Goal: Task Accomplishment & Management: Contribute content

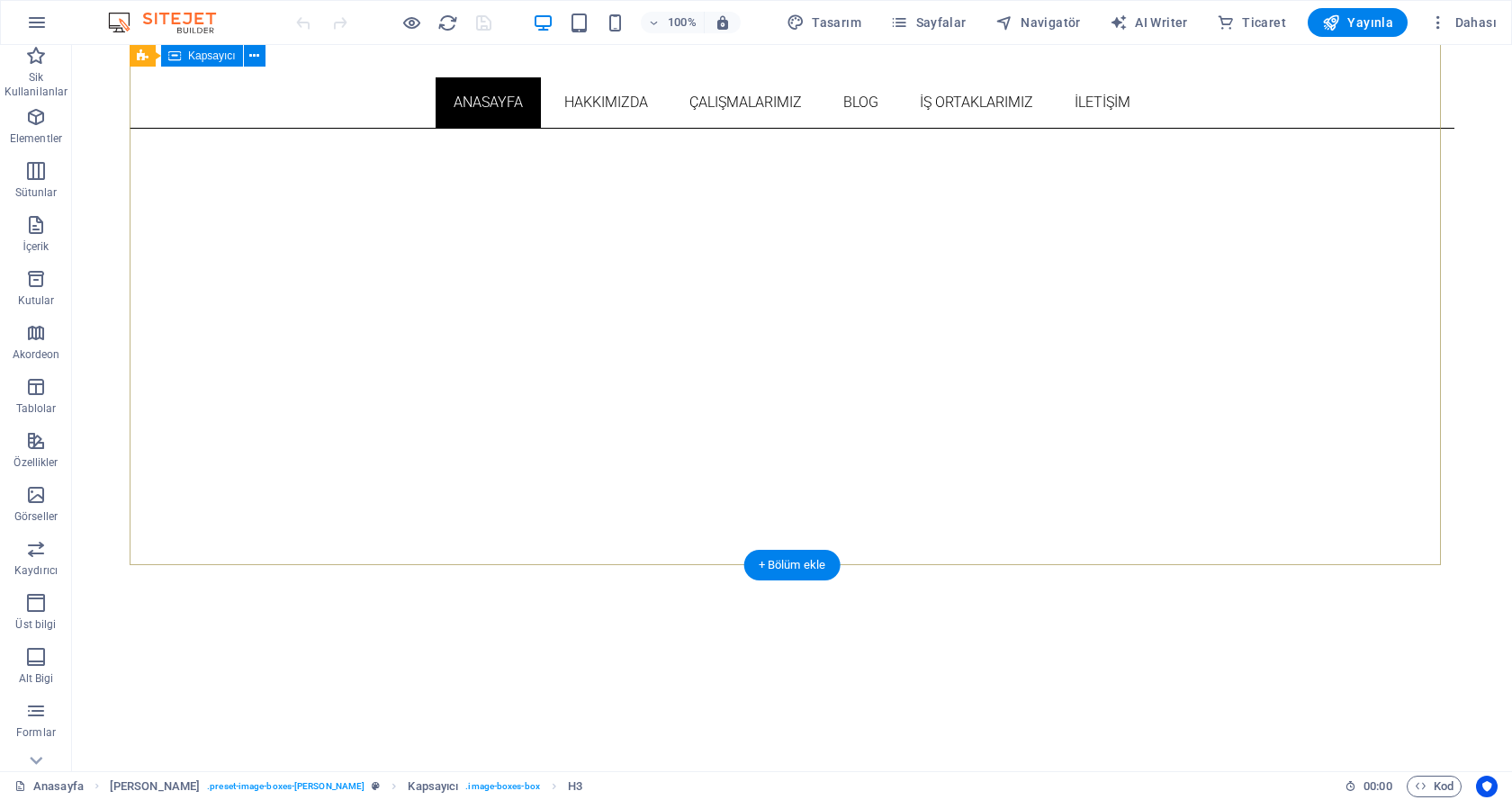
scroll to position [119, 0]
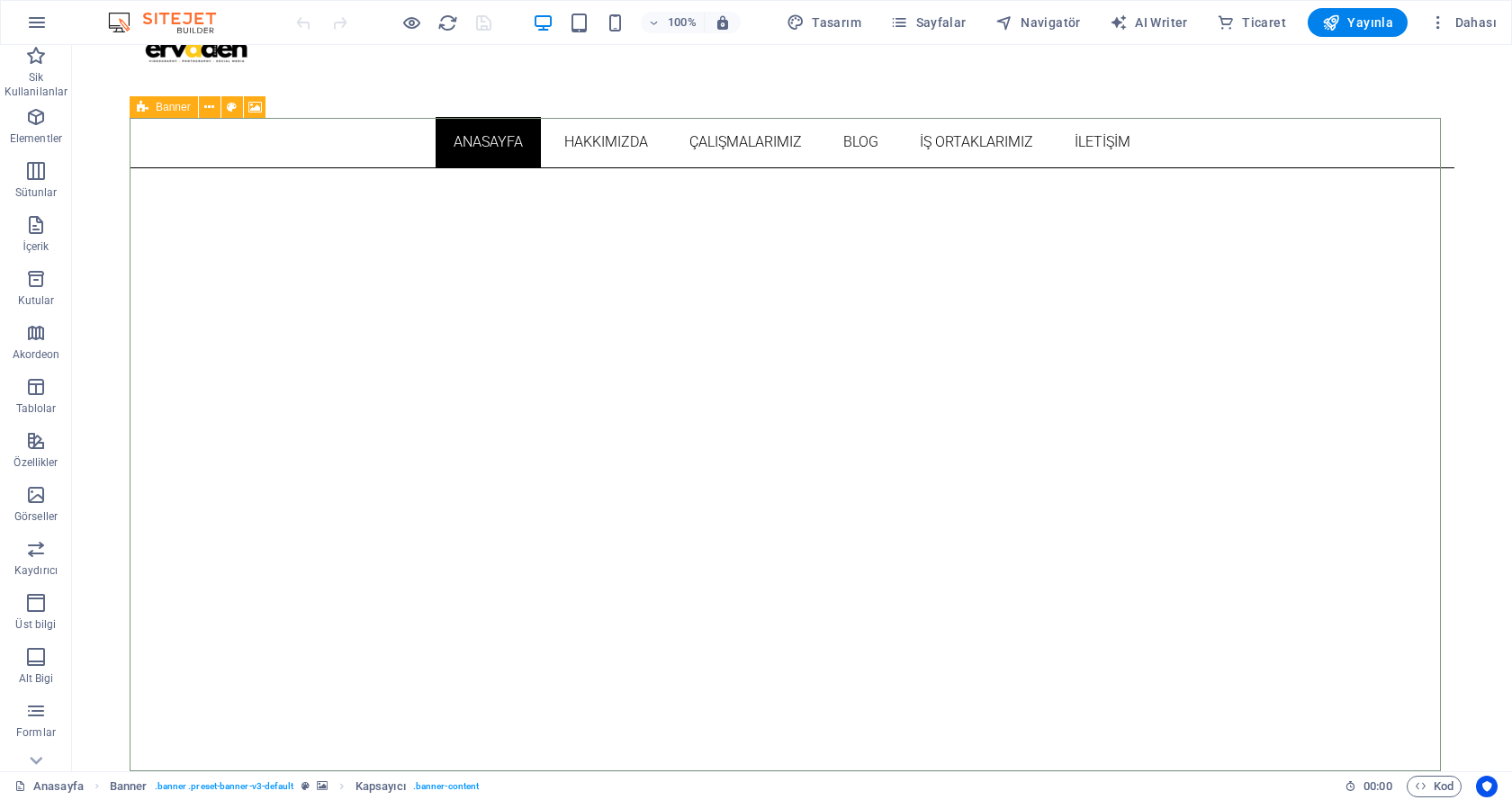
click at [149, 108] on div "Banner" at bounding box center [164, 106] width 69 height 22
click at [207, 105] on icon at bounding box center [209, 107] width 10 height 19
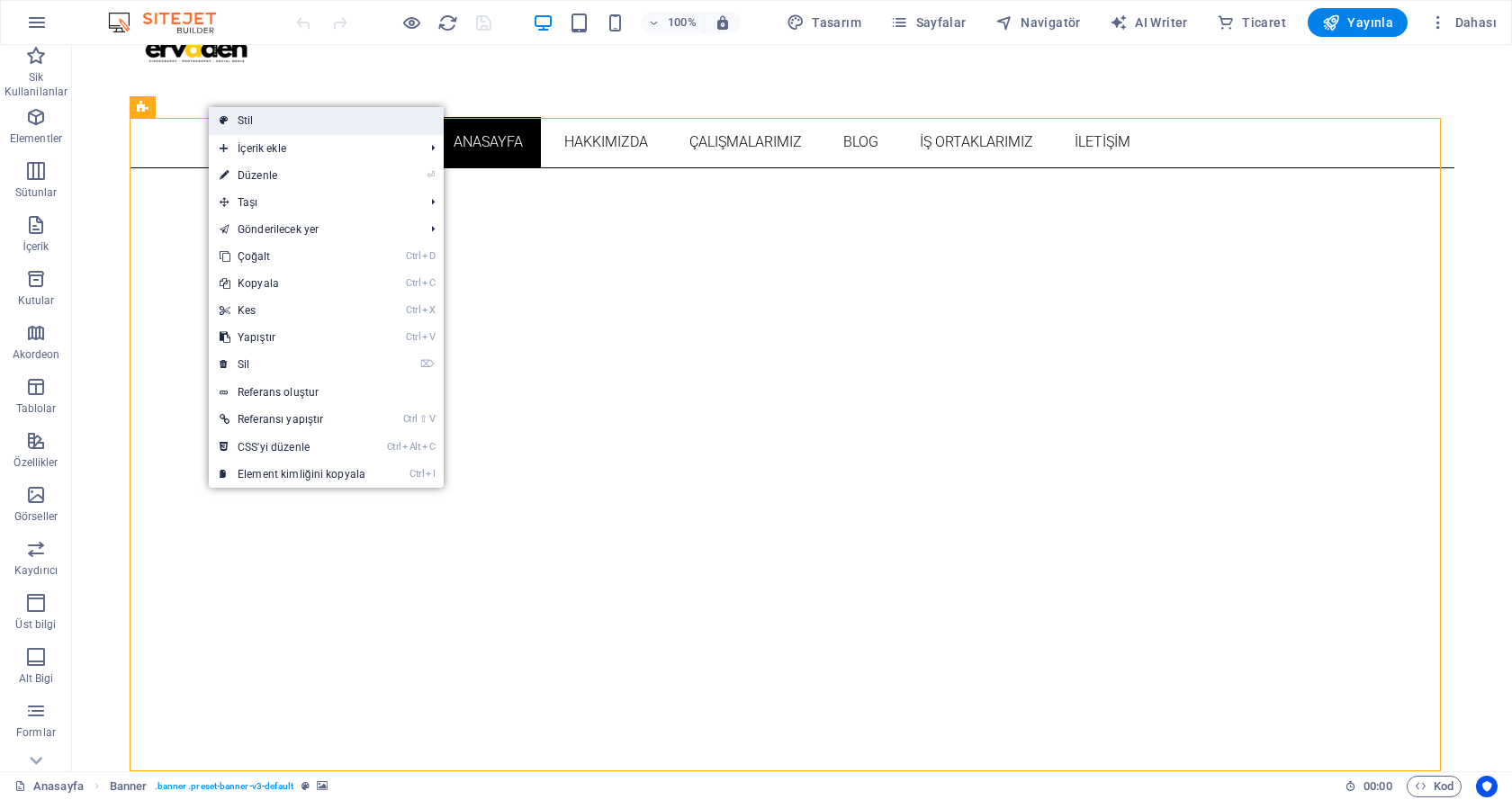
drag, startPoint x: 218, startPoint y: 113, endPoint x: 432, endPoint y: 122, distance: 214.2
click at [432, 122] on link "Stil" at bounding box center [326, 120] width 235 height 27
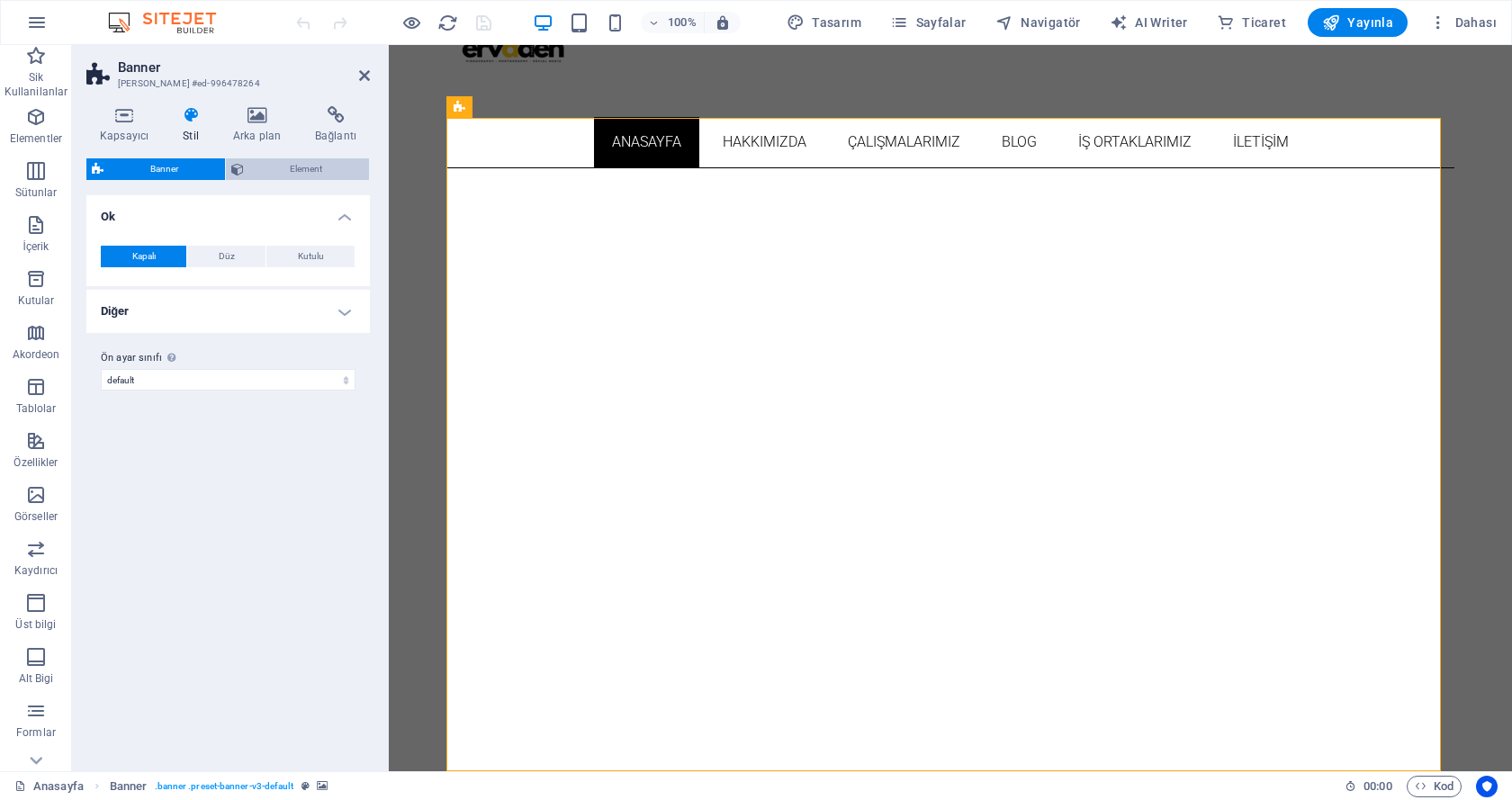
click at [239, 170] on icon at bounding box center [237, 169] width 12 height 22
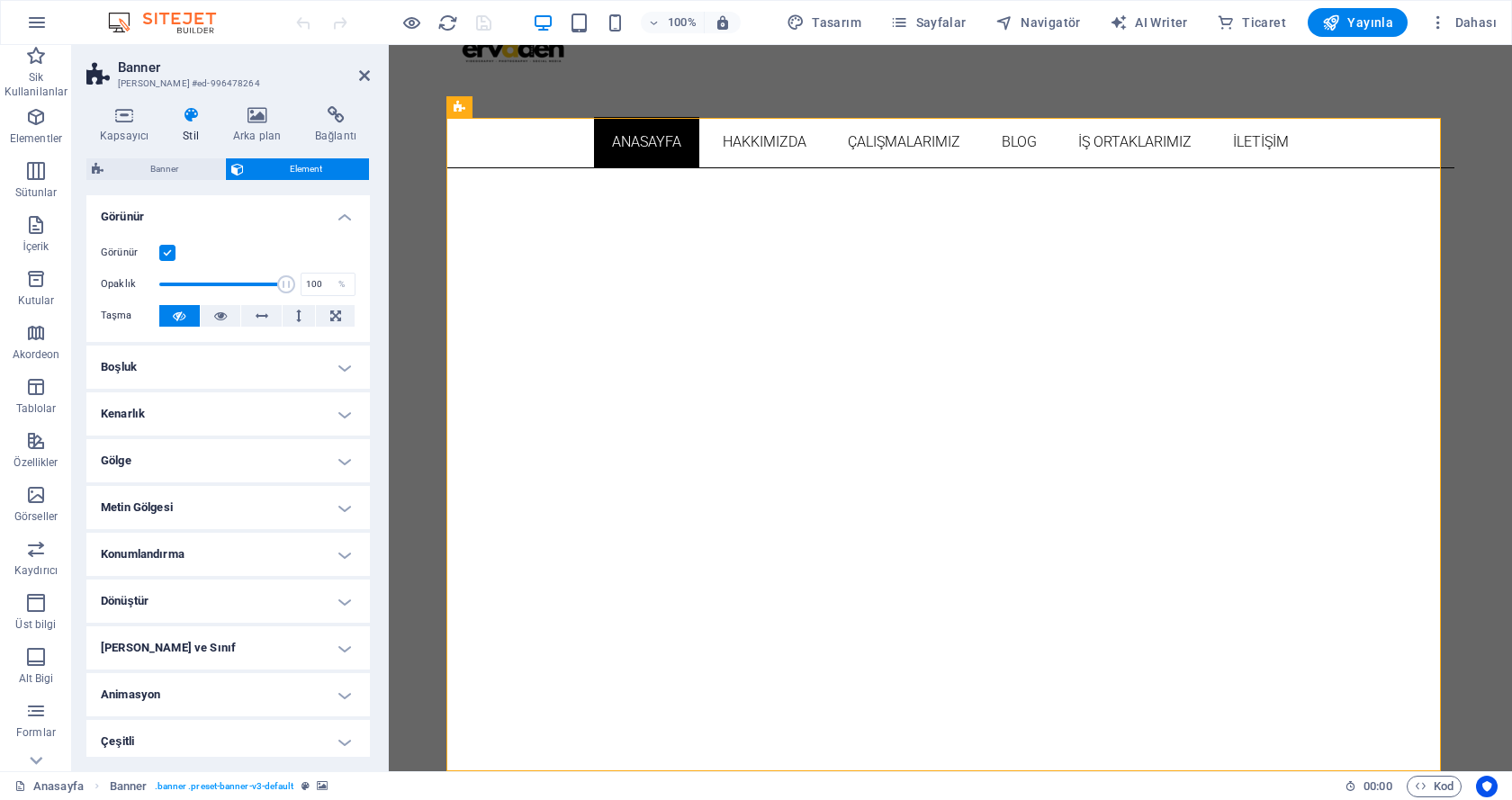
scroll to position [7, 0]
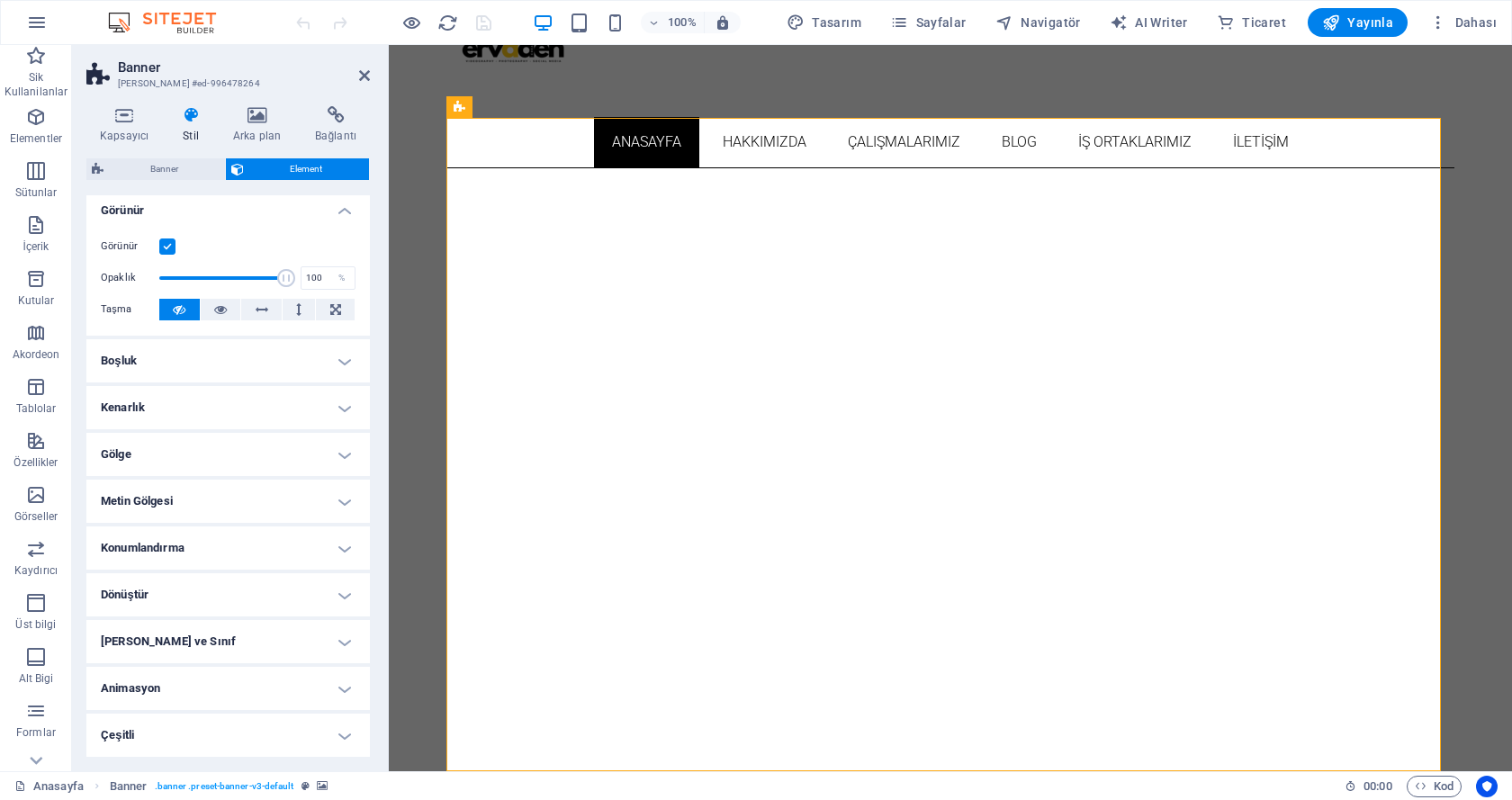
click at [242, 582] on h4 "Dönüştür" at bounding box center [228, 595] width 284 height 43
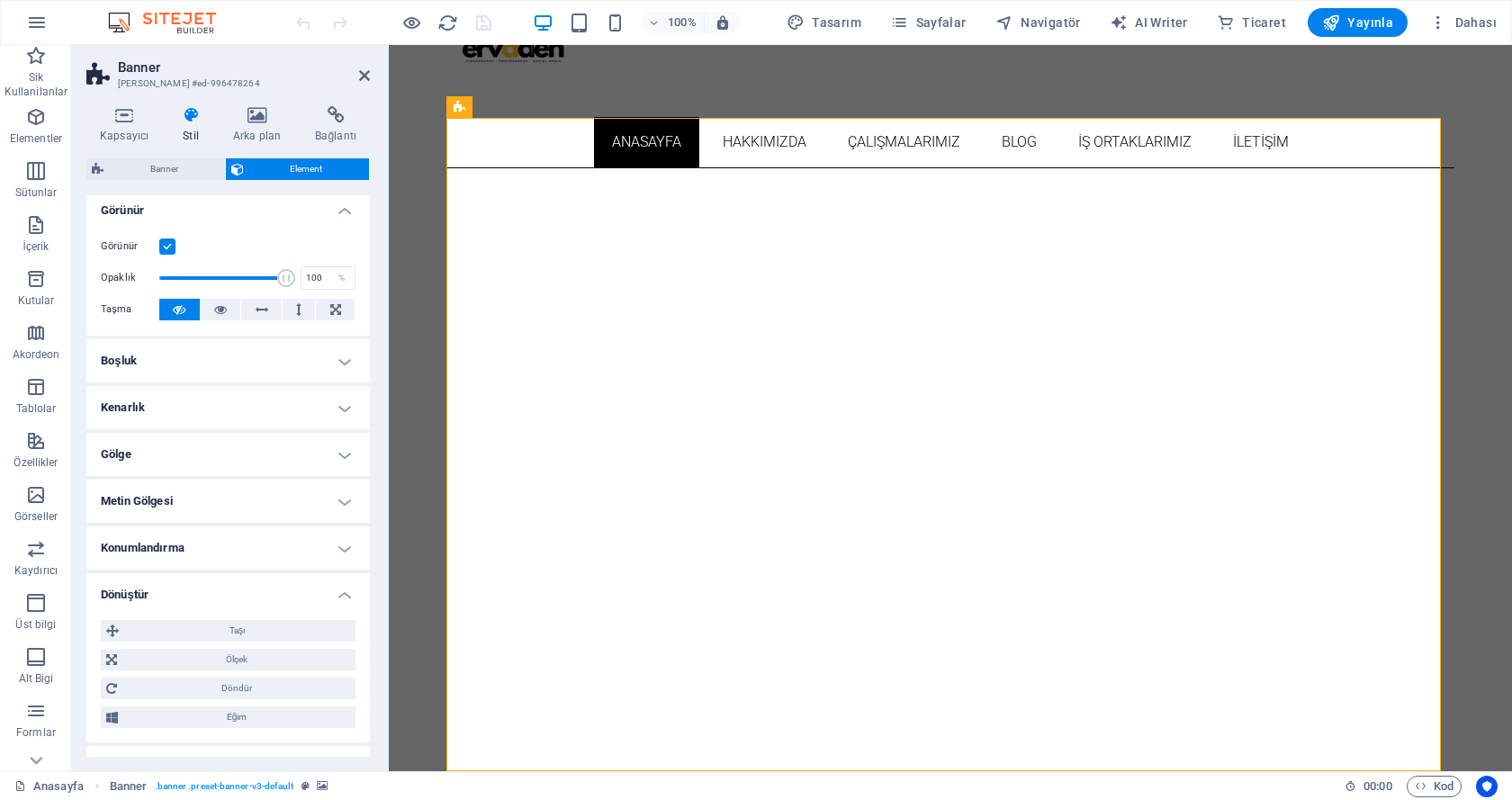
click at [236, 595] on h4 "Dönüştür" at bounding box center [228, 589] width 284 height 32
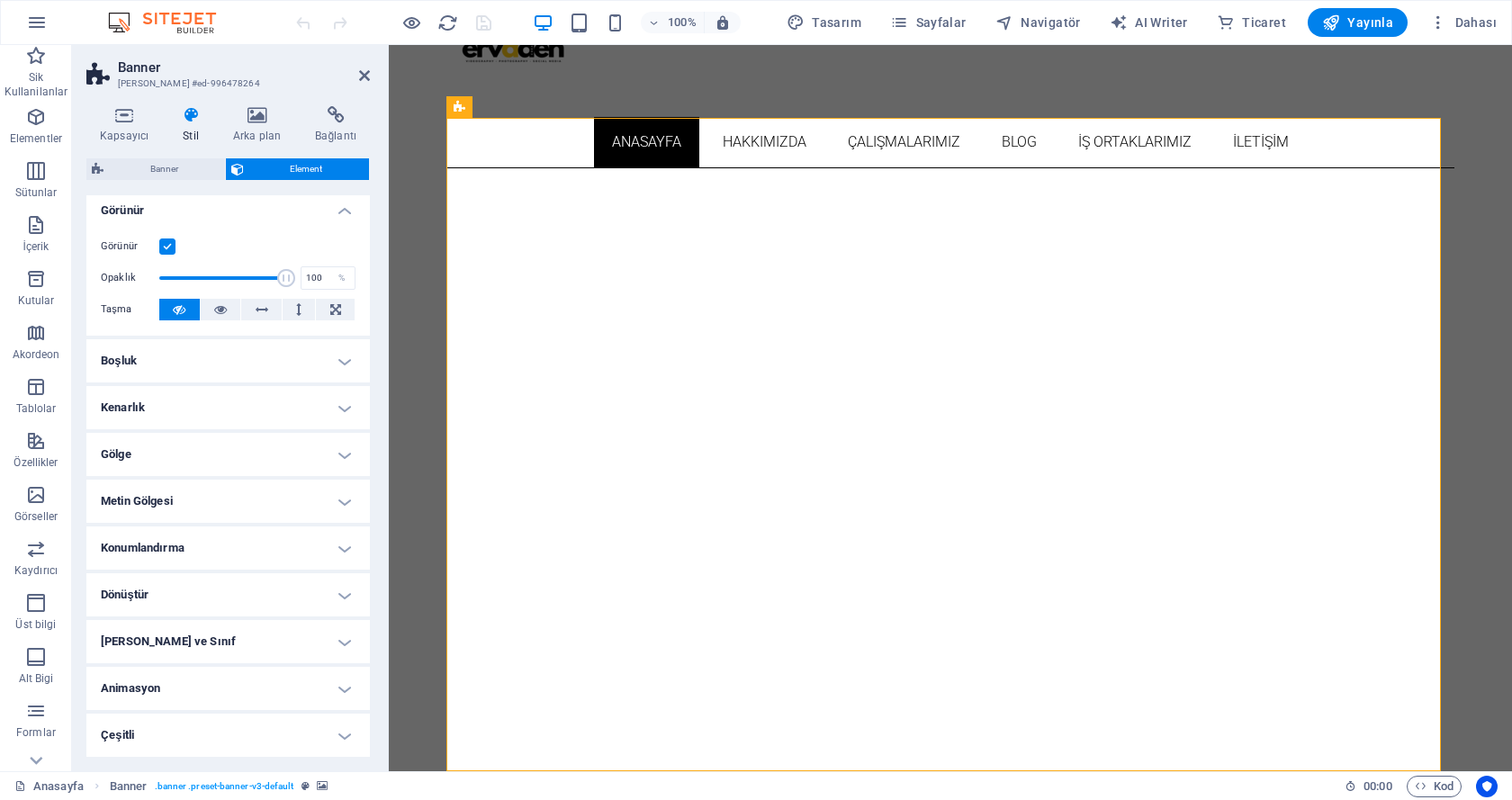
click at [226, 634] on h4 "[PERSON_NAME] ve Sınıf" at bounding box center [228, 642] width 284 height 43
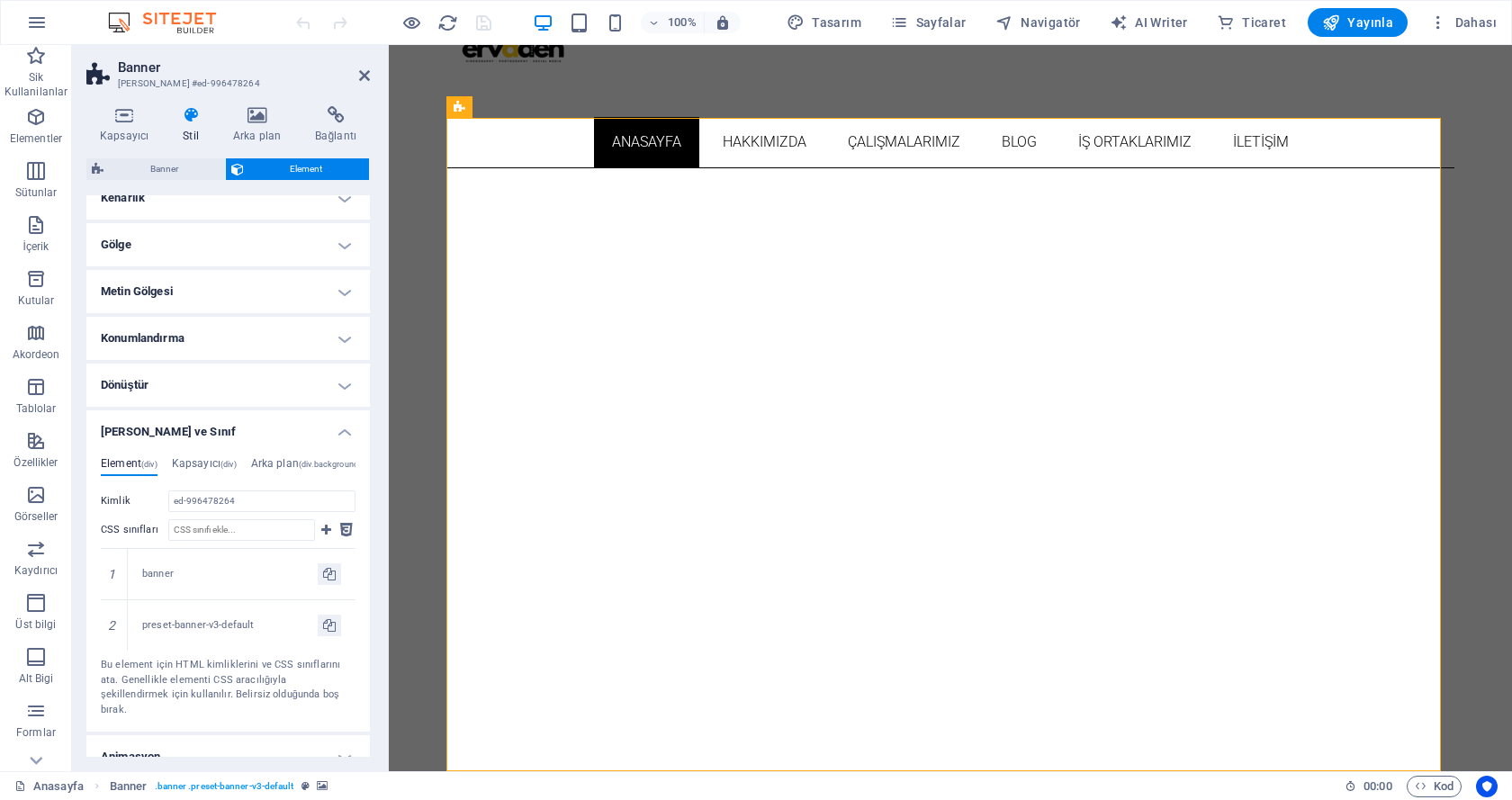
click at [331, 431] on h4 "[PERSON_NAME] ve Sınıf" at bounding box center [228, 427] width 284 height 32
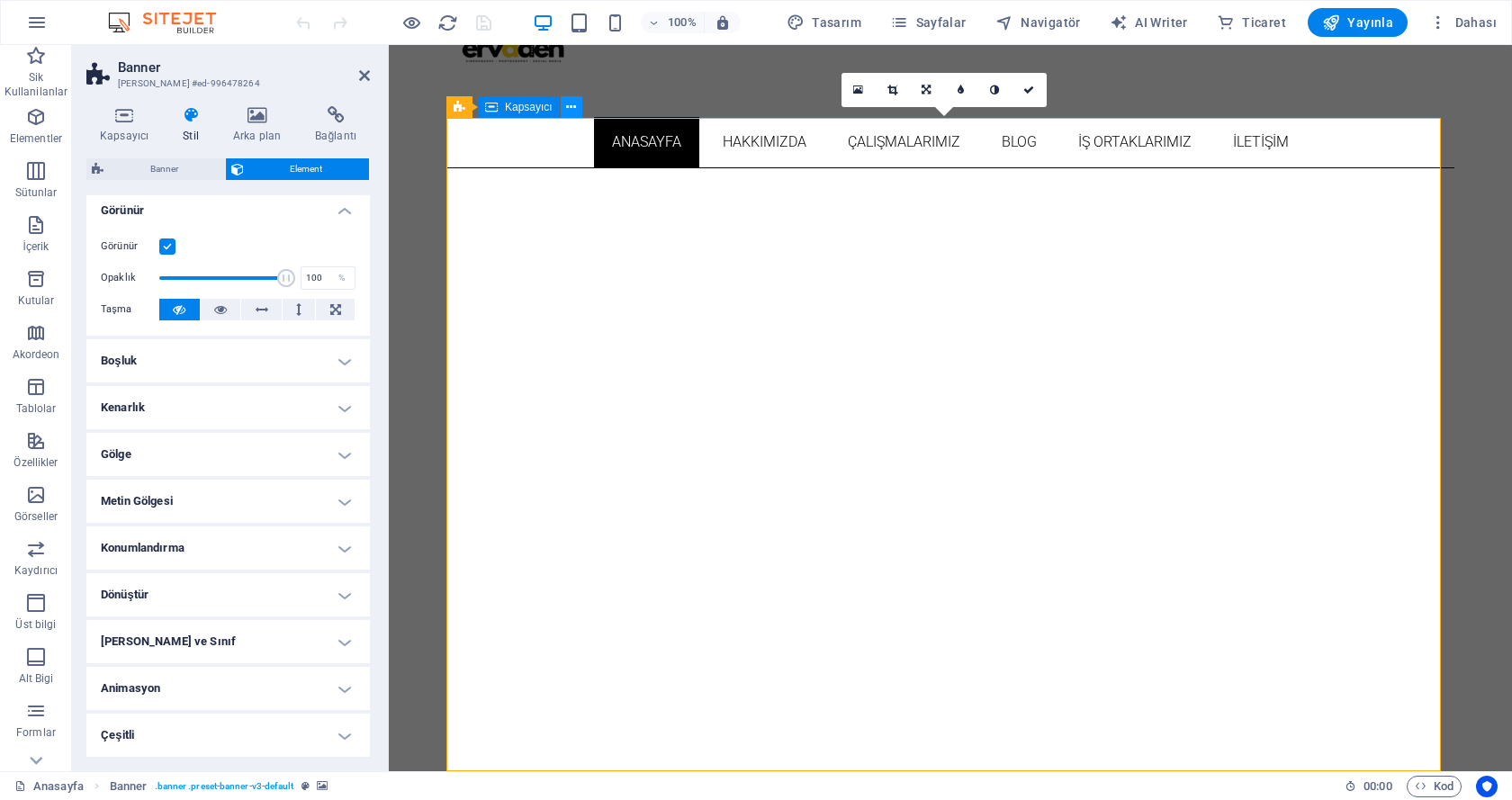
click at [574, 108] on icon at bounding box center [570, 107] width 10 height 19
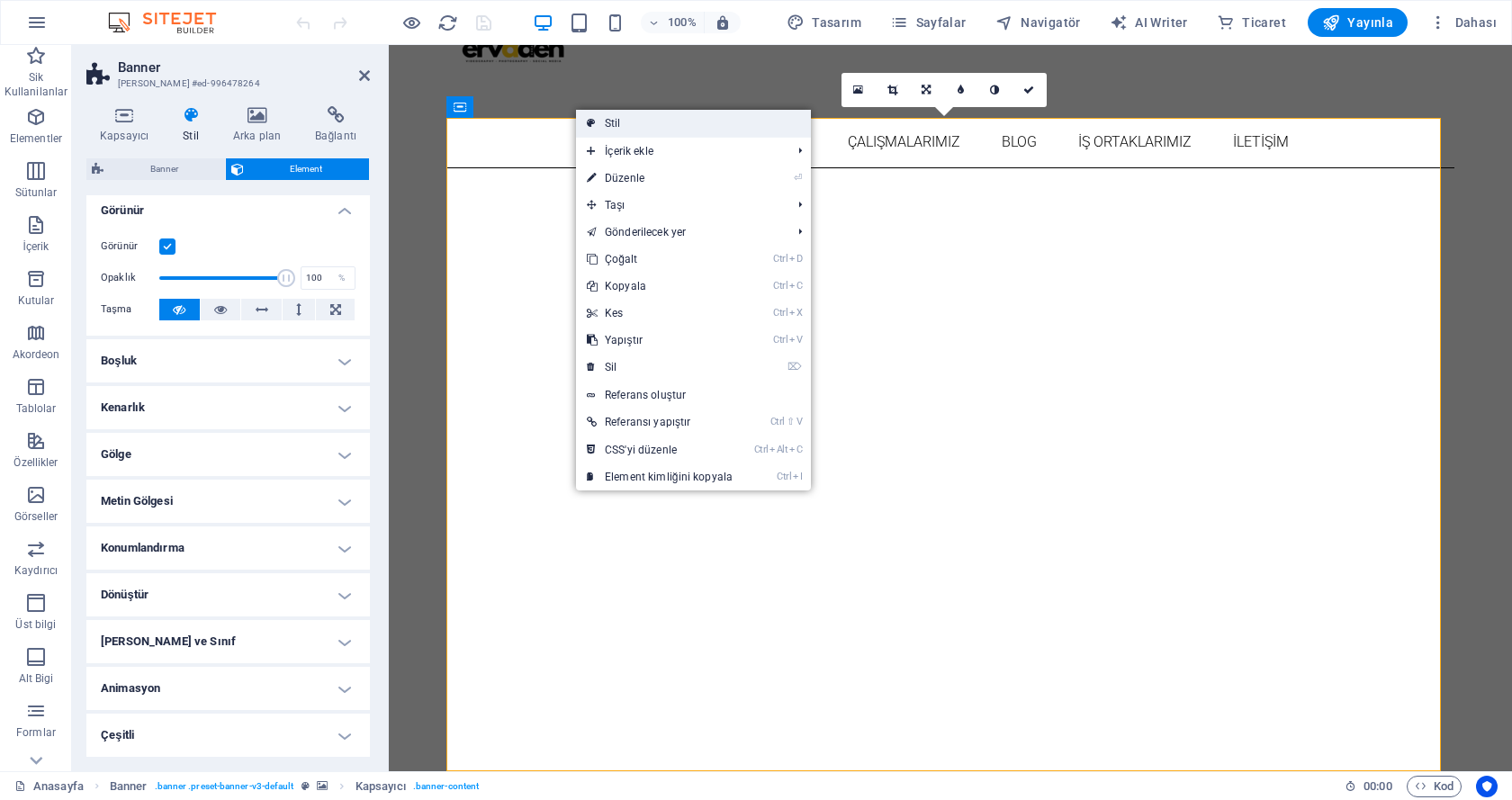
click at [598, 118] on link "Stil" at bounding box center [694, 123] width 235 height 27
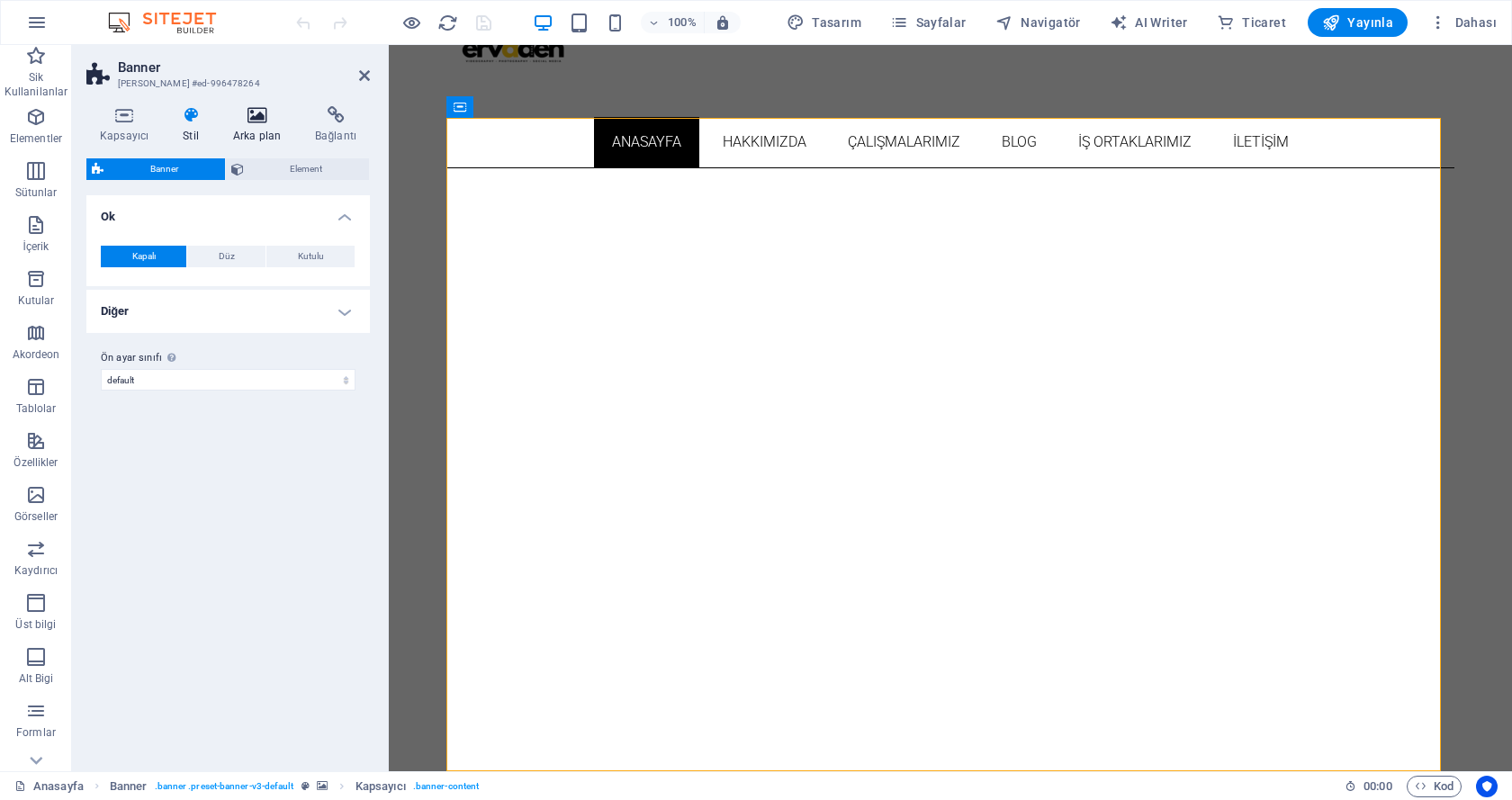
click at [265, 120] on icon at bounding box center [257, 115] width 74 height 18
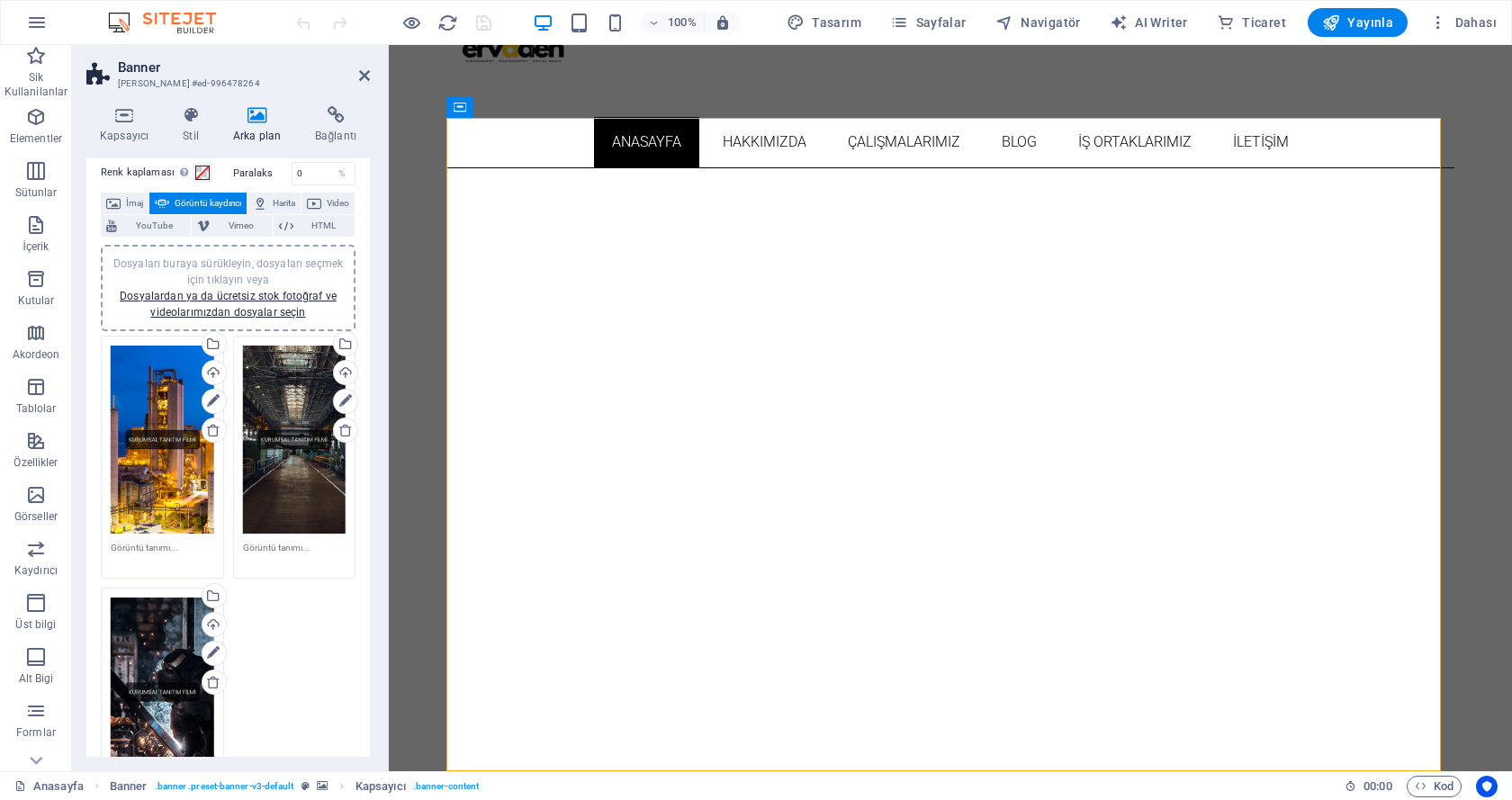
scroll to position [0, 0]
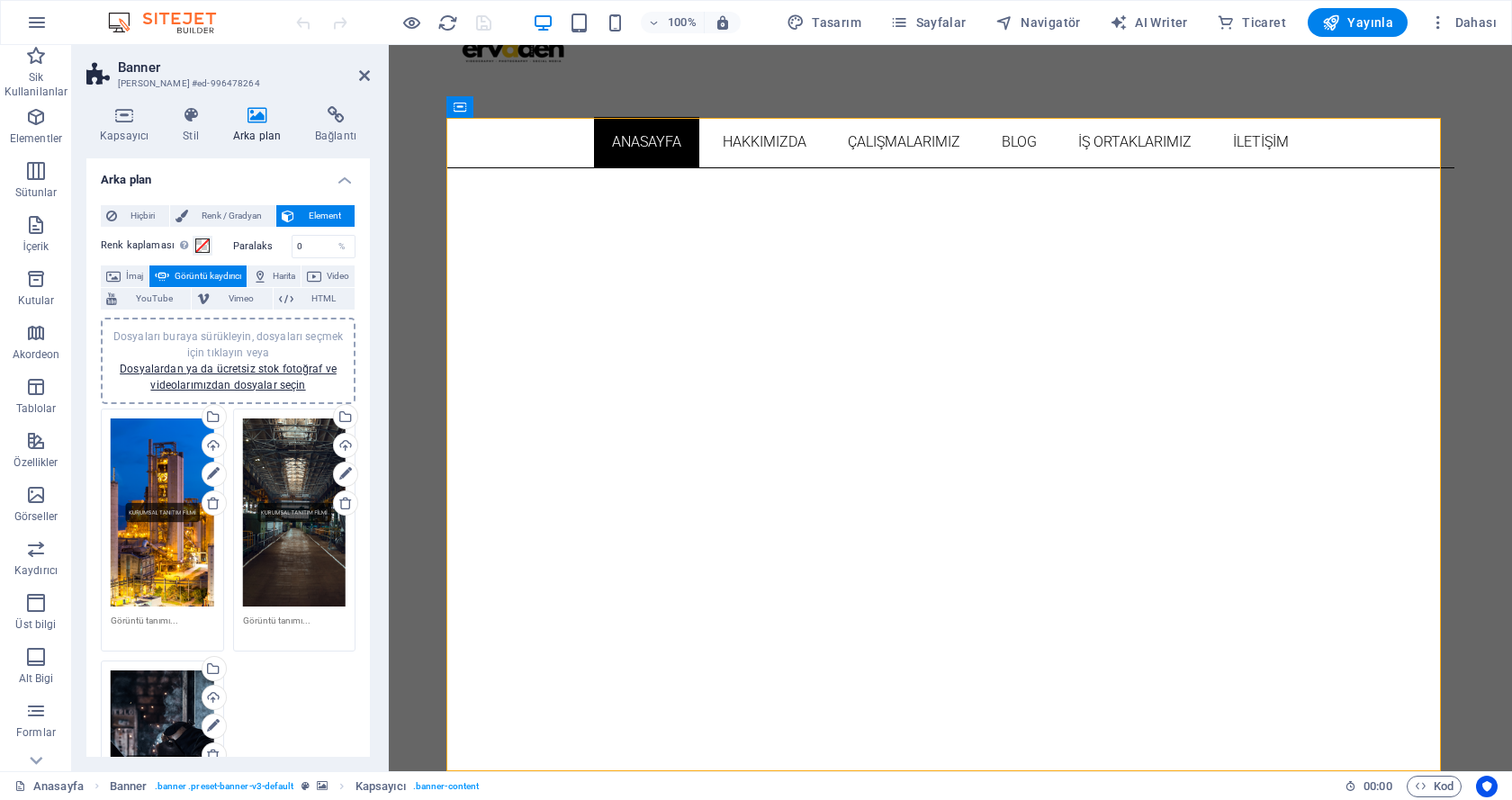
click at [242, 276] on span "Görüntü kaydırıcı" at bounding box center [208, 275] width 67 height 22
click at [195, 116] on icon at bounding box center [191, 115] width 43 height 18
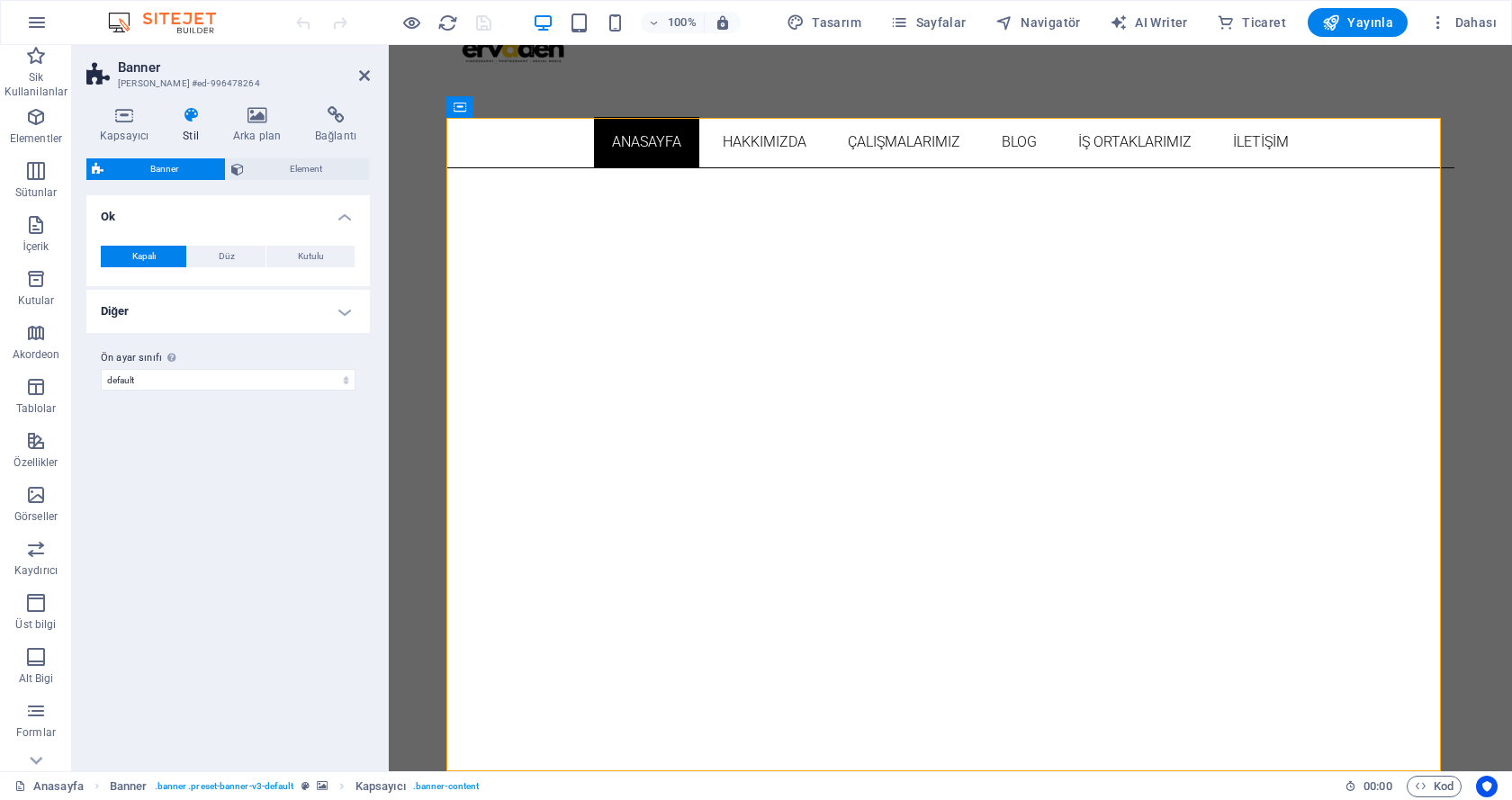
drag, startPoint x: 187, startPoint y: 171, endPoint x: 172, endPoint y: 172, distance: 15.0
click at [172, 172] on span "Banner" at bounding box center [164, 169] width 111 height 22
click at [256, 172] on span "Element" at bounding box center [306, 169] width 116 height 22
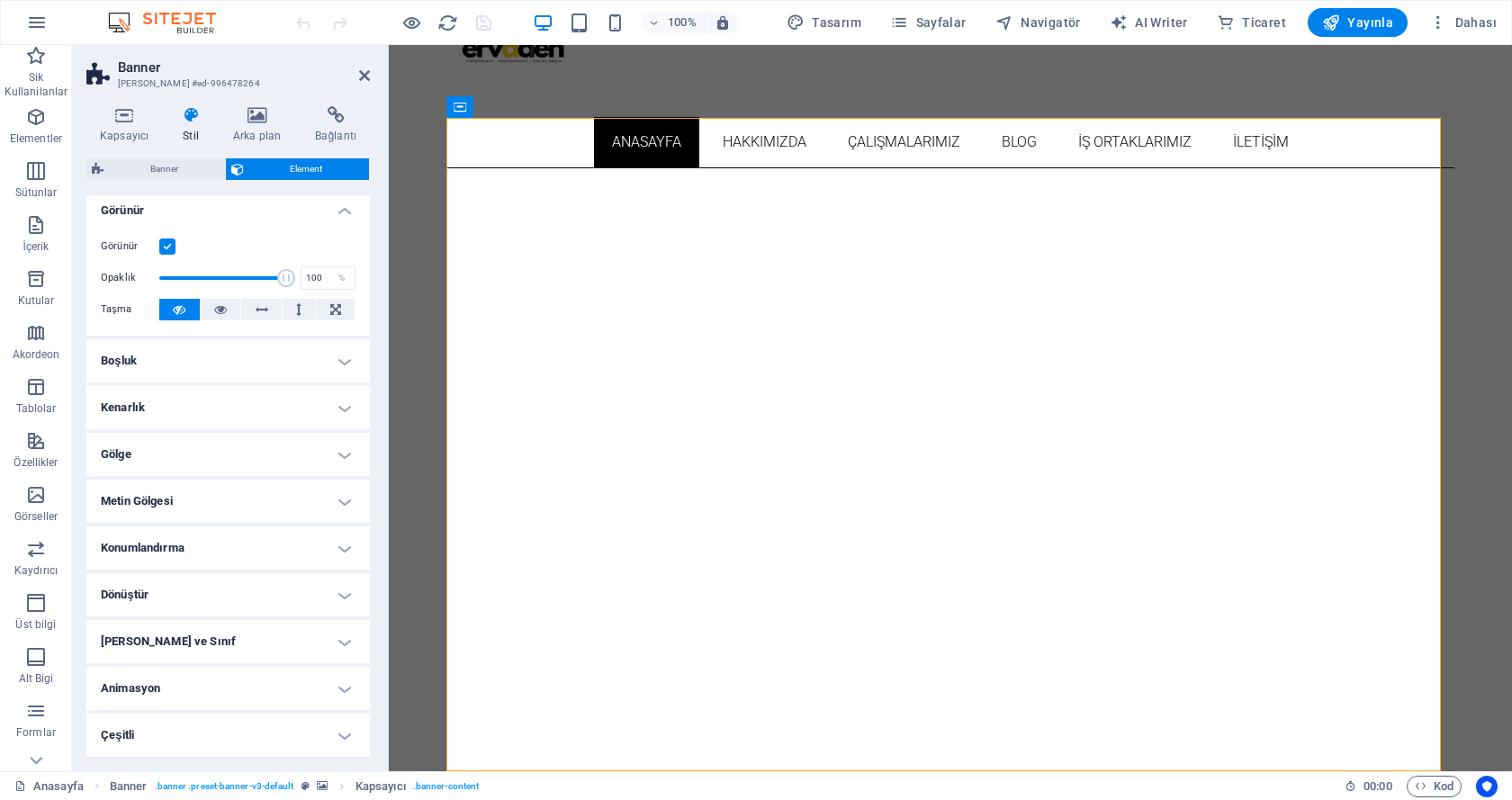
click at [201, 545] on h4 "Konumlandırma" at bounding box center [228, 548] width 284 height 43
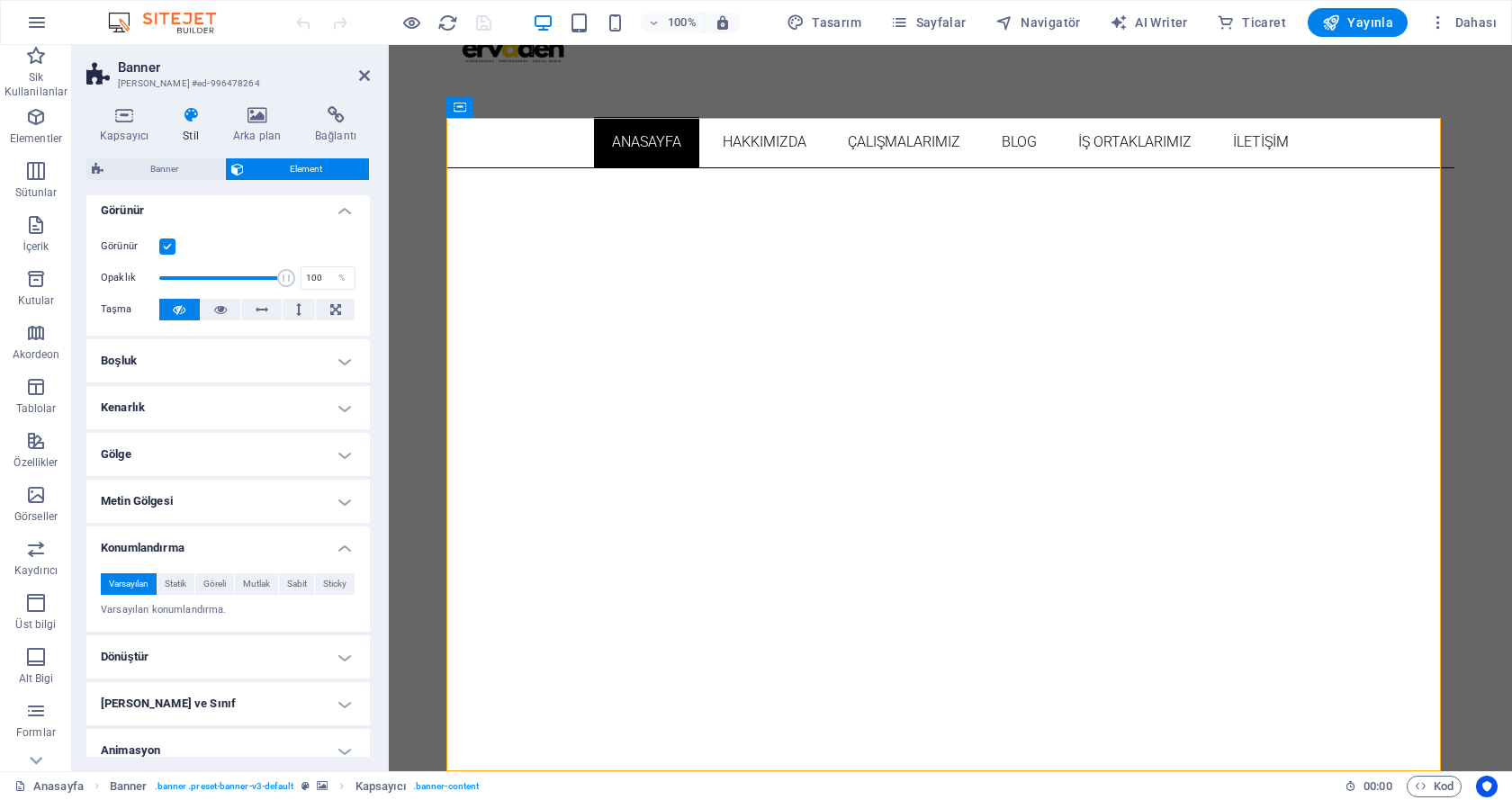
scroll to position [69, 0]
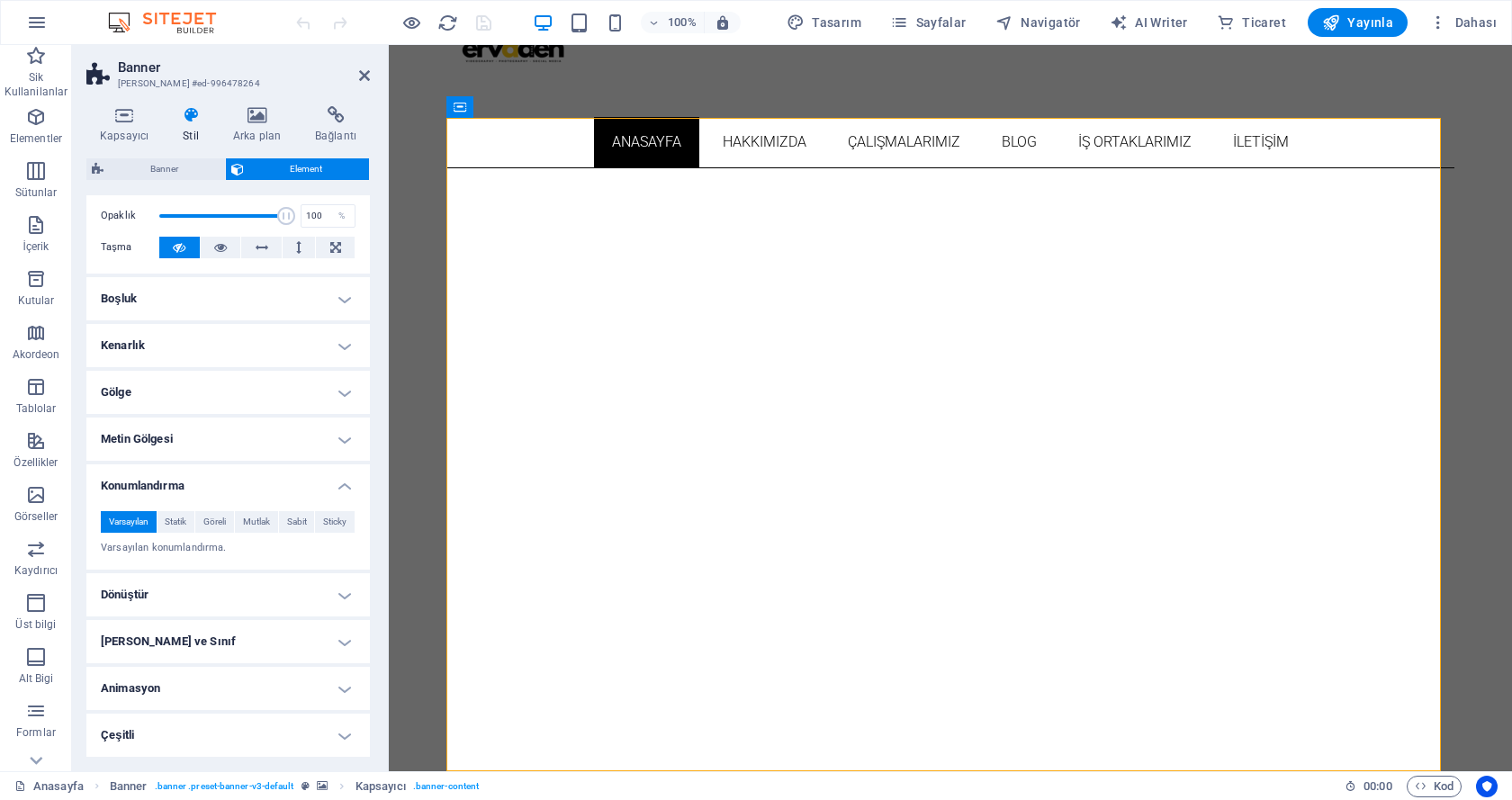
click at [203, 597] on h4 "Dönüştür" at bounding box center [228, 595] width 284 height 43
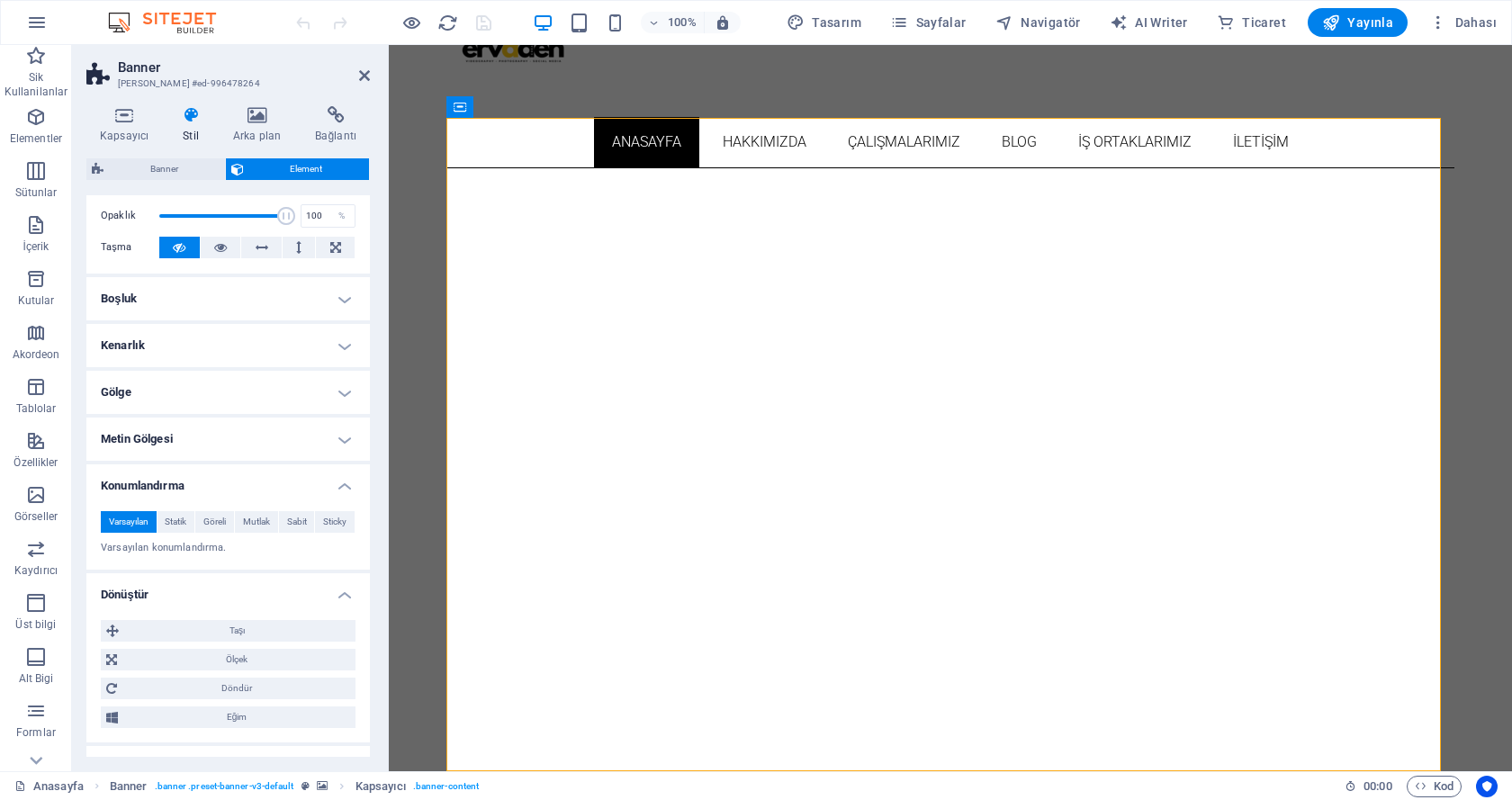
scroll to position [195, 0]
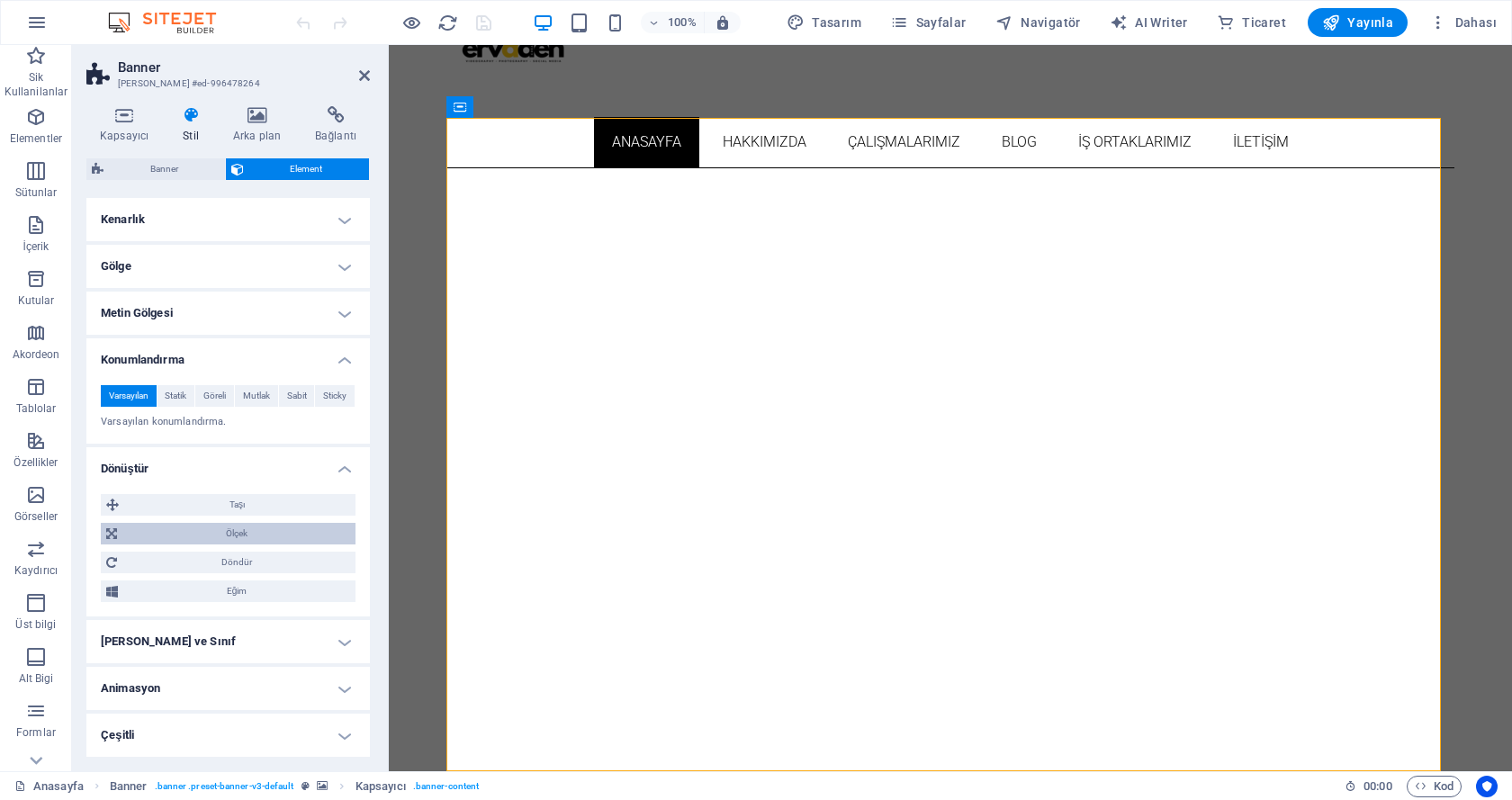
click at [210, 538] on span "Ölçek" at bounding box center [236, 533] width 227 height 22
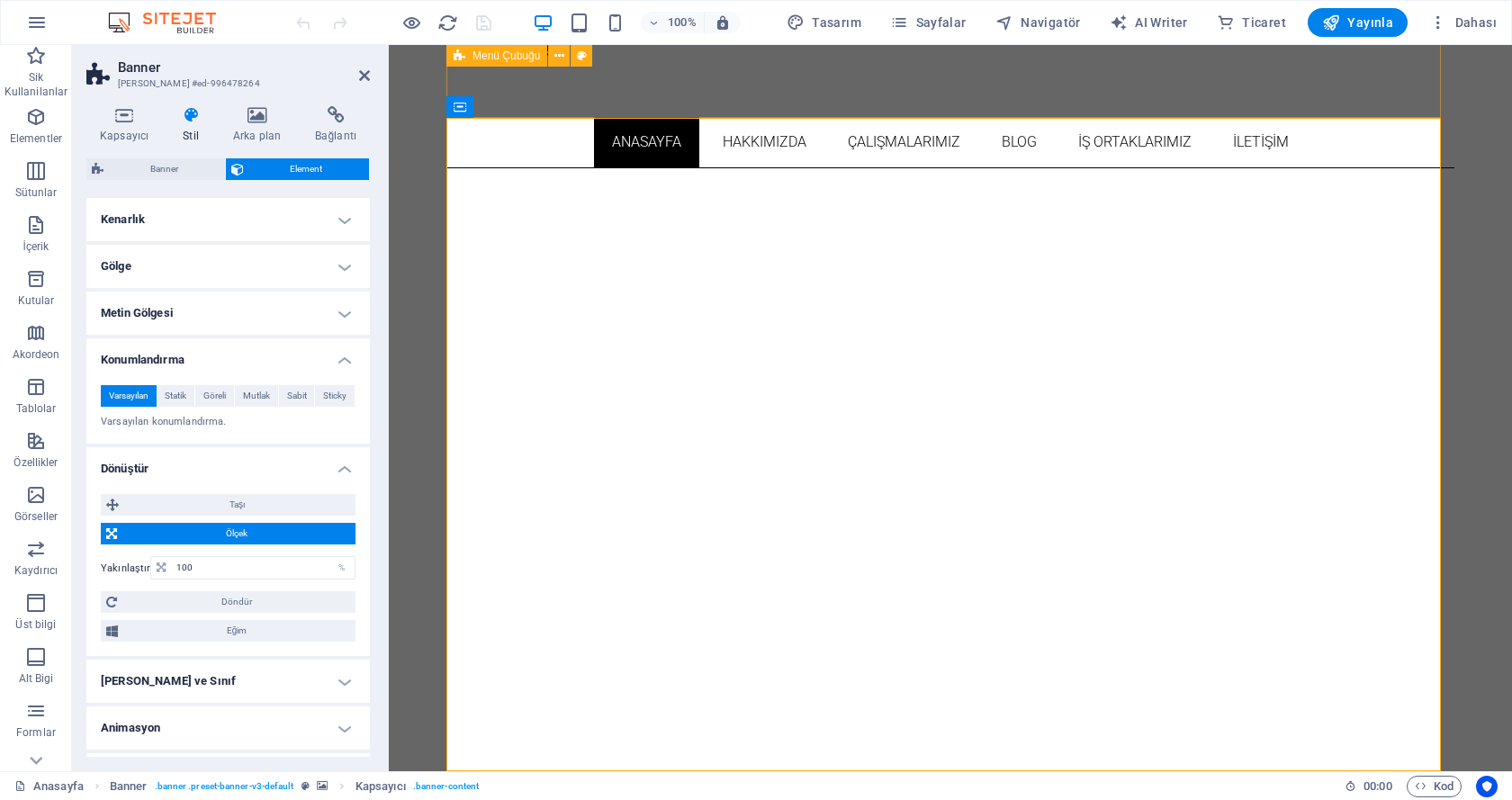
click at [306, 358] on h4 "Konumlandırma" at bounding box center [228, 354] width 284 height 32
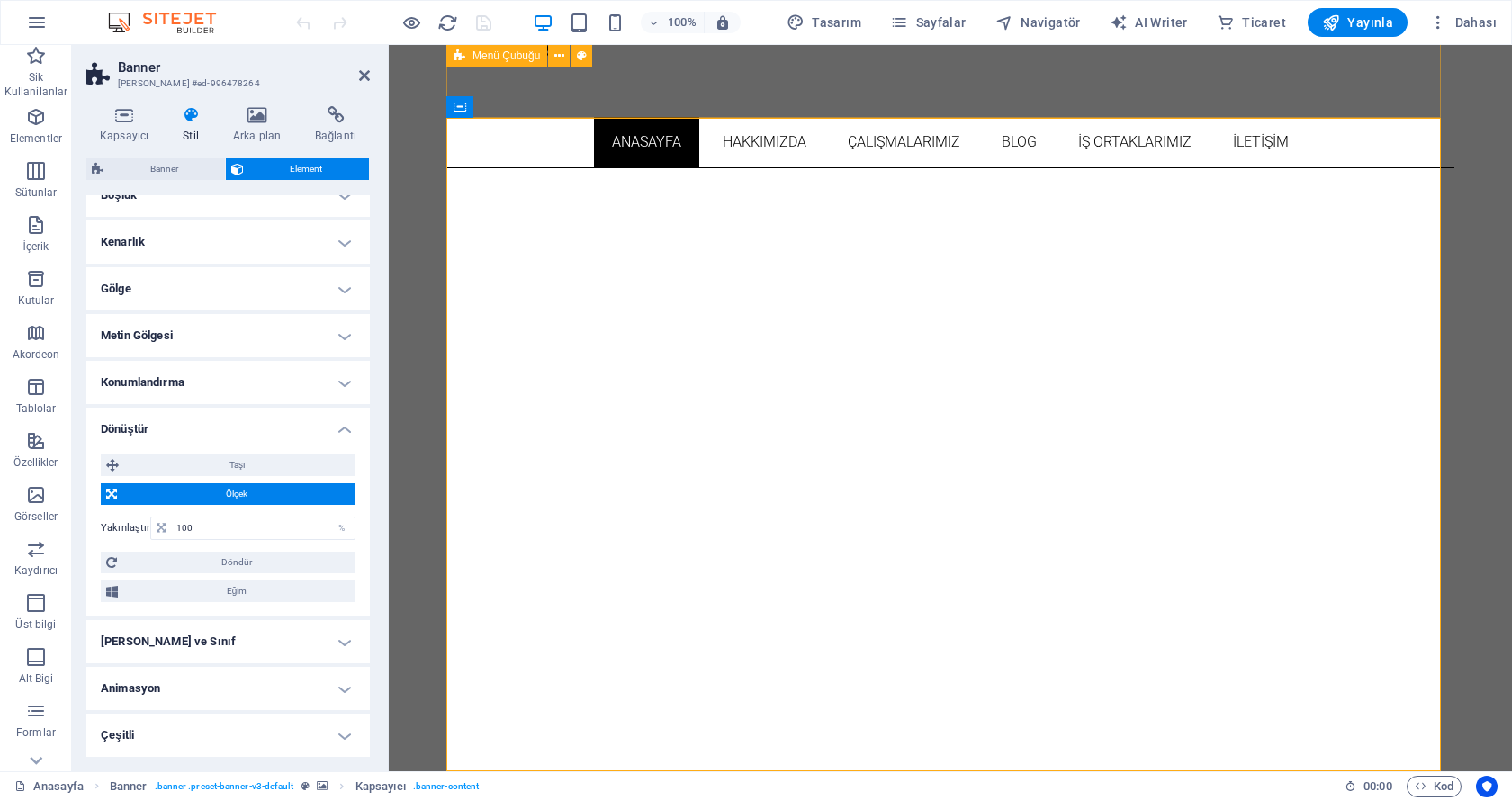
click at [232, 432] on h4 "Dönüştür" at bounding box center [228, 424] width 284 height 32
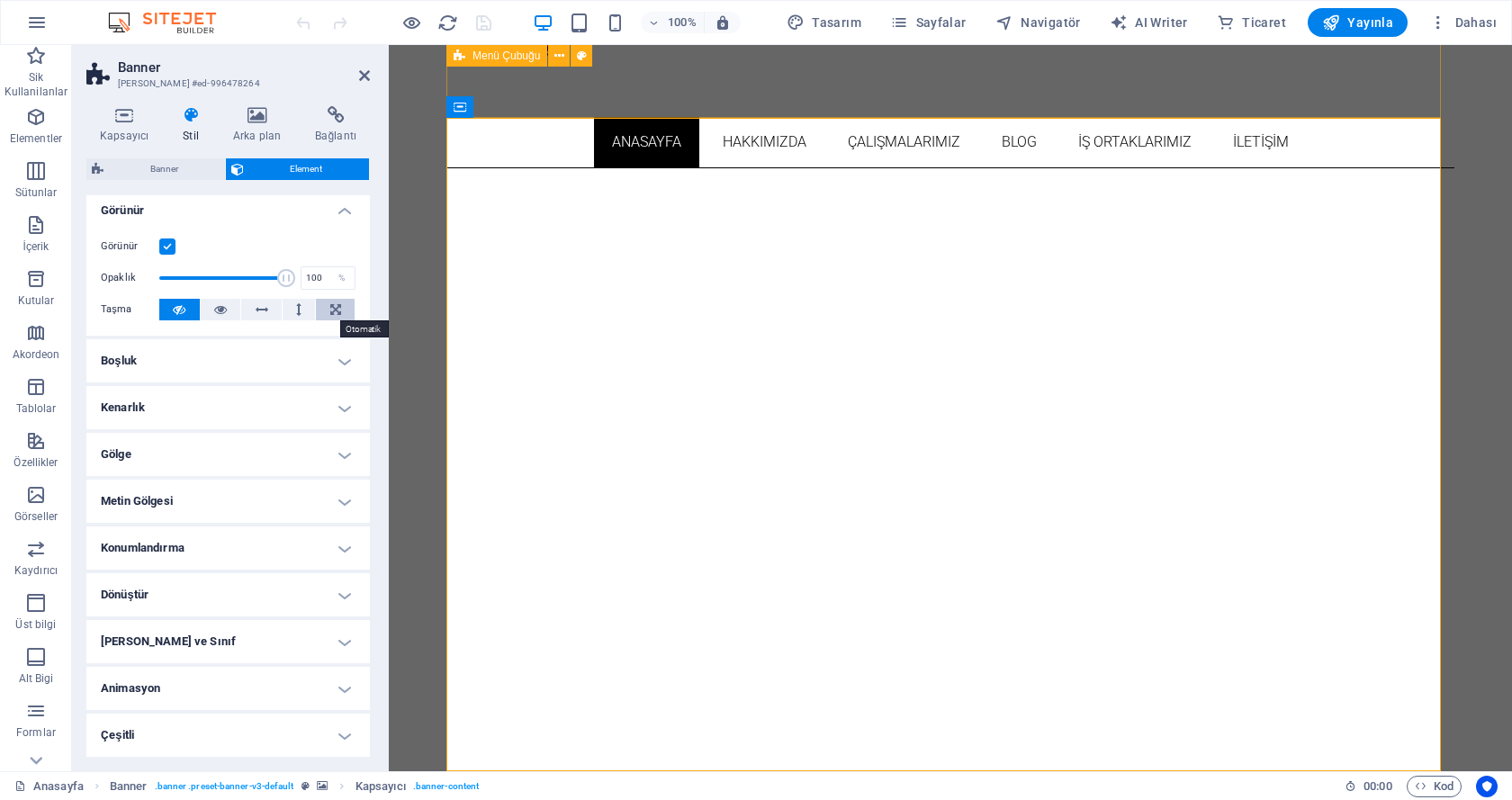
click at [321, 306] on button at bounding box center [335, 309] width 39 height 22
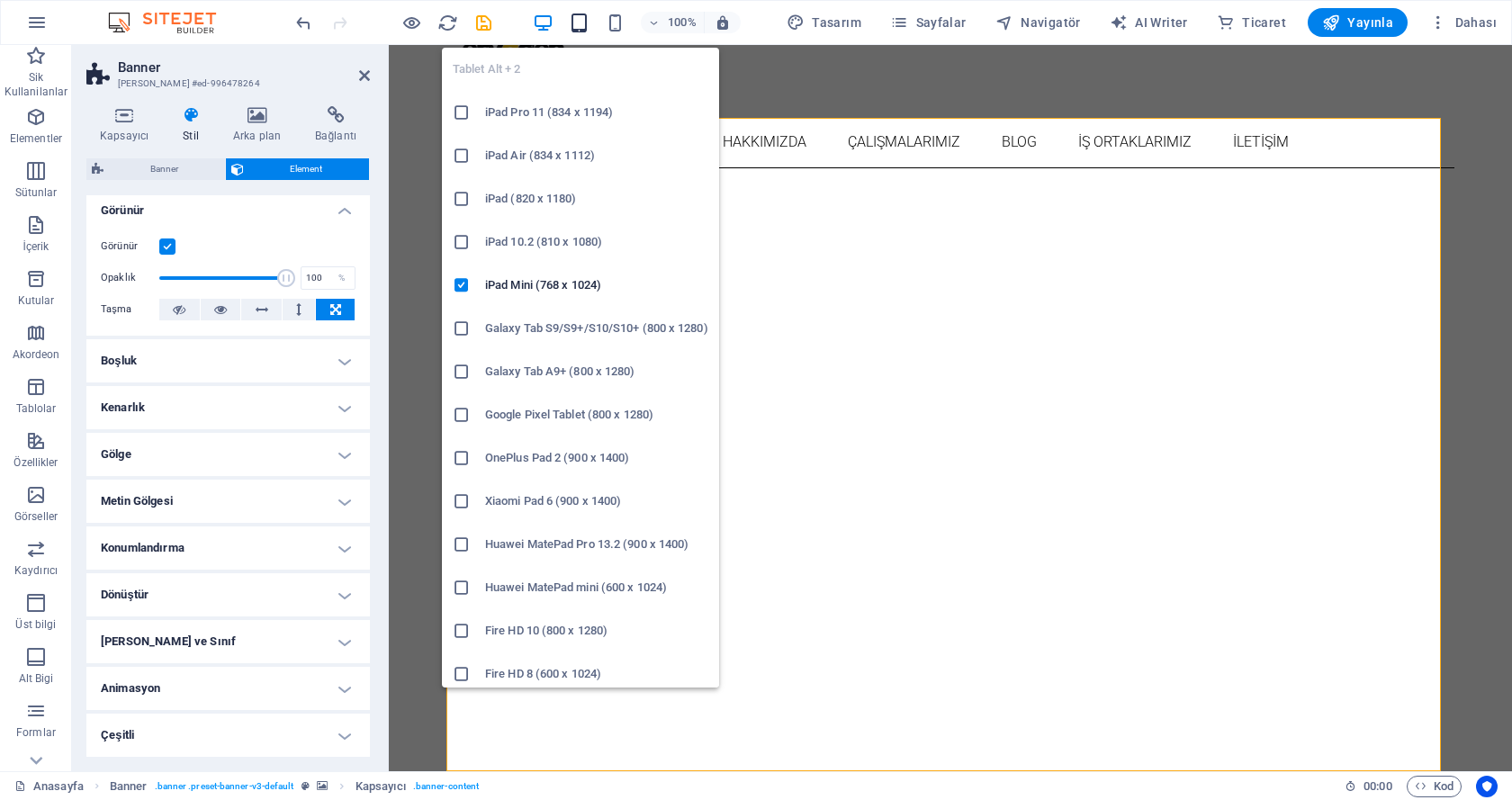
click at [588, 16] on icon "button" at bounding box center [579, 23] width 21 height 21
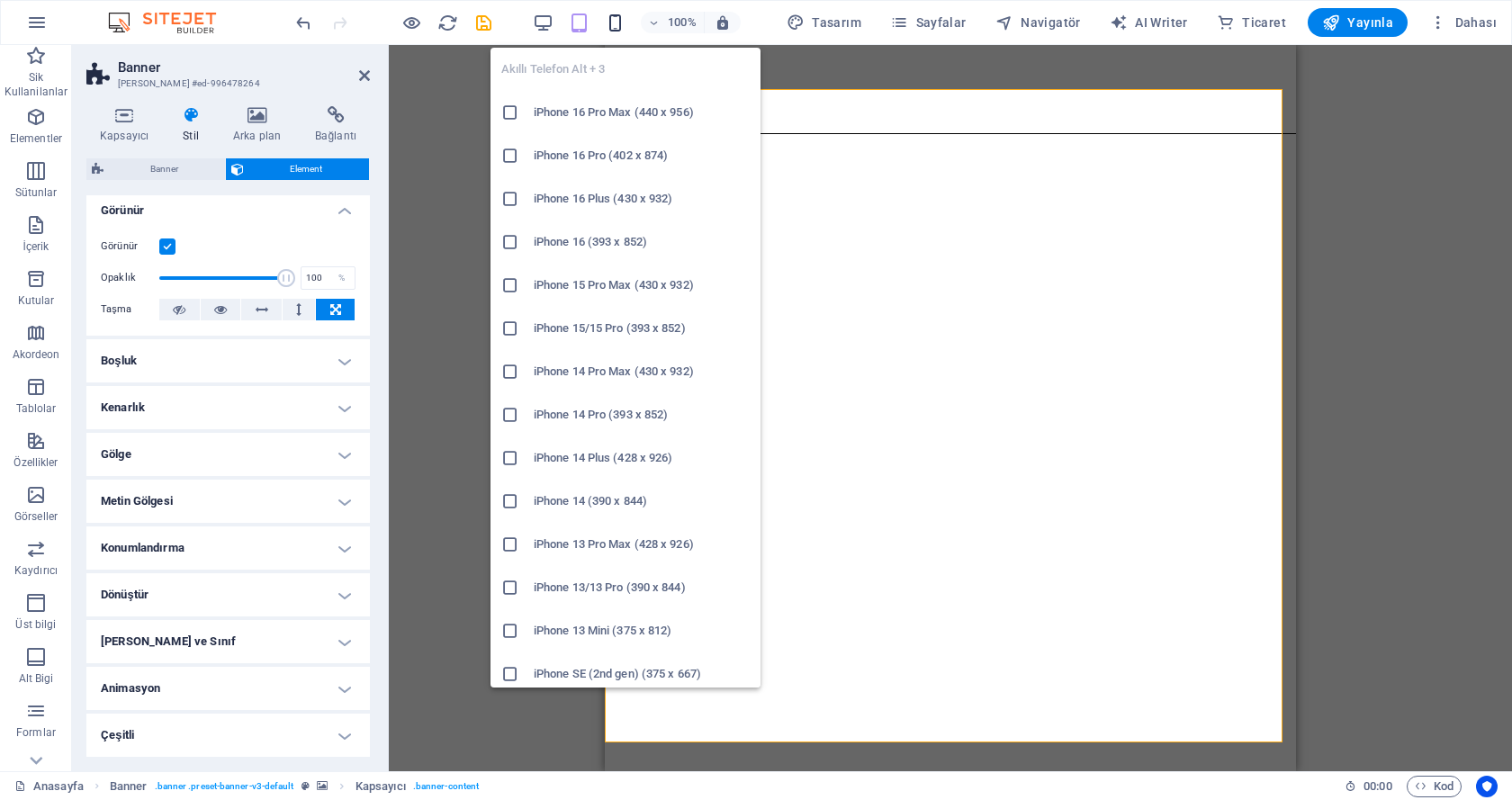
click at [625, 17] on icon "button" at bounding box center [615, 23] width 21 height 21
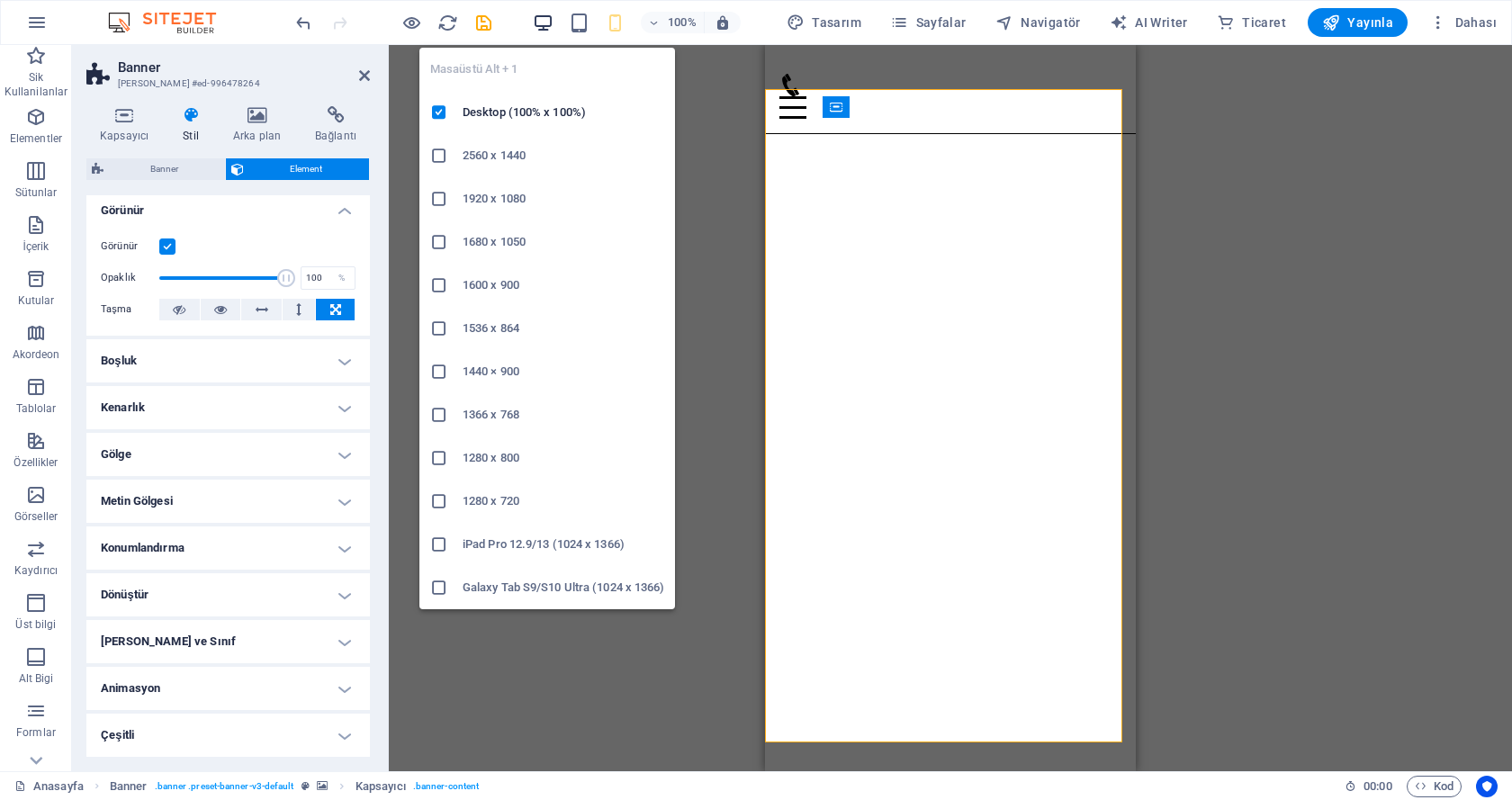
click at [545, 20] on icon "button" at bounding box center [543, 23] width 21 height 21
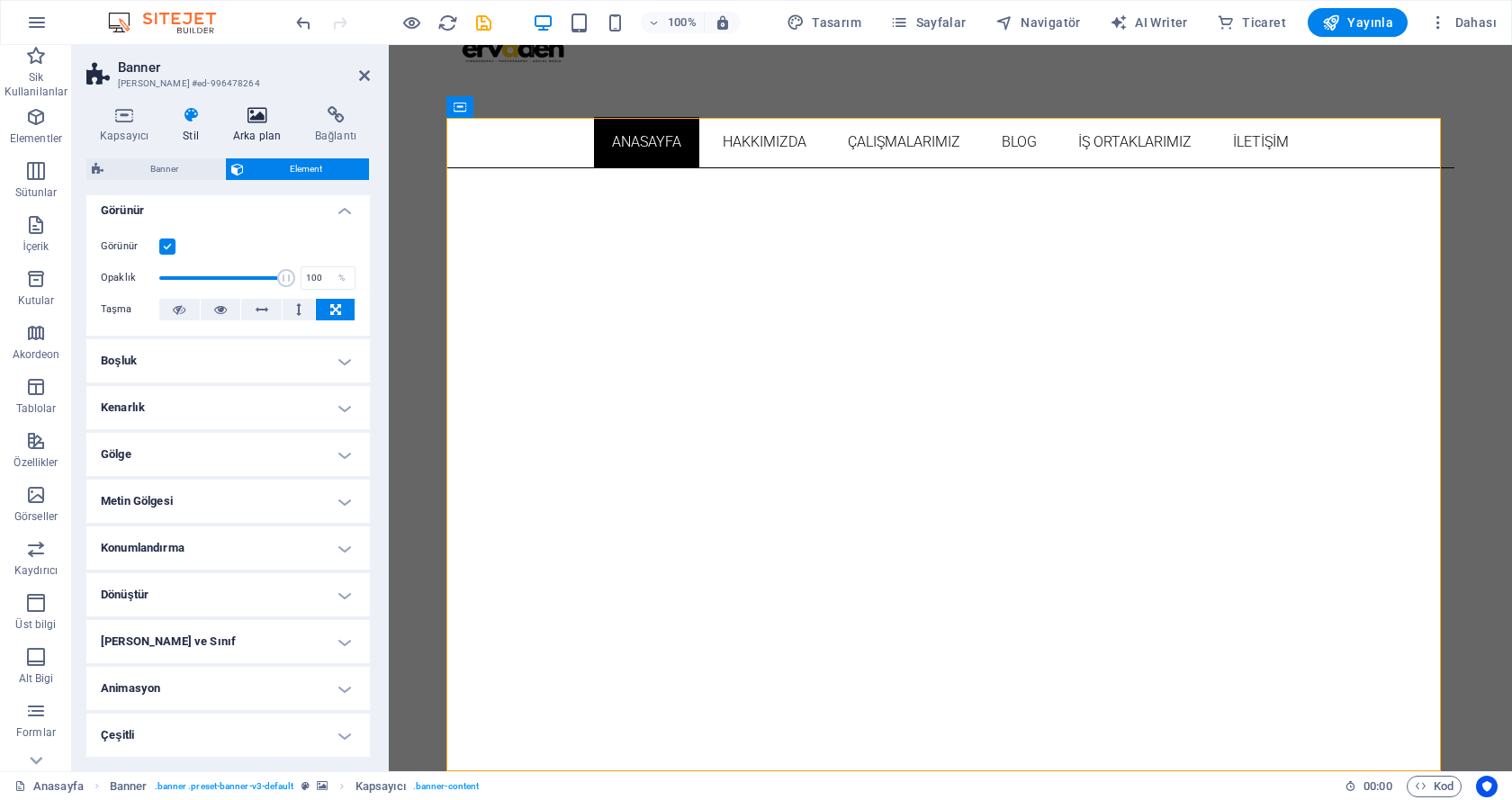
click at [265, 113] on icon at bounding box center [257, 115] width 74 height 18
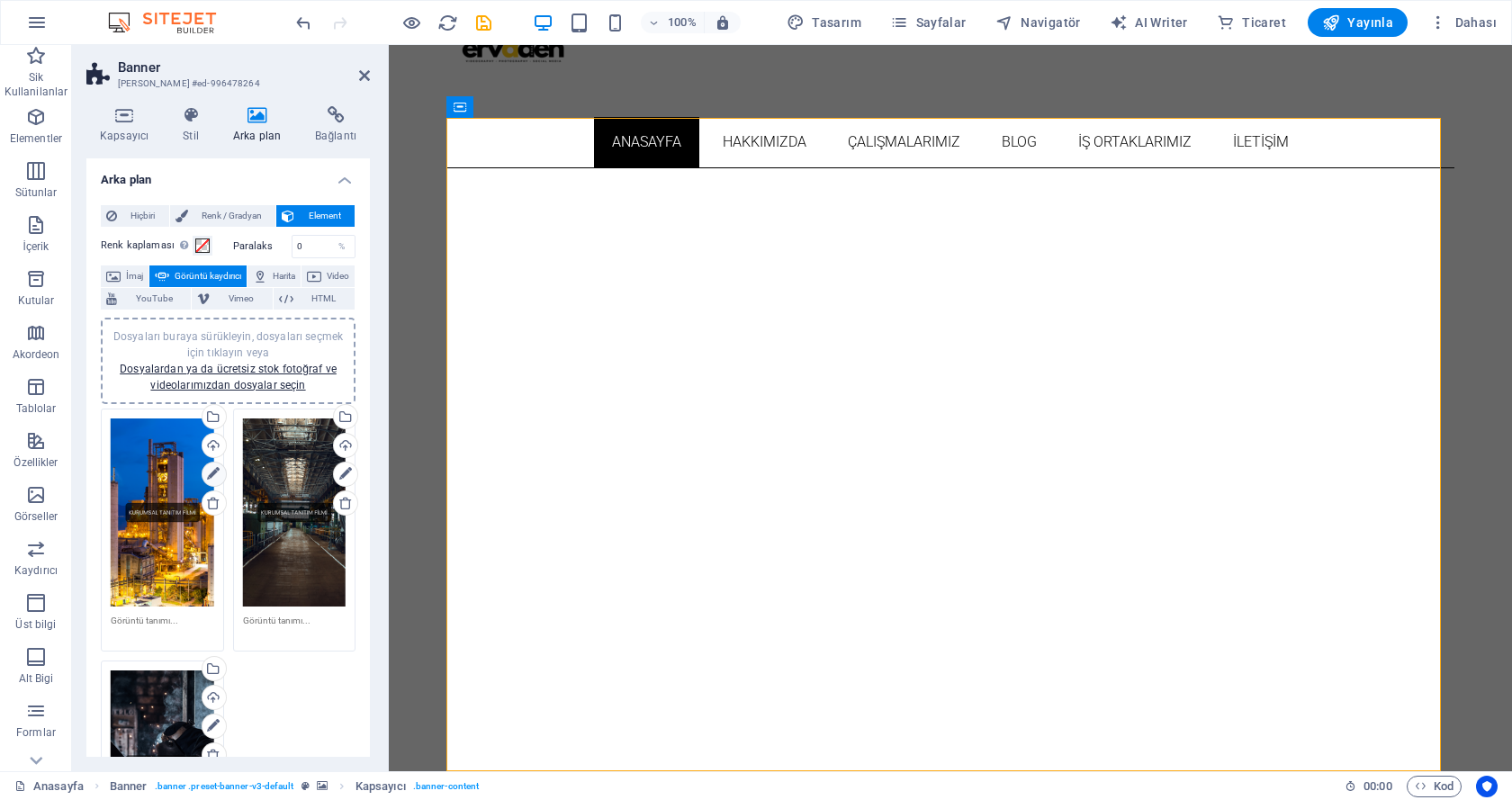
click at [215, 474] on icon at bounding box center [212, 474] width 12 height 22
click at [215, 447] on div "Yükle" at bounding box center [212, 447] width 27 height 27
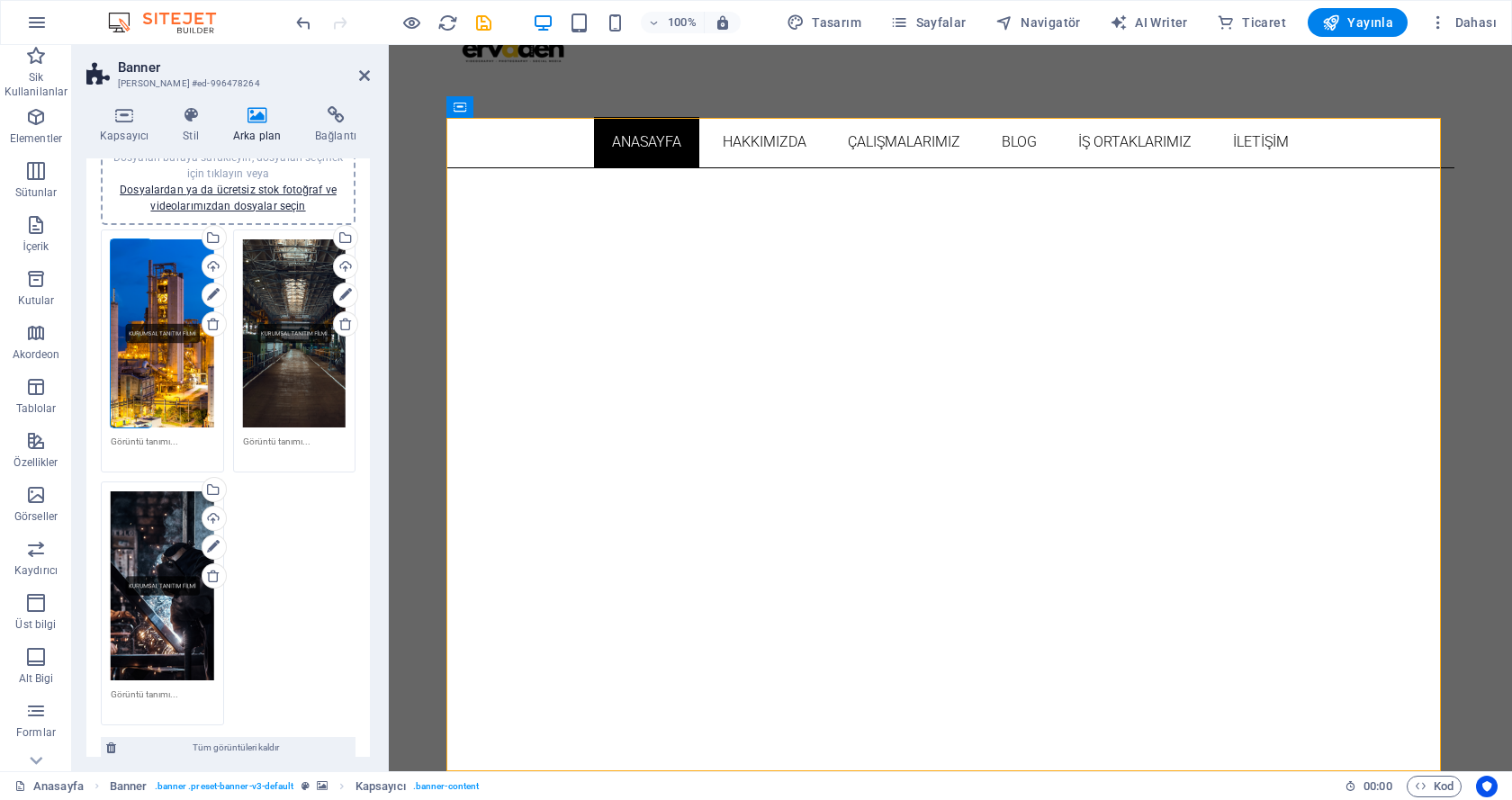
scroll to position [210, 0]
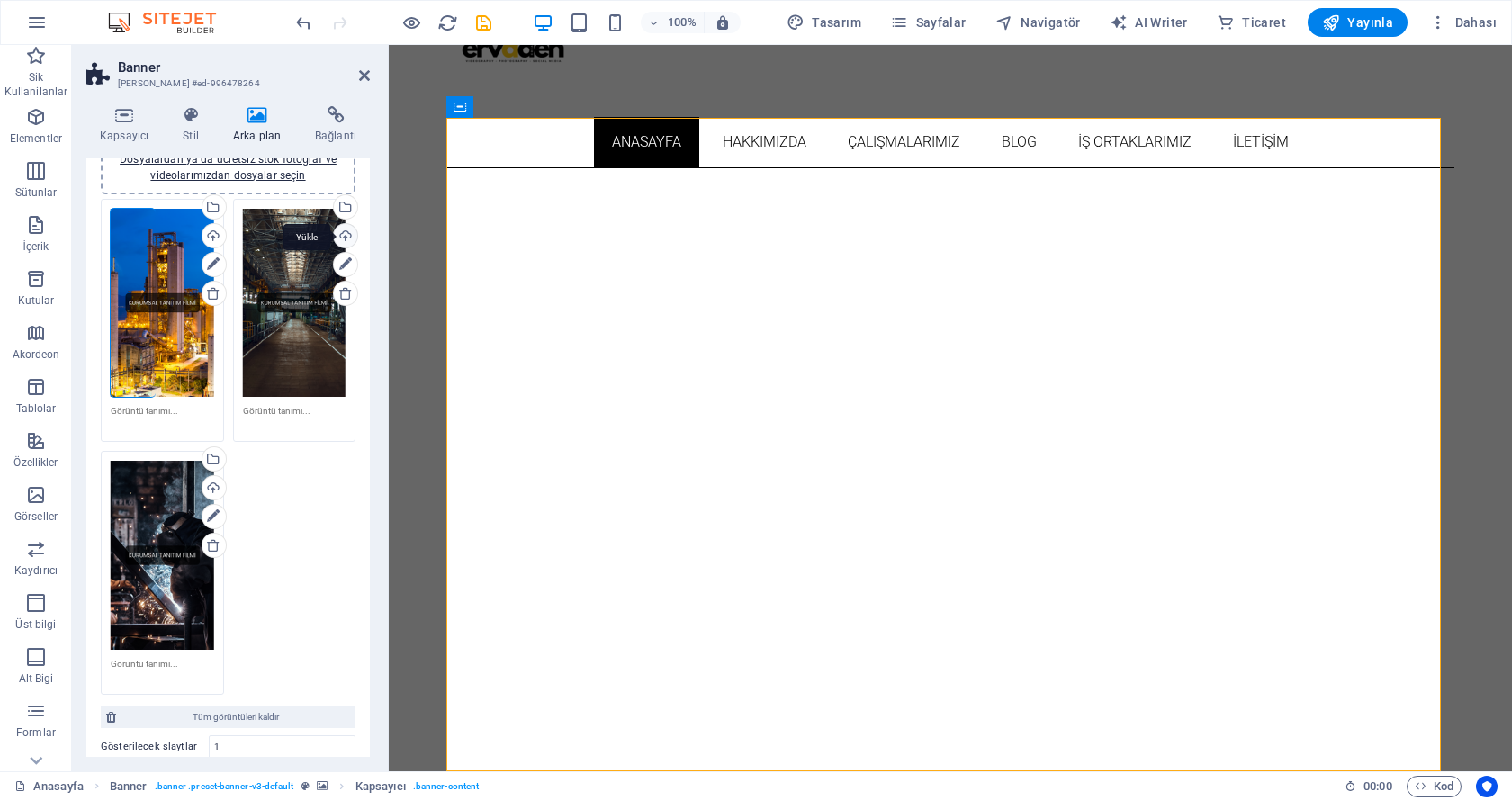
click at [336, 238] on div "Yükle" at bounding box center [343, 237] width 27 height 27
click at [212, 486] on div "Yükle" at bounding box center [212, 490] width 27 height 27
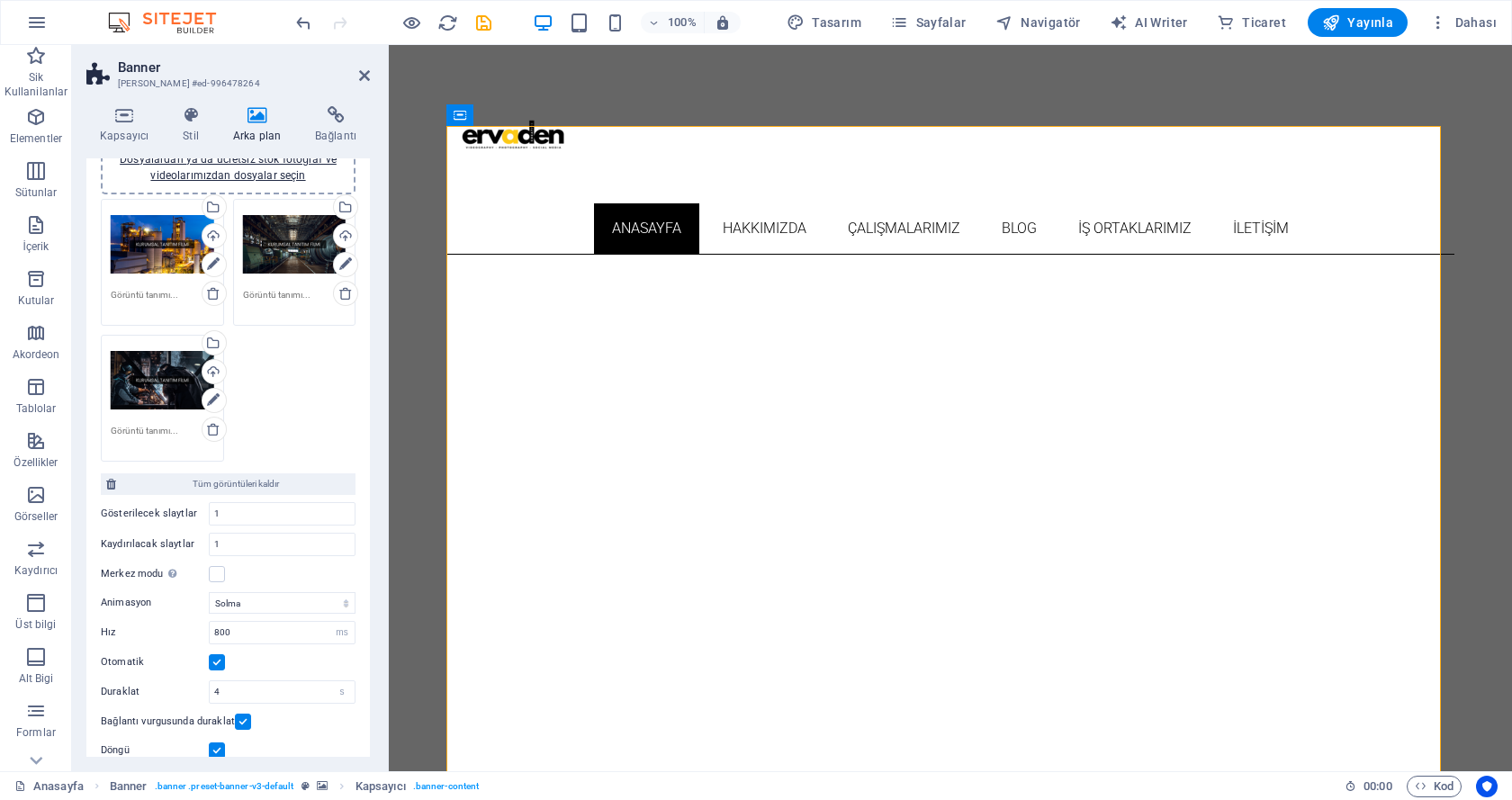
scroll to position [0, 0]
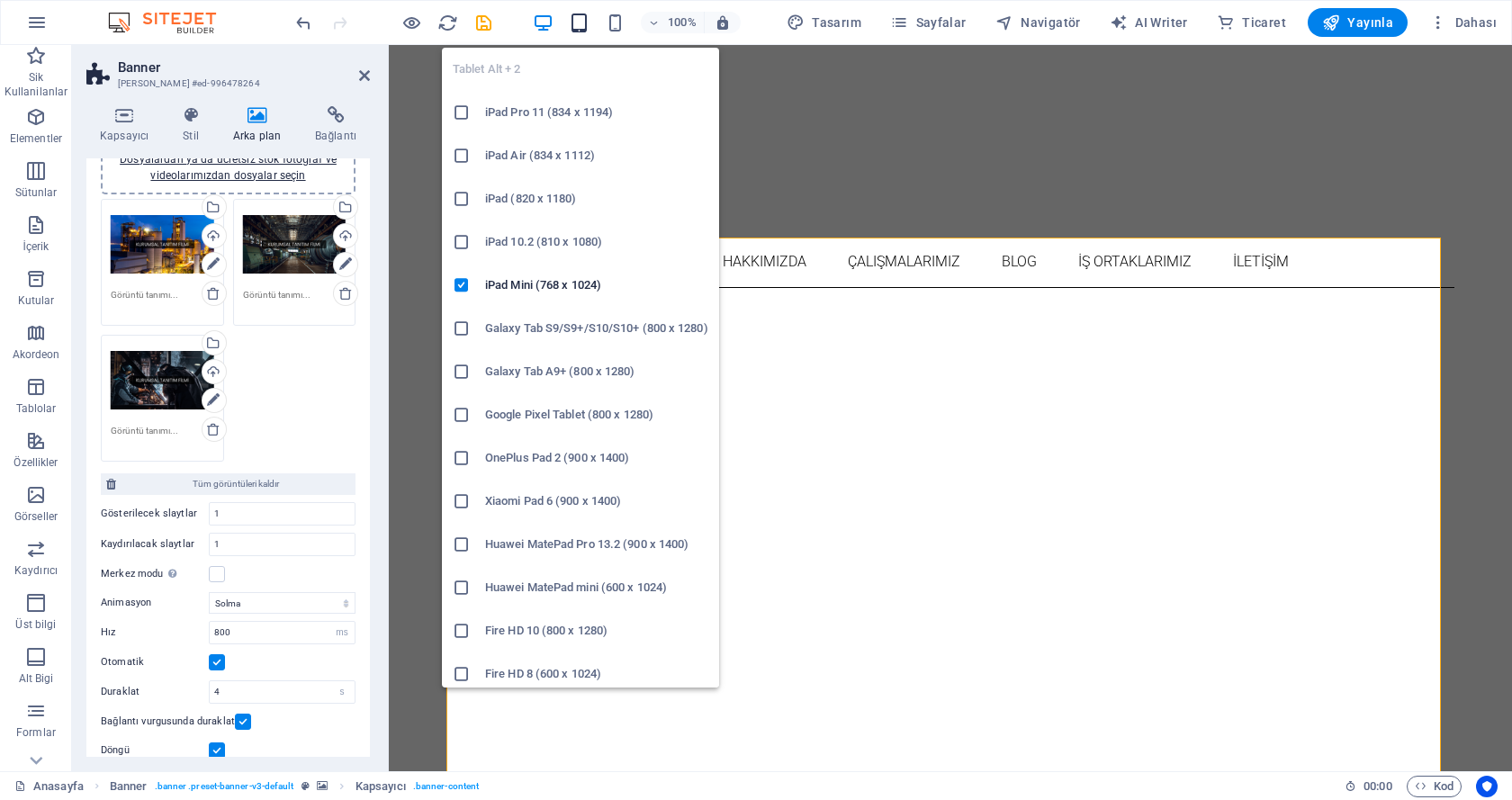
click at [577, 29] on icon "button" at bounding box center [579, 23] width 21 height 21
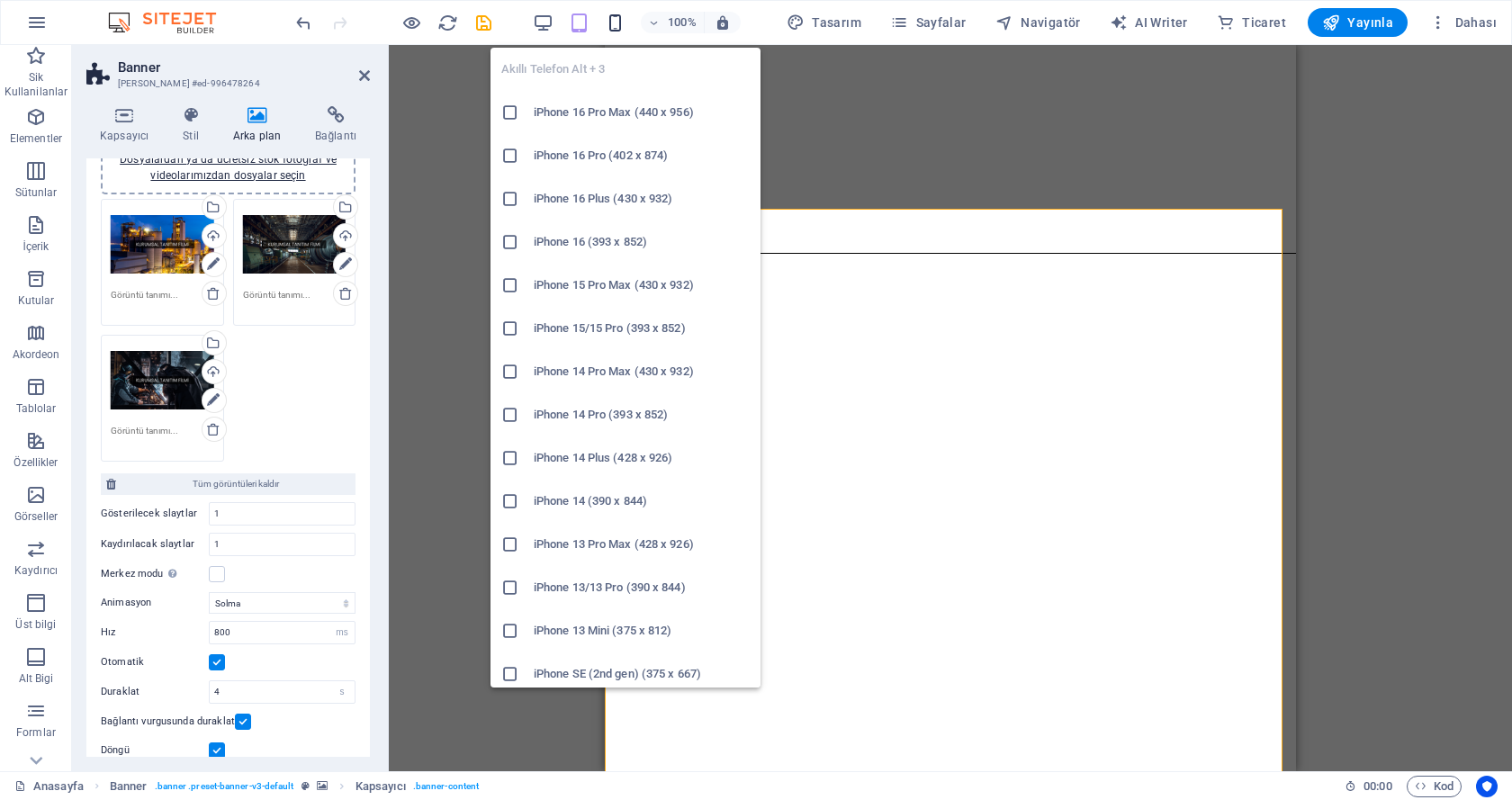
click at [621, 19] on icon "button" at bounding box center [615, 23] width 21 height 21
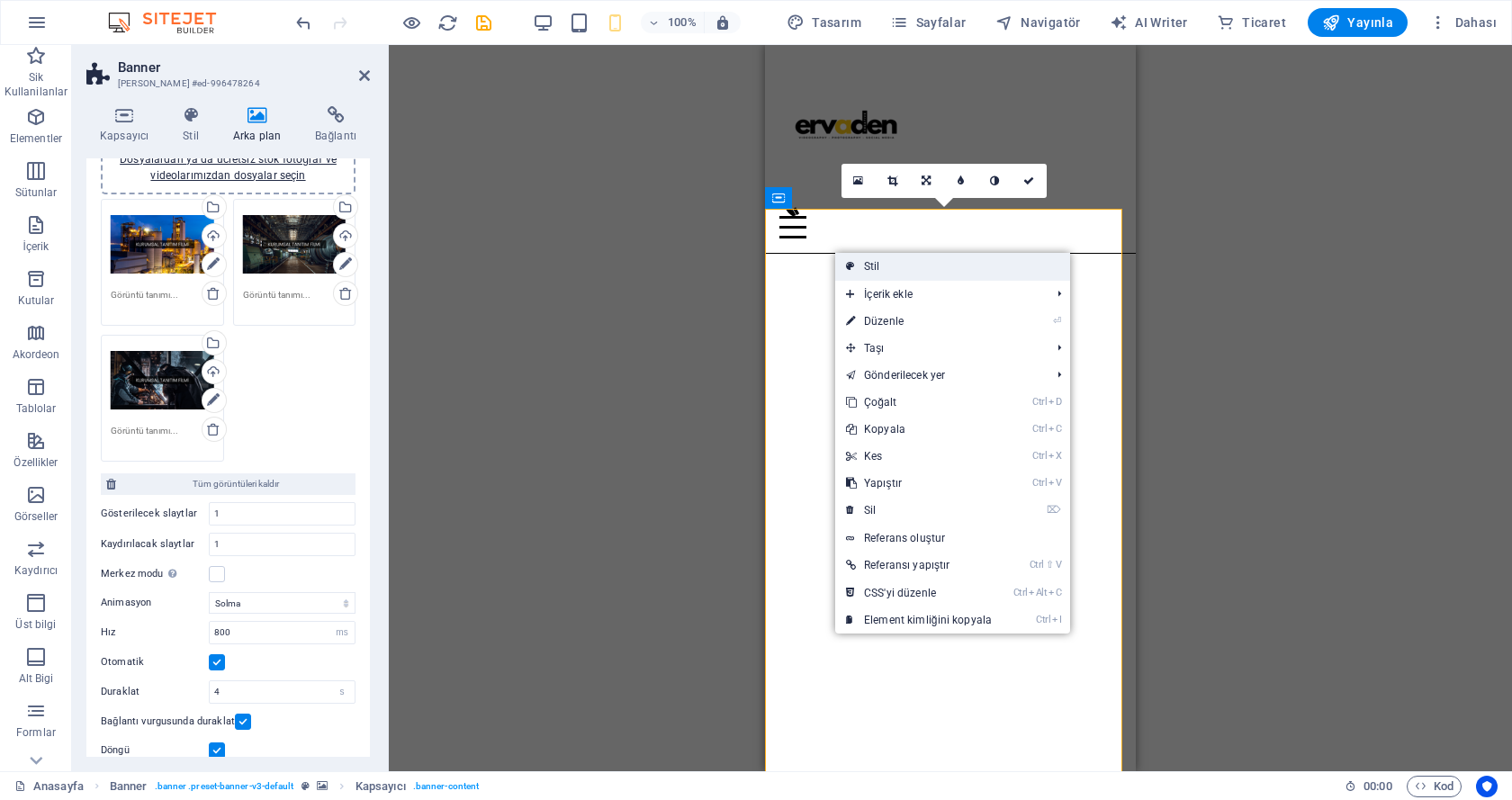
click at [860, 265] on link "Stil" at bounding box center [953, 266] width 235 height 27
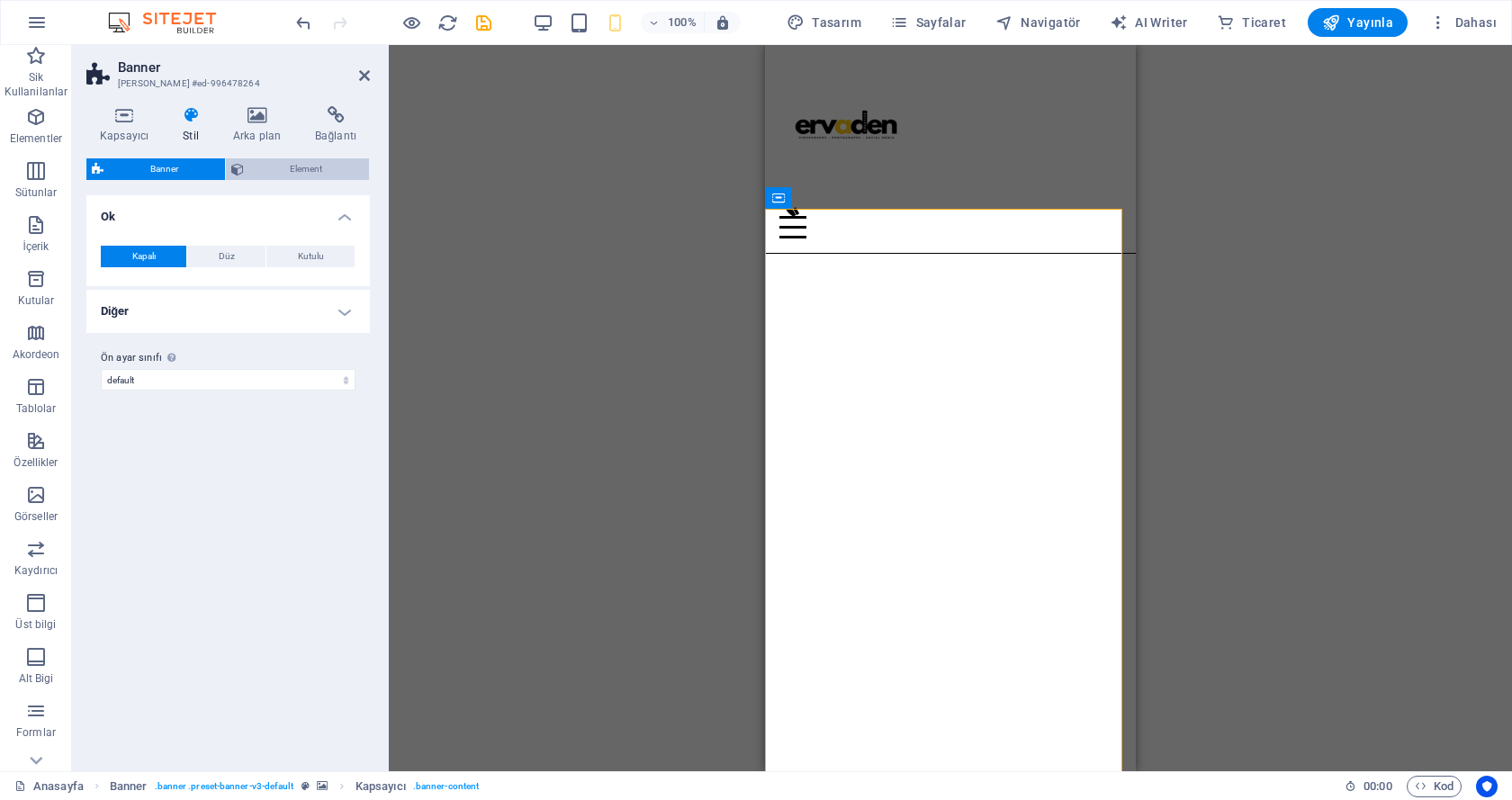
click at [303, 170] on span "Element" at bounding box center [306, 169] width 116 height 22
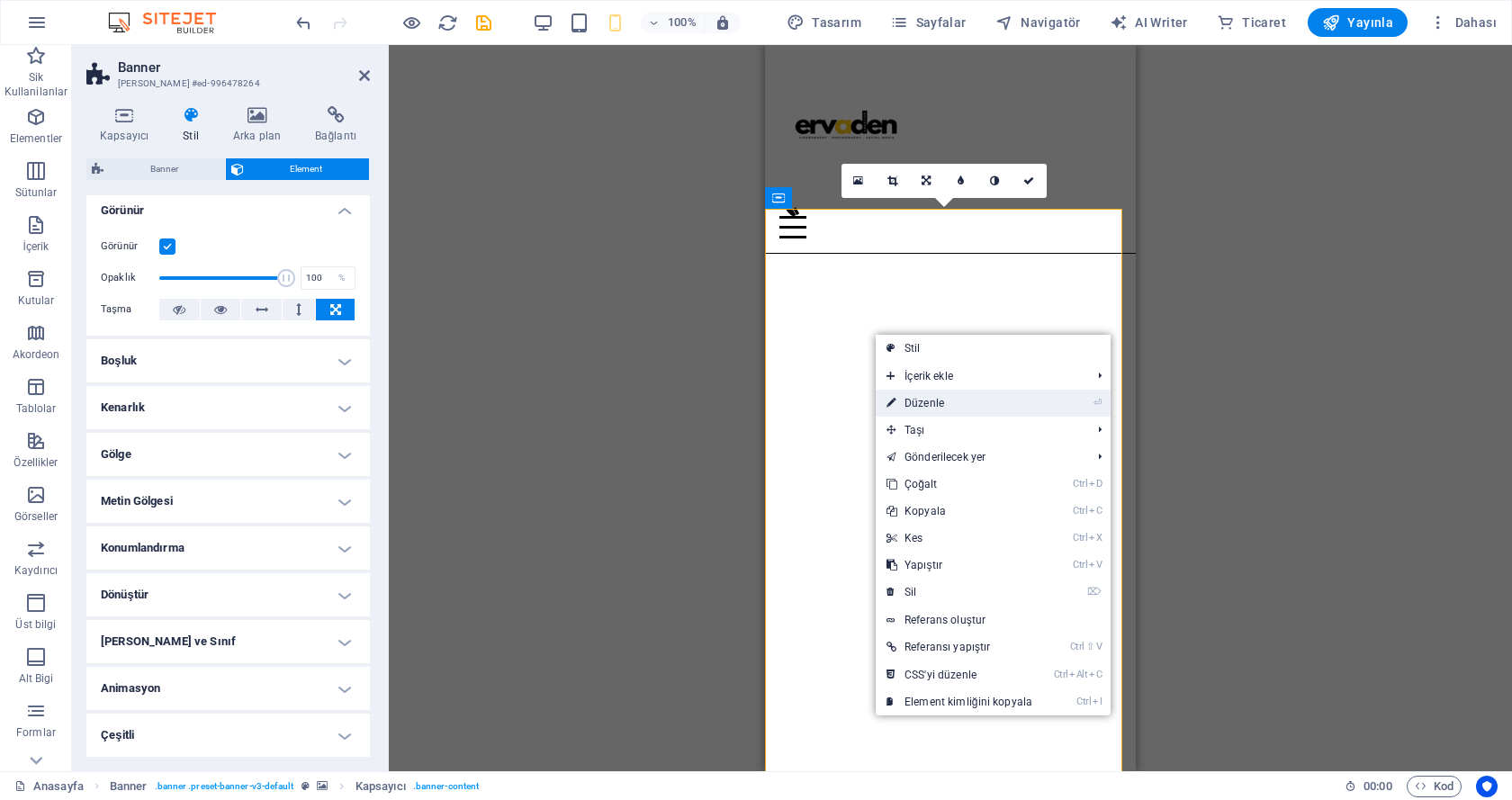
click at [912, 408] on link "⏎ Düzenle" at bounding box center [959, 403] width 167 height 27
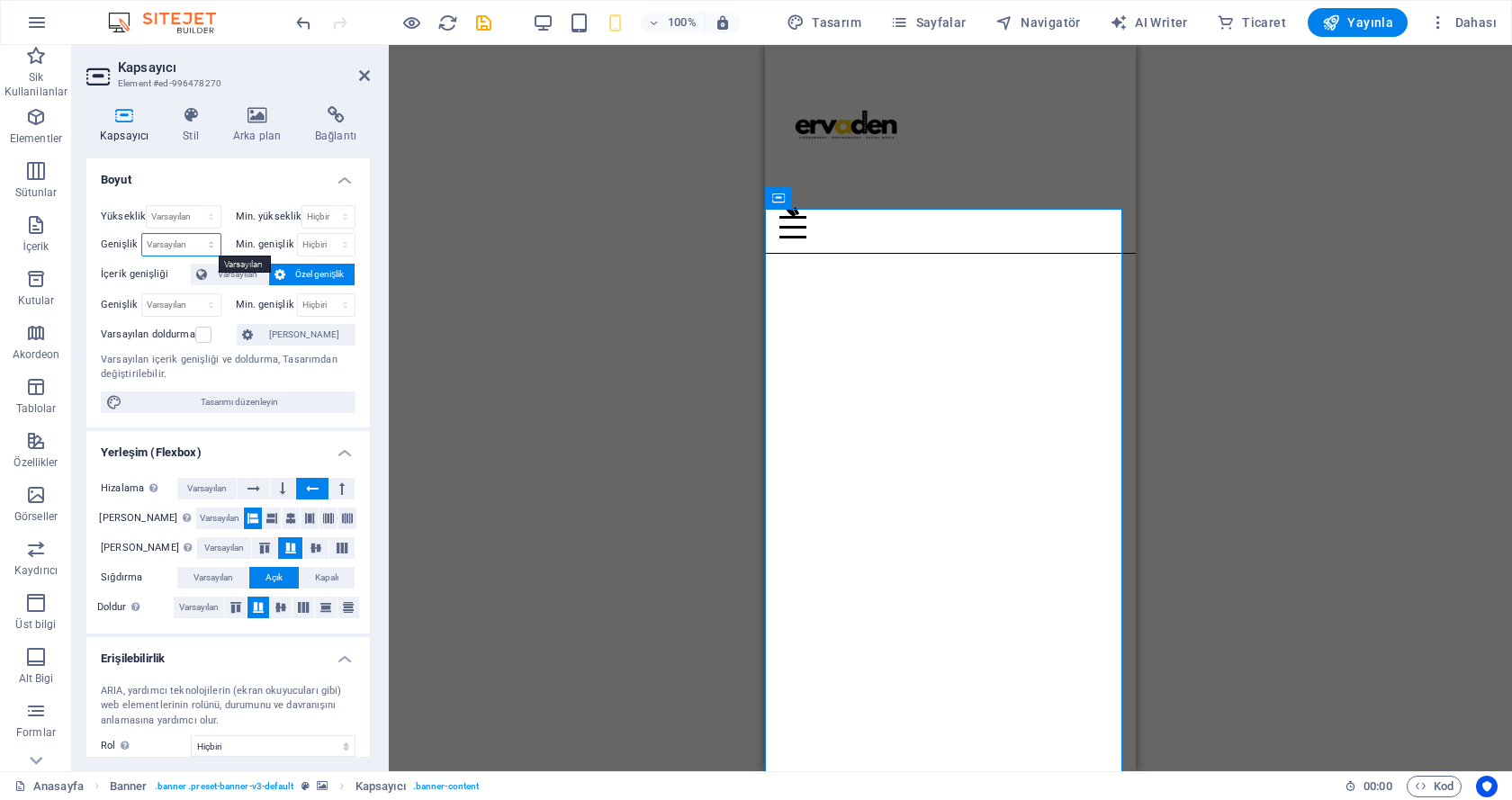
click at [165, 243] on select "Varsayılan px rem % em vh vw" at bounding box center [180, 244] width 78 height 22
click at [195, 243] on select "Varsayılan px rem % em vh vw" at bounding box center [180, 244] width 78 height 22
select select "rem"
click at [193, 234] on select "Varsayılan px rem % em vh vw" at bounding box center [180, 244] width 78 height 22
click at [175, 249] on input "24.8125" at bounding box center [180, 244] width 78 height 22
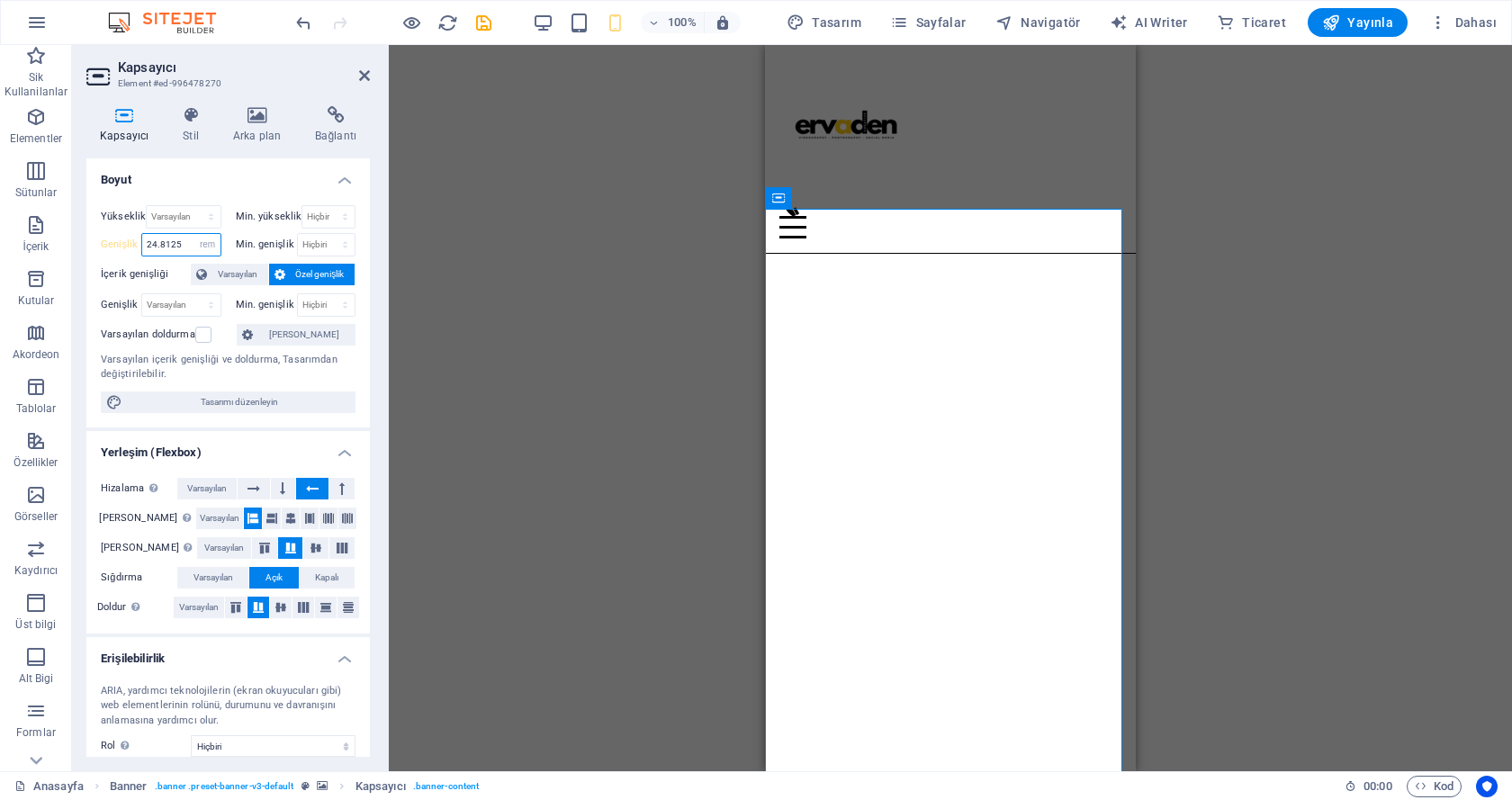
drag, startPoint x: 157, startPoint y: 243, endPoint x: 147, endPoint y: 242, distance: 10.0
click at [147, 242] on input "24.8125" at bounding box center [180, 244] width 78 height 22
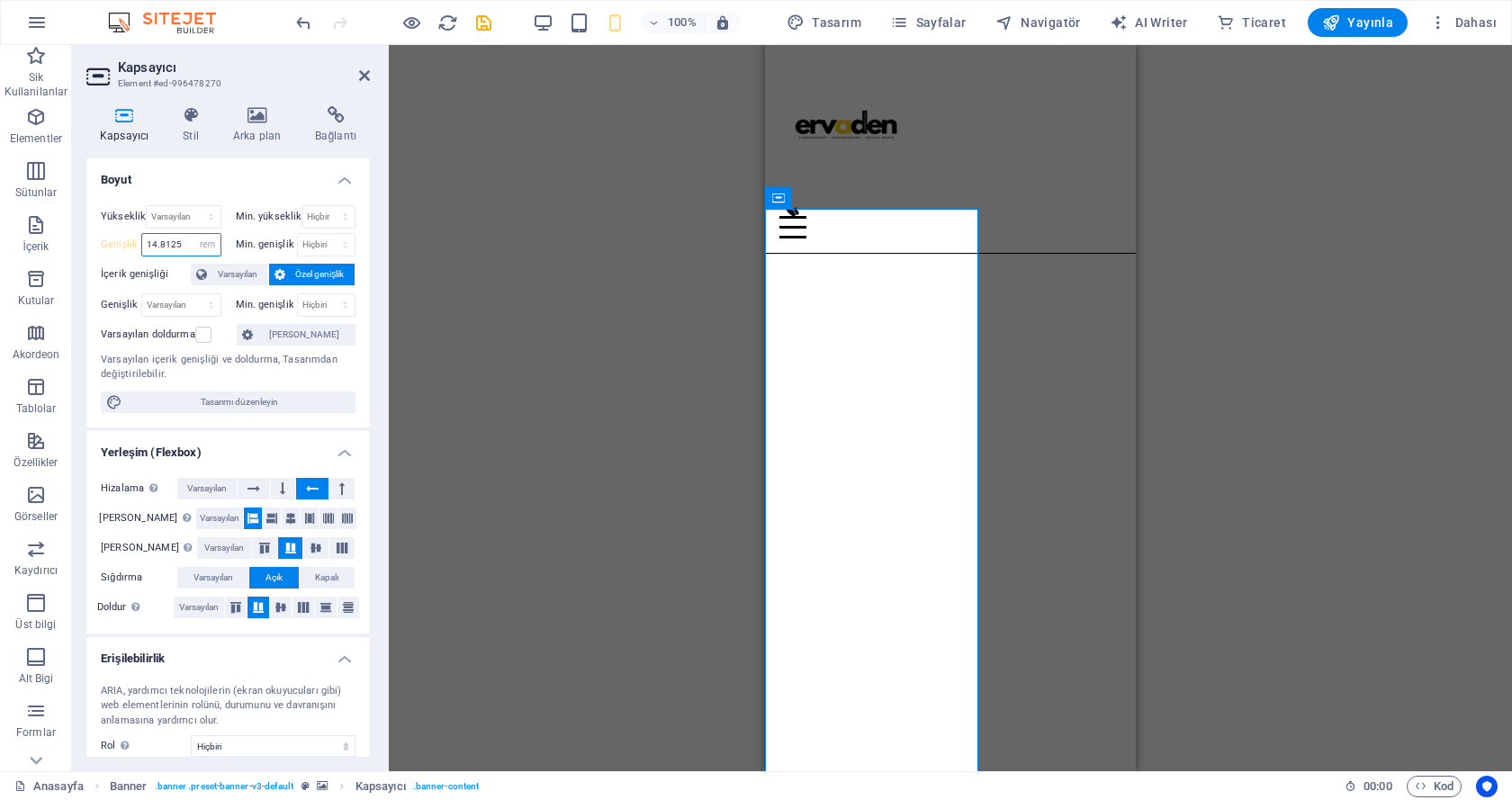
drag, startPoint x: 156, startPoint y: 246, endPoint x: 147, endPoint y: 243, distance: 9.5
click at [147, 243] on input "14.8125" at bounding box center [180, 244] width 78 height 22
type input "24.8125"
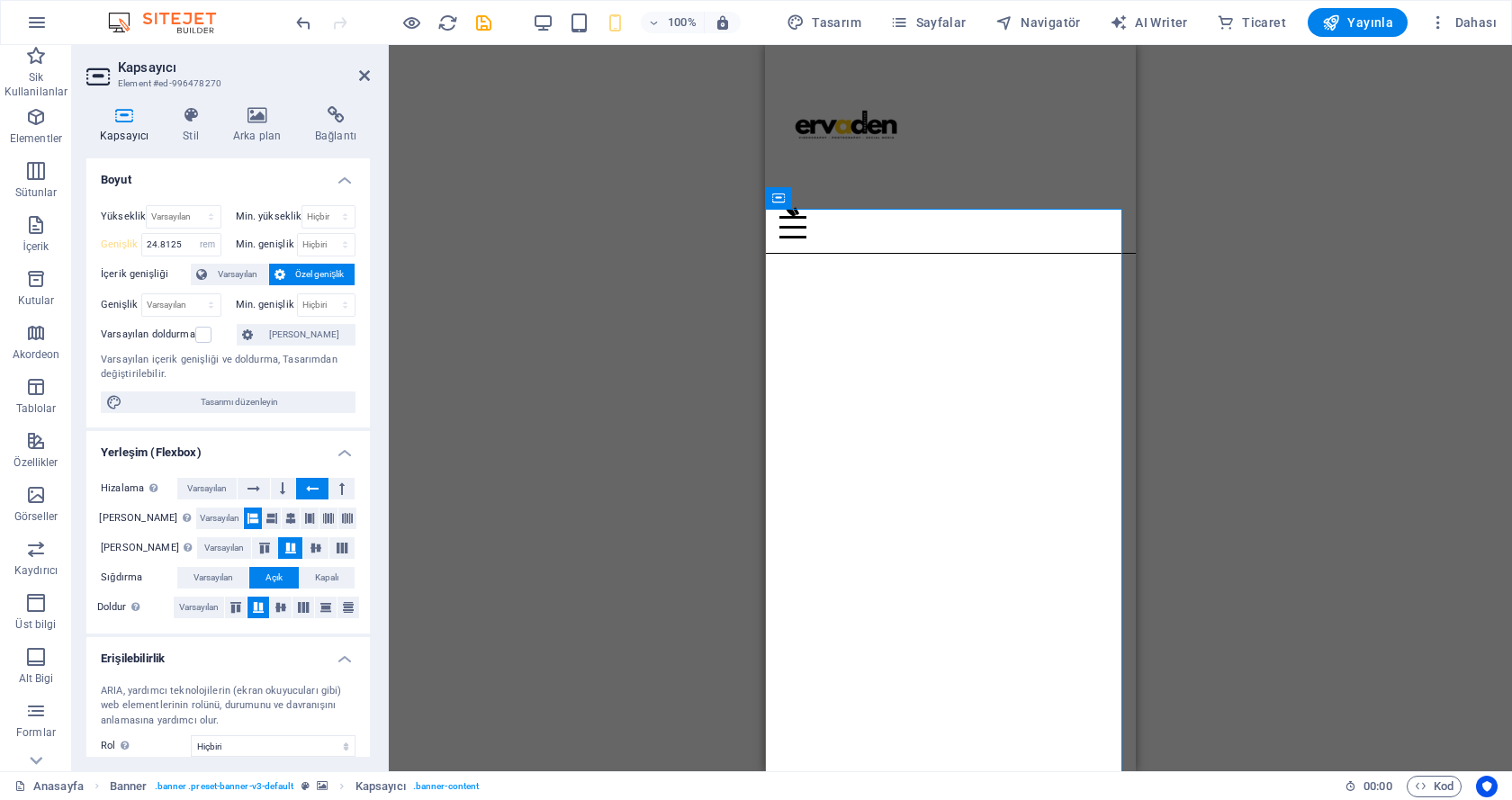
click at [211, 191] on div "Yükseklik Varsayılan px rem % vh vw Min. yükseklik Hiçbiri px rem % vh vw Geniş…" at bounding box center [228, 309] width 284 height 237
click at [242, 271] on span "Varsayılan" at bounding box center [238, 275] width 51 height 22
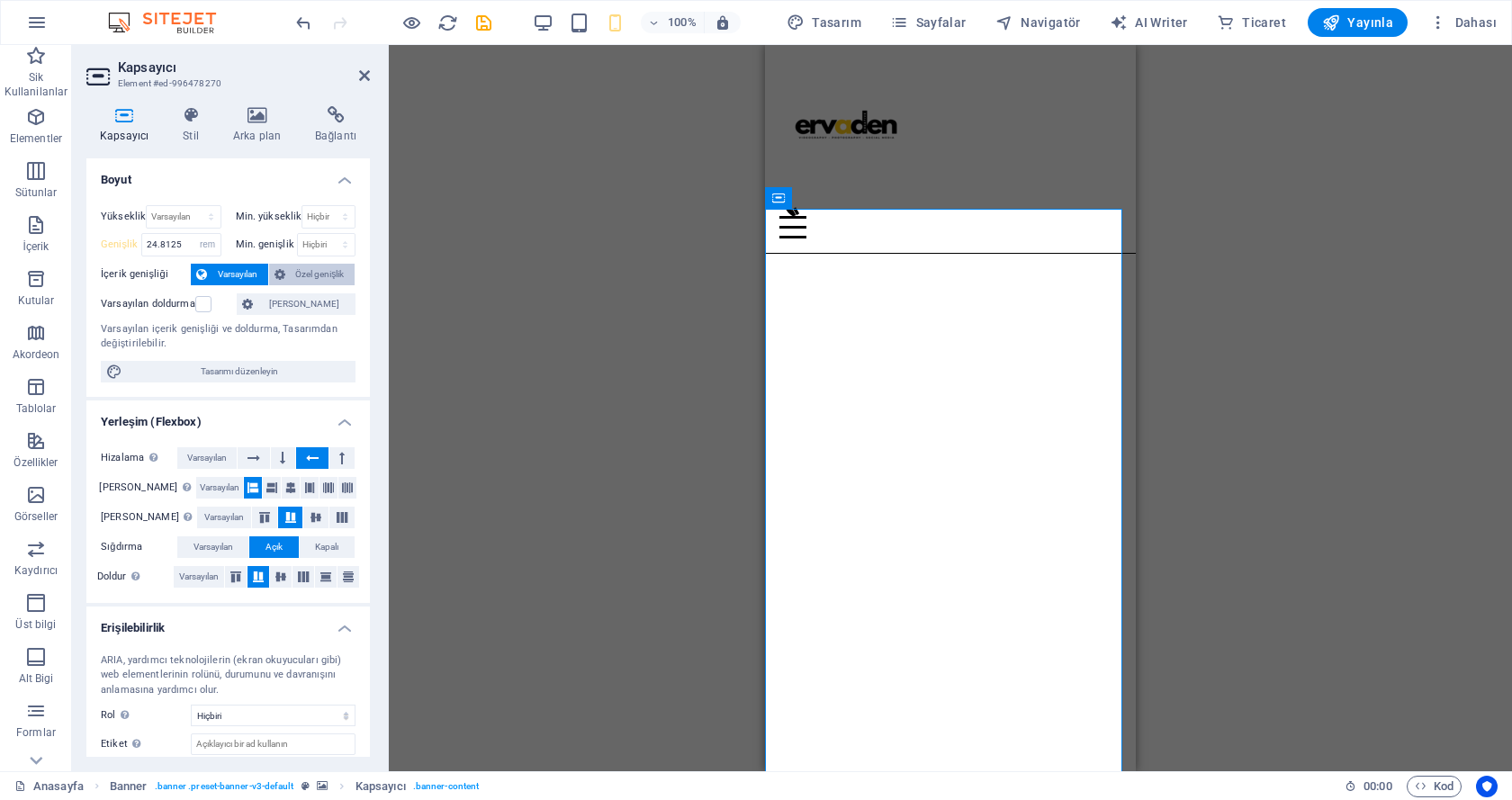
click at [323, 269] on span "Özel genişlik" at bounding box center [320, 275] width 59 height 22
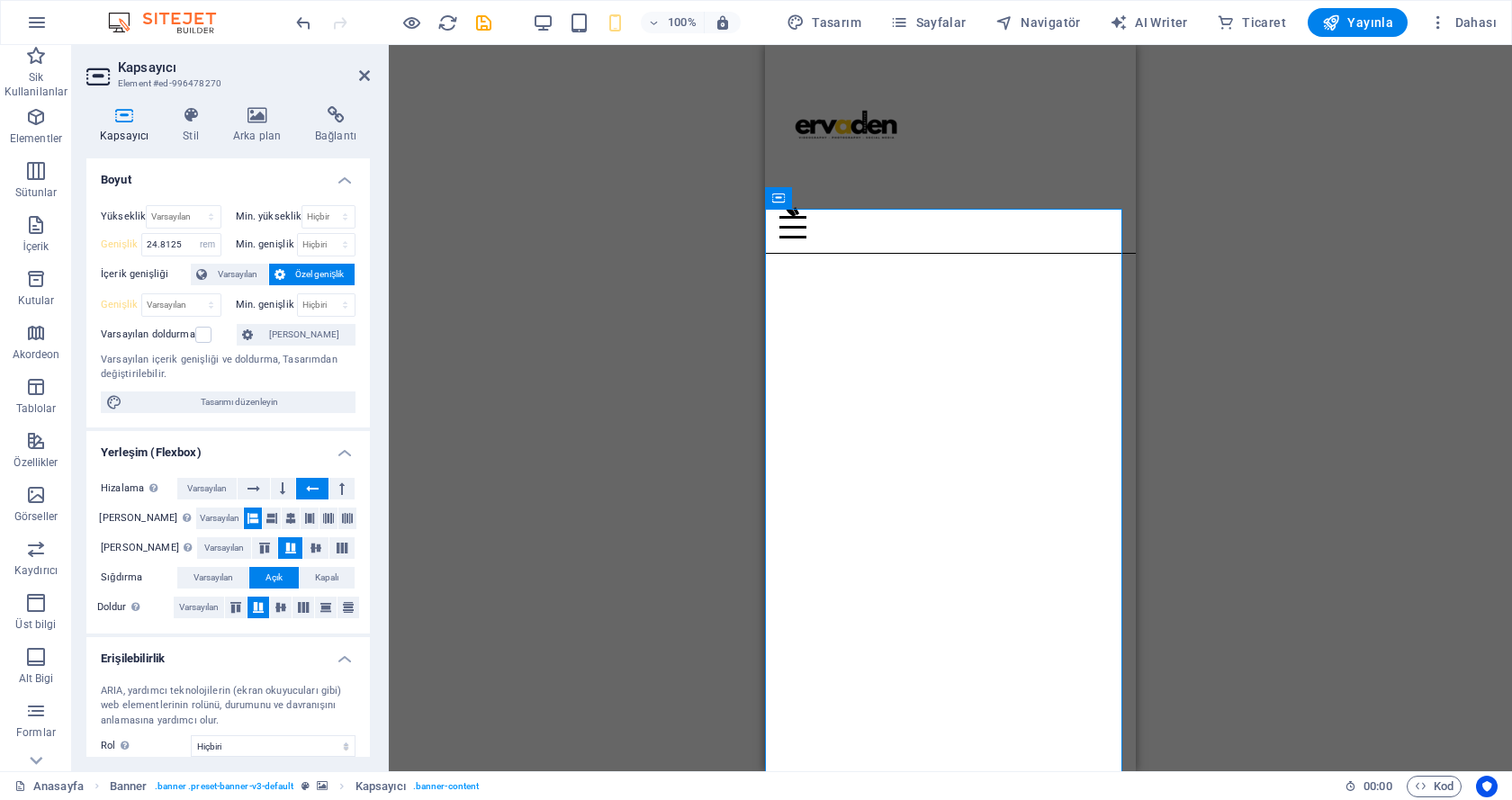
click at [364, 266] on div "Yükseklik Varsayılan px rem % vh vw Min. yükseklik Hiçbiri px rem % vh vw Geniş…" at bounding box center [228, 309] width 284 height 237
click at [199, 488] on span "Varsayılan" at bounding box center [207, 488] width 39 height 22
click at [219, 478] on span "Varsayılan" at bounding box center [207, 488] width 39 height 22
click at [286, 518] on icon at bounding box center [290, 518] width 10 height 22
click at [381, 502] on div "Kapsayıcı Stil Arka plan Bağlantı Boyut Yükseklik Varsayılan px rem % vh vw Min…" at bounding box center [228, 431] width 312 height 680
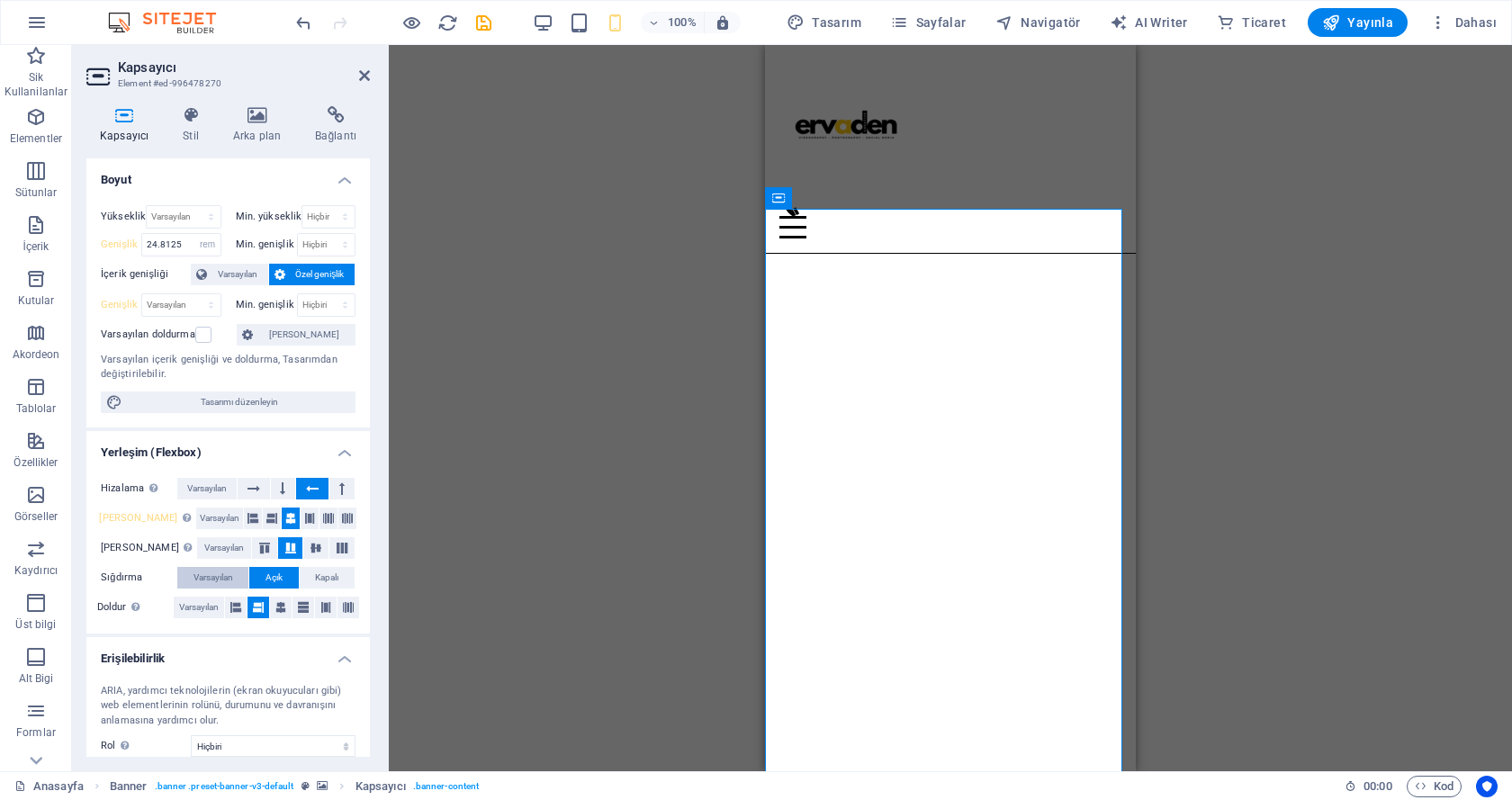
click at [233, 576] on span "Varsayılan" at bounding box center [213, 577] width 39 height 22
click at [309, 570] on button "Kapalı" at bounding box center [327, 577] width 55 height 22
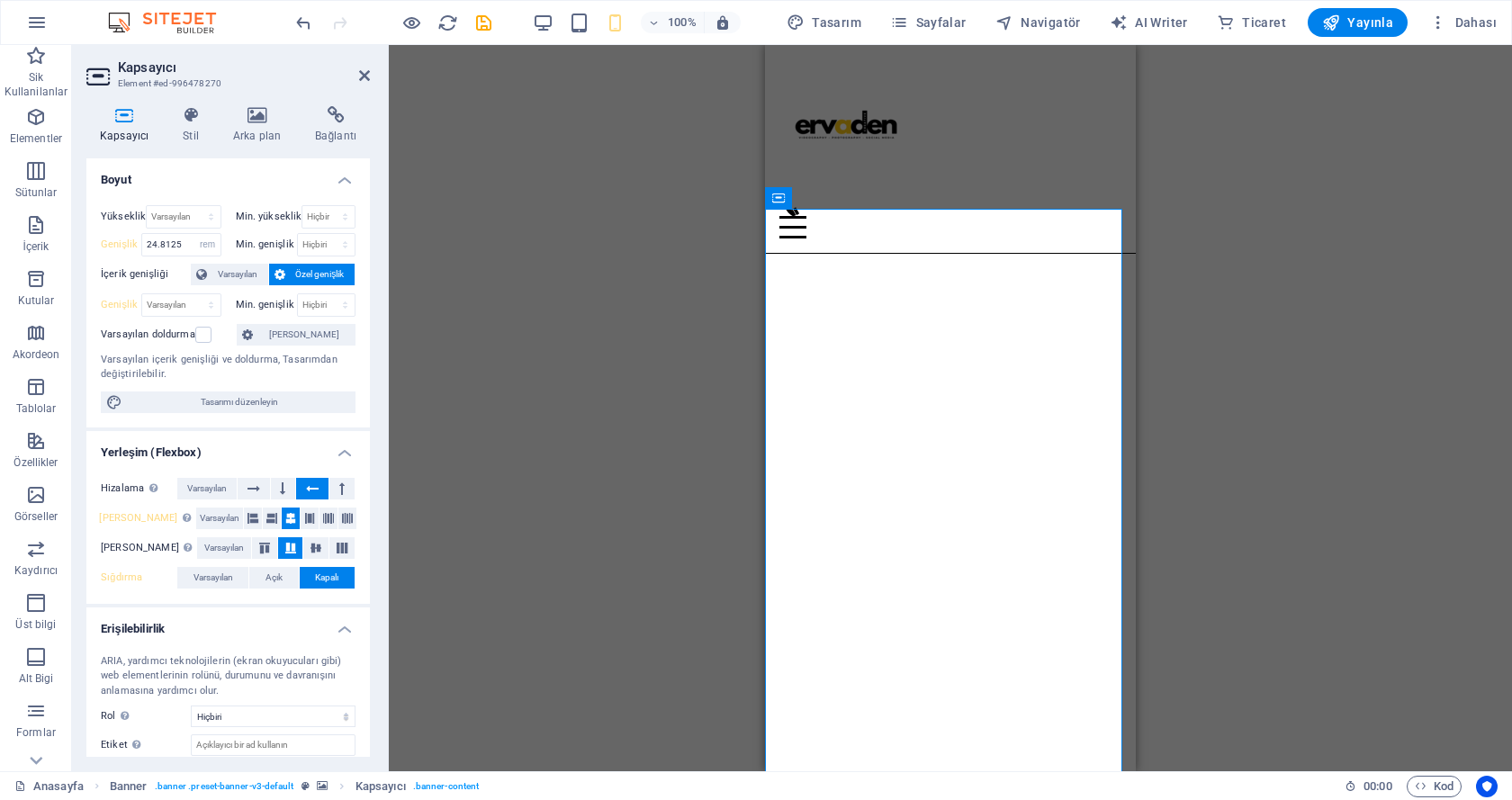
click at [373, 545] on div "Kapsayıcı Stil Arka plan Bağlantı Boyut Yükseklik Varsayılan px rem % vh vw Min…" at bounding box center [228, 431] width 312 height 680
click at [399, 533] on div "Mevcut içeriği değiştirmek için buraya sürükleyin. Yeni bir element oluşturmak …" at bounding box center [950, 408] width 1123 height 727
click at [287, 575] on button "Açık" at bounding box center [273, 577] width 49 height 22
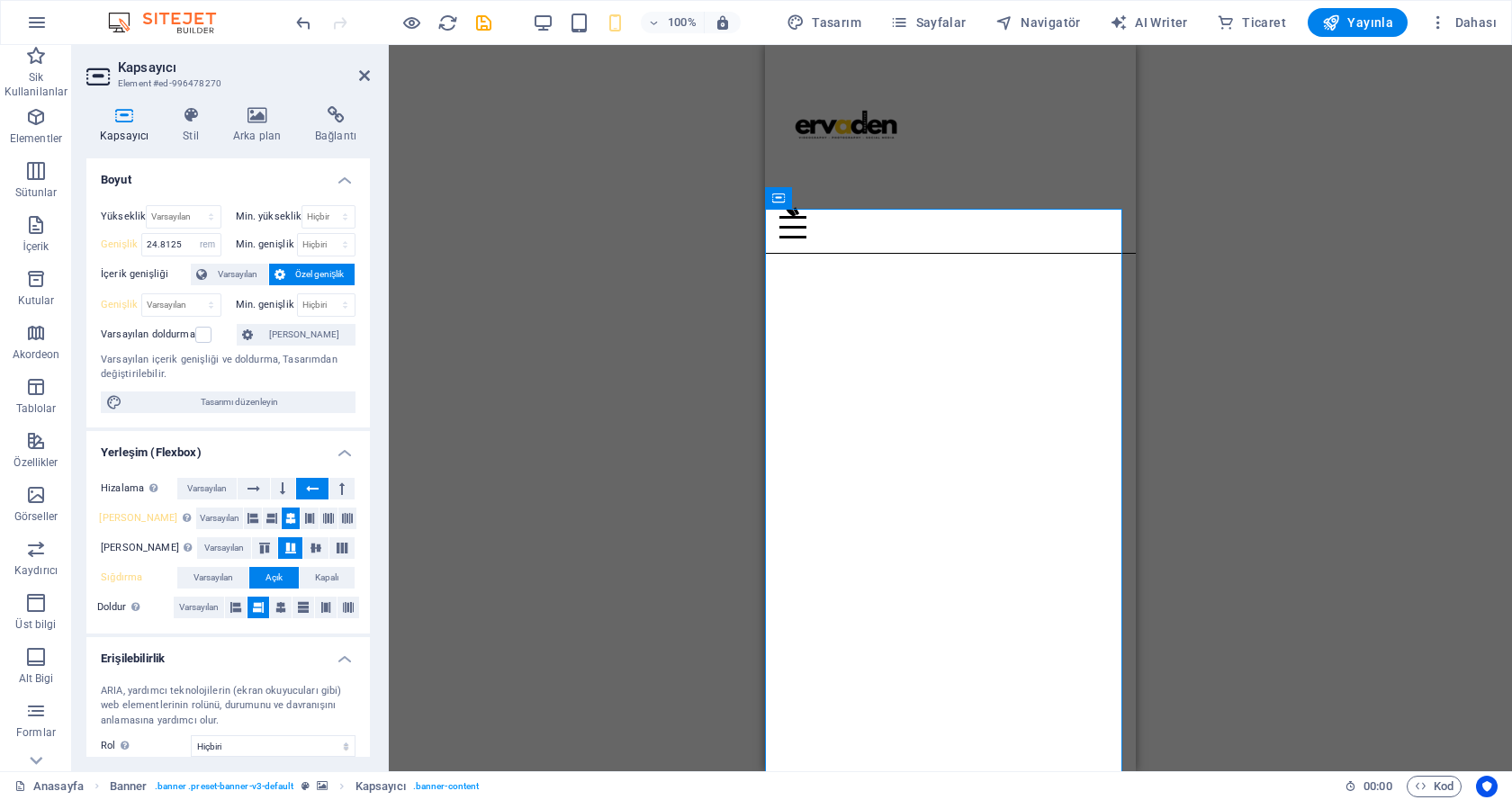
click at [372, 566] on div "Kapsayıcı Stil Arka plan Bağlantı Boyut Yükseklik Varsayılan px rem % vh vw Min…" at bounding box center [228, 431] width 312 height 680
click at [346, 601] on icon at bounding box center [348, 607] width 10 height 22
click at [376, 593] on div "Kapsayıcı Stil Arka plan Bağlantı Boyut Yükseklik Varsayılan px rem % vh vw Min…" at bounding box center [228, 431] width 312 height 680
click at [327, 606] on icon at bounding box center [325, 607] width 10 height 22
click at [375, 602] on div "Kapsayıcı Stil Arka plan Bağlantı Boyut Yükseklik Varsayılan px rem % vh vw Min…" at bounding box center [228, 431] width 312 height 680
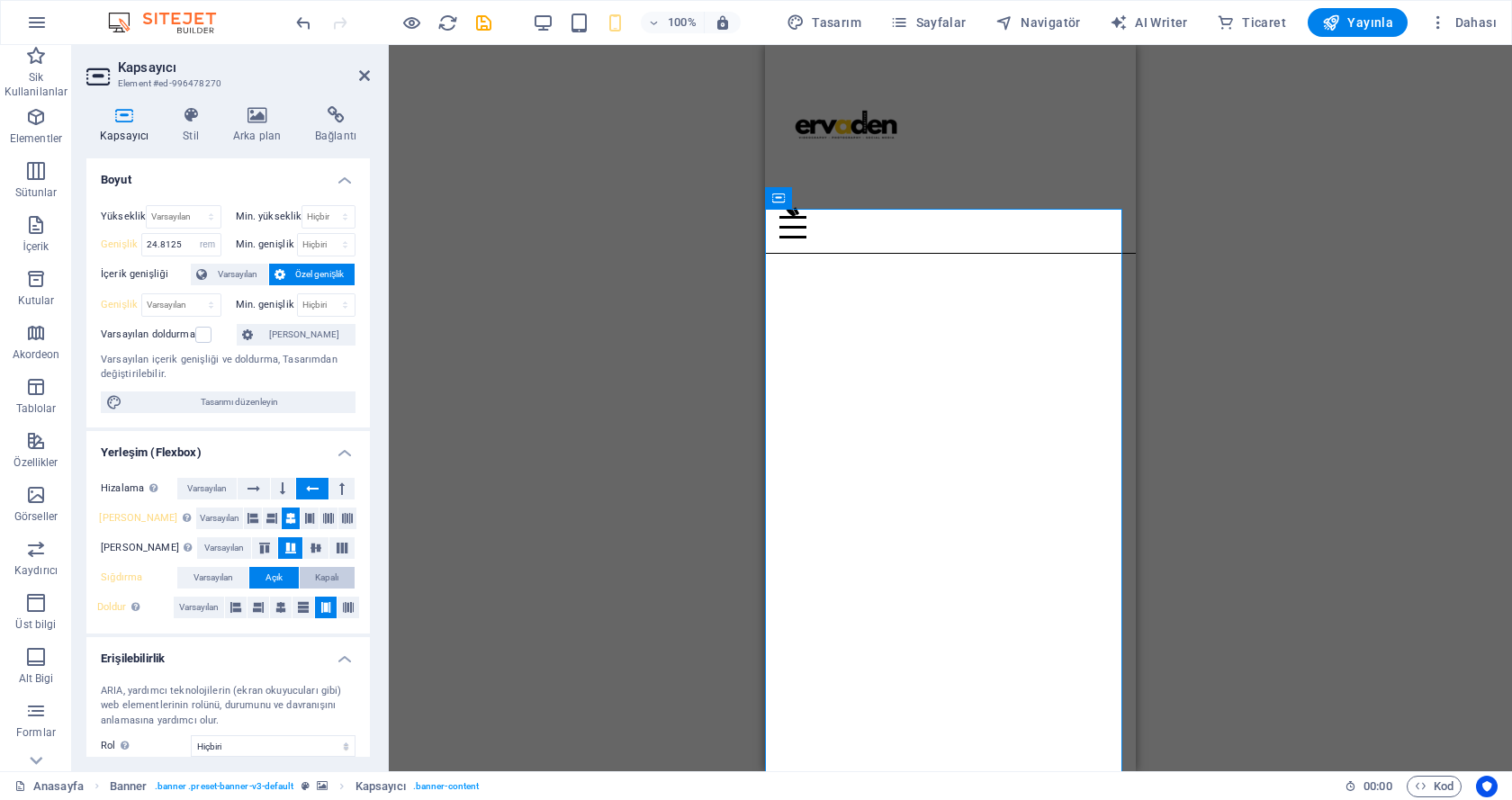
scroll to position [130, 0]
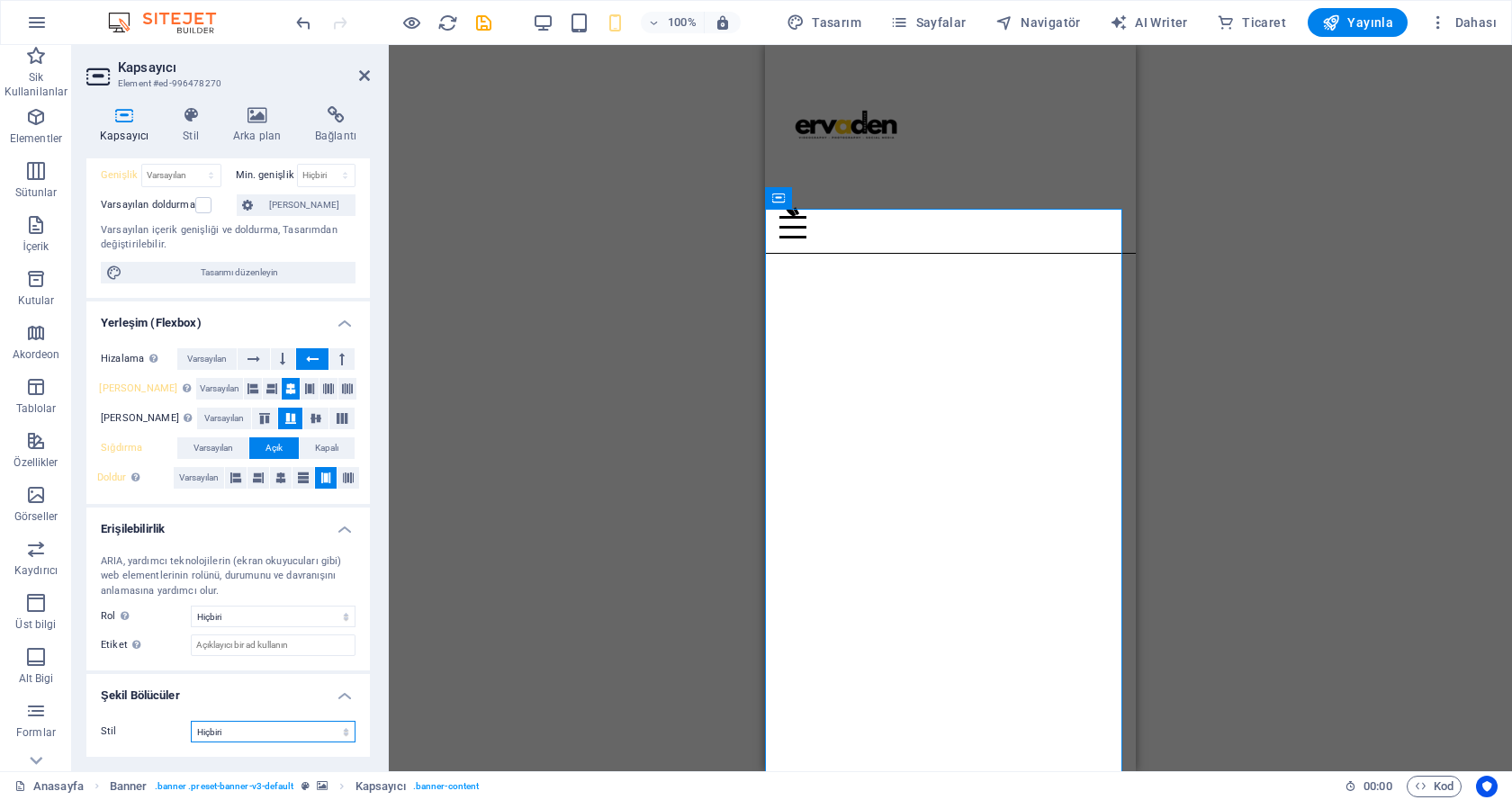
click at [274, 728] on select "Hiçbiri Üçgen Kare Çapraz Çokgen 1 Çokgen 2 Zikzak Çoklu Zikzaklar Dalgalar Çok…" at bounding box center [273, 731] width 164 height 22
click at [207, 472] on span "Varsayılan" at bounding box center [199, 478] width 39 height 22
click at [205, 461] on div "Hizalama Esnek yönü belirler. Varsayılan Ana eksen Elementlerin bu kapsayıcının…" at bounding box center [228, 418] width 284 height 170
click at [204, 451] on span "Varsayılan" at bounding box center [213, 447] width 39 height 22
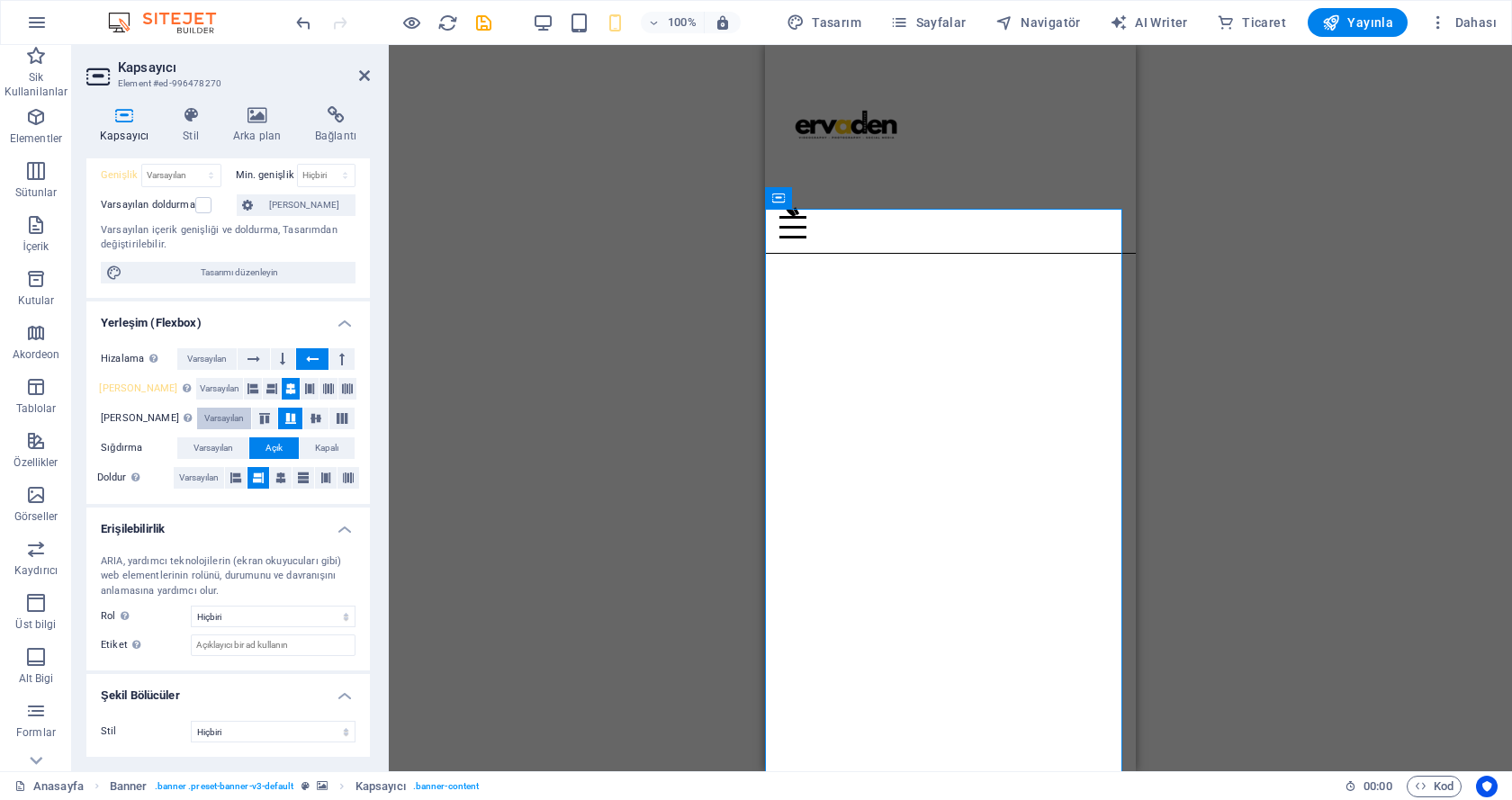
click at [204, 412] on span "Varsayılan" at bounding box center [224, 418] width 39 height 22
click at [201, 394] on span "Varsayılan" at bounding box center [220, 388] width 39 height 22
click at [201, 365] on span "Varsayılan" at bounding box center [207, 359] width 39 height 22
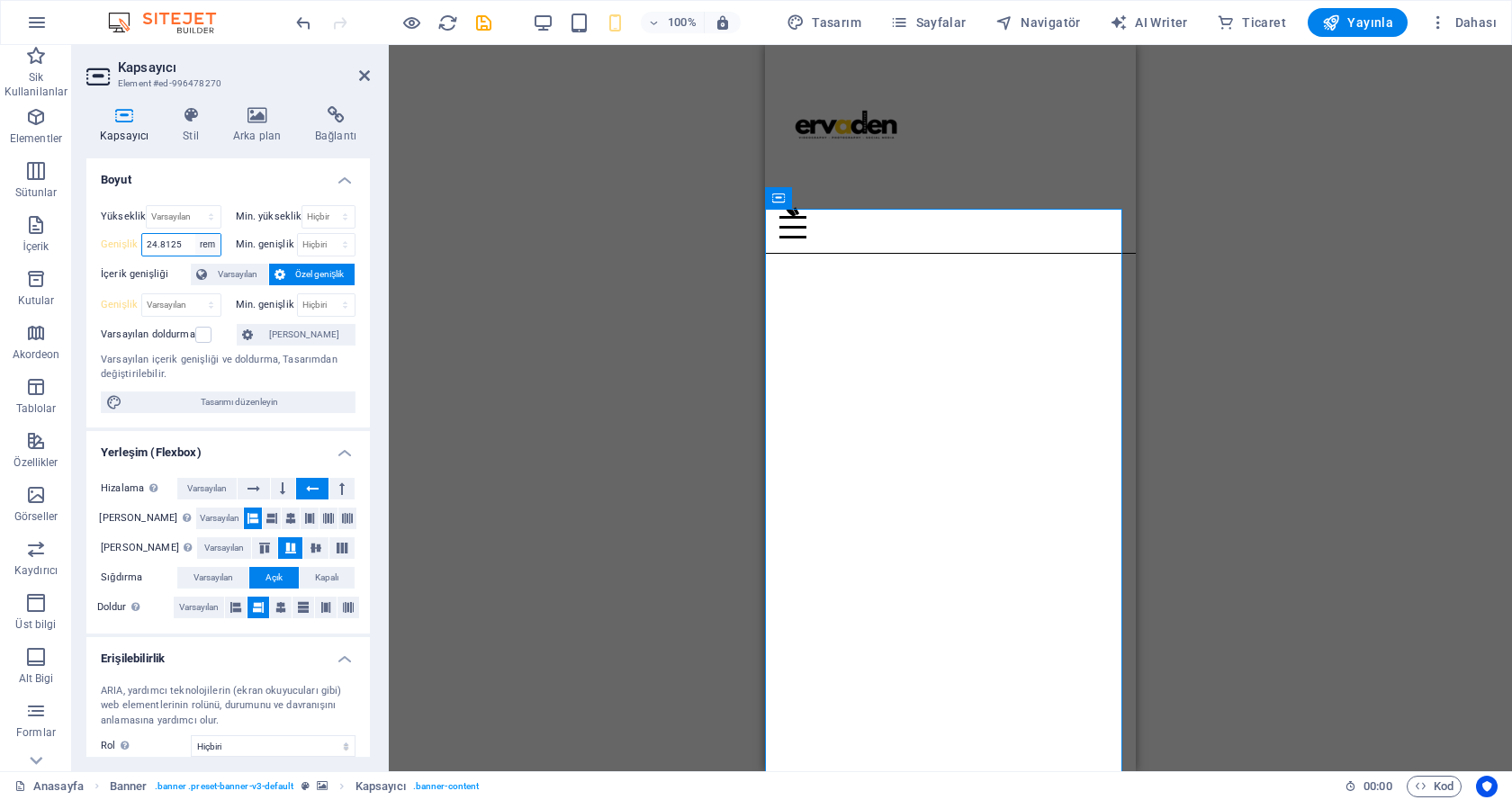
click at [203, 244] on select "Varsayılan px rem % em vh vw" at bounding box center [208, 244] width 25 height 22
select select "%"
click at [195, 234] on select "Varsayılan px rem % em vh vw" at bounding box center [208, 244] width 25 height 22
type input "100"
click at [377, 260] on div "Kapsayıcı Stil Arka plan Bağlantı Boyut Yükseklik Varsayılan px rem % vh vw Min…" at bounding box center [228, 431] width 312 height 680
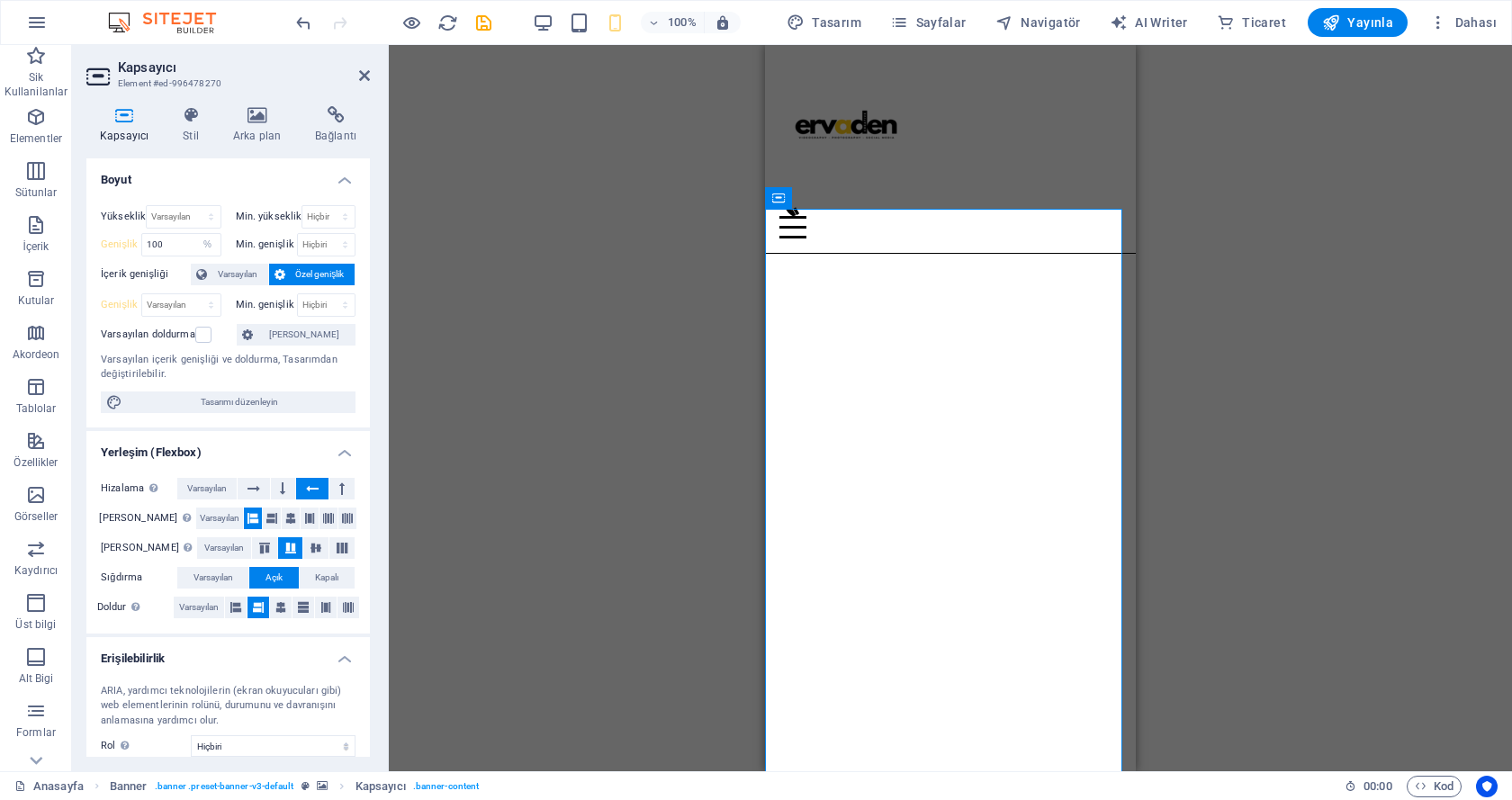
click at [433, 267] on div "Mevcut içeriği değiştirmek için buraya sürükleyin. Yeni bir element oluşturmak …" at bounding box center [950, 408] width 1123 height 727
click at [181, 307] on select "Varsayılan px rem % em vh vw" at bounding box center [180, 305] width 78 height 22
select select "%"
click at [193, 294] on select "Varsayılan px rem % em vh vw" at bounding box center [180, 305] width 78 height 22
type input "100"
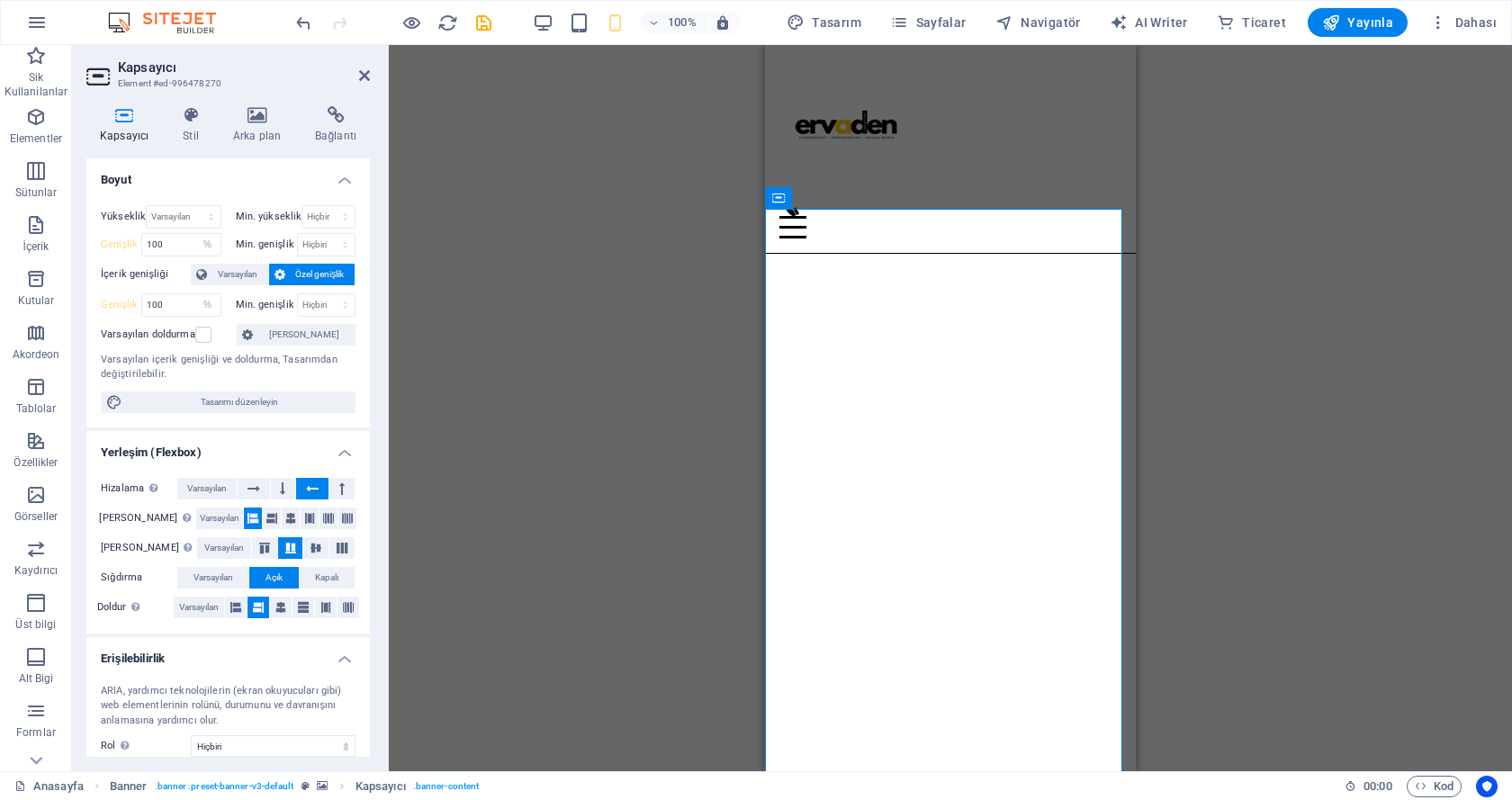
click at [392, 321] on div "Mevcut içeriği değiştirmek için buraya sürükleyin. Yeni bir element oluşturmak …" at bounding box center [950, 408] width 1123 height 727
click at [426, 318] on div "Mevcut içeriği değiştirmek için buraya sürükleyin. Yeni bir element oluşturmak …" at bounding box center [950, 408] width 1123 height 727
click at [324, 302] on select "Hiçbiri px rem % vh vw" at bounding box center [326, 305] width 57 height 22
select select "%"
click at [326, 294] on select "Hiçbiri px rem % vh vw" at bounding box center [326, 305] width 57 height 22
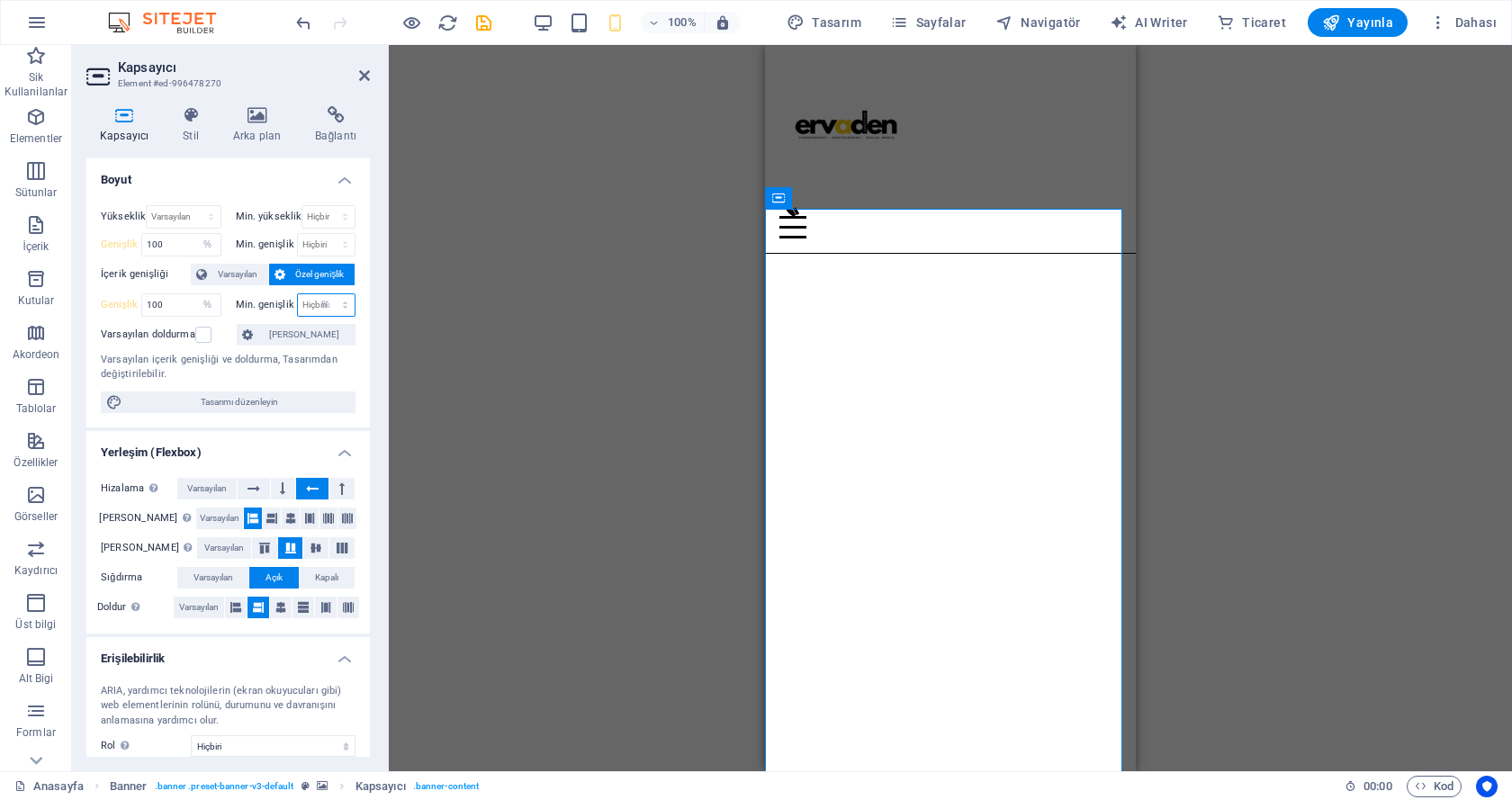
type input "100"
click at [390, 322] on div "Mevcut içeriği değiştirmek için buraya sürükleyin. Yeni bir element oluşturmak …" at bounding box center [950, 408] width 1123 height 727
click at [204, 333] on label at bounding box center [203, 335] width 16 height 16
click at [0, 0] on input "Varsayılan doldurma" at bounding box center [0, 0] width 0 height 0
click at [417, 337] on div "Mevcut içeriği değiştirmek için buraya sürükleyin. Yeni bir element oluşturmak …" at bounding box center [950, 408] width 1123 height 727
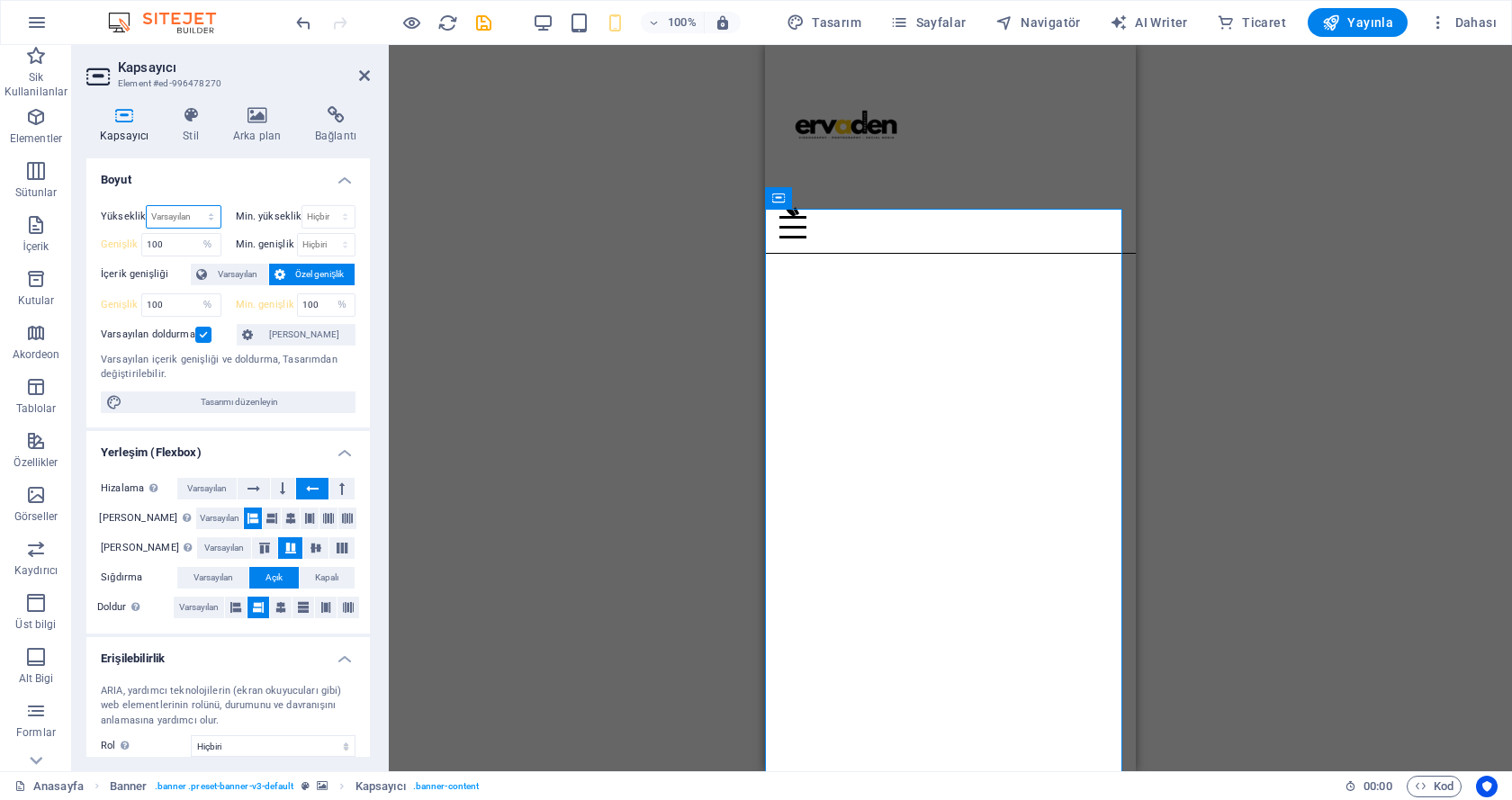
click at [189, 224] on select "Varsayılan px rem % vh vw" at bounding box center [183, 216] width 73 height 22
select select "%"
click at [193, 206] on select "Varsayılan px rem % vh vw" at bounding box center [183, 216] width 73 height 22
type input "100"
click at [270, 184] on h4 "Boyut" at bounding box center [228, 175] width 284 height 32
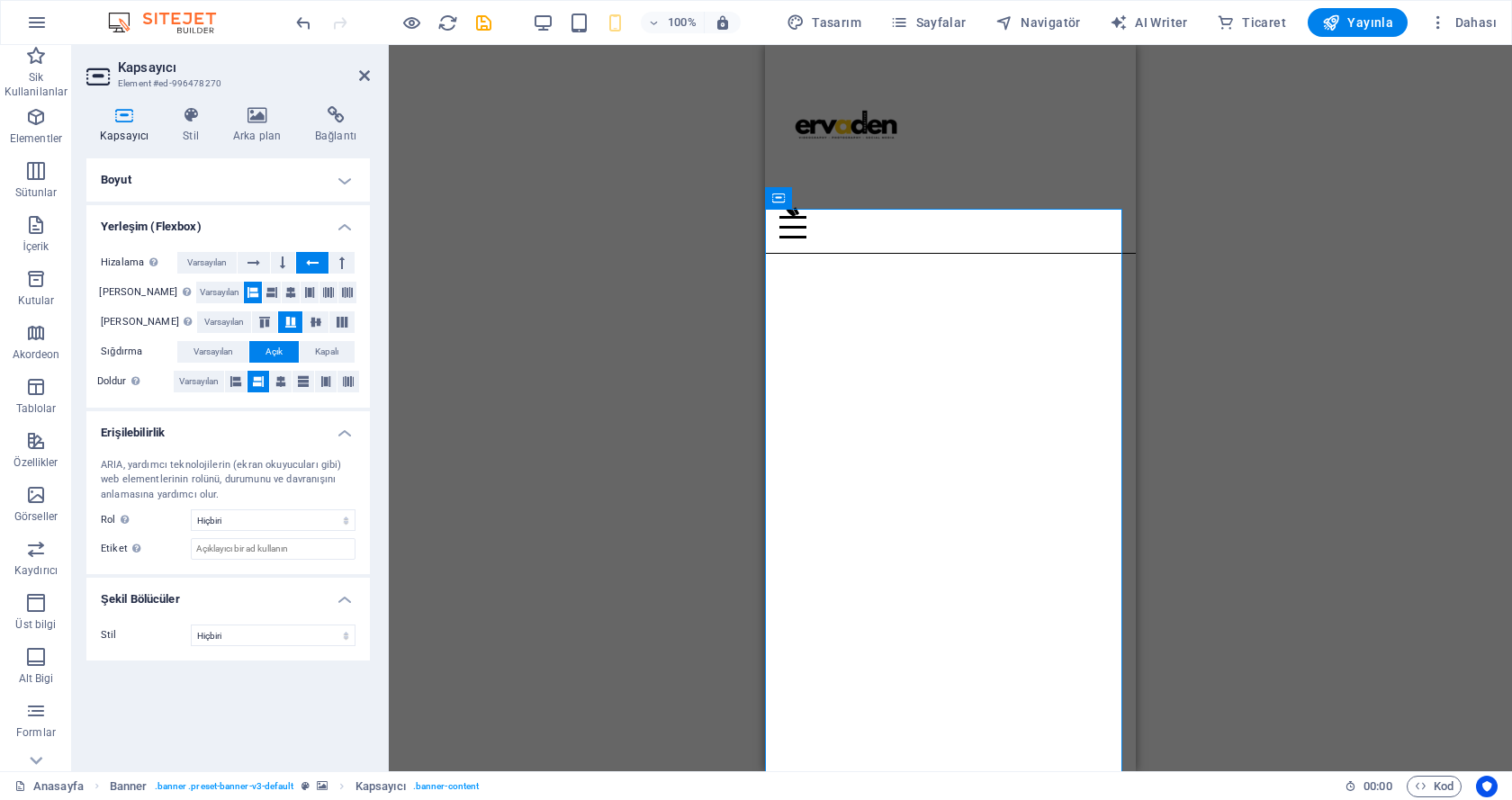
click at [270, 186] on h4 "Boyut" at bounding box center [228, 180] width 284 height 43
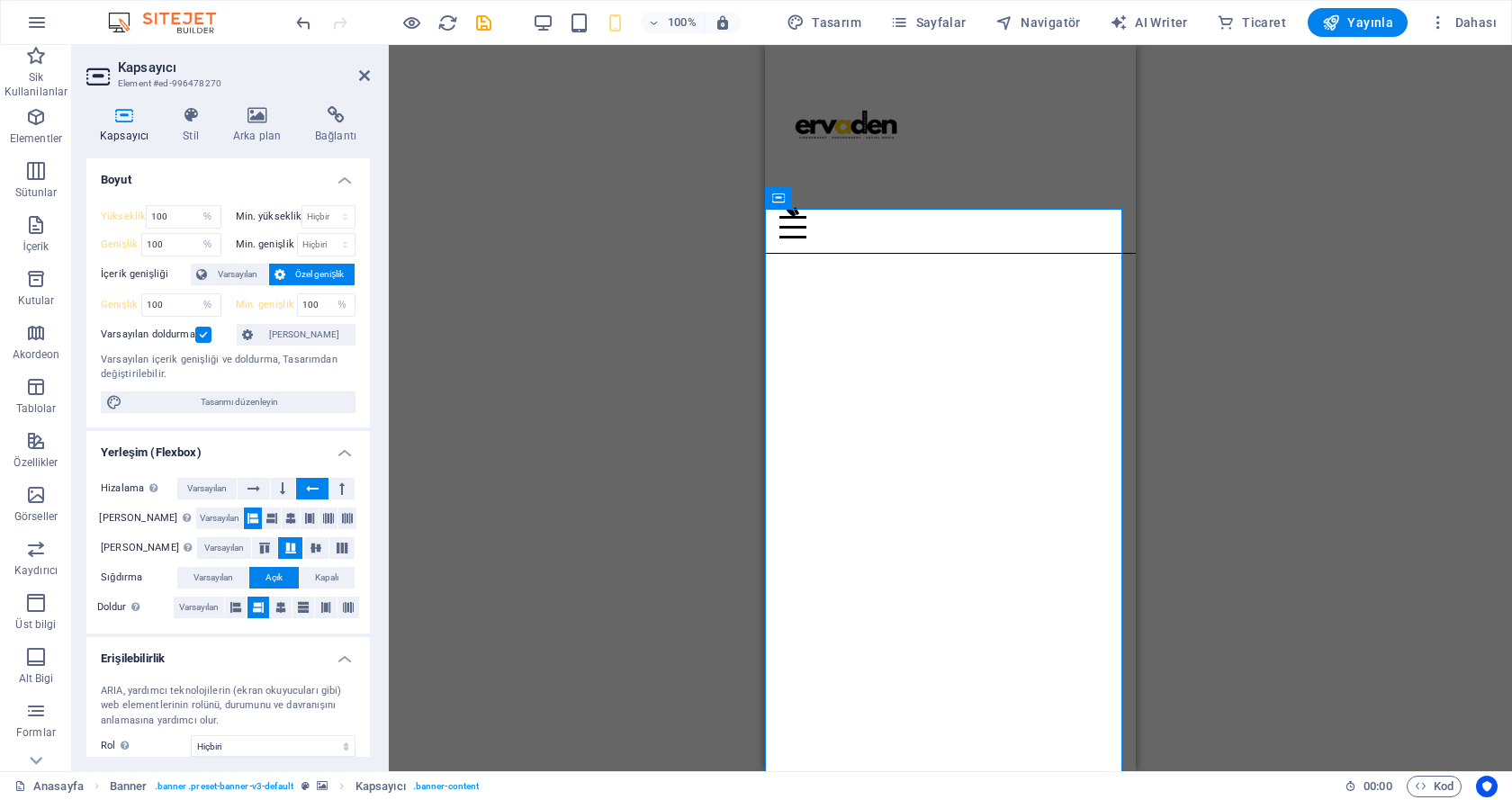
click at [560, 24] on div "100%" at bounding box center [636, 23] width 208 height 29
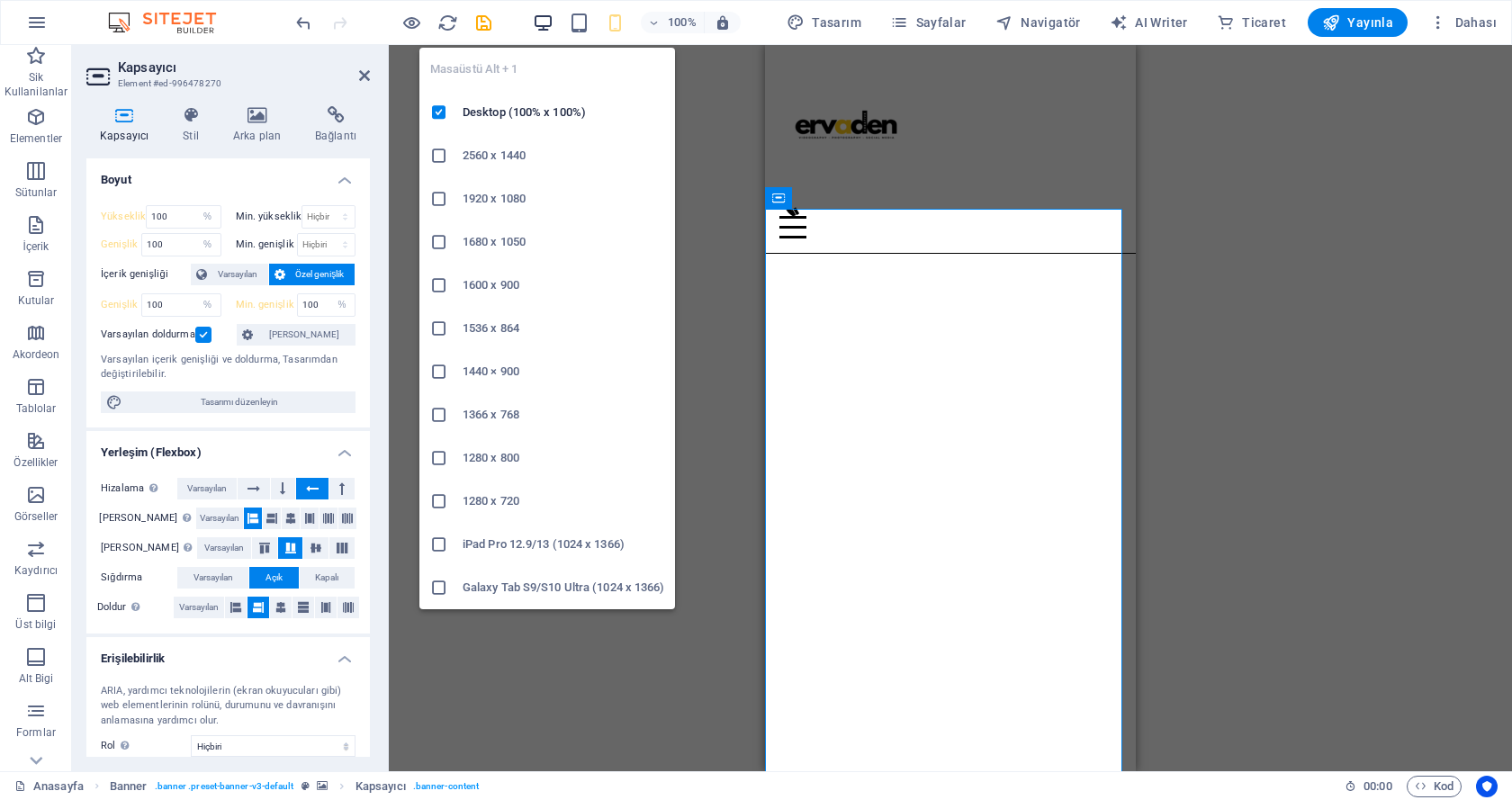
click at [549, 22] on icon "button" at bounding box center [543, 23] width 21 height 21
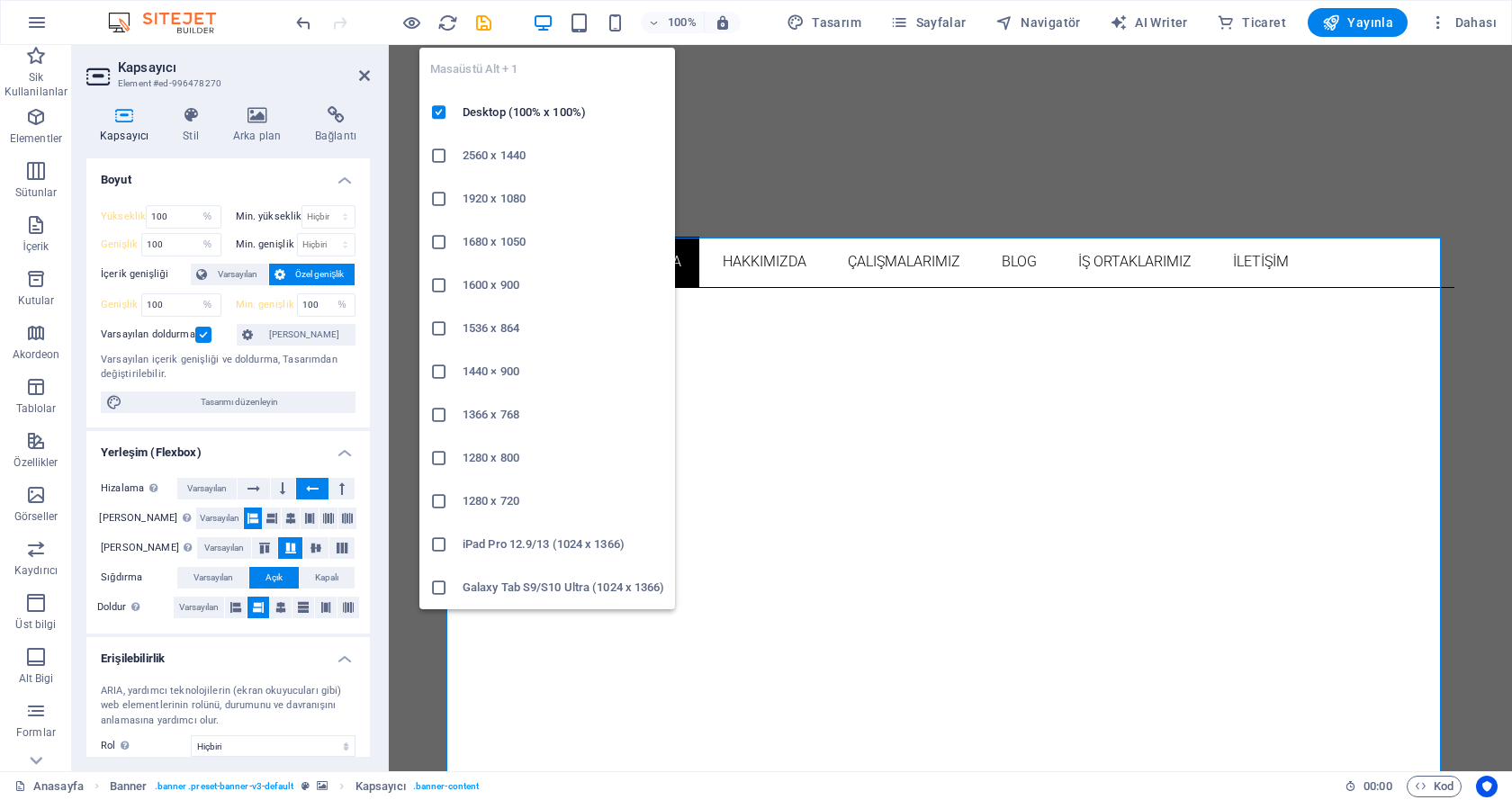
select select "DISABLED_OPTION_VALUE"
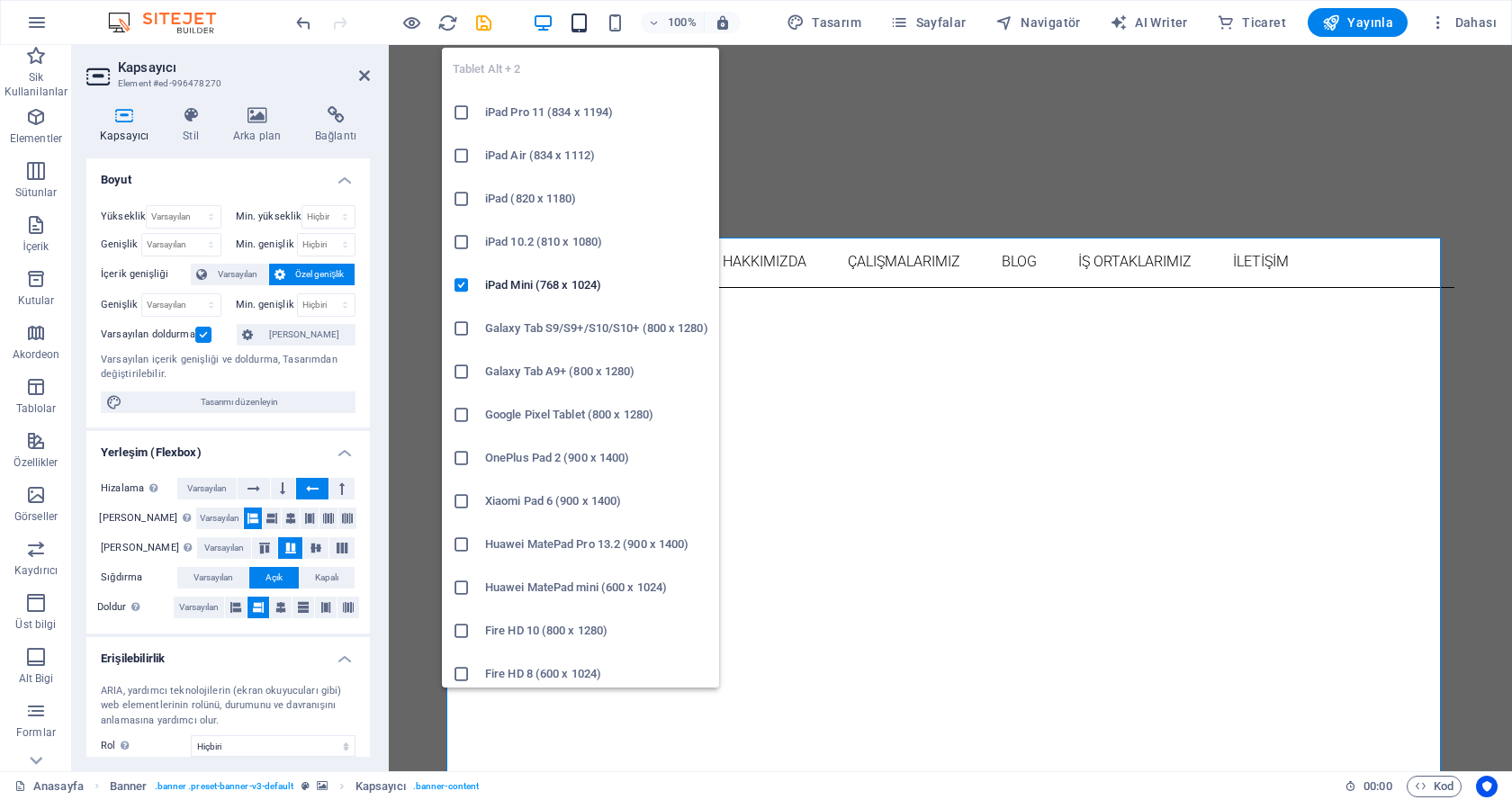
click at [589, 21] on icon "button" at bounding box center [579, 23] width 21 height 21
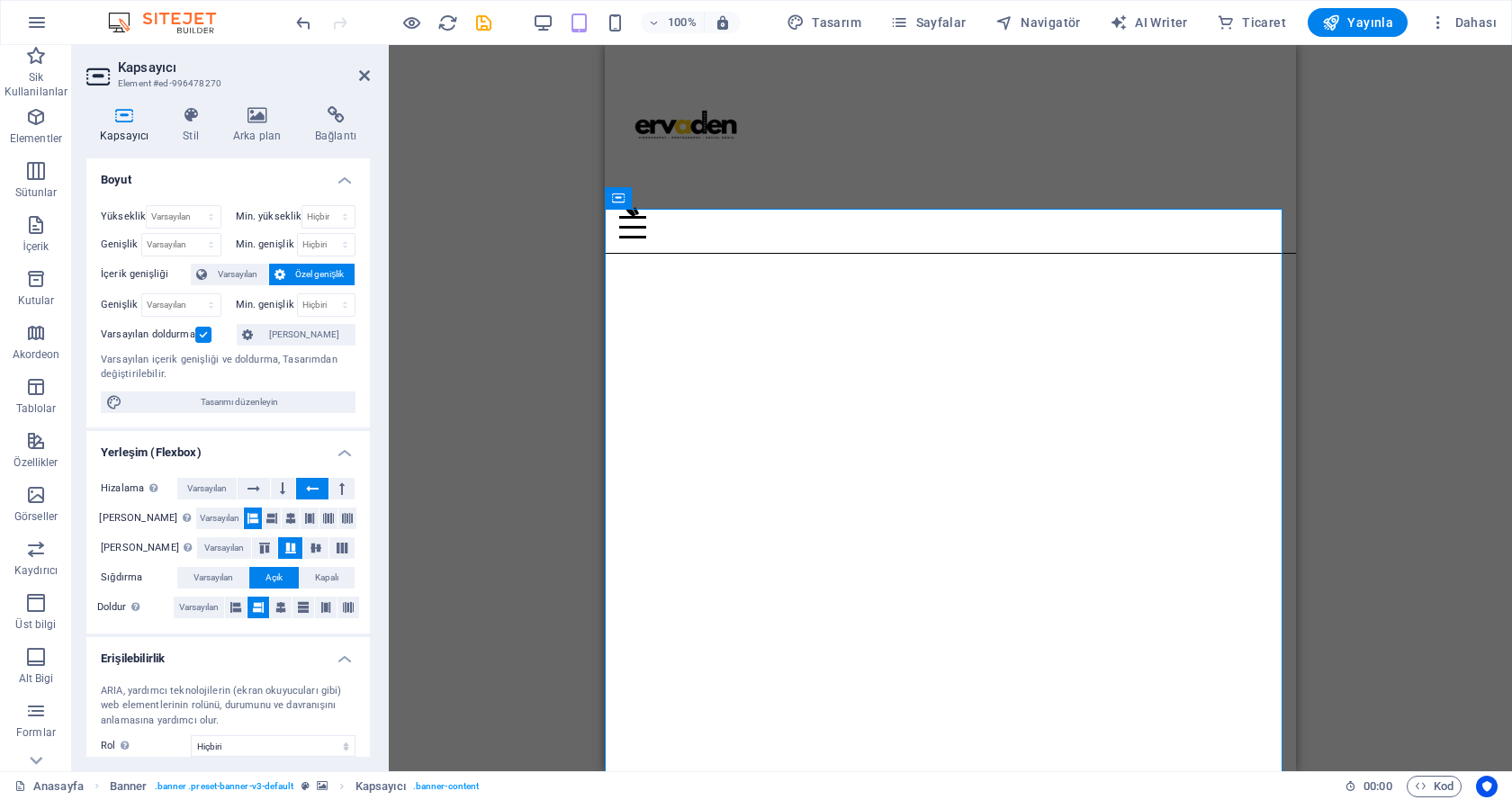
click at [429, 213] on div "Mevcut içeriği değiştirmek için buraya sürükleyin. Yeni bir element oluşturmak …" at bounding box center [950, 408] width 1123 height 727
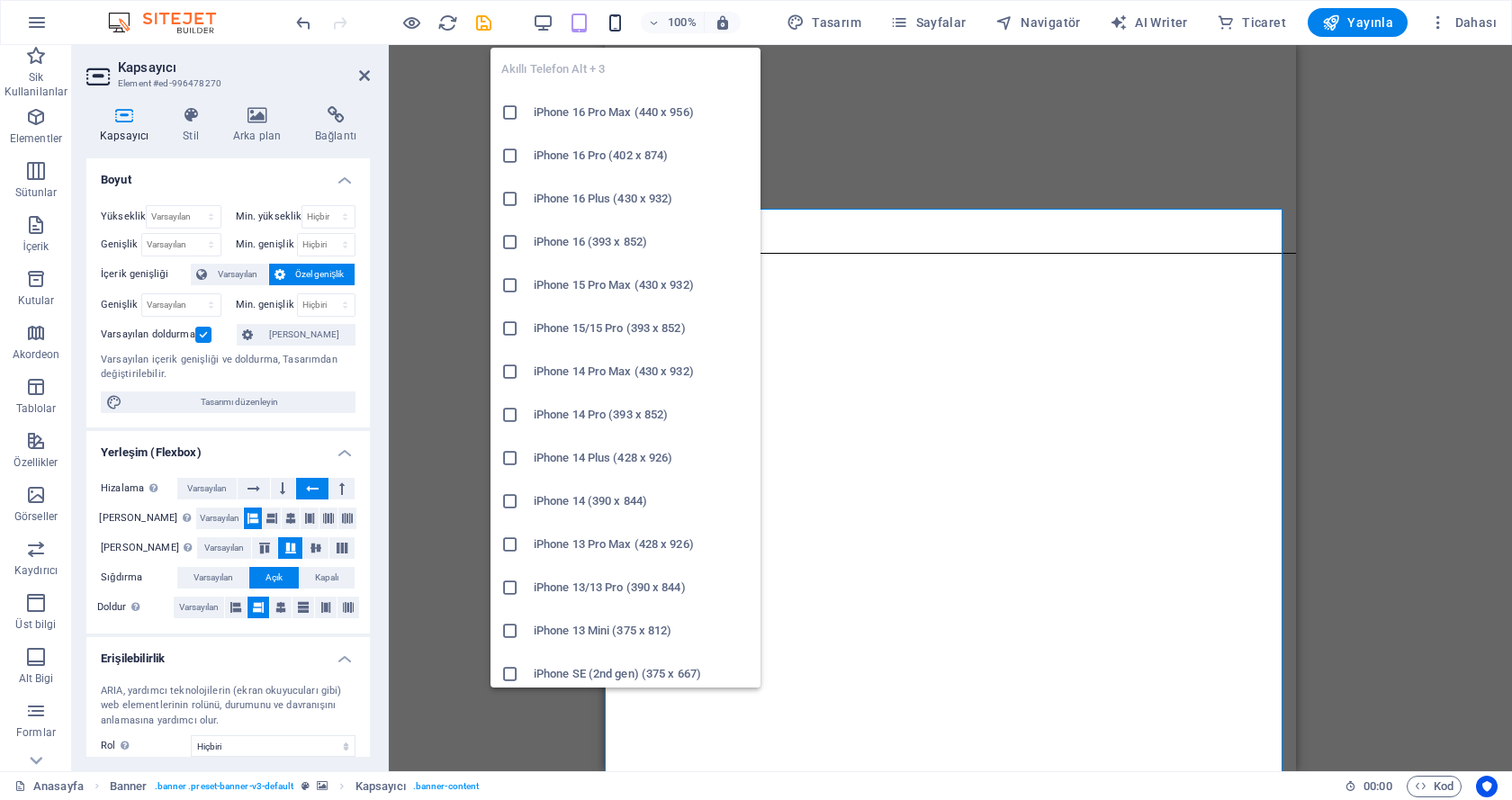
click at [624, 17] on icon "button" at bounding box center [615, 23] width 21 height 21
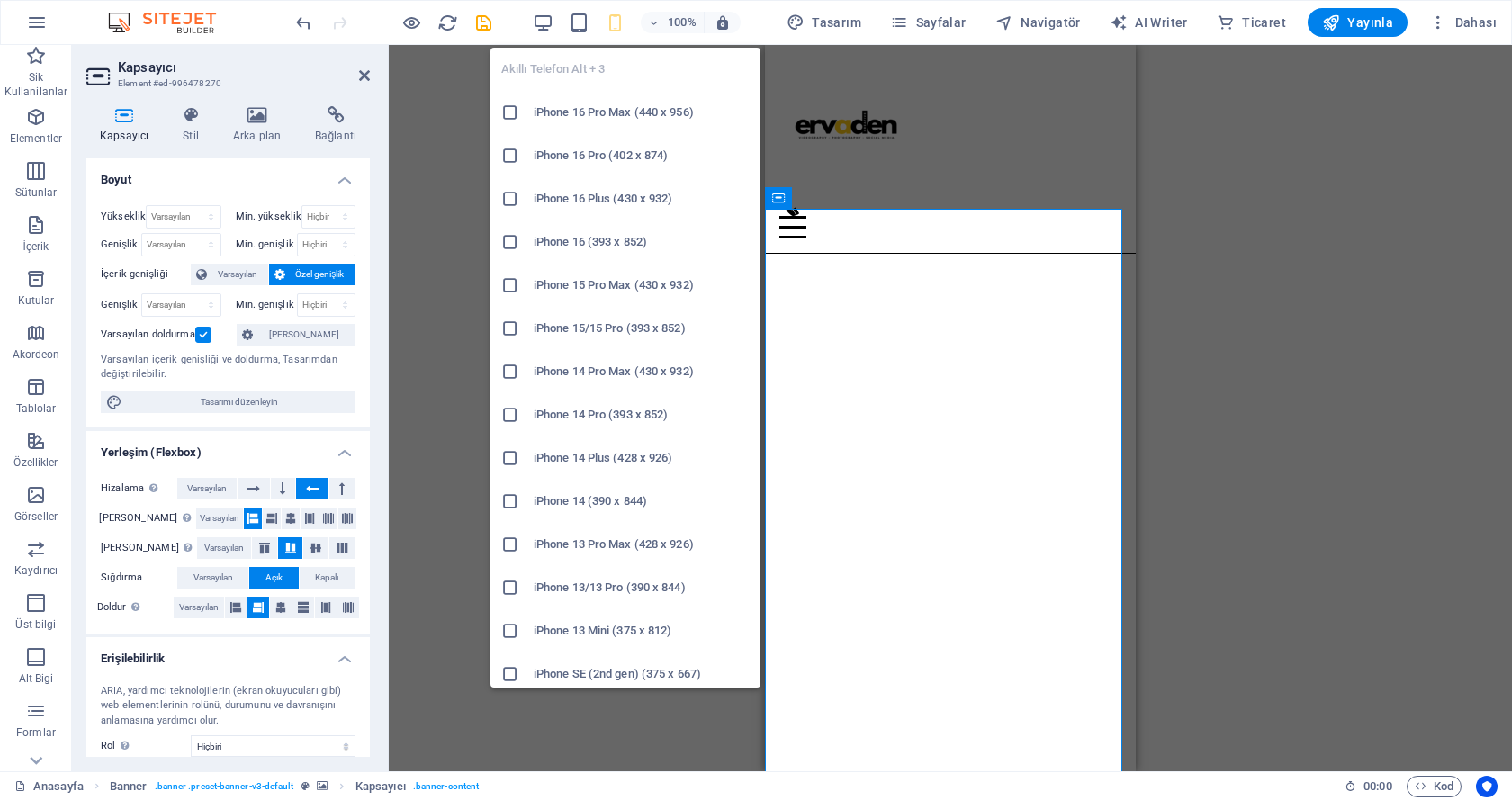
type input "100"
select select "%"
type input "100"
select select "%"
type input "100"
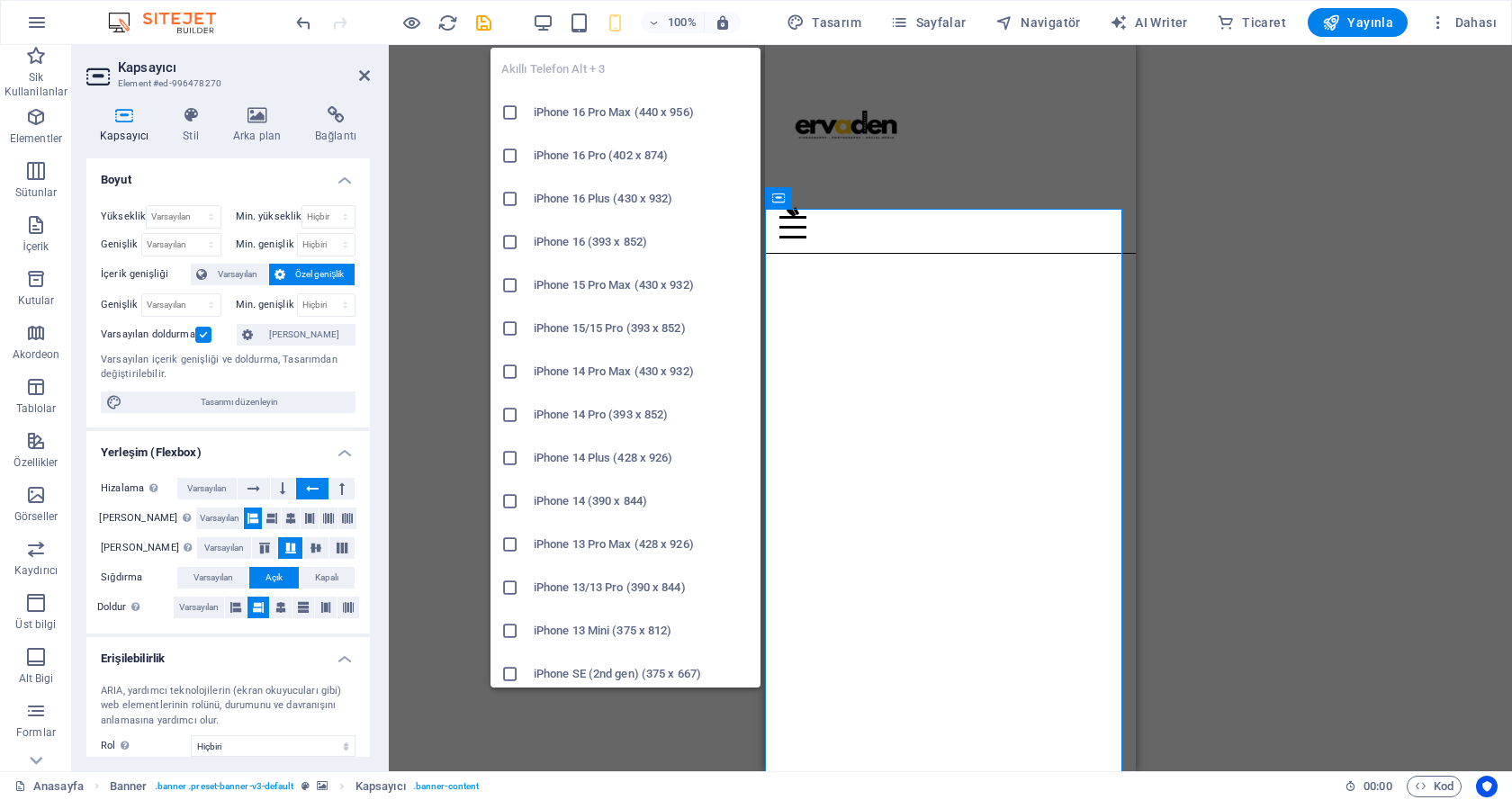
select select "%"
type input "100"
select select "%"
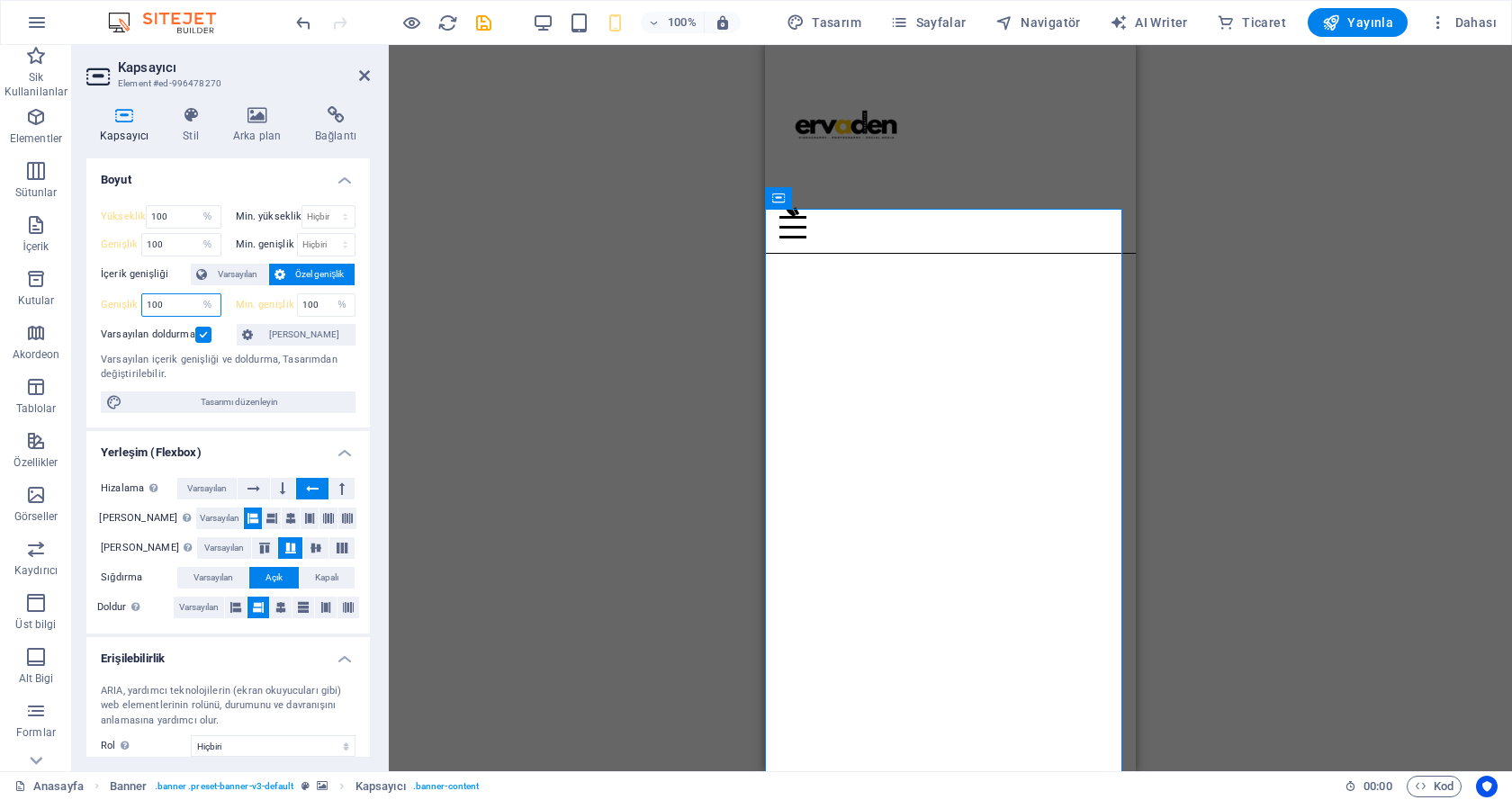
drag, startPoint x: 169, startPoint y: 297, endPoint x: 137, endPoint y: 297, distance: 32.0
click at [137, 297] on div "Genişlik 100 Varsayılan px rem % em vh vw" at bounding box center [161, 305] width 120 height 24
type input "200"
click at [410, 317] on div "Mevcut içeriği değiştirmek için buraya sürükleyin. Yeni bir element oluşturmak …" at bounding box center [950, 408] width 1123 height 727
click at [407, 305] on div "Mevcut içeriği değiştirmek için buraya sürükleyin. Yeni bir element oluşturmak …" at bounding box center [950, 408] width 1123 height 727
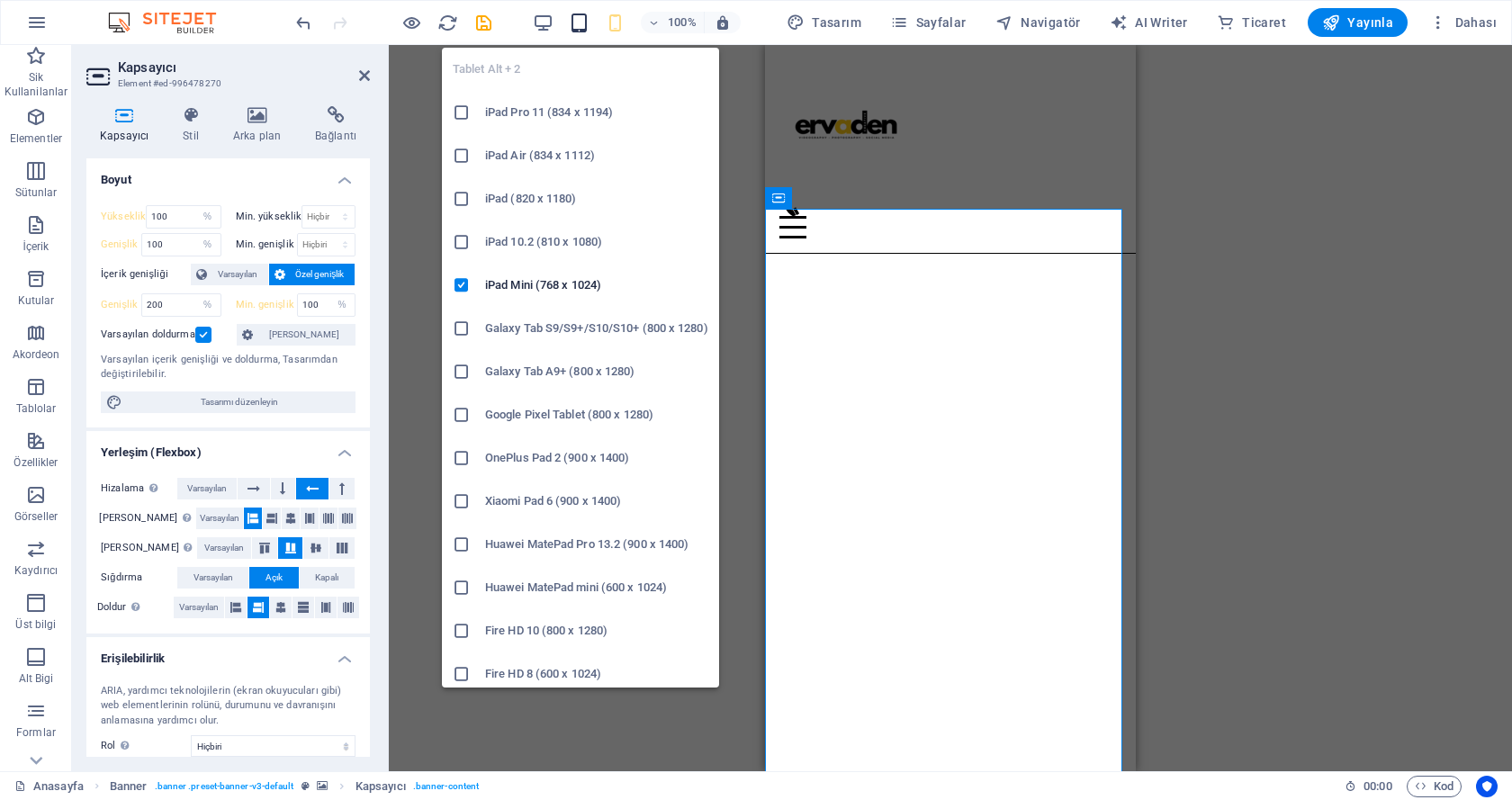
click at [584, 21] on icon "button" at bounding box center [579, 23] width 21 height 21
select select "DISABLED_OPTION_VALUE"
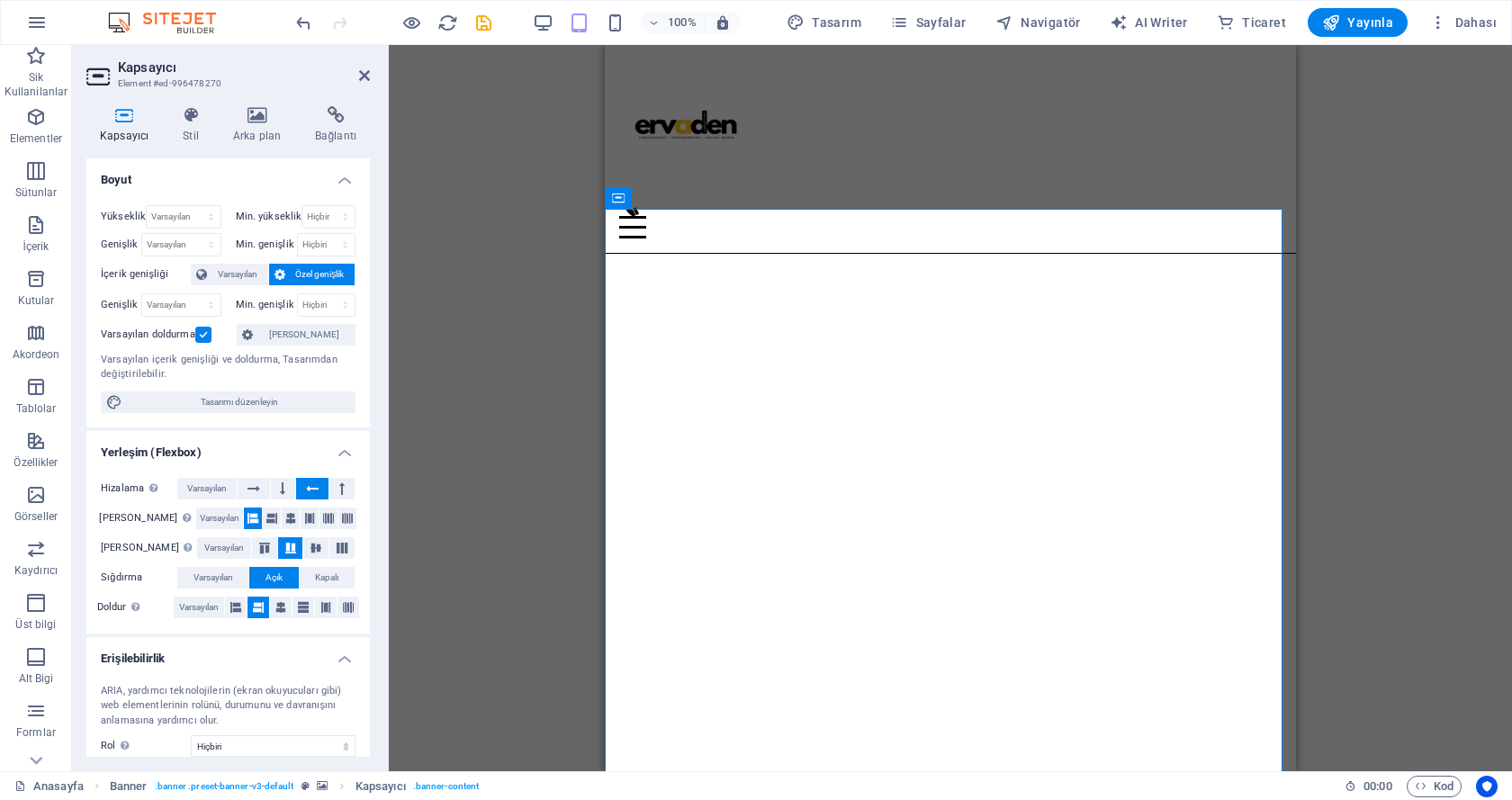
click at [604, 21] on div "100%" at bounding box center [636, 23] width 208 height 29
drag, startPoint x: 607, startPoint y: 21, endPoint x: 528, endPoint y: 96, distance: 108.9
click at [528, 96] on div "Mevcut içeriği değiştirmek için buraya sürükleyin. Yeni bir element oluşturmak …" at bounding box center [950, 408] width 1123 height 727
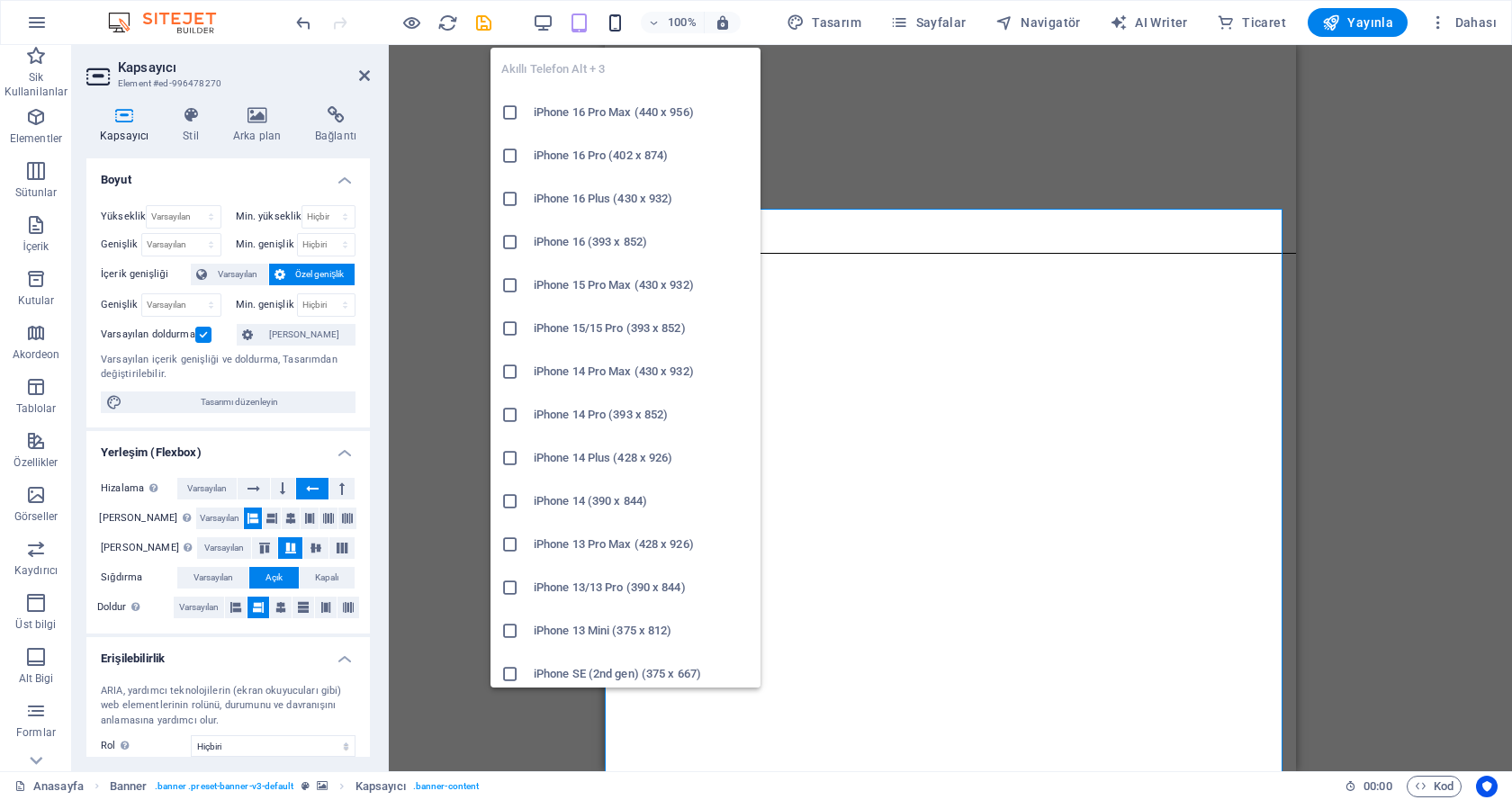
click at [620, 16] on icon "button" at bounding box center [615, 23] width 21 height 21
type input "100"
select select "%"
type input "100"
select select "%"
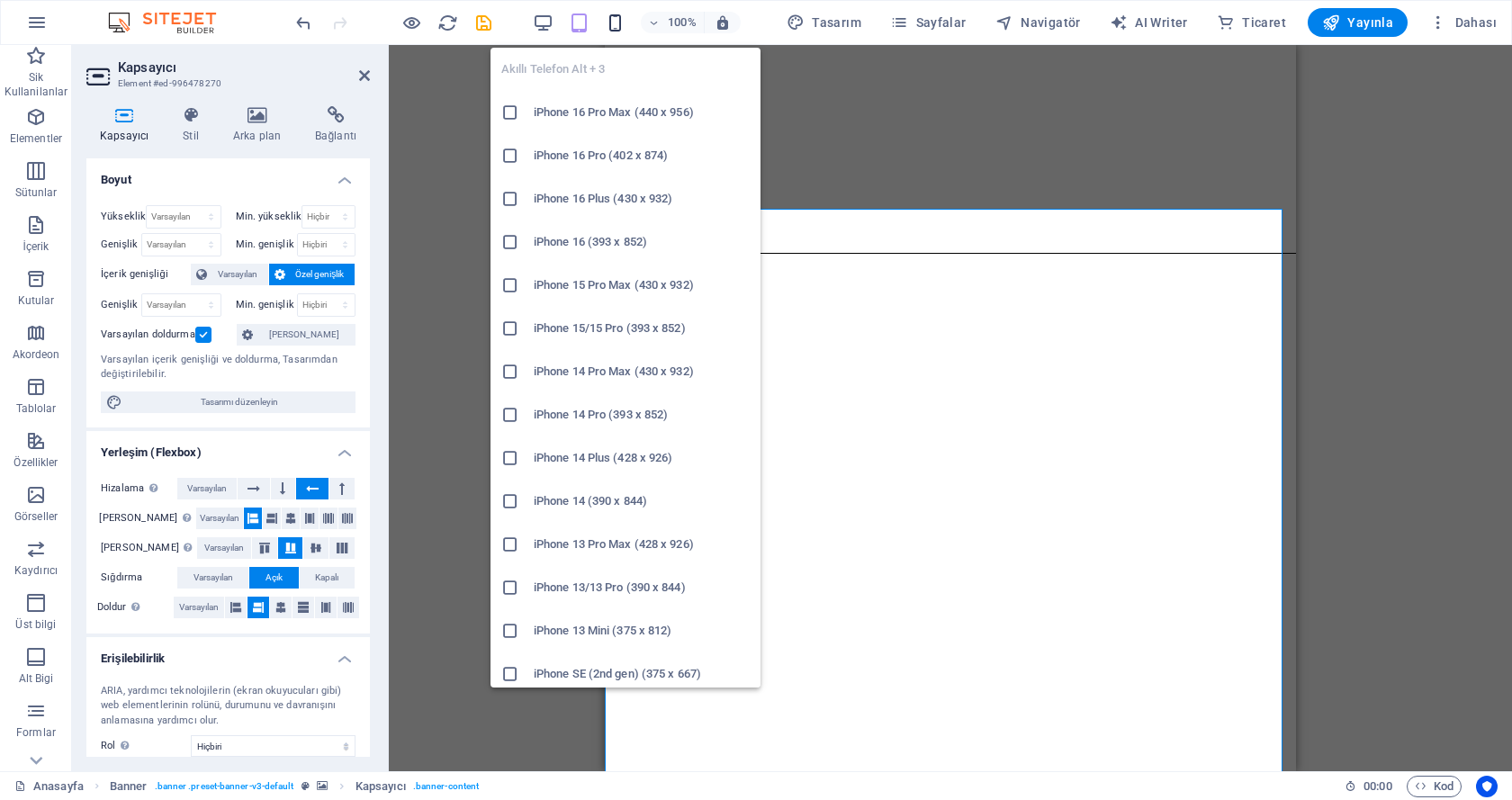
type input "200"
select select "%"
type input "100"
select select "%"
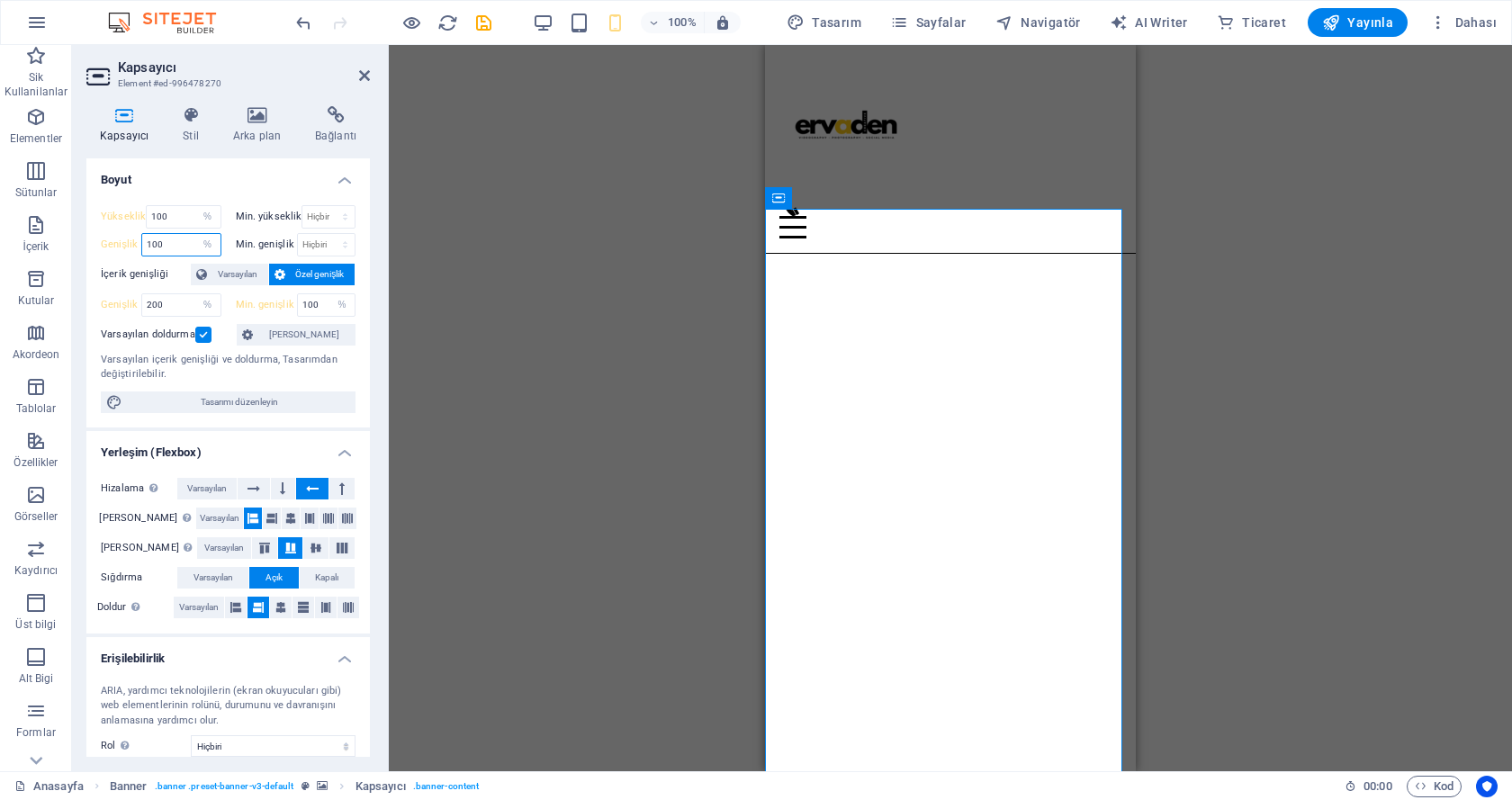
drag, startPoint x: 154, startPoint y: 248, endPoint x: 134, endPoint y: 248, distance: 20.0
click at [134, 248] on div "Genişlik 100 Varsayılan px rem % em vh vw" at bounding box center [161, 244] width 120 height 24
type input "200"
click at [444, 278] on div "Mevcut içeriği değiştirmek için buraya sürükleyin. Yeni bir element oluşturmak …" at bounding box center [950, 408] width 1123 height 727
click at [355, 253] on div "Yükseklik 100 Varsayılan px rem % vh vw Min. yükseklik Hiçbiri px rem % vh vw G…" at bounding box center [228, 309] width 284 height 237
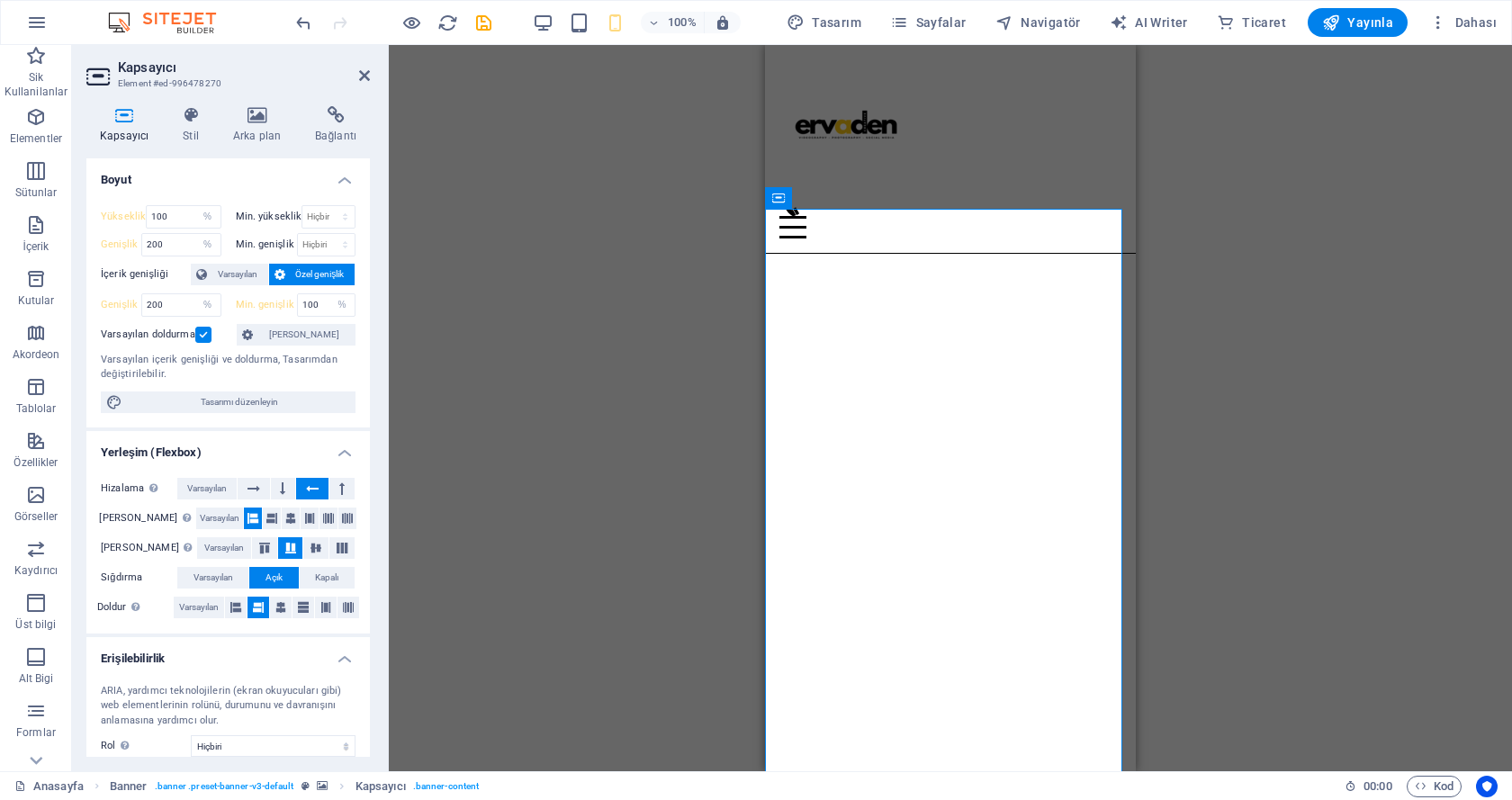
click at [400, 253] on div "Mevcut içeriği değiştirmek için buraya sürükleyin. Yeni bir element oluşturmak …" at bounding box center [950, 408] width 1123 height 727
click at [584, 20] on icon "button" at bounding box center [579, 23] width 21 height 21
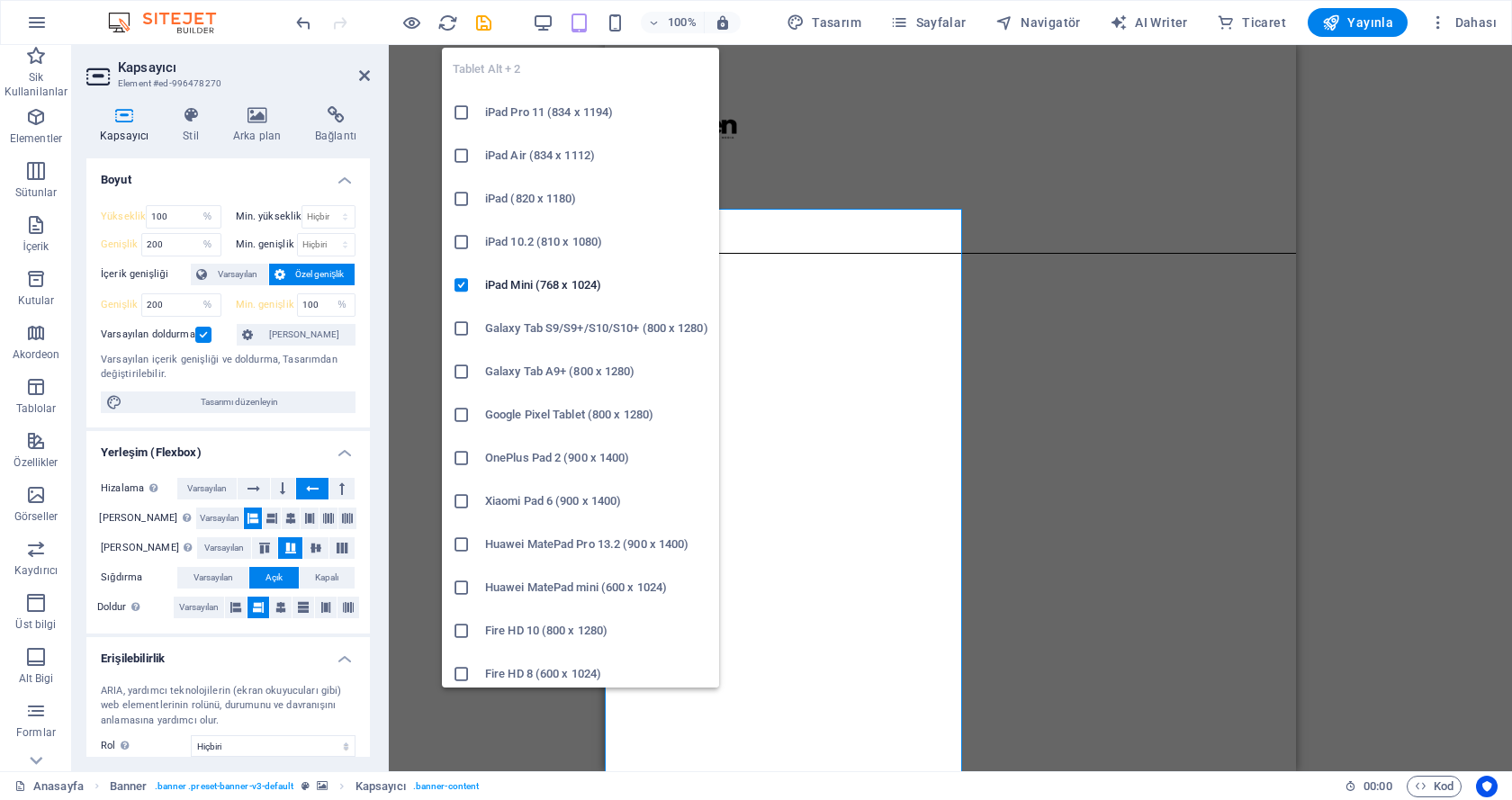
select select "DISABLED_OPTION_VALUE"
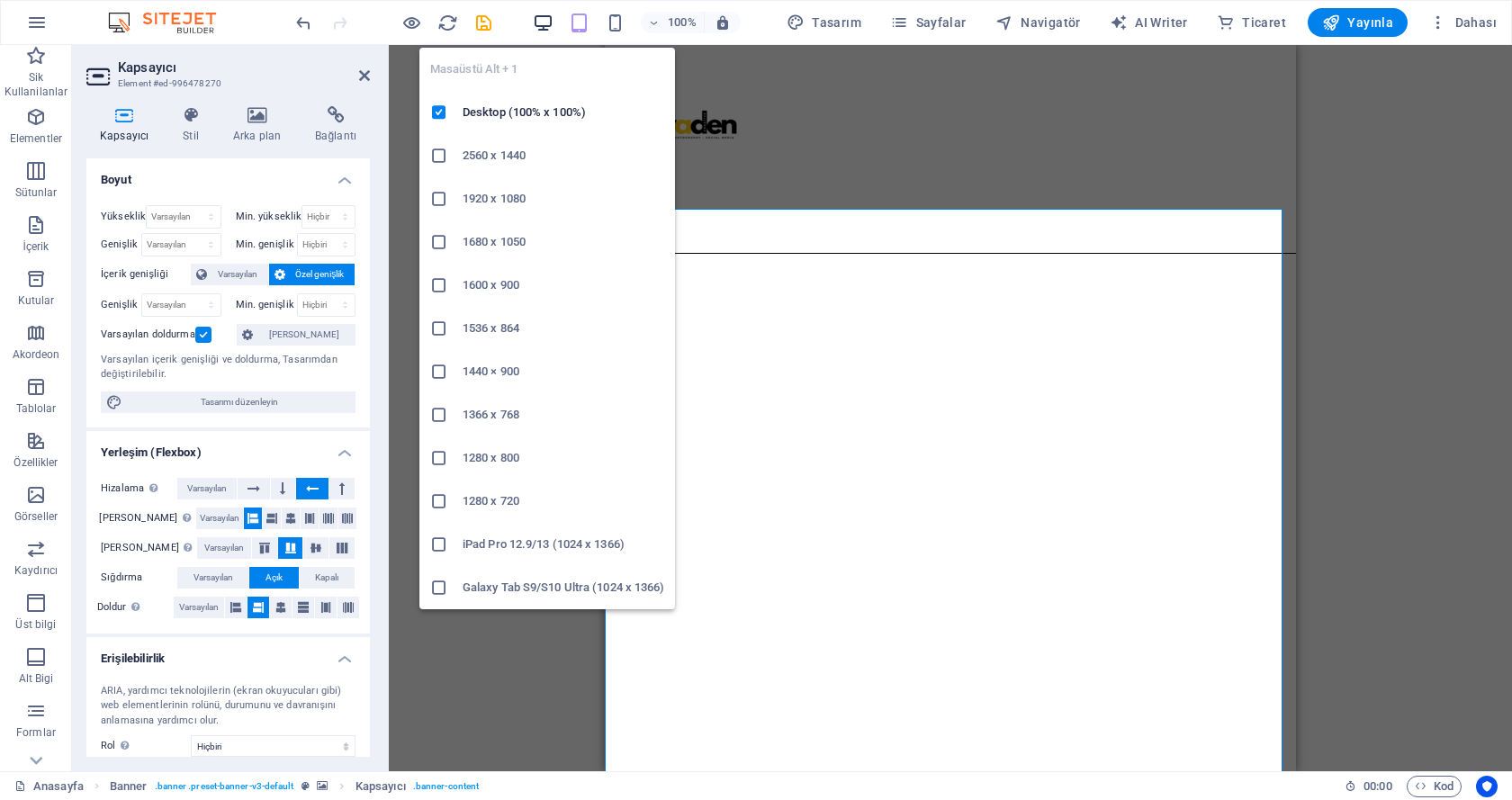
click at [545, 13] on icon "button" at bounding box center [543, 23] width 21 height 21
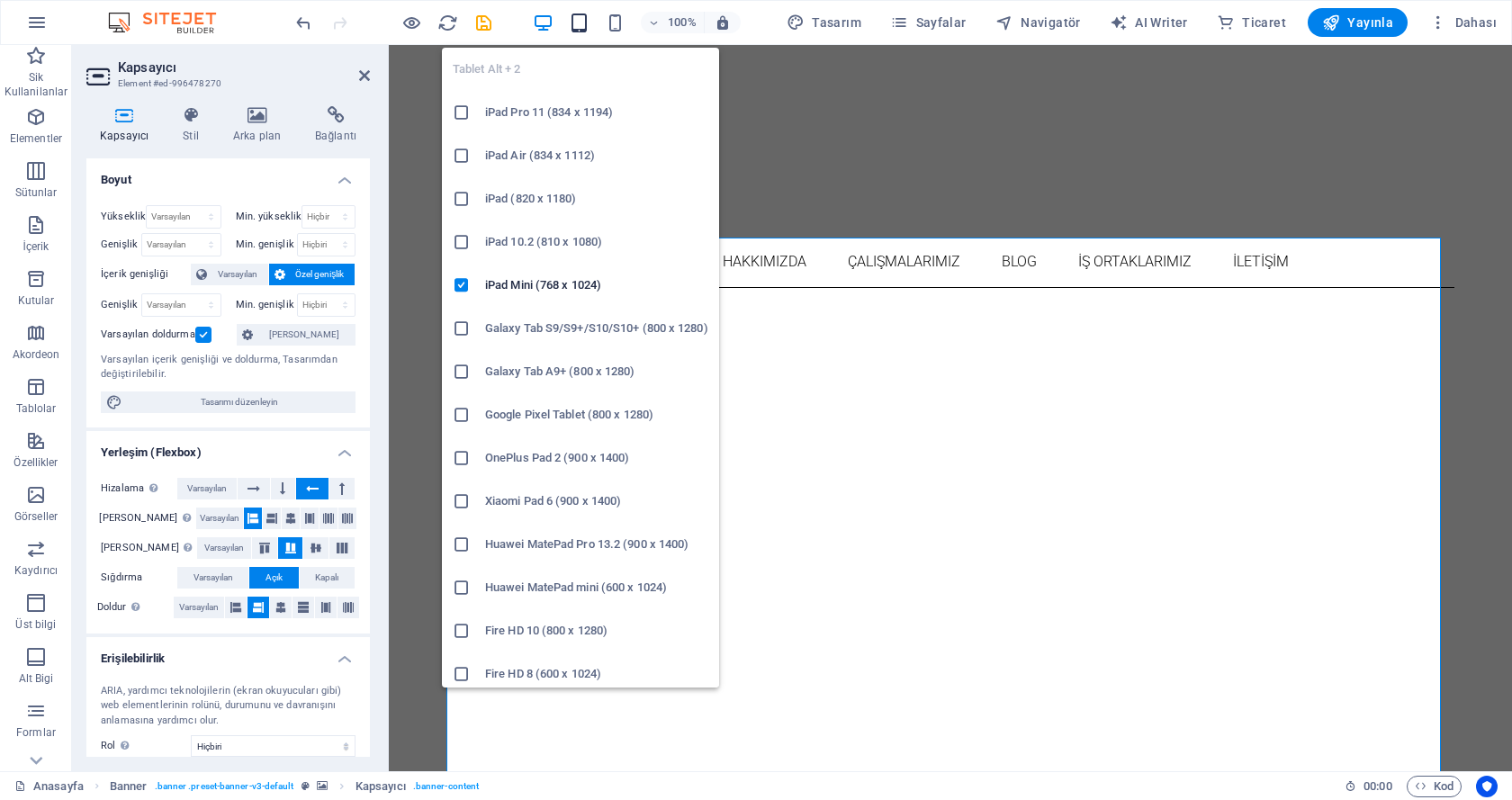
click at [583, 30] on icon "button" at bounding box center [579, 23] width 21 height 21
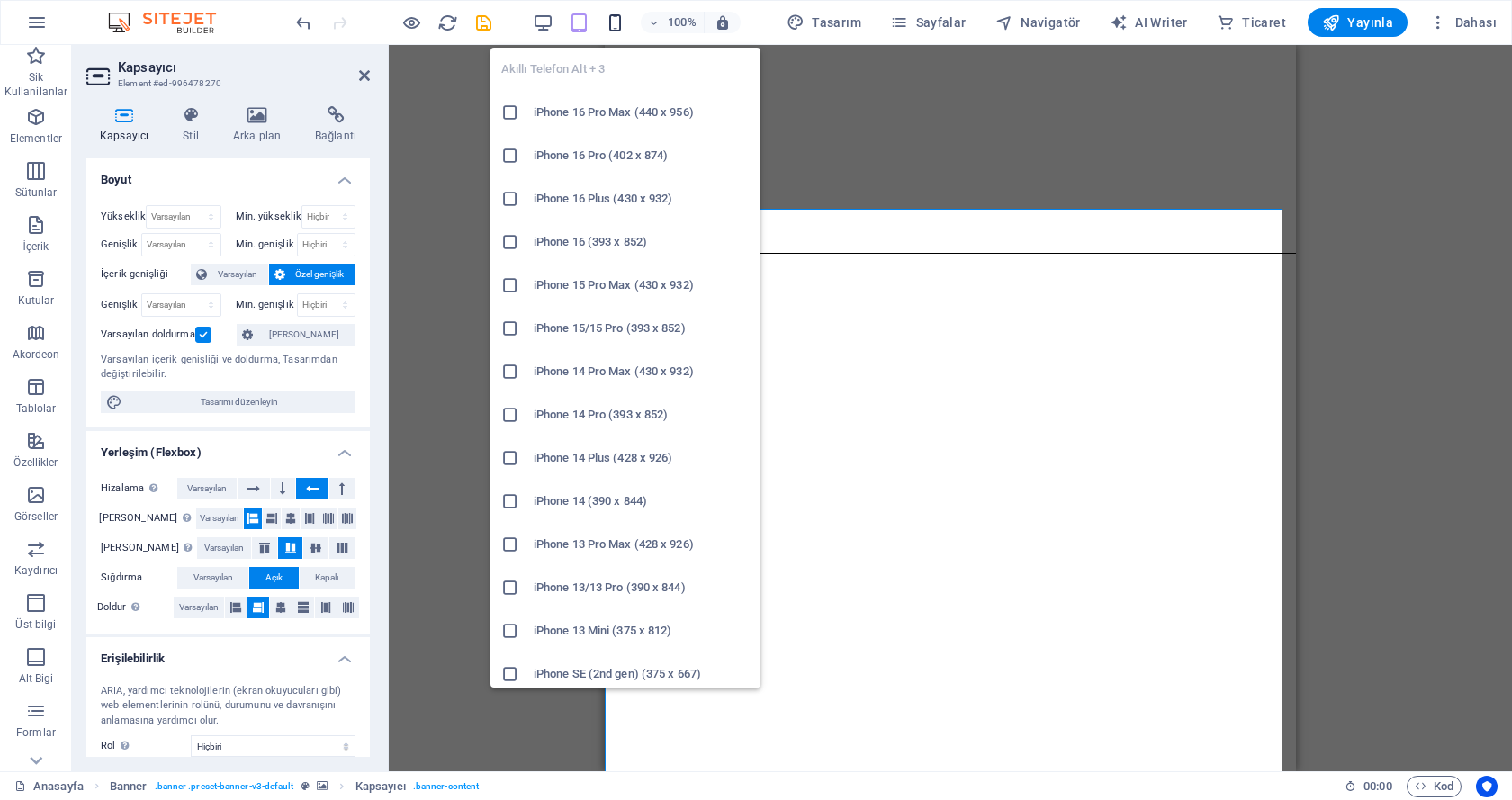
click at [622, 23] on icon "button" at bounding box center [615, 23] width 21 height 21
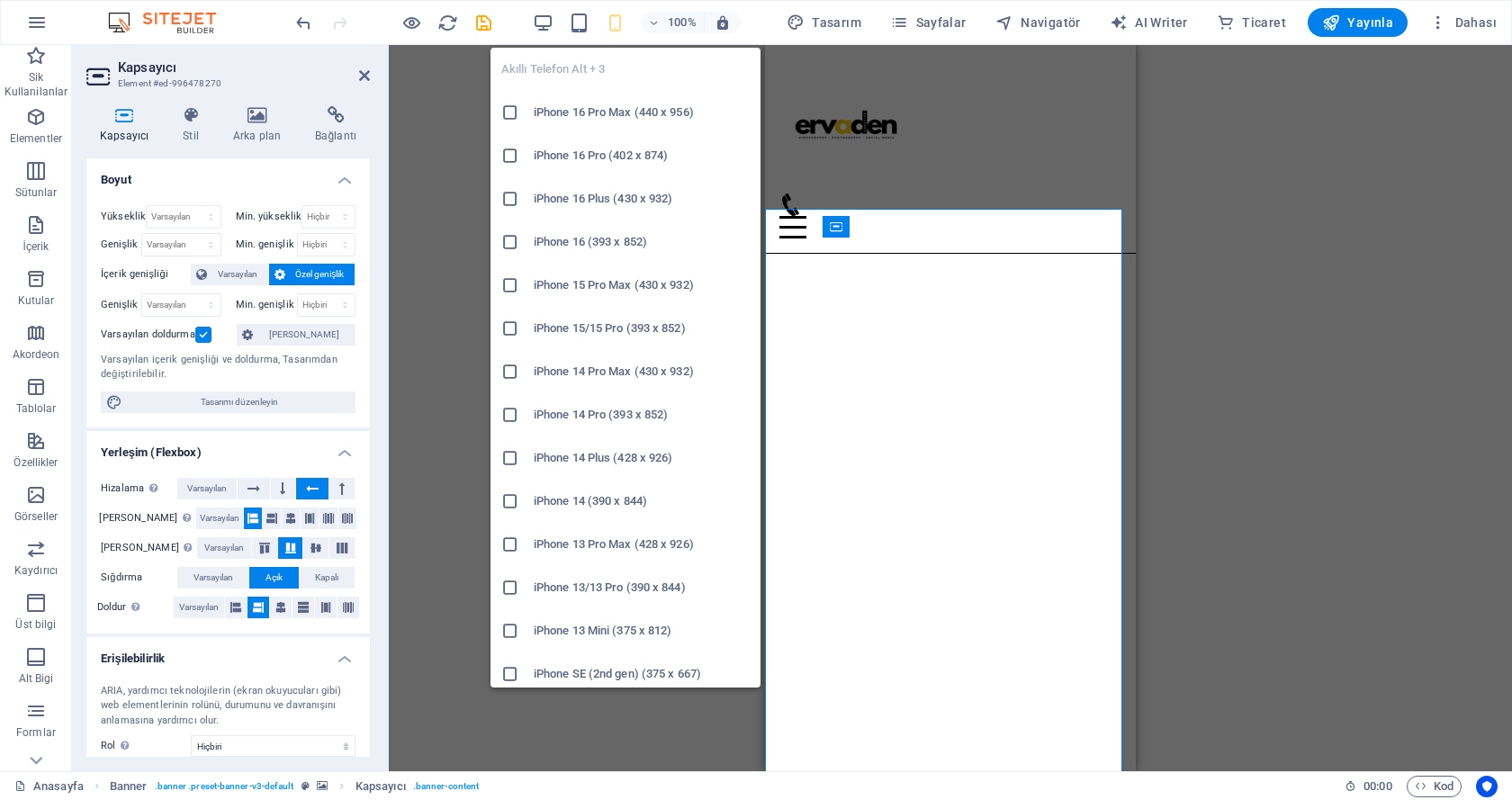
type input "100"
select select "%"
type input "200"
select select "%"
type input "200"
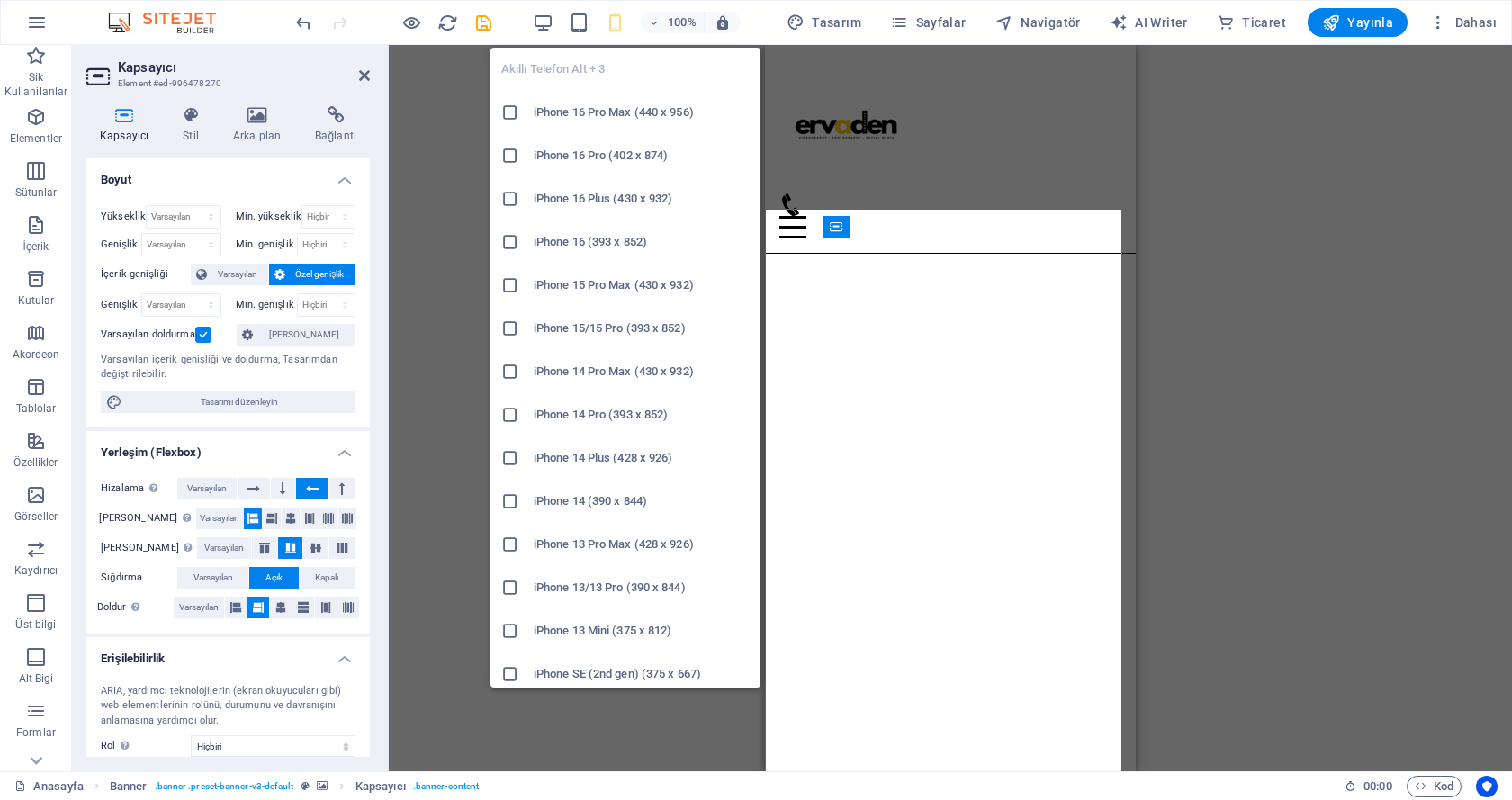
select select "%"
type input "100"
select select "%"
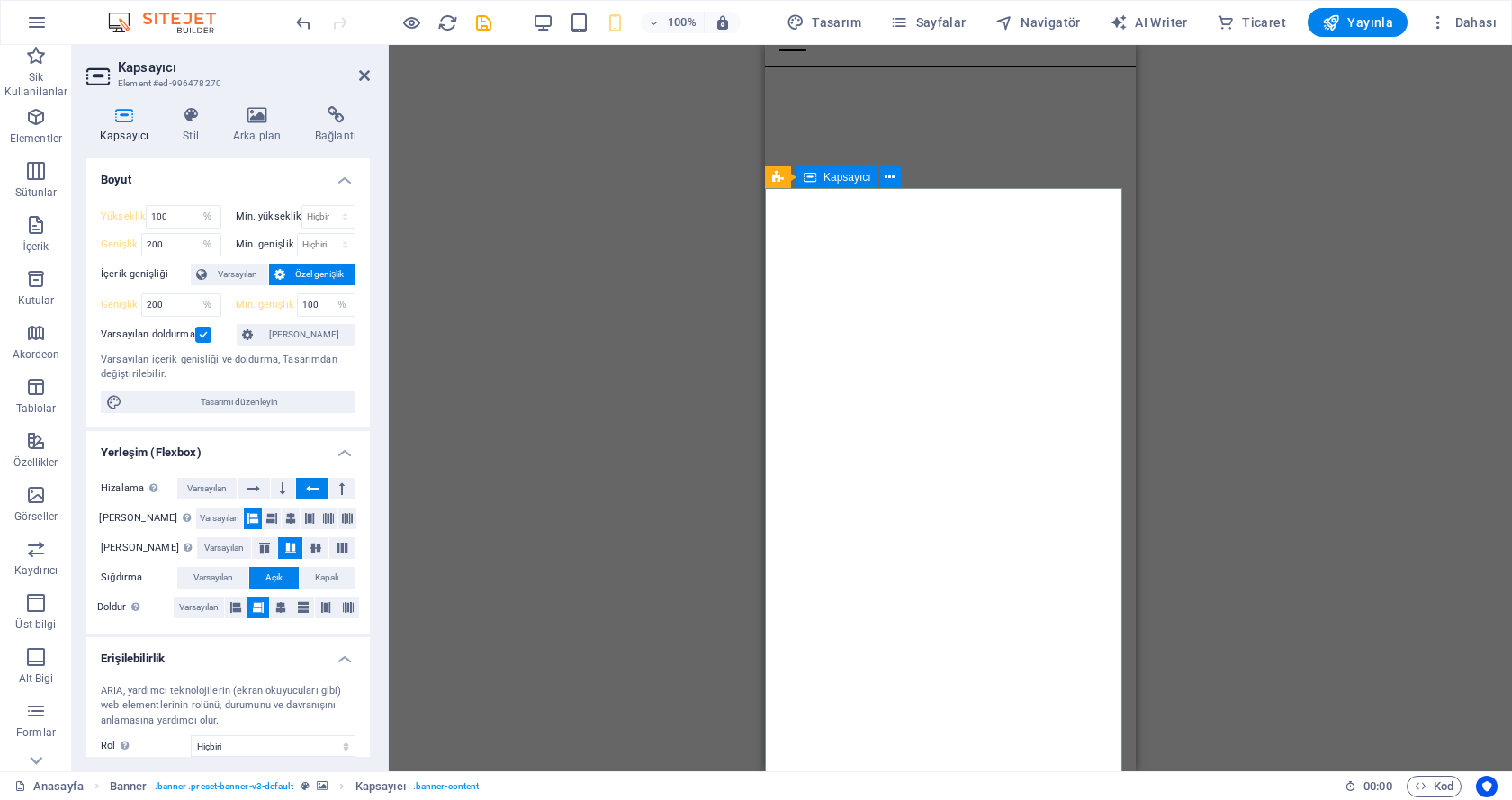
scroll to position [210, 0]
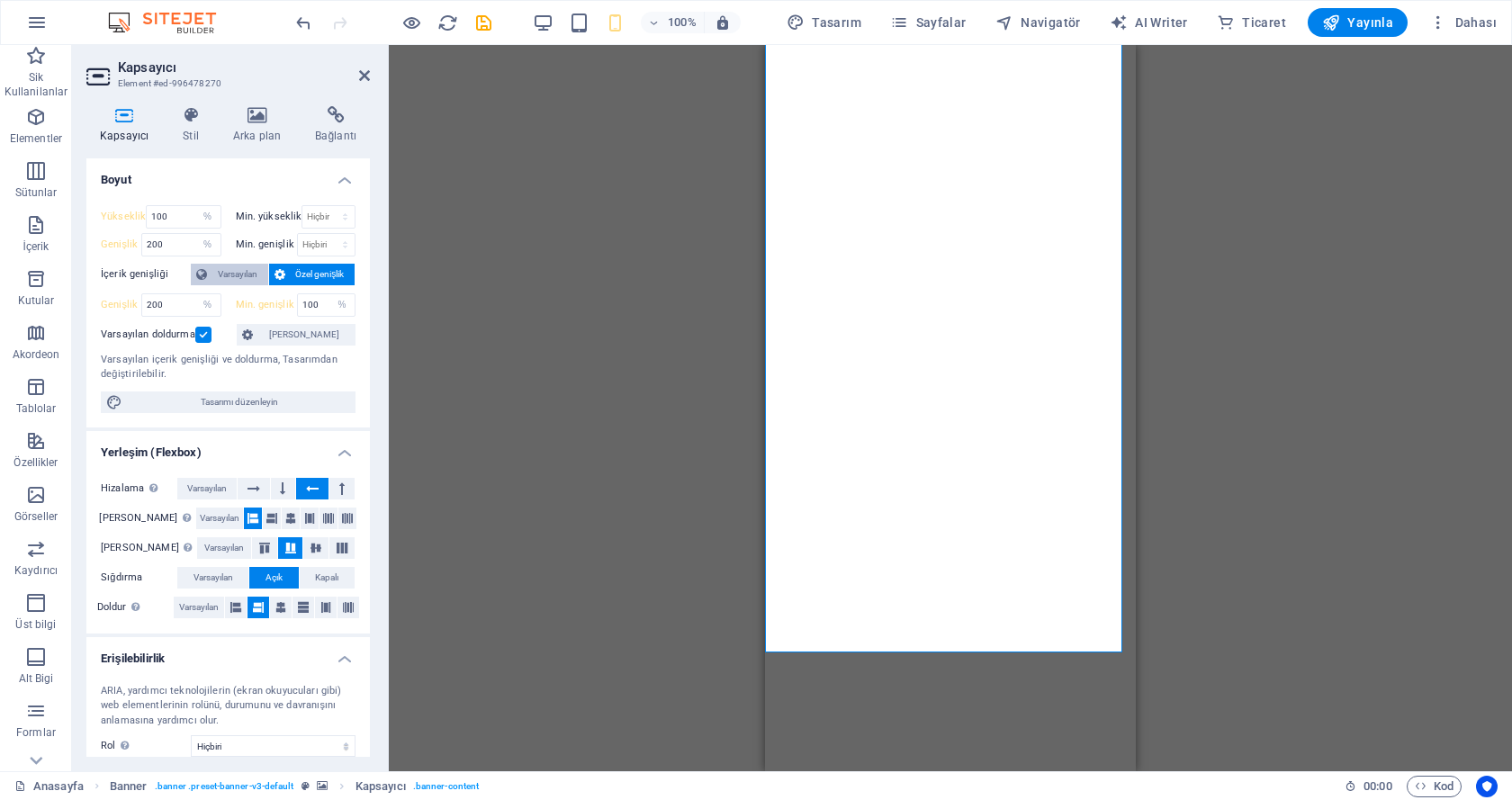
click at [254, 271] on span "Varsayılan" at bounding box center [238, 275] width 51 height 22
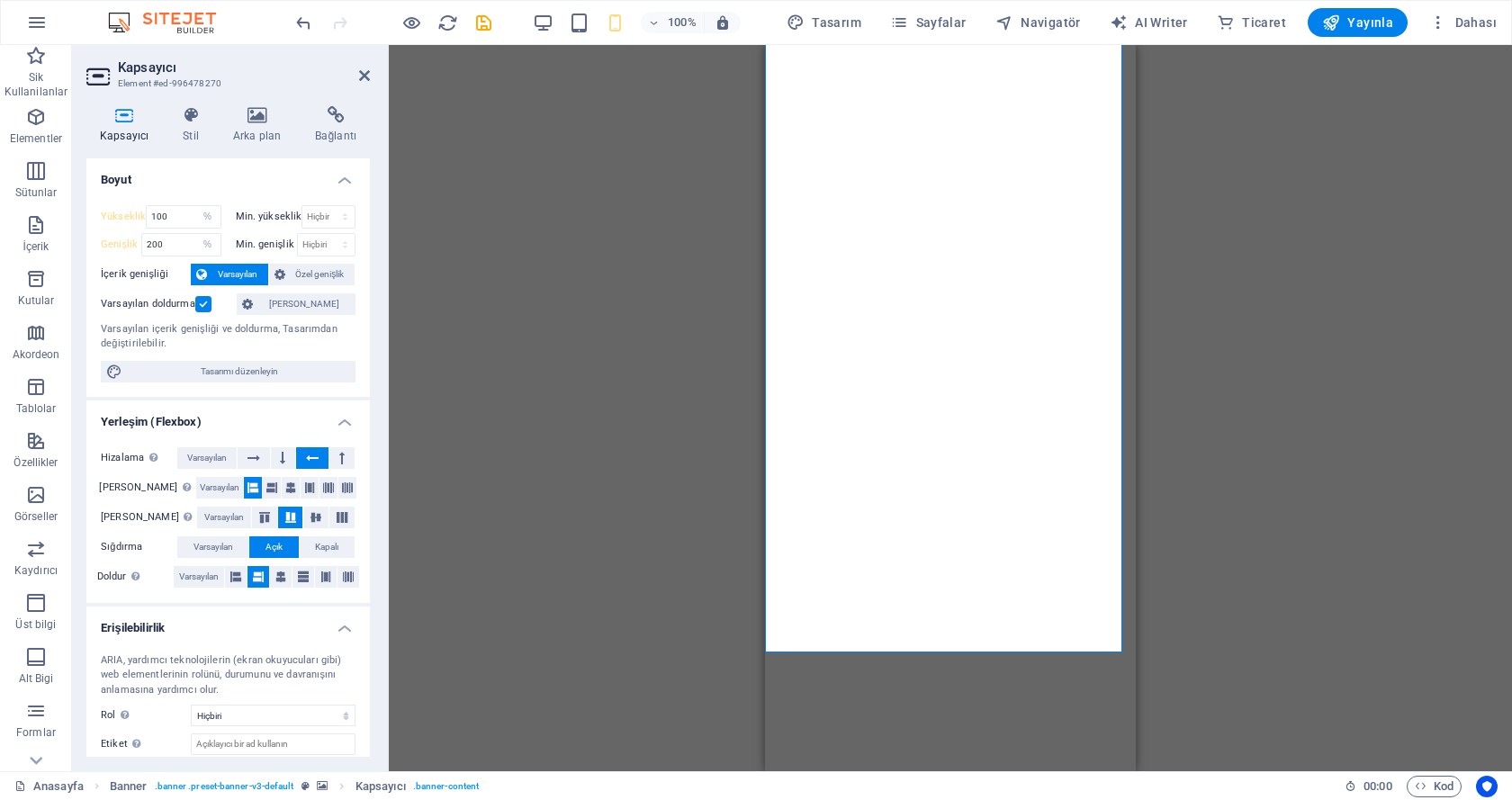
click at [422, 278] on div "Mevcut içeriği değiştirmek için buraya sürükleyin. Yeni bir element oluşturmak …" at bounding box center [950, 408] width 1123 height 727
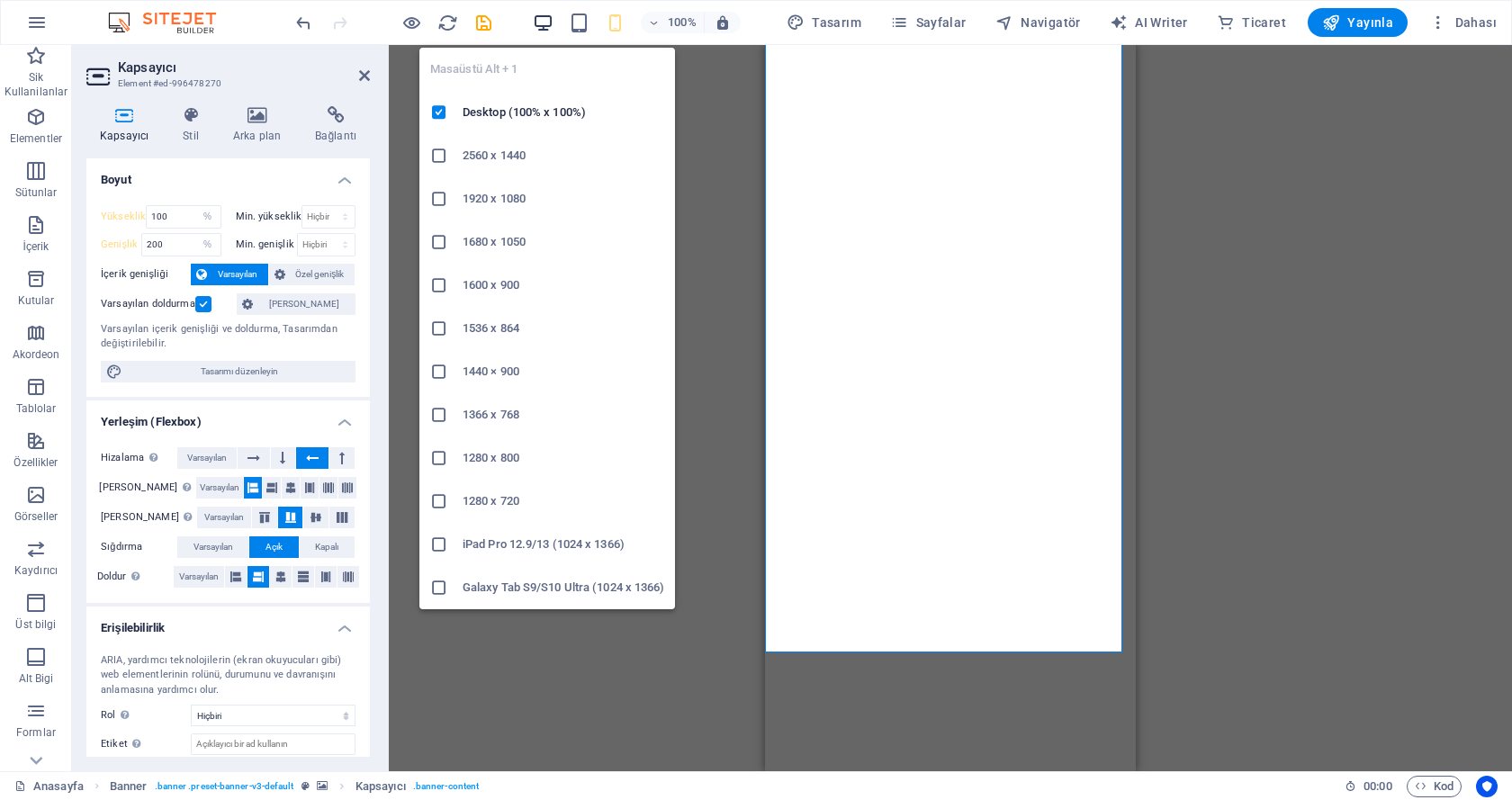
click at [542, 24] on icon "button" at bounding box center [543, 23] width 21 height 21
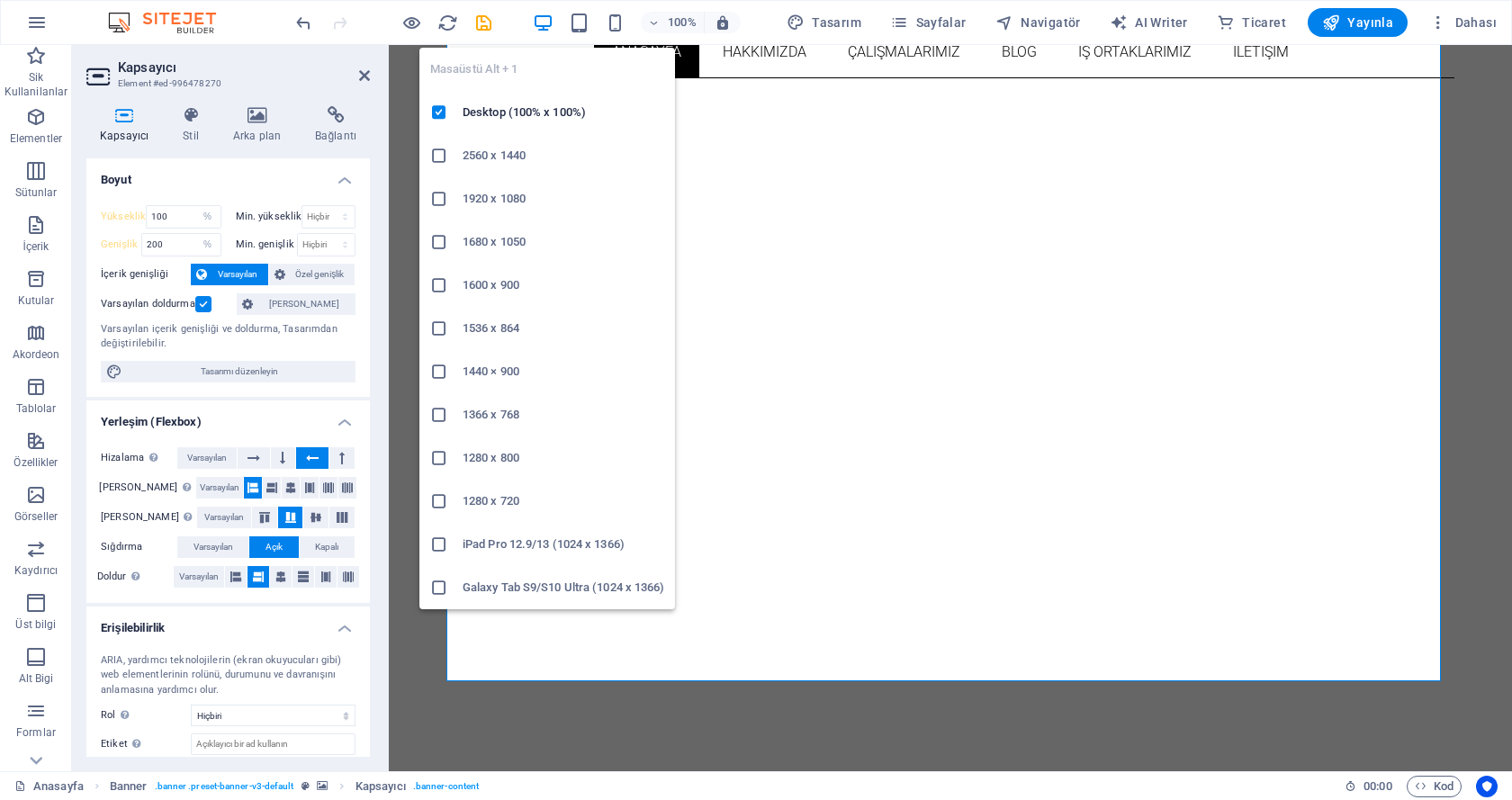
select select "DISABLED_OPTION_VALUE"
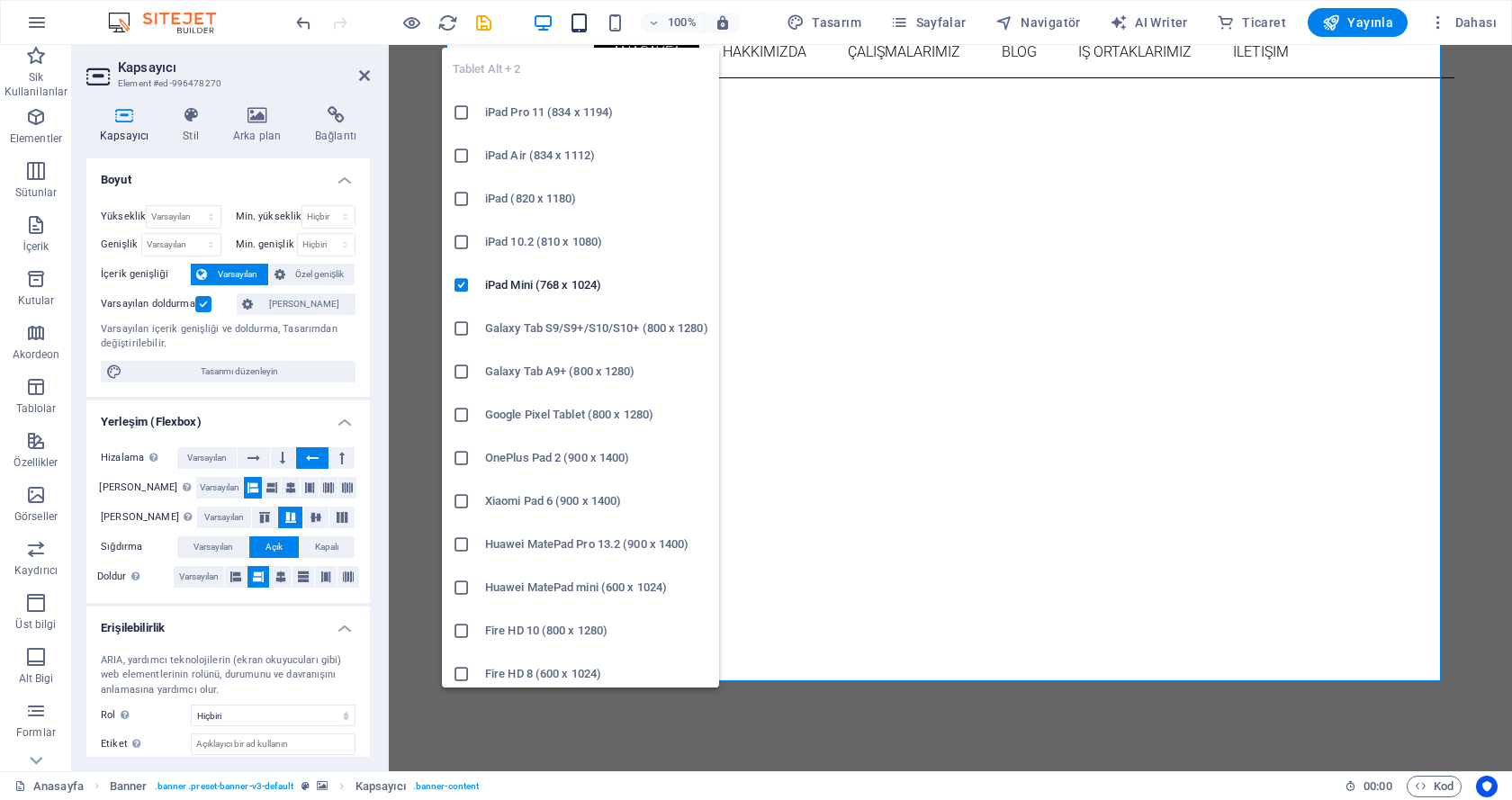
click at [582, 16] on icon "button" at bounding box center [579, 23] width 21 height 21
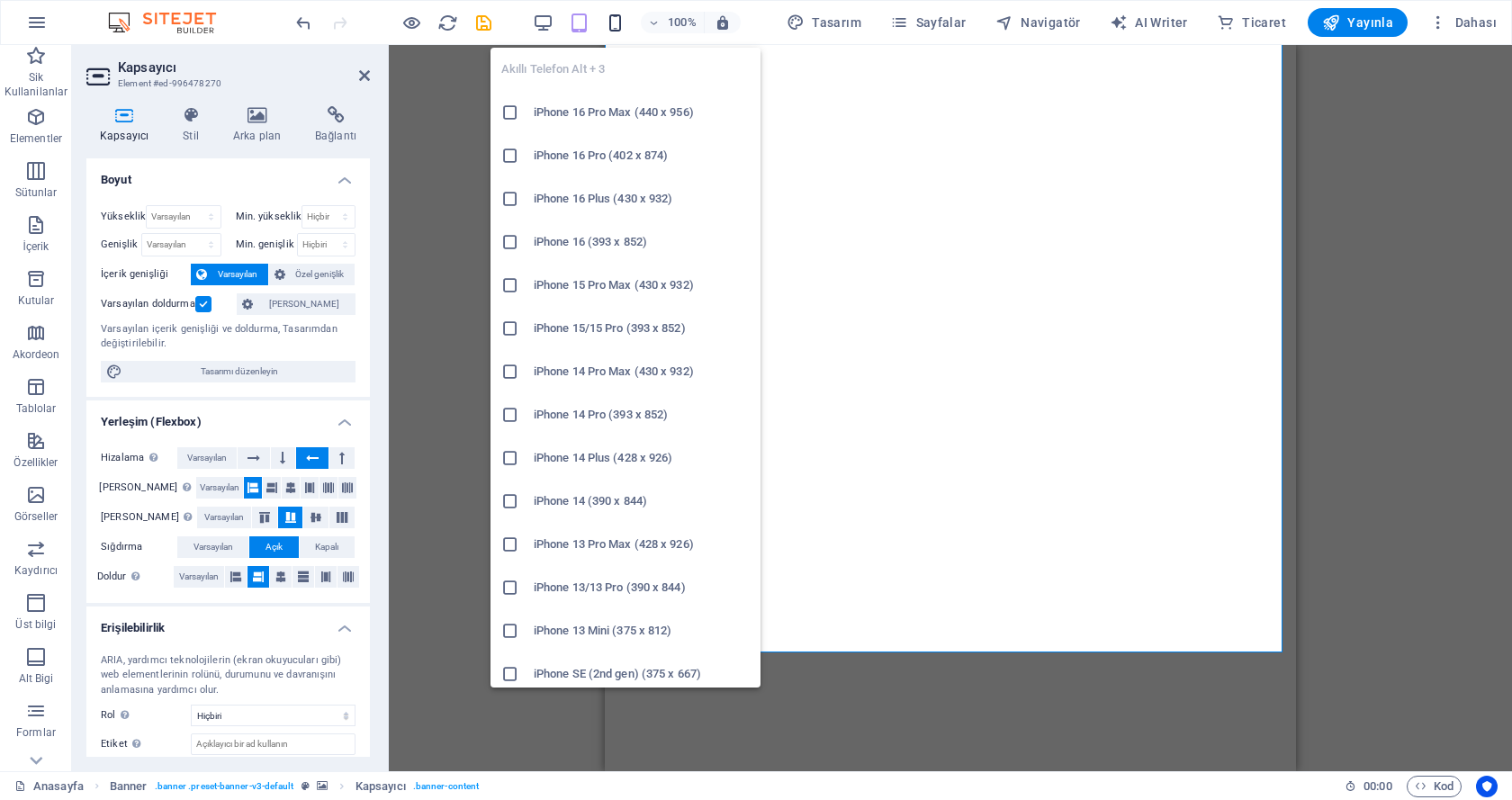
click at [616, 19] on icon "button" at bounding box center [615, 23] width 21 height 21
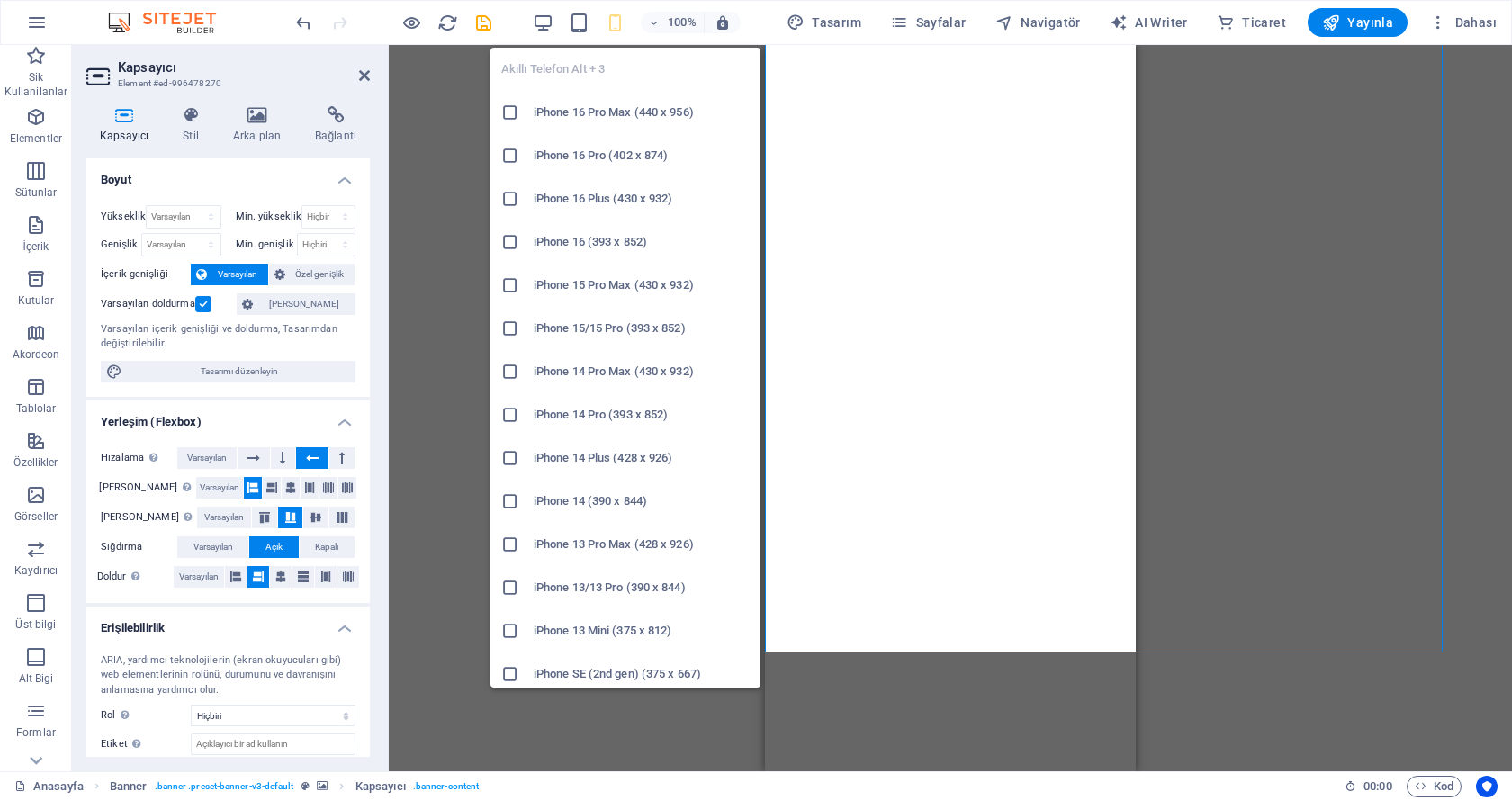
type input "100"
select select "%"
type input "200"
select select "%"
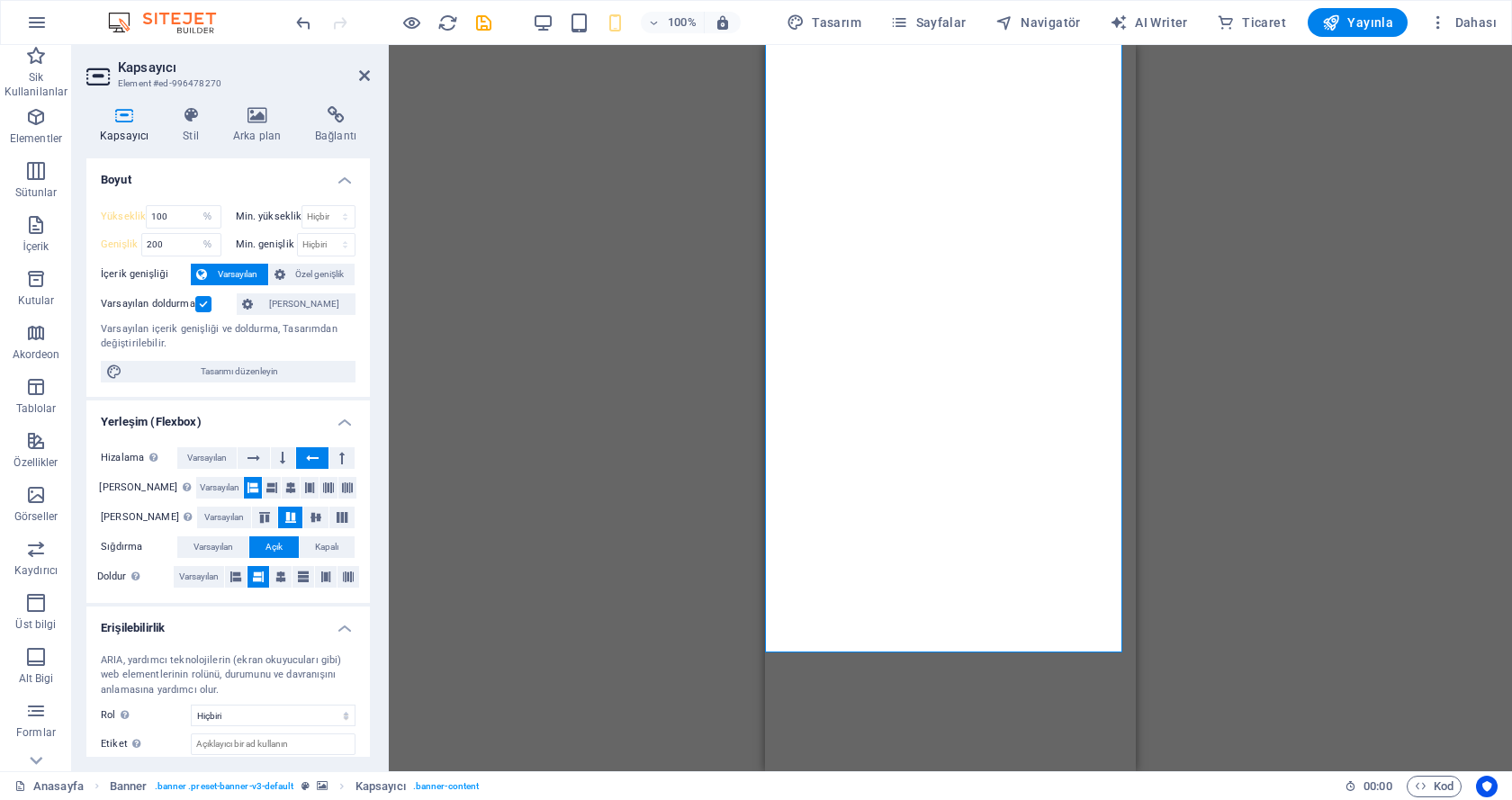
click at [474, 221] on div "Mevcut içeriği değiştirmek için buraya sürükleyin. Yeni bir element oluşturmak …" at bounding box center [950, 408] width 1123 height 727
click at [177, 239] on input "200" at bounding box center [180, 244] width 78 height 22
type input "50"
click at [490, 279] on div "Mevcut içeriği değiştirmek için buraya sürükleyin. Yeni bir element oluşturmak …" at bounding box center [950, 408] width 1123 height 727
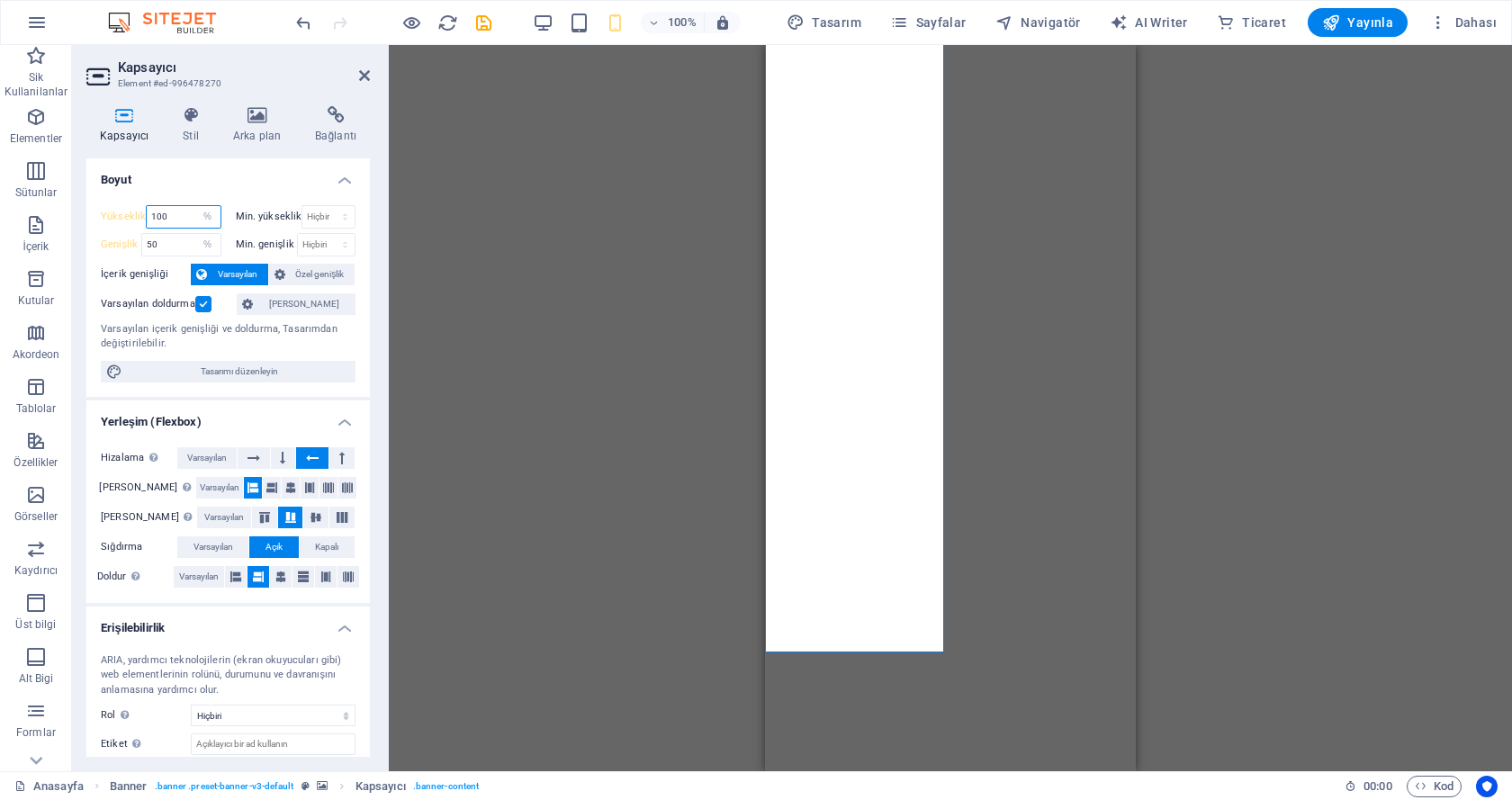
click at [168, 211] on input "100" at bounding box center [183, 216] width 73 height 22
type input "50"
click at [451, 288] on div "H3 Ön ayar Kapsayıcı Banner Kapsayıcı Banner Kapsayıcı İmaj Logo Menü Çubuğu Ka…" at bounding box center [950, 408] width 1123 height 727
click at [417, 267] on div "H3 Ön ayar Kapsayıcı Banner Kapsayıcı Banner Kapsayıcı İmaj Logo Menü Çubuğu Ka…" at bounding box center [950, 408] width 1123 height 727
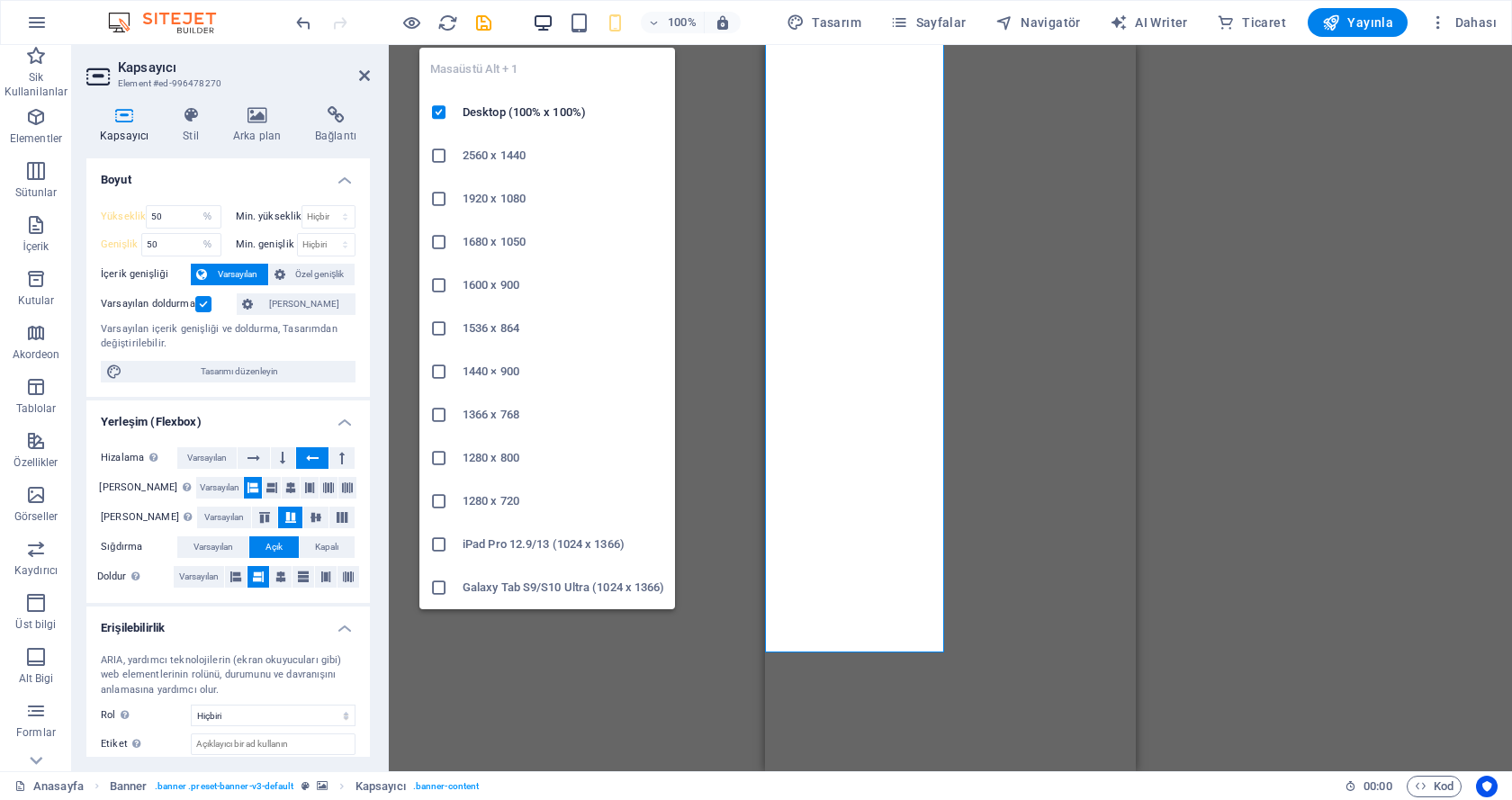
click at [549, 18] on icon "button" at bounding box center [543, 23] width 21 height 21
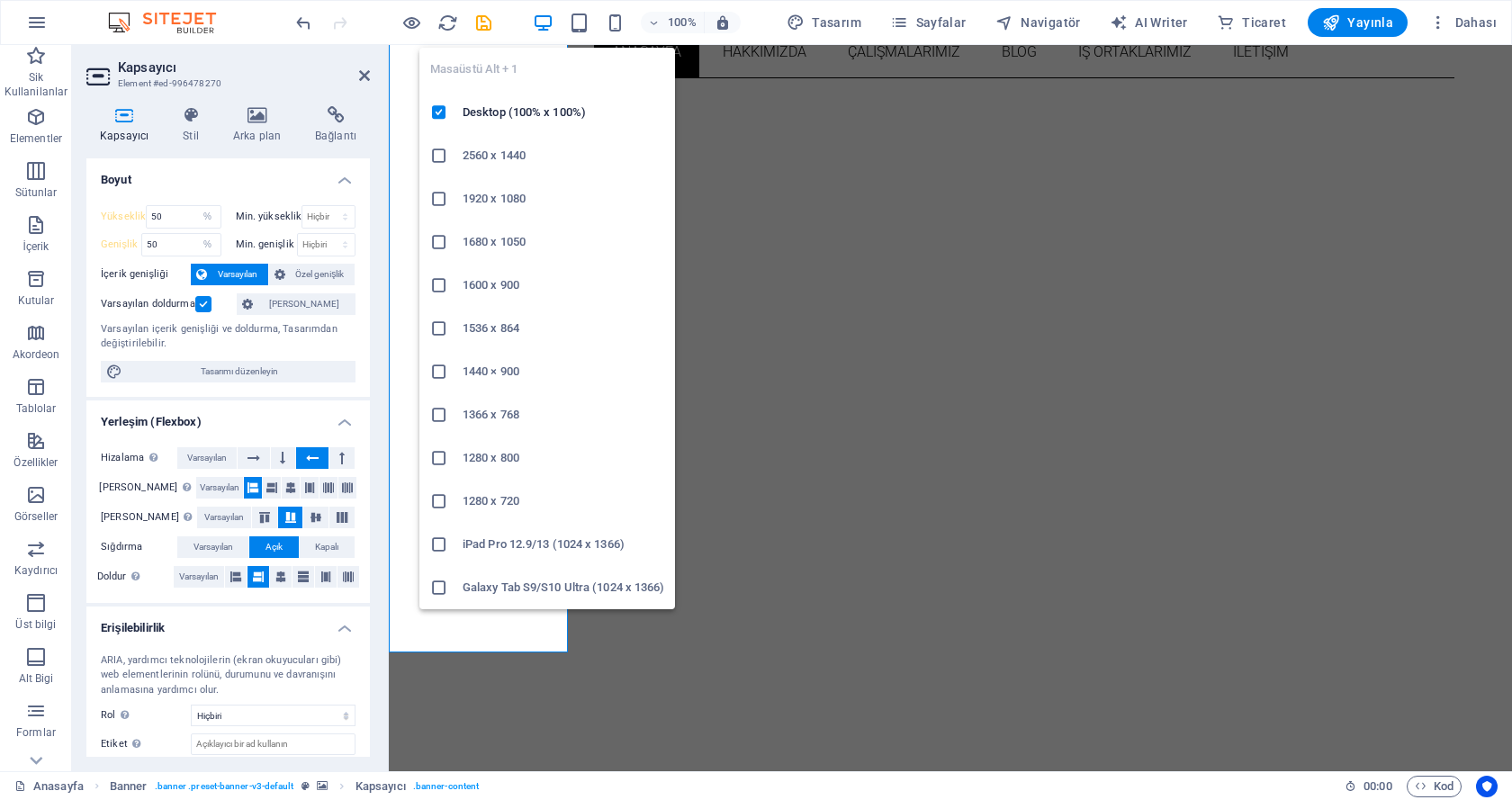
select select "DISABLED_OPTION_VALUE"
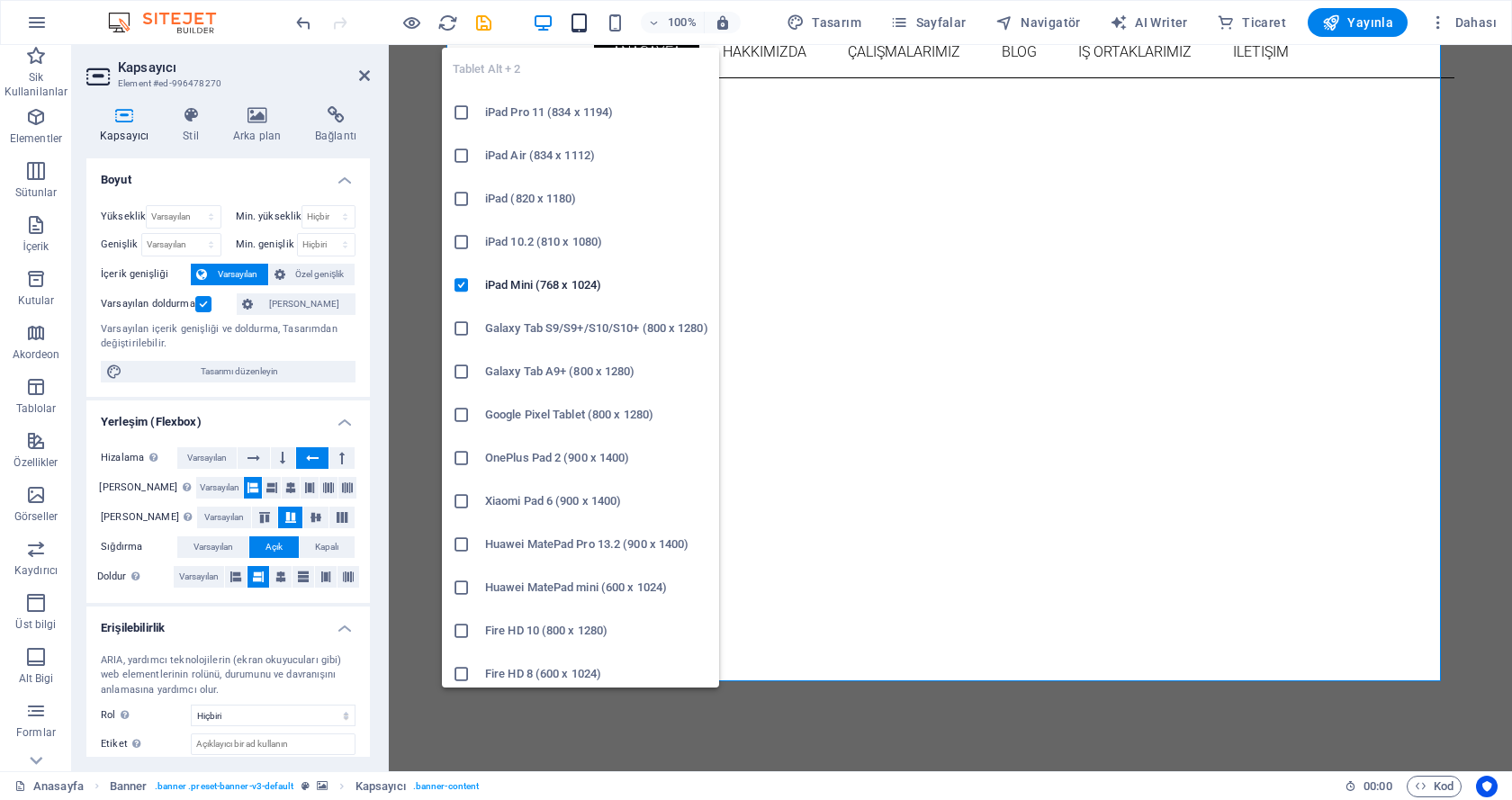
click at [589, 24] on icon "button" at bounding box center [579, 23] width 21 height 21
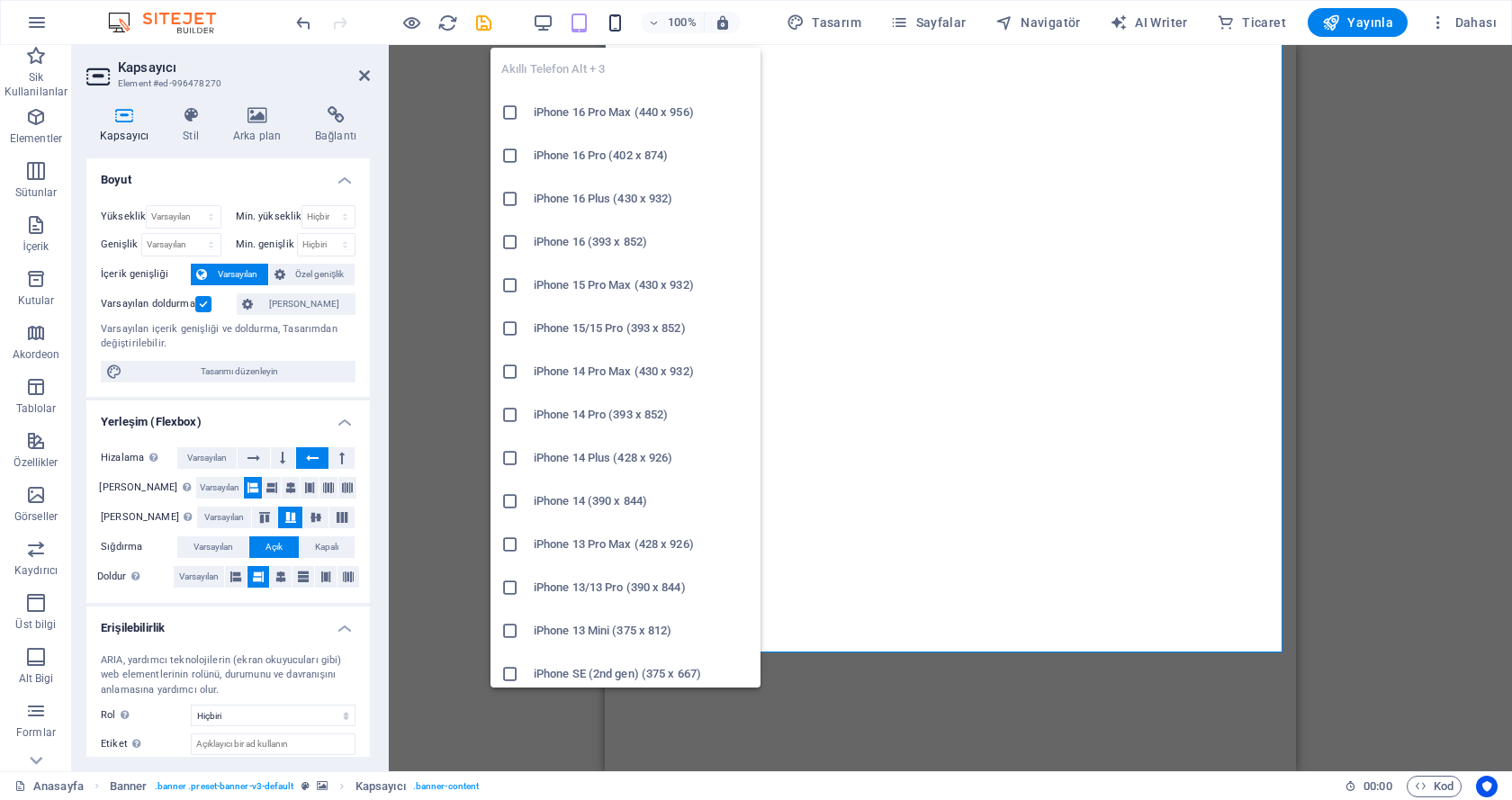
click at [625, 24] on icon "button" at bounding box center [615, 23] width 21 height 21
type input "50"
select select "%"
type input "50"
select select "%"
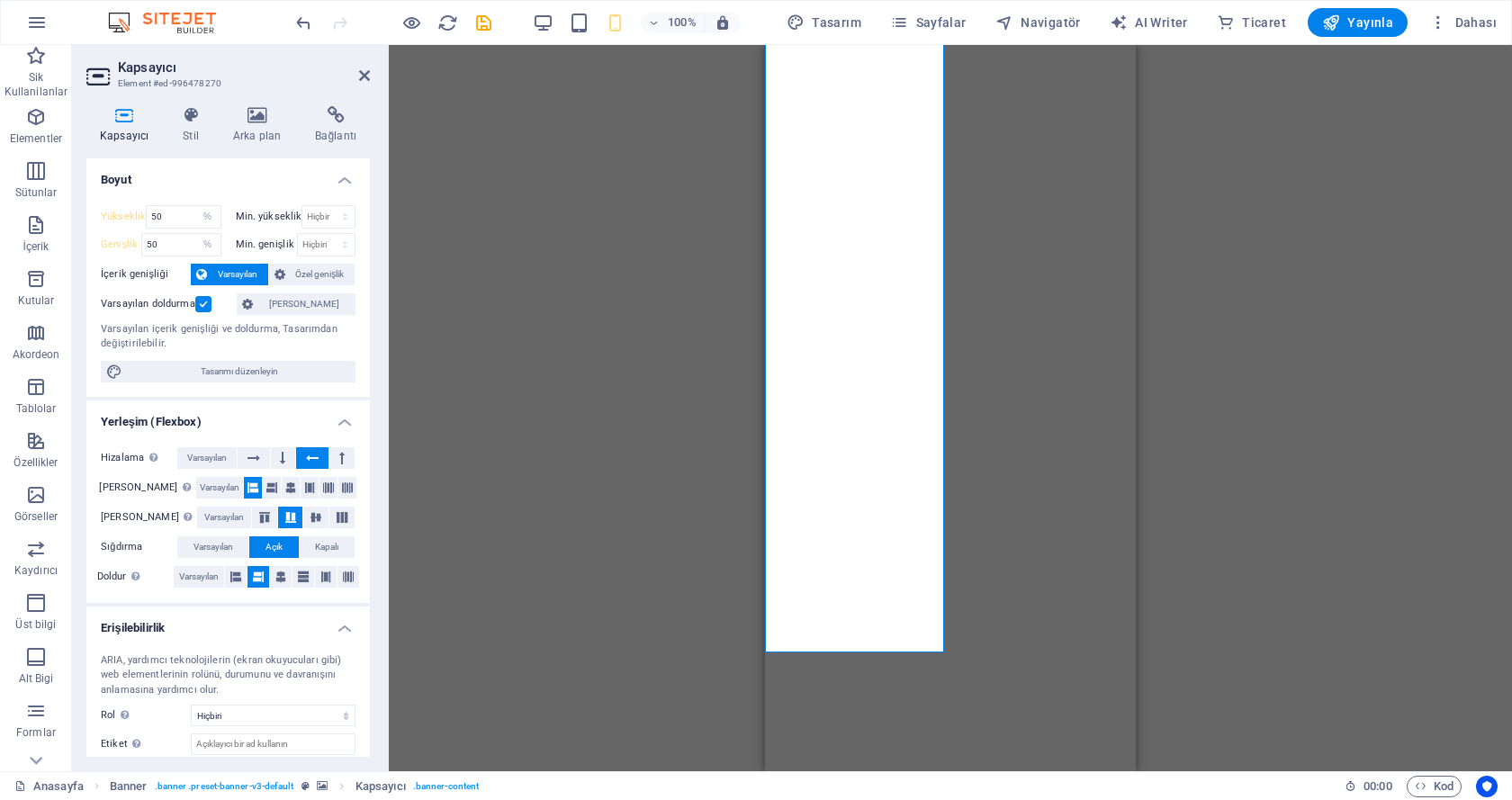
click at [464, 181] on div "H3 Ön ayar Kapsayıcı Kapsayıcı Banner Kapsayıcı İmaj Logo Menü Çubuğu Kapsayıcı…" at bounding box center [950, 408] width 1123 height 727
drag, startPoint x: 170, startPoint y: 244, endPoint x: 135, endPoint y: 247, distance: 35.1
click at [135, 247] on div "Genişlik 50 Varsayılan px rem % em vh vw" at bounding box center [161, 244] width 120 height 24
type input "100"
click at [434, 245] on div "H3 Ön ayar Kapsayıcı Kapsayıcı Banner Kapsayıcı İmaj Logo Menü Çubuğu Kapsayıcı…" at bounding box center [950, 408] width 1123 height 727
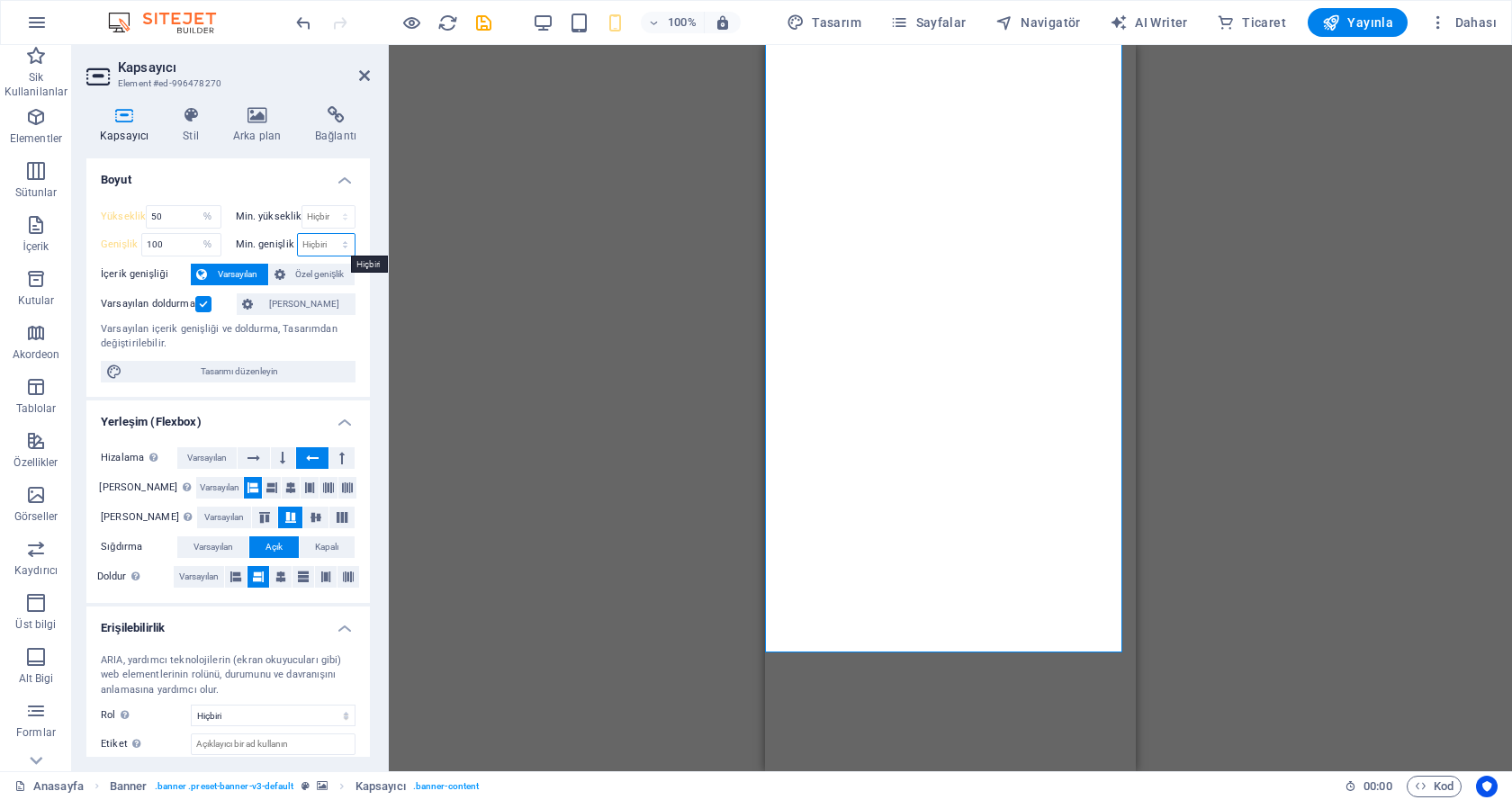
click at [315, 240] on select "Hiçbiri px rem % vh vw" at bounding box center [326, 244] width 57 height 22
select select "%"
click at [326, 234] on select "Hiçbiri px rem % vh vw" at bounding box center [326, 244] width 57 height 22
click at [310, 250] on input "100" at bounding box center [326, 244] width 57 height 22
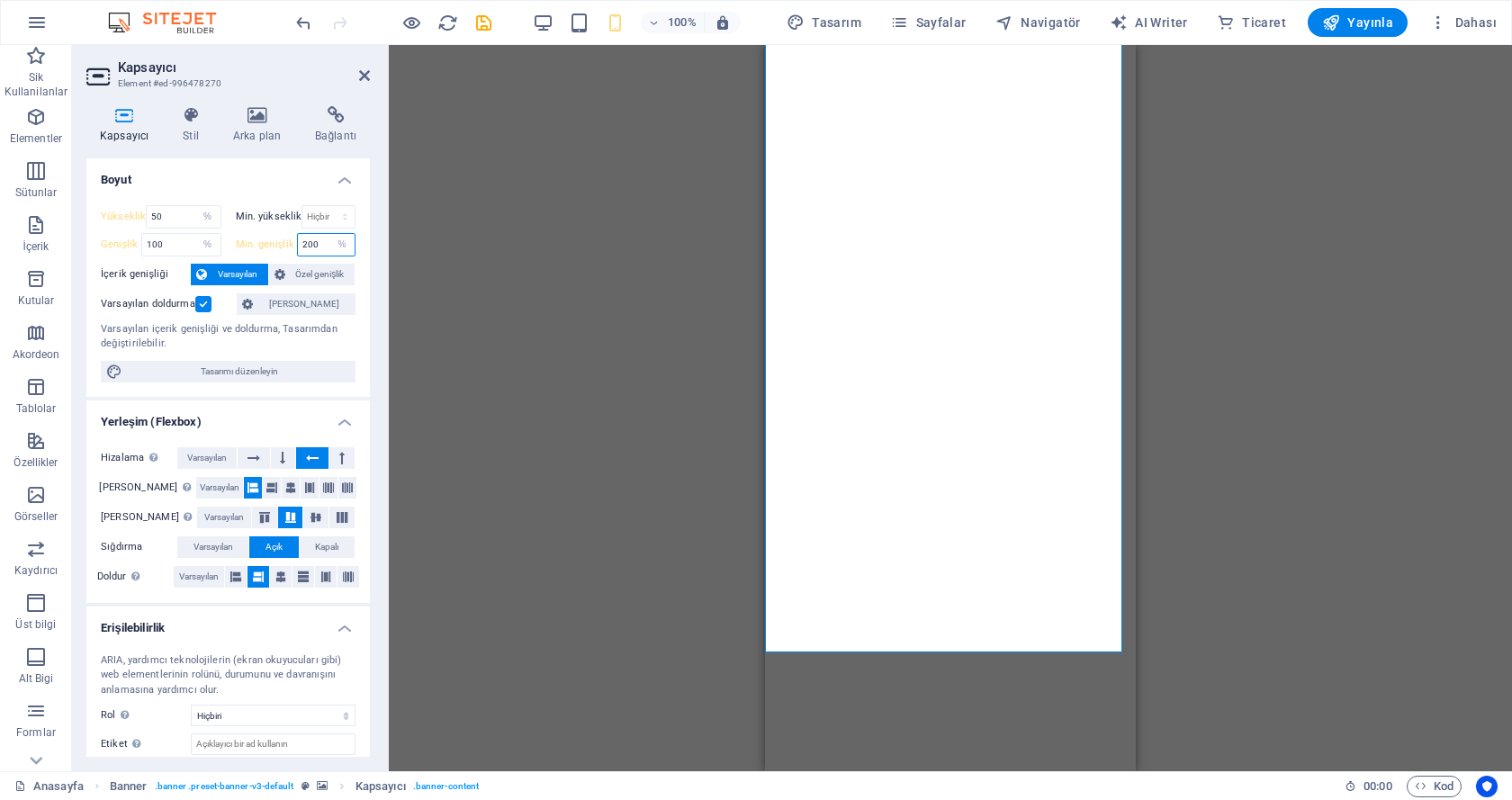
type input "200"
click at [491, 272] on div "Mevcut içeriği değiştirmek için buraya sürükleyin. Yeni bir element oluşturmak …" at bounding box center [950, 408] width 1123 height 727
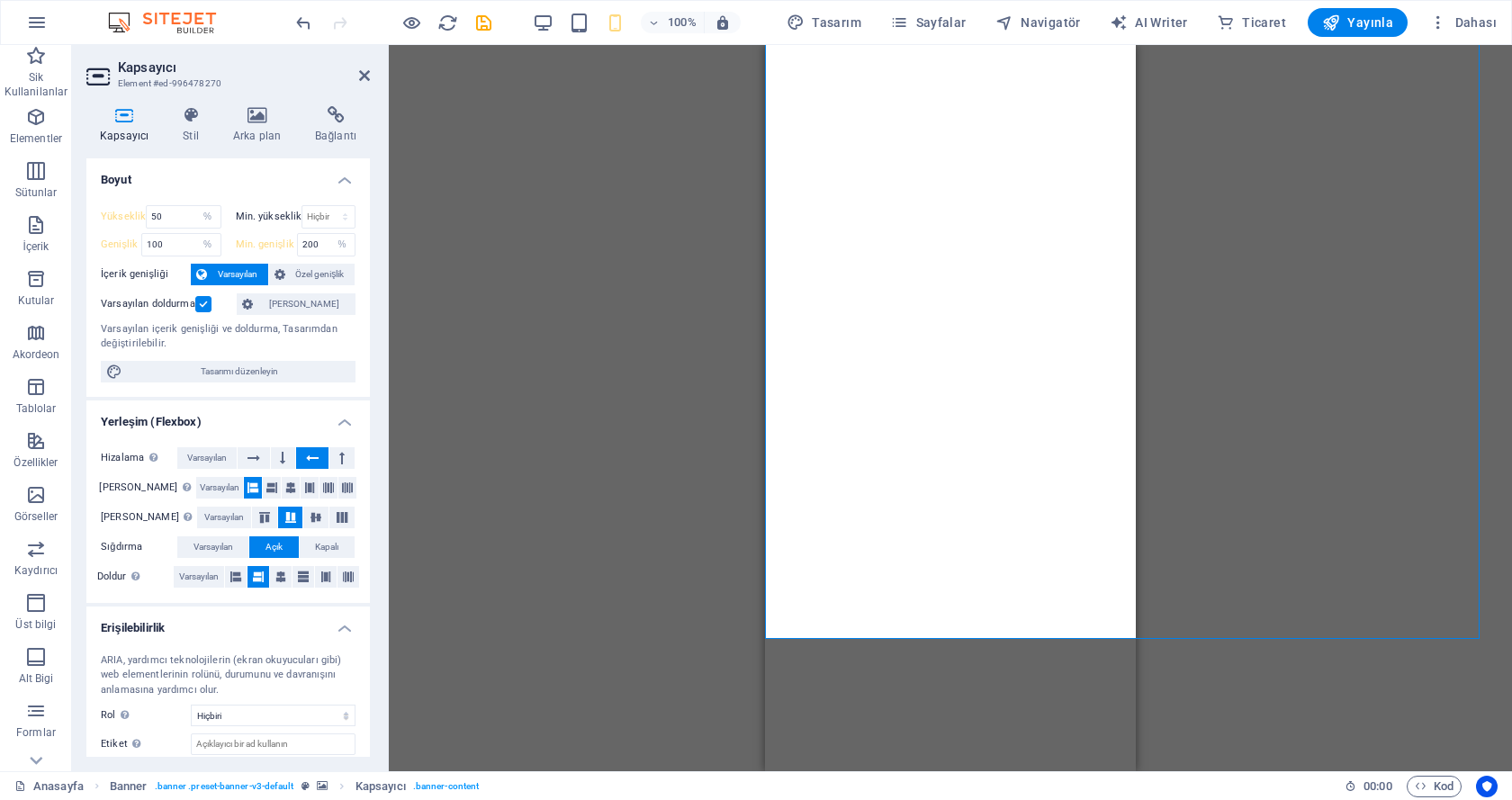
drag, startPoint x: 861, startPoint y: 645, endPoint x: 954, endPoint y: 649, distance: 93.1
click at [408, 44] on img "3/3" at bounding box center [229, 44] width 357 height 0
drag, startPoint x: 910, startPoint y: 645, endPoint x: 943, endPoint y: 642, distance: 33.1
click at [408, 44] on img "3/3" at bounding box center [229, 44] width 357 height 0
click at [911, 698] on div at bounding box center [1135, 755] width 741 height 116
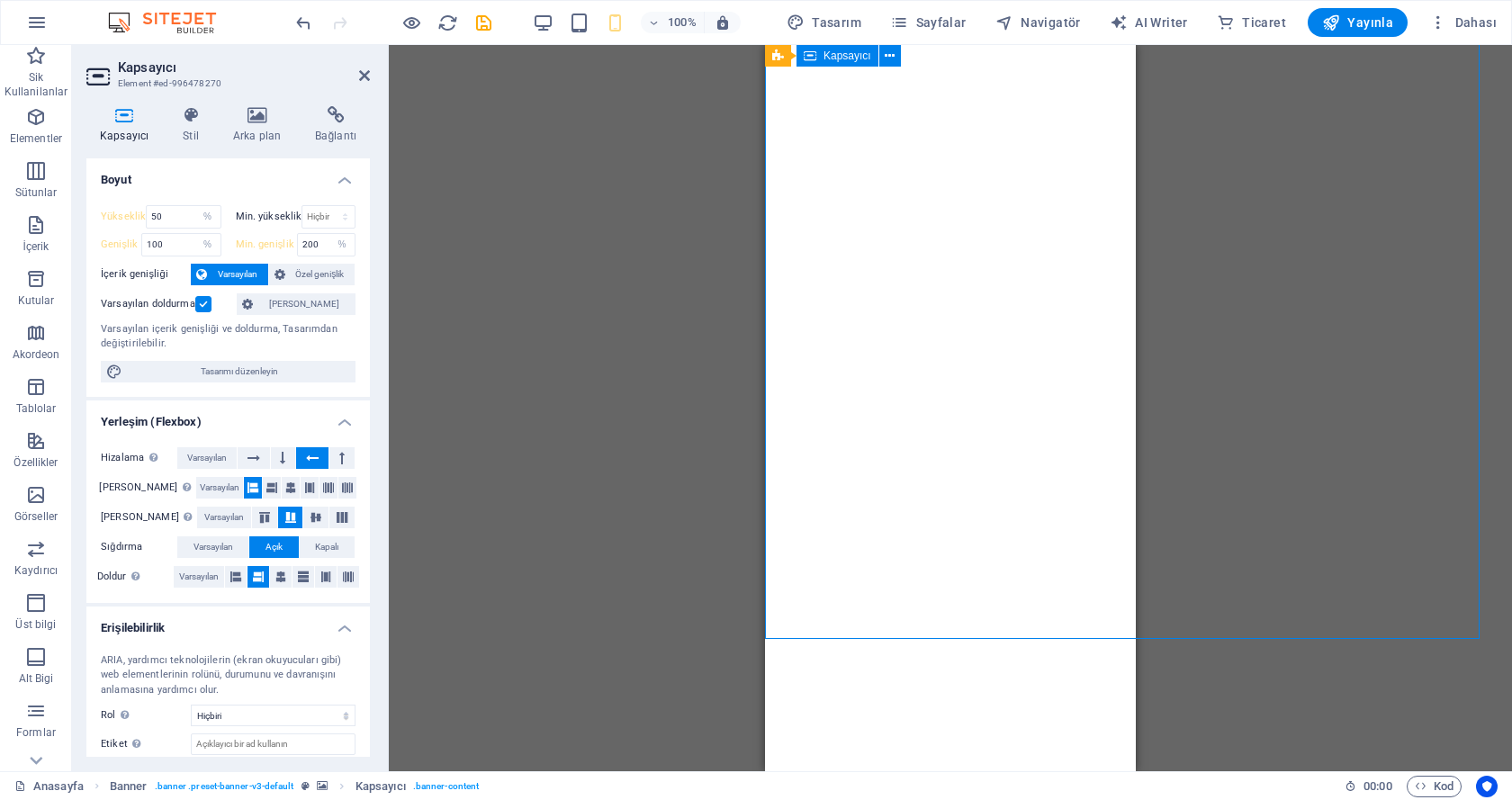
click at [903, 698] on div at bounding box center [1135, 755] width 741 height 116
drag, startPoint x: 862, startPoint y: 644, endPoint x: 843, endPoint y: 648, distance: 19.4
click at [408, 44] on img "3/3" at bounding box center [229, 44] width 357 height 0
drag, startPoint x: 863, startPoint y: 641, endPoint x: 928, endPoint y: 642, distance: 65.0
click at [408, 44] on img "3/3" at bounding box center [229, 44] width 357 height 0
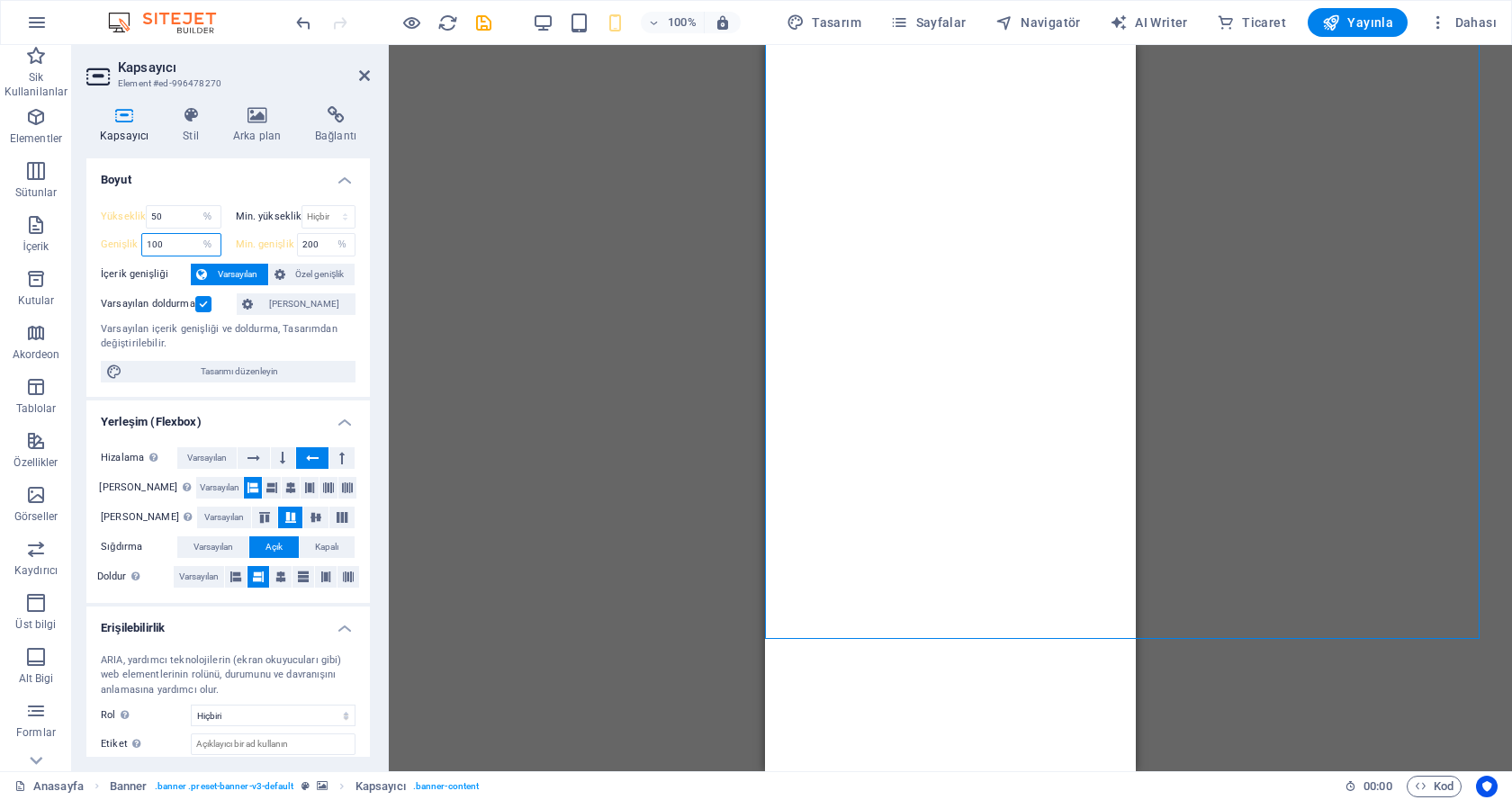
drag, startPoint x: 184, startPoint y: 242, endPoint x: 144, endPoint y: 241, distance: 40.0
click at [144, 242] on input "100" at bounding box center [180, 244] width 78 height 22
type input "200"
click at [475, 317] on div "Mevcut içeriği değiştirmek için buraya sürükleyin. Yeni bir element oluşturmak …" at bounding box center [950, 408] width 1123 height 727
click at [884, 698] on div at bounding box center [1135, 755] width 741 height 116
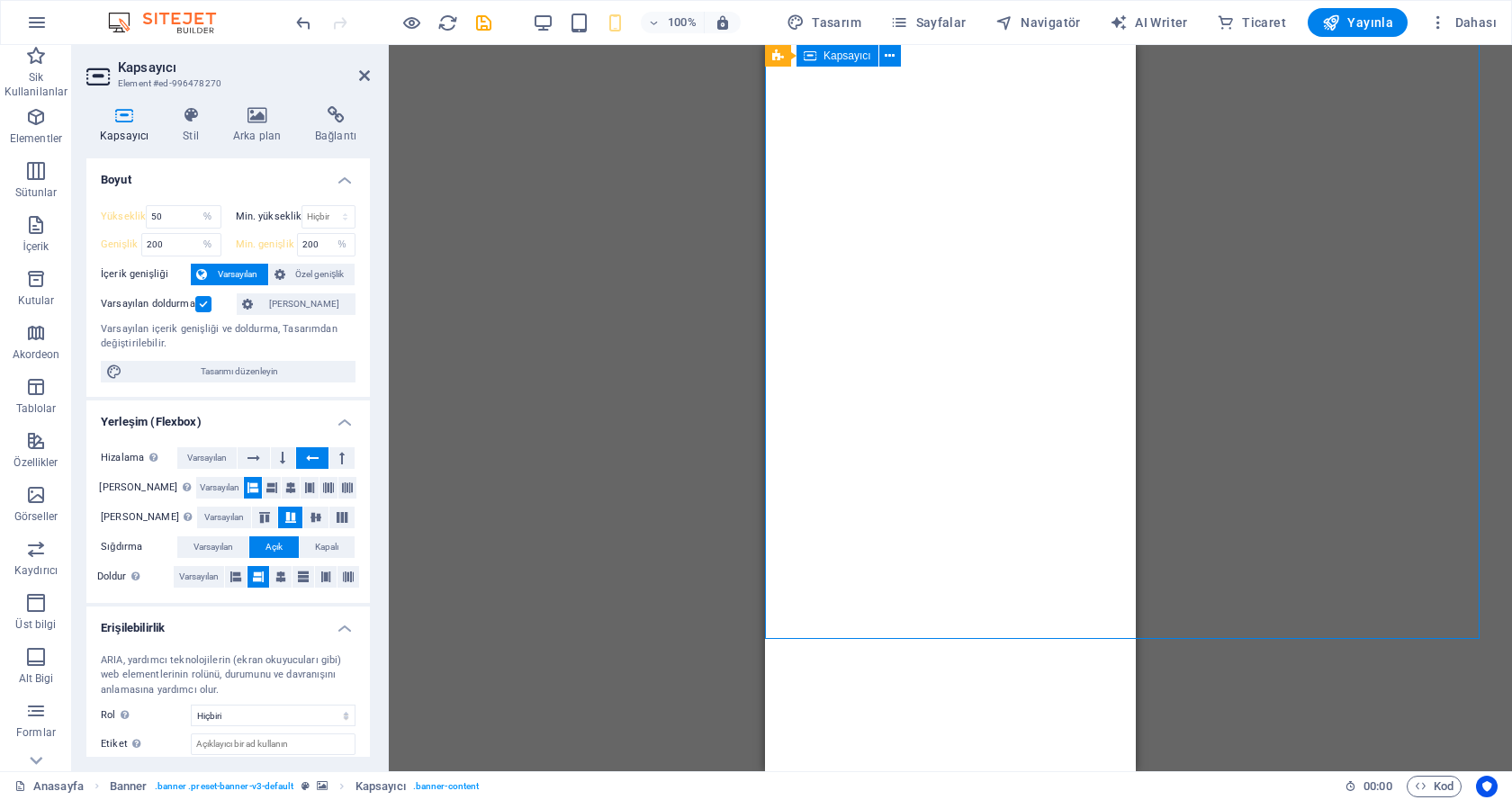
drag, startPoint x: 903, startPoint y: 378, endPoint x: 900, endPoint y: 388, distance: 10.4
click at [901, 698] on div at bounding box center [1135, 755] width 741 height 116
drag, startPoint x: 892, startPoint y: 387, endPoint x: 896, endPoint y: 348, distance: 39.2
click at [943, 698] on div at bounding box center [1135, 755] width 741 height 116
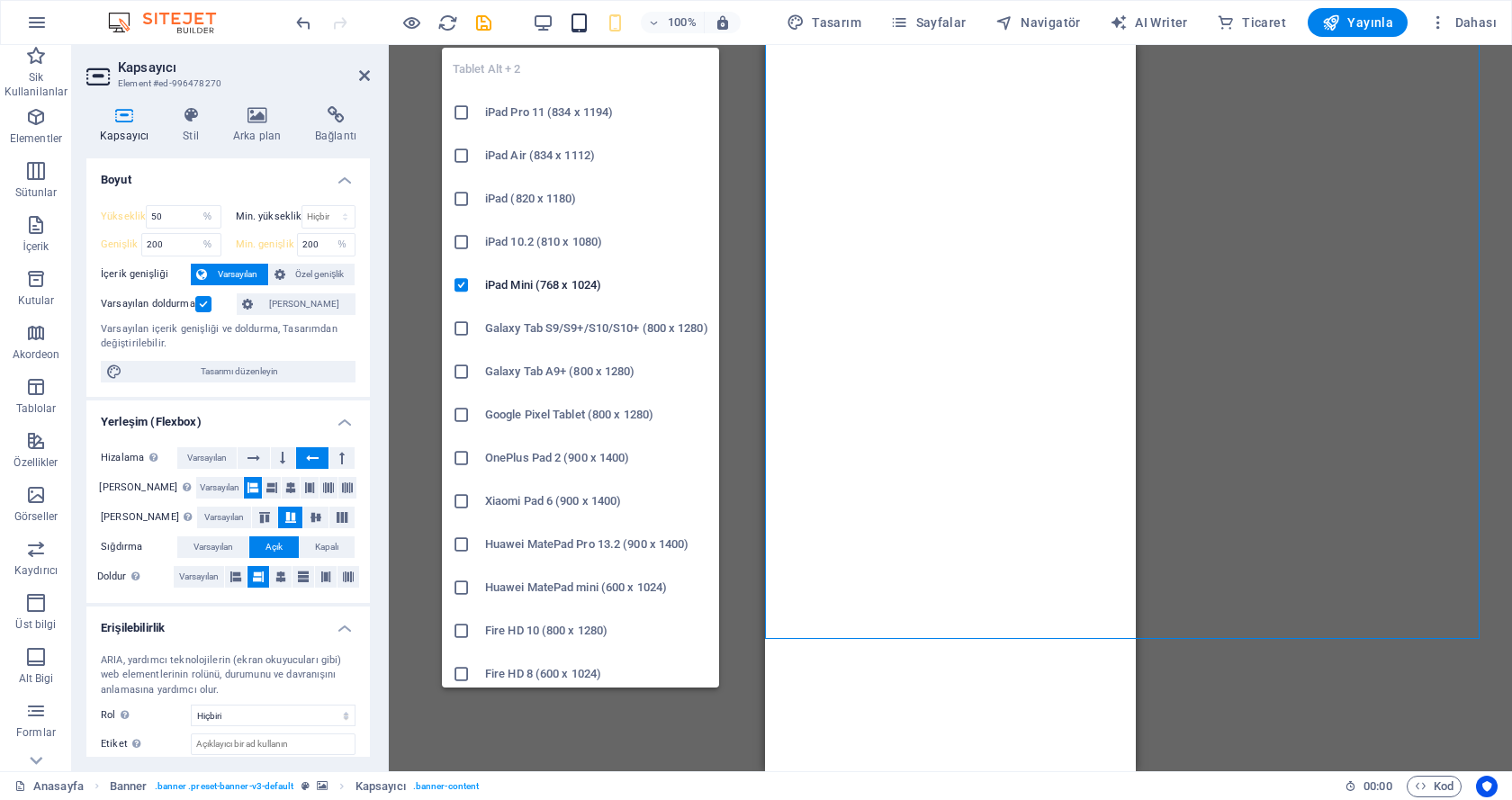
click at [579, 18] on icon "button" at bounding box center [579, 23] width 21 height 21
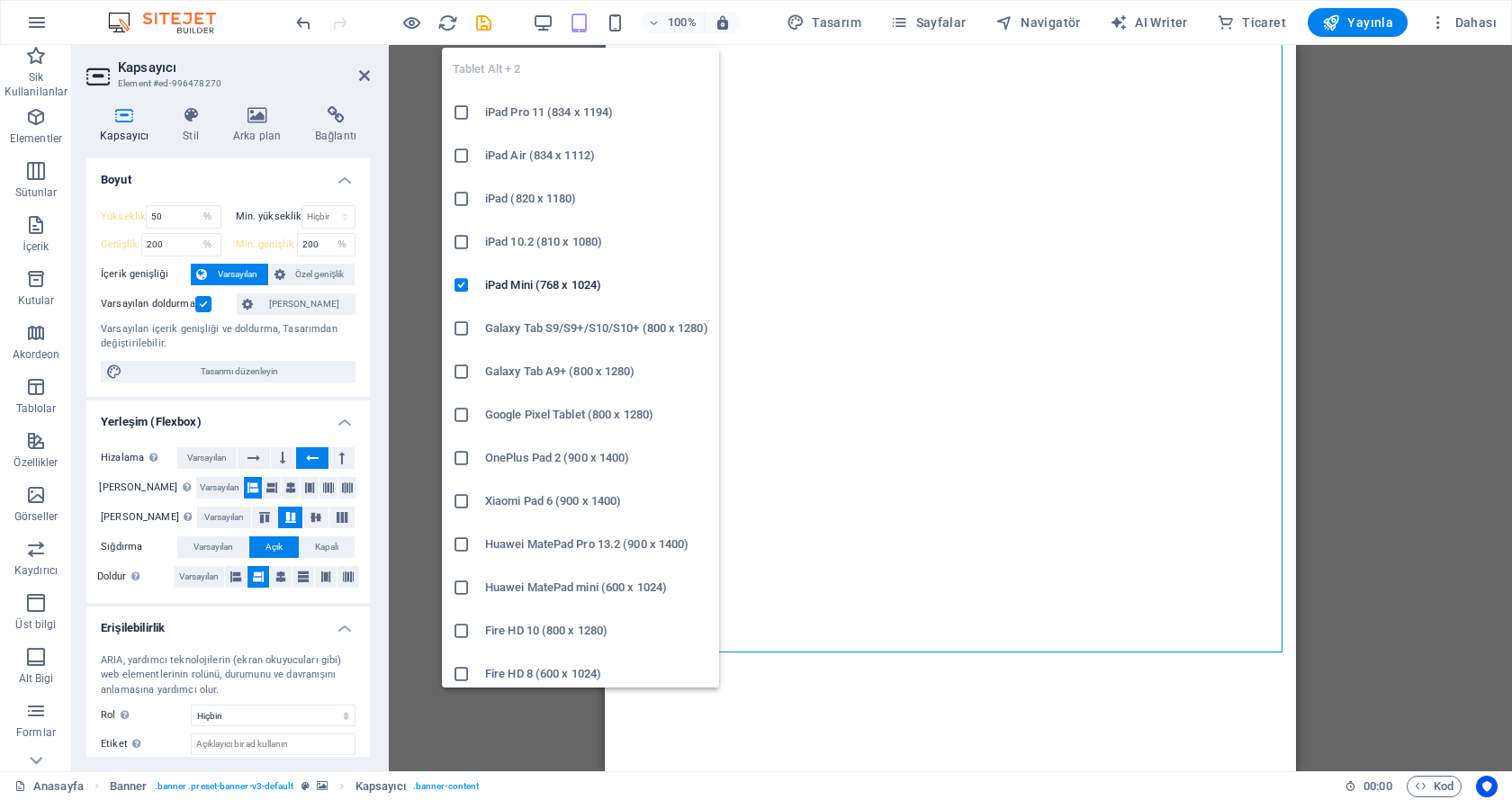
select select "DISABLED_OPTION_VALUE"
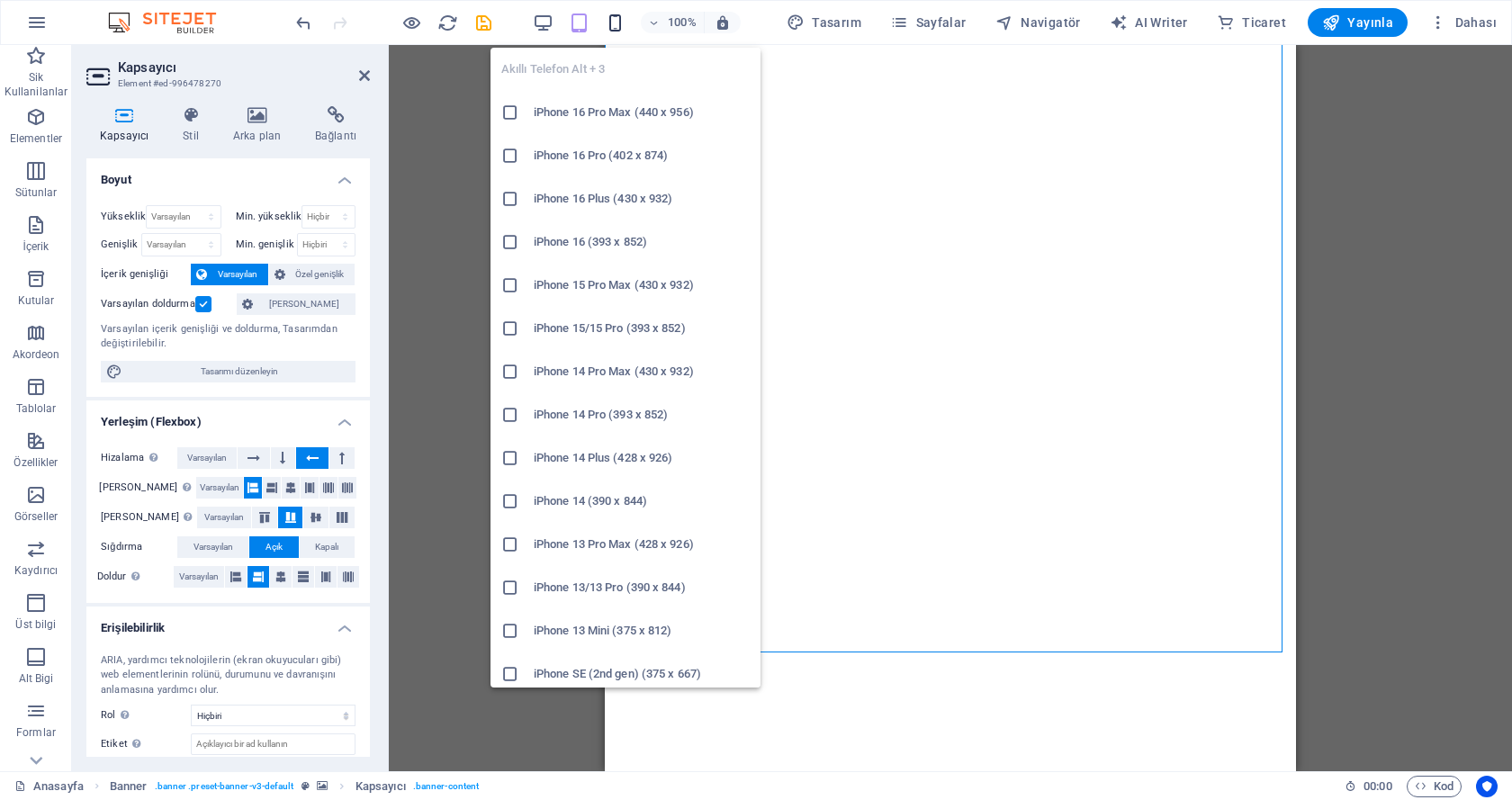
click at [613, 18] on icon "button" at bounding box center [615, 23] width 21 height 21
type input "50"
select select "%"
type input "200"
select select "%"
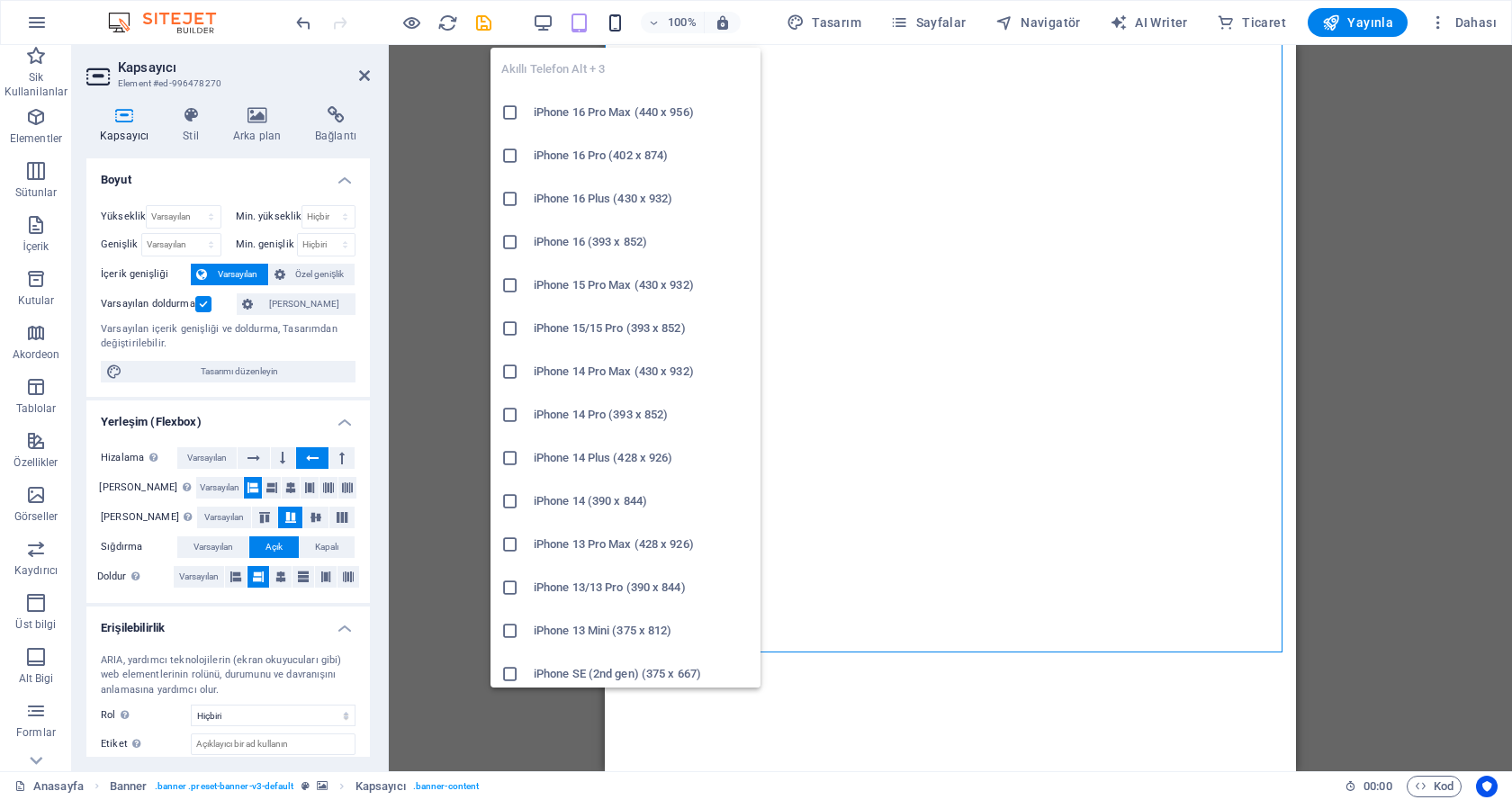
type input "200"
select select "%"
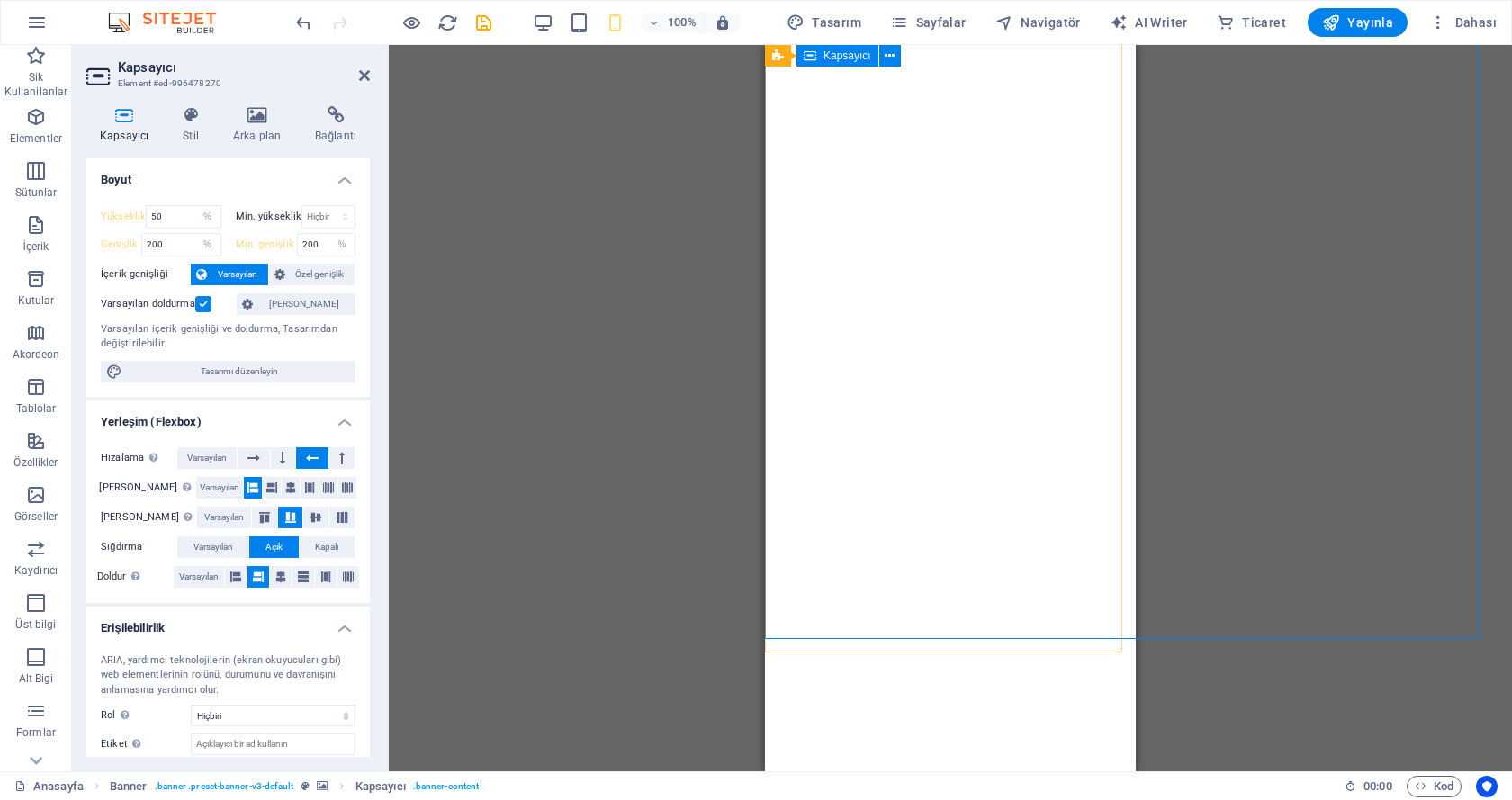
click at [879, 698] on div at bounding box center [1135, 755] width 741 height 116
drag, startPoint x: 171, startPoint y: 212, endPoint x: 147, endPoint y: 214, distance: 24.1
click at [147, 214] on input "50" at bounding box center [183, 216] width 73 height 22
type input "200"
click at [325, 223] on select "Hiçbiri px rem % vh vw" at bounding box center [329, 216] width 53 height 22
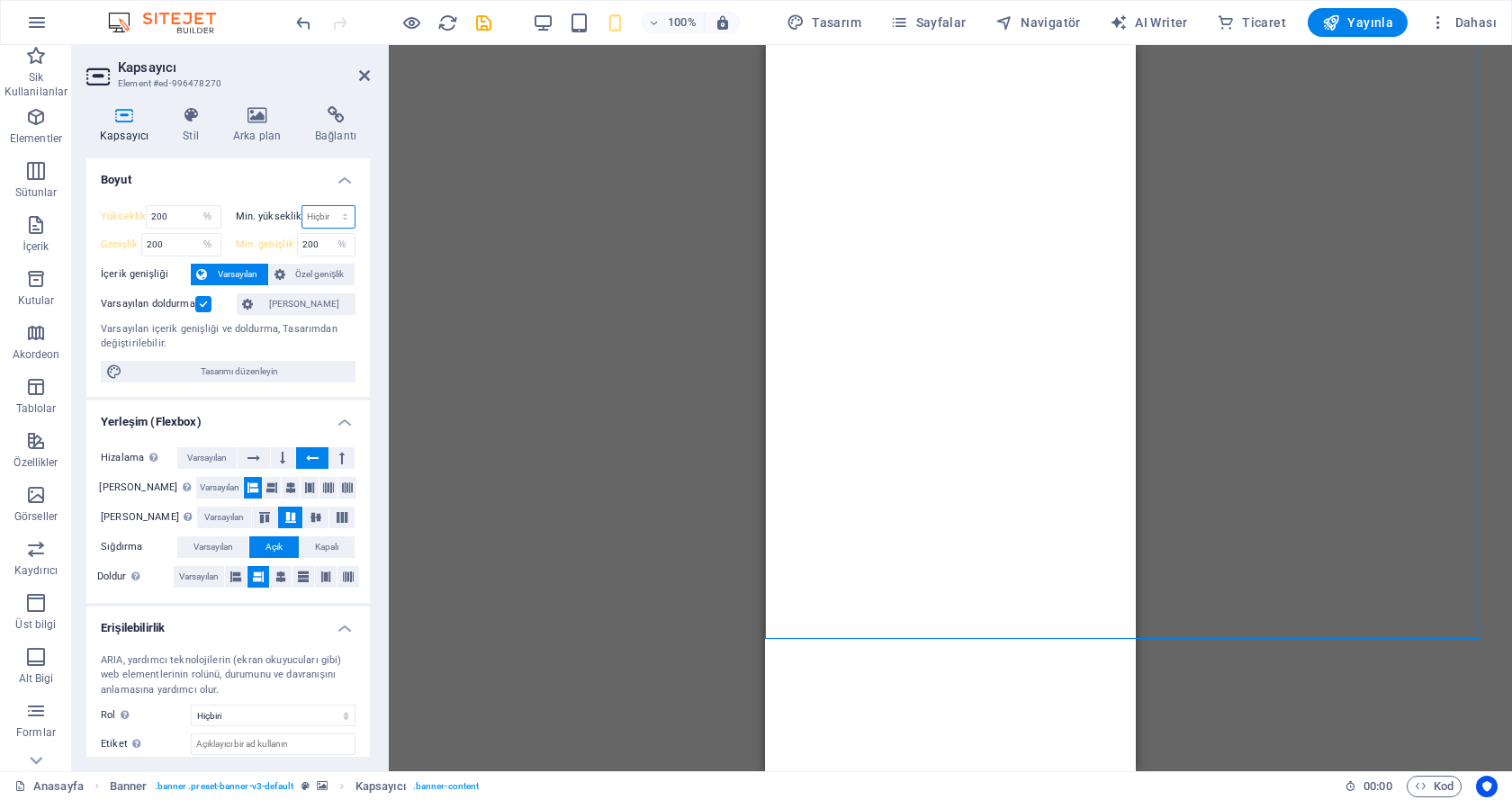
select select "%"
click at [326, 206] on select "Hiçbiri px rem % vh vw" at bounding box center [329, 216] width 53 height 22
type input "200"
click at [522, 292] on div "Mevcut içeriği değiştirmek için buraya sürükleyin. Yeni bir element oluşturmak …" at bounding box center [950, 408] width 1123 height 727
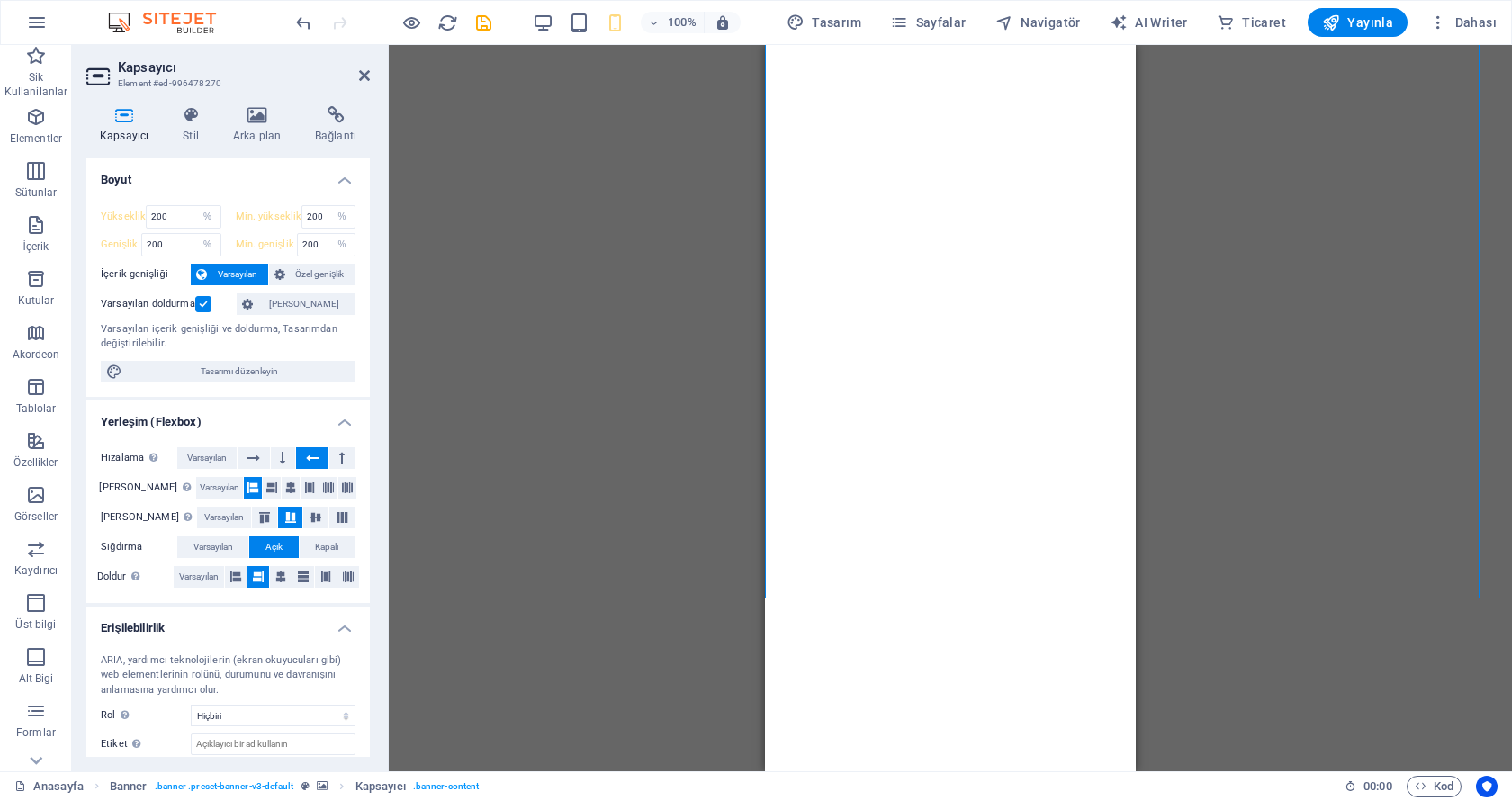
drag, startPoint x: 902, startPoint y: 604, endPoint x: 973, endPoint y: 608, distance: 71.1
click at [408, 4] on img "3/3" at bounding box center [229, 4] width 357 height 0
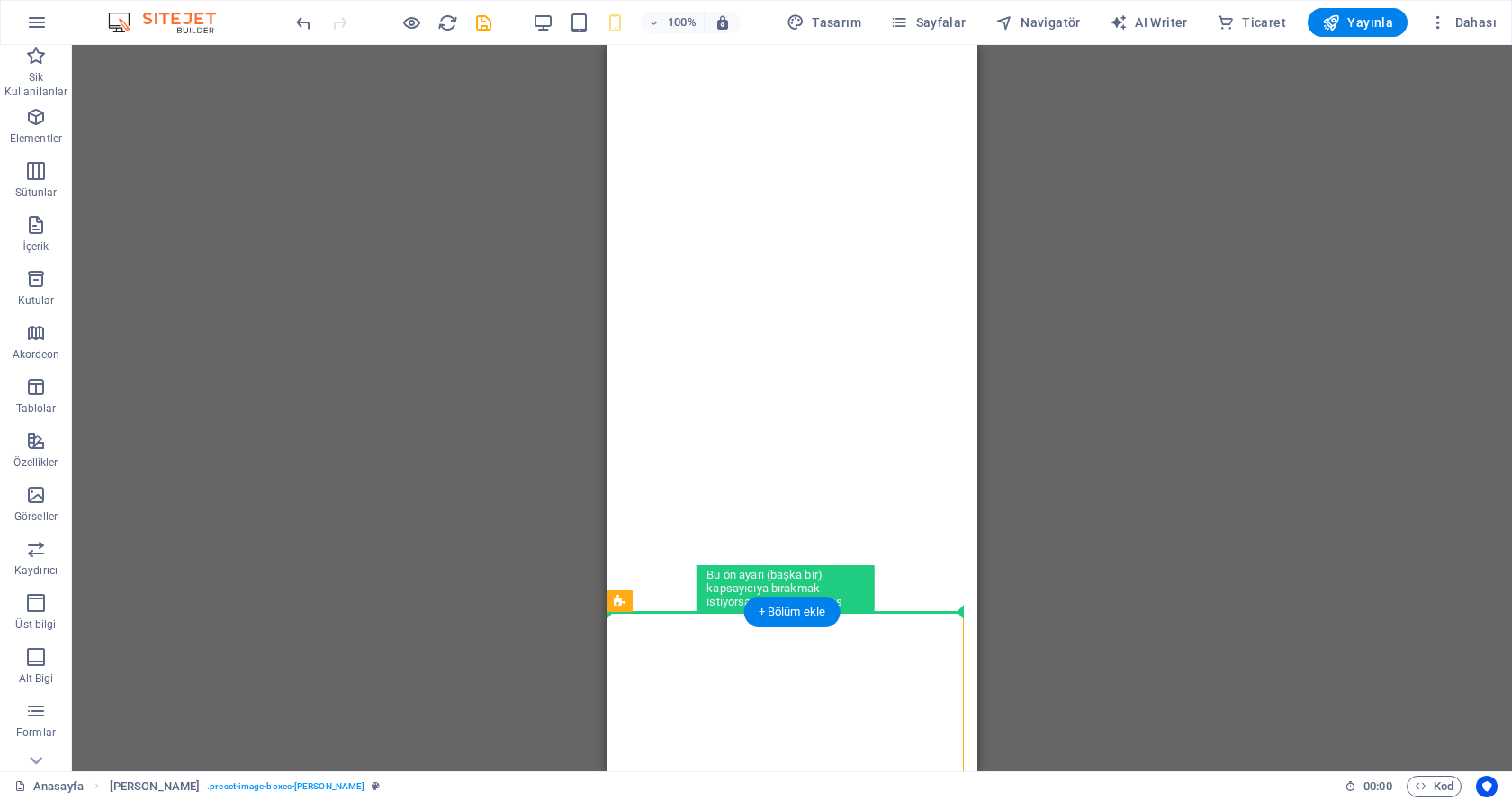
drag, startPoint x: 925, startPoint y: 611, endPoint x: 830, endPoint y: 604, distance: 95.3
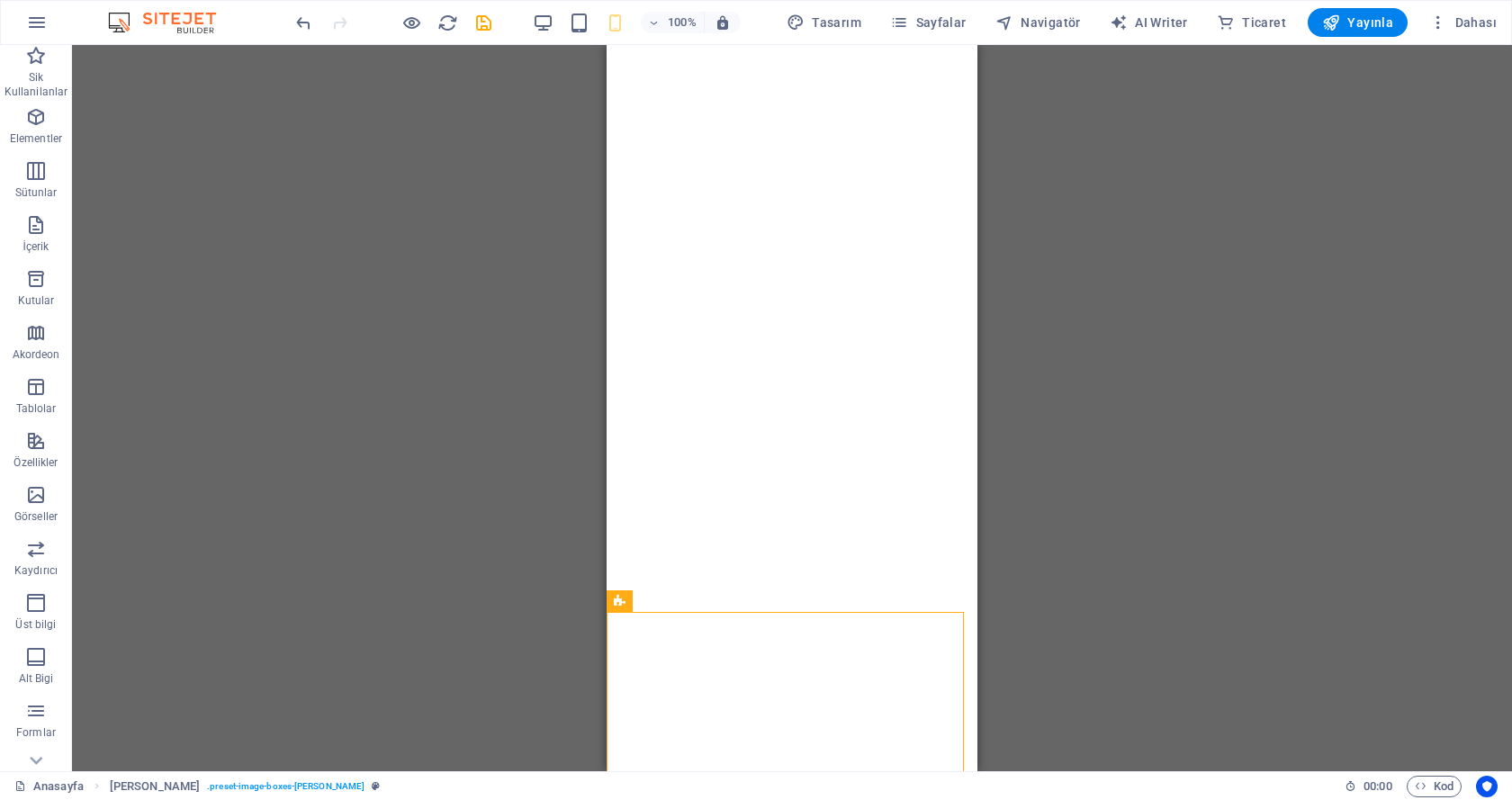
drag, startPoint x: 1584, startPoint y: 399, endPoint x: 854, endPoint y: 343, distance: 732.1
click at [517, 290] on div "Mevcut içeriği değiştirmek için buraya sürükleyin. Yeni bir element oluşturmak …" at bounding box center [792, 408] width 1440 height 727
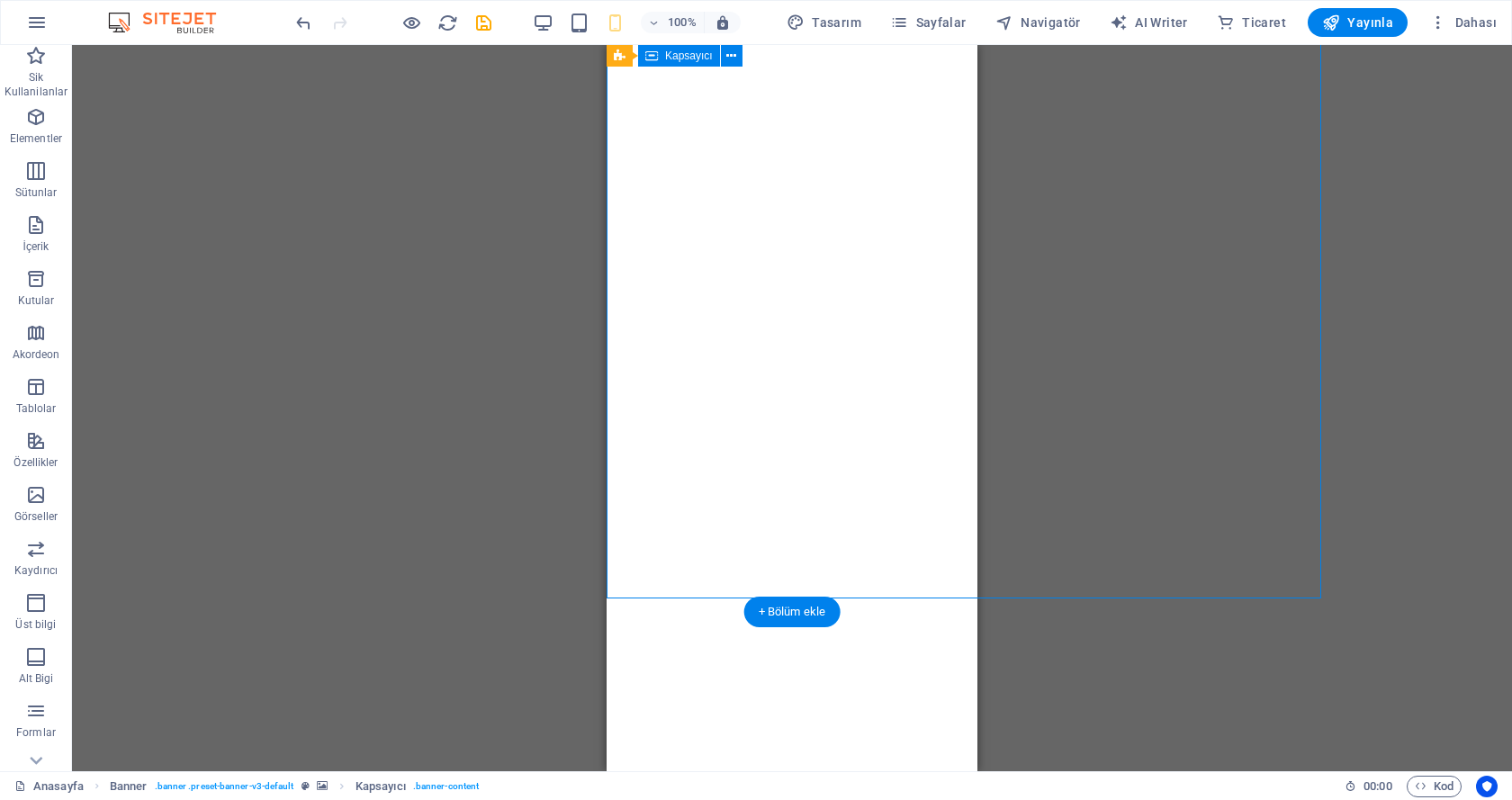
click at [656, 657] on div at bounding box center [976, 714] width 741 height 116
click at [695, 657] on div at bounding box center [976, 714] width 741 height 116
select select "%"
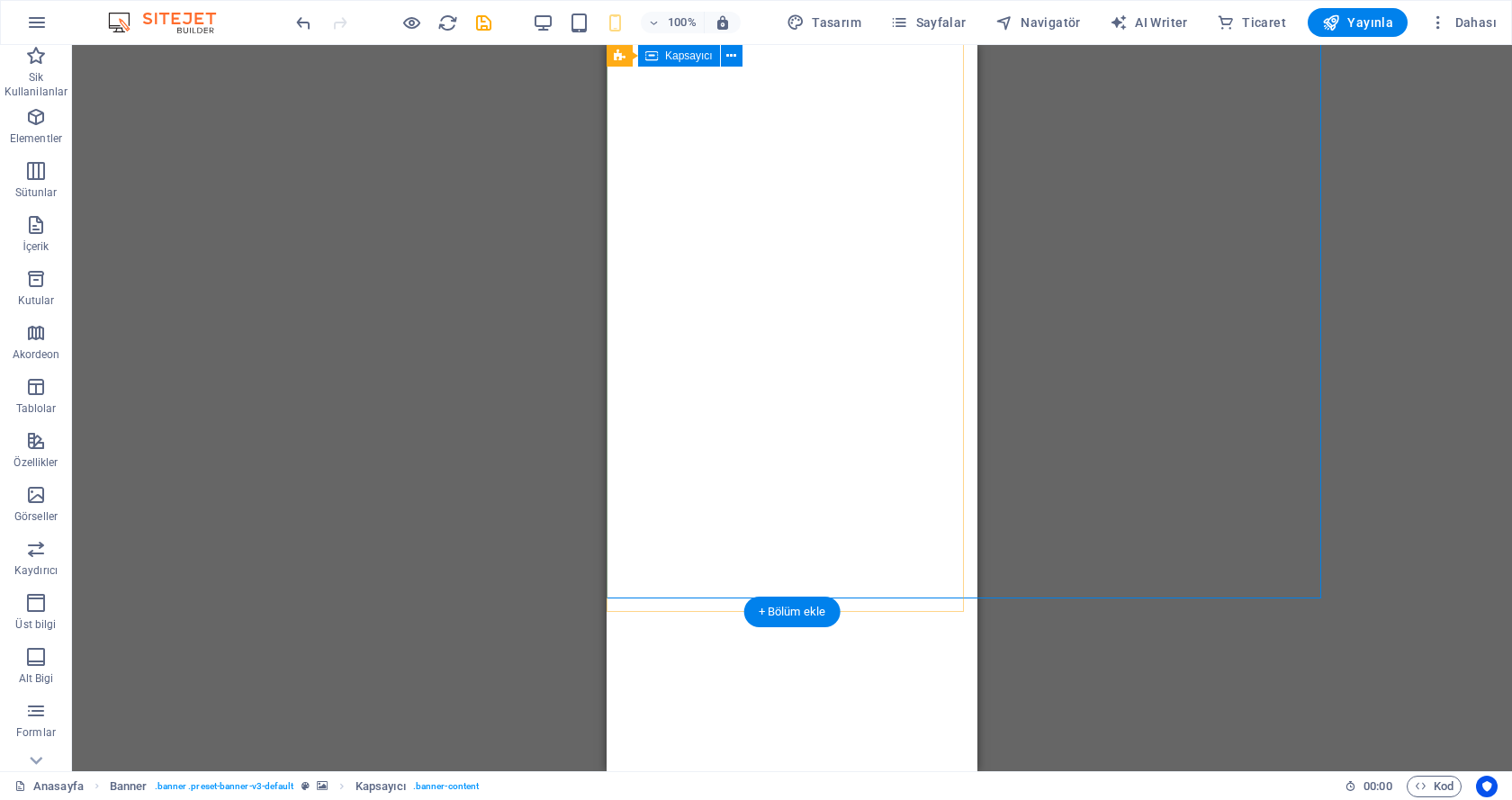
select select "%"
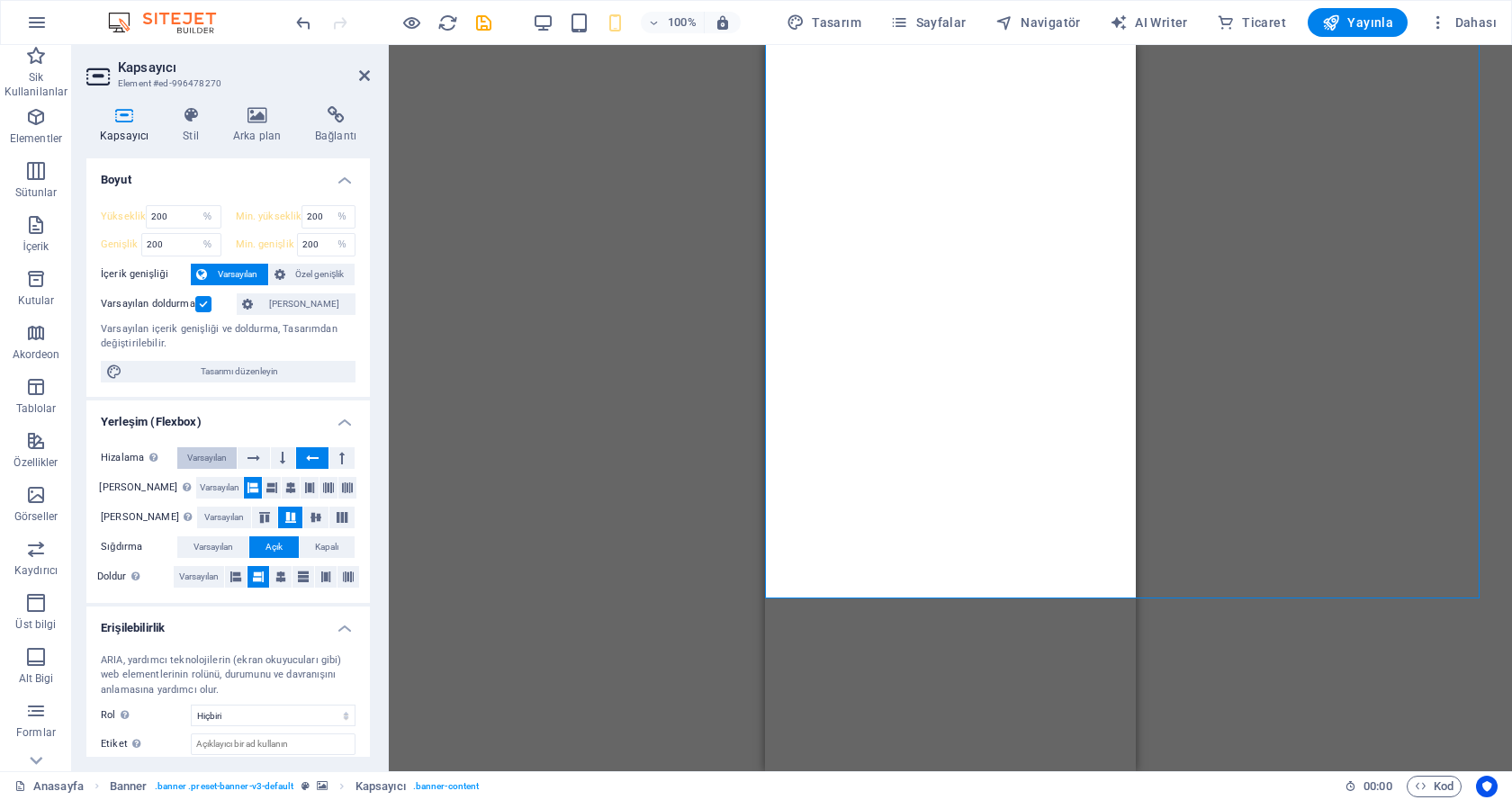
click at [201, 453] on span "Varsayılan" at bounding box center [207, 458] width 39 height 22
click at [257, 456] on icon at bounding box center [253, 458] width 12 height 22
click at [226, 459] on span "Varsayılan" at bounding box center [207, 458] width 39 height 22
click at [210, 480] on span "Varsayılan" at bounding box center [220, 488] width 39 height 22
click at [286, 485] on icon at bounding box center [290, 488] width 10 height 22
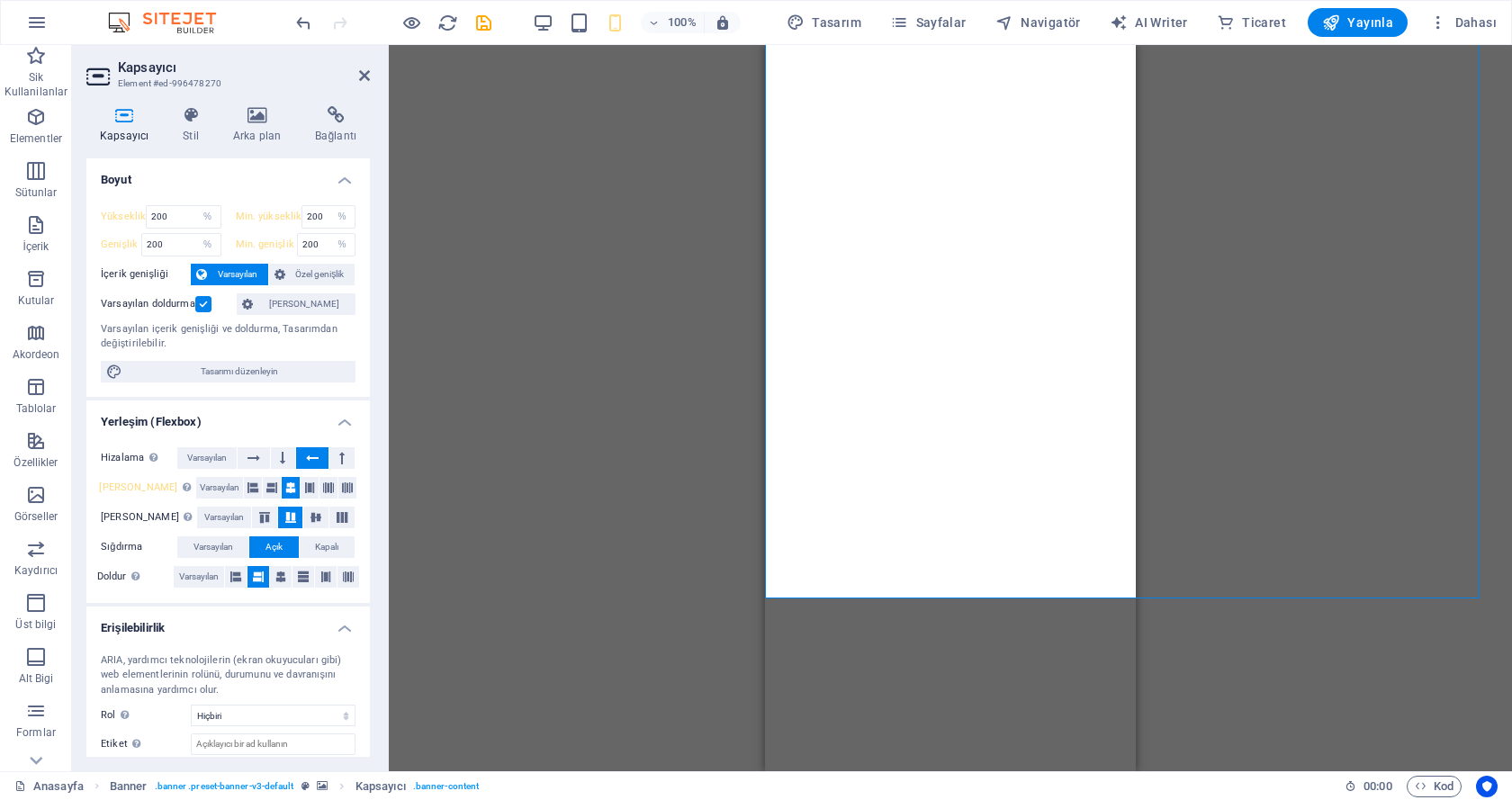
click at [473, 478] on div "Mevcut içeriği değiştirmek için buraya sürükleyin. Yeni bir element oluşturmak …" at bounding box center [950, 408] width 1123 height 727
click at [605, 408] on div "Mevcut içeriği değiştirmek için buraya sürükleyin. Yeni bir element oluşturmak …" at bounding box center [950, 408] width 1123 height 727
click at [892, 657] on div at bounding box center [1135, 714] width 741 height 116
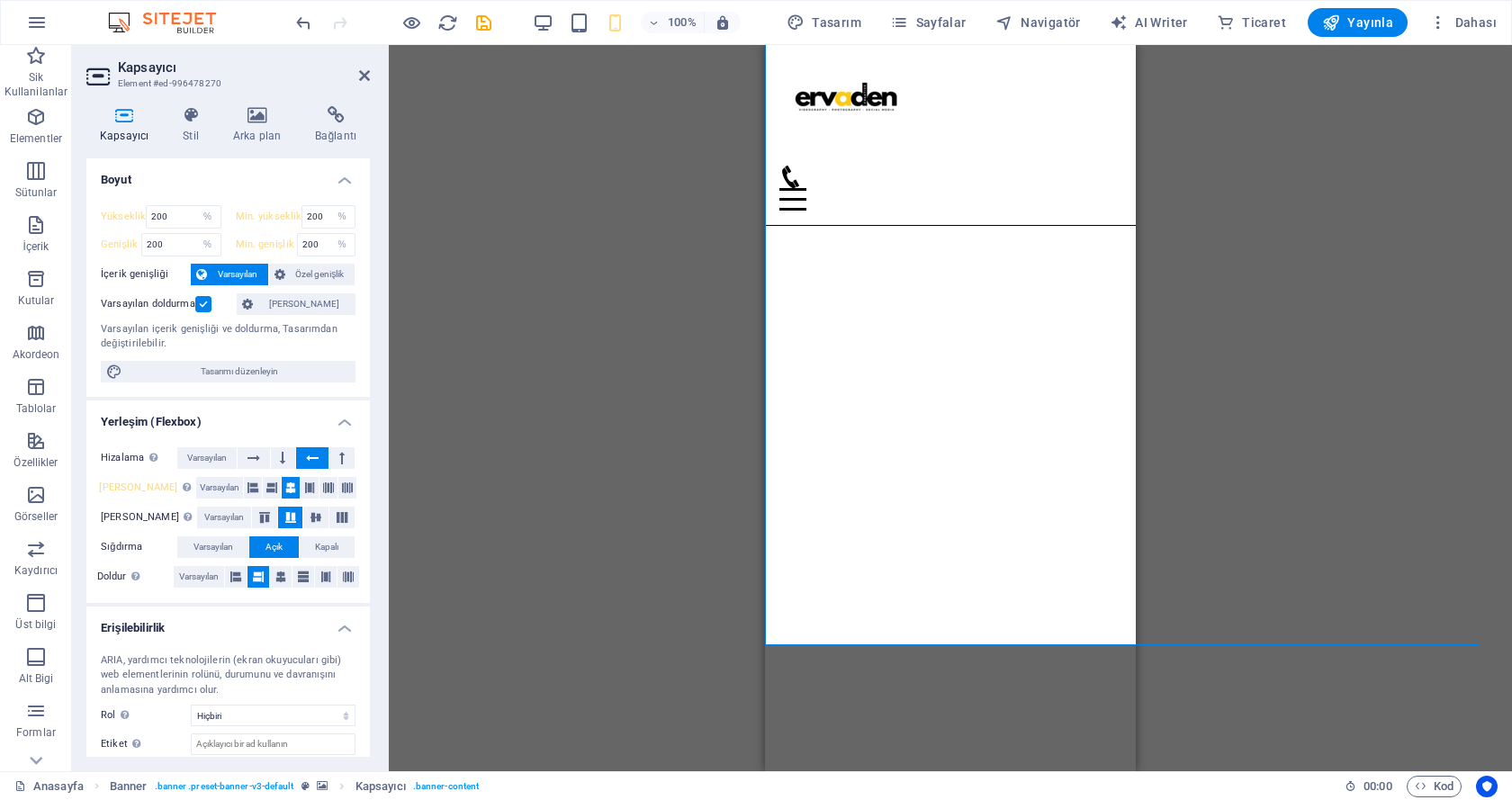
scroll to position [0, 0]
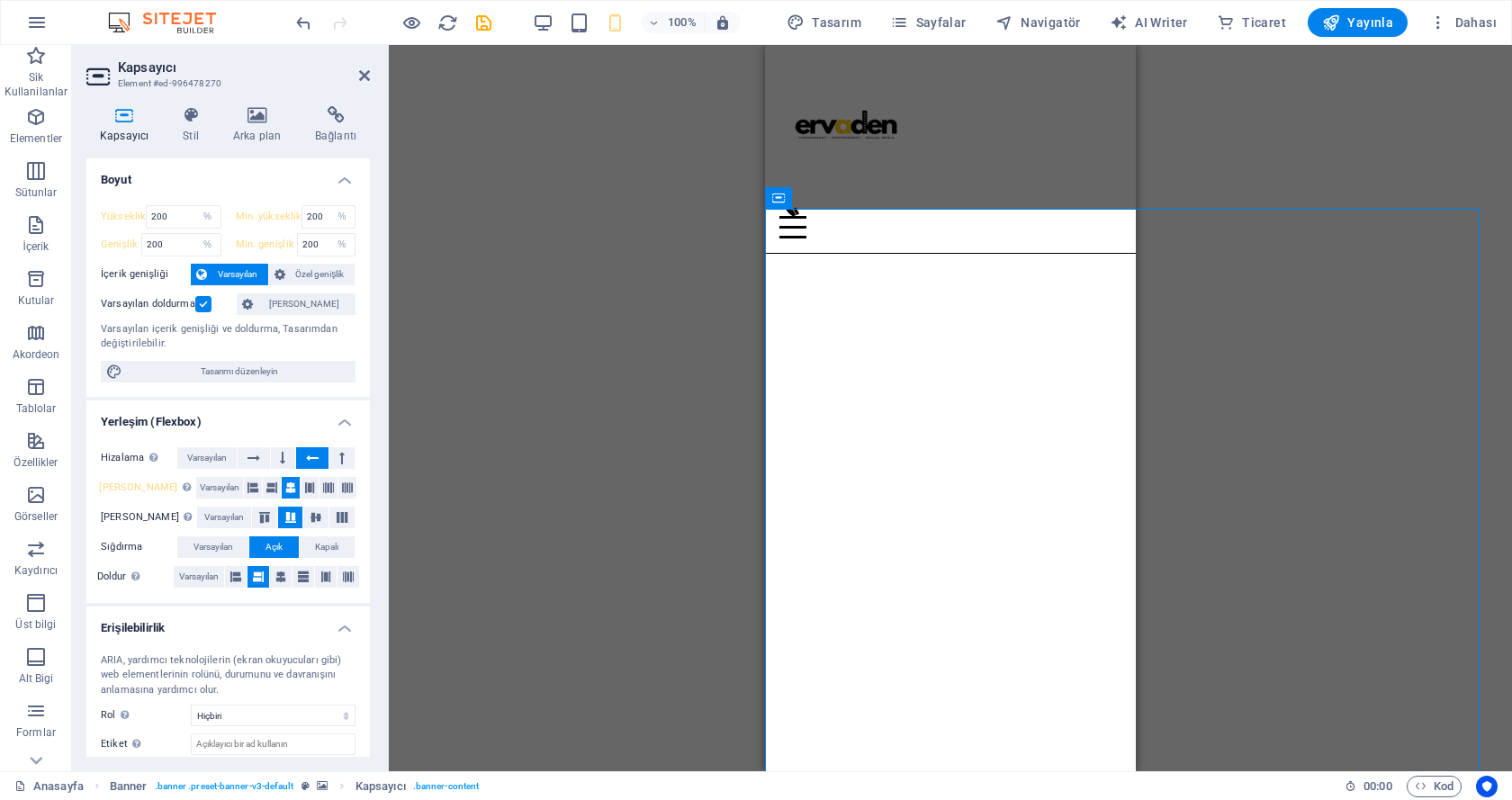
drag, startPoint x: 1128, startPoint y: 290, endPoint x: 1900, endPoint y: 201, distance: 777.1
click at [201, 303] on label at bounding box center [203, 304] width 16 height 16
click at [0, 0] on input "Varsayılan doldurma" at bounding box center [0, 0] width 0 height 0
click at [208, 370] on span "Tasarımı düzenleyin" at bounding box center [239, 371] width 223 height 22
select select "ease-in-out"
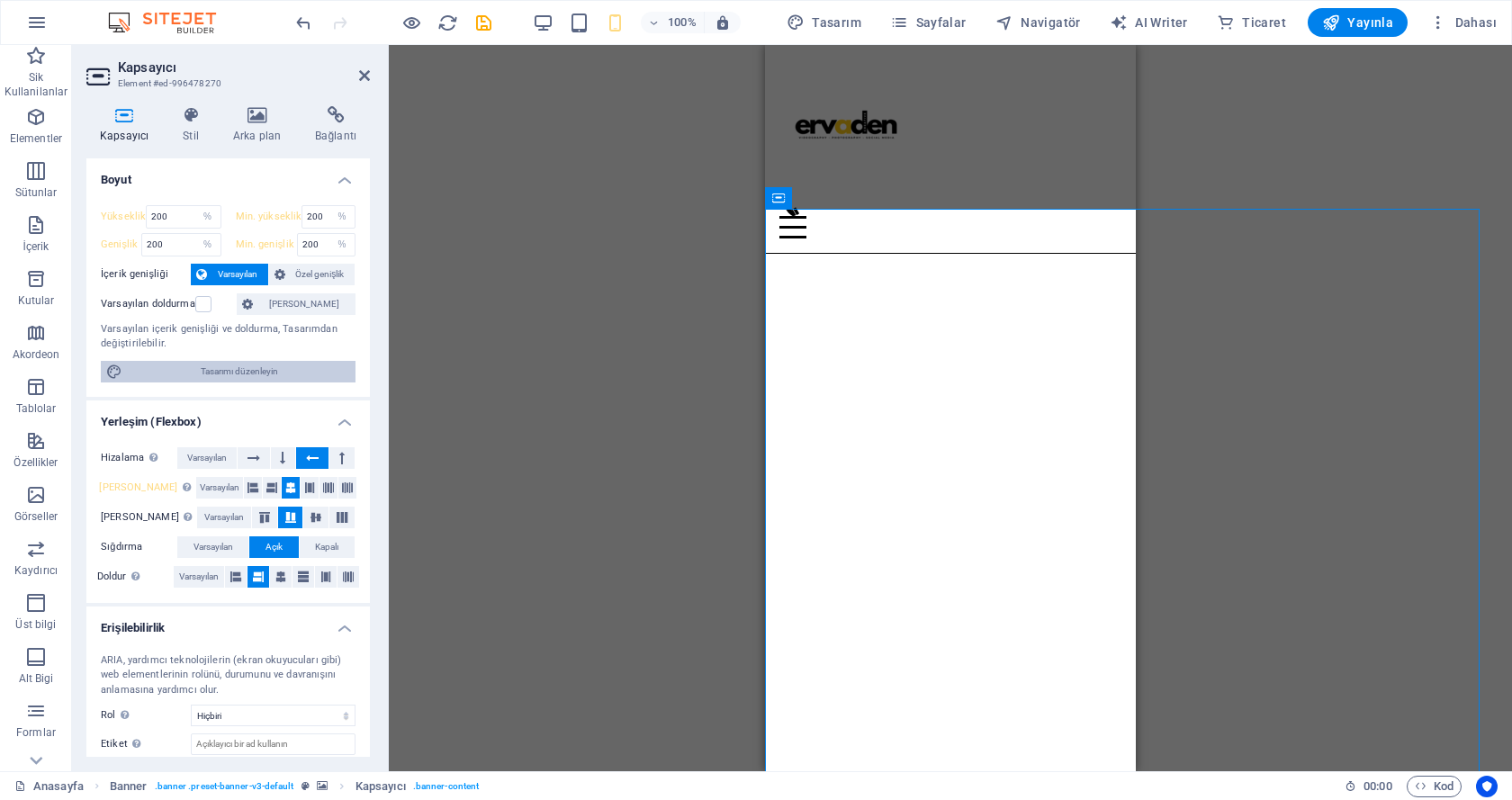
select select "rem"
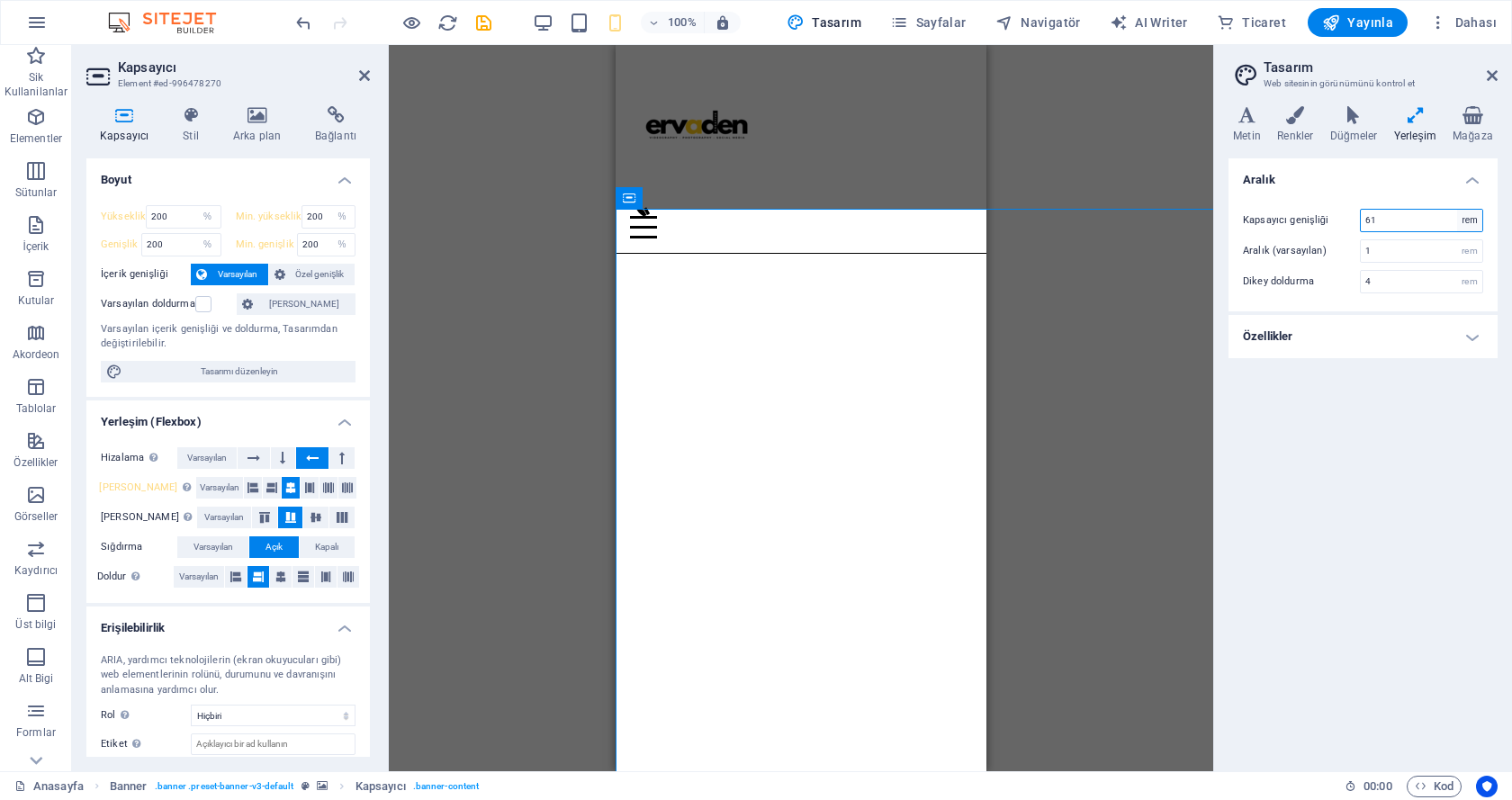
click at [1472, 220] on select "rem px" at bounding box center [1469, 220] width 25 height 22
click at [1415, 214] on input "61" at bounding box center [1421, 220] width 121 height 22
drag, startPoint x: 1405, startPoint y: 216, endPoint x: 1327, endPoint y: 202, distance: 79.2
click at [1327, 202] on div "Kapsayıcı genişliği 61 rem px Aralık (varsayılan) 1 rem Dikey doldurma 4 rem" at bounding box center [1363, 251] width 276 height 120
click at [1346, 196] on div "Kapsayıcı genişliği 100 rem px Aralık (varsayılan) 1 rem Dikey doldurma 4 rem" at bounding box center [1363, 251] width 276 height 120
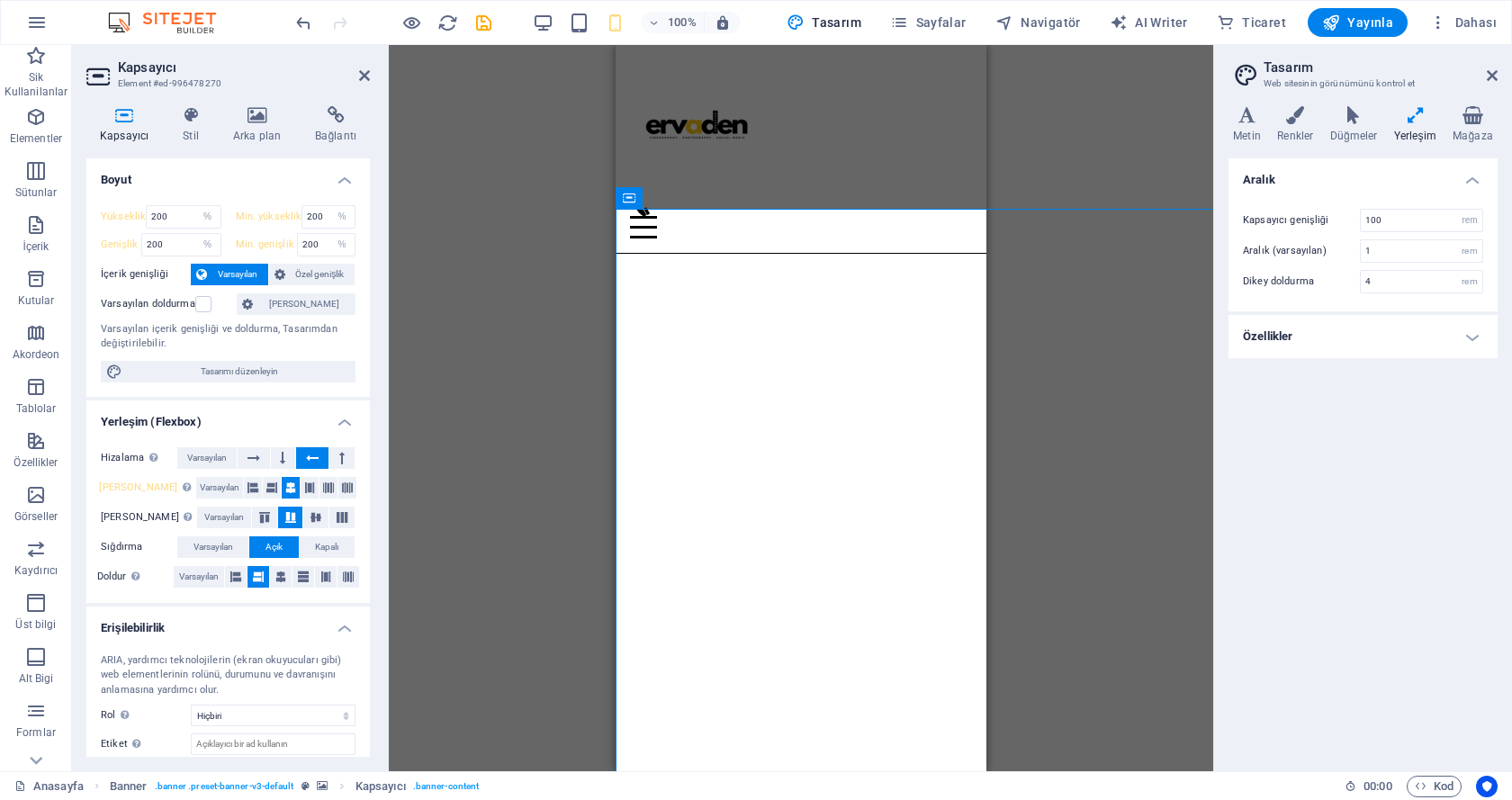
click at [1153, 216] on div "Mevcut içeriği değiştirmek için buraya sürükleyin. Yeni bir element oluşturmak …" at bounding box center [801, 408] width 824 height 727
click at [1276, 329] on h4 "Özellikler" at bounding box center [1363, 337] width 269 height 43
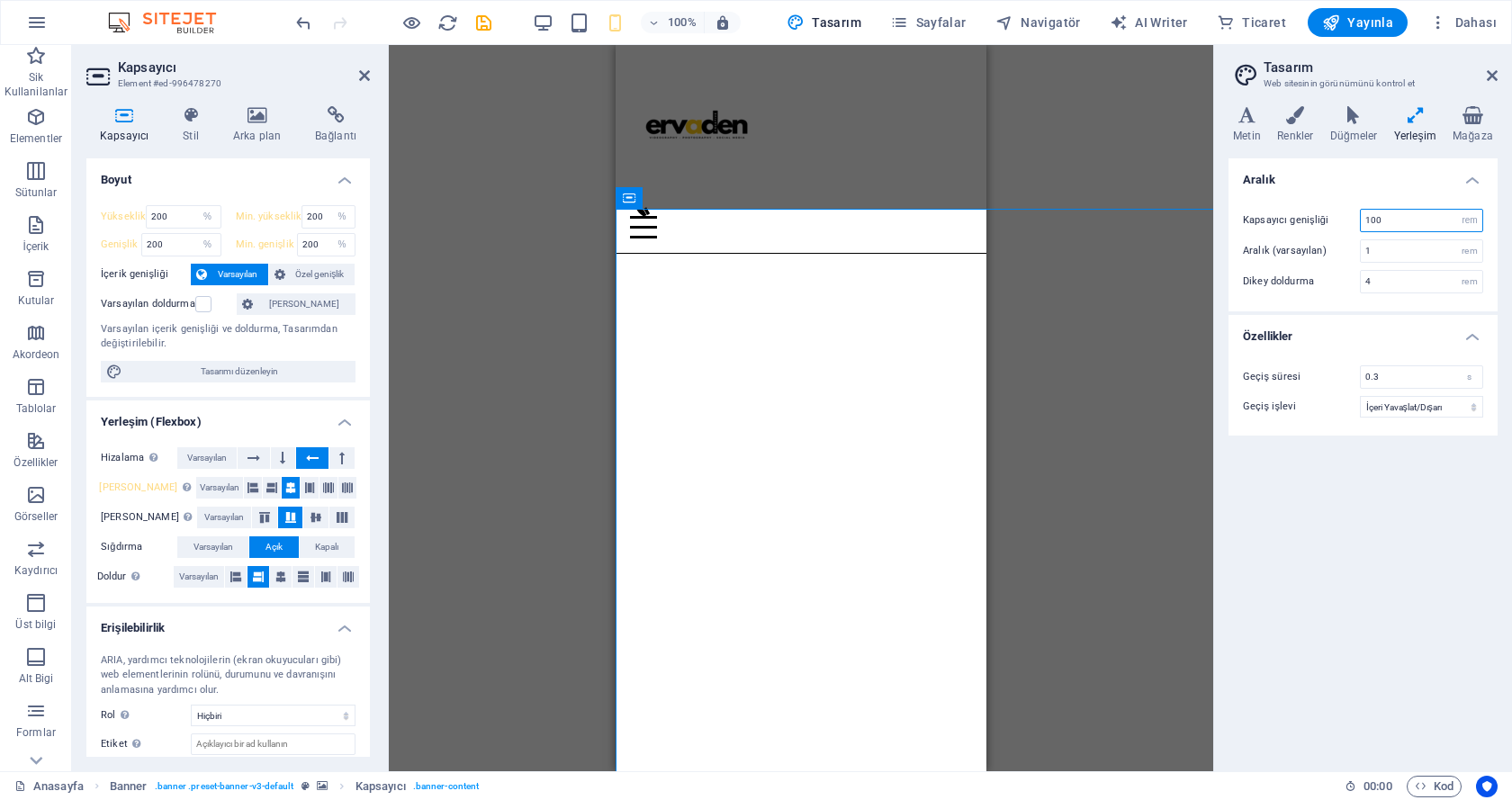
drag, startPoint x: 1388, startPoint y: 222, endPoint x: 1325, endPoint y: 222, distance: 63.0
click at [1325, 222] on div "Kapsayıcı genişliği 100 rem px" at bounding box center [1363, 220] width 241 height 24
click at [1290, 205] on div "Kapsayıcı genişliği 300 rem px Aralık (varsayılan) 1 rem Dikey doldurma 4 rem" at bounding box center [1363, 251] width 276 height 120
click at [1191, 200] on div "Mevcut içeriği değiştirmek için buraya sürükleyin. Yeni bir element oluşturmak …" at bounding box center [801, 408] width 824 height 727
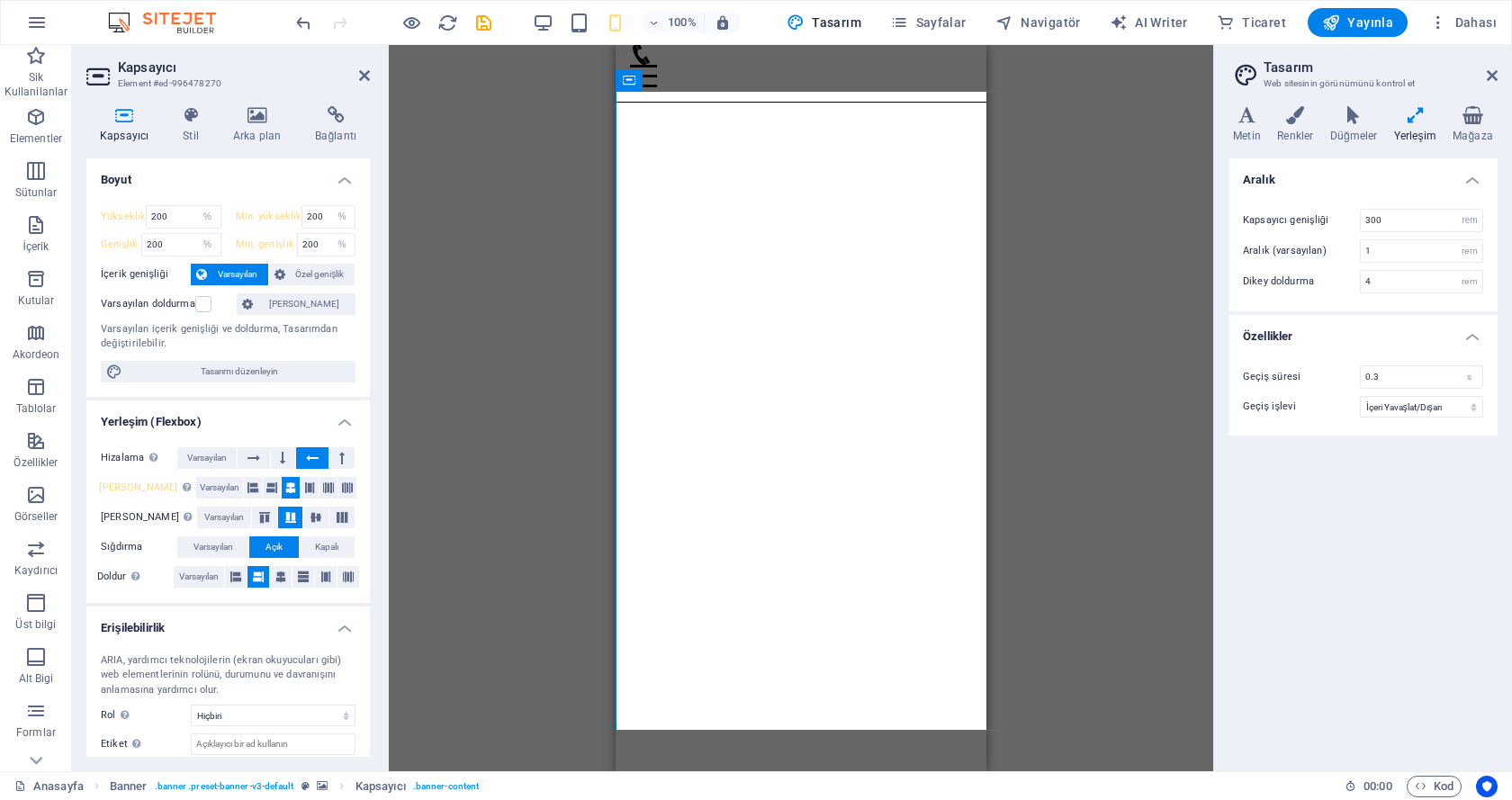
scroll to position [152, 0]
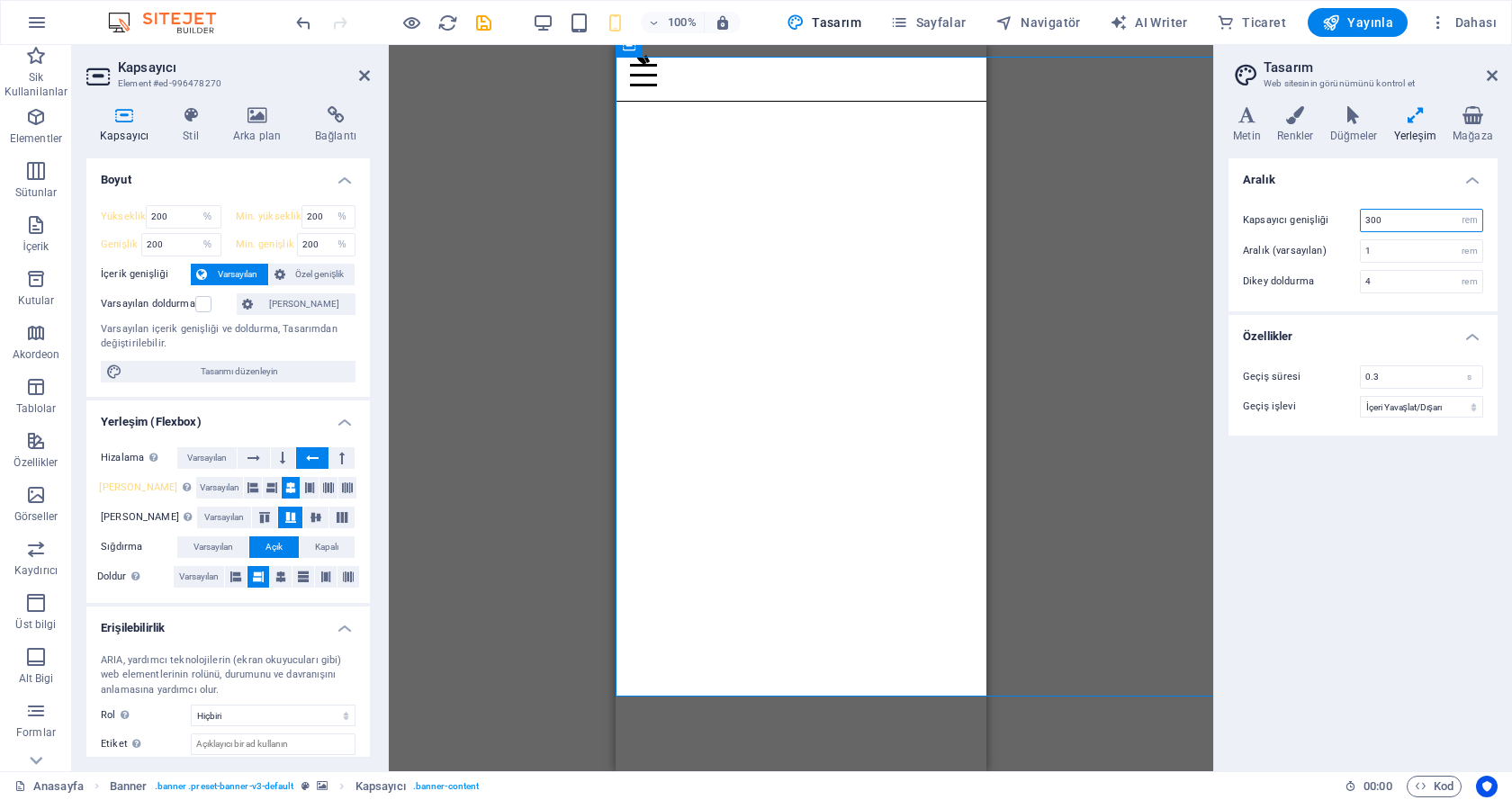
drag, startPoint x: 1381, startPoint y: 219, endPoint x: 1317, endPoint y: 211, distance: 64.5
click at [1317, 211] on div "Kapsayıcı genişliği 300 rem px" at bounding box center [1363, 220] width 241 height 24
click at [1201, 225] on div "Mevcut içeriği değiştirmek için buraya sürükleyin. Yeni bir element oluşturmak …" at bounding box center [801, 408] width 824 height 727
click at [1228, 226] on div "Kapsayıcı genişliği 10 rem px Aralık (varsayılan) 1 rem Dikey doldurma 4 rem" at bounding box center [1363, 251] width 276 height 120
click at [1193, 228] on div "Mevcut içeriği değiştirmek için buraya sürükleyin. Yeni bir element oluşturmak …" at bounding box center [801, 408] width 824 height 727
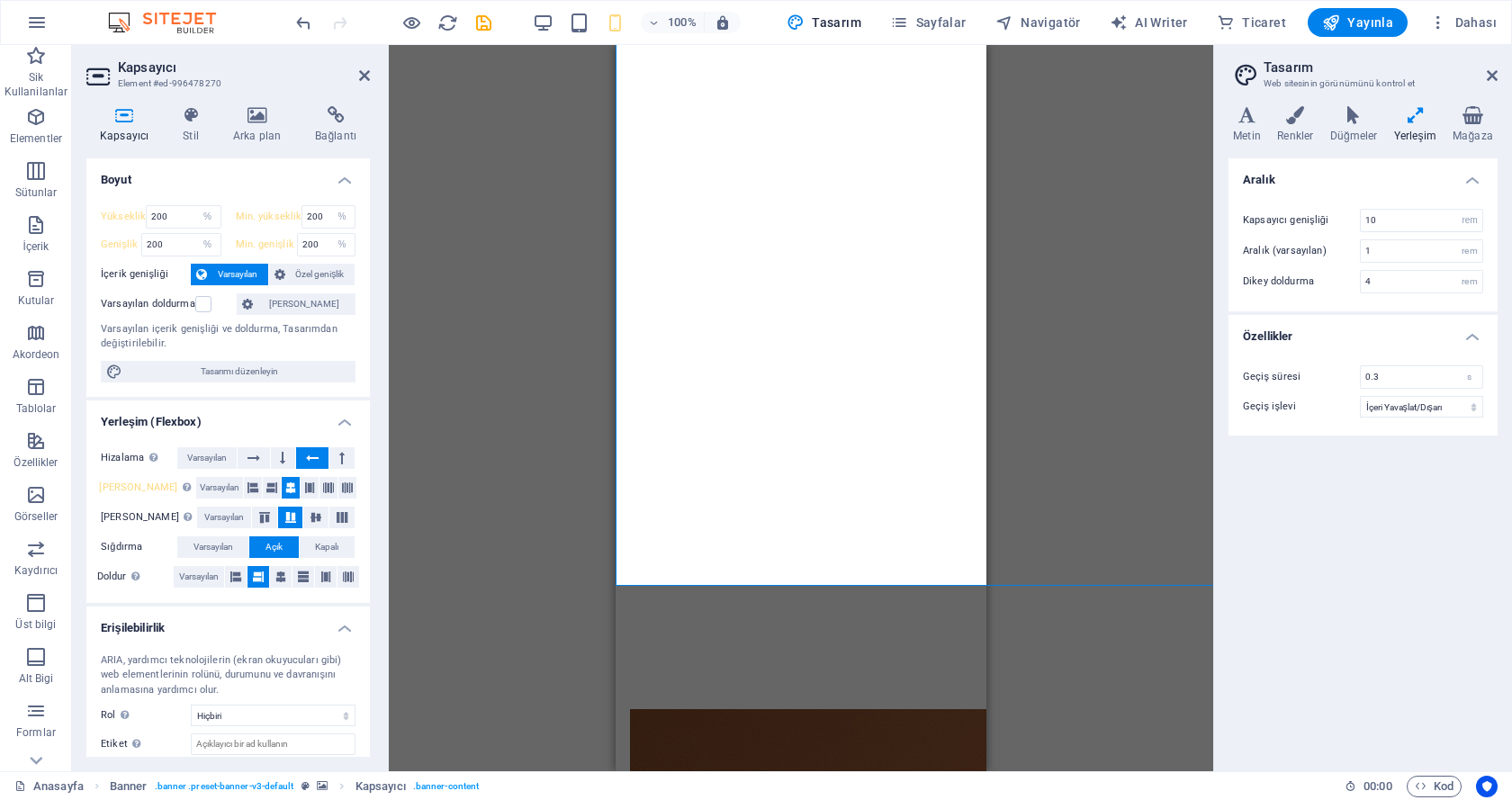
scroll to position [263, 0]
drag, startPoint x: 1380, startPoint y: 215, endPoint x: 1348, endPoint y: 212, distance: 32.1
click at [1348, 212] on div "Kapsayıcı genişliği 10 rem px" at bounding box center [1363, 220] width 241 height 24
type input "100"
click at [1346, 201] on div "Kapsayıcı genişliği 100 rem px Aralık (varsayılan) 1 rem Dikey doldurma 4 rem" at bounding box center [1363, 251] width 276 height 120
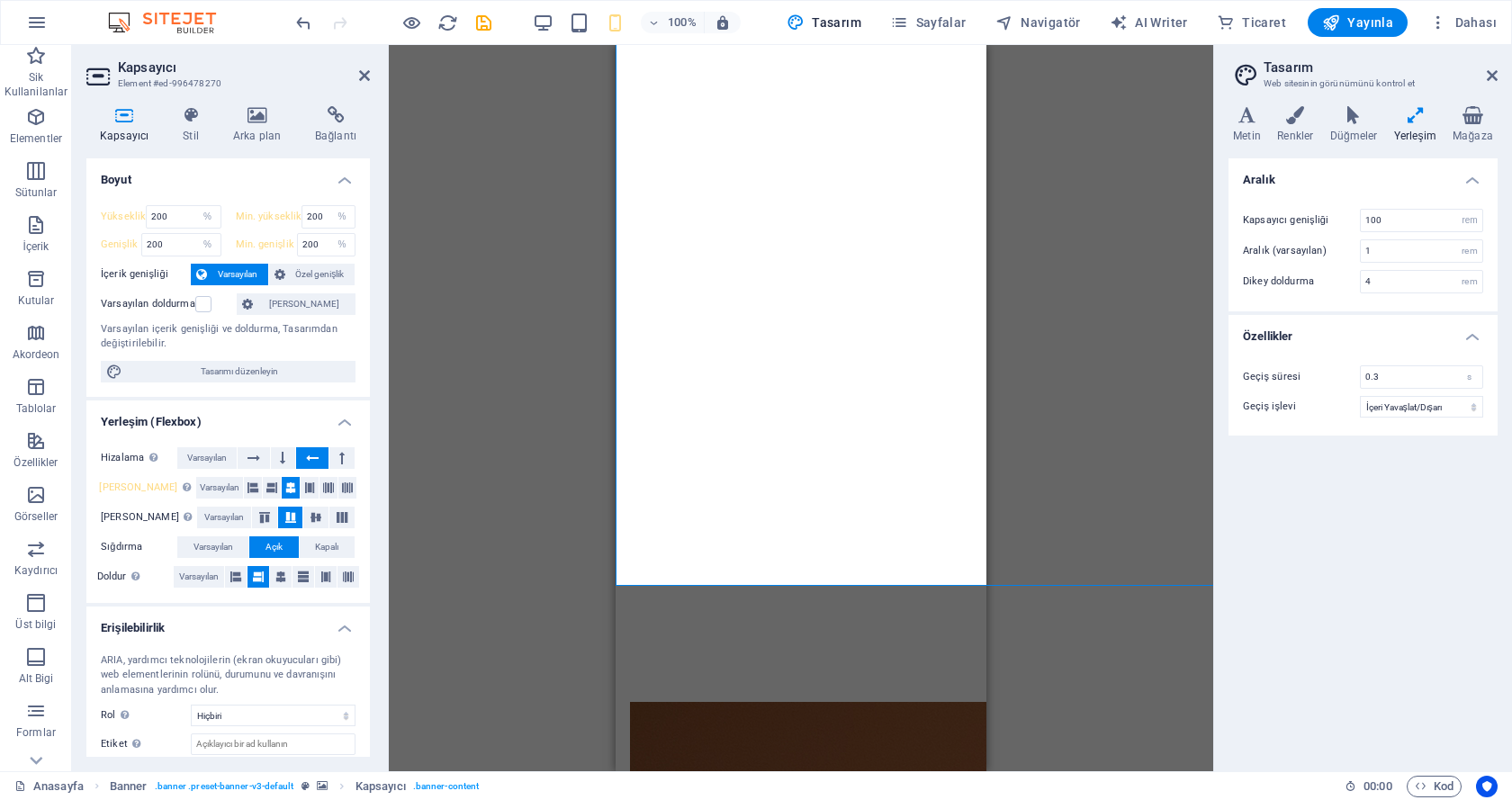
click at [1113, 226] on div "Mevcut içeriği değiştirmek için buraya sürükleyin. Yeni bir element oluşturmak …" at bounding box center [801, 408] width 824 height 727
click at [1357, 129] on h4 "Düğmeler" at bounding box center [1357, 125] width 64 height 38
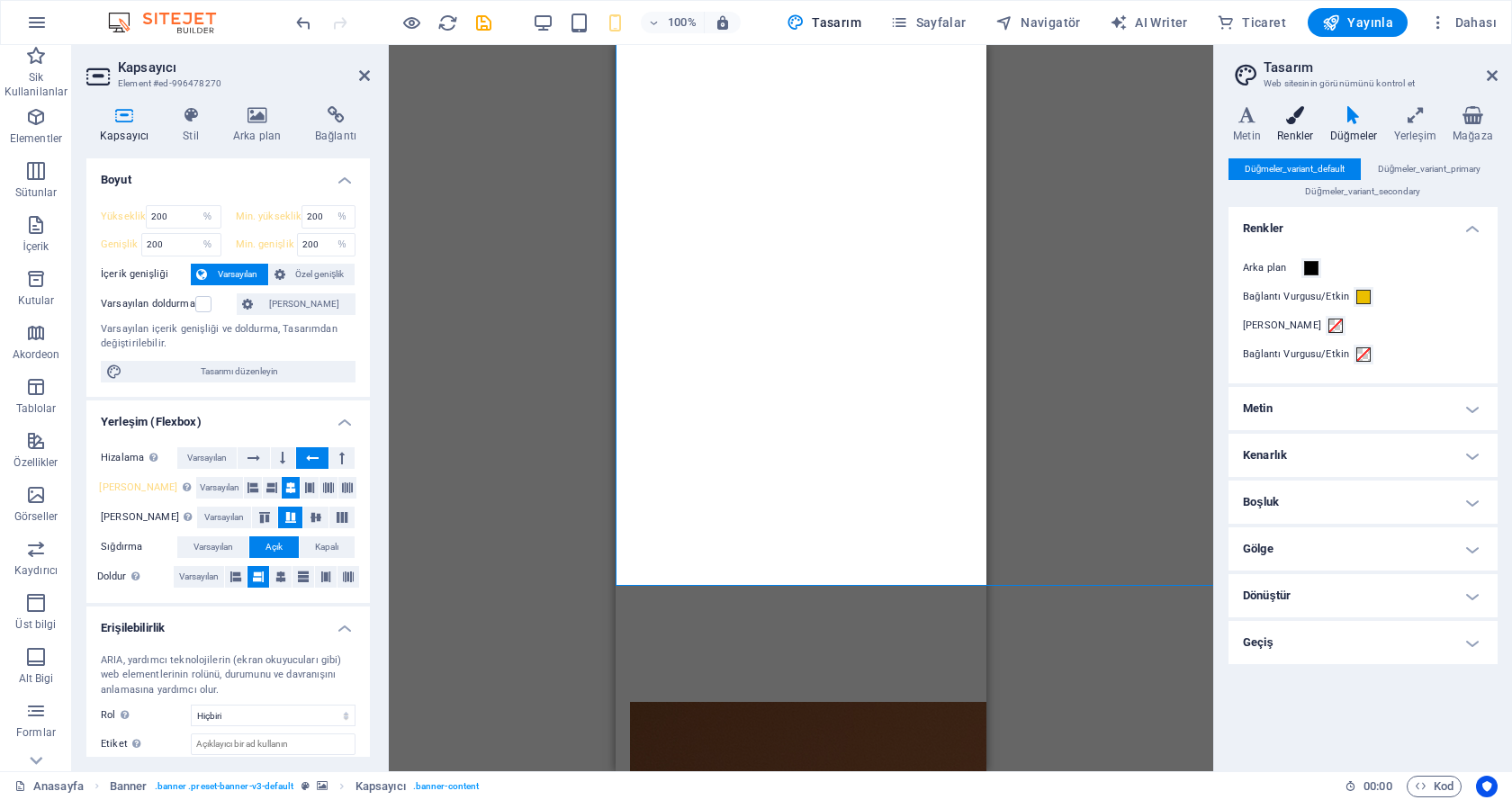
click at [1307, 116] on icon at bounding box center [1295, 115] width 45 height 18
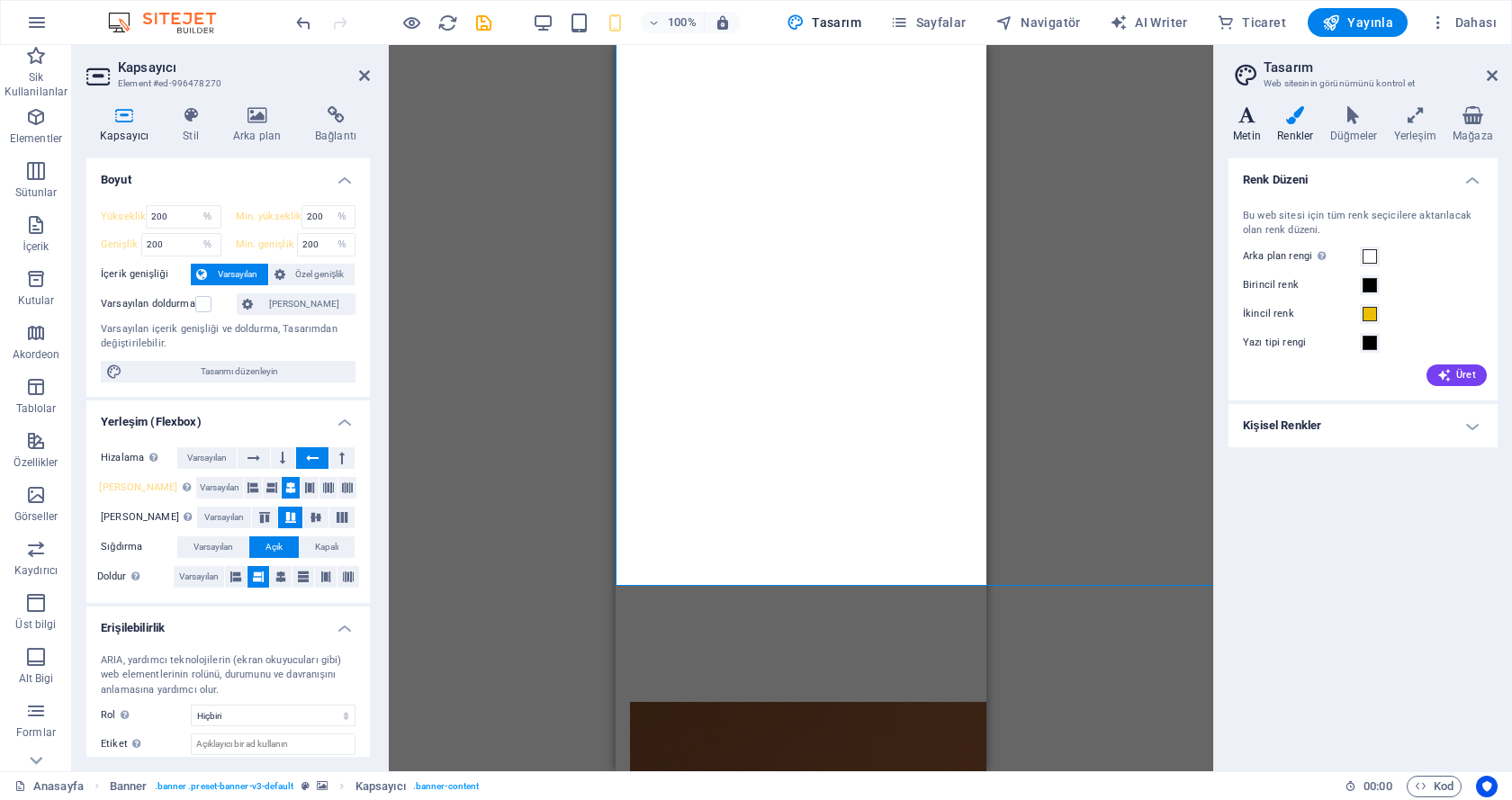
click at [1233, 113] on icon at bounding box center [1246, 115] width 37 height 18
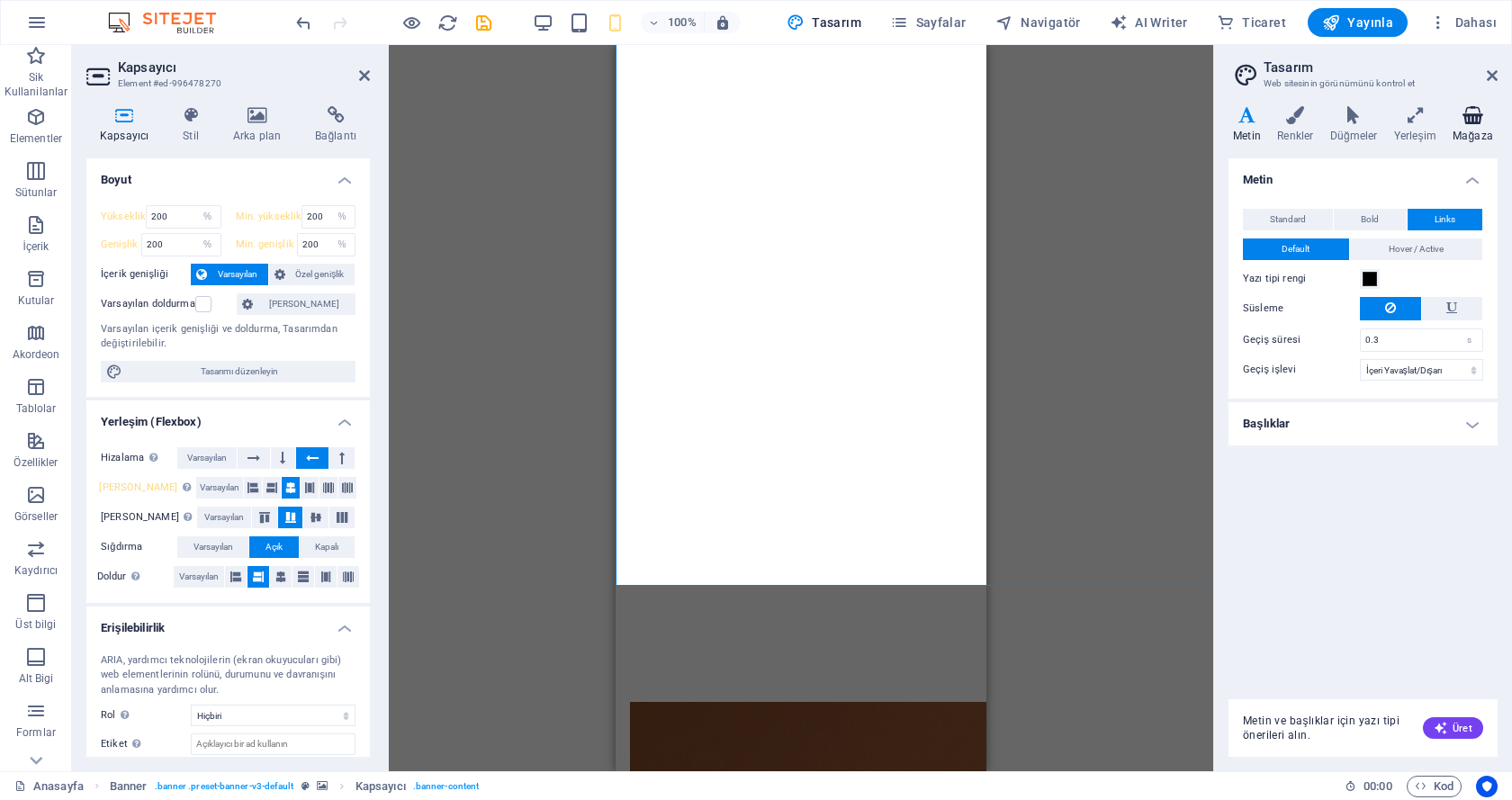
click at [1461, 113] on icon at bounding box center [1473, 115] width 50 height 18
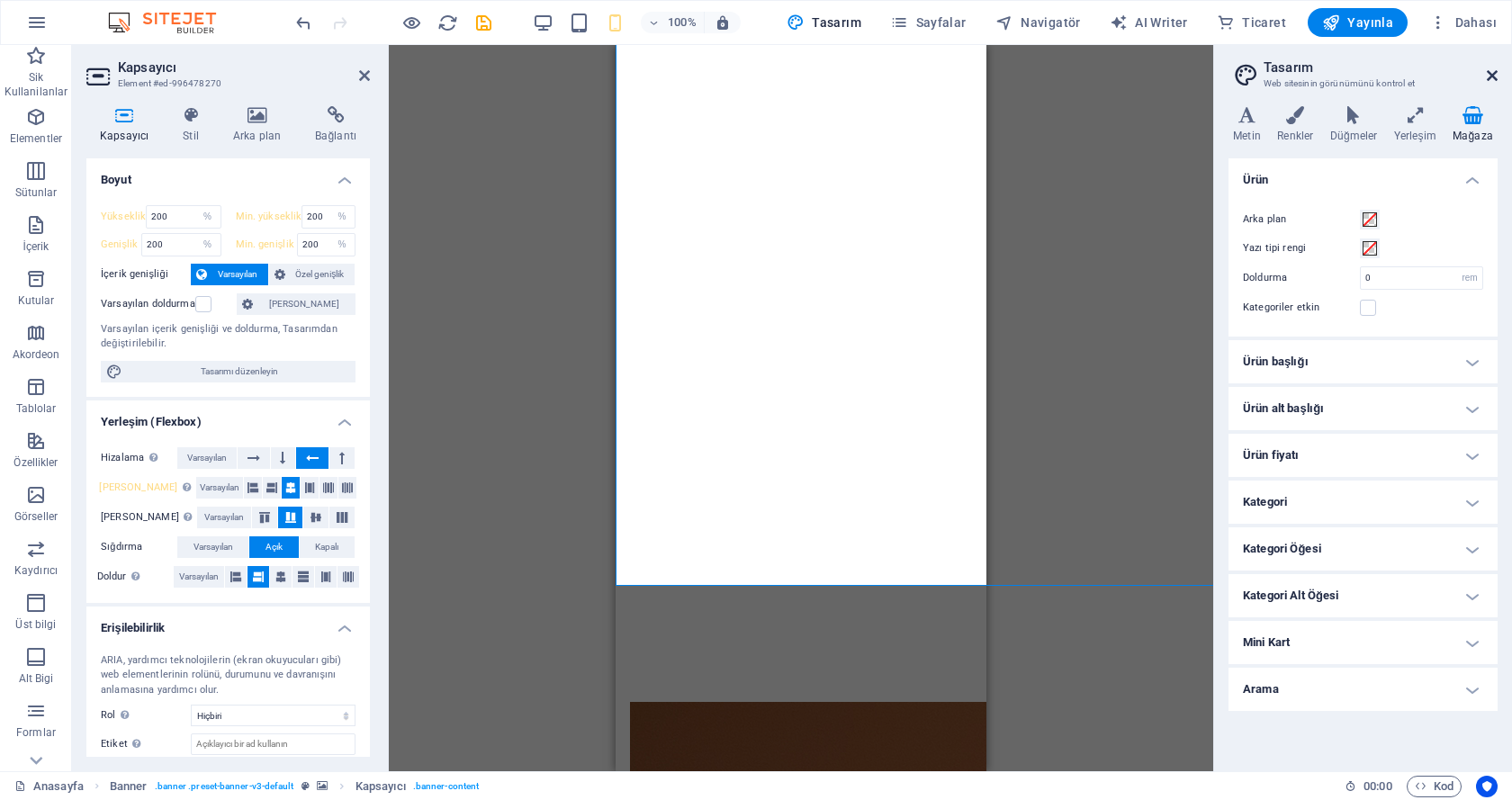
click at [1494, 82] on icon at bounding box center [1491, 75] width 10 height 14
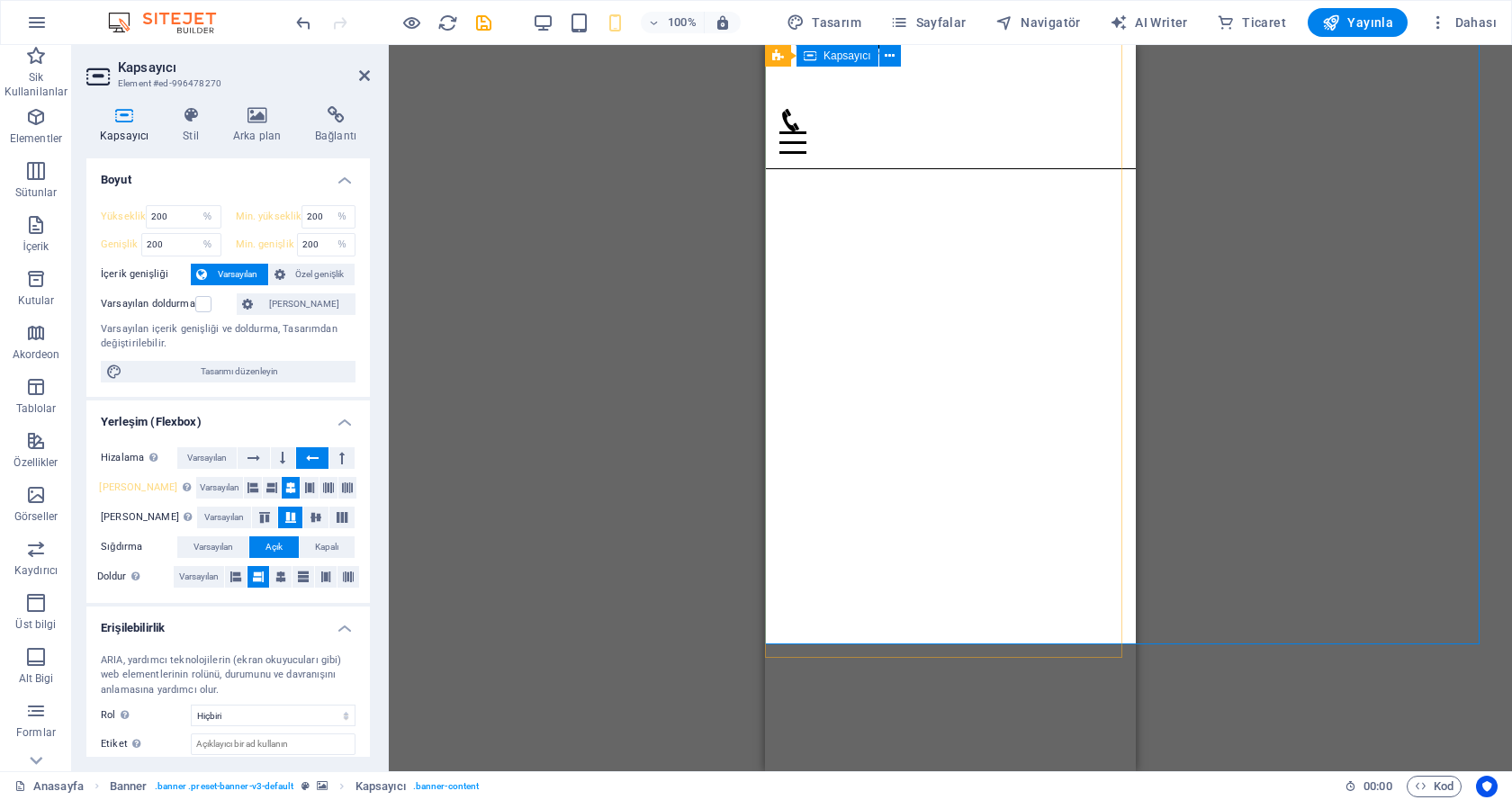
scroll to position [53, 0]
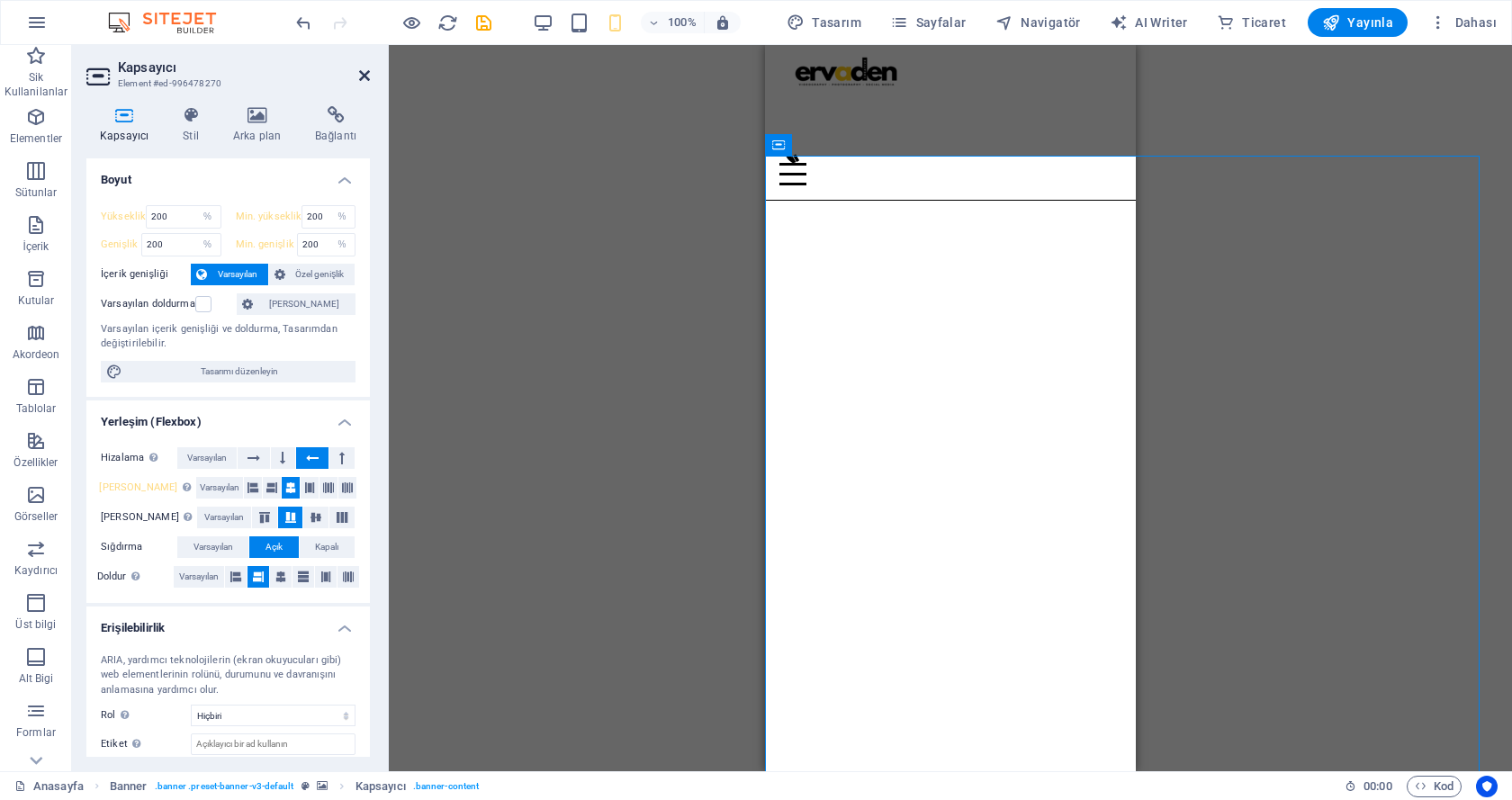
click at [366, 72] on icon at bounding box center [364, 75] width 10 height 14
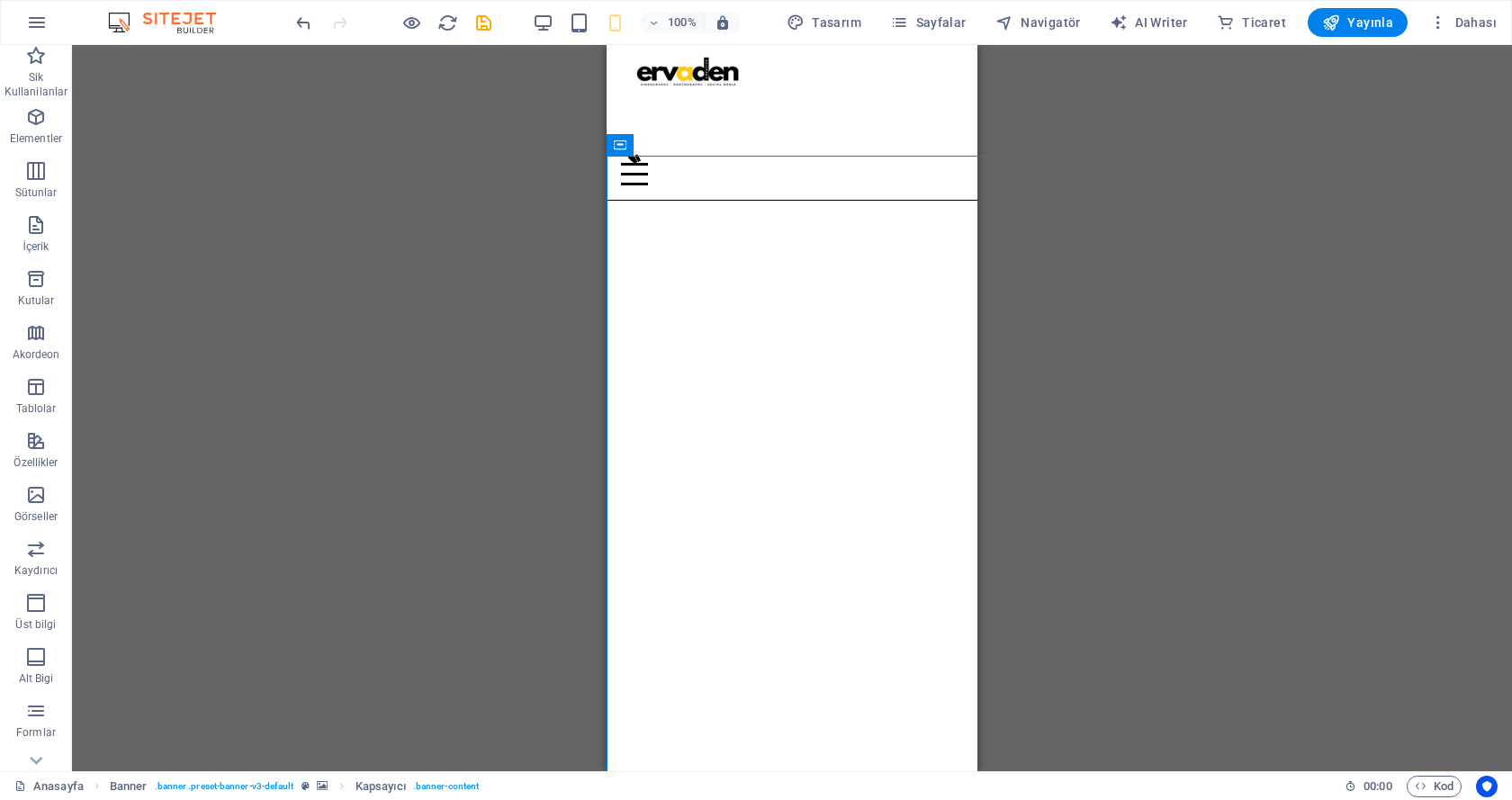
click at [1400, 232] on div "Mevcut içeriği değiştirmek için buraya sürükleyin. Yeni bir element oluşturmak …" at bounding box center [792, 408] width 1440 height 727
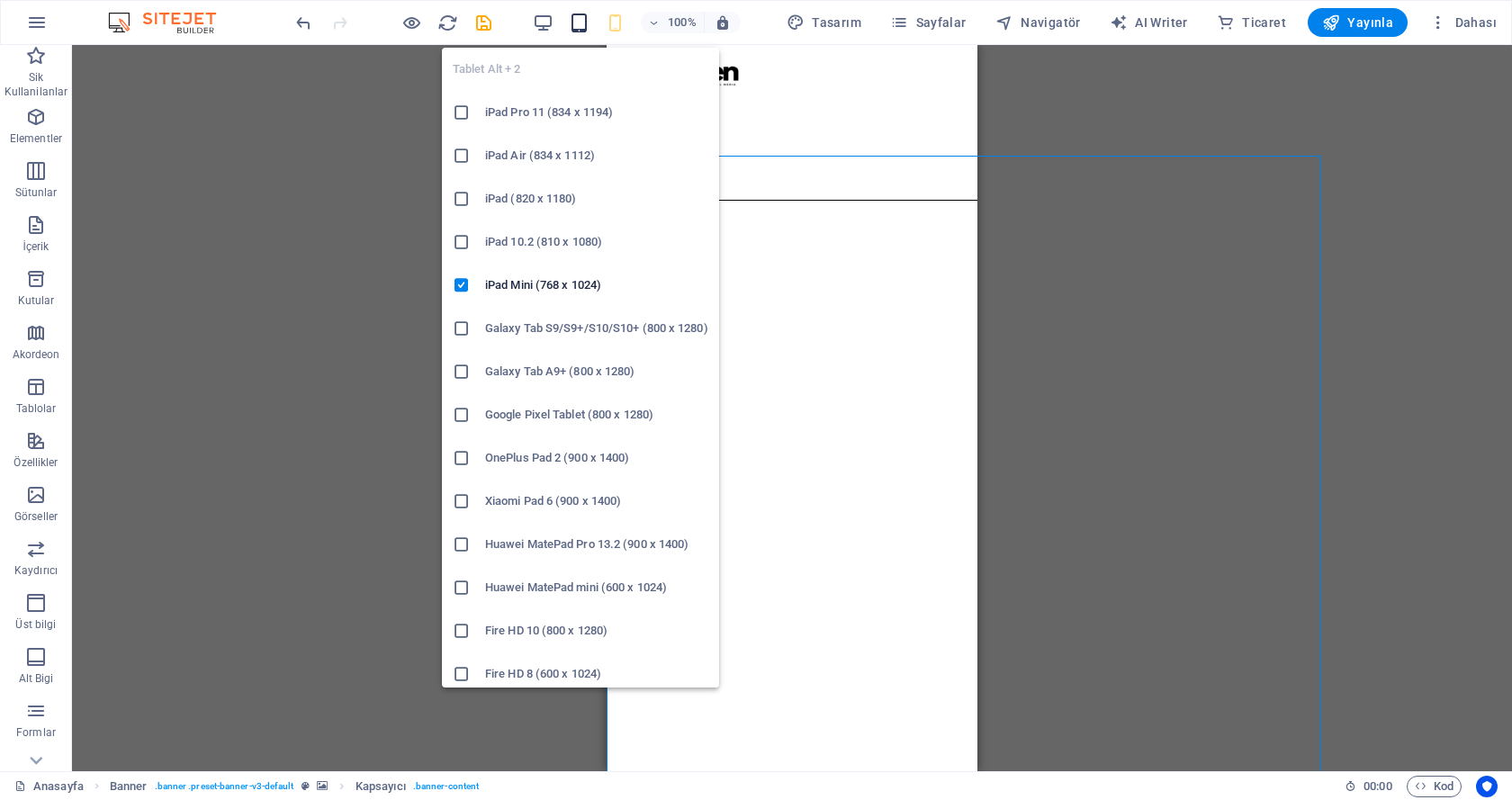
click at [582, 25] on icon "button" at bounding box center [579, 23] width 21 height 21
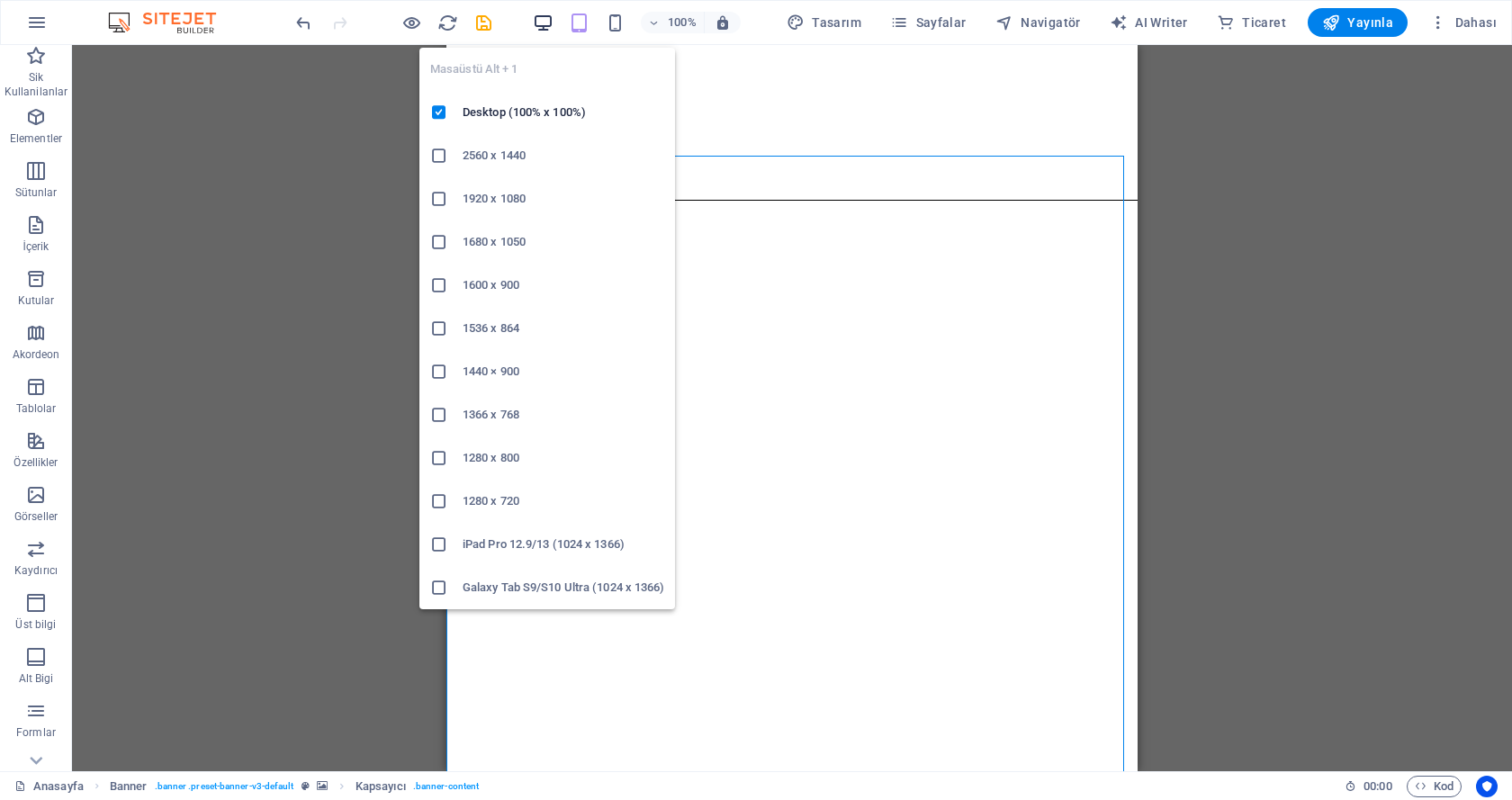
click at [553, 14] on icon "button" at bounding box center [543, 23] width 21 height 21
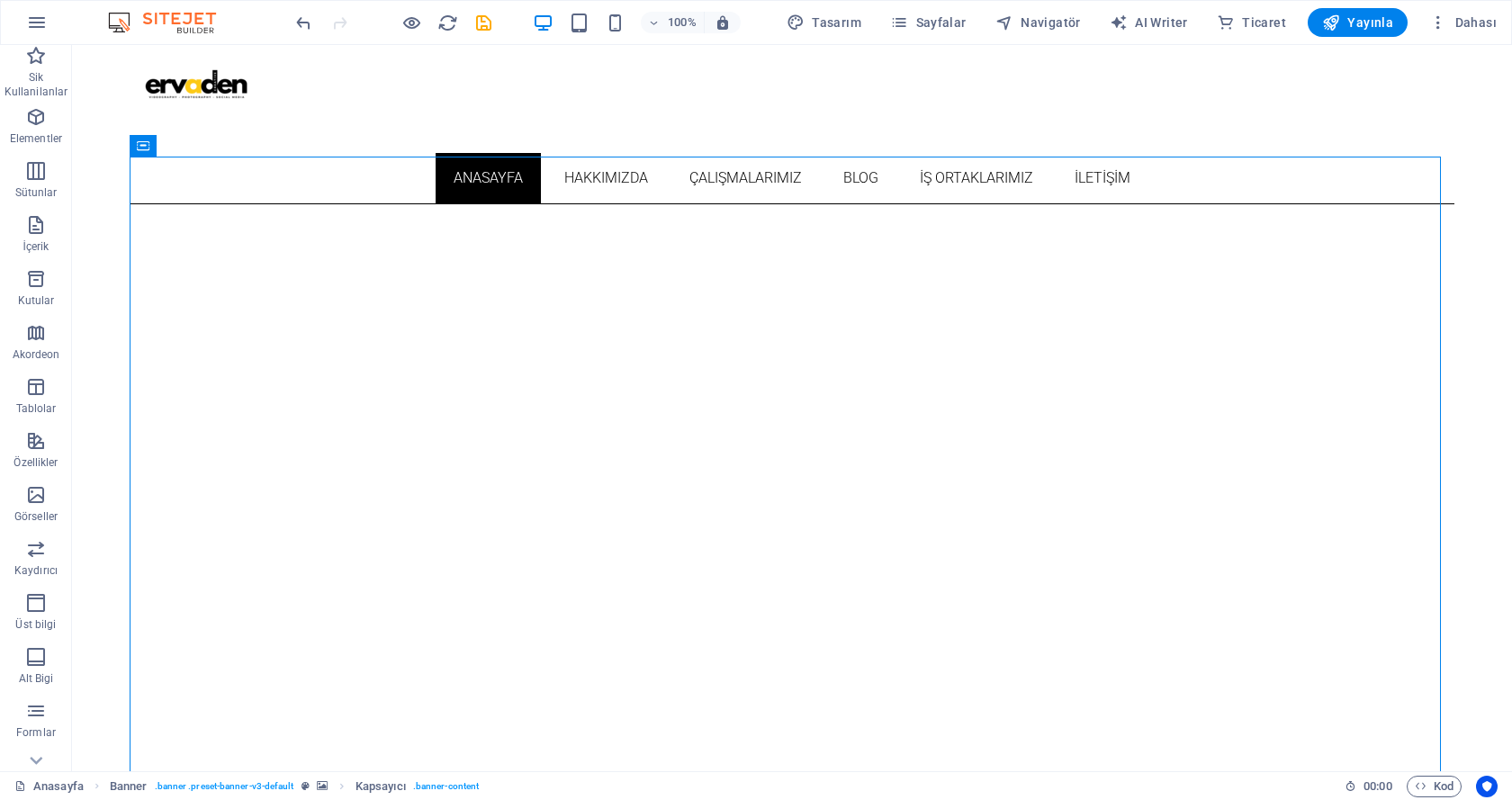
scroll to position [86, 0]
click at [945, 18] on span "Sayfalar" at bounding box center [927, 22] width 76 height 18
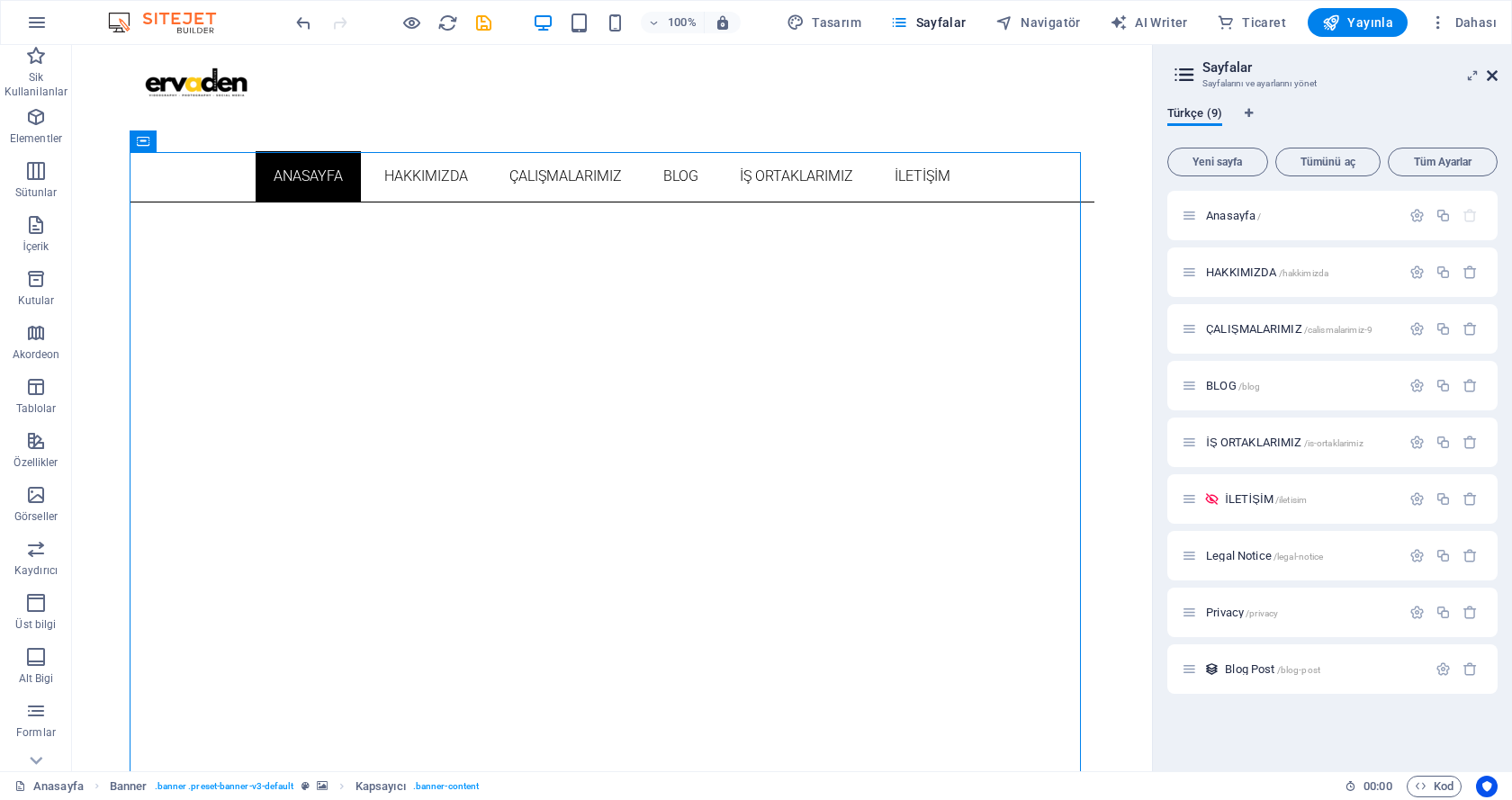
click at [1493, 74] on icon at bounding box center [1491, 75] width 10 height 14
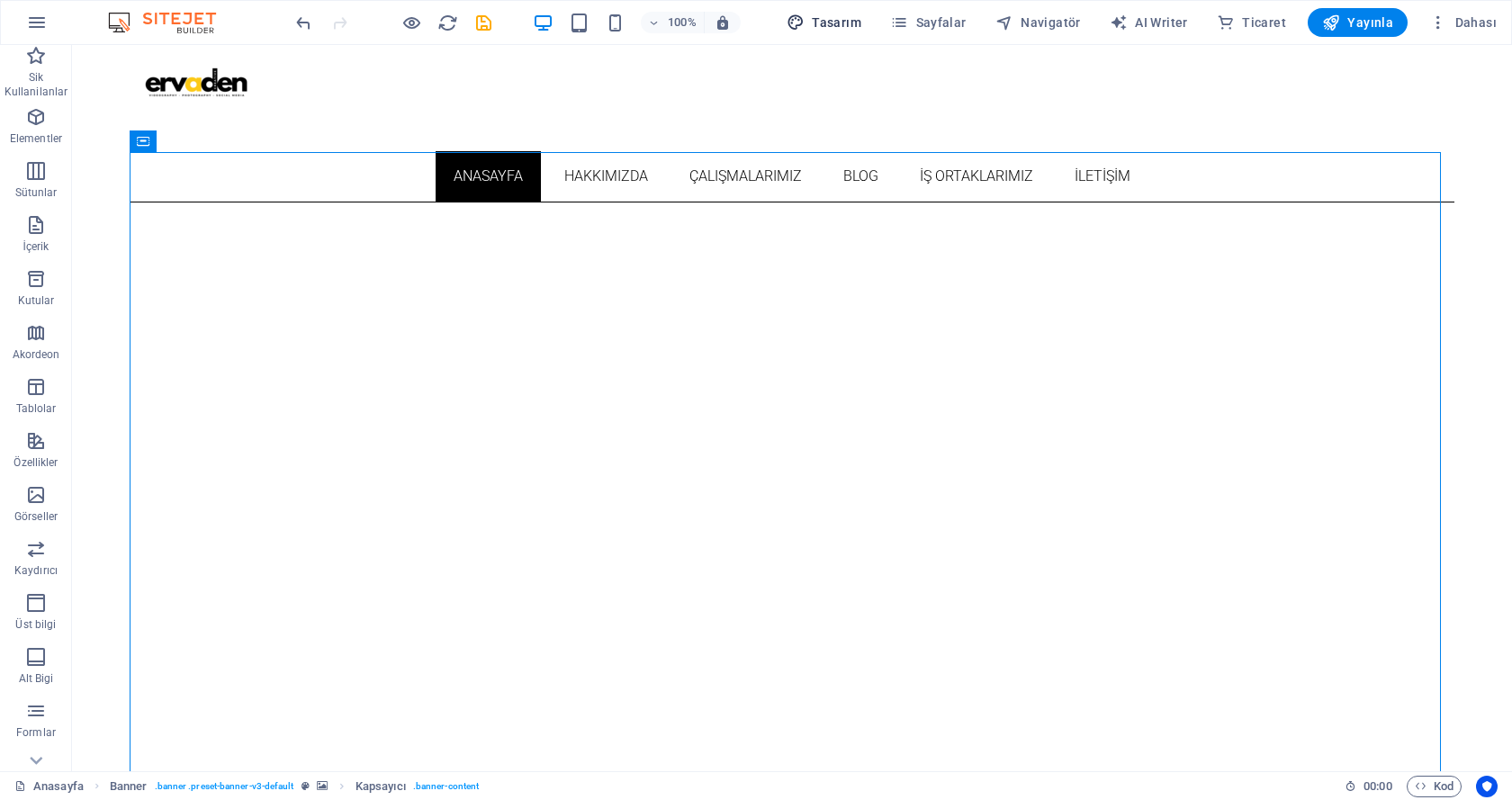
click at [839, 18] on span "Tasarım" at bounding box center [823, 22] width 74 height 18
select select "rem"
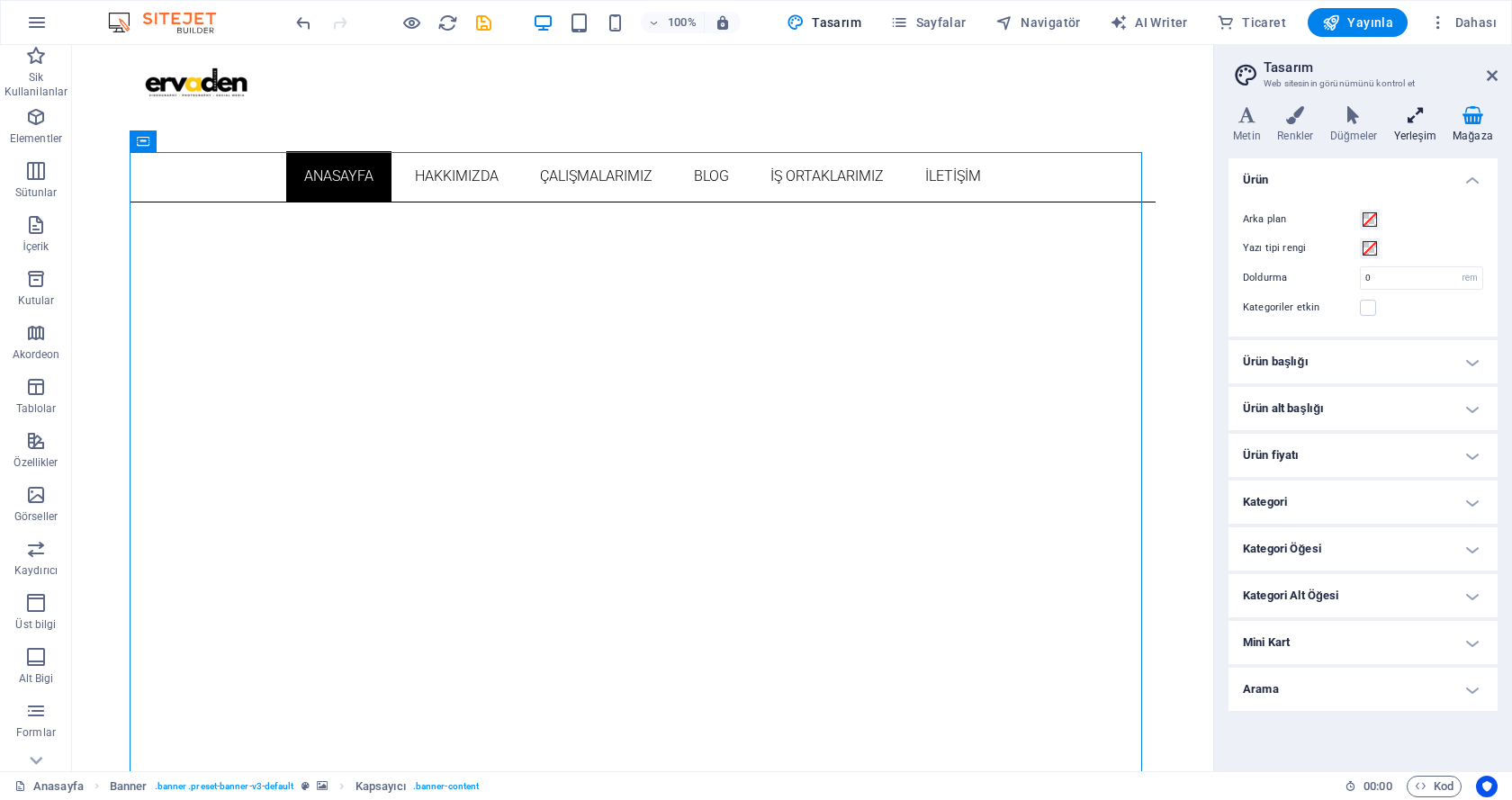
click at [1428, 120] on icon at bounding box center [1415, 115] width 53 height 18
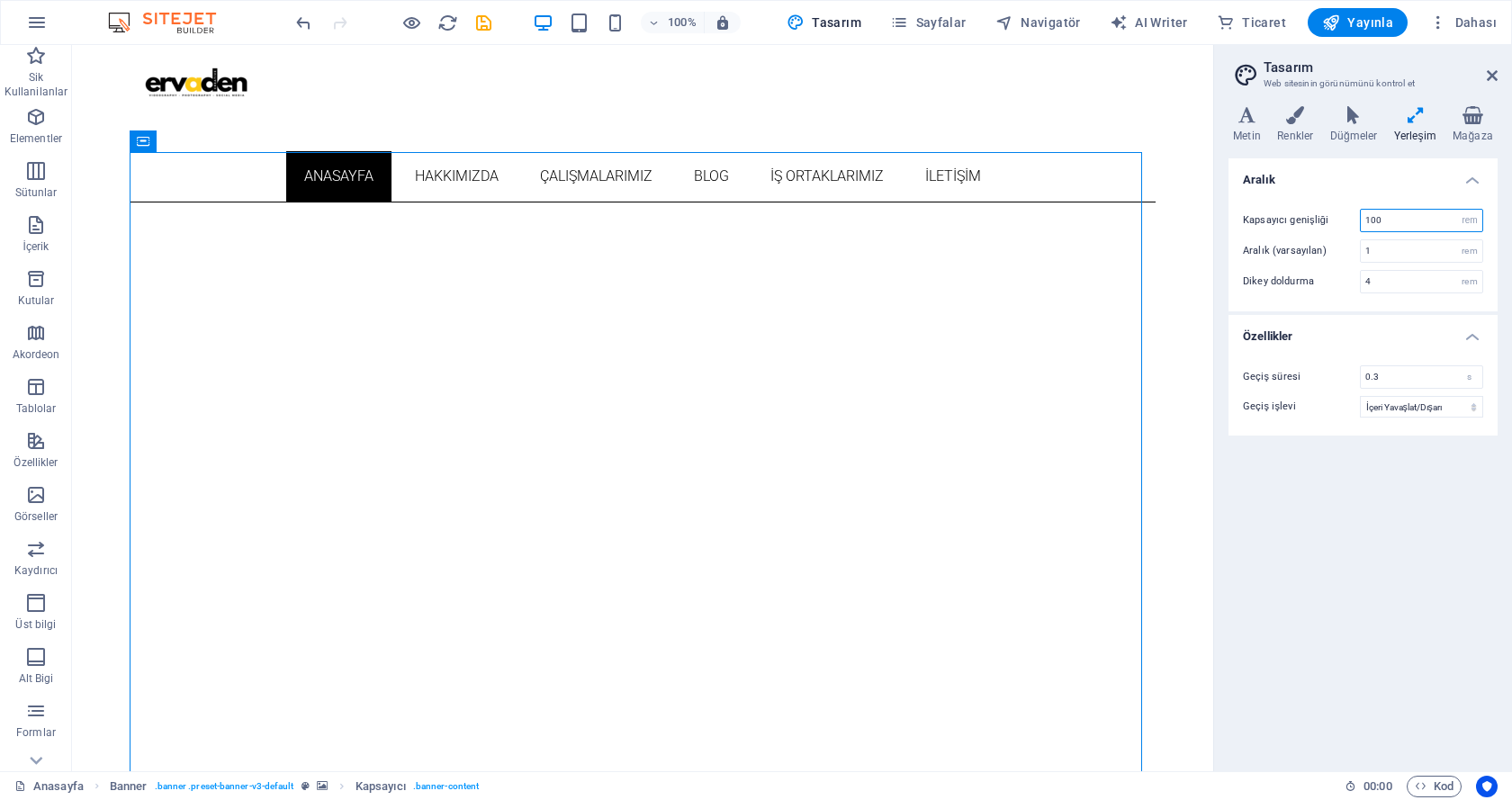
click at [1373, 222] on input "100" at bounding box center [1421, 220] width 121 height 22
drag, startPoint x: 1385, startPoint y: 223, endPoint x: 1364, endPoint y: 219, distance: 21.4
click at [1364, 219] on input "100" at bounding box center [1421, 220] width 121 height 22
click at [1341, 183] on h4 "Aralık" at bounding box center [1363, 175] width 269 height 32
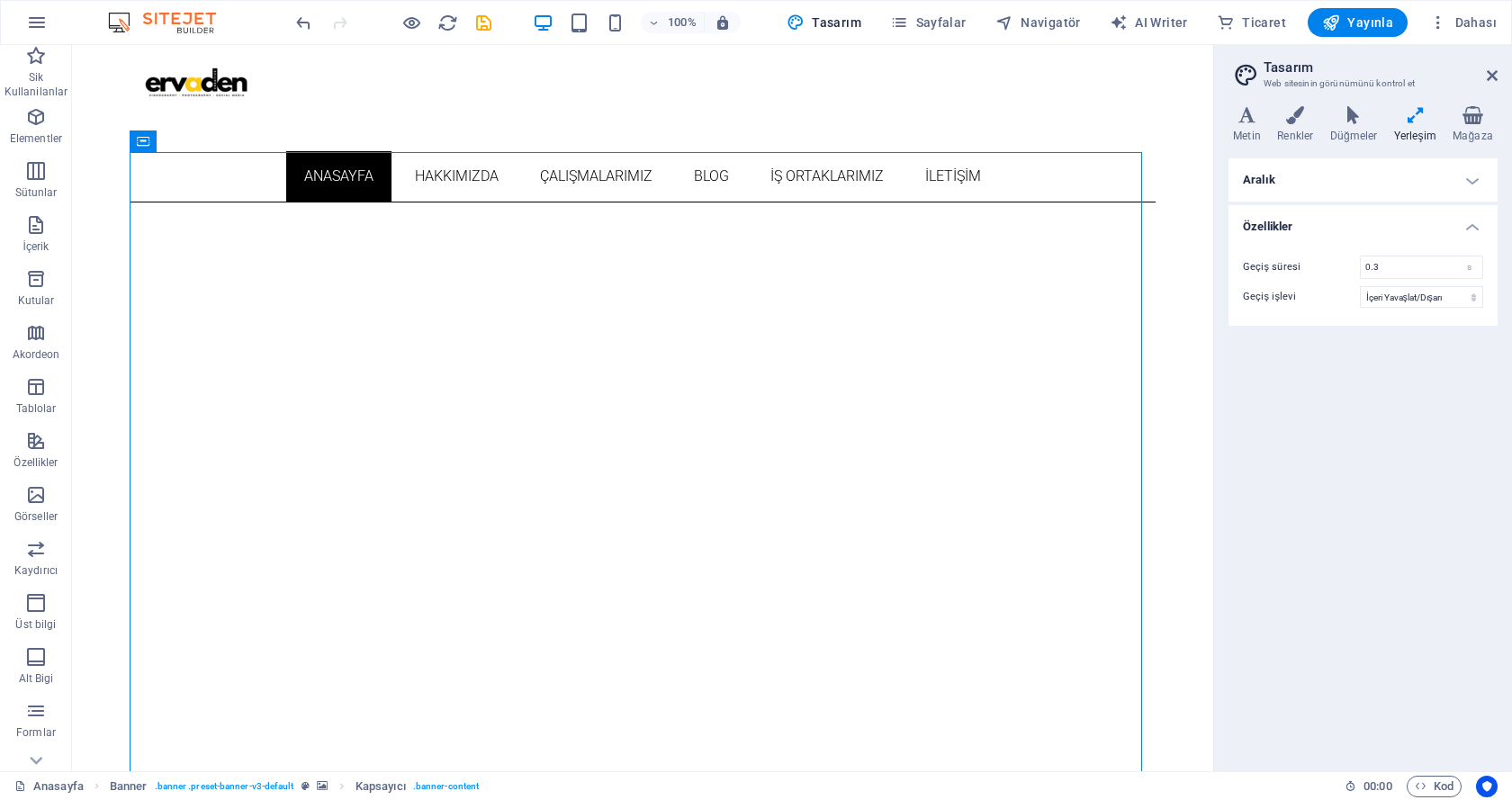
click at [1343, 183] on h4 "Aralık" at bounding box center [1363, 180] width 269 height 43
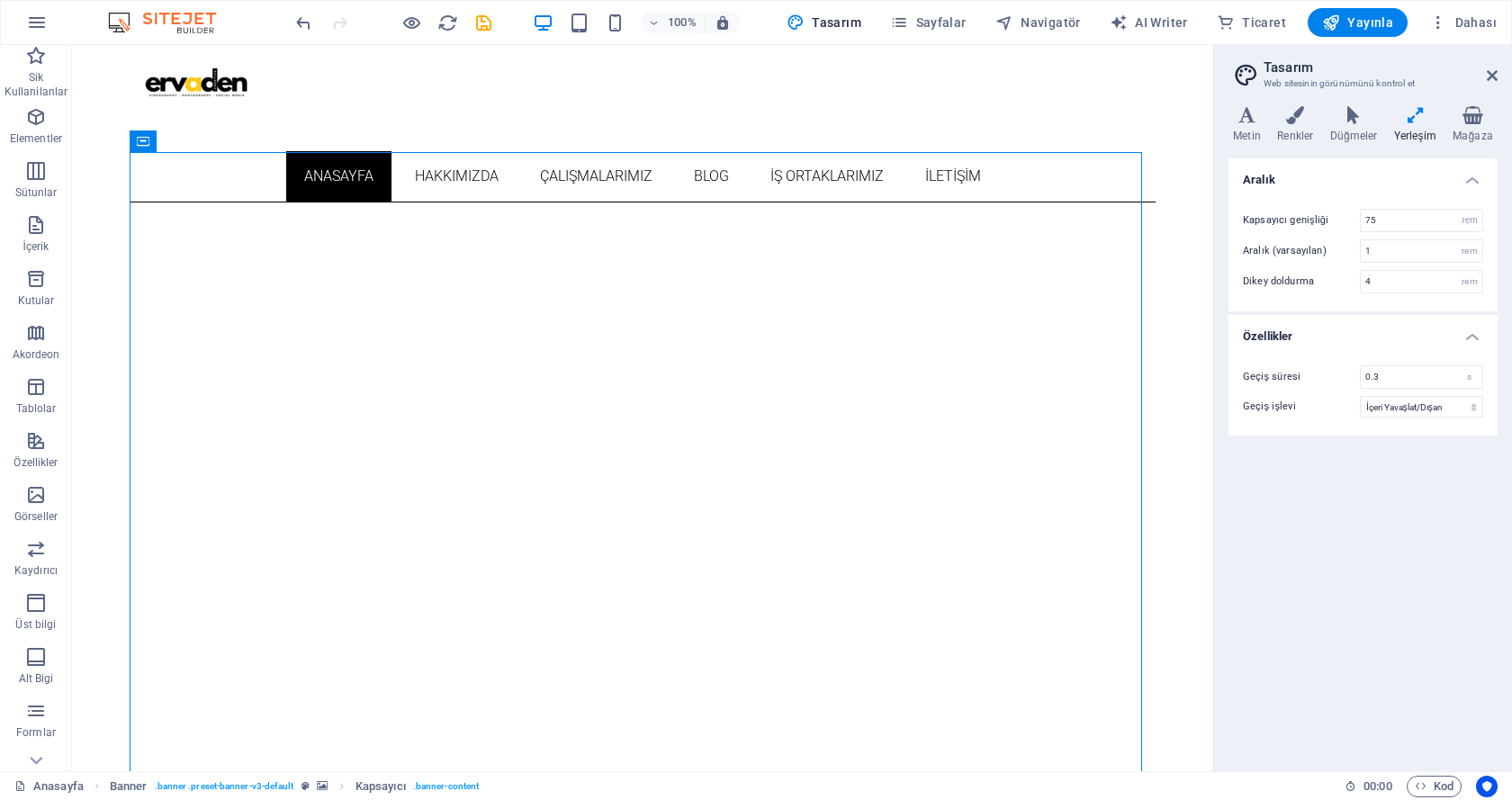
click at [1224, 207] on div "Varyantlar Metin Renkler Düğmeler Yerleşim Mağaza Metin Standard Bold Links Yaz…" at bounding box center [1363, 431] width 298 height 680
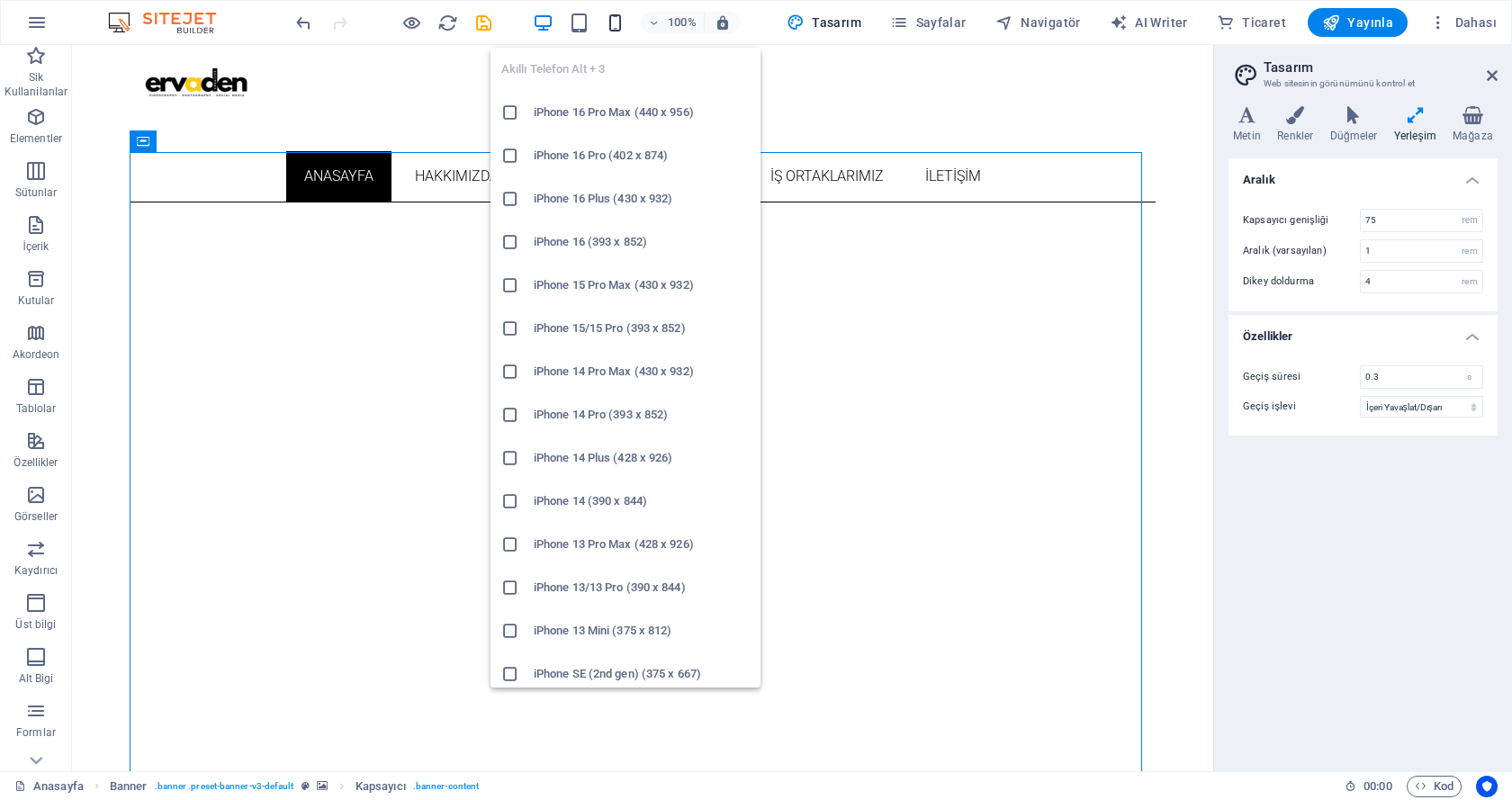
click at [616, 27] on icon "button" at bounding box center [615, 23] width 21 height 21
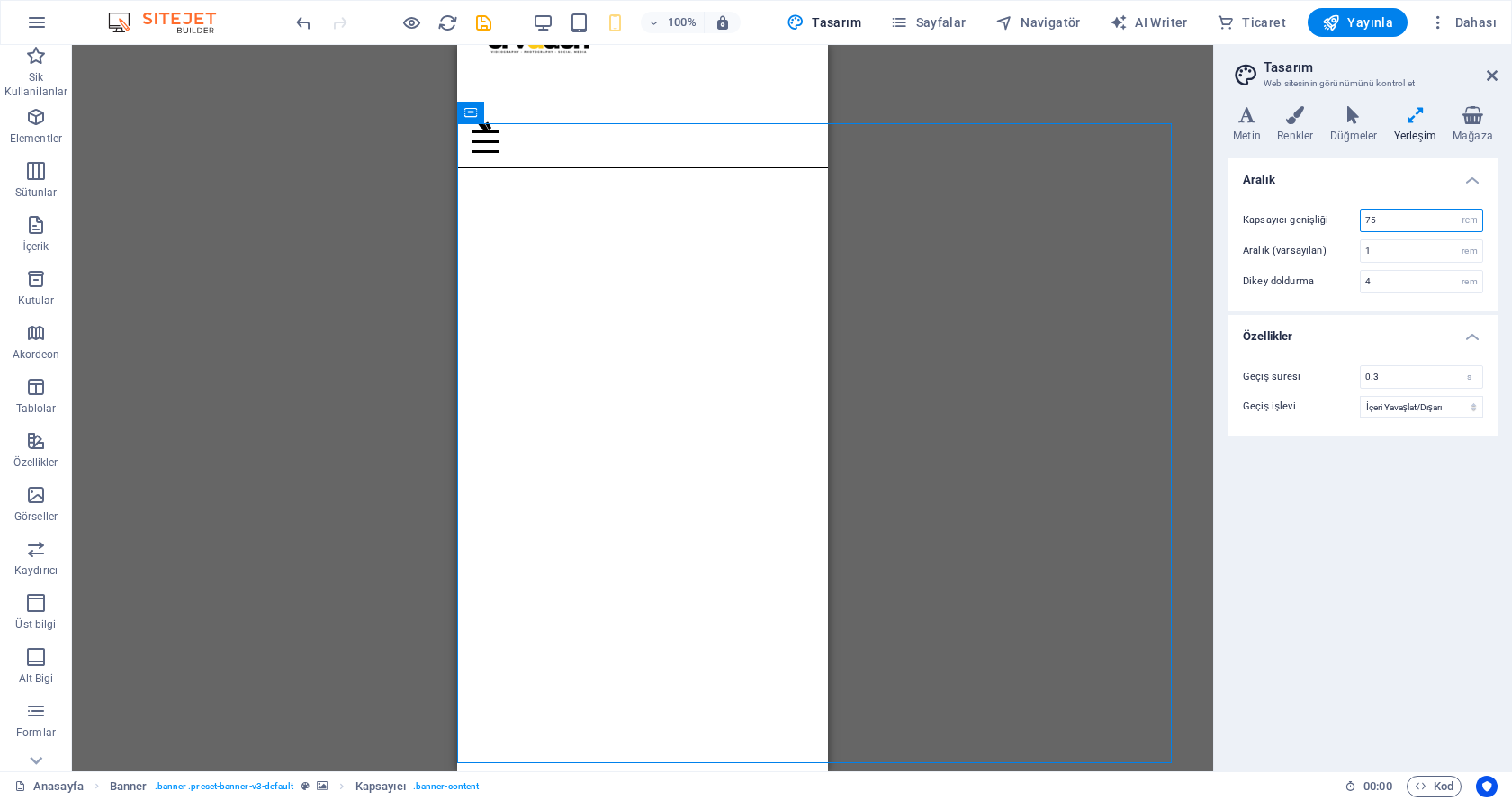
drag, startPoint x: 1384, startPoint y: 226, endPoint x: 1359, endPoint y: 221, distance: 25.5
click at [1359, 221] on div "Kapsayıcı genişliği 75 rem px" at bounding box center [1363, 220] width 241 height 24
type input "10"
click at [1223, 202] on div "Varyantlar Metin Renkler Düğmeler Yerleşim Mağaza Metin Standard Bold Links Yaz…" at bounding box center [1363, 431] width 298 height 680
click at [1222, 201] on div "Varyantlar Metin Renkler Düğmeler Yerleşim Mağaza Metin Standard Bold Links Yaz…" at bounding box center [1363, 431] width 298 height 680
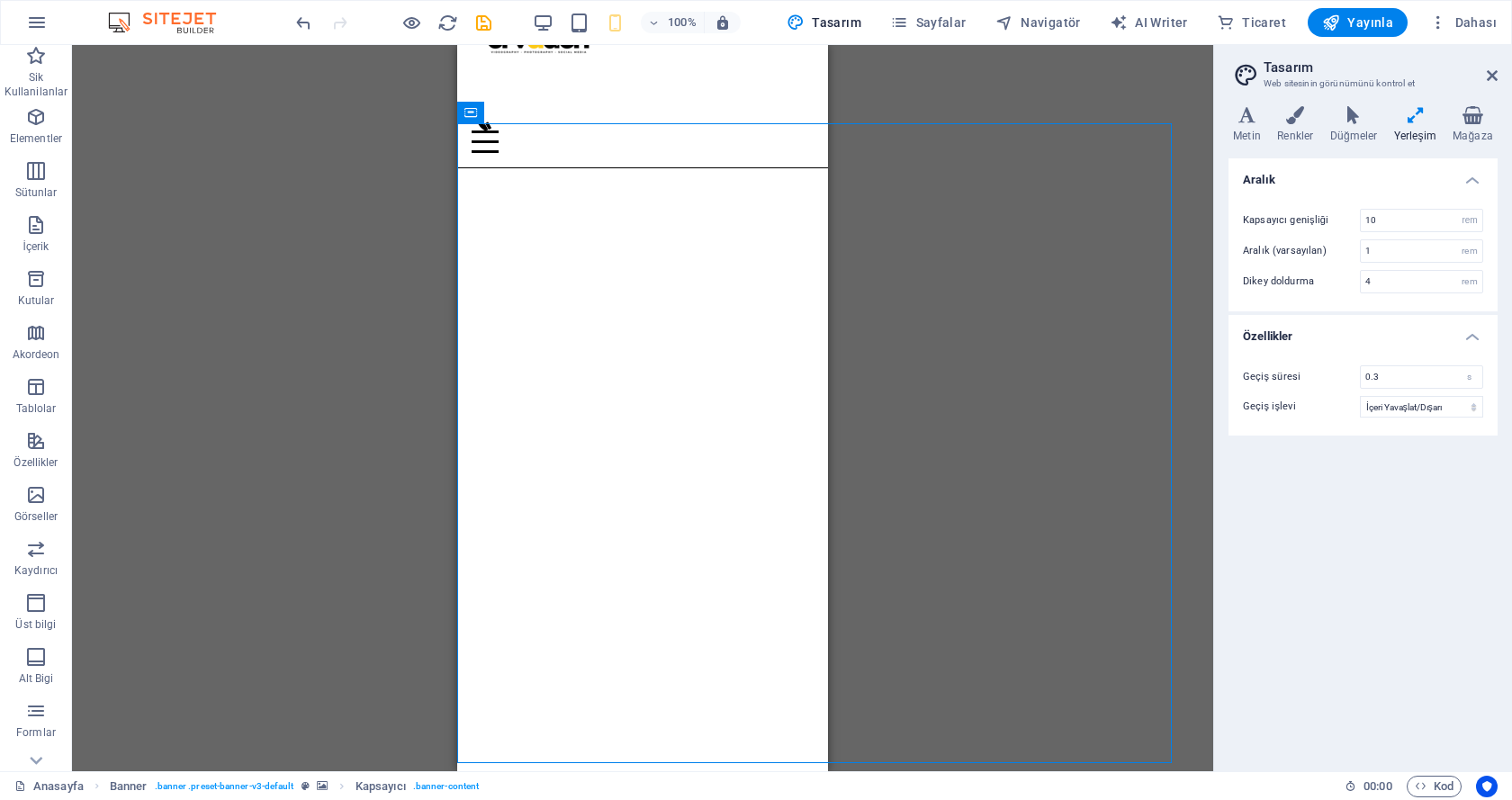
click at [1233, 202] on div "Kapsayıcı genişliği 10 rem px Aralık (varsayılan) 1 rem Dikey doldurma 4 rem" at bounding box center [1363, 251] width 276 height 120
click at [1226, 203] on div "Varyantlar Metin Renkler Düğmeler Yerleşim Mağaza Metin Standard Bold Links Yaz…" at bounding box center [1363, 431] width 298 height 680
click at [1099, 219] on div "Mevcut içeriği değiştirmek için buraya sürükleyin. Yeni bir element oluşturmak …" at bounding box center [643, 408] width 1141 height 727
click at [1165, 123] on div "Mevcut içeriği değiştirmek için buraya sürükleyin. Yeni bir element oluşturmak …" at bounding box center [643, 408] width 1141 height 727
click at [583, 116] on icon at bounding box center [582, 113] width 10 height 19
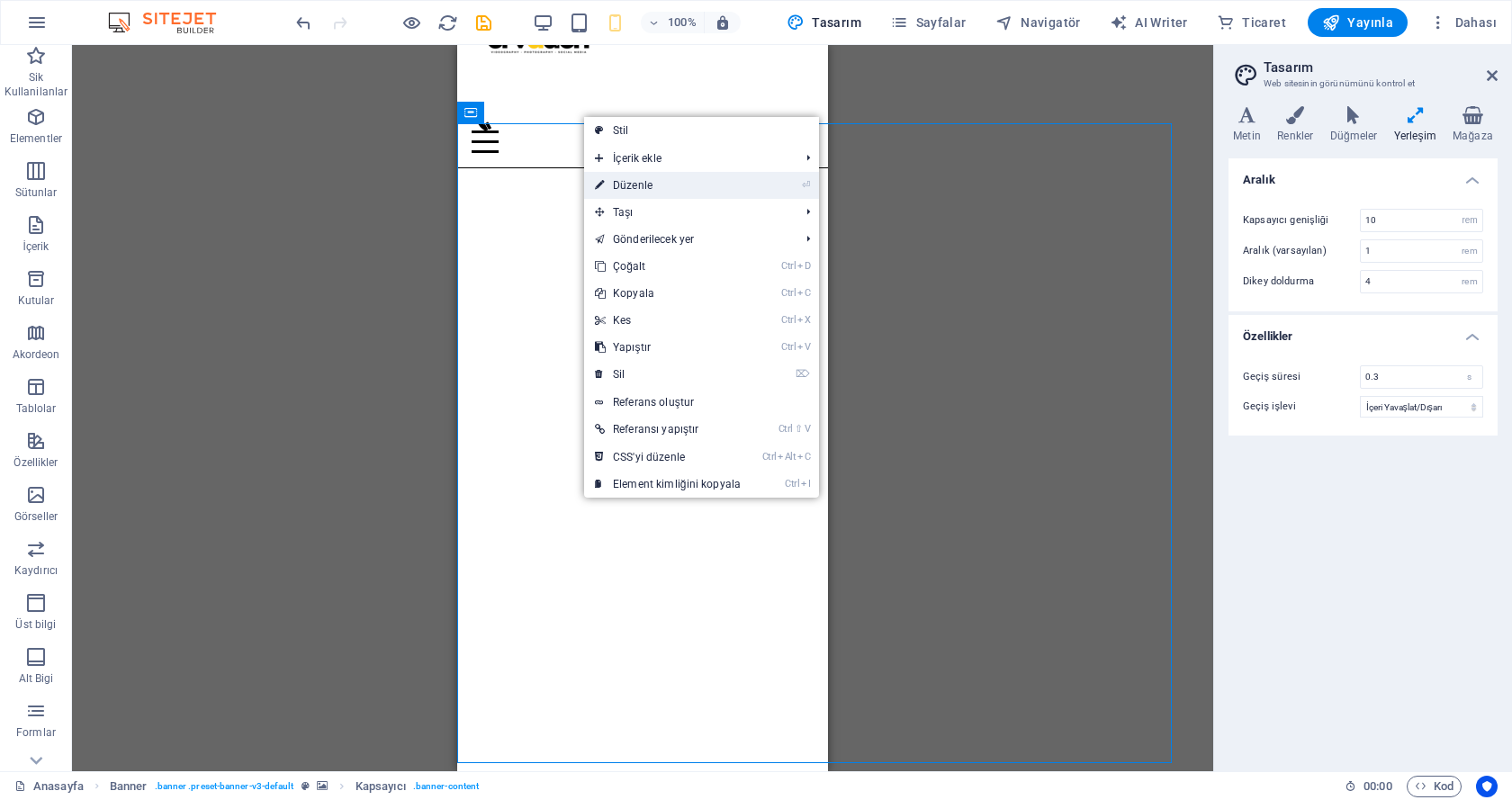
click at [625, 177] on link "⏎ Düzenle" at bounding box center [667, 185] width 167 height 27
select select "%"
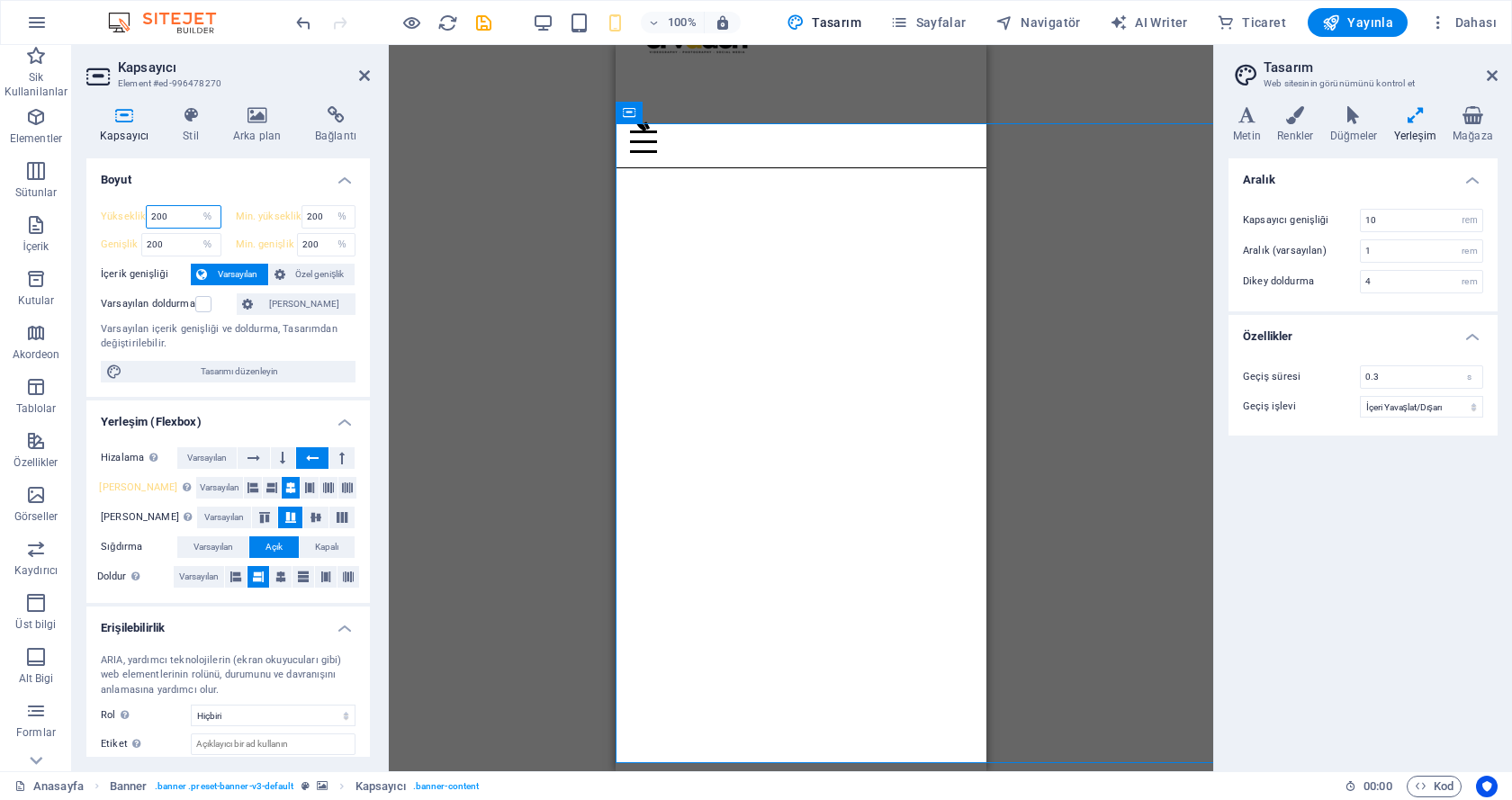
drag, startPoint x: 180, startPoint y: 210, endPoint x: 129, endPoint y: 211, distance: 51.0
click at [129, 211] on div "Yükseklik 200 Varsayılan px rem % vh vw" at bounding box center [161, 216] width 120 height 24
type input "50"
click at [406, 215] on div "Mevcut içeriği değiştirmek için buraya sürükleyin. Yeni bir element oluşturmak …" at bounding box center [801, 408] width 824 height 727
click at [1490, 76] on icon at bounding box center [1491, 75] width 10 height 14
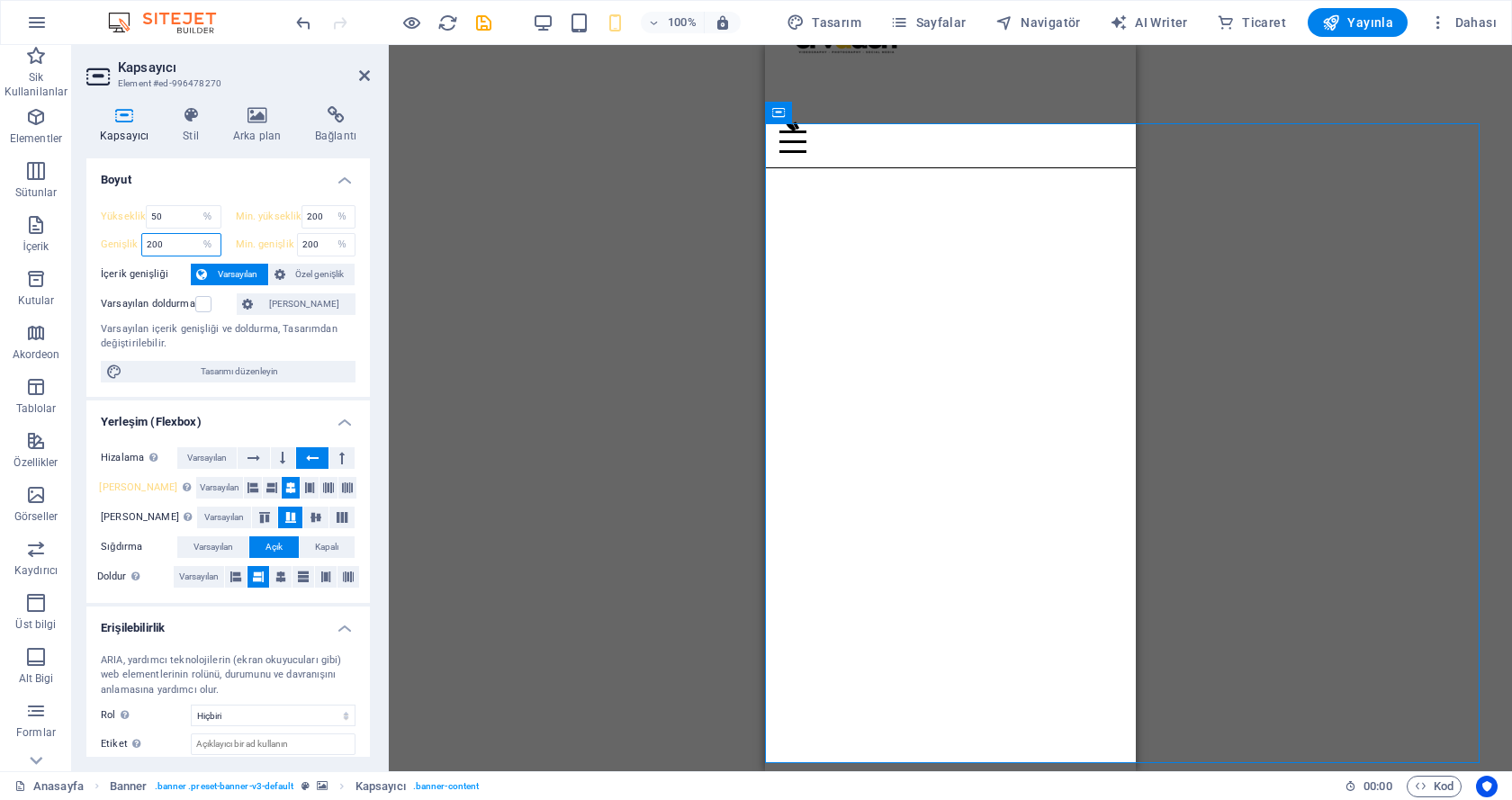
drag, startPoint x: 167, startPoint y: 238, endPoint x: 123, endPoint y: 234, distance: 44.2
click at [123, 234] on div "Genişlik 200 Varsayılan px rem % em vh vw" at bounding box center [161, 244] width 120 height 24
type input "50"
click at [434, 218] on div "Mevcut içeriği değiştirmek için buraya sürükleyin. Yeni bir element oluşturmak …" at bounding box center [950, 408] width 1123 height 727
drag, startPoint x: 318, startPoint y: 241, endPoint x: 283, endPoint y: 230, distance: 36.7
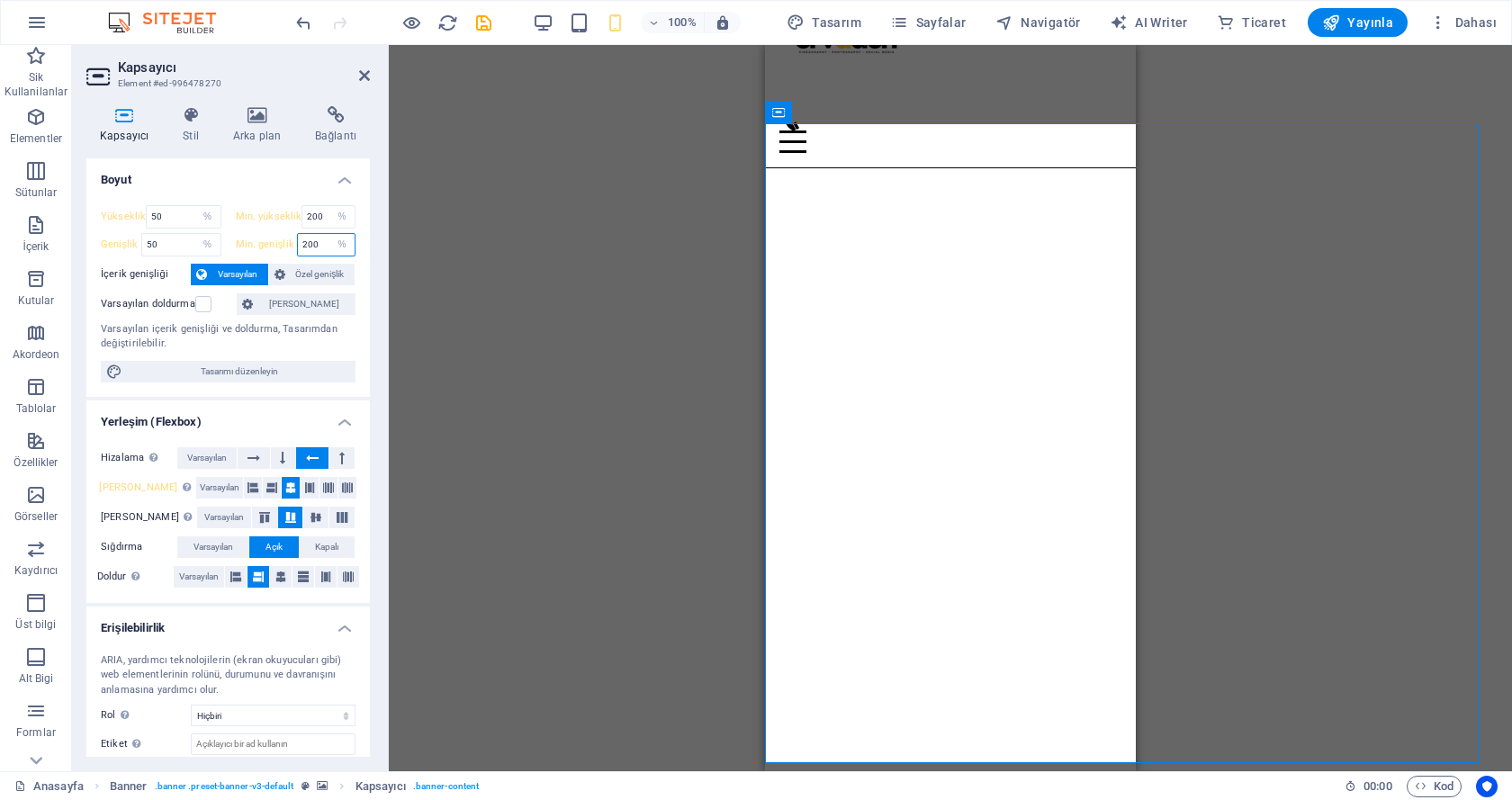
click at [275, 242] on div "Min. genişlik 200 Hiçbiri px rem % vh vw" at bounding box center [296, 244] width 120 height 24
click at [421, 267] on div "Mevcut içeriği değiştirmek için buraya sürükleyin. Yeni bir element oluşturmak …" at bounding box center [950, 408] width 1123 height 727
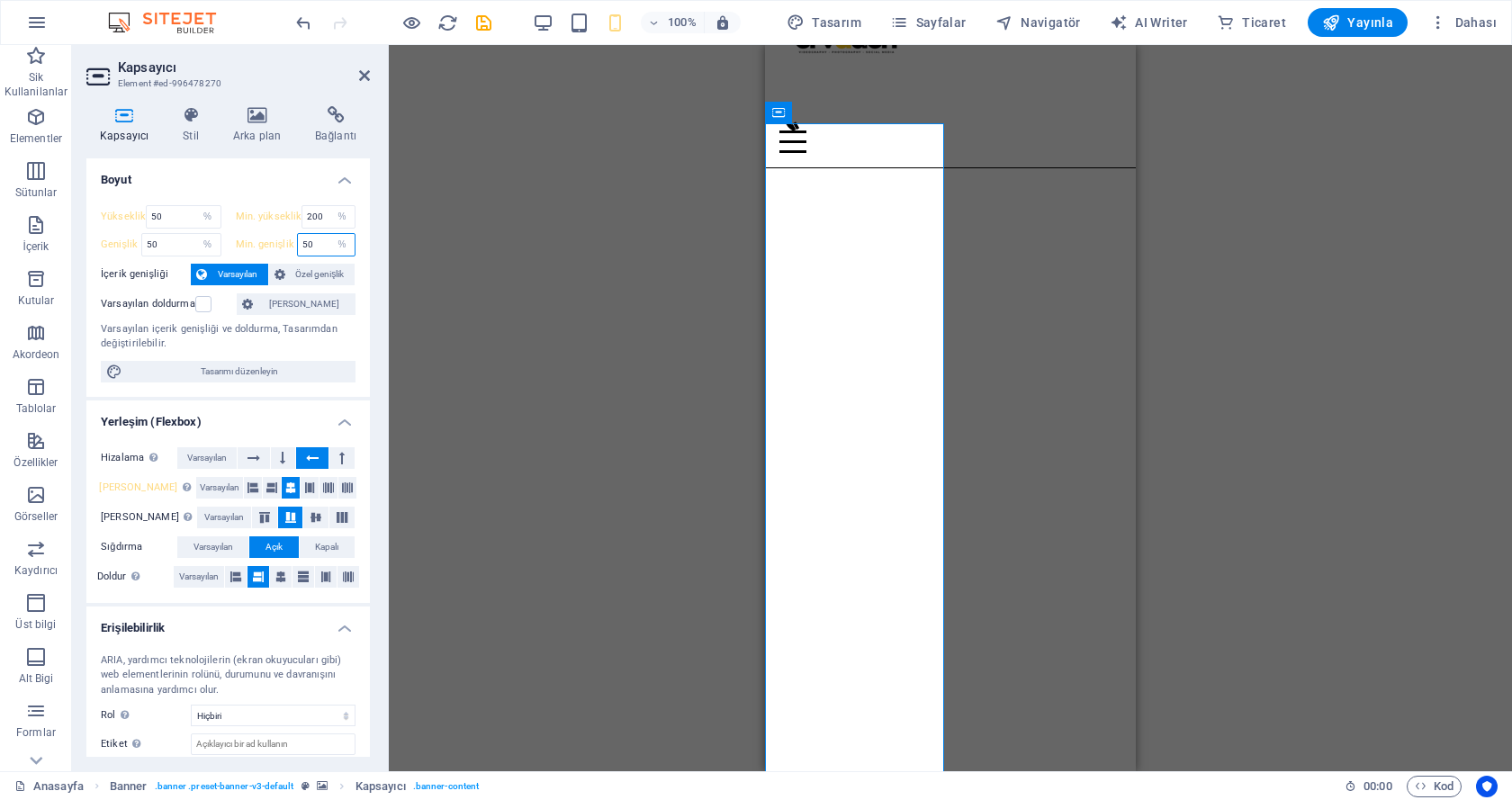
drag, startPoint x: 317, startPoint y: 243, endPoint x: 271, endPoint y: 238, distance: 46.3
click at [271, 241] on div "Min. genişlik 50 Hiçbiri px rem % vh vw" at bounding box center [296, 244] width 120 height 24
type input "100"
click at [466, 257] on div "H3 Ön ayar Kapsayıcı Banner Kapsayıcı Banner Kapsayıcı İmaj Logo Menü Çubuğu Ka…" at bounding box center [950, 408] width 1123 height 727
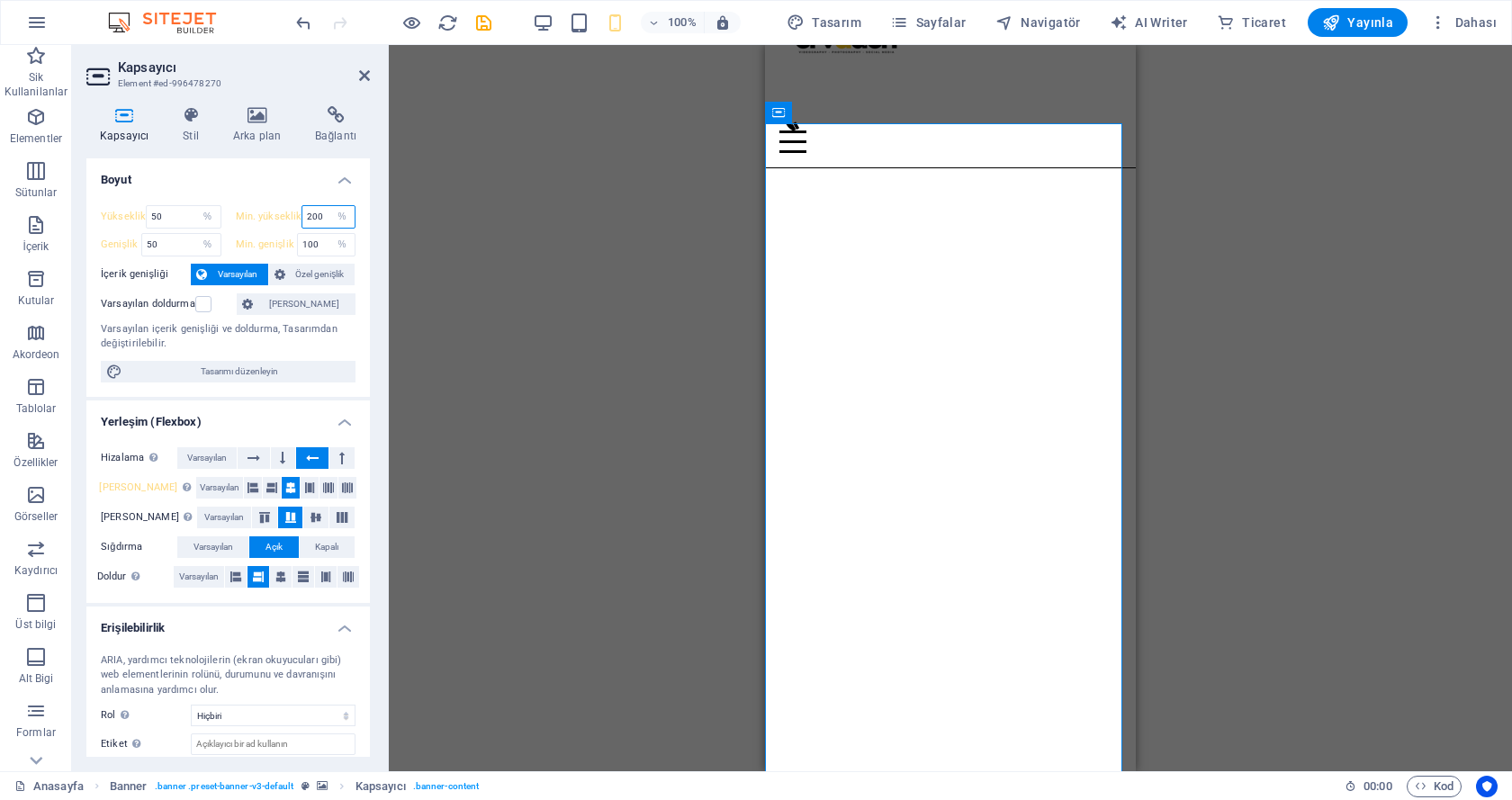
drag, startPoint x: 320, startPoint y: 216, endPoint x: 281, endPoint y: 209, distance: 39.6
click at [281, 209] on div "Min. yükseklik 200 Hiçbiri px rem % vh vw" at bounding box center [296, 216] width 120 height 24
type input "100"
click at [416, 253] on div "Mevcut içeriği değiştirmek için buraya sürükleyin. Yeni bir element oluşturmak …" at bounding box center [950, 408] width 1123 height 727
drag, startPoint x: 164, startPoint y: 221, endPoint x: 133, endPoint y: 214, distance: 31.8
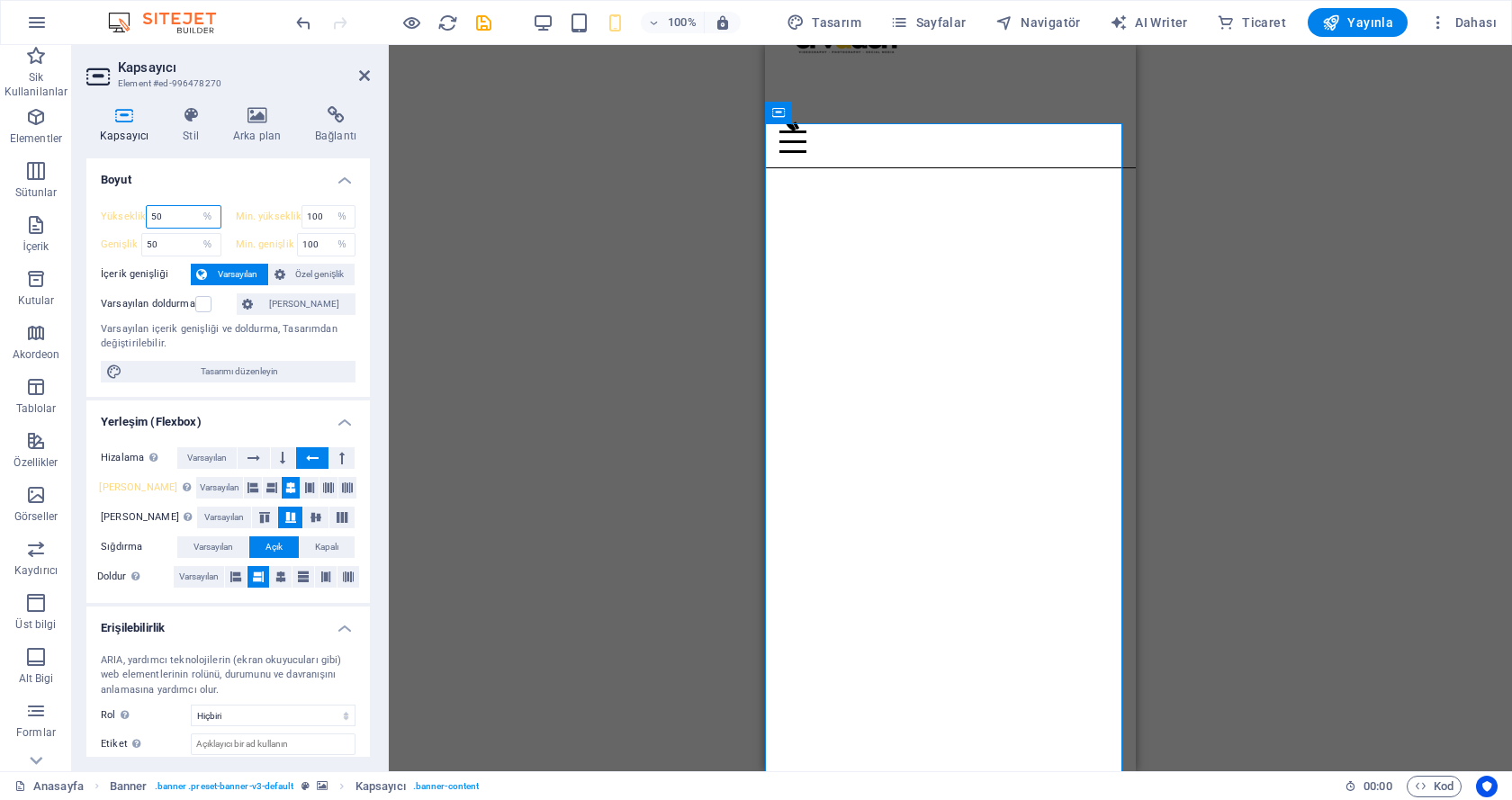
click at [133, 214] on div "Yükseklik 50 Varsayılan px rem % vh vw" at bounding box center [161, 216] width 120 height 24
type input "100"
click at [401, 259] on div "Mevcut içeriği değiştirmek için buraya sürükleyin. Yeni bir element oluşturmak …" at bounding box center [950, 408] width 1123 height 727
drag, startPoint x: 166, startPoint y: 248, endPoint x: 129, endPoint y: 243, distance: 37.3
click at [132, 243] on div "Genişlik 50 Varsayılan px rem % em vh vw" at bounding box center [161, 244] width 120 height 24
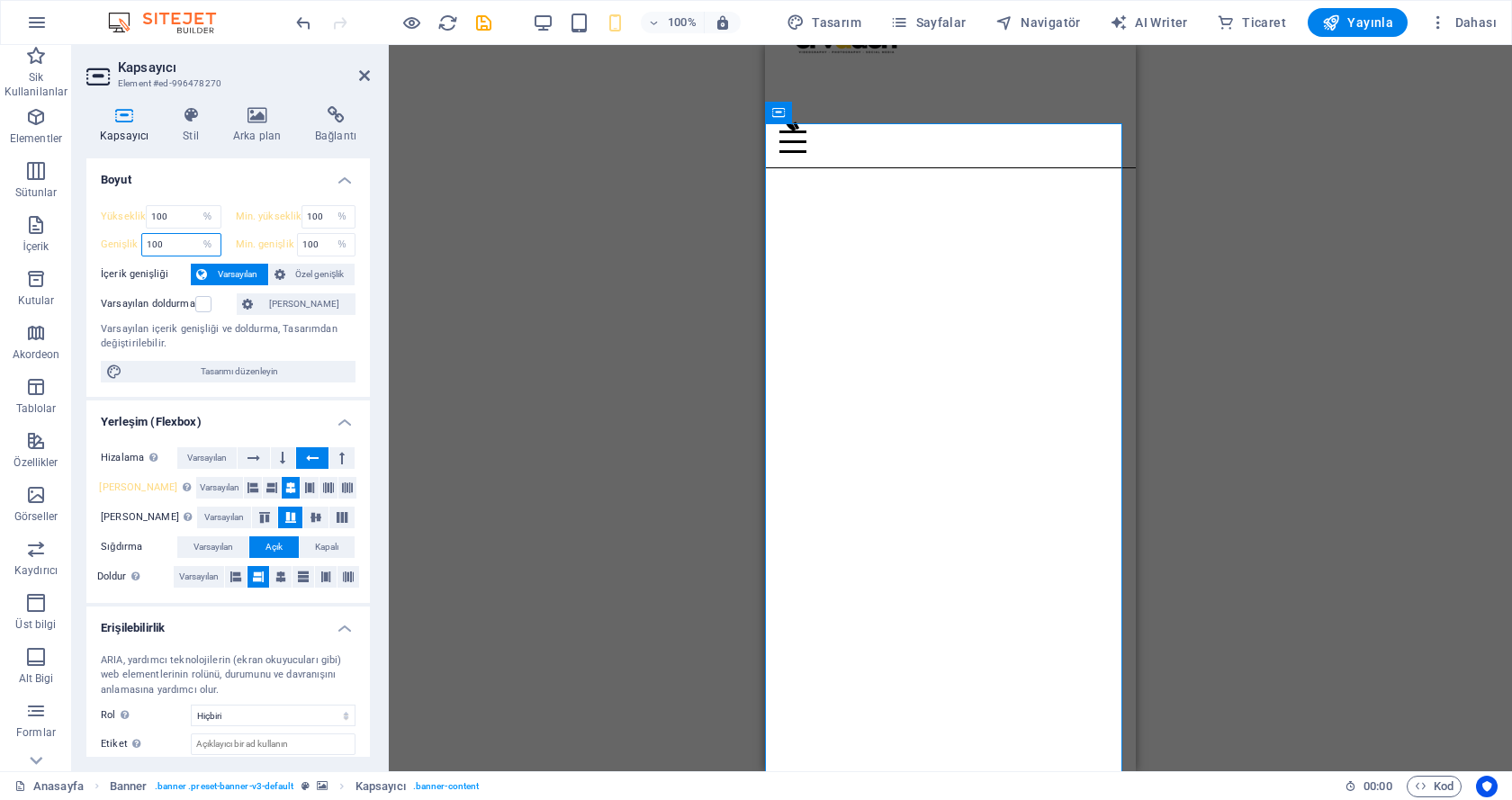
type input "100"
click at [479, 299] on div "Mevcut içeriği değiştirmek için buraya sürükleyin. Yeni bir element oluşturmak …" at bounding box center [950, 408] width 1123 height 727
click at [206, 299] on label at bounding box center [203, 304] width 16 height 16
click at [0, 0] on input "Varsayılan doldurma" at bounding box center [0, 0] width 0 height 0
click at [526, 324] on div "Mevcut içeriği değiştirmek için buraya sürükleyin. Yeni bir element oluşturmak …" at bounding box center [950, 408] width 1123 height 727
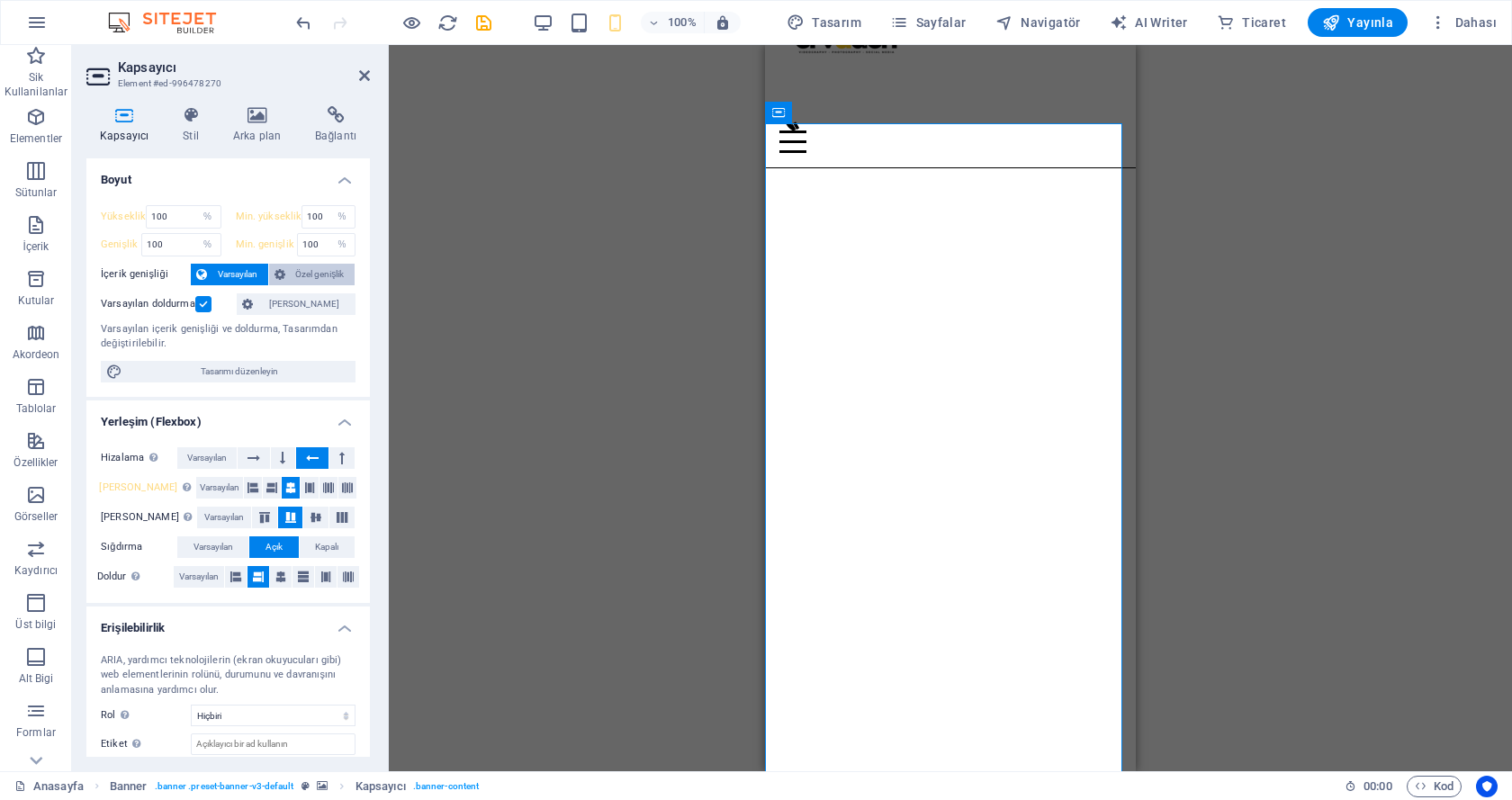
click at [301, 280] on span "Özel genişlik" at bounding box center [320, 275] width 59 height 22
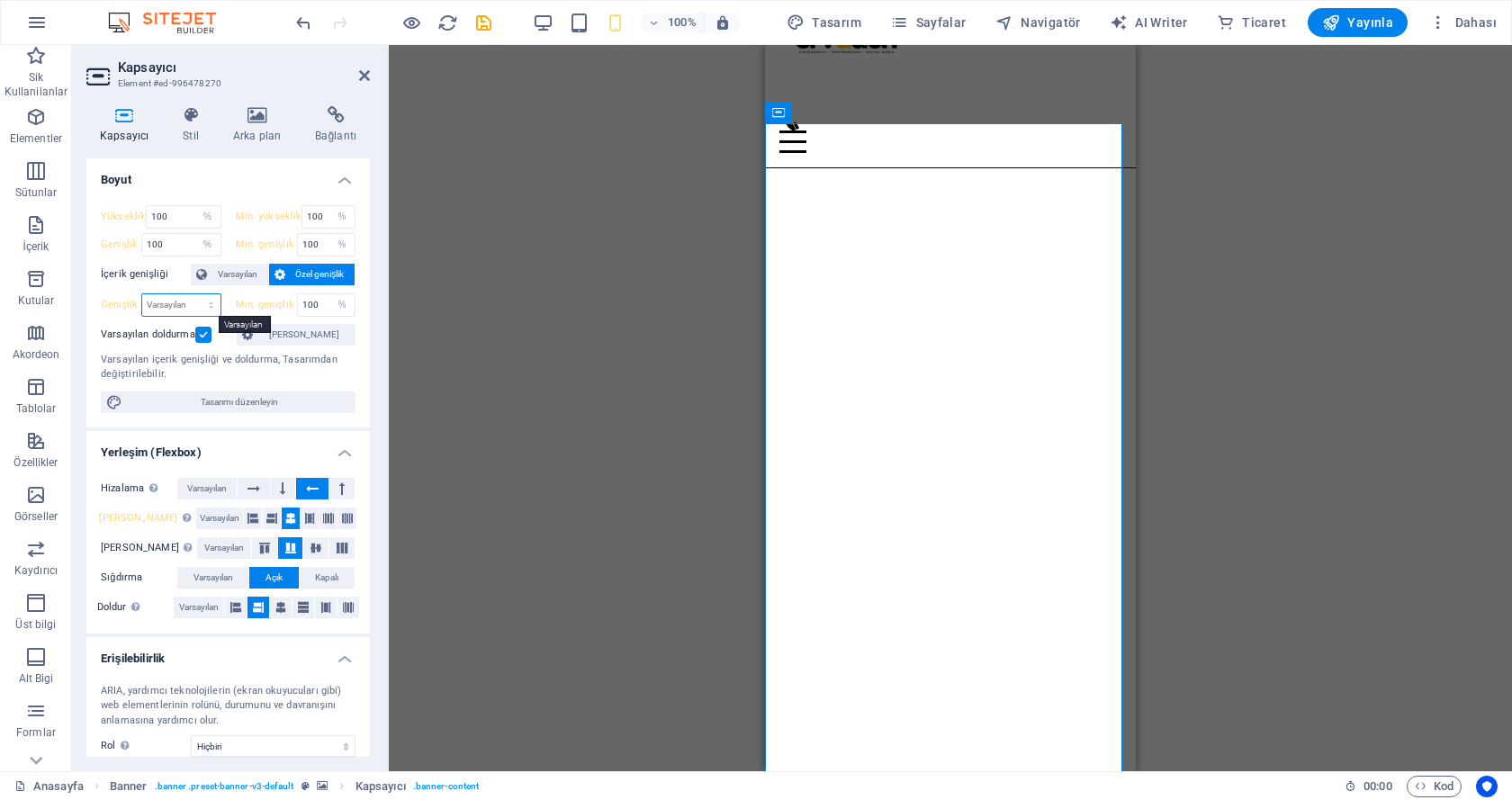
click at [175, 301] on select "Varsayılan px rem % em vh vw" at bounding box center [180, 305] width 78 height 22
select select "%"
click at [193, 294] on select "Varsayılan px rem % em vh vw" at bounding box center [180, 305] width 78 height 22
click at [172, 307] on input "100" at bounding box center [180, 305] width 78 height 22
drag, startPoint x: 165, startPoint y: 306, endPoint x: 137, endPoint y: 307, distance: 28.0
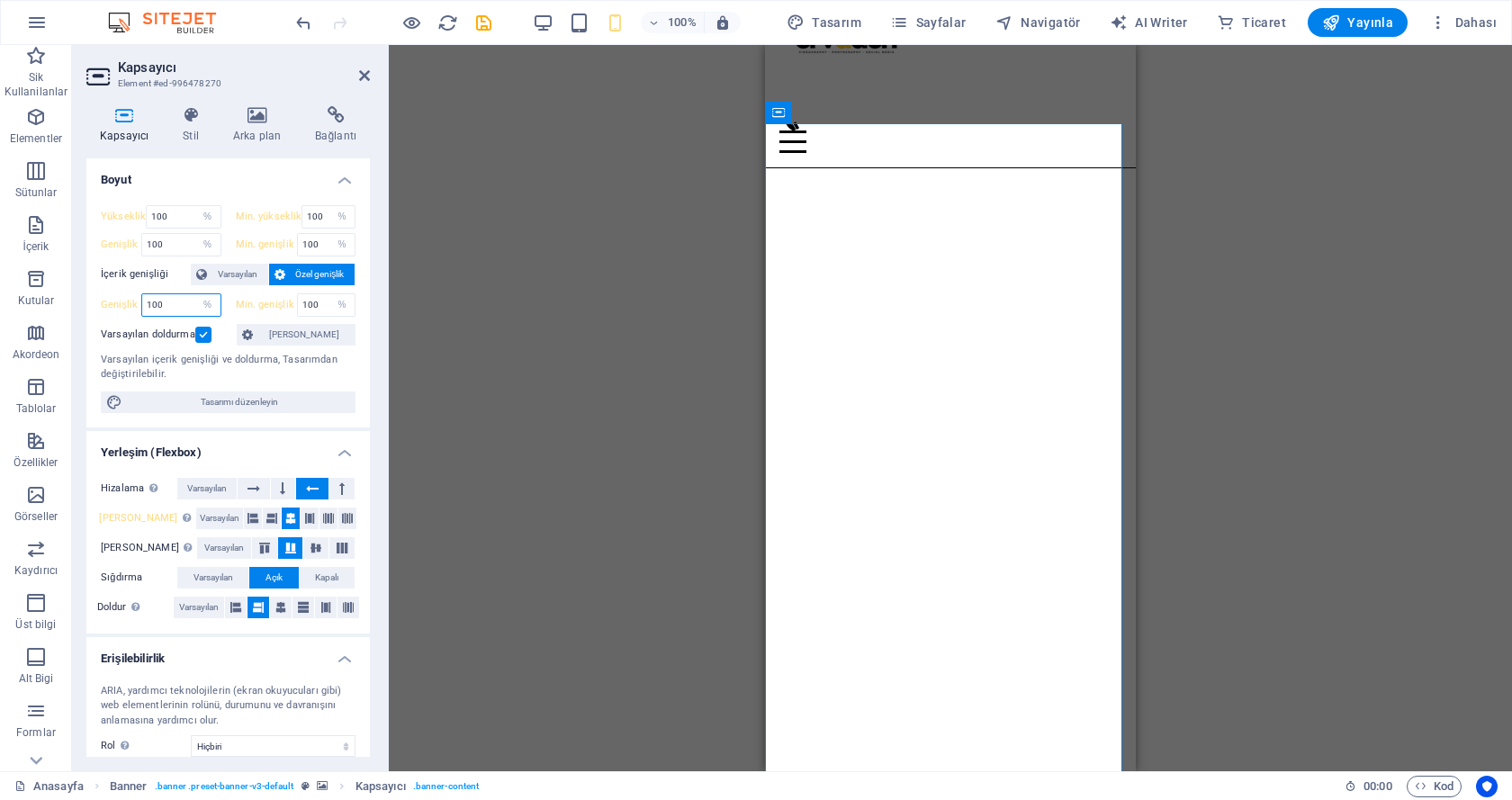
click at [137, 307] on div "Genişlik 100 Varsayılan px rem % em vh vw" at bounding box center [161, 305] width 120 height 24
type input "10"
click at [475, 336] on div "Mevcut içeriği değiştirmek için buraya sürükleyin. Yeni bir element oluşturmak …" at bounding box center [950, 408] width 1123 height 727
drag, startPoint x: 322, startPoint y: 307, endPoint x: 288, endPoint y: 299, distance: 34.9
click at [289, 305] on div "Min. genişlik 100 Hiçbiri px rem % vh vw" at bounding box center [296, 305] width 120 height 24
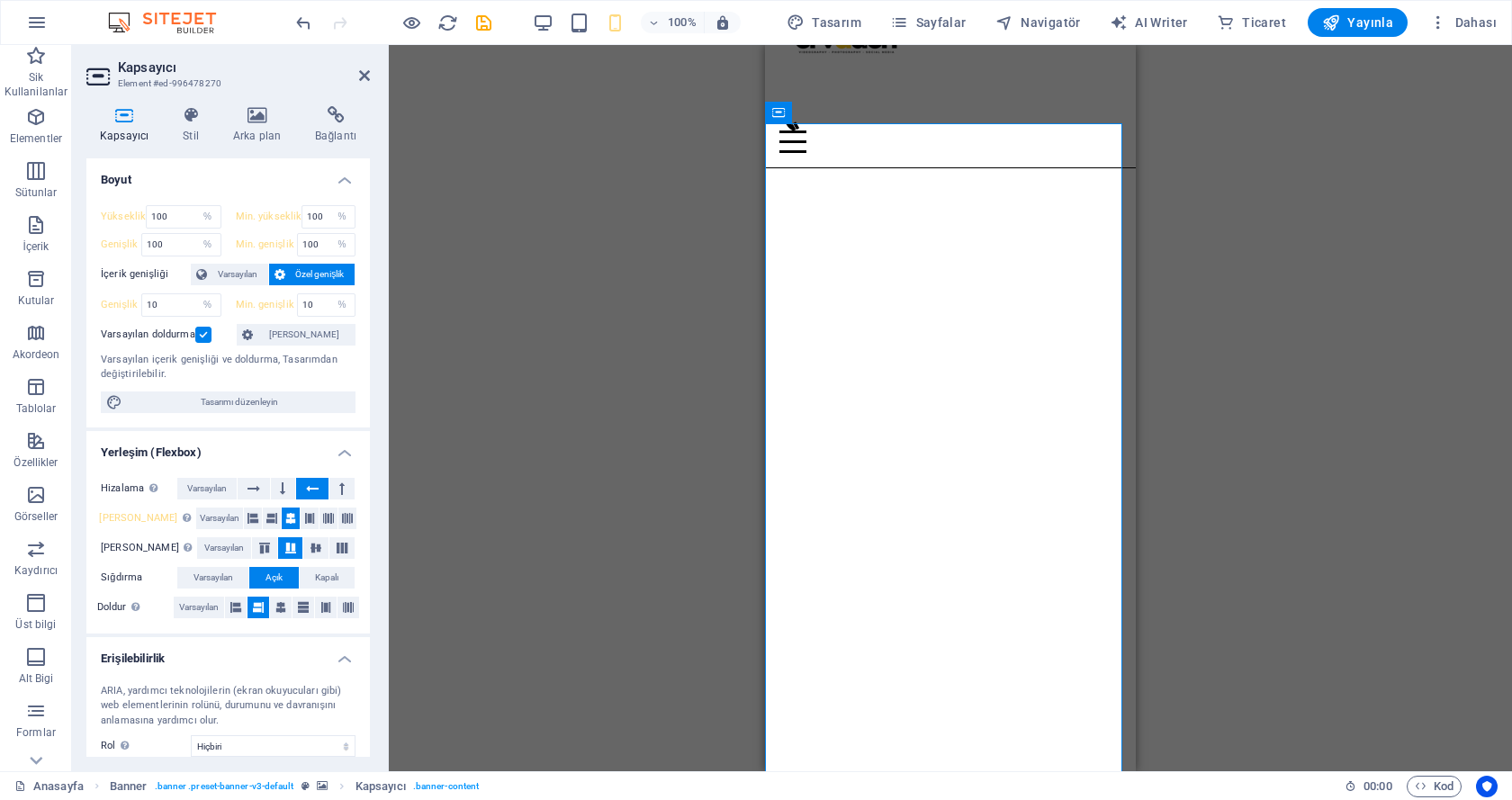
click at [491, 348] on div "Mevcut içeriği değiştirmek için buraya sürükleyin. Yeni bir element oluşturmak …" at bounding box center [950, 408] width 1123 height 727
drag, startPoint x: 310, startPoint y: 306, endPoint x: 274, endPoint y: 303, distance: 36.1
click at [275, 303] on div "Min. genişlik 10 Hiçbiri px rem % vh vw" at bounding box center [296, 305] width 120 height 24
type input "200"
click at [455, 300] on div "H3 Ön ayar Kapsayıcı Banner Kapsayıcı Banner Kapsayıcı İmaj Logo Menü Çubuğu Ka…" at bounding box center [950, 408] width 1123 height 727
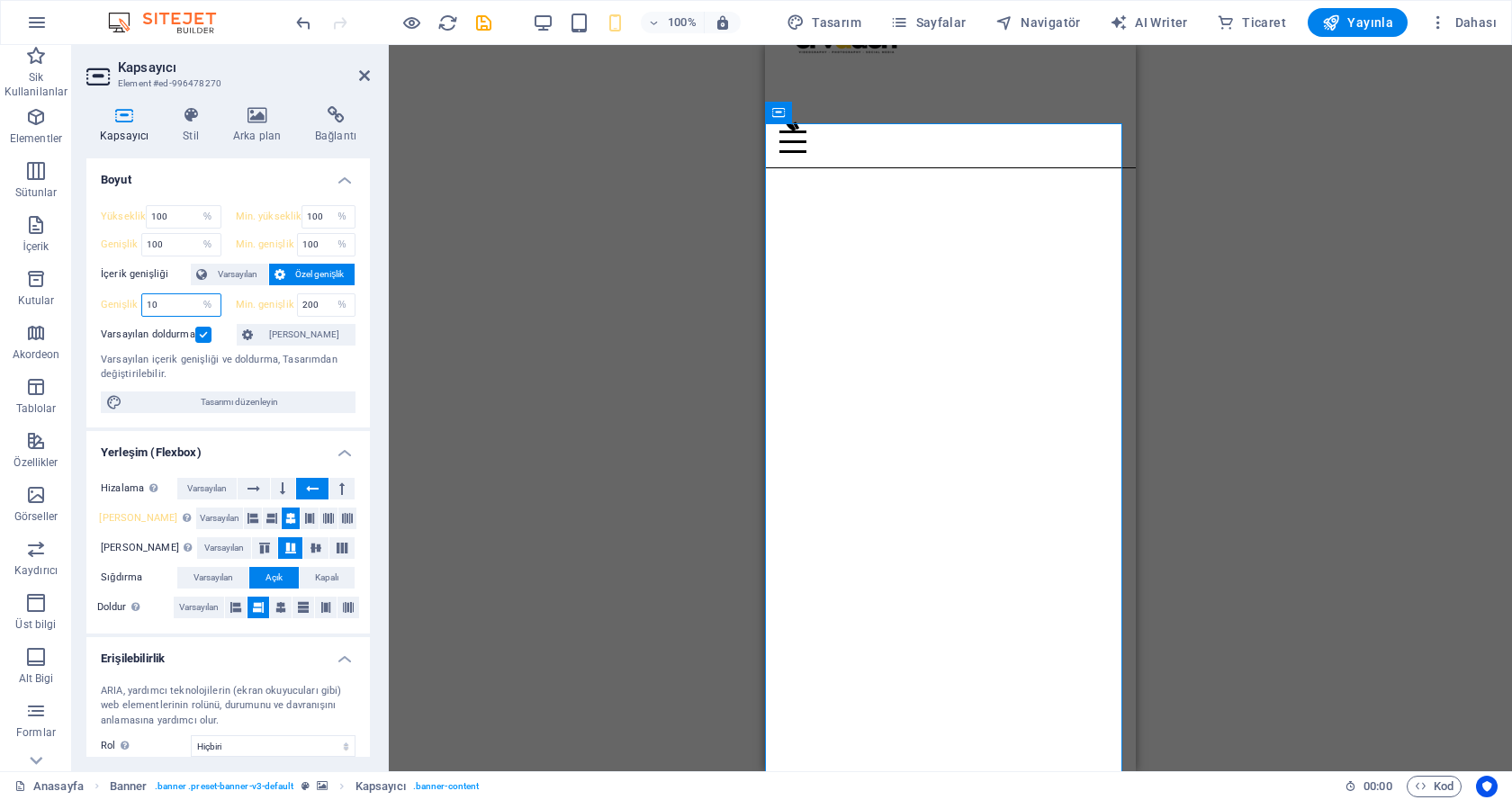
drag, startPoint x: 171, startPoint y: 304, endPoint x: 107, endPoint y: 298, distance: 64.3
click at [107, 298] on div "Genişlik 10 Varsayılan px rem % em vh vw" at bounding box center [161, 305] width 120 height 24
type input "200"
click at [556, 364] on div "Mevcut içeriği değiştirmek için buraya sürükleyin. Yeni bir element oluşturmak …" at bounding box center [950, 408] width 1123 height 727
click at [200, 333] on label at bounding box center [203, 335] width 16 height 16
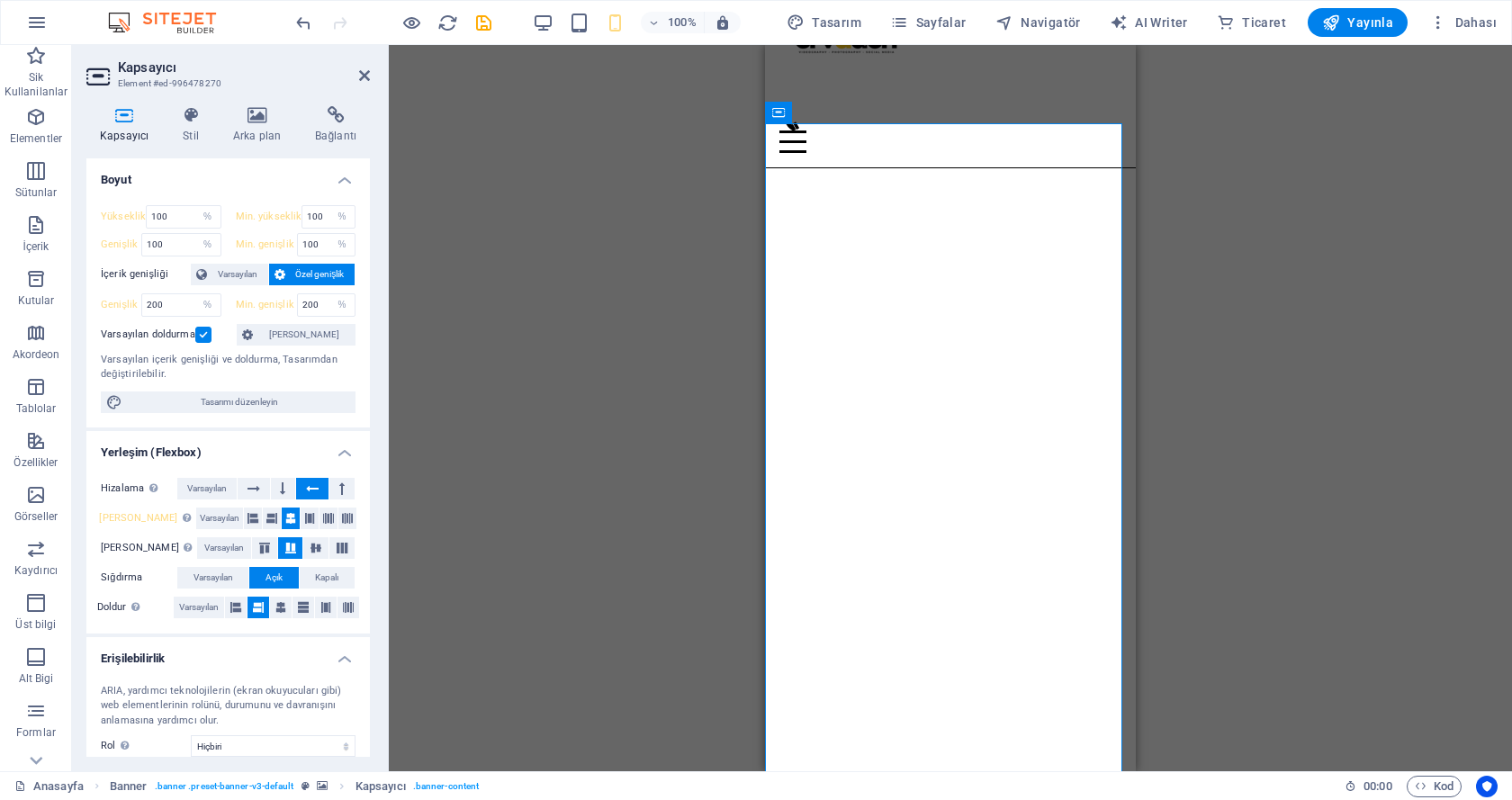
click at [0, 0] on input "Varsayılan doldurma" at bounding box center [0, 0] width 0 height 0
click at [282, 324] on span "[PERSON_NAME]" at bounding box center [304, 335] width 92 height 22
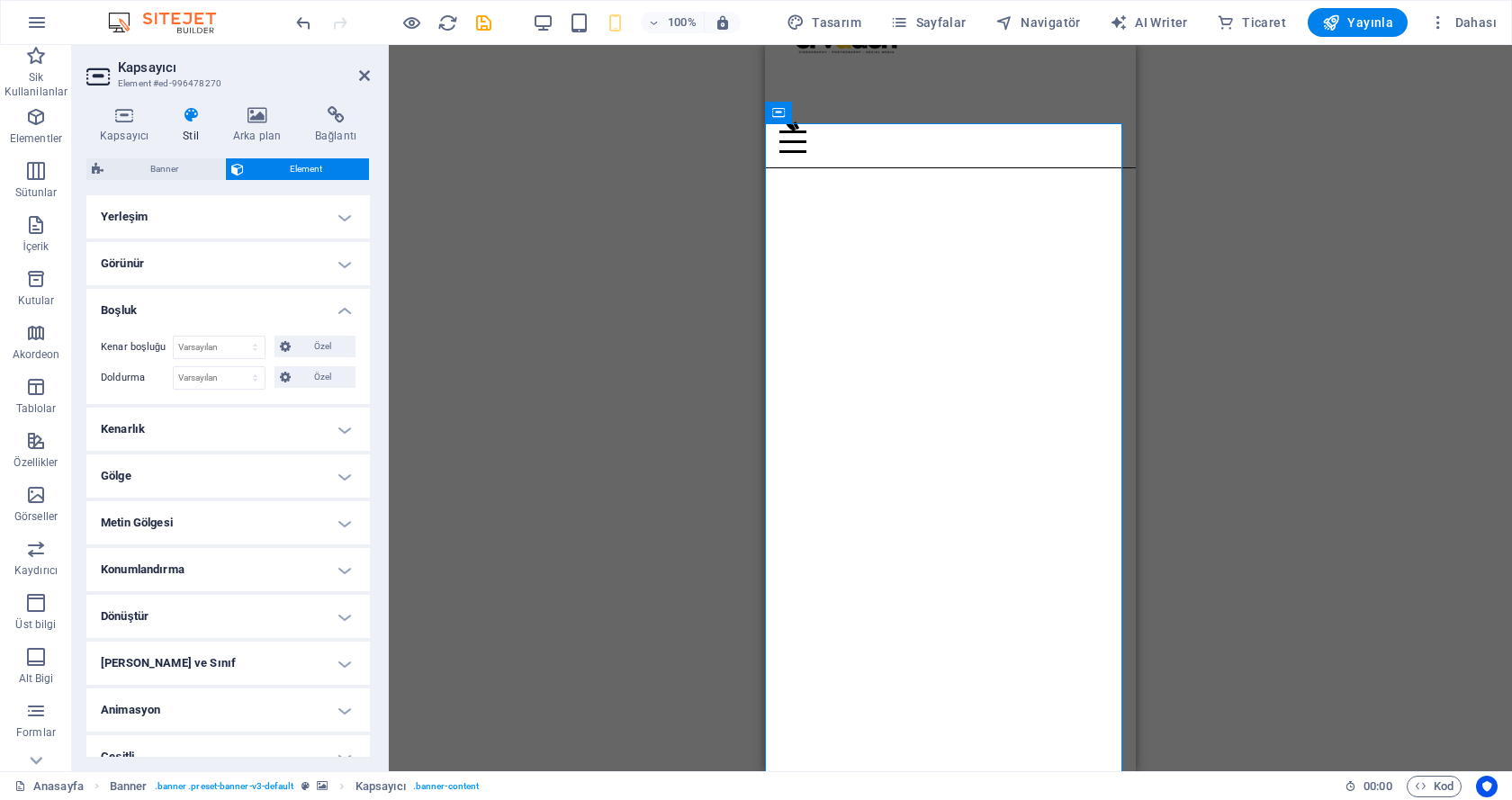
click at [273, 259] on h4 "Görünür" at bounding box center [228, 264] width 284 height 43
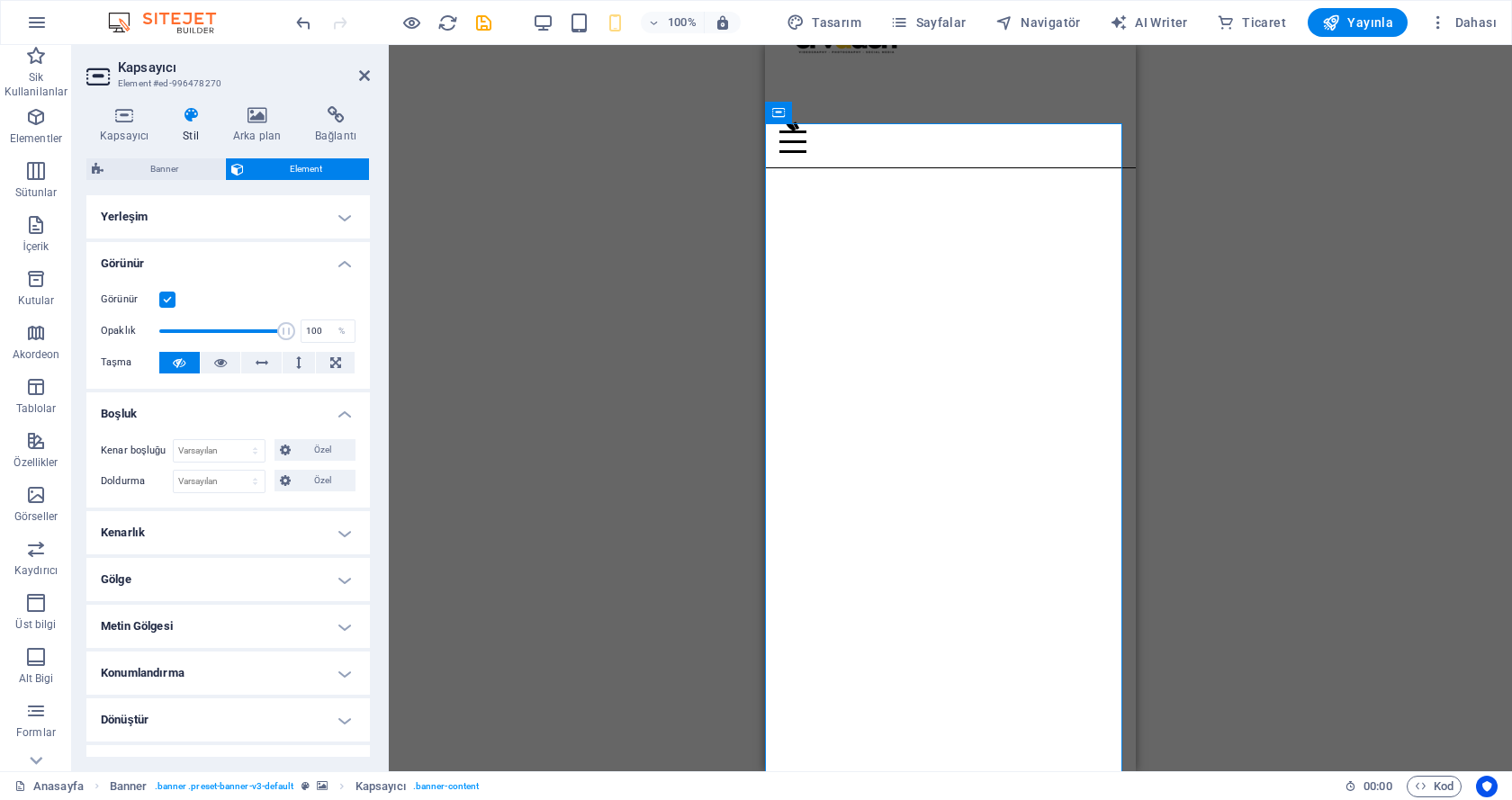
click at [273, 259] on h4 "Görünür" at bounding box center [228, 259] width 284 height 32
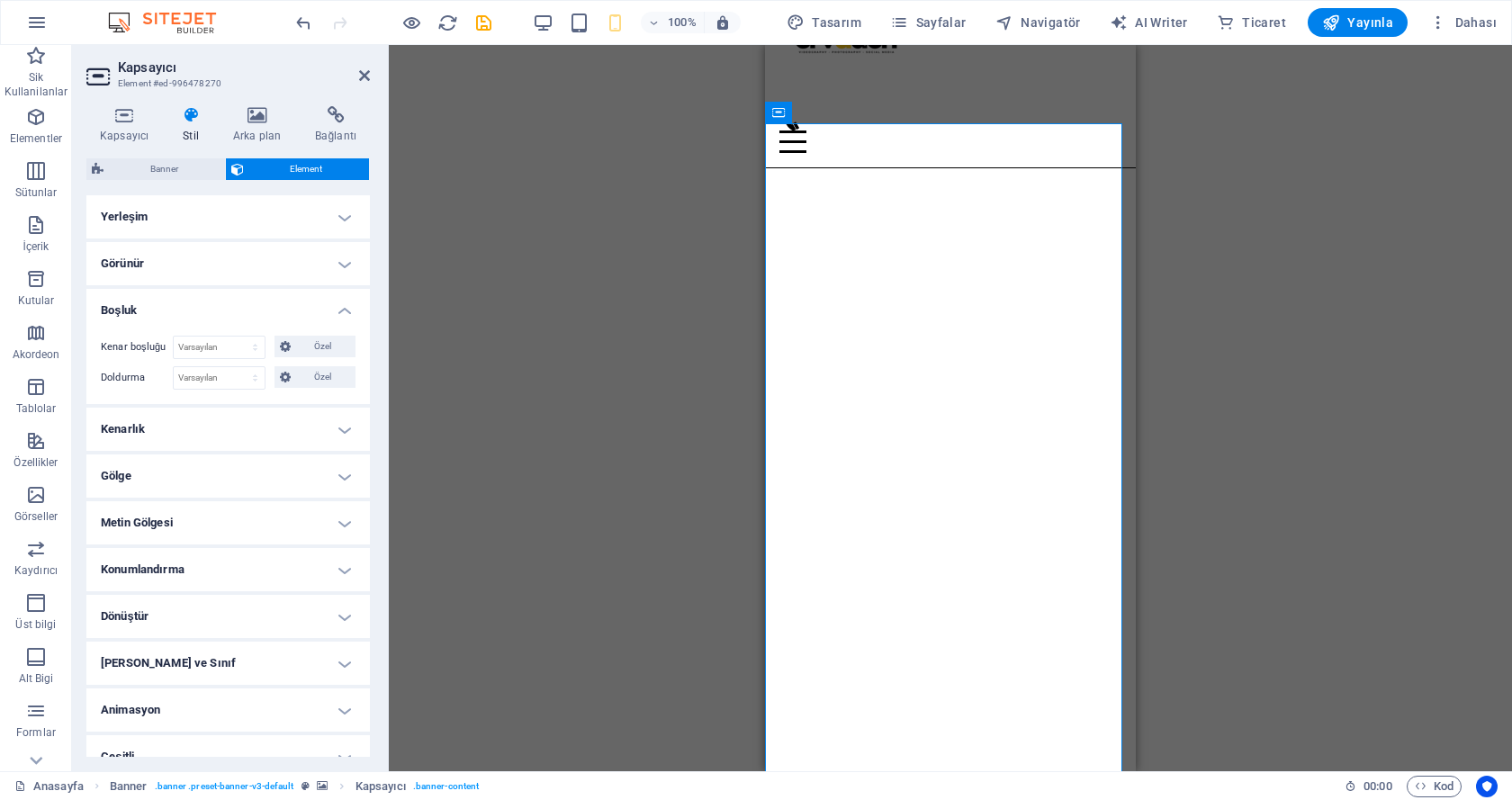
click at [273, 259] on h4 "Görünür" at bounding box center [228, 264] width 284 height 43
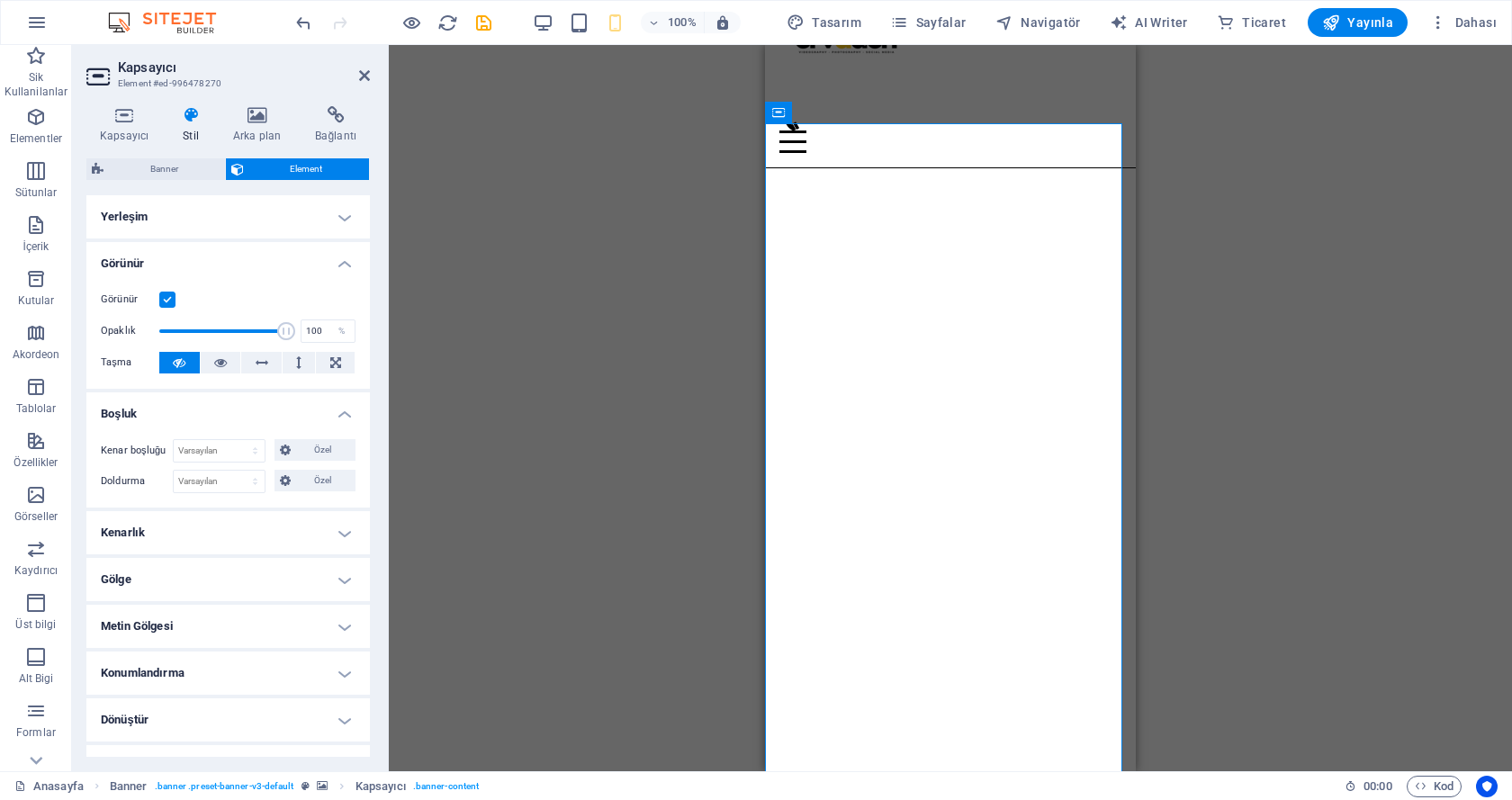
click at [273, 259] on h4 "Görünür" at bounding box center [228, 259] width 284 height 32
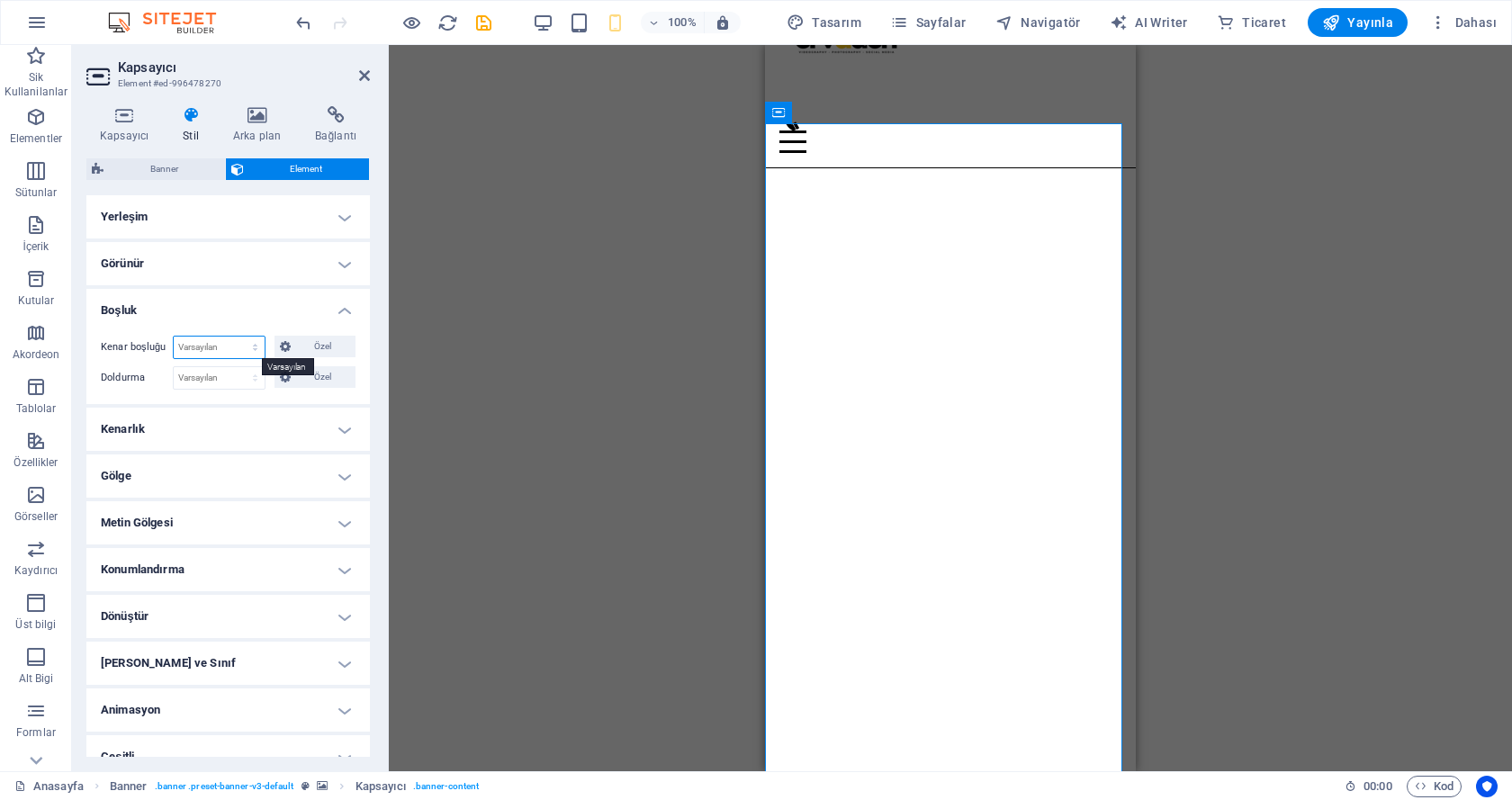
click at [212, 345] on select "Varsayılan otomatik px % rem vw vh Özel" at bounding box center [219, 347] width 91 height 22
select select "%"
click at [237, 337] on select "Varsayılan otomatik px % rem vw vh Özel" at bounding box center [219, 347] width 91 height 22
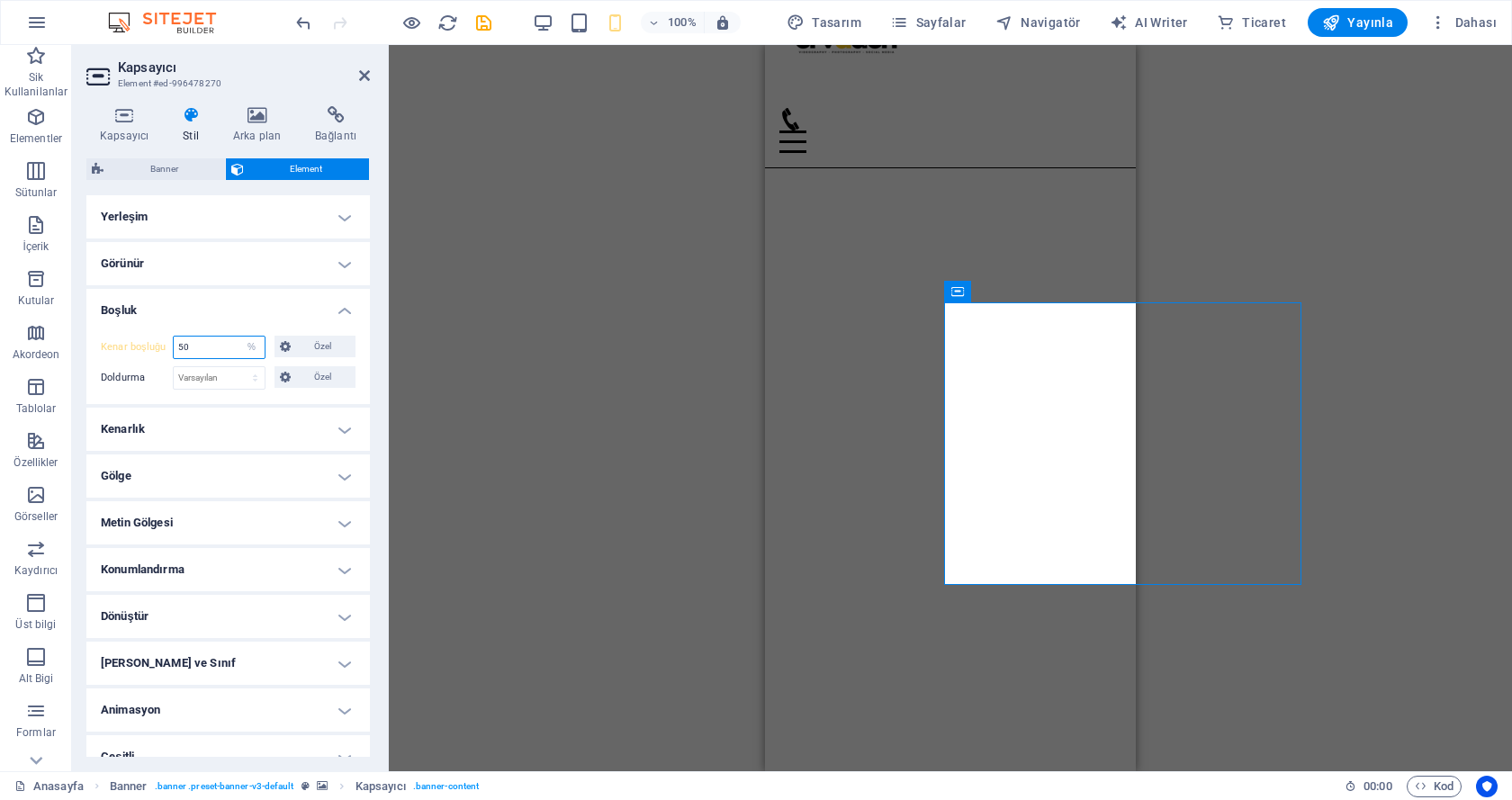
drag, startPoint x: 210, startPoint y: 347, endPoint x: 151, endPoint y: 343, distance: 59.1
click at [151, 343] on div "Kenar boşluğu 50 Varsayılan otomatik px % rem vw vh Özel Özel" at bounding box center [227, 347] width 255 height 24
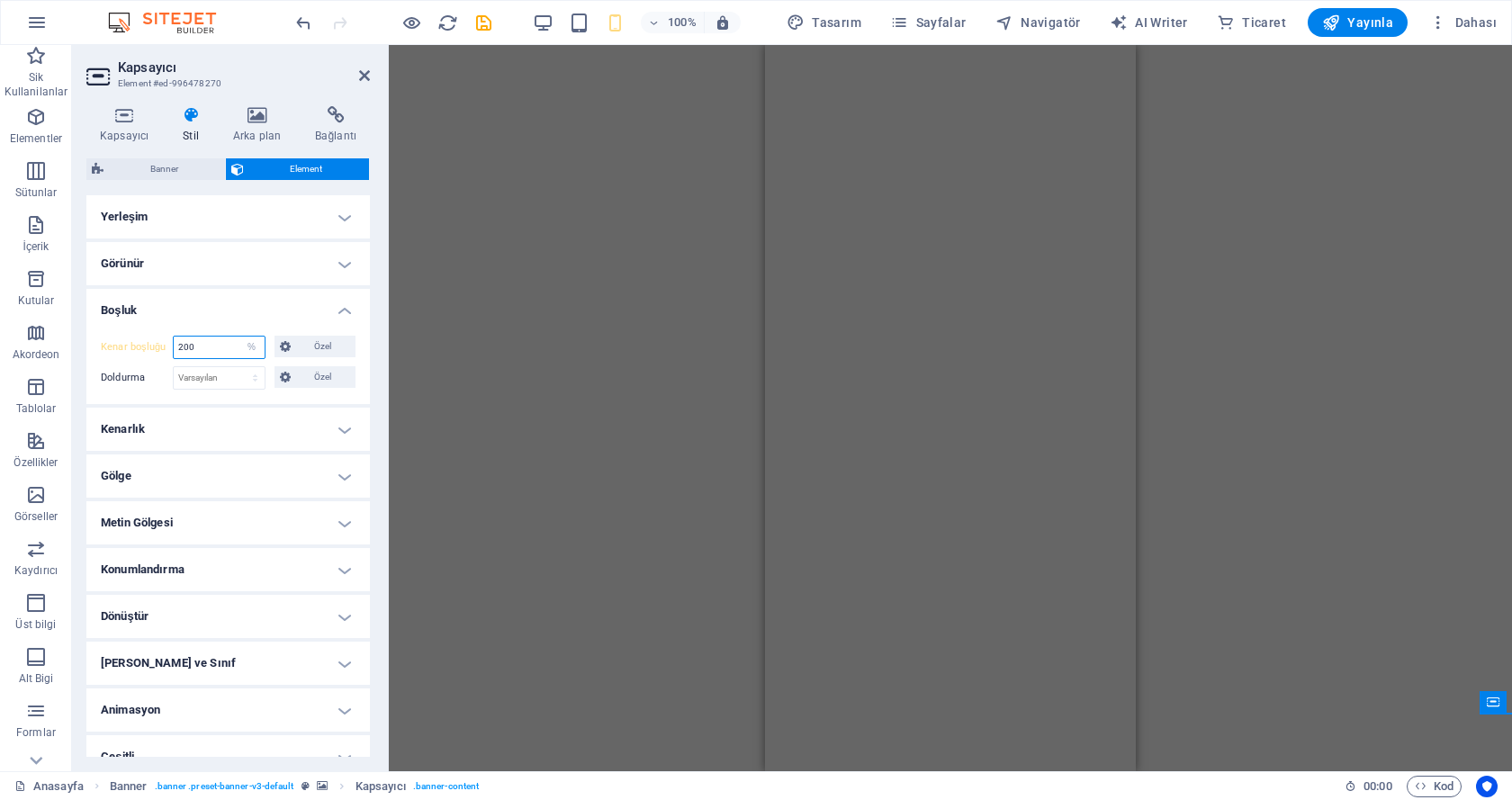
scroll to position [516, 0]
drag, startPoint x: 209, startPoint y: 348, endPoint x: 117, endPoint y: 340, distance: 92.3
click at [117, 340] on div "Kenar boşluğu 200 Varsayılan otomatik px % rem vw vh Özel Özel" at bounding box center [227, 347] width 255 height 24
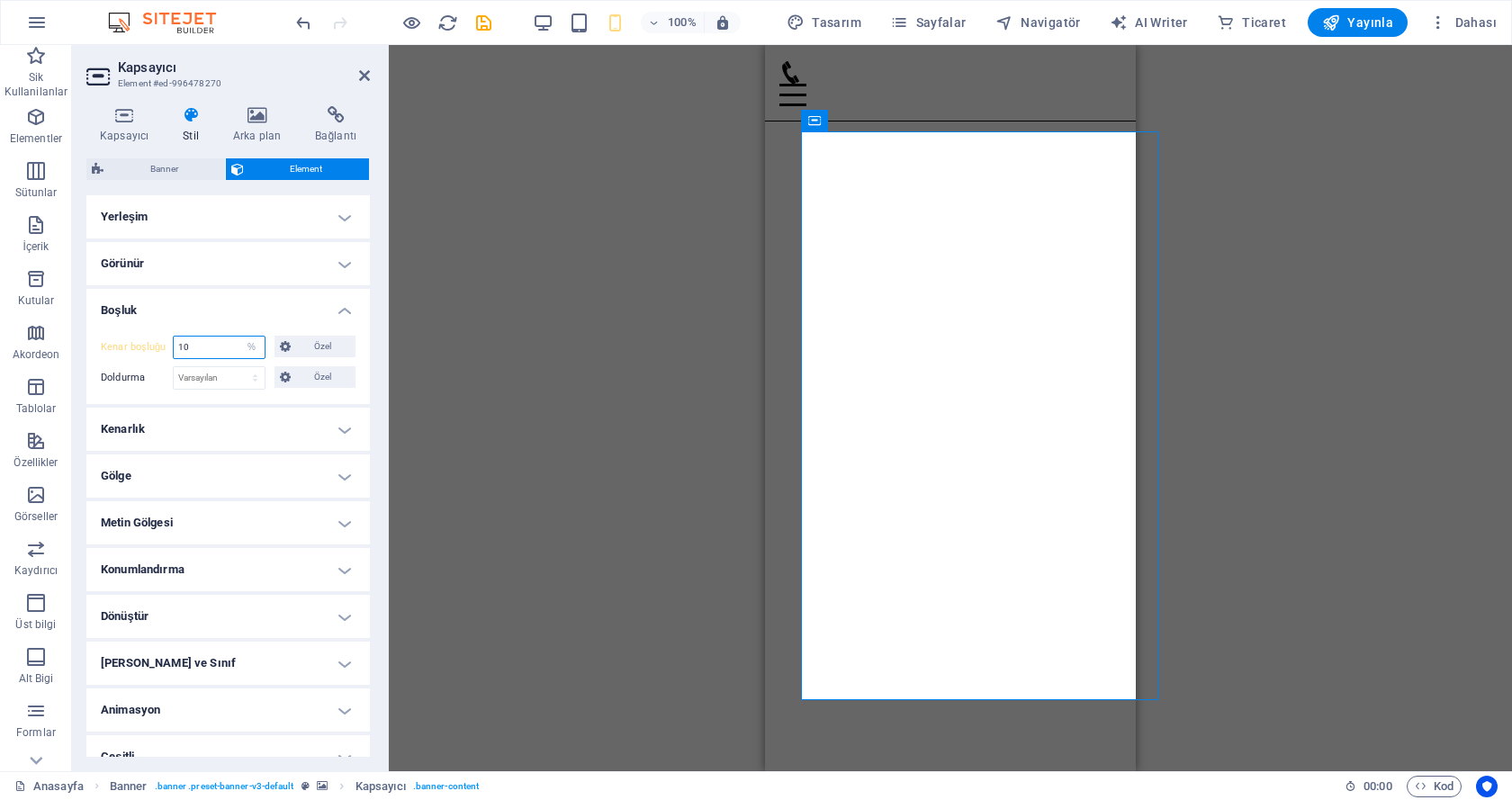
scroll to position [165, 0]
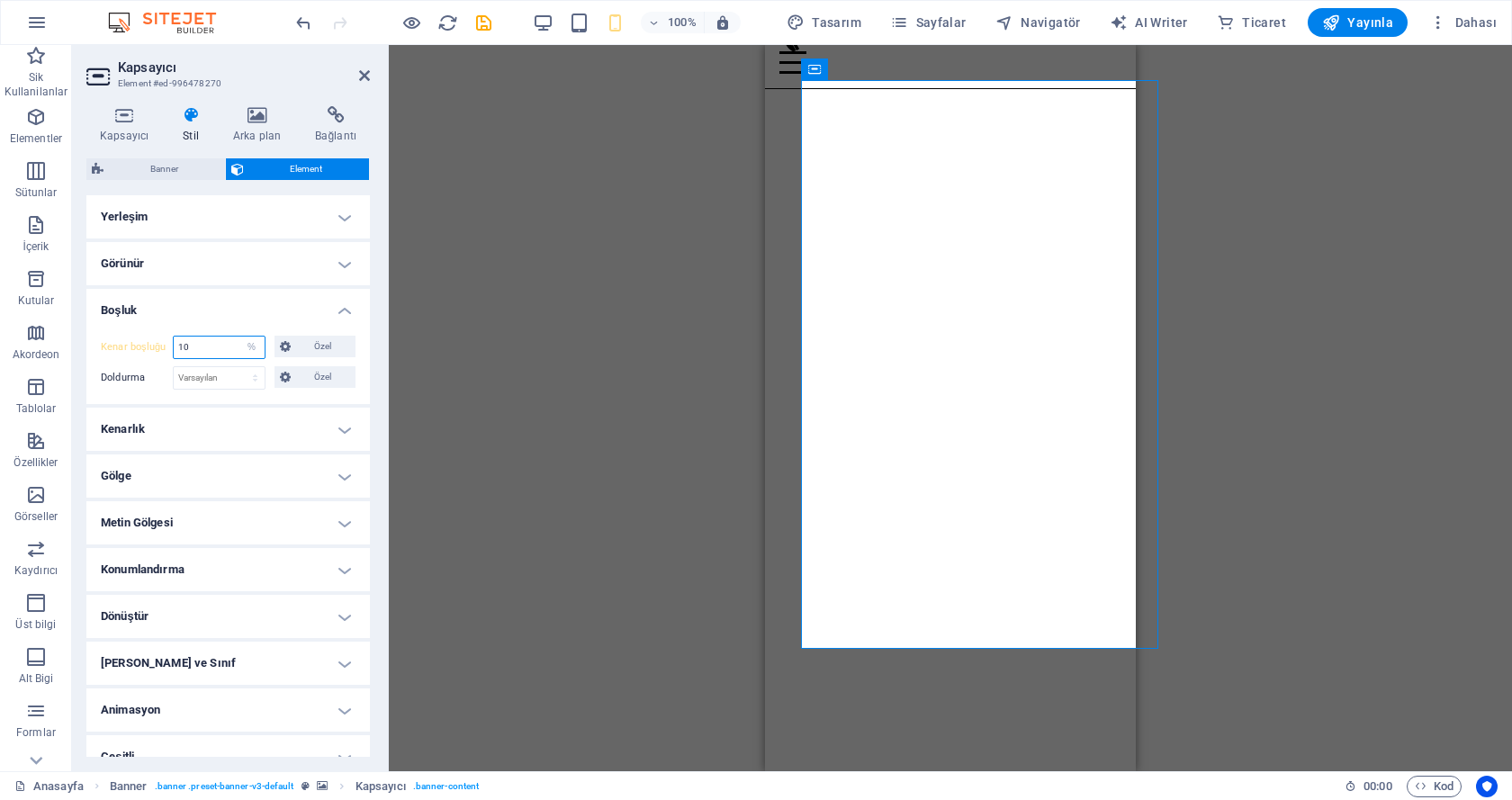
drag, startPoint x: 183, startPoint y: 340, endPoint x: 163, endPoint y: 338, distance: 20.1
click at [163, 338] on div "Kenar boşluğu 10 Varsayılan otomatik px % rem vw vh Özel Özel" at bounding box center [227, 347] width 255 height 24
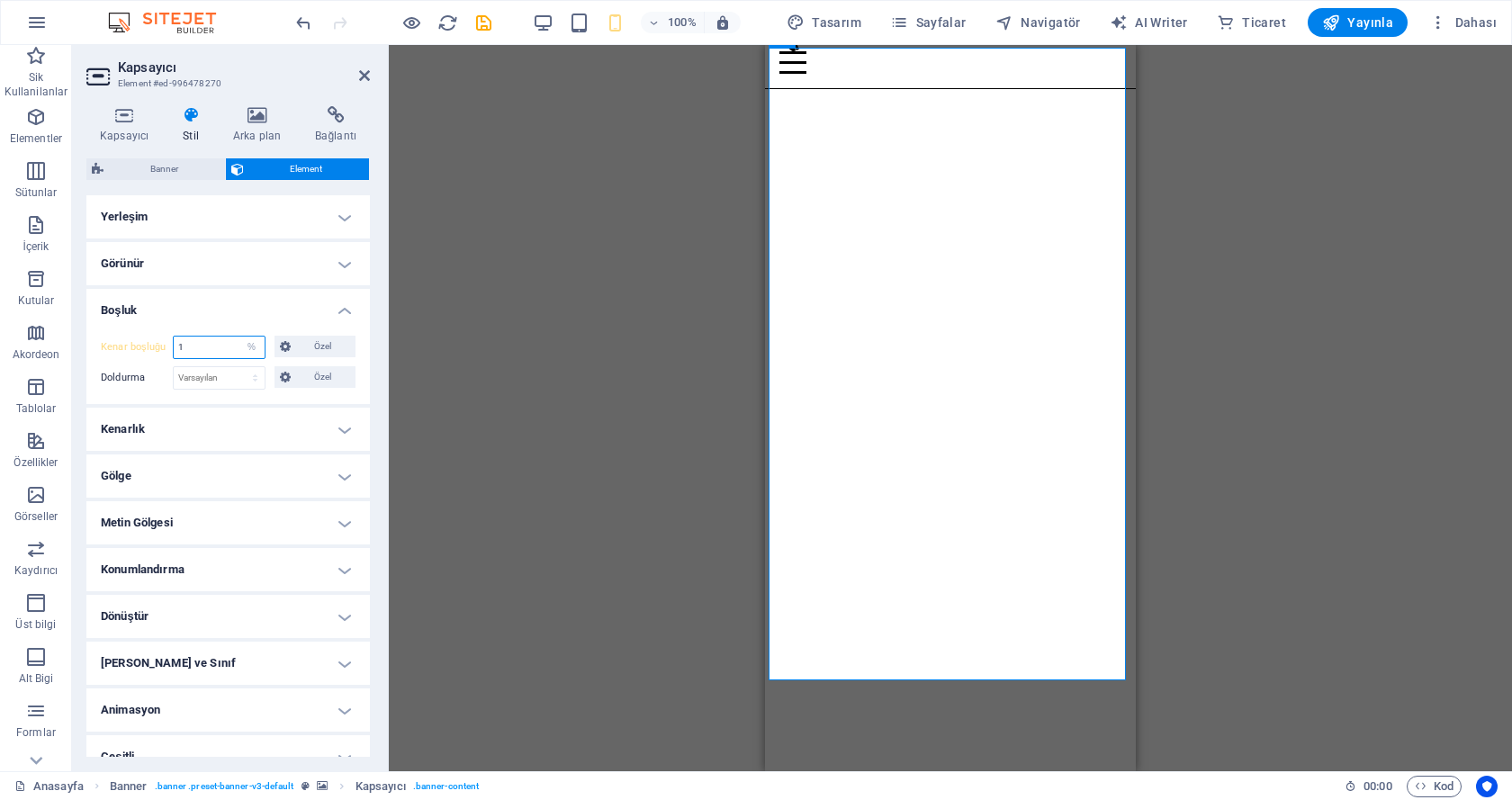
drag, startPoint x: 200, startPoint y: 346, endPoint x: 172, endPoint y: 345, distance: 28.0
click at [172, 345] on div "Kenar boşluğu 1 Varsayılan otomatik px % rem vw vh Özel Özel" at bounding box center [227, 347] width 255 height 24
type input "1"
click at [242, 322] on div "Kenar boşluğu 1 Varsayılan otomatik px % rem vw vh Özel Özel 1 otomatik px % re…" at bounding box center [228, 363] width 284 height 83
click at [226, 340] on input "1" at bounding box center [219, 347] width 91 height 22
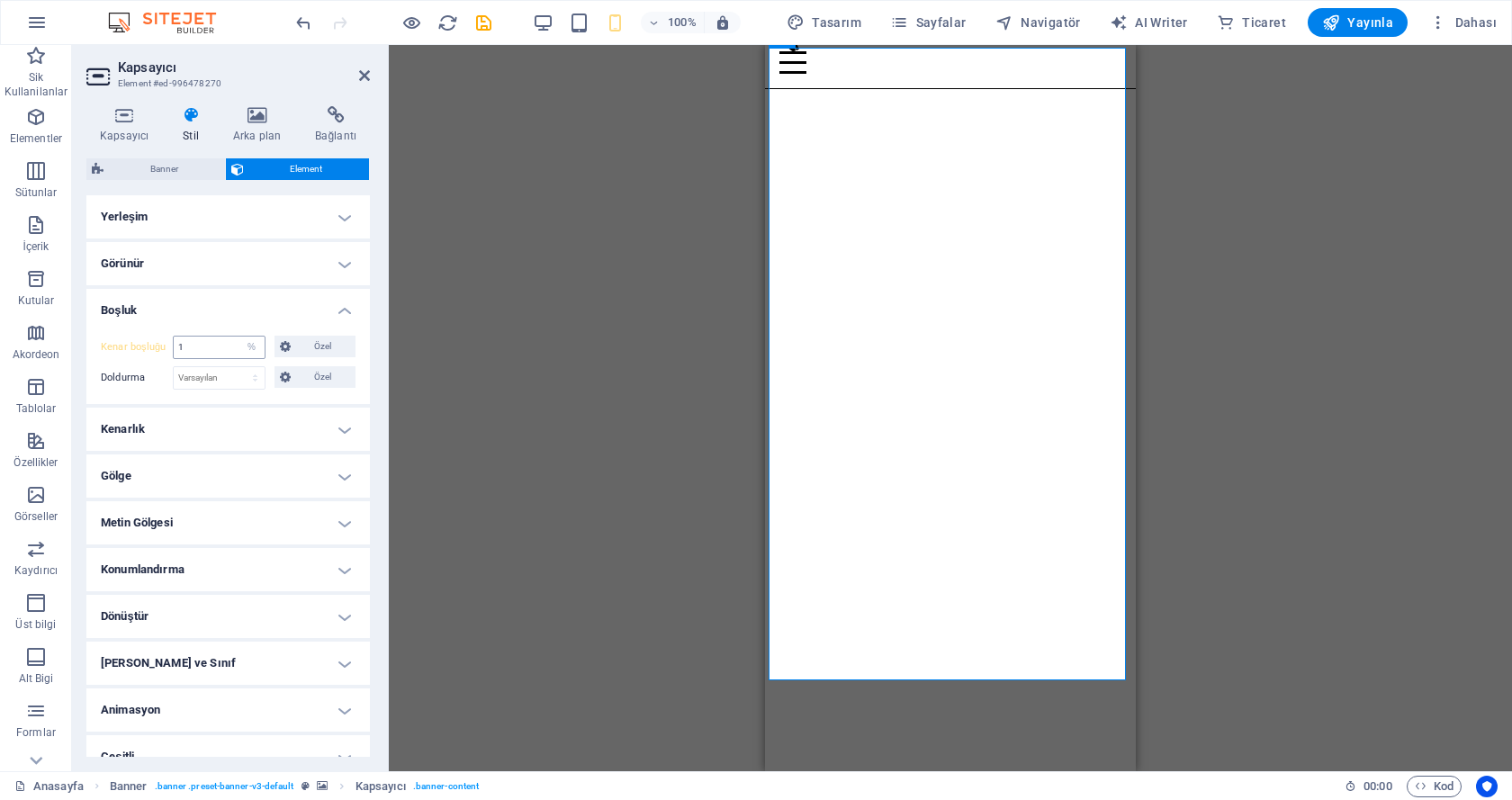
click at [263, 352] on div "1 Varsayılan otomatik px % rem vw vh Özel" at bounding box center [219, 347] width 93 height 24
click at [249, 350] on select "Varsayılan otomatik px % rem vw vh Özel" at bounding box center [252, 347] width 25 height 22
select select "default"
click at [240, 337] on select "Varsayılan otomatik px % rem vw vh Özel" at bounding box center [252, 347] width 25 height 22
select select "DISABLED_OPTION_VALUE"
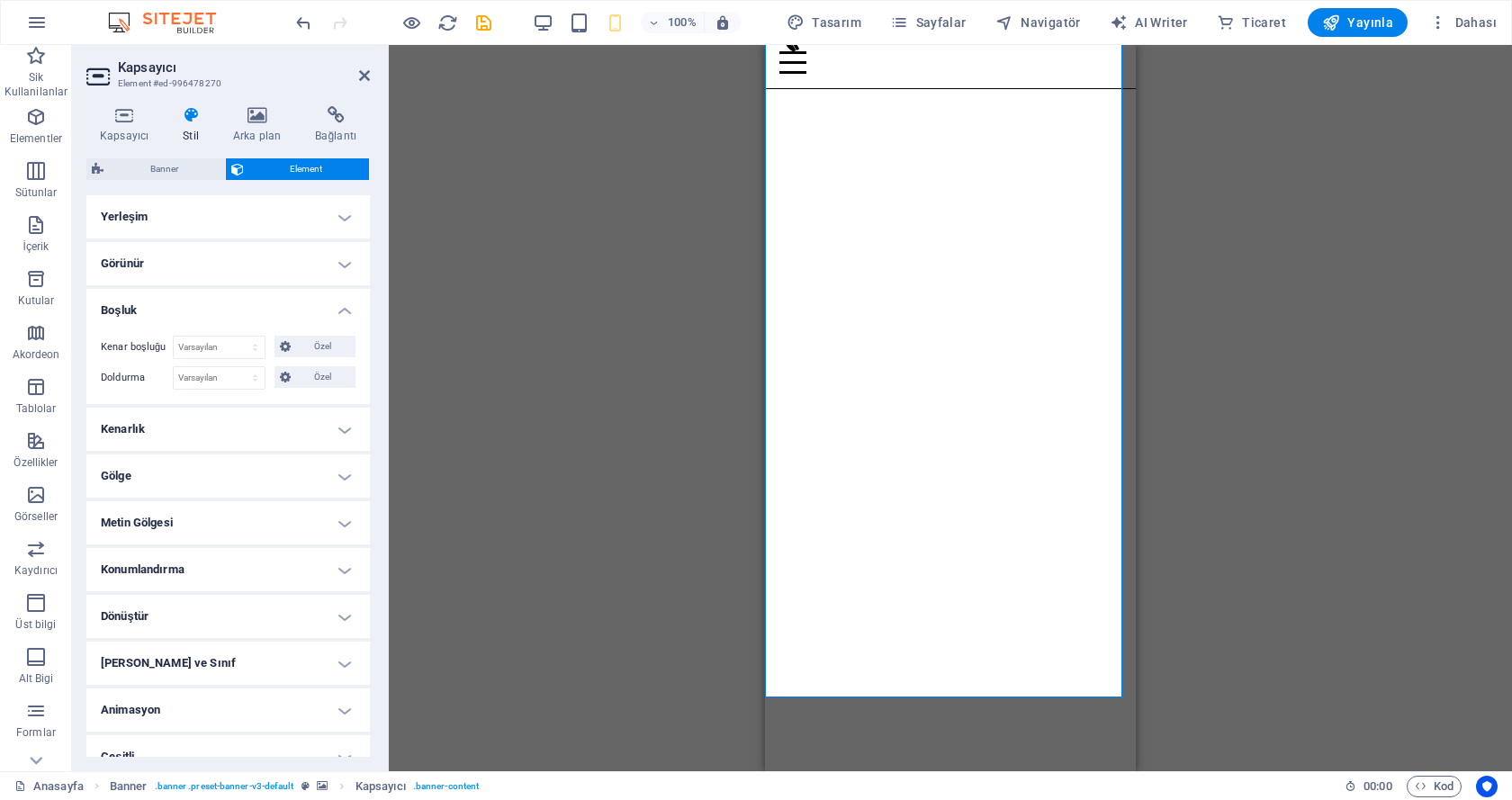
click at [340, 309] on h4 "Boşluk" at bounding box center [228, 305] width 284 height 32
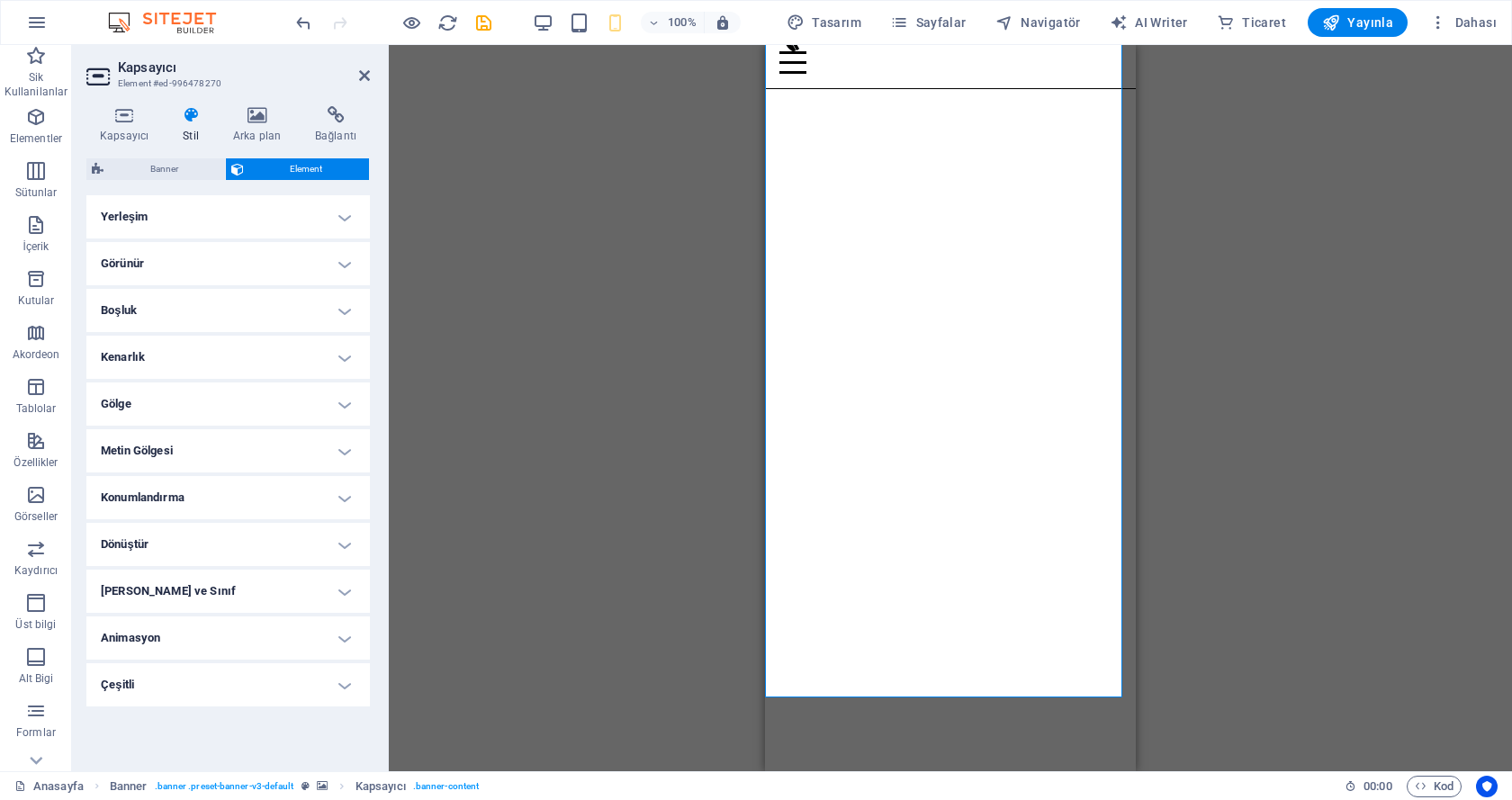
click at [335, 353] on h4 "Kenarlık" at bounding box center [228, 357] width 284 height 43
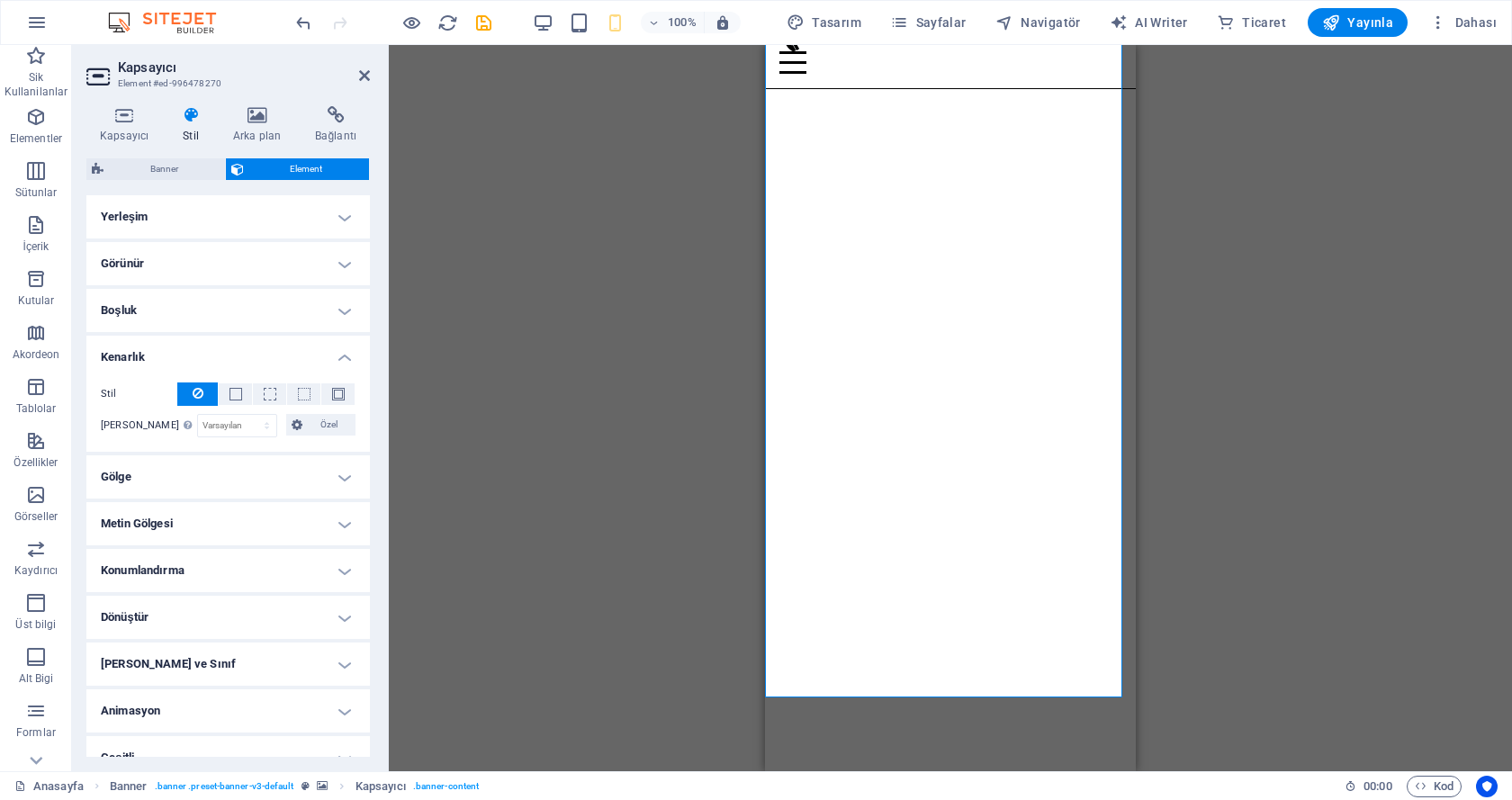
click at [336, 358] on h4 "Kenarlık" at bounding box center [228, 352] width 284 height 32
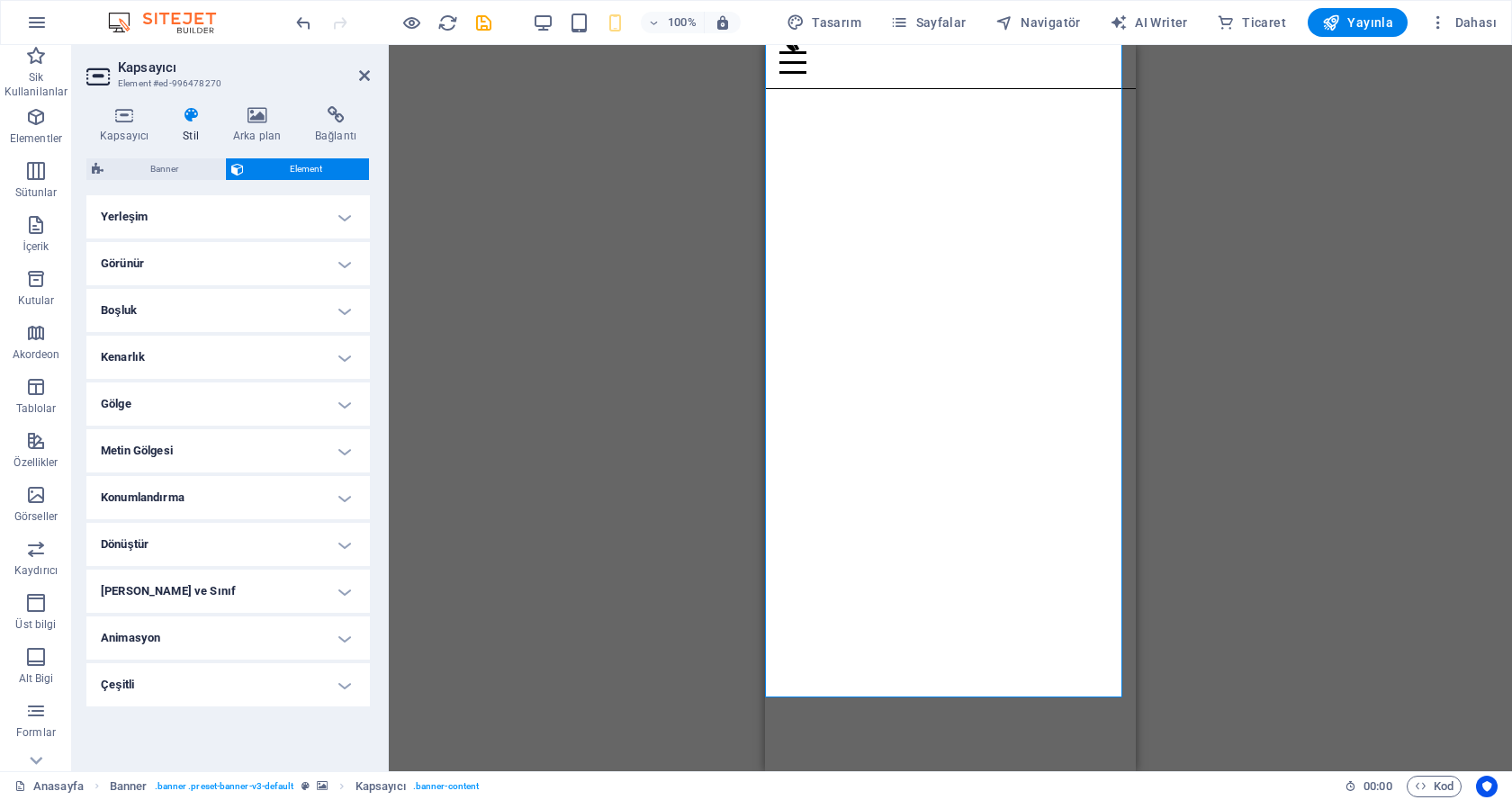
click at [340, 494] on h4 "Konumlandırma" at bounding box center [228, 498] width 284 height 43
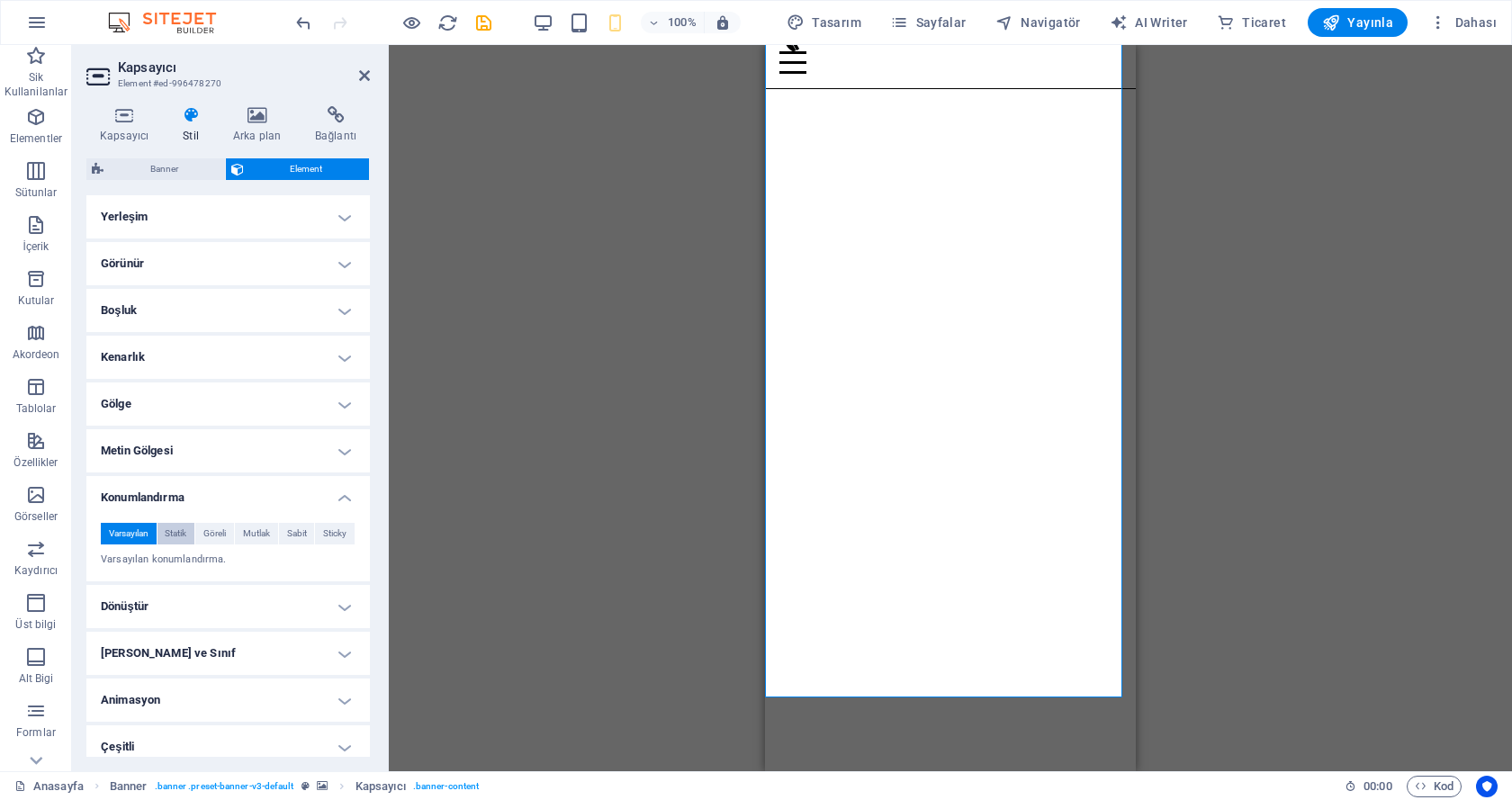
click at [180, 531] on span "Statik" at bounding box center [175, 533] width 22 height 22
click at [218, 534] on span "Göreli" at bounding box center [214, 533] width 23 height 22
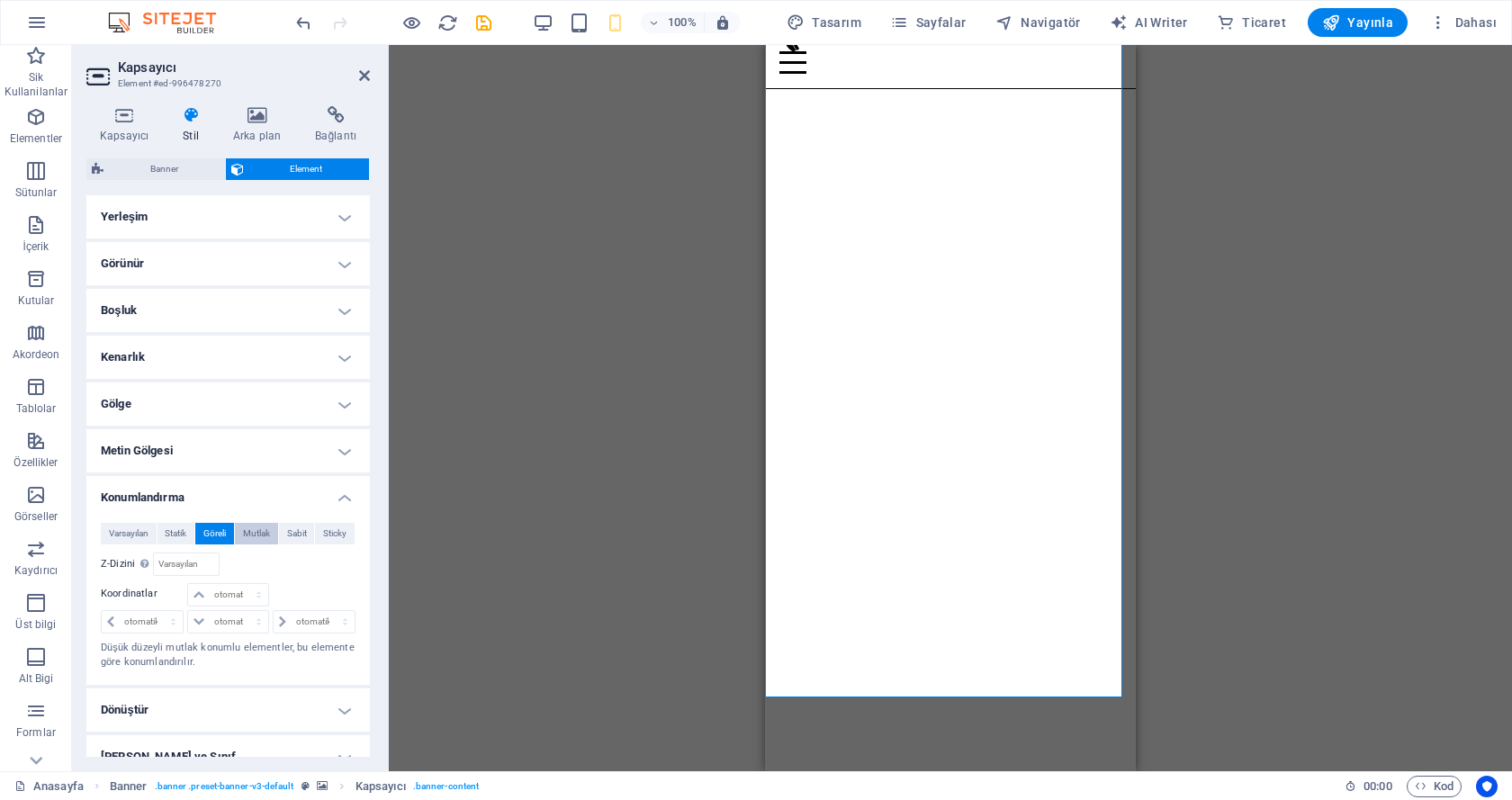
click at [247, 534] on span "Mutlak" at bounding box center [257, 533] width 27 height 22
click at [290, 531] on span "Sabit" at bounding box center [296, 533] width 20 height 22
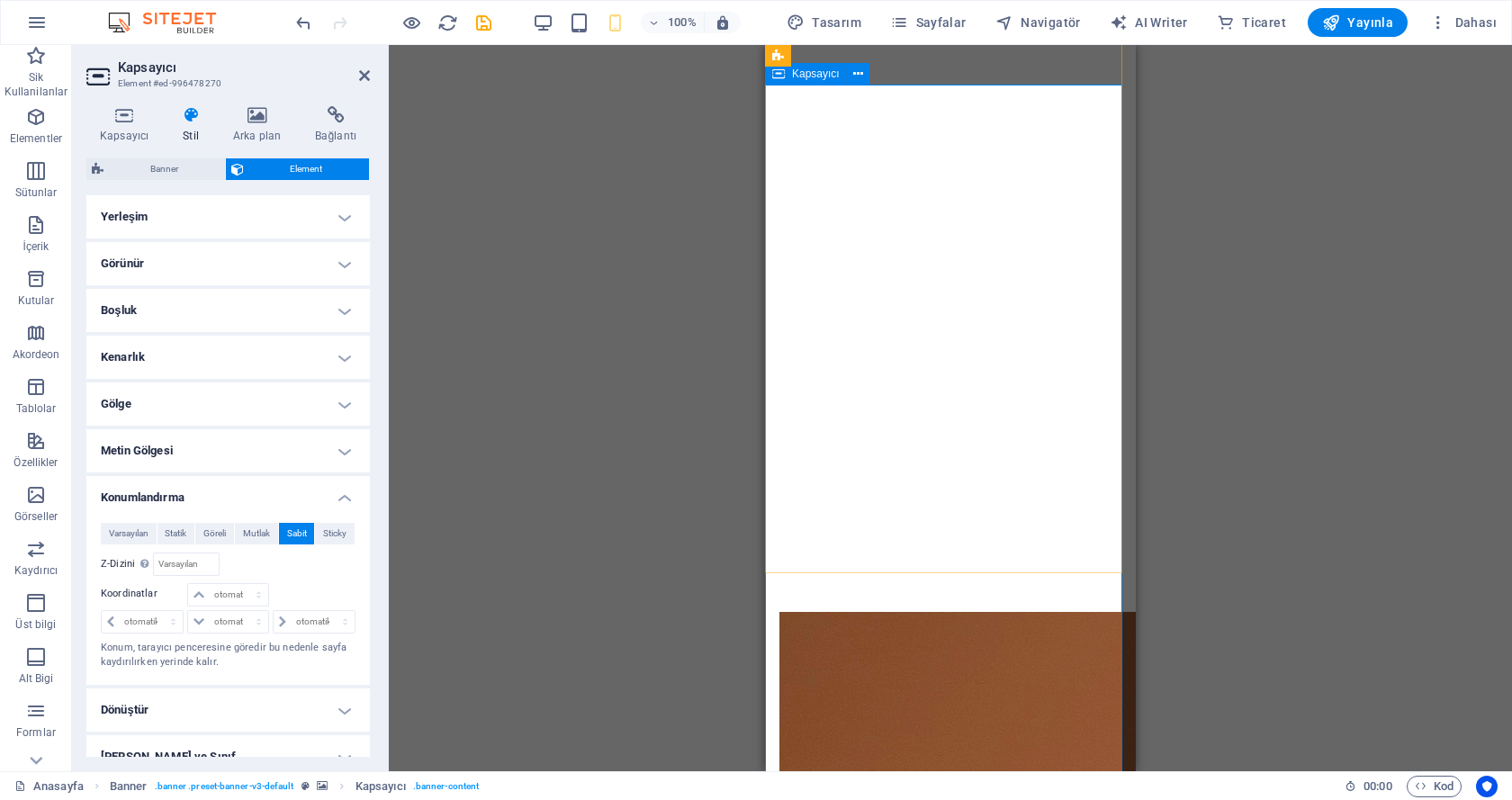
scroll to position [374, 0]
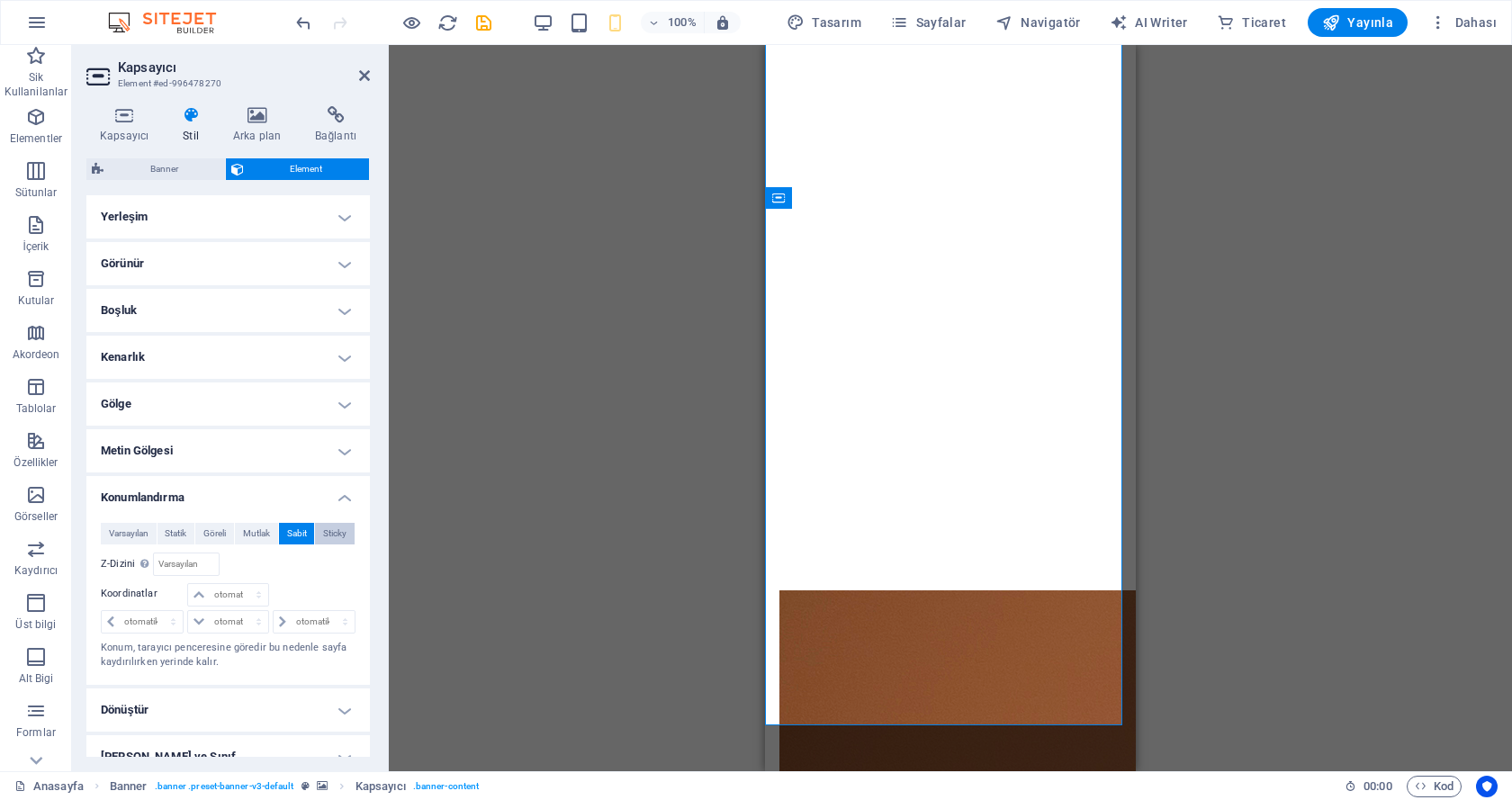
click at [337, 525] on span "Sticky" at bounding box center [335, 533] width 23 height 22
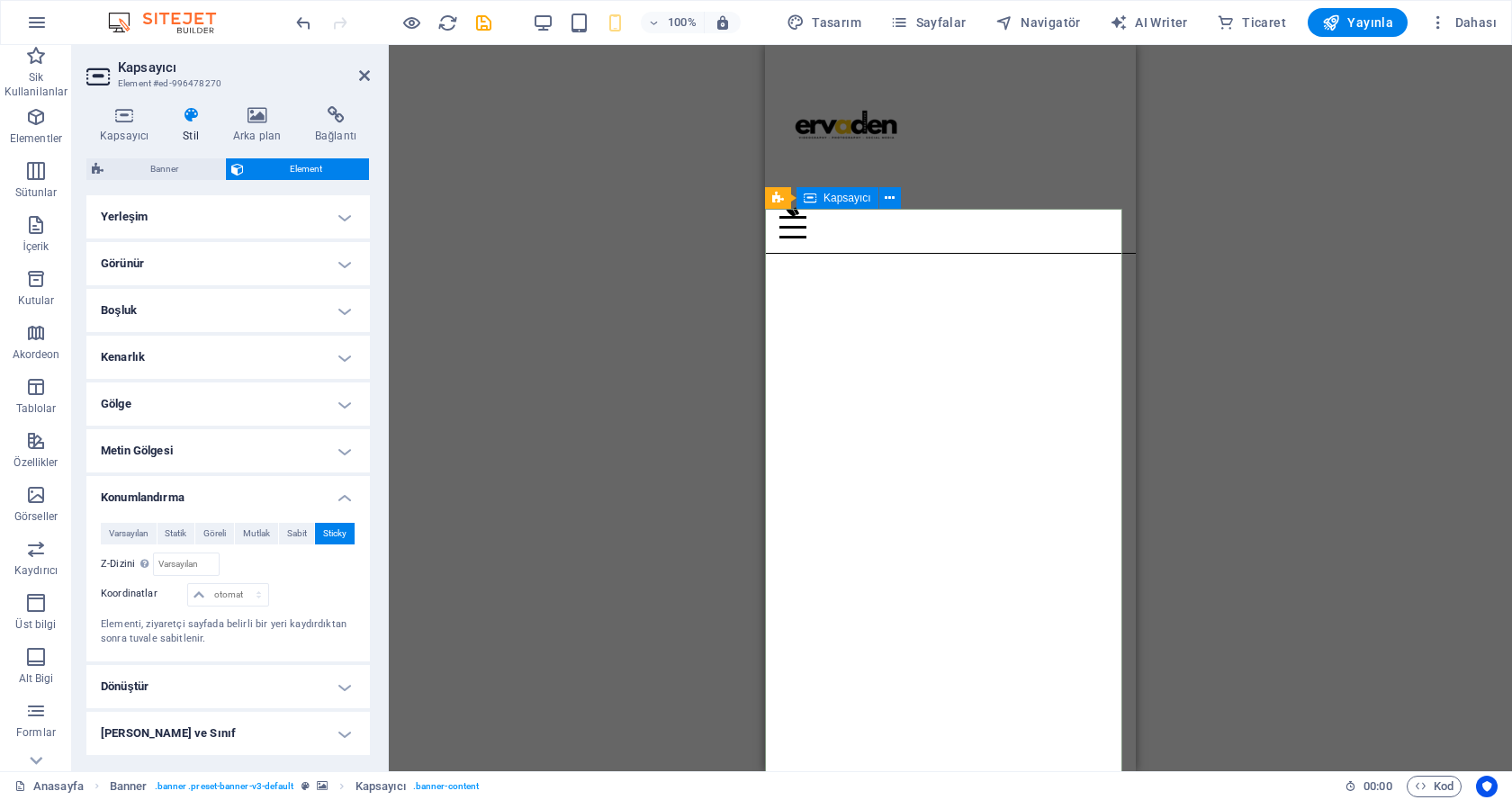
scroll to position [210, 0]
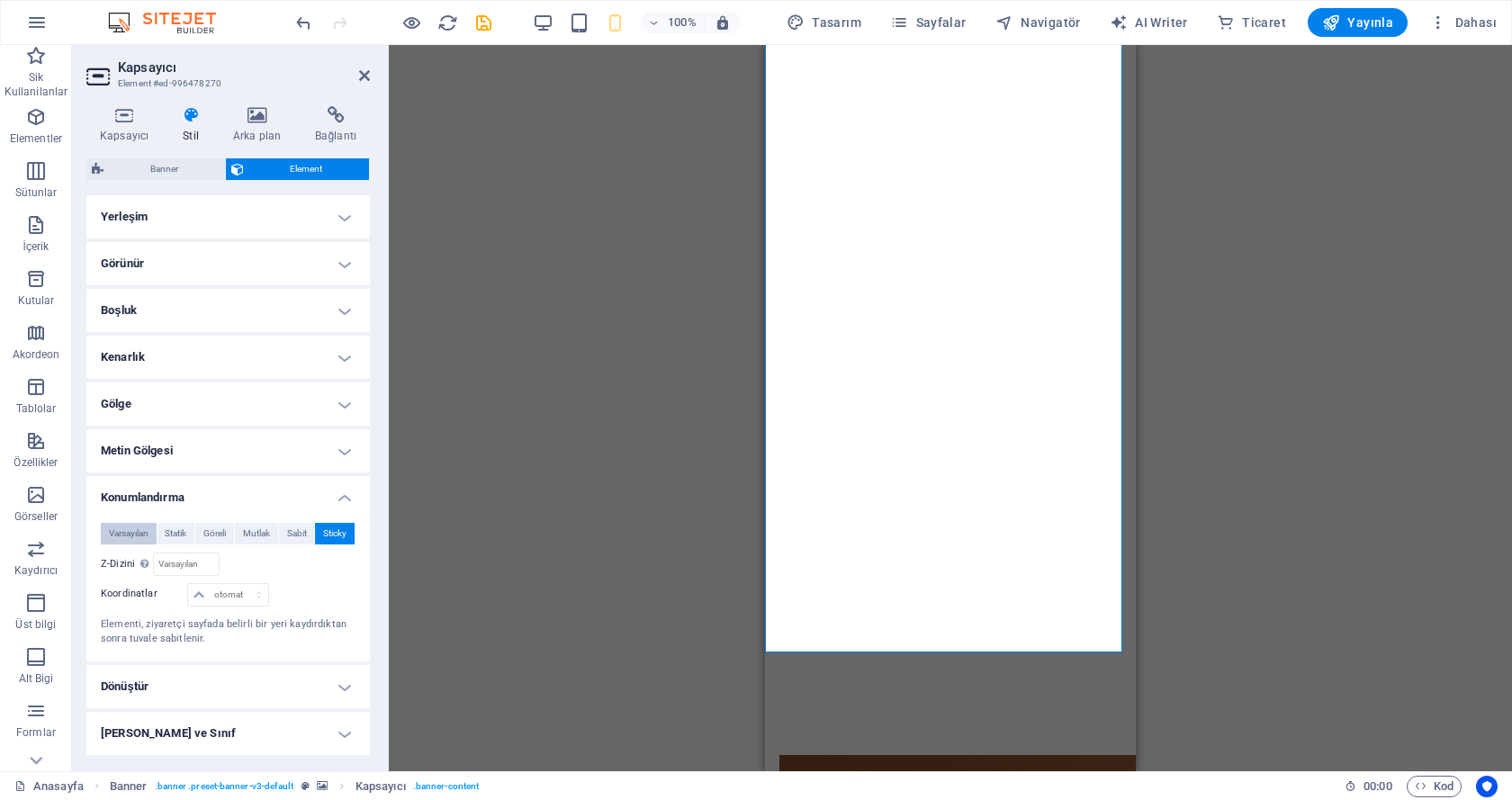
click at [123, 526] on span "Varsayılan" at bounding box center [129, 533] width 39 height 22
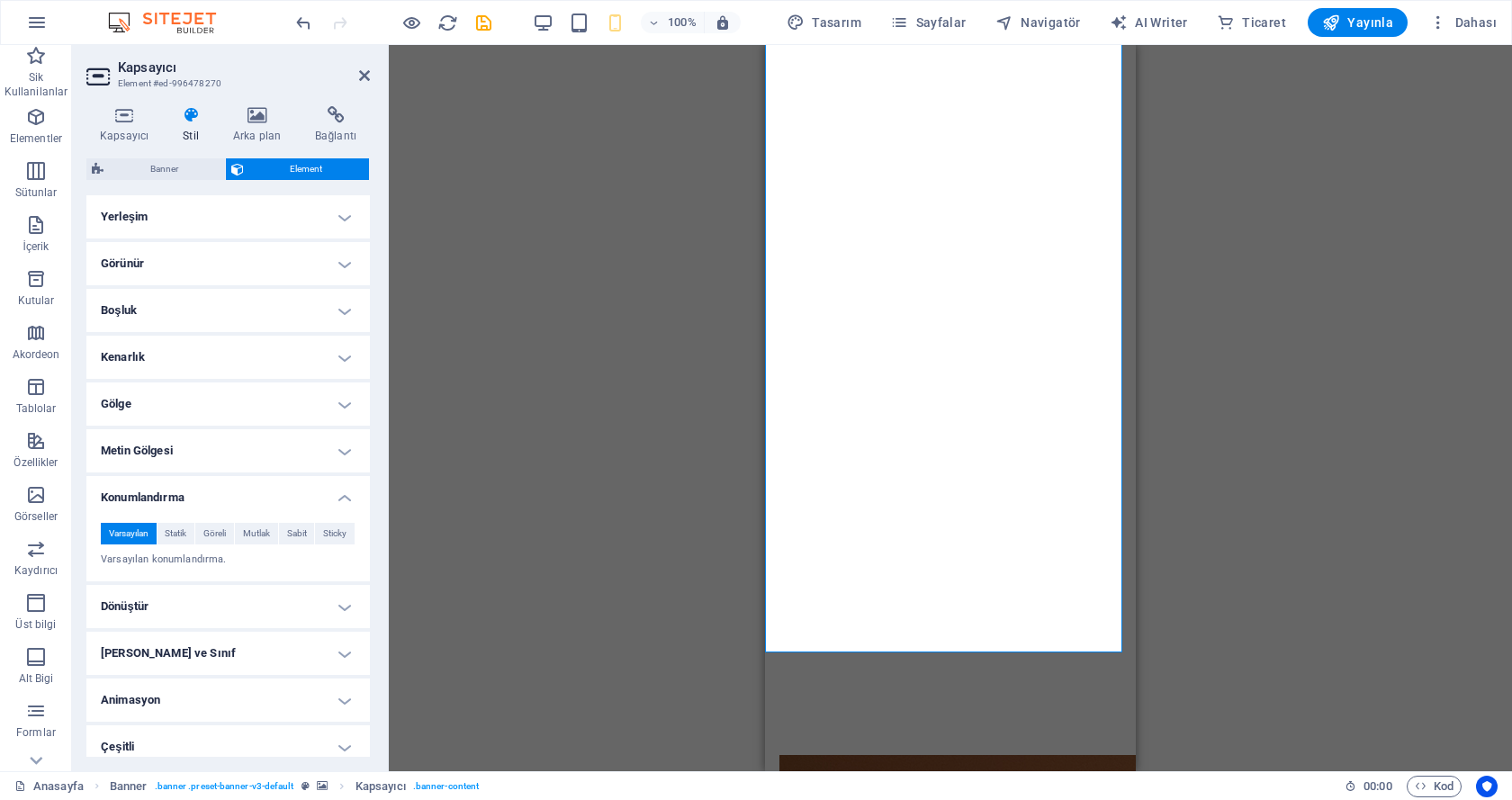
click at [415, 498] on div "Mevcut içeriği değiştirmek için buraya sürükleyin. Yeni bir element oluşturmak …" at bounding box center [950, 408] width 1123 height 727
click at [290, 600] on h4 "Dönüştür" at bounding box center [228, 606] width 284 height 43
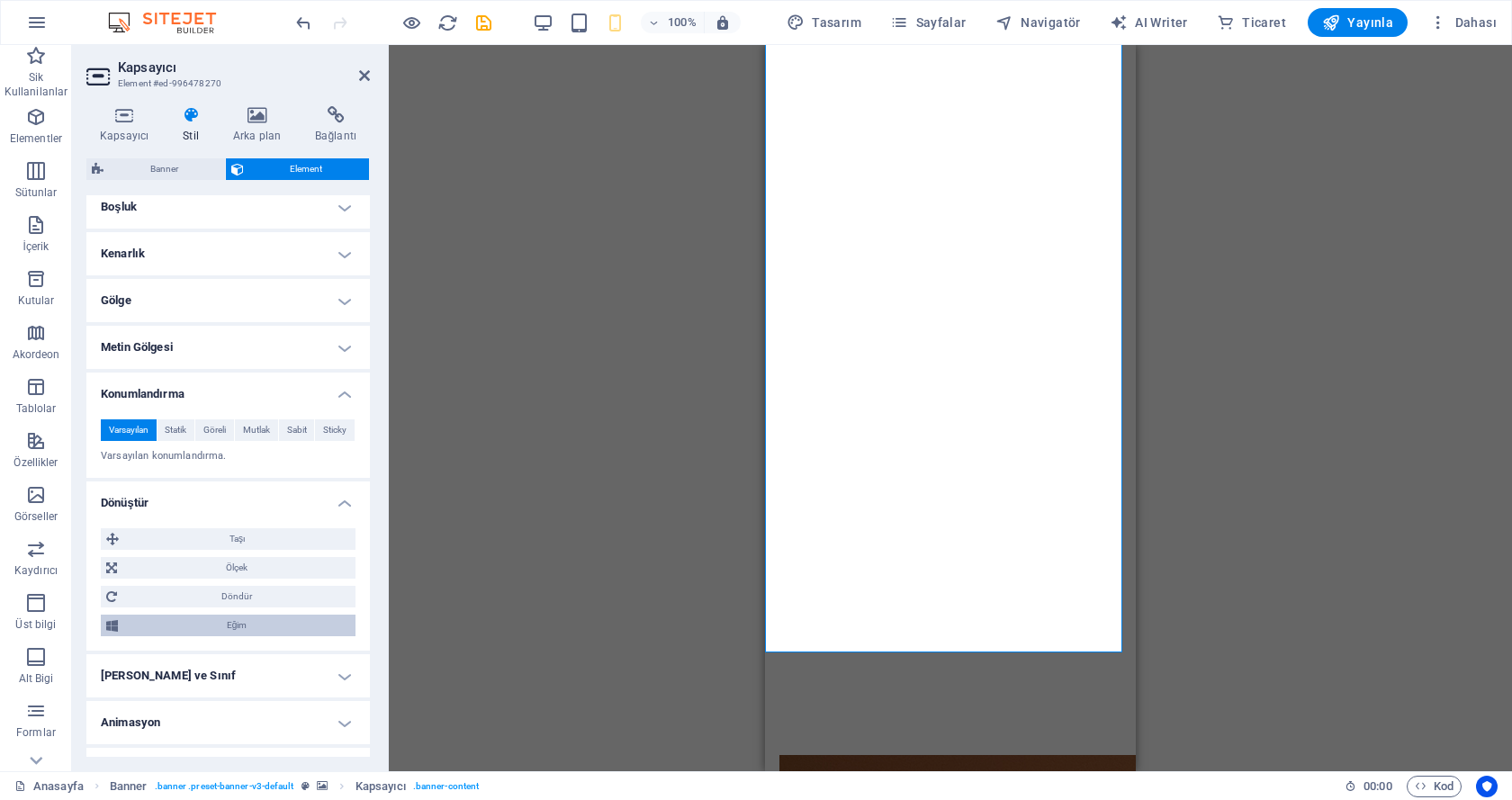
scroll to position [138, 0]
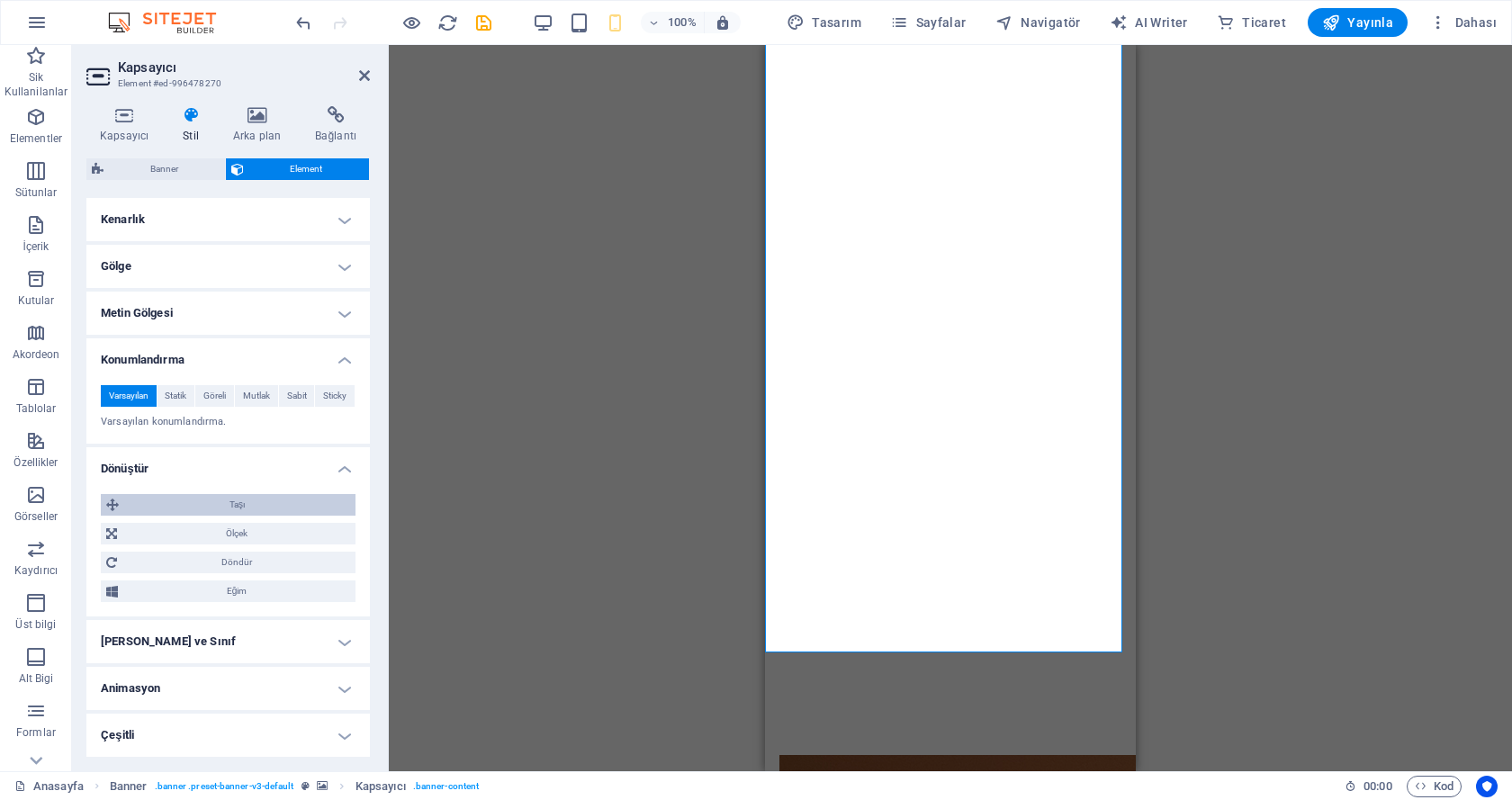
click at [265, 513] on span "Taşı" at bounding box center [237, 505] width 226 height 22
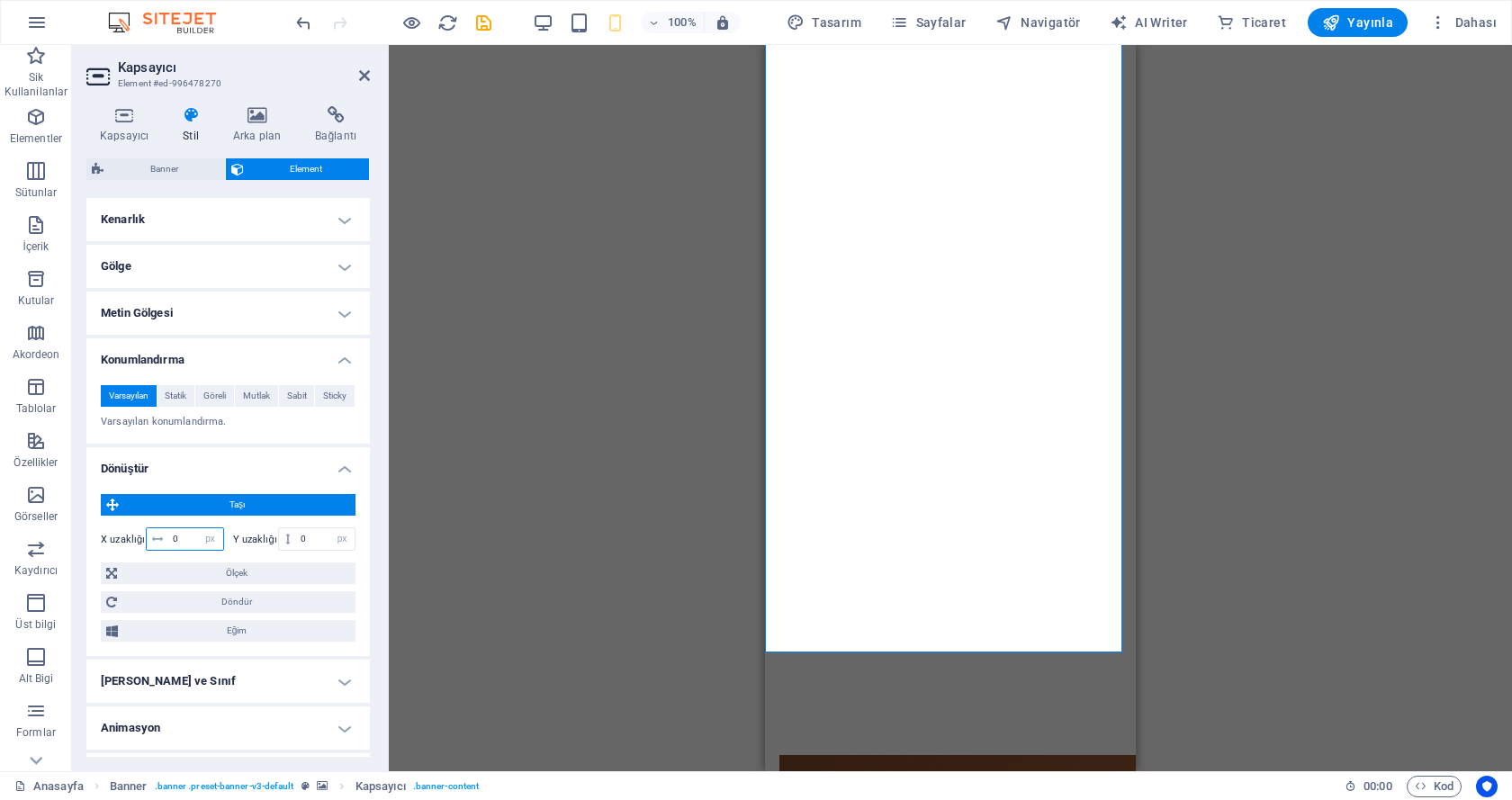
drag, startPoint x: 179, startPoint y: 536, endPoint x: 163, endPoint y: 534, distance: 16.1
click at [164, 534] on div "0 px rem % em vh vw" at bounding box center [184, 539] width 78 height 24
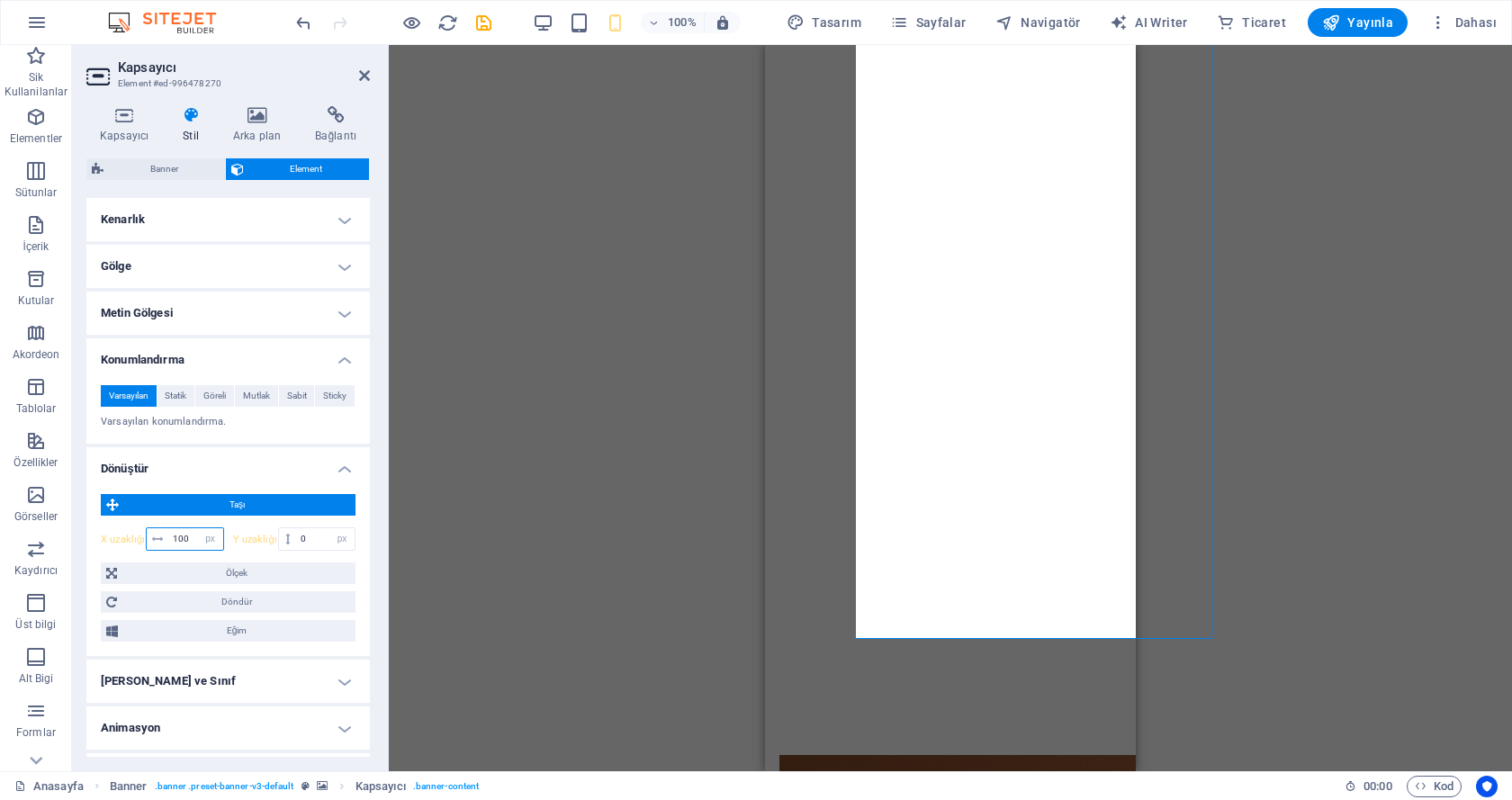
drag, startPoint x: 193, startPoint y: 535, endPoint x: 117, endPoint y: 531, distance: 76.1
click at [117, 532] on div "X uzaklığı 100 px rem % em vh vw" at bounding box center [162, 539] width 123 height 24
type input "0"
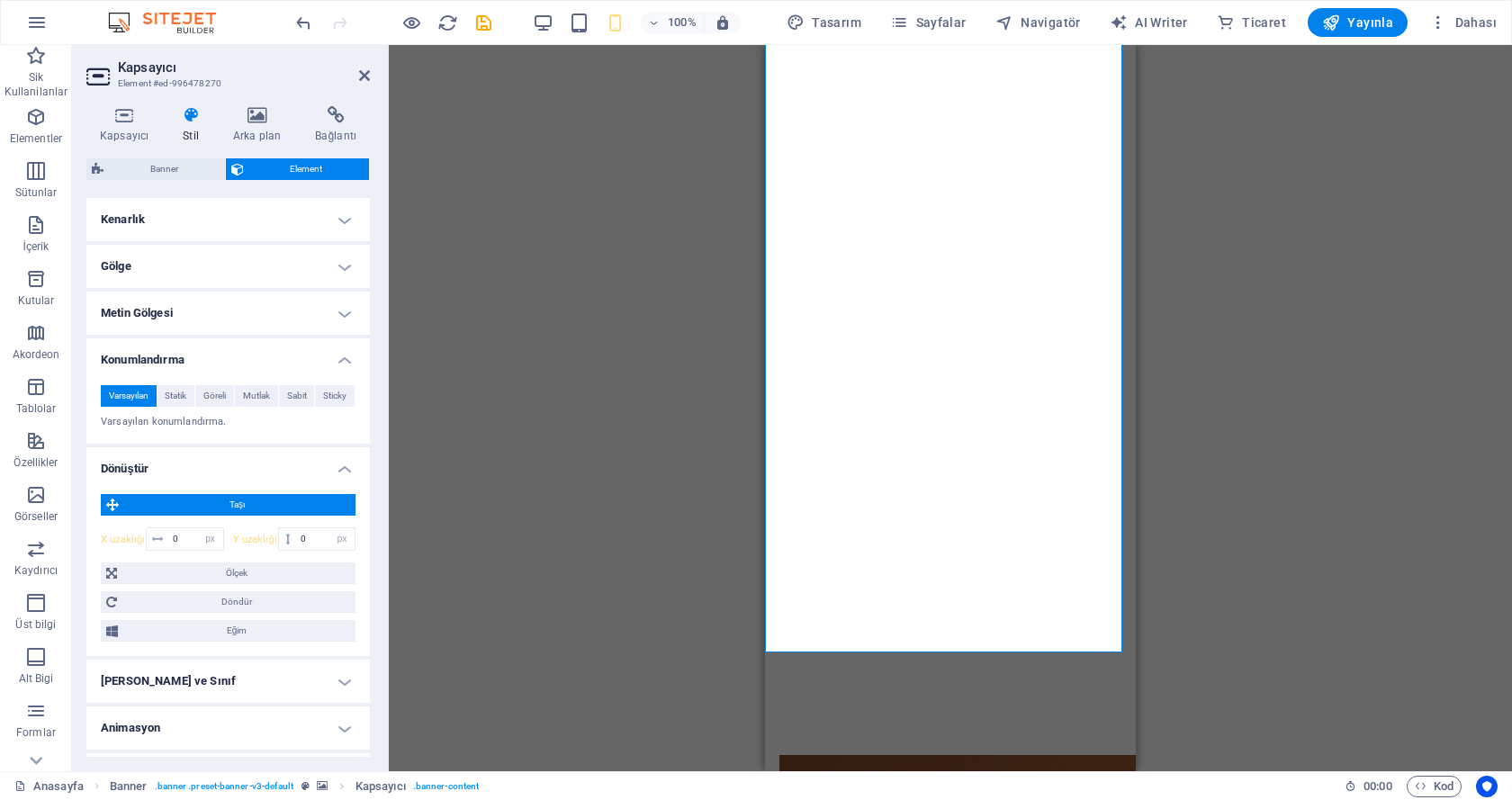
click at [381, 519] on div "Kapsayıcı Stil Arka plan Bağlantı Boyut Yükseklik 100 Varsayılan px rem % vh vw…" at bounding box center [228, 431] width 312 height 680
drag, startPoint x: 117, startPoint y: 498, endPoint x: 117, endPoint y: 584, distance: 86.0
click at [117, 584] on div "Taşı X uzaklığı 0 px rem % em vh vw Y uzaklığı 0 px rem % em vh vw Ölçek Yakınl…" at bounding box center [227, 568] width 255 height 148
click at [335, 472] on h4 "Dönüştür" at bounding box center [228, 463] width 284 height 32
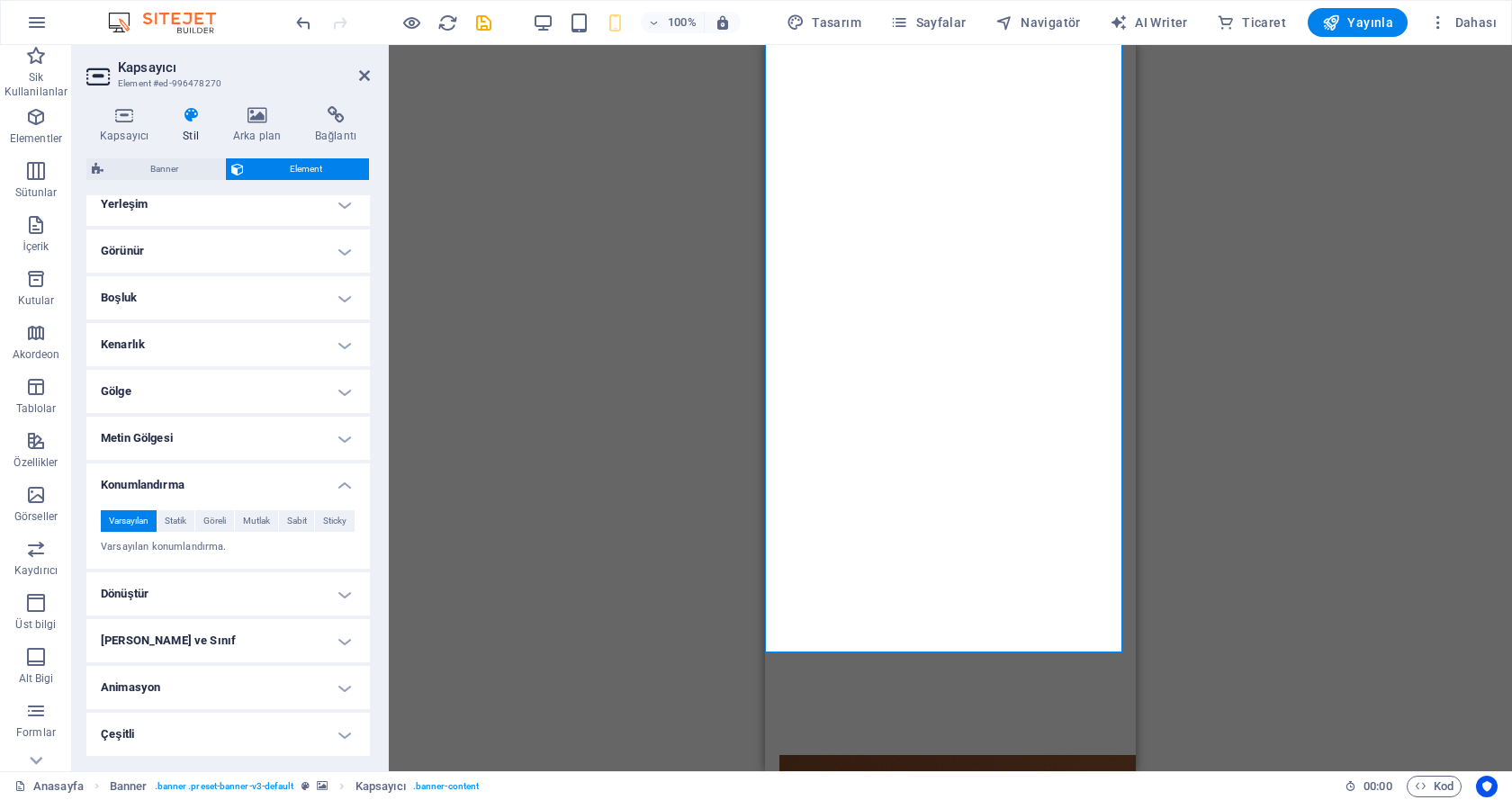
scroll to position [12, 0]
click at [348, 475] on h4 "Konumlandırma" at bounding box center [228, 479] width 284 height 32
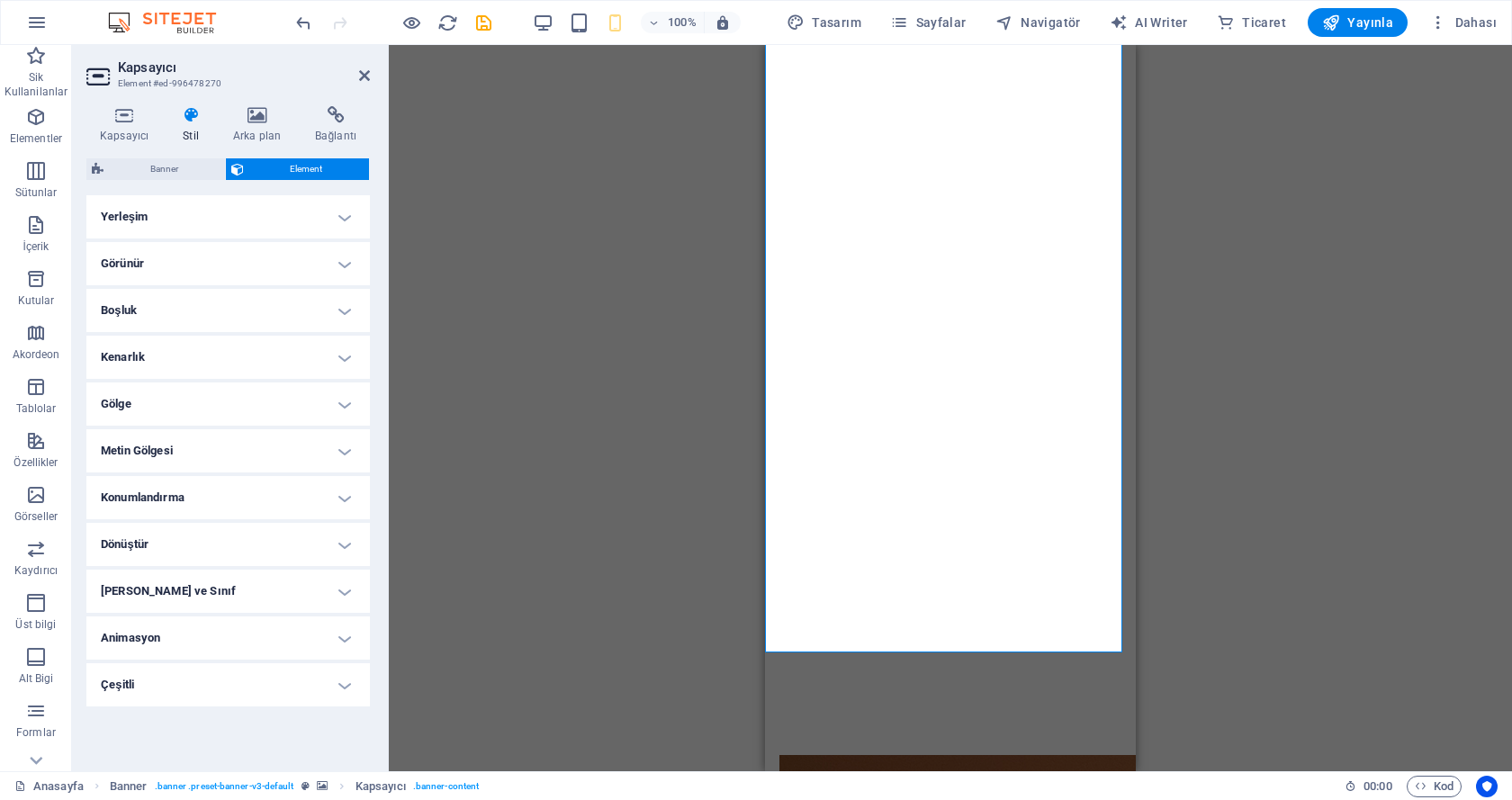
scroll to position [0, 0]
click at [235, 675] on h4 "Çeşitli" at bounding box center [228, 685] width 284 height 43
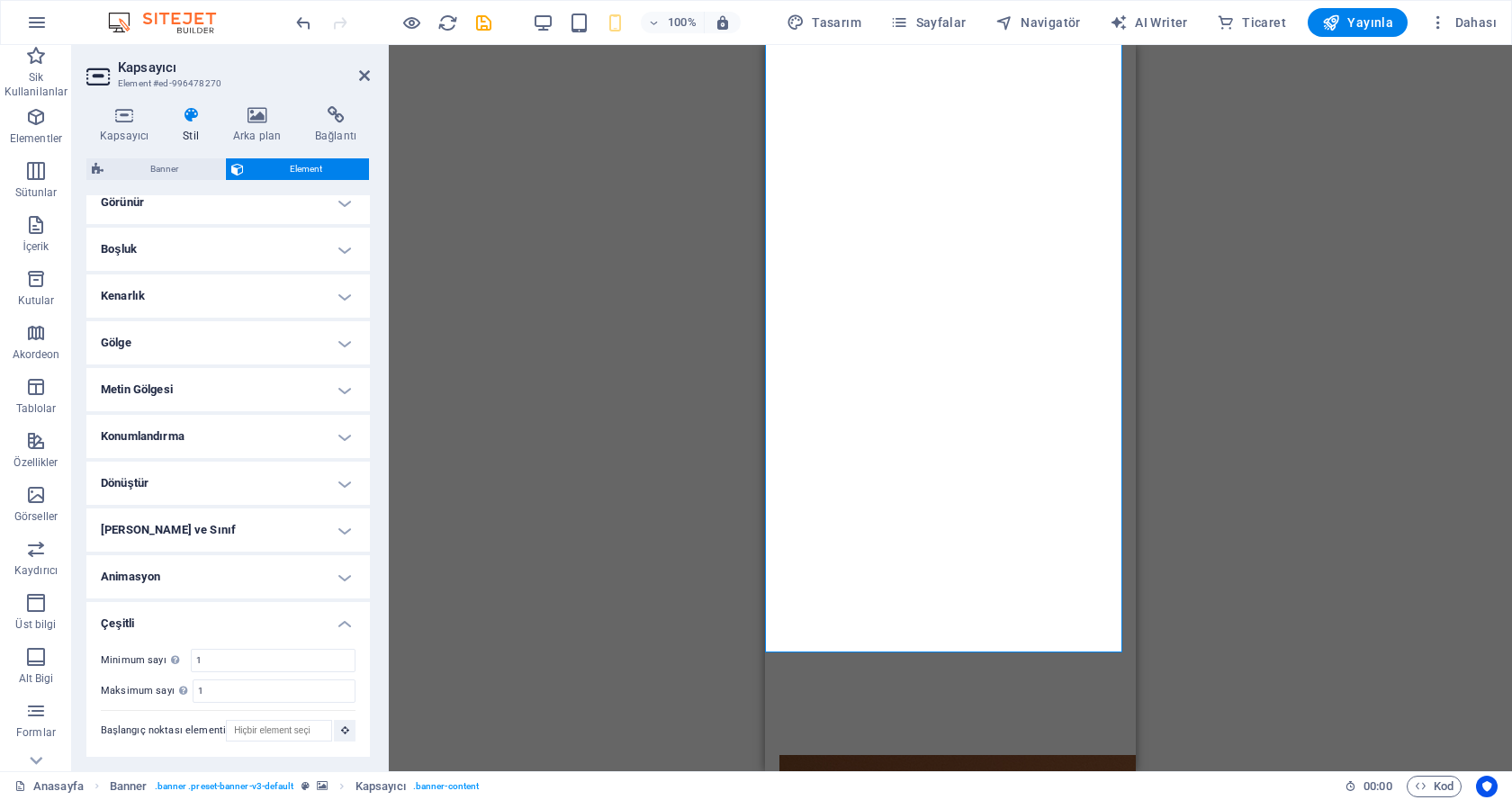
click at [345, 625] on h4 "Çeşitli" at bounding box center [228, 619] width 284 height 32
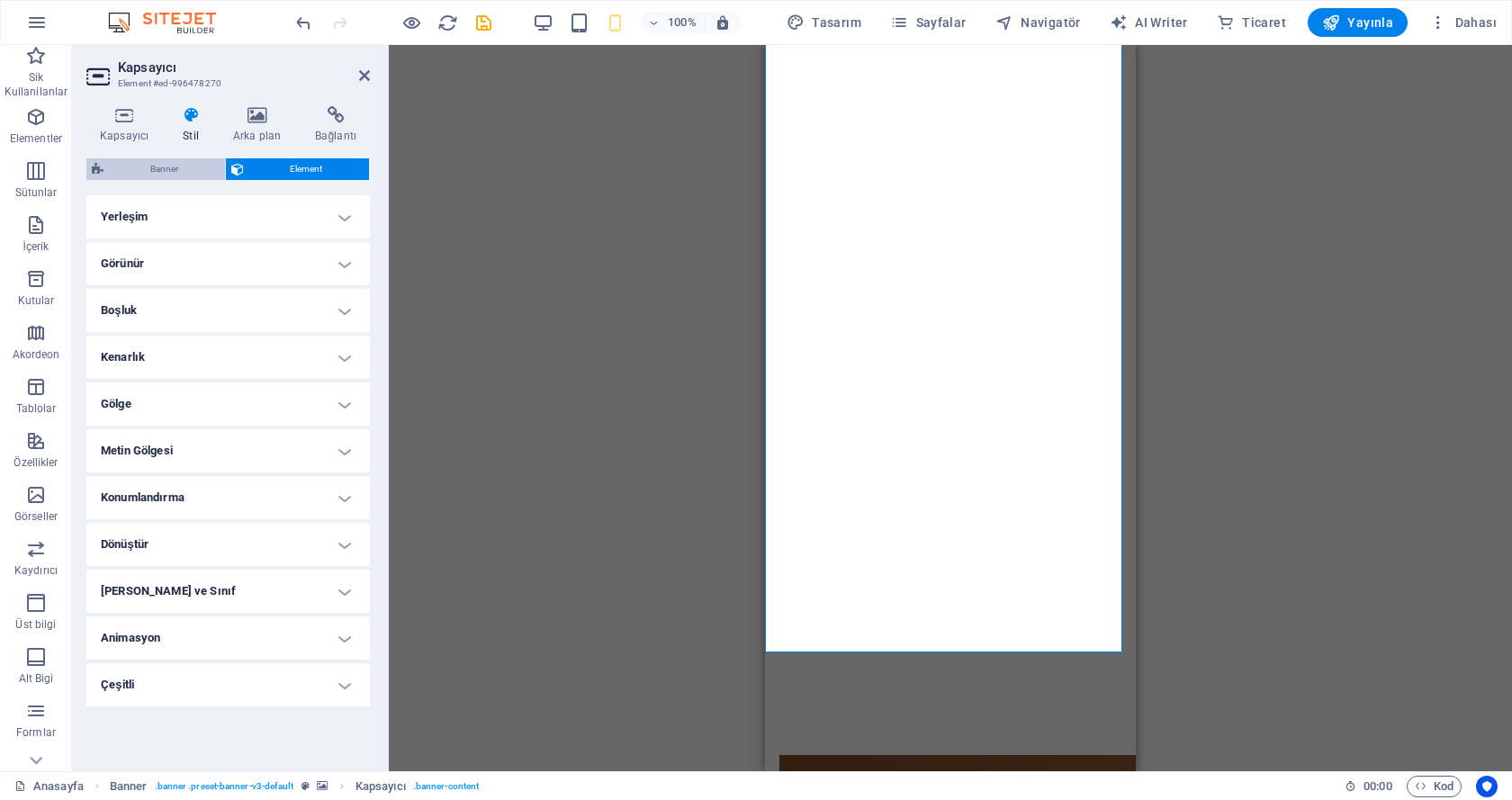
click at [179, 166] on span "Banner" at bounding box center [164, 169] width 111 height 22
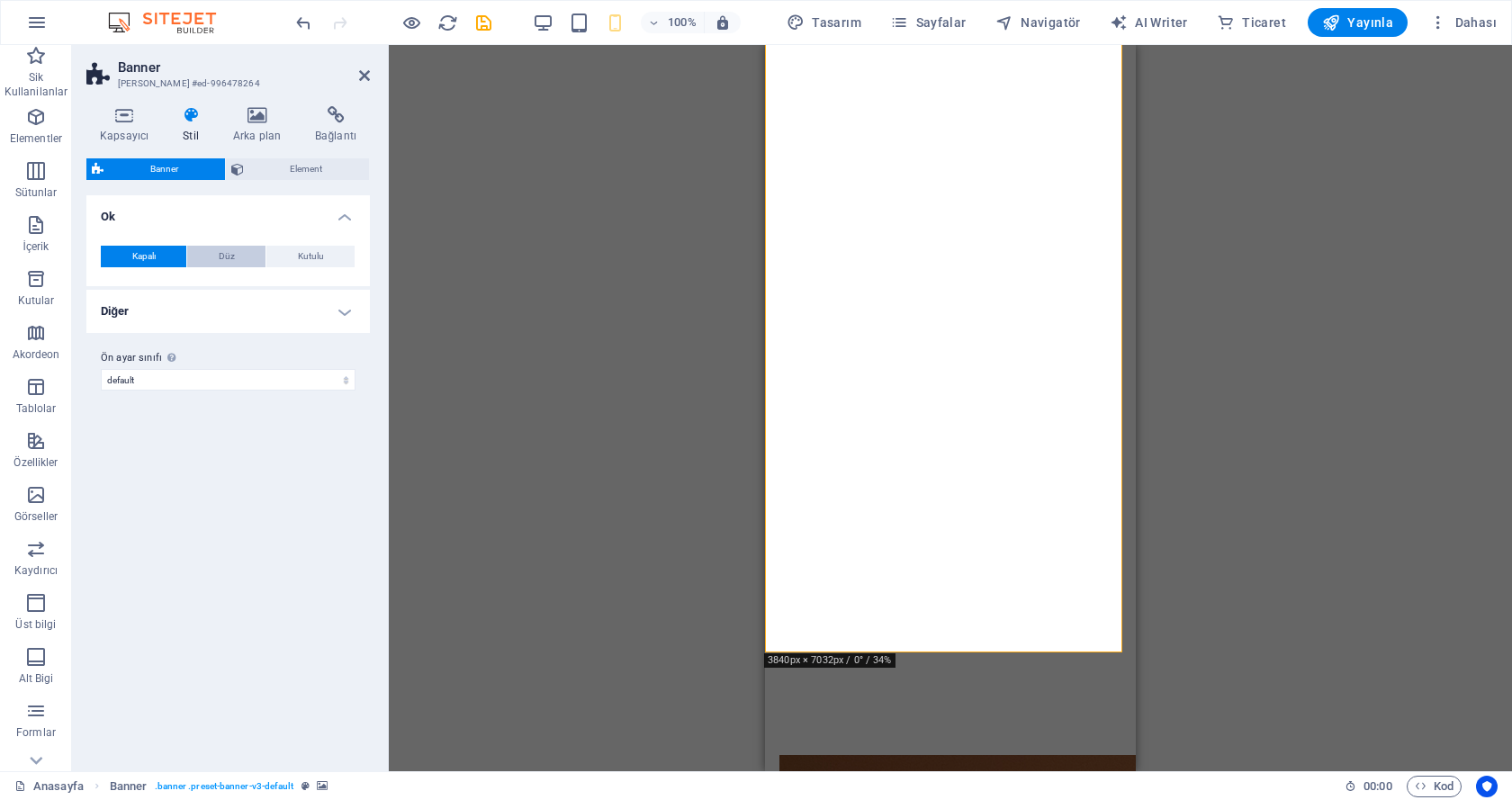
click at [221, 257] on span "Düz" at bounding box center [226, 256] width 16 height 22
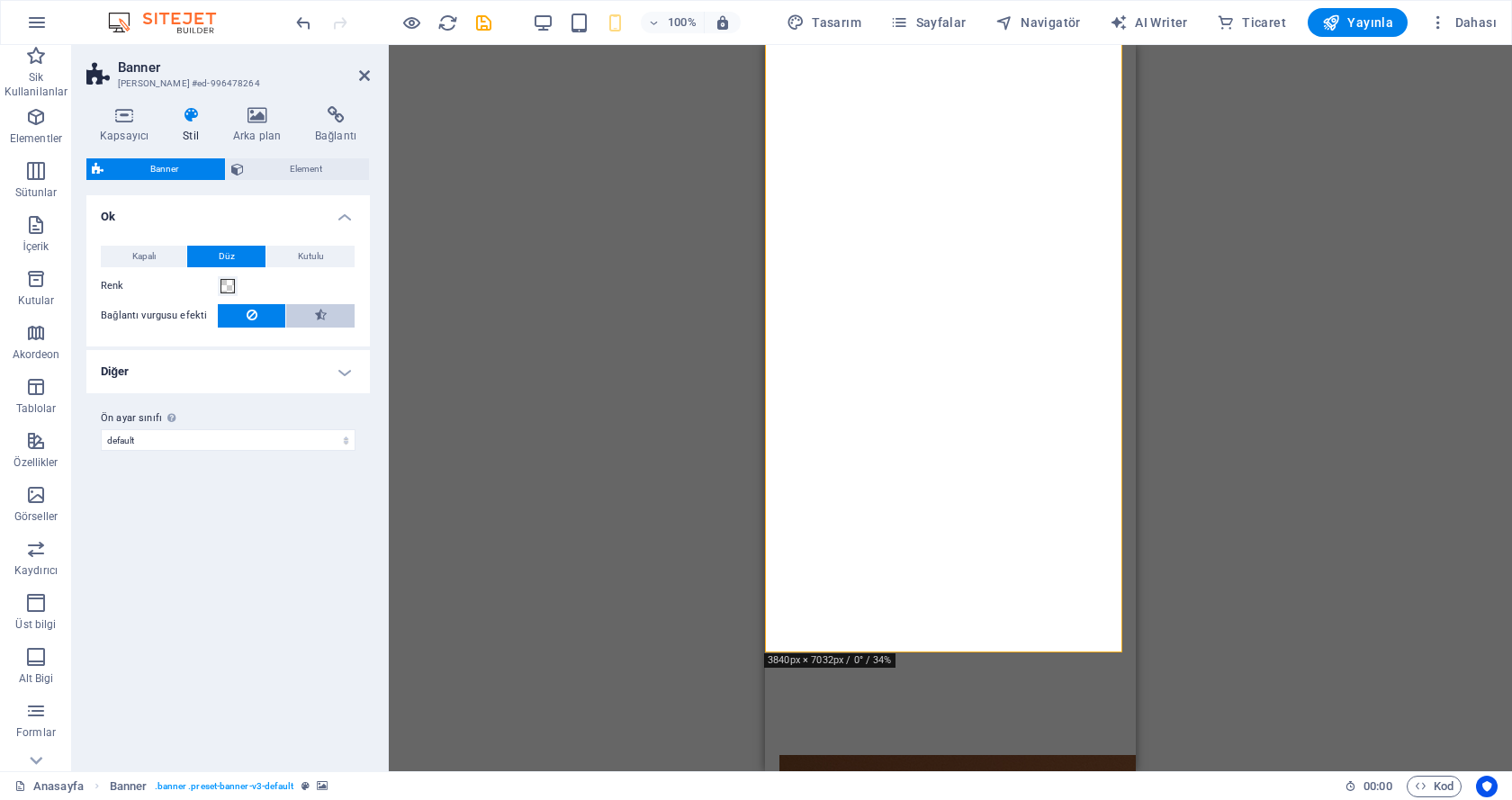
click at [310, 314] on button at bounding box center [320, 316] width 69 height 24
click at [272, 312] on button at bounding box center [252, 316] width 68 height 24
click at [300, 259] on span "Kutulu" at bounding box center [311, 256] width 26 height 22
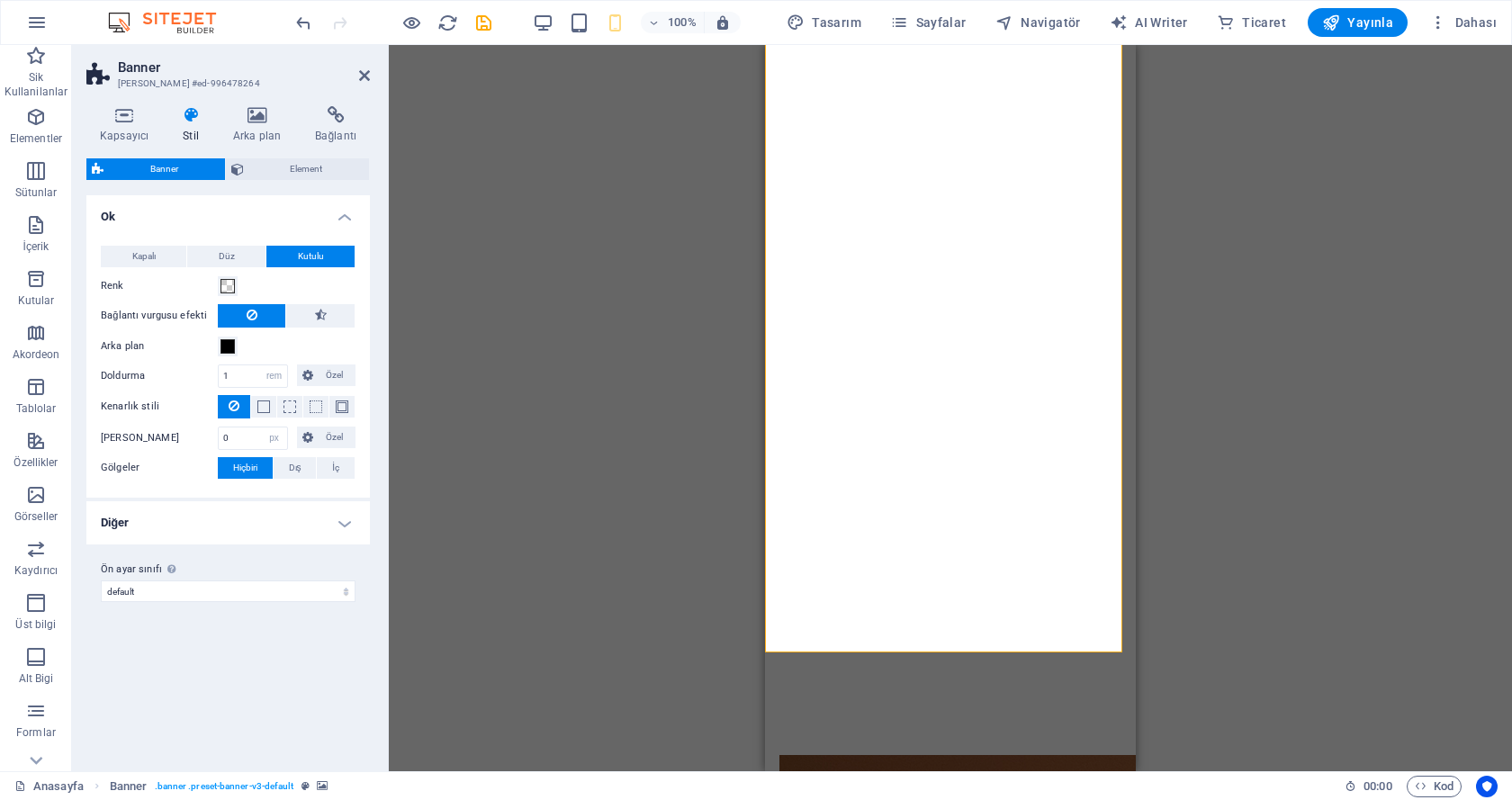
click at [151, 243] on div "Kapalı Düz Kutulu Renk Bağlantı vurgusu efekti Arka plan Doldurma 1 px rem % vh…" at bounding box center [227, 362] width 290 height 270
click at [151, 250] on span "Kapalı" at bounding box center [144, 256] width 23 height 22
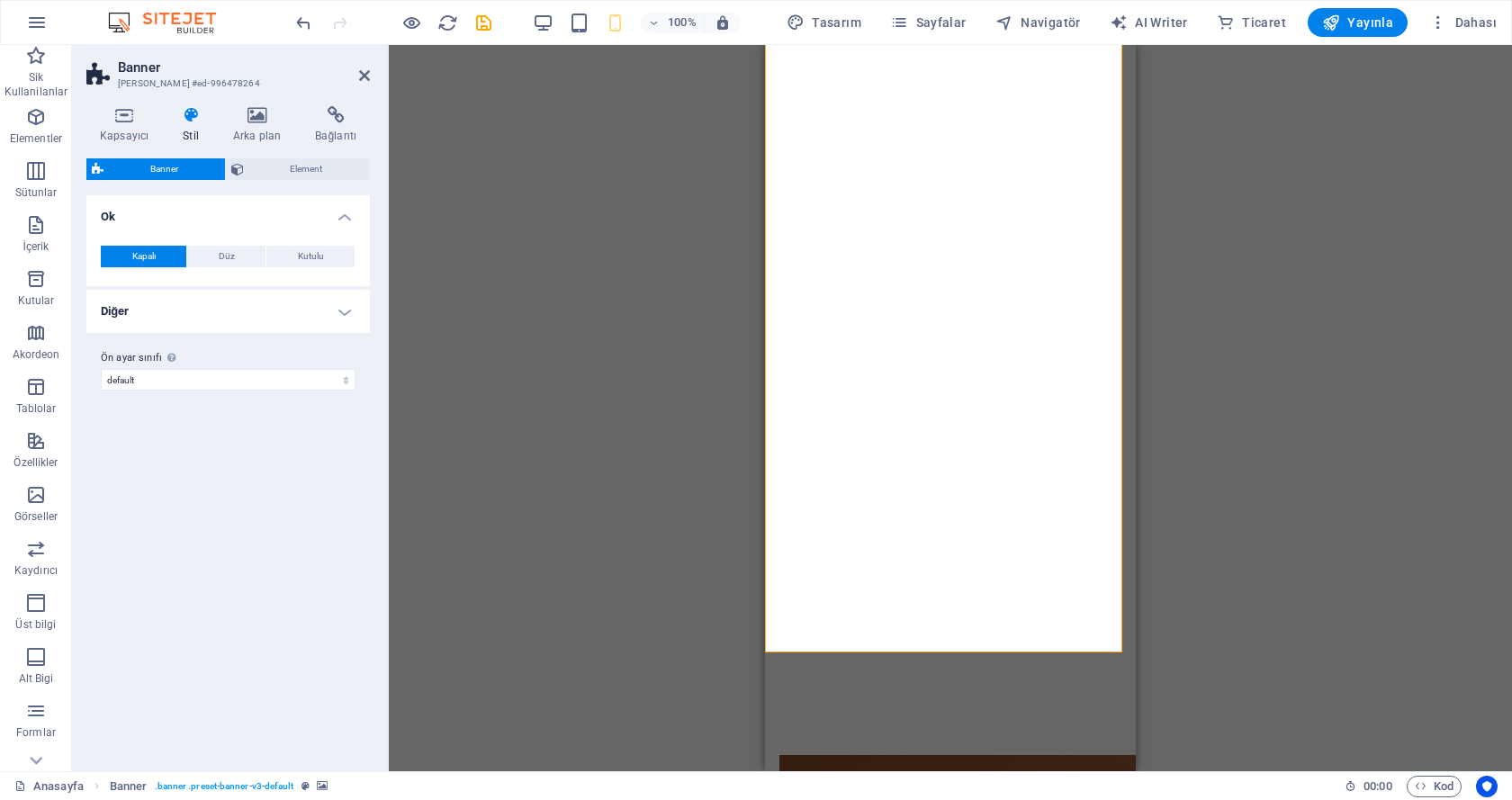
click at [330, 307] on h4 "Diğer" at bounding box center [228, 311] width 284 height 43
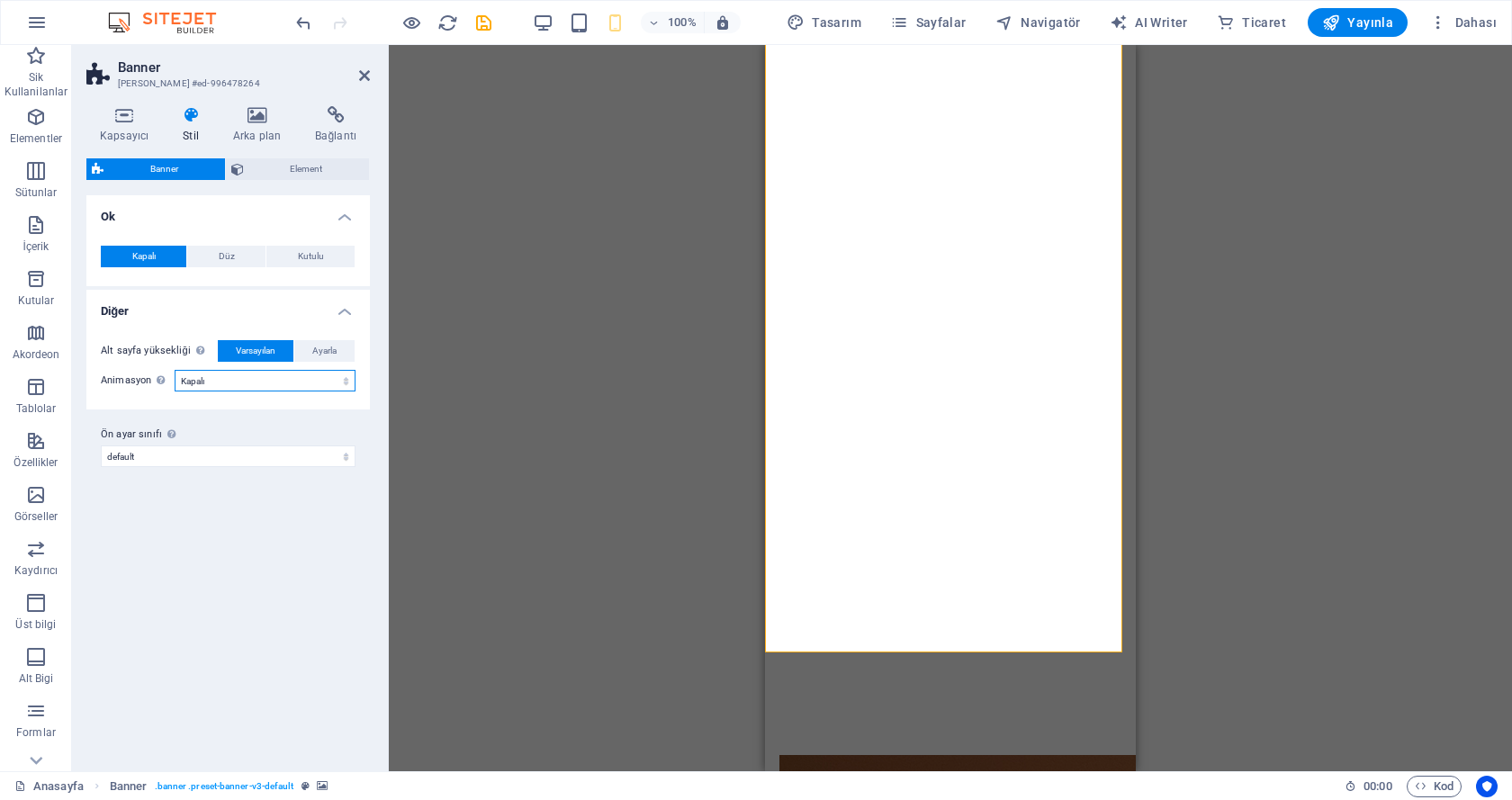
click at [311, 371] on select "Kapalı Zoom: Yakınlaştır ve Uzaklaştır Kaydır: soldan sağa Kaydır: yukarıdan aş…" at bounding box center [265, 381] width 180 height 22
click at [175, 370] on select "Kapalı Zoom: Yakınlaştır ve Uzaklaştır Kaydır: soldan sağa Kaydır: yukarıdan aş…" at bounding box center [265, 381] width 180 height 22
click at [364, 394] on div "Alt sayfa yüksekliği Sadece alt sayfalar için minimum banner yüksekliğinin üzer…" at bounding box center [227, 367] width 290 height 89
click at [210, 382] on select "Kapalı Zoom: Yakınlaştır ve Uzaklaştır Kaydır: soldan sağa Kaydır: yukarıdan aş…" at bounding box center [200, 381] width 51 height 22
click at [175, 370] on select "Kapalı Zoom: Yakınlaştır ve Uzaklaştır Kaydır: soldan sağa Kaydır: yukarıdan aş…" at bounding box center [200, 381] width 51 height 22
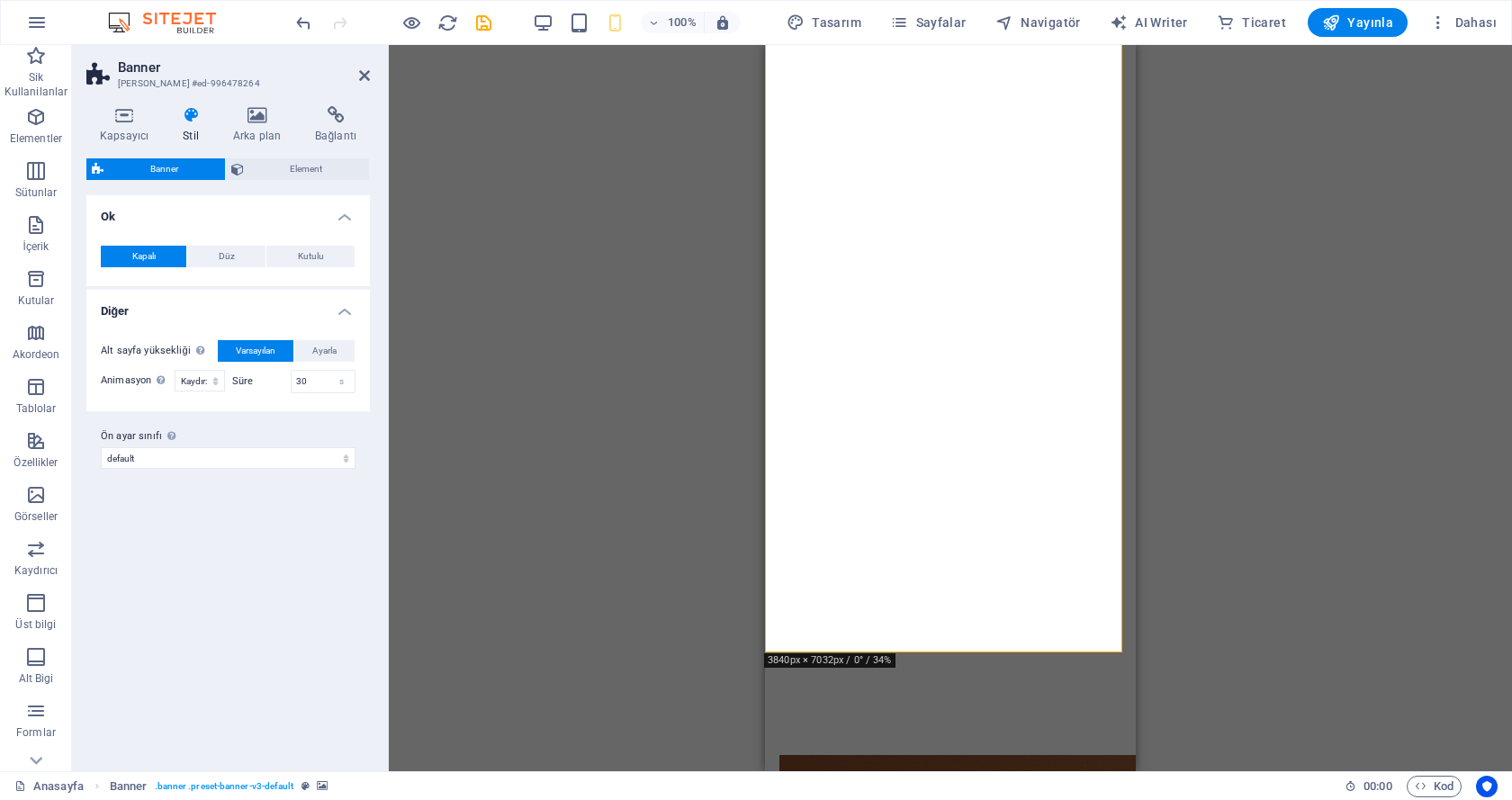
click at [351, 429] on label "Ön ayar sınıfı Yukarıda seçilen varyant ve ayarlar, bu ön ayar sınıfını taşıyan…" at bounding box center [227, 436] width 255 height 22
click at [351, 447] on select "default Ön ayar sınıfı ekle" at bounding box center [227, 458] width 255 height 22
click at [201, 384] on select "Kapalı Zoom: Yakınlaştır ve Uzaklaştır Kaydır: soldan sağa Kaydır: yukarıdan aş…" at bounding box center [200, 381] width 51 height 22
select select "none_default"
click at [175, 370] on select "Kapalı Zoom: Yakınlaştır ve Uzaklaştır Kaydır: soldan sağa Kaydır: yukarıdan aş…" at bounding box center [200, 381] width 51 height 22
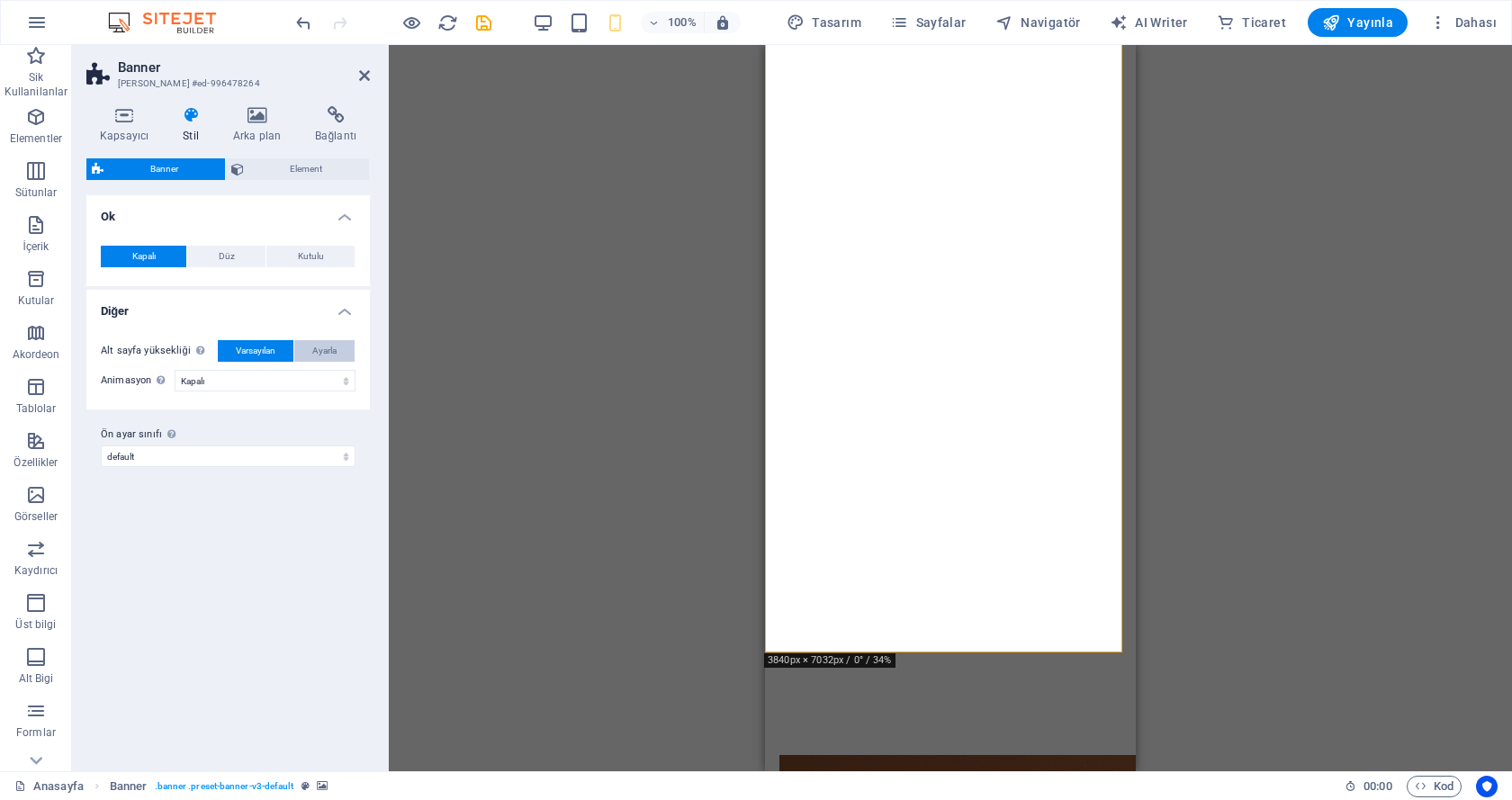
click at [335, 350] on span "Ayarla" at bounding box center [324, 351] width 24 height 22
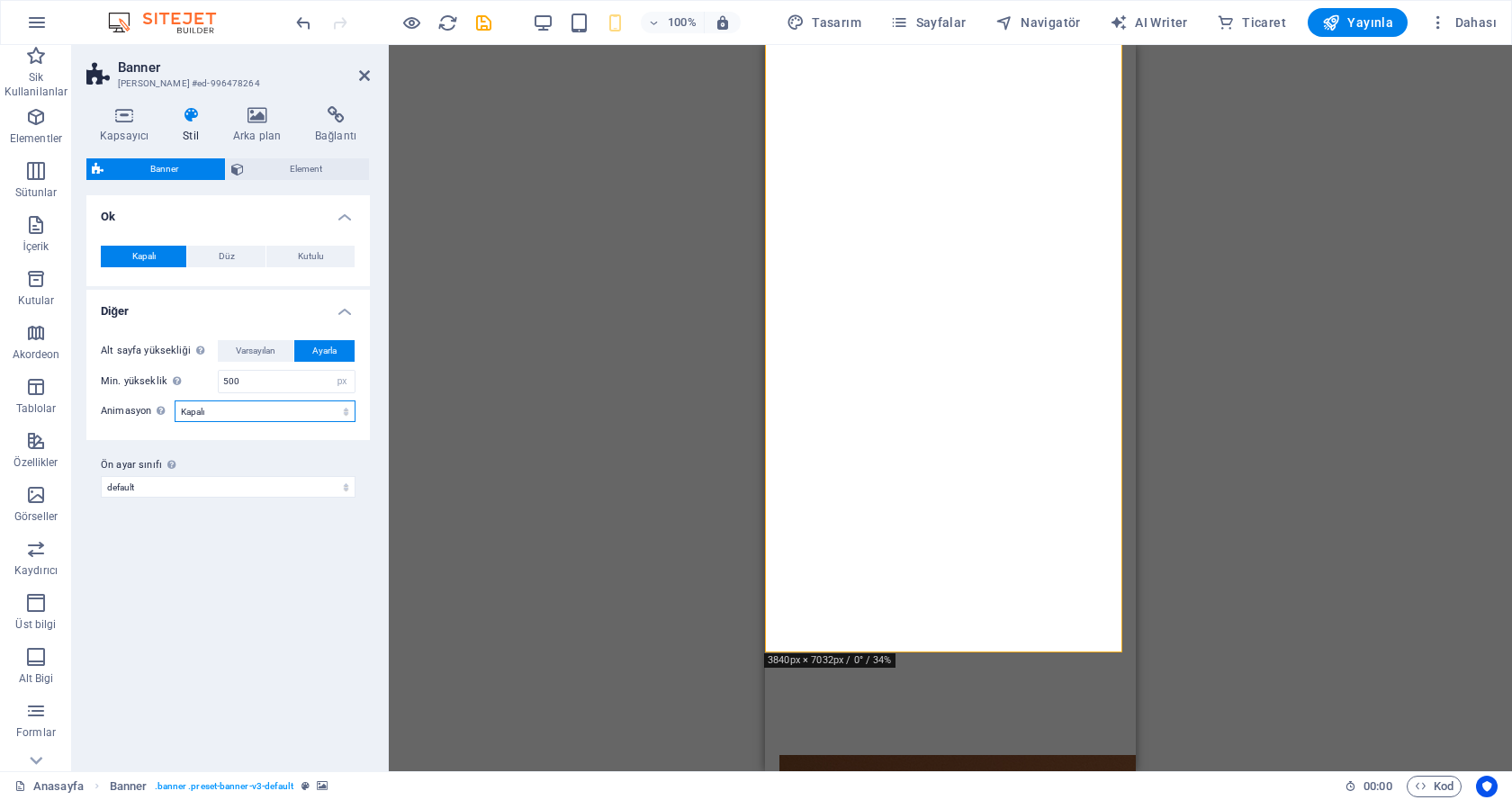
click at [254, 419] on select "Kapalı Zoom: Yakınlaştır ve Uzaklaştır Kaydır: soldan sağa Kaydır: yukarıdan aş…" at bounding box center [265, 411] width 180 height 22
click at [225, 477] on select "default Ön ayar sınıfı ekle" at bounding box center [227, 487] width 255 height 22
click at [237, 458] on label "Ön ayar sınıfı Yukarıda seçilen varyant ve ayarlar, bu ön ayar sınıfını taşıyan…" at bounding box center [227, 465] width 255 height 22
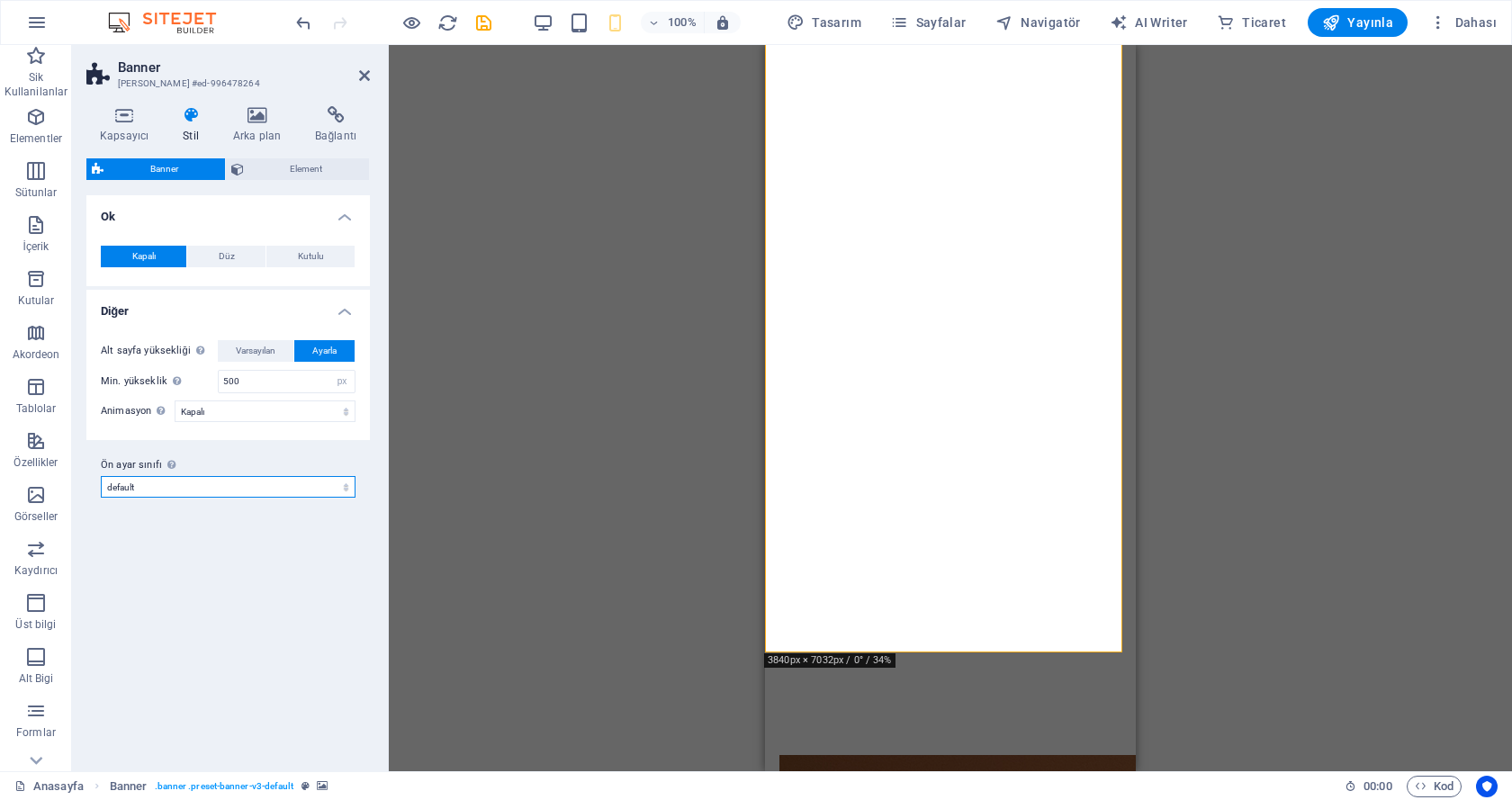
click at [237, 477] on select "default Ön ayar sınıfı ekle" at bounding box center [227, 487] width 255 height 22
click at [226, 258] on span "Düz" at bounding box center [226, 256] width 16 height 22
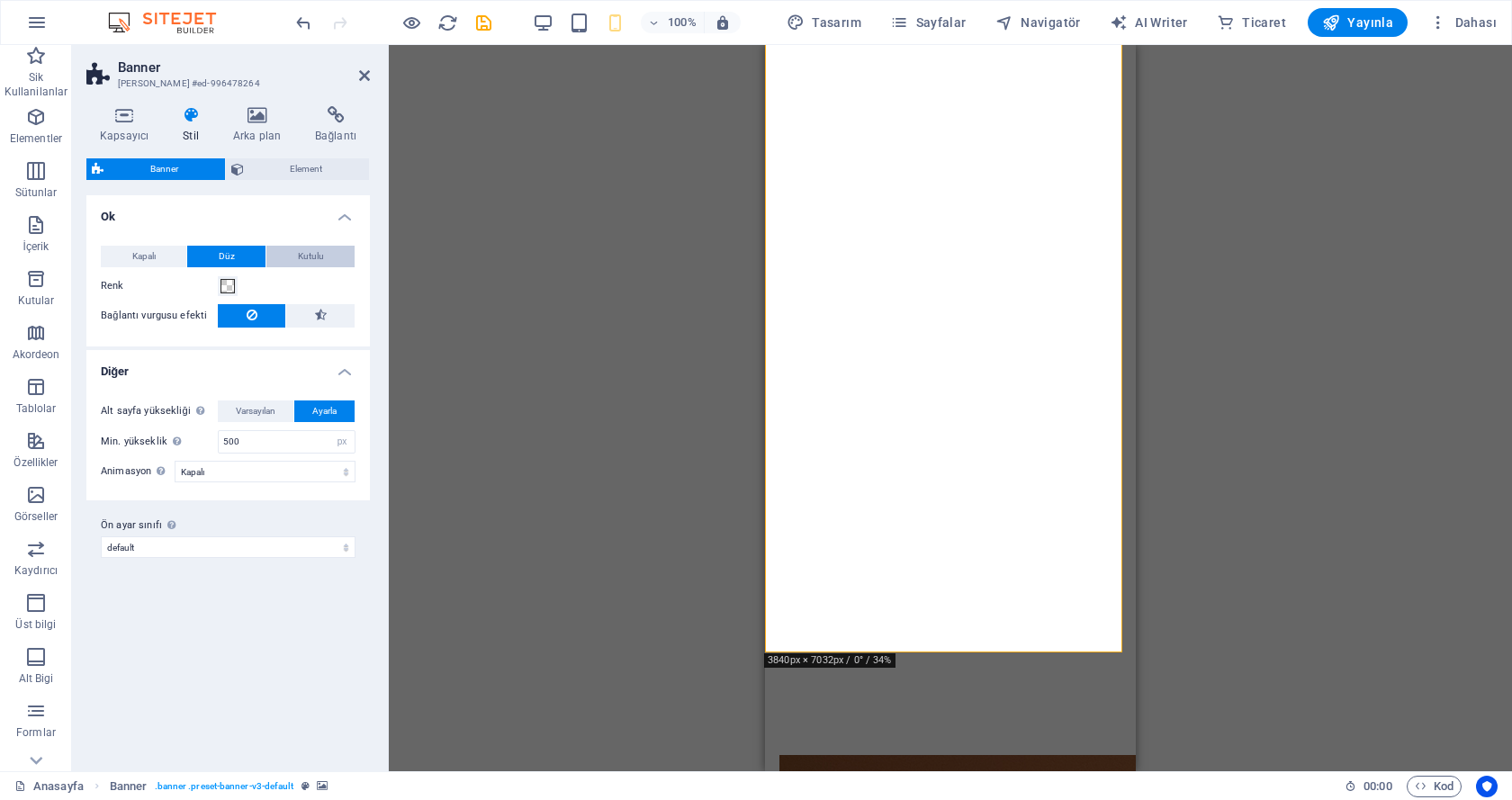
click at [307, 253] on span "Kutulu" at bounding box center [311, 256] width 26 height 22
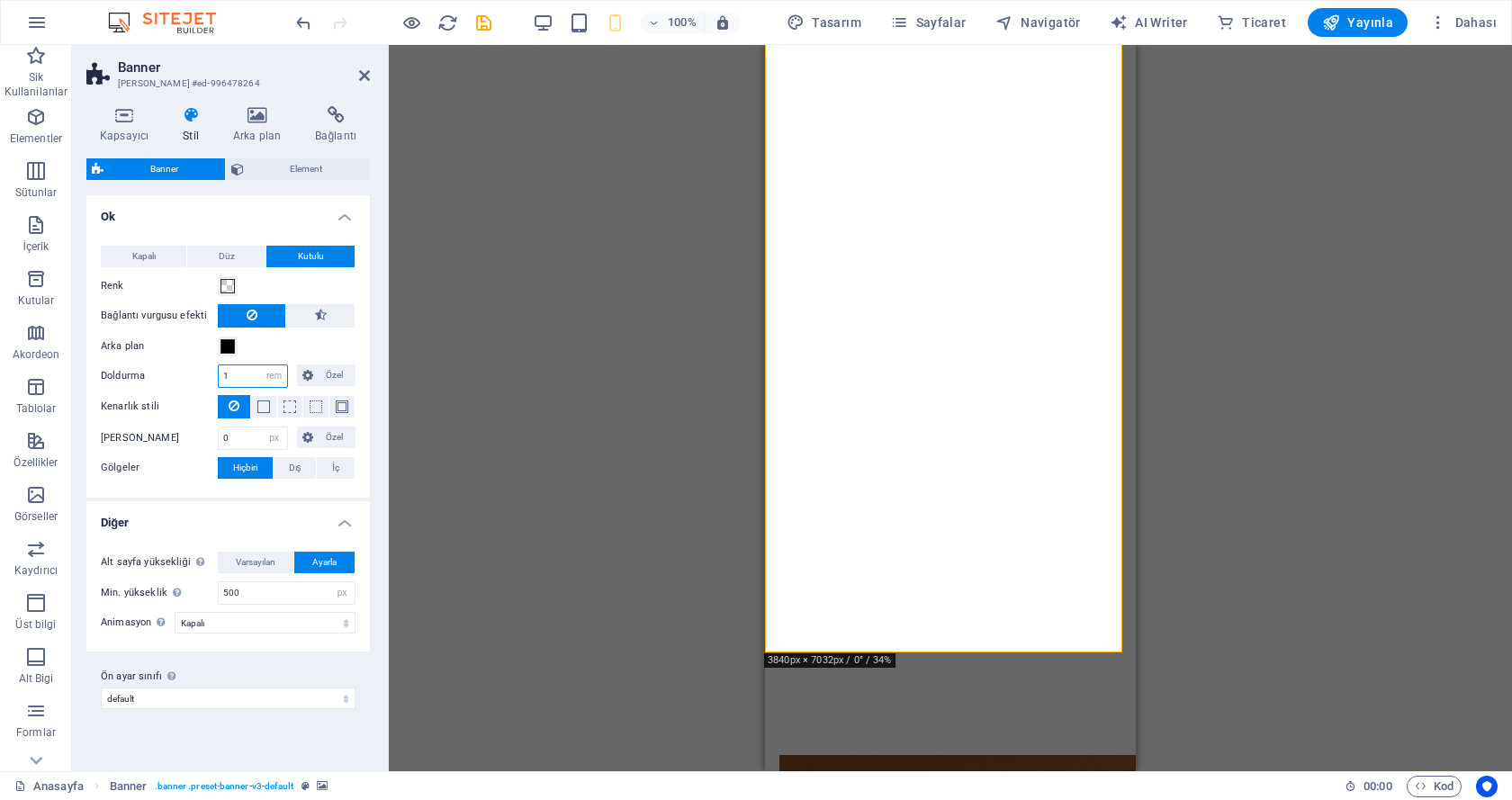
drag, startPoint x: 247, startPoint y: 375, endPoint x: 210, endPoint y: 371, distance: 37.2
click at [210, 371] on div "Doldurma 1 px rem % vh vw Özel Özel" at bounding box center [227, 376] width 255 height 24
drag, startPoint x: 241, startPoint y: 369, endPoint x: 203, endPoint y: 363, distance: 38.5
click at [203, 363] on div "Kapalı Düz Kutulu Renk Bağlantı vurgusu efekti Arka plan Doldurma 100 px rem % …" at bounding box center [227, 362] width 290 height 270
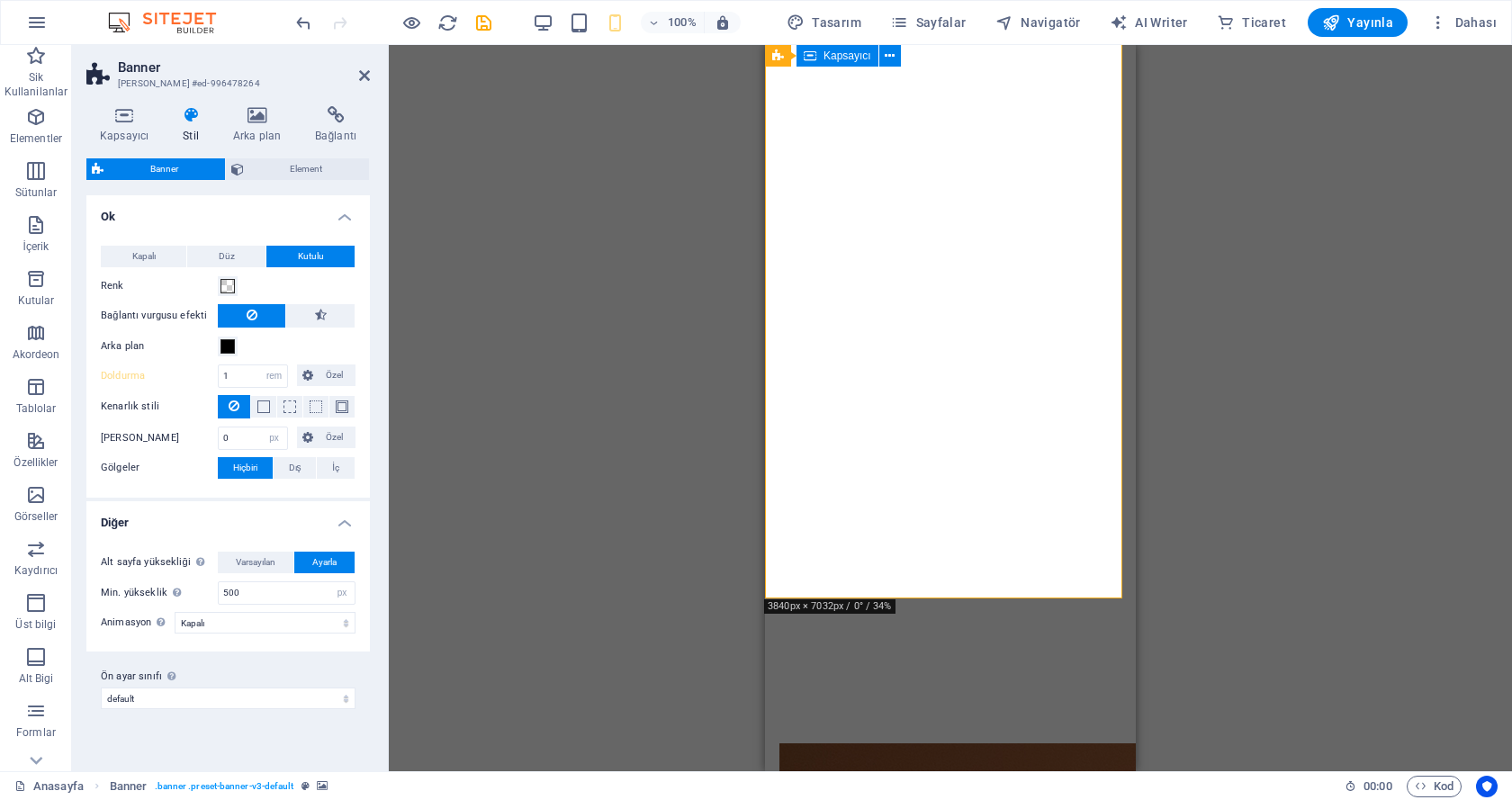
scroll to position [210, 0]
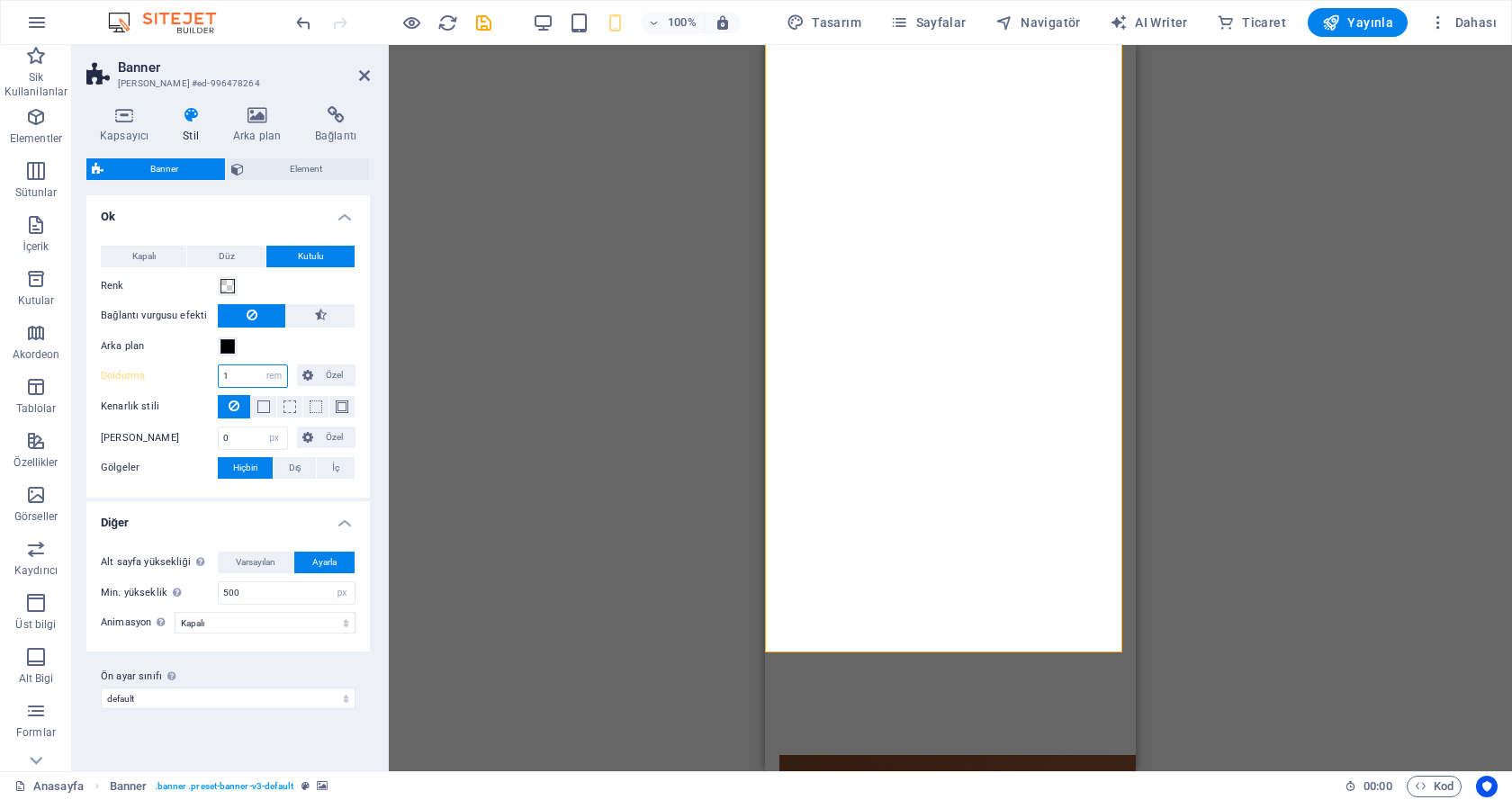
drag, startPoint x: 243, startPoint y: 377, endPoint x: 216, endPoint y: 371, distance: 27.7
click at [216, 371] on div "Doldurma 1 px rem % vh vw Özel Özel" at bounding box center [227, 376] width 255 height 24
type input "0"
click at [164, 257] on button "Kapalı" at bounding box center [143, 256] width 86 height 22
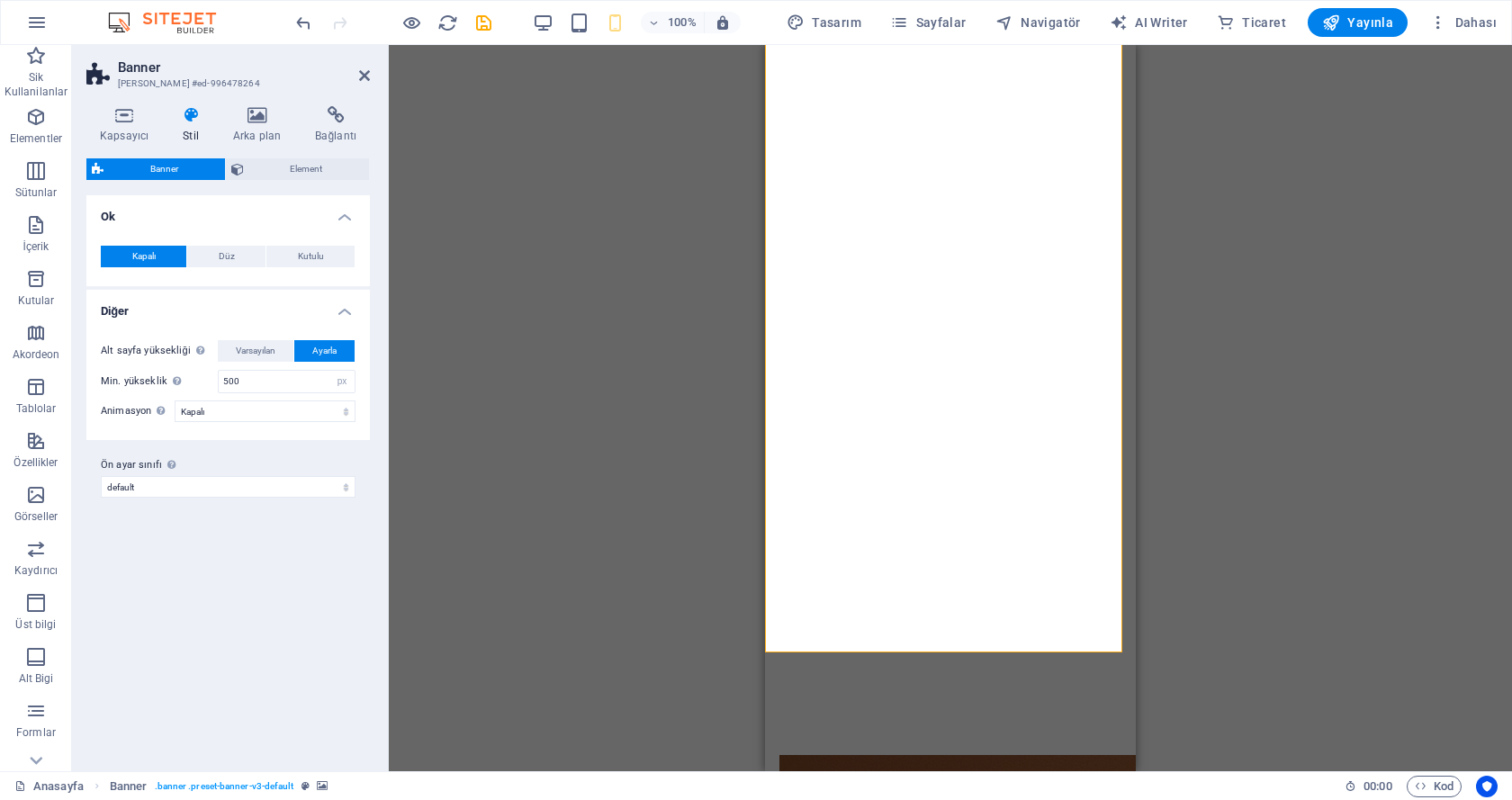
click at [348, 216] on h4 "Ok" at bounding box center [228, 212] width 284 height 32
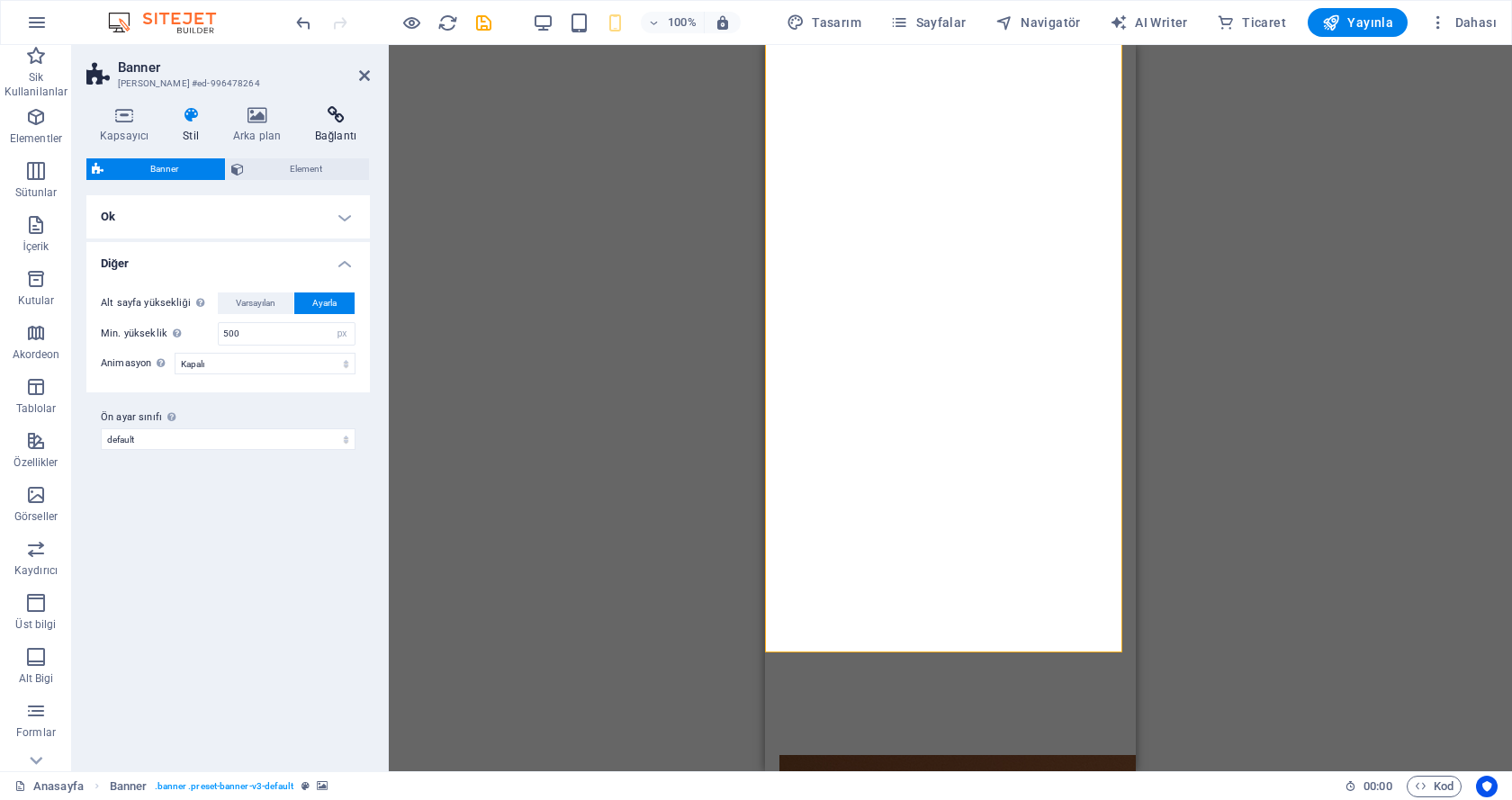
click at [334, 117] on icon at bounding box center [335, 115] width 69 height 18
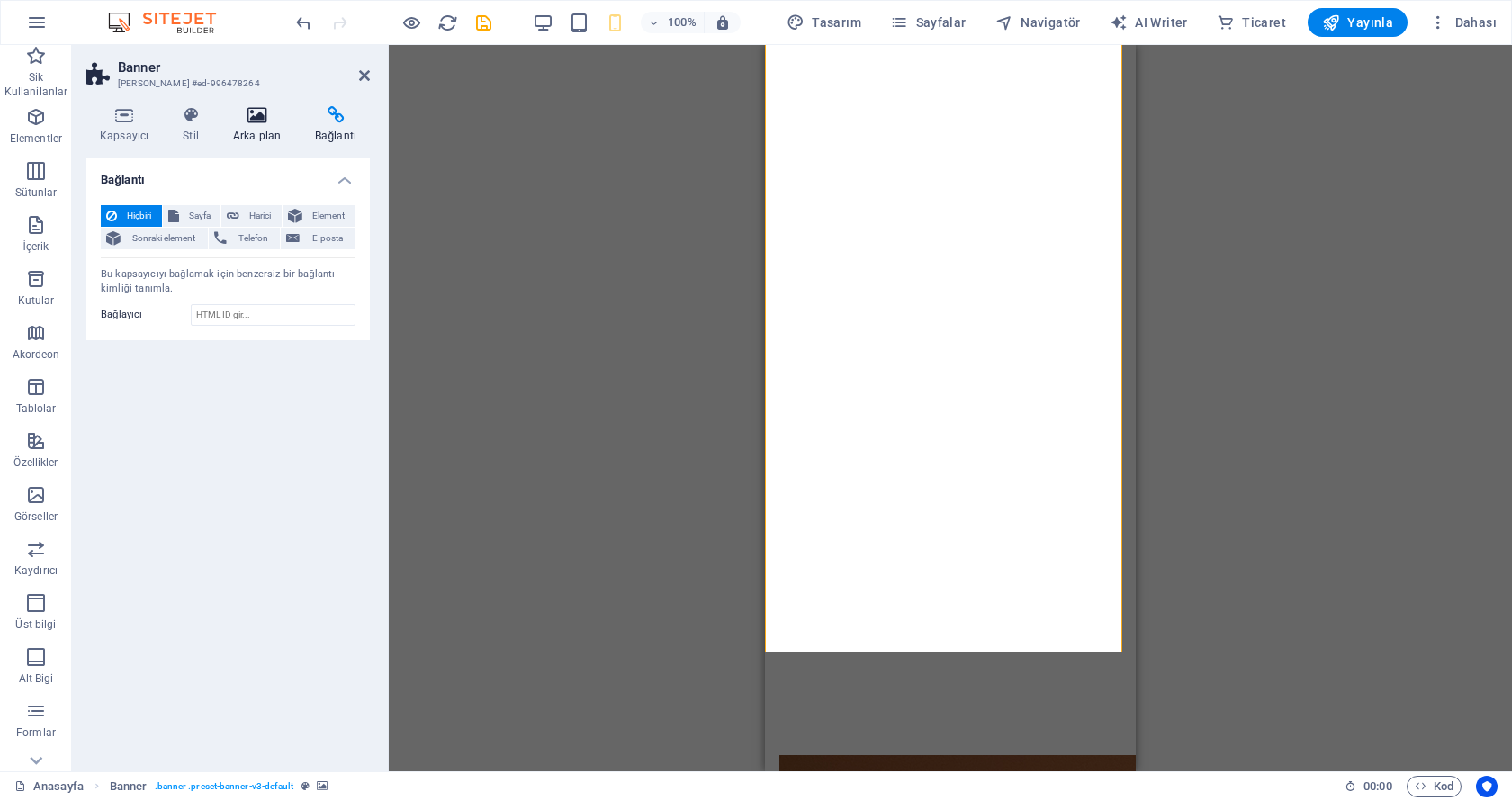
click at [255, 135] on h4 "Arka plan" at bounding box center [260, 125] width 82 height 38
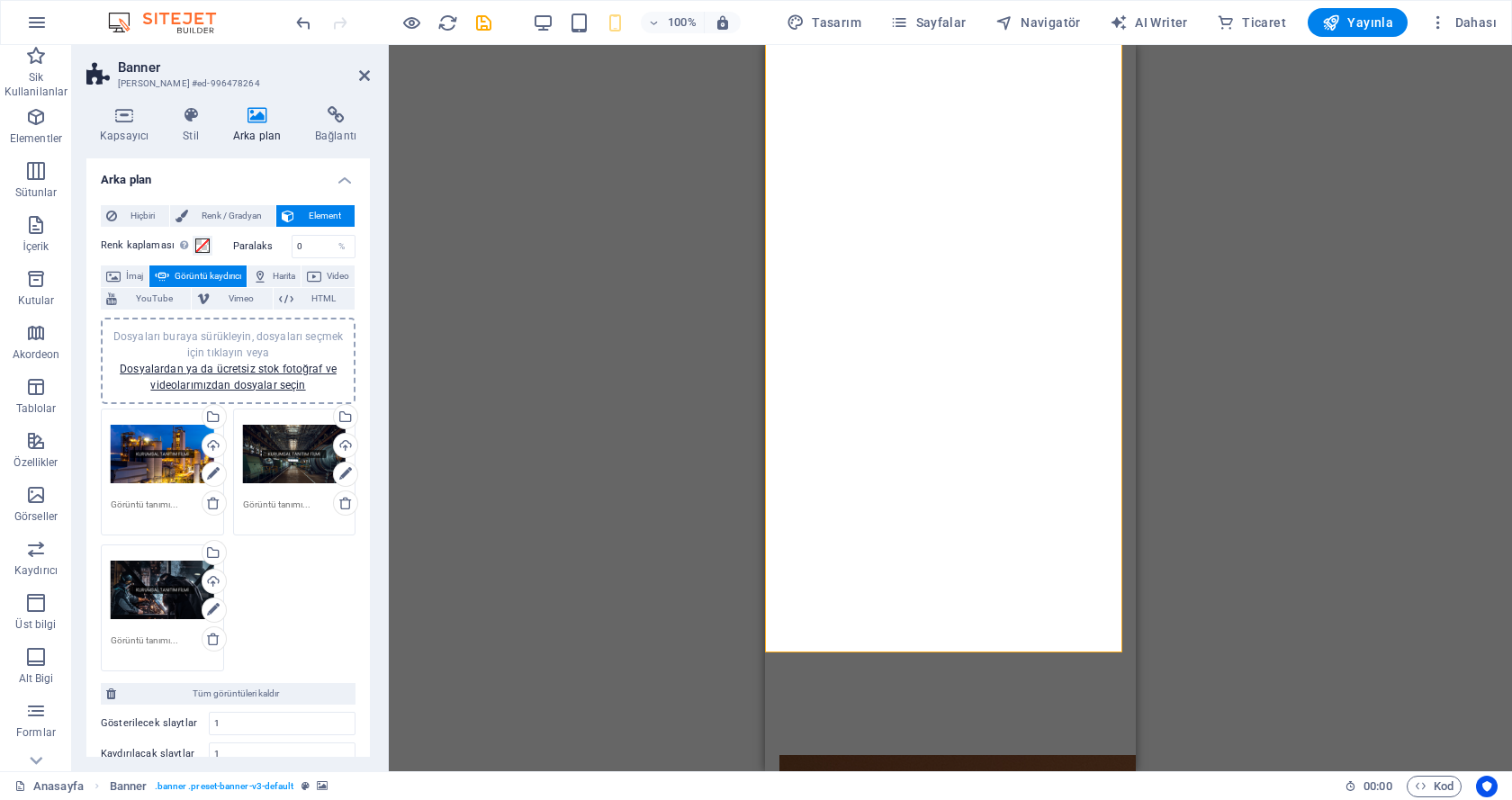
click at [242, 272] on span "Görüntü kaydırıcı" at bounding box center [208, 275] width 67 height 22
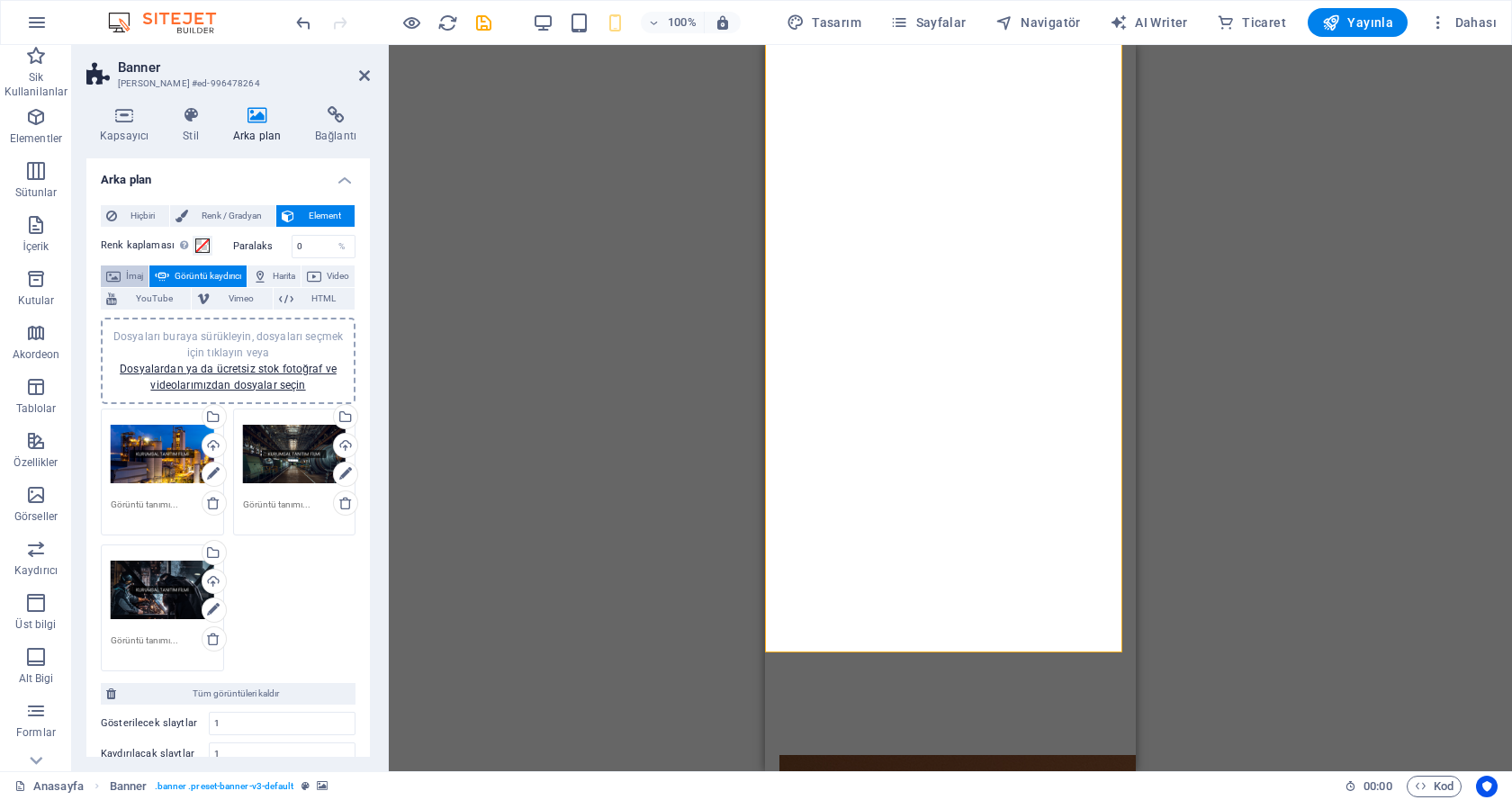
click at [125, 270] on button "İmaj" at bounding box center [124, 275] width 48 height 22
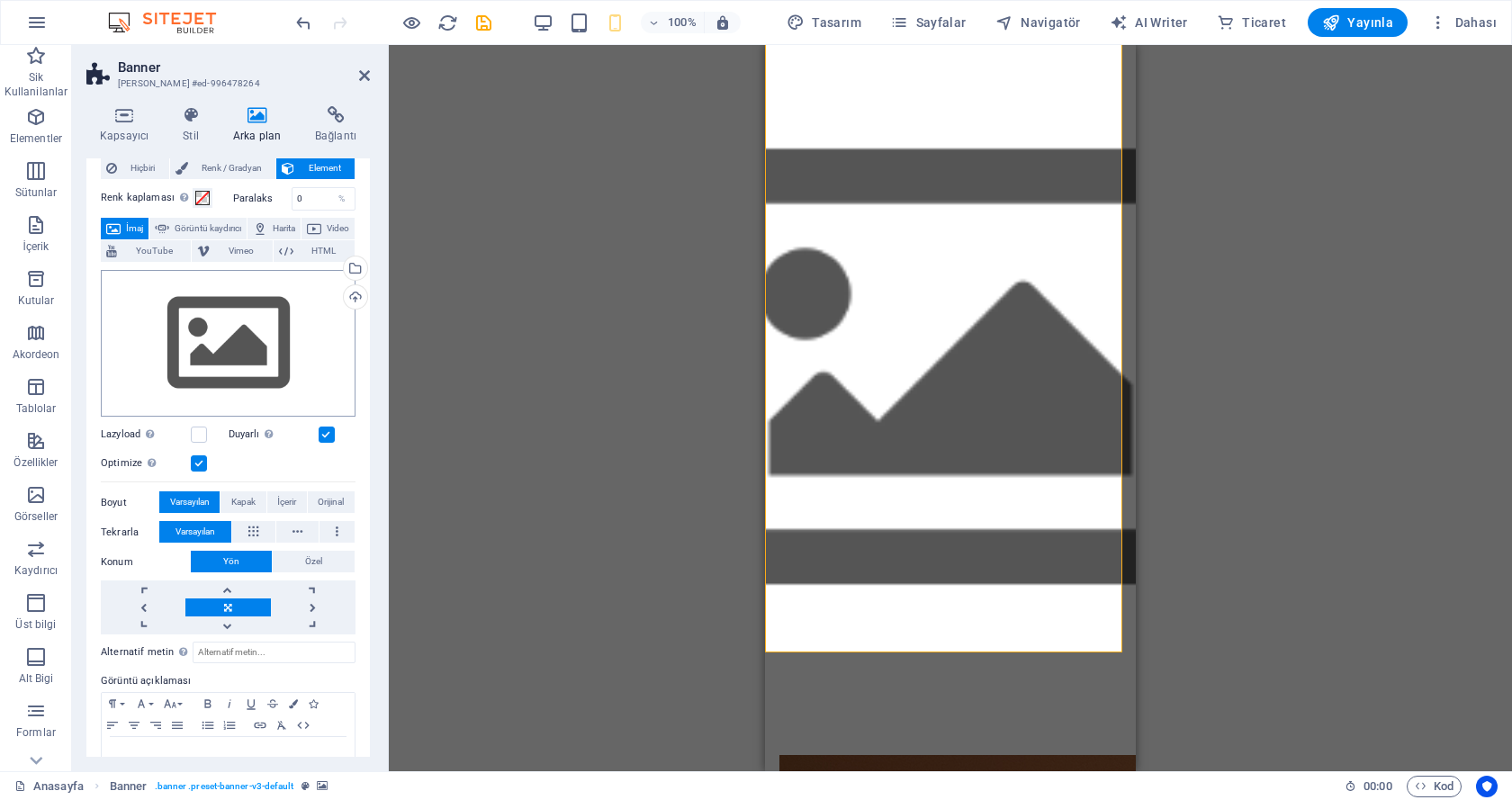
scroll to position [0, 0]
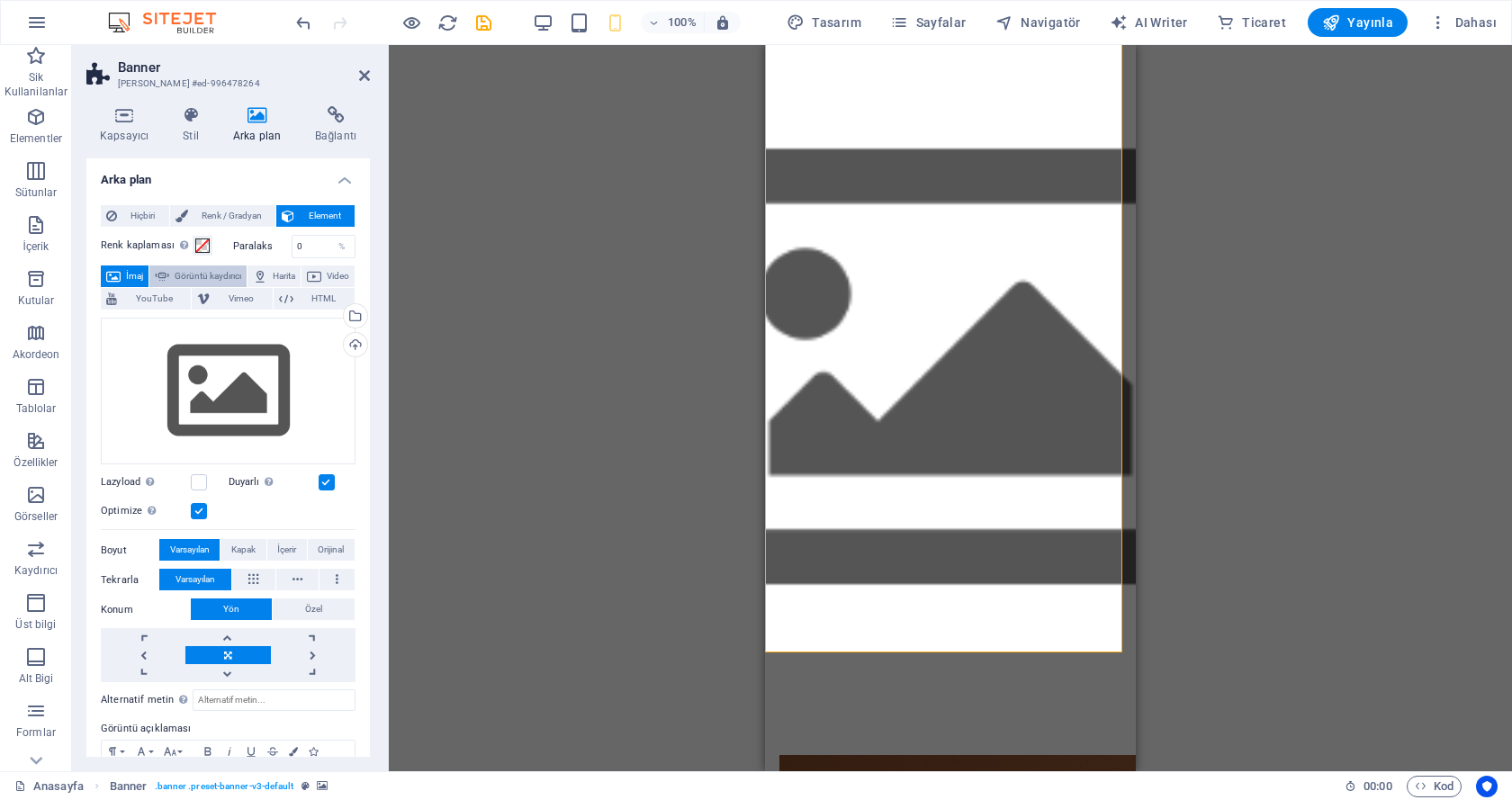
click at [240, 275] on span "Görüntü kaydırıcı" at bounding box center [208, 275] width 67 height 22
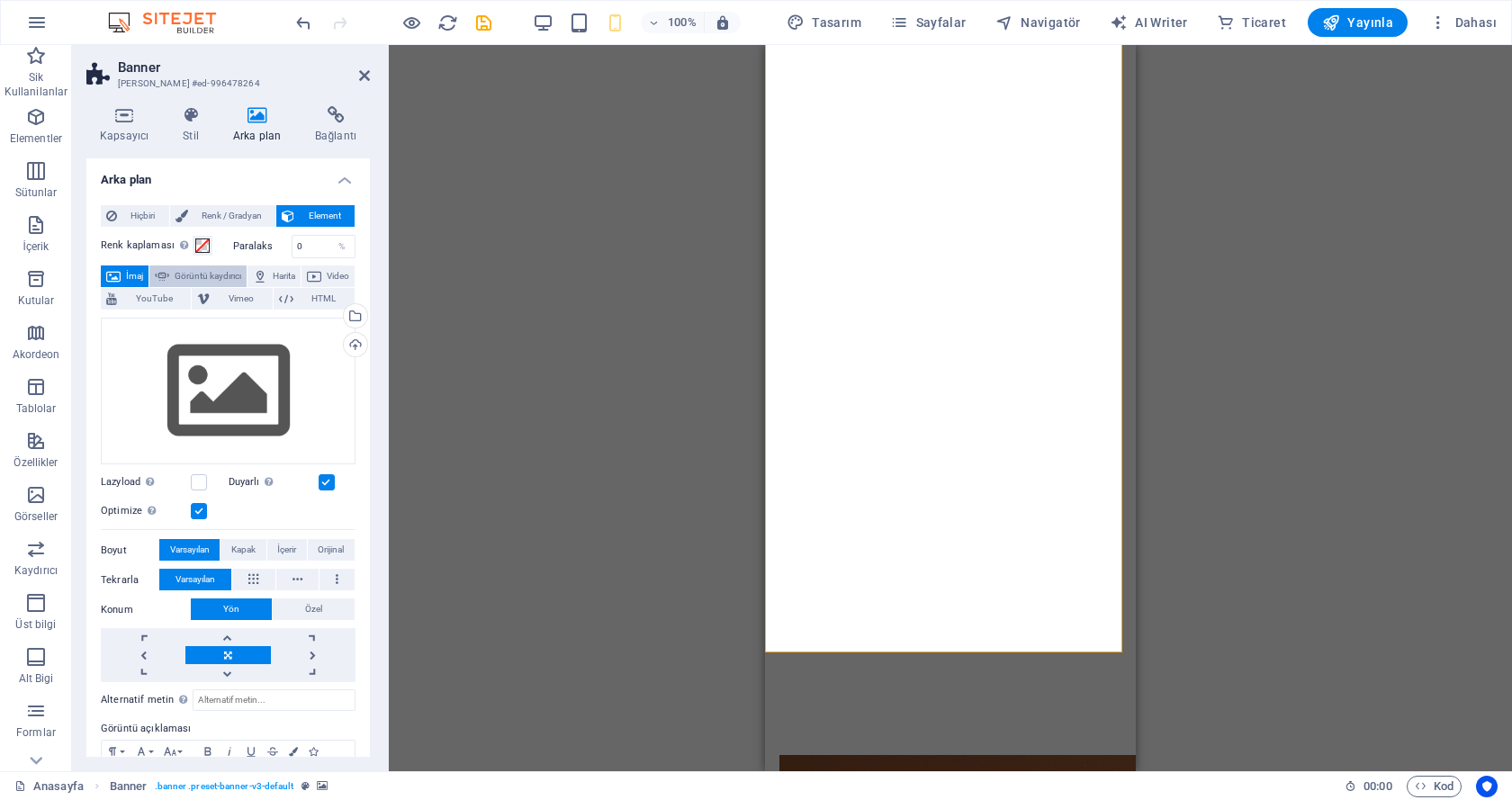
select select "ms"
select select "s"
select select "progressive"
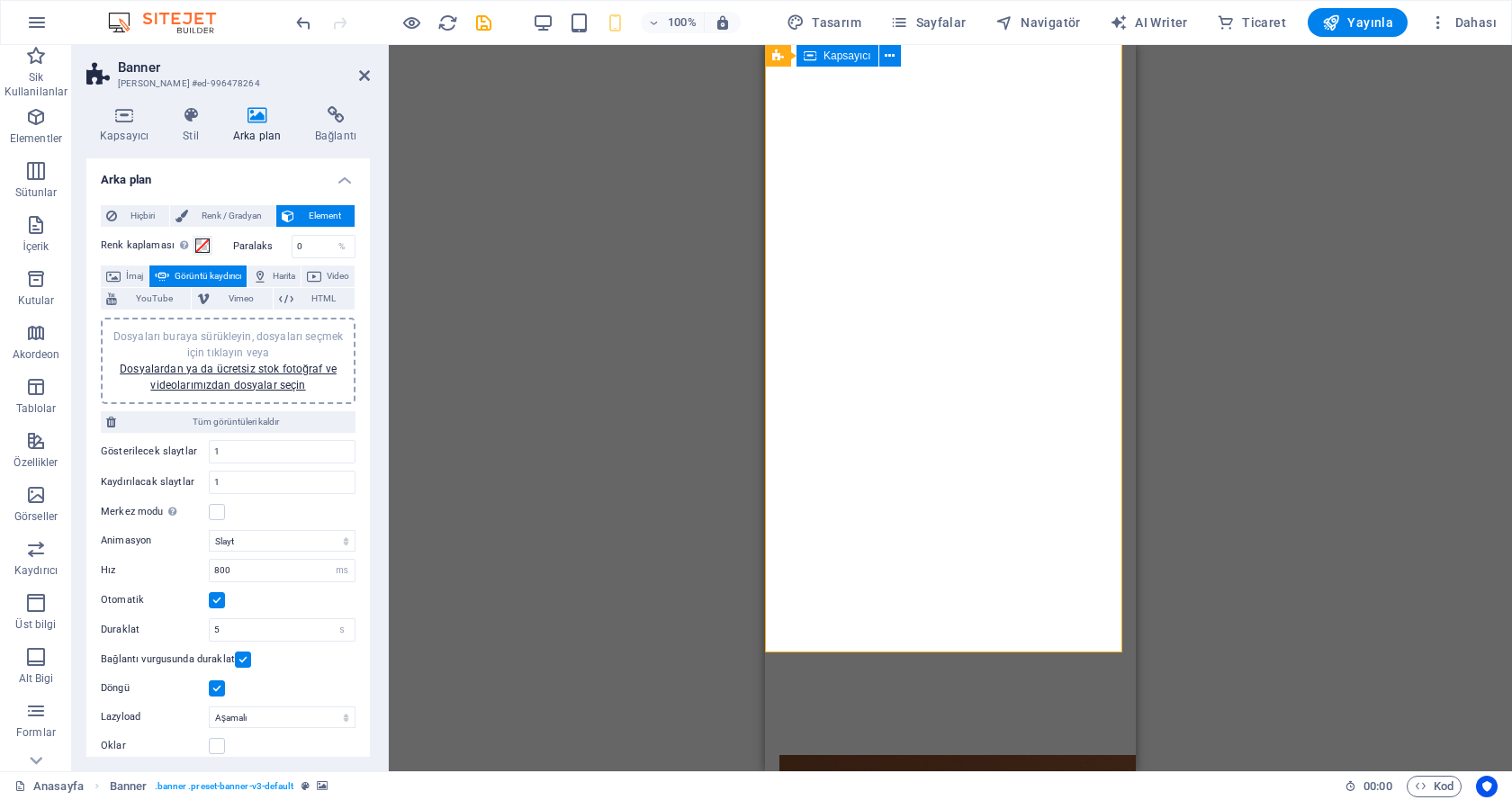
click at [837, 698] on div at bounding box center [950, 698] width 371 height 0
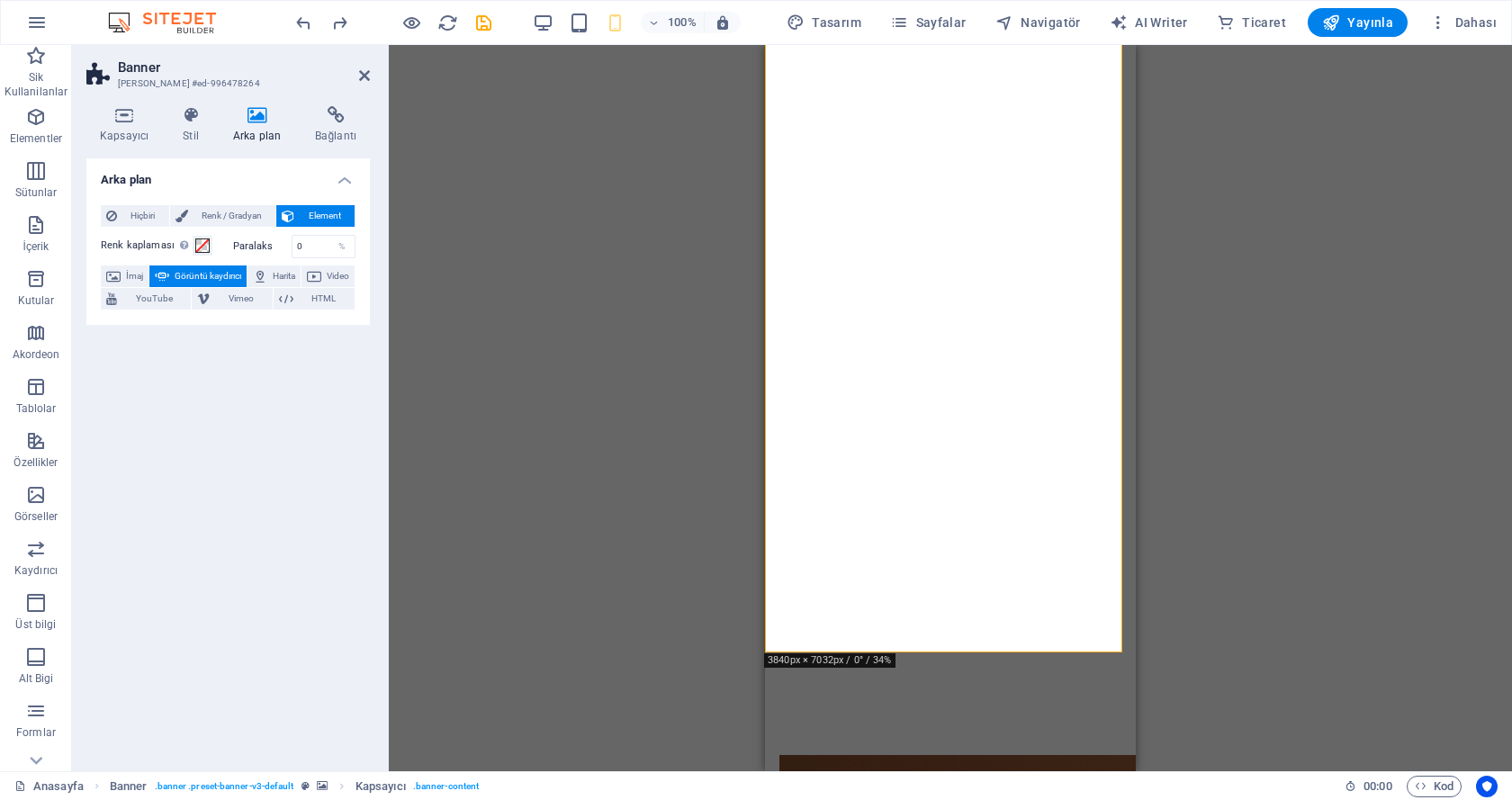
click at [242, 272] on span "Görüntü kaydırıcı" at bounding box center [208, 275] width 67 height 22
click at [240, 356] on div "Arka plan Hiçbiri Renk / Gradyan Element Arka planı tam genişliğe genişlet Renk…" at bounding box center [228, 458] width 284 height 599
click at [229, 275] on span "Görüntü kaydırıcı" at bounding box center [208, 275] width 67 height 22
click at [335, 178] on h4 "Arka plan" at bounding box center [228, 175] width 284 height 32
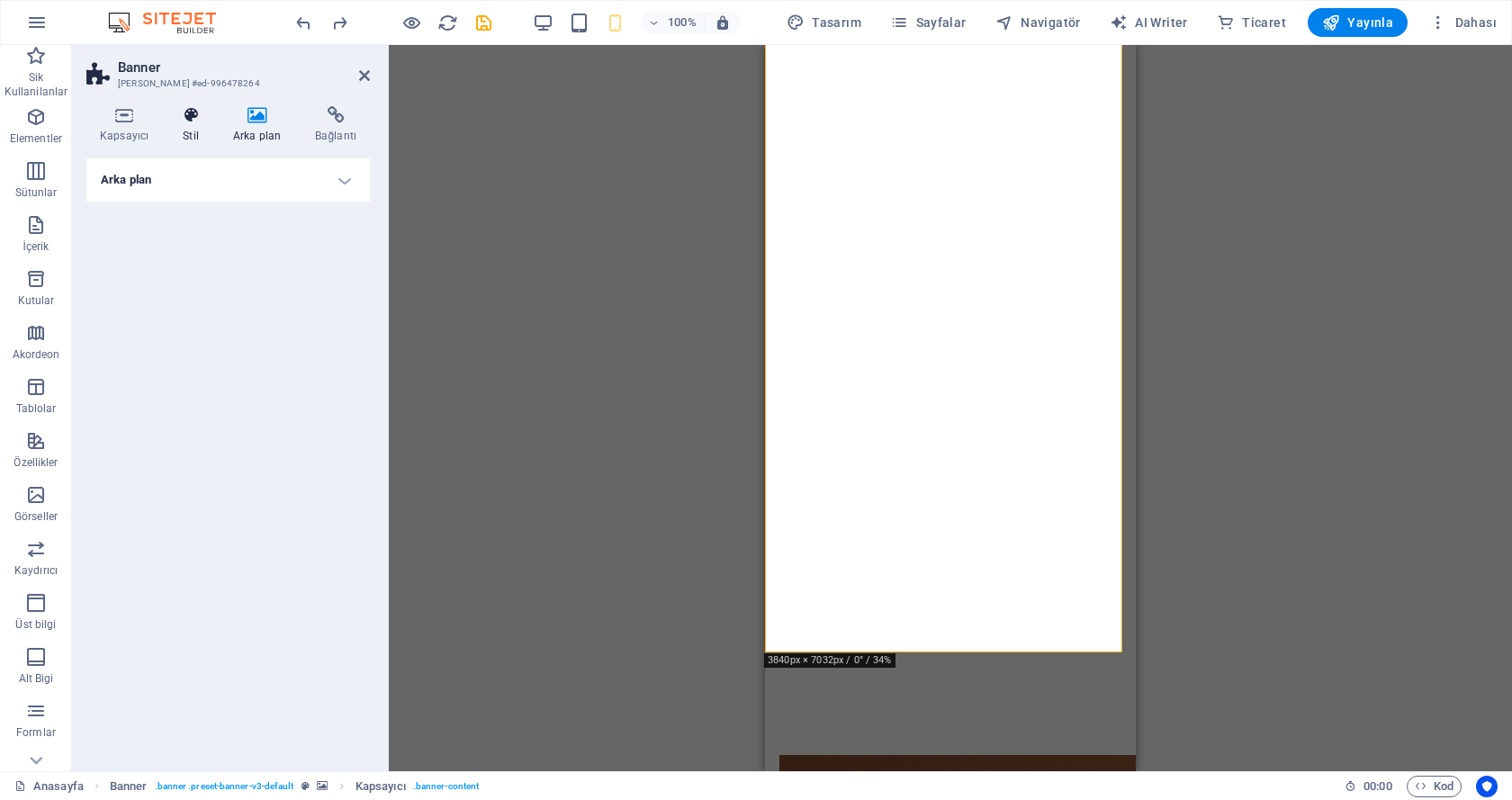
click at [192, 117] on icon at bounding box center [191, 115] width 43 height 18
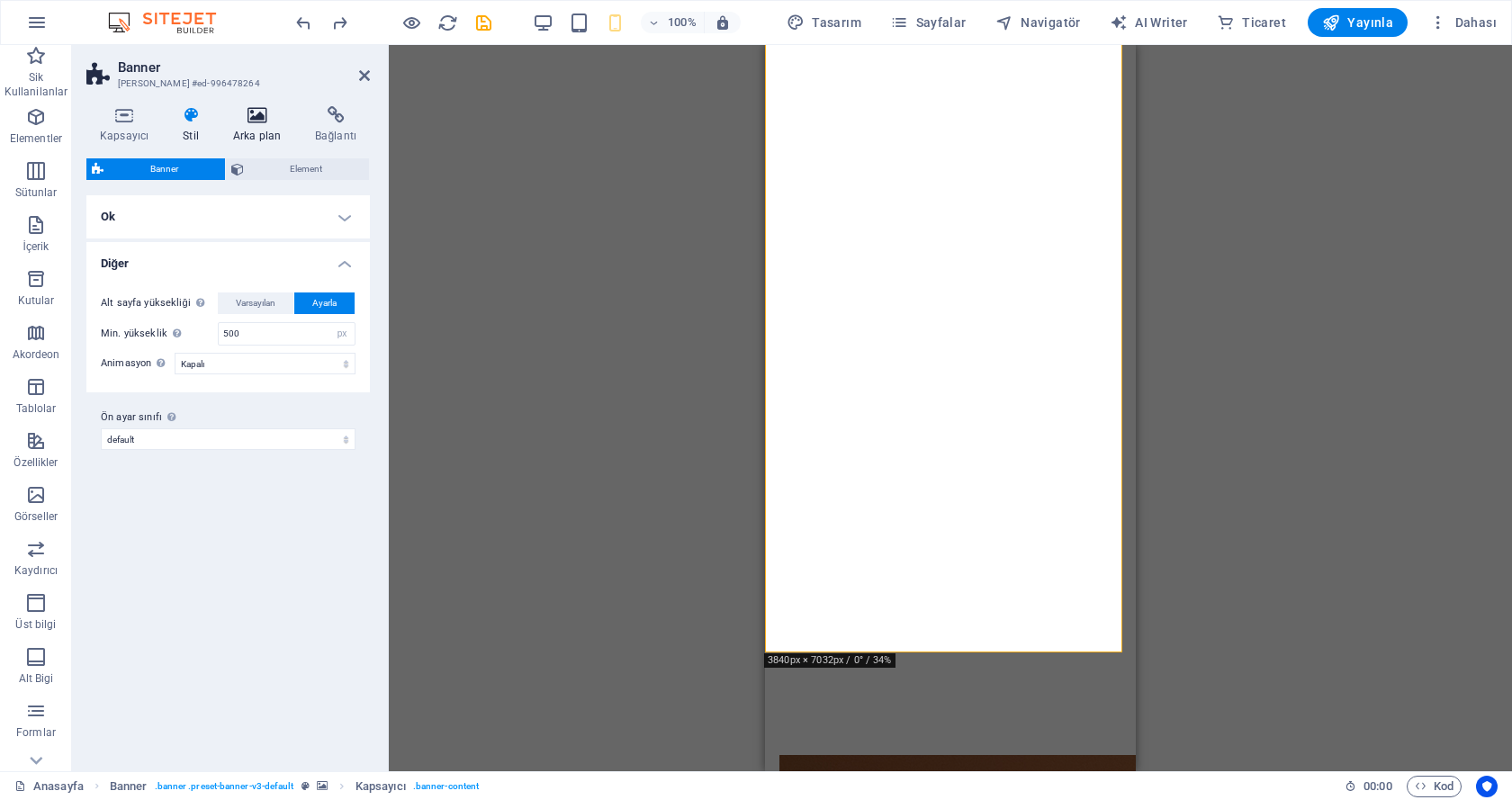
click at [270, 122] on icon at bounding box center [257, 115] width 74 height 18
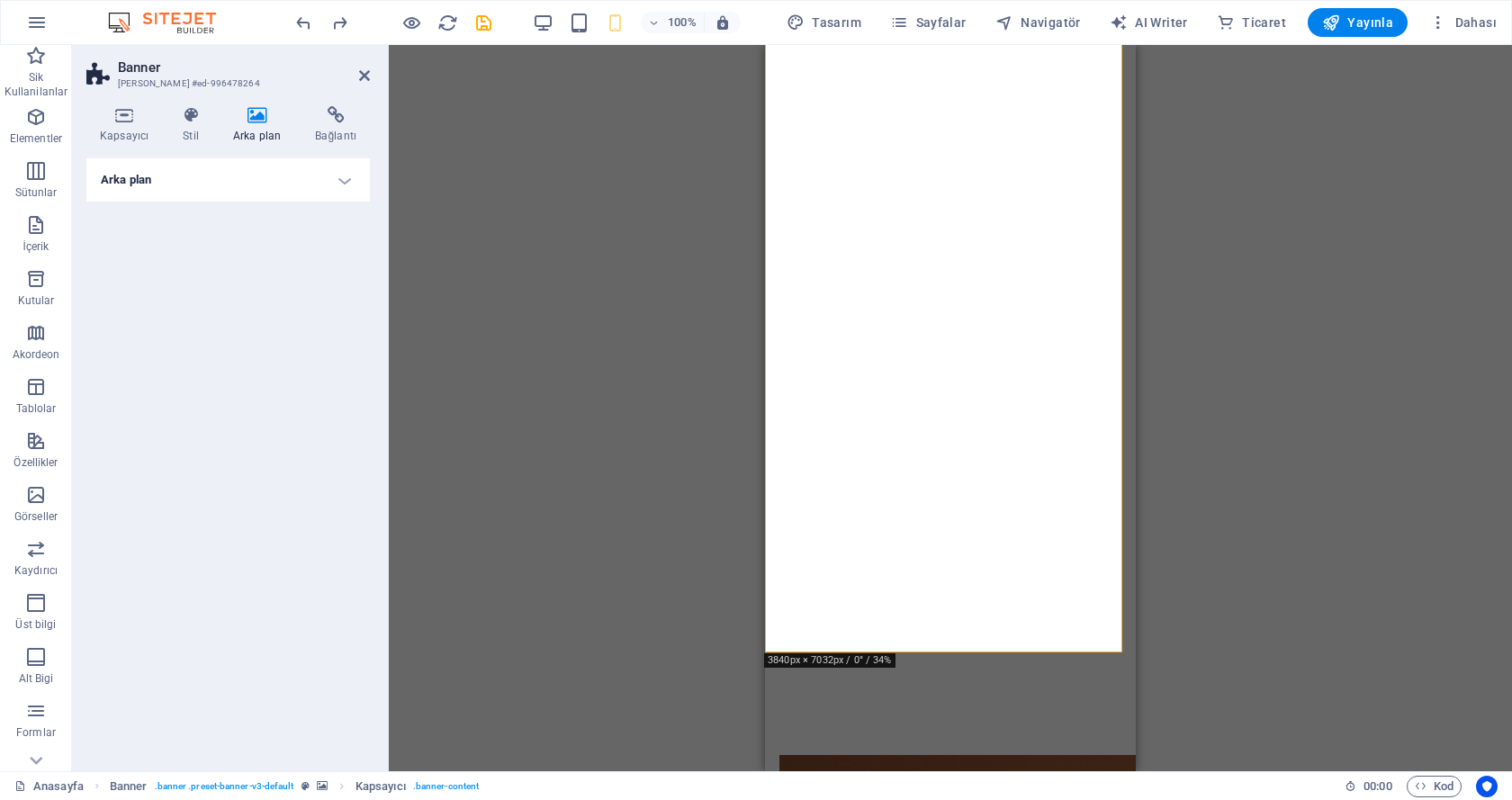
click at [327, 170] on h4 "Arka plan" at bounding box center [228, 180] width 284 height 43
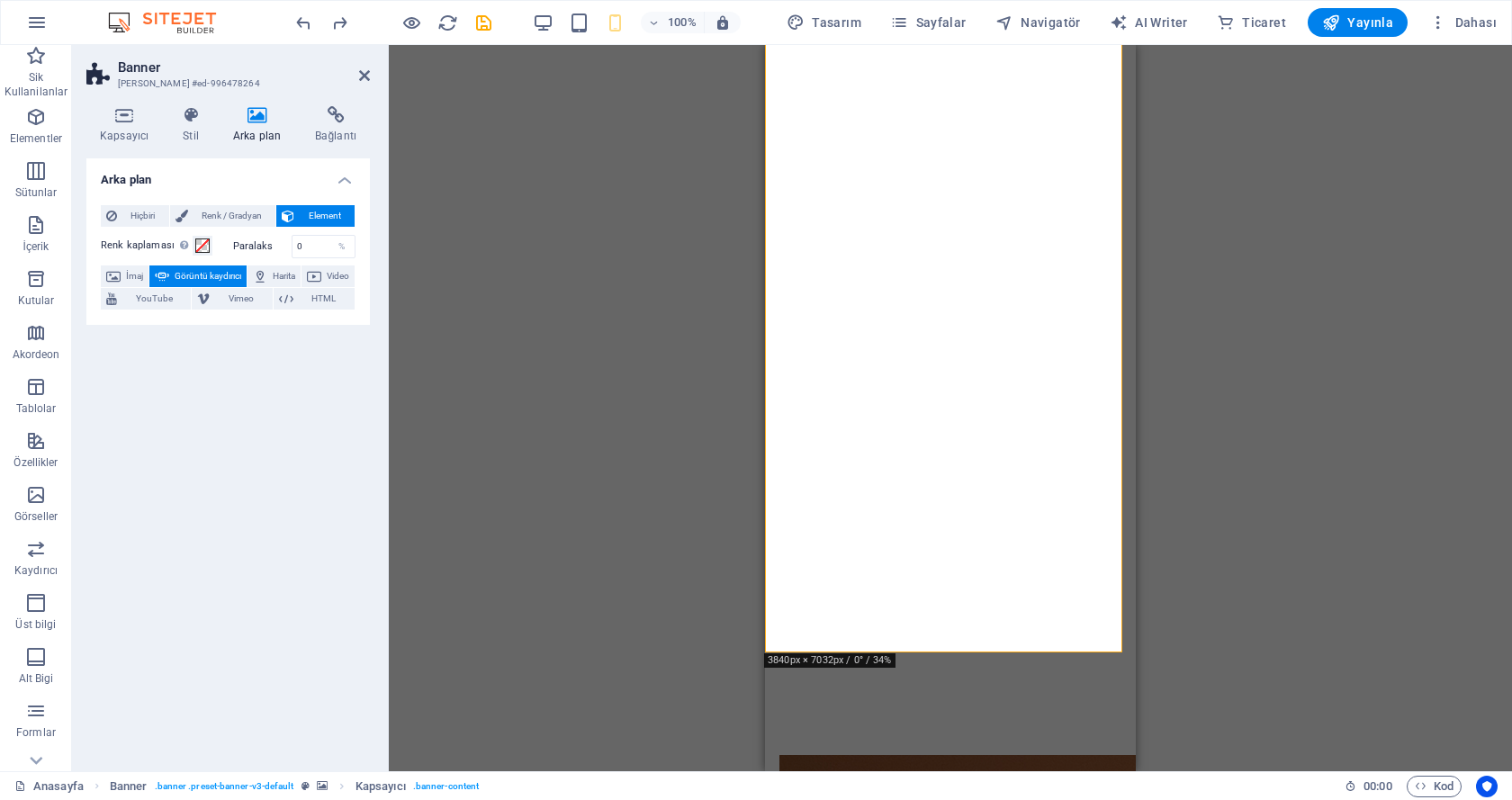
click at [229, 274] on span "Görüntü kaydırıcı" at bounding box center [208, 275] width 67 height 22
click at [245, 358] on div "Arka plan Hiçbiri Renk / Gradyan Element Arka planı tam genişliğe genişlet Renk…" at bounding box center [228, 458] width 284 height 599
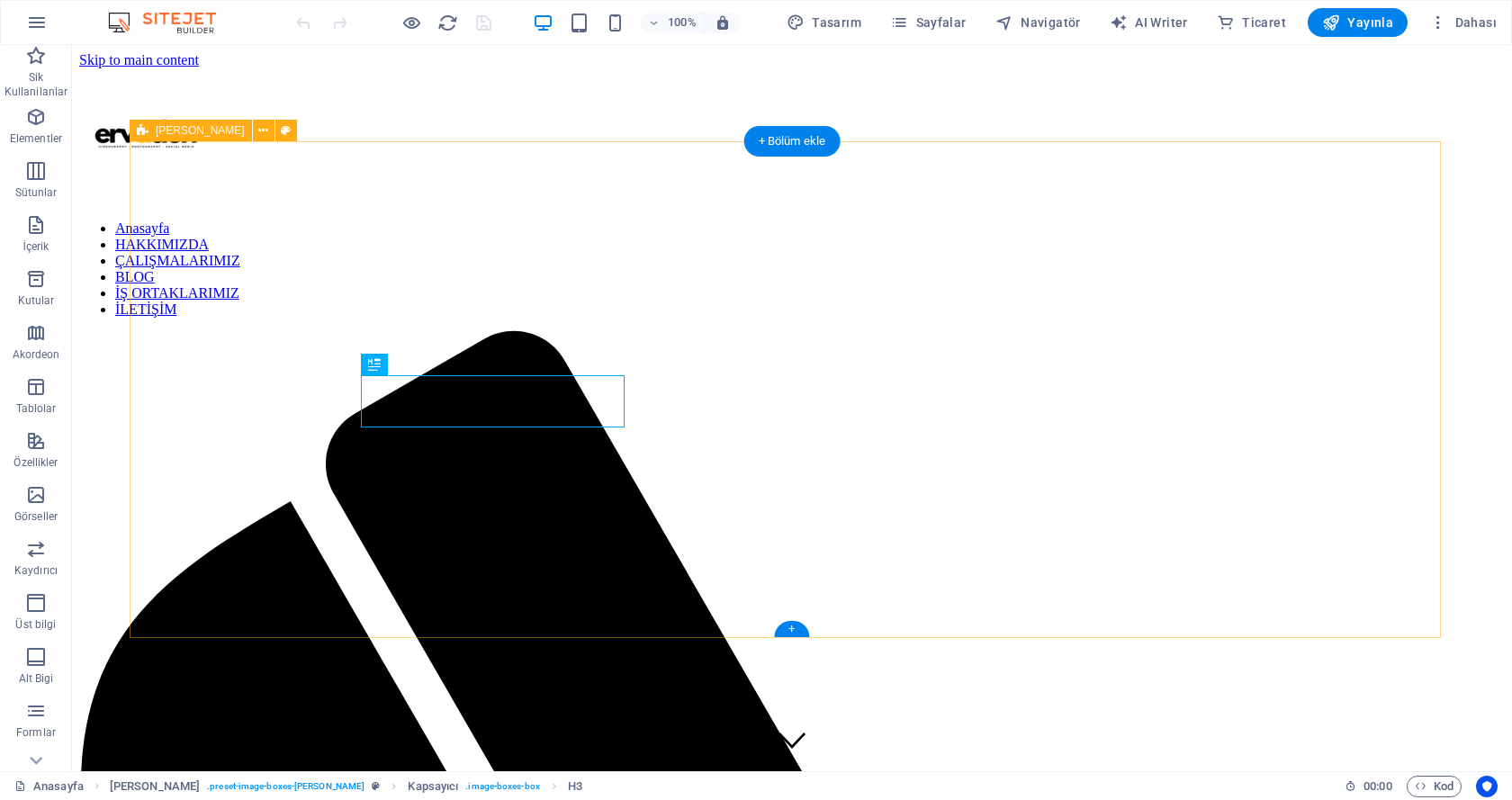
scroll to position [750, 0]
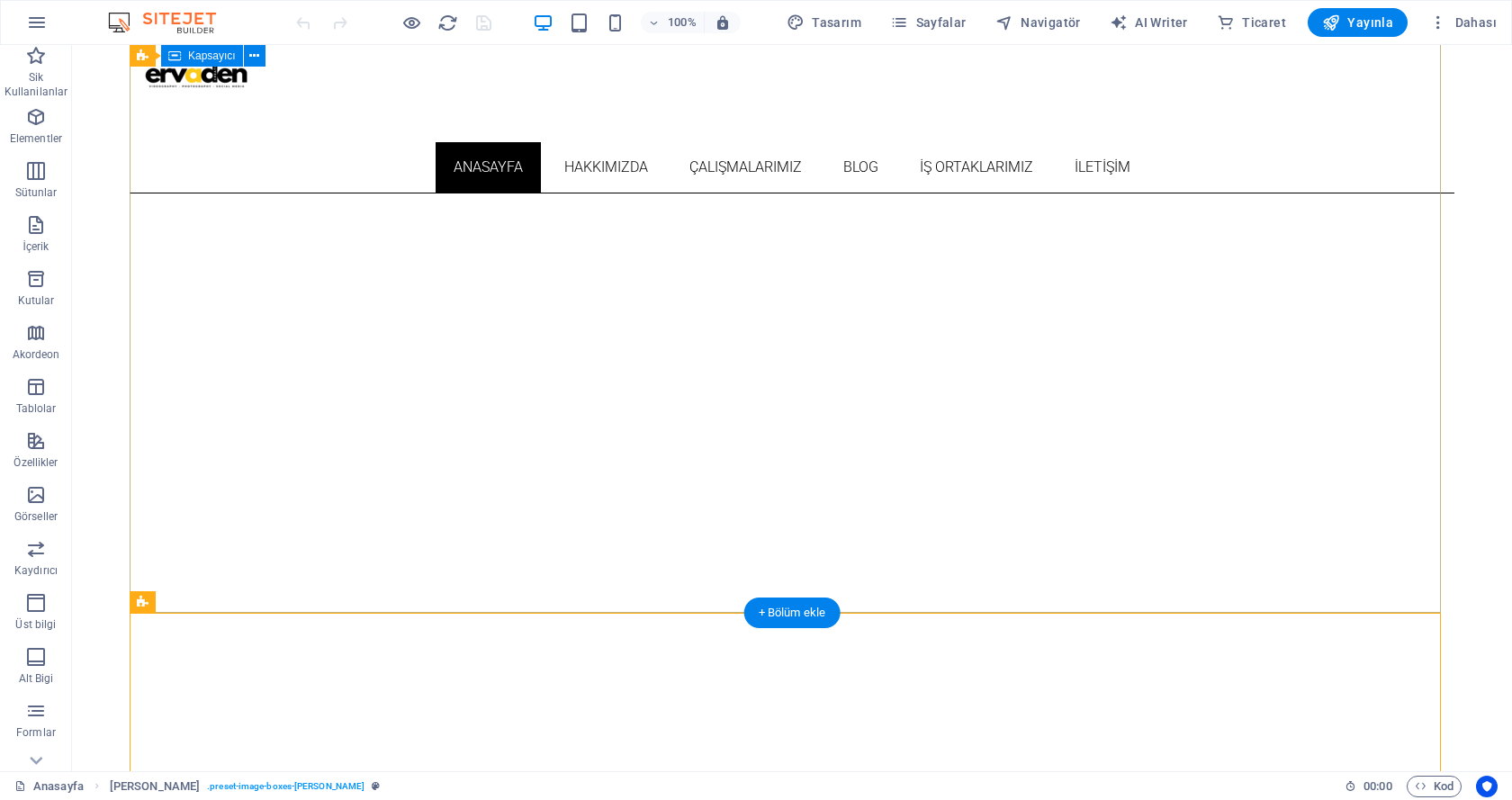
scroll to position [69, 0]
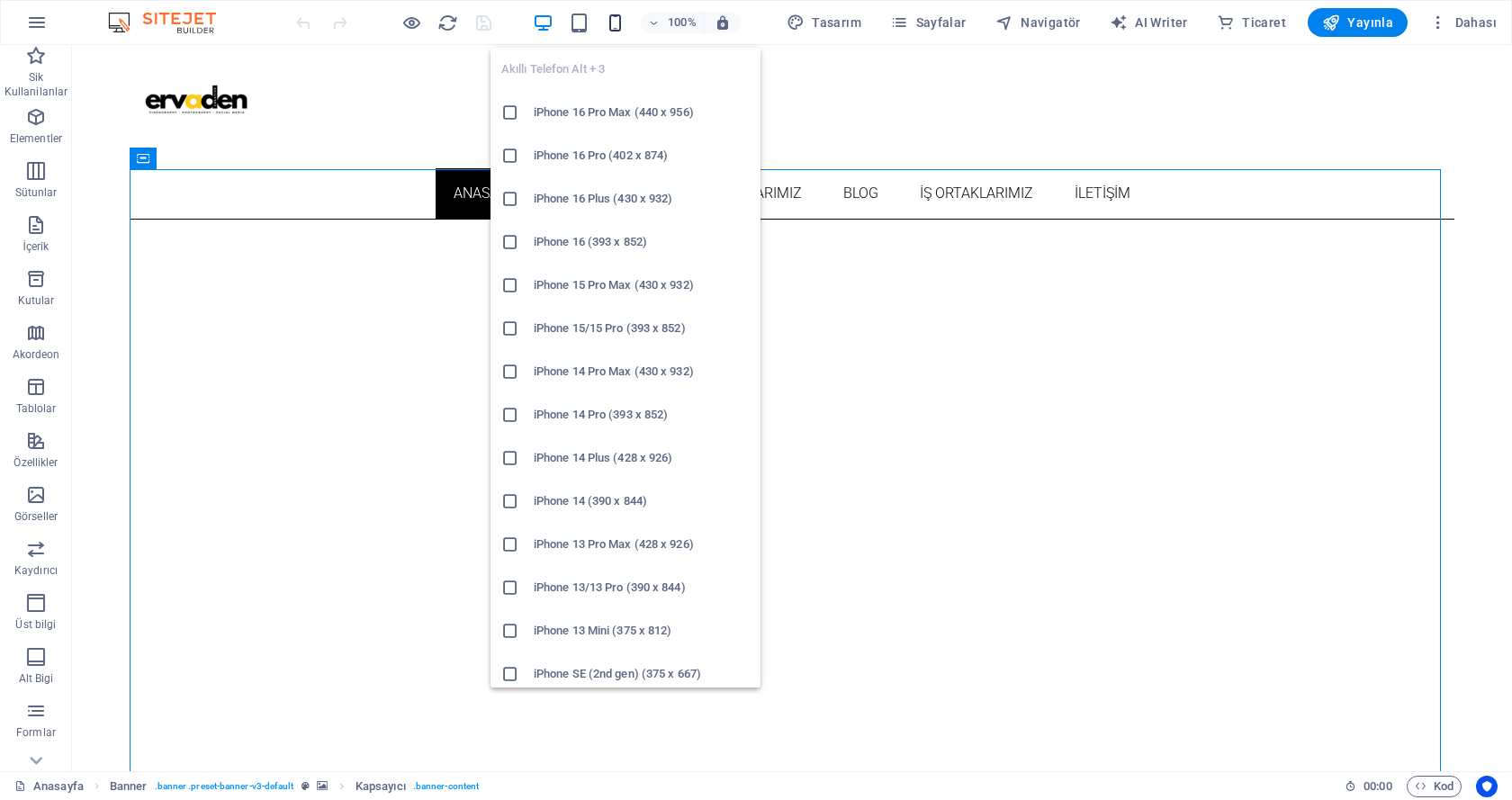
click at [614, 20] on icon "button" at bounding box center [615, 23] width 21 height 21
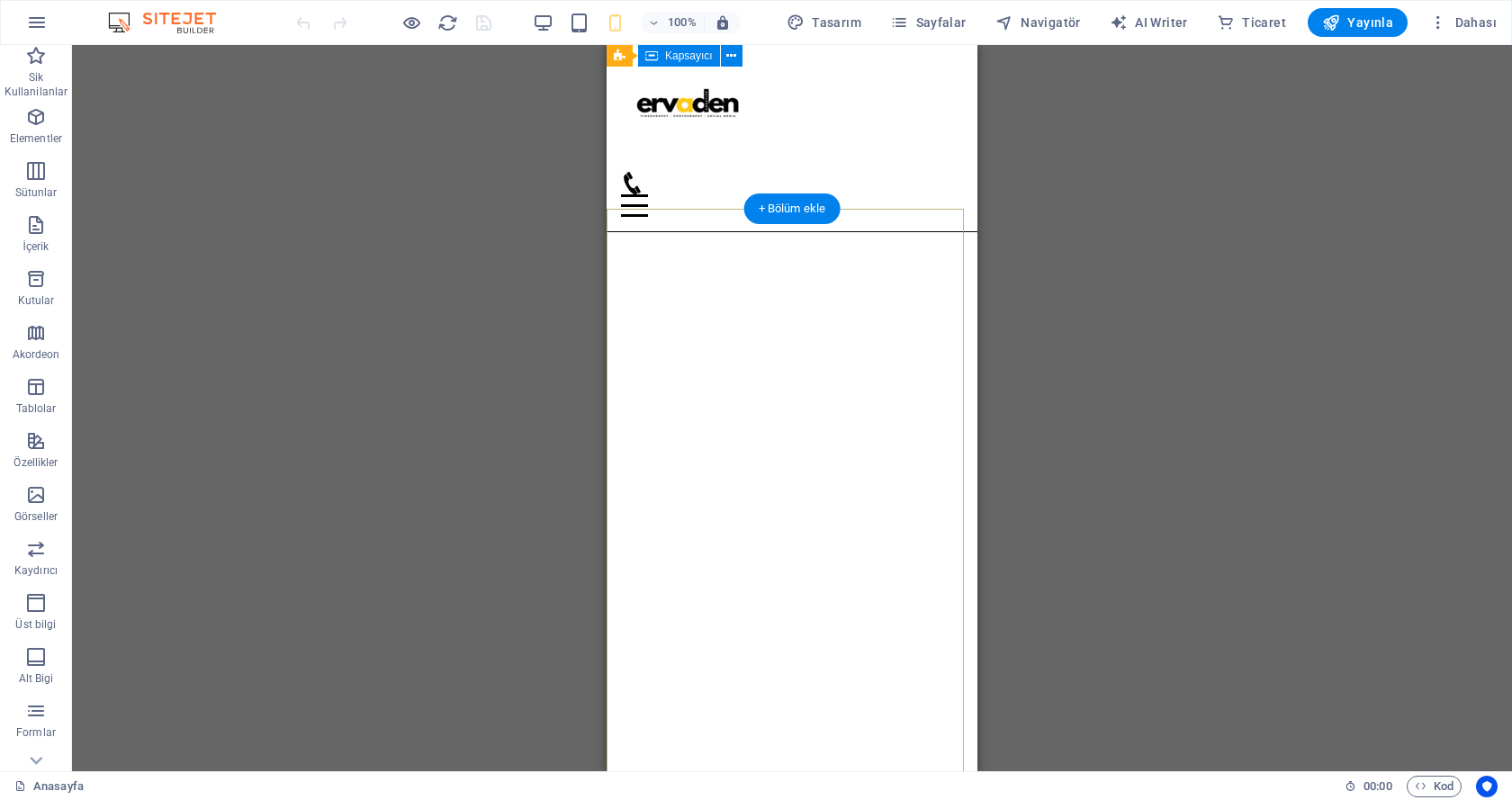
scroll to position [0, 0]
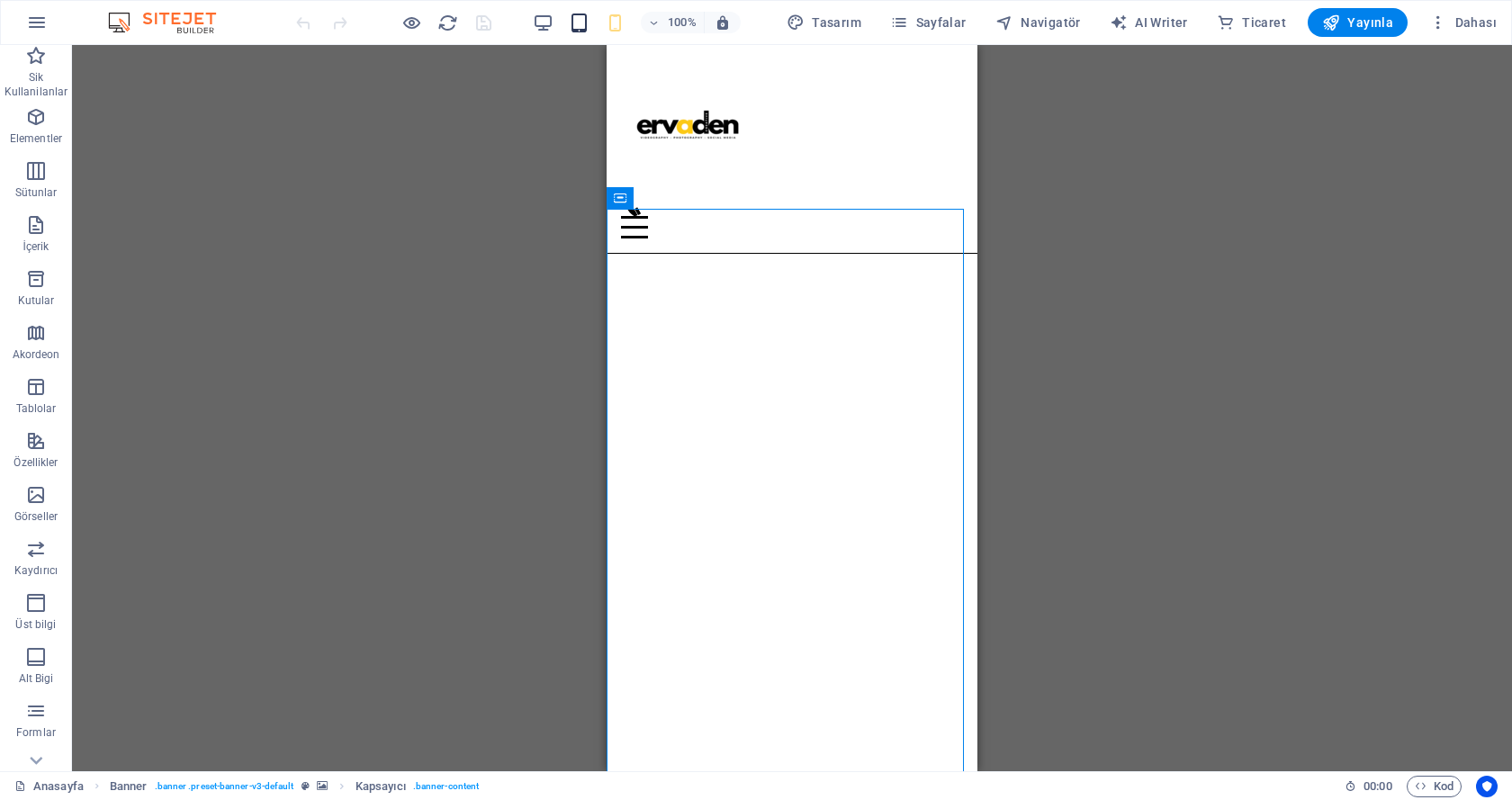
click at [588, 26] on icon "button" at bounding box center [579, 23] width 21 height 21
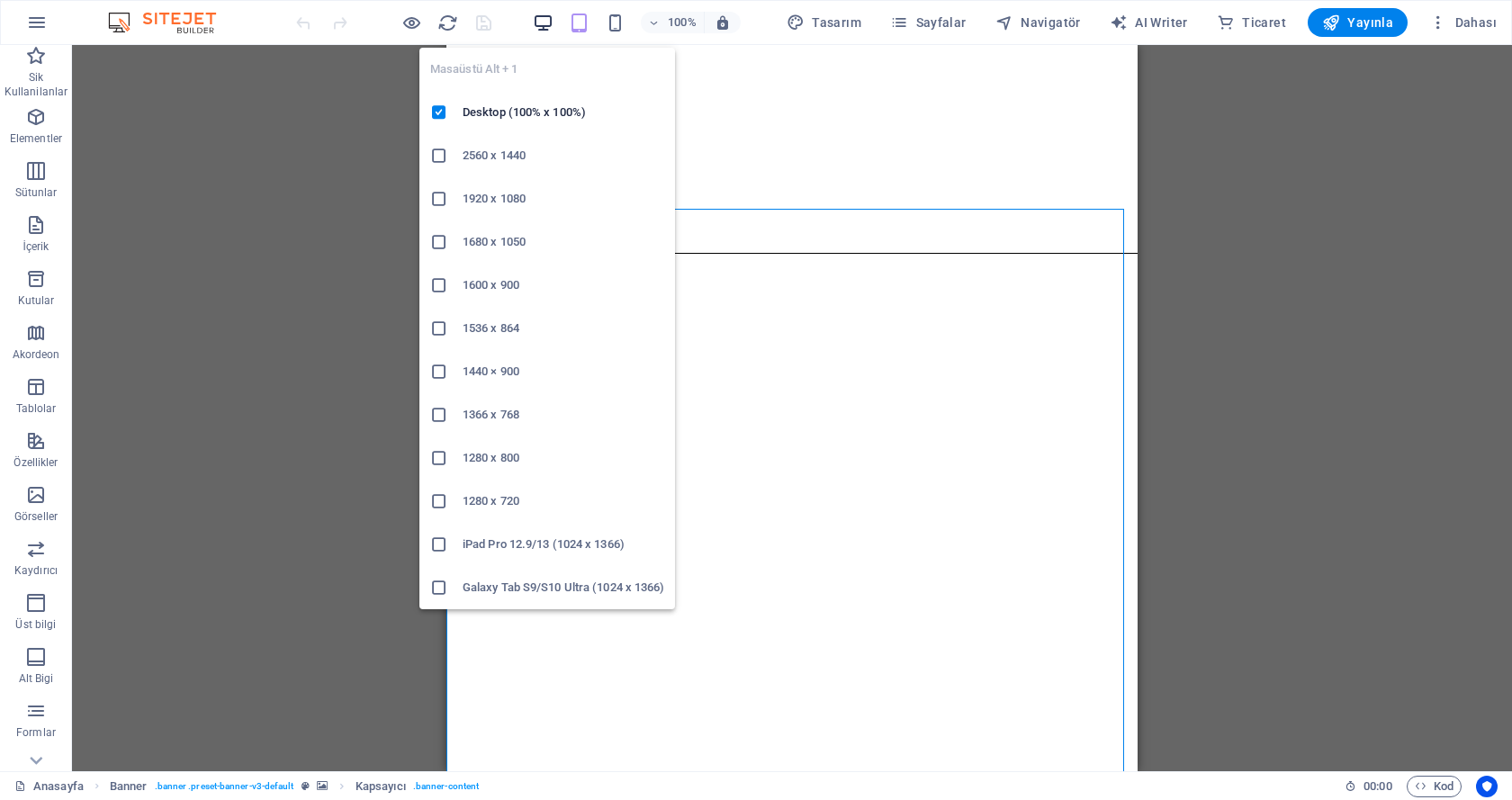
click at [546, 27] on icon "button" at bounding box center [543, 23] width 21 height 21
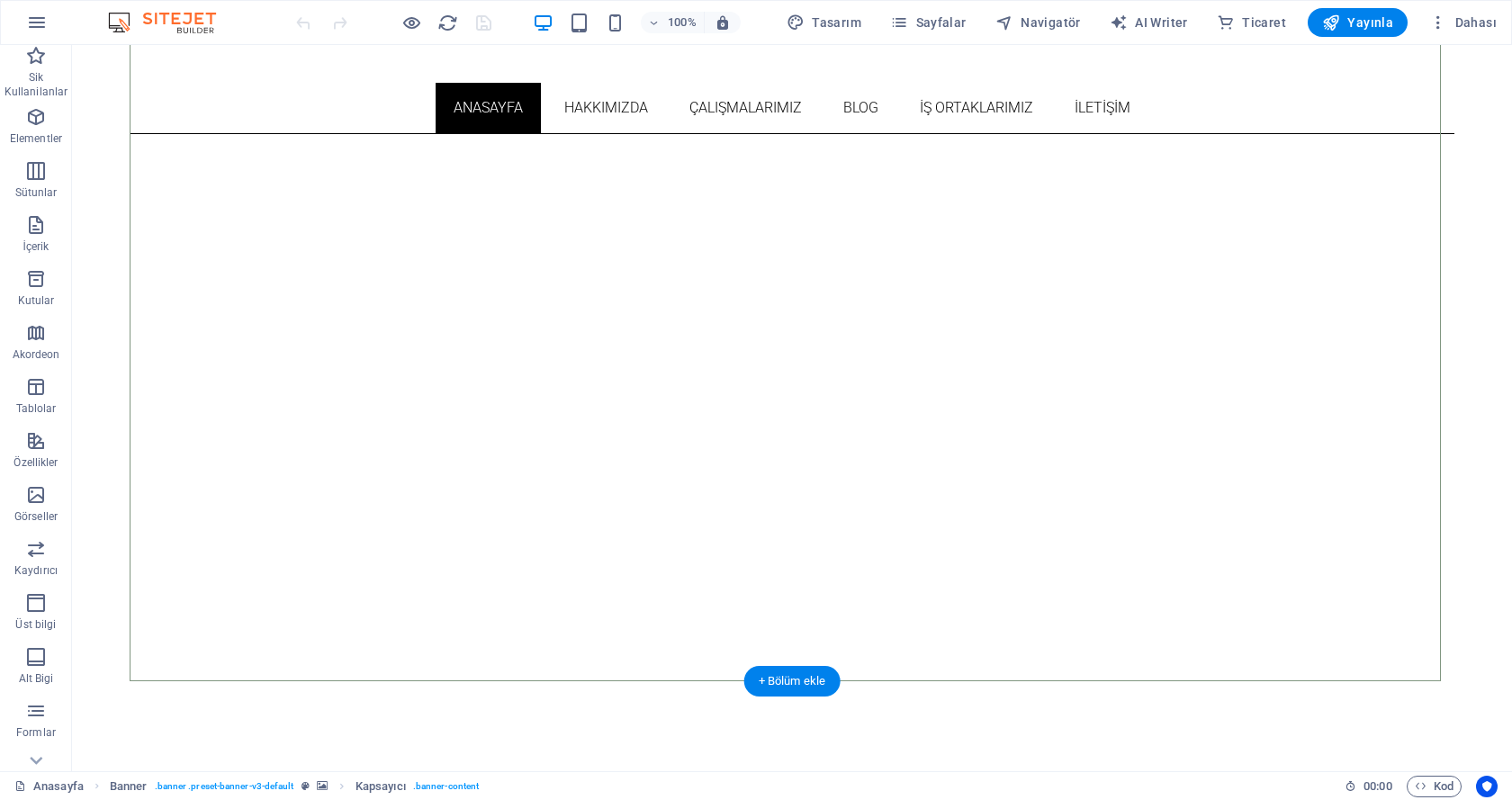
scroll to position [210, 0]
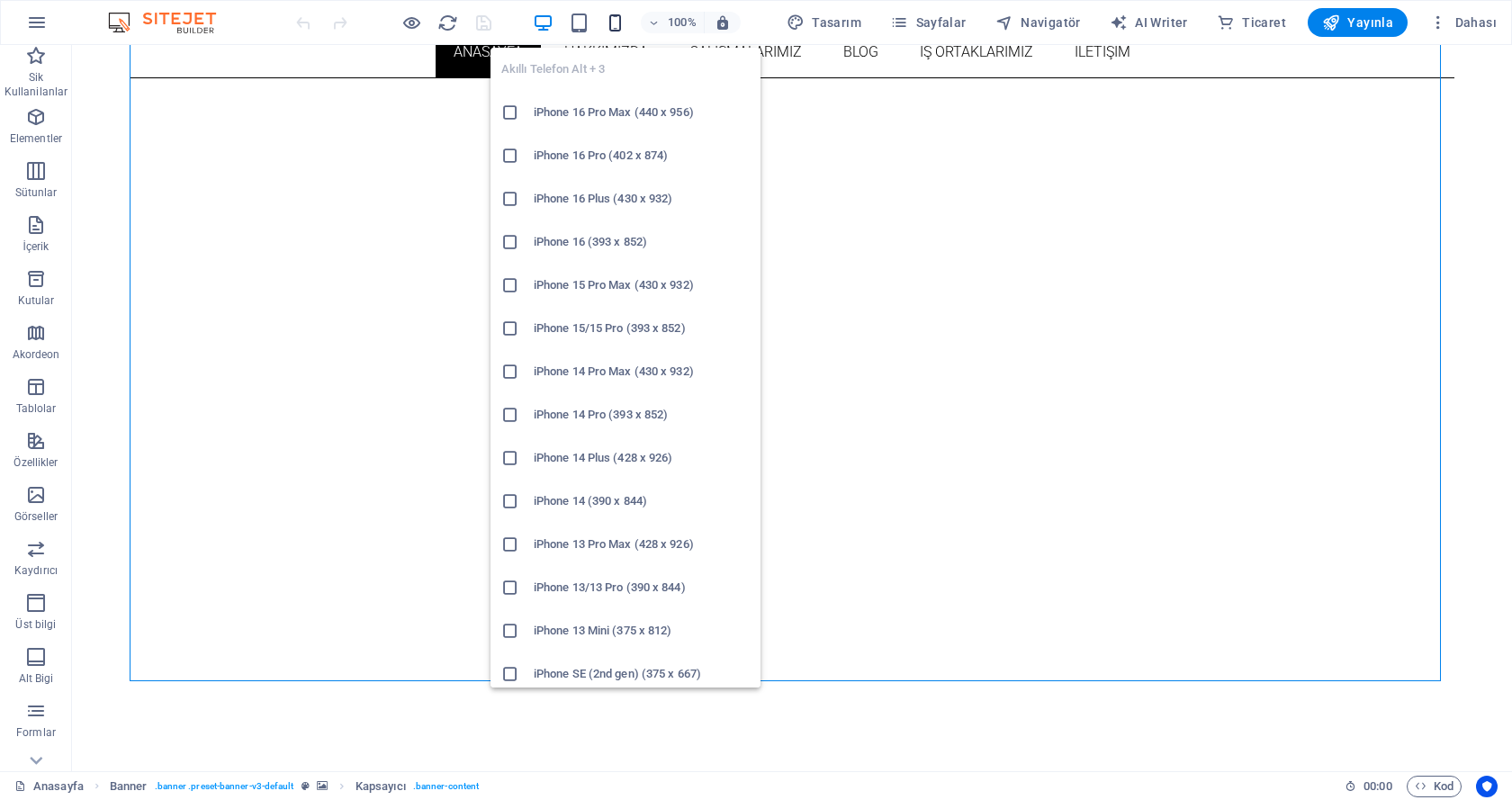
click at [619, 28] on icon "button" at bounding box center [615, 23] width 21 height 21
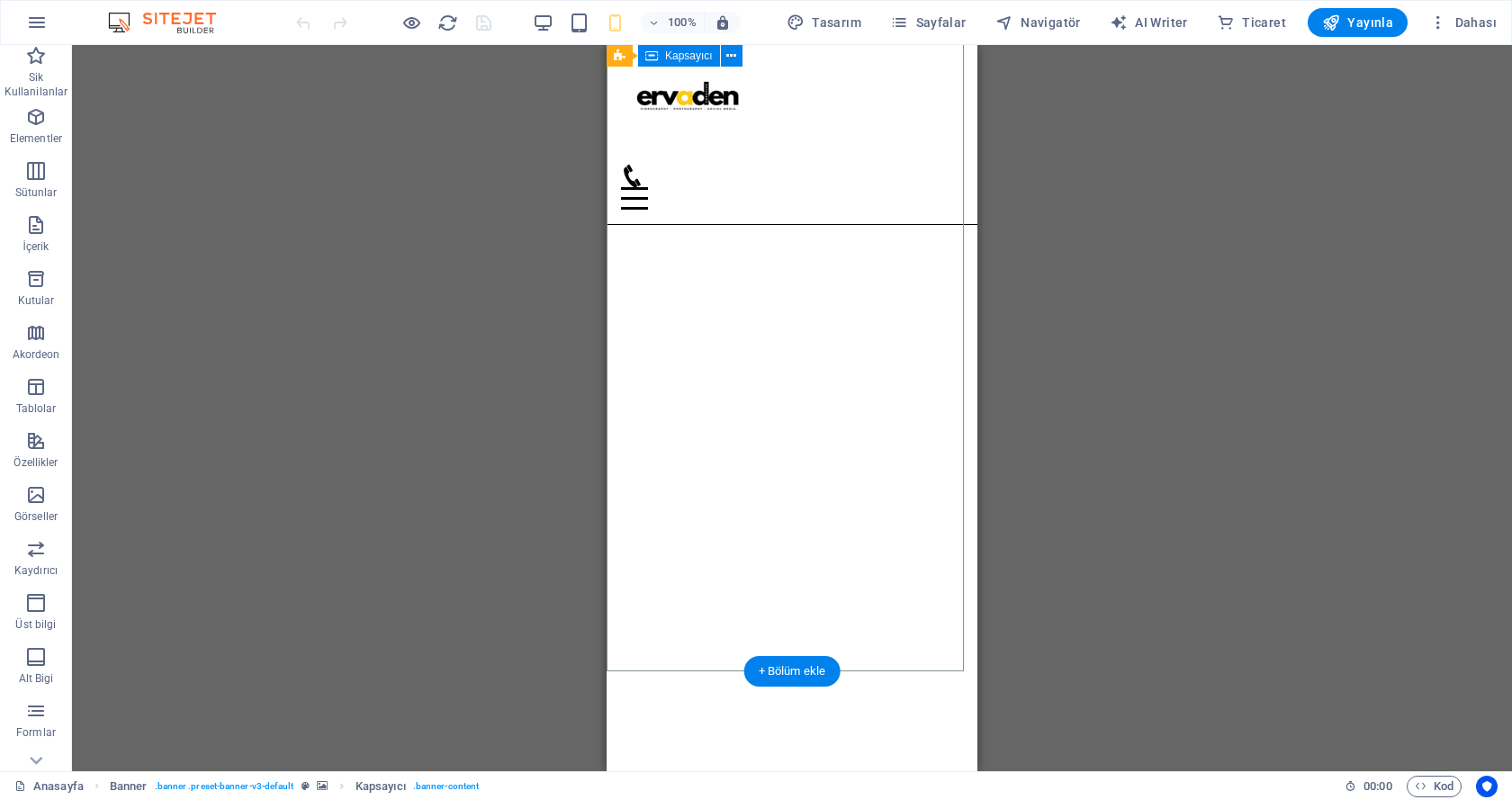
scroll to position [0, 0]
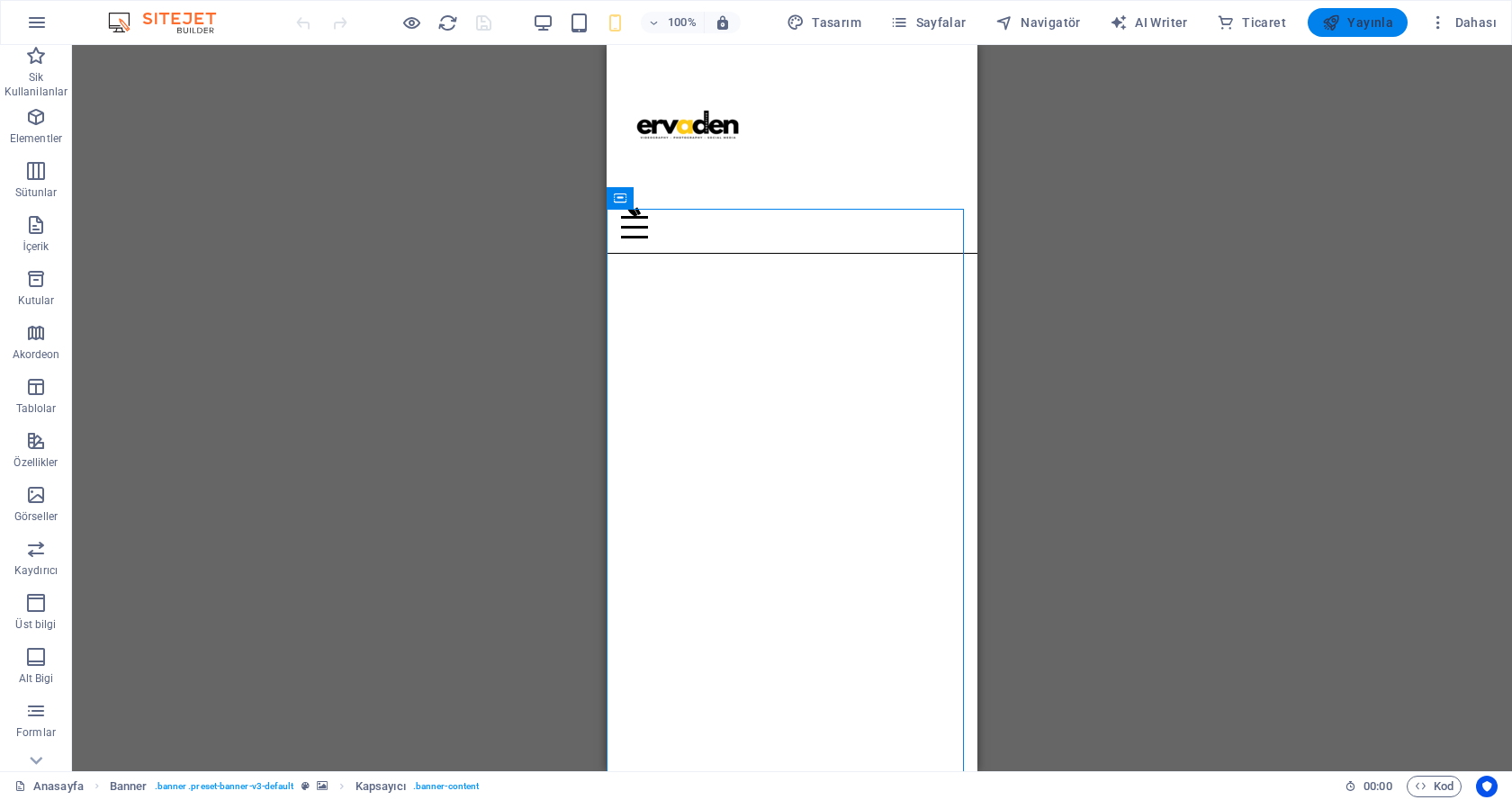
click at [1334, 23] on icon "button" at bounding box center [1331, 22] width 18 height 18
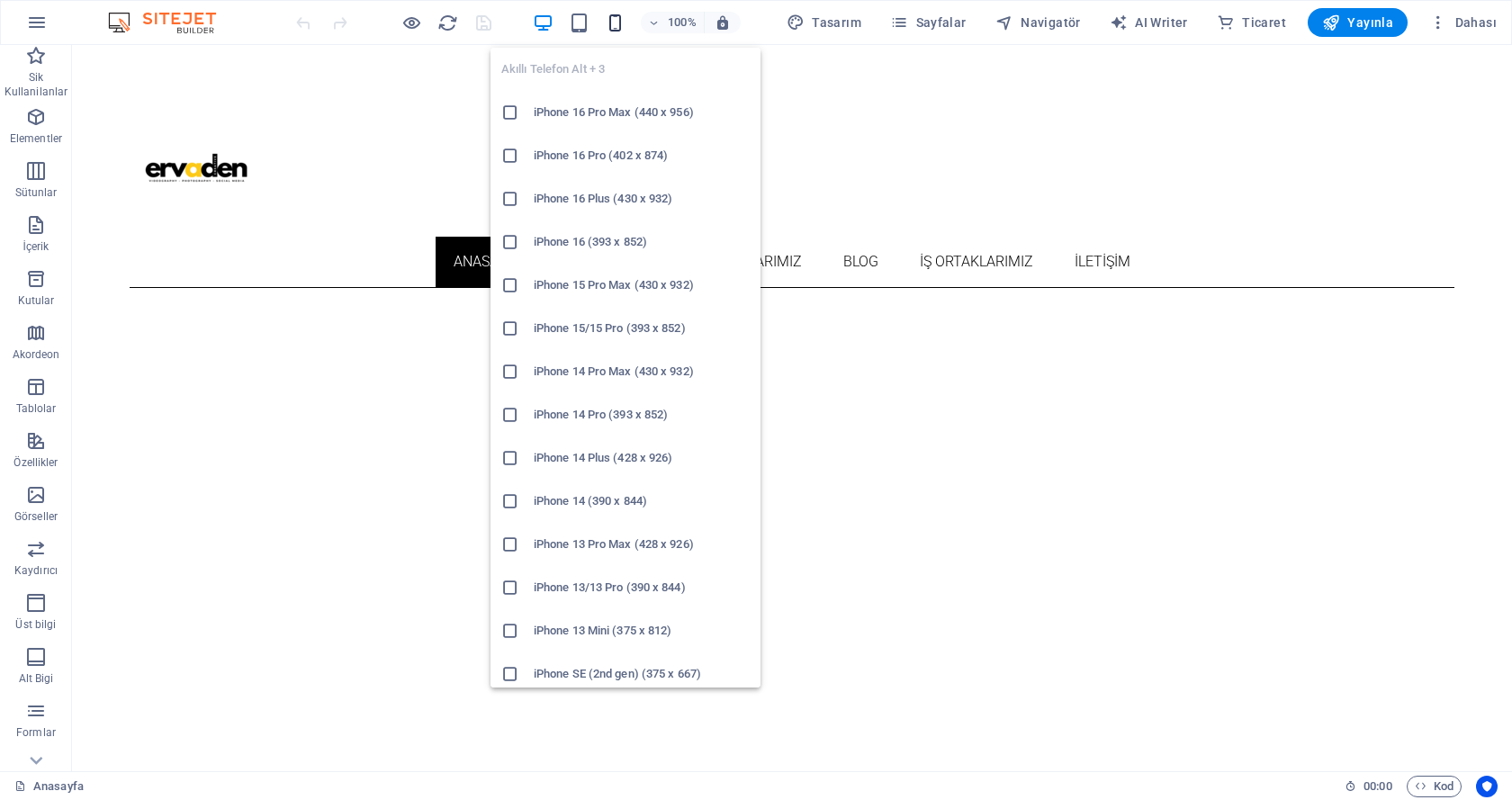
click at [624, 28] on icon "button" at bounding box center [615, 23] width 21 height 21
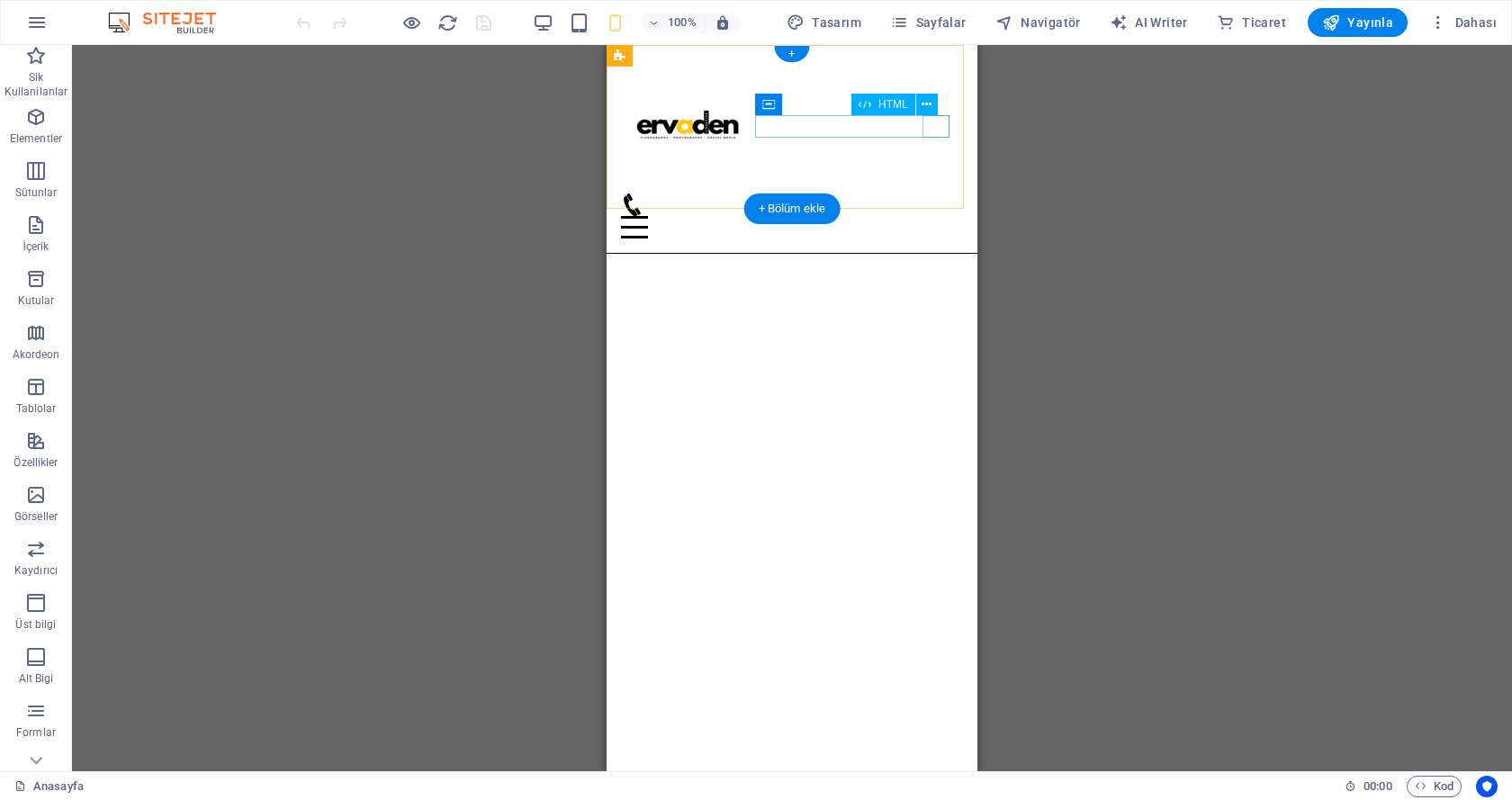
click at [932, 216] on div "Menu" at bounding box center [792, 227] width 342 height 23
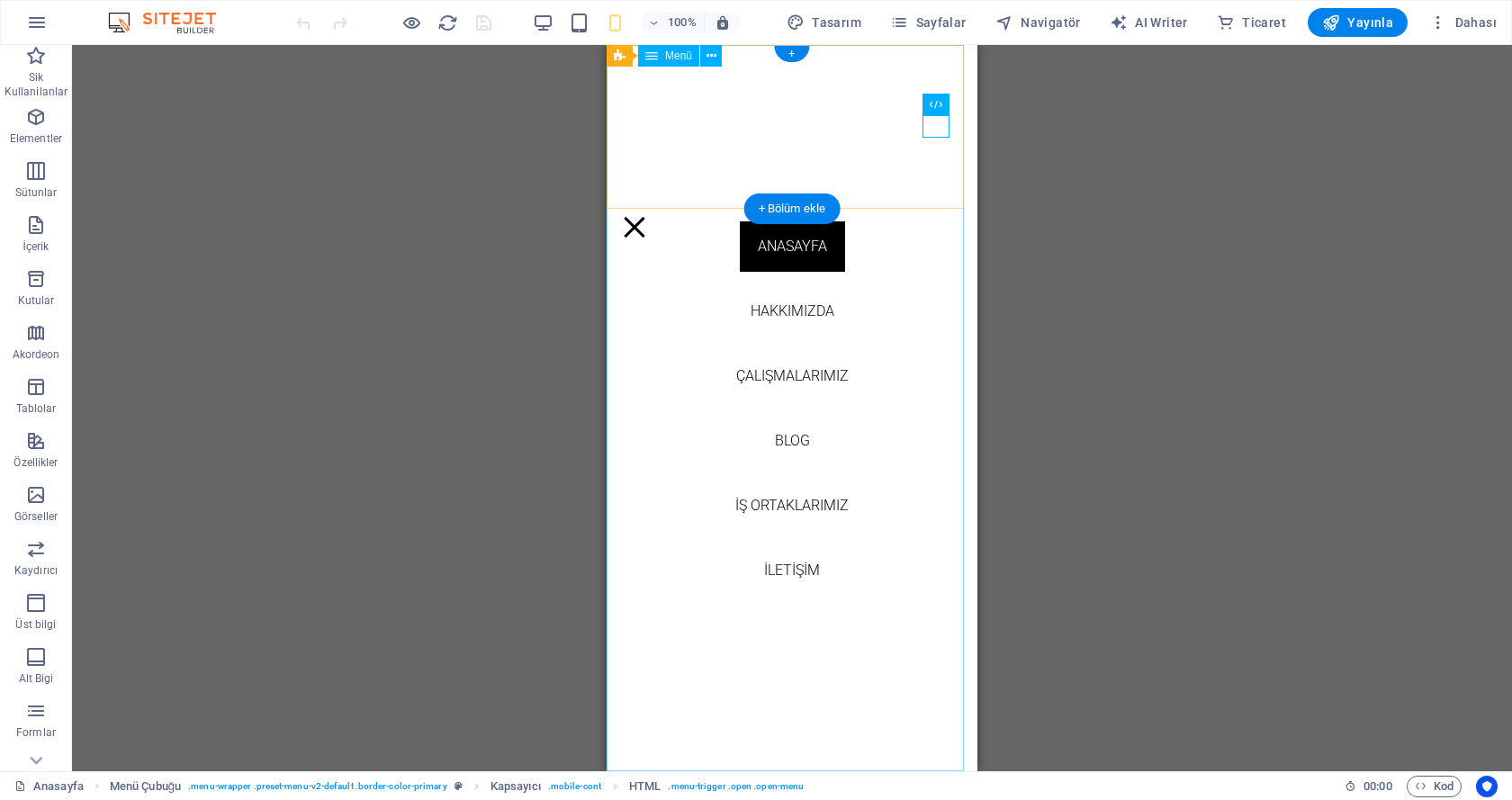
click at [786, 304] on nav "[PERSON_NAME] ÇALIŞMALARIMIZ BLOG İŞ ORTAKLARIMIZ İLETİŞİM" at bounding box center [791, 408] width 371 height 727
click at [787, 308] on nav "[PERSON_NAME] ÇALIŞMALARIMIZ BLOG İŞ ORTAKLARIMIZ İLETİŞİM" at bounding box center [791, 408] width 371 height 727
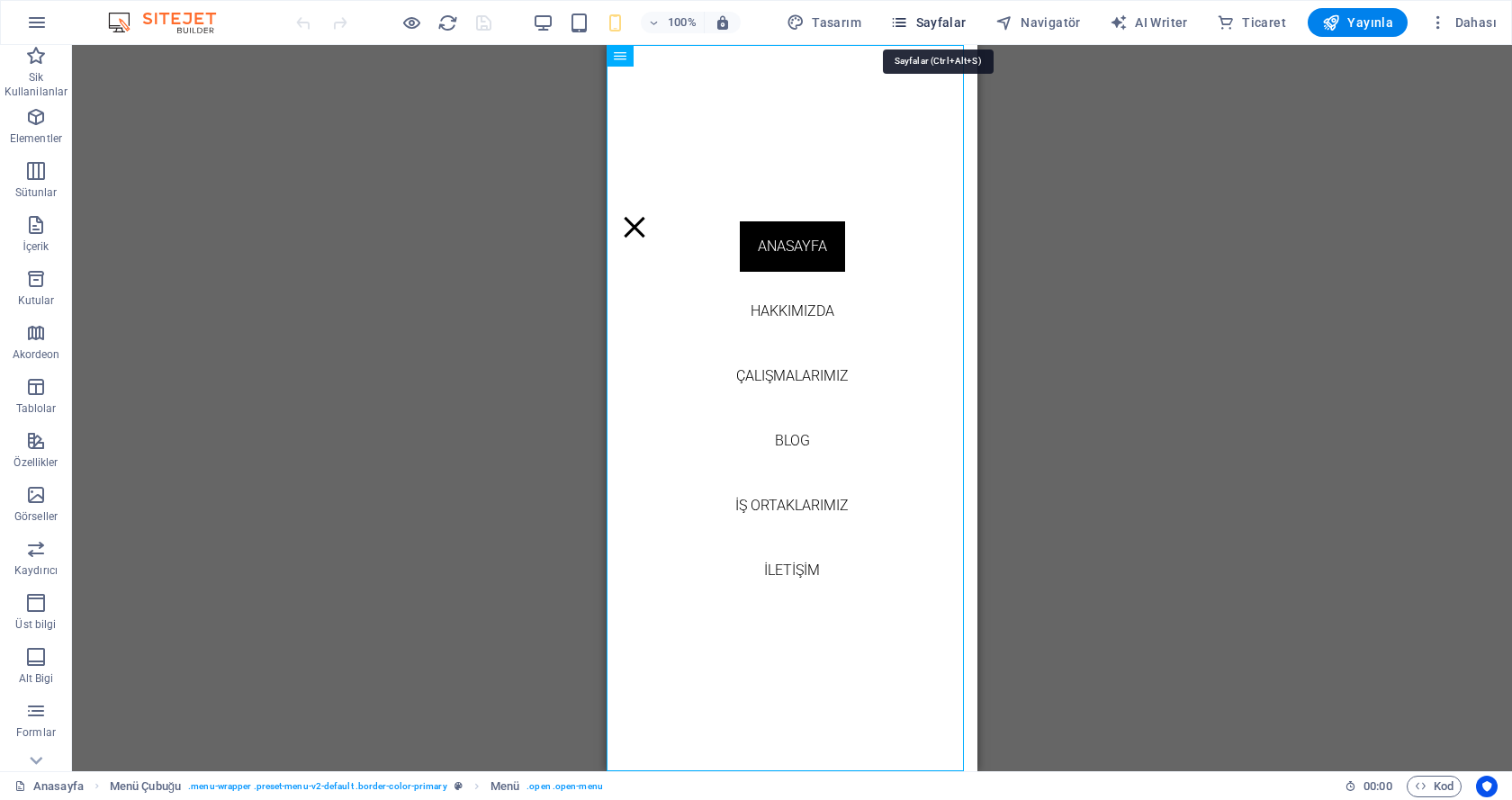
click at [936, 27] on span "Sayfalar" at bounding box center [927, 22] width 76 height 18
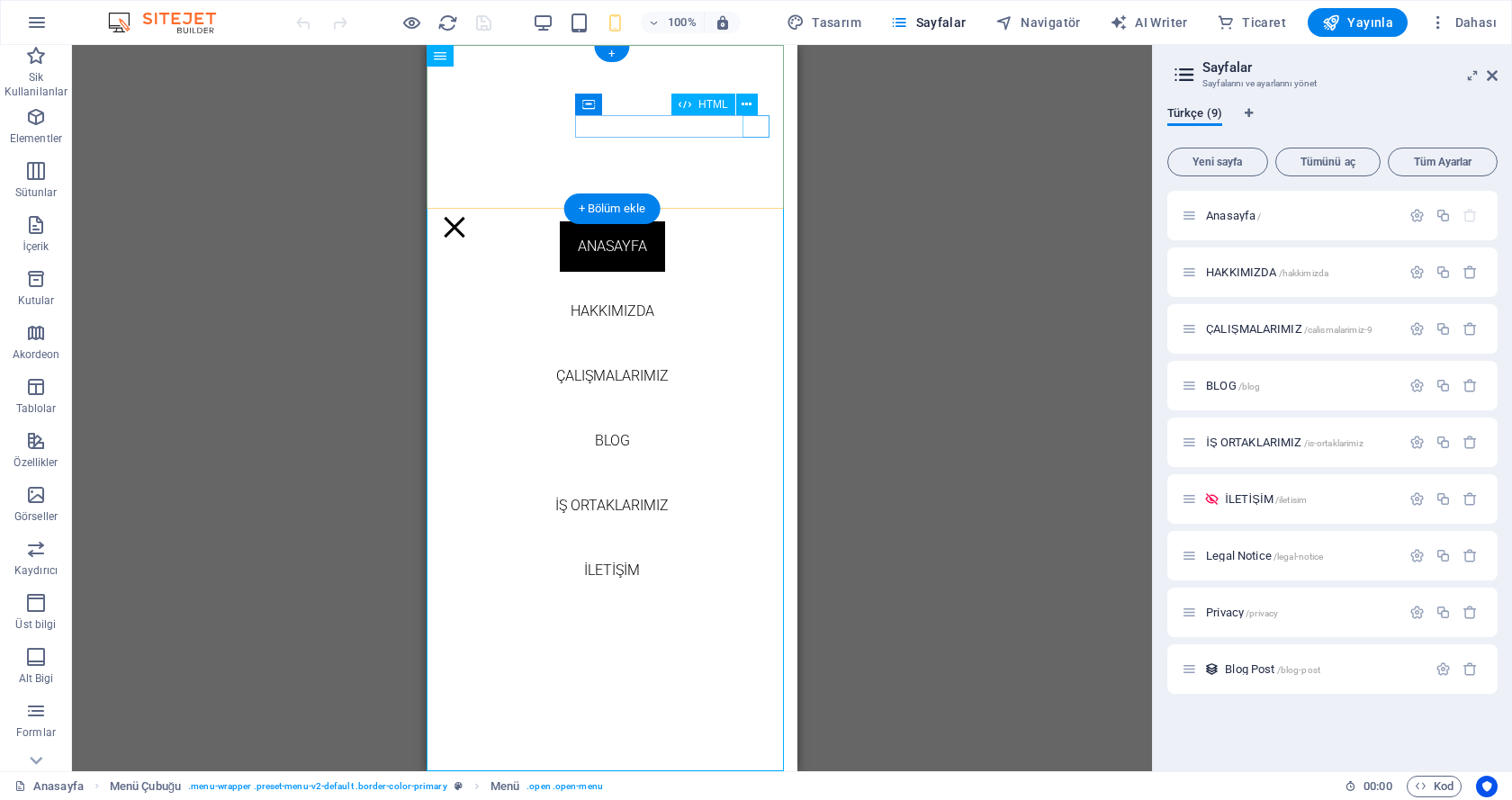
click at [468, 216] on div "Menu" at bounding box center [454, 227] width 27 height 23
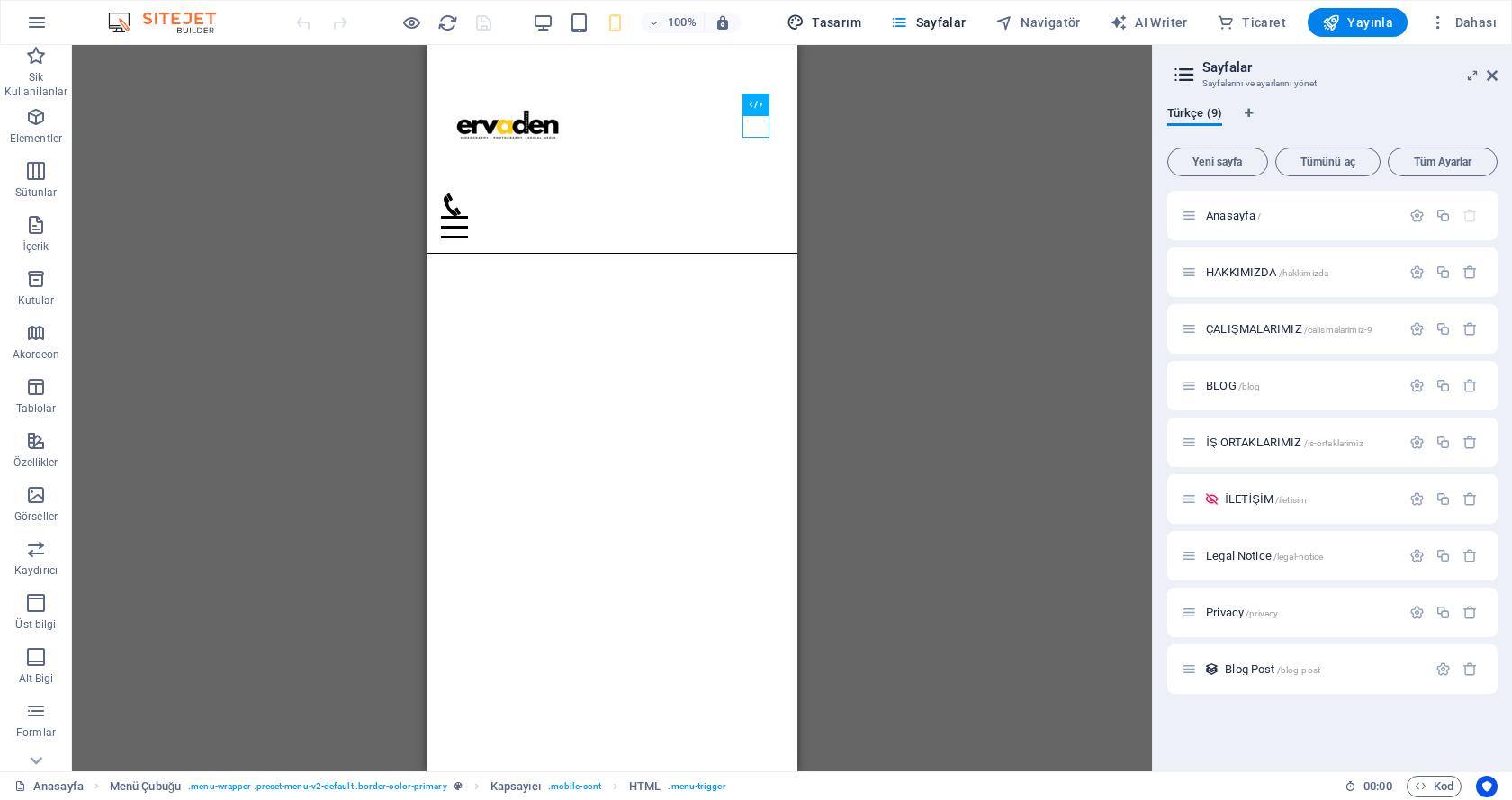
click at [861, 25] on span "Tasarım" at bounding box center [823, 22] width 74 height 18
select select "ease-in-out"
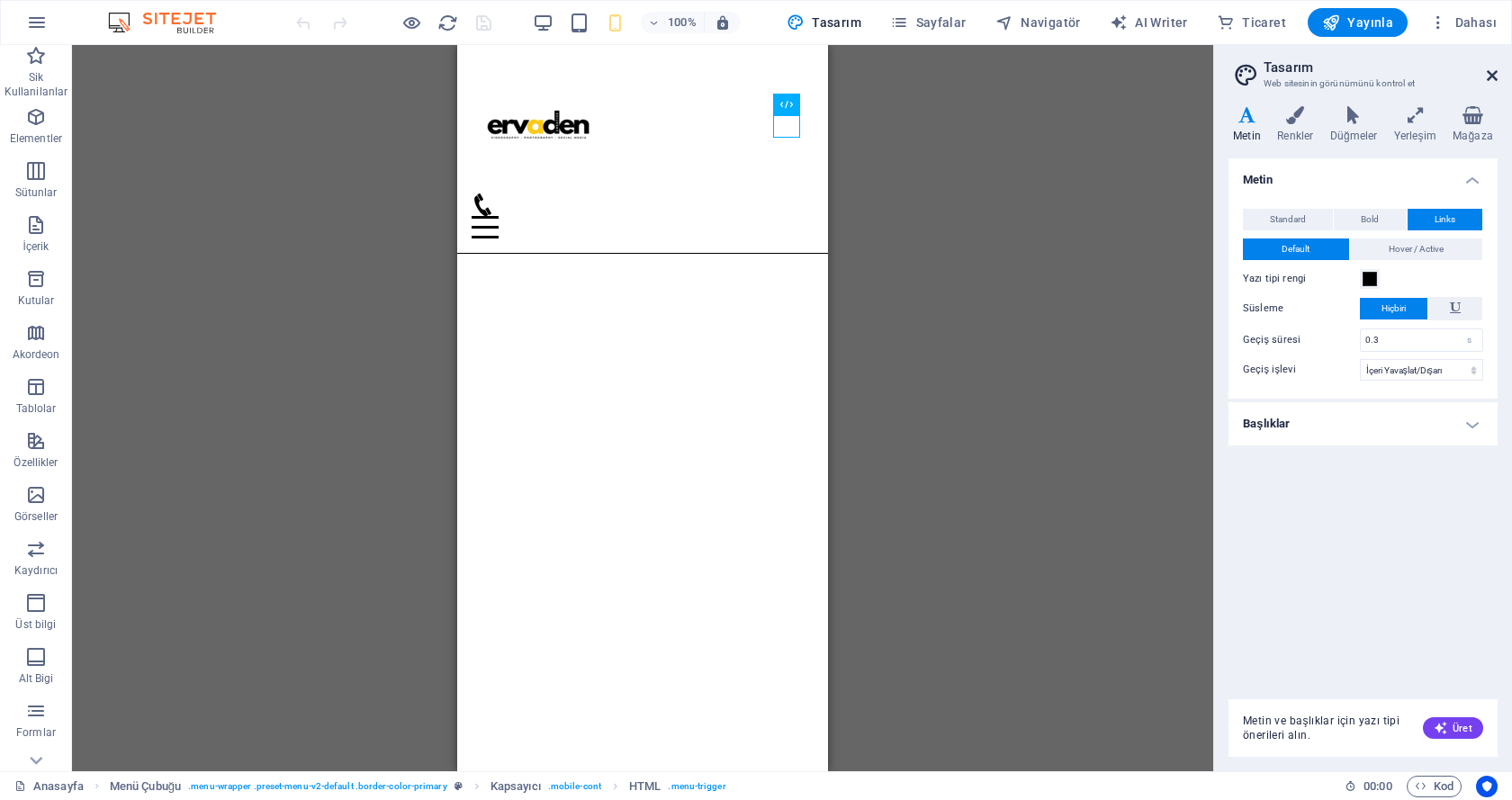
click at [1492, 74] on icon at bounding box center [1491, 75] width 10 height 14
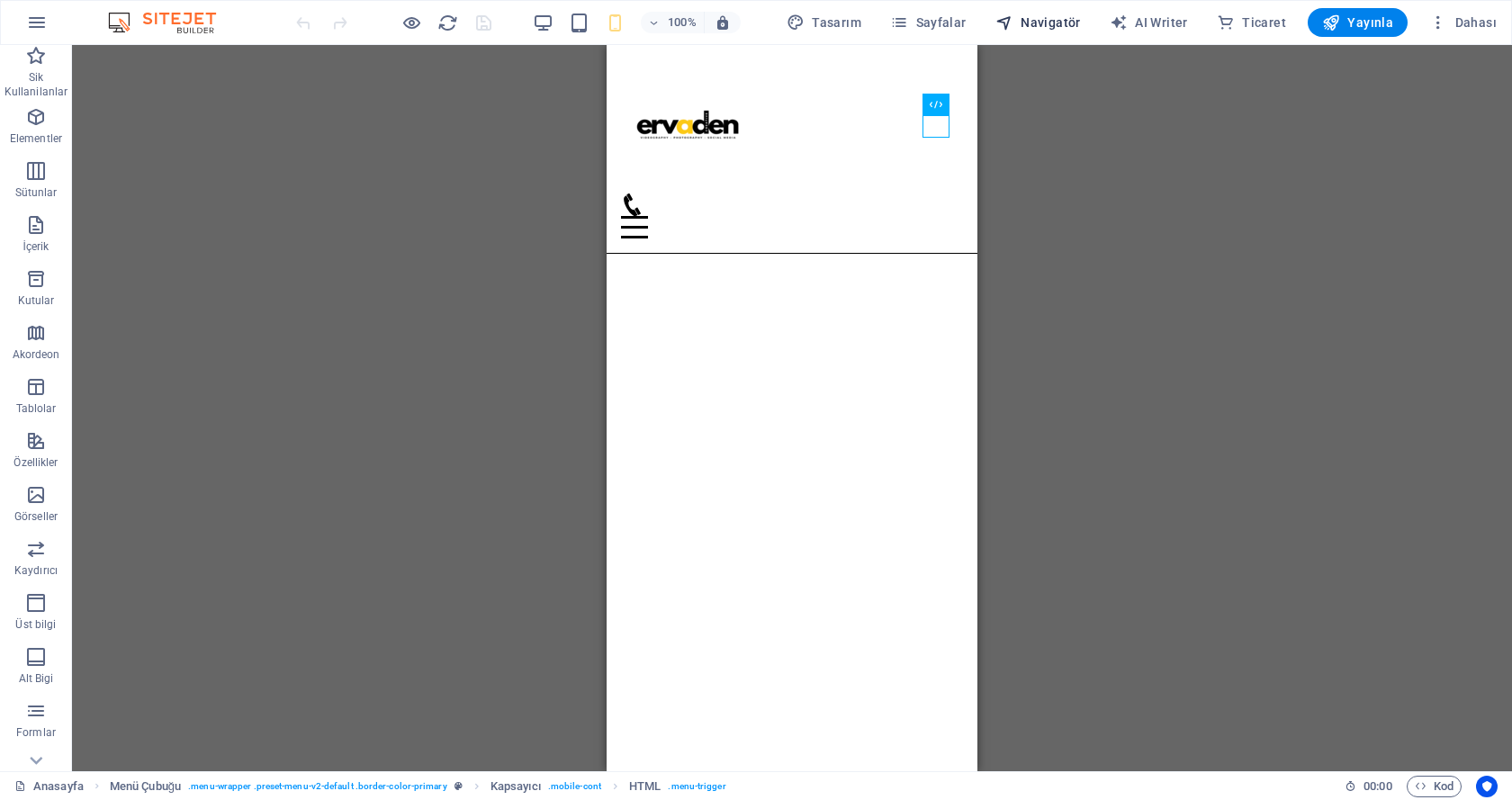
click at [1074, 14] on span "Navigatör" at bounding box center [1037, 22] width 86 height 18
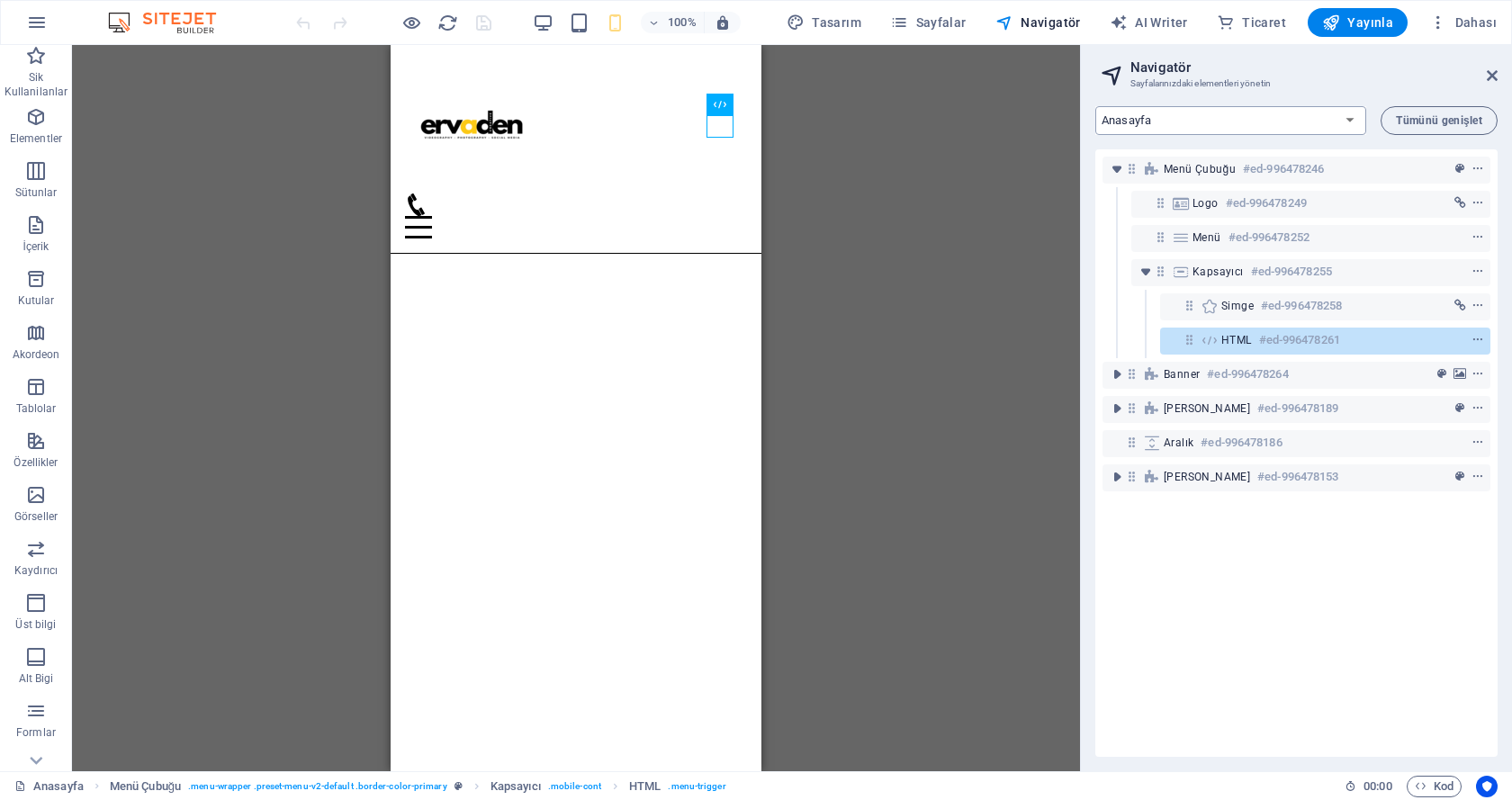
click at [1261, 122] on select "Anasayfa HAKKIMIZDA ÇALIŞMALARIMIZ BLOG İŞ ORTAKLARIMIZ İLETİŞİM Legal Notice P…" at bounding box center [1230, 120] width 271 height 29
select select "18033949-tr"
click at [1095, 106] on select "Anasayfa HAKKIMIZDA ÇALIŞMALARIMIZ BLOG İŞ ORTAKLARIMIZ İLETİŞİM Legal Notice P…" at bounding box center [1230, 120] width 271 height 29
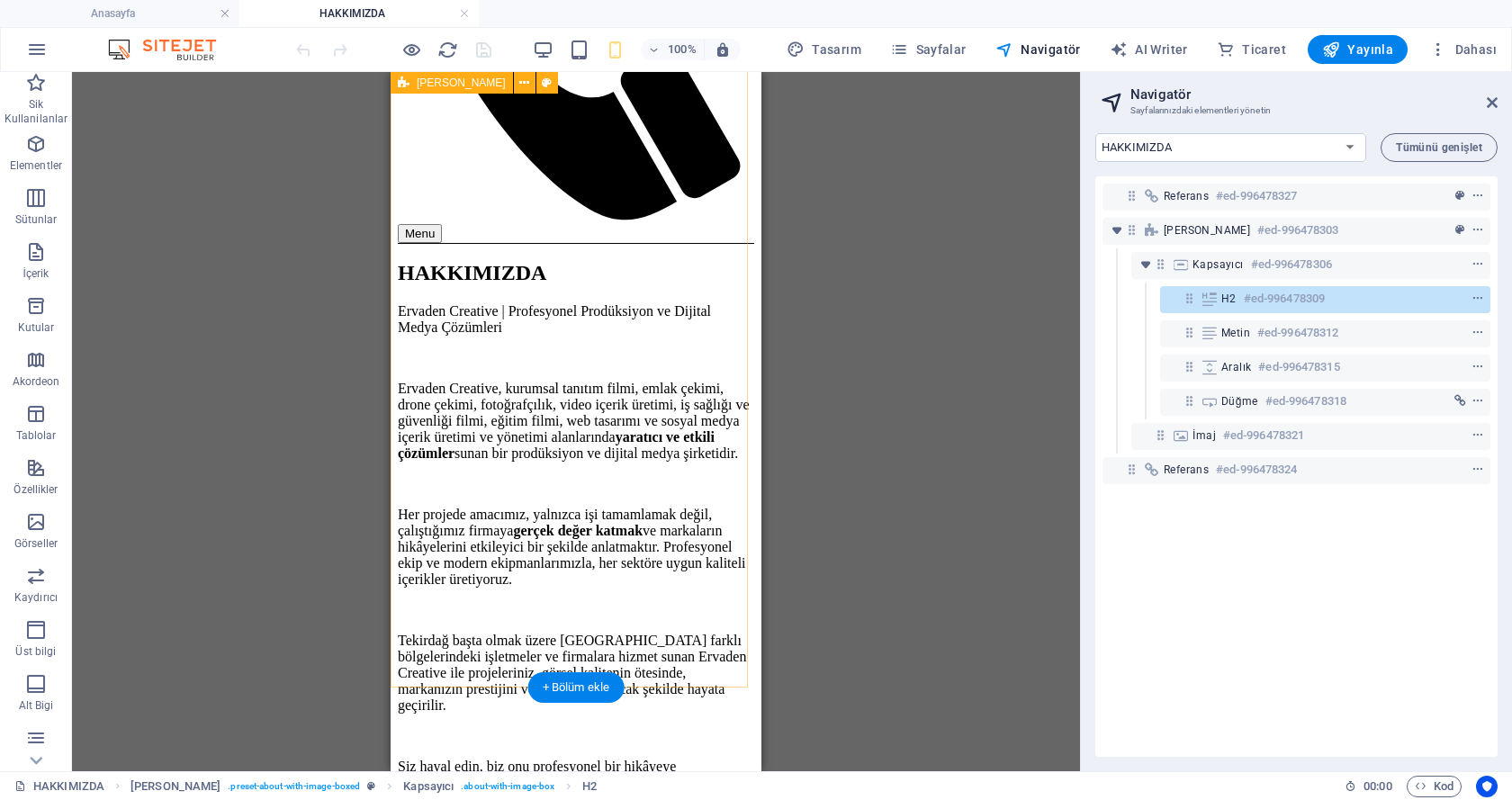
scroll to position [630, 0]
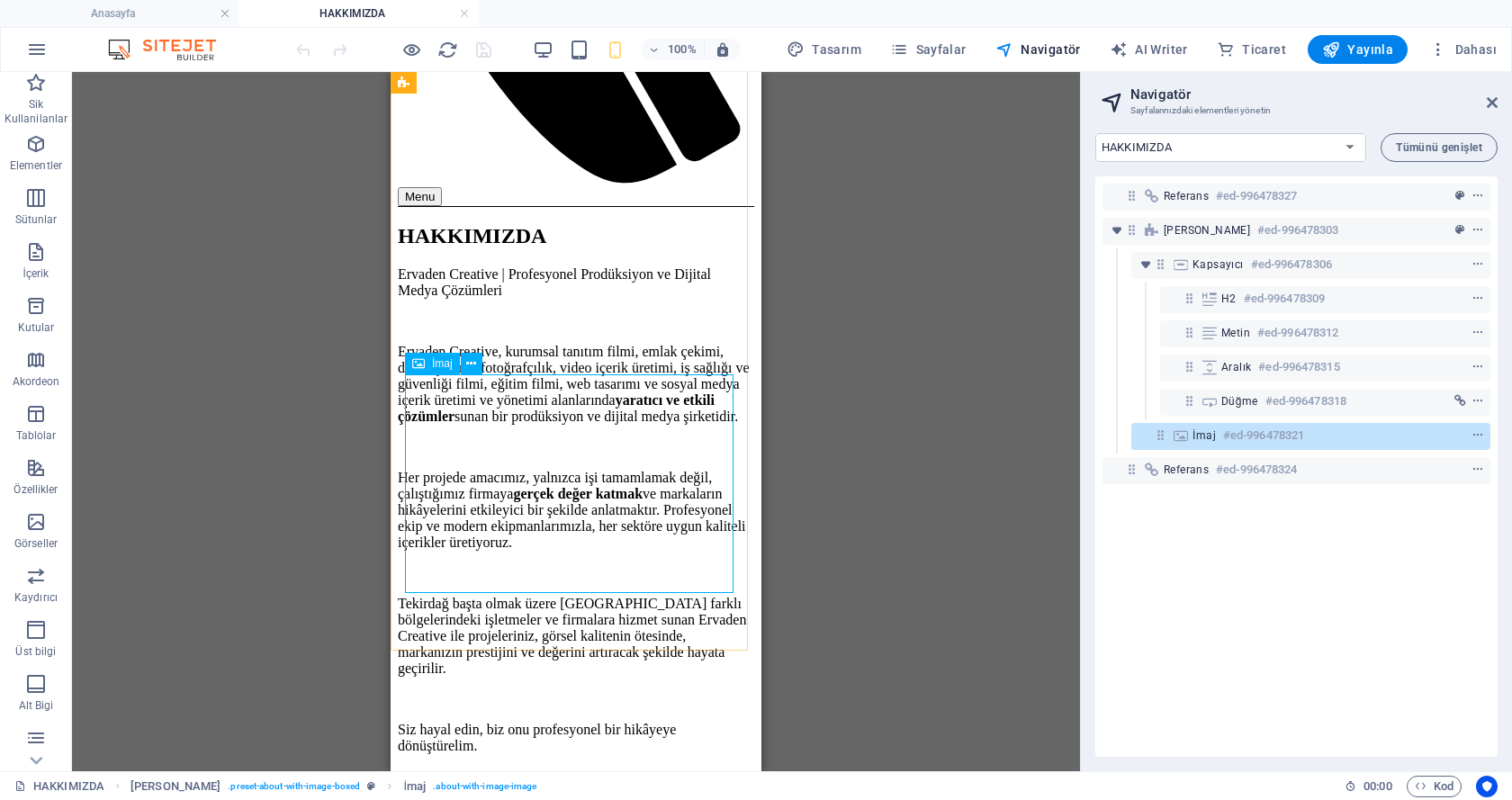
click at [456, 371] on div "İmaj" at bounding box center [432, 363] width 55 height 22
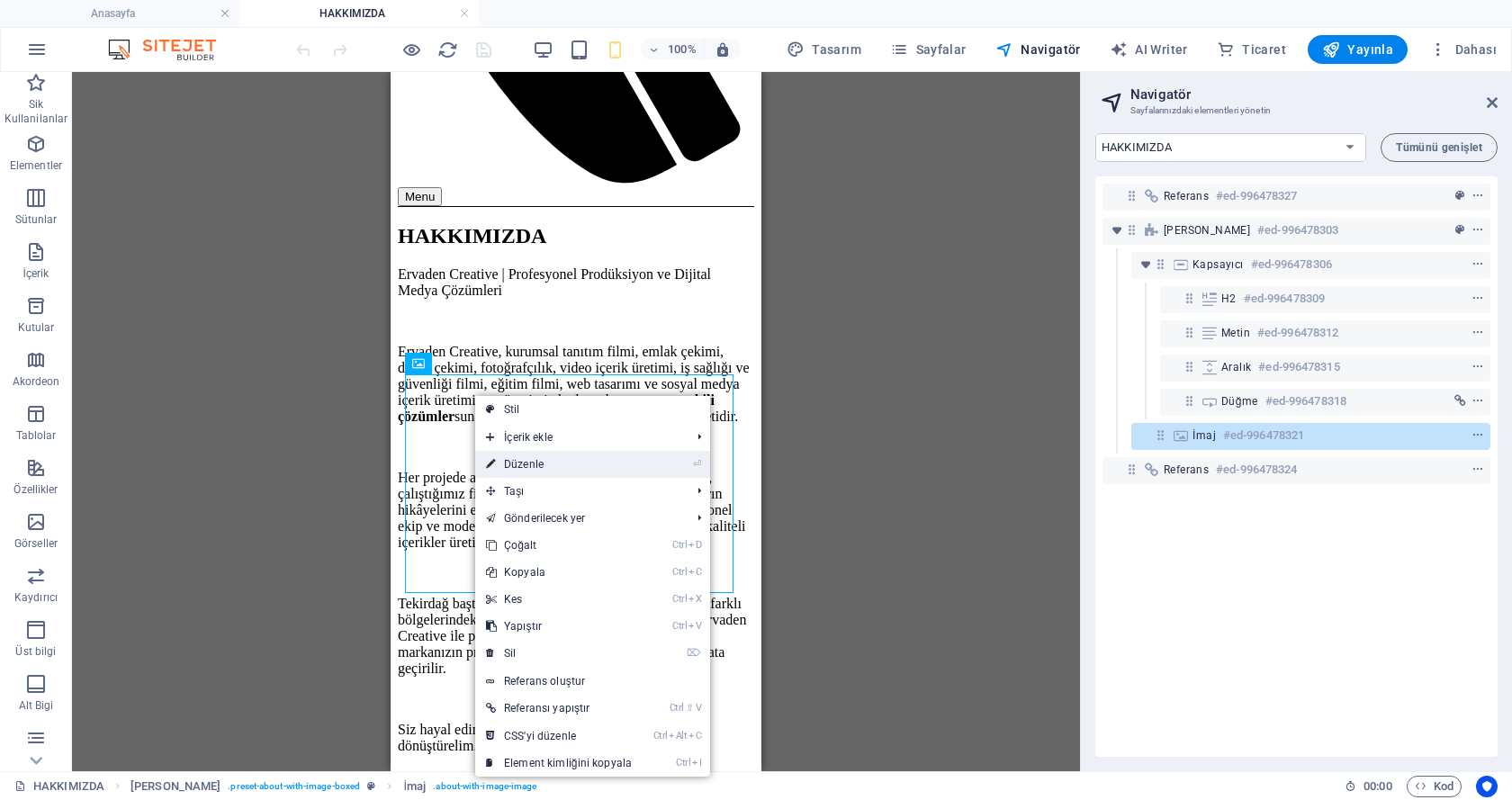
click at [517, 456] on link "⏎ Düzenle" at bounding box center [559, 464] width 167 height 27
select select "%"
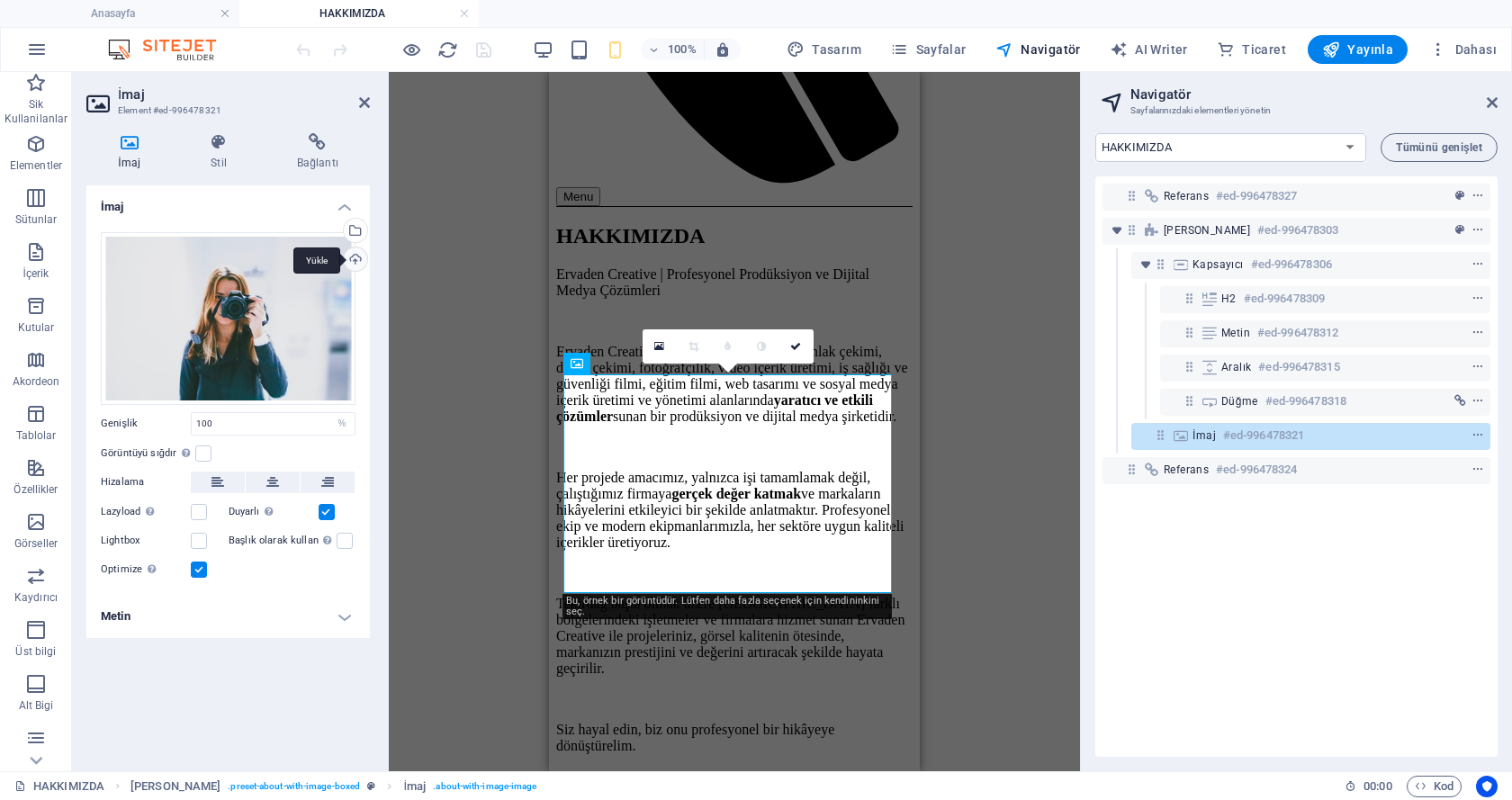
click at [358, 255] on div "Yükle" at bounding box center [353, 260] width 27 height 27
click at [357, 227] on div "Dosya yöneticisinden, stok fotoğraflardan dosyalar seçin veya dosya(lar) yükley…" at bounding box center [353, 232] width 27 height 27
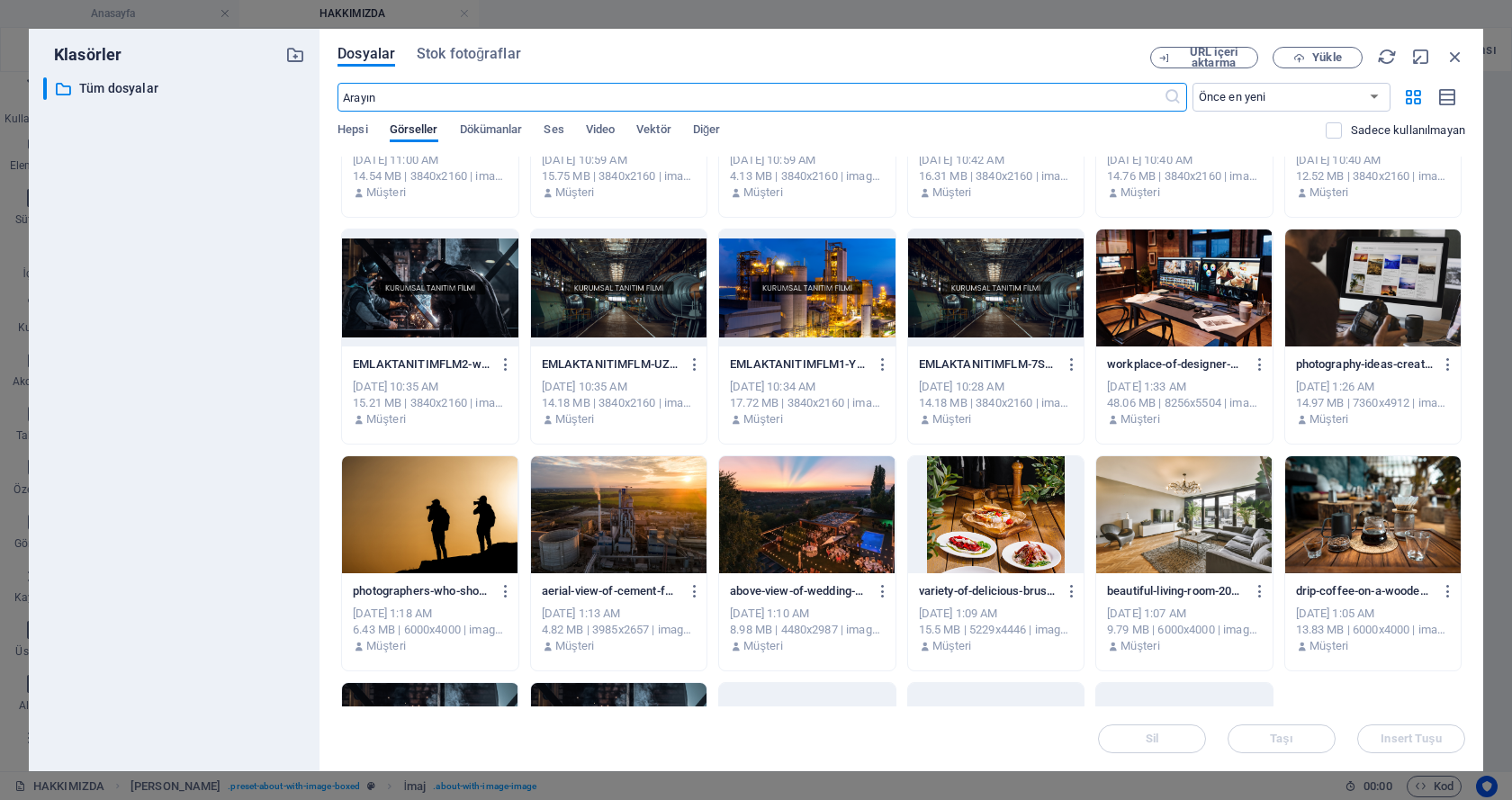
scroll to position [420, 0]
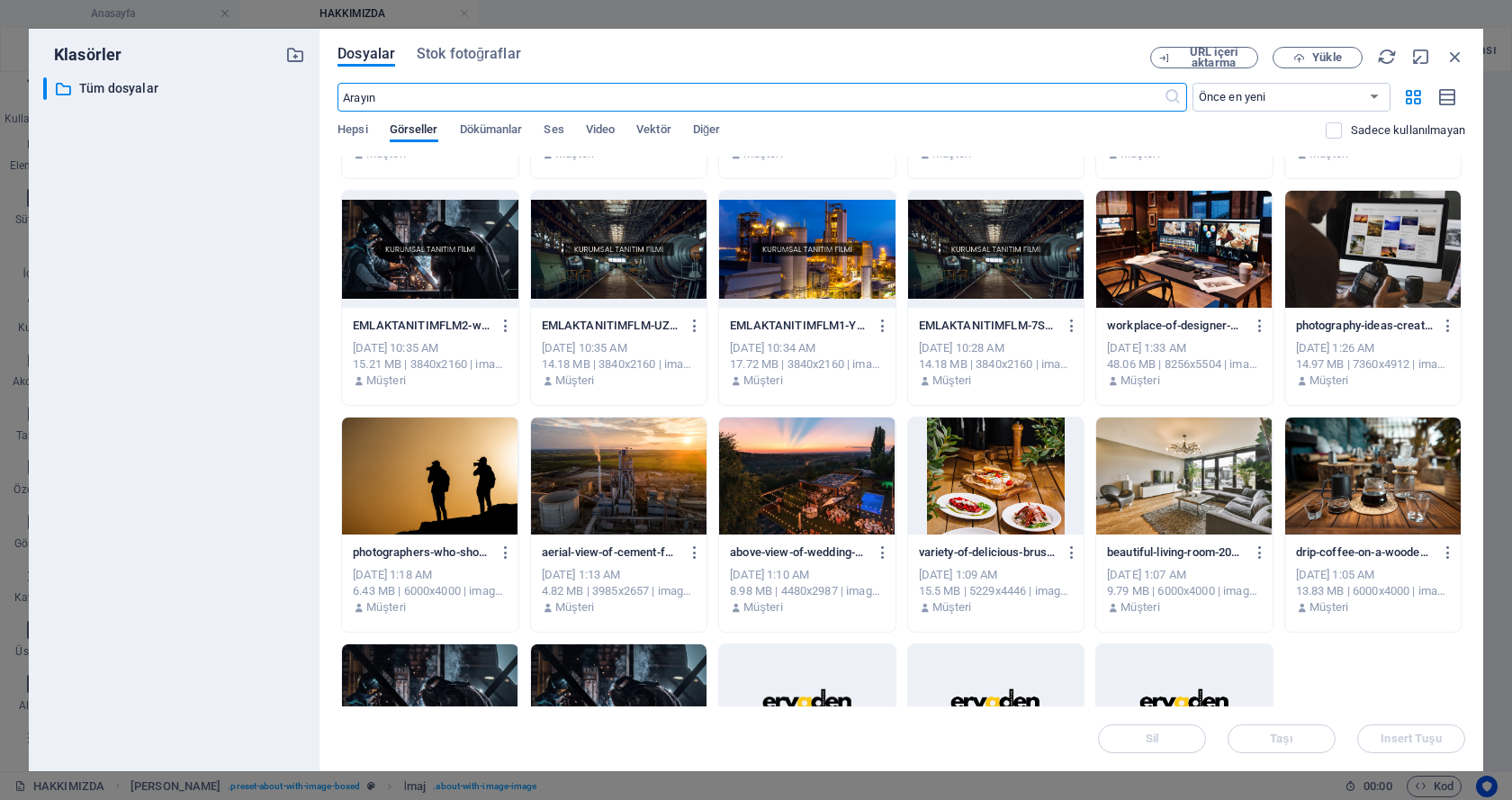
click at [495, 454] on div at bounding box center [429, 476] width 176 height 117
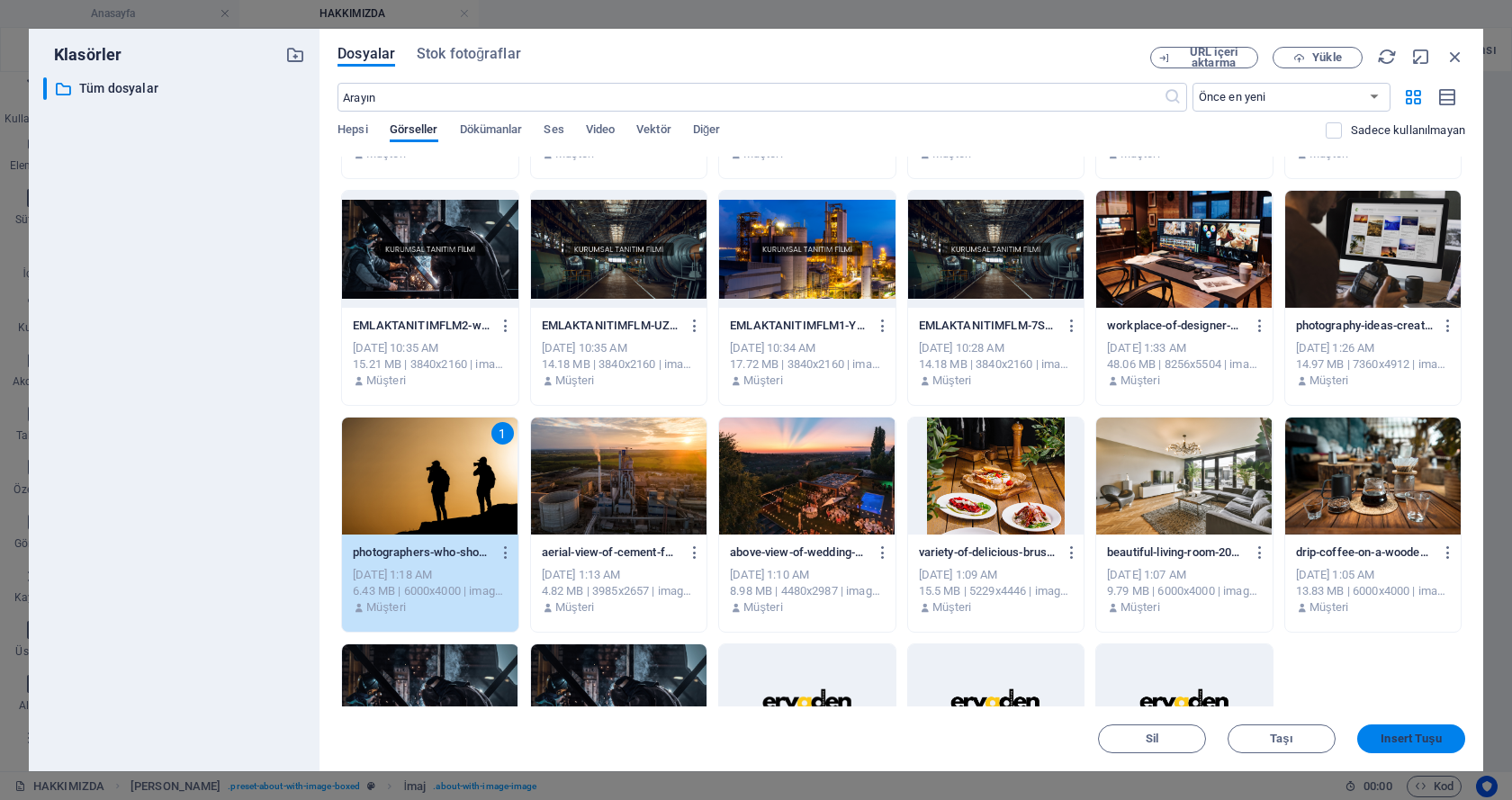
click at [1401, 741] on span "Insert Tuşu" at bounding box center [1411, 738] width 60 height 10
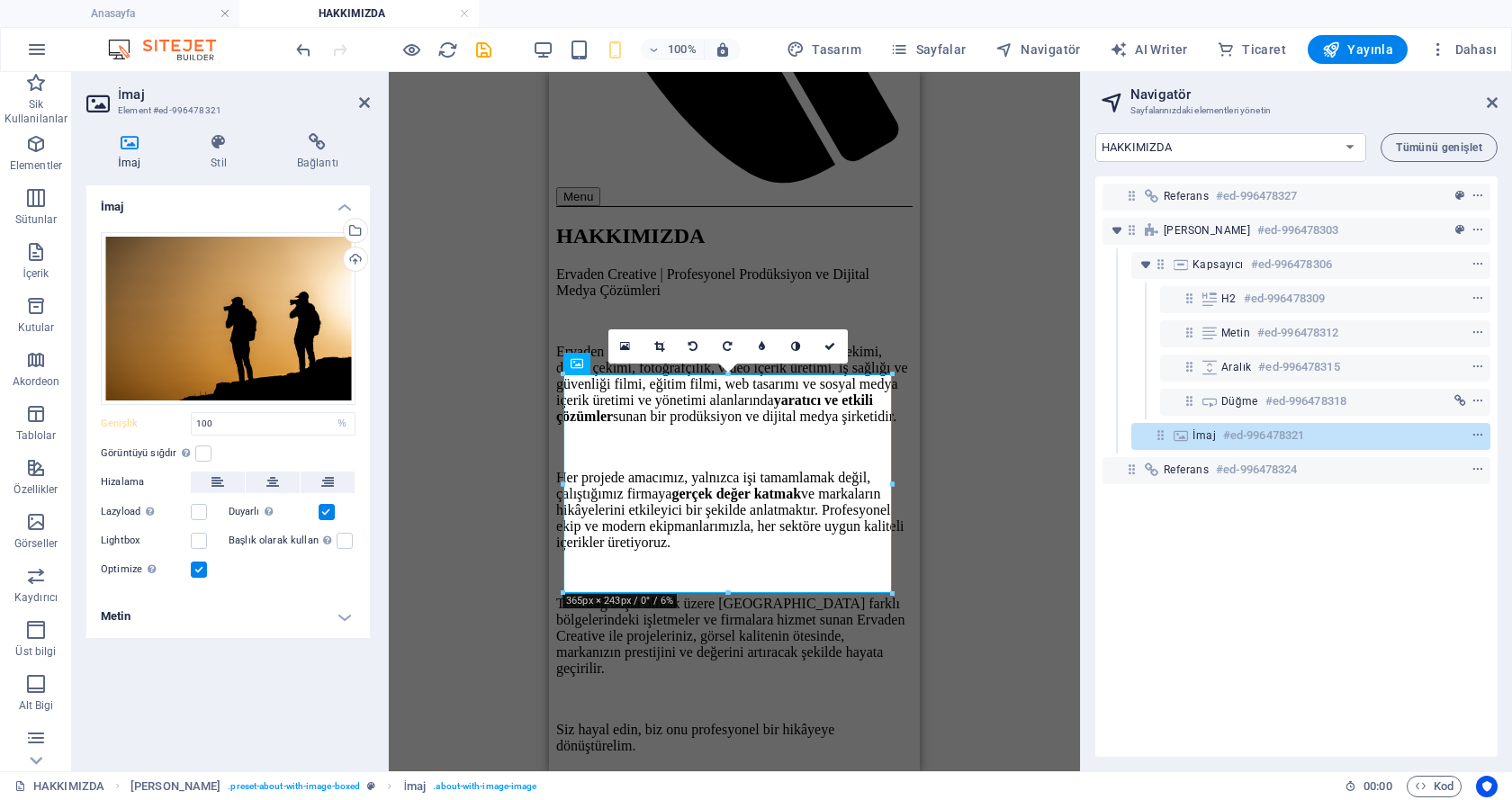
click at [1008, 503] on div "Mevcut içeriği değiştirmek için buraya sürükleyin. Yeni bir element oluşturmak …" at bounding box center [734, 422] width 691 height 699
click at [491, 283] on div "Mevcut içeriği değiştirmek için buraya sürükleyin. Yeni bir element oluşturmak …" at bounding box center [734, 422] width 691 height 699
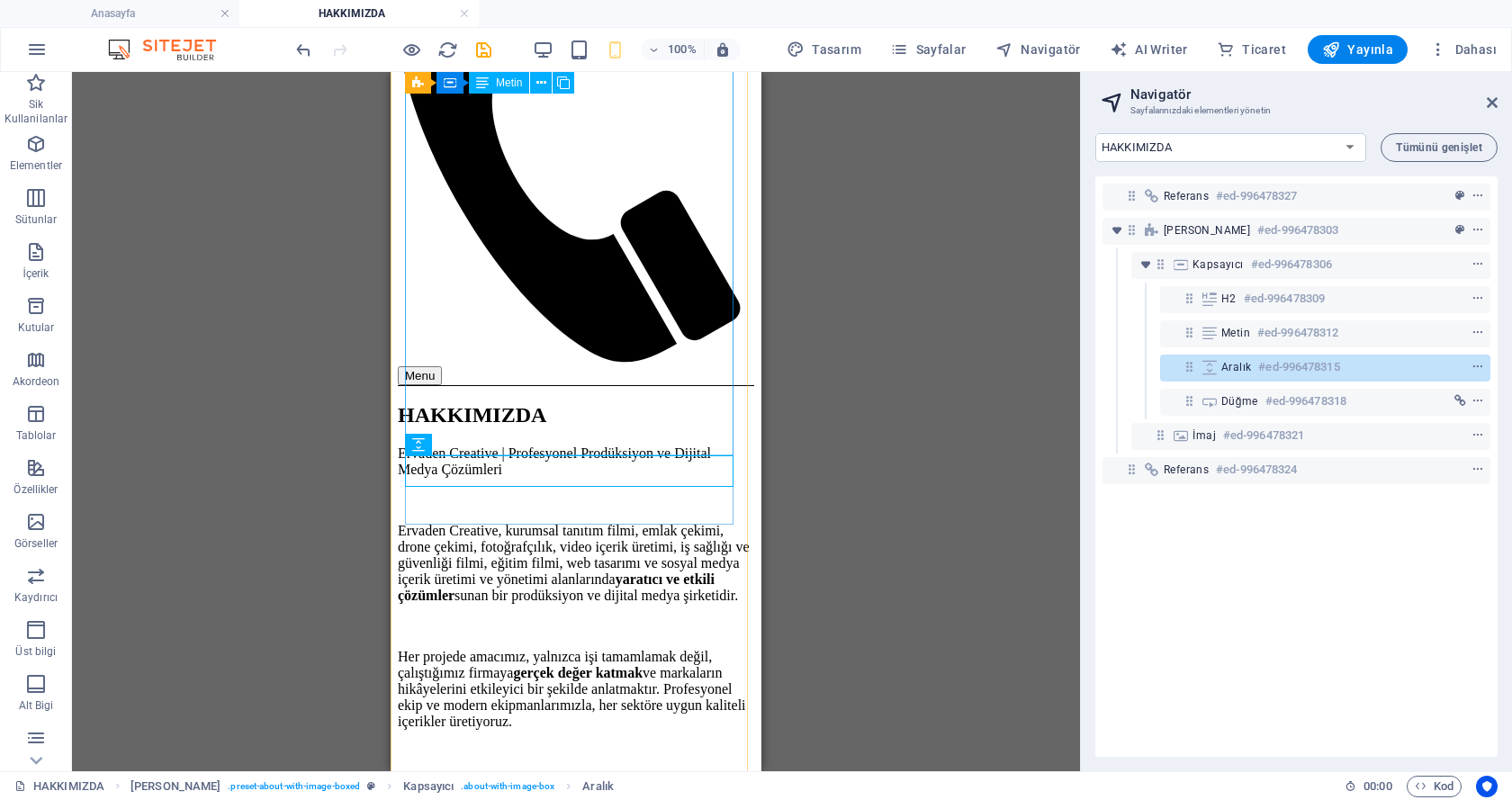
scroll to position [420, 0]
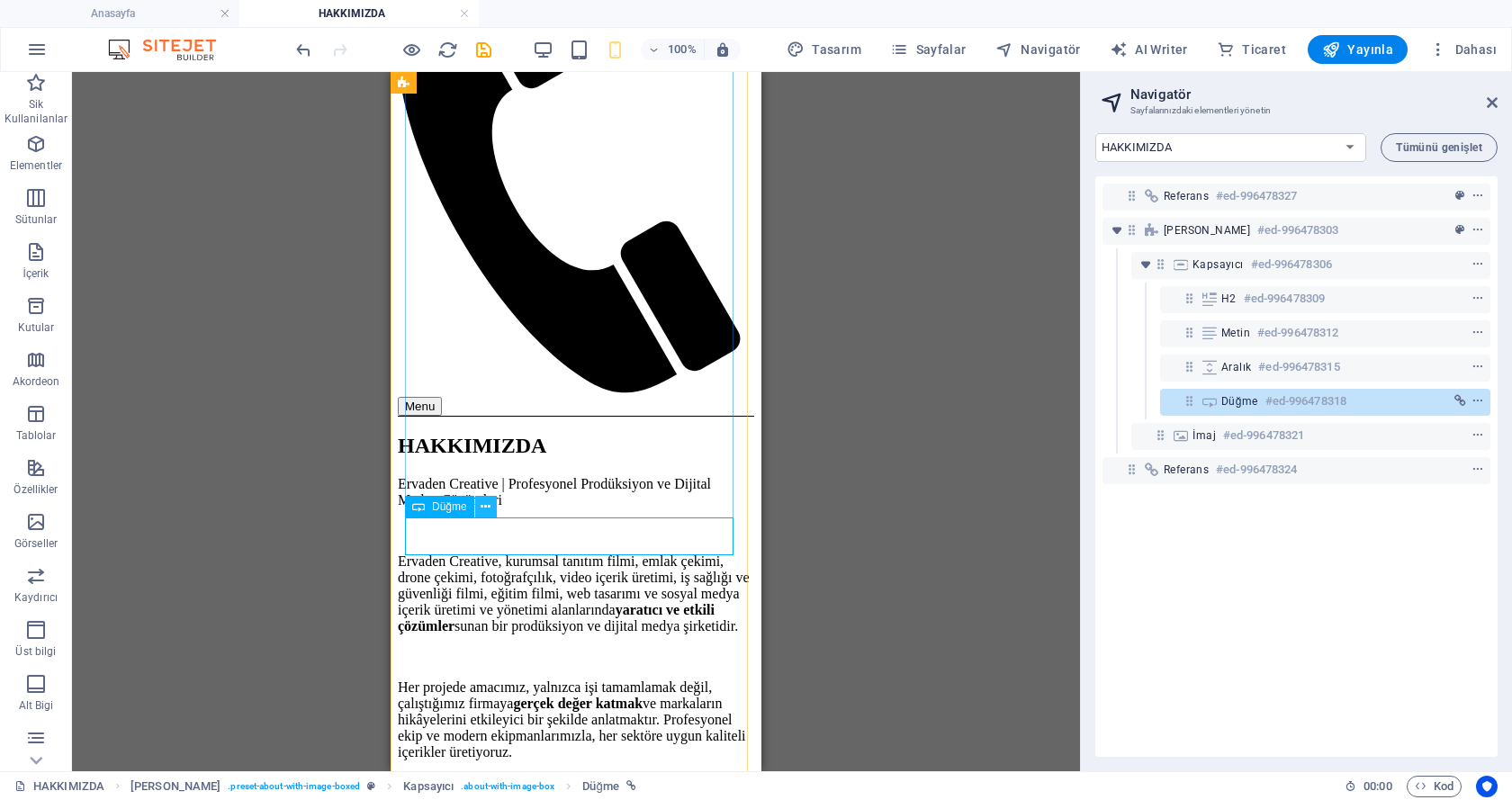
click at [479, 504] on button at bounding box center [486, 507] width 22 height 22
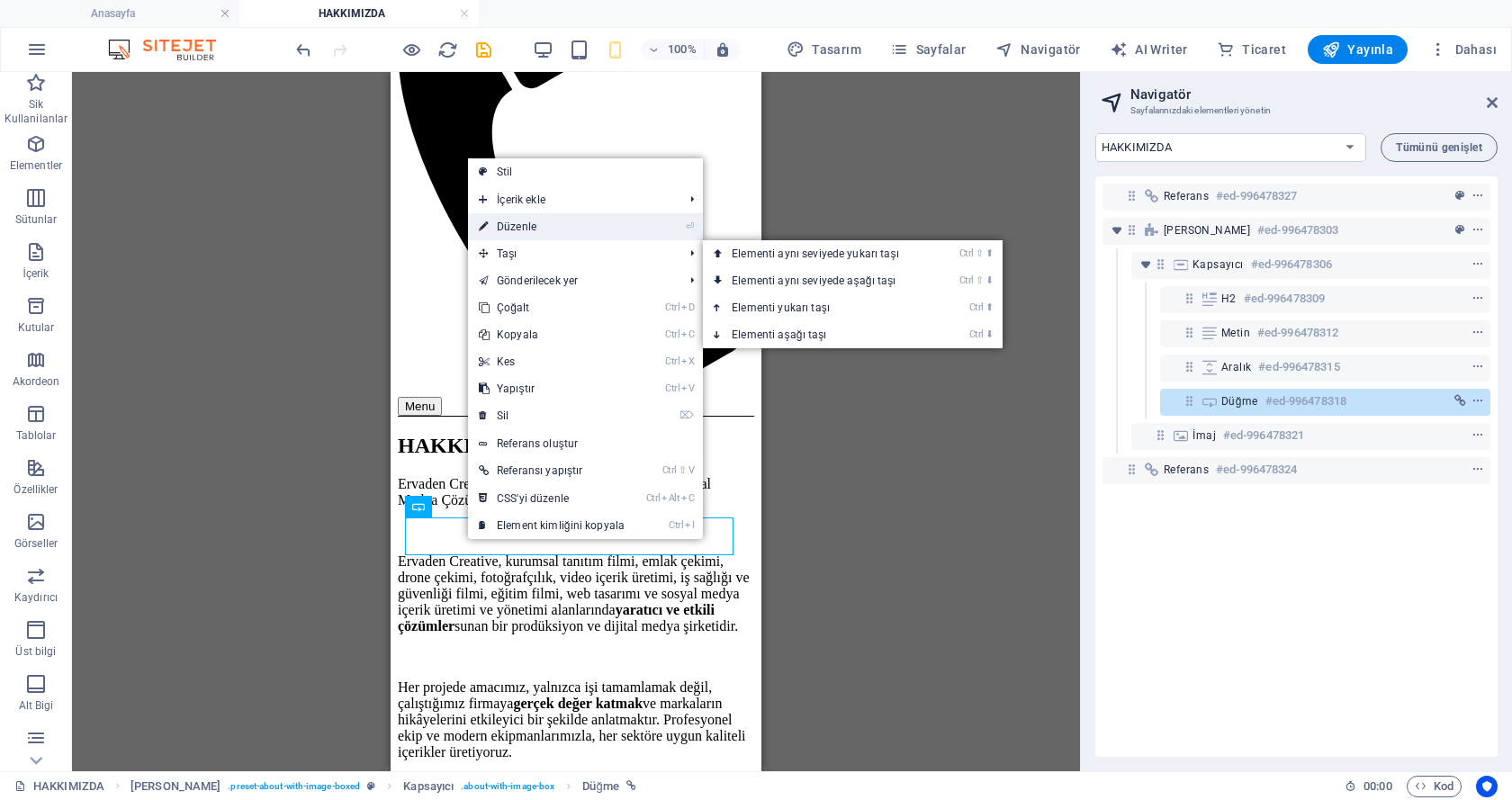
click at [553, 229] on link "⏎ Düzenle" at bounding box center [552, 227] width 167 height 27
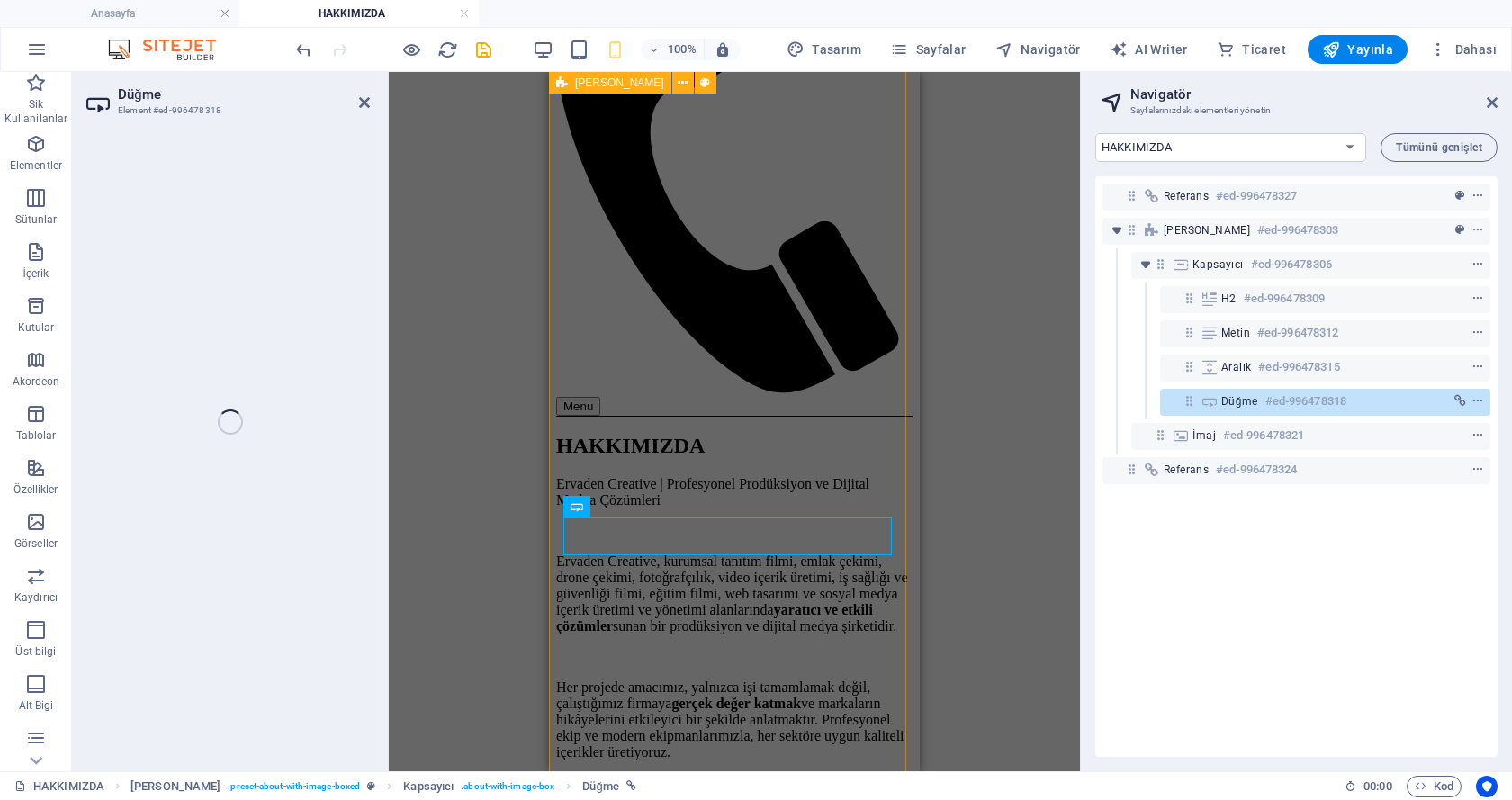
select select
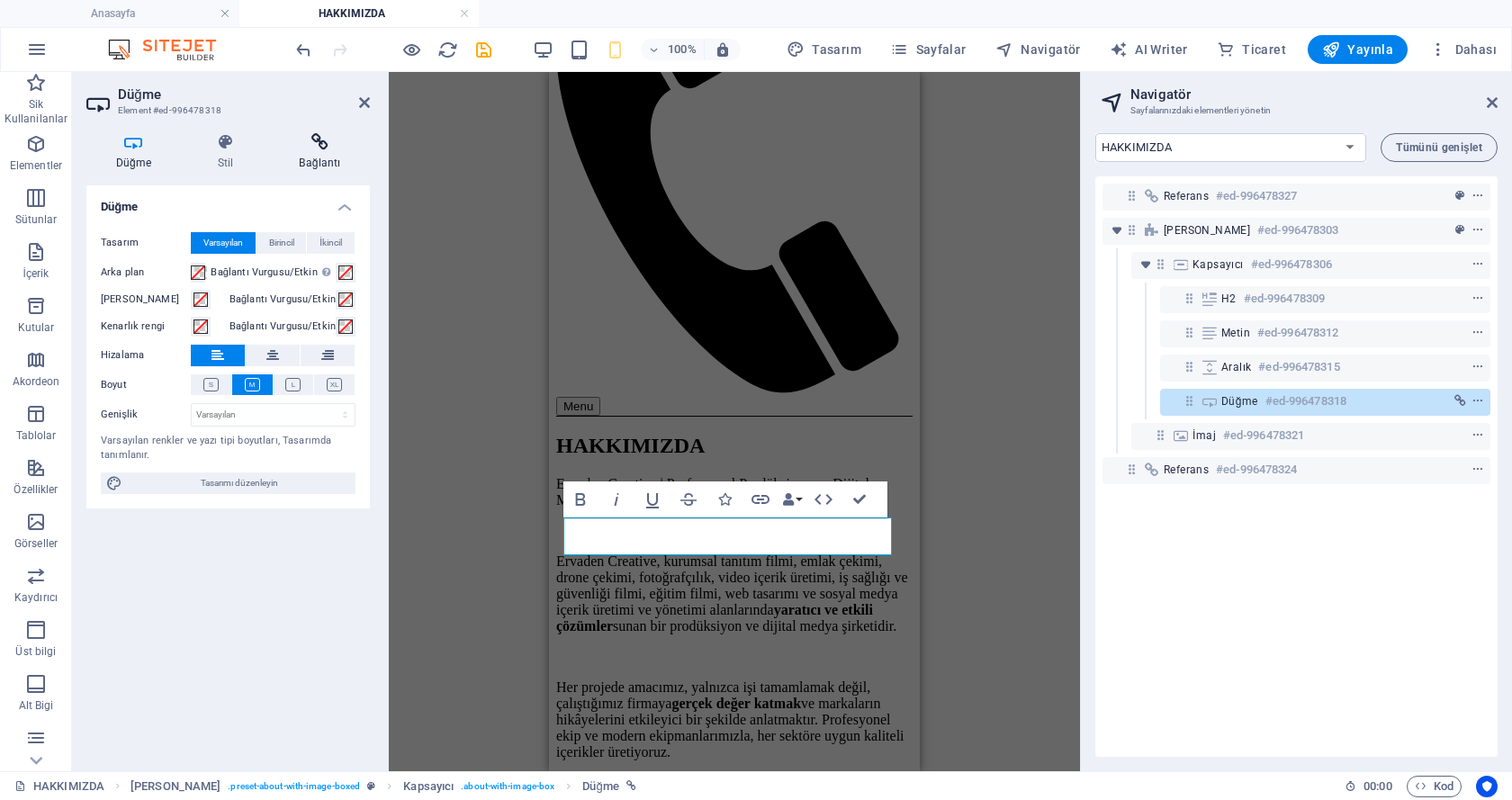
click at [308, 151] on h4 "Bağlantı" at bounding box center [320, 152] width 100 height 38
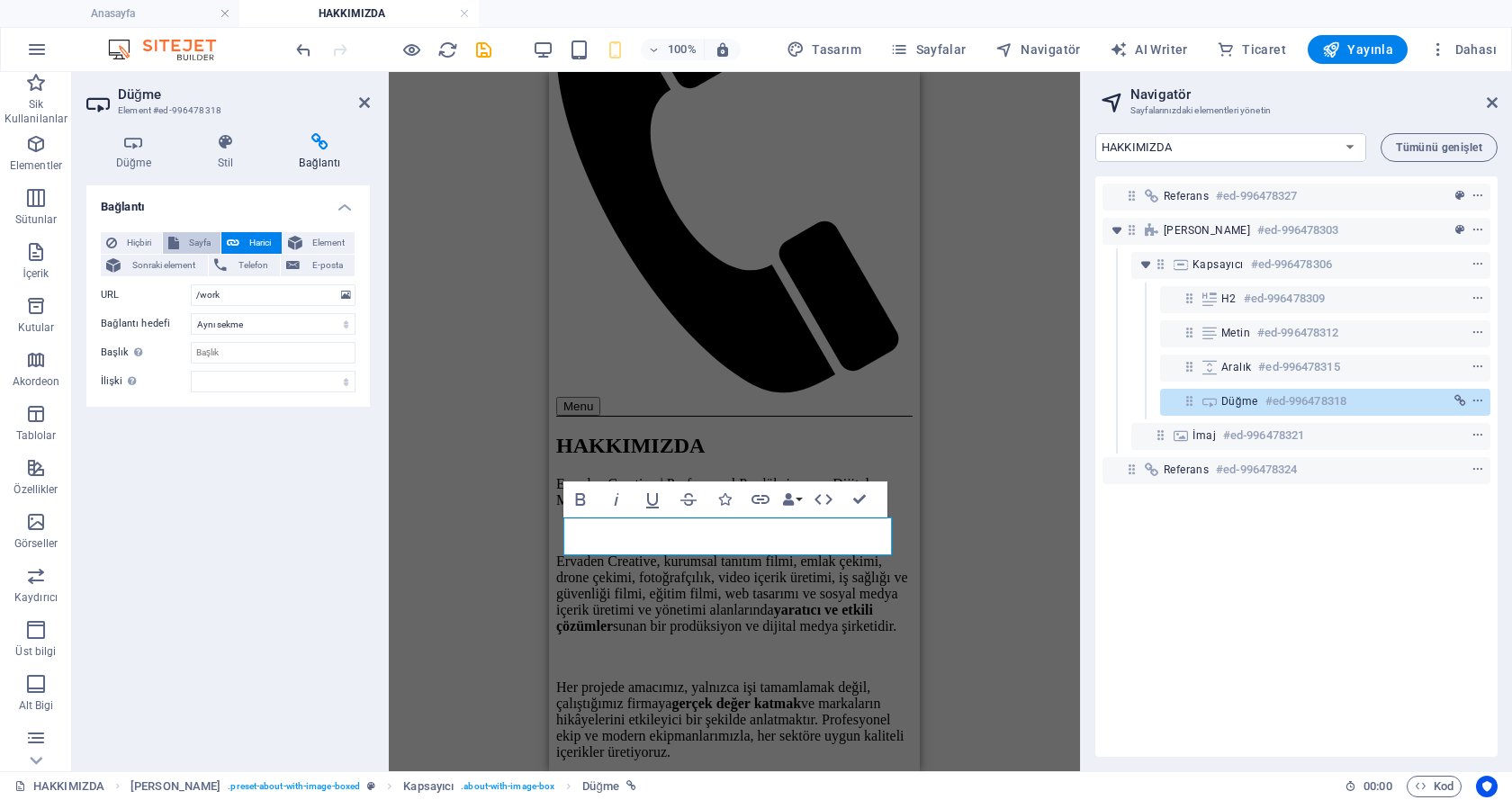
click at [197, 241] on span "Sayfa" at bounding box center [200, 243] width 32 height 22
click at [275, 290] on select "[PERSON_NAME] ÇALIŞMALARIMIZ BLOG İŞ ORTAKLARIMIZ İLETİŞİM Legal Notice Privacy" at bounding box center [273, 295] width 164 height 22
select select "2"
click at [191, 285] on select "[PERSON_NAME] ÇALIŞMALARIMIZ BLOG İŞ ORTAKLARIMIZ İLETİŞİM Legal Notice Privacy" at bounding box center [273, 295] width 164 height 22
click at [223, 416] on div "Bağlantı Hiçbiri Sayfa Harici Element Sonraki element Telefon E-posta Sayfa Ana…" at bounding box center [228, 471] width 284 height 572
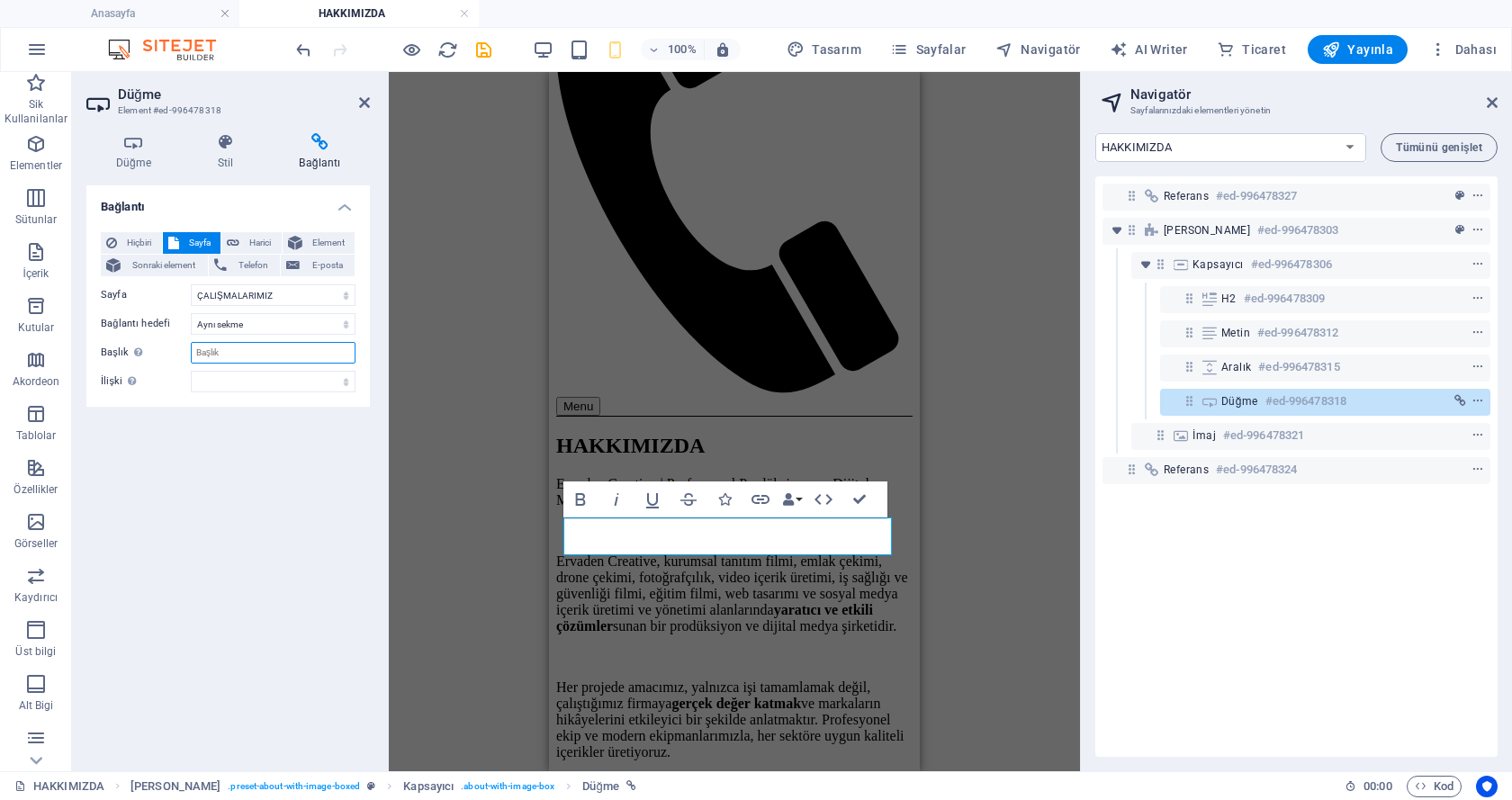
click at [221, 356] on input "Başlık Ek bağlantı tanımının bağlantı metniyle aynı olmaması gerekir. Başlık, g…" at bounding box center [273, 353] width 164 height 22
click at [222, 404] on div "Hiçbiri Sayfa Harici Element Sonraki element Telefon E-posta Sayfa Anasayfa HAK…" at bounding box center [228, 312] width 284 height 189
click at [486, 47] on icon "save" at bounding box center [484, 50] width 21 height 21
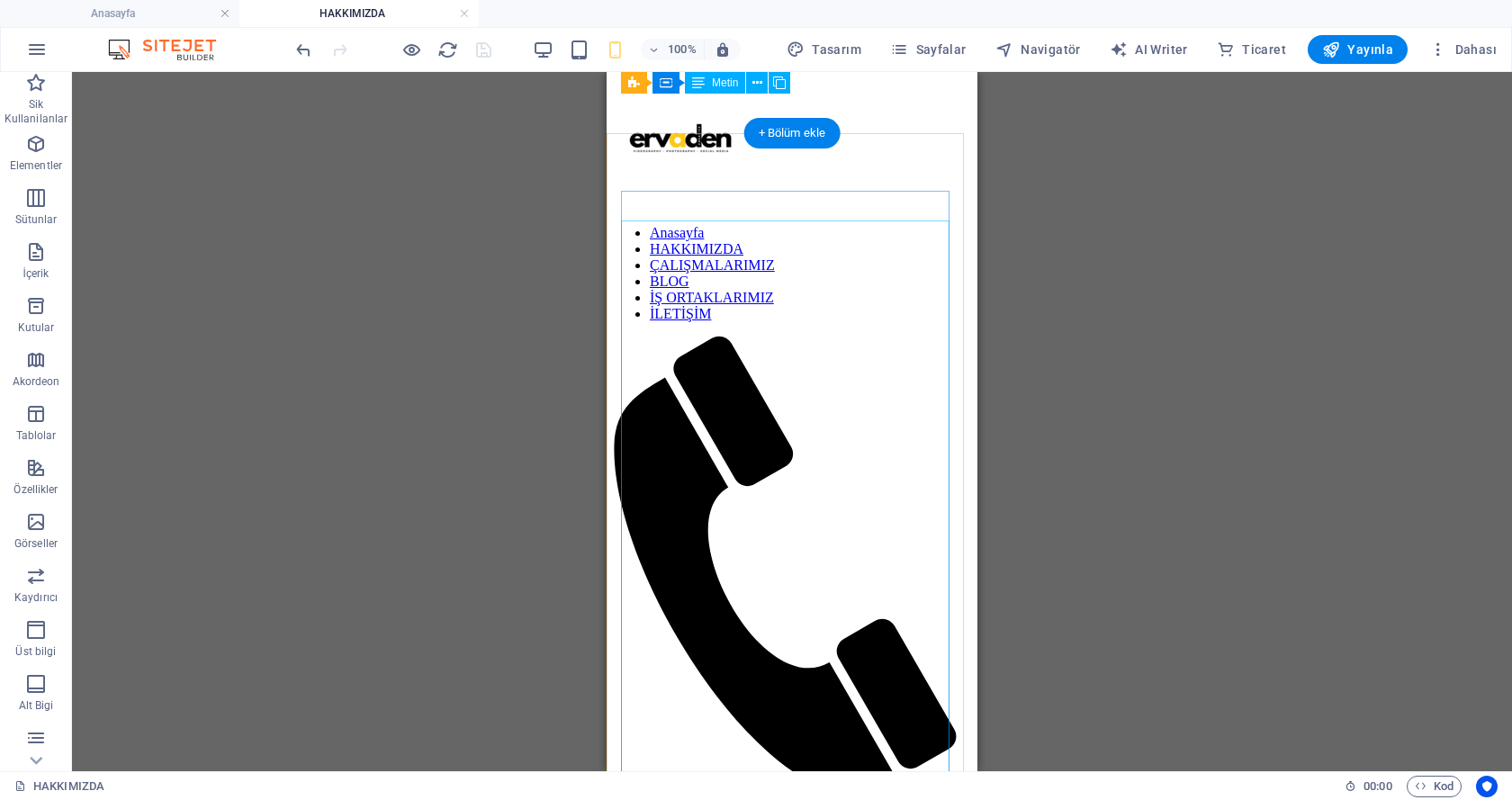
scroll to position [0, 0]
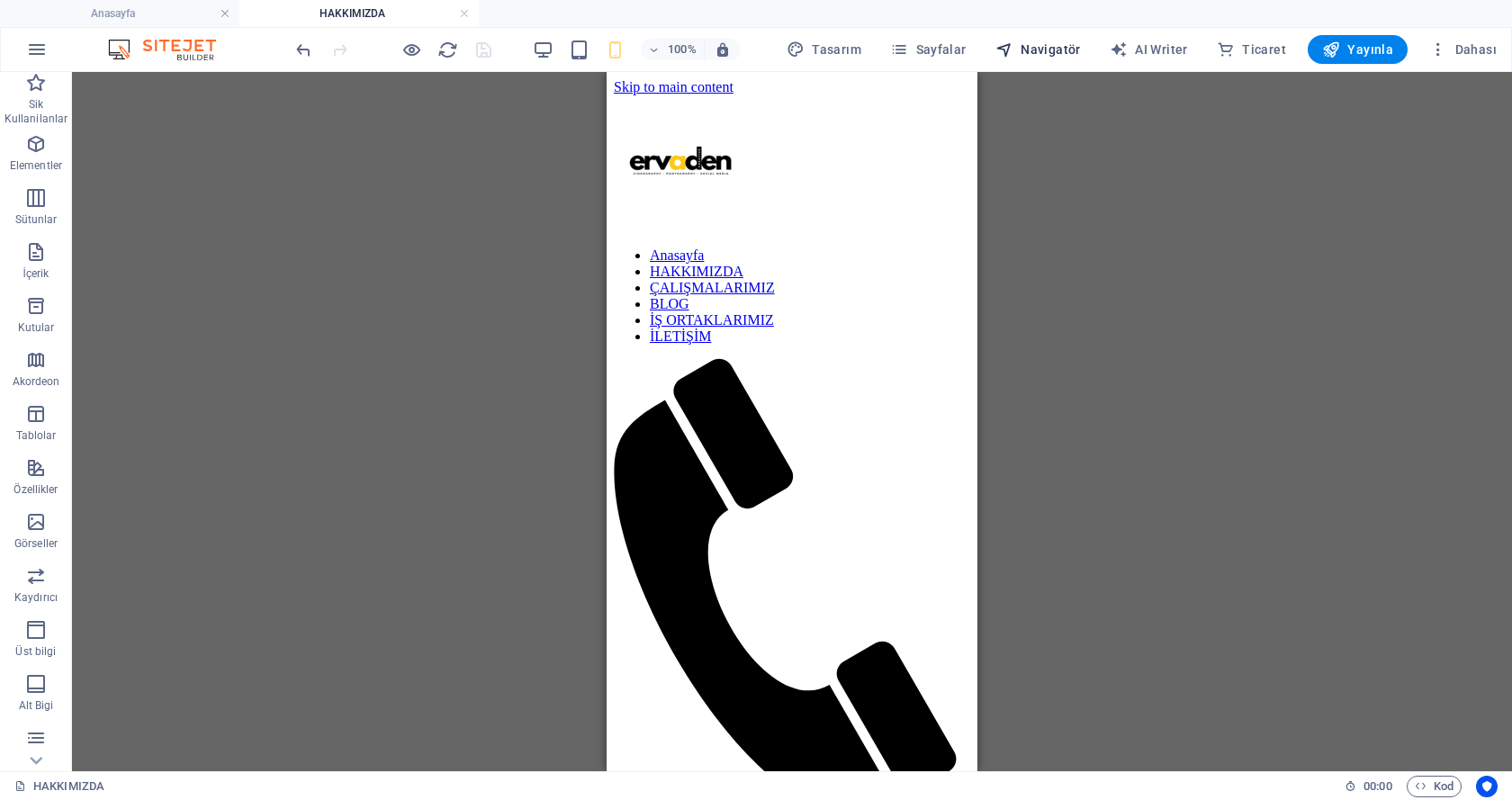
click at [1033, 53] on span "Navigatör" at bounding box center [1037, 49] width 86 height 18
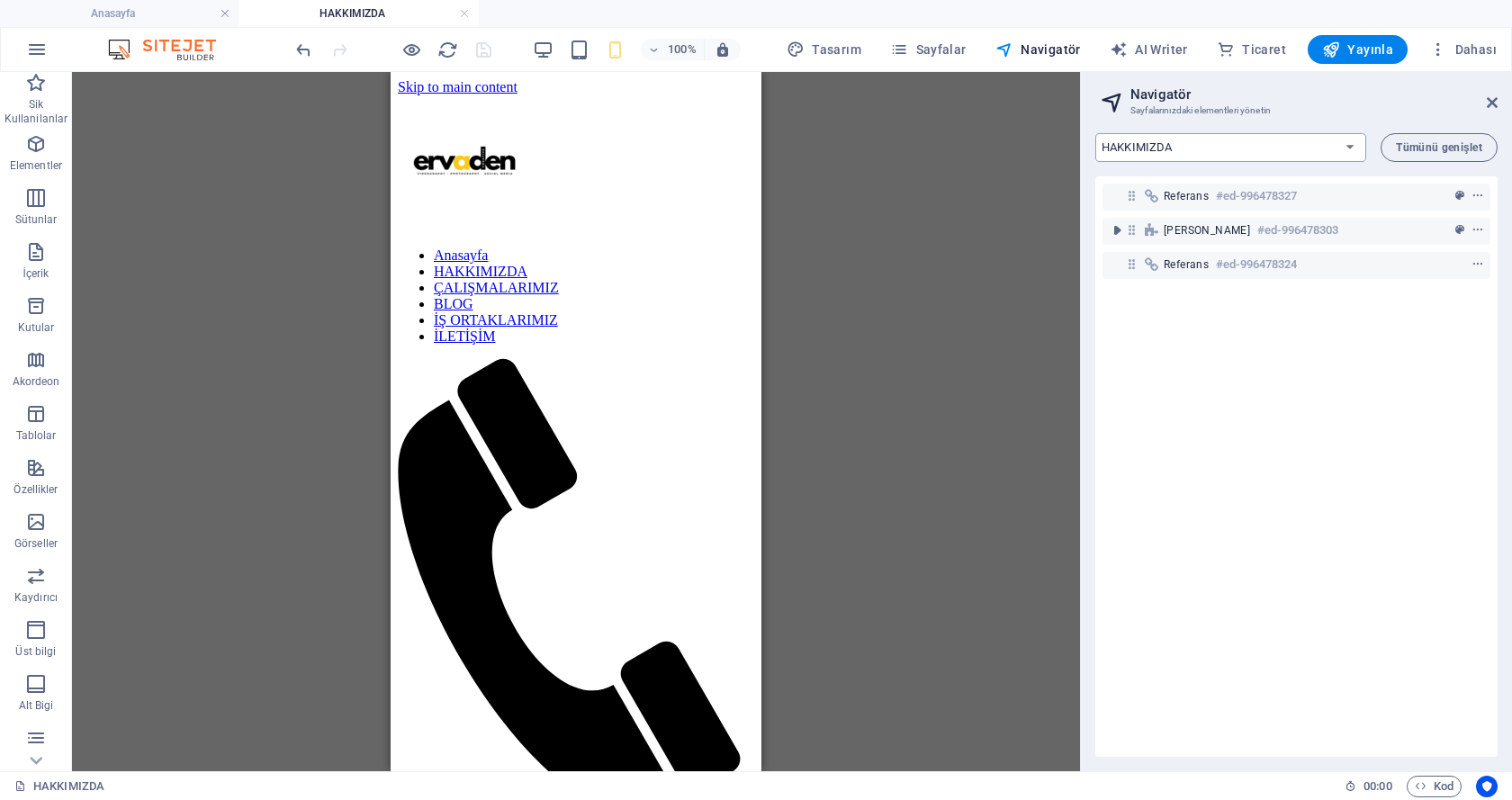
click at [1178, 147] on select "Anasayfa HAKKIMIZDA ÇALIŞMALARIMIZ BLOG İŞ ORTAKLARIMIZ İLETİŞİM Legal Notice P…" at bounding box center [1230, 148] width 271 height 29
select select "18033952-tr"
click at [1095, 133] on select "Anasayfa HAKKIMIZDA ÇALIŞMALARIMIZ BLOG İŞ ORTAKLARIMIZ İLETİŞİM Legal Notice P…" at bounding box center [1230, 148] width 271 height 29
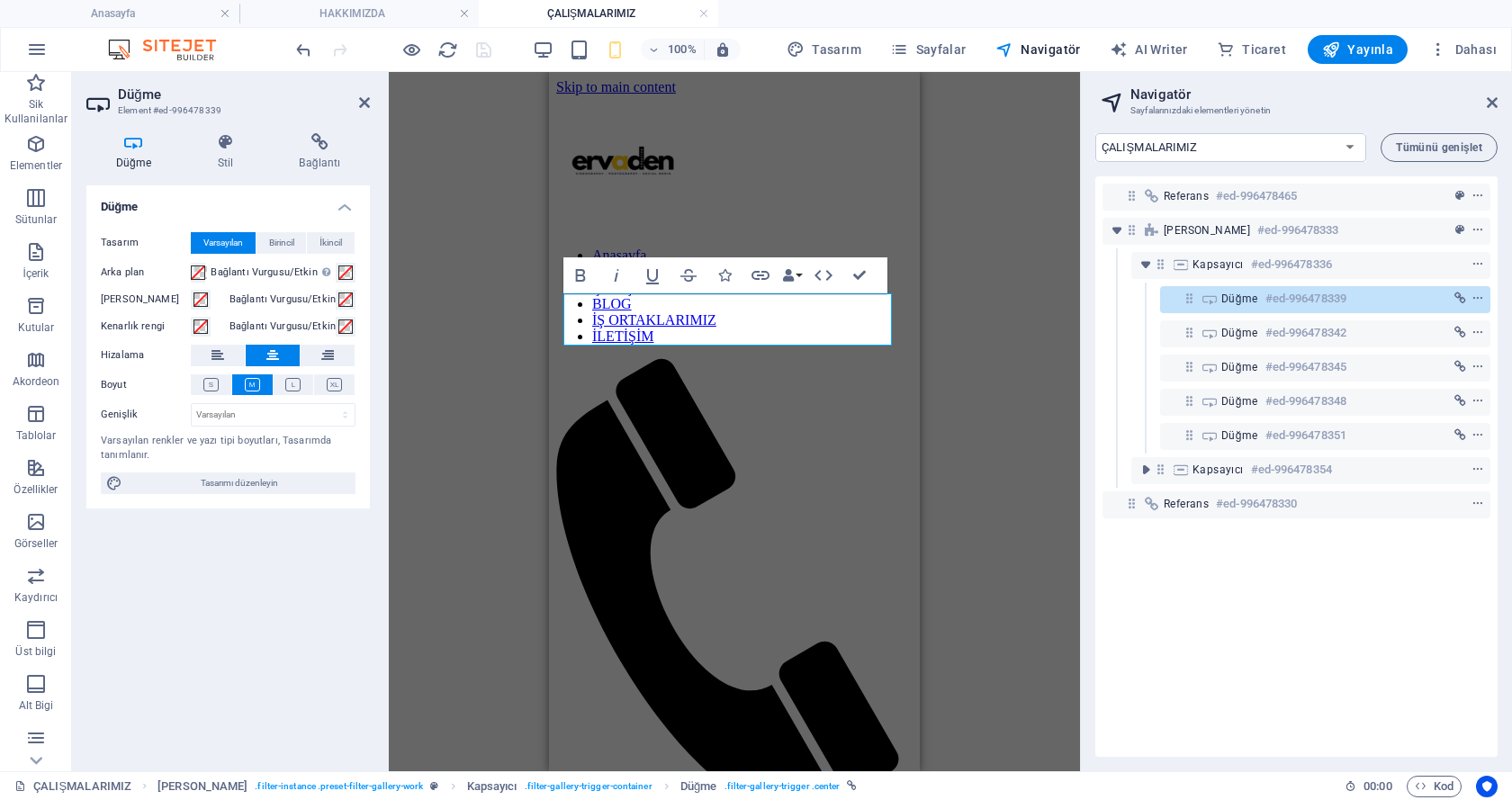
click at [930, 311] on div "Ön ayar Kapsayıcı Düğme Kapsayıcı Kapsayıcı Düğme Bold Italic Underline Striket…" at bounding box center [734, 422] width 691 height 699
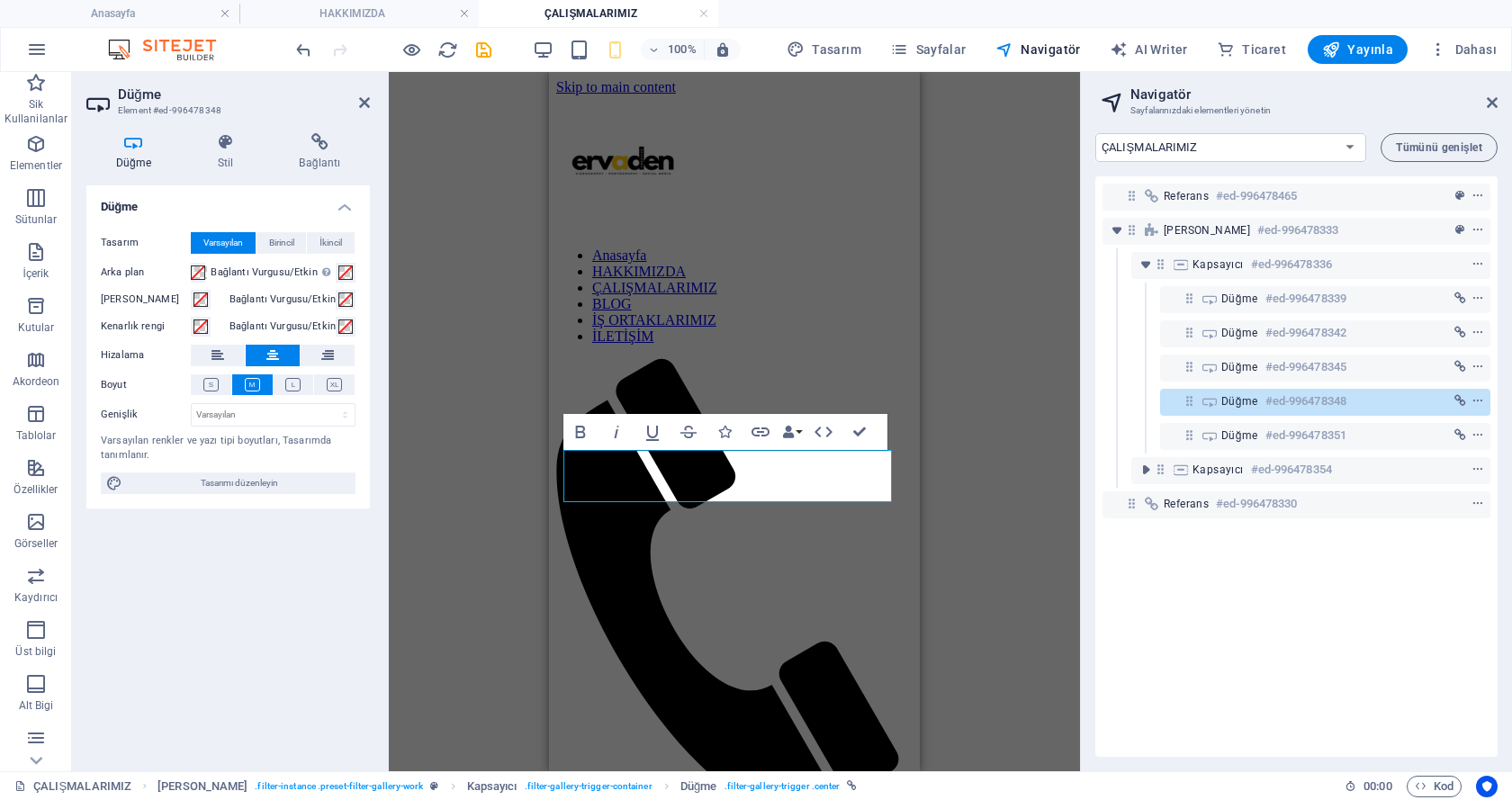
click at [1032, 478] on div "Ön ayar Kapsayıcı Düğme Kapsayıcı Düğme Düğme Düğme Referans Bold Italic Underl…" at bounding box center [734, 422] width 691 height 699
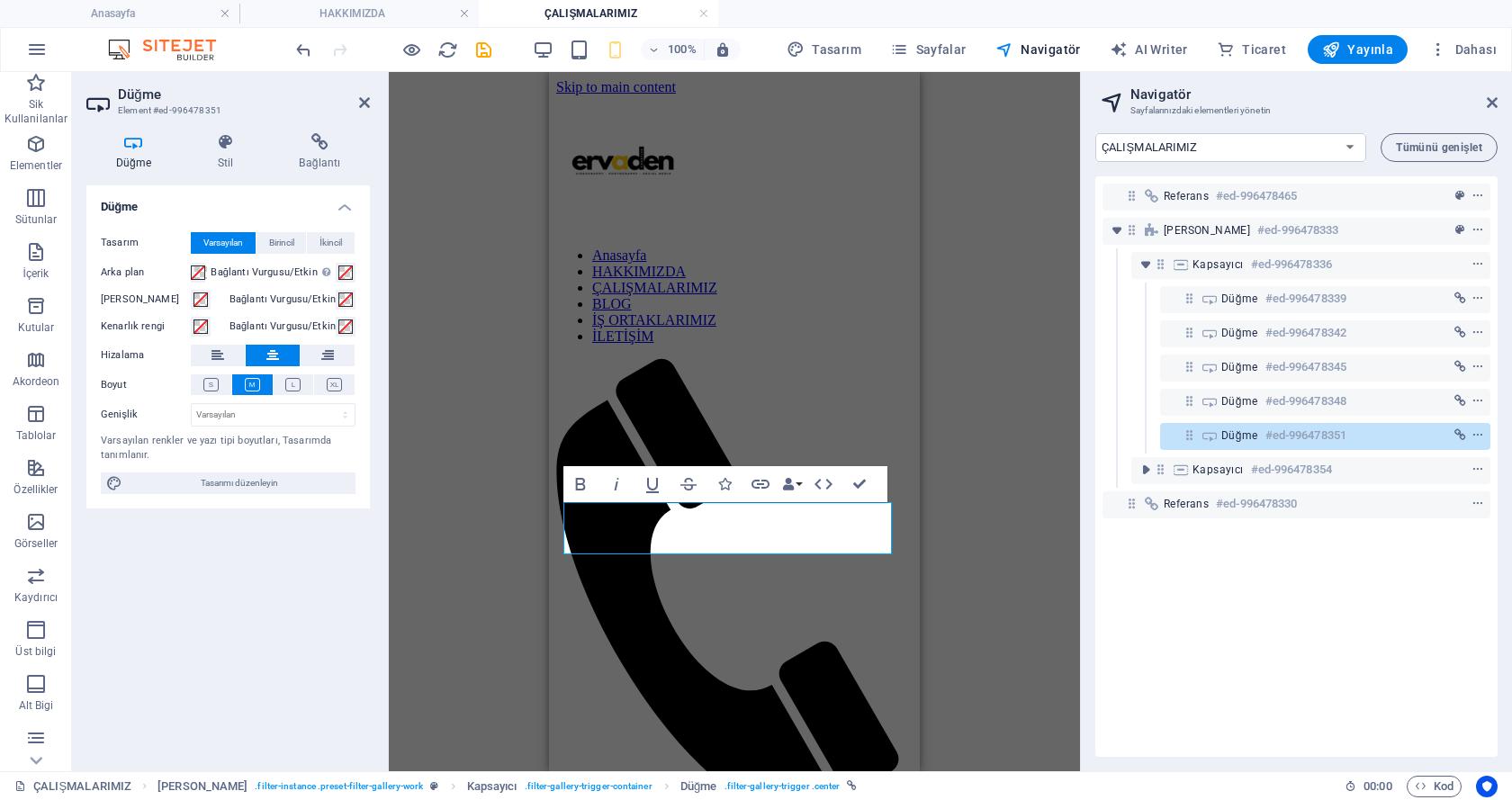
click at [931, 486] on div "Ön ayar Kapsayıcı Düğme Kapsayıcı Düğme Düğme Düğme Referans Düğme Bold Italic …" at bounding box center [734, 422] width 691 height 699
click at [986, 383] on div "Ön ayar Kapsayıcı Düğme Kapsayıcı Düğme Düğme Düğme Referans Düğme Bold Italic …" at bounding box center [734, 422] width 691 height 699
click at [1091, 161] on div "Anasayfa HAKKIMIZDA ÇALIŞMALARIMIZ BLOG İŞ ORTAKLARIMIZ İLETİŞİM Legal Notice P…" at bounding box center [1296, 445] width 431 height 652
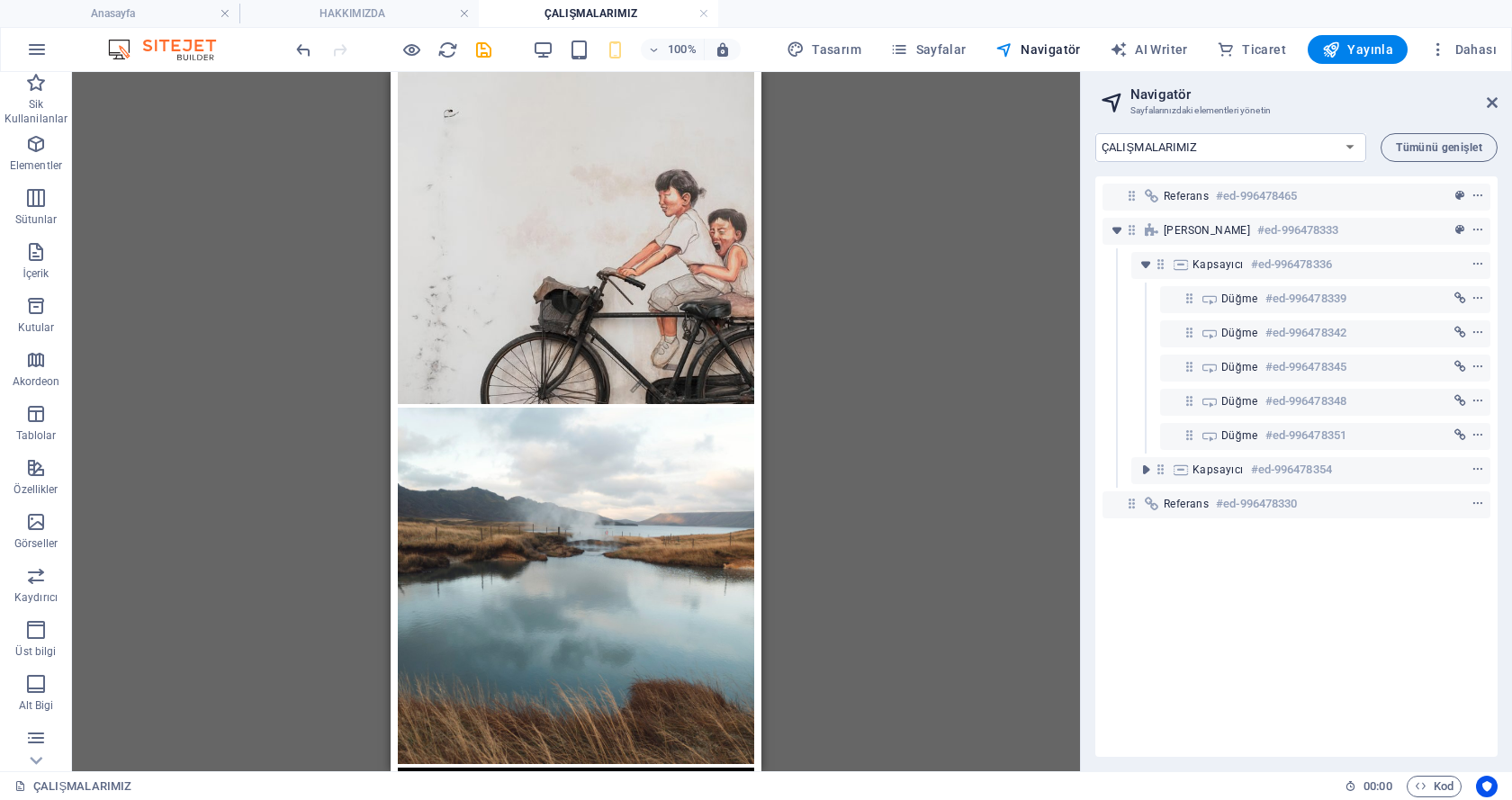
scroll to position [12118, 0]
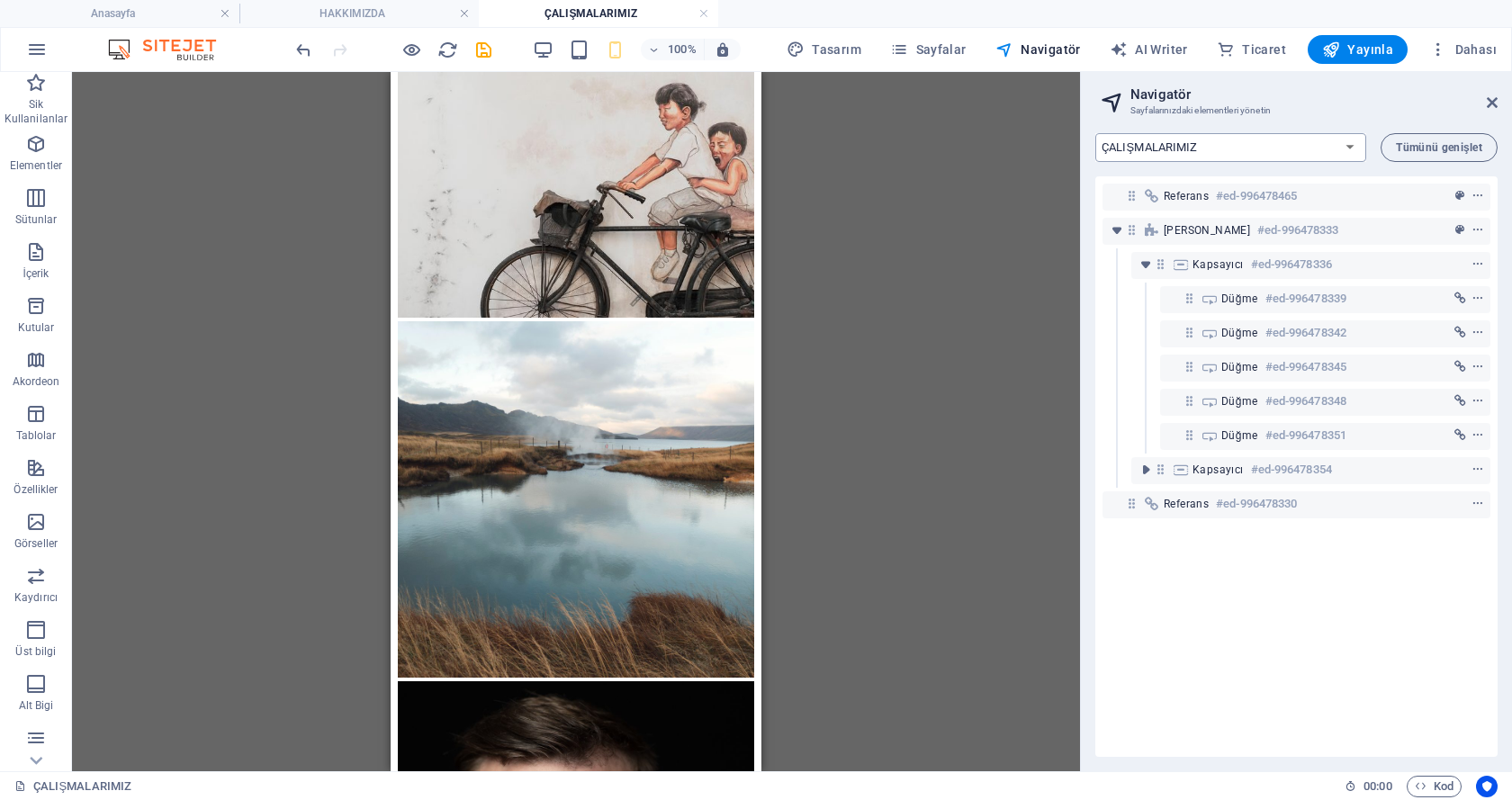
click at [1154, 152] on select "Anasayfa HAKKIMIZDA ÇALIŞMALARIMIZ BLOG İŞ ORTAKLARIMIZ İLETİŞİM Legal Notice P…" at bounding box center [1230, 148] width 271 height 29
select select "18033955-tr"
click at [1095, 133] on select "Anasayfa HAKKIMIZDA ÇALIŞMALARIMIZ BLOG İŞ ORTAKLARIMIZ İLETİŞİM Legal Notice P…" at bounding box center [1230, 148] width 271 height 29
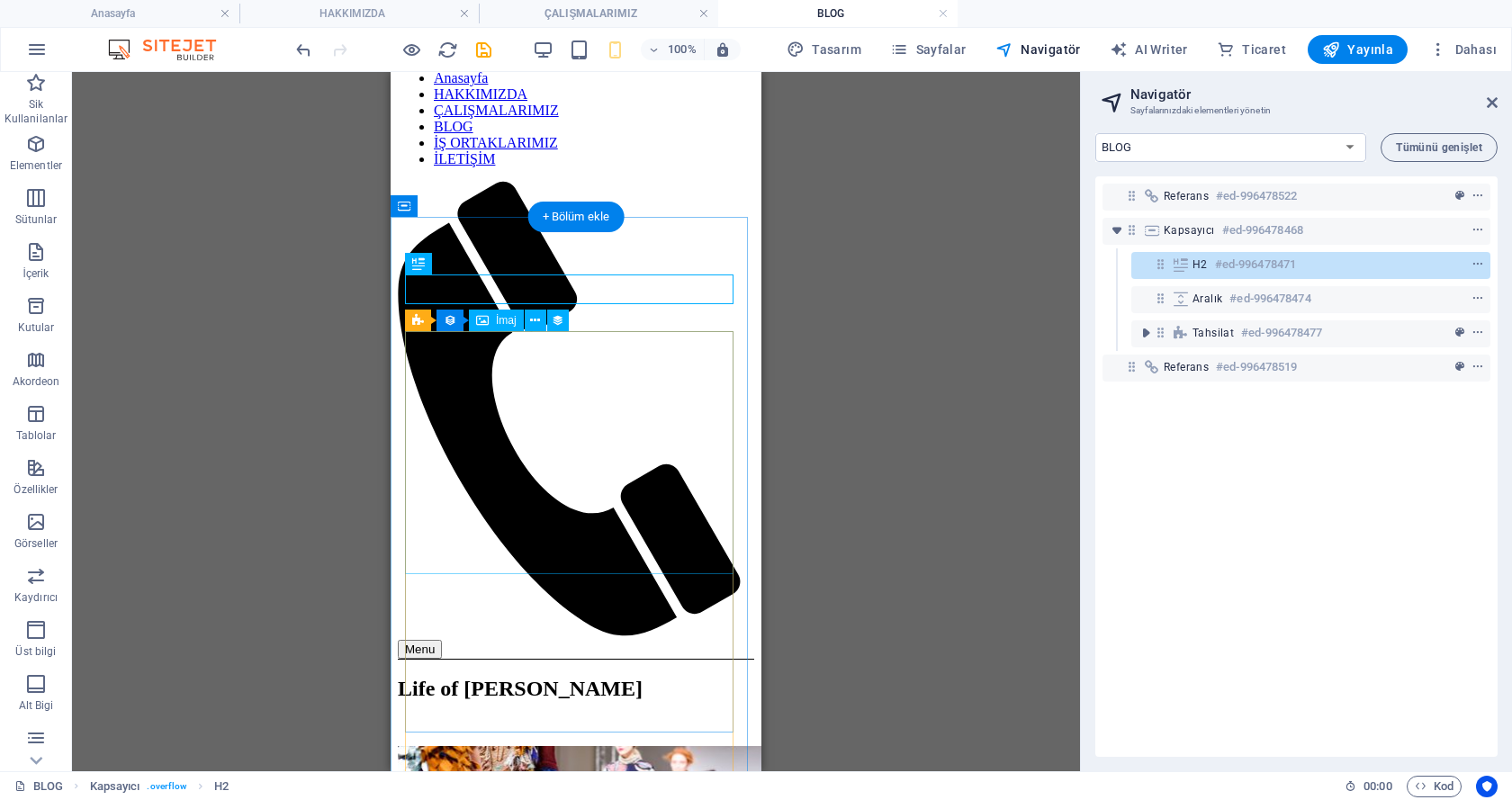
scroll to position [210, 0]
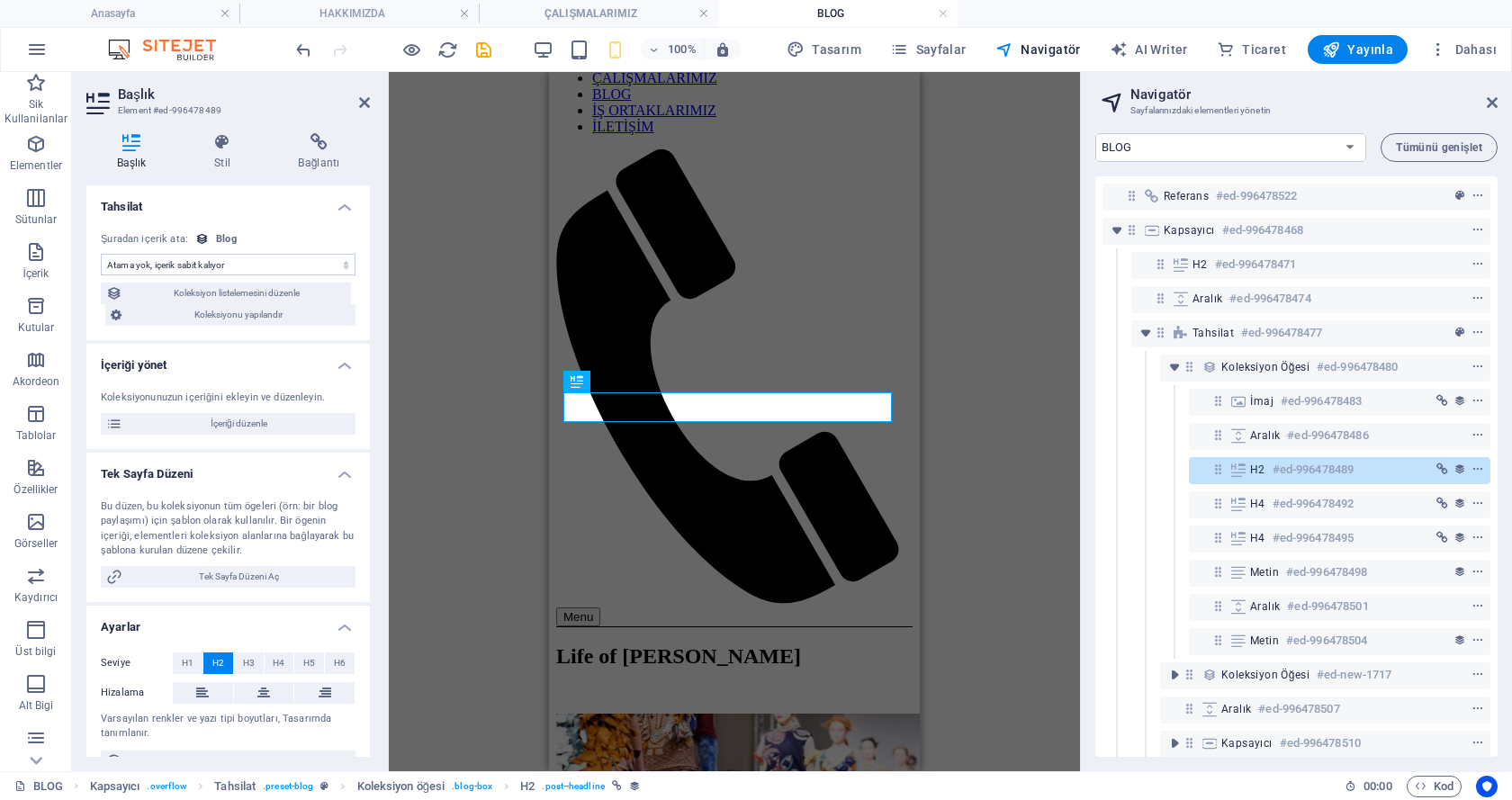
select select "name"
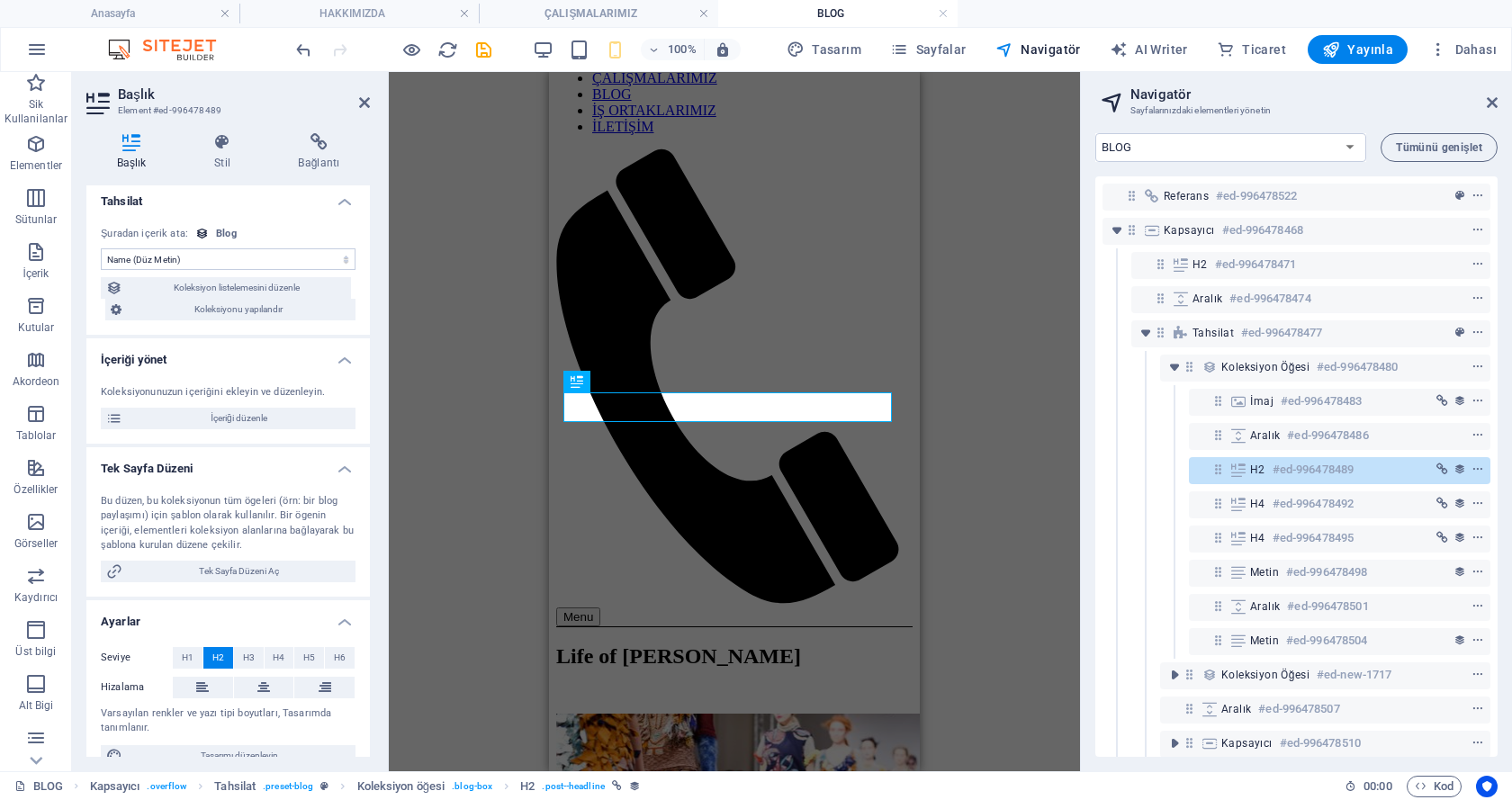
scroll to position [0, 0]
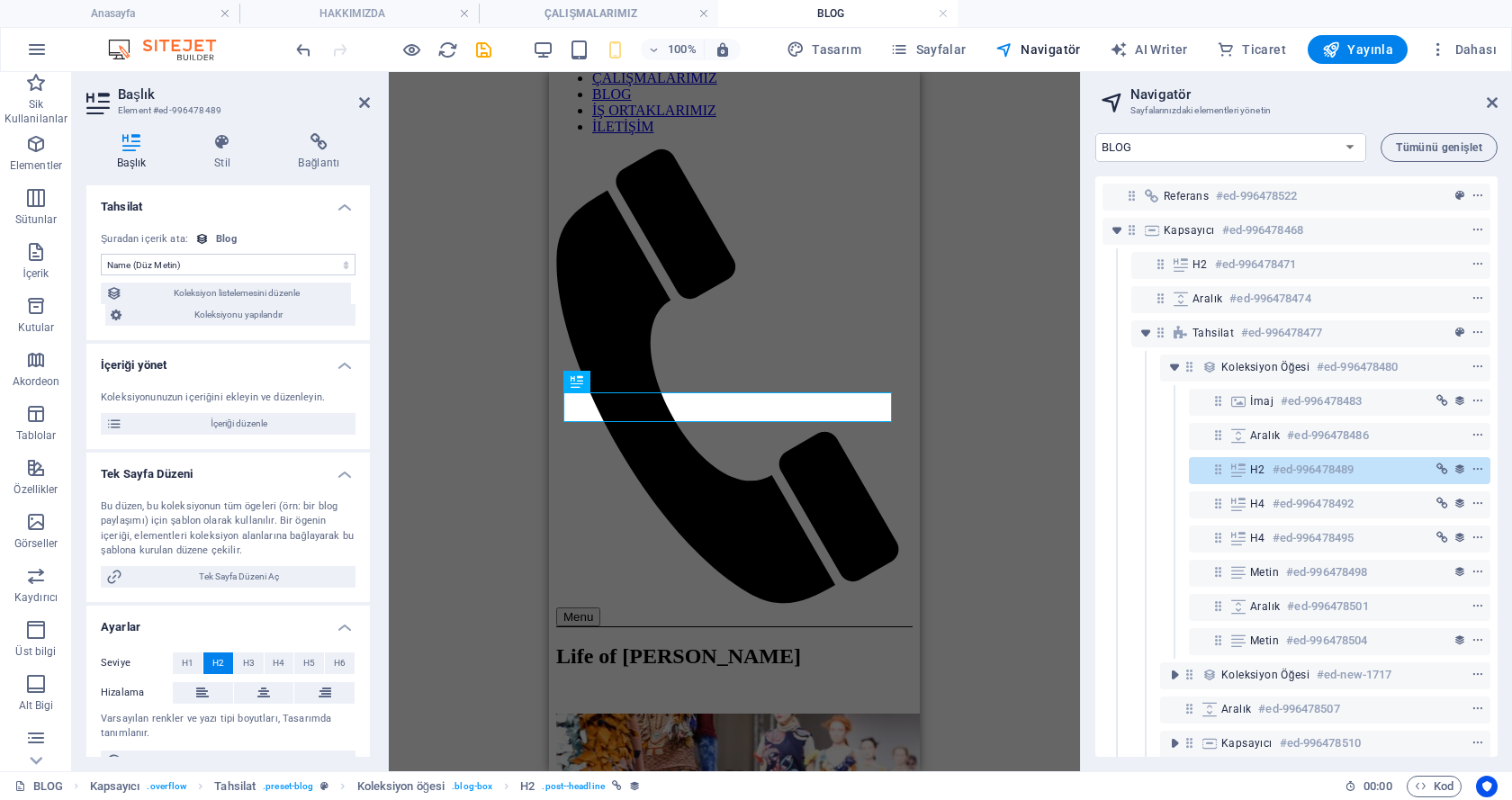
click at [290, 267] on select "Atama yok, içerik sabit kalıyor Oluşturulma zamanı (Tarih) Güncellenme zamanı (…" at bounding box center [227, 264] width 255 height 22
click at [216, 148] on icon at bounding box center [221, 142] width 76 height 18
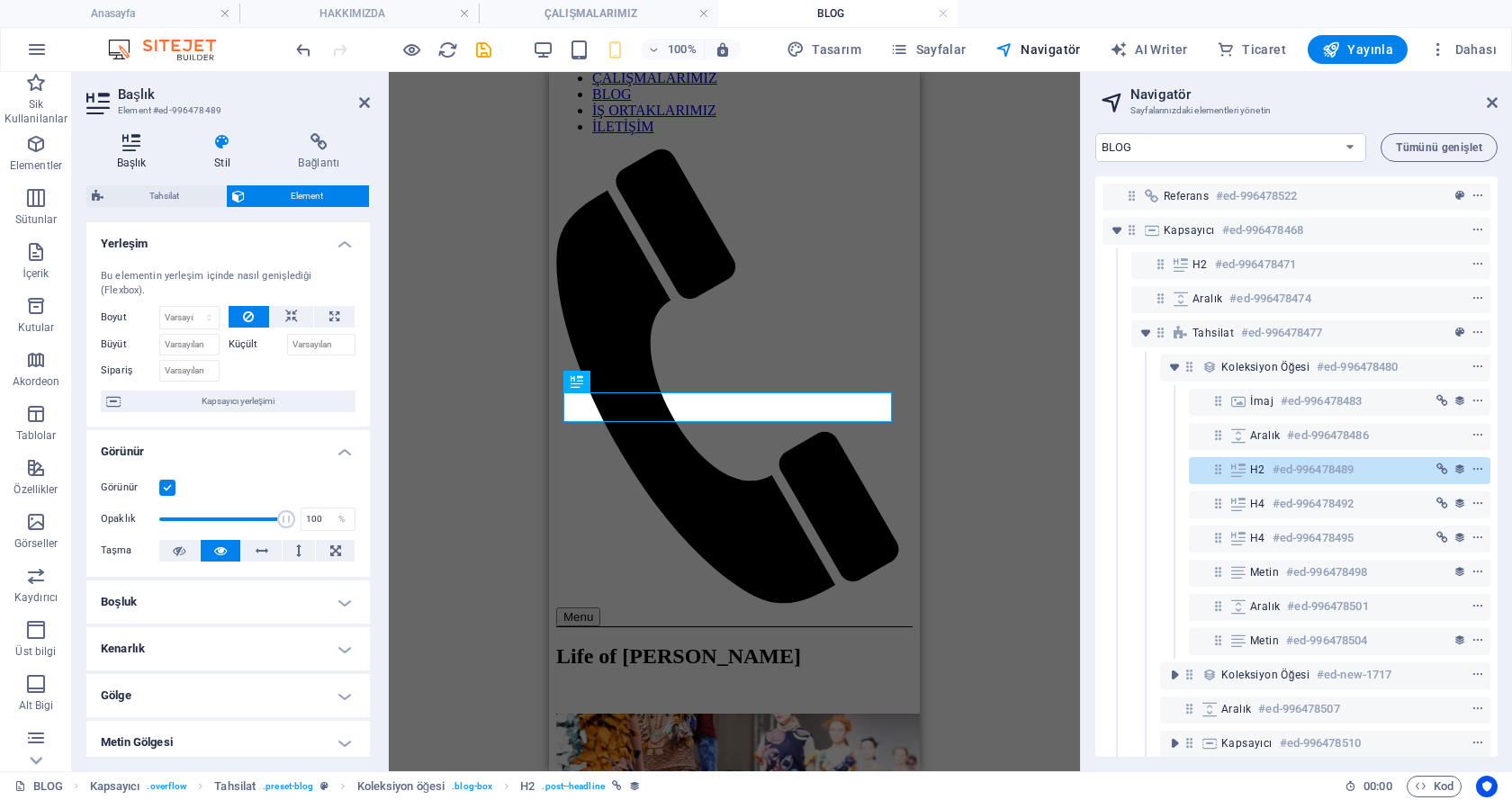
click at [145, 149] on icon at bounding box center [132, 142] width 90 height 18
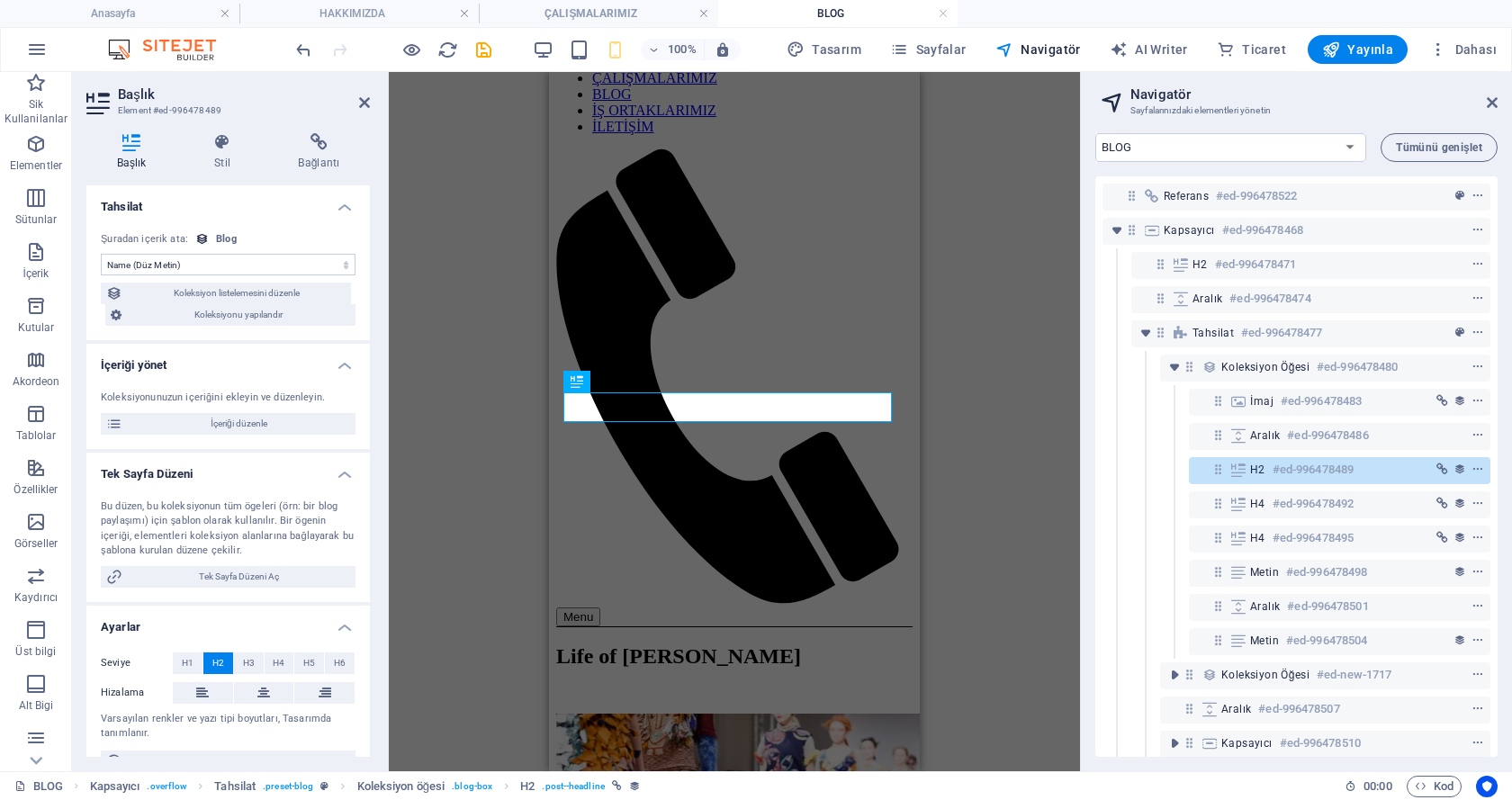
click at [134, 206] on h4 "Tahsilat" at bounding box center [228, 201] width 284 height 32
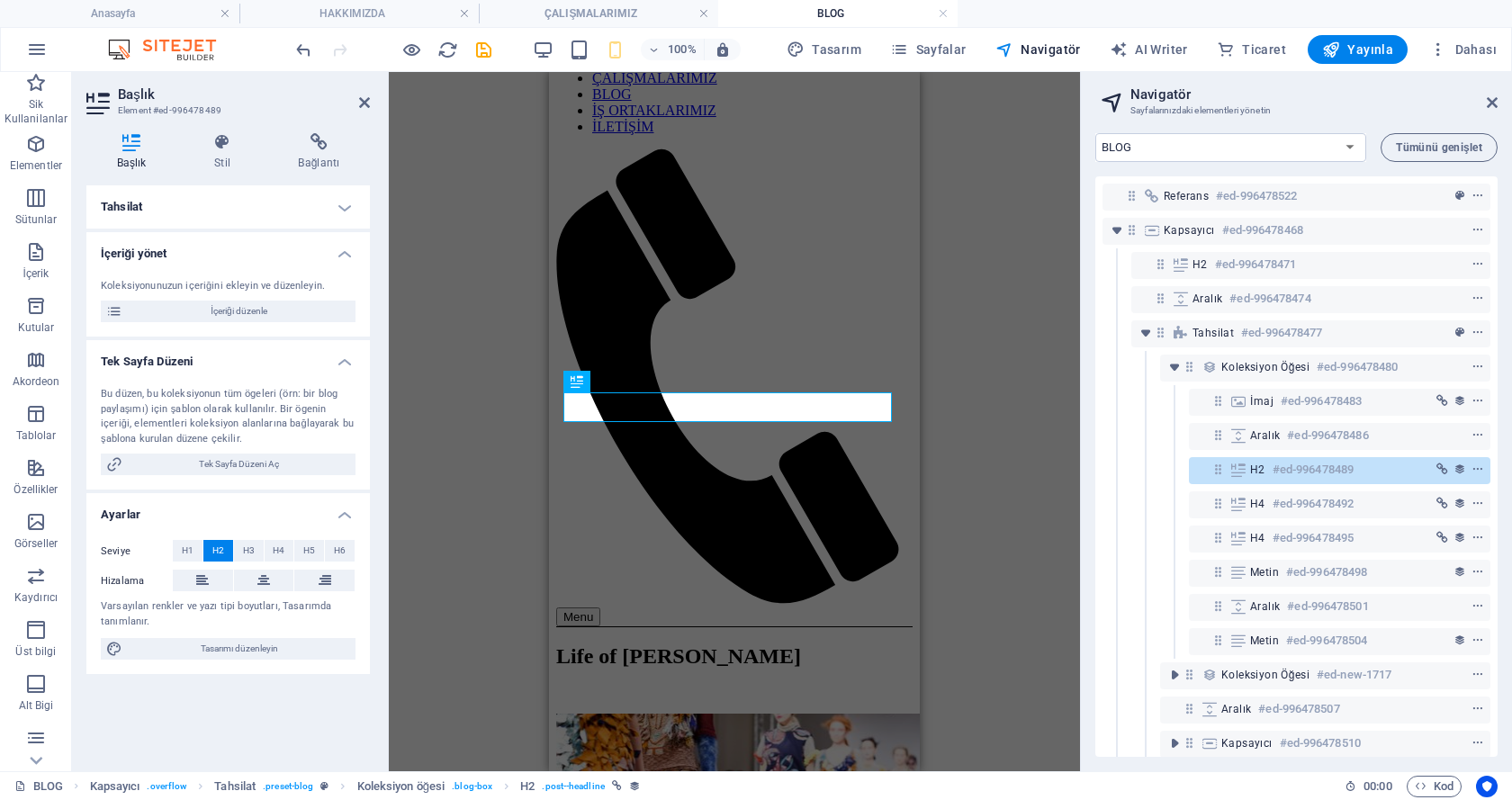
click at [134, 206] on h4 "Tahsilat" at bounding box center [228, 207] width 284 height 43
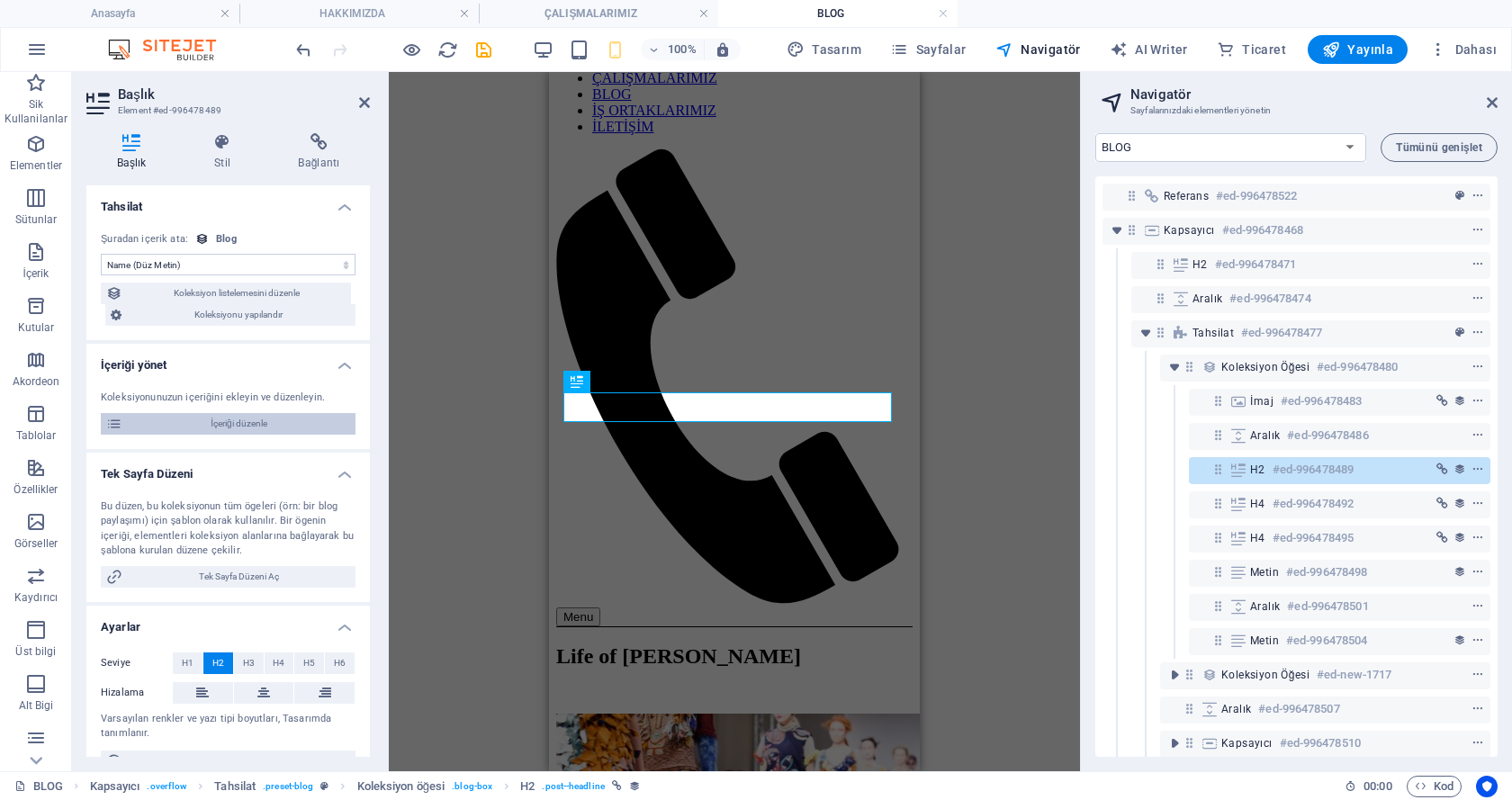
click at [177, 422] on span "İçeriği düzenle" at bounding box center [239, 424] width 223 height 22
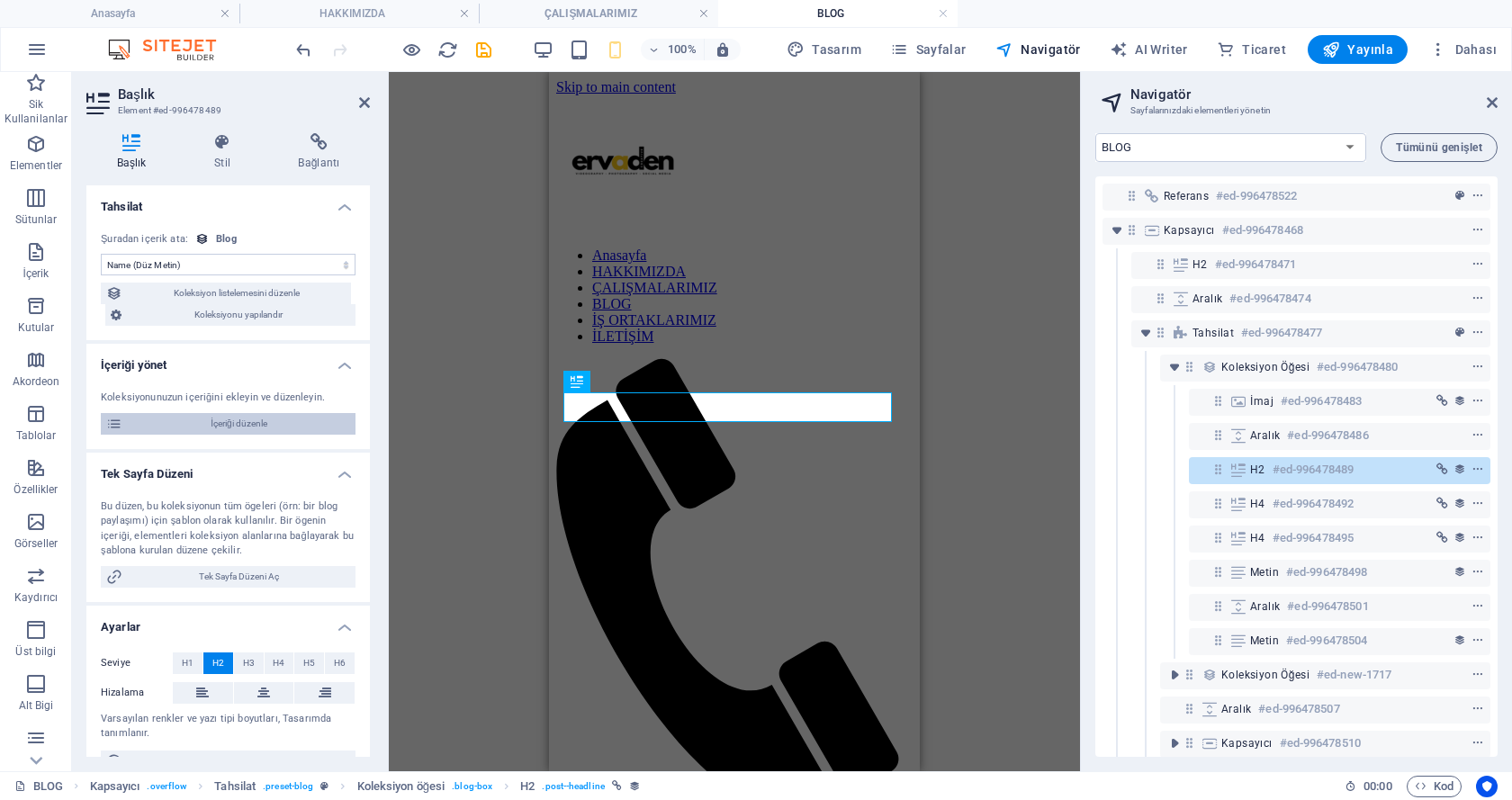
select select
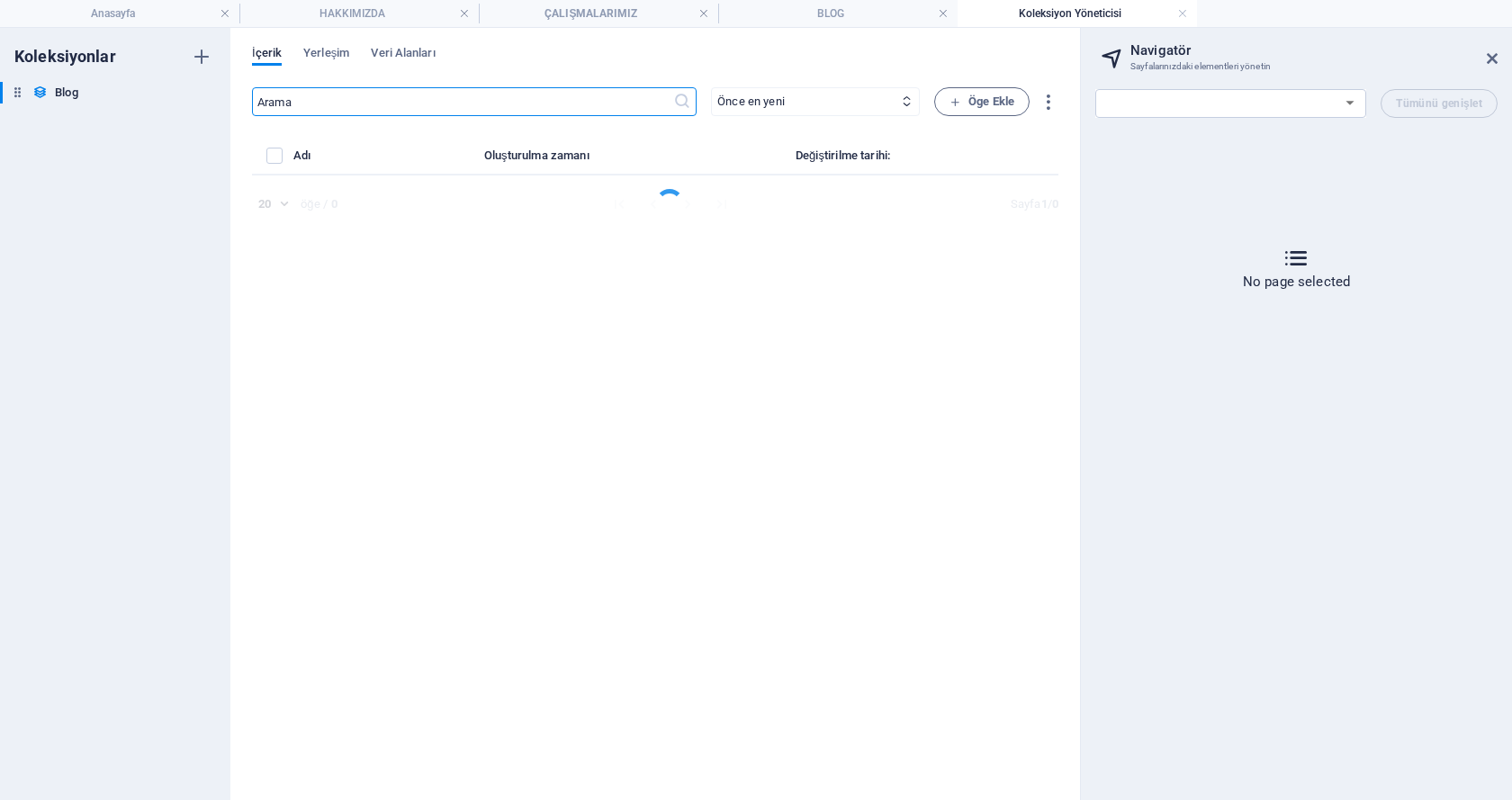
select select "Category 1"
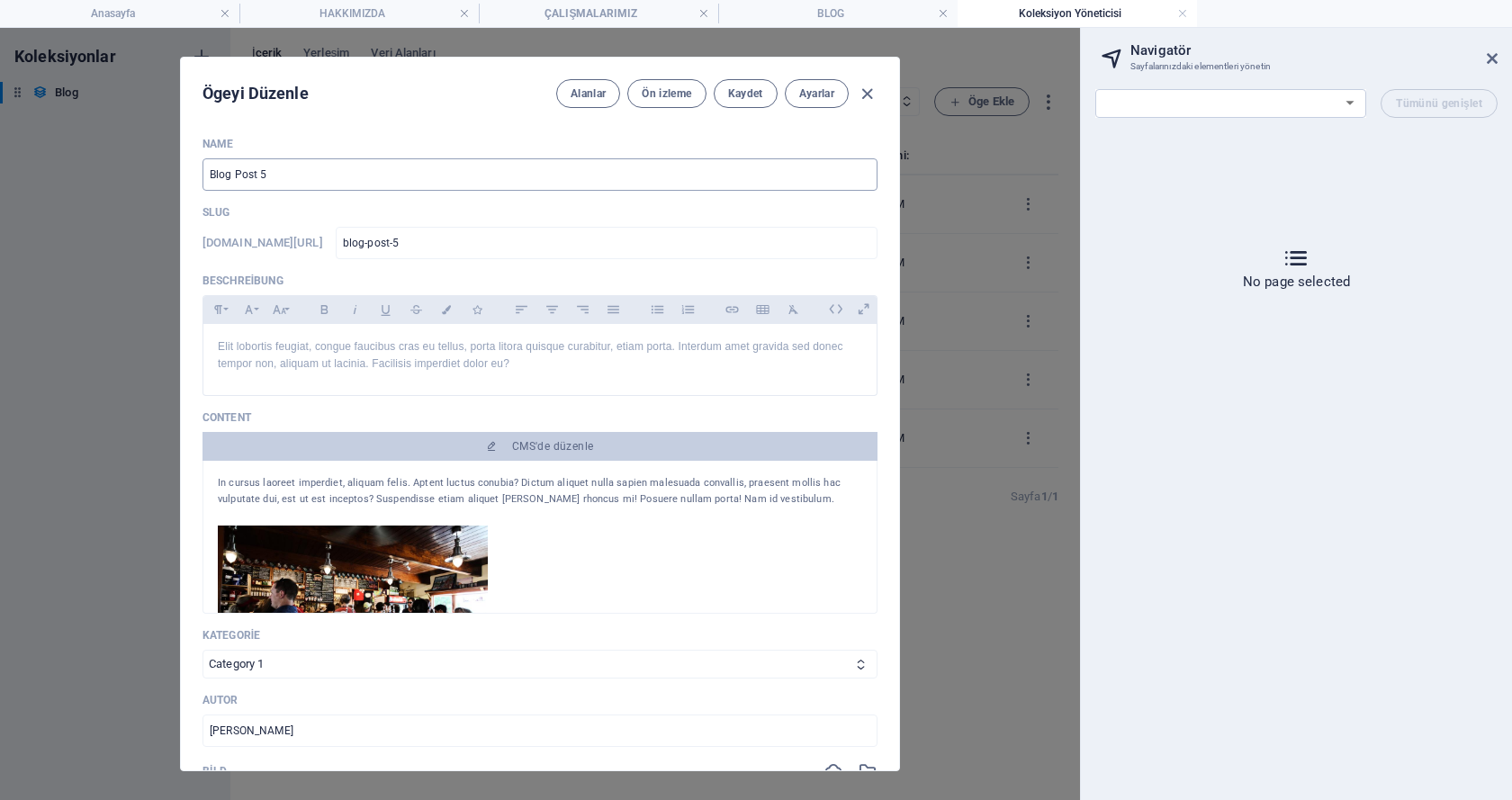
click at [356, 178] on input "Blog Post 5" at bounding box center [539, 175] width 675 height 32
paste input "Tekirdağ’da Profesyonel Drone Çekimi: İşletmeler İçin [PERSON_NAME]li?"
type input "Tekirdağ’da Profesyonel Drone Çekimi: İşletmeler İçin [PERSON_NAME]li?"
type input "tekirdag-da-profesyonel-drone-cekimi-isletmeler-icin-neden-oenemli"
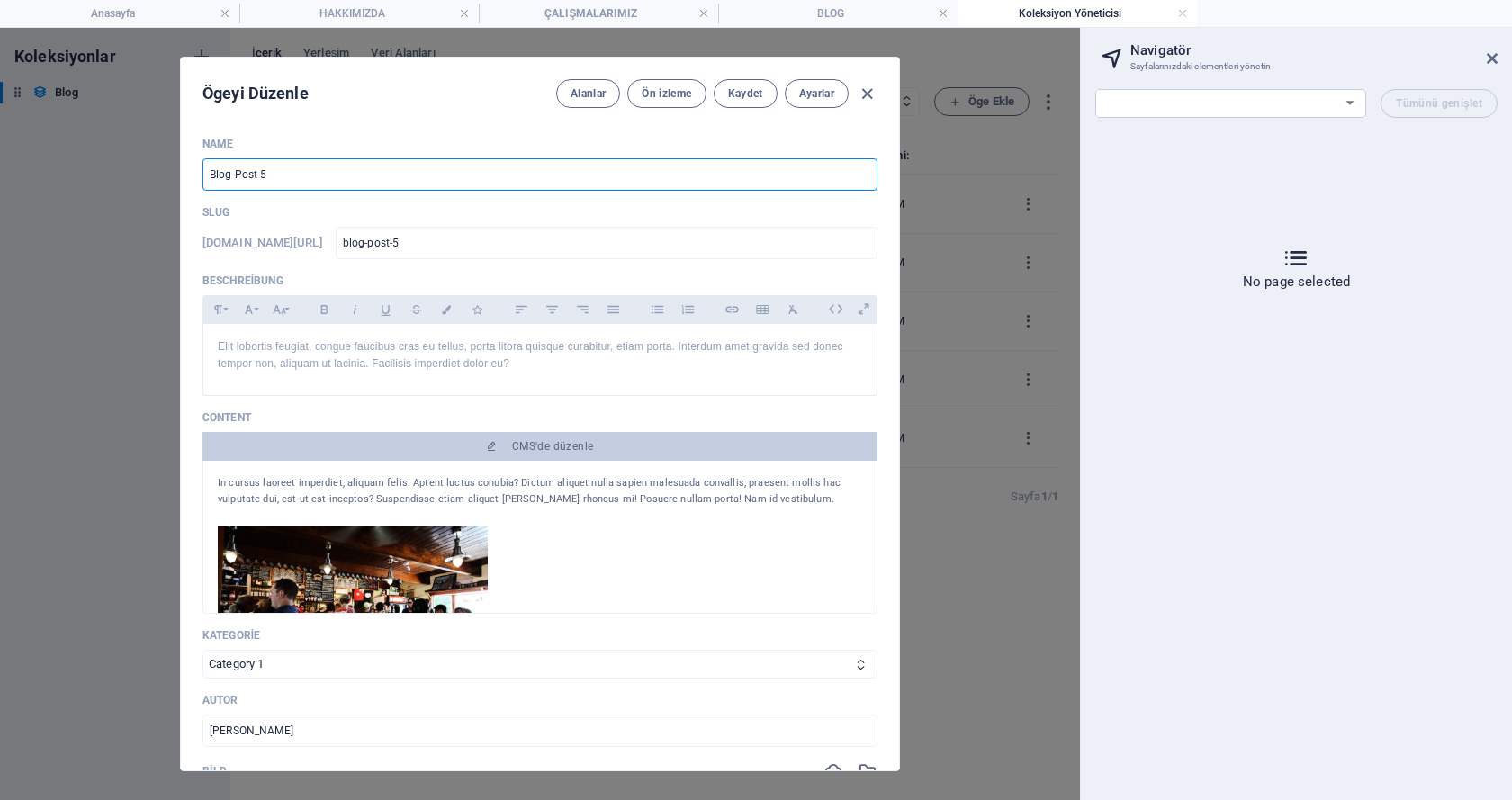
type input "tekirdag-da-profesyonel-drone-cekimi-isletmeler-icin-neden-oenemli"
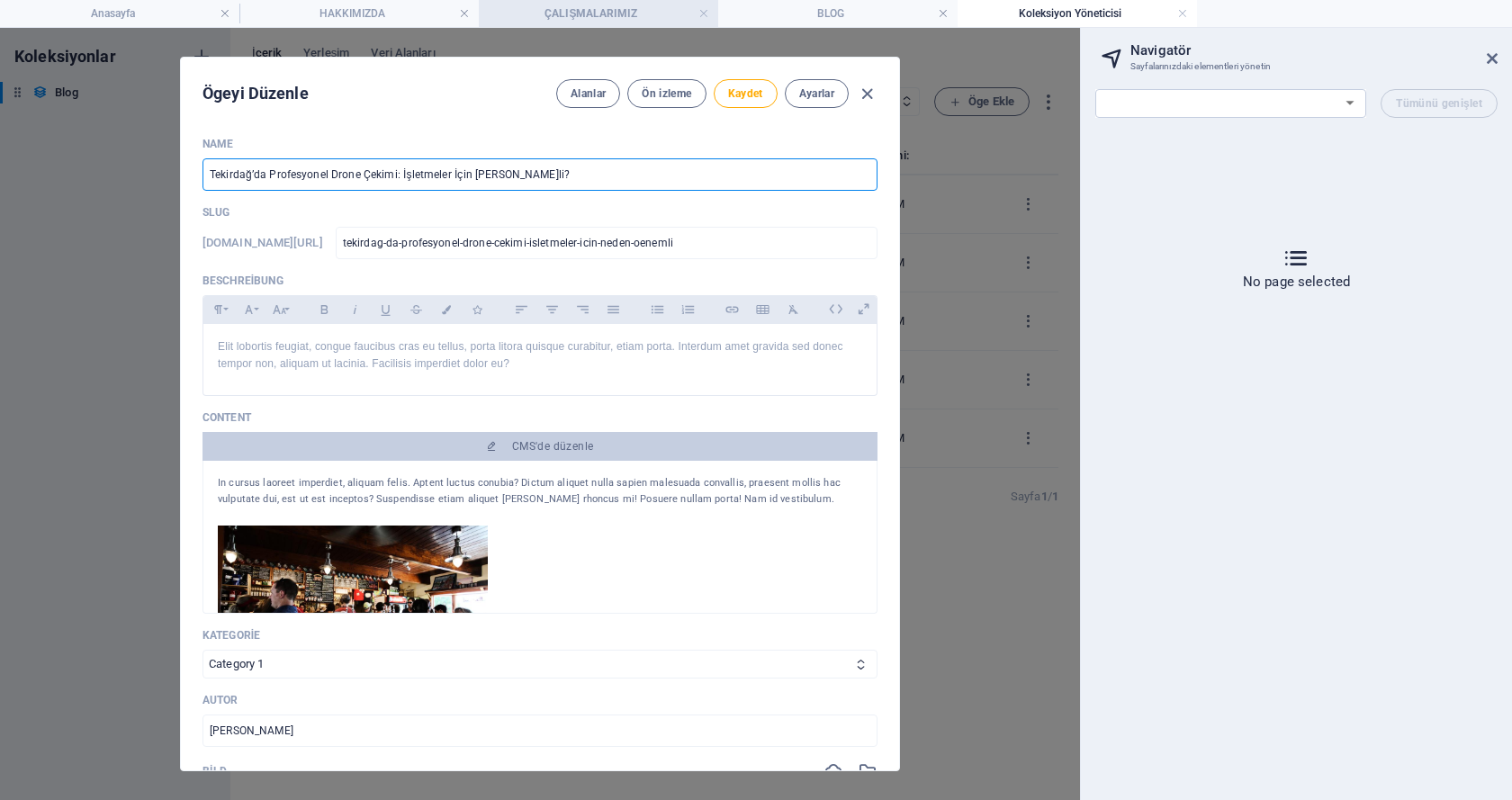
type input "Tekirdağ’da Profesyonel Drone Çekimi: İşletmeler İçin [PERSON_NAME]li?"
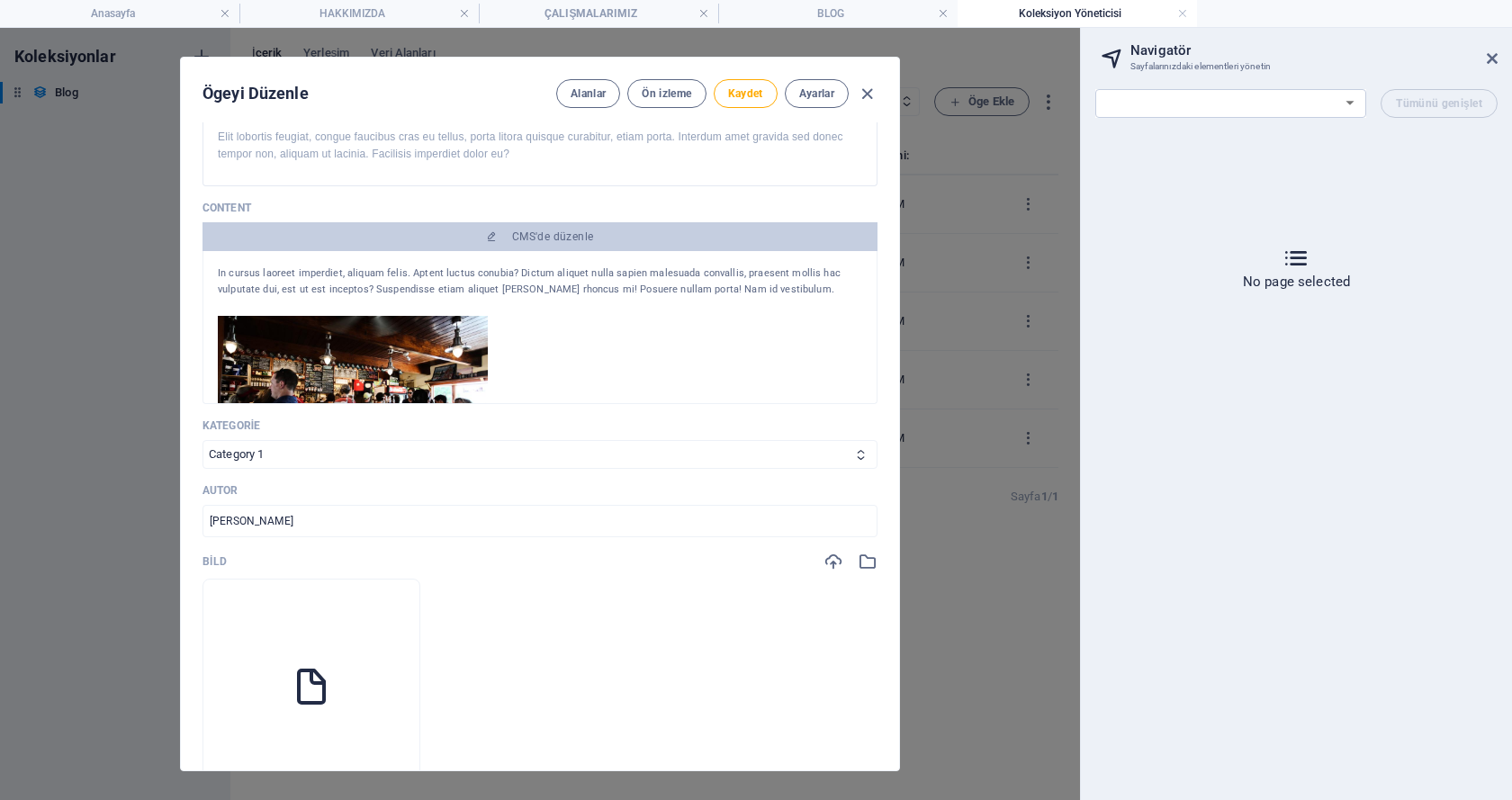
click at [383, 288] on div "In cursus laoreet imperdiet, aliquam felis. Aptent luctus conubia? Dictum aliqu…" at bounding box center [540, 281] width 645 height 32
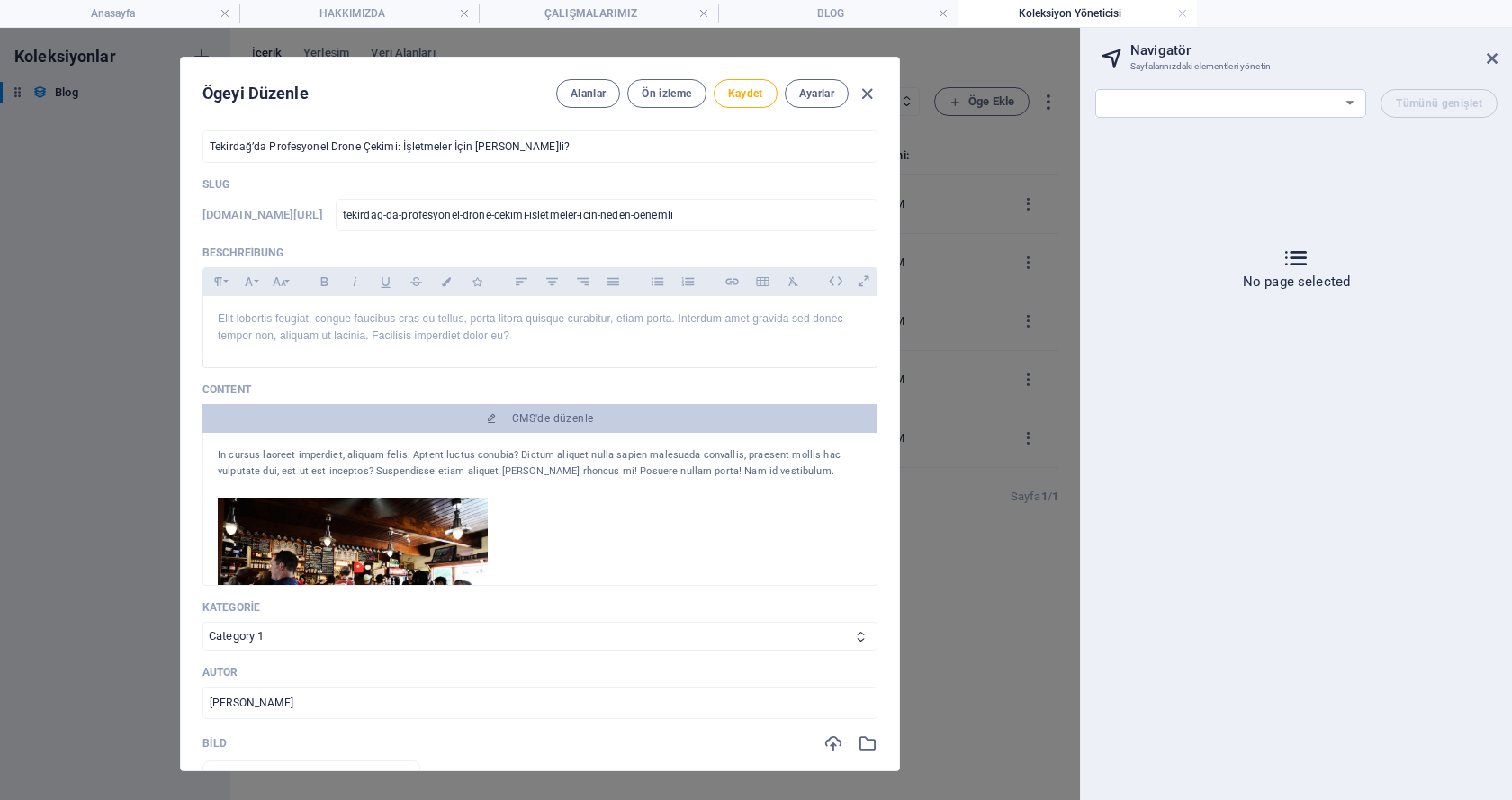
scroll to position [0, 0]
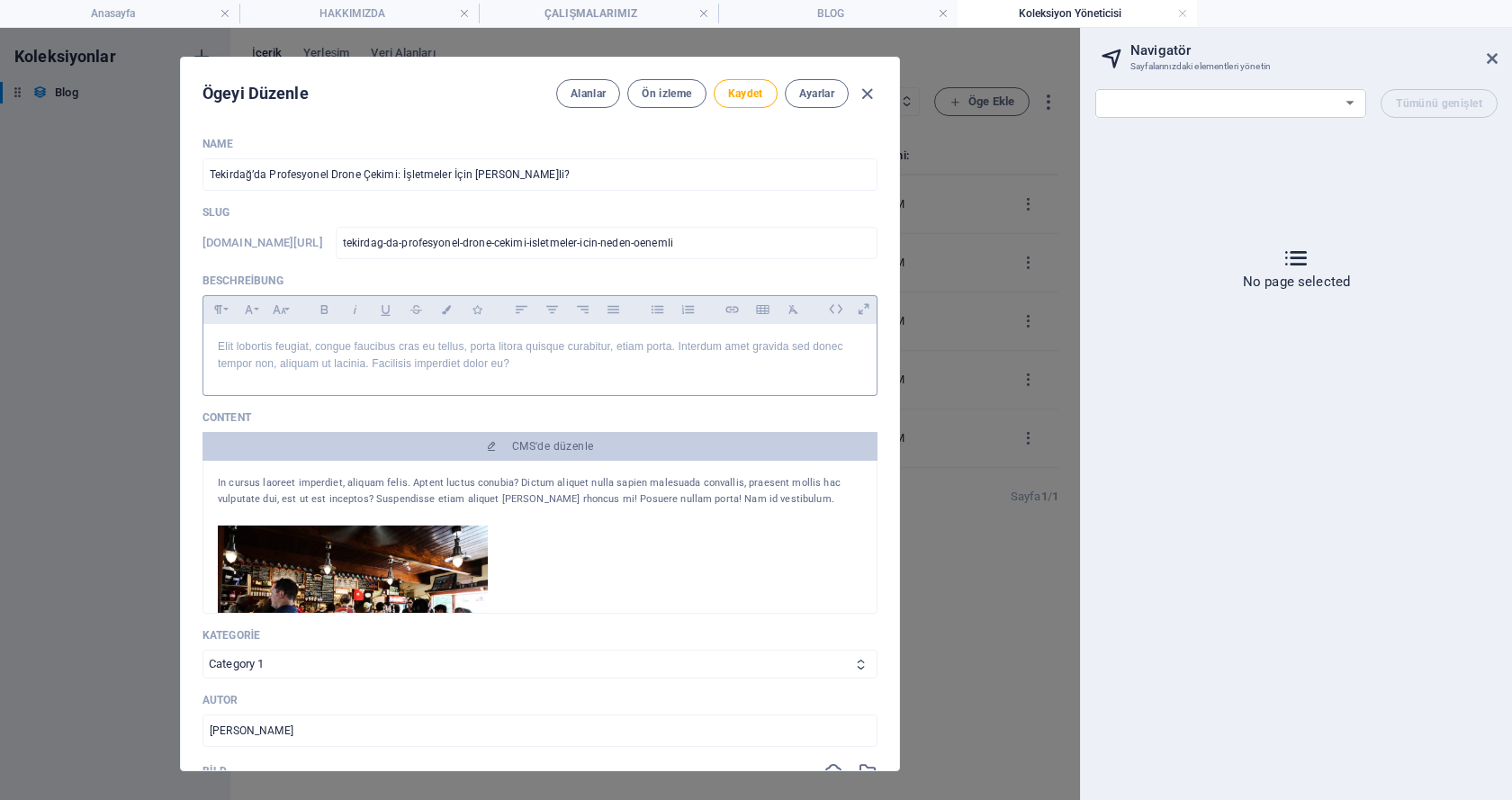
click at [327, 350] on p "Elit lobortis feugiat, congue faucibus cras eu tellus, porta litora quisque cur…" at bounding box center [540, 355] width 645 height 34
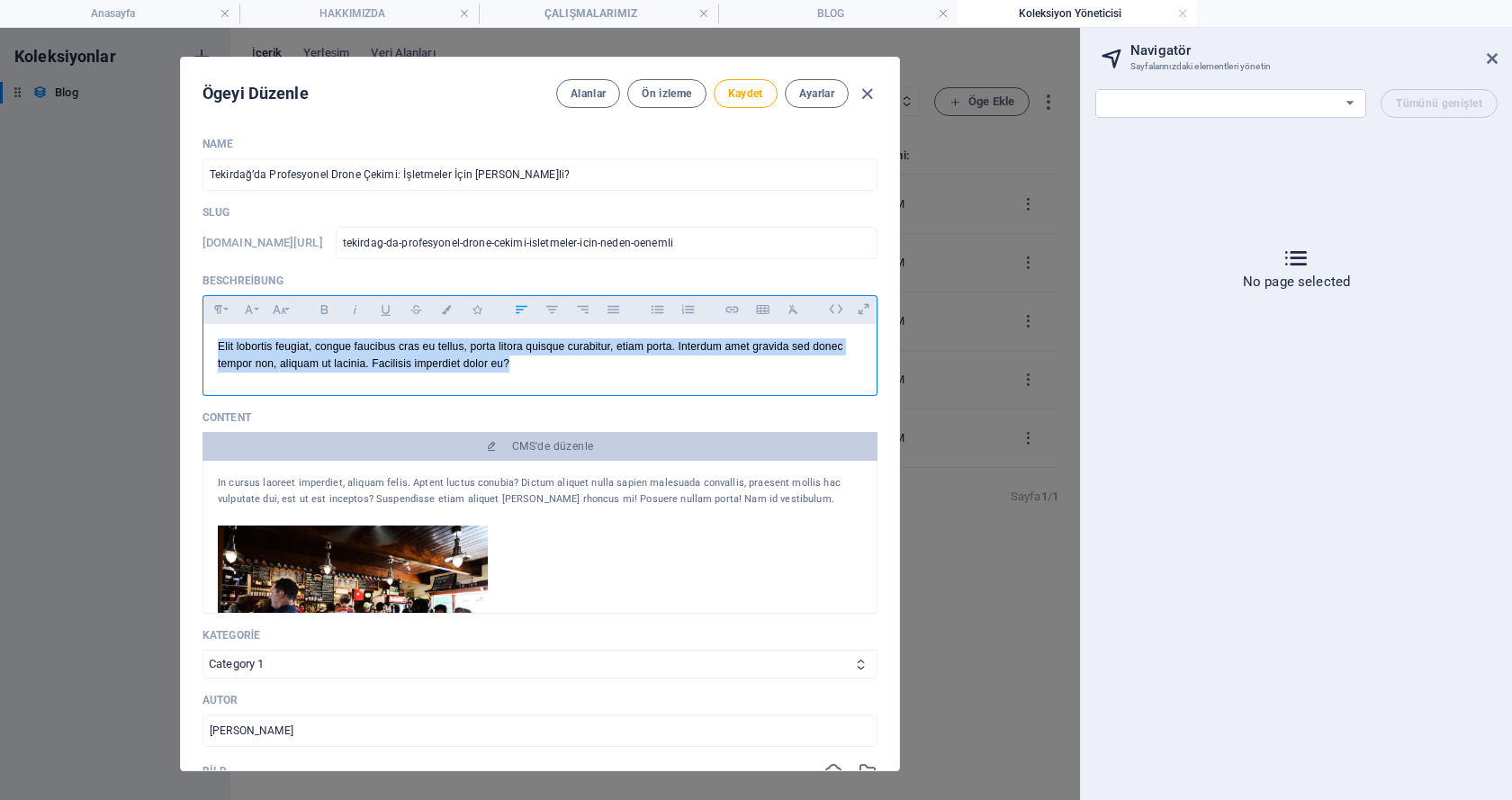
click at [327, 350] on p "Elit lobortis feugiat, congue faucibus cras eu tellus, porta litora quisque cur…" at bounding box center [540, 355] width 645 height 34
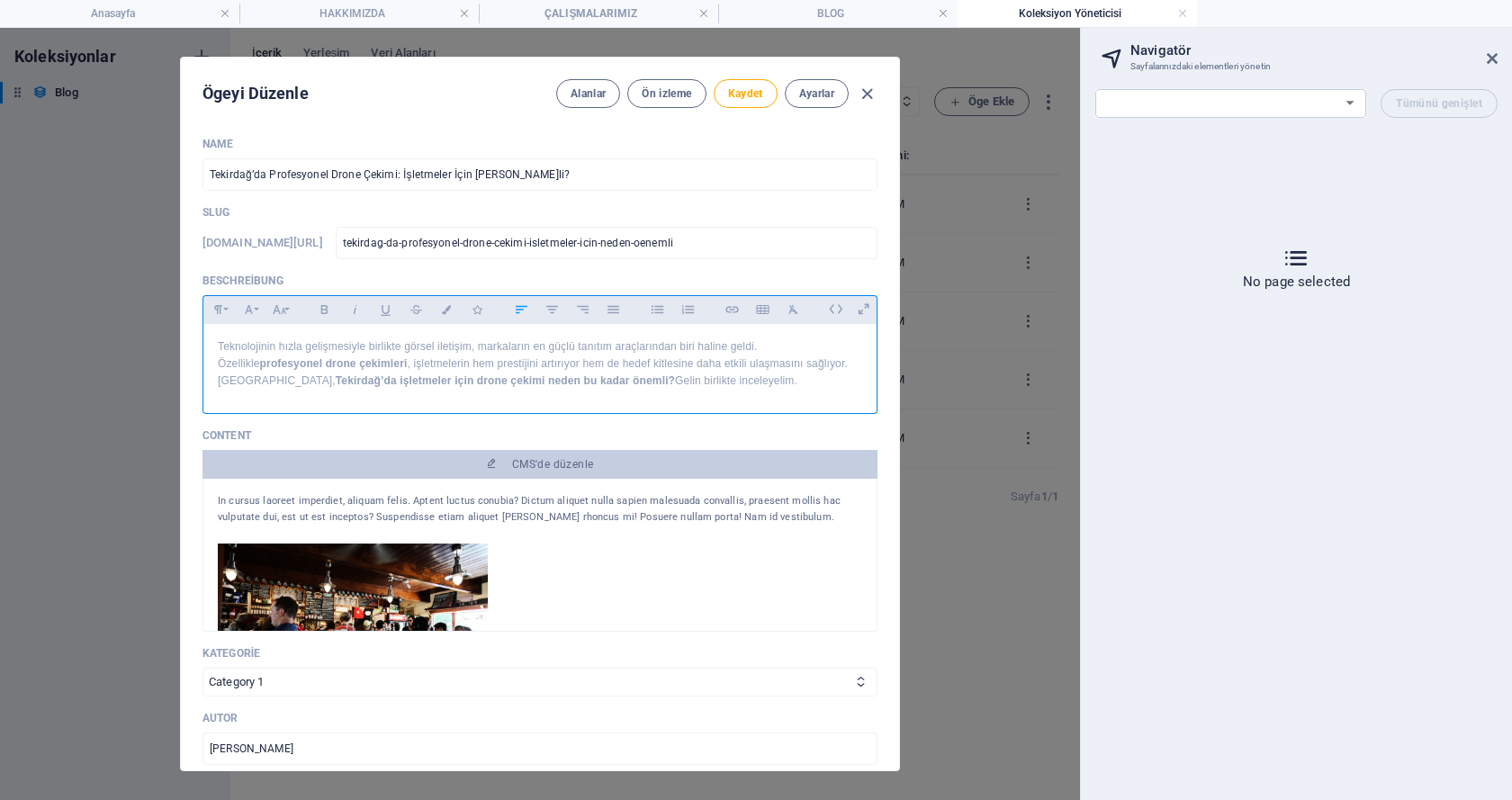
click at [383, 508] on div "In cursus laoreet imperdiet, aliquam felis. Aptent luctus conubia? Dictum aliqu…" at bounding box center [540, 510] width 645 height 32
click at [383, 510] on div "In cursus laoreet imperdiet, aliquam felis. Aptent luctus conubia? Dictum aliqu…" at bounding box center [540, 510] width 645 height 32
click at [493, 506] on div "In cursus laoreet imperdiet, aliquam felis. Aptent luctus conubia? Dictum aliqu…" at bounding box center [540, 510] width 645 height 32
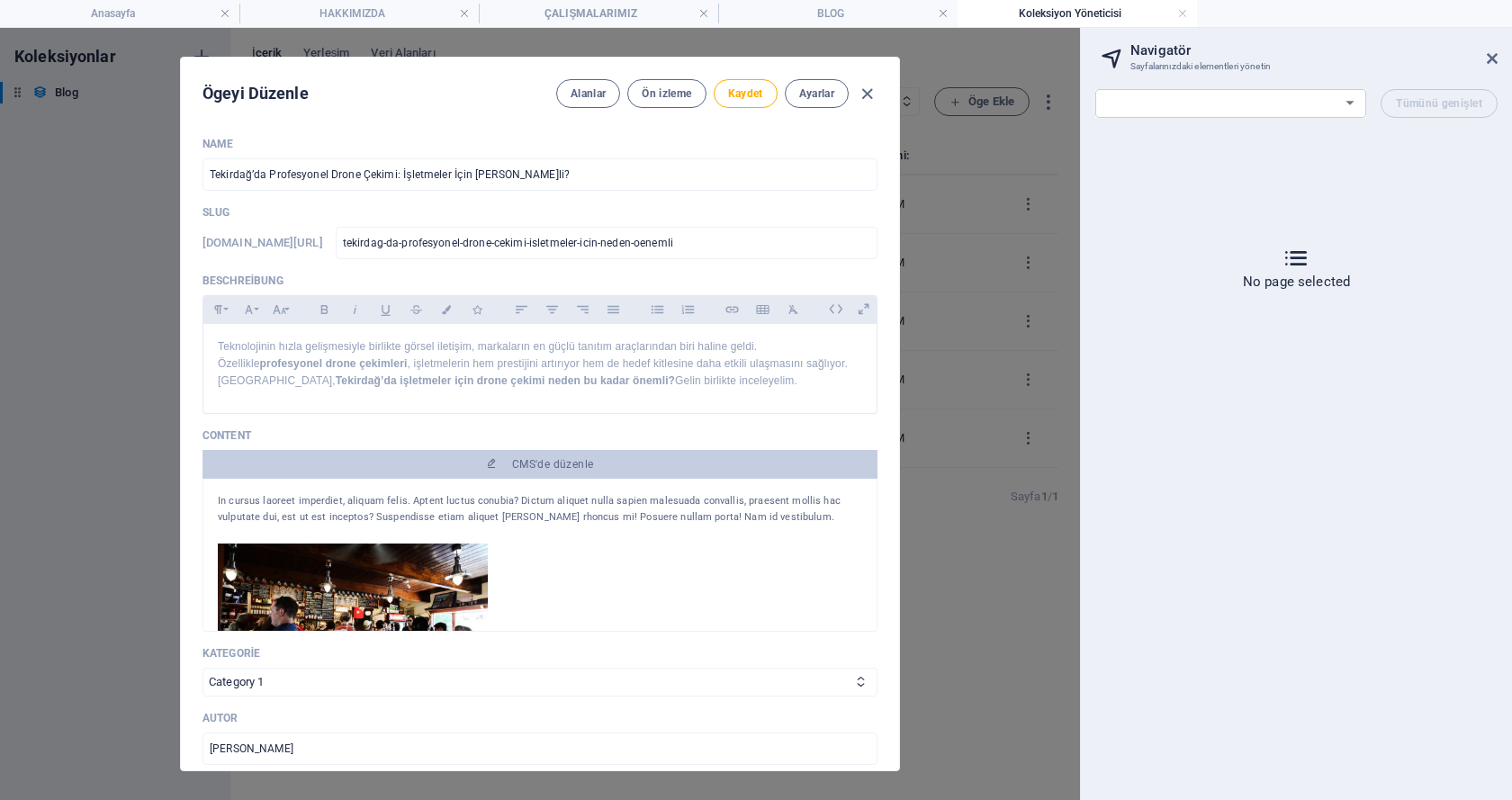
click at [493, 506] on div "In cursus laoreet imperdiet, aliquam felis. Aptent luctus conubia? Dictum aliqu…" at bounding box center [540, 510] width 645 height 32
click at [448, 501] on div "In cursus laoreet imperdiet, aliquam felis. Aptent luctus conubia? Dictum aliqu…" at bounding box center [540, 510] width 645 height 32
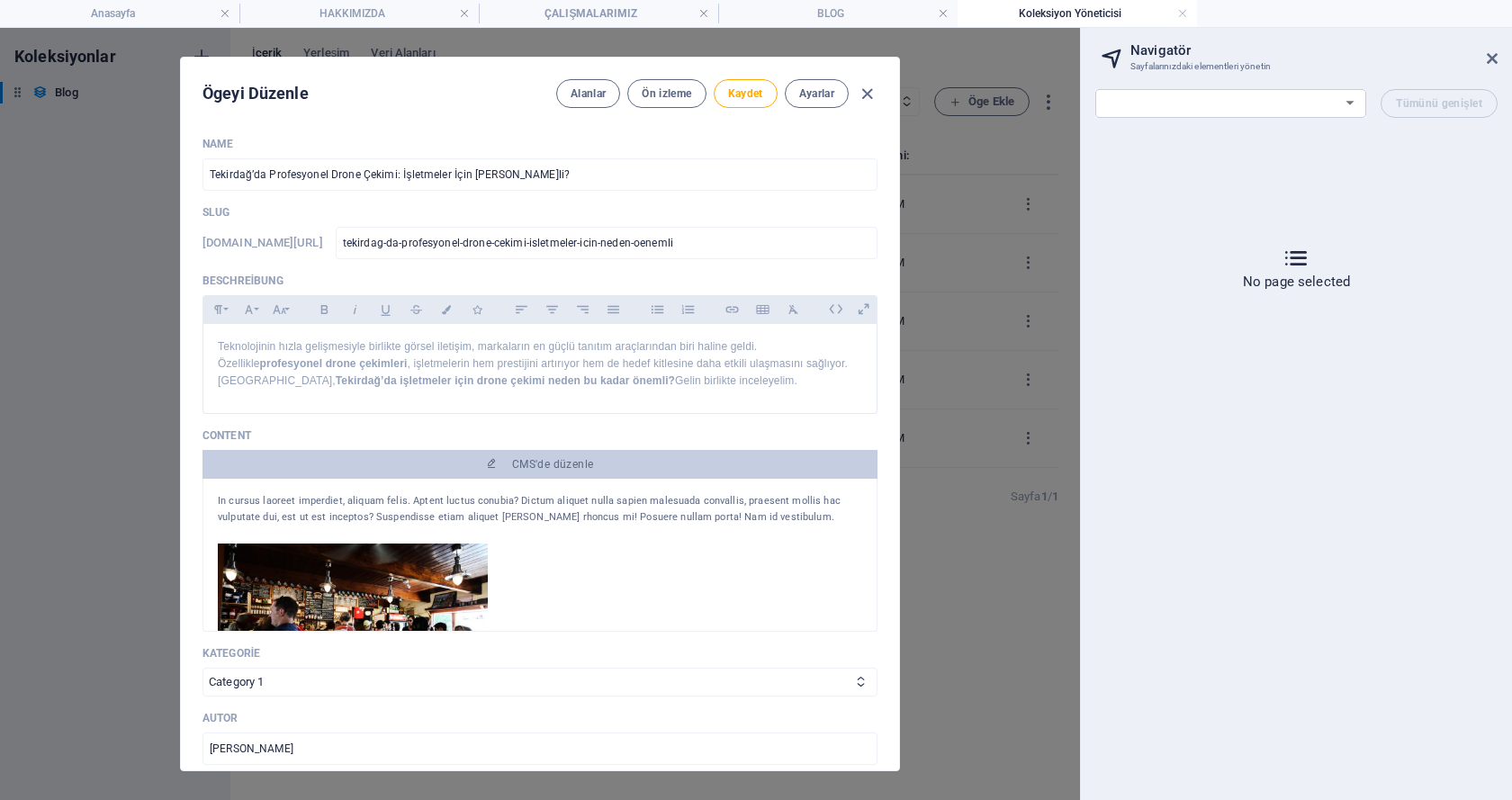
click at [448, 501] on div "In cursus laoreet imperdiet, aliquam felis. Aptent luctus conubia? Dictum aliqu…" at bounding box center [540, 510] width 645 height 32
drag, startPoint x: 277, startPoint y: 279, endPoint x: 200, endPoint y: 274, distance: 77.2
click at [200, 274] on div "Name Tekirdağ’da Profesyonel Drone Çekimi: İşletmeler İçin Neden Önemli? ​ Slug…" at bounding box center [539, 446] width 718 height 648
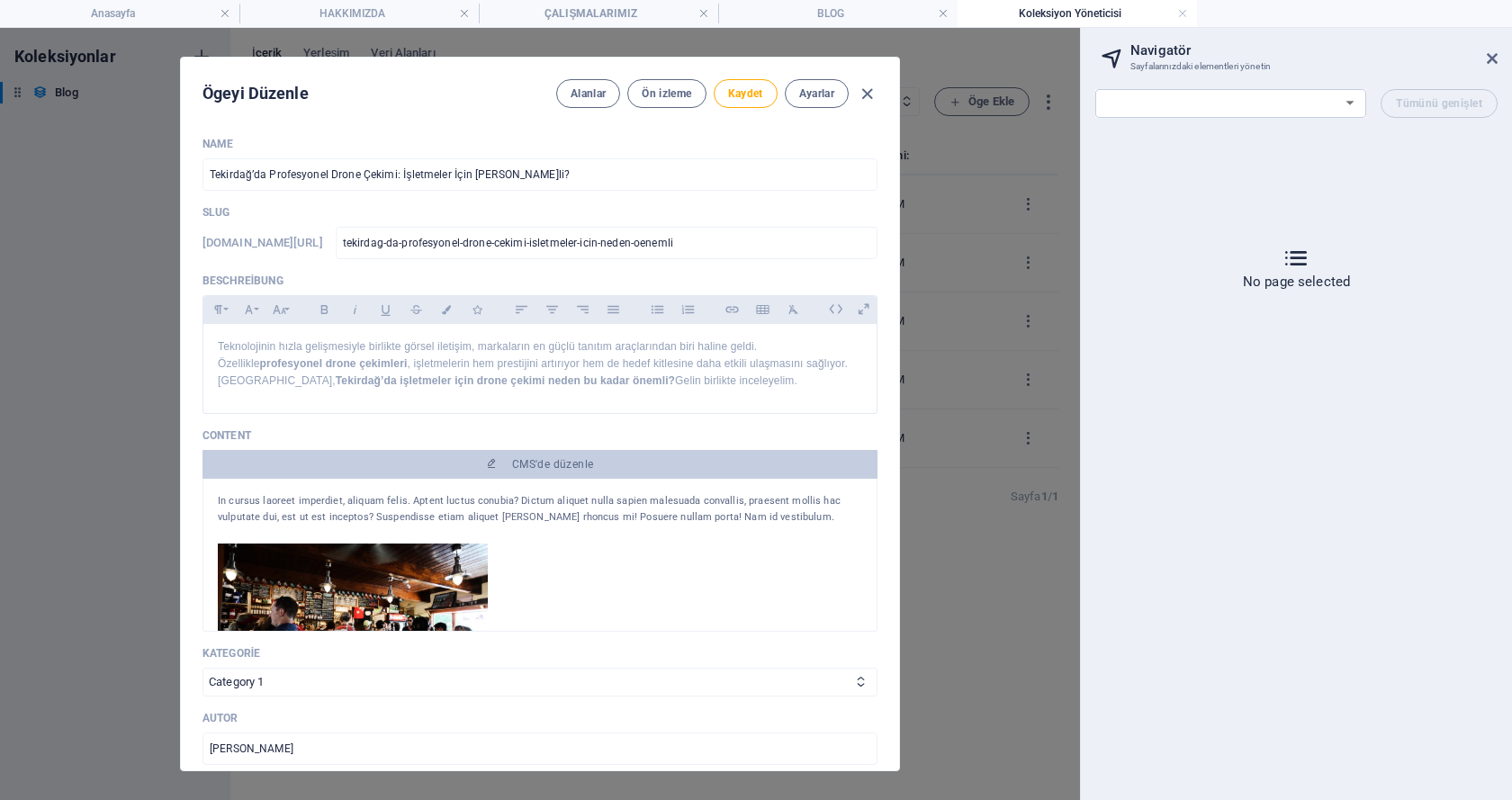
copy p "Beschreibung"
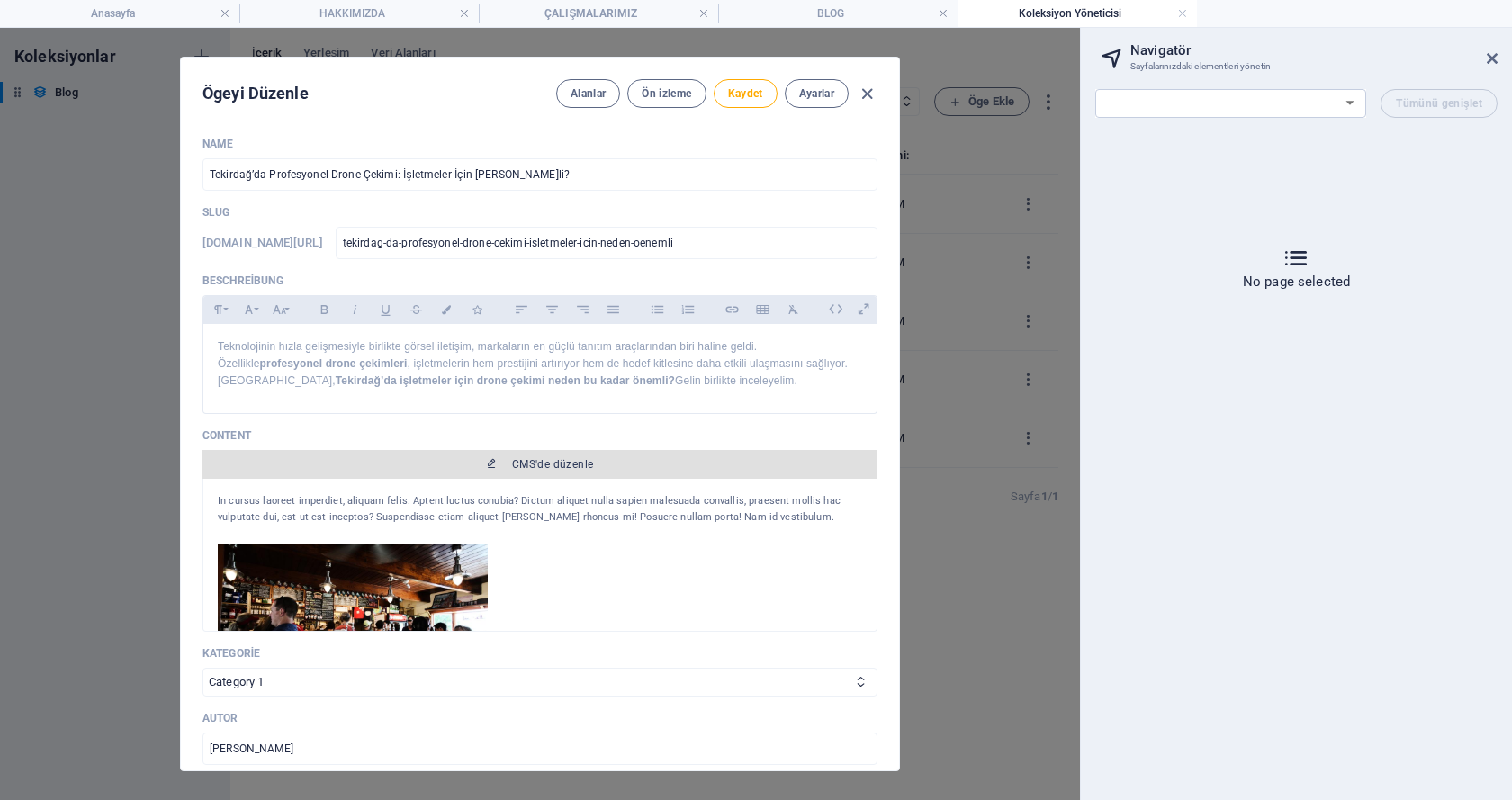
click at [530, 464] on span "CMS'de düzenle" at bounding box center [553, 463] width 82 height 14
select select "18033943-tr"
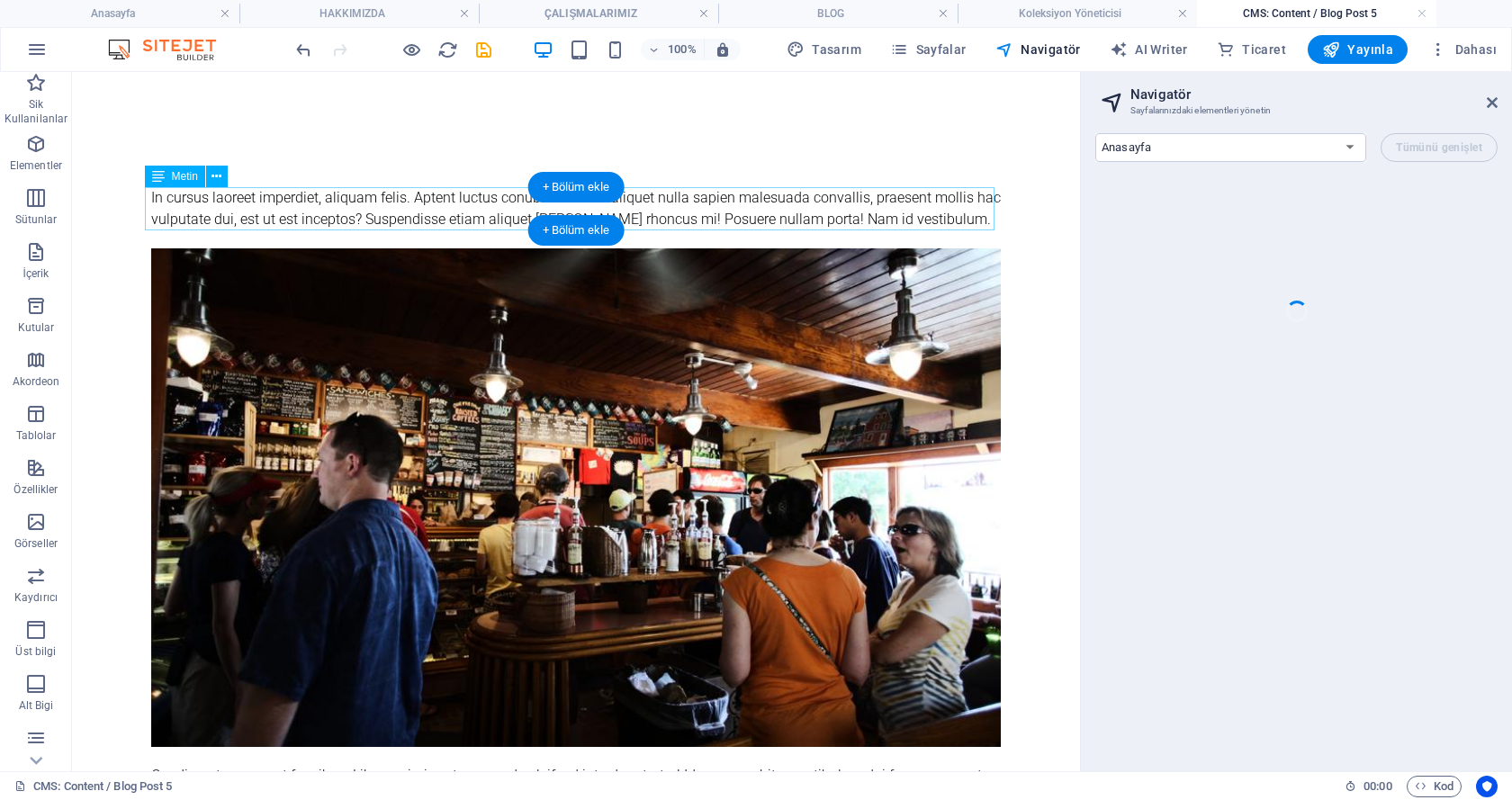
click at [250, 196] on div "In cursus laoreet imperdiet, aliquam felis. Aptent luctus conubia? Dictum aliqu…" at bounding box center [576, 209] width 850 height 43
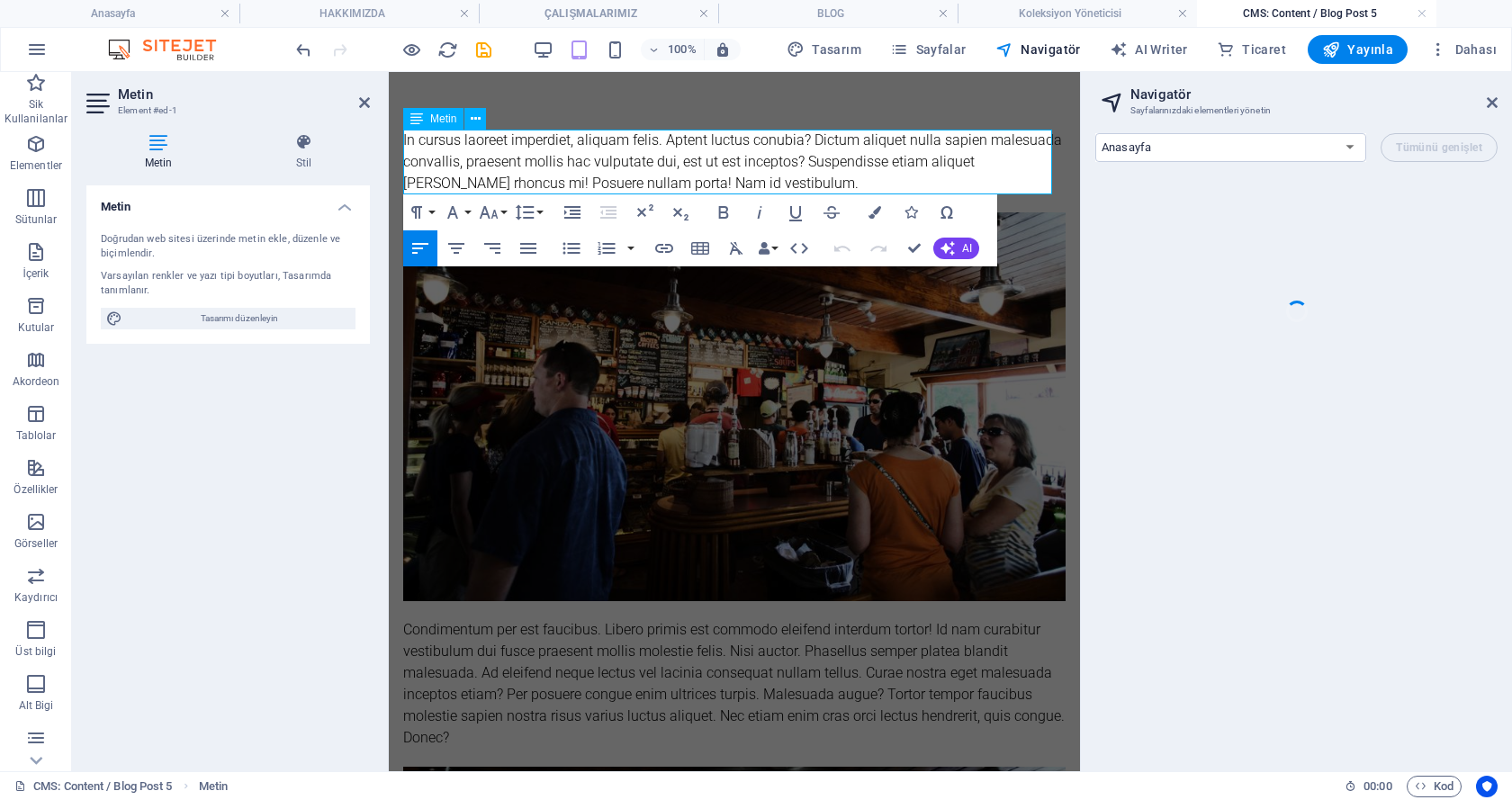
click at [551, 153] on div "In cursus laoreet imperdiet, aliquam felis. Aptent luctus conubia? Dictum aliqu…" at bounding box center [734, 162] width 662 height 65
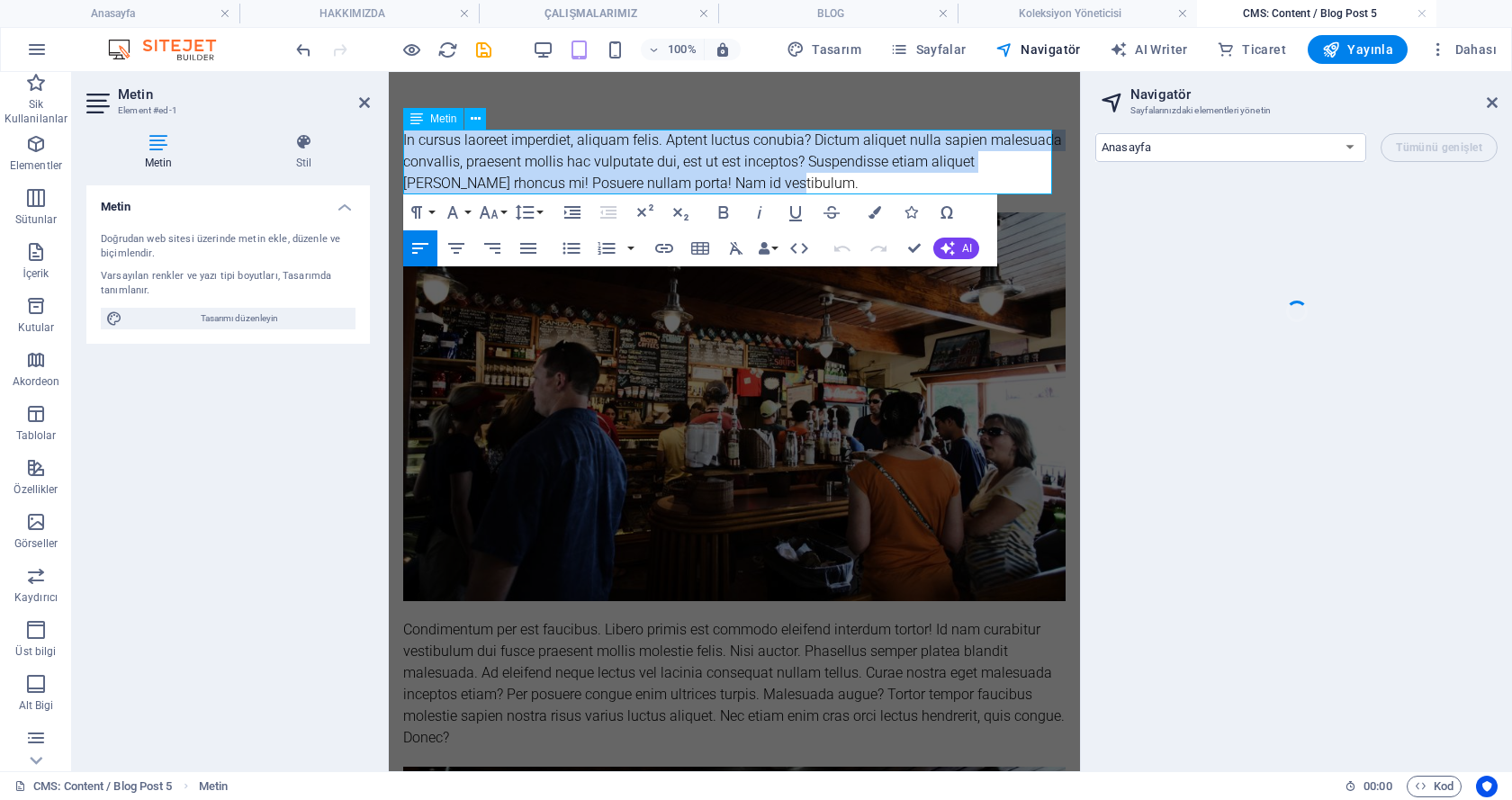
click at [551, 153] on div "In cursus laoreet imperdiet, aliquam felis. Aptent luctus conubia? Dictum aliqu…" at bounding box center [734, 162] width 662 height 65
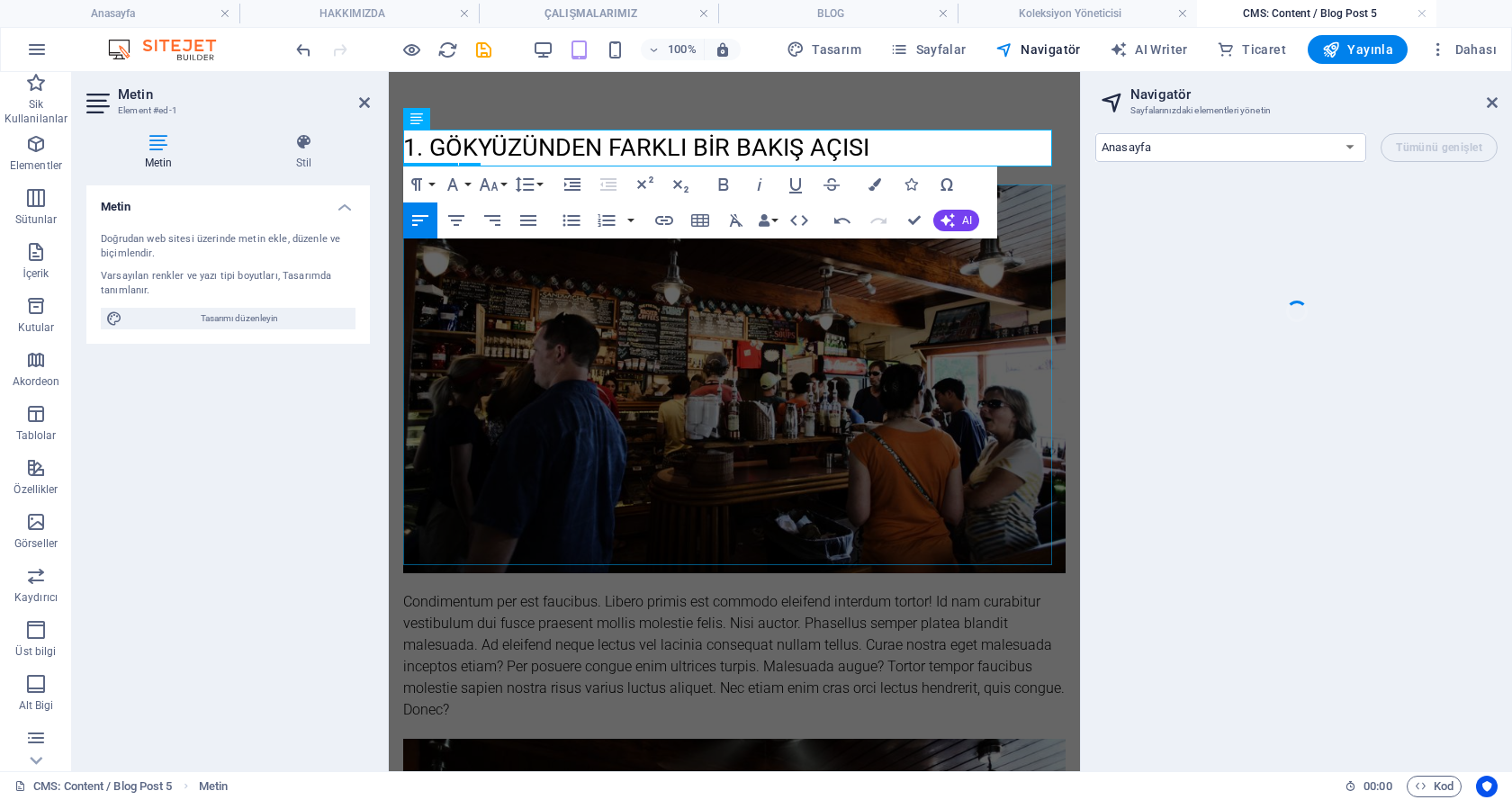
click at [639, 346] on figure at bounding box center [734, 379] width 662 height 389
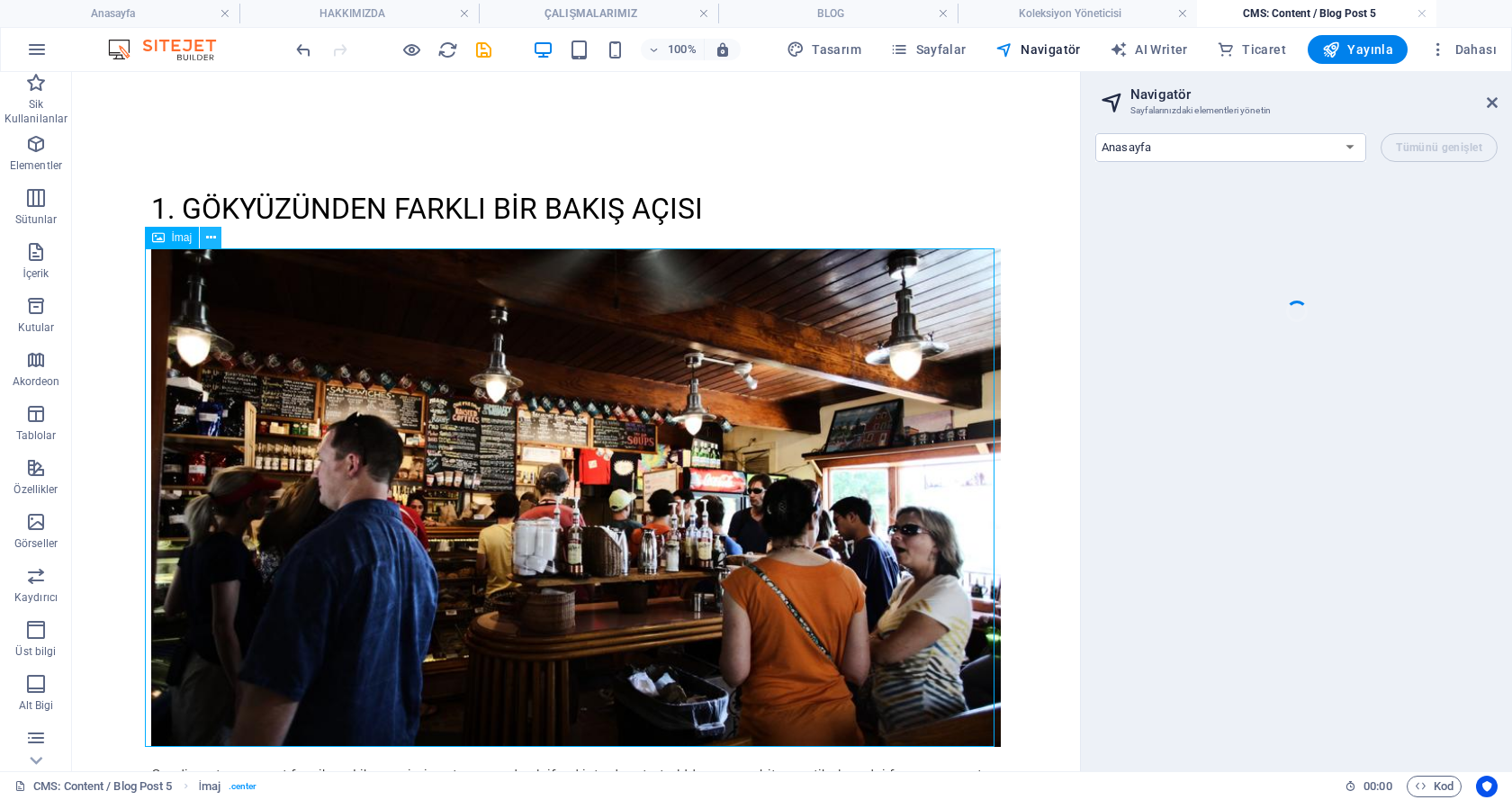
click at [207, 240] on icon at bounding box center [210, 238] width 10 height 19
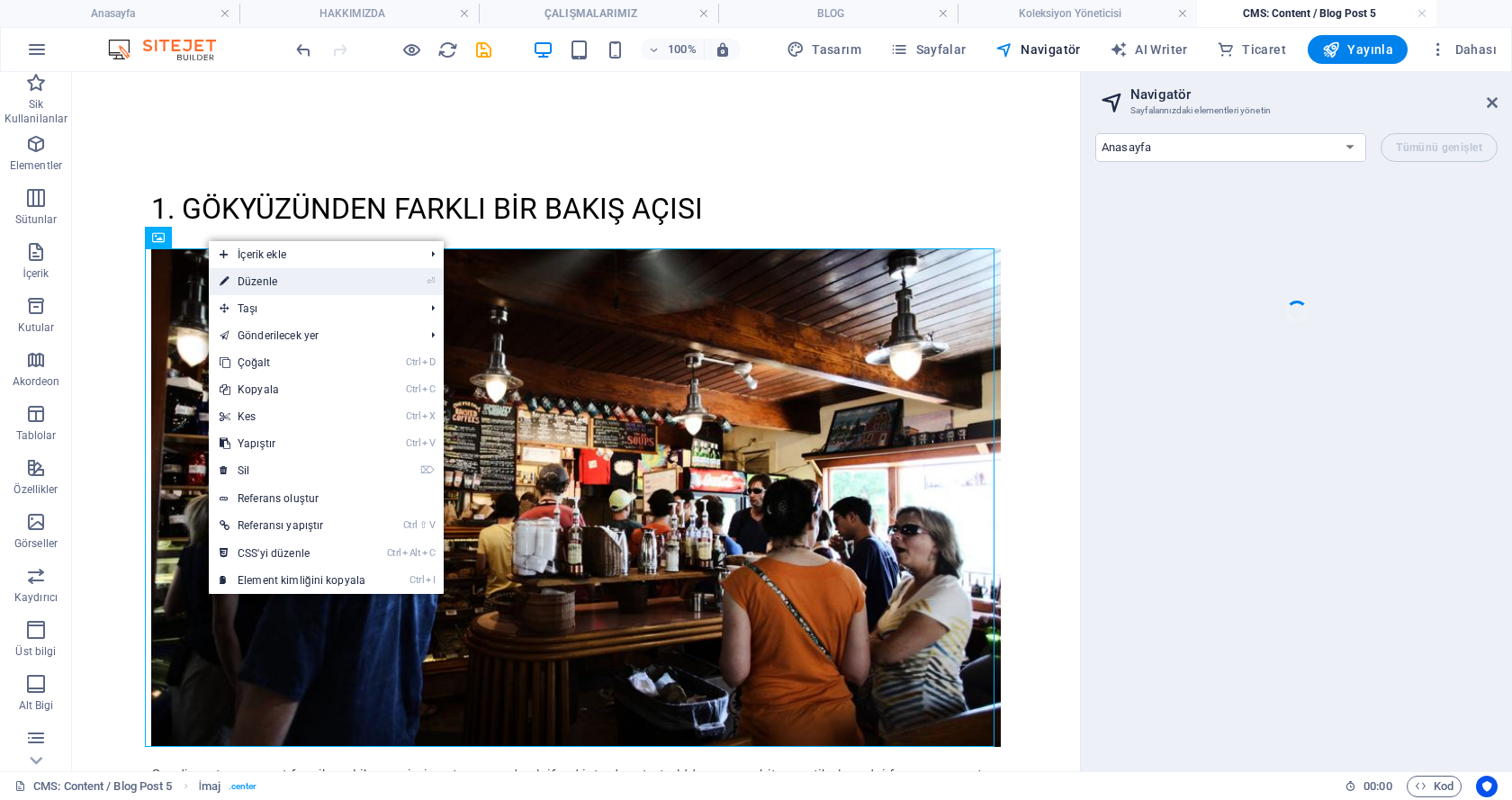
click at [260, 288] on link "⏎ Düzenle" at bounding box center [292, 281] width 167 height 27
select select "%"
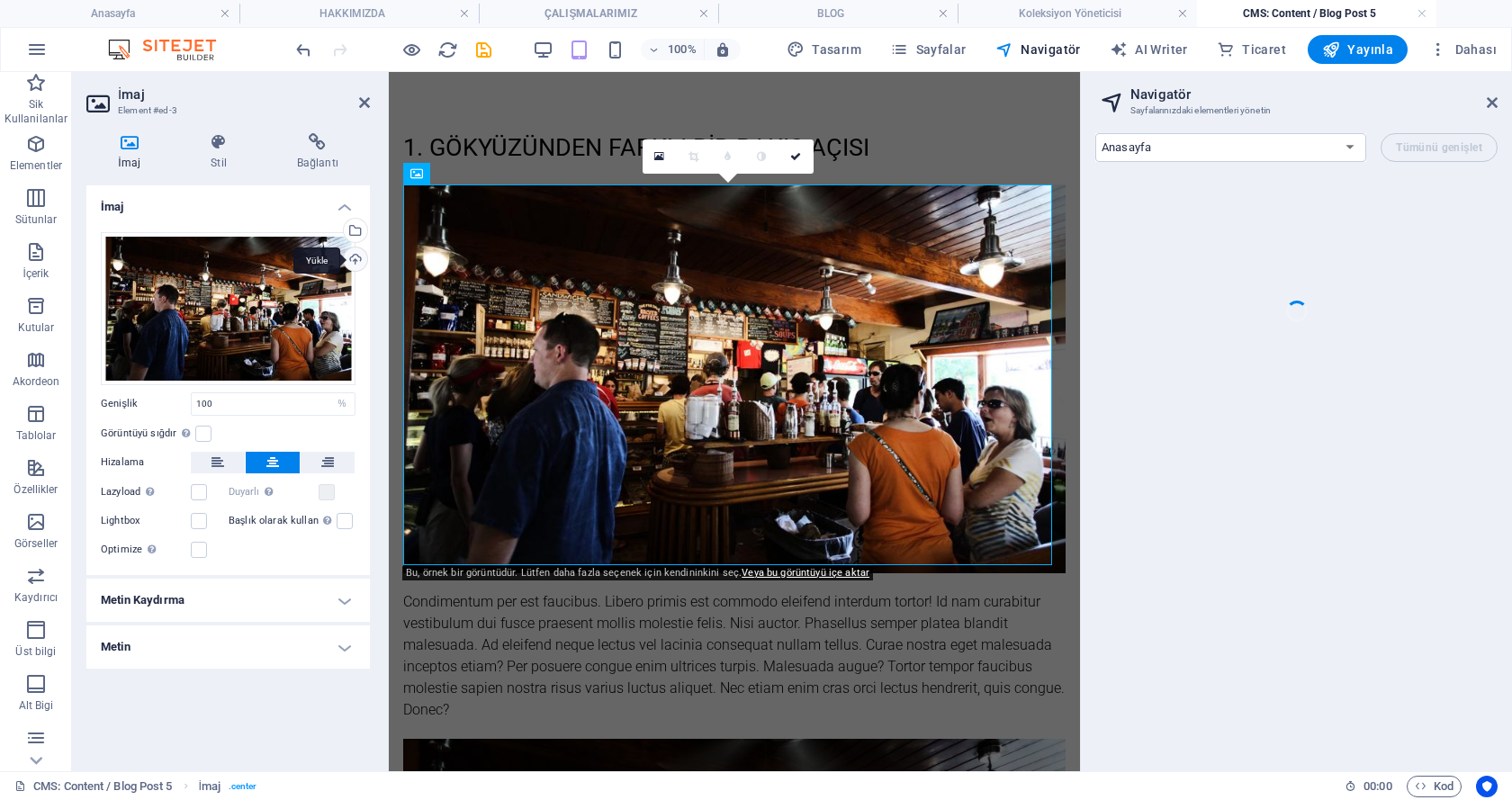
click at [352, 260] on div "Yükle" at bounding box center [353, 260] width 27 height 27
click at [356, 235] on div "Dosya yöneticisinden, stok fotoğraflardan dosyalar seçin veya dosya(lar) yükley…" at bounding box center [353, 232] width 27 height 27
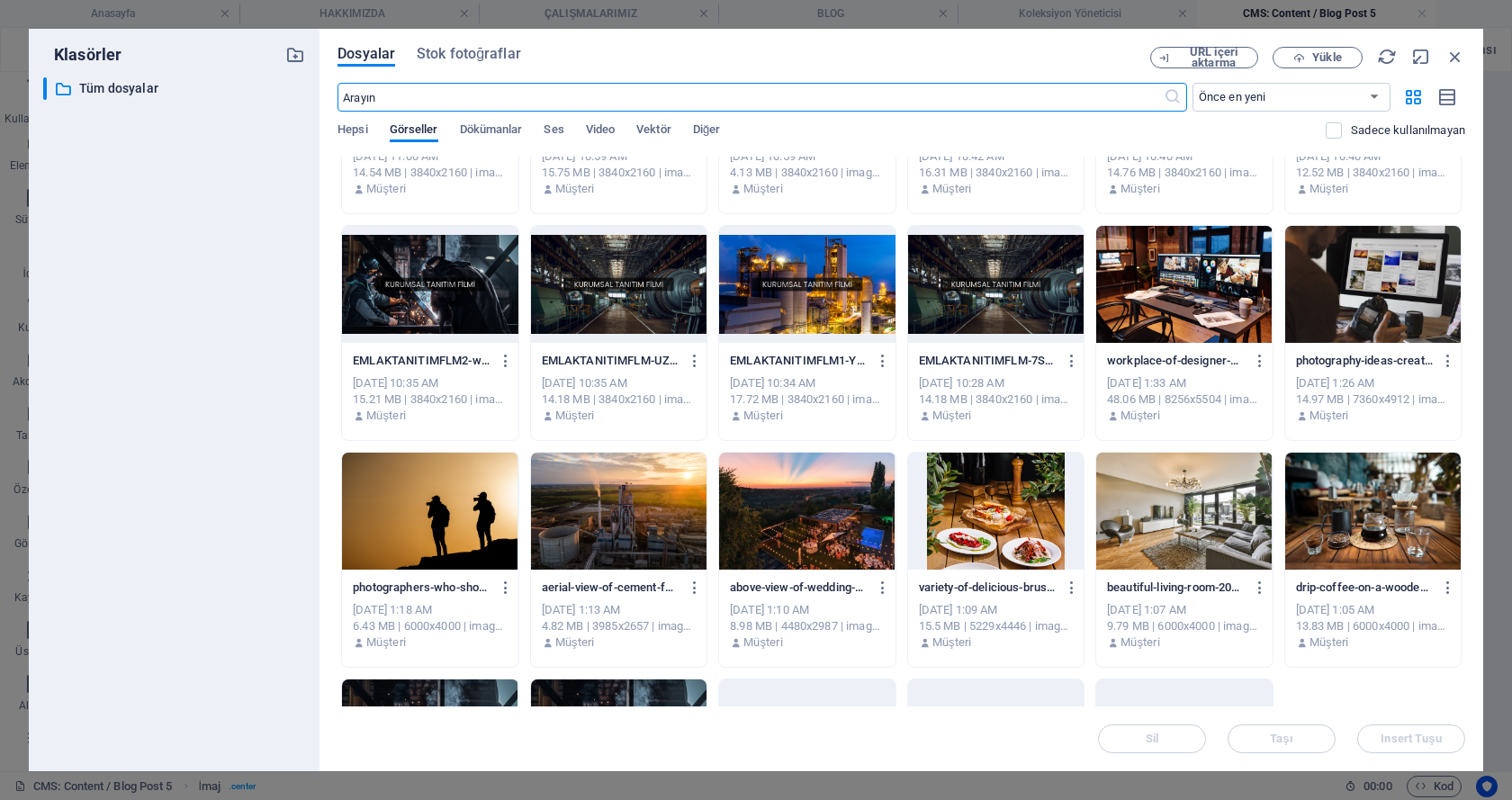
scroll to position [420, 0]
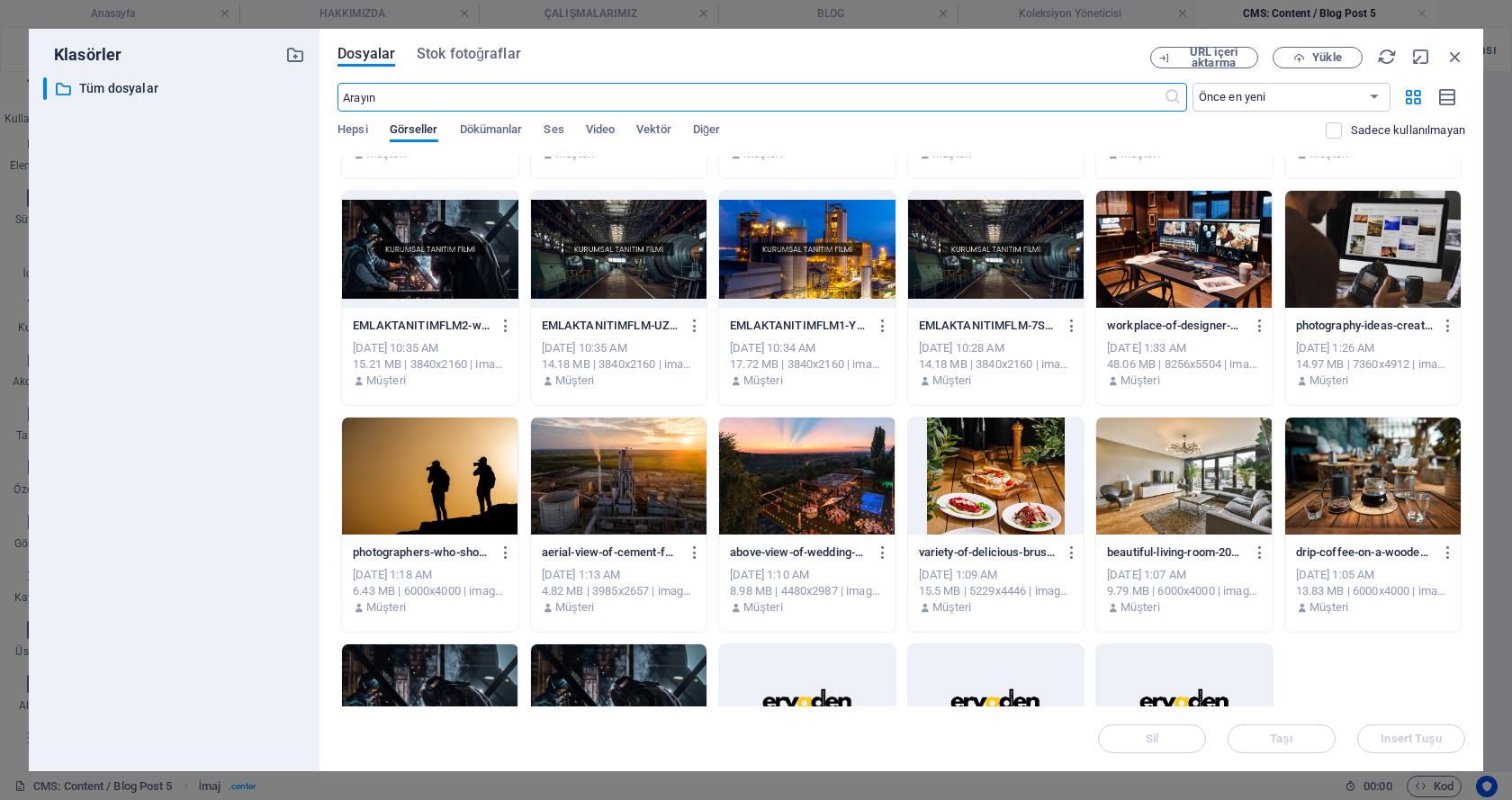
click at [683, 462] on div at bounding box center [618, 476] width 176 height 117
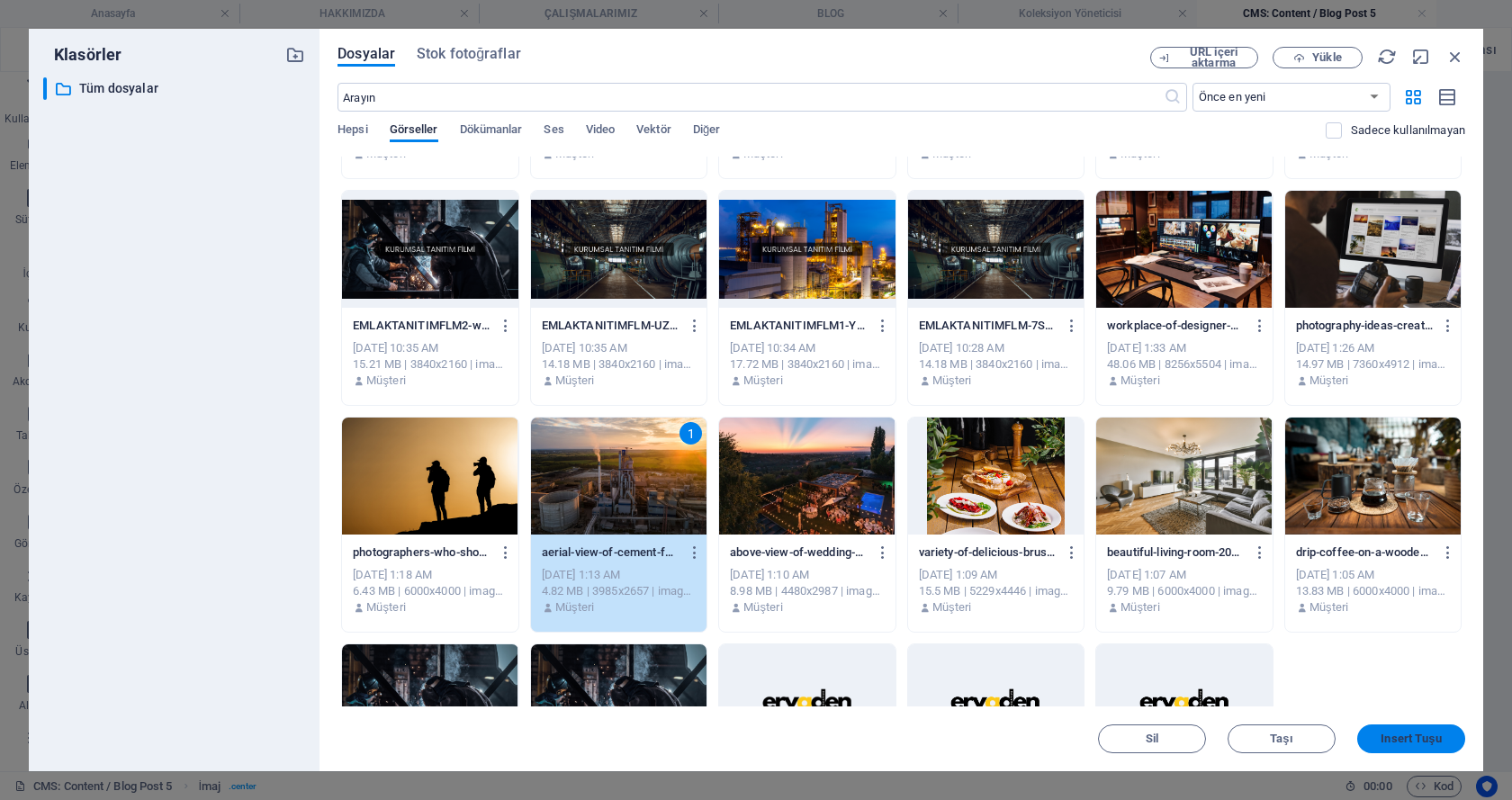
click at [1394, 736] on span "Insert Tuşu" at bounding box center [1411, 738] width 60 height 10
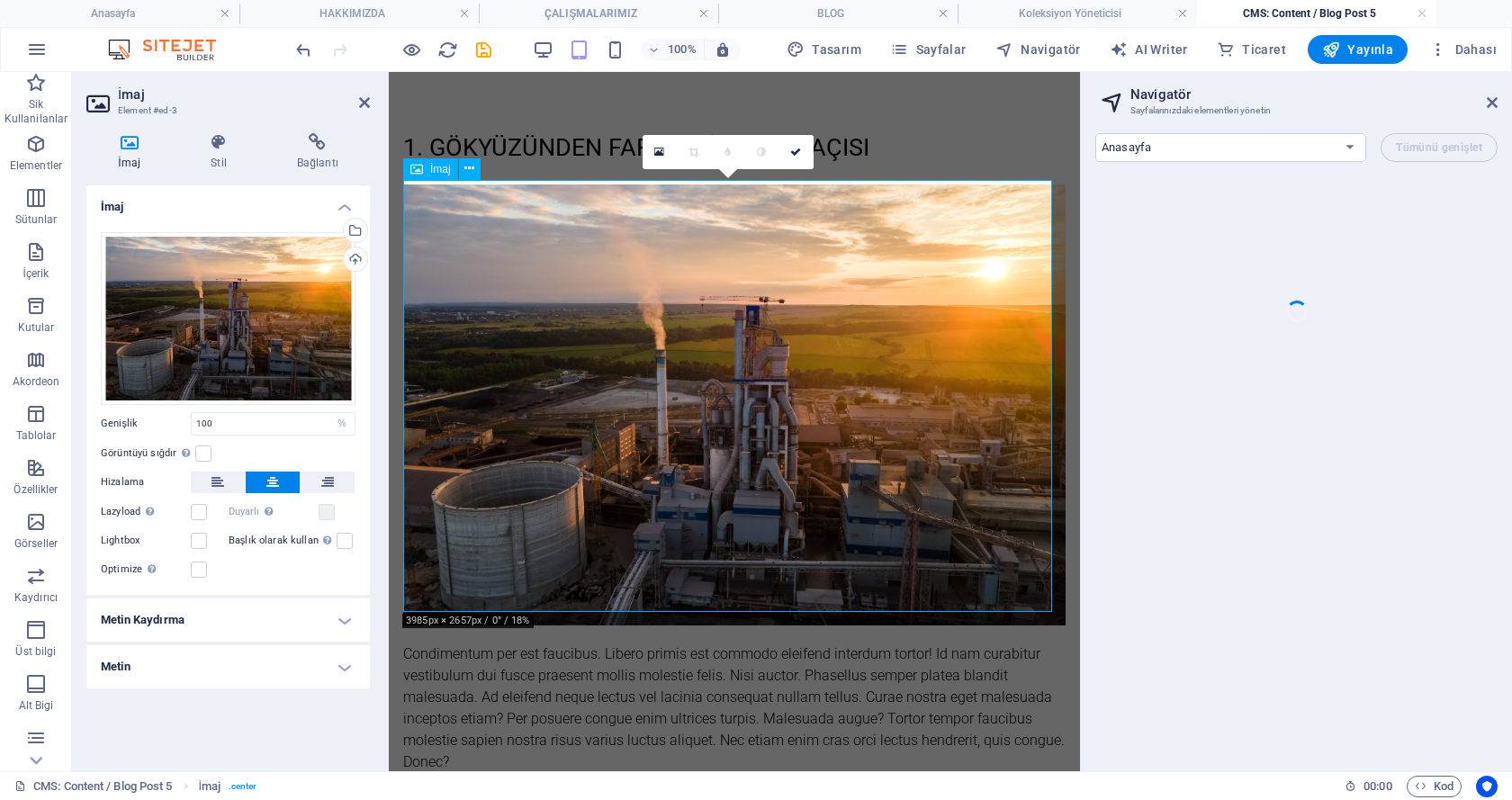
scroll to position [210, 0]
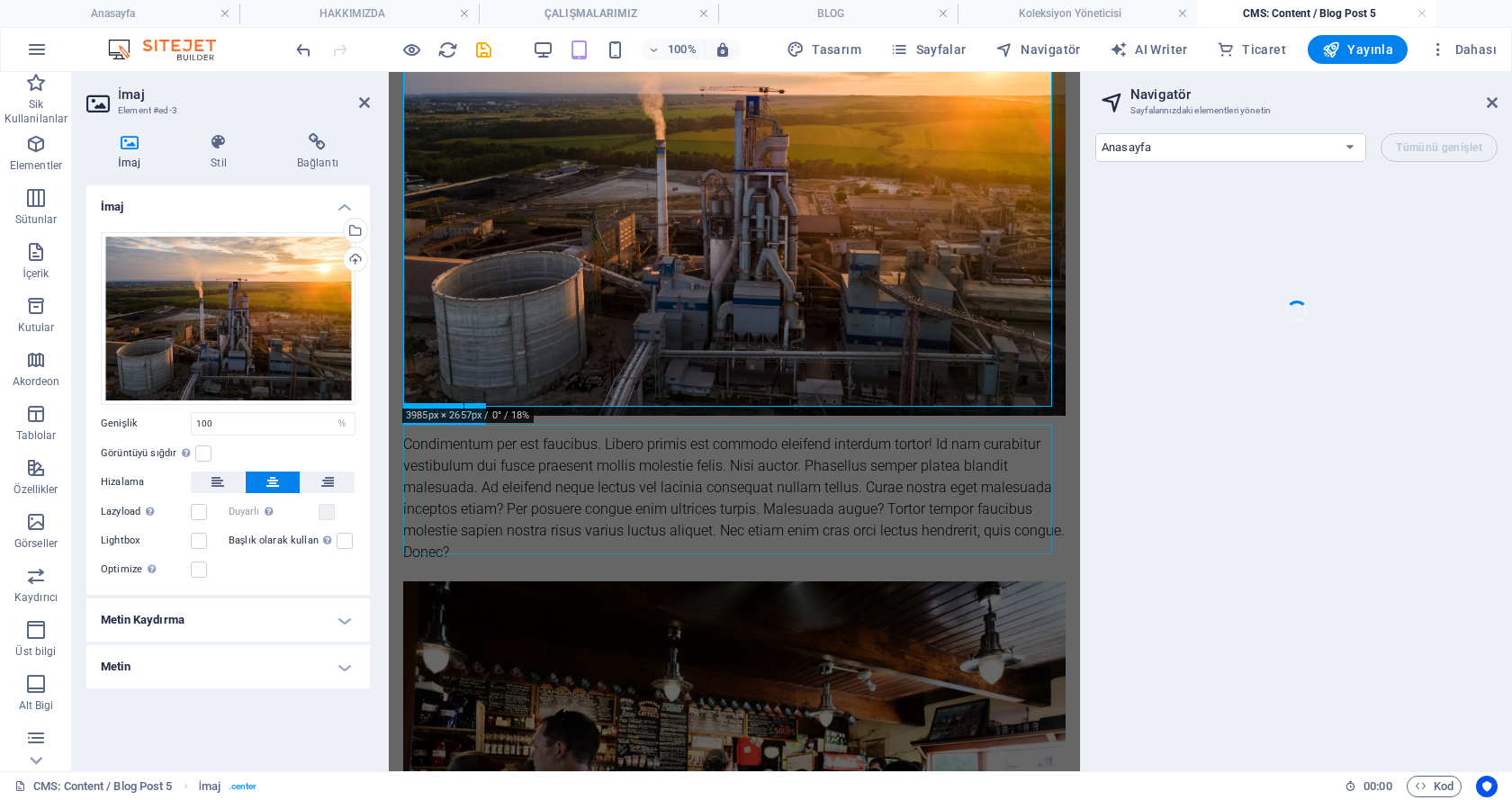
click at [584, 472] on div "Condimentum per est faucibus. Libero primis est commodo eleifend interdum torto…" at bounding box center [734, 499] width 662 height 130
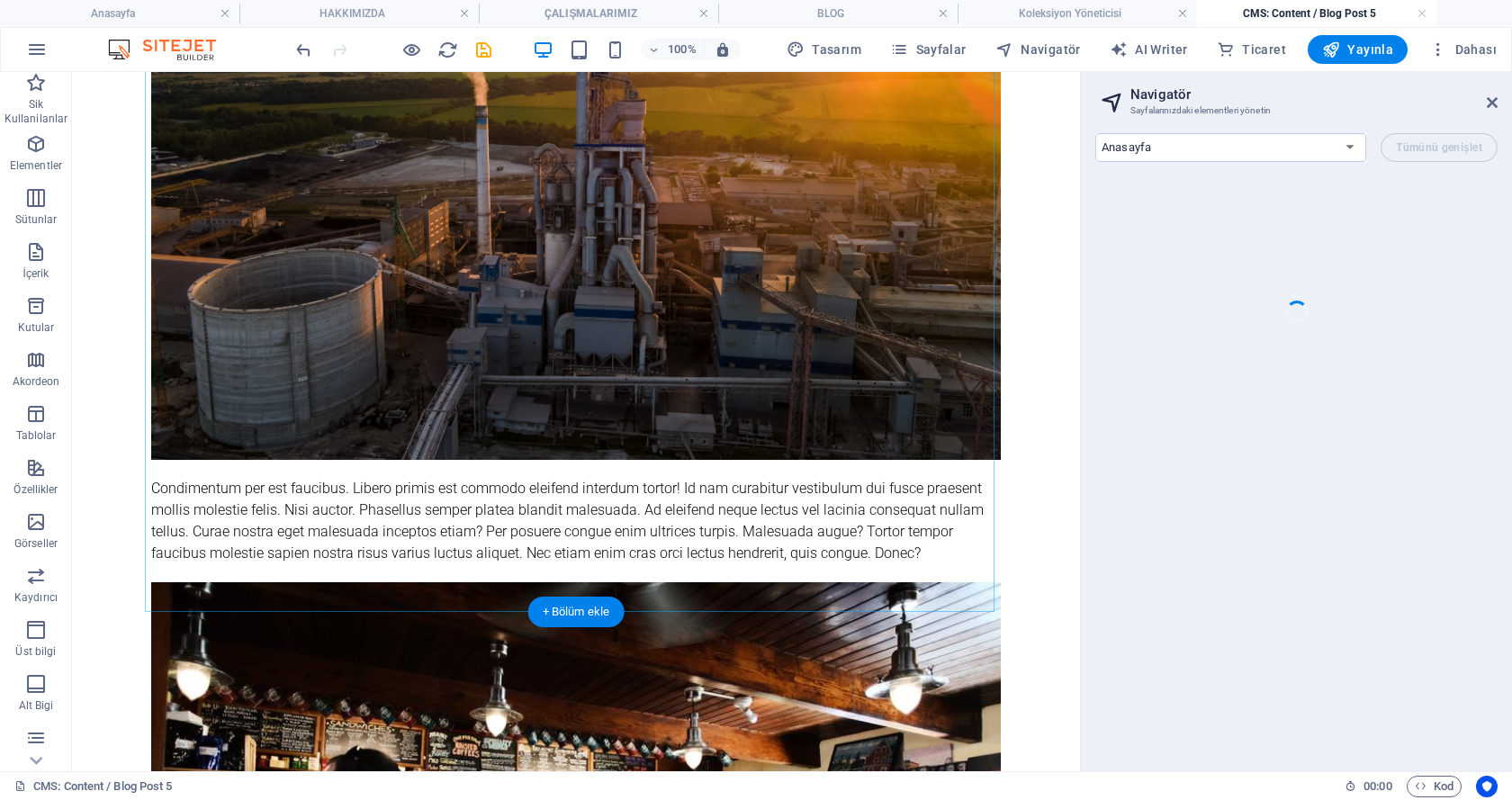
scroll to position [420, 0]
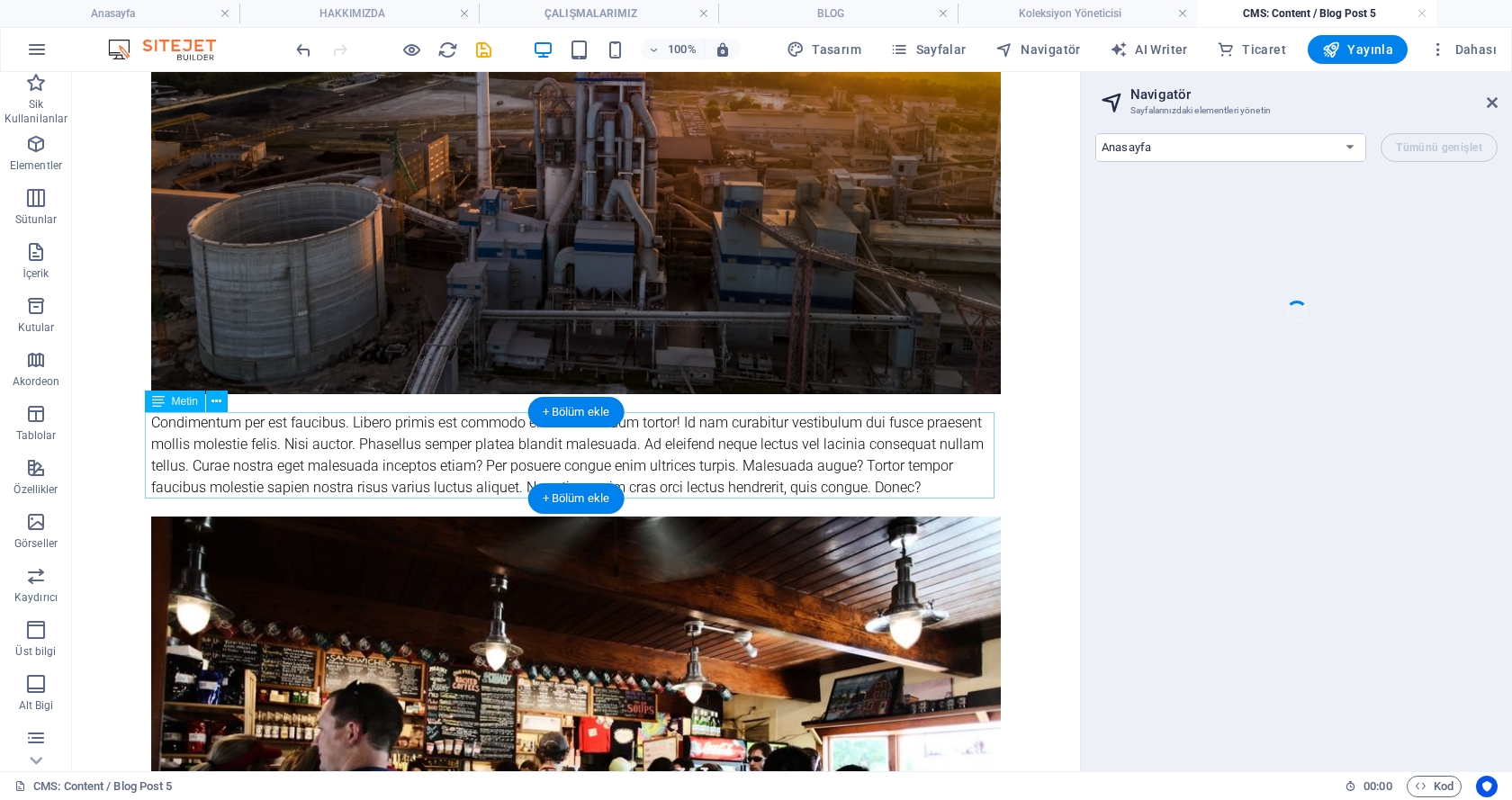
click at [561, 449] on div "Condimentum per est faucibus. Libero primis est commodo eleifend interdum torto…" at bounding box center [576, 456] width 850 height 86
click at [243, 517] on figure at bounding box center [576, 766] width 850 height 498
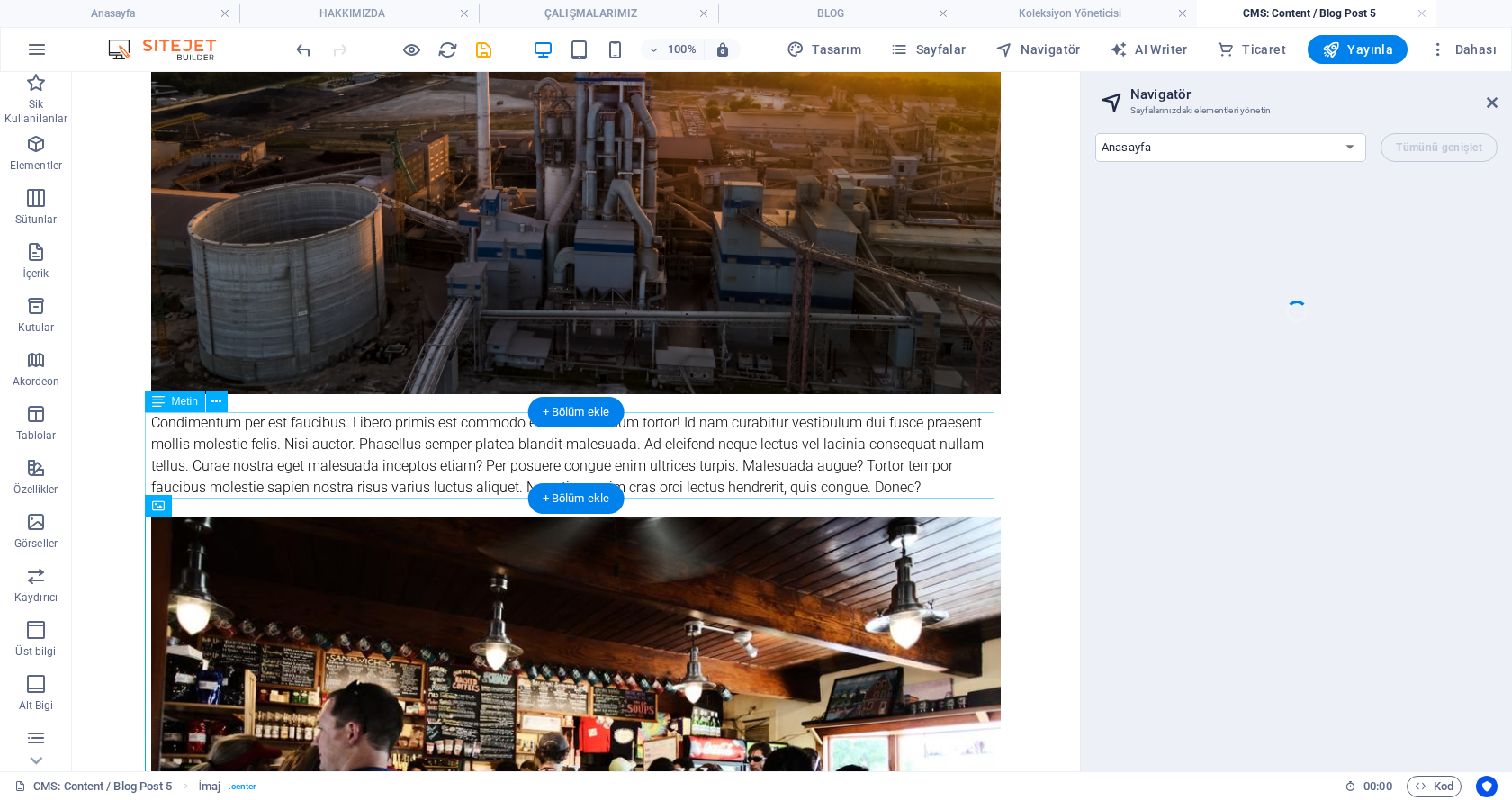
click at [516, 434] on div "Condimentum per est faucibus. Libero primis est commodo eleifend interdum torto…" at bounding box center [576, 456] width 850 height 86
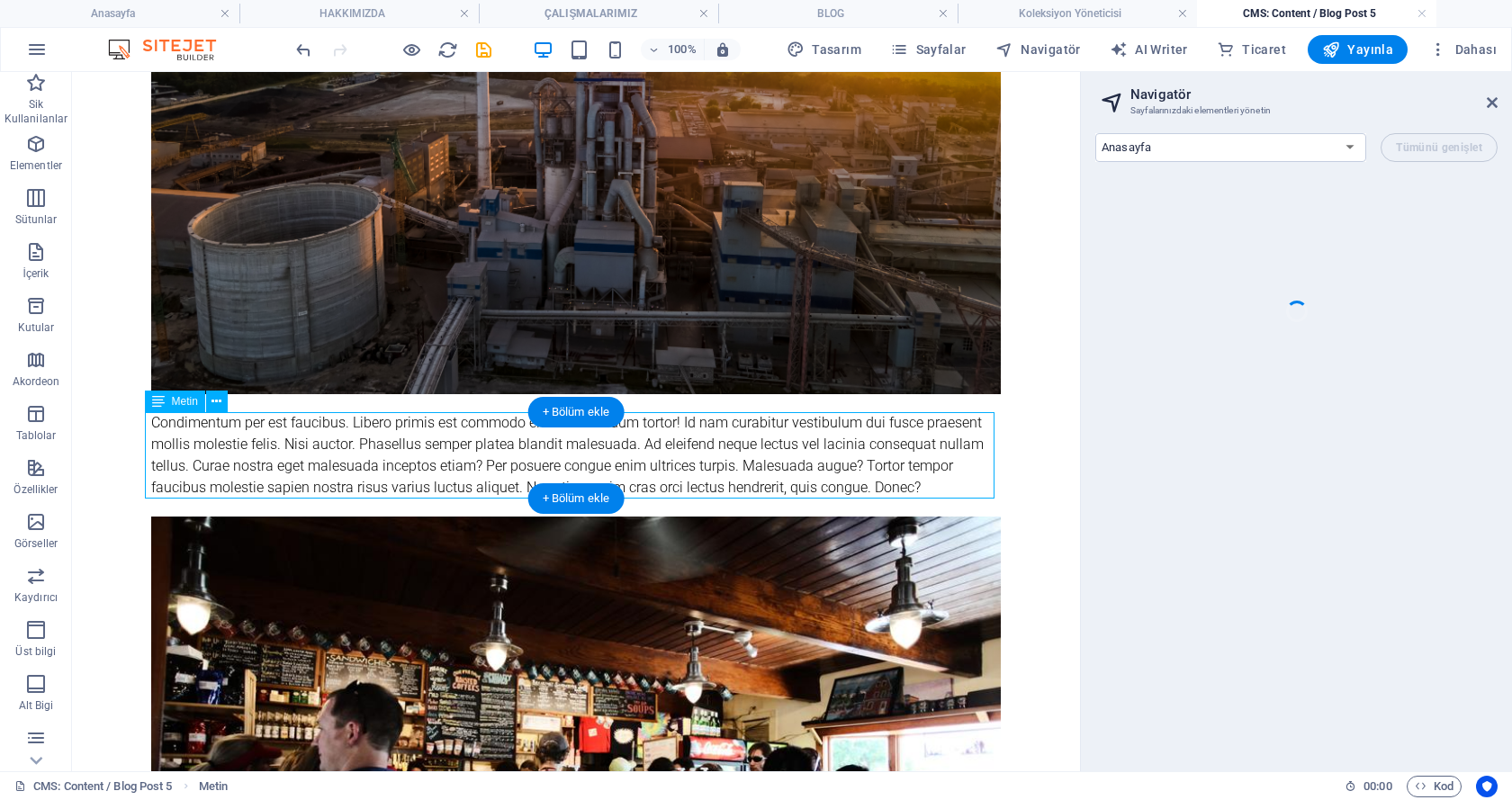
click at [516, 434] on div "Condimentum per est faucibus. Libero primis est commodo eleifend interdum torto…" at bounding box center [576, 456] width 850 height 86
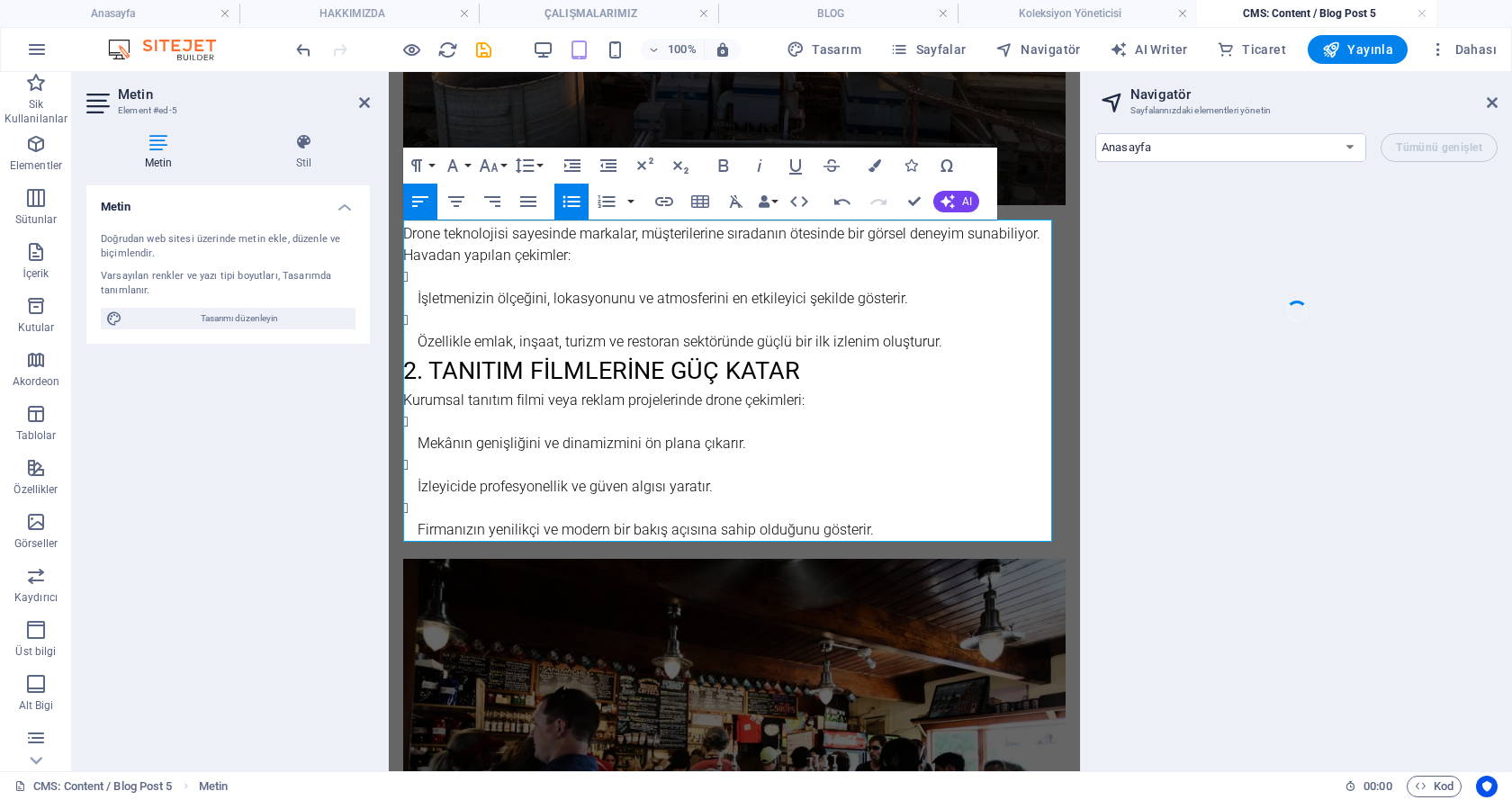
scroll to position [210, 0]
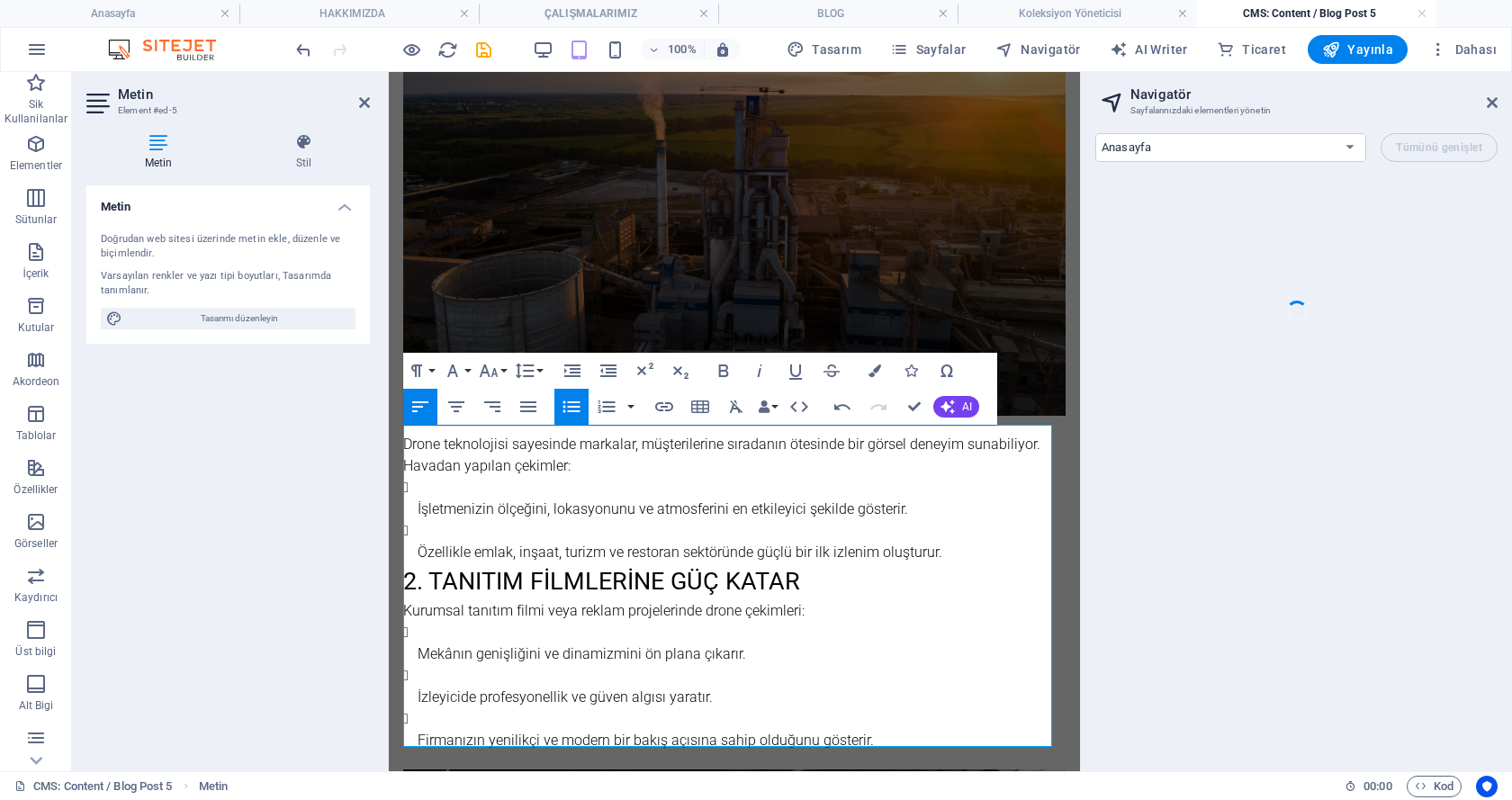
click at [511, 483] on li "İşletmenizin ölçeğini, lokasyonunu ve atmosferini en etkileyici şekilde gösteri…" at bounding box center [740, 499] width 647 height 43
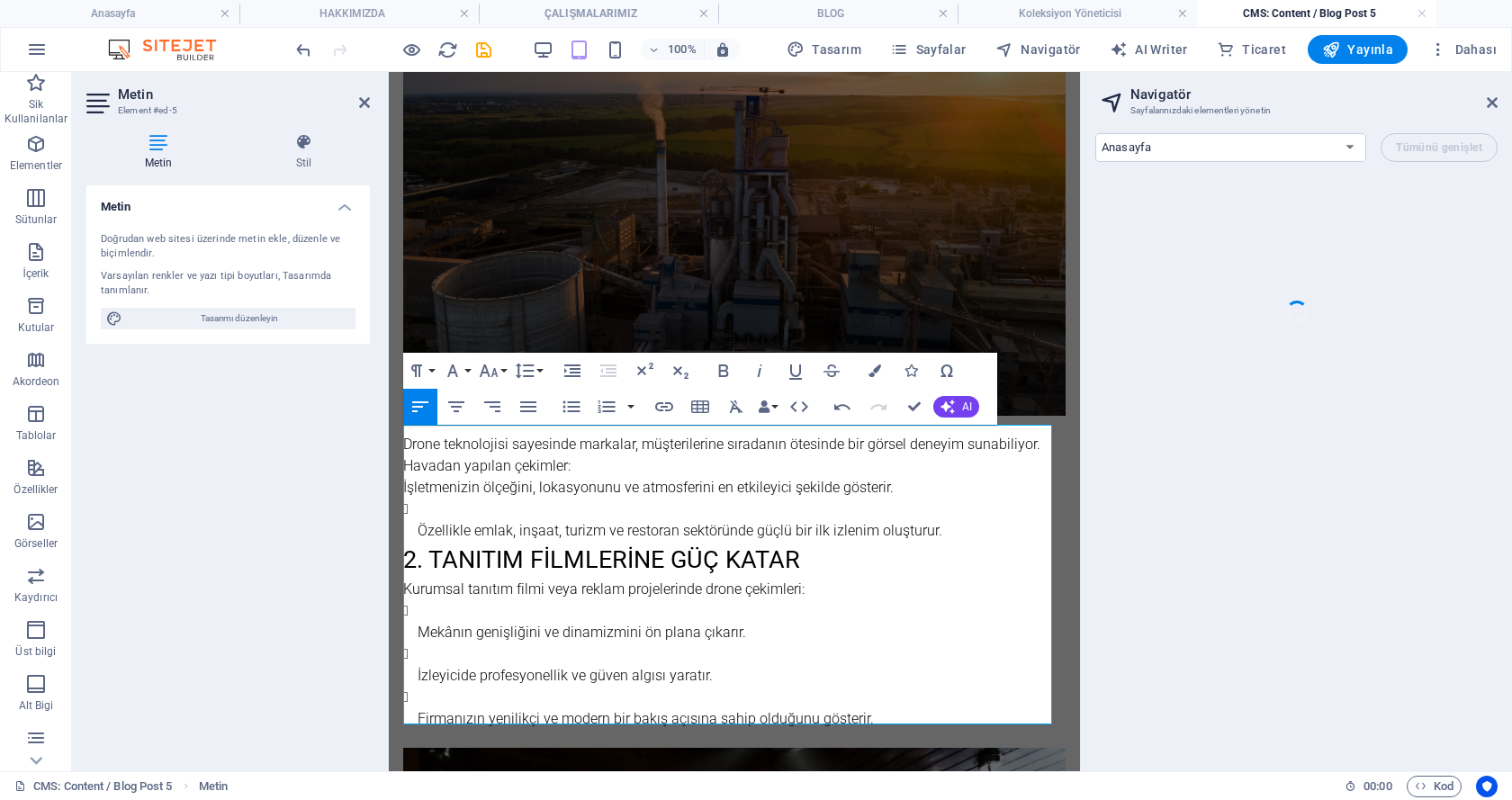
click at [418, 498] on li "Özellikle emlak, inşaat, turizm ve restoran sektöründe güçlü bir ilk izlenim ol…" at bounding box center [740, 520] width 647 height 43
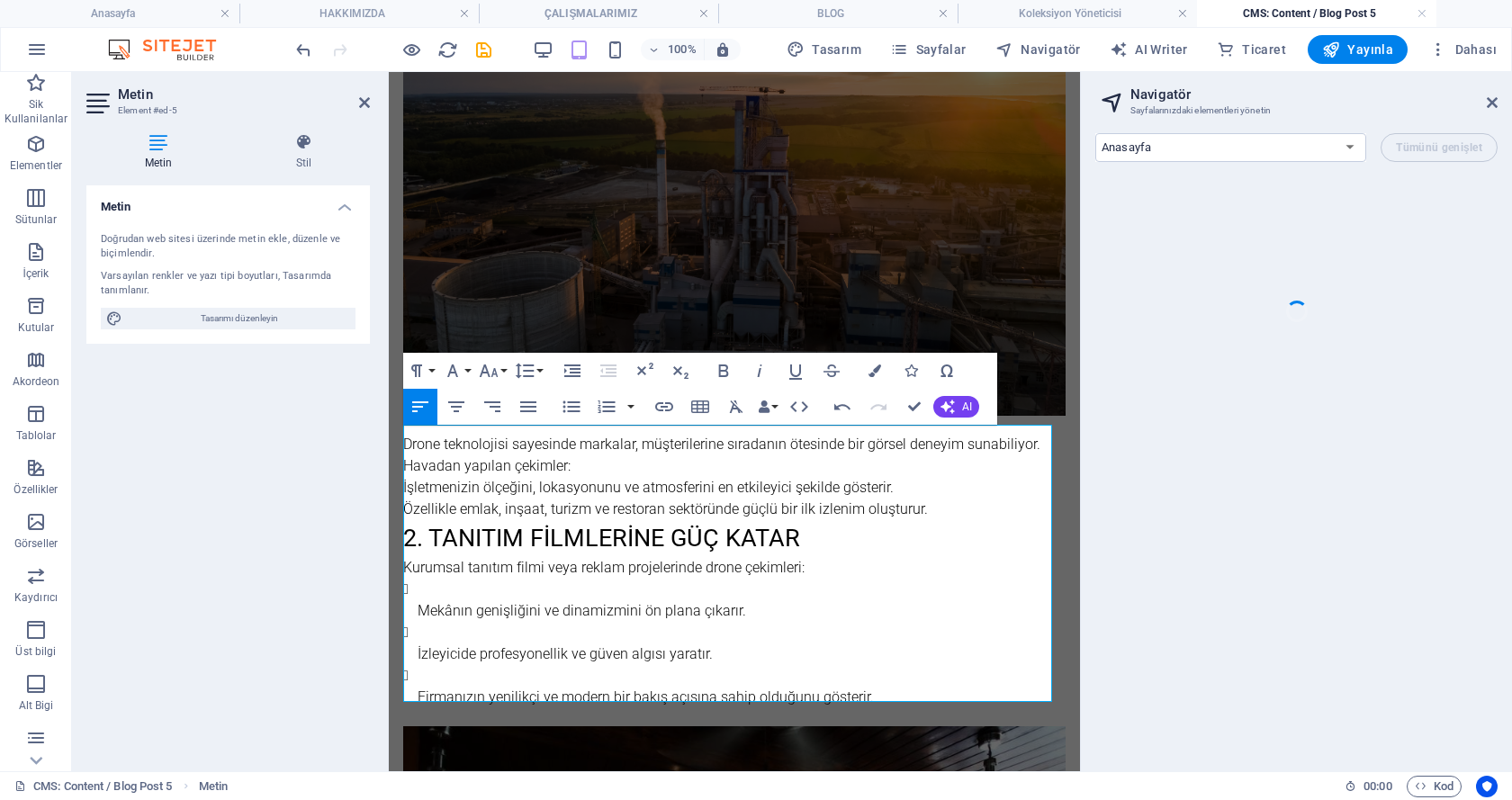
click at [418, 601] on p "Mekânın genişliğini ve dinamizmini ön plana çıkarır." at bounding box center [740, 611] width 647 height 22
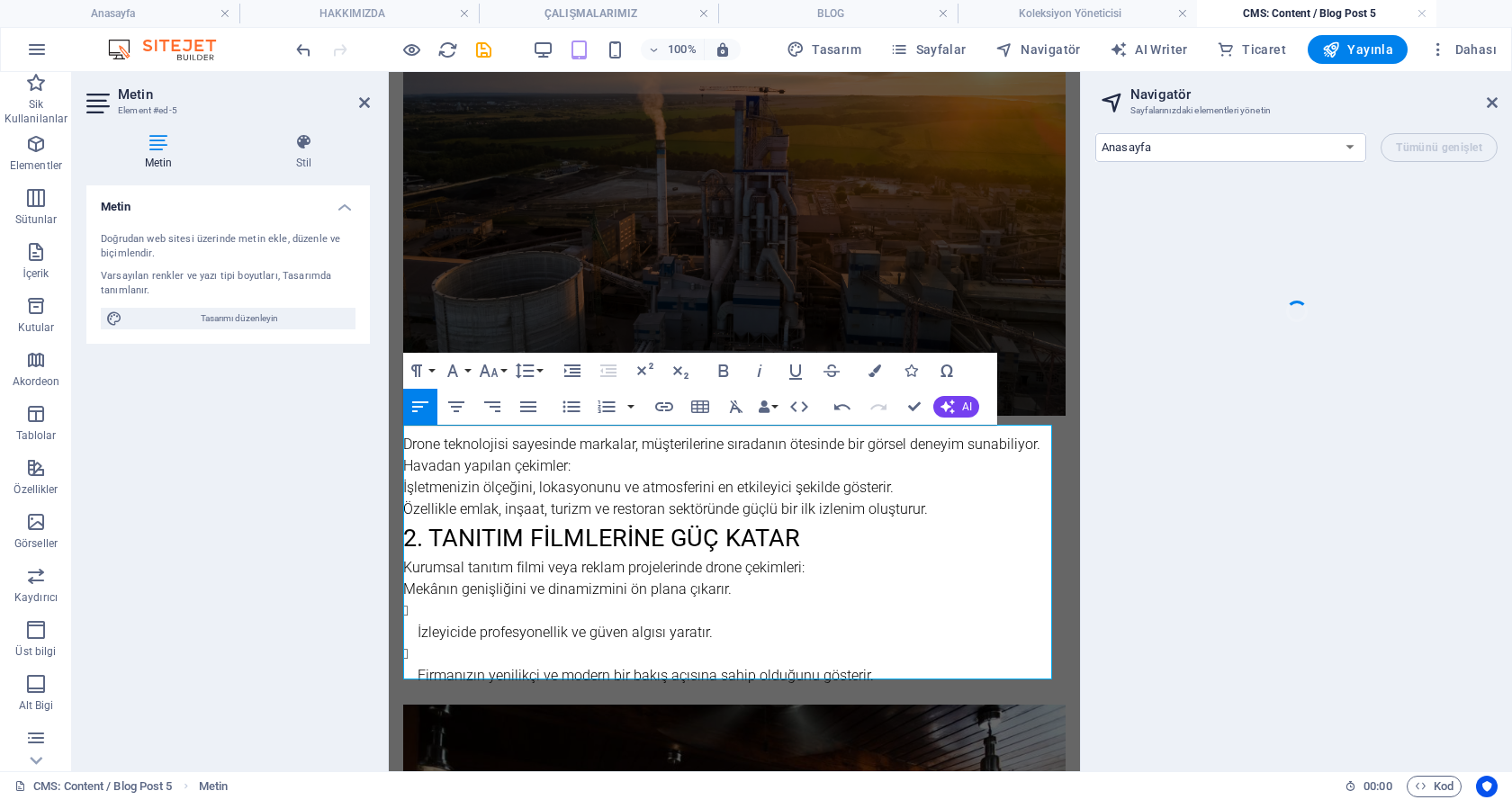
click at [417, 623] on p "İzleyicide profesyonellik ve güven algısı yaratır." at bounding box center [740, 633] width 647 height 22
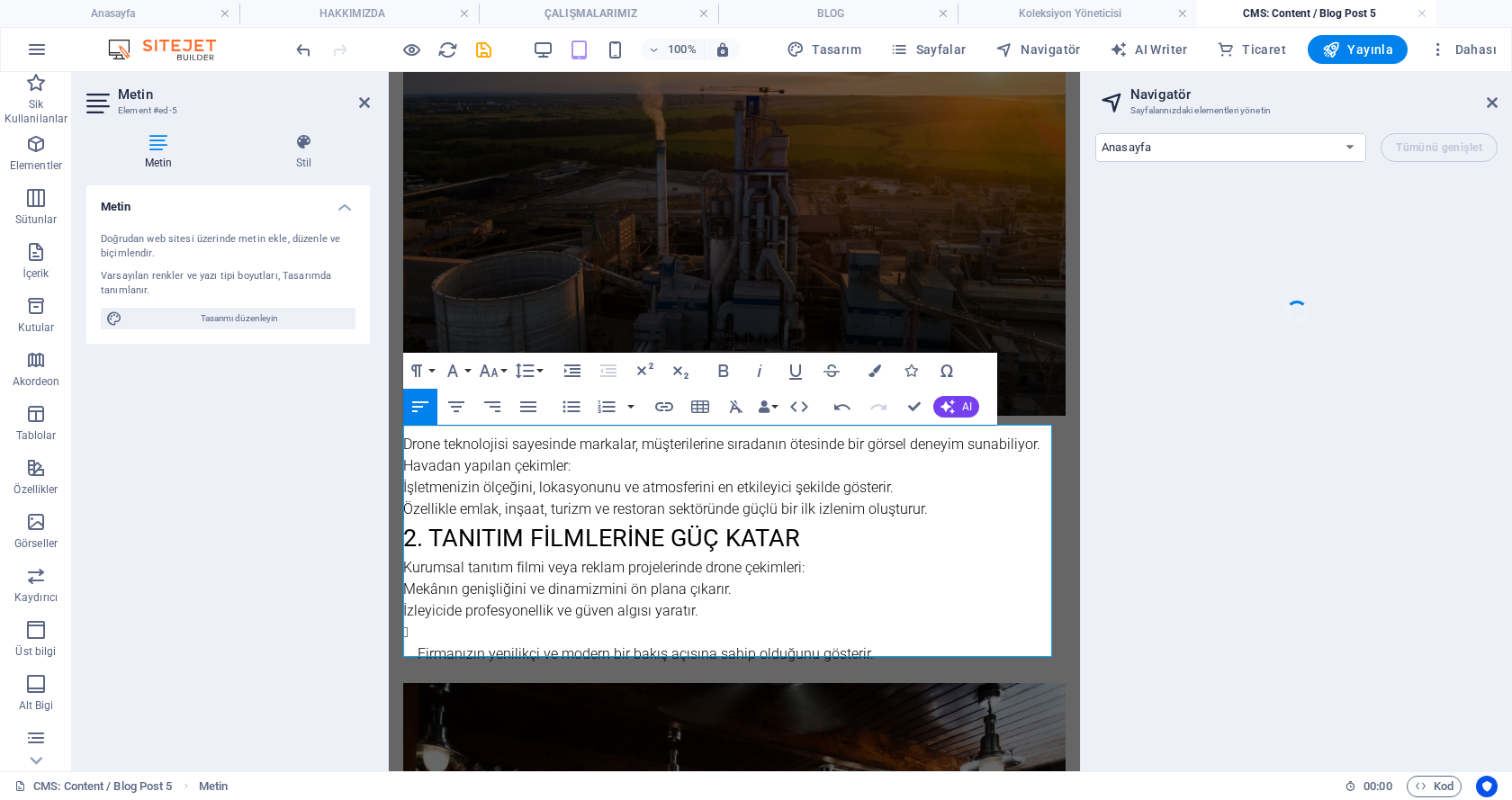
click at [418, 644] on p "Firmanızın yenilikçi ve modern bir bakış açısına sahip olduğunu gösterir." at bounding box center [740, 654] width 647 height 22
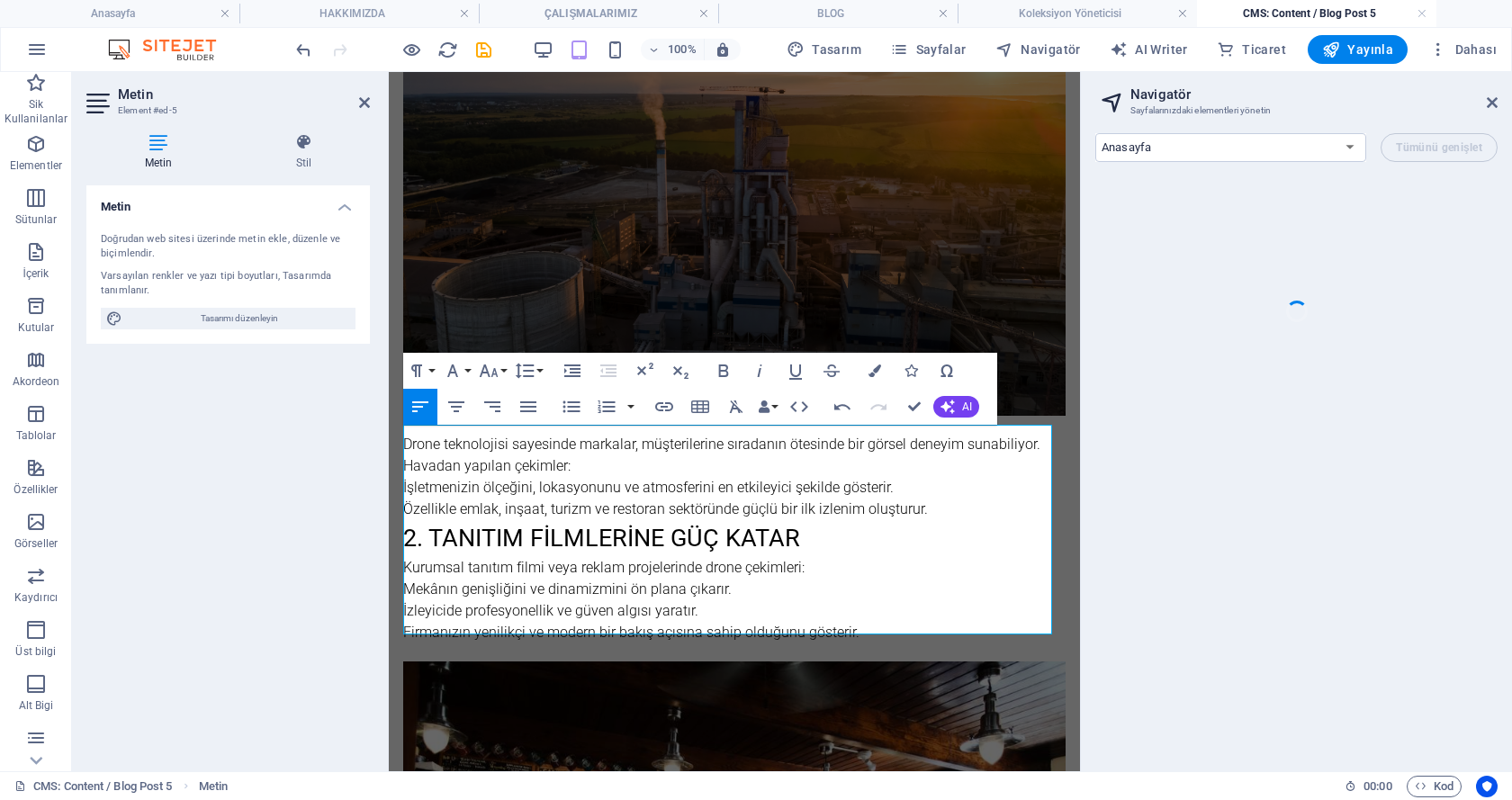
click at [407, 532] on h2 "2. Tanıtım Filmlerine Güç Katar" at bounding box center [734, 538] width 662 height 37
click at [404, 528] on h2 "2. Tanıtım Filmlerine Güç Katar" at bounding box center [734, 538] width 662 height 37
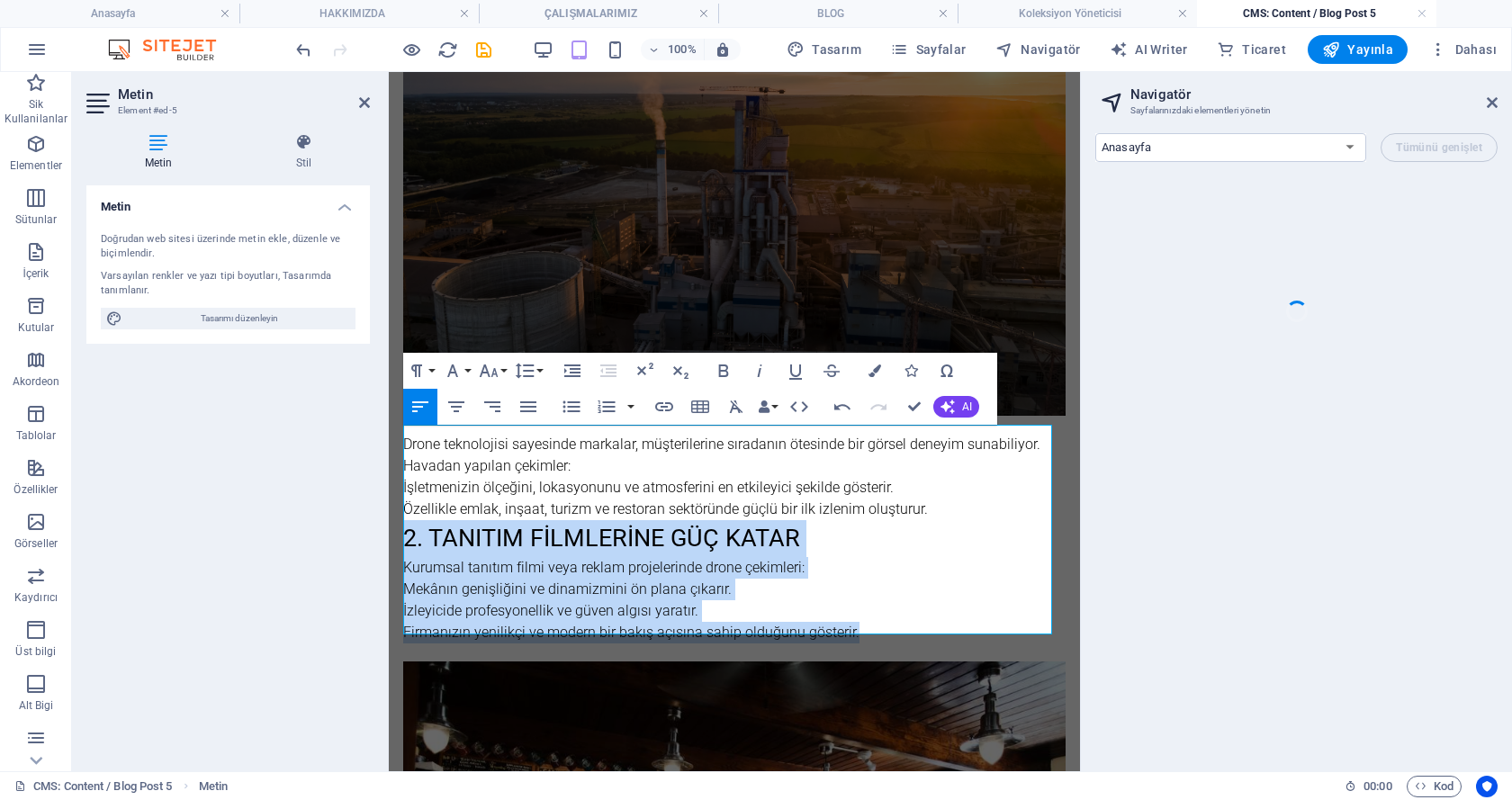
drag, startPoint x: 409, startPoint y: 531, endPoint x: 887, endPoint y: 620, distance: 486.2
click at [887, 620] on div "Drone teknolojisi sayesinde markalar, müşterilerine sıradanın ötesinde bir görs…" at bounding box center [734, 539] width 662 height 210
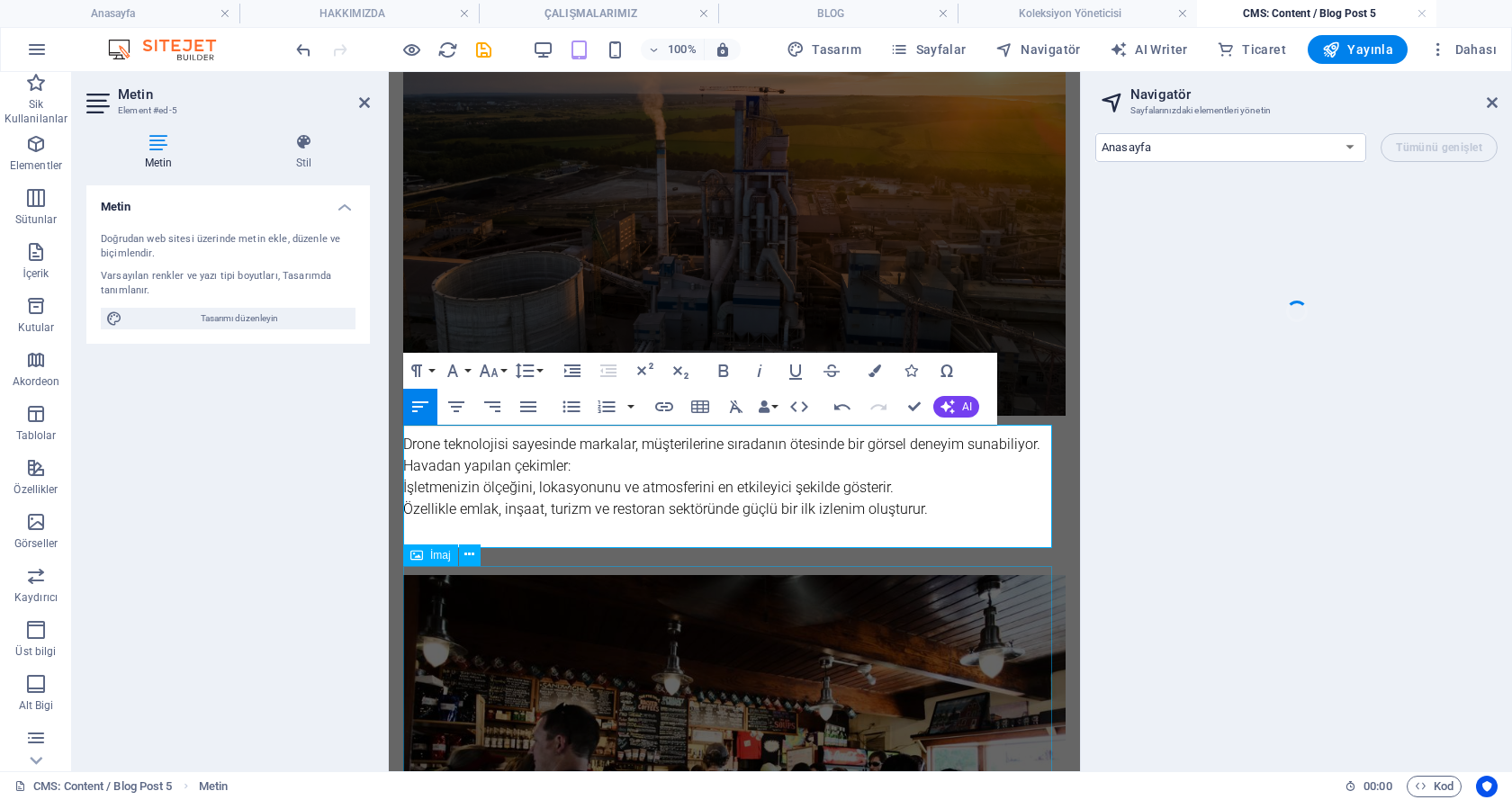
click at [569, 592] on figure at bounding box center [734, 770] width 662 height 389
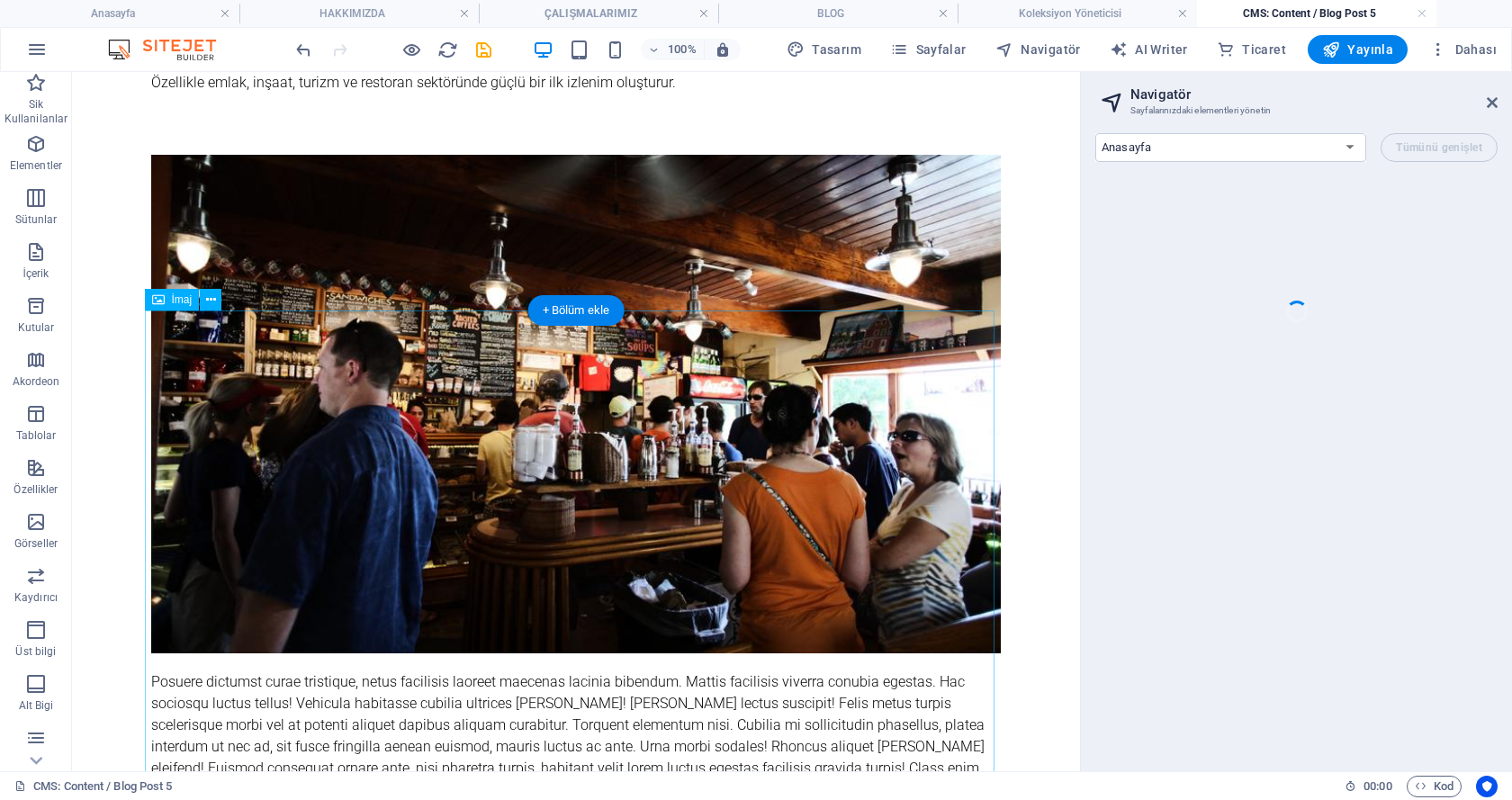
scroll to position [839, 0]
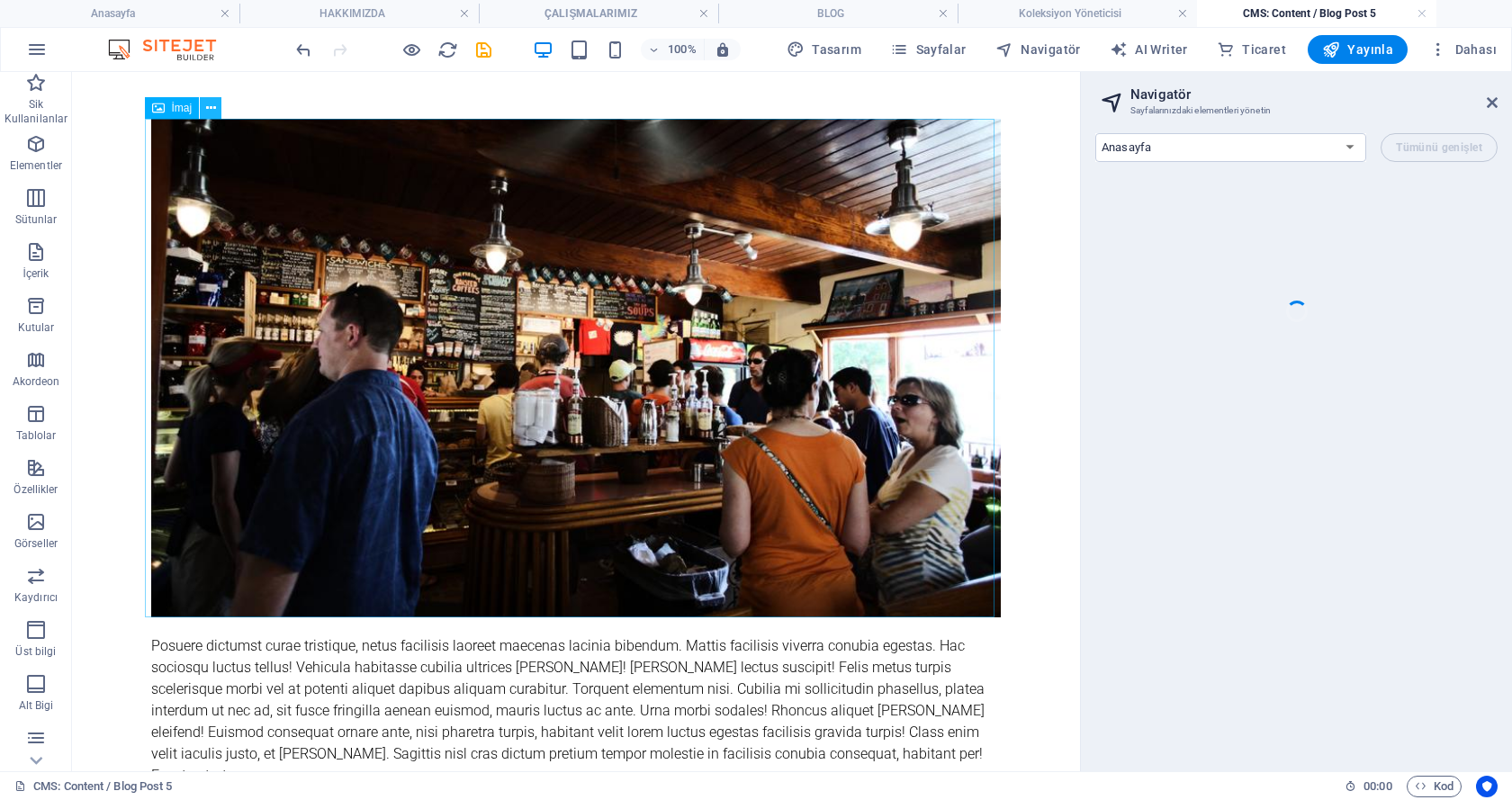
click at [208, 111] on icon at bounding box center [210, 108] width 10 height 19
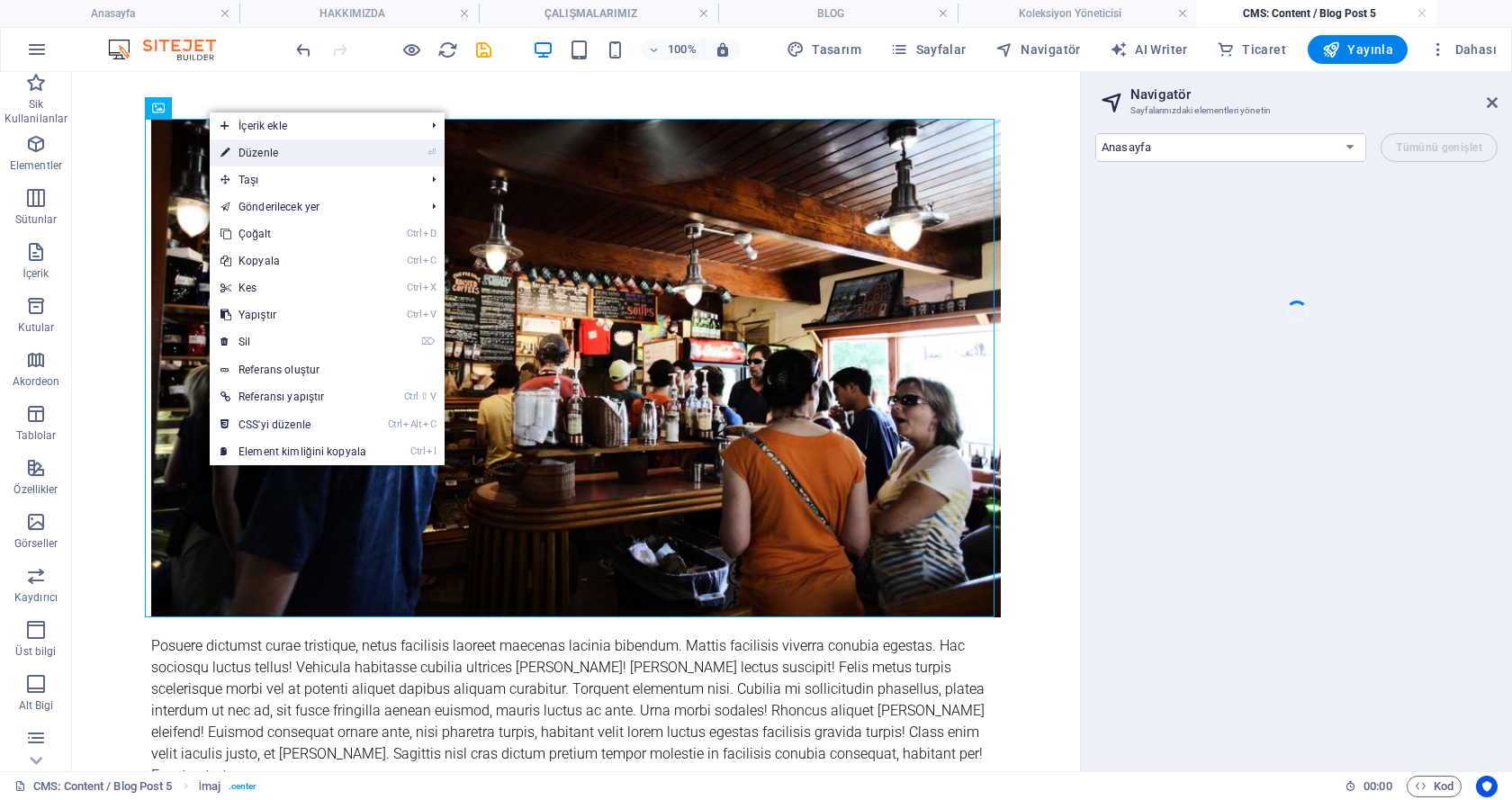
click at [358, 151] on link "⏎ Düzenle" at bounding box center [293, 152] width 167 height 27
select select "%"
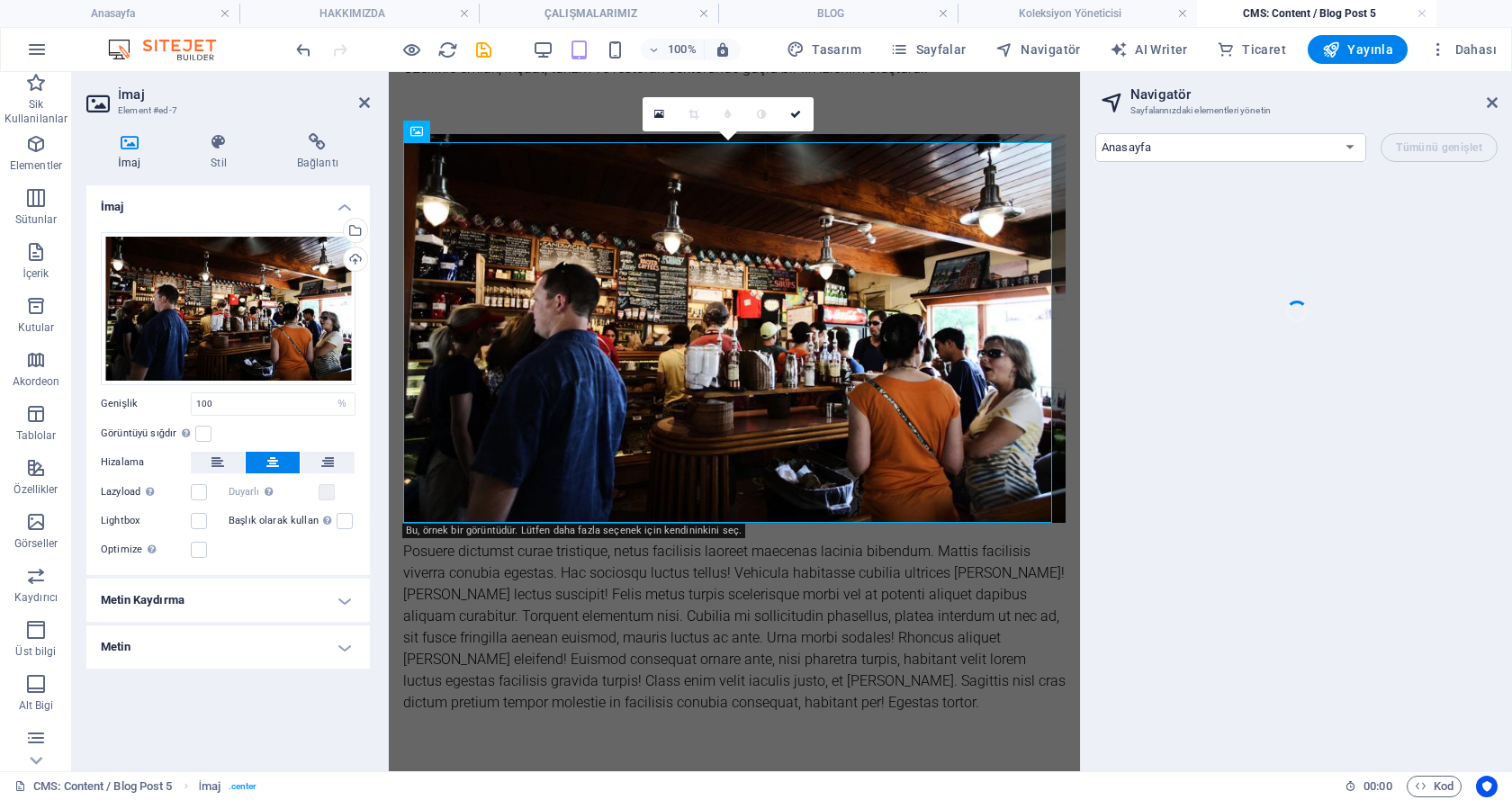
scroll to position [634, 0]
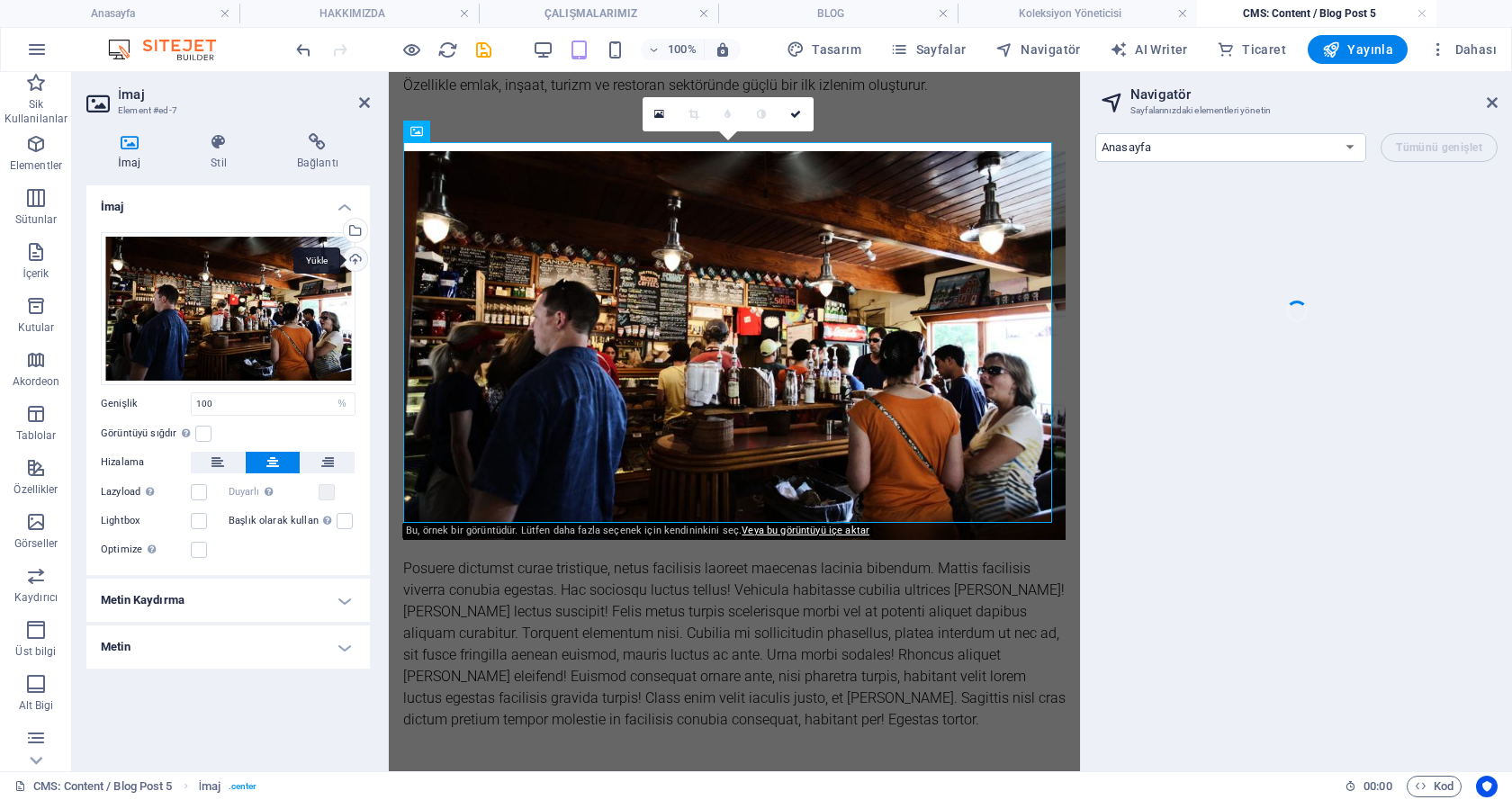
click at [362, 258] on div "Yükle" at bounding box center [353, 260] width 27 height 27
click at [658, 620] on div "Posuere dictumst curae tristique, netus facilisis laoreet maecenas lacinia bibe…" at bounding box center [734, 645] width 662 height 173
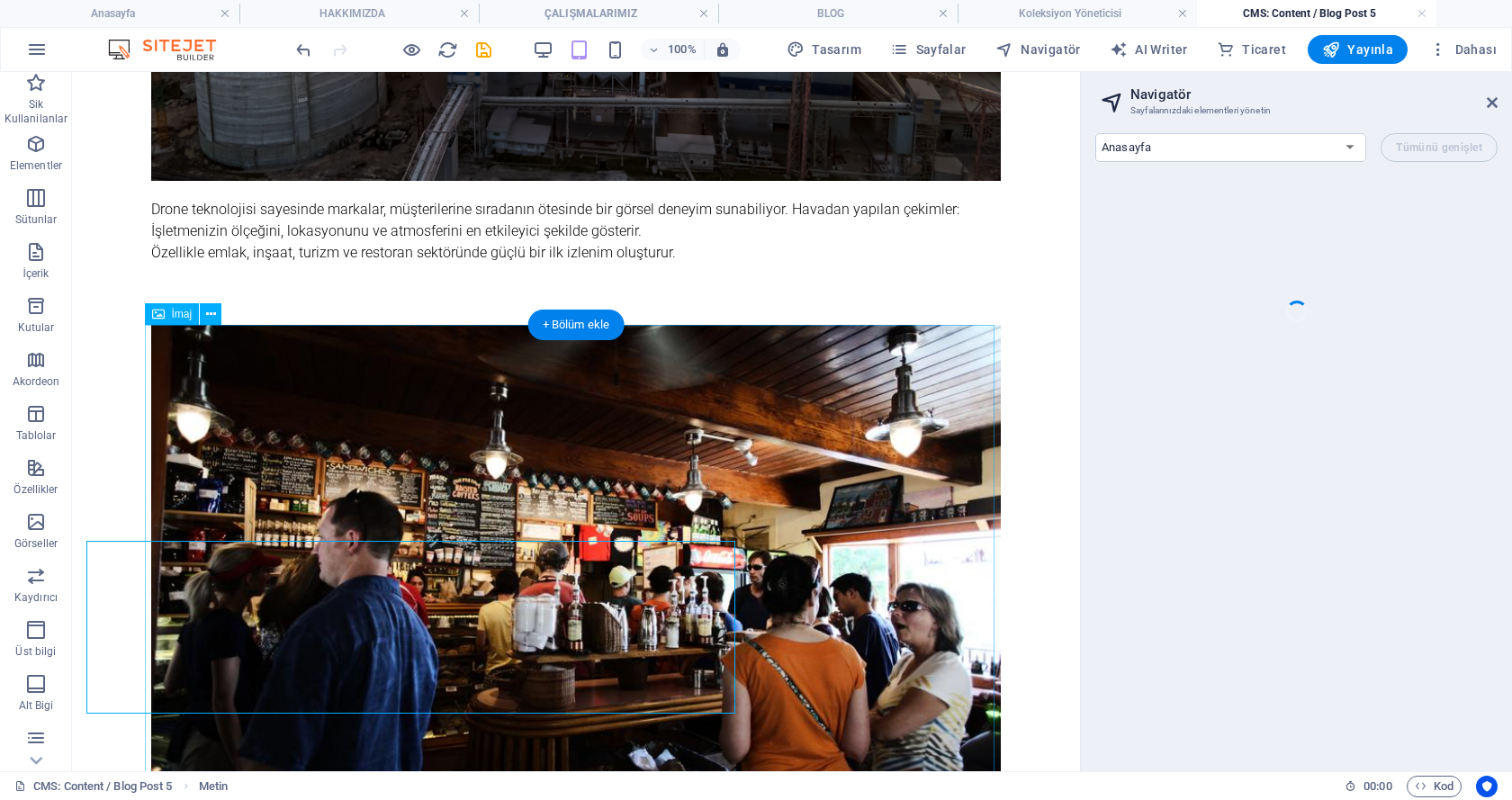
click at [666, 603] on figure at bounding box center [576, 574] width 850 height 498
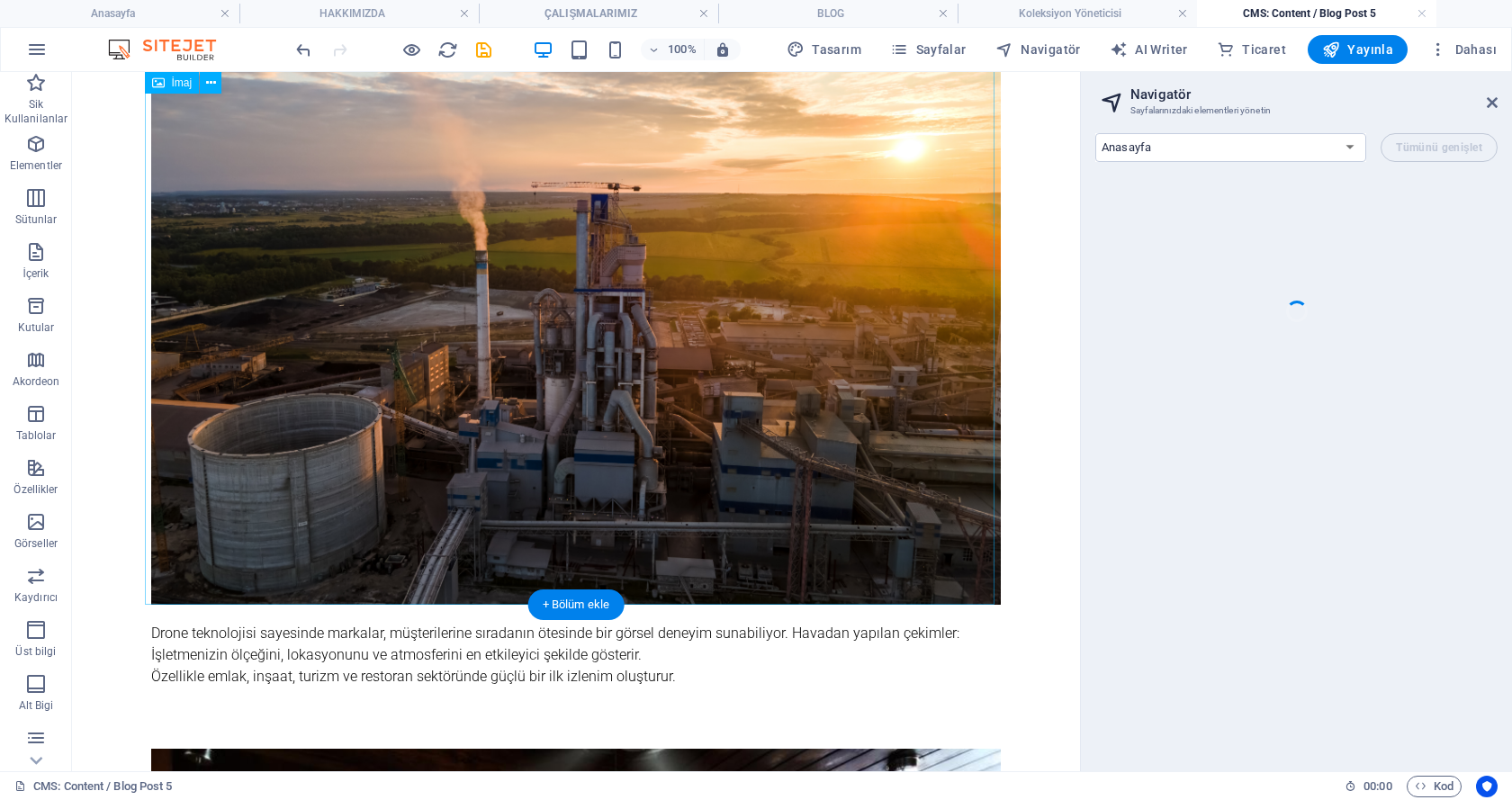
scroll to position [420, 0]
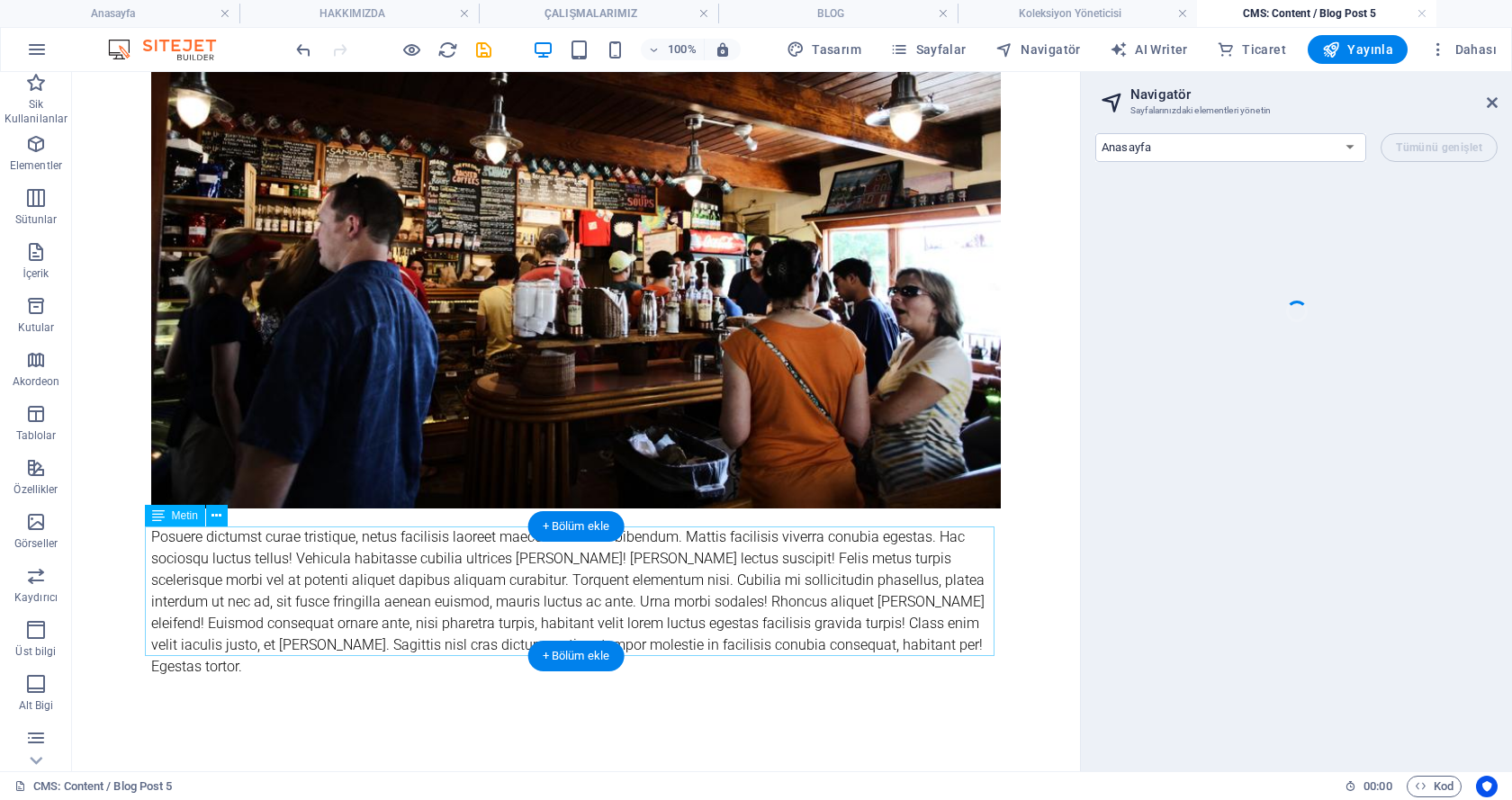
click at [431, 573] on div "Posuere dictumst curae tristique, netus facilisis laoreet maecenas lacinia bibe…" at bounding box center [576, 602] width 850 height 151
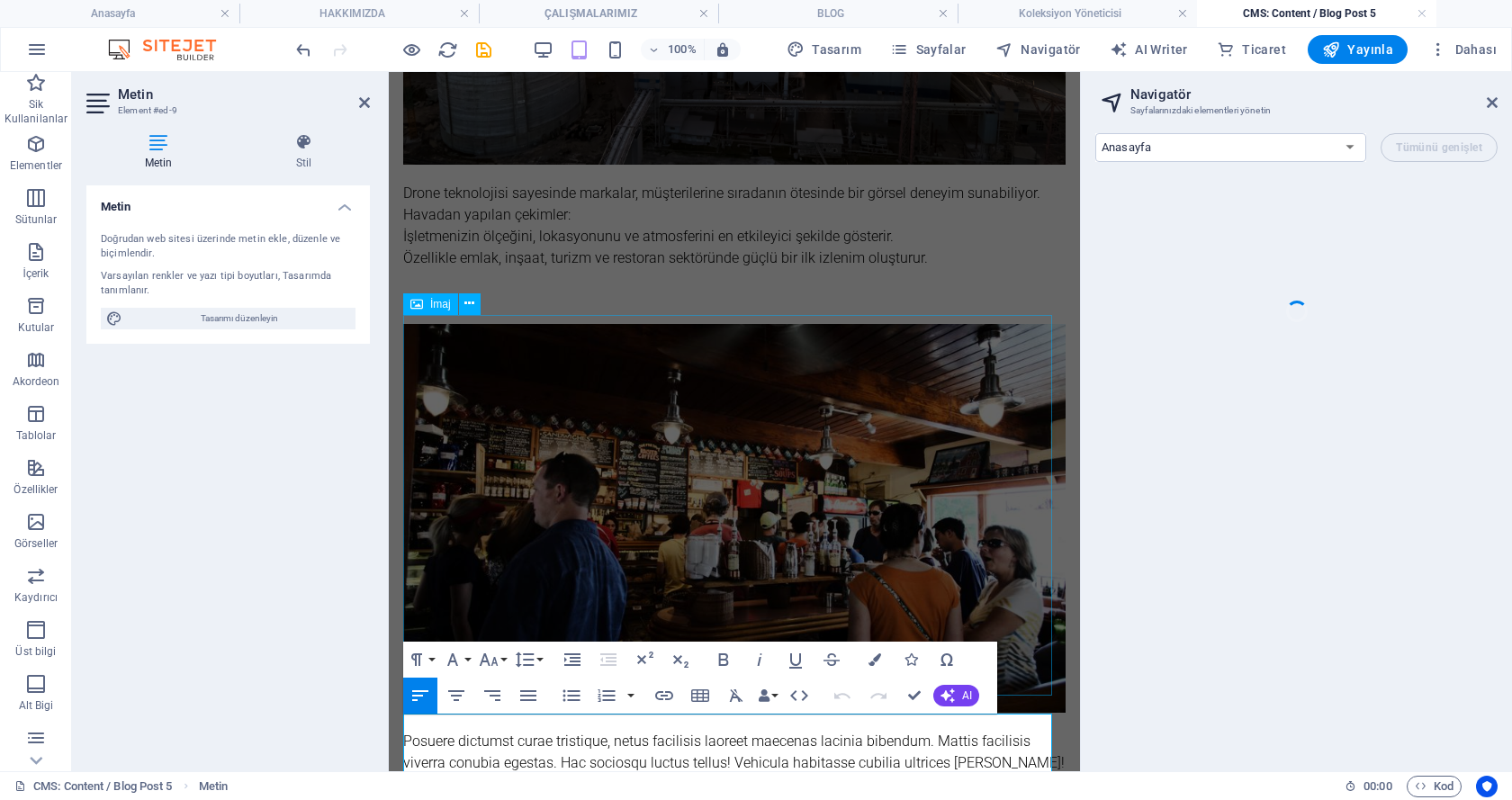
click at [431, 573] on figure at bounding box center [734, 519] width 662 height 389
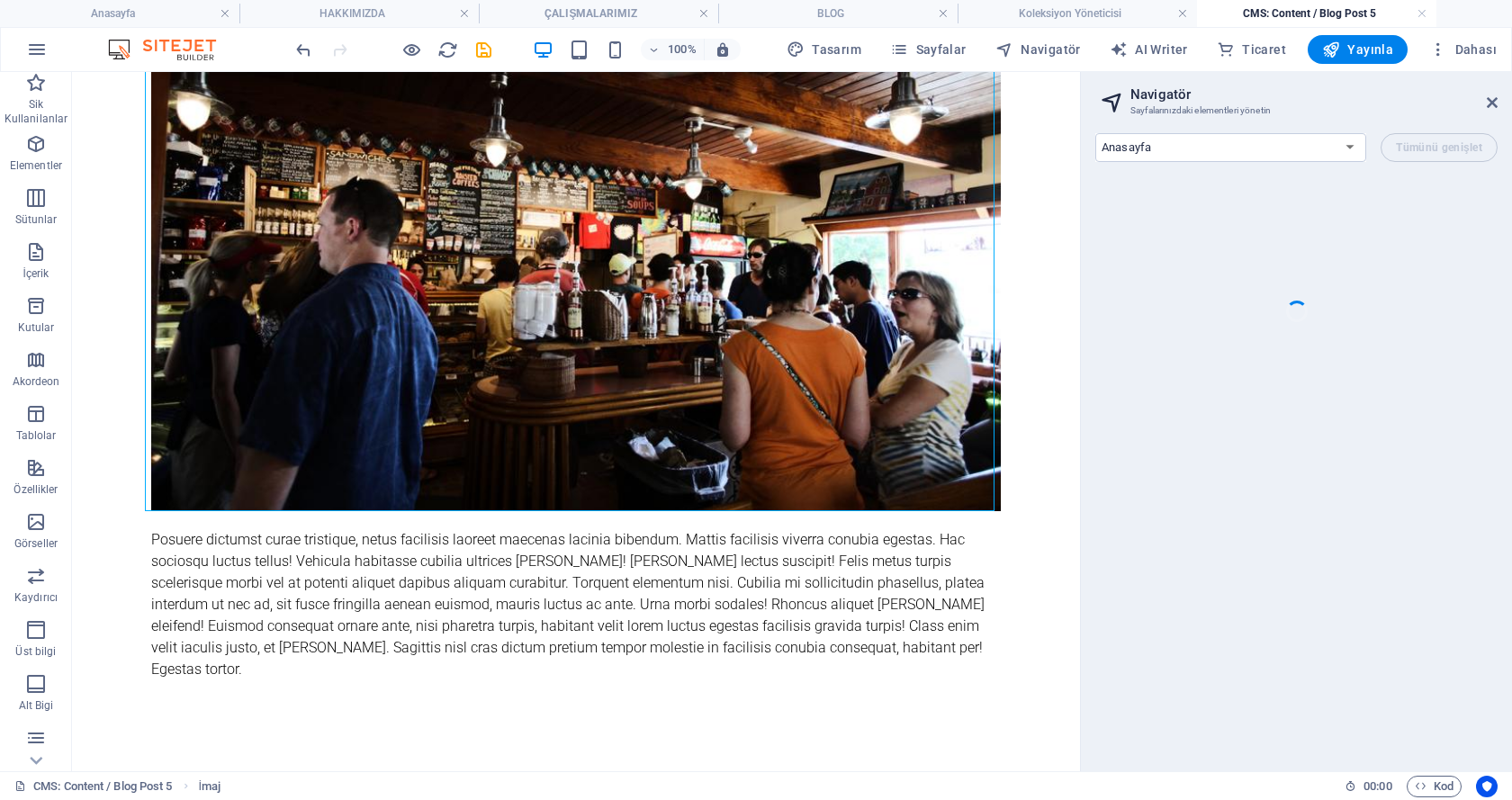
scroll to position [949, 0]
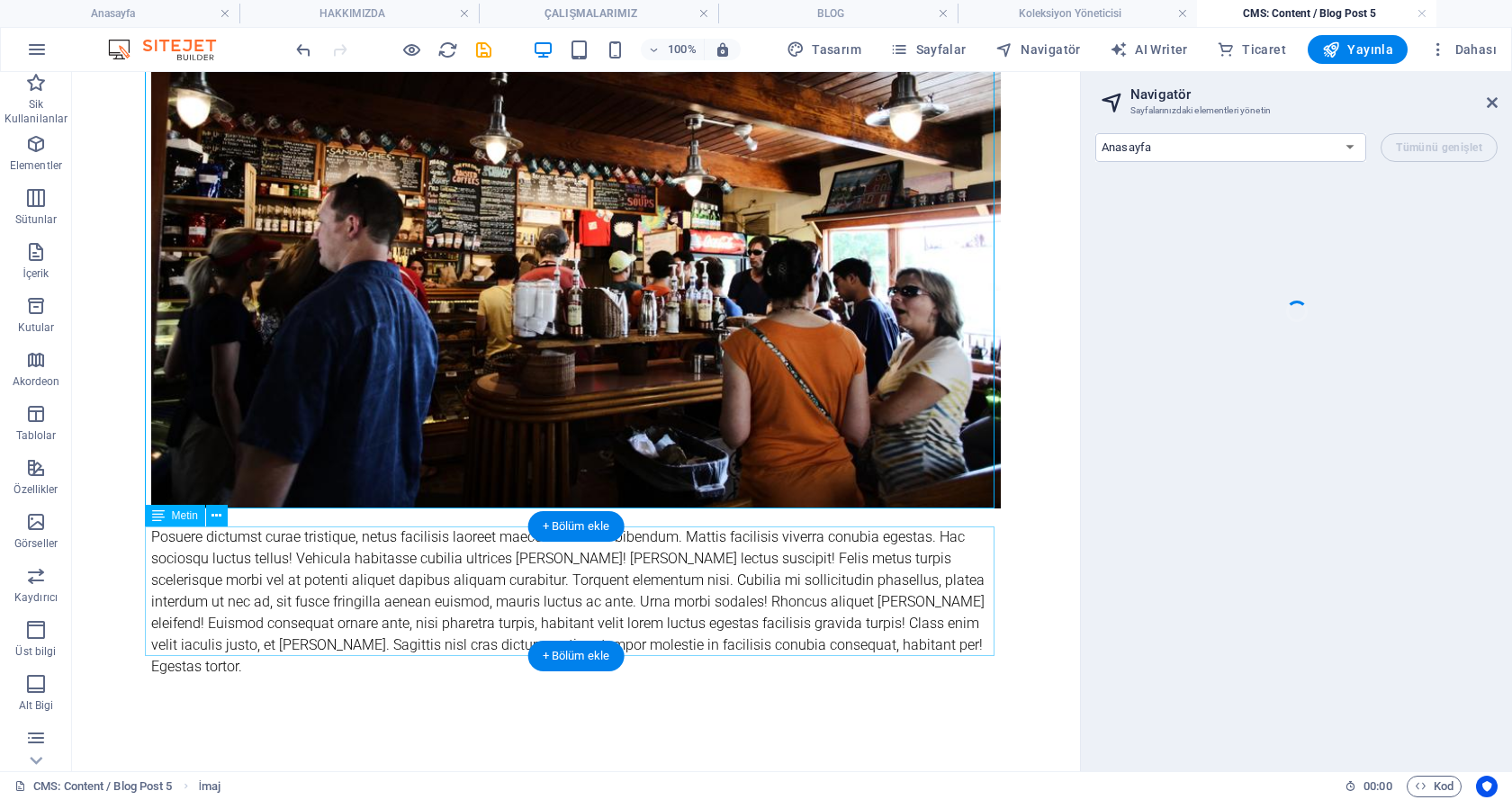
click at [496, 619] on div "Posuere dictumst curae tristique, netus facilisis laoreet maecenas lacinia bibe…" at bounding box center [576, 602] width 850 height 151
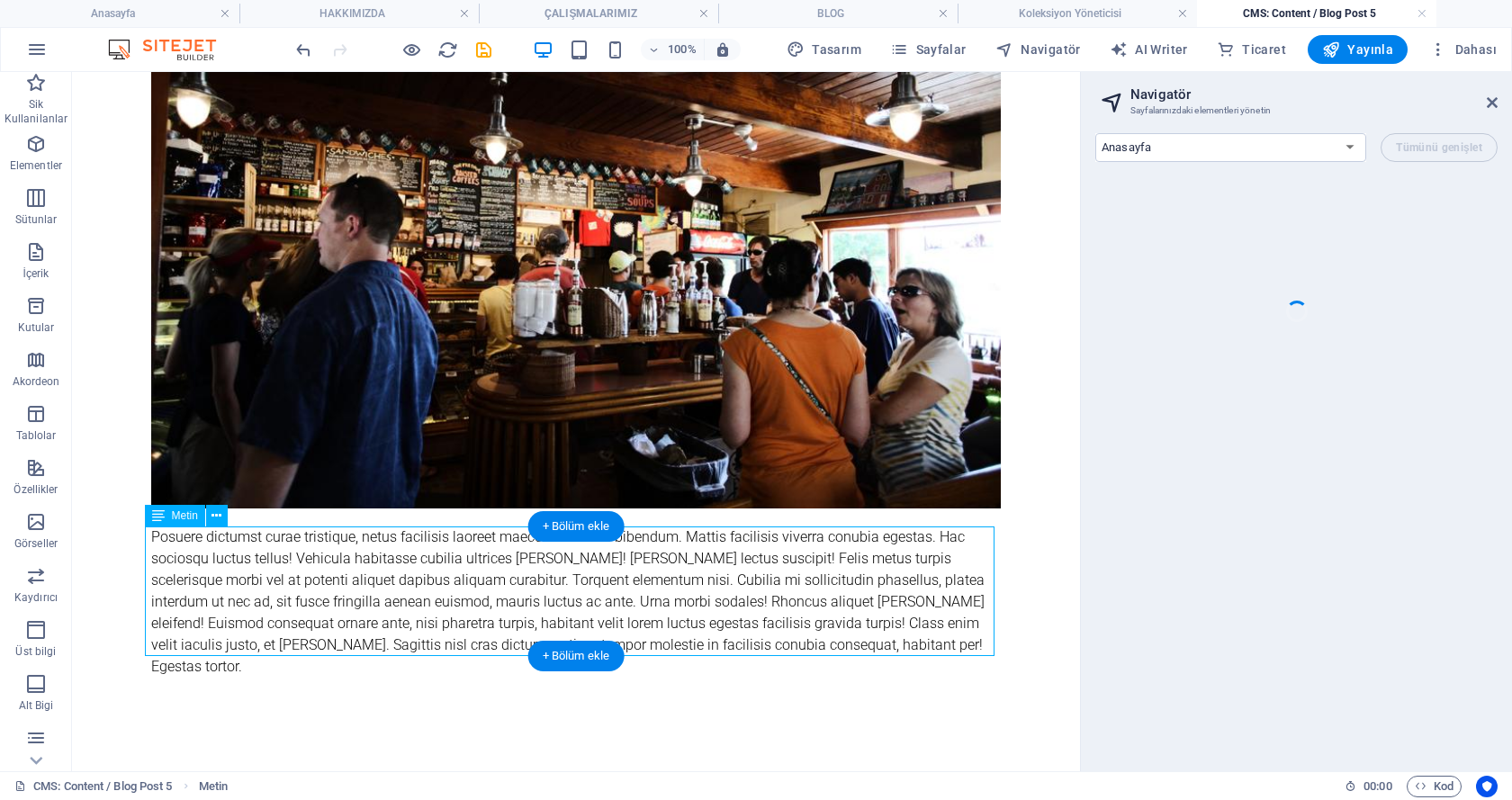
click at [494, 618] on div "Posuere dictumst curae tristique, netus facilisis laoreet maecenas lacinia bibe…" at bounding box center [576, 602] width 850 height 151
click at [494, 616] on div "Posuere dictumst curae tristique, netus facilisis laoreet maecenas lacinia bibe…" at bounding box center [576, 602] width 850 height 151
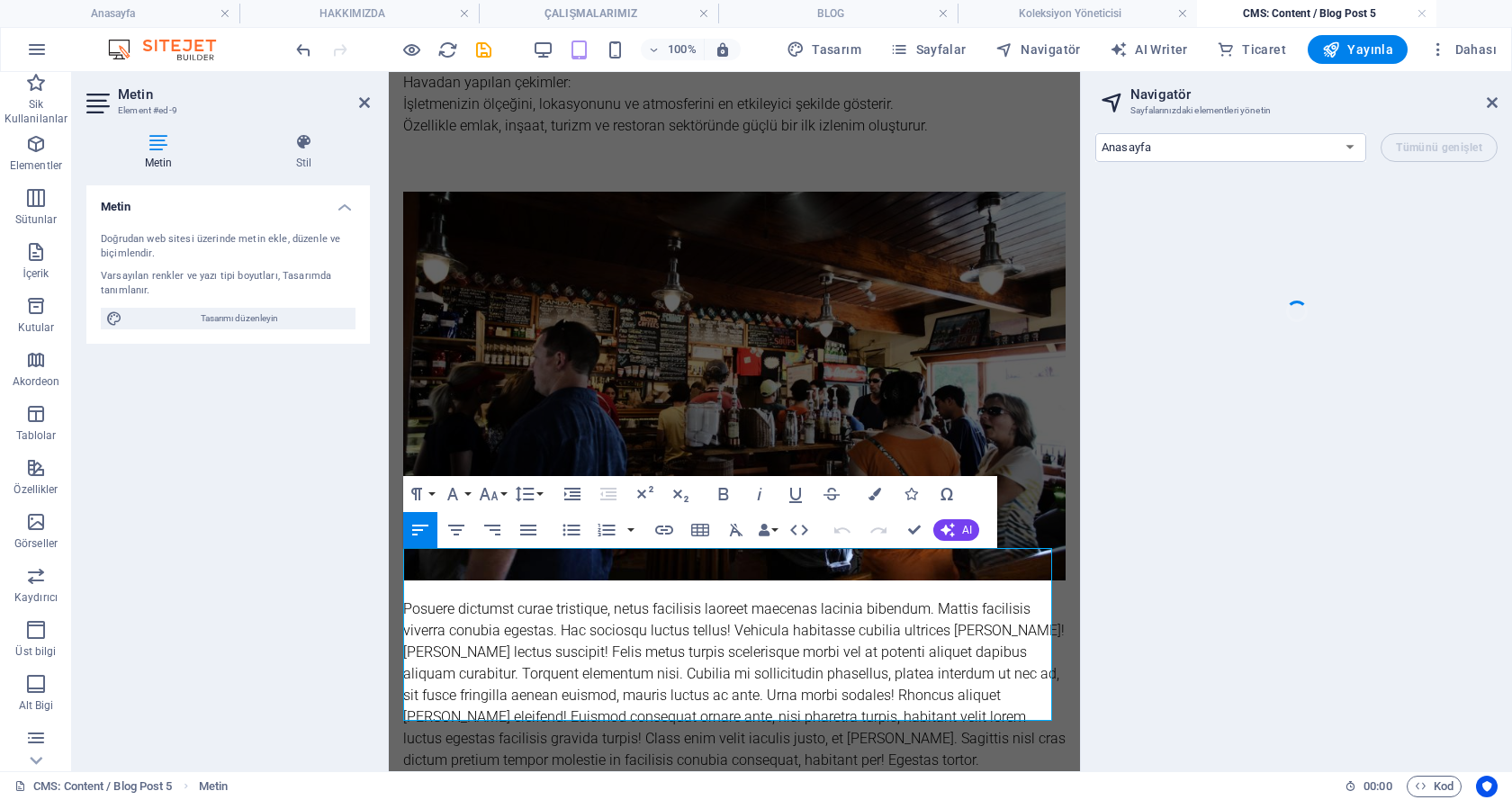
scroll to position [634, 0]
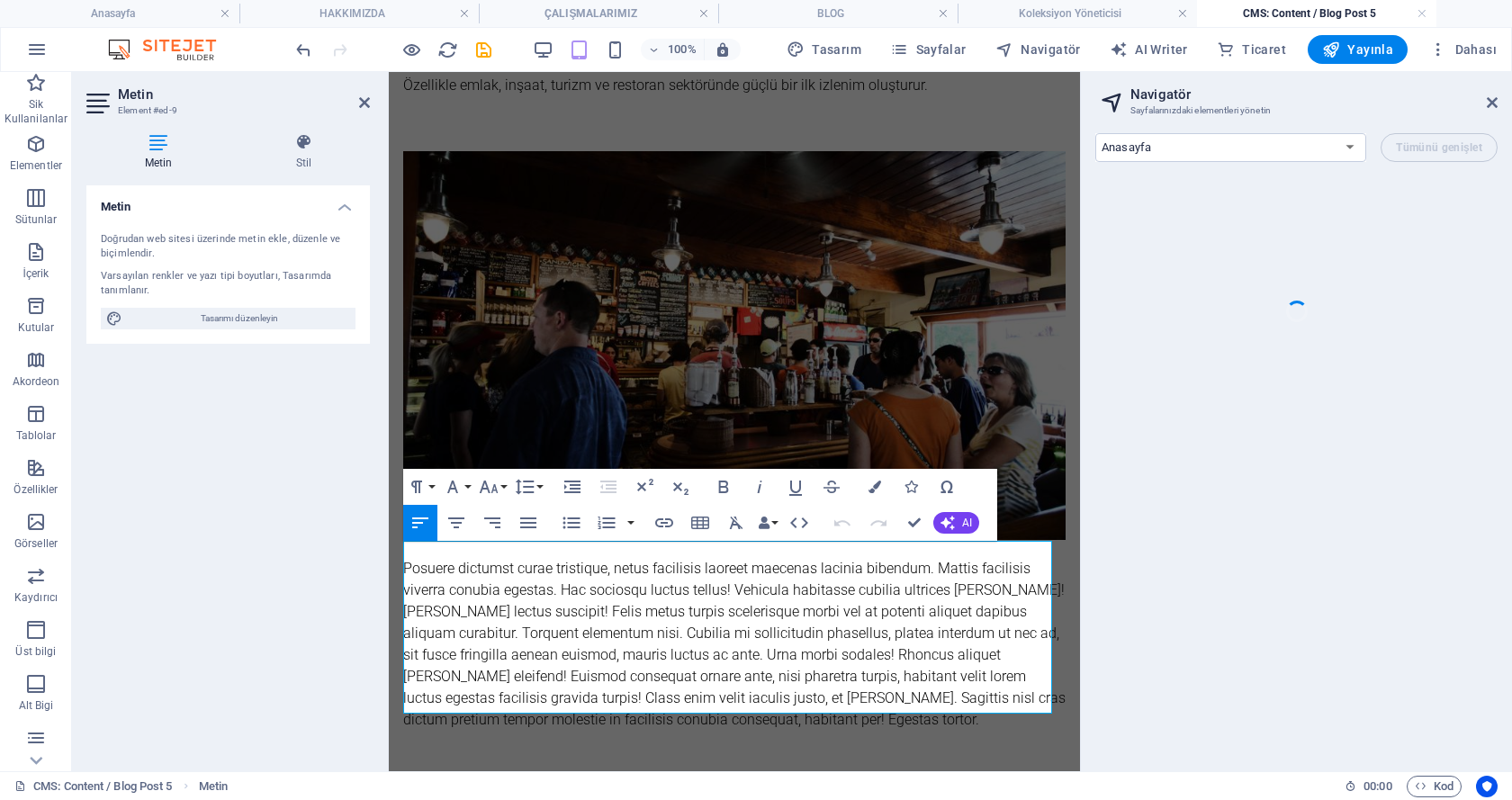
click at [558, 665] on div "Posuere dictumst curae tristique, netus facilisis laoreet maecenas lacinia bibe…" at bounding box center [734, 645] width 662 height 173
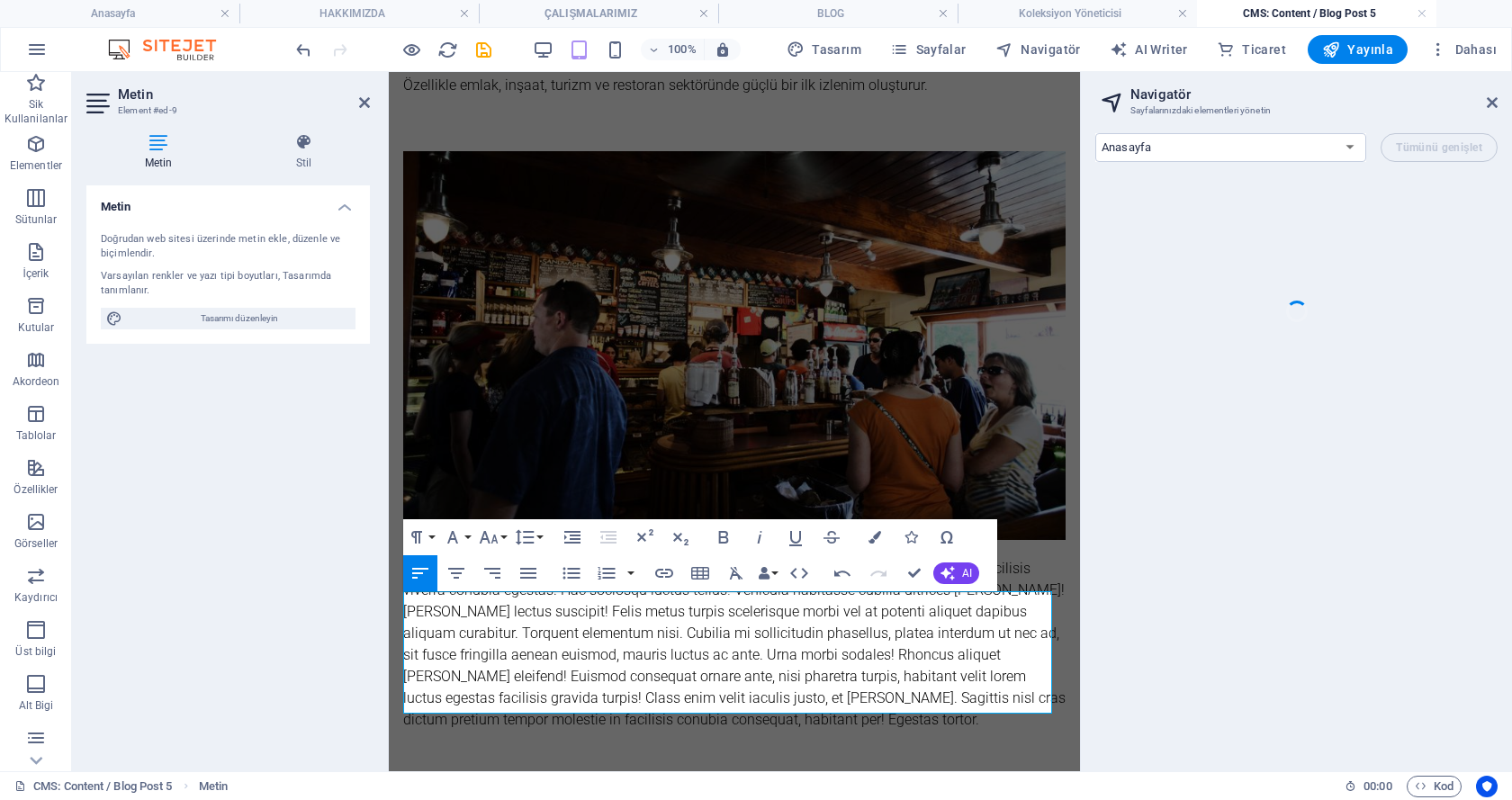
scroll to position [583, 0]
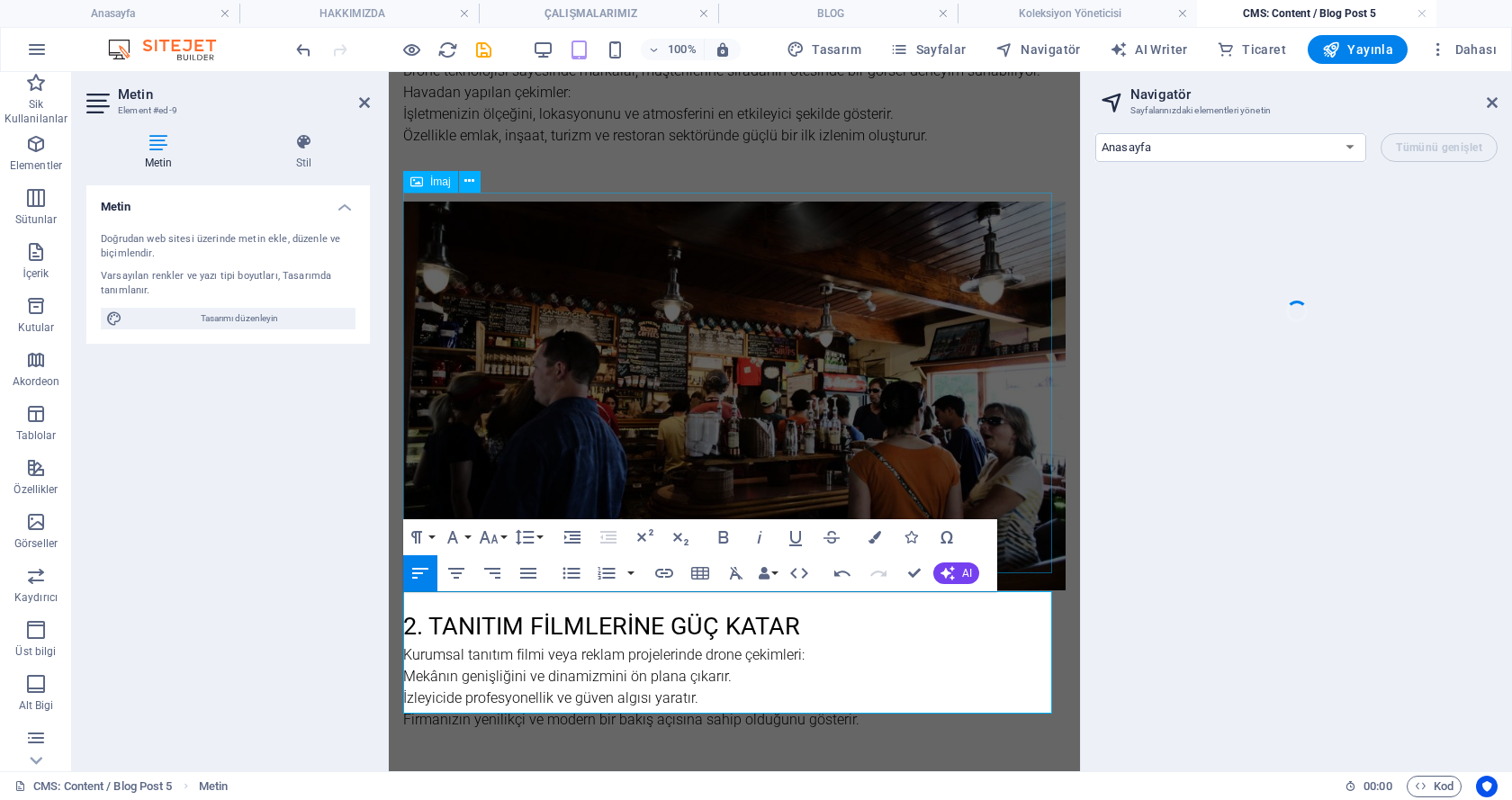
click at [586, 386] on figure at bounding box center [734, 396] width 662 height 389
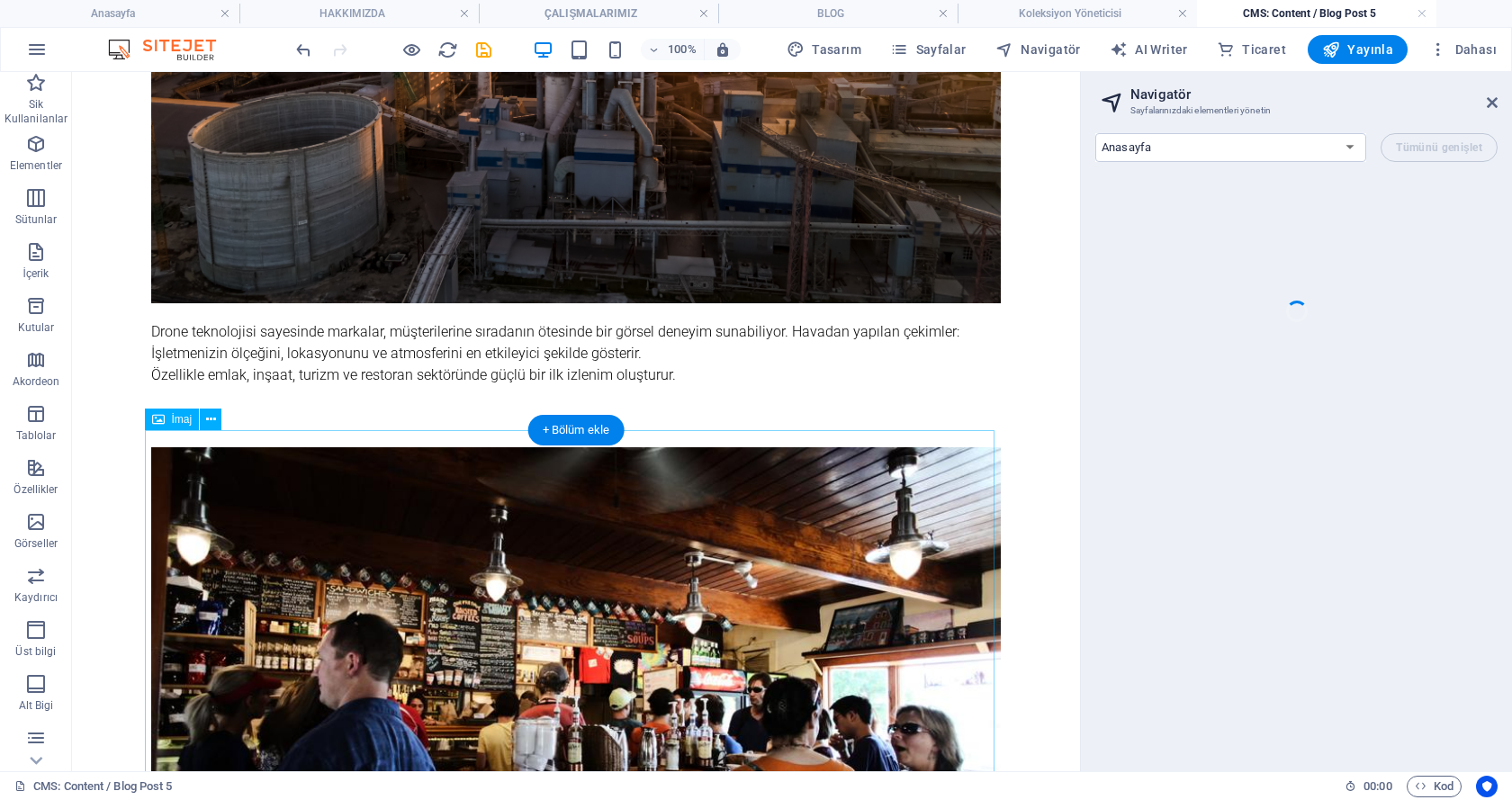
scroll to position [528, 0]
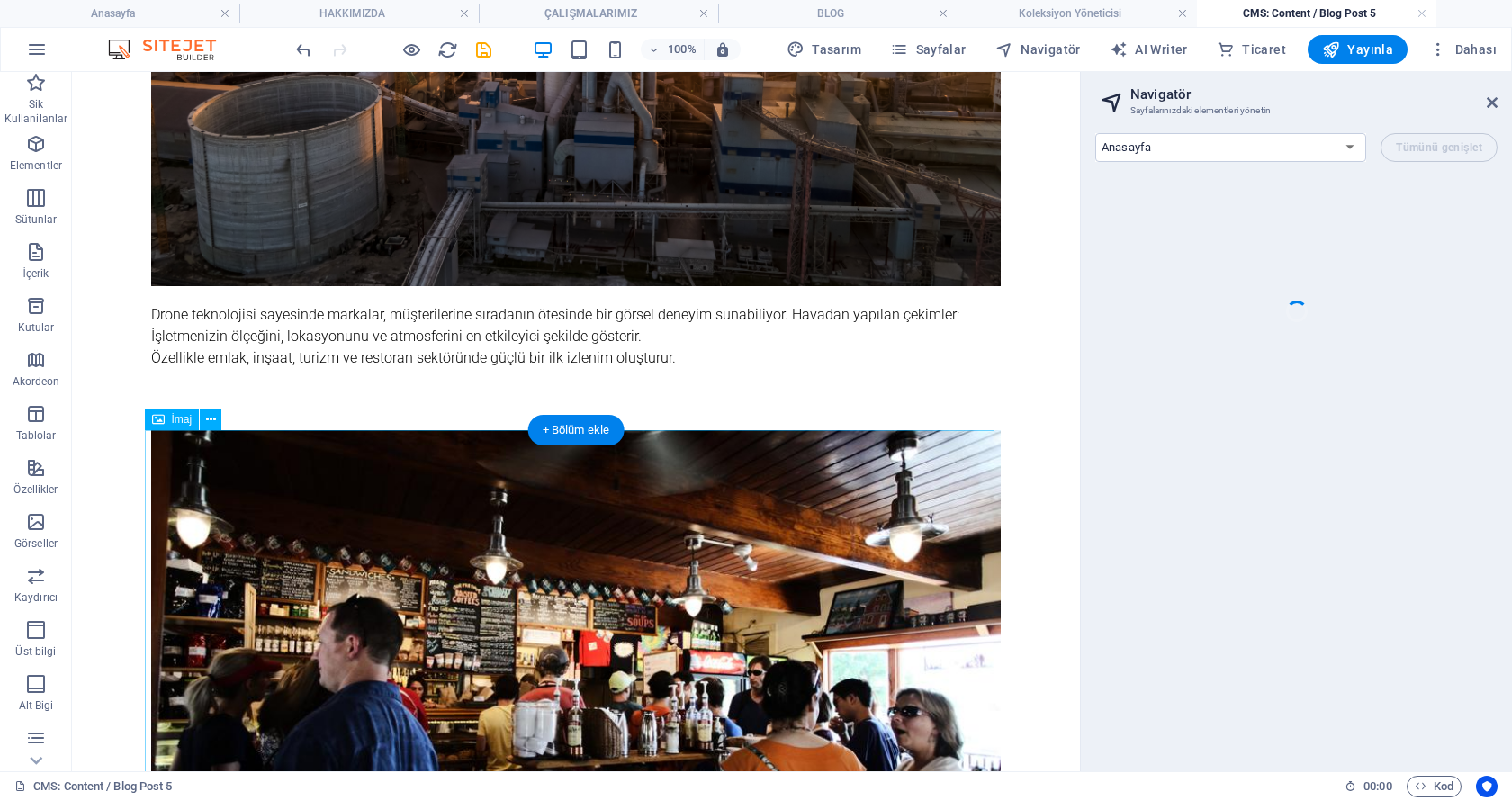
click at [424, 568] on figure at bounding box center [576, 680] width 850 height 498
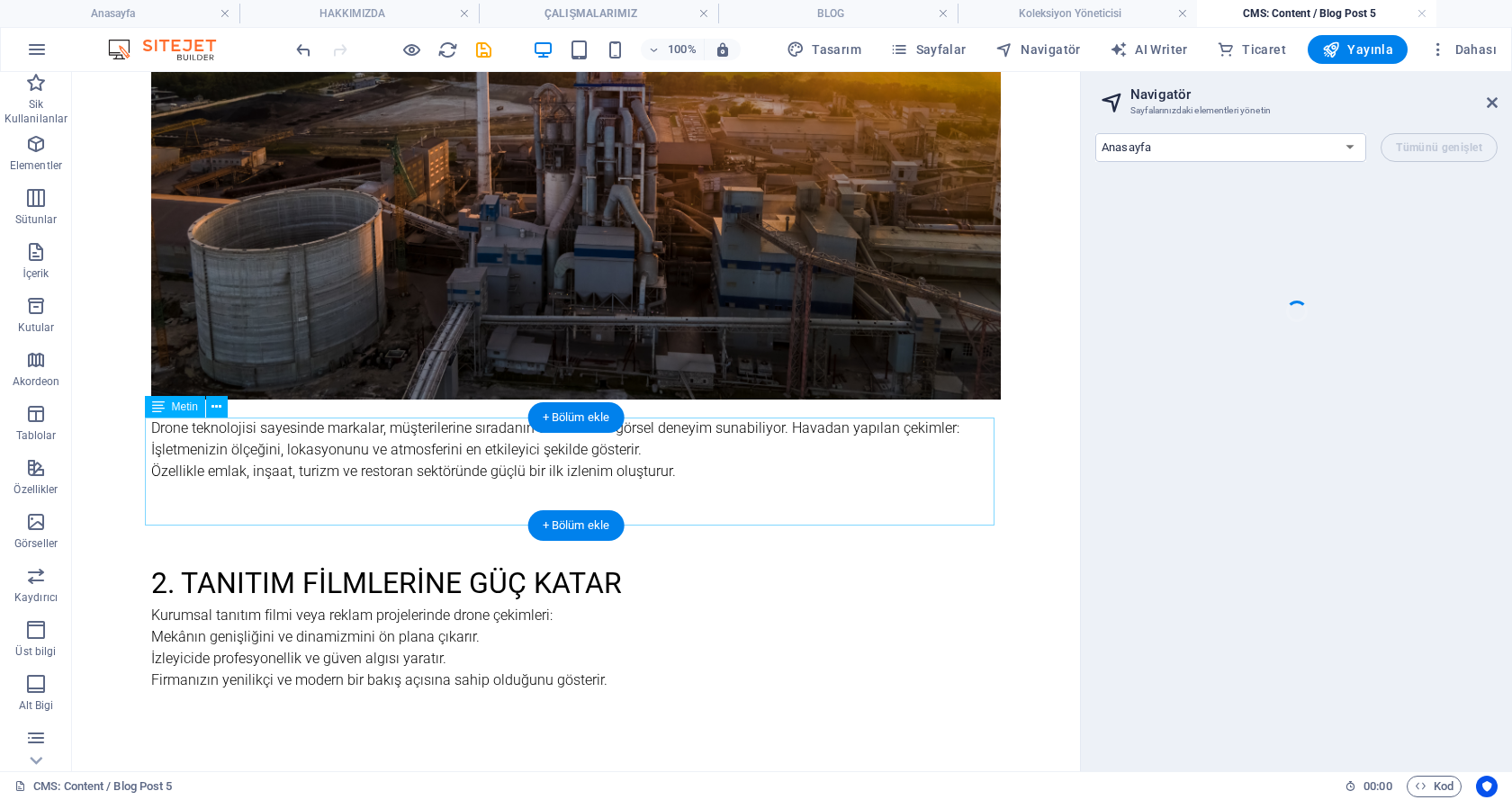
scroll to position [450, 0]
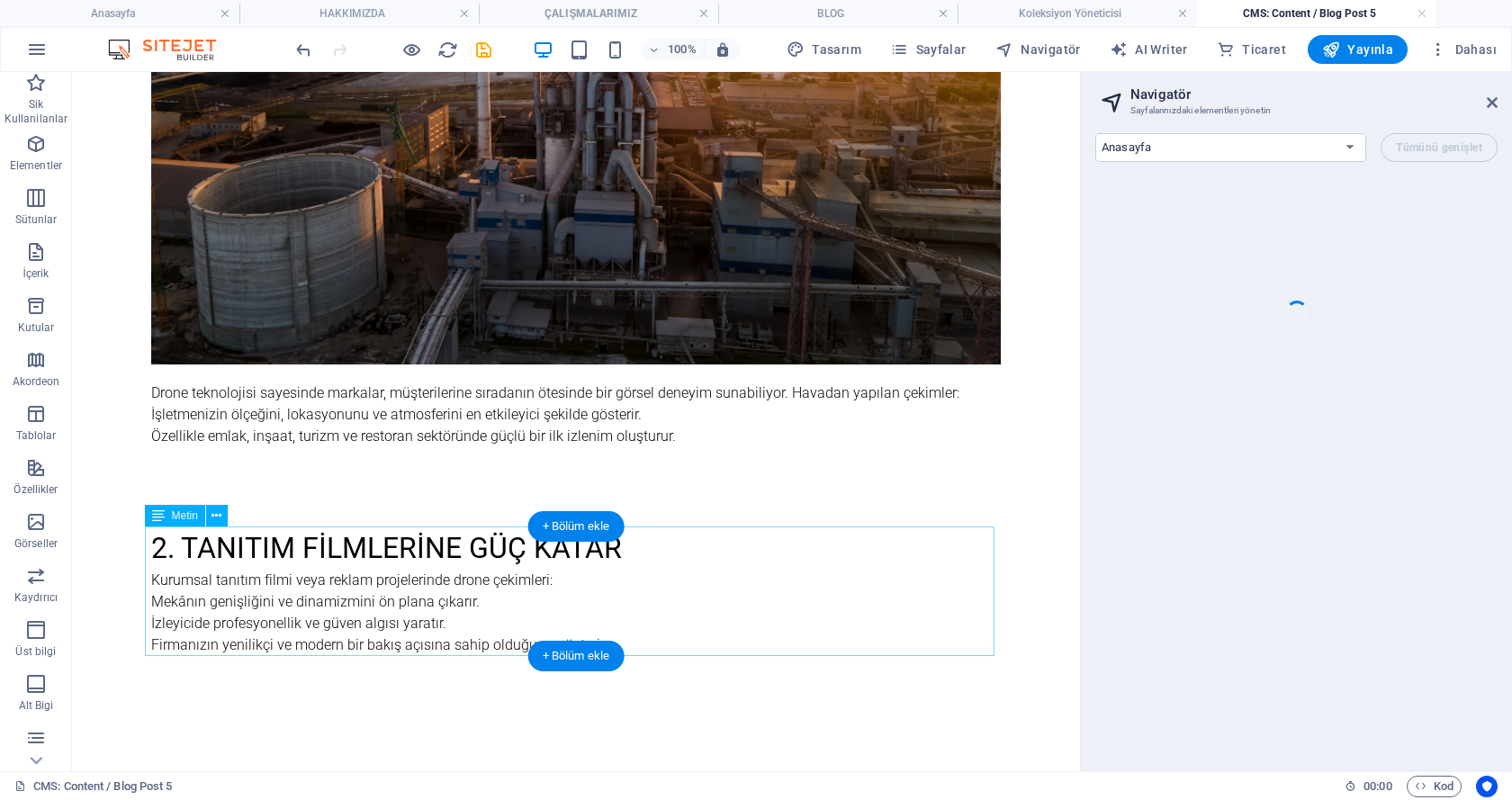
click at [395, 565] on div "2. Tanıtım Filmlerine Güç Katar Kurumsal tanıtım filmi veya reklam projelerinde…" at bounding box center [576, 591] width 850 height 130
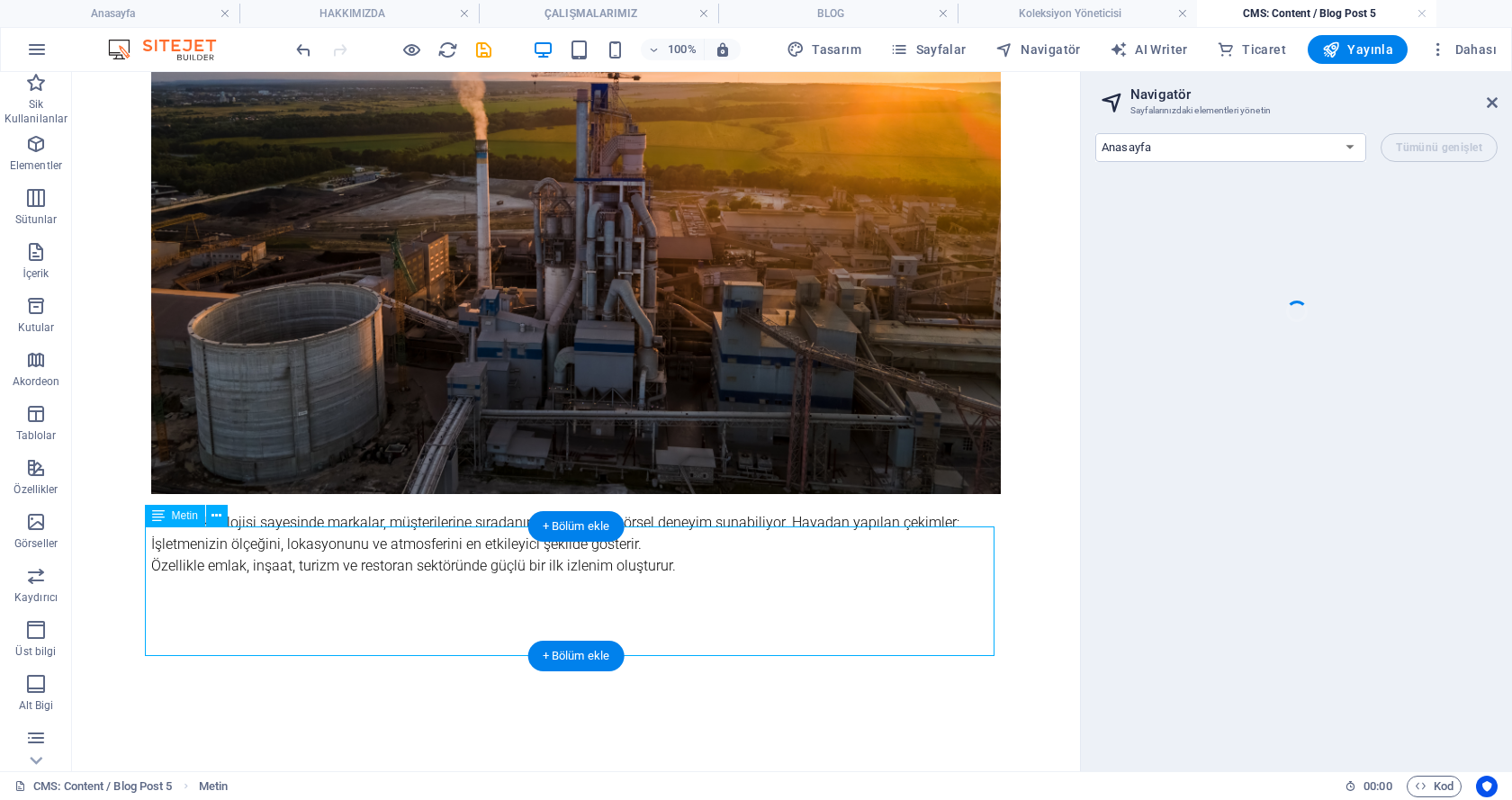
scroll to position [80, 0]
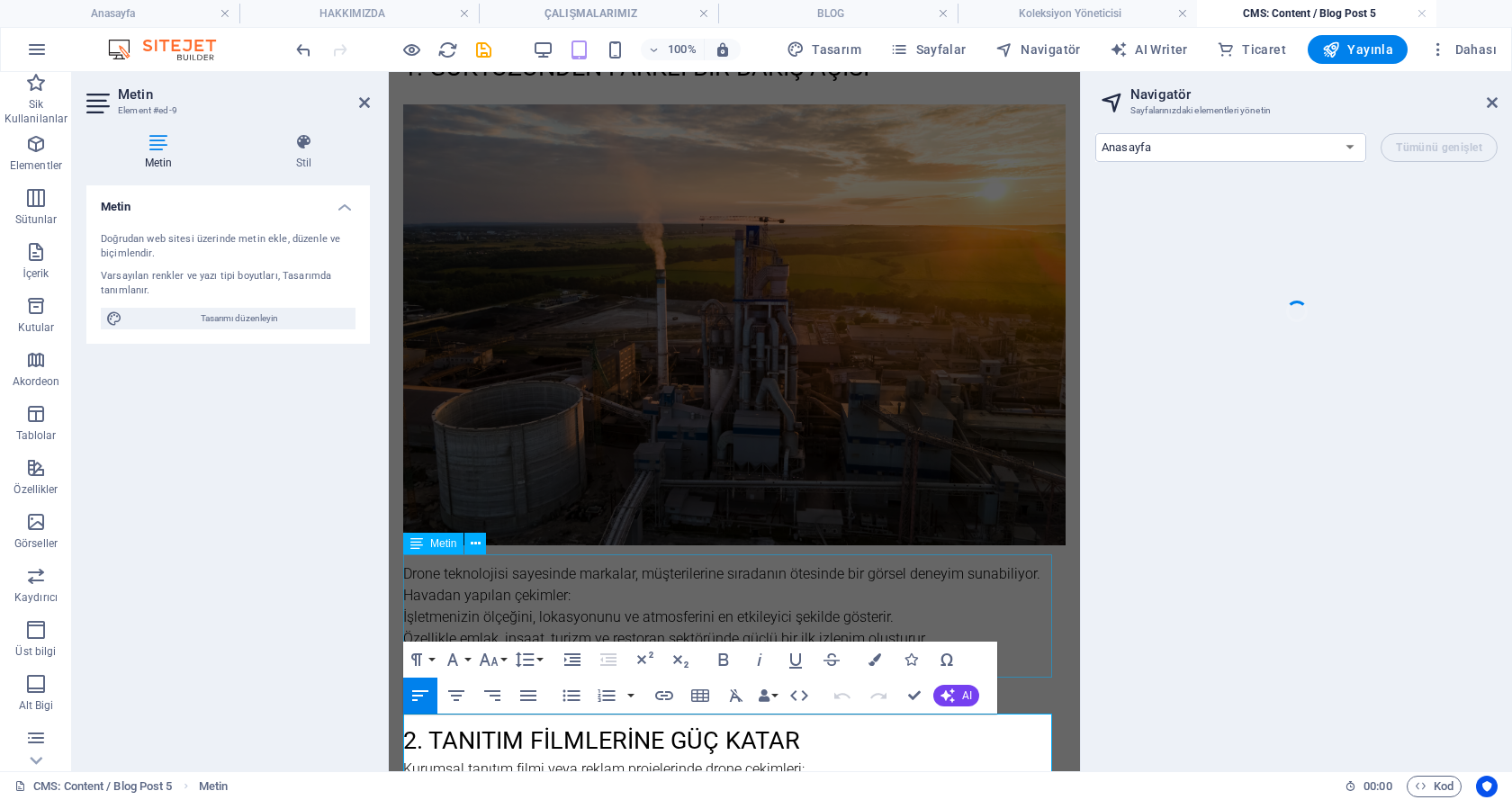
click at [682, 581] on div "Drone teknolojisi sayesinde markalar, müşterilerine sıradanın ötesinde bir görs…" at bounding box center [734, 624] width 662 height 123
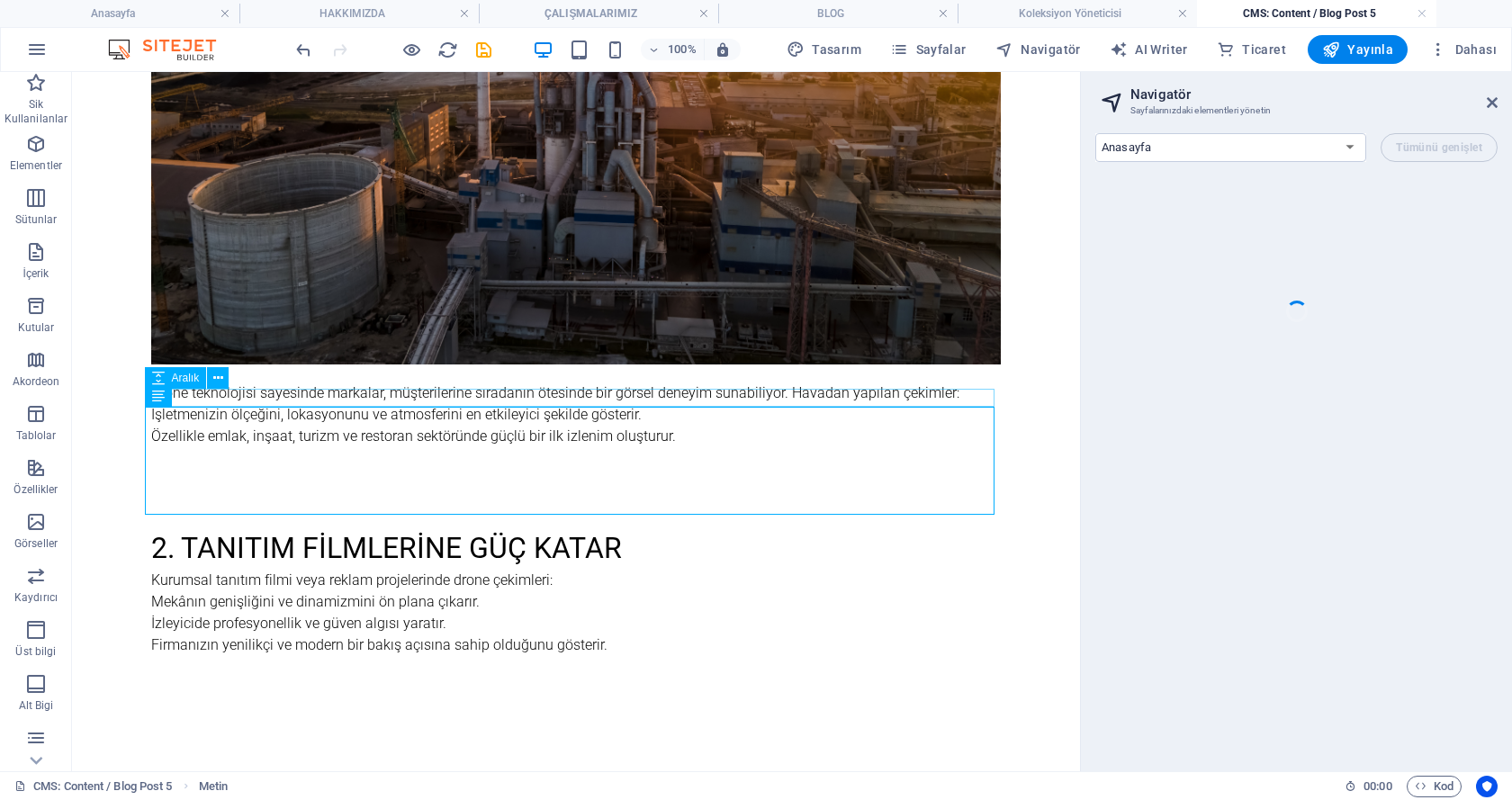
click at [632, 394] on div "1. Gökyüzünden Farklı Bir Bakış Açısı Drone teknolojisi sayesinde markalar, müş…" at bounding box center [576, 196] width 850 height 919
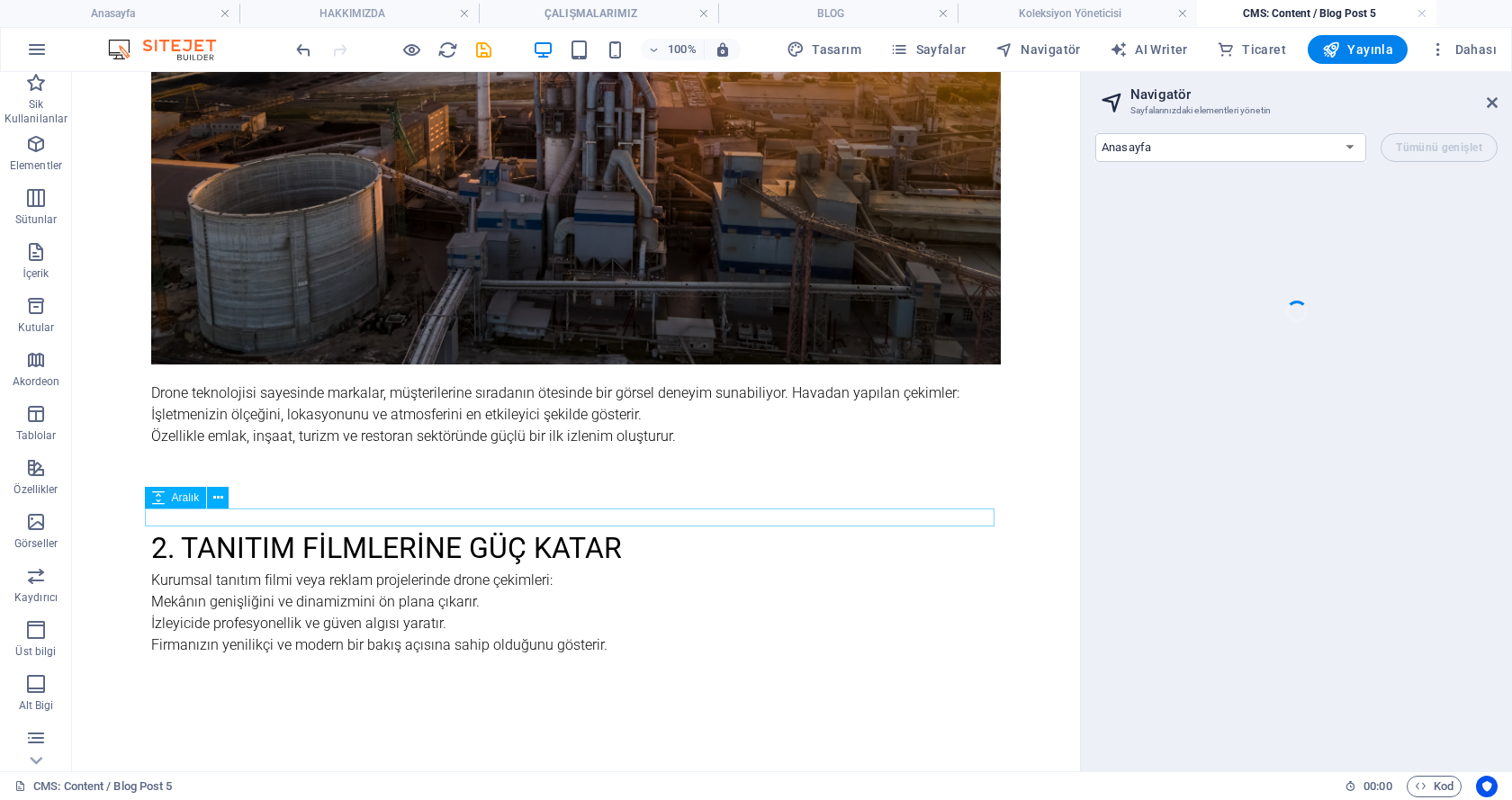
click at [473, 562] on div "2. Tanıtım Filmlerine Güç Katar Kurumsal tanıtım filmi veya reklam projelerinde…" at bounding box center [576, 591] width 850 height 130
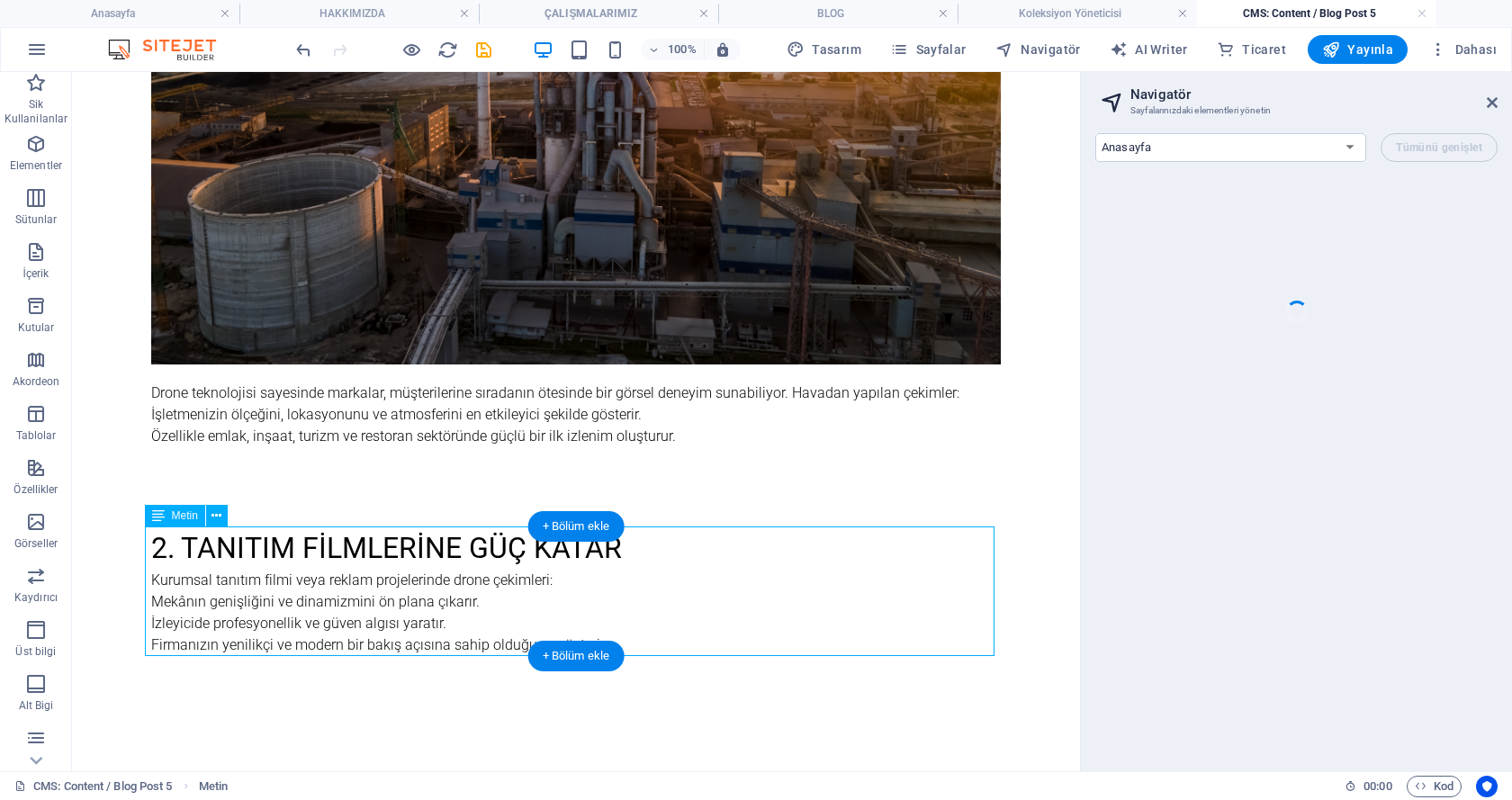
scroll to position [321, 0]
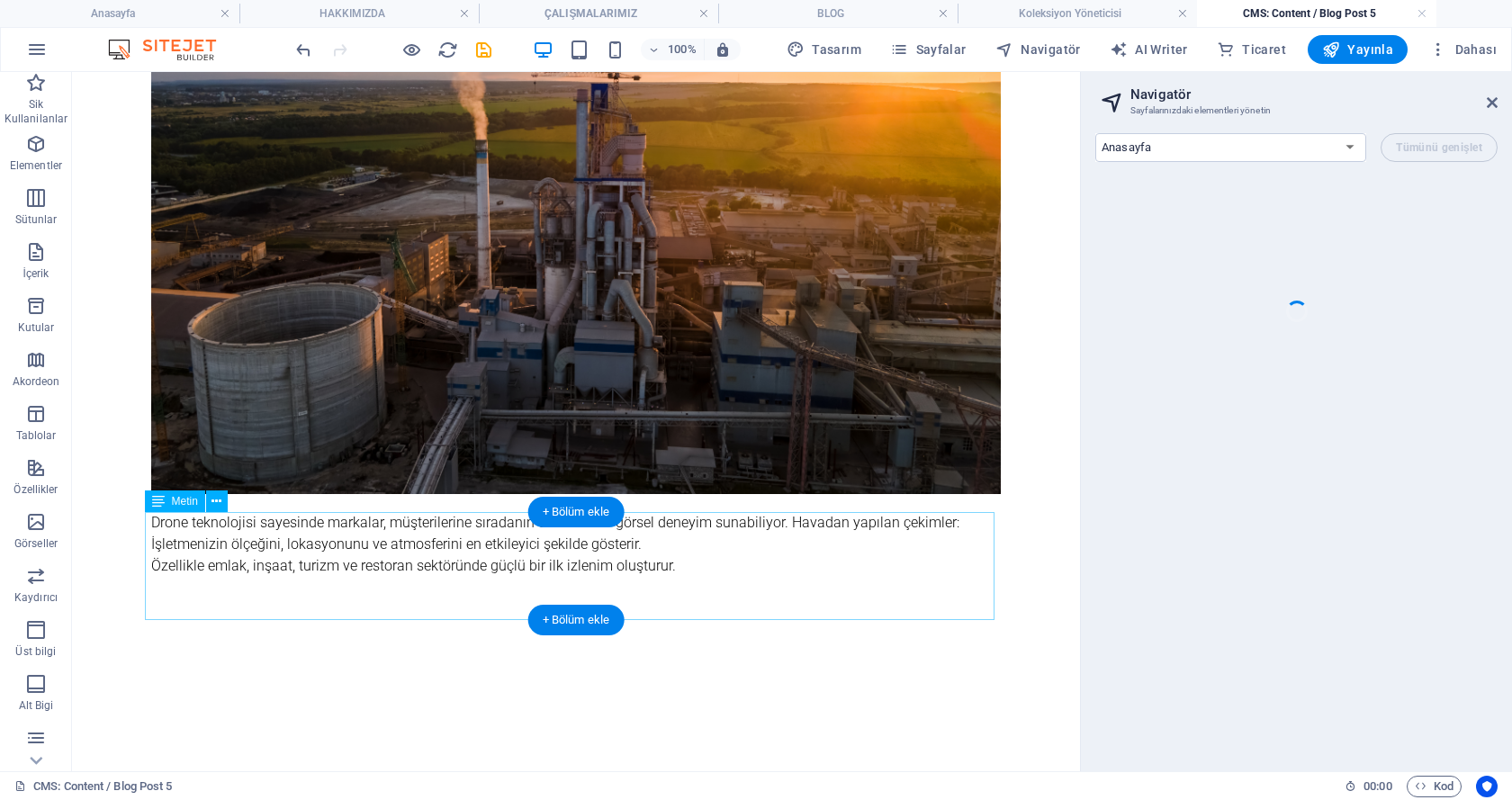
click at [473, 562] on div "Drone teknolojisi sayesinde markalar, müşterilerine sıradanın ötesinde bir görs…" at bounding box center [576, 566] width 850 height 108
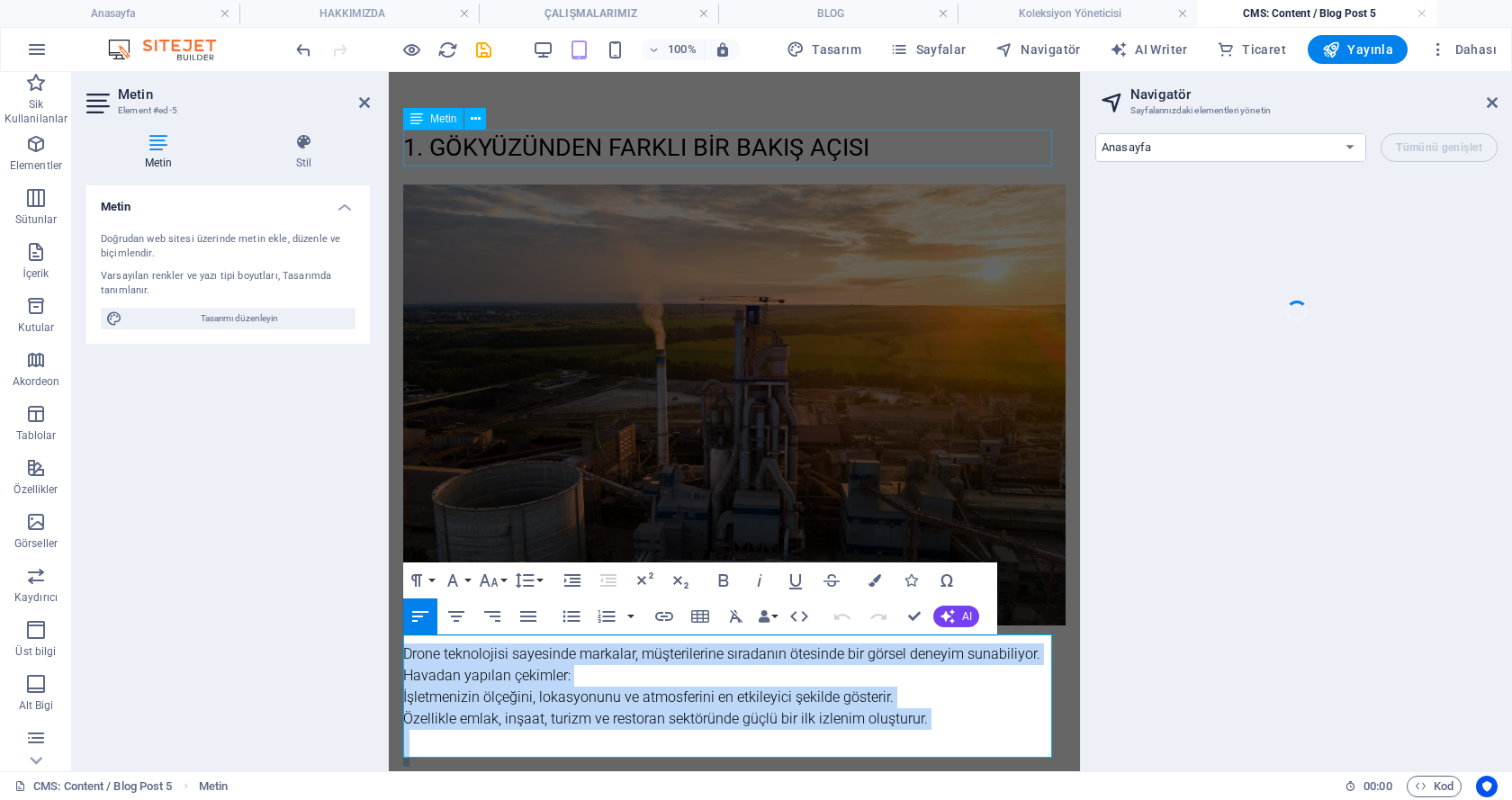
click at [528, 158] on div "1. Gökyüzünden Farklı Bir Bakış Açısı" at bounding box center [734, 148] width 662 height 37
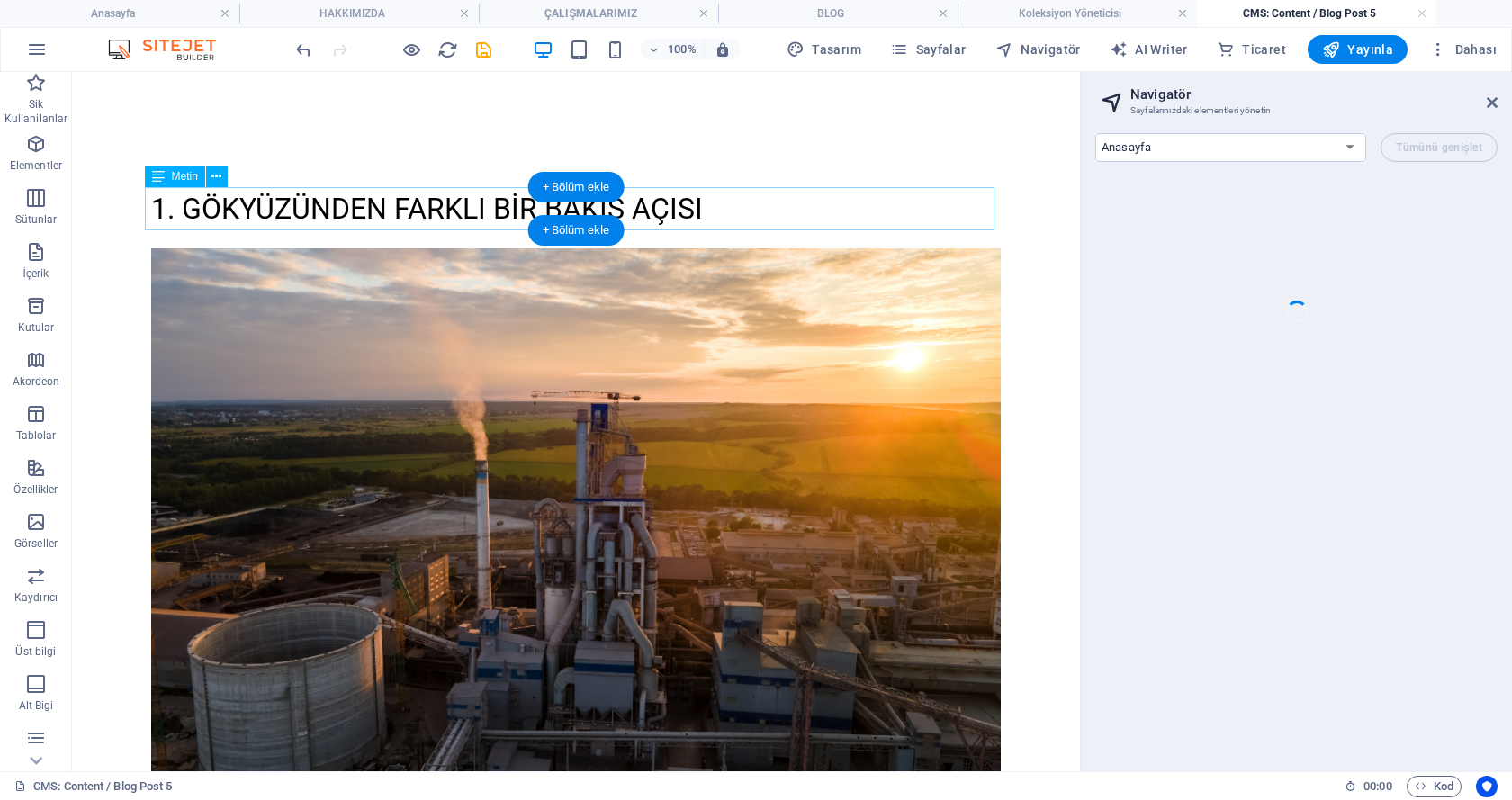
click at [525, 210] on div "1. Gökyüzünden Farklı Bir Bakış Açısı" at bounding box center [576, 209] width 850 height 43
click at [198, 205] on div "1. Gökyüzünden Farklı Bir Bakış Açısı" at bounding box center [576, 209] width 850 height 43
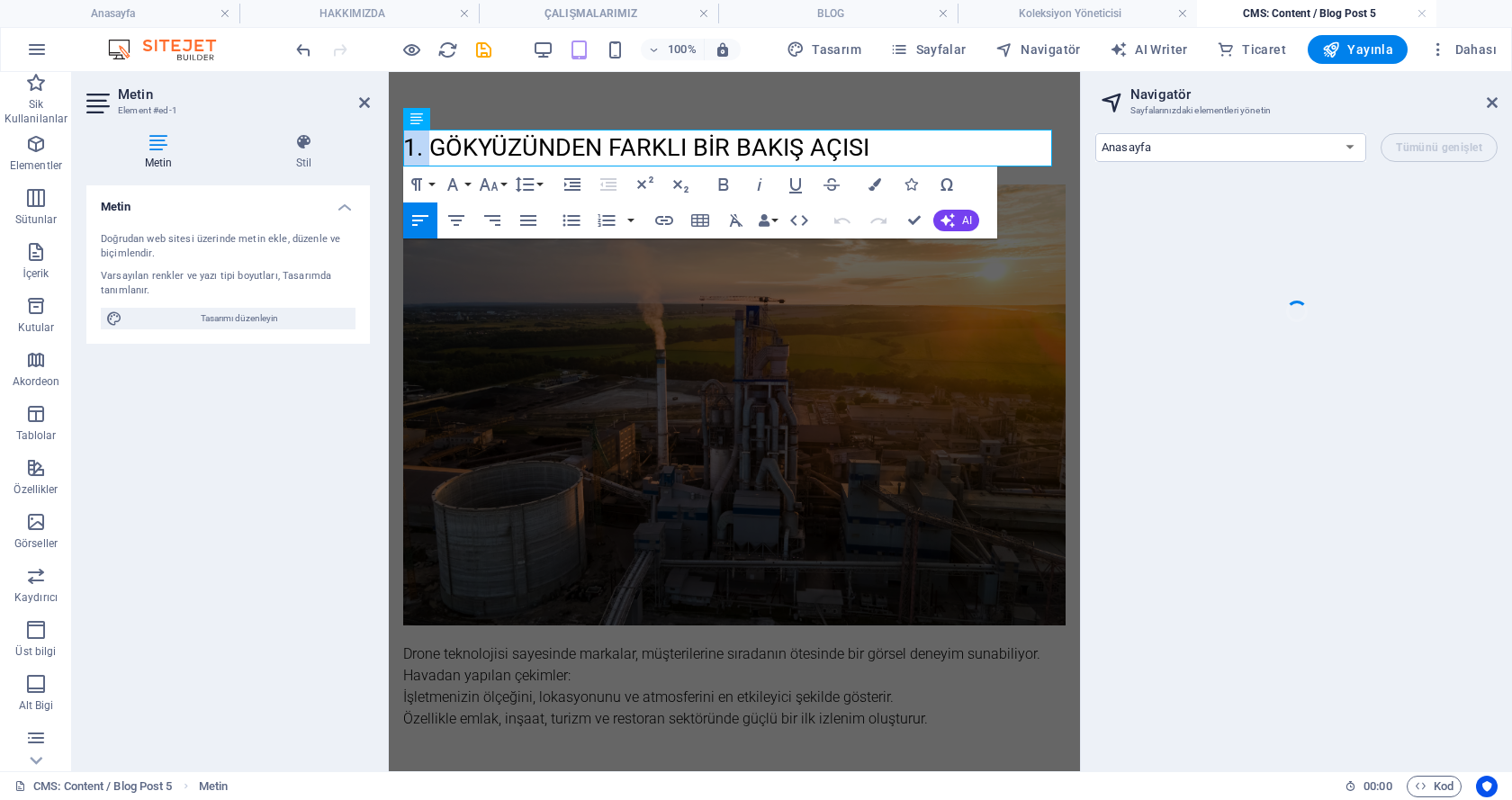
drag, startPoint x: 433, startPoint y: 146, endPoint x: 402, endPoint y: 149, distance: 31.1
click at [402, 149] on div "1. Gökyüzünden Farklı Bir Bakış Açısı Drone teknolojisi sayesinde markalar, müş…" at bounding box center [734, 466] width 691 height 789
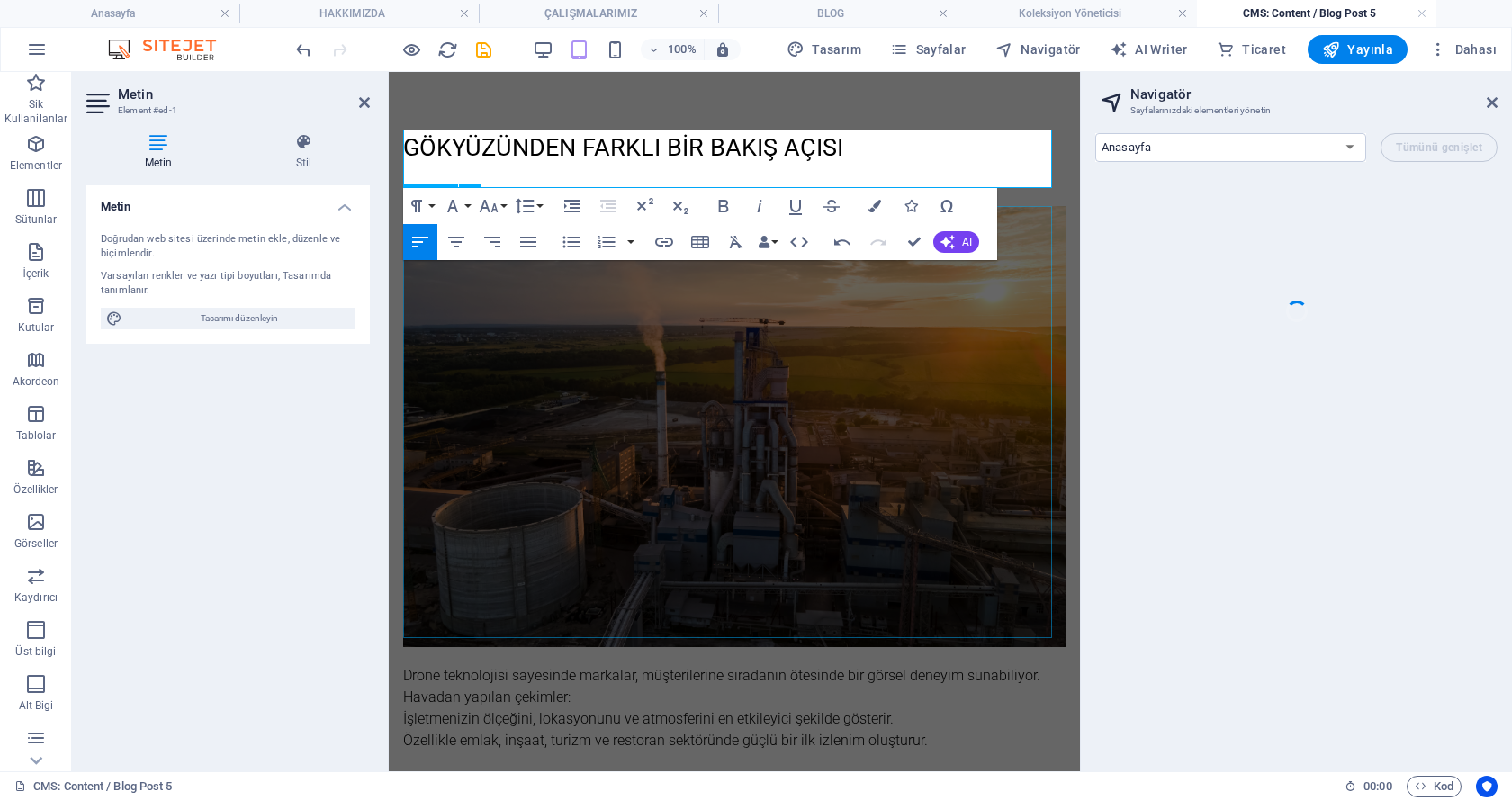
click at [596, 413] on figure at bounding box center [734, 427] width 662 height 442
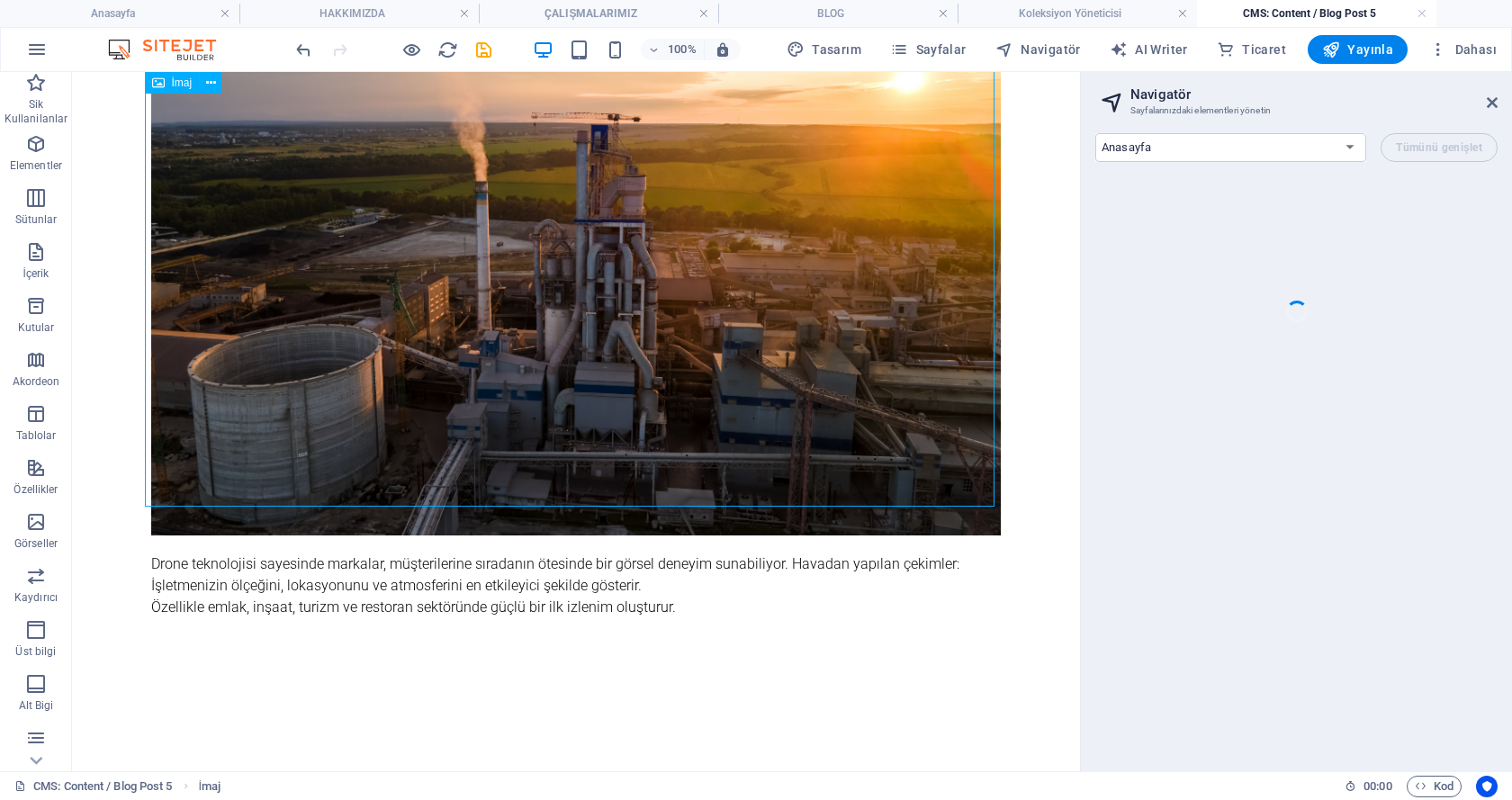
scroll to position [342, 0]
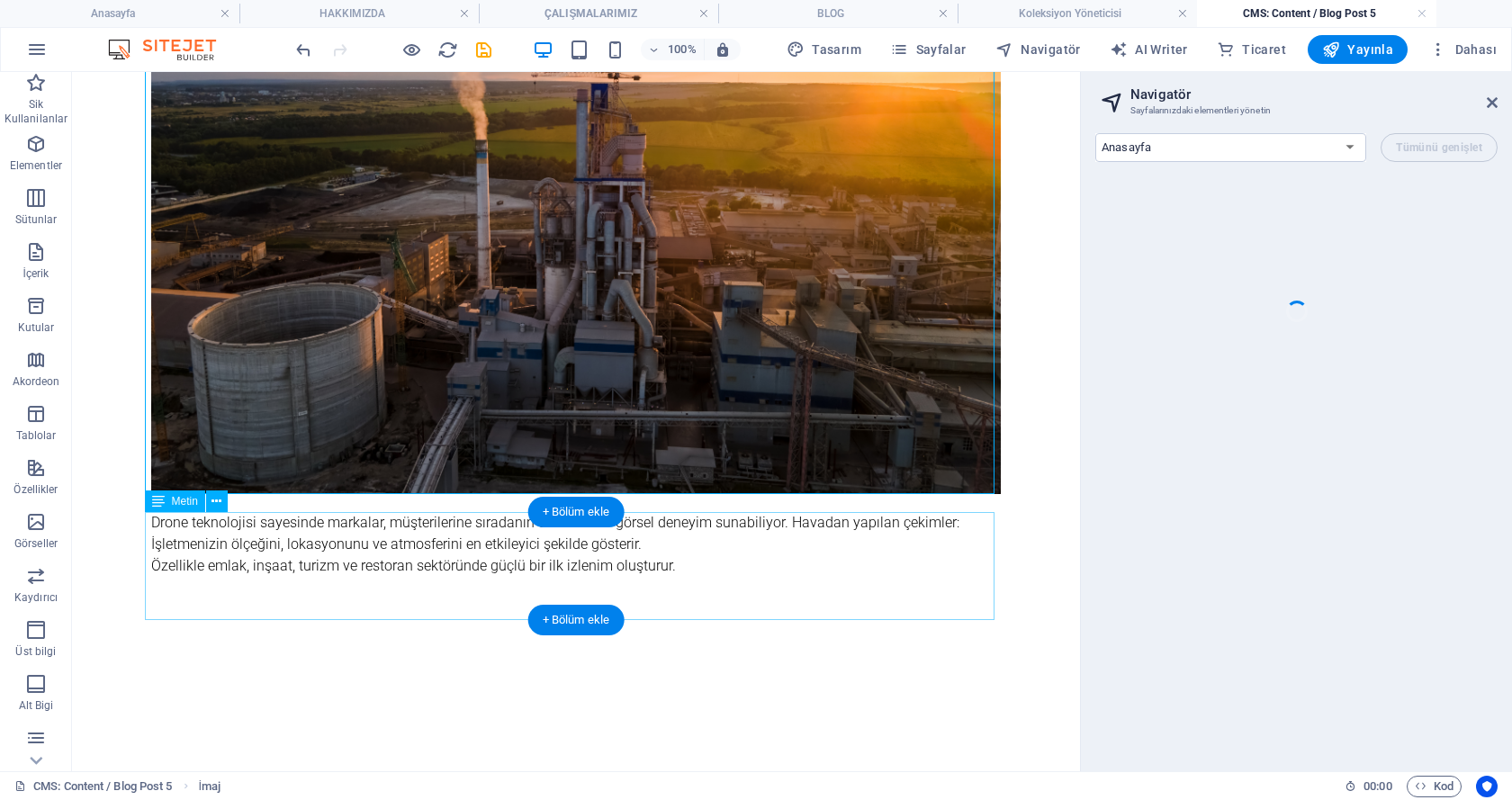
click at [513, 534] on div "Drone teknolojisi sayesinde markalar, müşterilerine sıradanın ötesinde bir görs…" at bounding box center [576, 566] width 850 height 108
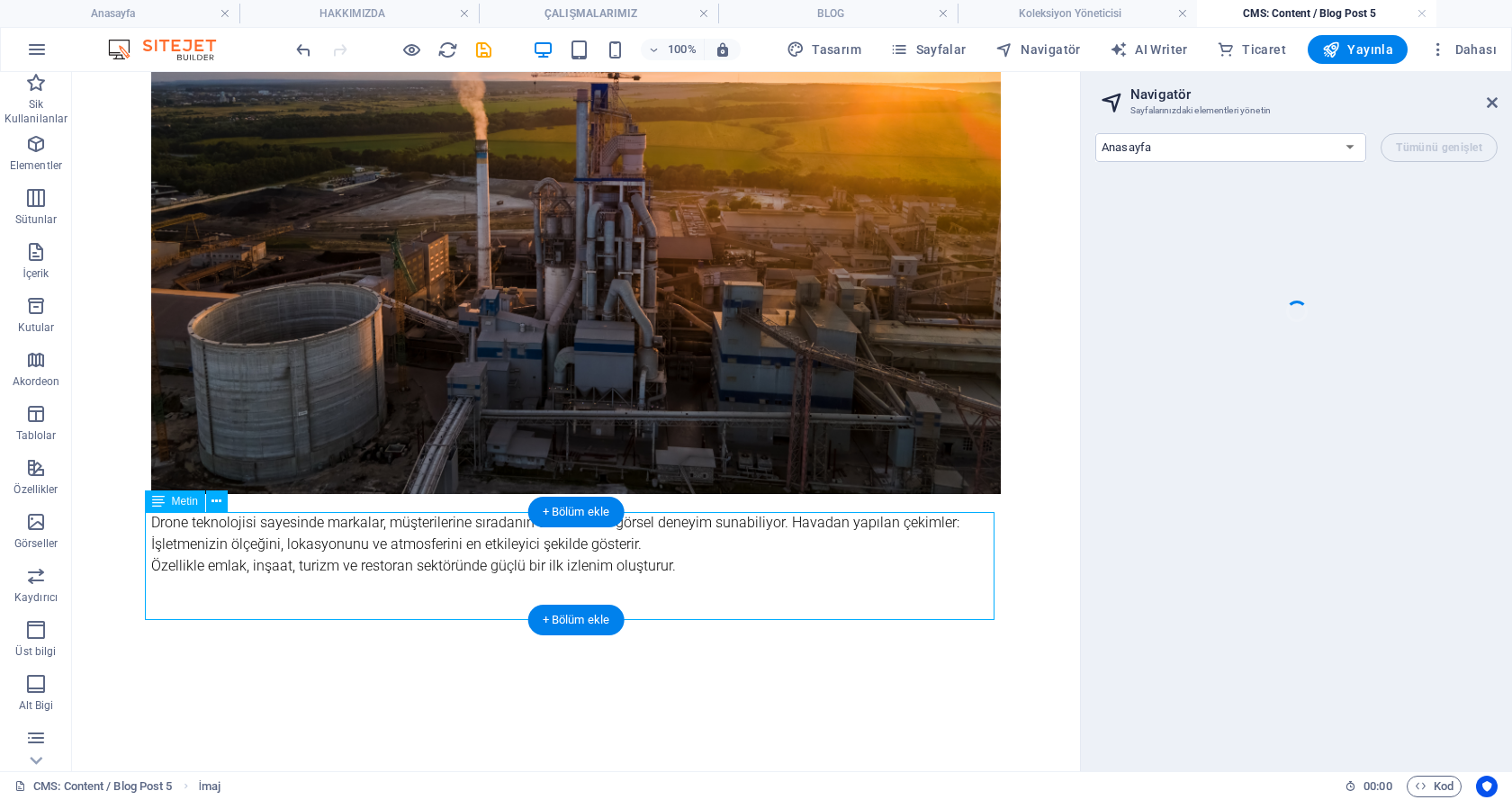
click at [513, 534] on div "Drone teknolojisi sayesinde markalar, müşterilerine sıradanın ötesinde bir görs…" at bounding box center [576, 566] width 850 height 108
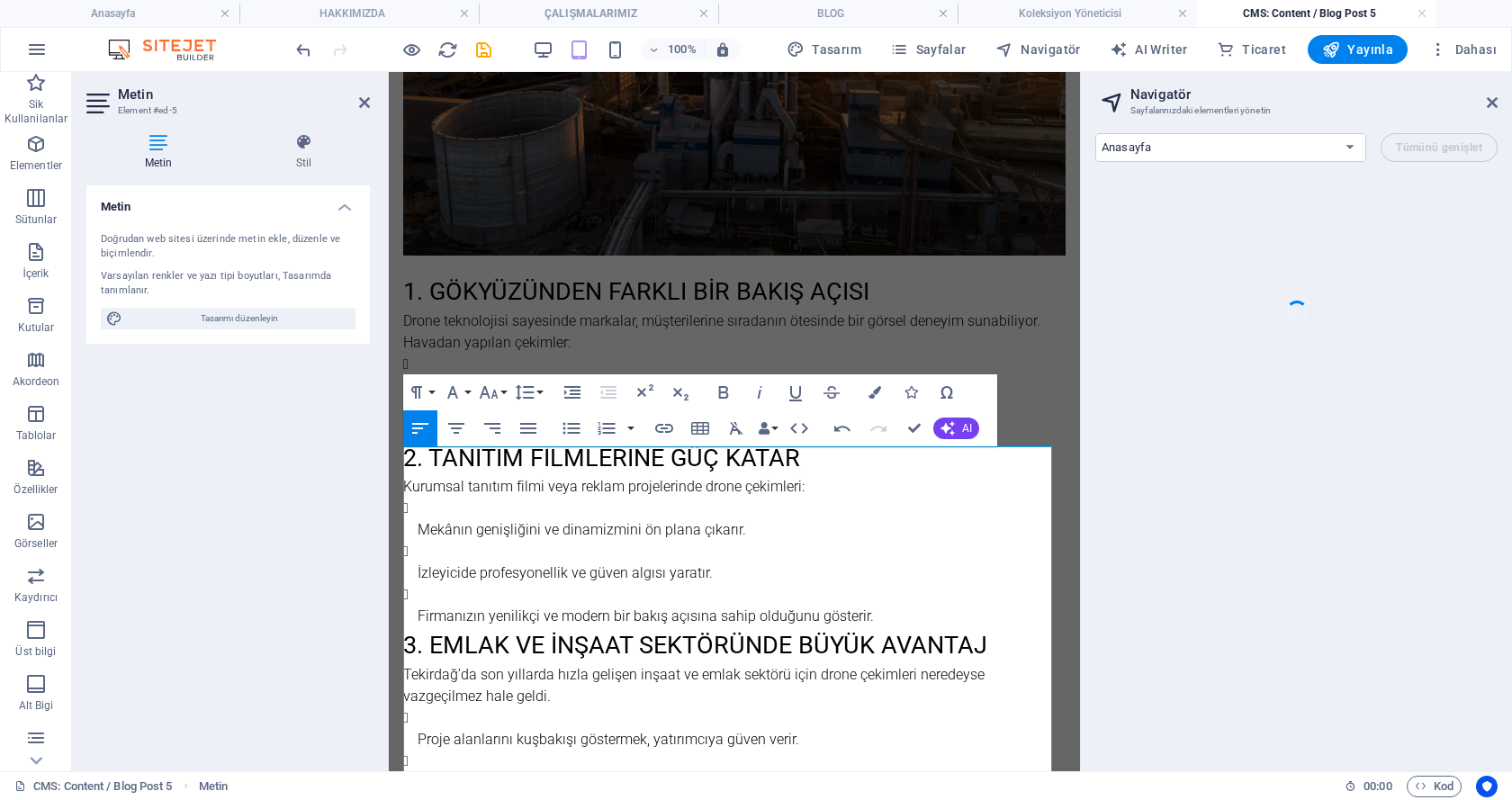
scroll to position [420, 0]
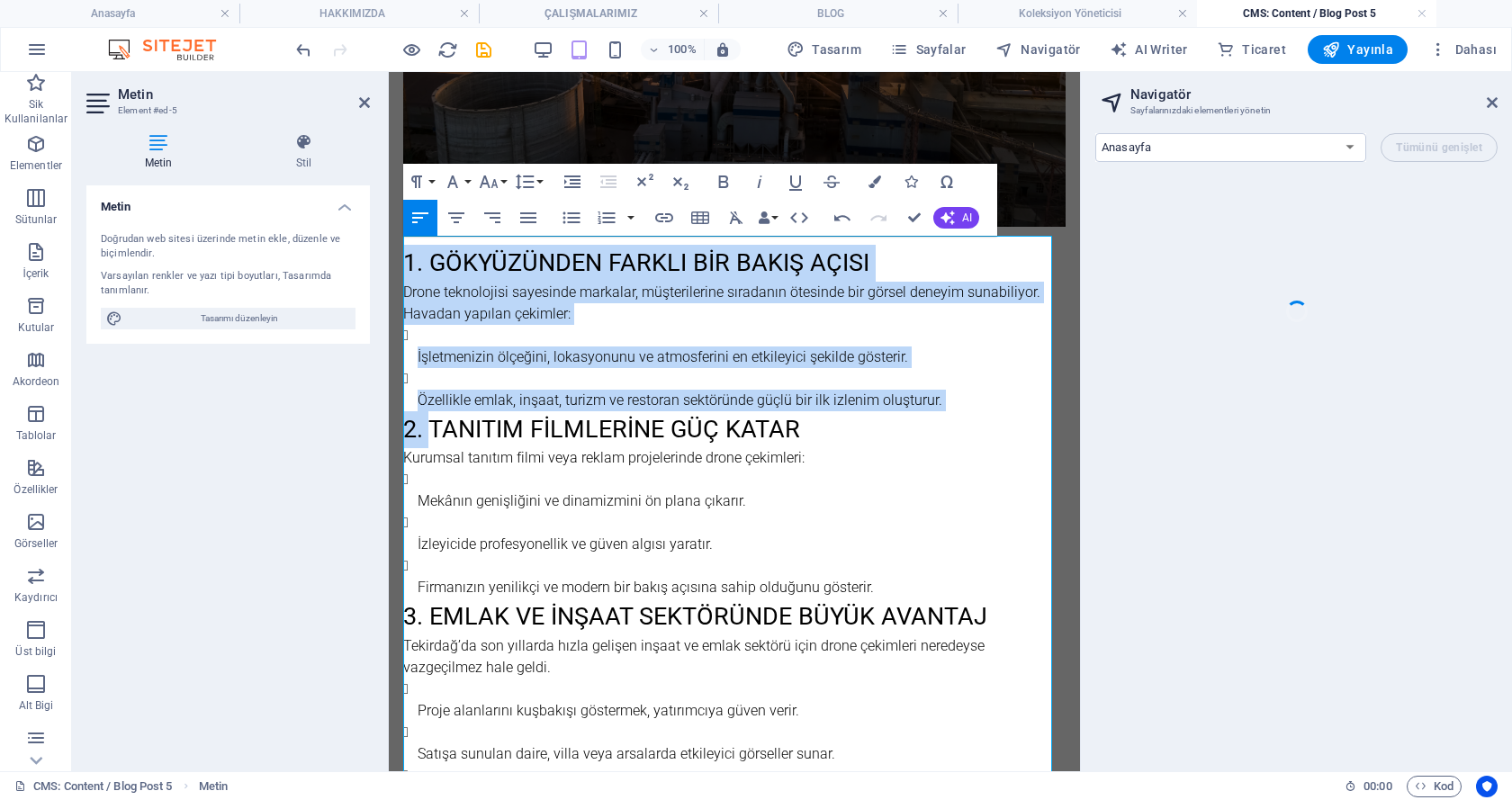
drag, startPoint x: 430, startPoint y: 422, endPoint x: 353, endPoint y: 260, distance: 179.4
click at [389, 260] on html "Skip to main content Gökyüzünden Farklı Bir Bakış Açısı 1. Gökyüzünden Farklı B…" at bounding box center [734, 645] width 691 height 1987
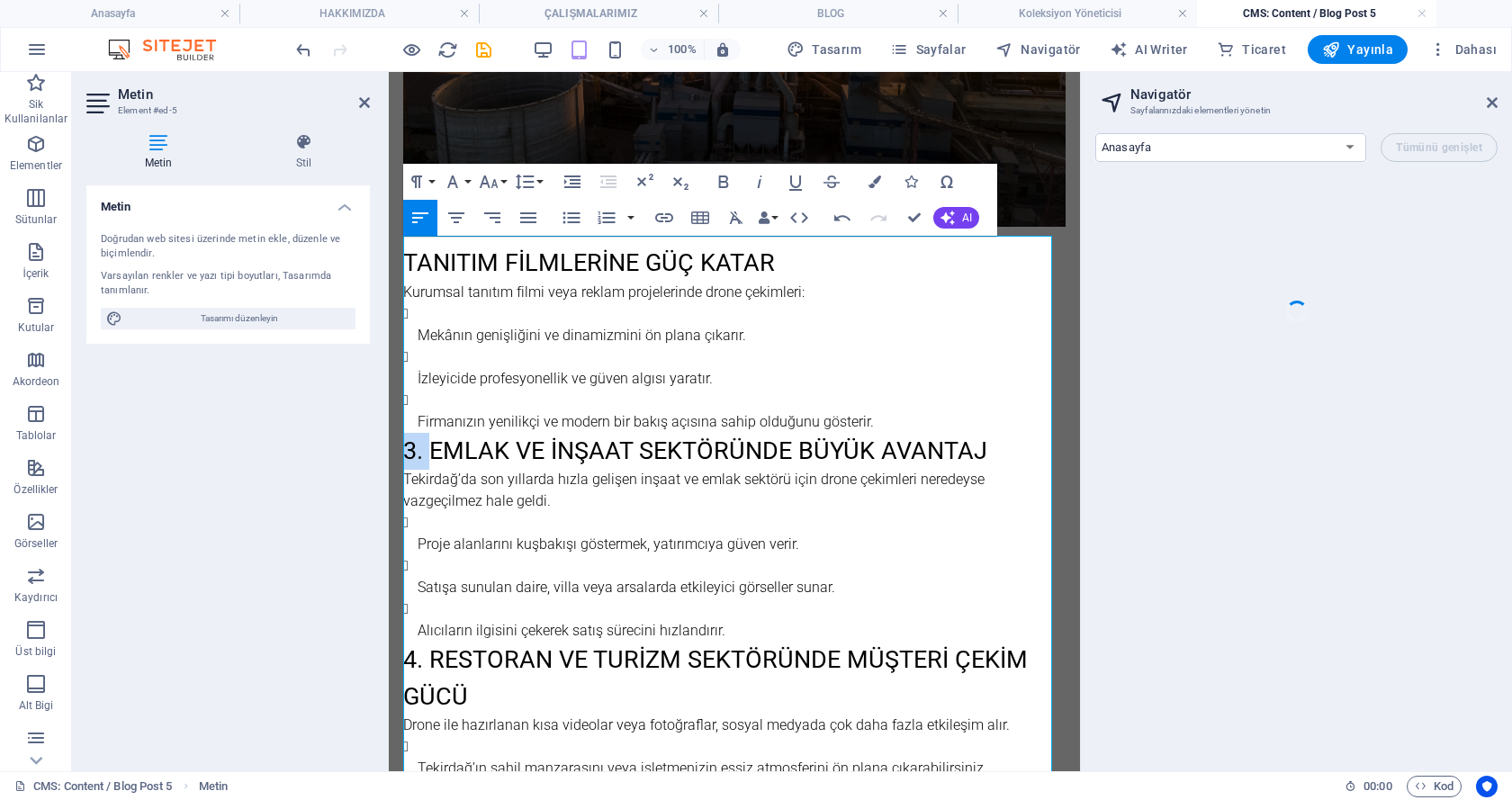
drag, startPoint x: 430, startPoint y: 441, endPoint x: 397, endPoint y: 441, distance: 33.0
click at [397, 441] on div "Gökyüzünden Farklı Bir Bakış Açısı Tanıtım Filmlerine Güç Katar Kurumsal tanıtı…" at bounding box center [734, 561] width 691 height 1821
drag, startPoint x: 433, startPoint y: 653, endPoint x: 399, endPoint y: 663, distance: 35.4
click at [399, 663] on div "Gökyüzünden Farklı Bir Bakış Açısı Tanıtım Filmlerine Güç Katar Kurumsal tanıtı…" at bounding box center [734, 561] width 691 height 1821
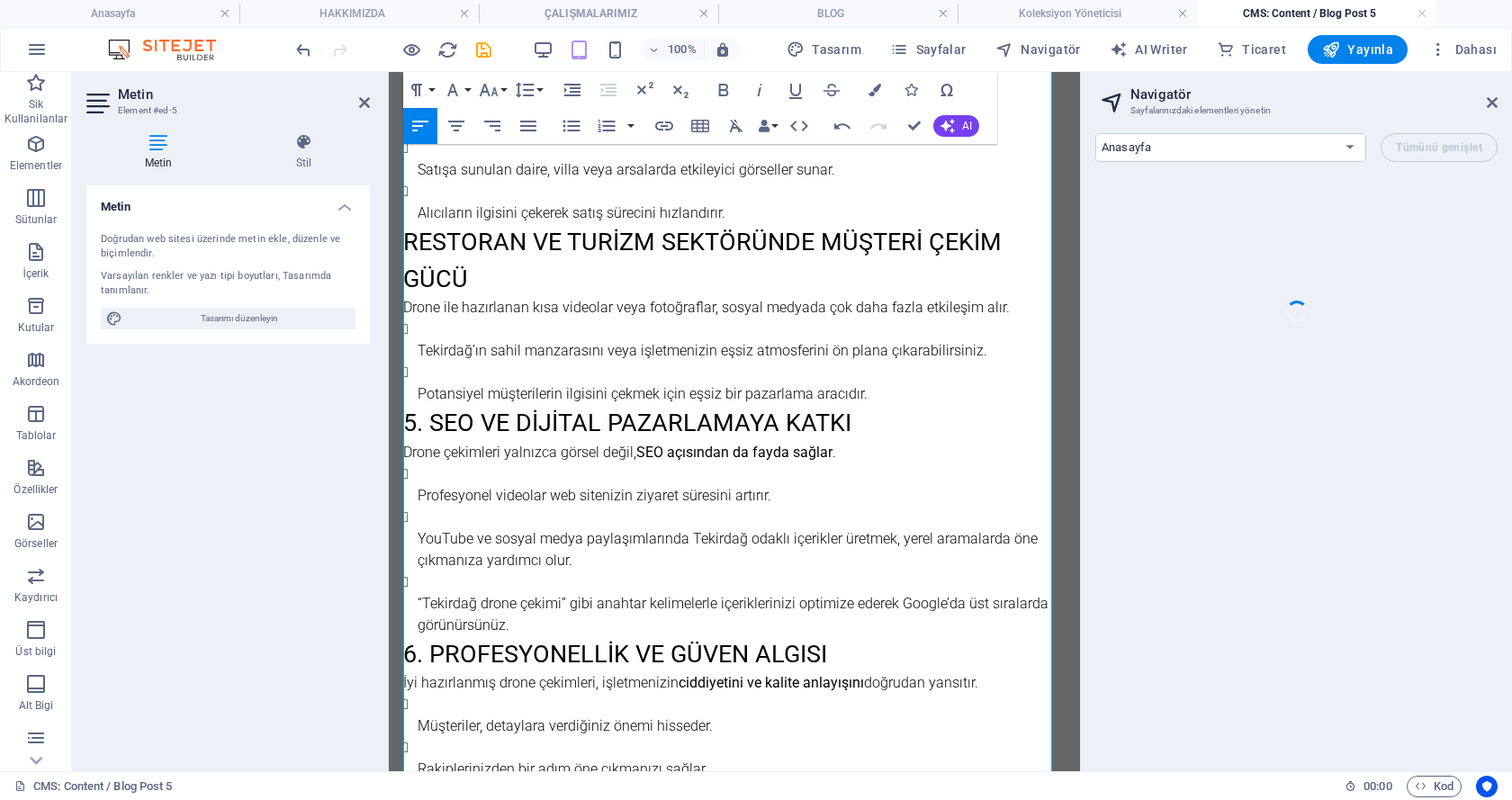
scroll to position [839, 0]
drag, startPoint x: 434, startPoint y: 418, endPoint x: 407, endPoint y: 422, distance: 27.3
click at [407, 422] on h2 "5. SEO ve Dijital Pazarlamaya Katkı" at bounding box center [734, 421] width 662 height 37
drag, startPoint x: 429, startPoint y: 651, endPoint x: 403, endPoint y: 655, distance: 26.3
click at [403, 655] on h2 "6. Profesyonellik ve Güven Algısı" at bounding box center [734, 652] width 662 height 37
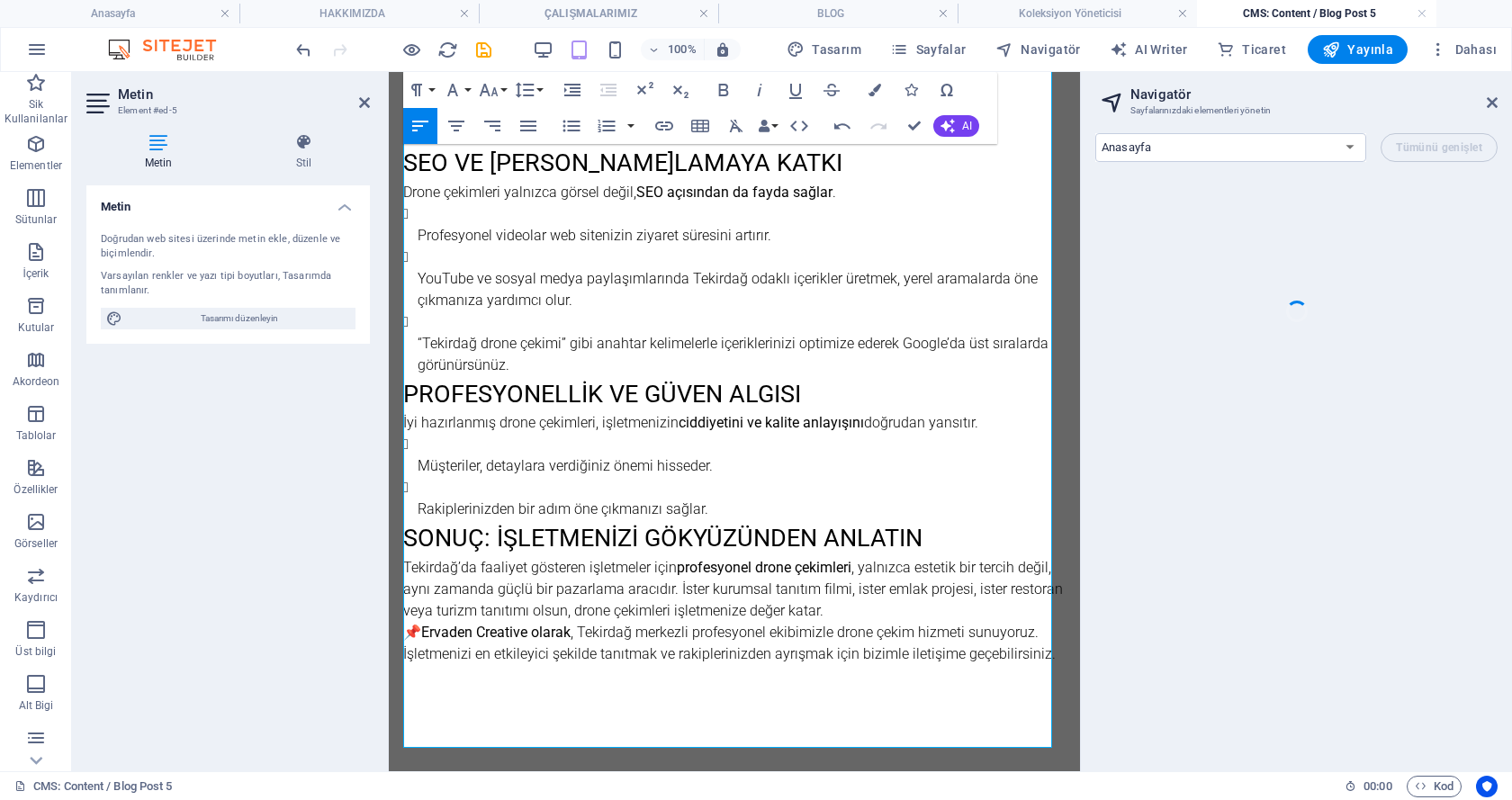
scroll to position [1124, 0]
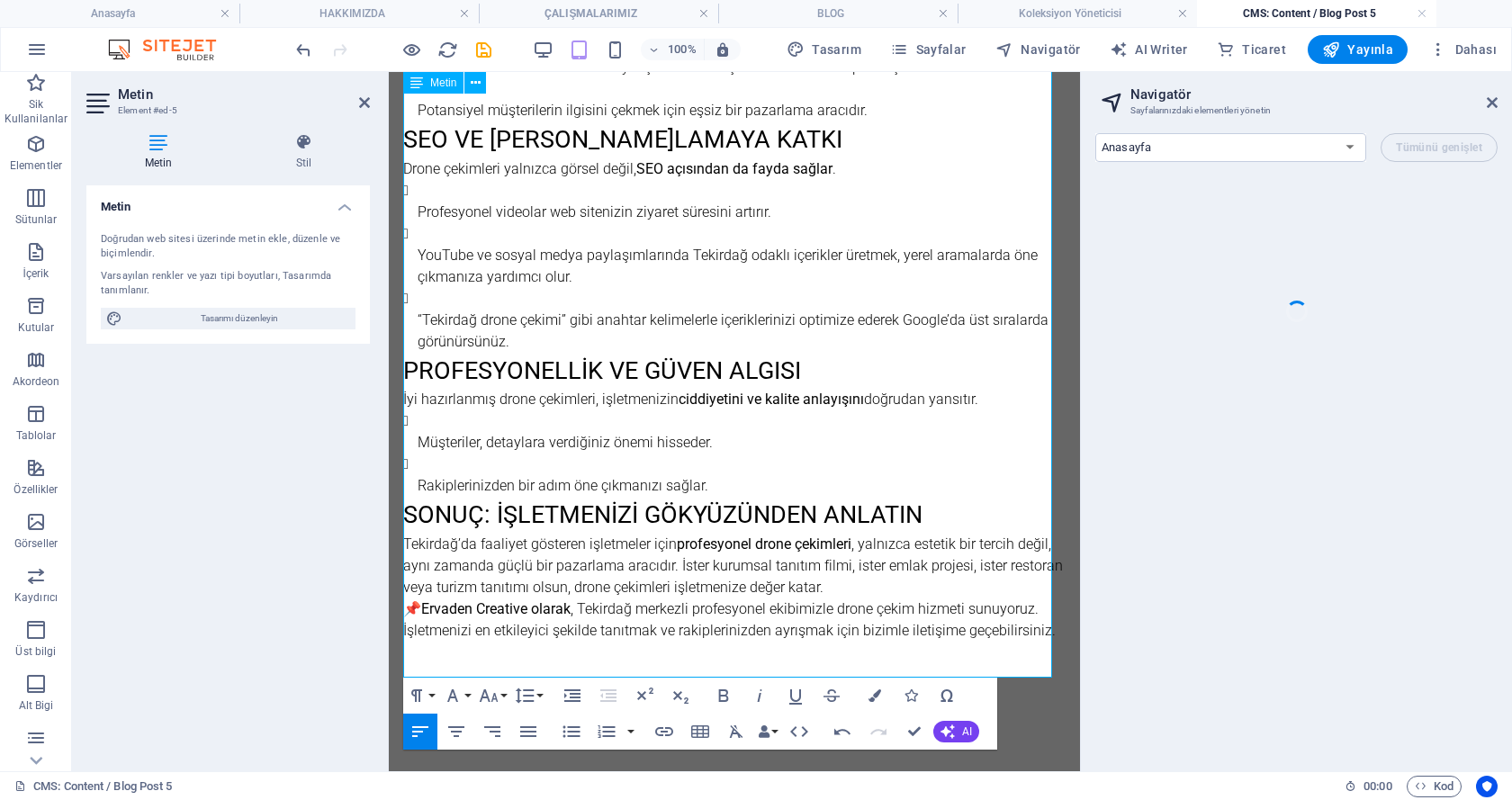
click at [419, 484] on p "Rakiplerinizden bir adım öne çıkmanızı sağlar." at bounding box center [740, 486] width 647 height 22
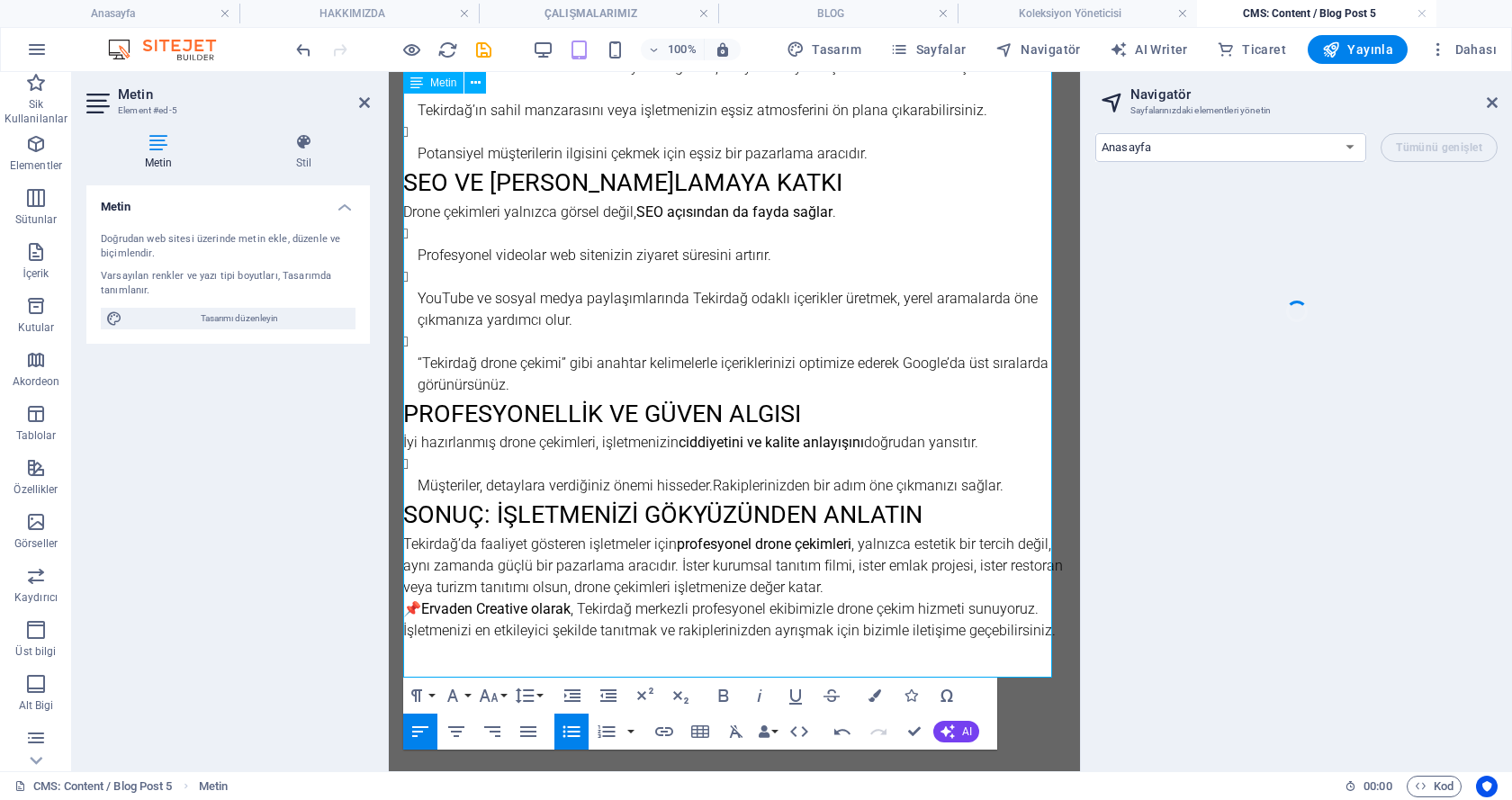
click at [420, 485] on p "Müşteriler, detaylara verdiğiniz önemi hisseder.Rakiplerinizden bir adım öne çı…" at bounding box center [740, 486] width 647 height 22
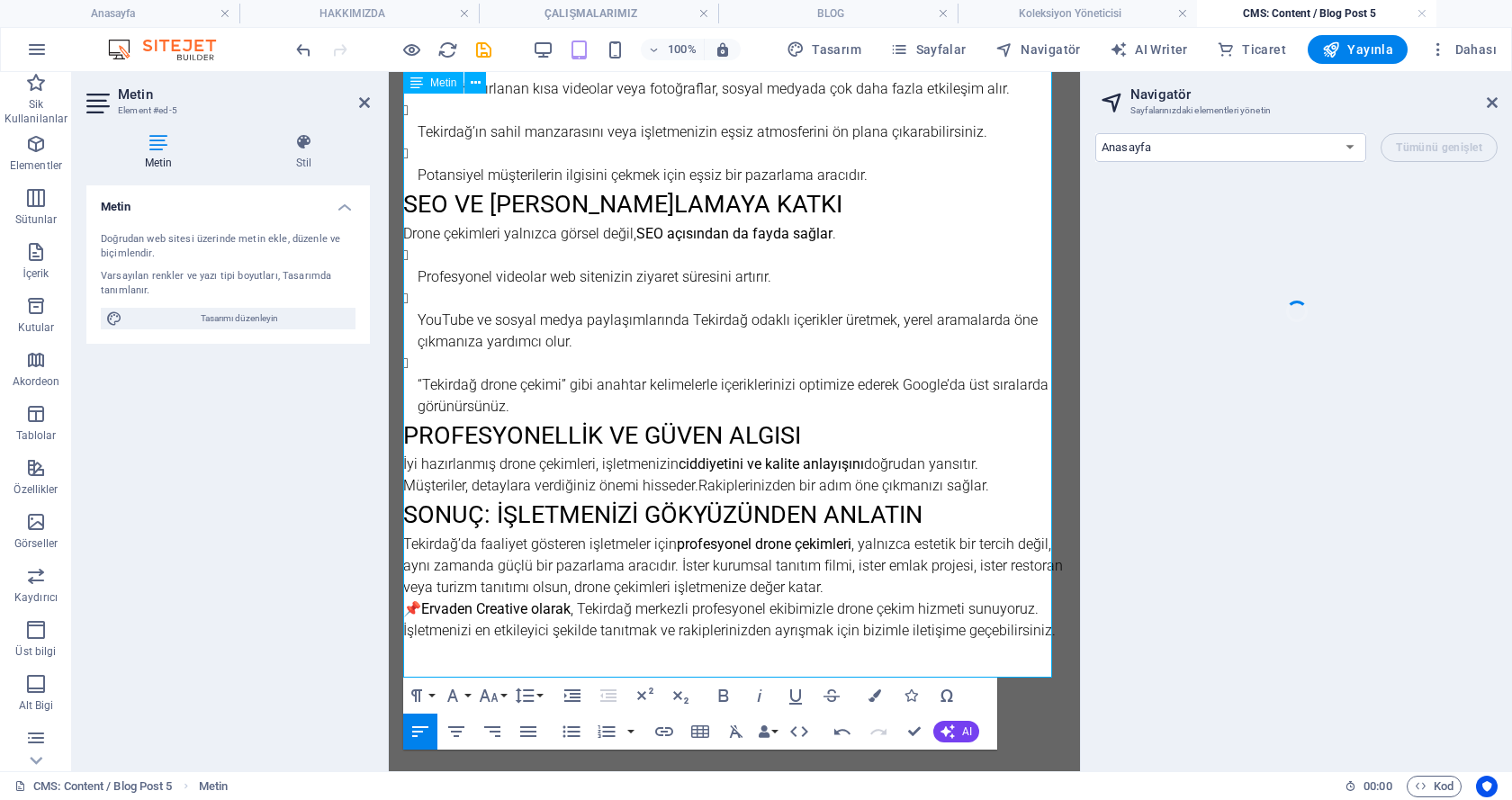
click at [418, 383] on p "“Tekirdağ drone çekimi” gibi anahtar kelimelerle içeriklerinizi optimize ederek…" at bounding box center [740, 396] width 647 height 43
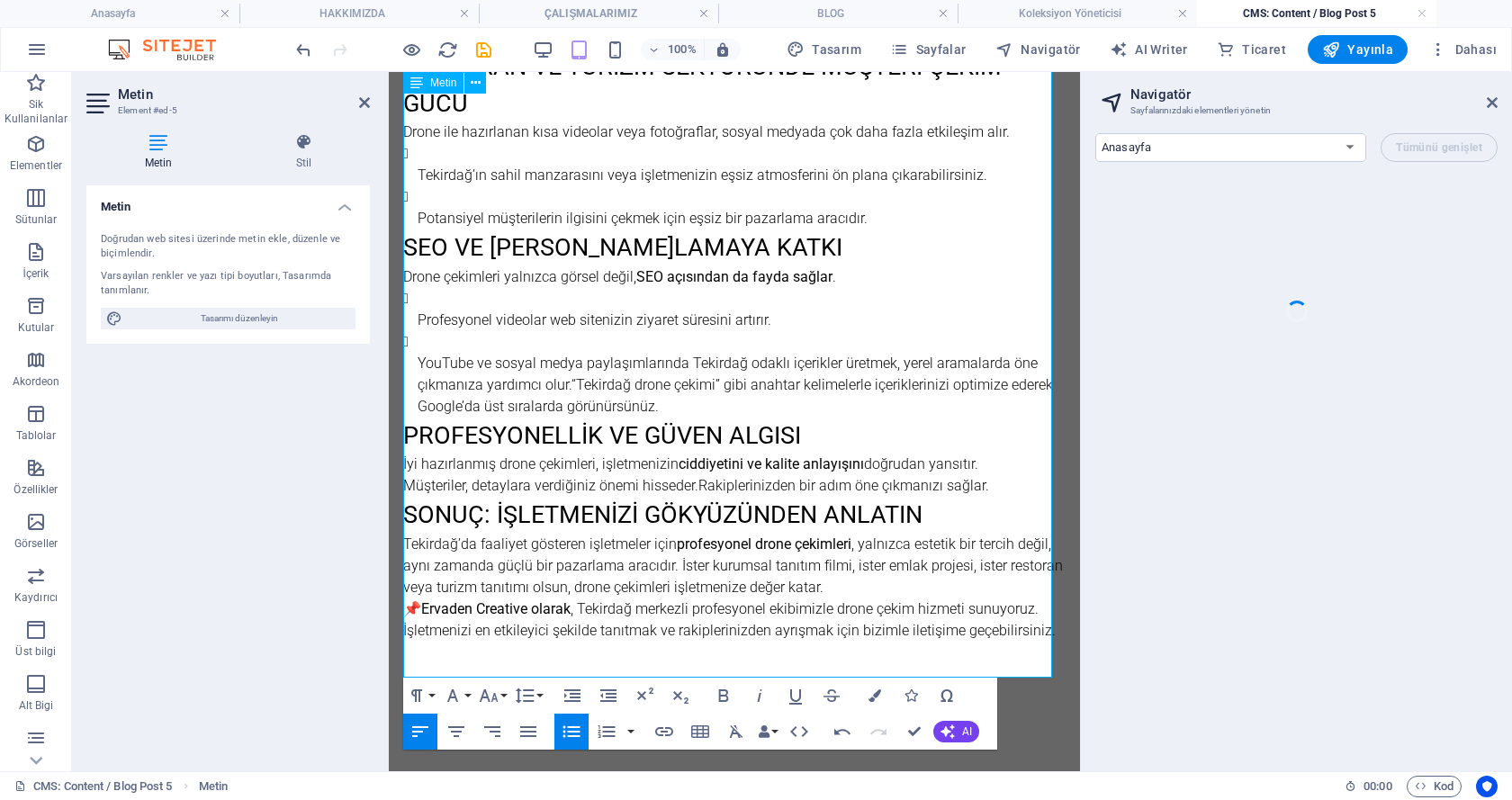
scroll to position [1013, 0]
click at [419, 321] on p "Profesyonel videolar web sitenizin ziyaret süresini artırır." at bounding box center [740, 320] width 647 height 22
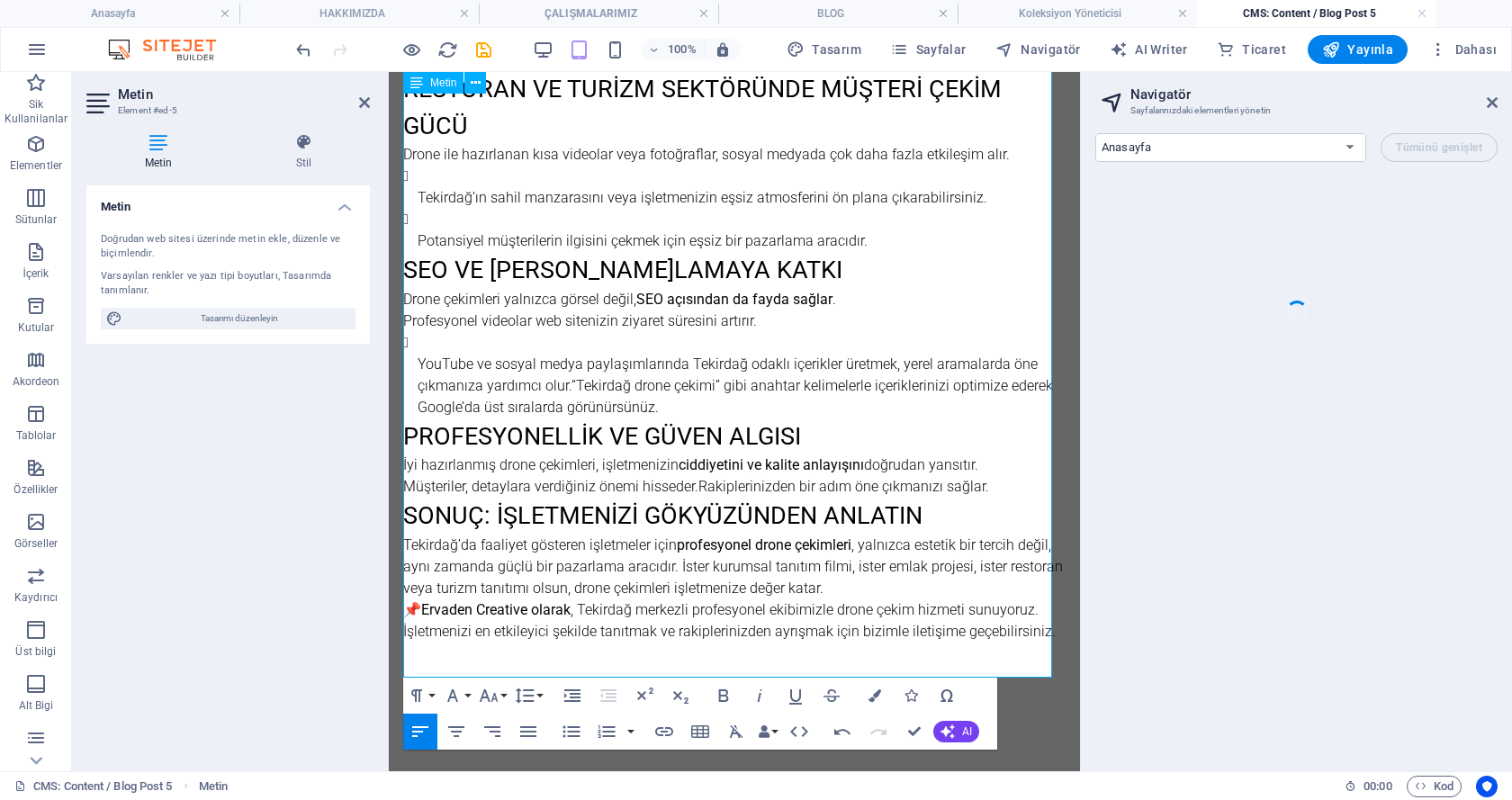
click at [417, 359] on p "YouTube ve sosyal medya paylaşımlarında Tekirdağ odaklı içerikler üretmek, yere…" at bounding box center [740, 385] width 647 height 65
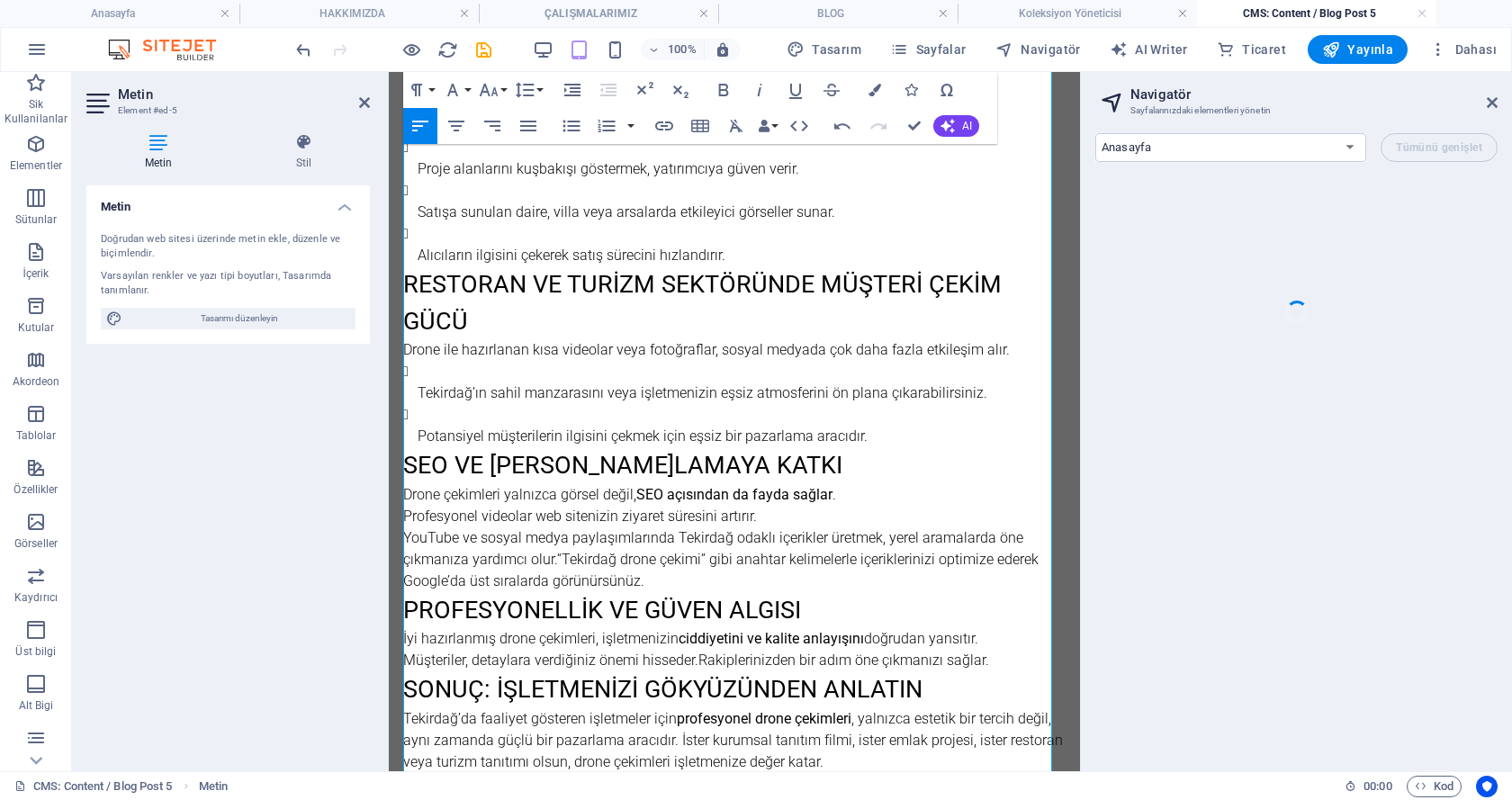
scroll to position [759, 0]
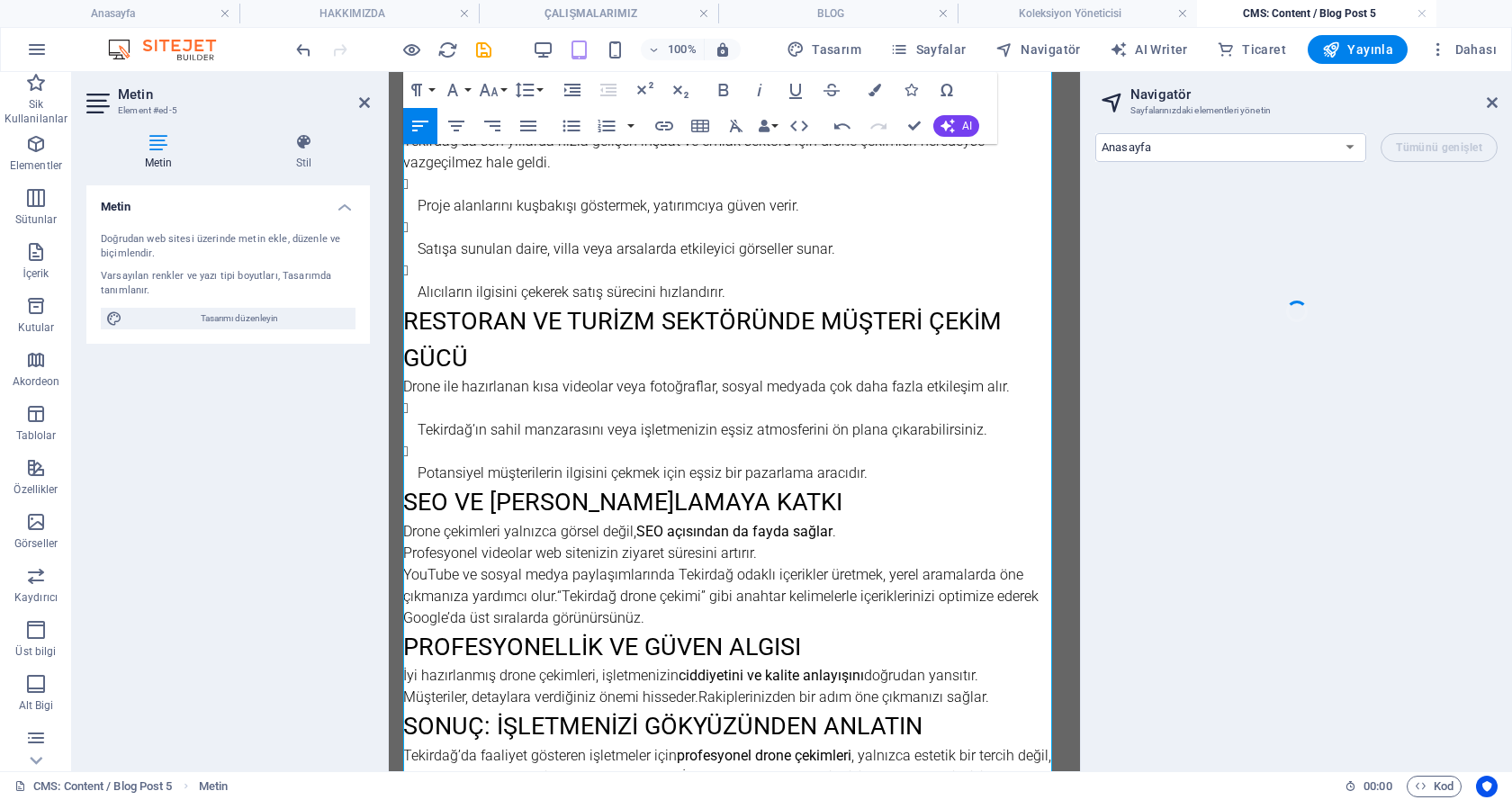
click at [417, 426] on p "Tekirdağ’ın sahil manzarasını veya işletmenizin eşsiz atmosferini ön plana çıka…" at bounding box center [740, 430] width 647 height 22
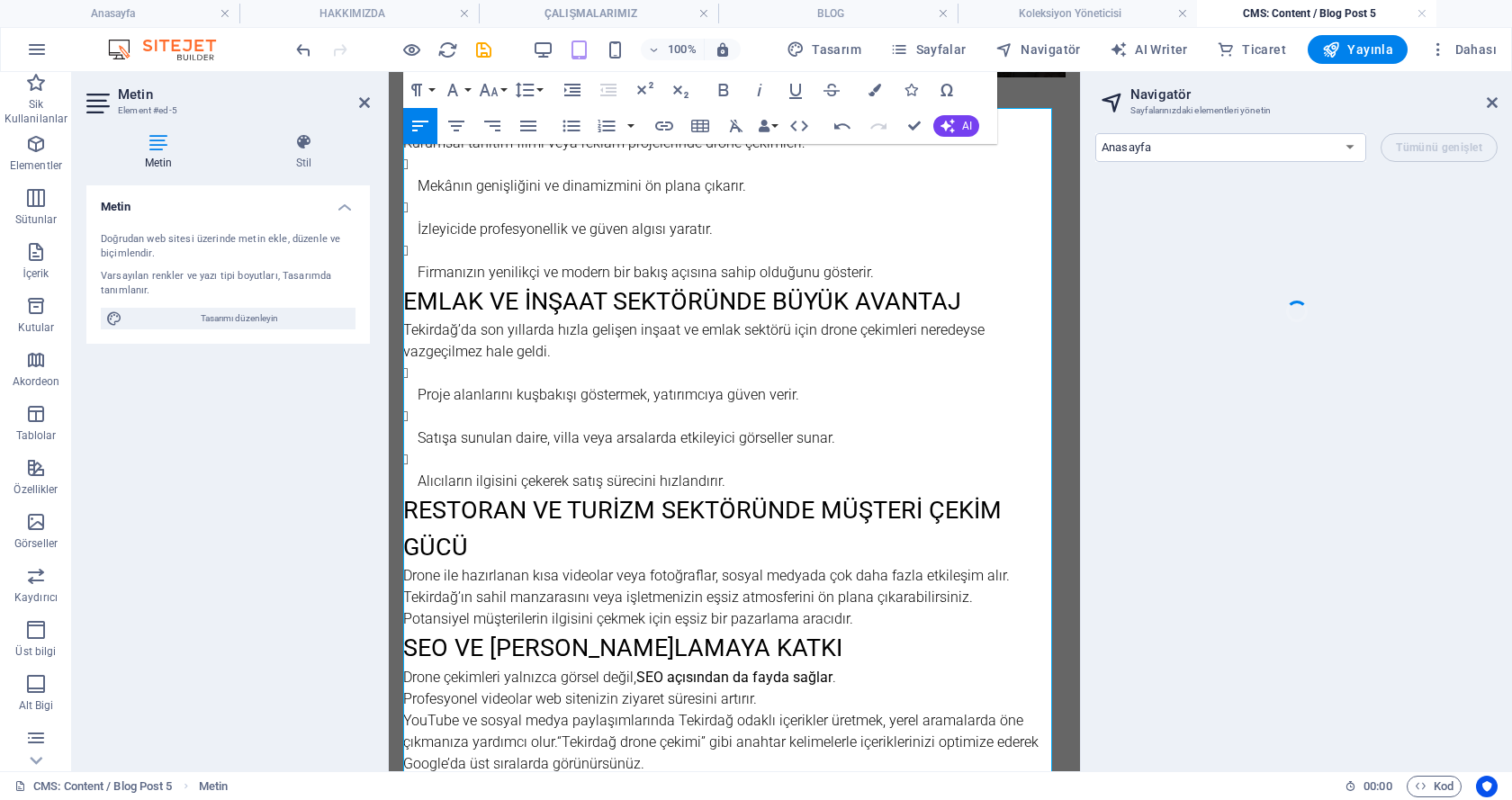
scroll to position [548, 0]
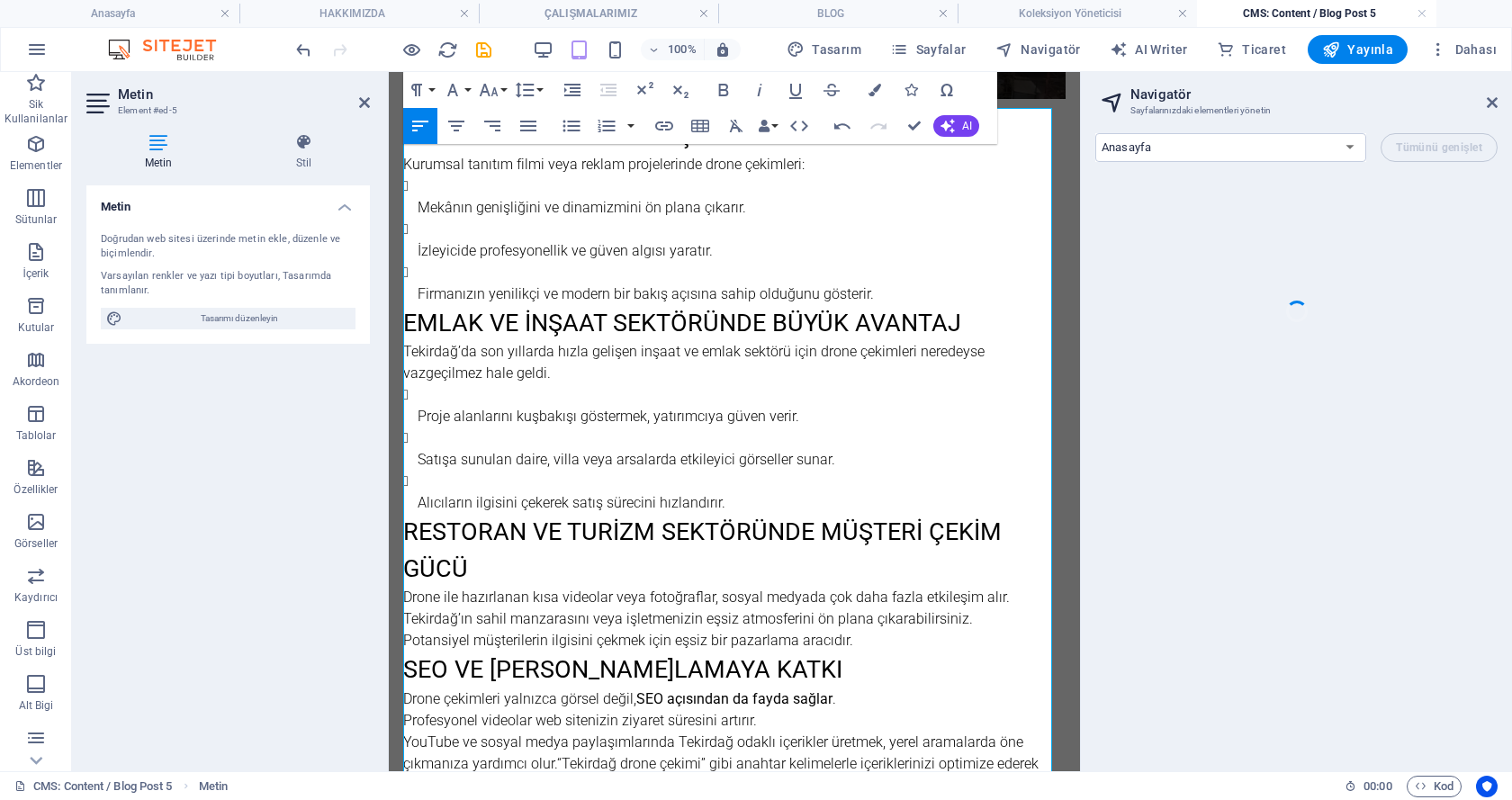
click at [417, 407] on p "Proje alanlarını kuşbakışı göstermek, yatırımcıya güven verir." at bounding box center [740, 416] width 647 height 22
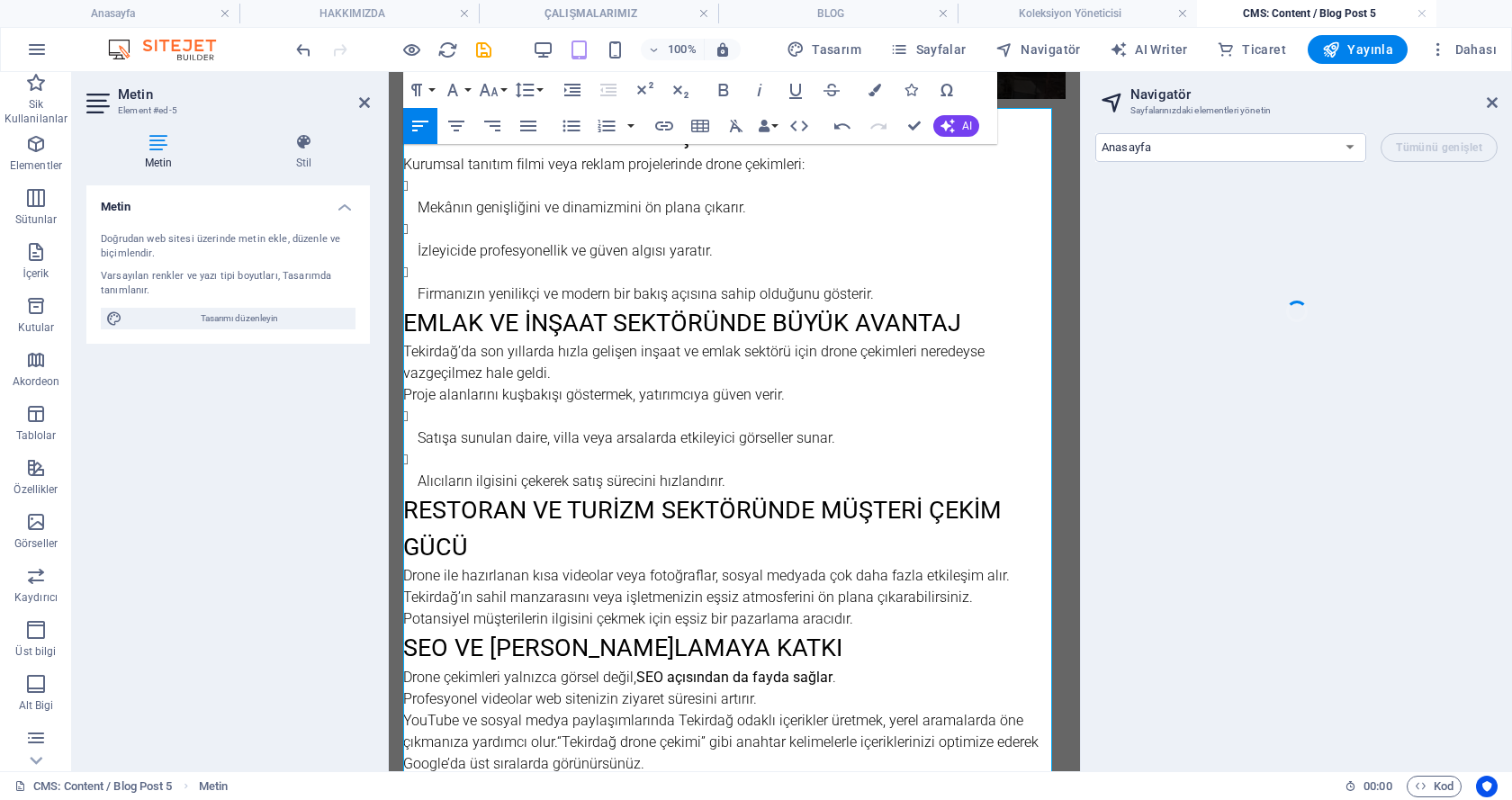
click at [420, 431] on p "Satışa sunulan daire, villa veya arsalarda etkileyici görseller sunar." at bounding box center [740, 438] width 647 height 22
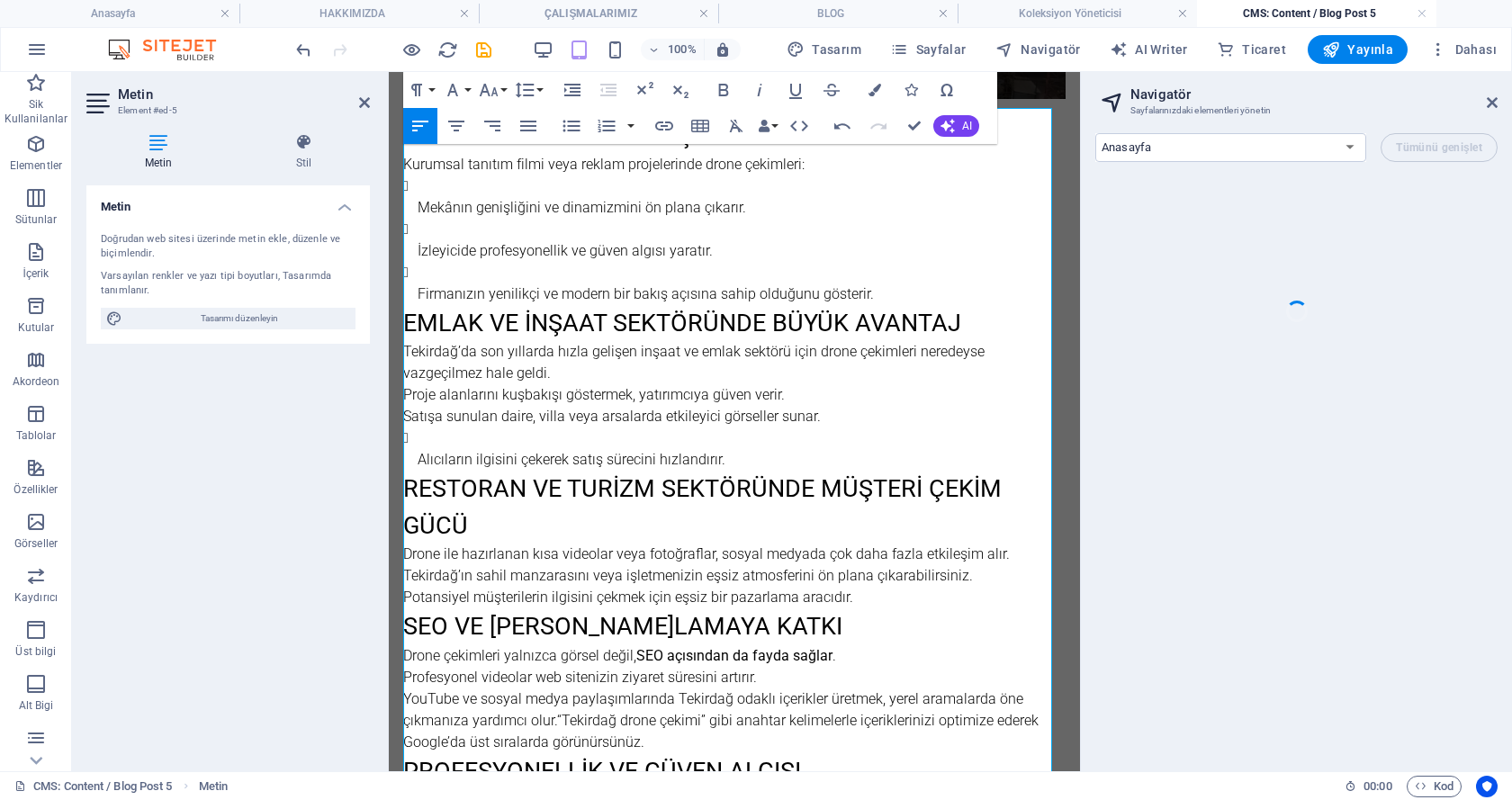
click at [417, 451] on p "Alıcıların ilgisini çekerek satış sürecini hızlandırır." at bounding box center [740, 460] width 647 height 22
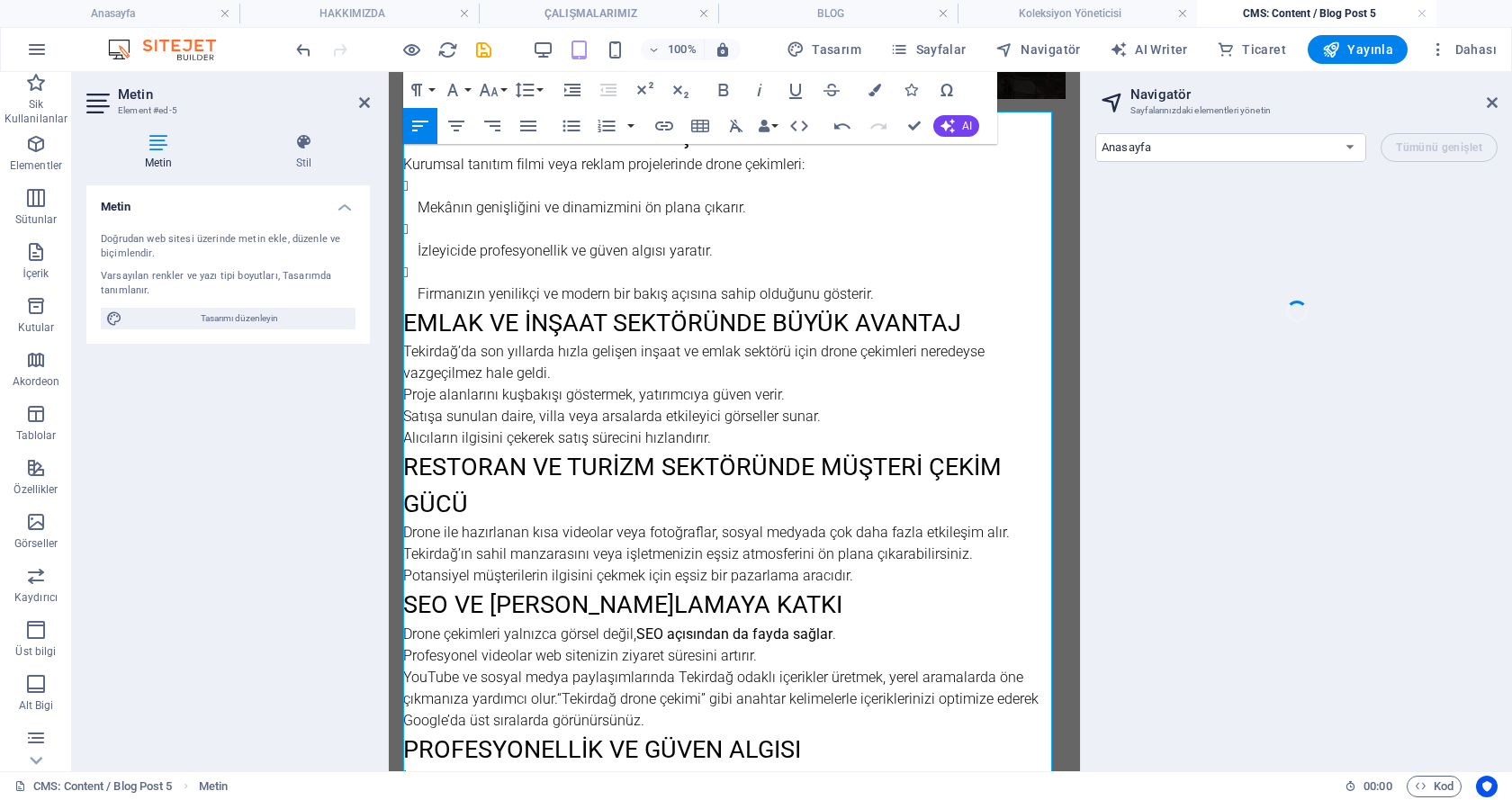
scroll to position [338, 0]
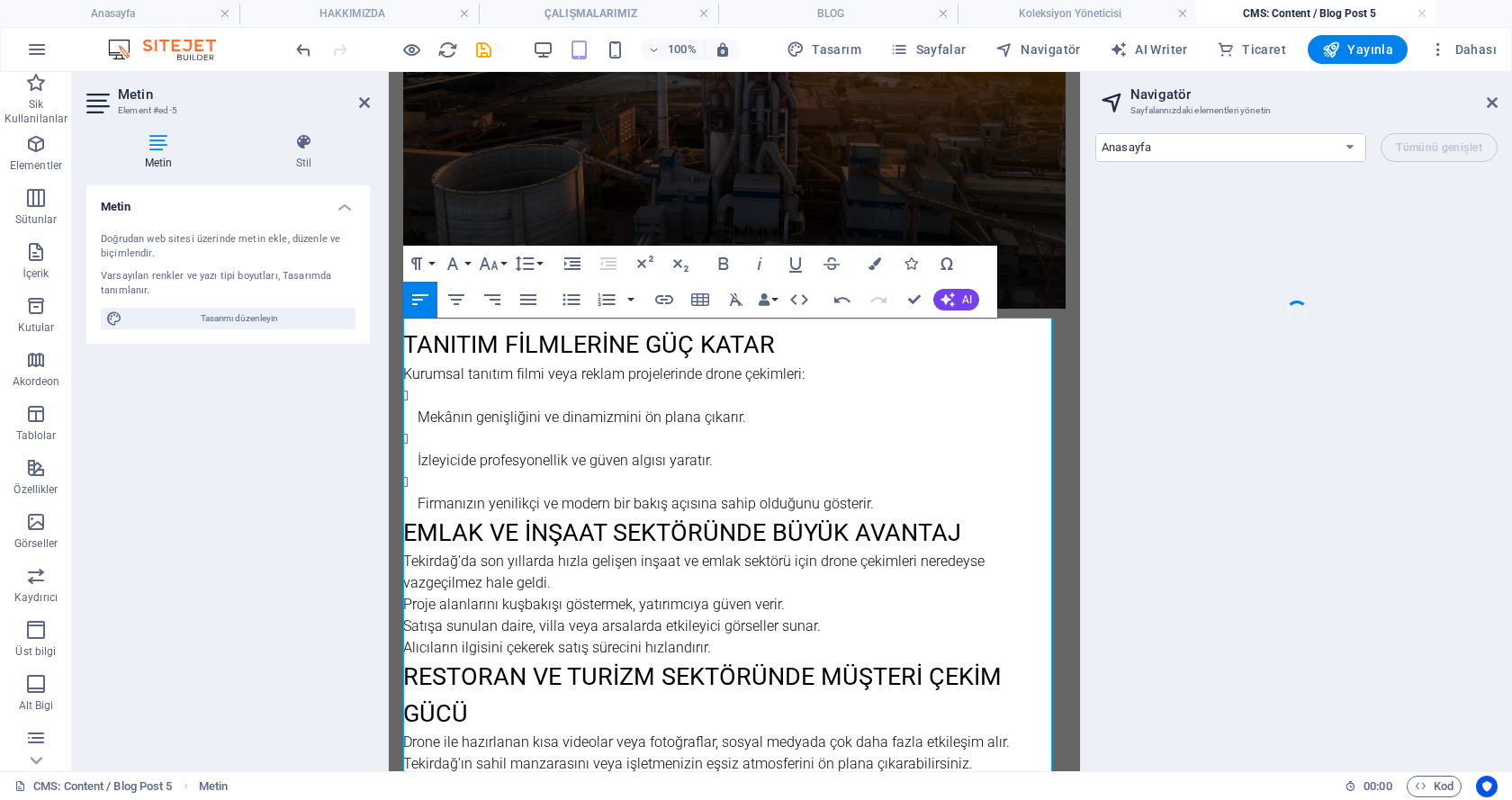
click at [417, 409] on p "Mekânın genişliğini ve dinamizmini ön plana çıkarır." at bounding box center [740, 417] width 647 height 22
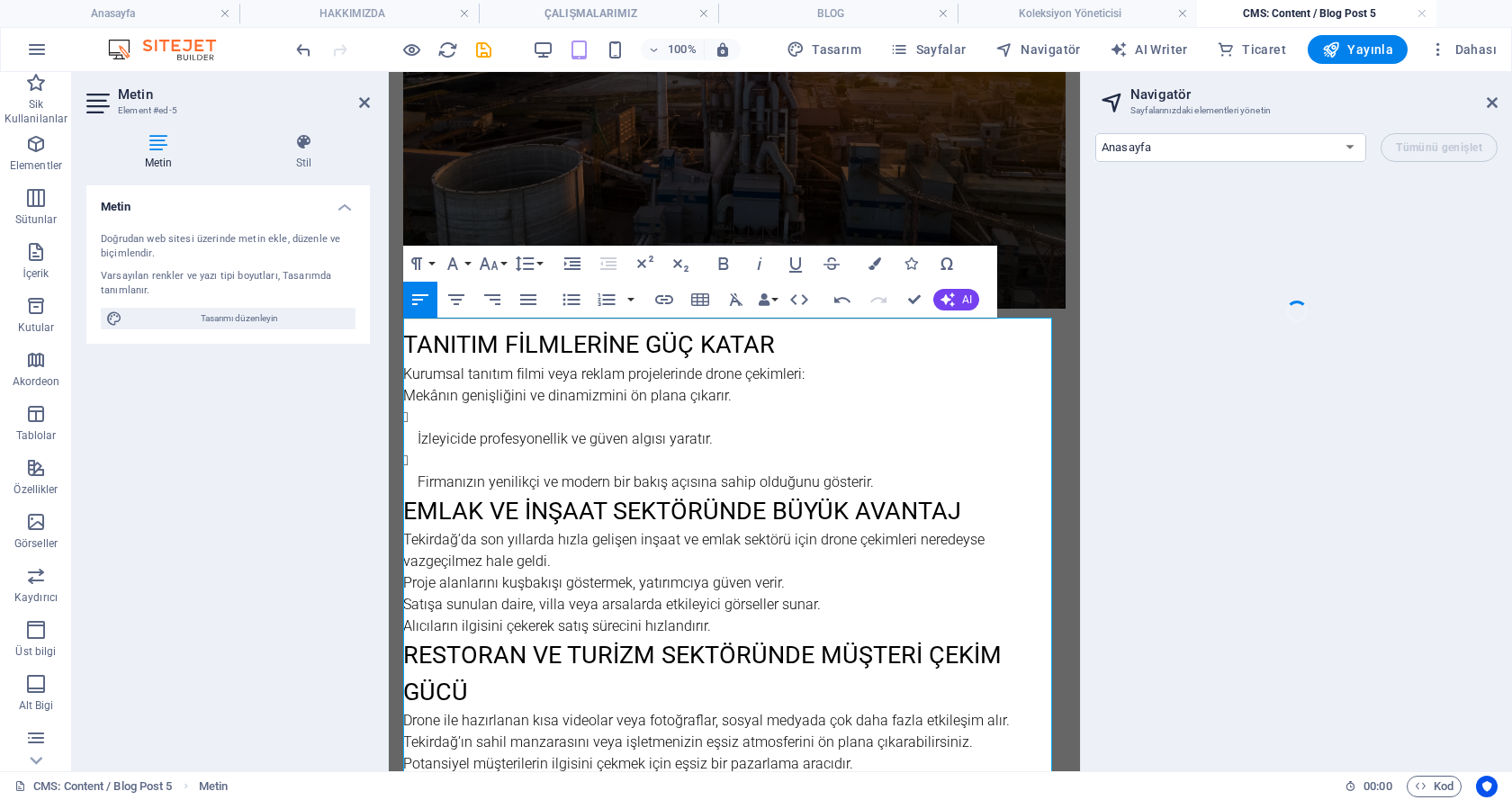
click at [417, 431] on p "İzleyicide profesyonellik ve güven algısı yaratır." at bounding box center [740, 439] width 647 height 22
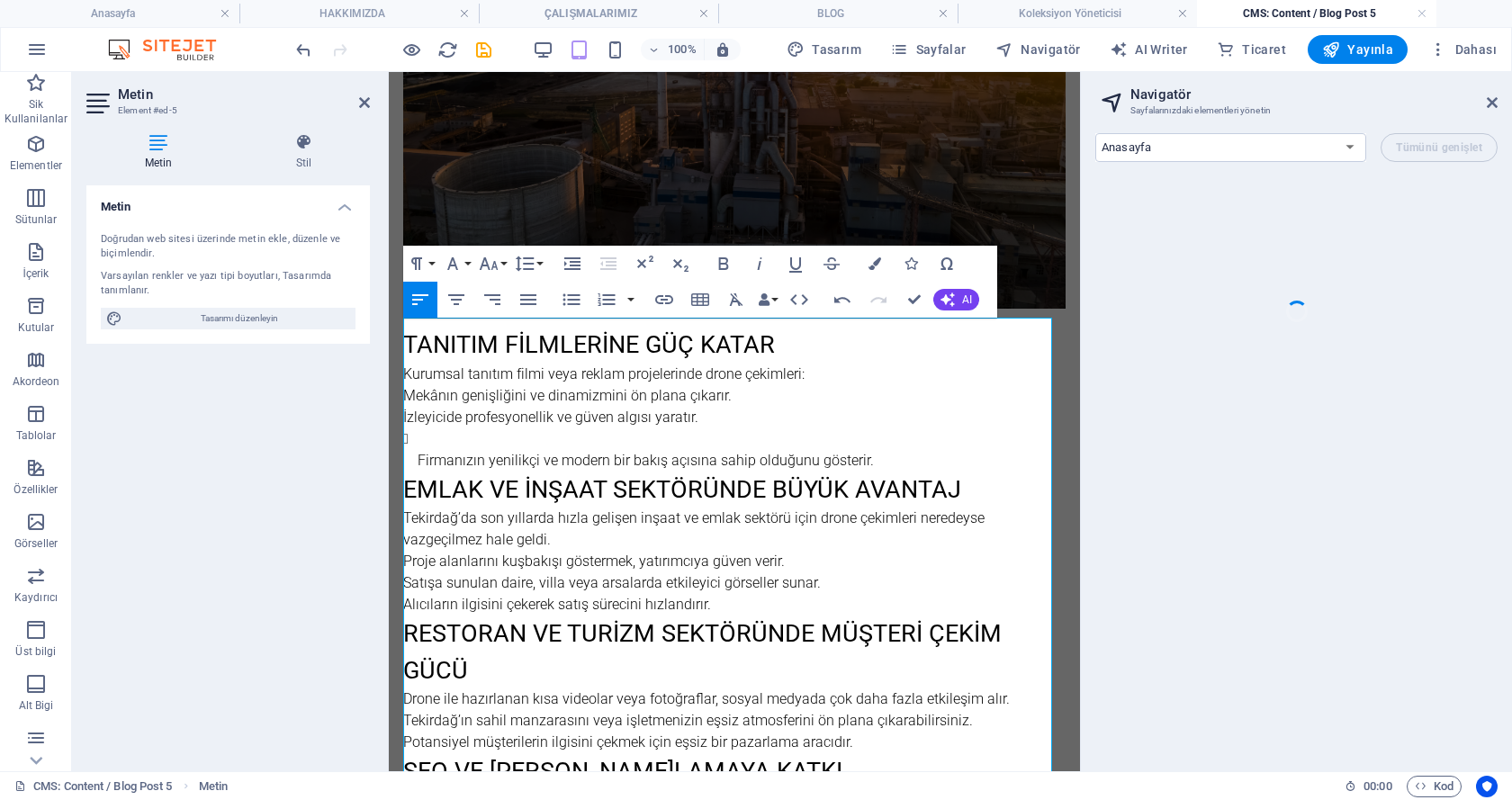
click at [418, 450] on p "Firmanızın yenilikçi ve modern bir bakış açısına sahip olduğunu gösterir." at bounding box center [740, 461] width 647 height 22
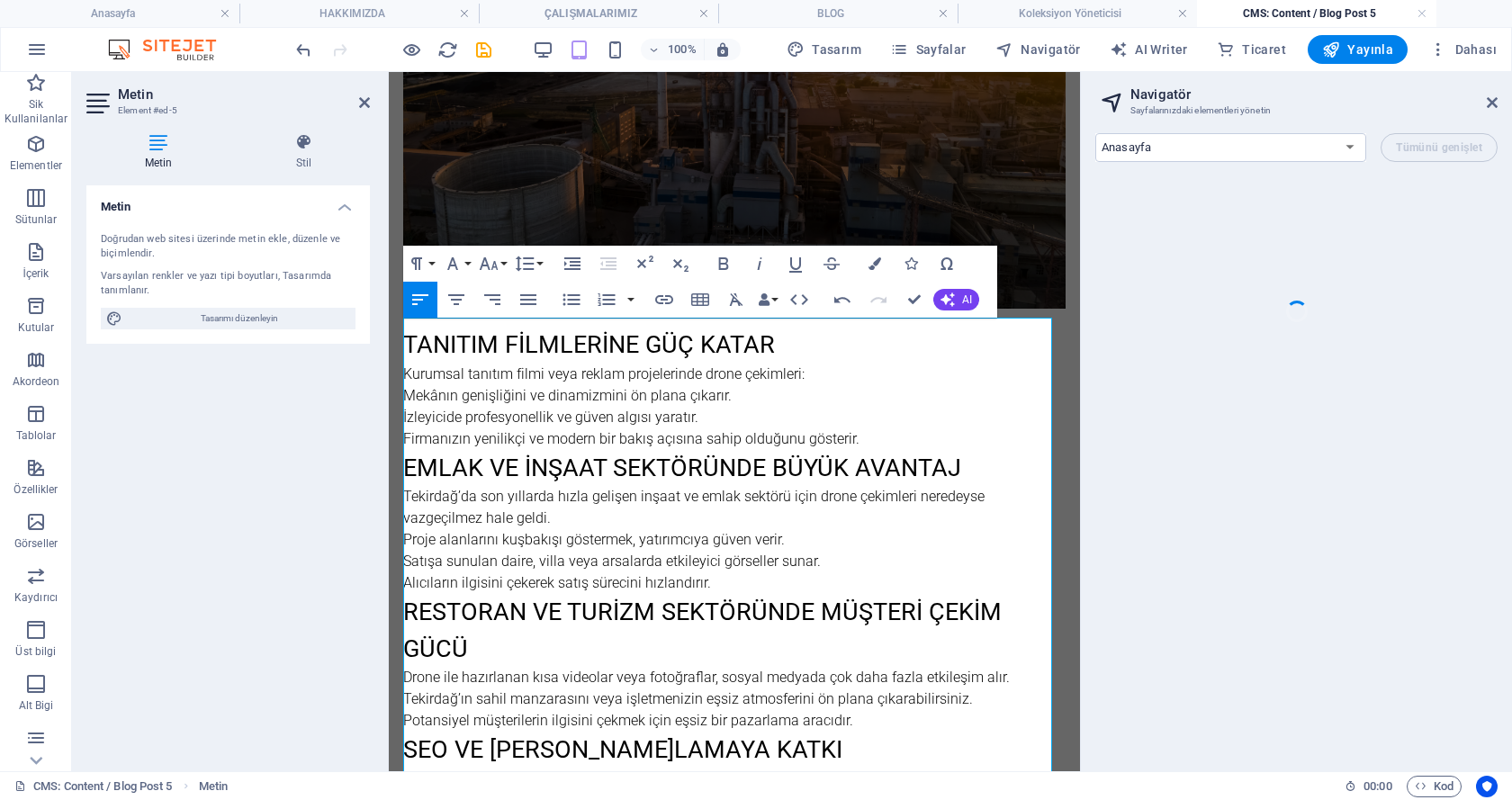
click at [403, 368] on p "Kurumsal tanıtım filmi veya reklam projelerinde drone çekimleri:" at bounding box center [734, 374] width 662 height 22
click at [405, 364] on p "Kurumsal tanıtım filmi veya reklam projelerinde drone çekimleri:" at bounding box center [734, 374] width 662 height 22
click at [406, 366] on p "Kurumsal tanıtım filmi veya reklam projelerinde drone çekimleri:" at bounding box center [734, 374] width 662 height 22
click at [408, 368] on p "Kurumsal tanıtım filmi veya reklam projelerinde drone çekimleri:" at bounding box center [734, 374] width 662 height 22
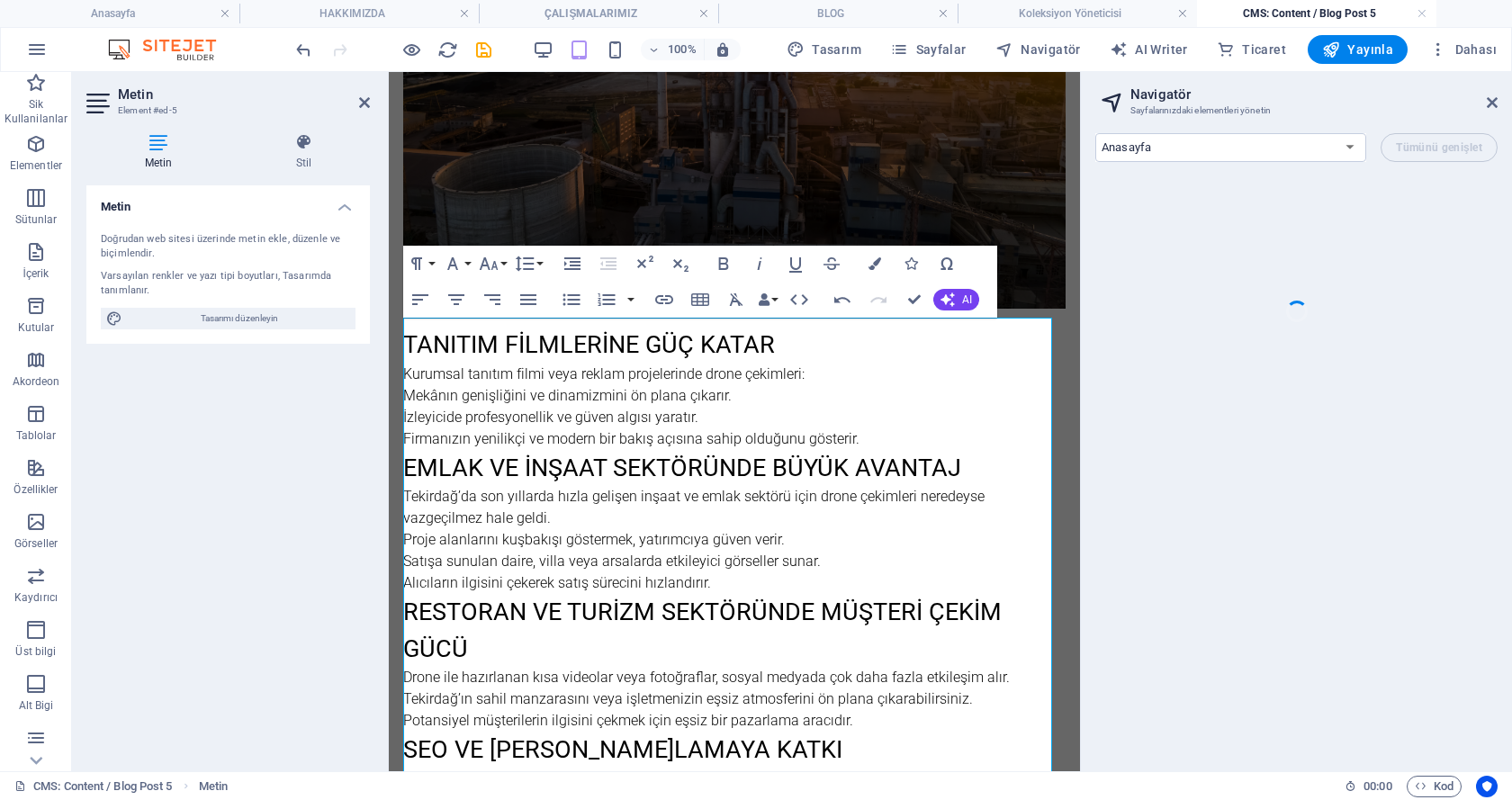
click at [15, 28] on button "button" at bounding box center [37, 50] width 43 height 43
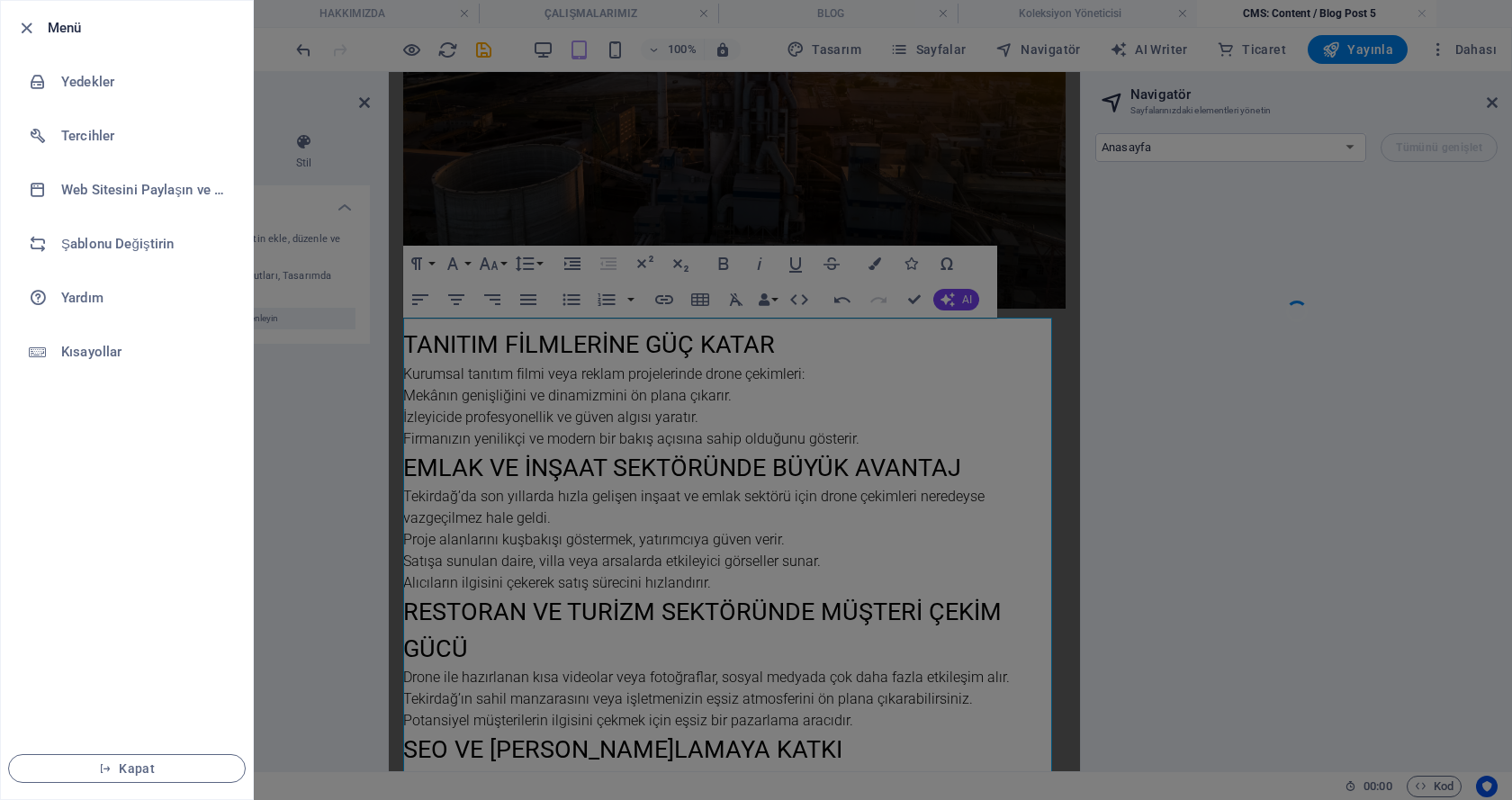
click at [418, 383] on div at bounding box center [756, 400] width 1512 height 800
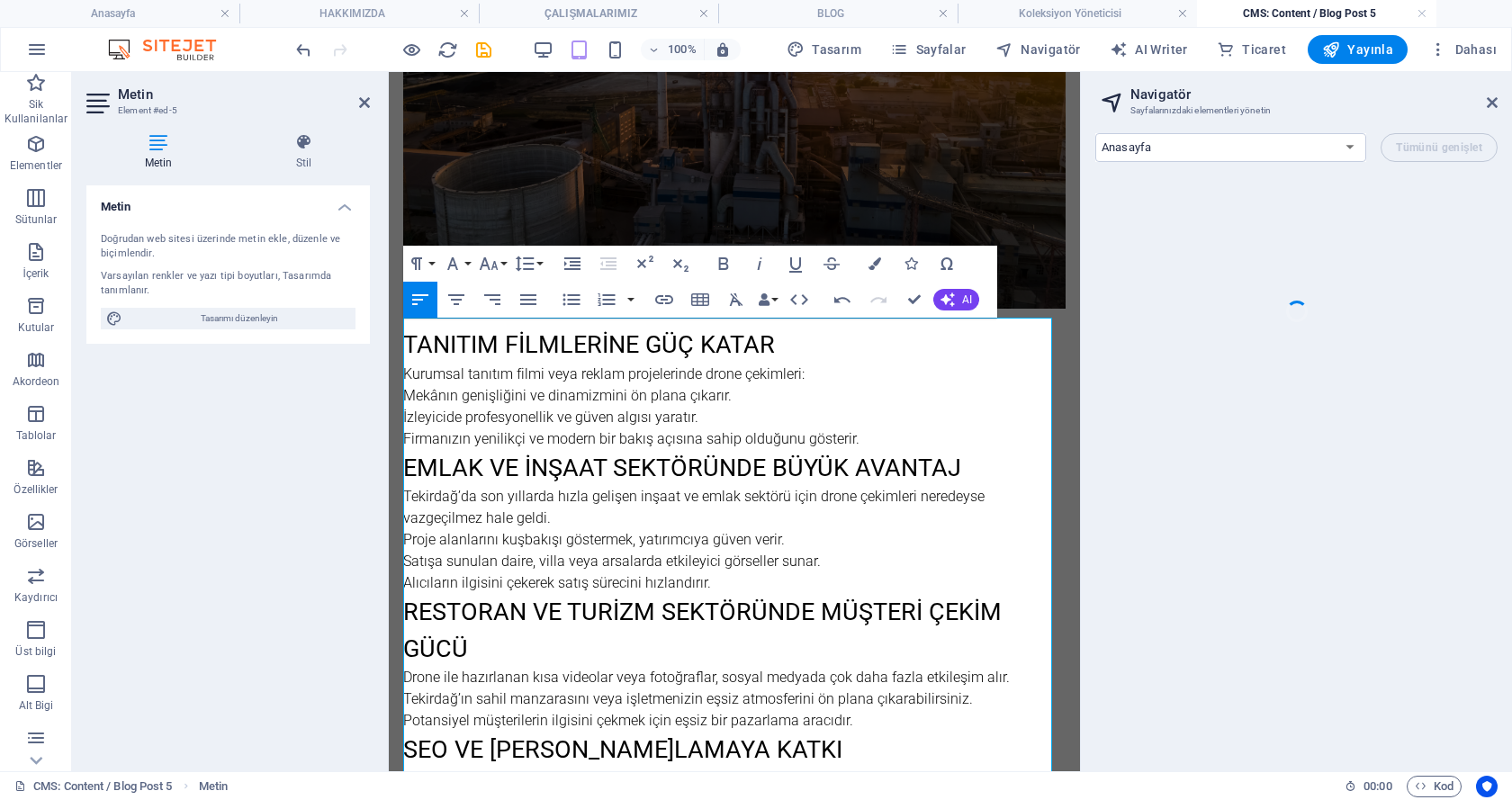
click at [418, 385] on p "Mekânın genişliğini ve dinamizmini ön plana çıkarır." at bounding box center [734, 396] width 662 height 22
click at [403, 364] on p "Kurumsal tanıtım filmi veya reklam projelerinde drone çekimleri:" at bounding box center [734, 374] width 662 height 22
click at [450, 300] on icon "button" at bounding box center [456, 299] width 22 height 22
click at [421, 300] on icon "button" at bounding box center [420, 299] width 16 height 10
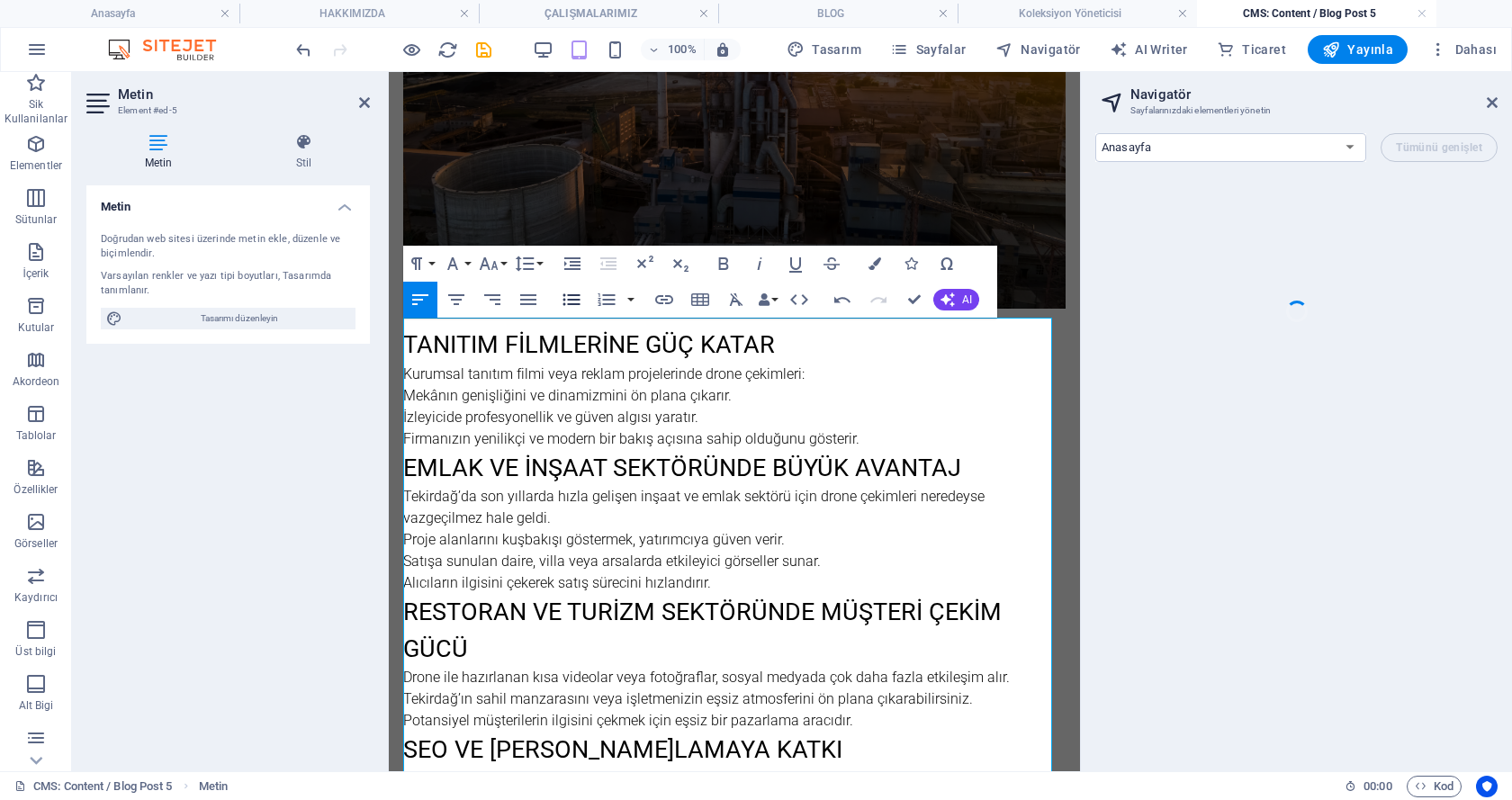
click at [575, 297] on icon "button" at bounding box center [571, 299] width 22 height 22
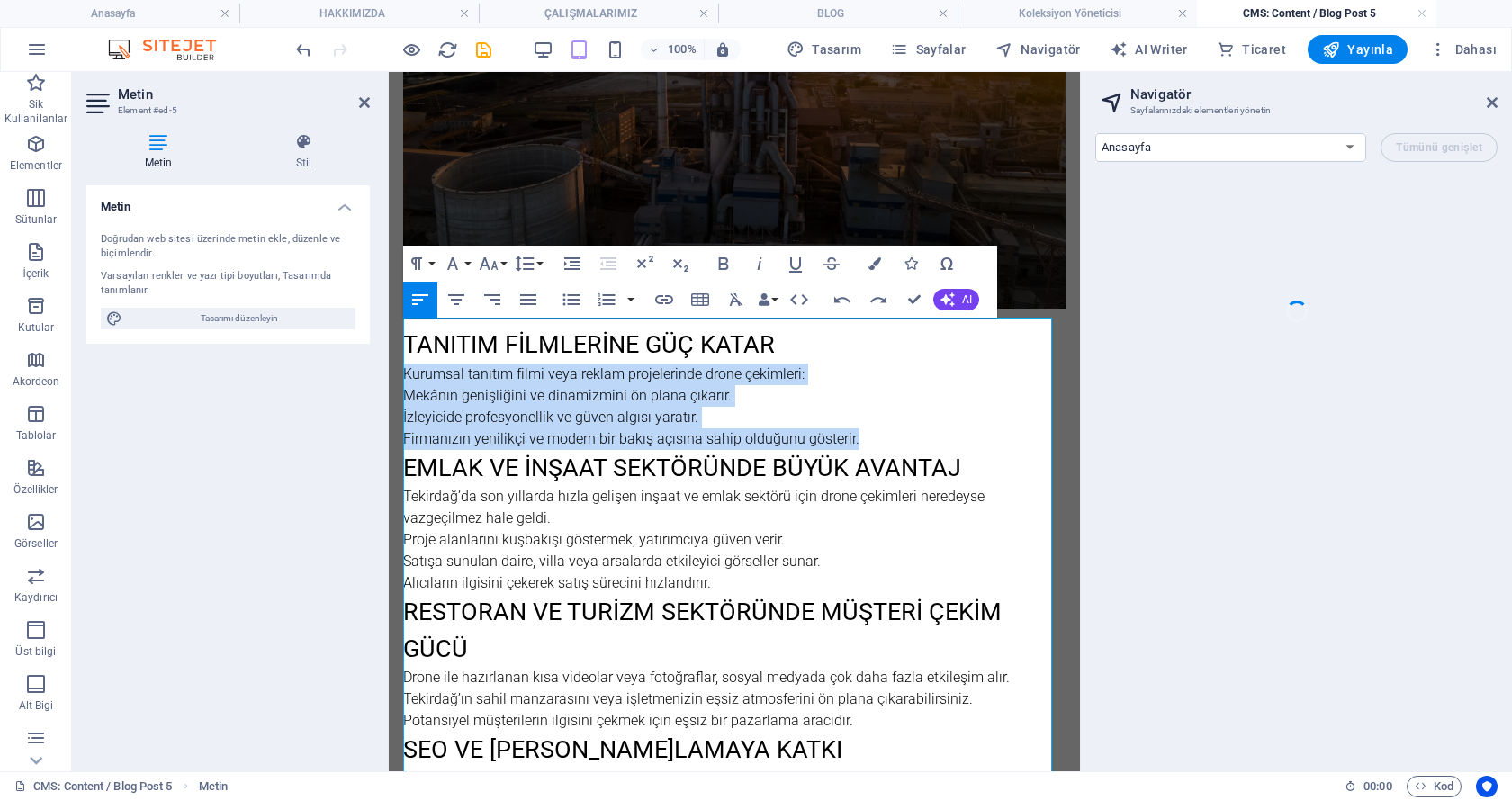
drag, startPoint x: 406, startPoint y: 366, endPoint x: 857, endPoint y: 431, distance: 455.7
click at [857, 431] on div "Tanıtım Filmlerine Güç Katar Kurumsal tanıtım filmi veya reklam projelerinde dr…" at bounding box center [734, 732] width 662 height 810
click at [565, 306] on icon "button" at bounding box center [571, 299] width 22 height 22
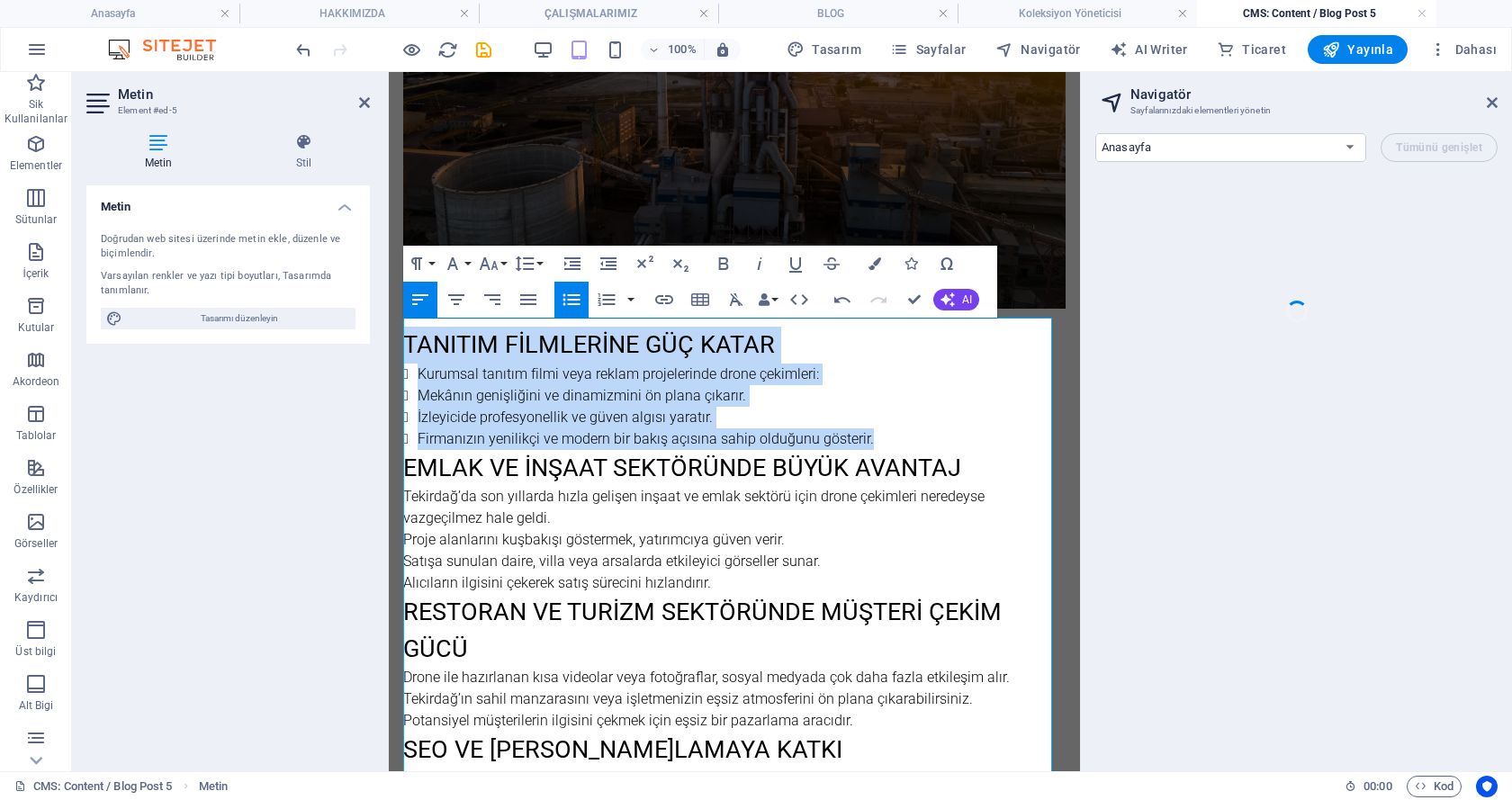
click at [525, 432] on li "Firmanızın yenilikçi ve modern bir bakış açısına sahip olduğunu gösterir." at bounding box center [740, 439] width 647 height 22
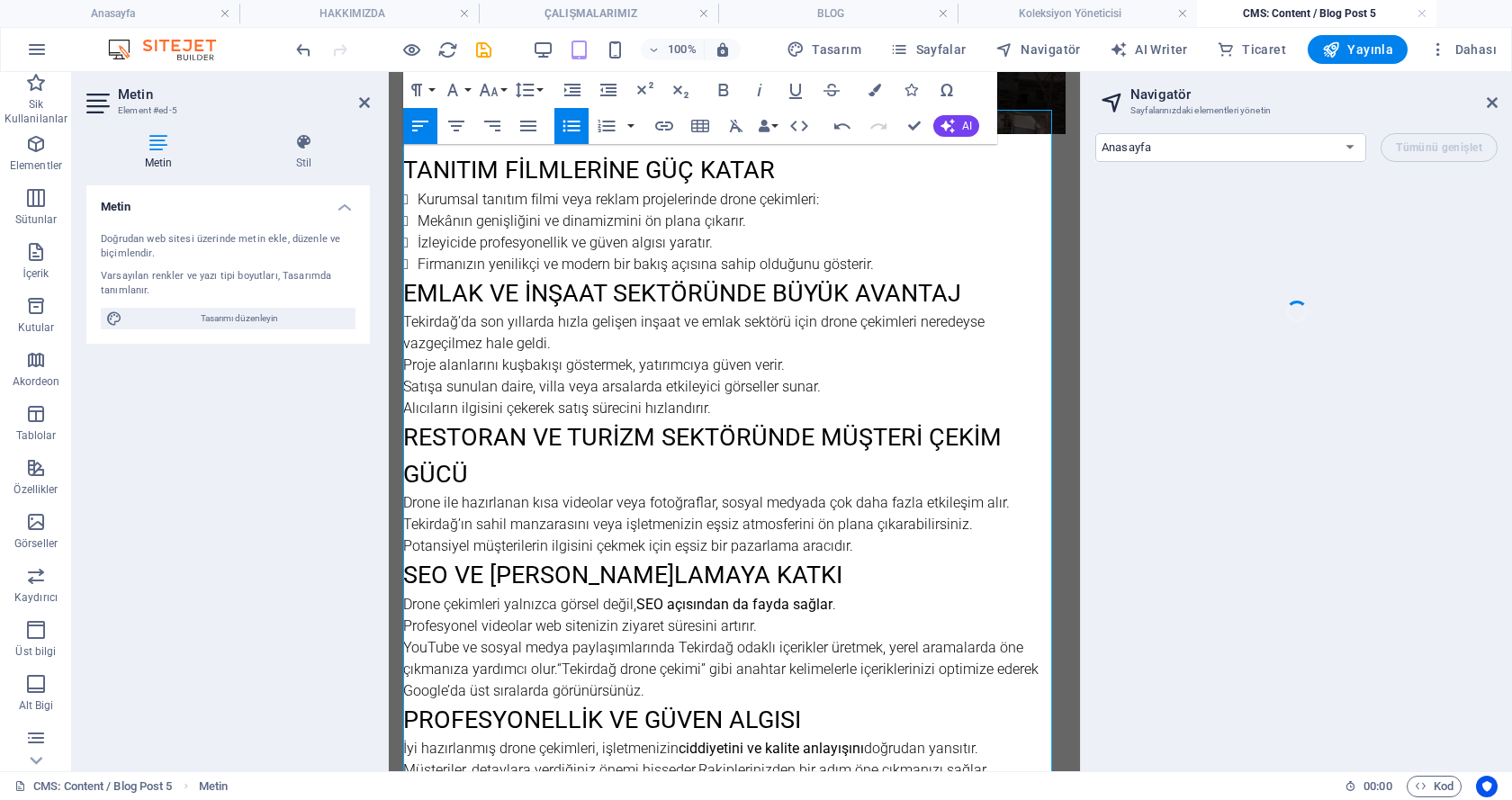
scroll to position [548, 0]
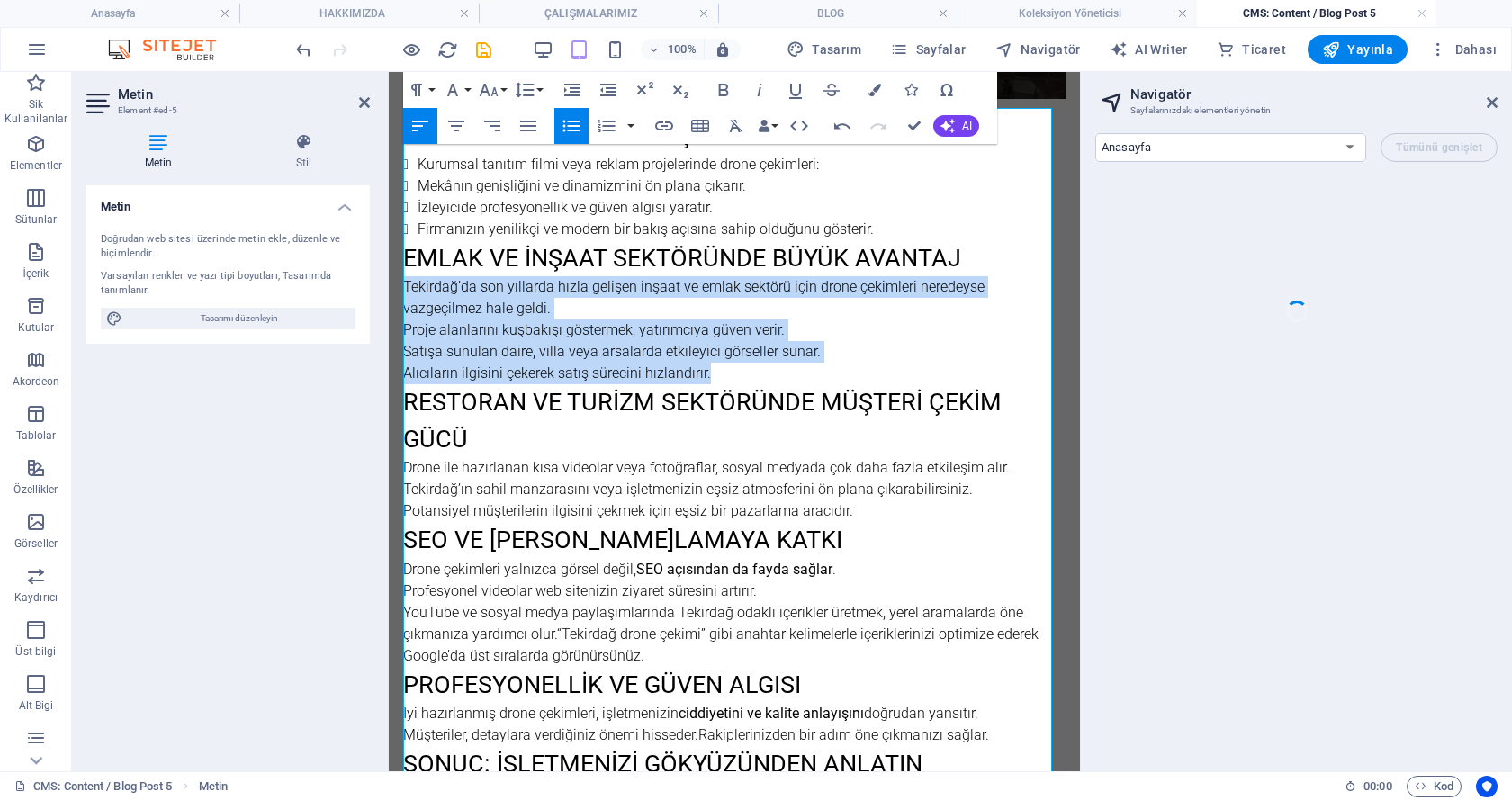
drag, startPoint x: 405, startPoint y: 279, endPoint x: 794, endPoint y: 373, distance: 400.2
click at [794, 373] on div "Tanıtım Filmlerine Güç Katar Kurumsal tanıtım filmi veya reklam projelerinde dr…" at bounding box center [734, 522] width 662 height 810
click at [570, 129] on icon "button" at bounding box center [571, 126] width 22 height 22
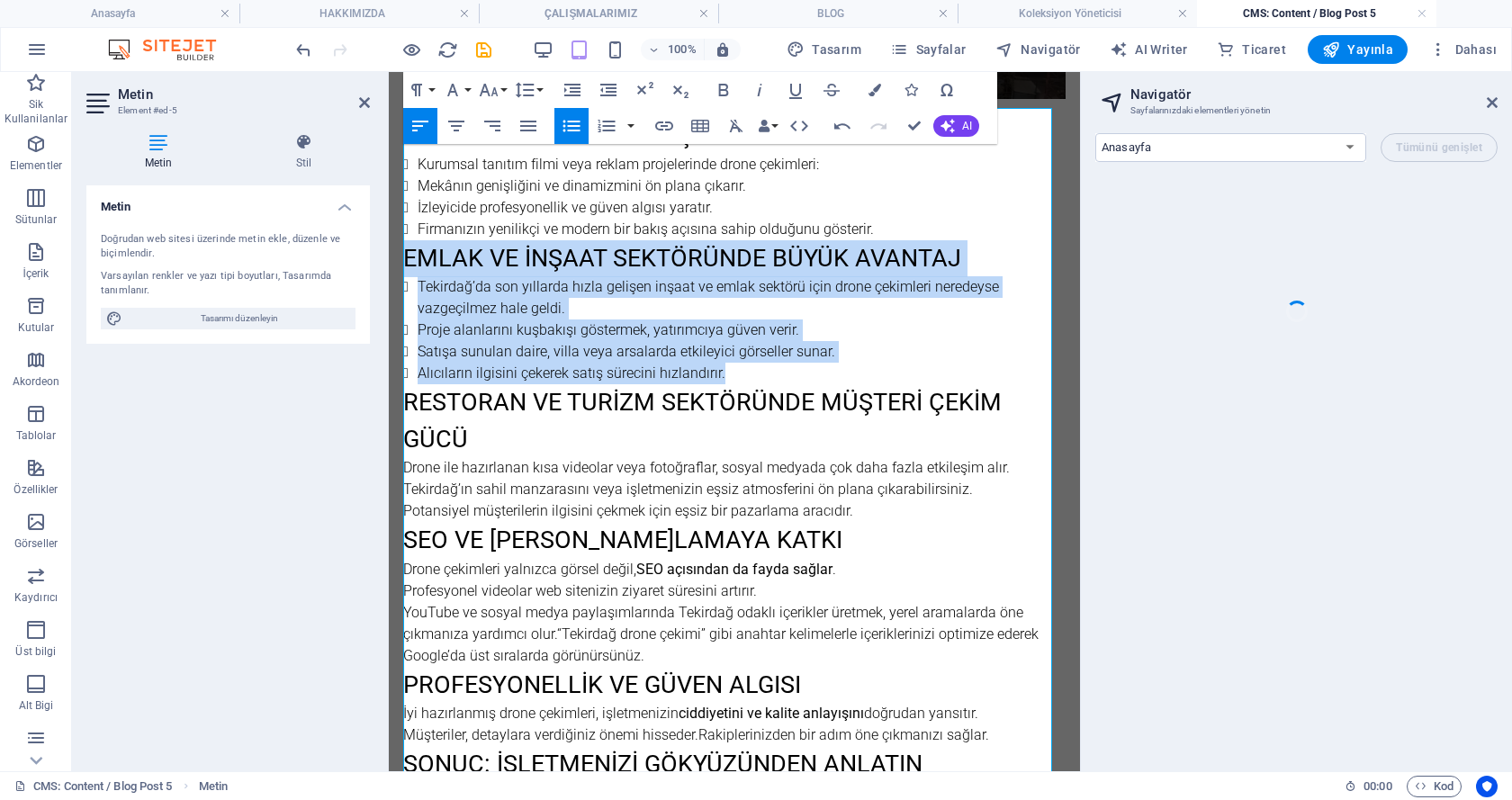
click at [488, 364] on li "Alıcıların ilgisini çekerek satış sürecini hızlandırır." at bounding box center [740, 373] width 647 height 22
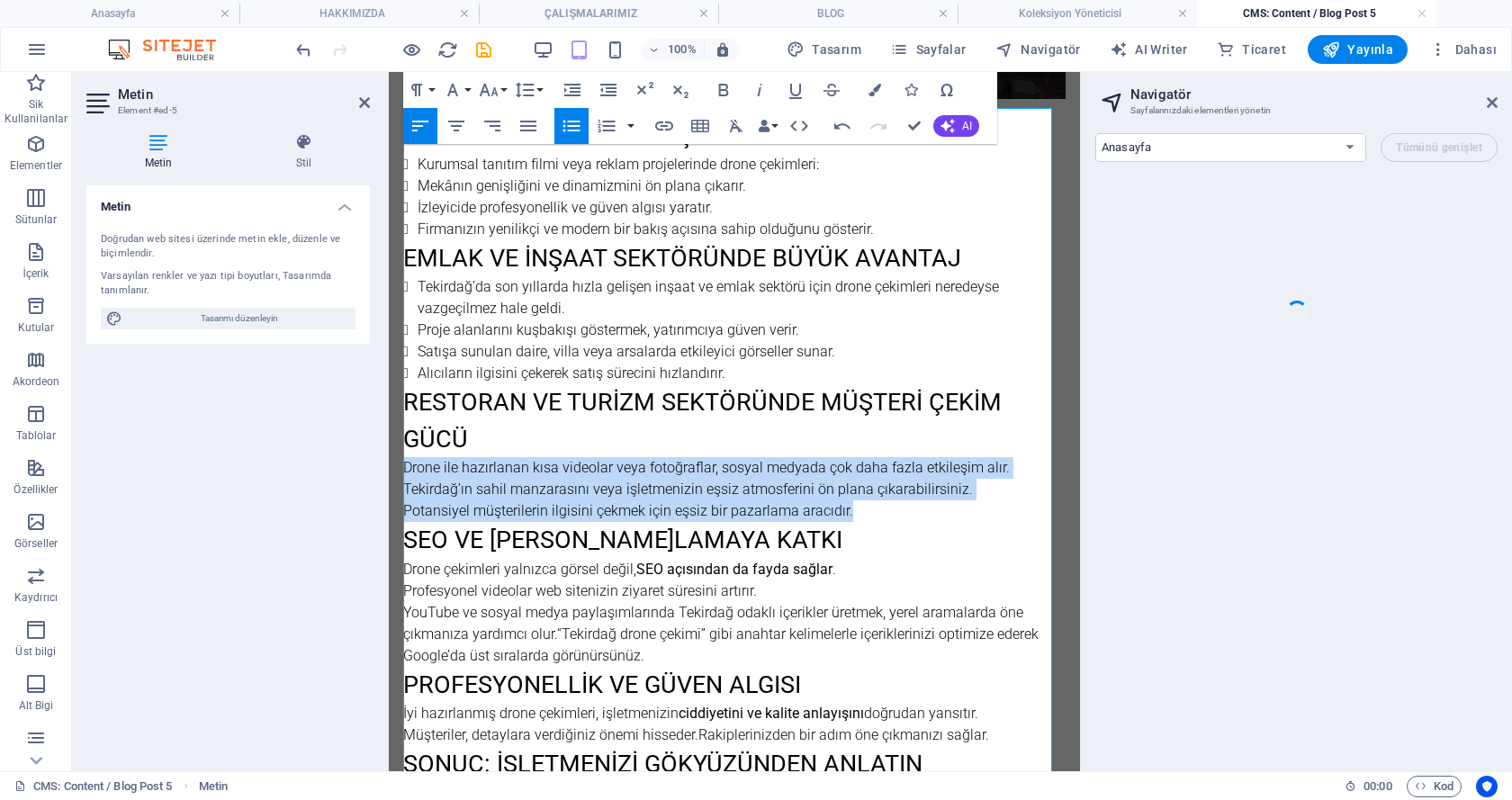
drag, startPoint x: 404, startPoint y: 459, endPoint x: 859, endPoint y: 504, distance: 457.2
click at [859, 504] on div "Tanıtım Filmlerine Güç Katar Kurumsal tanıtım filmi veya reklam projelerinde dr…" at bounding box center [734, 522] width 662 height 810
click at [567, 134] on icon "button" at bounding box center [571, 126] width 22 height 22
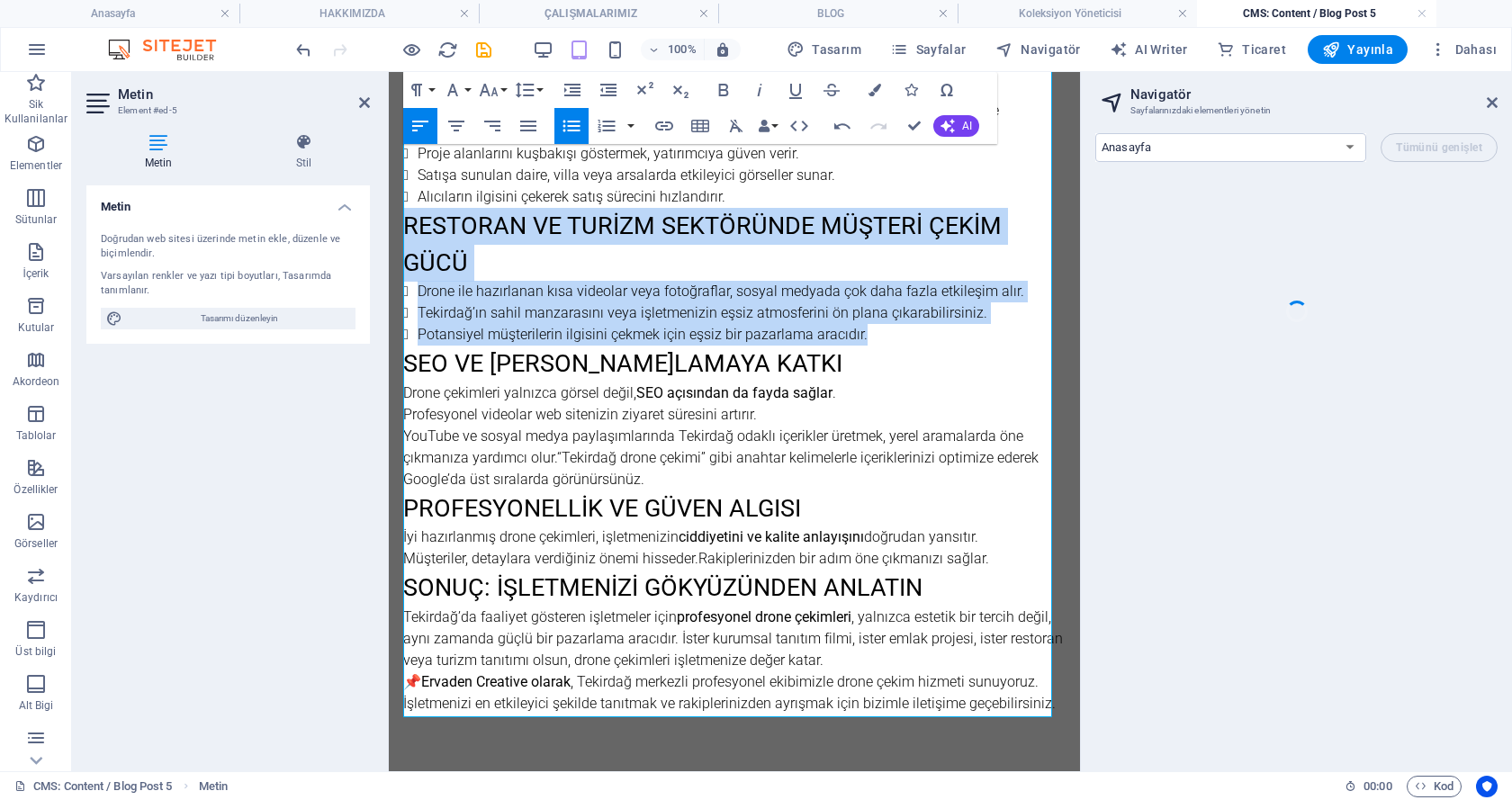
scroll to position [759, 0]
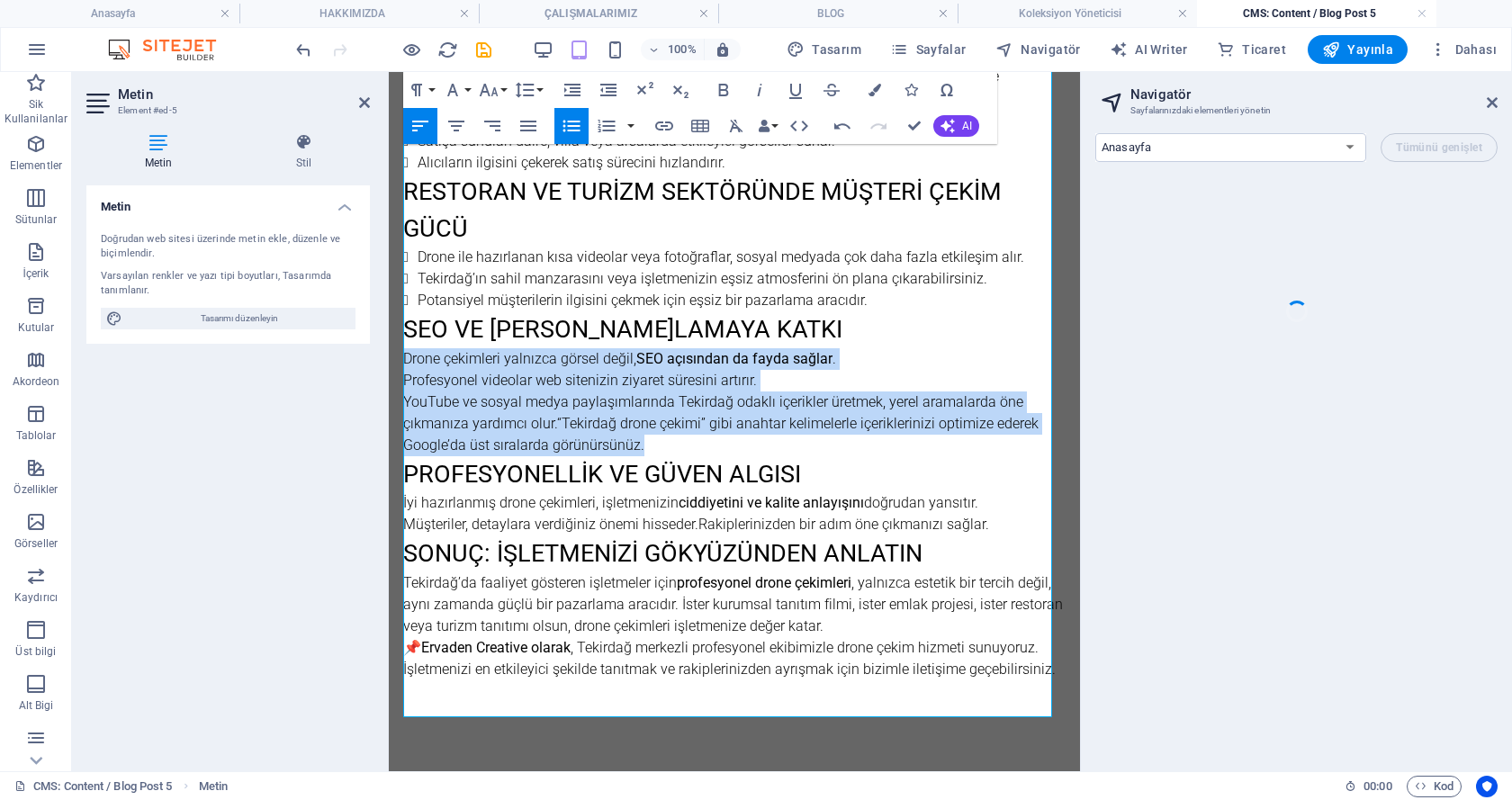
drag, startPoint x: 405, startPoint y: 355, endPoint x: 772, endPoint y: 442, distance: 377.2
click at [772, 442] on div "Tanıtım Filmlerine Güç Katar Kurumsal tanıtım filmi veya reklam projelerinde dr…" at bounding box center [734, 311] width 662 height 810
click at [569, 130] on icon "button" at bounding box center [571, 126] width 17 height 11
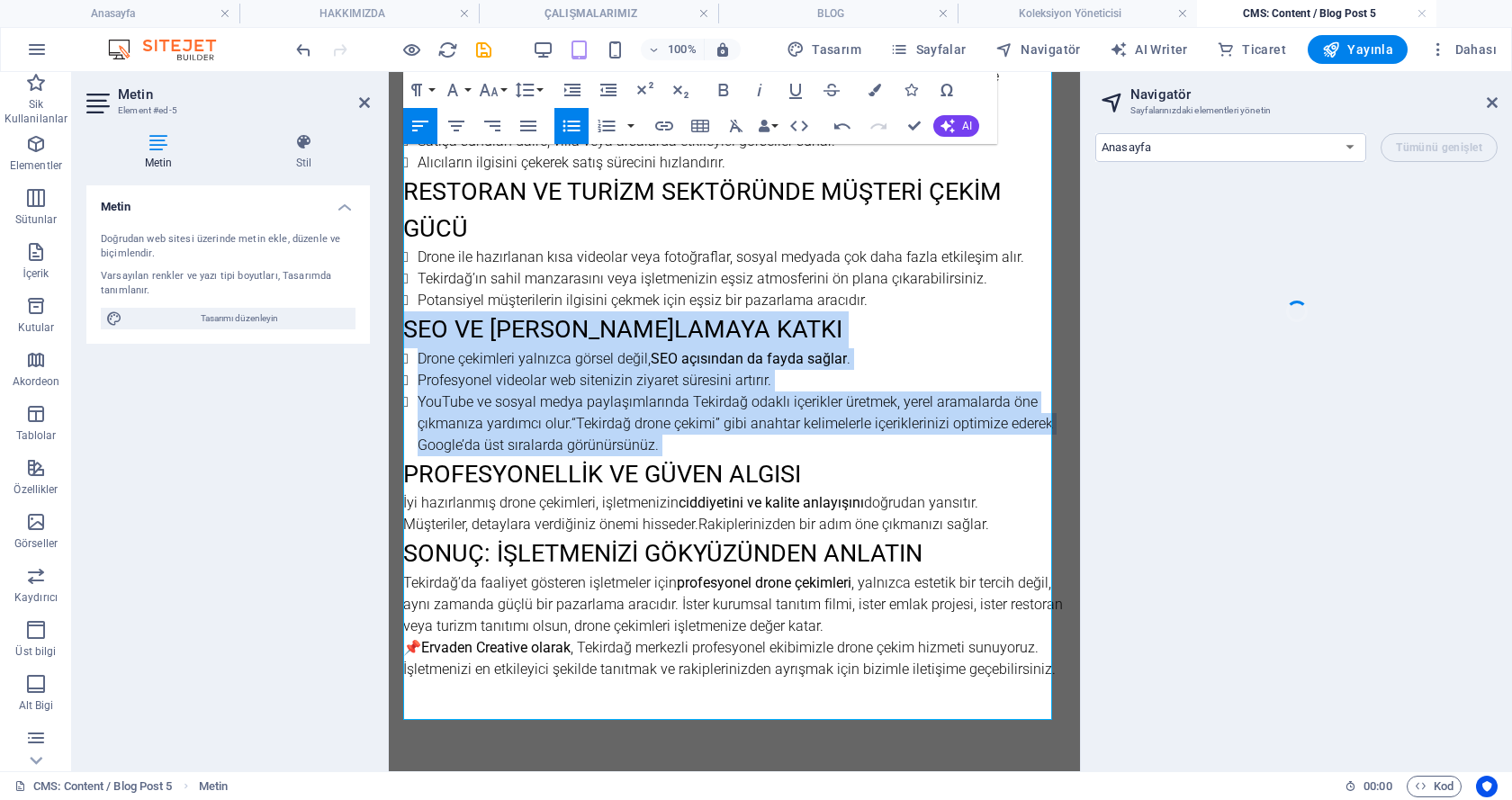
scroll to position [801, 0]
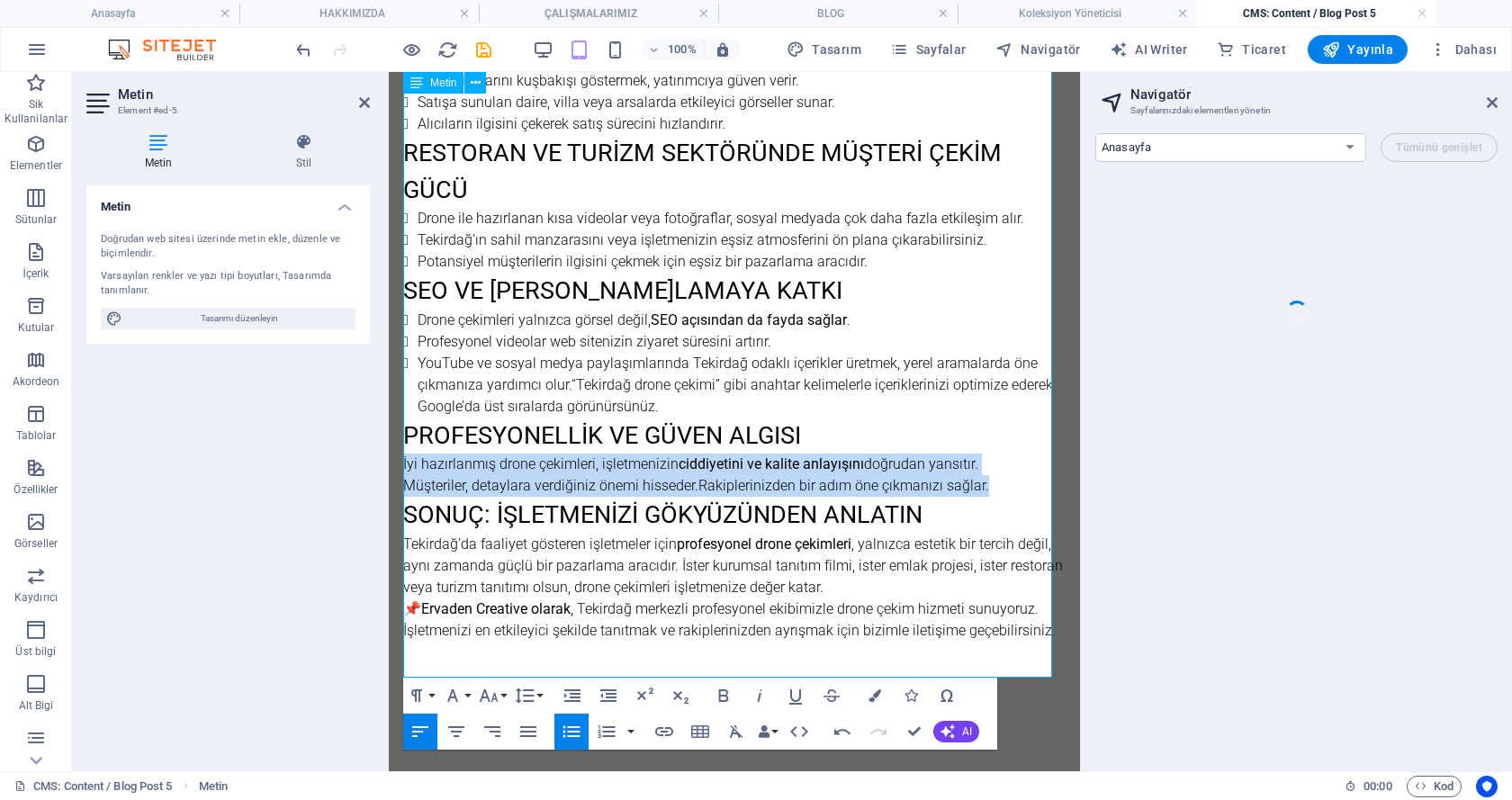
drag, startPoint x: 403, startPoint y: 462, endPoint x: 986, endPoint y: 486, distance: 583.5
click at [986, 486] on div "Tanıtım Filmlerine Güç Katar Kurumsal tanıtım filmi veya reklam projelerinde dr…" at bounding box center [734, 273] width 662 height 810
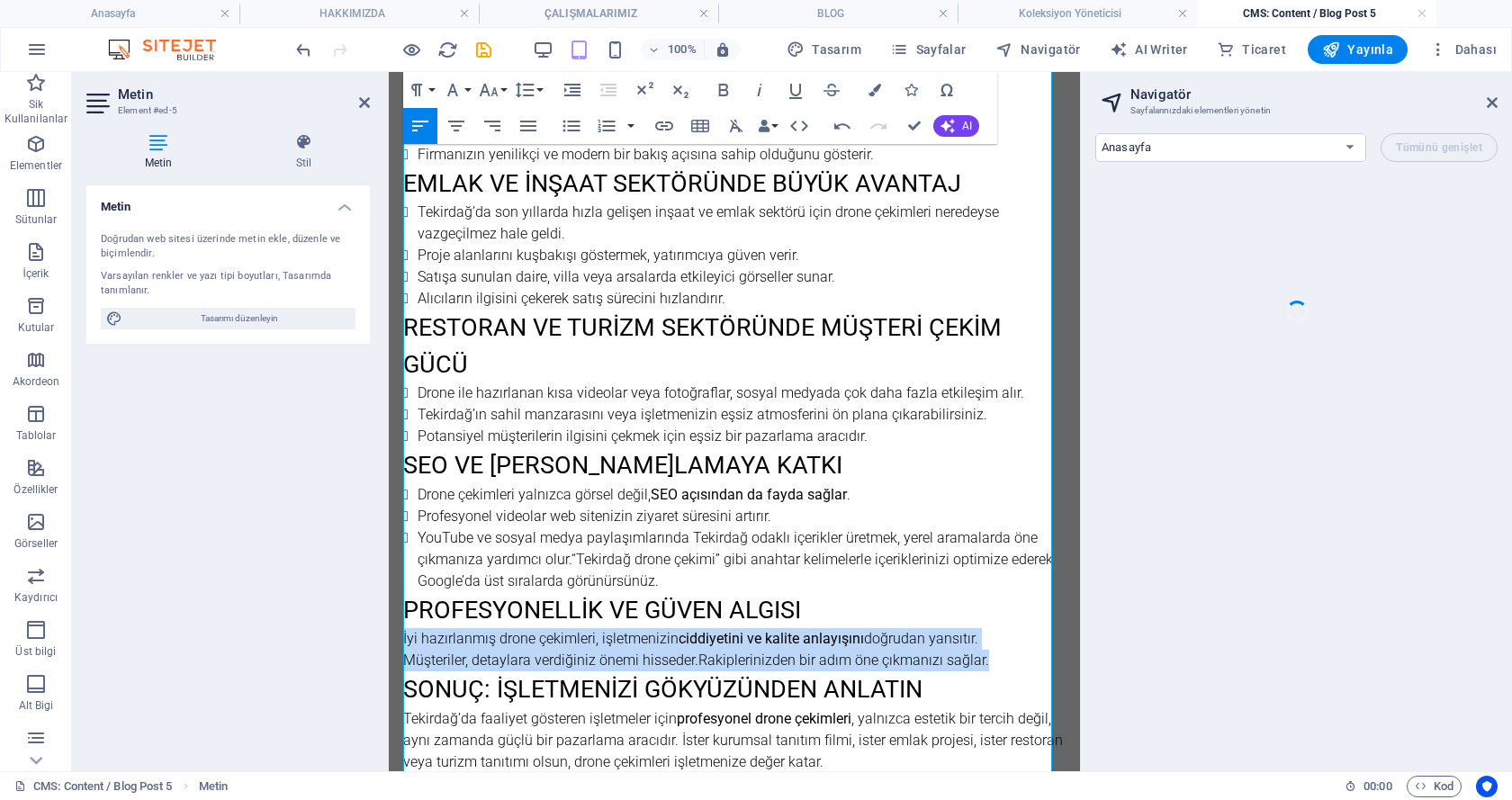
scroll to position [591, 0]
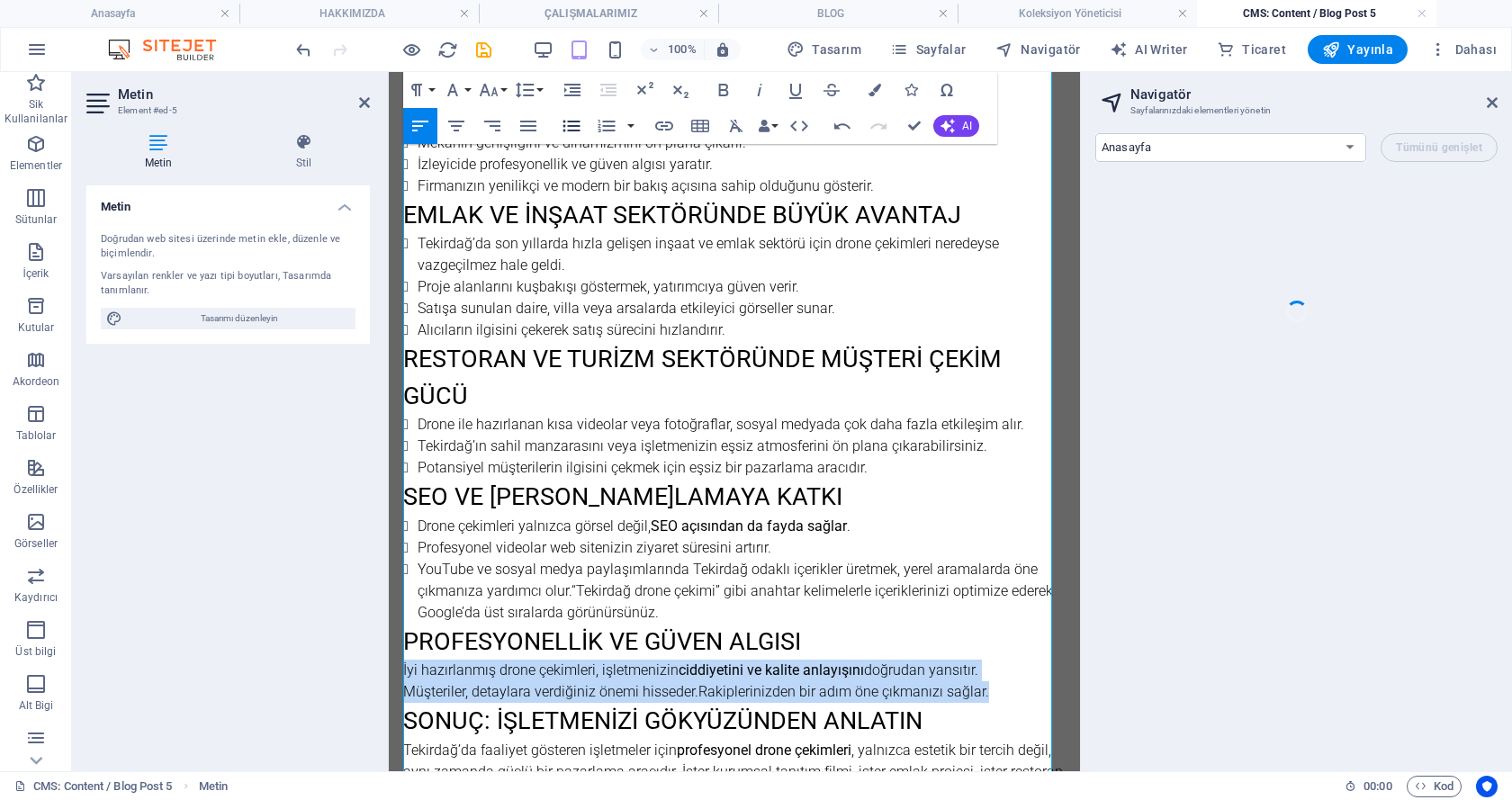
click at [562, 122] on icon "button" at bounding box center [571, 126] width 22 height 22
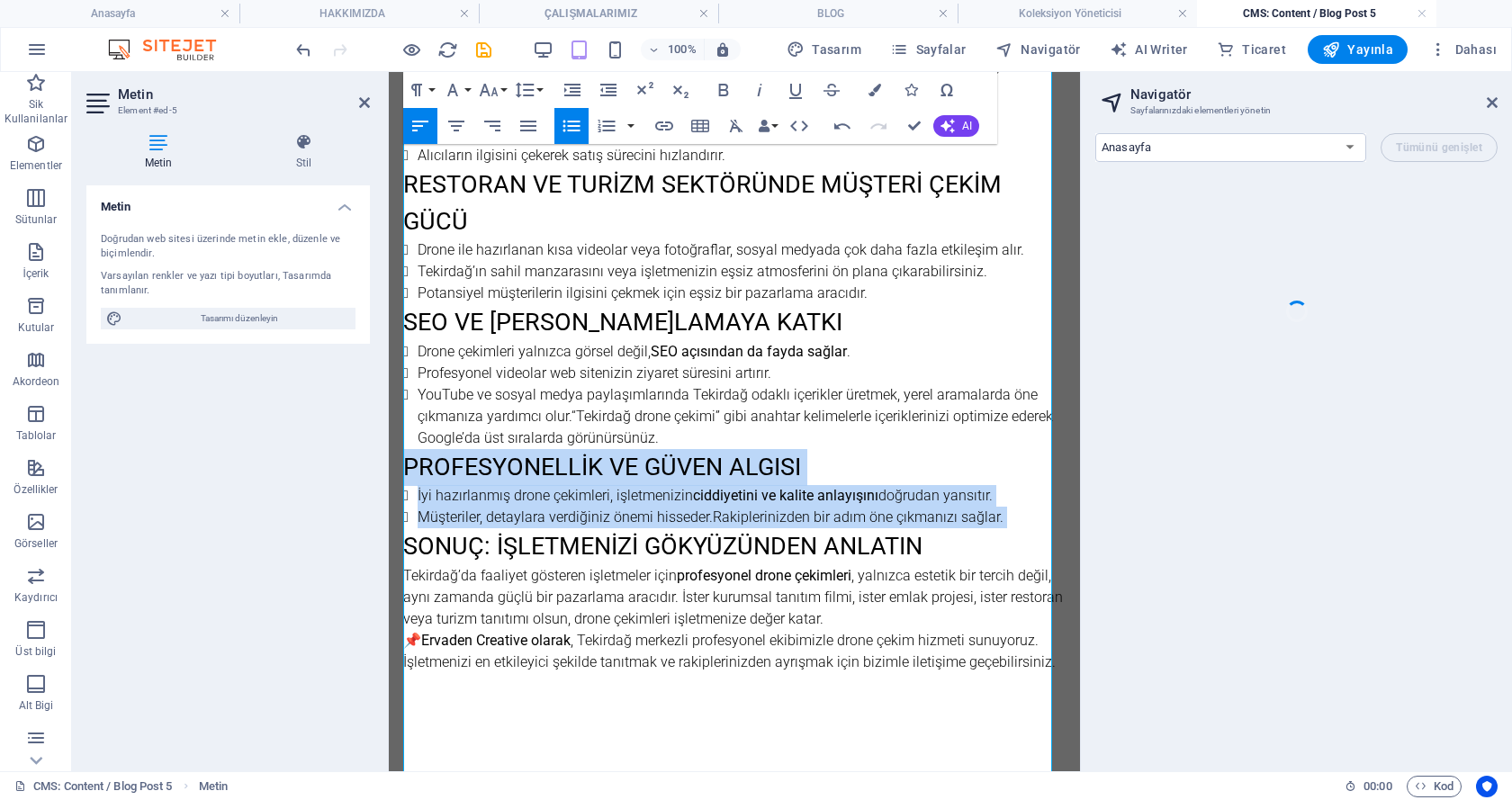
scroll to position [803, 0]
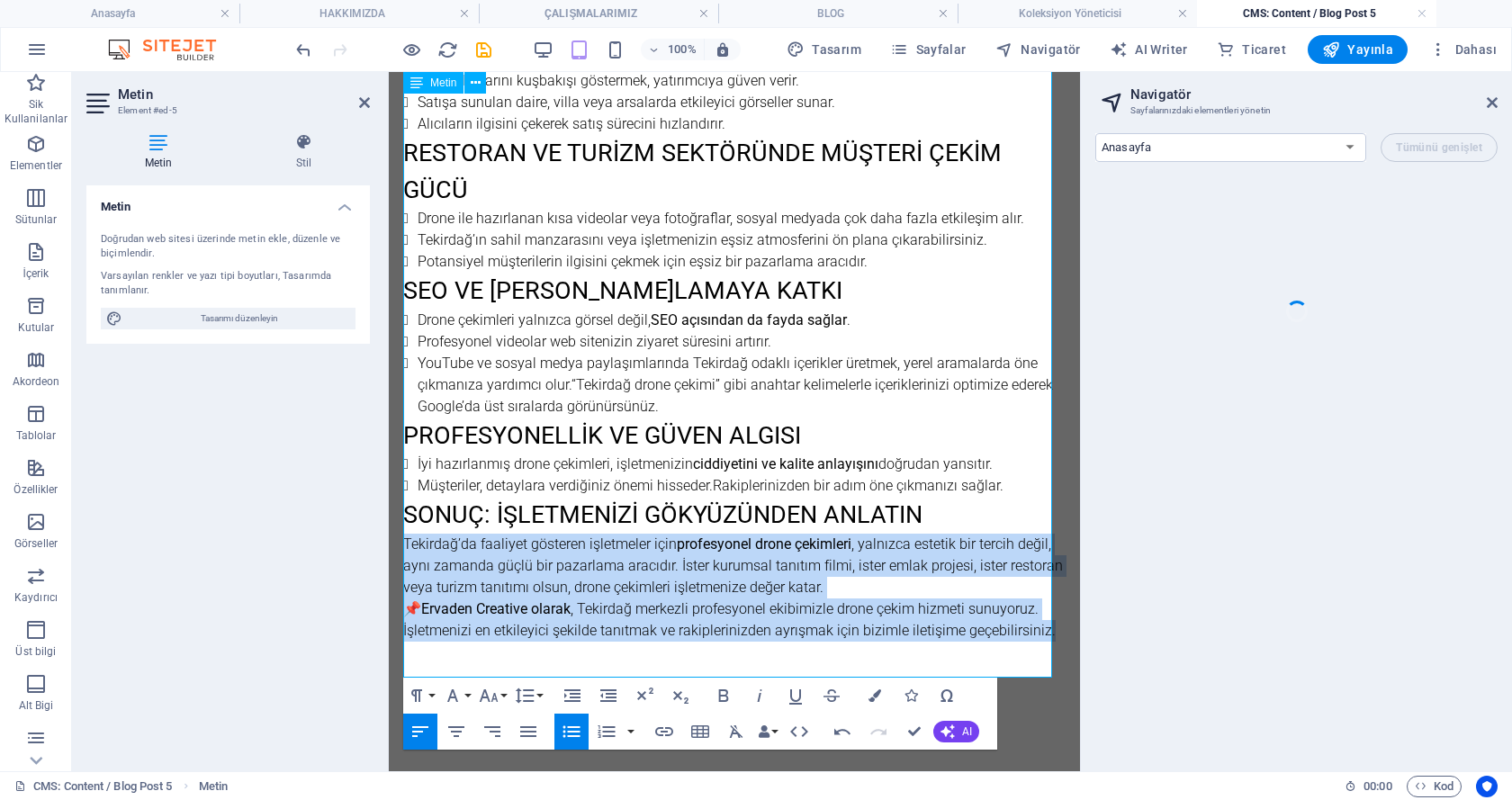
drag, startPoint x: 405, startPoint y: 537, endPoint x: 1047, endPoint y: 631, distance: 648.8
click at [1047, 631] on div "Tanıtım Filmlerine Güç Katar Kurumsal tanıtım filmi veya reklam projelerinde dr…" at bounding box center [734, 273] width 662 height 810
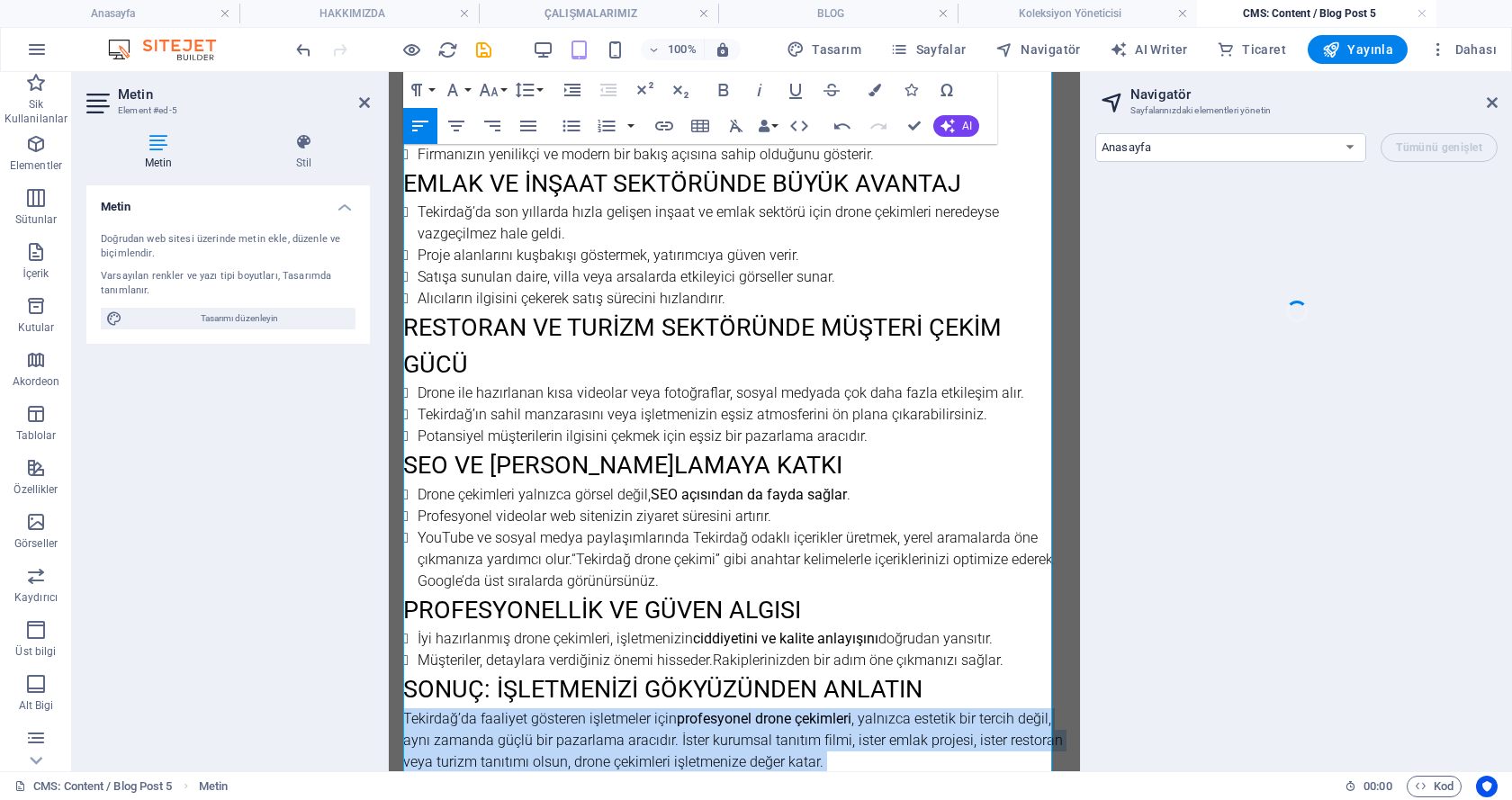
scroll to position [593, 0]
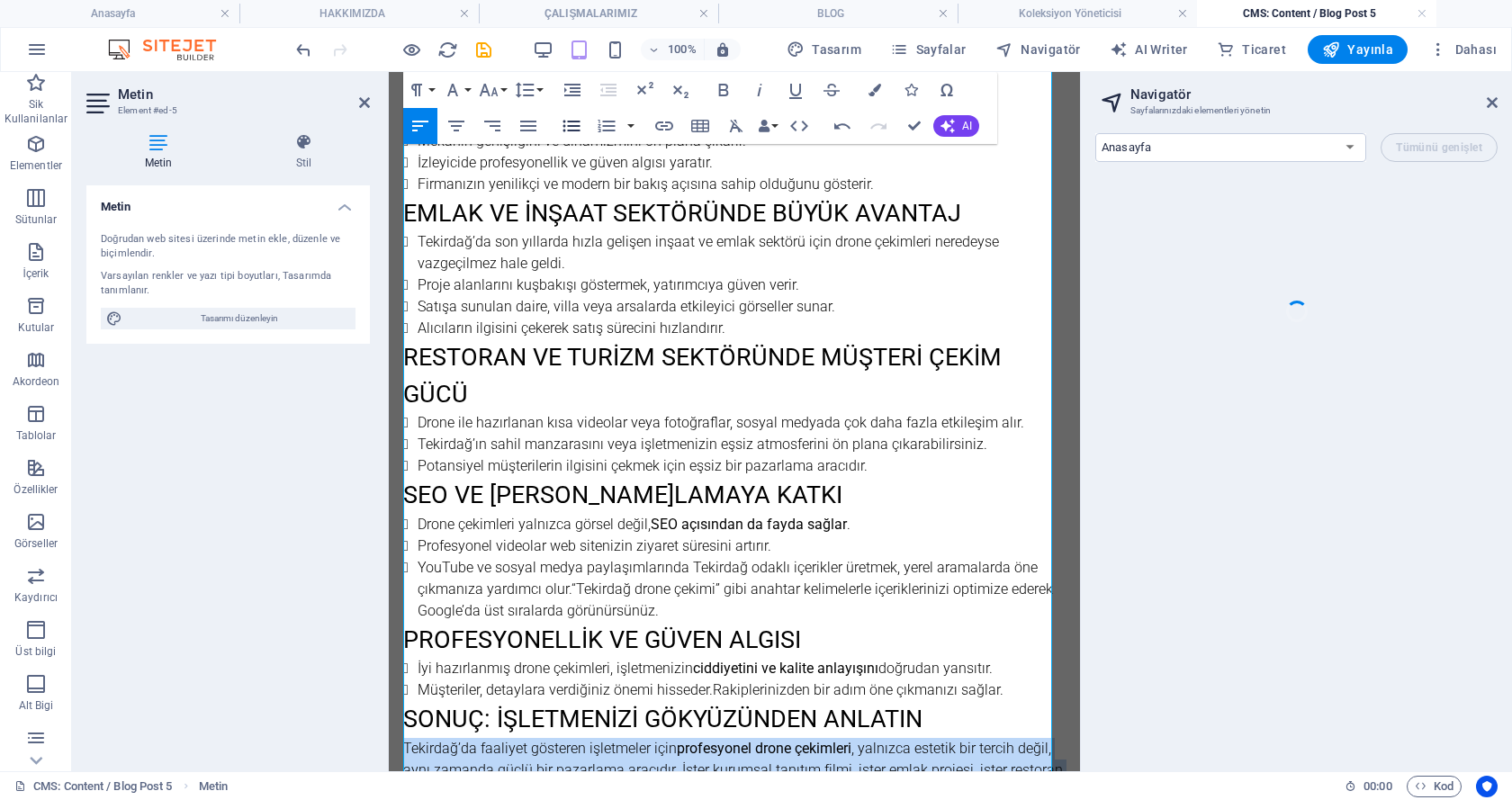
click at [570, 125] on icon "button" at bounding box center [571, 126] width 17 height 11
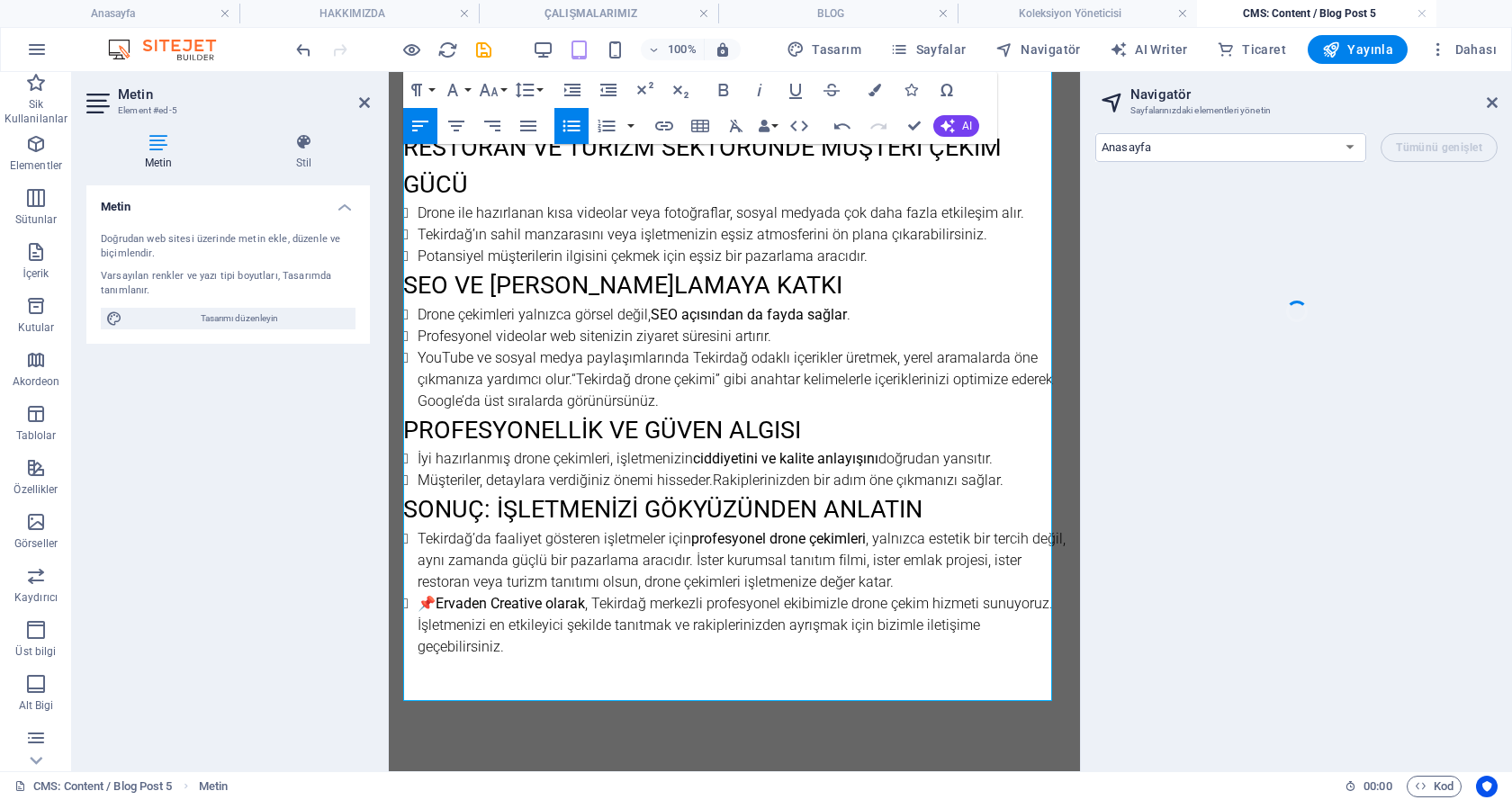
click at [569, 391] on li "YouTube ve sosyal medya paylaşımlarında Tekirdağ odaklı içerikler üretmek, yere…" at bounding box center [740, 380] width 647 height 65
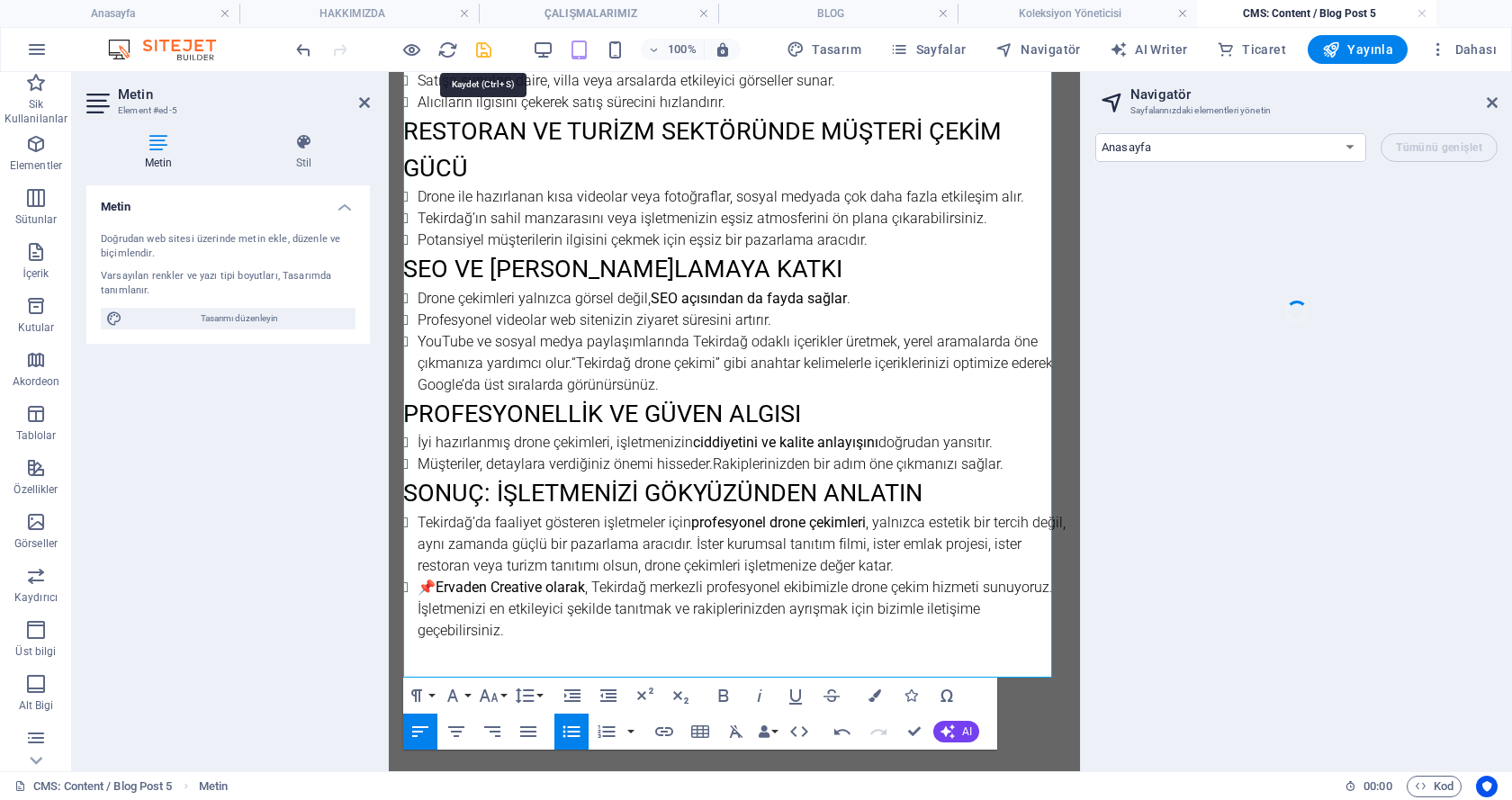
click at [487, 53] on icon "save" at bounding box center [484, 50] width 21 height 21
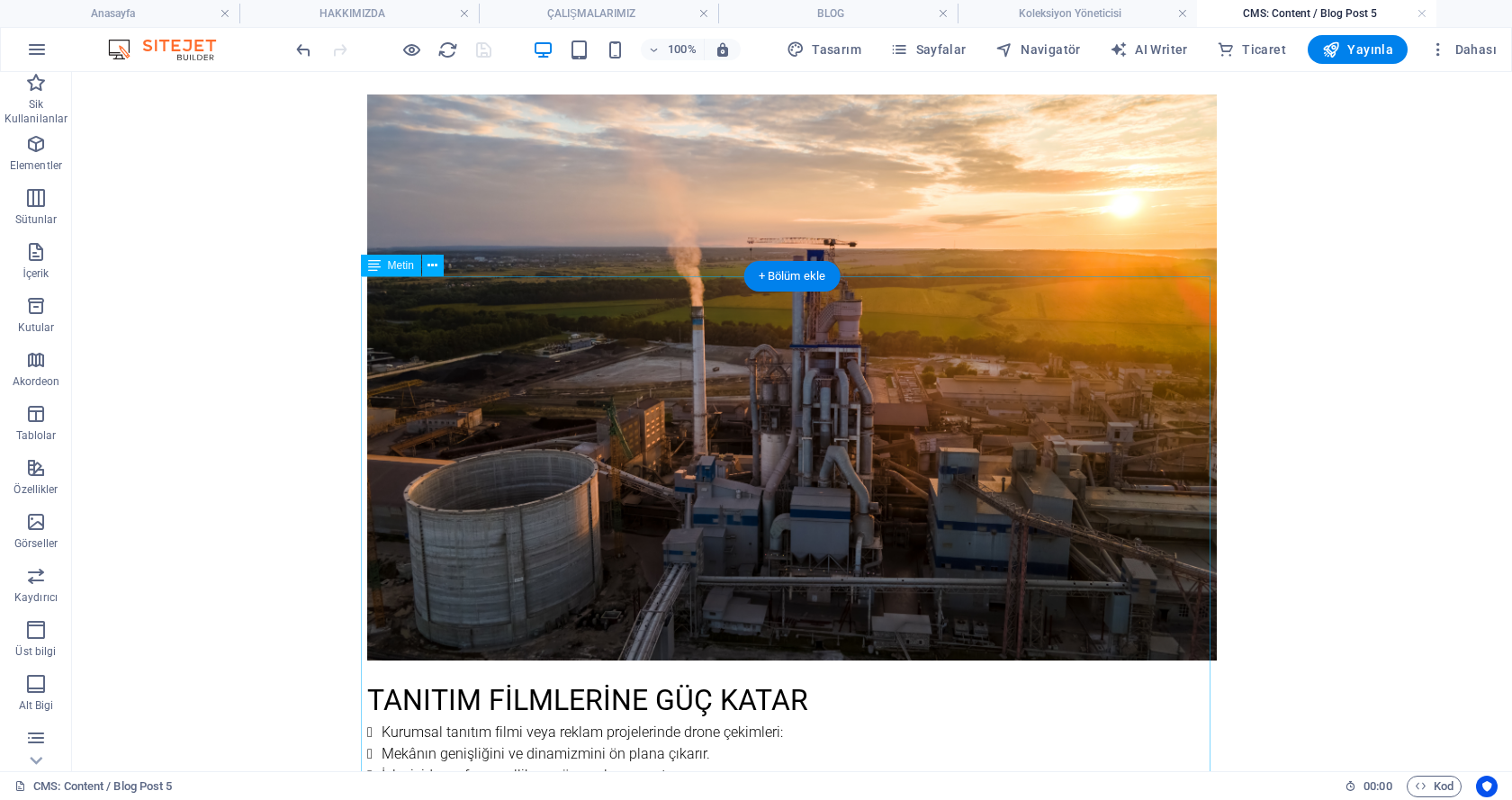
scroll to position [0, 0]
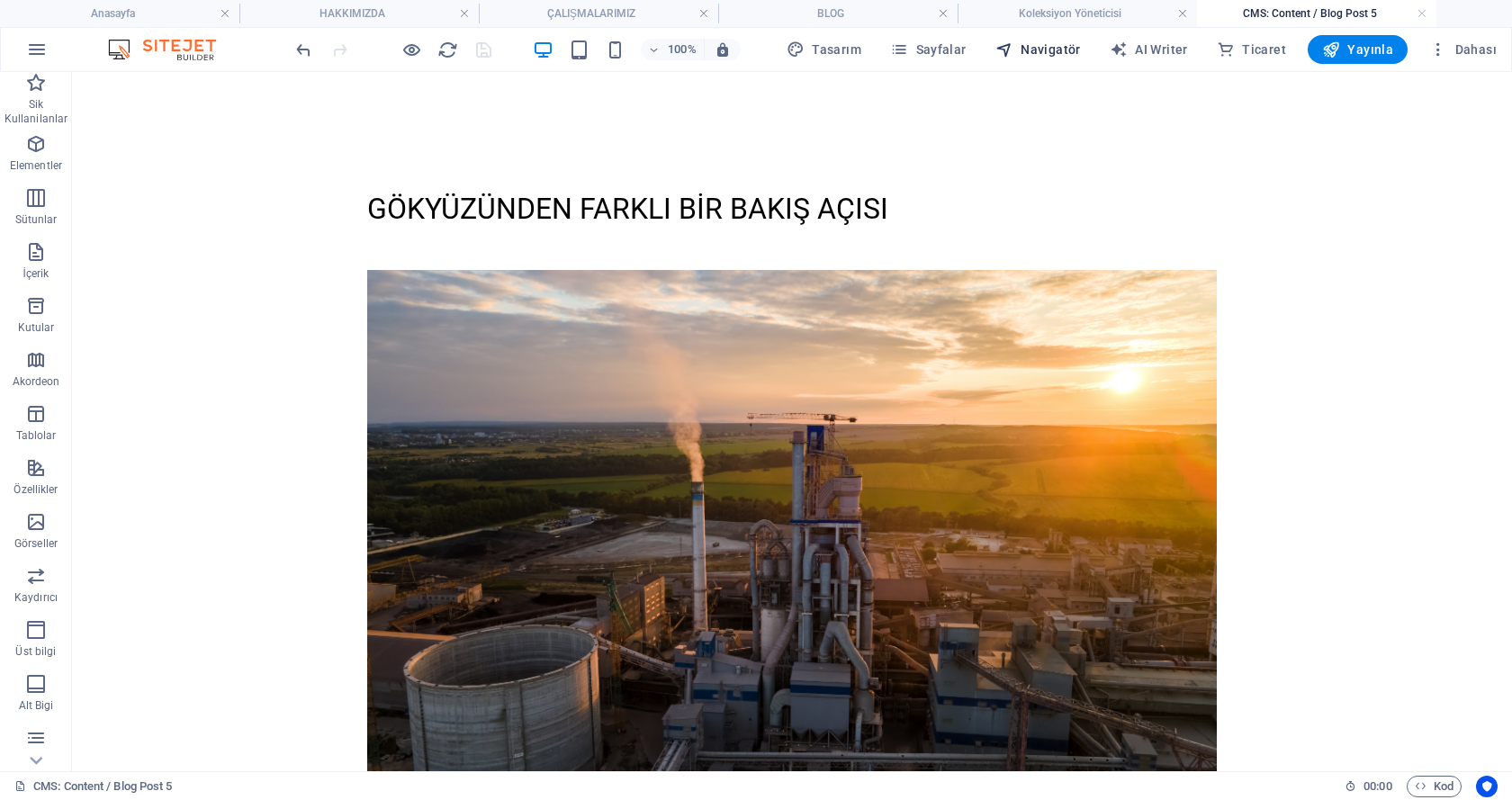
click at [1028, 48] on span "Navigatör" at bounding box center [1037, 49] width 86 height 18
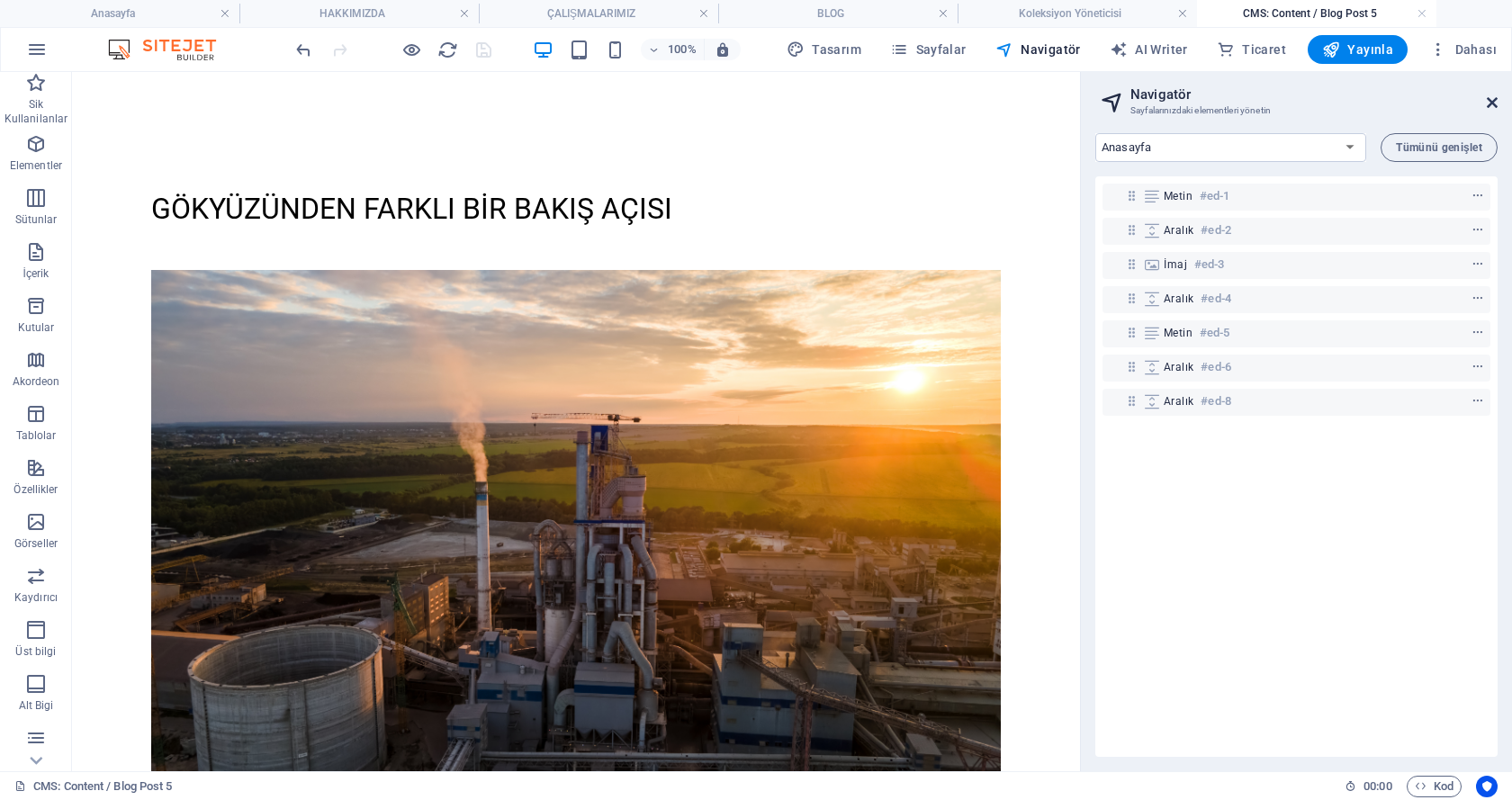
click at [1494, 102] on icon at bounding box center [1491, 102] width 10 height 14
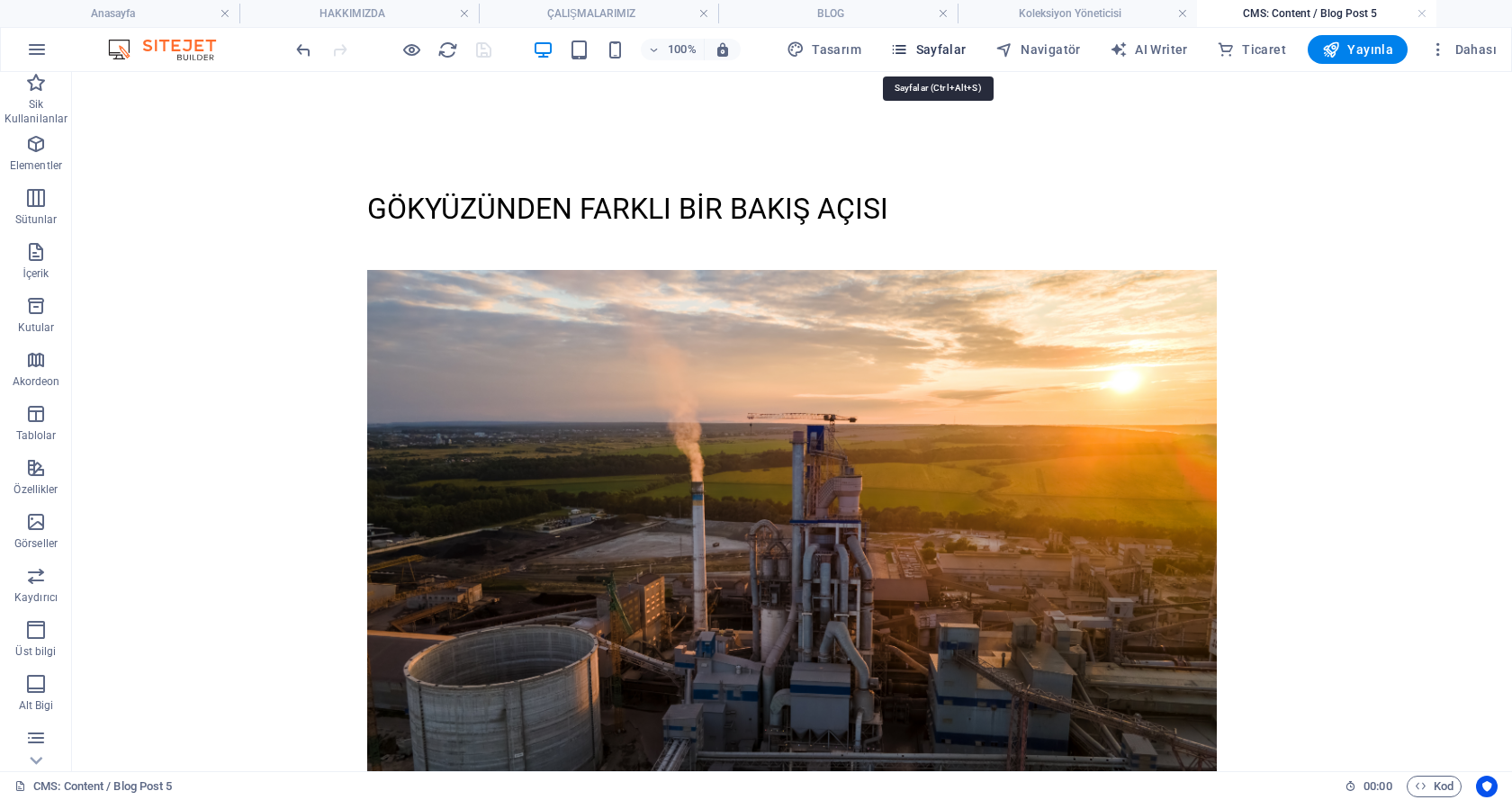
click at [908, 41] on icon "button" at bounding box center [898, 49] width 18 height 18
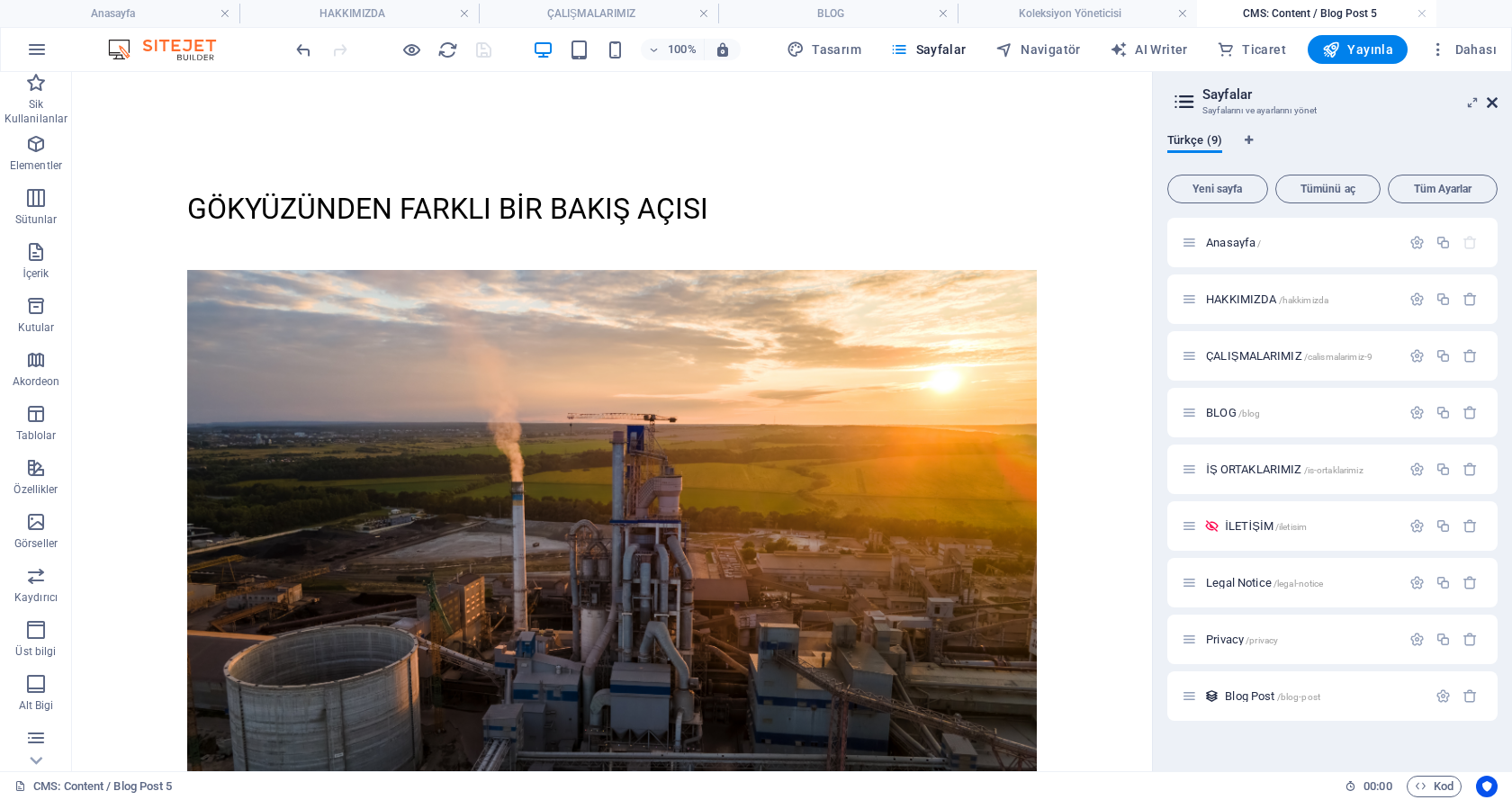
click at [1492, 98] on icon at bounding box center [1491, 102] width 10 height 14
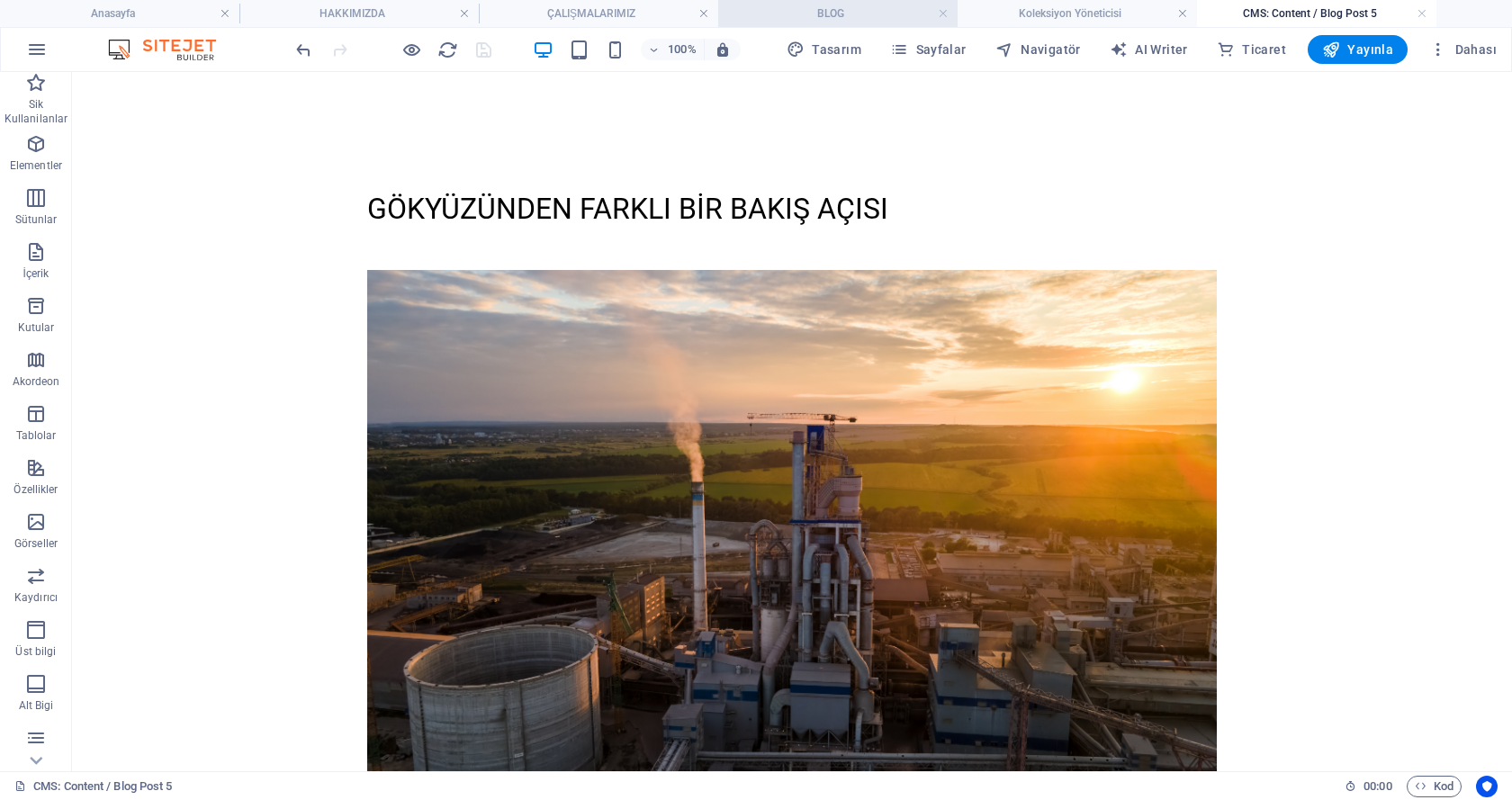
click at [881, 10] on h4 "BLOG" at bounding box center [837, 13] width 240 height 20
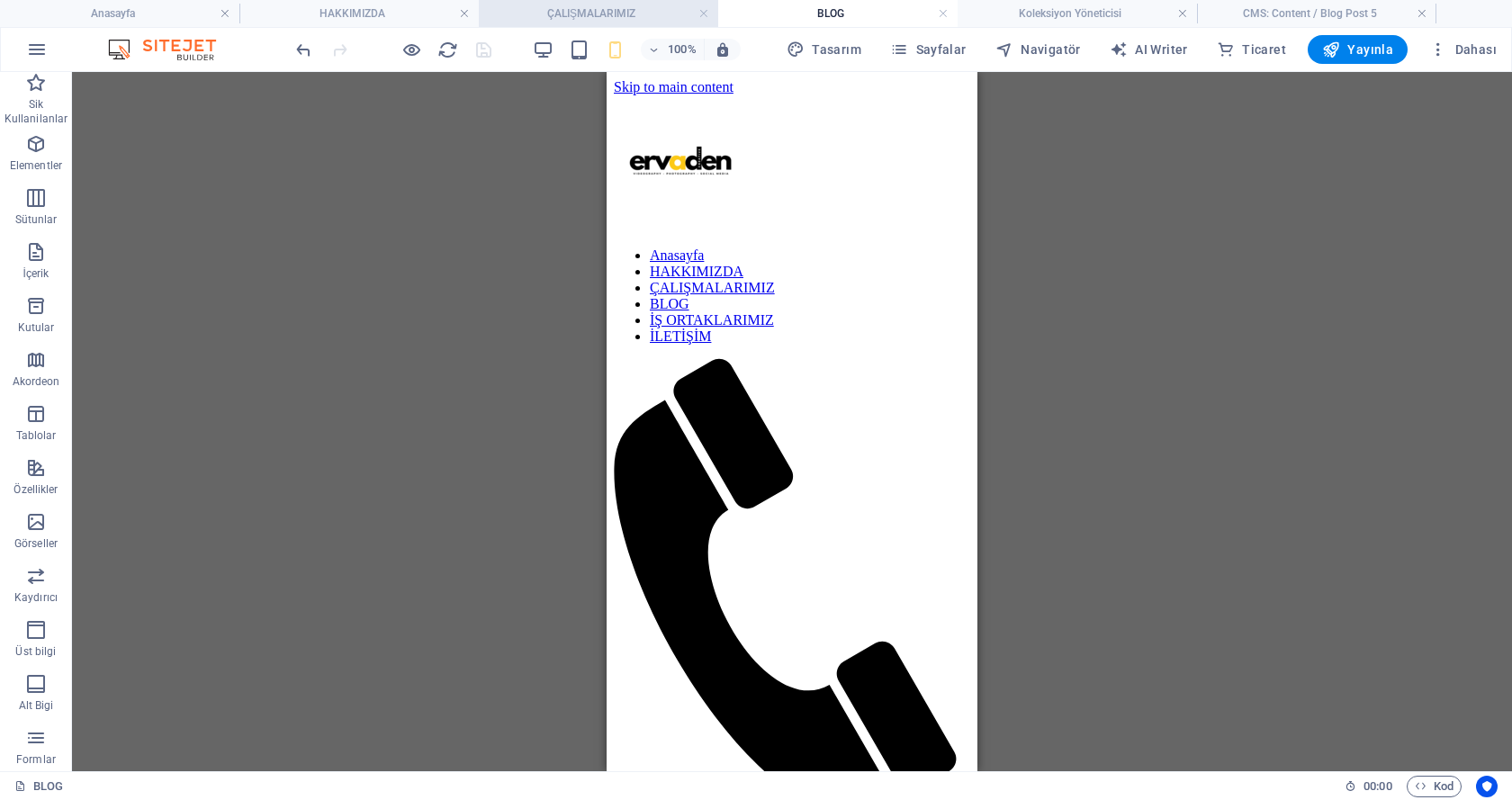
click at [630, 9] on h4 "ÇALIŞMALARIMIZ" at bounding box center [598, 13] width 240 height 20
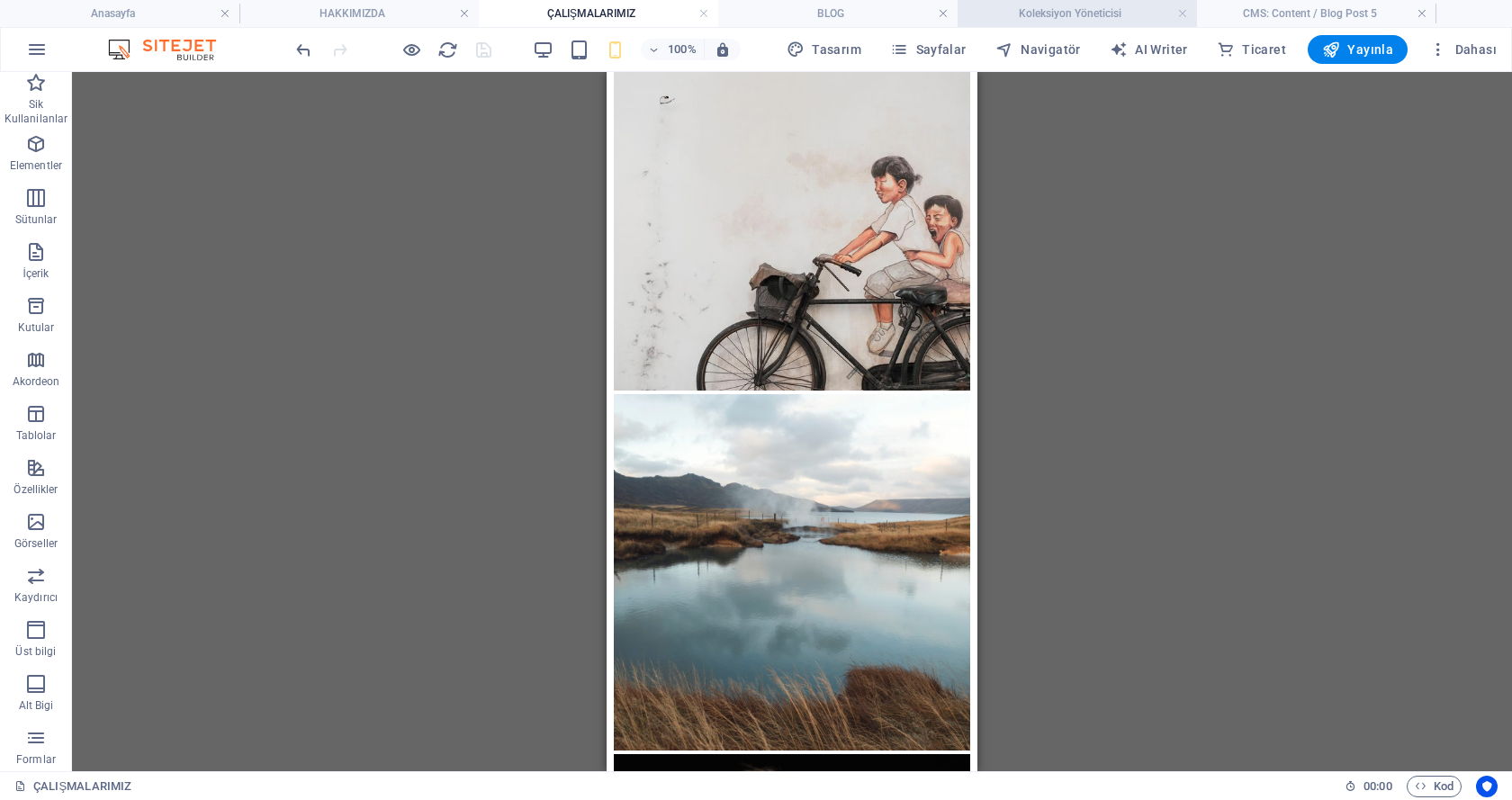
click at [1031, 16] on h4 "Koleksiyon Yöneticisi" at bounding box center [1077, 13] width 240 height 20
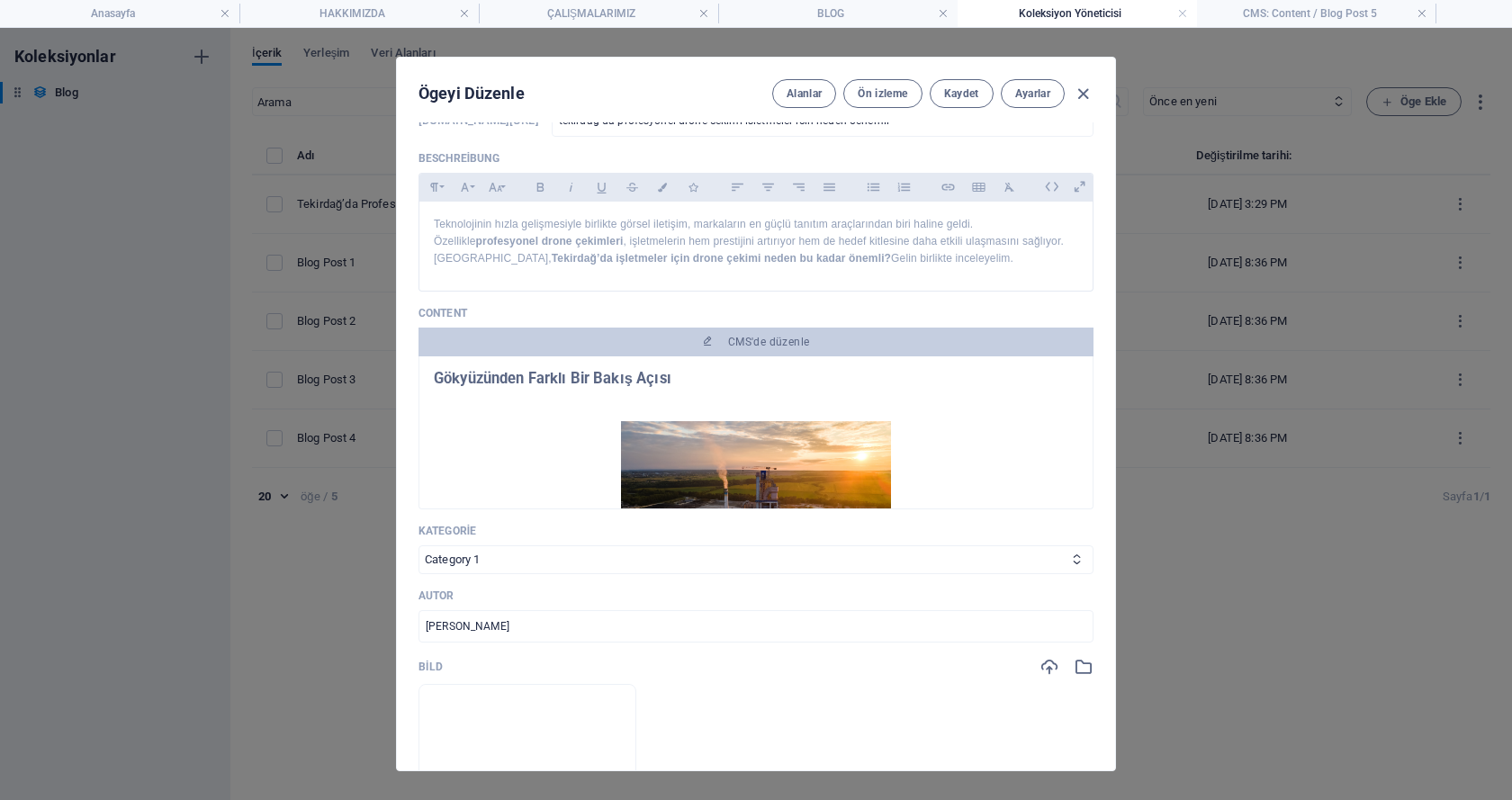
scroll to position [0, 0]
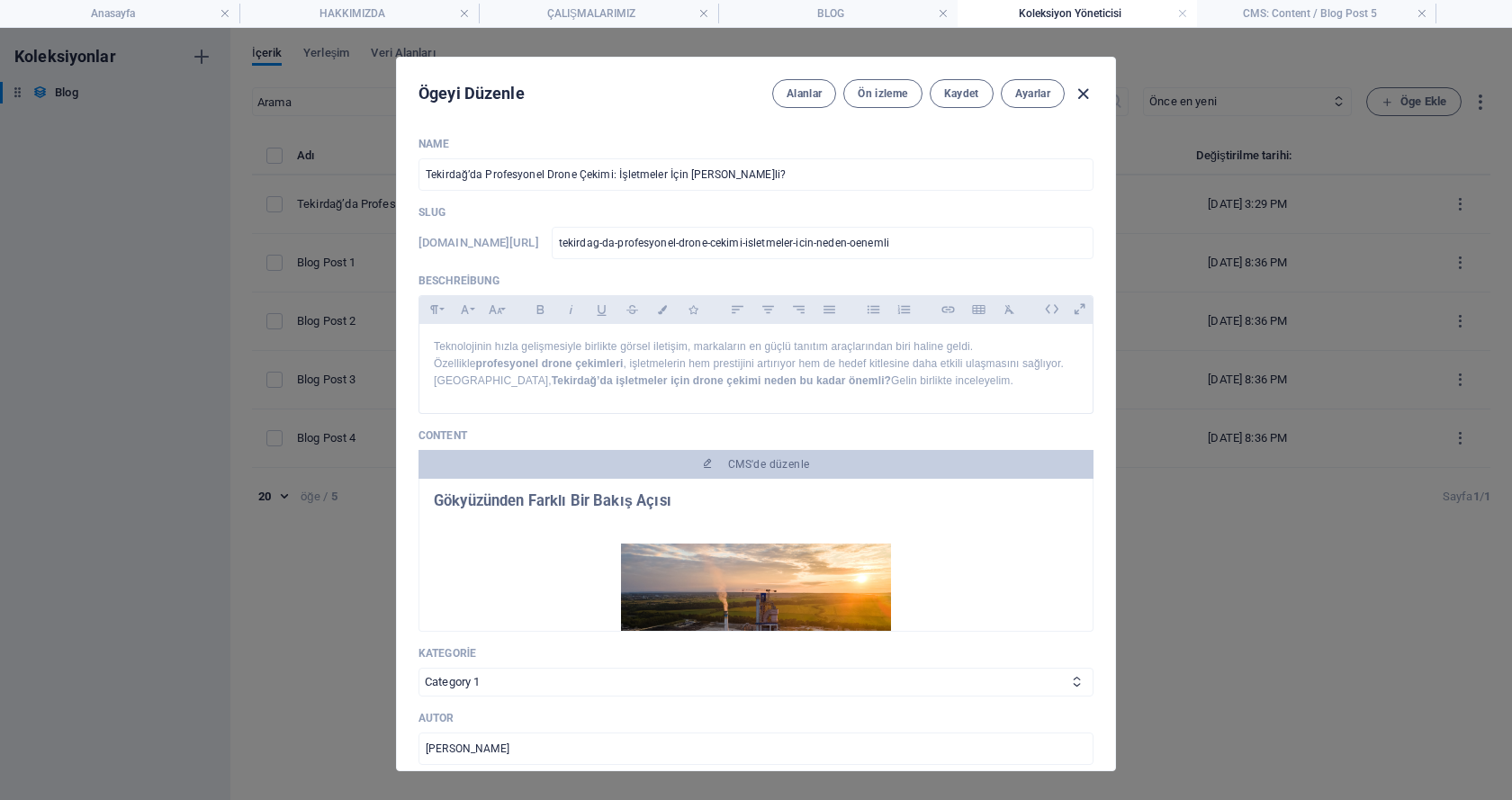
click at [1078, 96] on icon "button" at bounding box center [1083, 94] width 21 height 21
type input "[DATE]"
type input "tekirdag-da-profesyonel-drone-cekimi-isletmeler-icin-neden-oenemli"
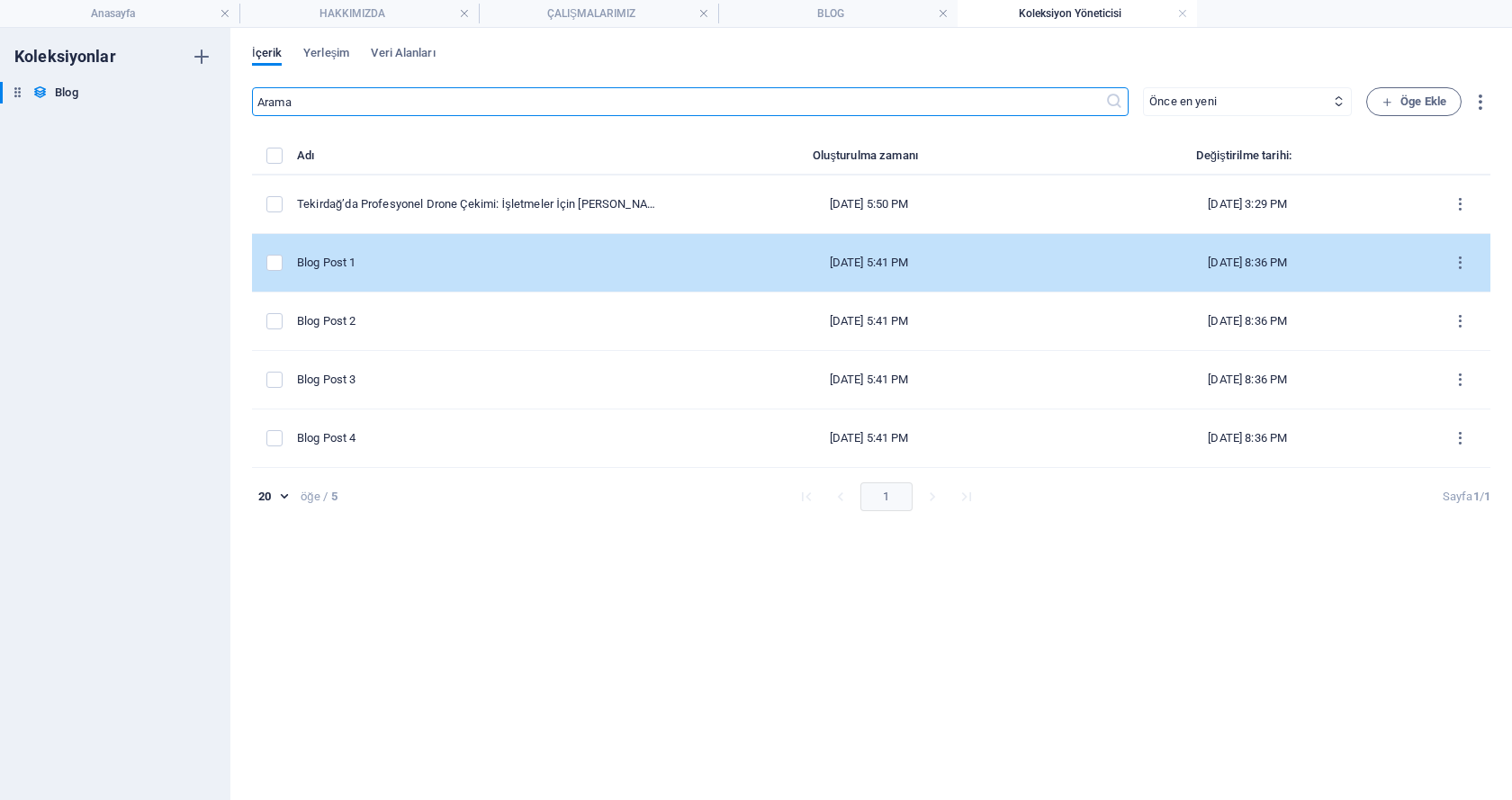
click at [413, 262] on div "Blog Post 1" at bounding box center [477, 262] width 361 height 16
select select "Category 2"
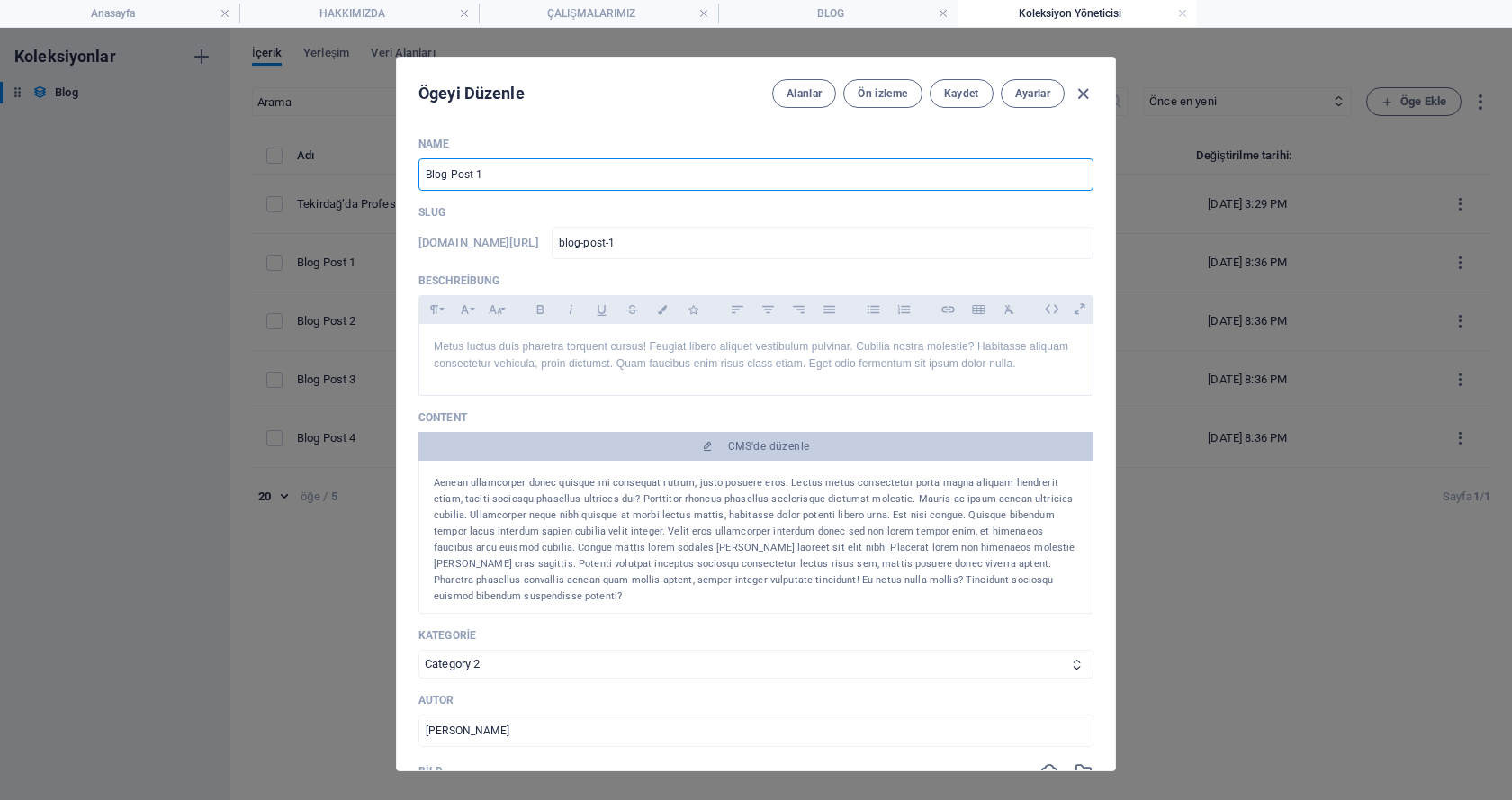
drag, startPoint x: 503, startPoint y: 178, endPoint x: 409, endPoint y: 180, distance: 94.0
click at [409, 180] on div "Name Blog Post 1 ​ Slug www.example.com/blog-post/ blog-post-1 ​ Beschreibung P…" at bounding box center [756, 446] width 718 height 648
paste input "Kurumsal Tanıtım Filmi Çekiminde Dikkat Edilmesi Gereken 5 Nokta"
type input "Kurumsal Tanıtım Filmi Çekiminde Dikkat Edilmesi Gereken 5 Nokta"
type input "kurumsal-tan-t-m-filmi-cekiminde-dikkat-edilmesi-gereken-5-nokta"
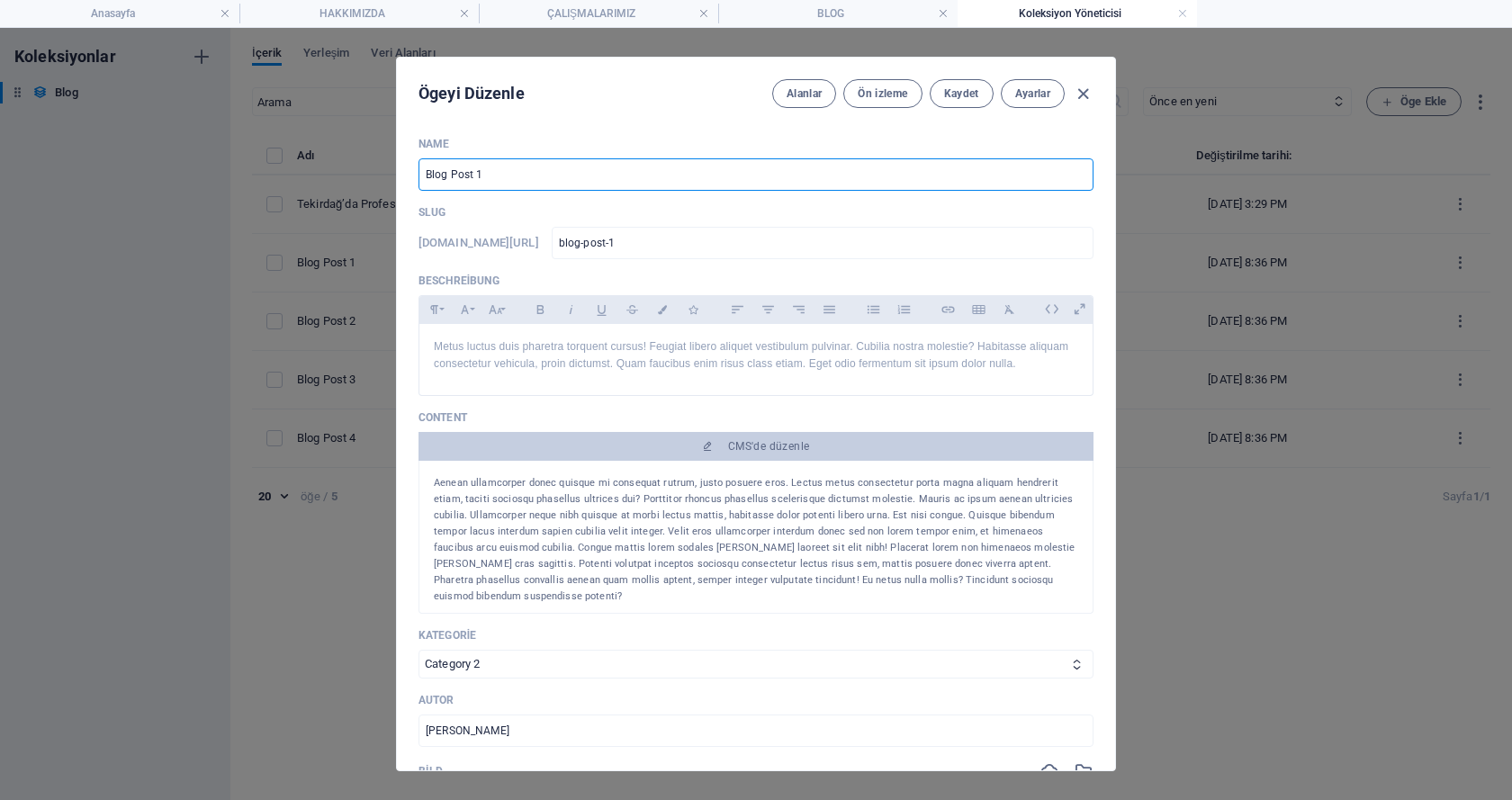
type input "kurumsal-tan-t-m-filmi-cekiminde-dikkat-edilmesi-gereken-5-nokta"
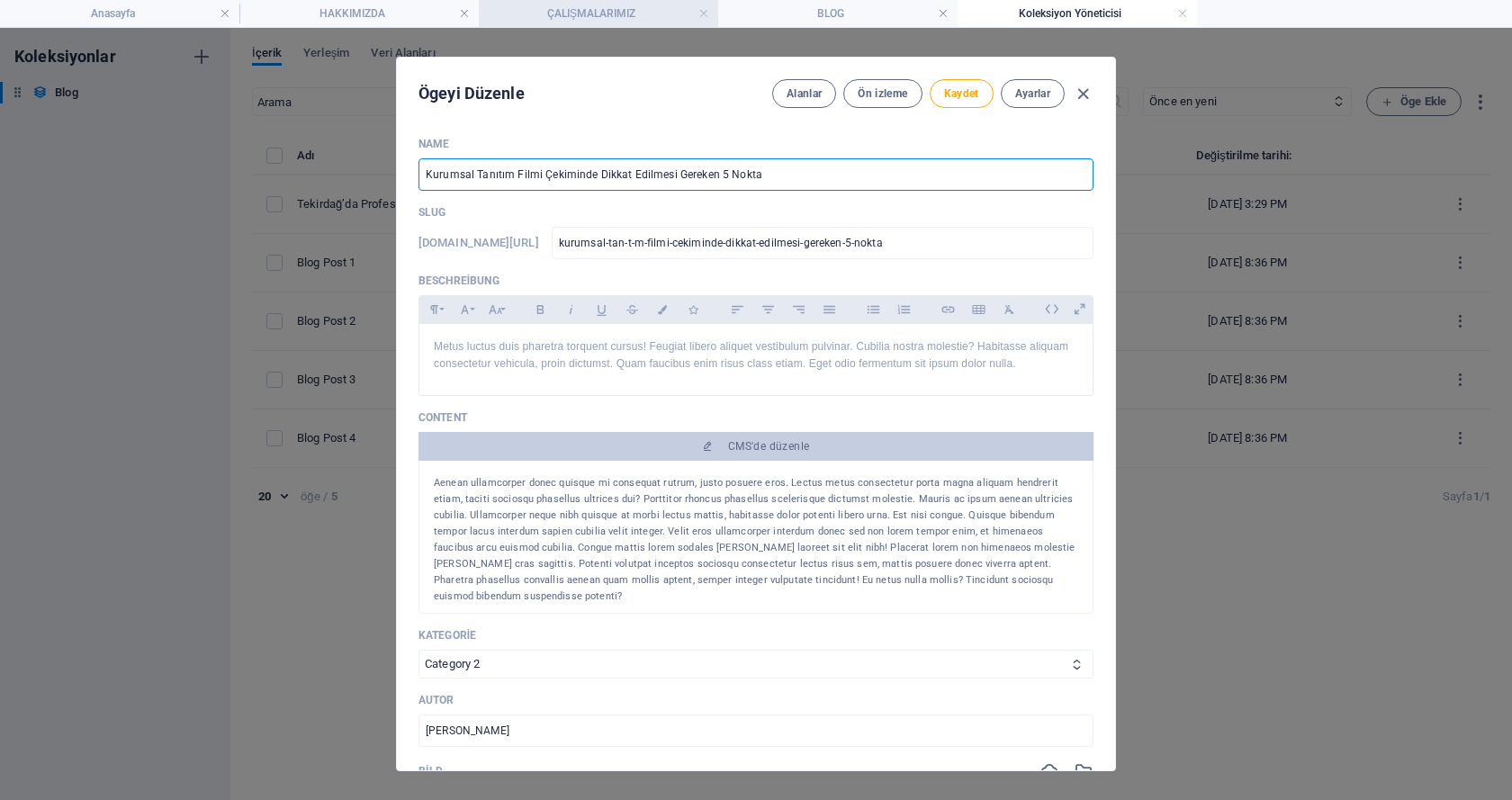
type input "Kurumsal Tanıtım Filmi Çekiminde Dikkat Edilmesi Gereken 5 Nokta"
click at [510, 350] on p "Metus luctus duis pharetra torquent cursus! Feugiat libero aliquet vestibulum p…" at bounding box center [756, 355] width 645 height 34
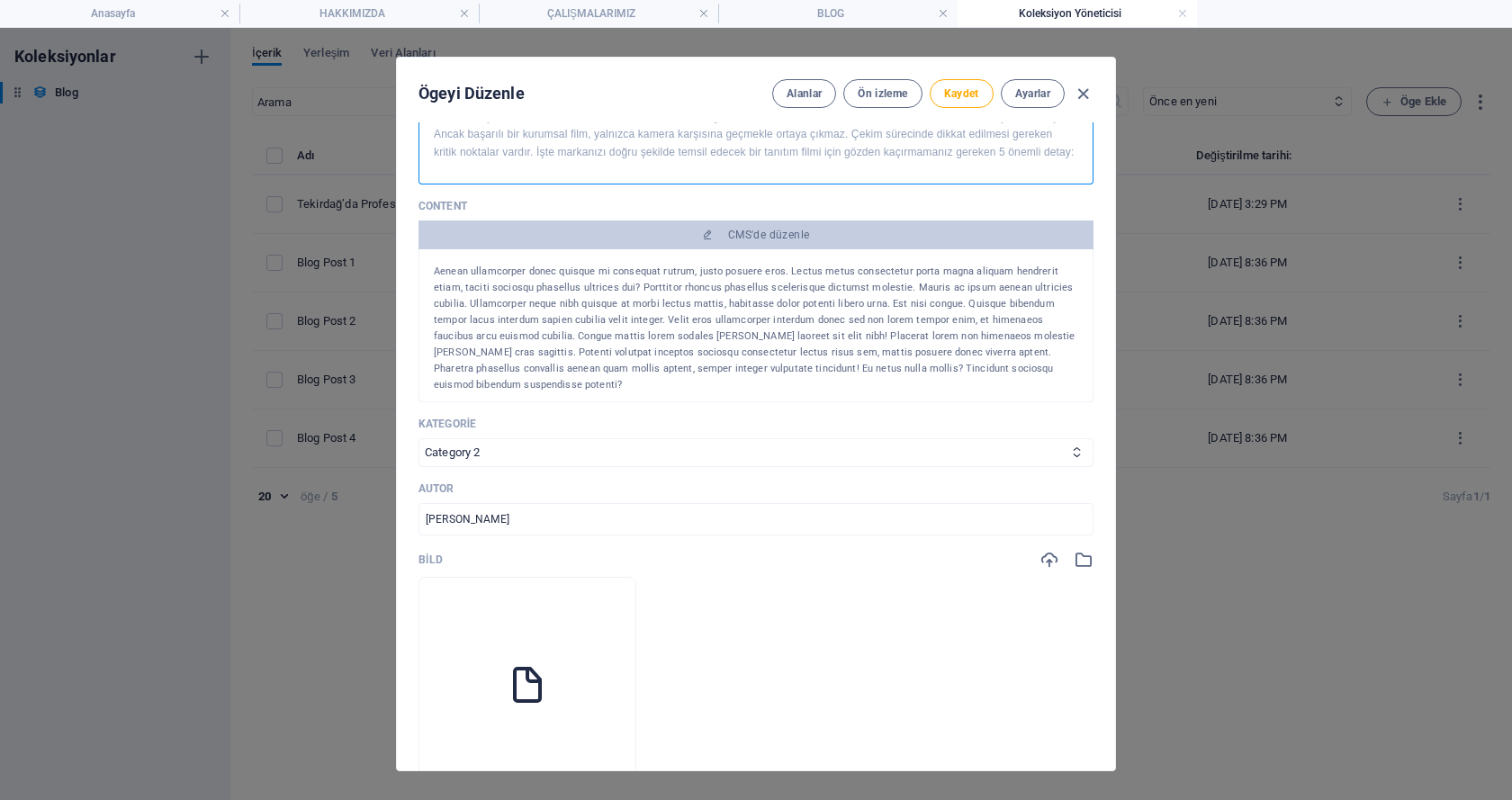
scroll to position [210, 0]
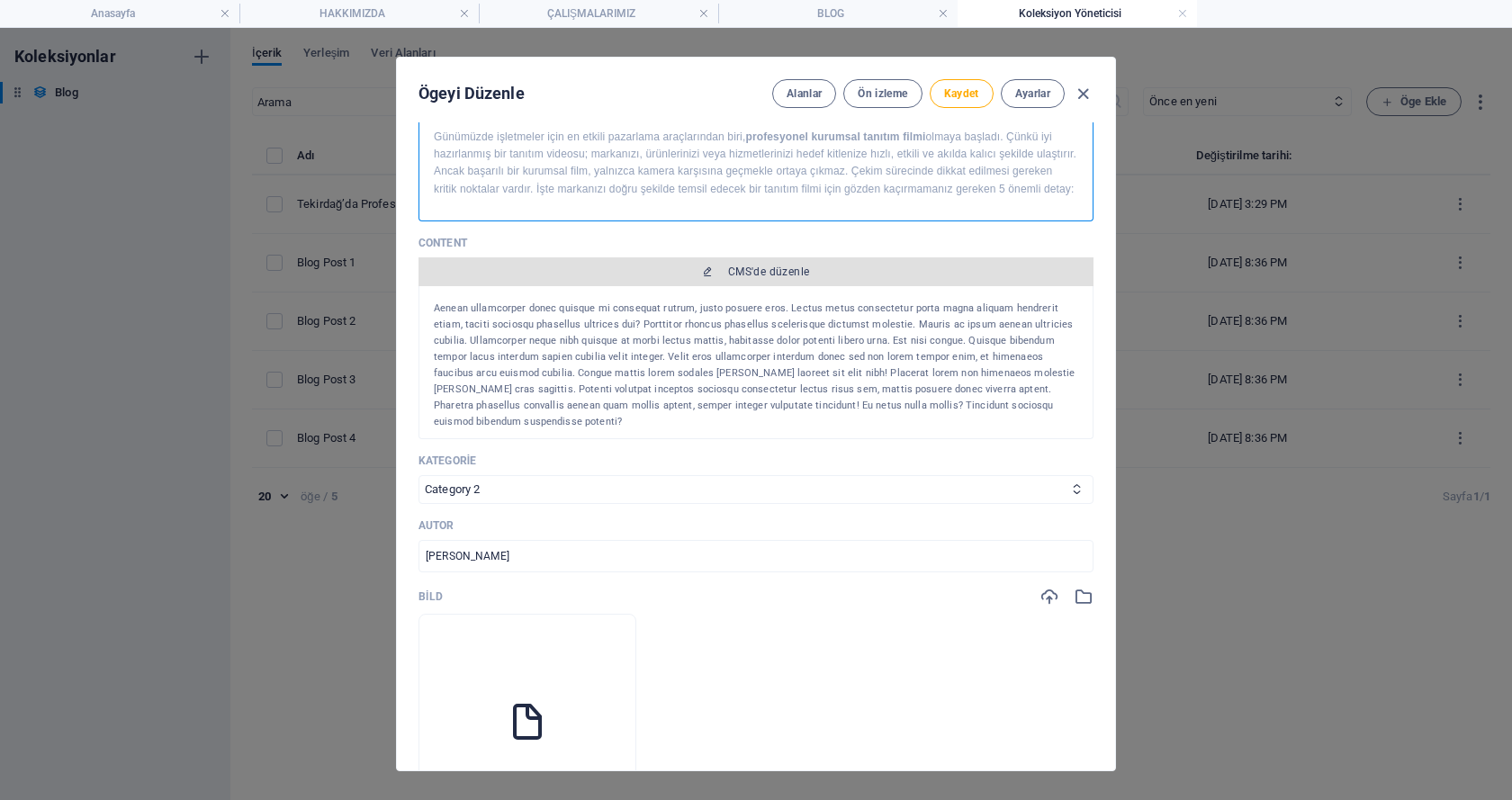
click at [719, 279] on span "CMS'de düzenle" at bounding box center [756, 272] width 661 height 14
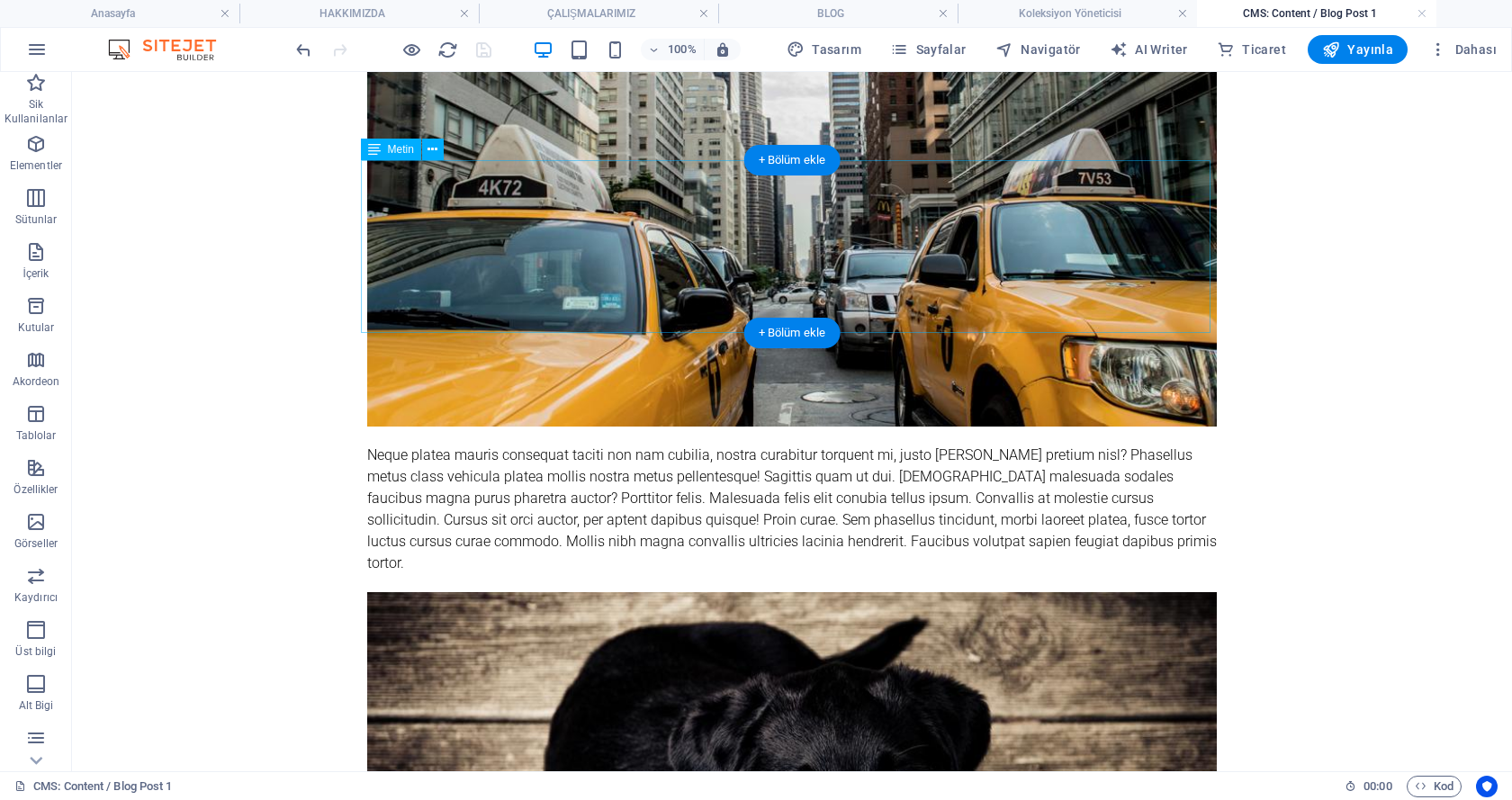
scroll to position [0, 0]
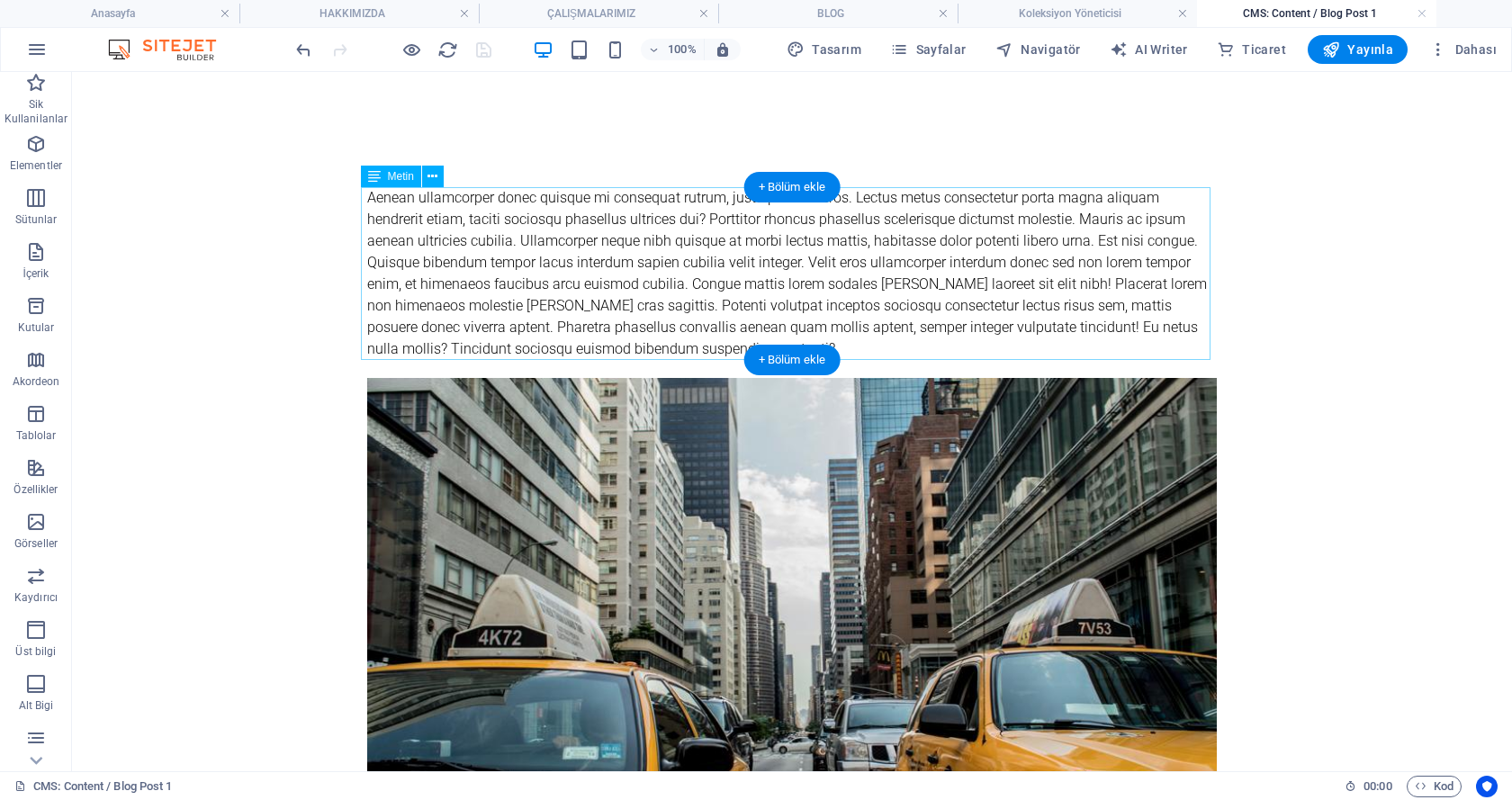
click at [603, 205] on div "Aenean ullamcorper donec quisque mi consequat rutrum, justo posuere eros. Lectu…" at bounding box center [792, 274] width 850 height 173
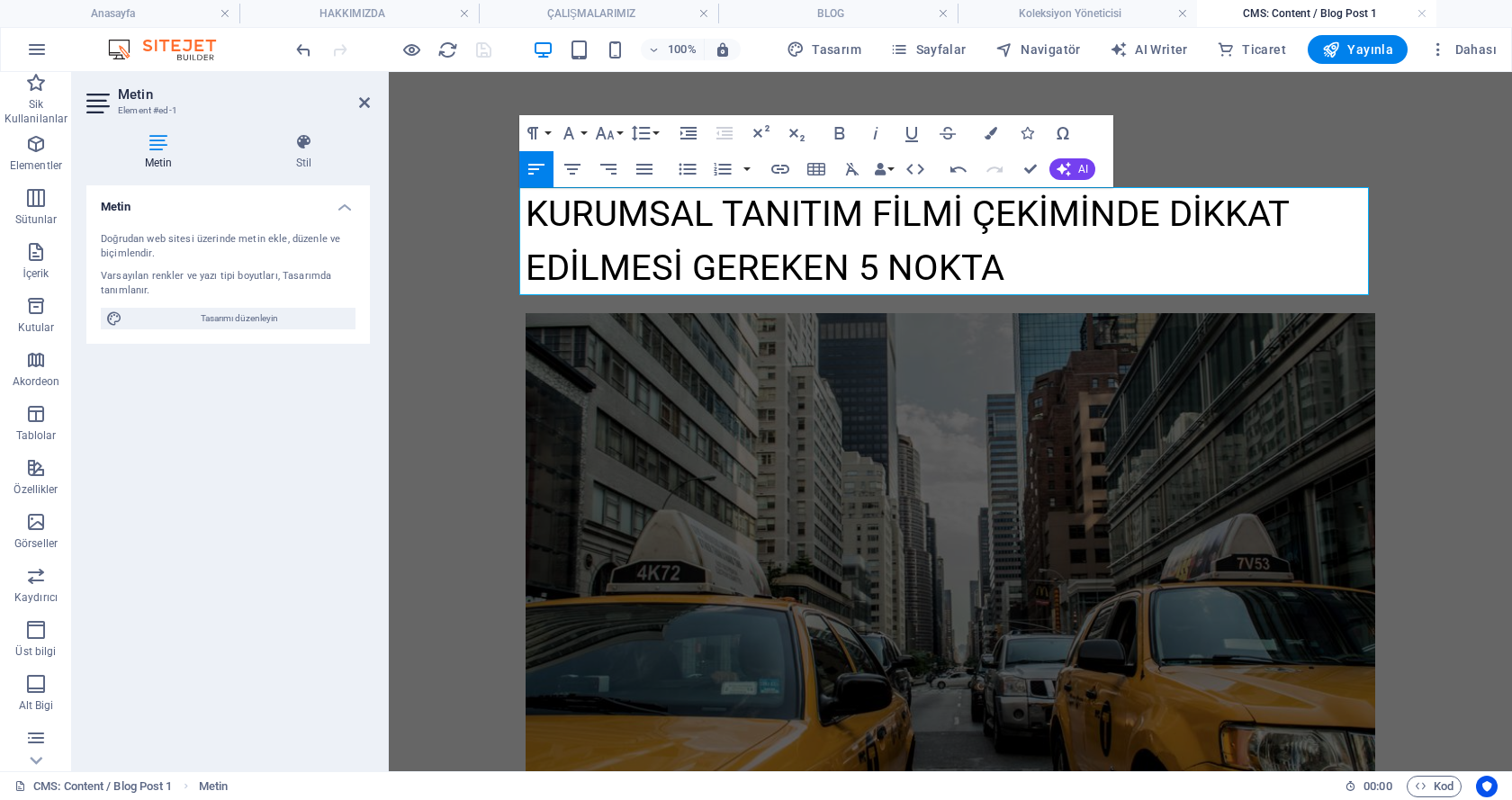
click at [573, 350] on figure at bounding box center [950, 562] width 850 height 498
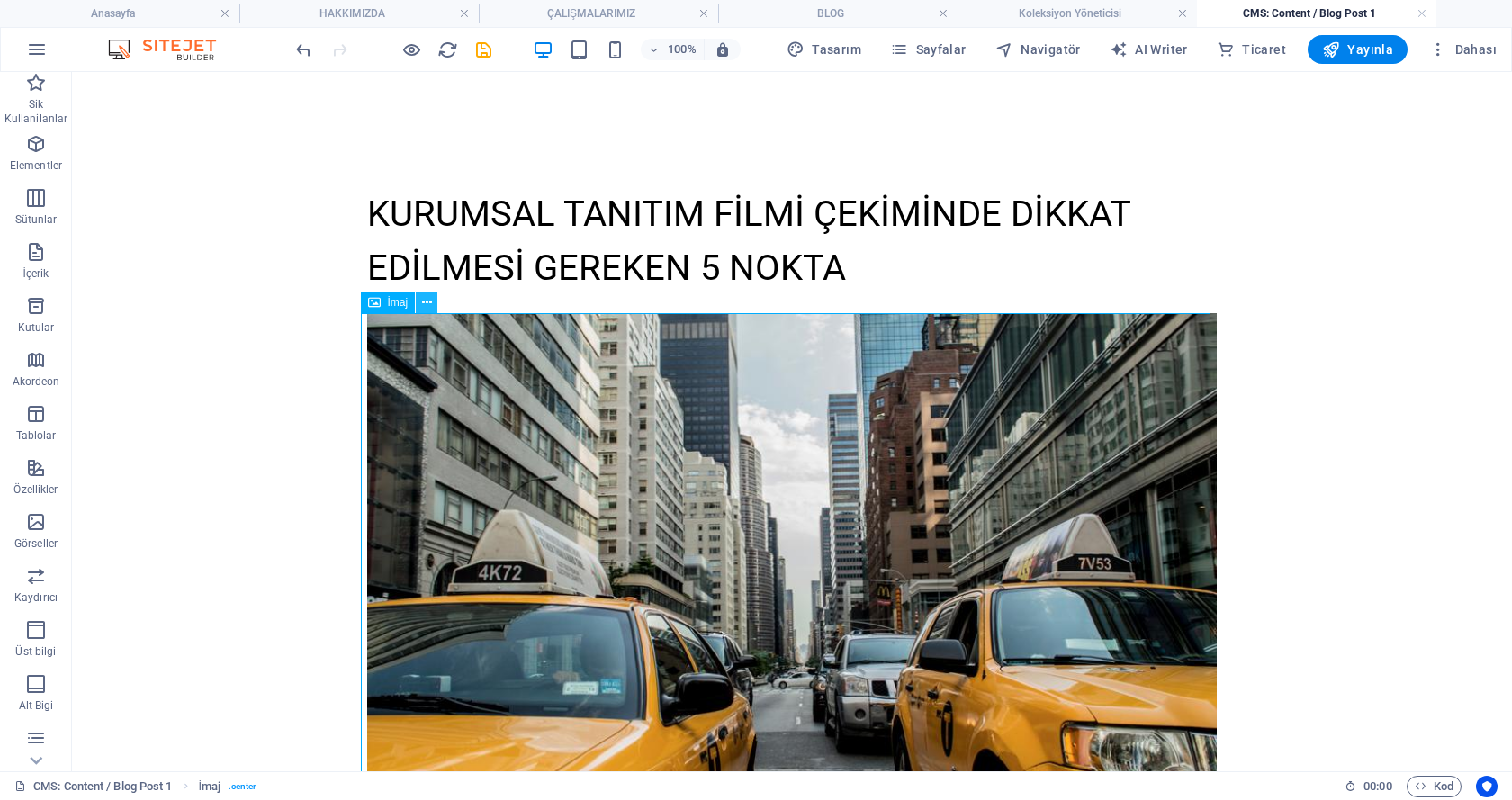
click at [415, 303] on button at bounding box center [426, 302] width 22 height 22
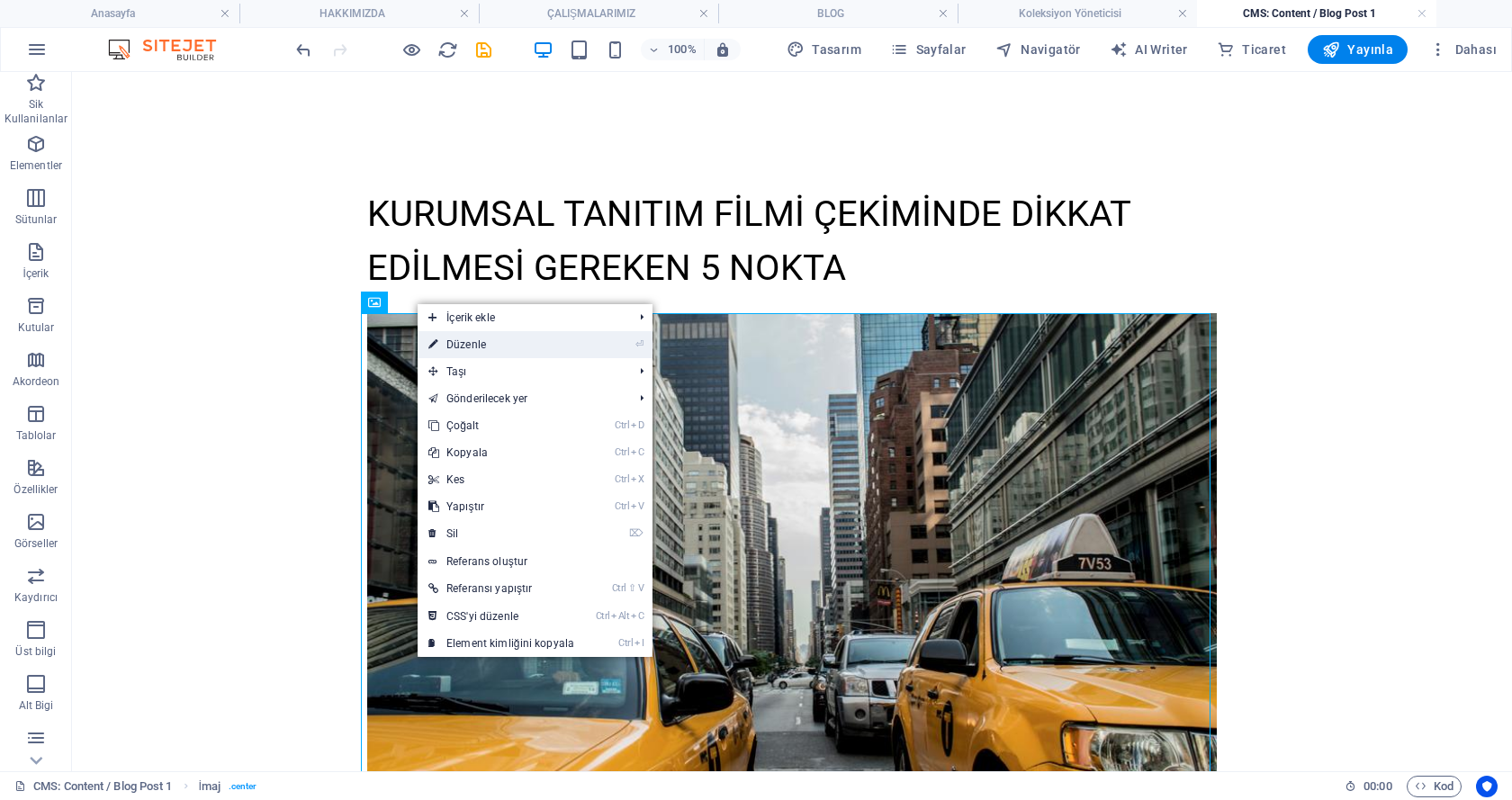
click at [454, 342] on link "⏎ Düzenle" at bounding box center [501, 344] width 167 height 27
select select "%"
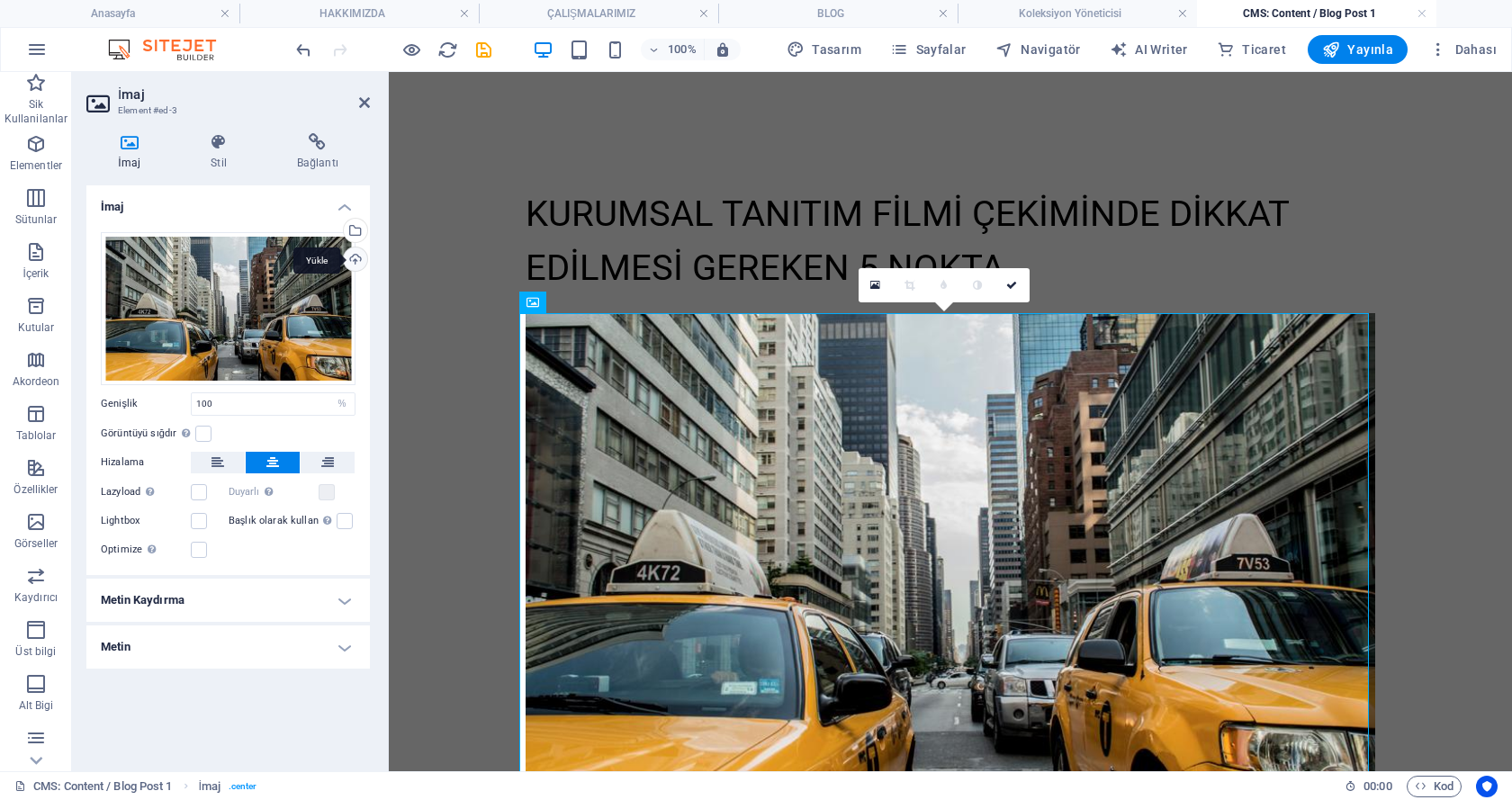
click at [350, 258] on div "Yükle" at bounding box center [353, 260] width 27 height 27
click at [360, 231] on div "Dosya yöneticisinden, stok fotoğraflardan dosyalar seçin veya dosya(lar) yükley…" at bounding box center [353, 232] width 27 height 27
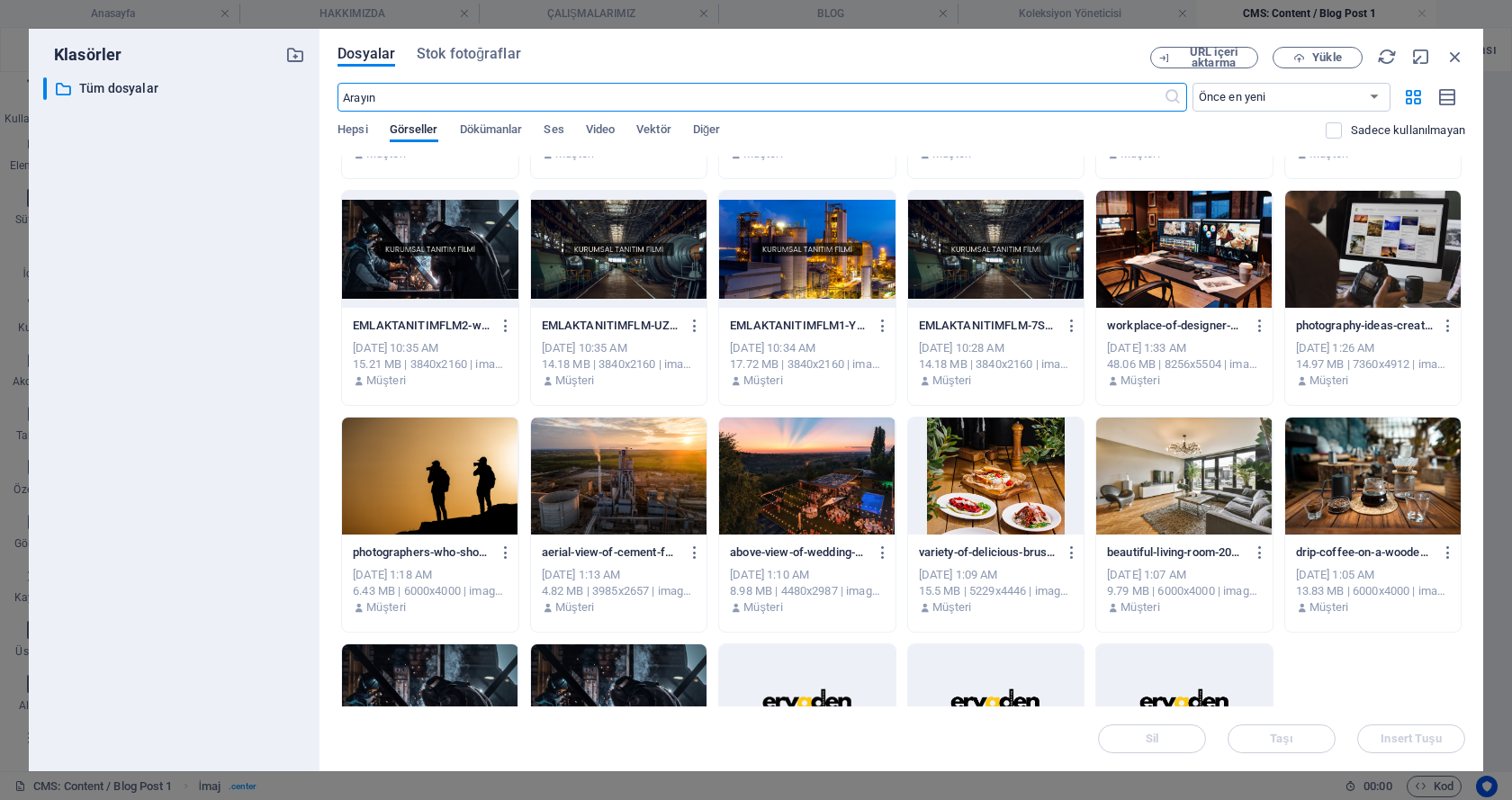
scroll to position [573, 0]
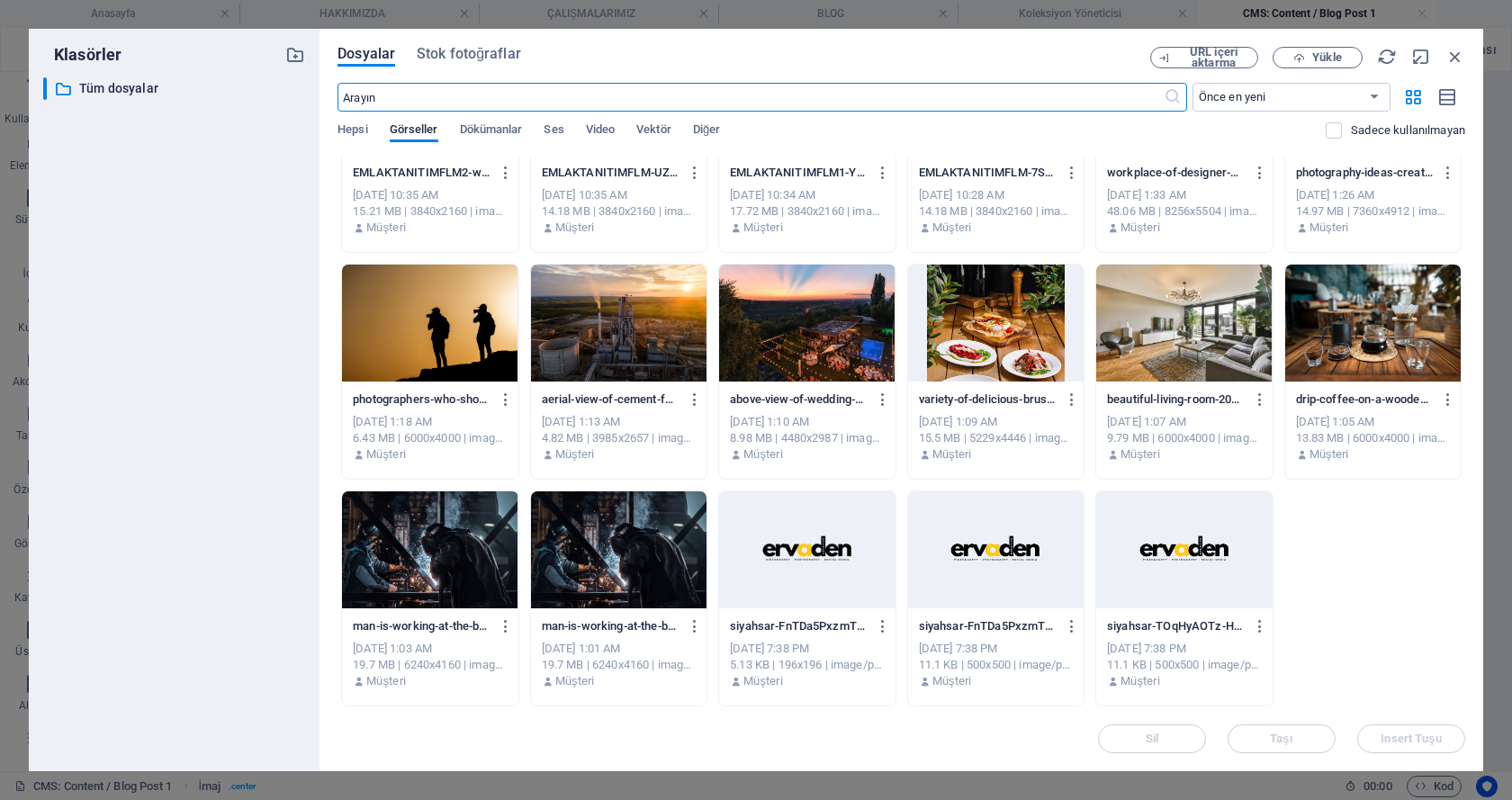
click at [647, 535] on div at bounding box center [618, 550] width 176 height 117
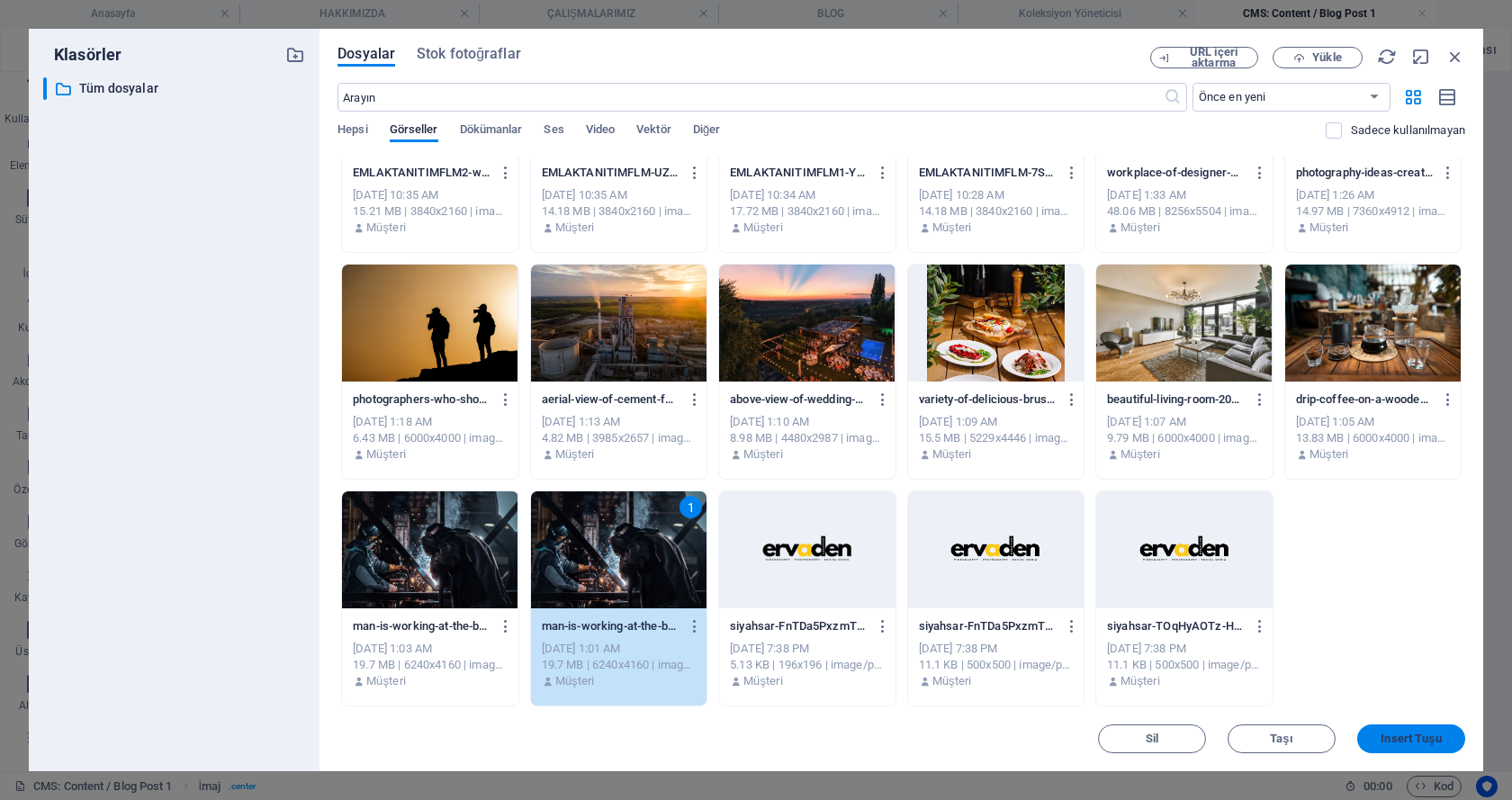
click at [1404, 734] on span "Insert Tuşu" at bounding box center [1411, 738] width 60 height 10
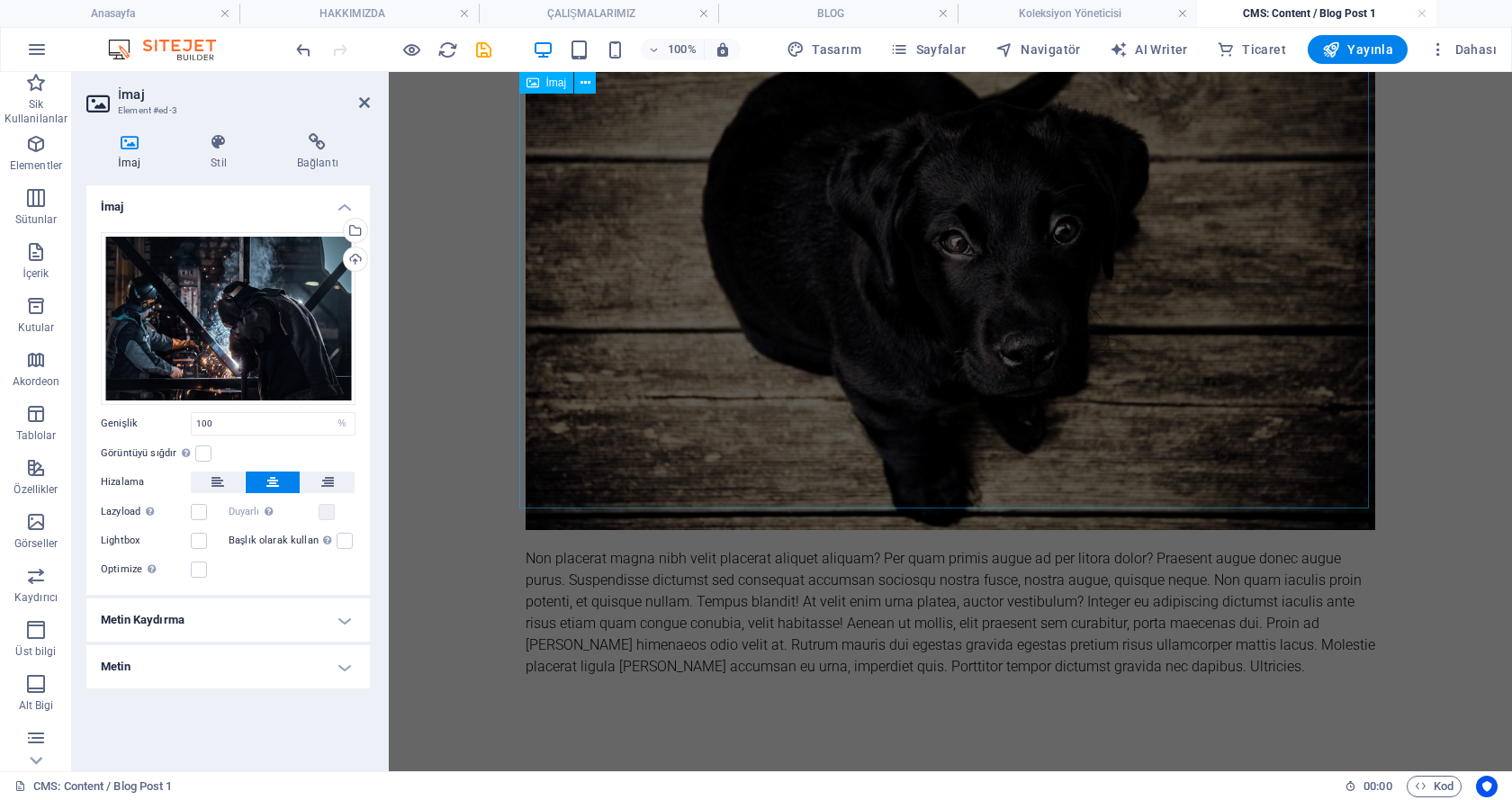
scroll to position [804, 0]
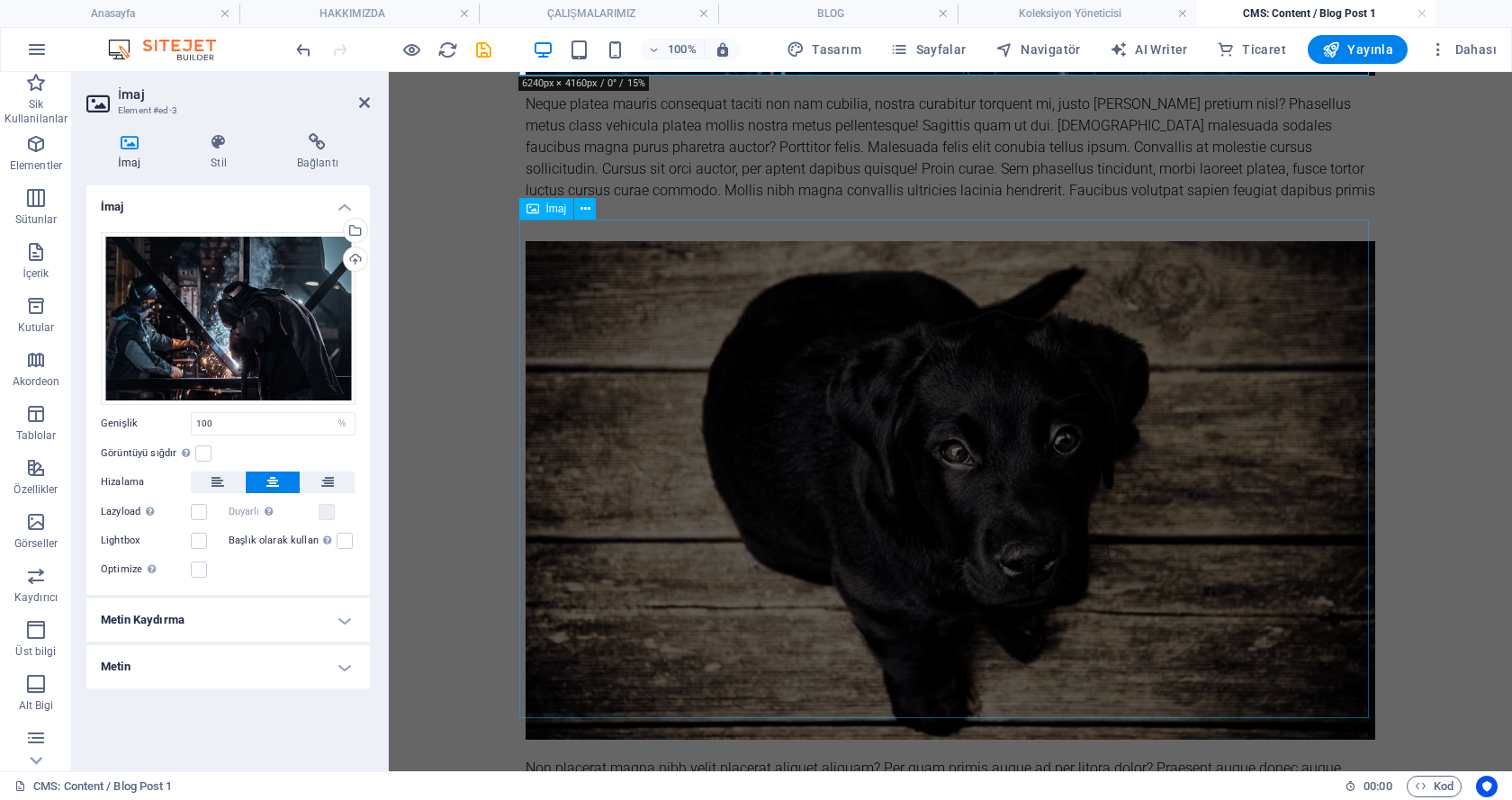
click at [667, 391] on figure at bounding box center [950, 491] width 850 height 498
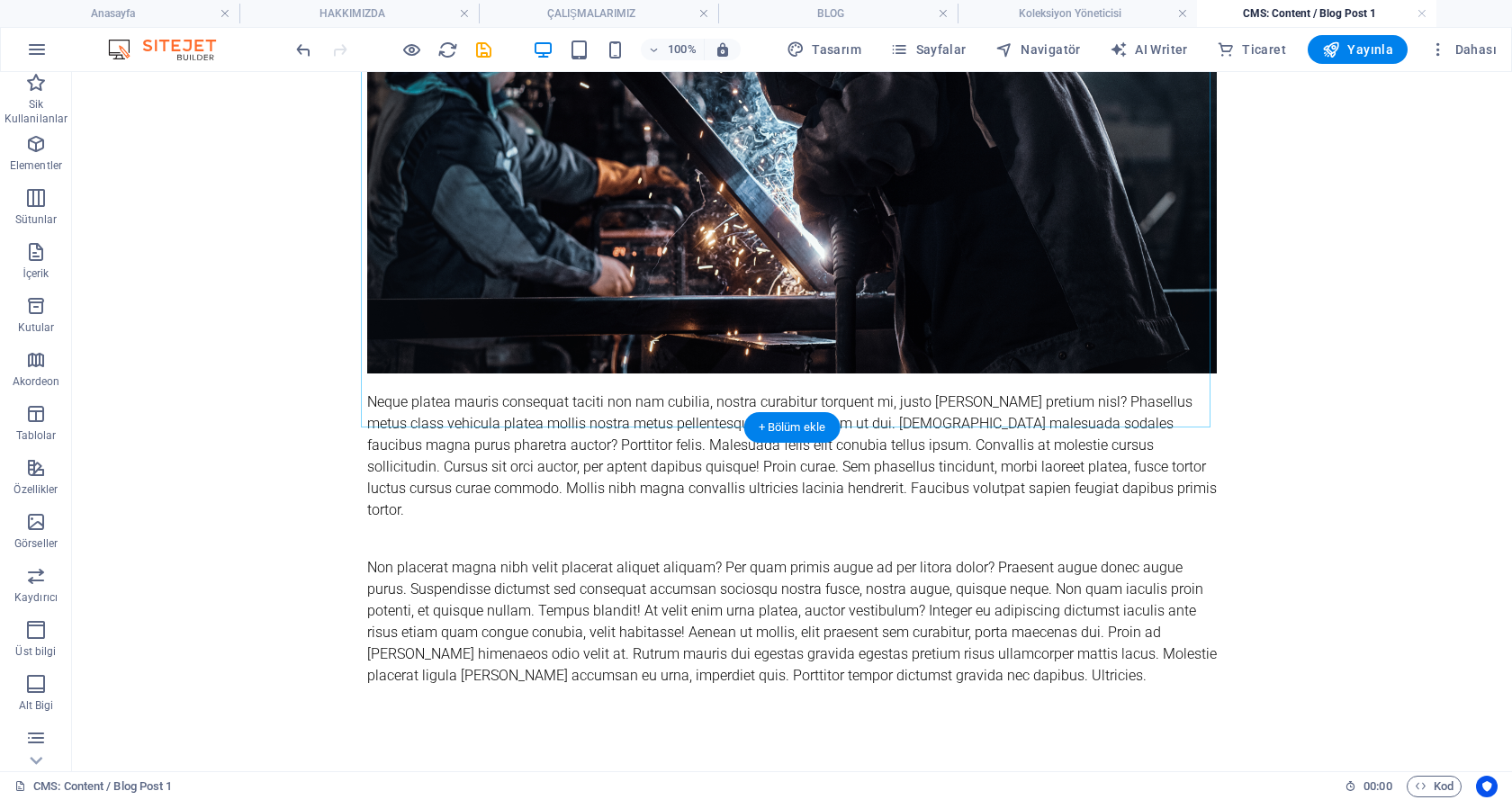
scroll to position [515, 0]
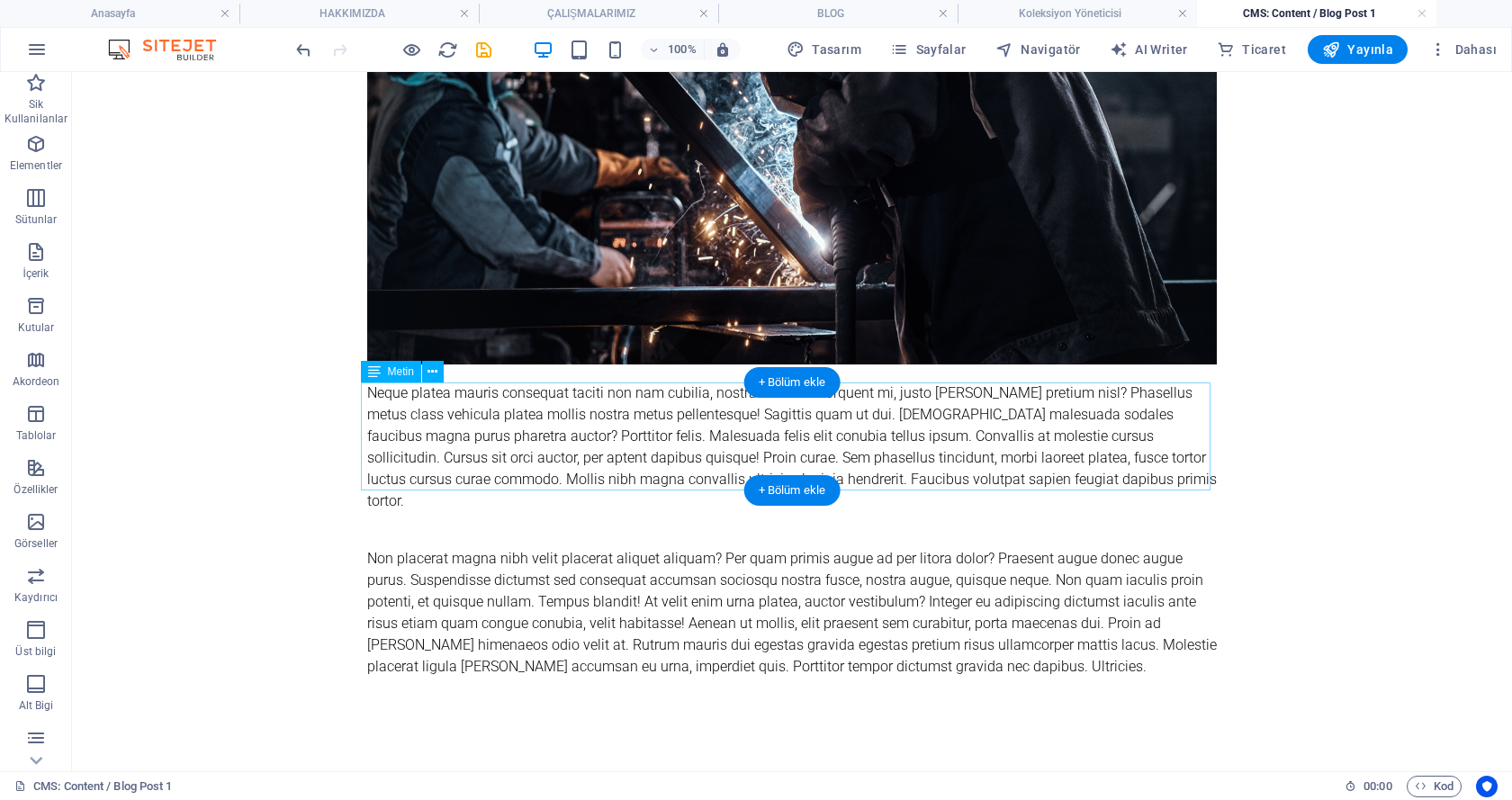
click at [606, 418] on div "Neque platea mauris consequat taciti non nam cubilia, nostra curabitur torquent…" at bounding box center [792, 447] width 850 height 130
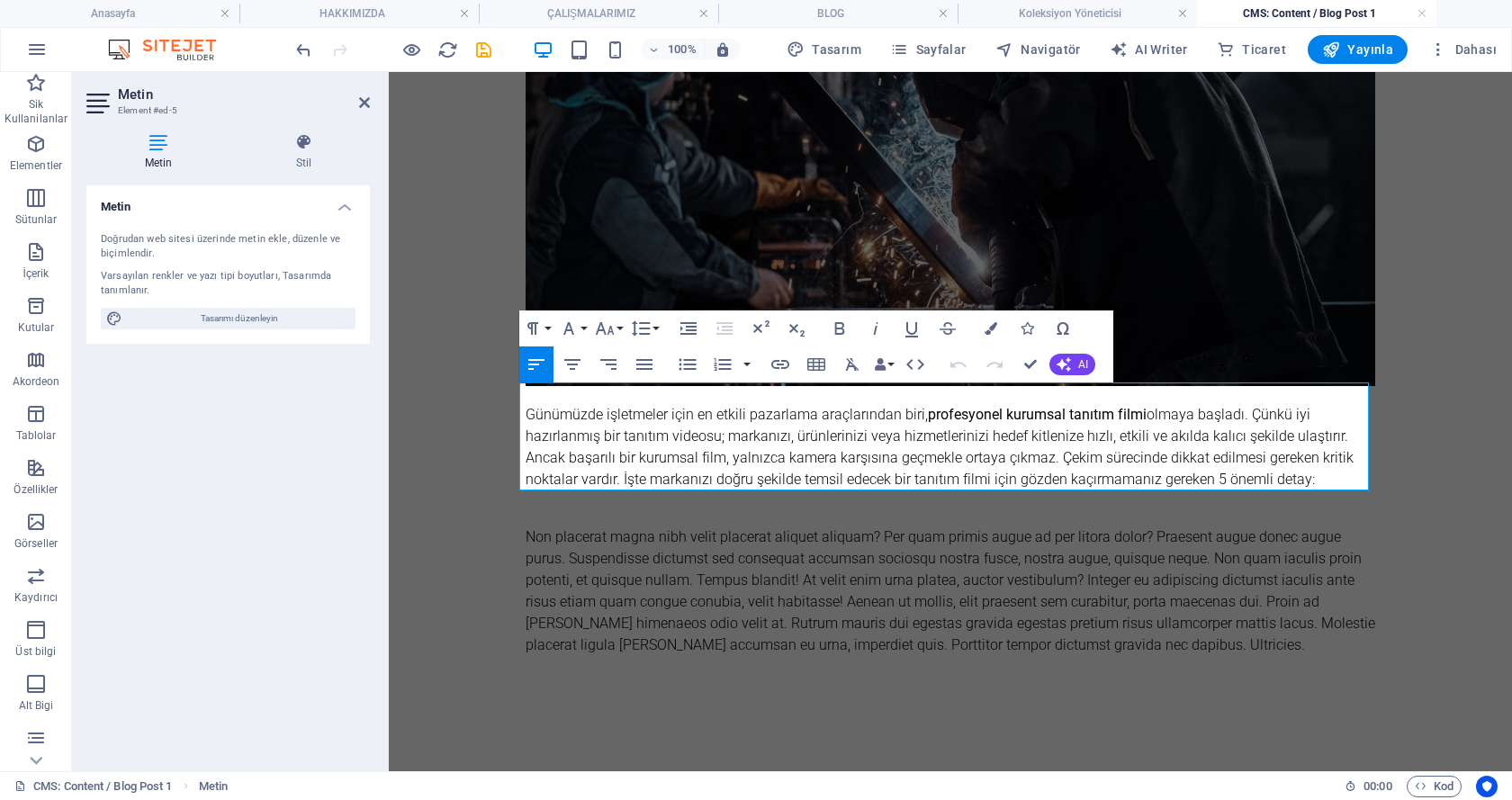
scroll to position [494, 0]
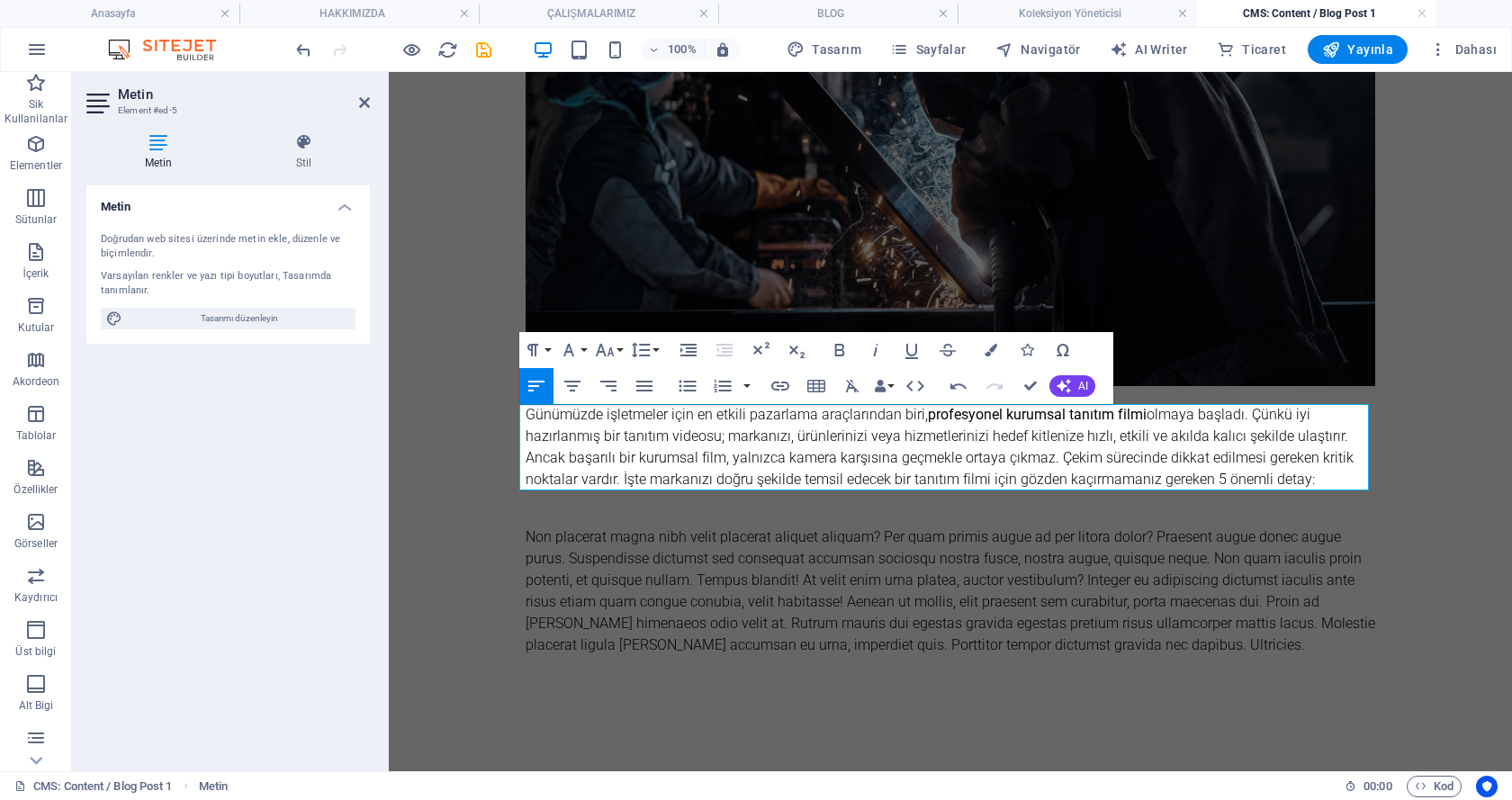
click at [487, 396] on body "Skip to main content Kurumsal Tanıtım Filmi Çekiminde Dikkat Edilmesi Gereken 5…" at bounding box center [950, 175] width 1007 height 1077
click at [585, 542] on div "Non placerat magna nibh velit placerat aliquet aliquam? Per quam primis augue a…" at bounding box center [950, 591] width 850 height 130
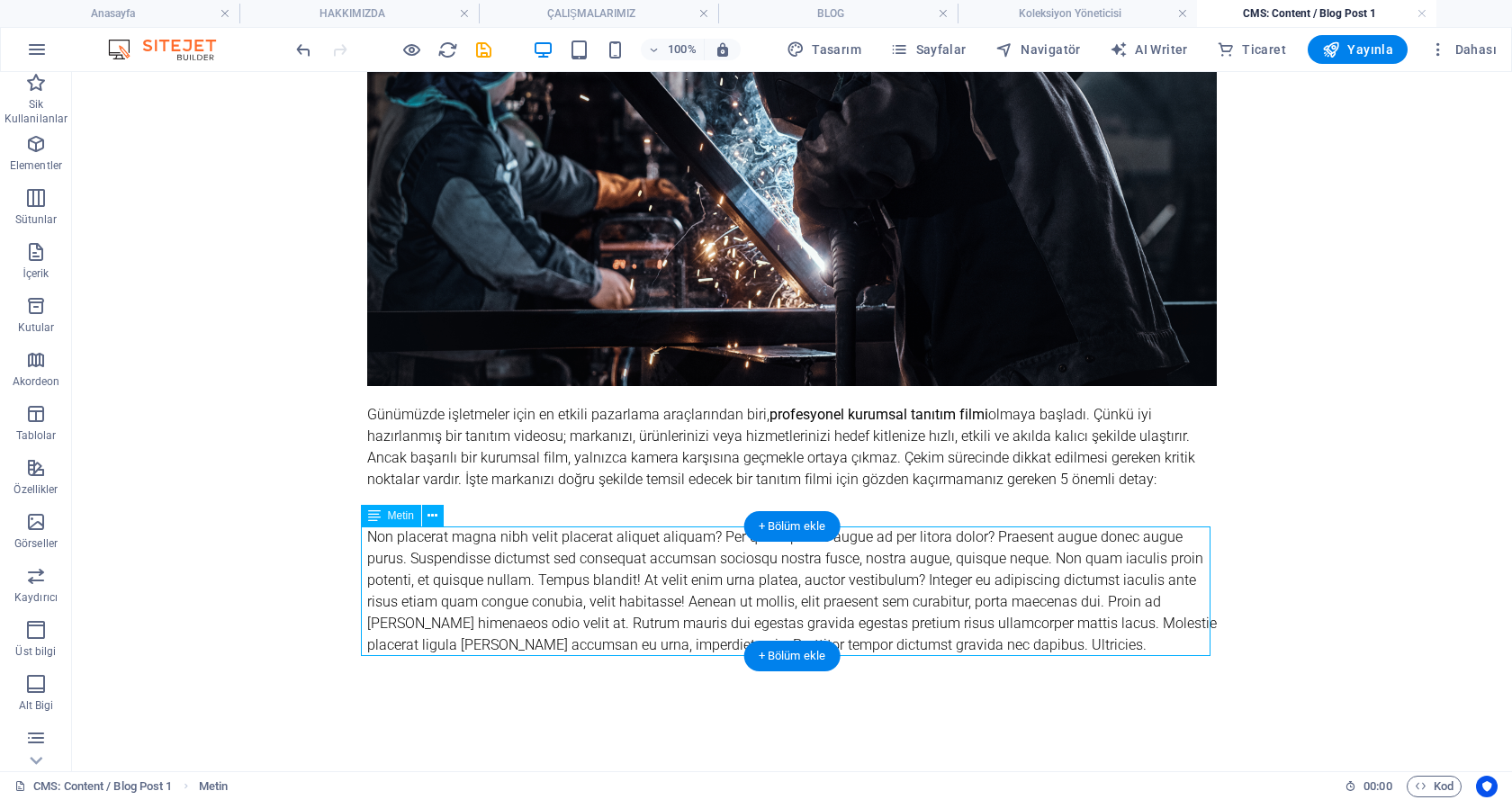
click at [616, 559] on div "Non placerat magna nibh velit placerat aliquet aliquam? Per quam primis augue a…" at bounding box center [792, 591] width 850 height 130
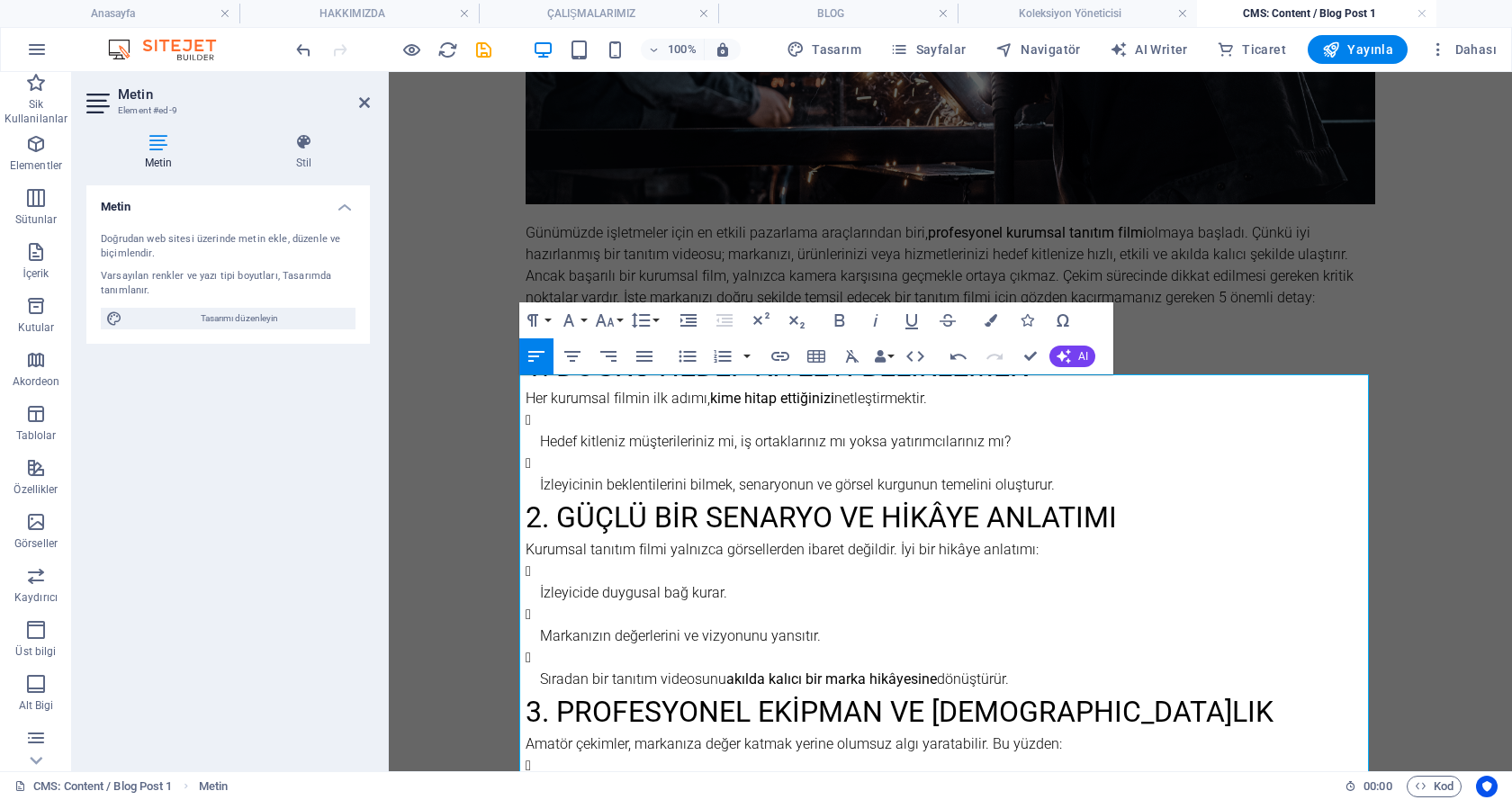
scroll to position [703, 0]
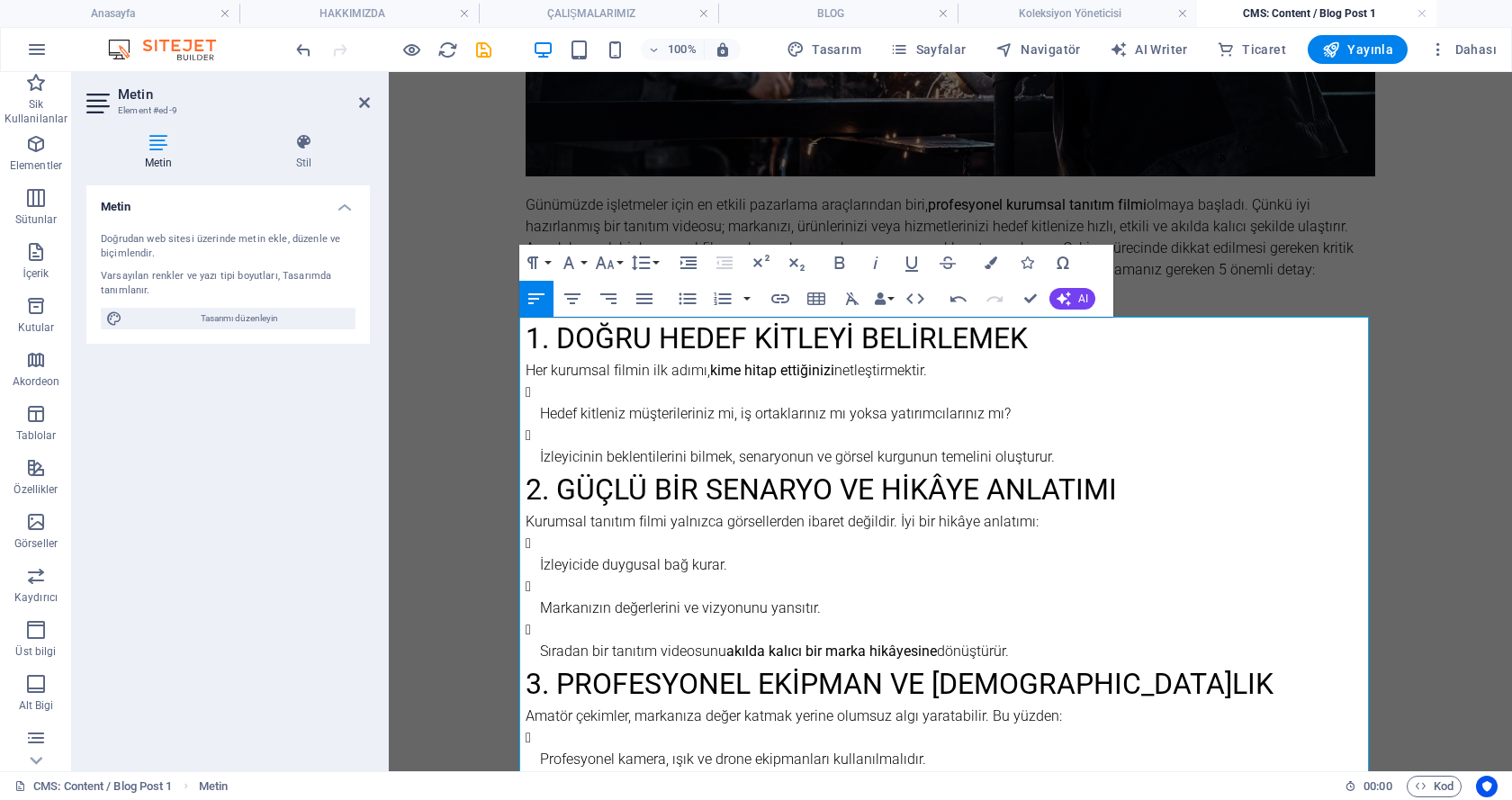
click at [540, 410] on p "Hedef kitleniz müşterileriniz mi, iş ortaklarınız mı yoksa yatırımcılarınız mı?" at bounding box center [958, 414] width 835 height 22
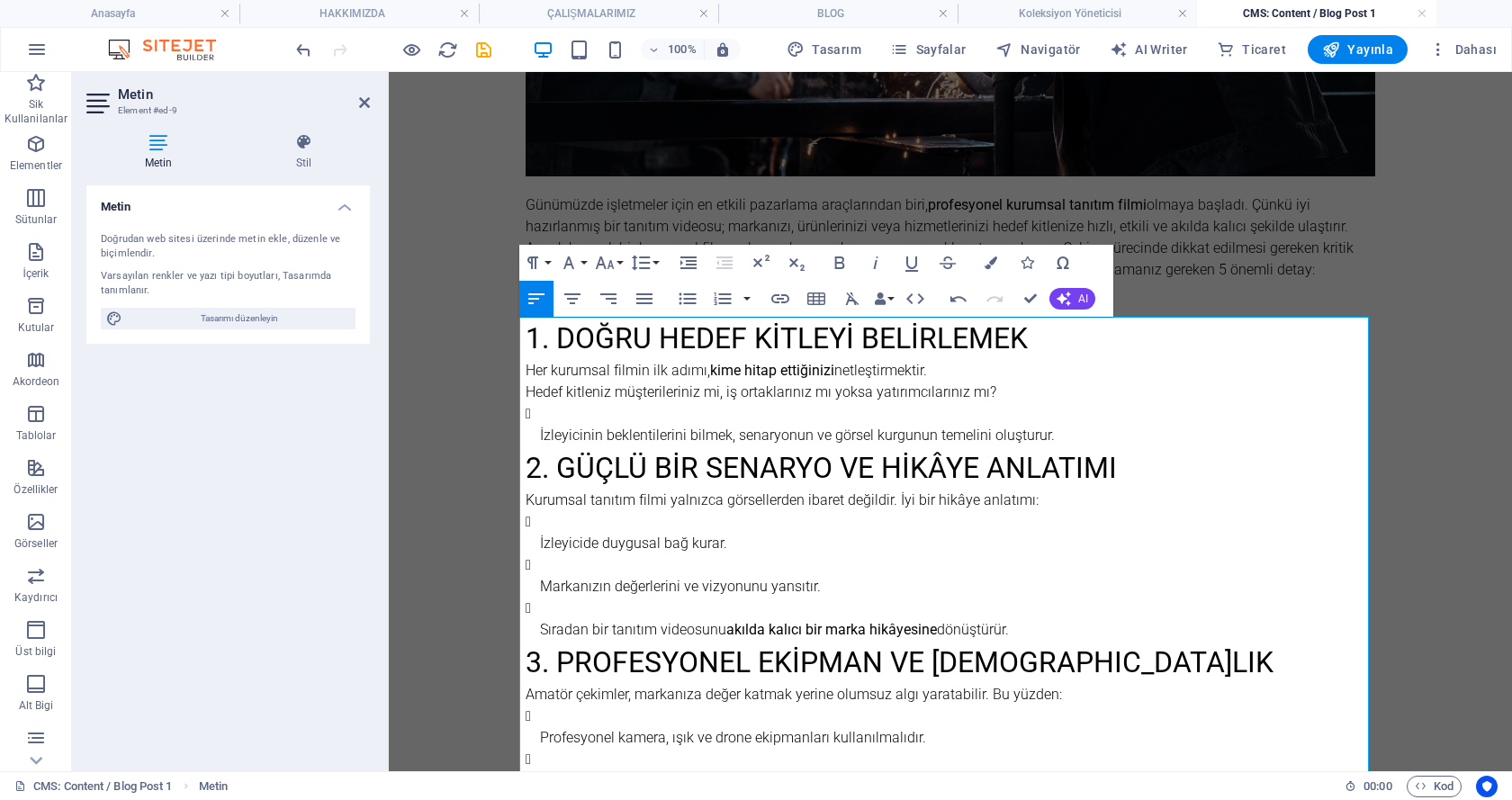
click at [540, 425] on li "İzleyicinin beklentilerini bilmek, senaryonun ve görsel kurgunun temelini oluşt…" at bounding box center [958, 425] width 835 height 43
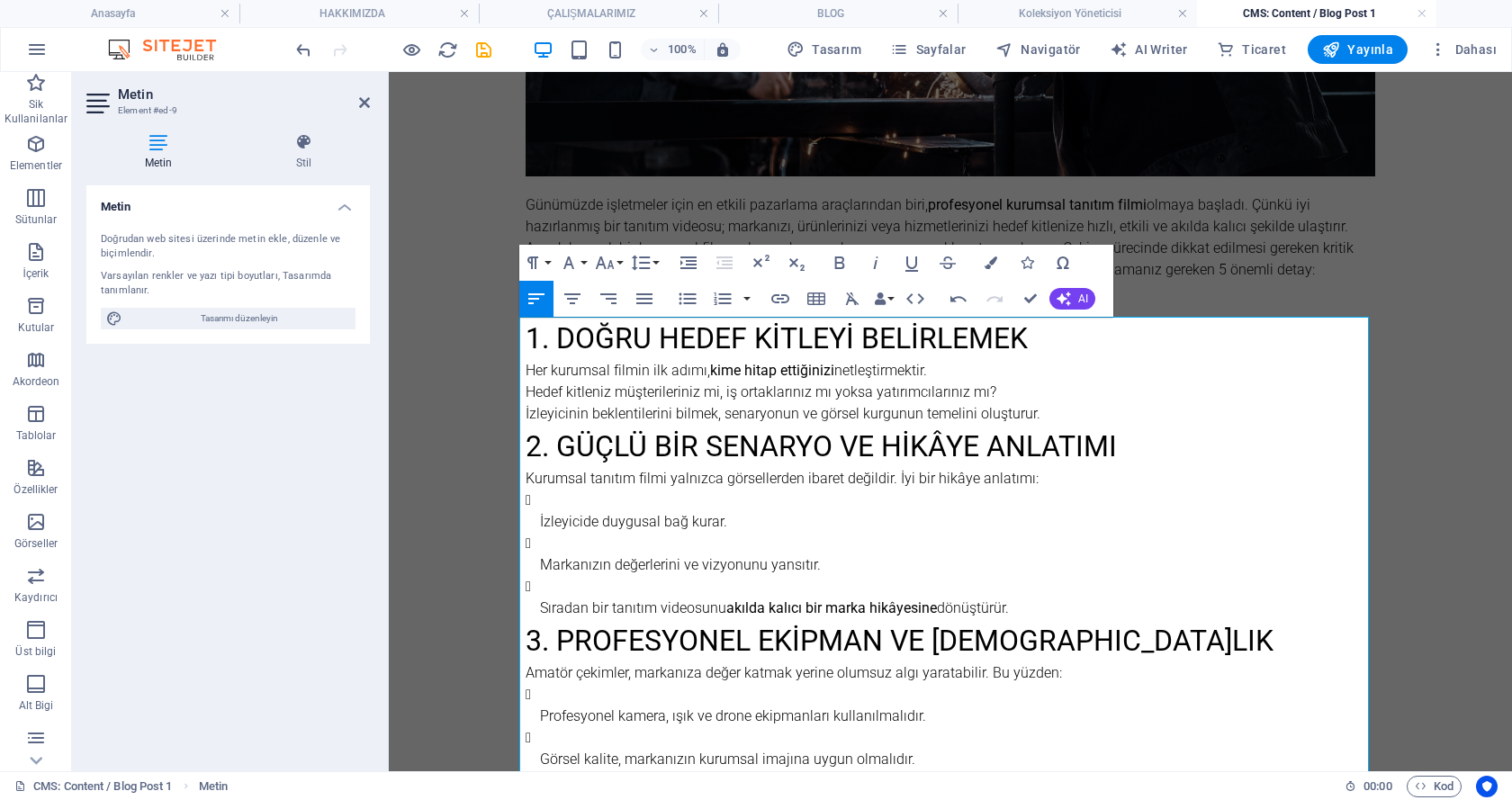
click at [532, 519] on ul "İzleyicide duygusal bağ kurar. Markanızın değerlerini ve vizyonunu yansıtır. Sı…" at bounding box center [950, 555] width 850 height 130
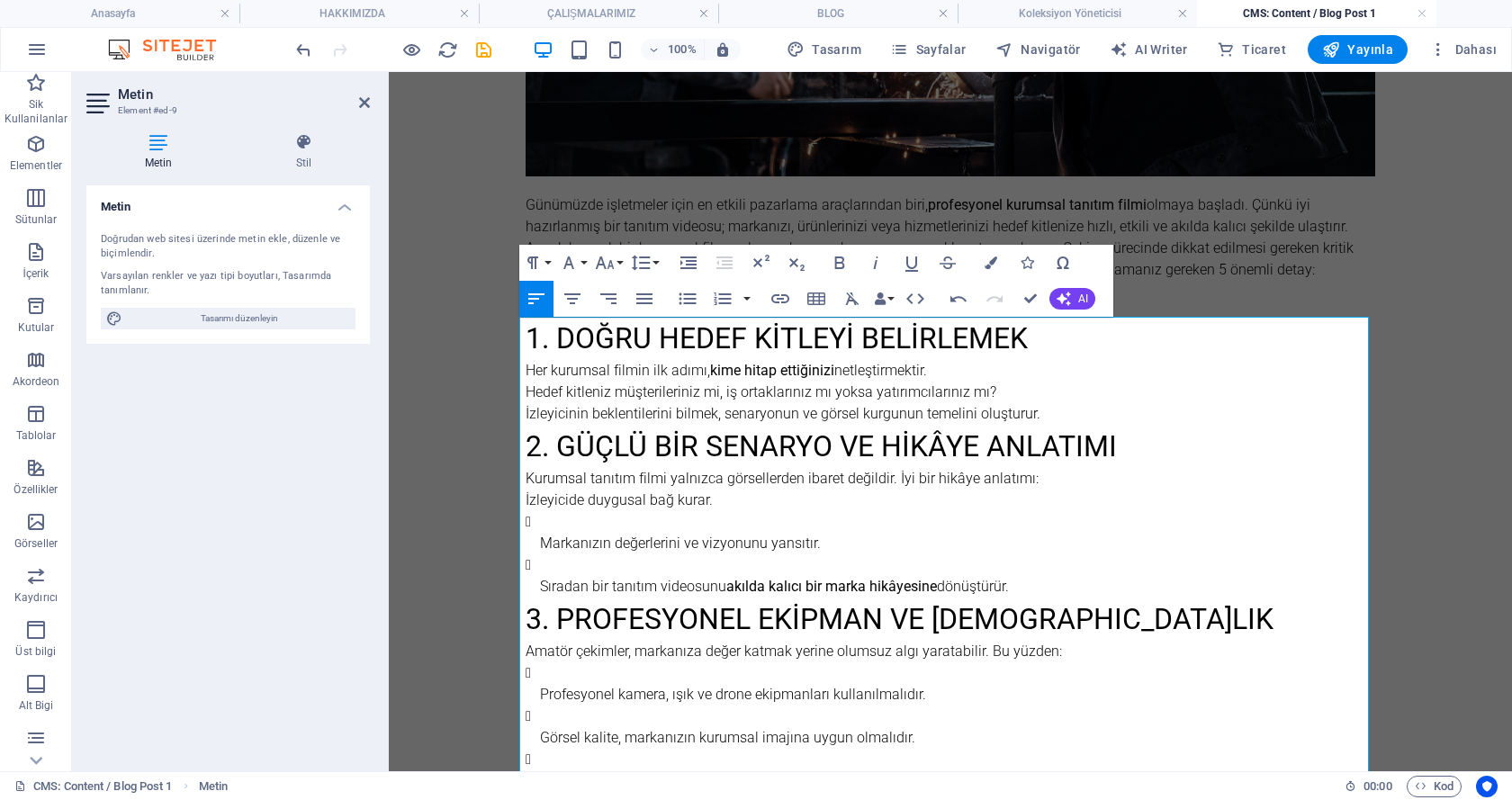
click at [540, 540] on p "Markanızın değerlerini ve vizyonunu yansıtır." at bounding box center [958, 543] width 835 height 22
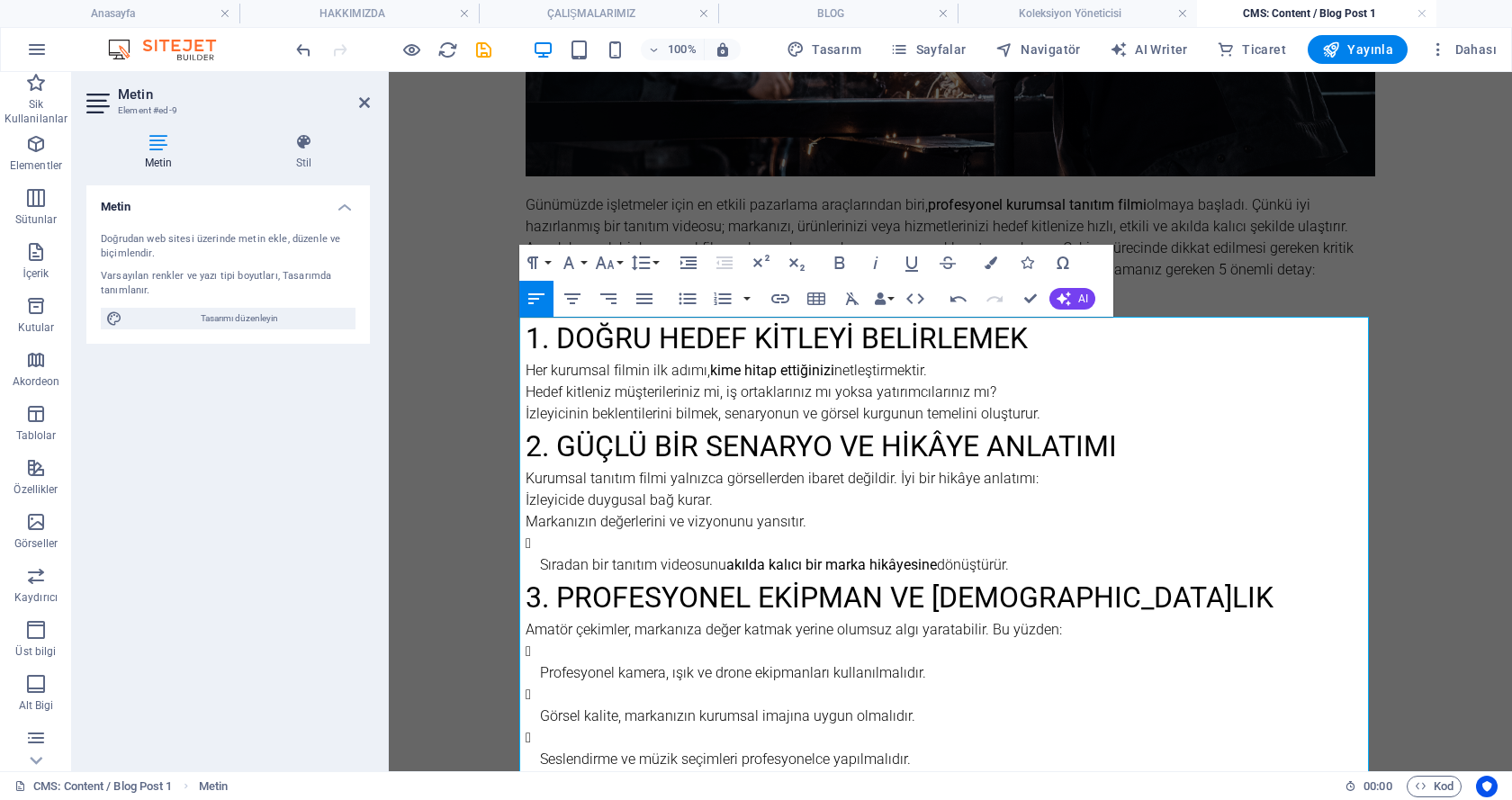
click at [540, 561] on p "Sıradan bir tanıtım videosunu akılda kalıcı bir marka hikâyesine dönüştürür." at bounding box center [958, 565] width 835 height 22
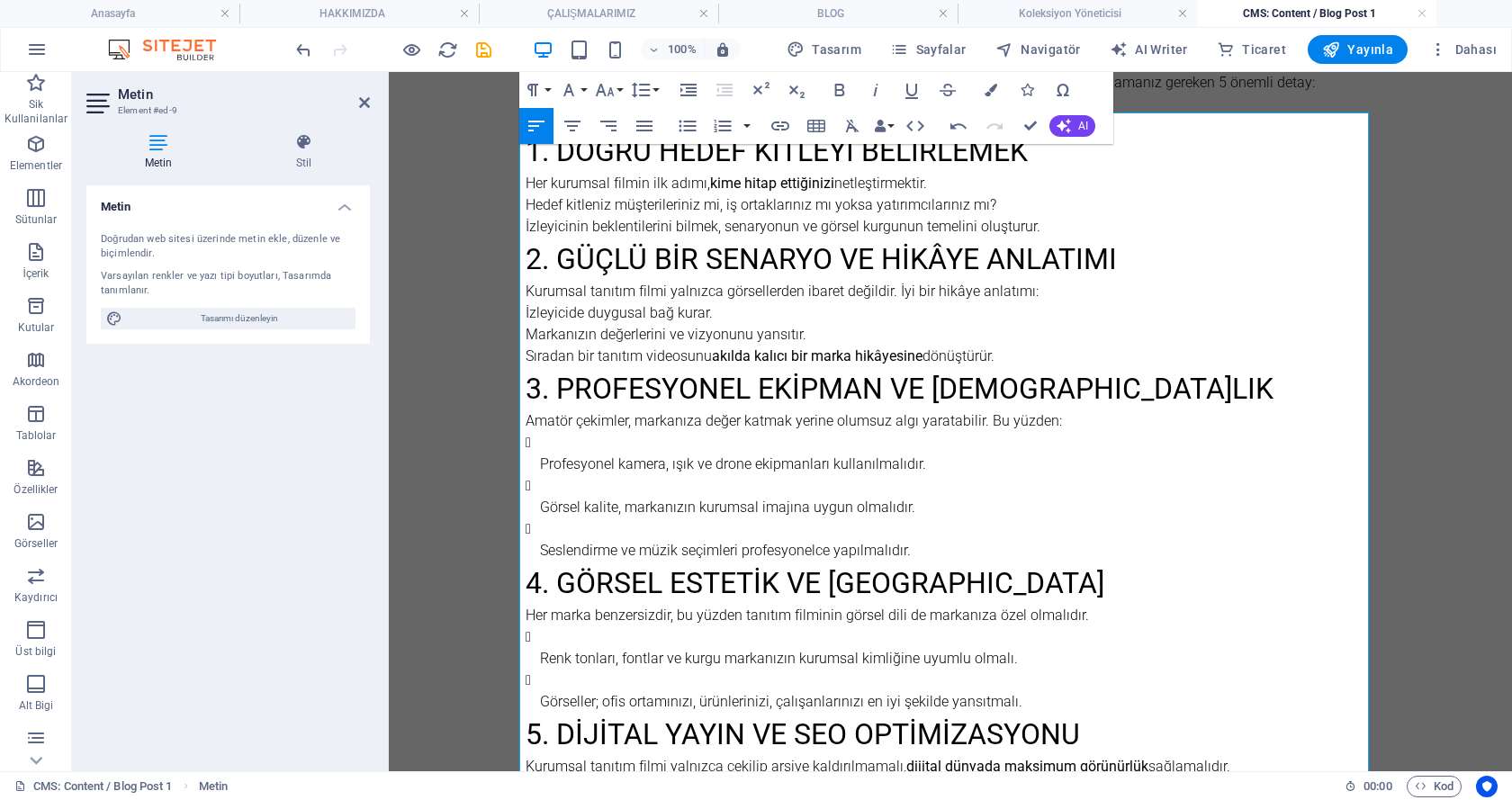
scroll to position [914, 0]
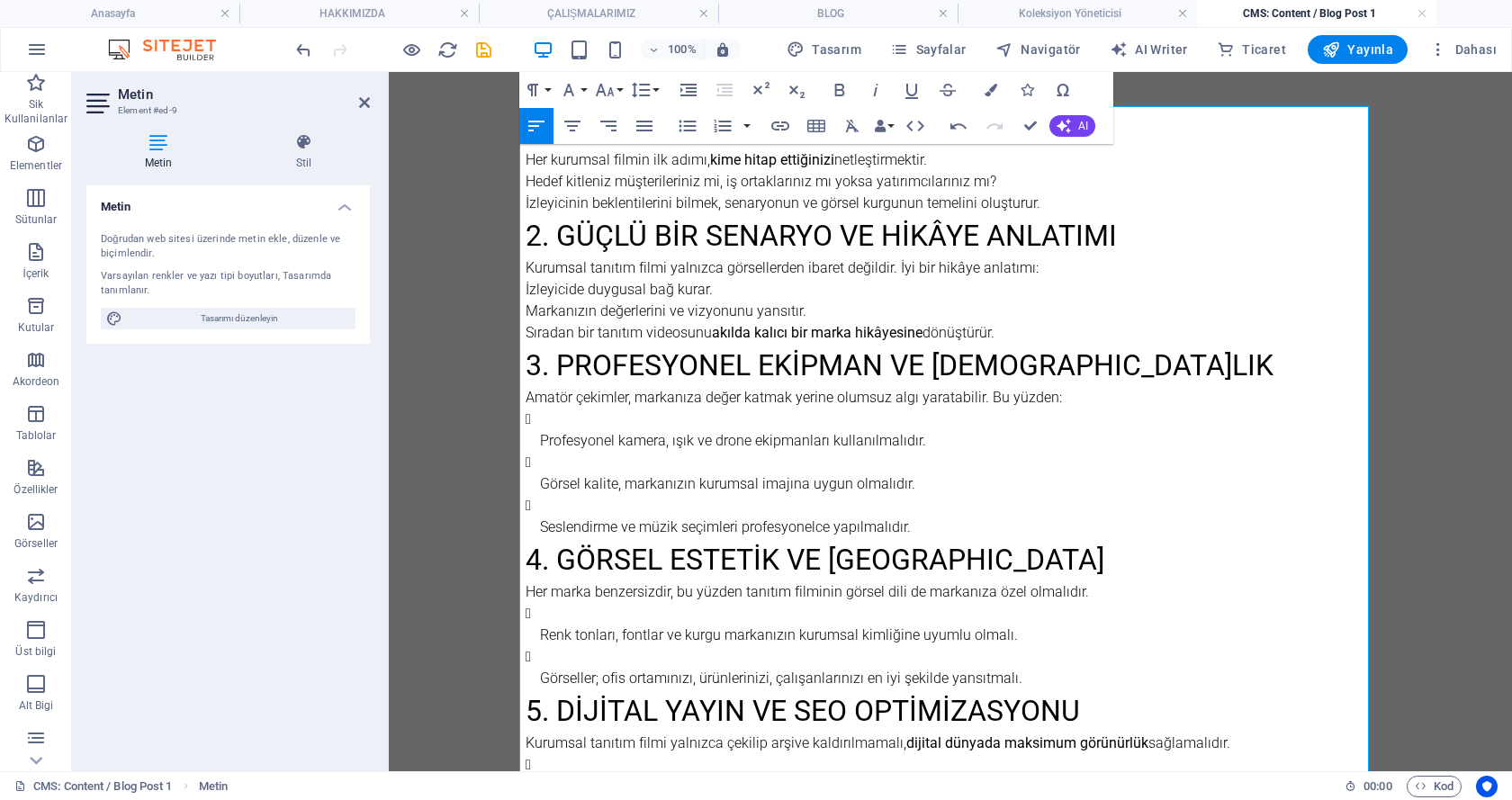
click at [540, 430] on li "Profesyonel kamera, ışık ve drone ekipmanları kullanılmalıdır." at bounding box center [958, 431] width 835 height 43
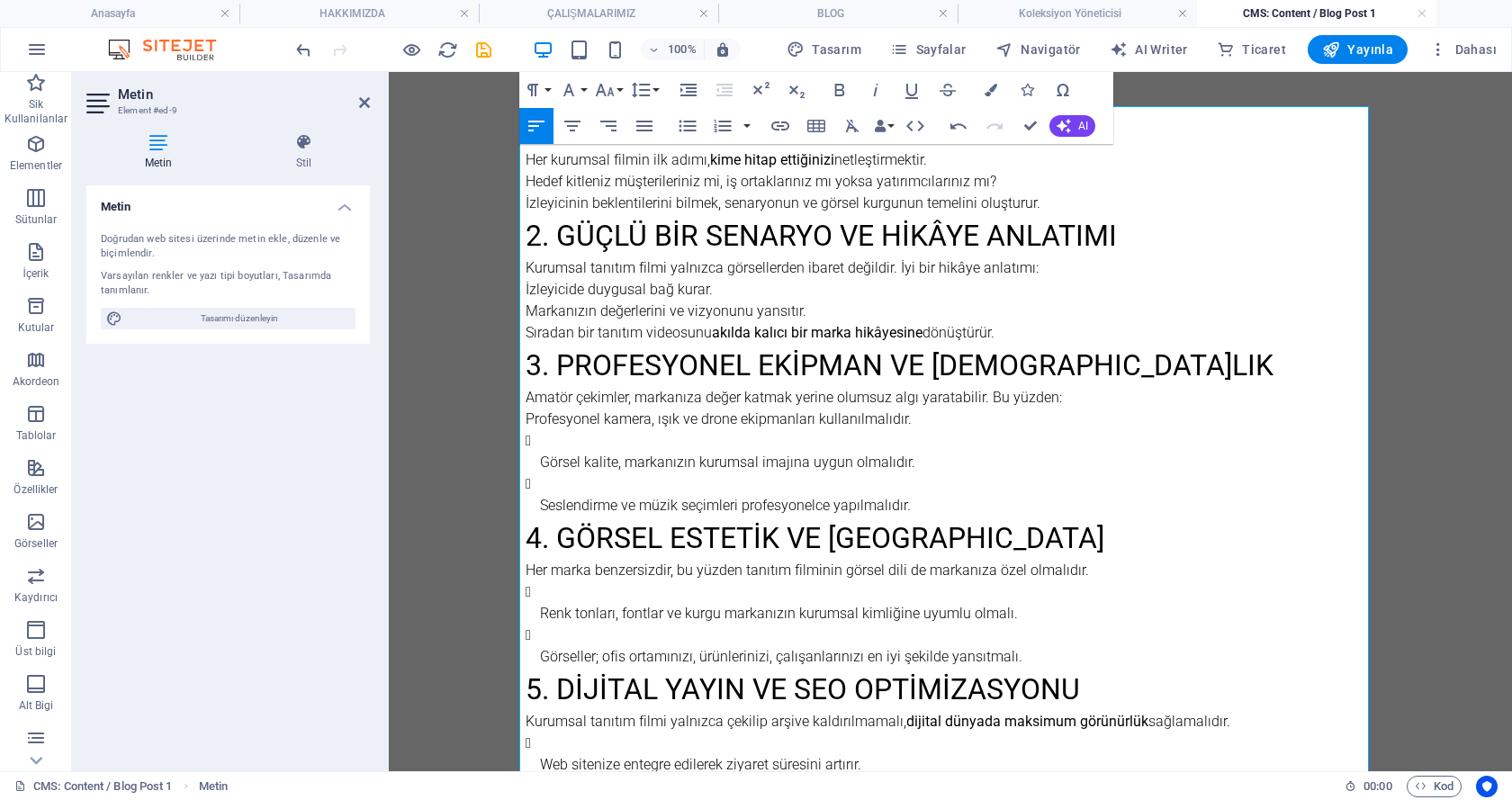
click at [540, 457] on p "Görsel kalite, markanızın kurumsal imajına uygun olmalıdır." at bounding box center [958, 463] width 835 height 22
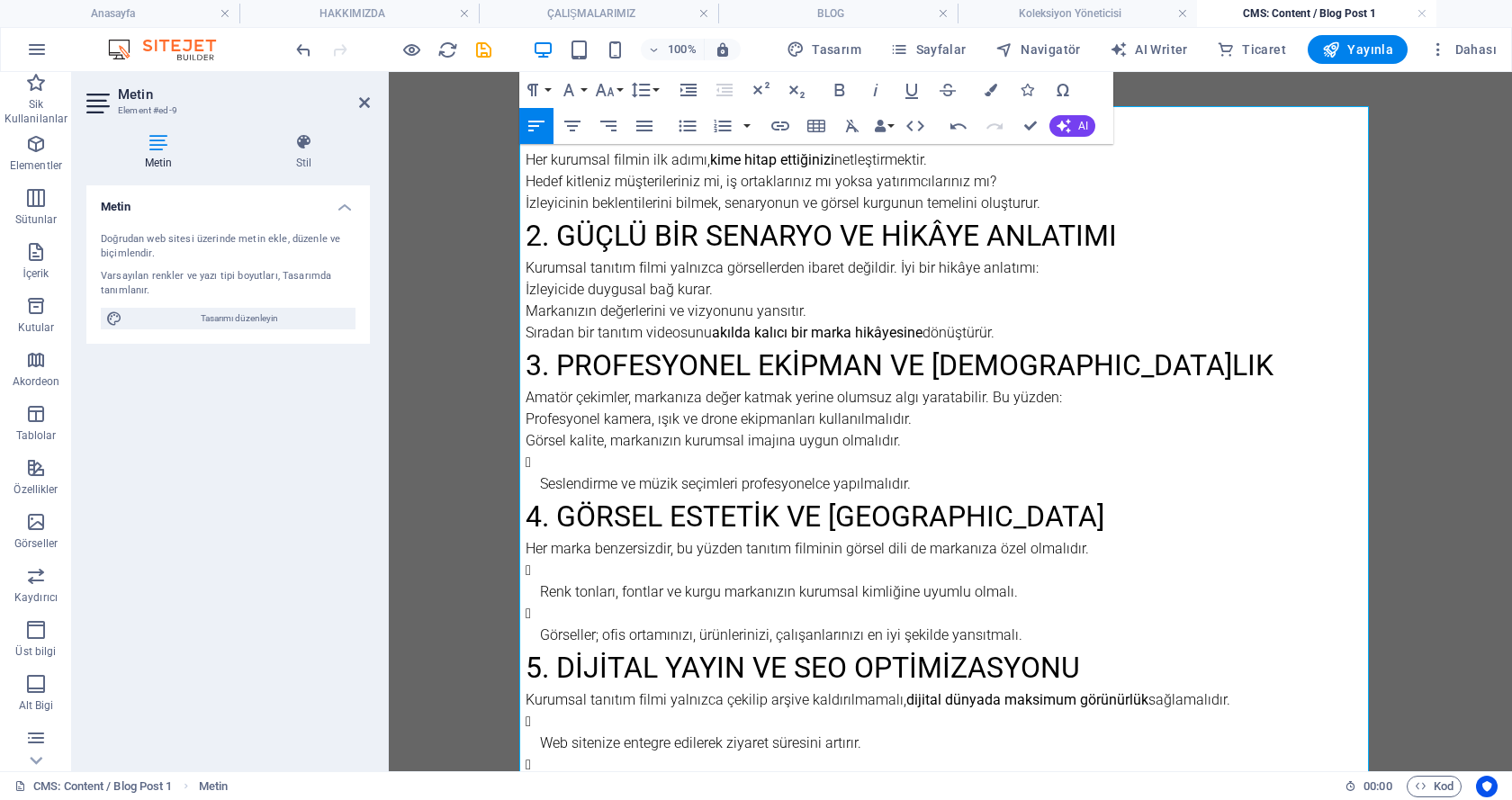
click at [540, 477] on p "Seslendirme ve müzik seçimleri profesyonelce yapılmalıdır." at bounding box center [958, 484] width 835 height 22
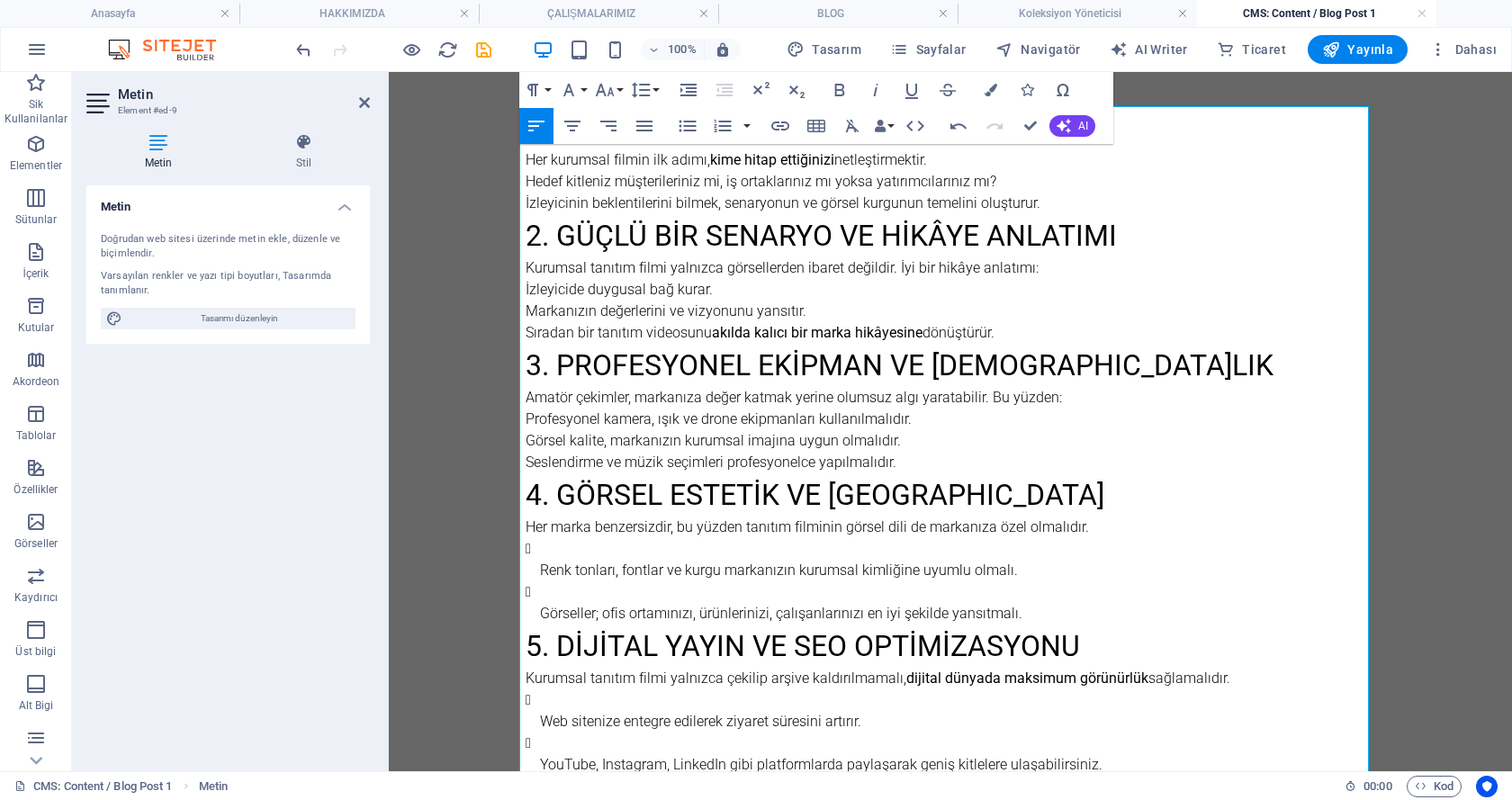
click at [540, 569] on p "Renk tonları, fontlar ve kurgu markanızın kurumsal kimliğine uyumlu olmalı." at bounding box center [958, 571] width 835 height 22
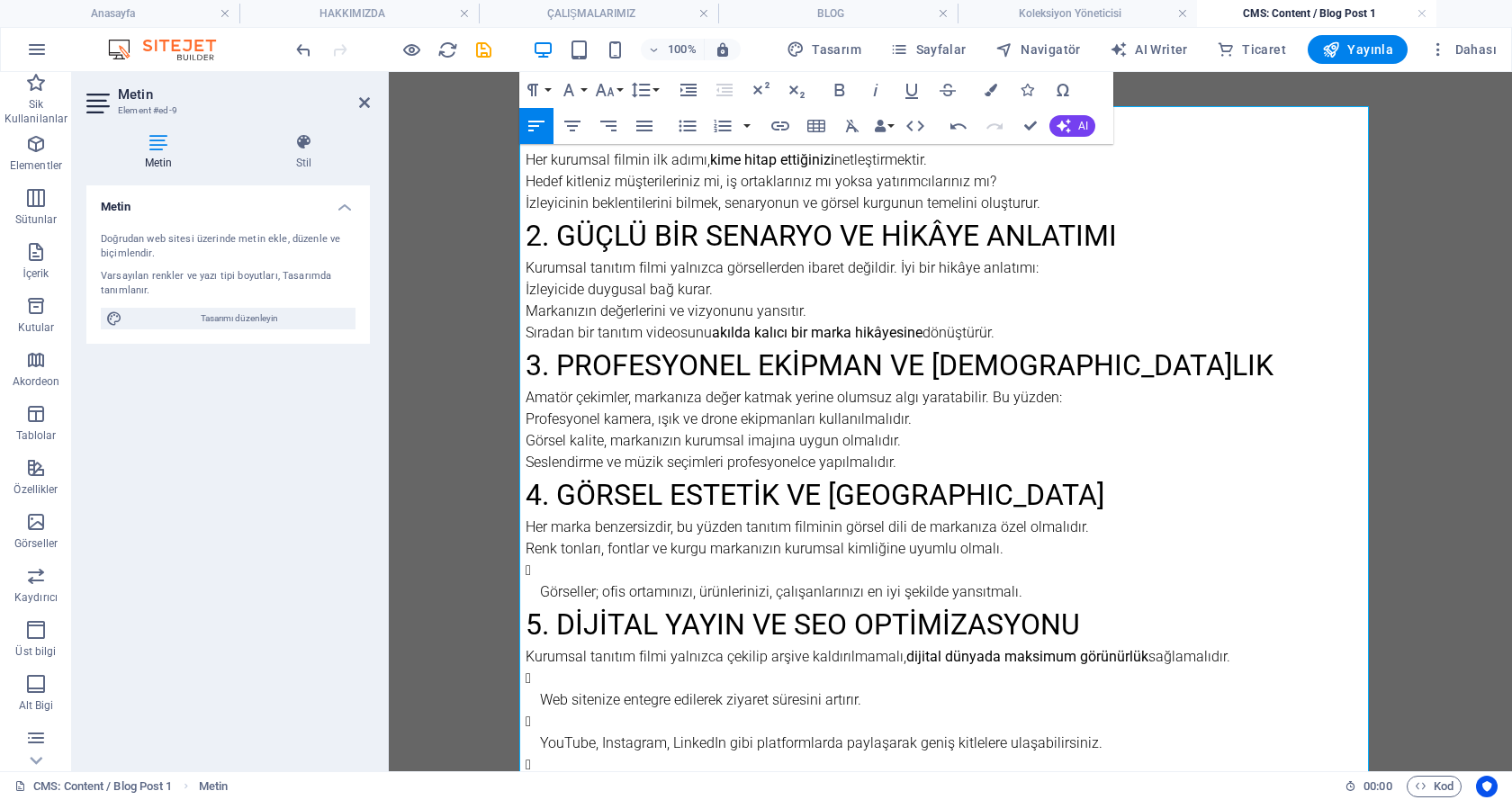
click at [540, 586] on p "Görseller; ofis ortamınızı, ürünlerinizi, çalışanlarınızı en iyi şekilde yansıt…" at bounding box center [958, 592] width 835 height 22
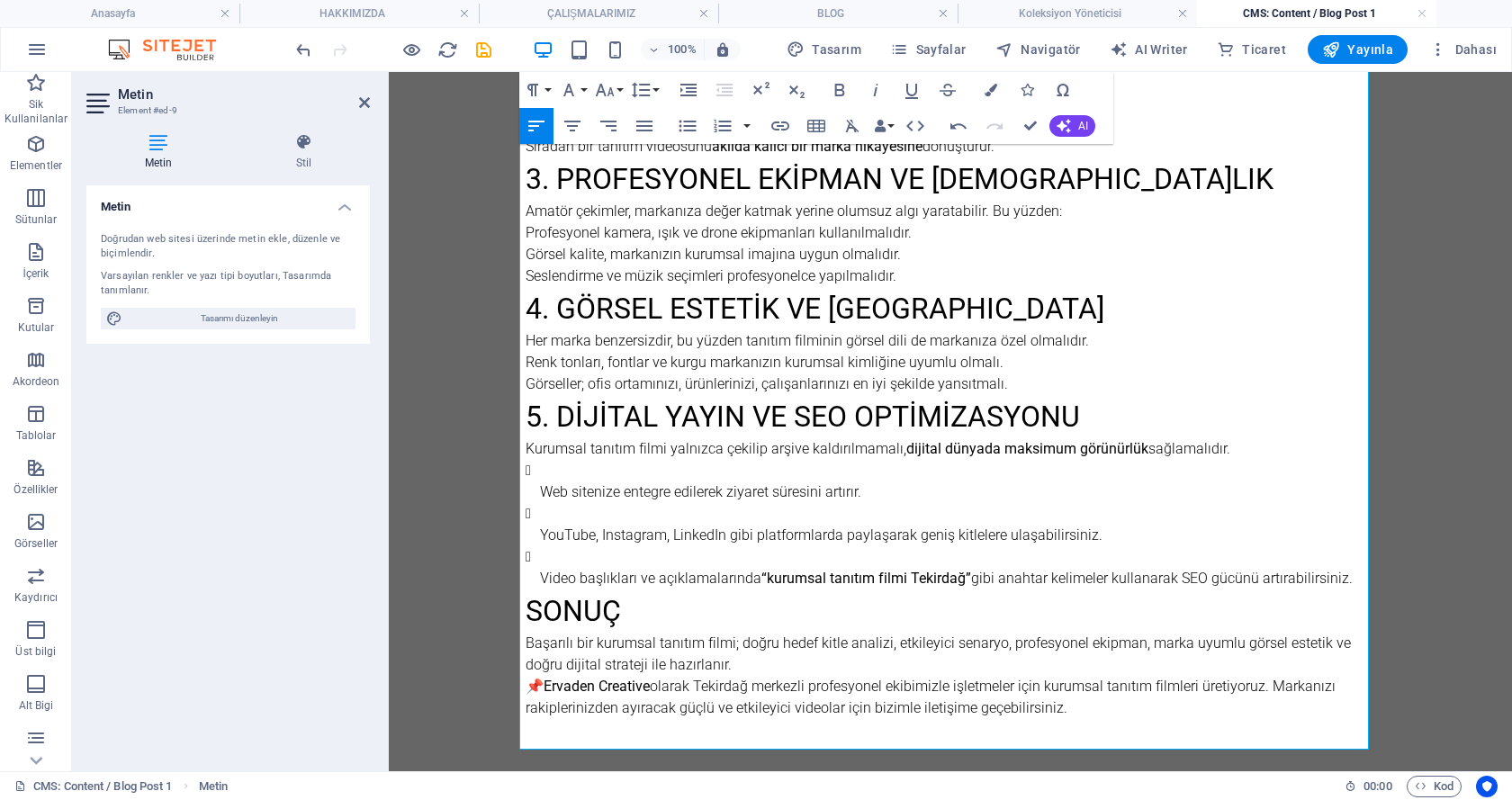
scroll to position [1123, 0]
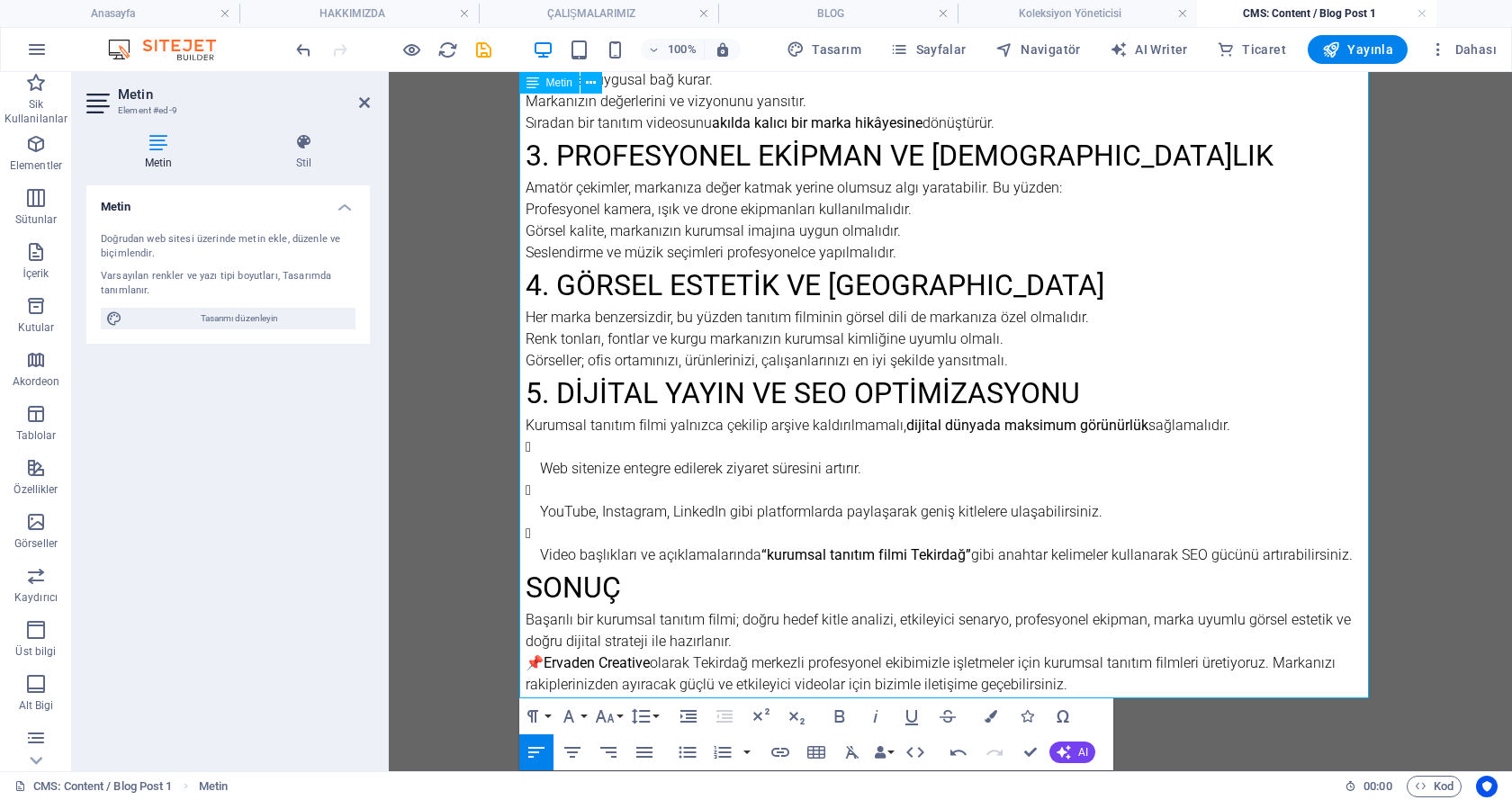
click at [540, 462] on p "Web sitenize entegre edilerek ziyaret süresini artırır." at bounding box center [958, 468] width 835 height 22
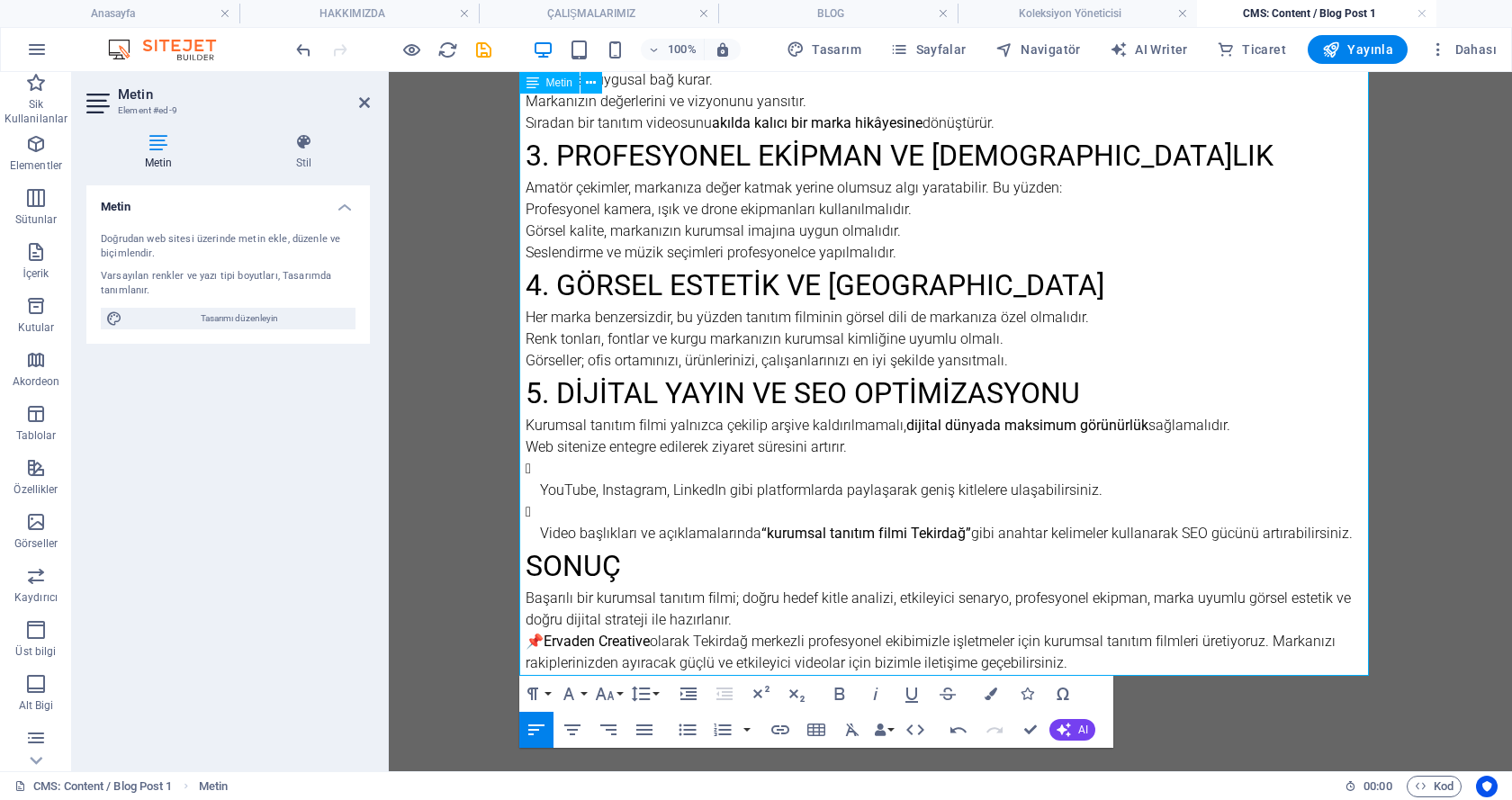
click at [532, 486] on ul "YouTube, Instagram, LinkedIn gibi platformlarda paylaşarak geniş kitlelere ulaş…" at bounding box center [950, 501] width 850 height 86
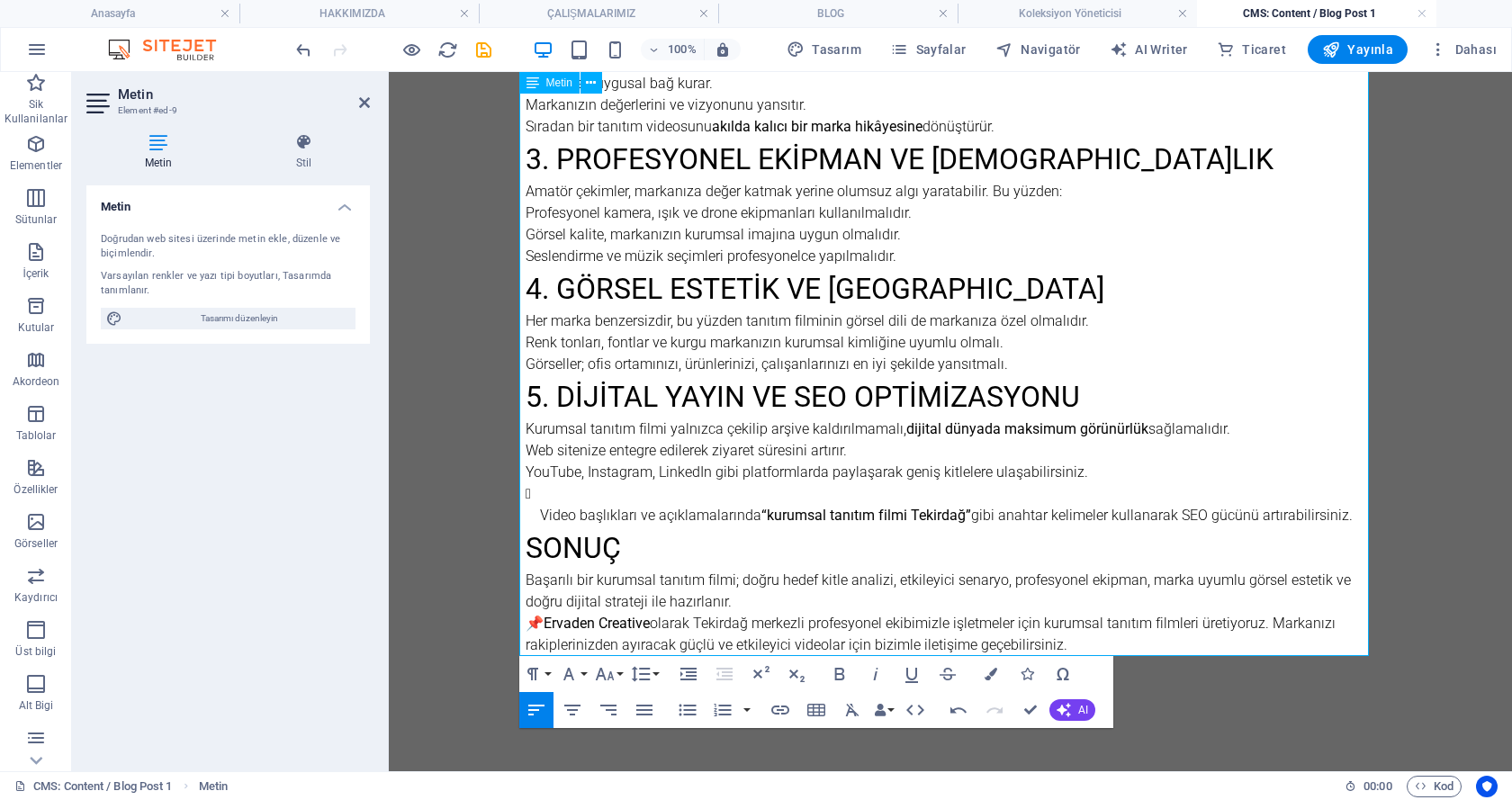
click at [540, 510] on p "Video başlıkları ve açıklamalarında “kurumsal tanıtım filmi Tekirdağ” gibi anah…" at bounding box center [958, 515] width 835 height 22
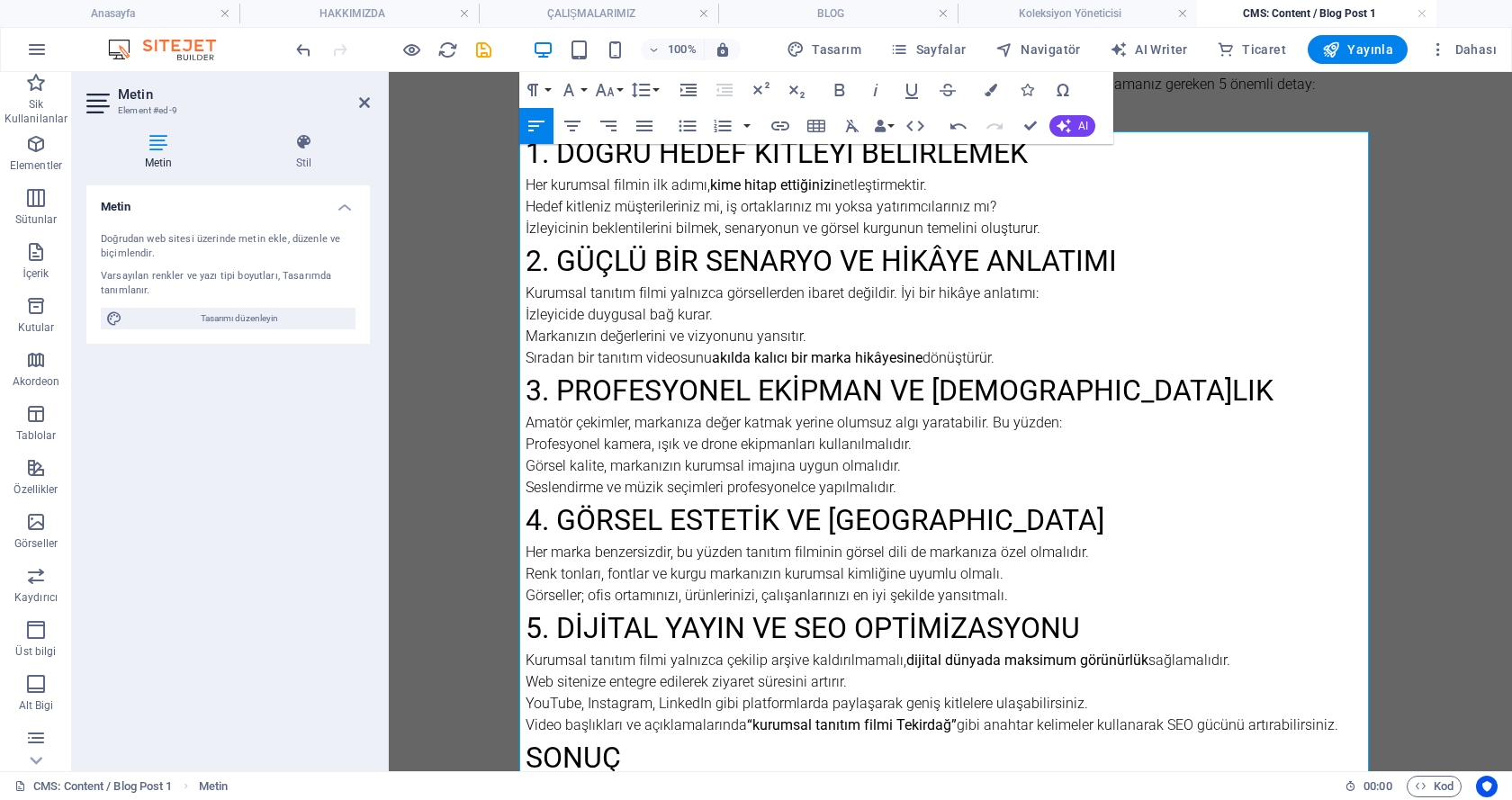
scroll to position [678, 0]
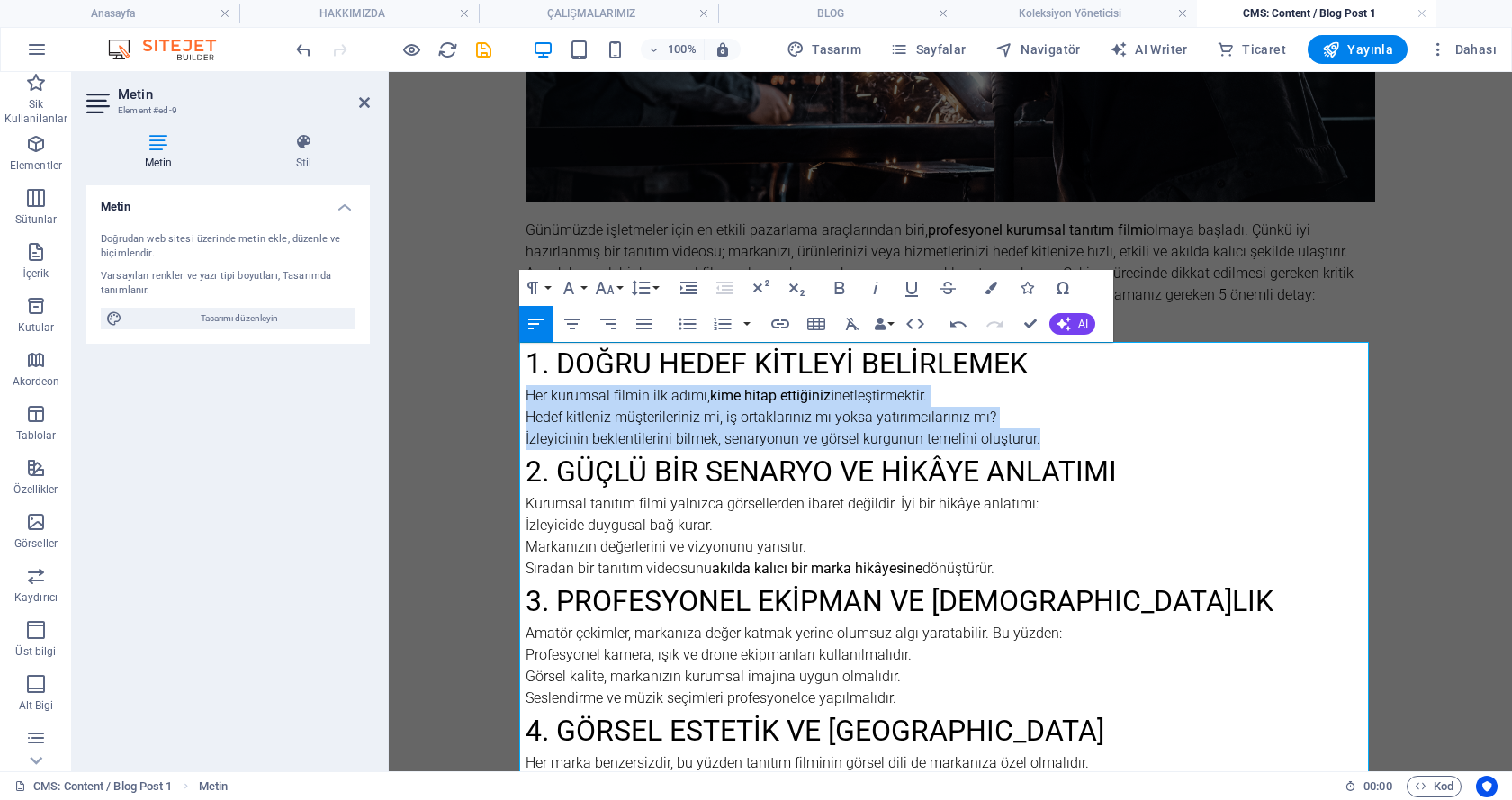
drag, startPoint x: 1031, startPoint y: 440, endPoint x: 500, endPoint y: 396, distance: 532.8
click at [500, 396] on body "Skip to main content Kurumsal Tanıtım Filmi Çekiminde Dikkat Edilmesi Gereken 5…" at bounding box center [950, 293] width 1007 height 1683
click at [691, 326] on icon "button" at bounding box center [687, 323] width 22 height 22
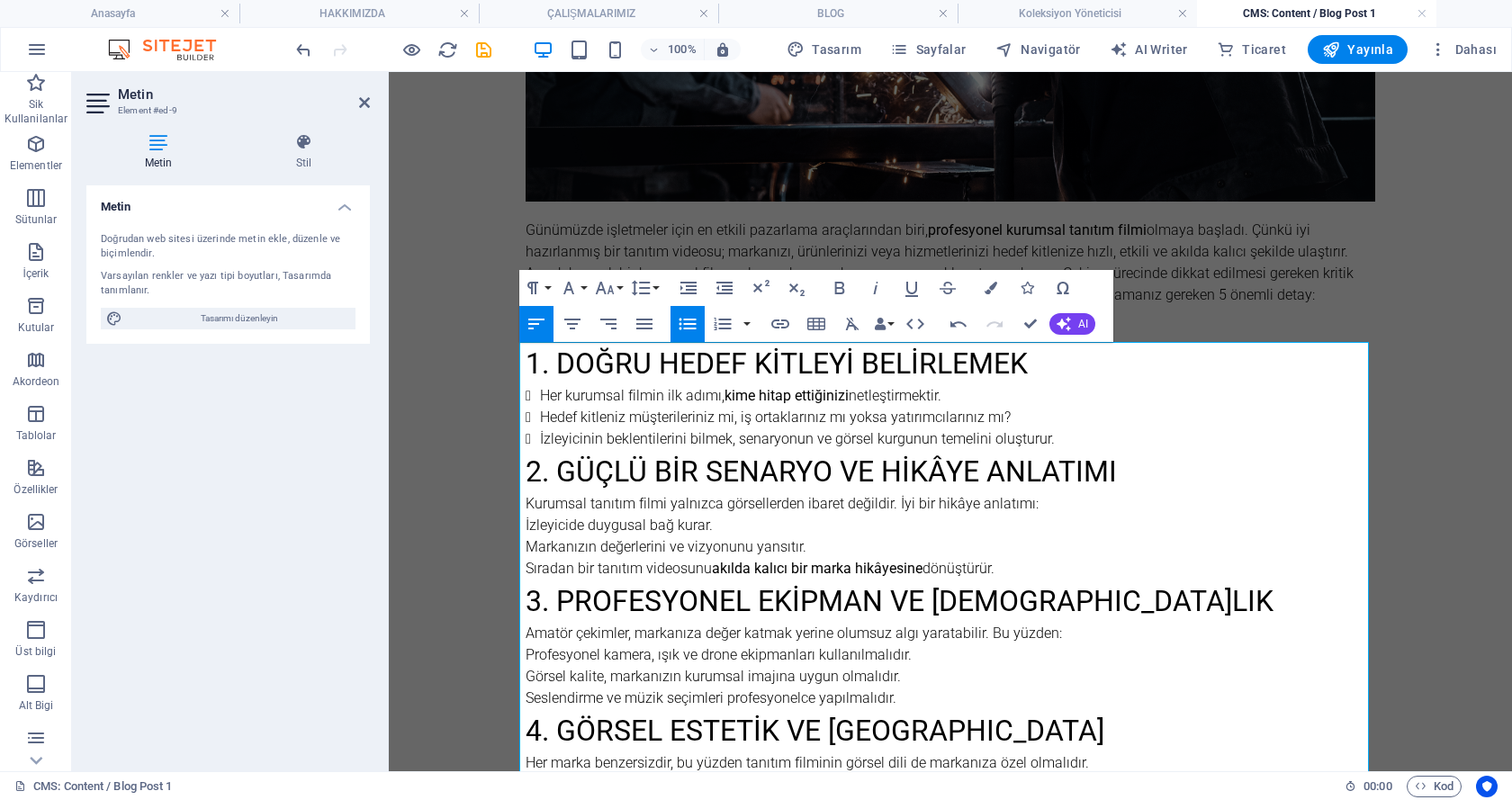
drag, startPoint x: 1001, startPoint y: 572, endPoint x: 498, endPoint y: 510, distance: 506.8
click at [498, 510] on body "Skip to main content Kurumsal Tanıtım Filmi Çekiminde Dikkat Edilmesi Gereken 5…" at bounding box center [950, 293] width 1007 height 1683
click at [684, 326] on icon "button" at bounding box center [687, 323] width 22 height 22
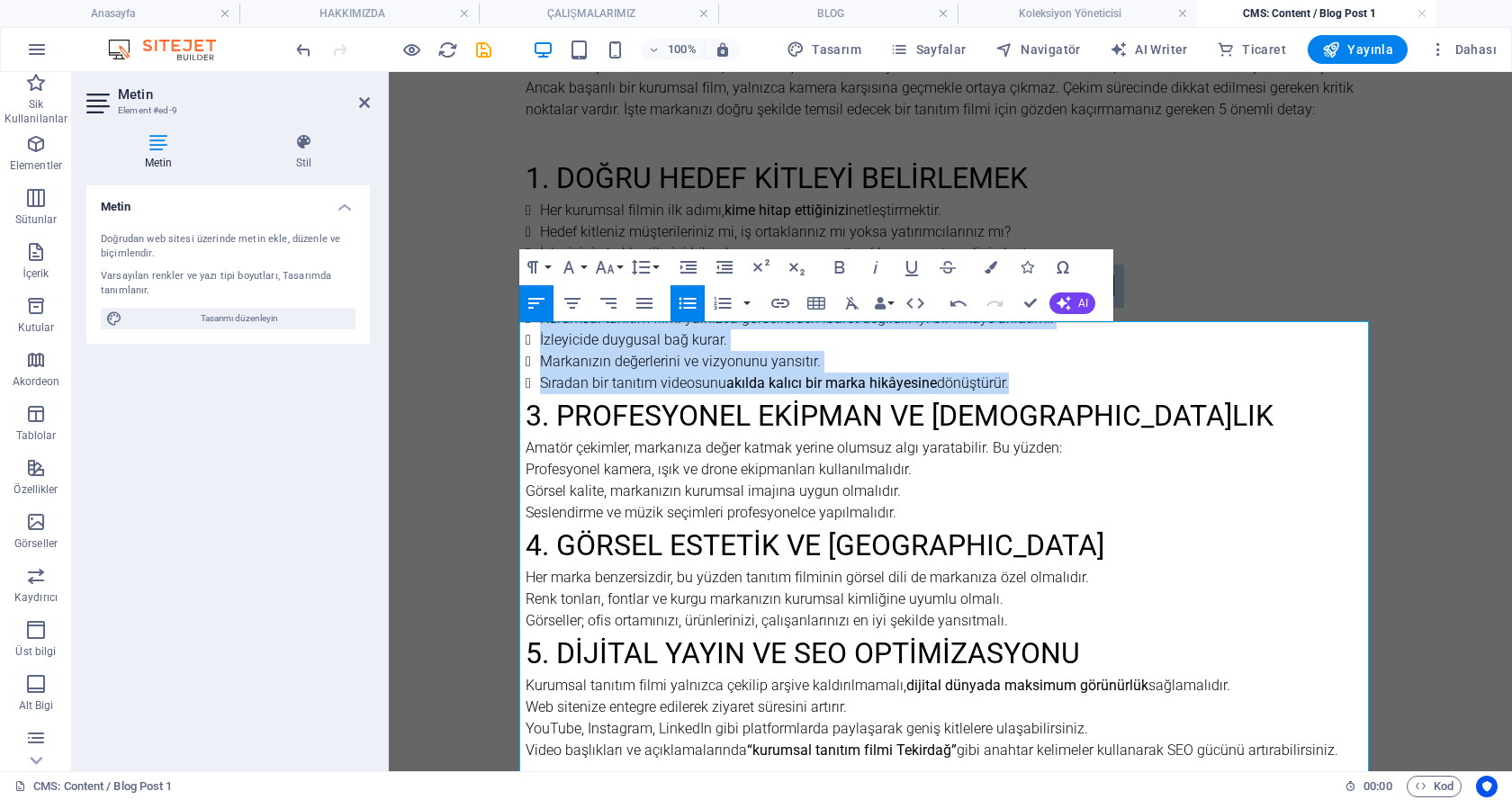
scroll to position [888, 0]
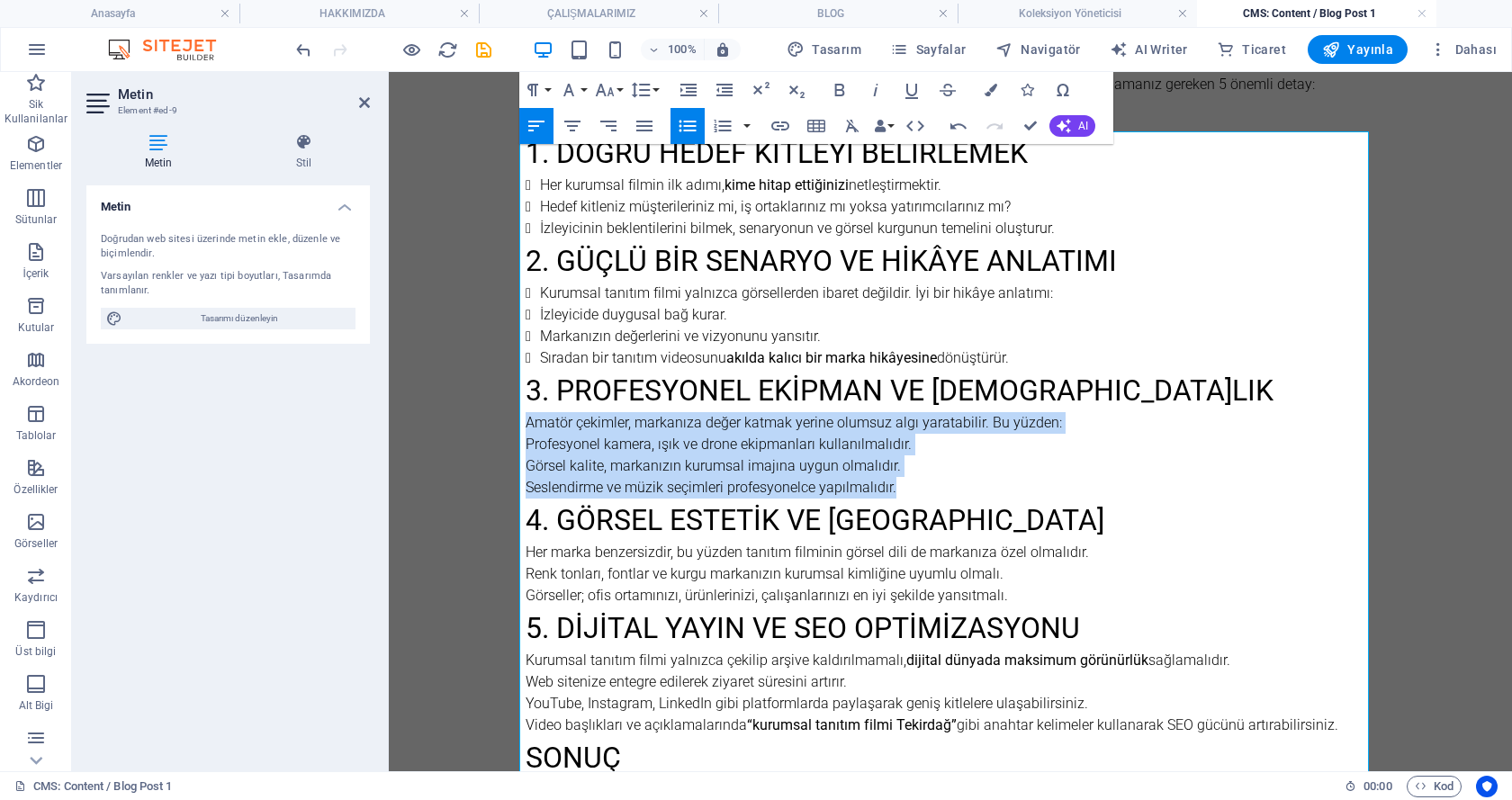
drag, startPoint x: 893, startPoint y: 500, endPoint x: 508, endPoint y: 433, distance: 390.8
click at [511, 433] on div "Kurumsal Tanıtım Filmi Çekiminde Dikkat Edilmesi Gereken 5 Nokta Günümüzde işle…" at bounding box center [950, 83] width 879 height 1683
click at [681, 123] on icon "button" at bounding box center [687, 126] width 22 height 22
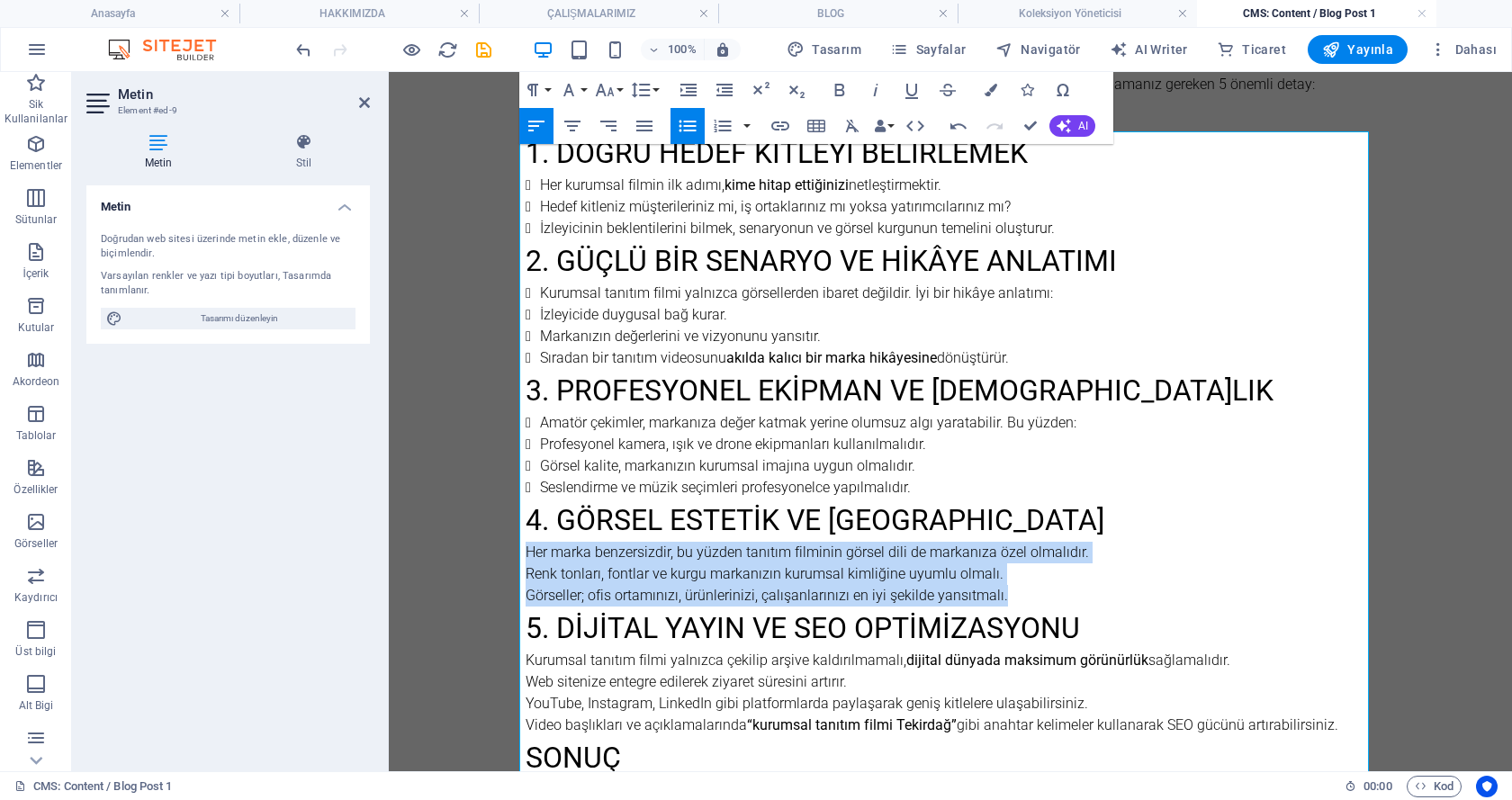
drag, startPoint x: 999, startPoint y: 606, endPoint x: 518, endPoint y: 561, distance: 483.1
click at [518, 561] on div "Kurumsal Tanıtım Filmi Çekiminde Dikkat Edilmesi Gereken 5 Nokta Günümüzde işle…" at bounding box center [950, 83] width 879 height 1683
click at [693, 120] on icon "button" at bounding box center [687, 126] width 17 height 11
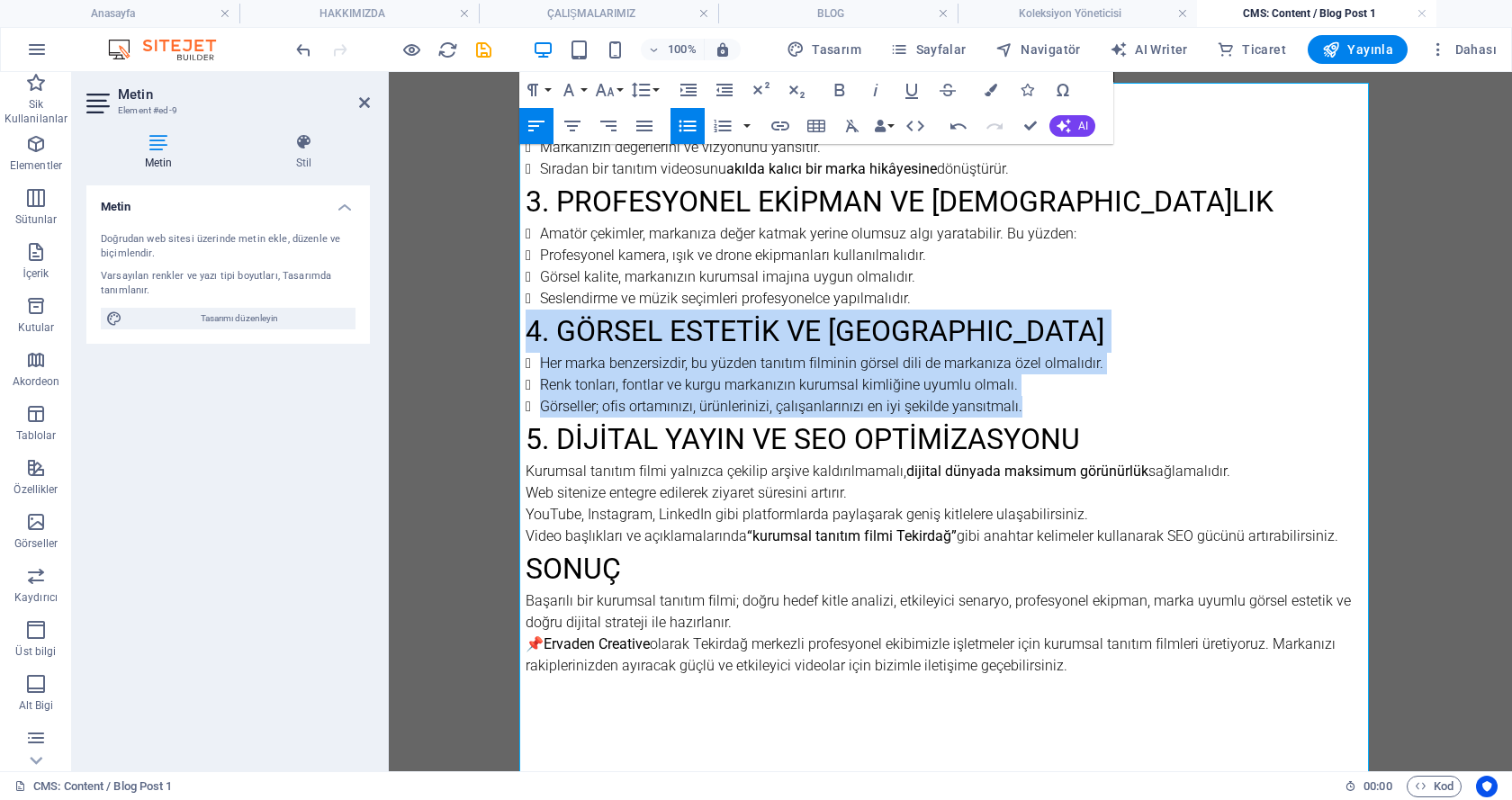
scroll to position [1098, 0]
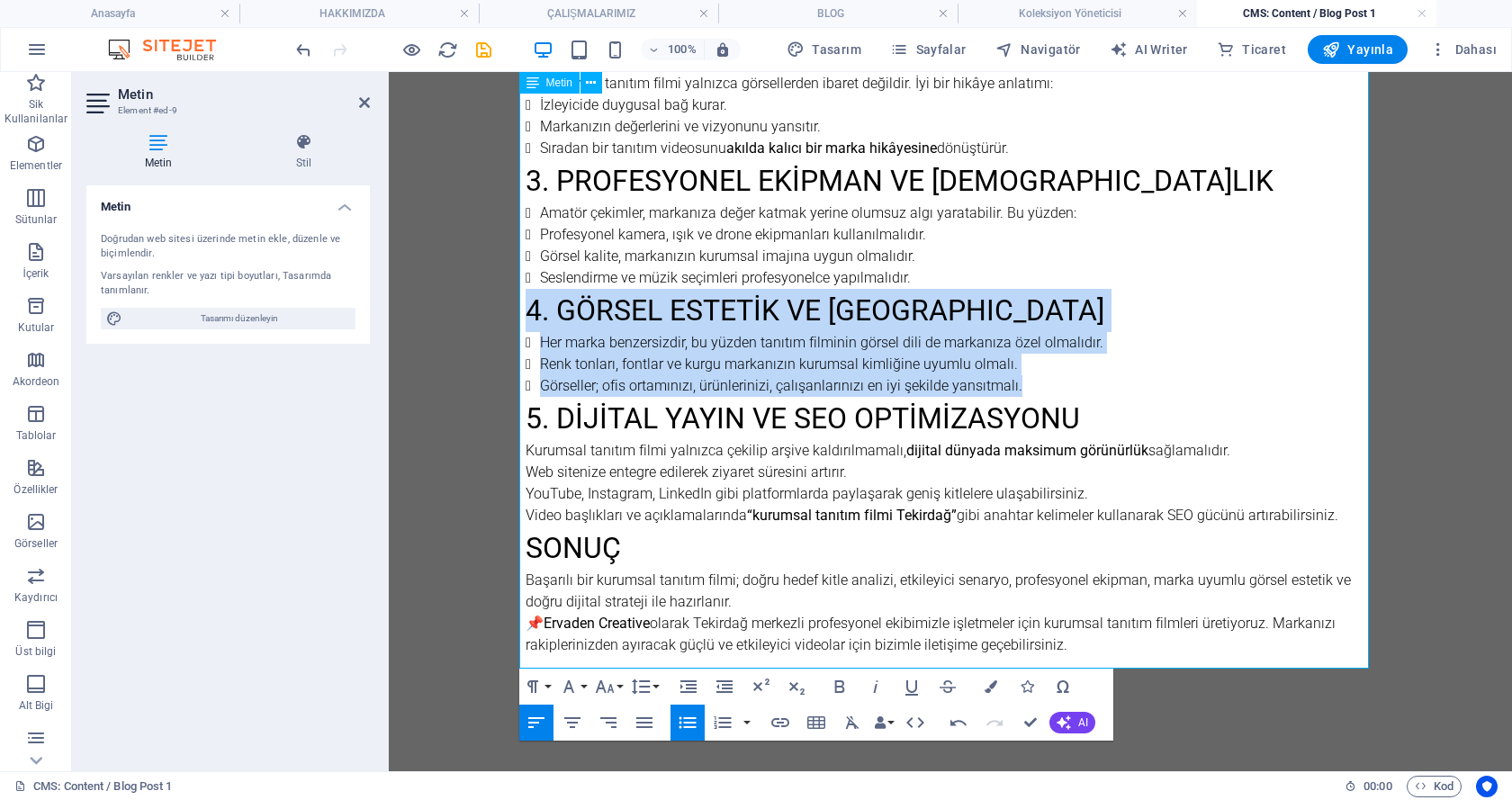
drag, startPoint x: 1331, startPoint y: 527, endPoint x: 490, endPoint y: 460, distance: 843.7
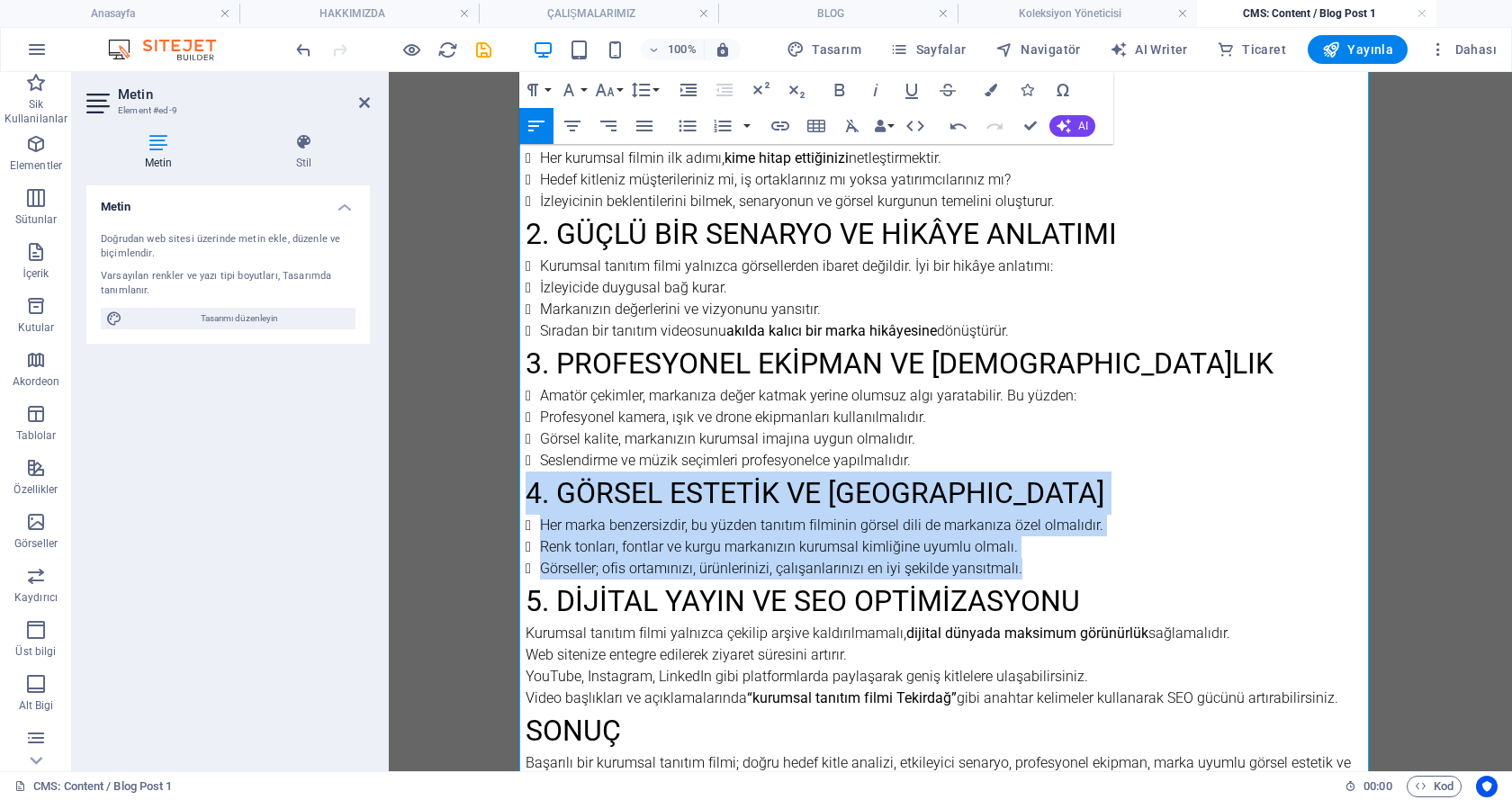
scroll to position [888, 0]
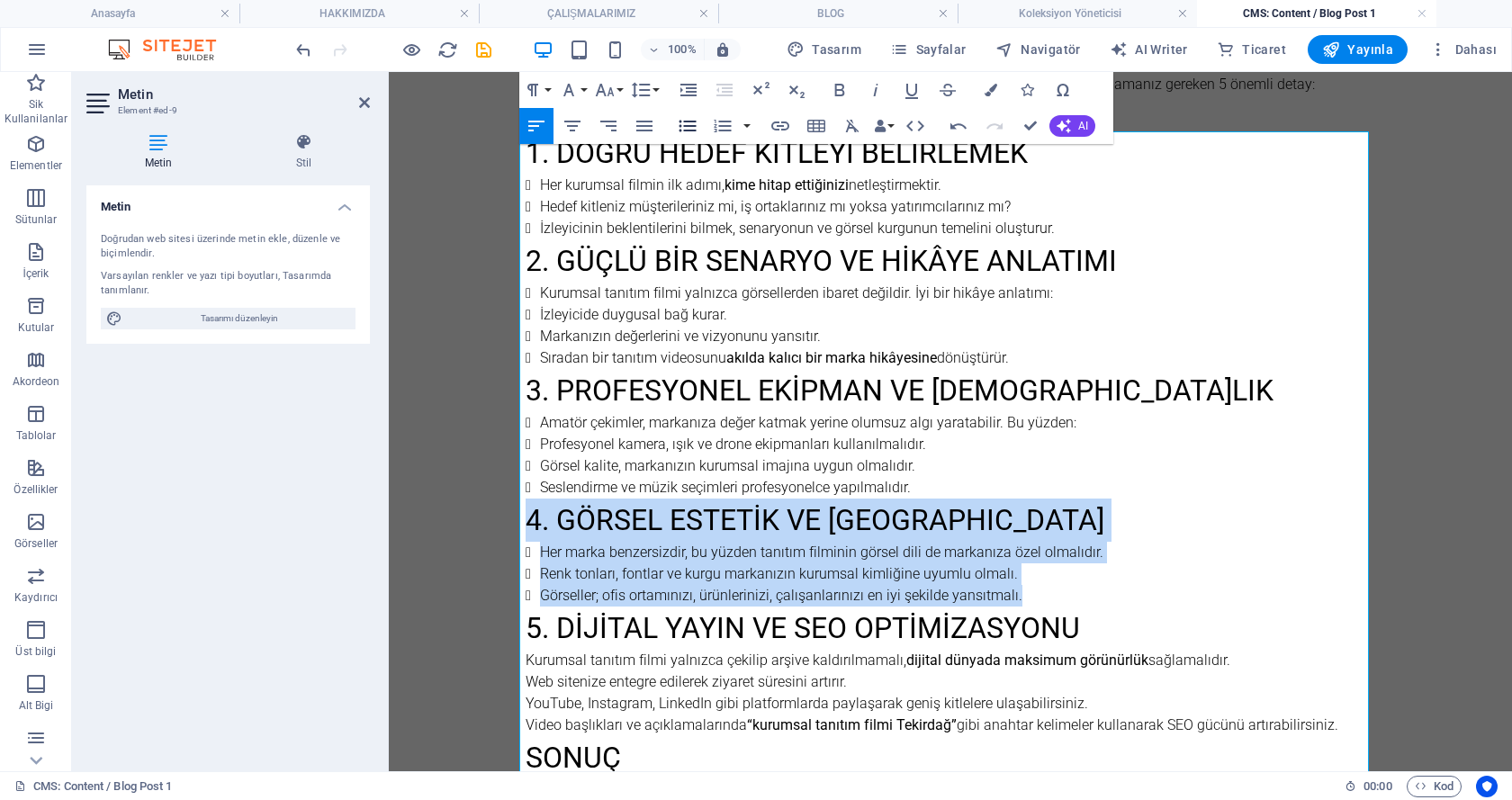
click at [686, 126] on icon "button" at bounding box center [687, 126] width 17 height 11
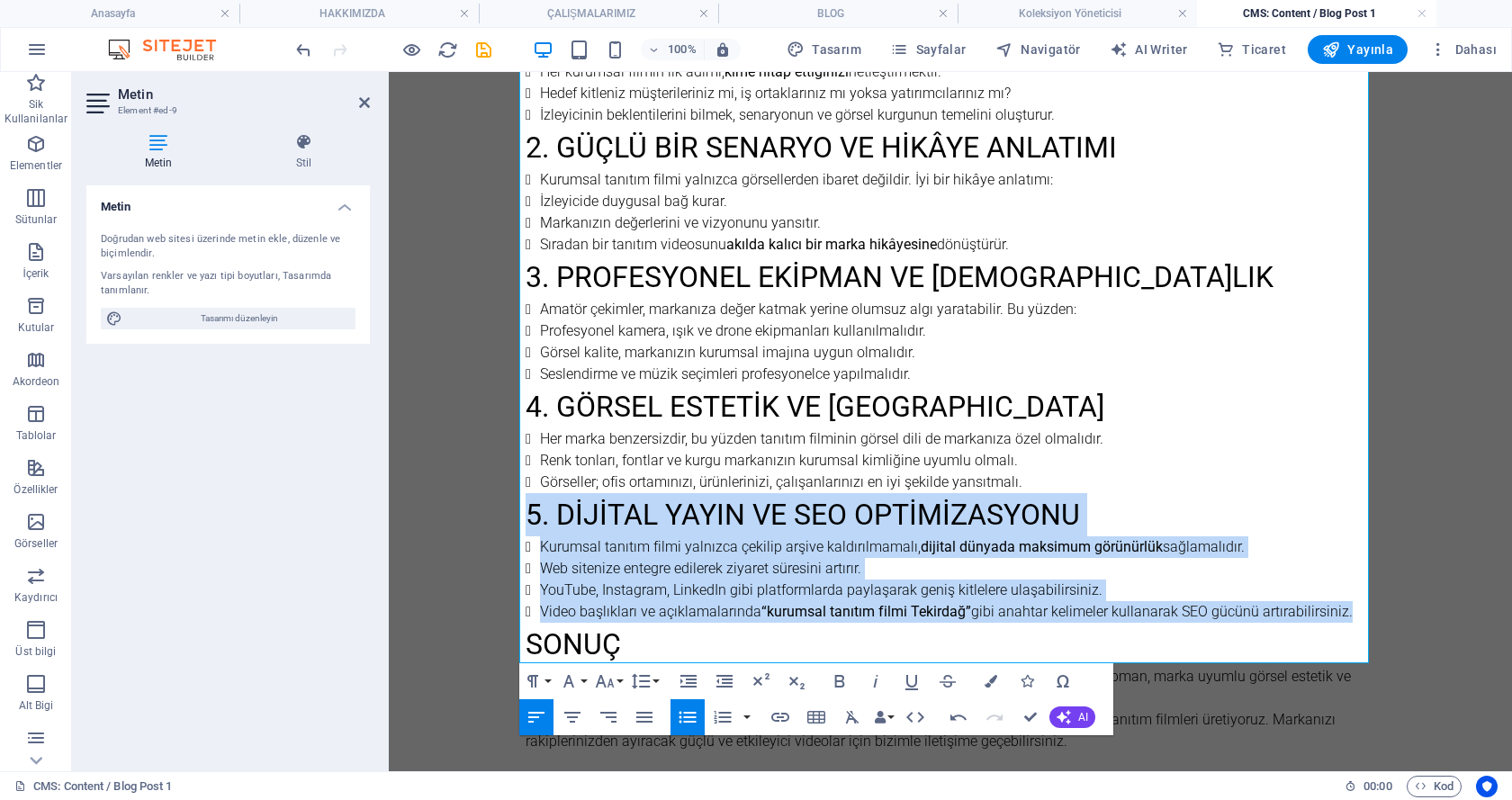
scroll to position [1114, 0]
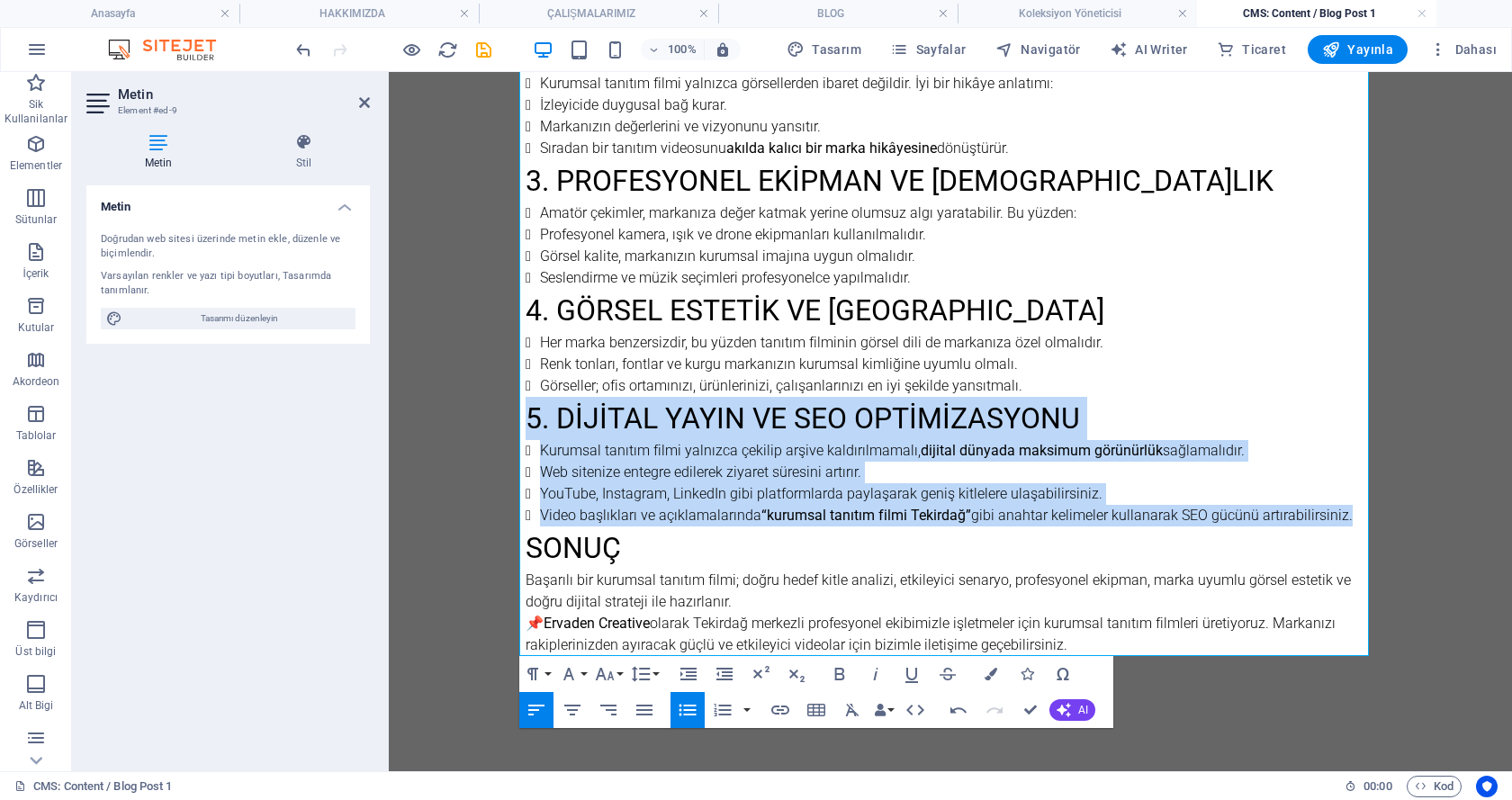
drag, startPoint x: 997, startPoint y: 638, endPoint x: 475, endPoint y: 573, distance: 526.0
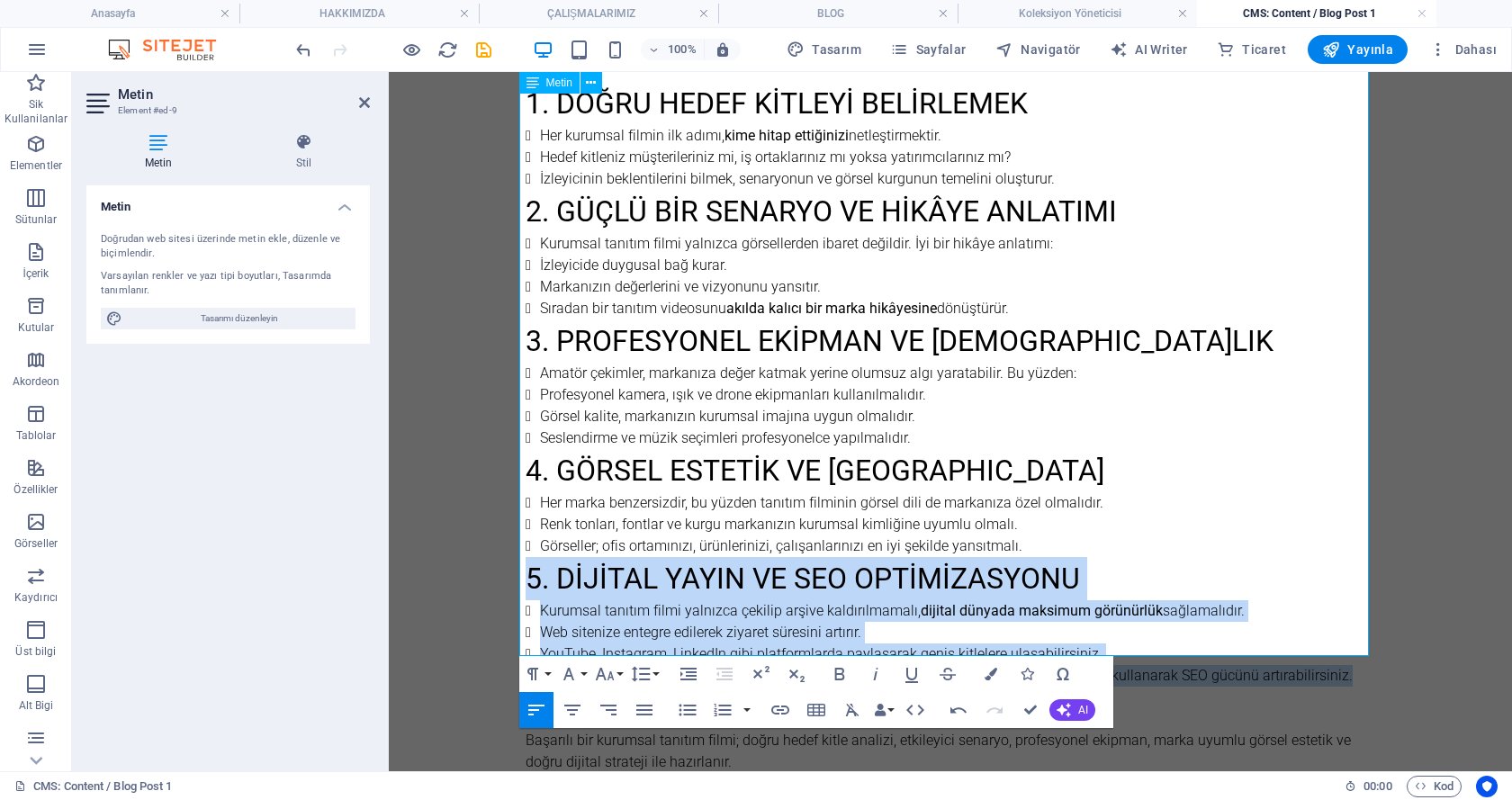
scroll to position [904, 0]
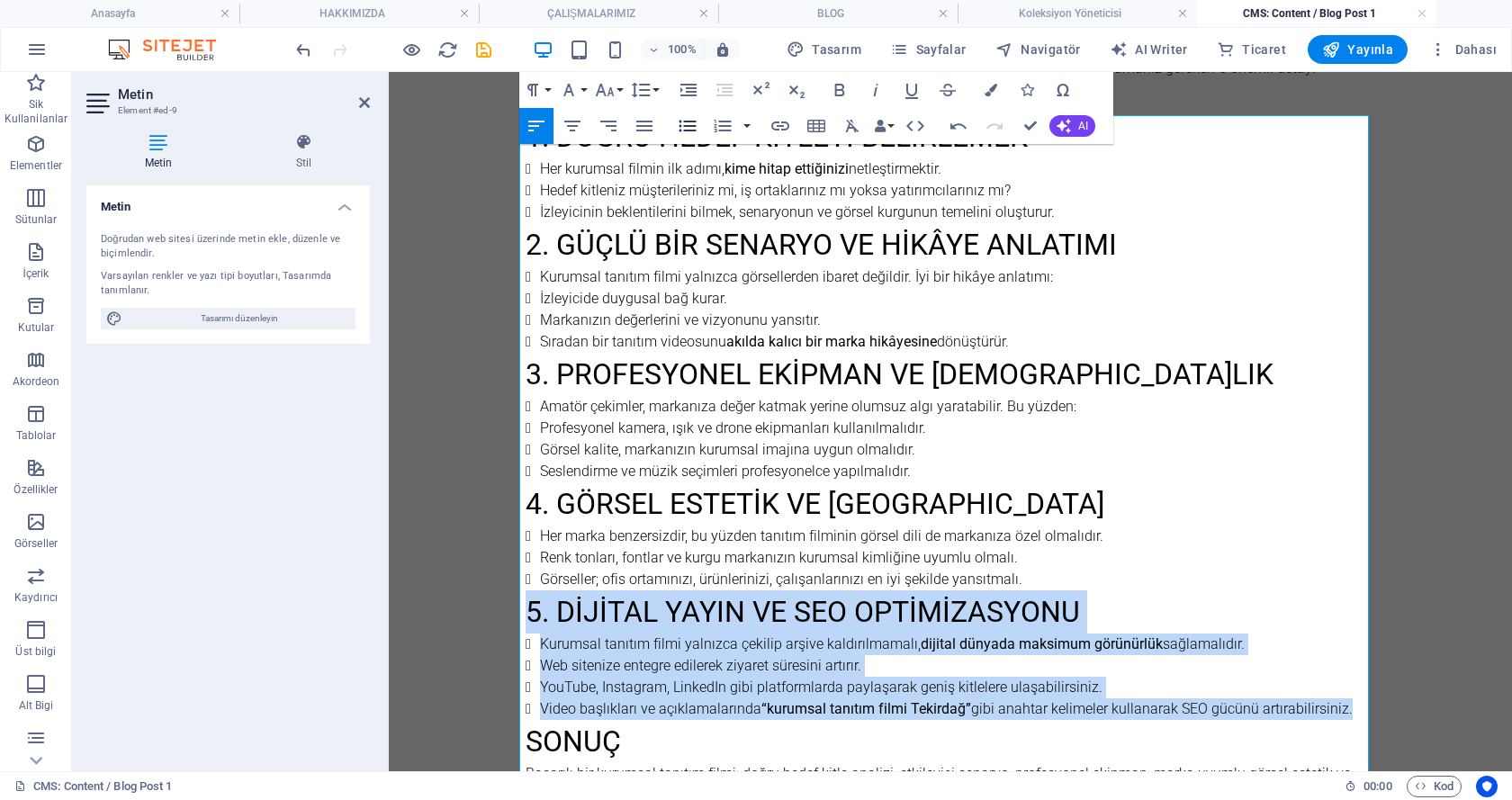
click at [687, 128] on icon "button" at bounding box center [687, 126] width 22 height 22
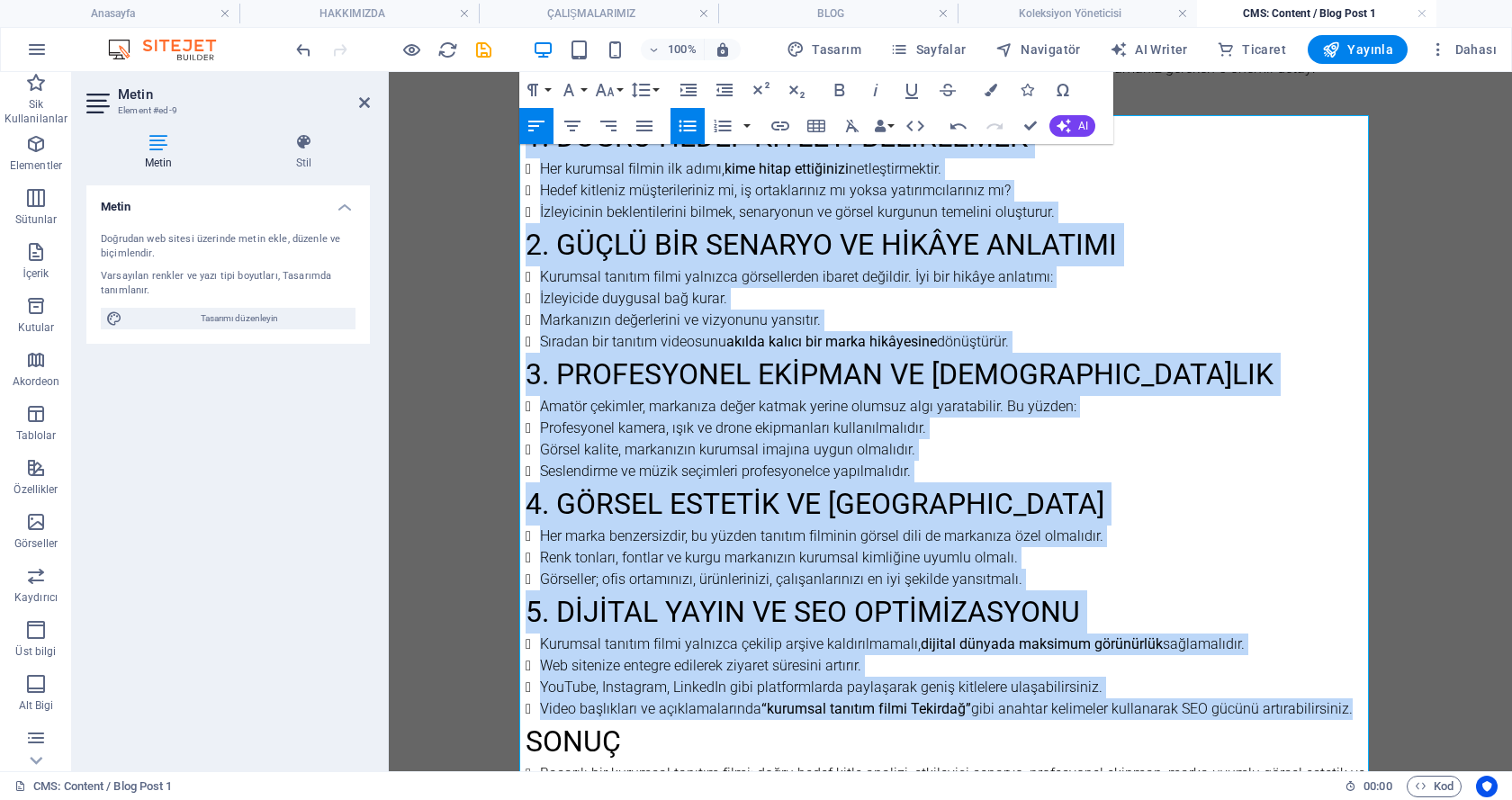
scroll to position [1116, 0]
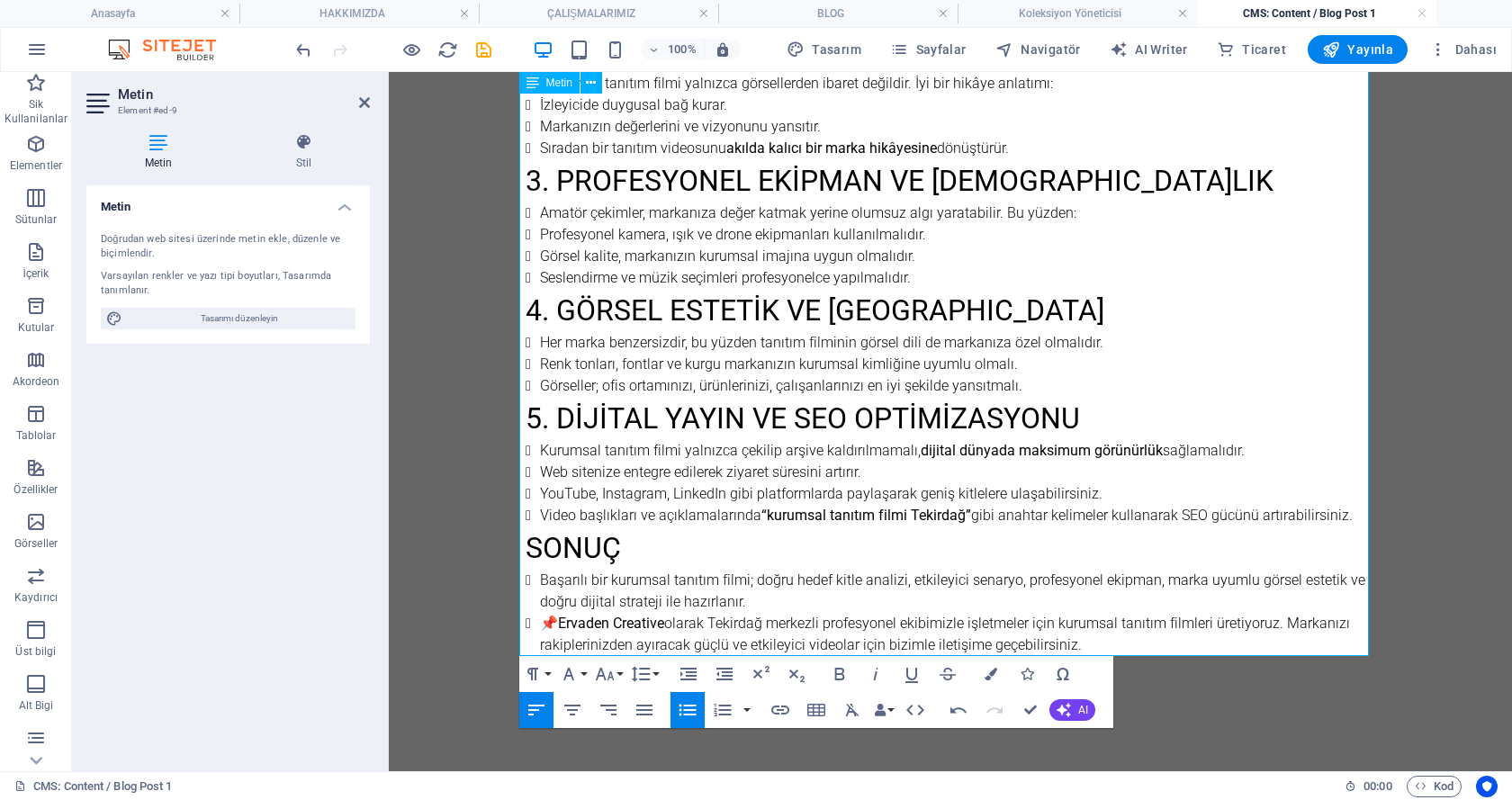
click at [653, 446] on li "Kurumsal tanıtım filmi yalnızca çekilip arşive kaldırılmamalı, dijital dünyada …" at bounding box center [958, 450] width 835 height 22
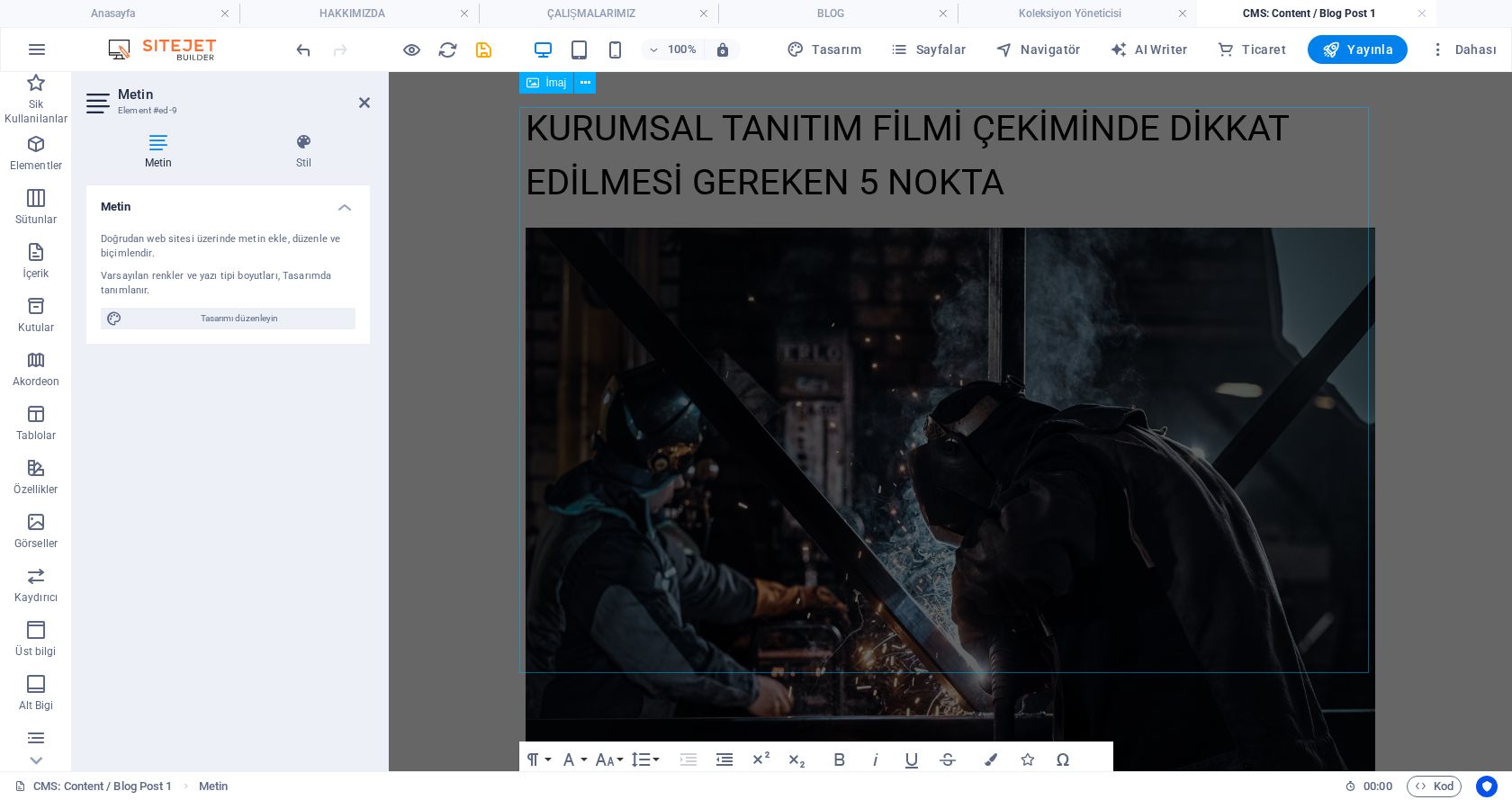
scroll to position [0, 0]
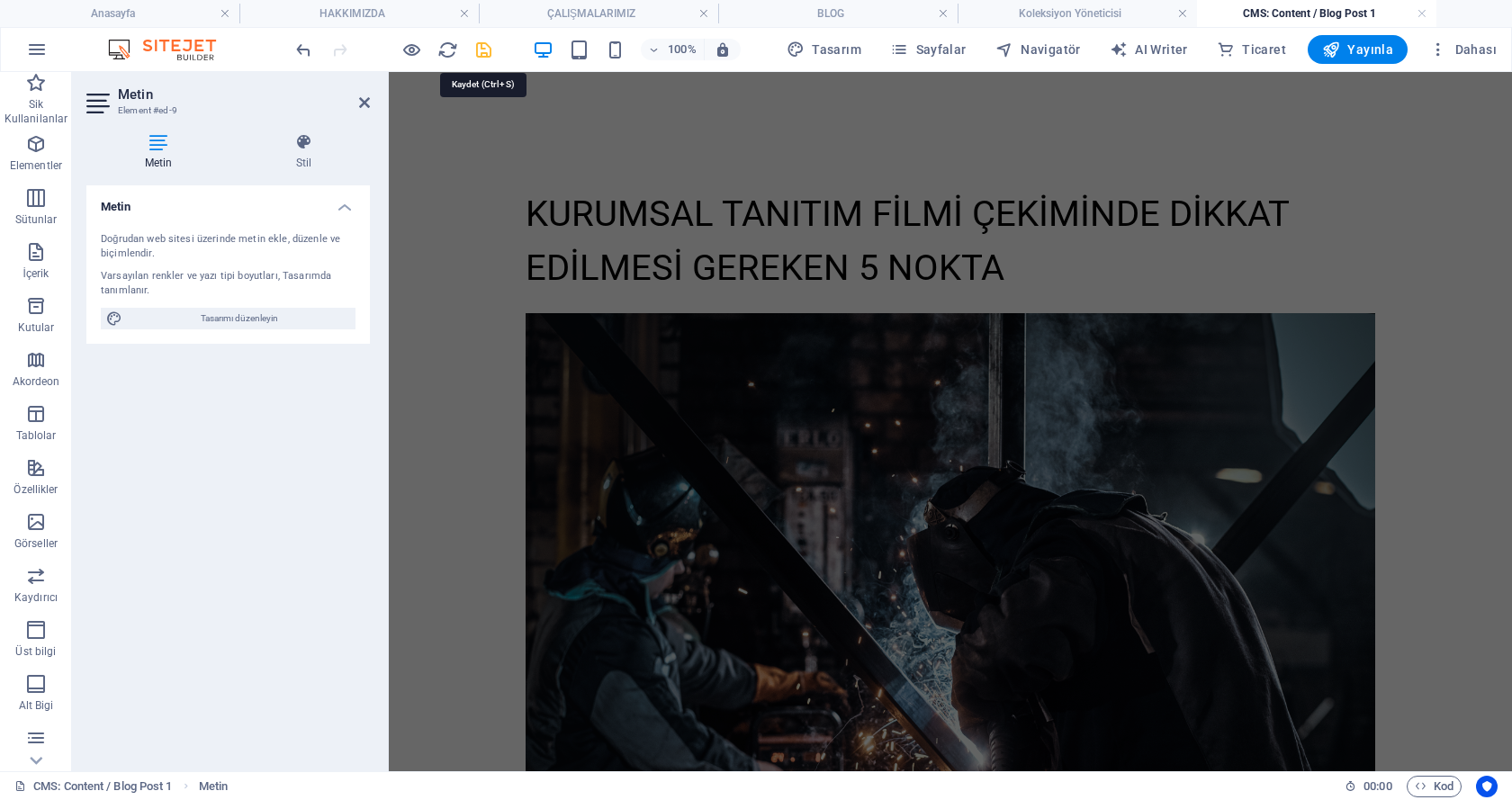
click at [485, 47] on icon "save" at bounding box center [484, 50] width 21 height 21
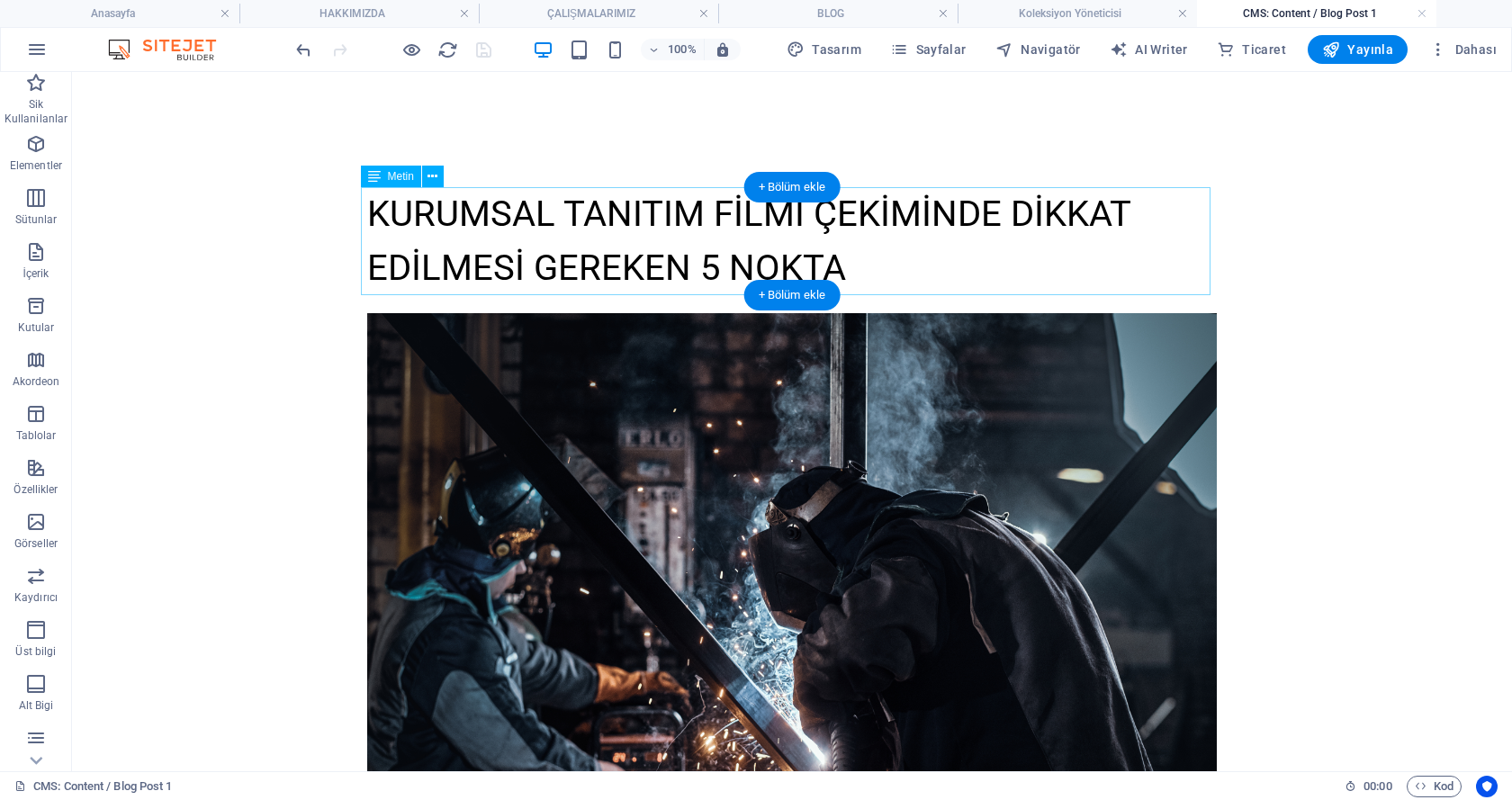
click at [703, 219] on div "Kurumsal Tanıtım Filmi Çekiminde Dikkat Edilmesi Gereken 5 Nokta" at bounding box center [792, 241] width 850 height 108
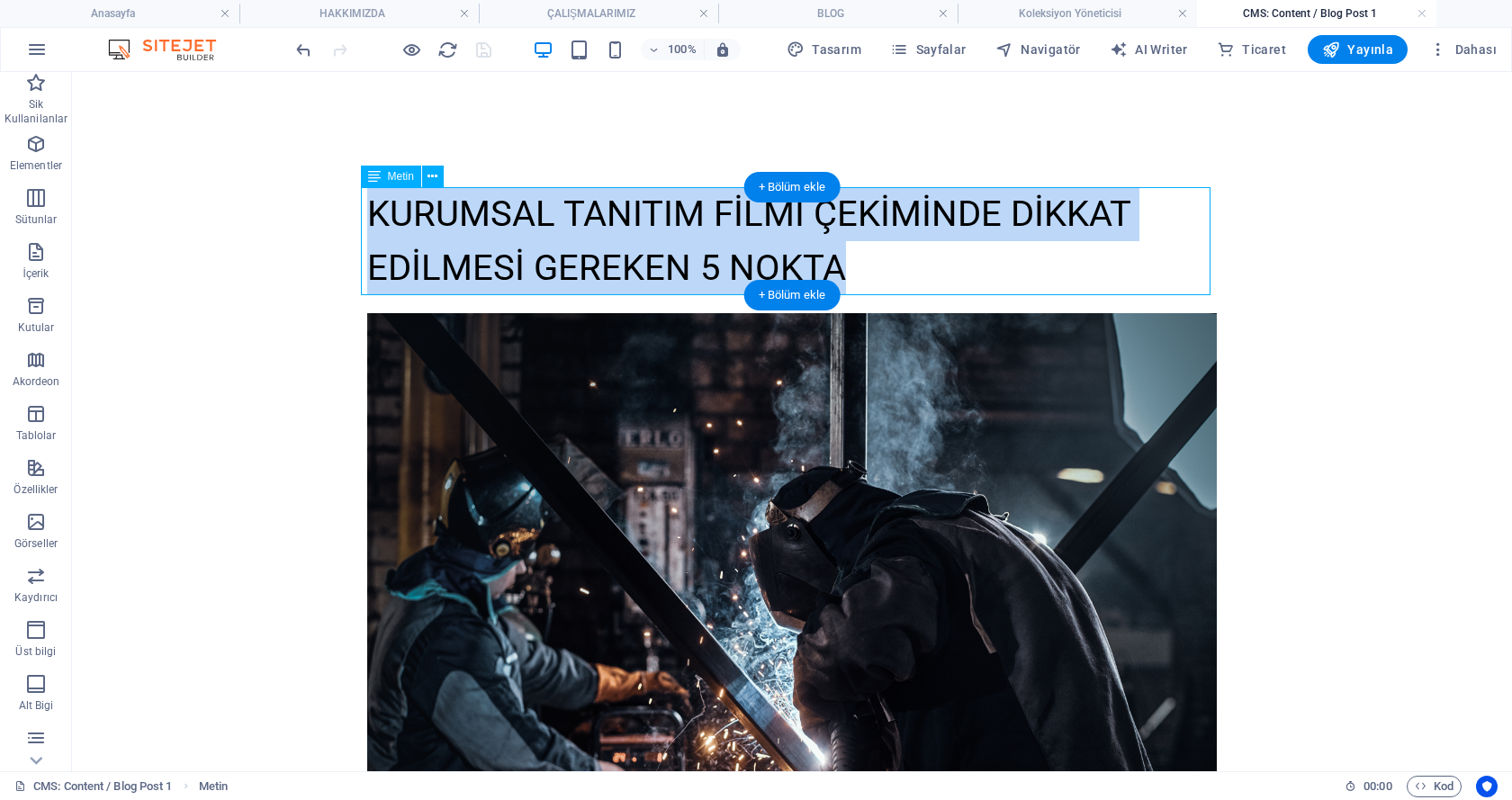
click at [386, 219] on h1 "Kurumsal Tanıtım Filmi Çekiminde Dikkat Edilmesi Gereken 5 Nokta" at bounding box center [792, 241] width 850 height 108
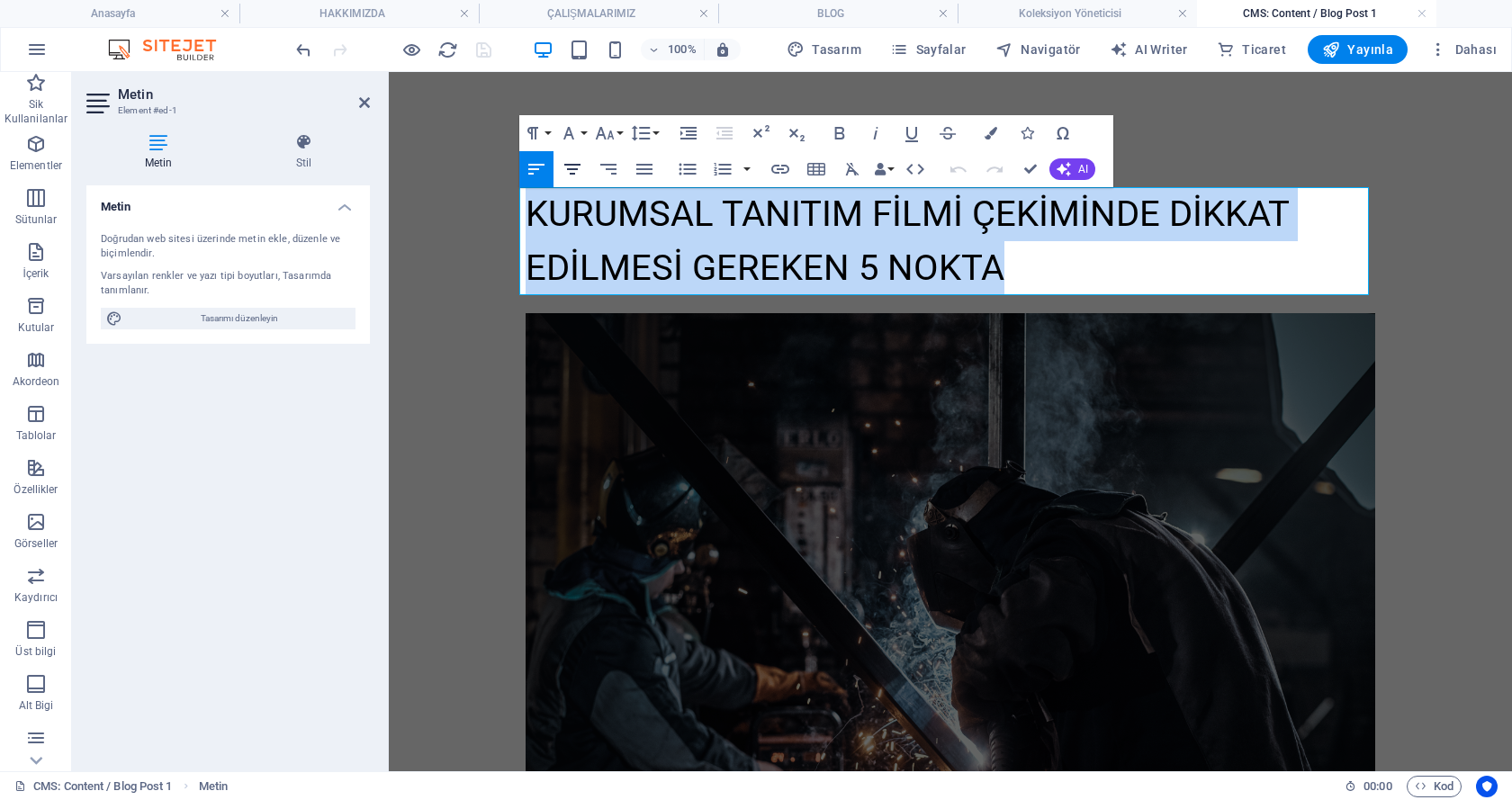
click at [579, 169] on icon "button" at bounding box center [572, 169] width 22 height 22
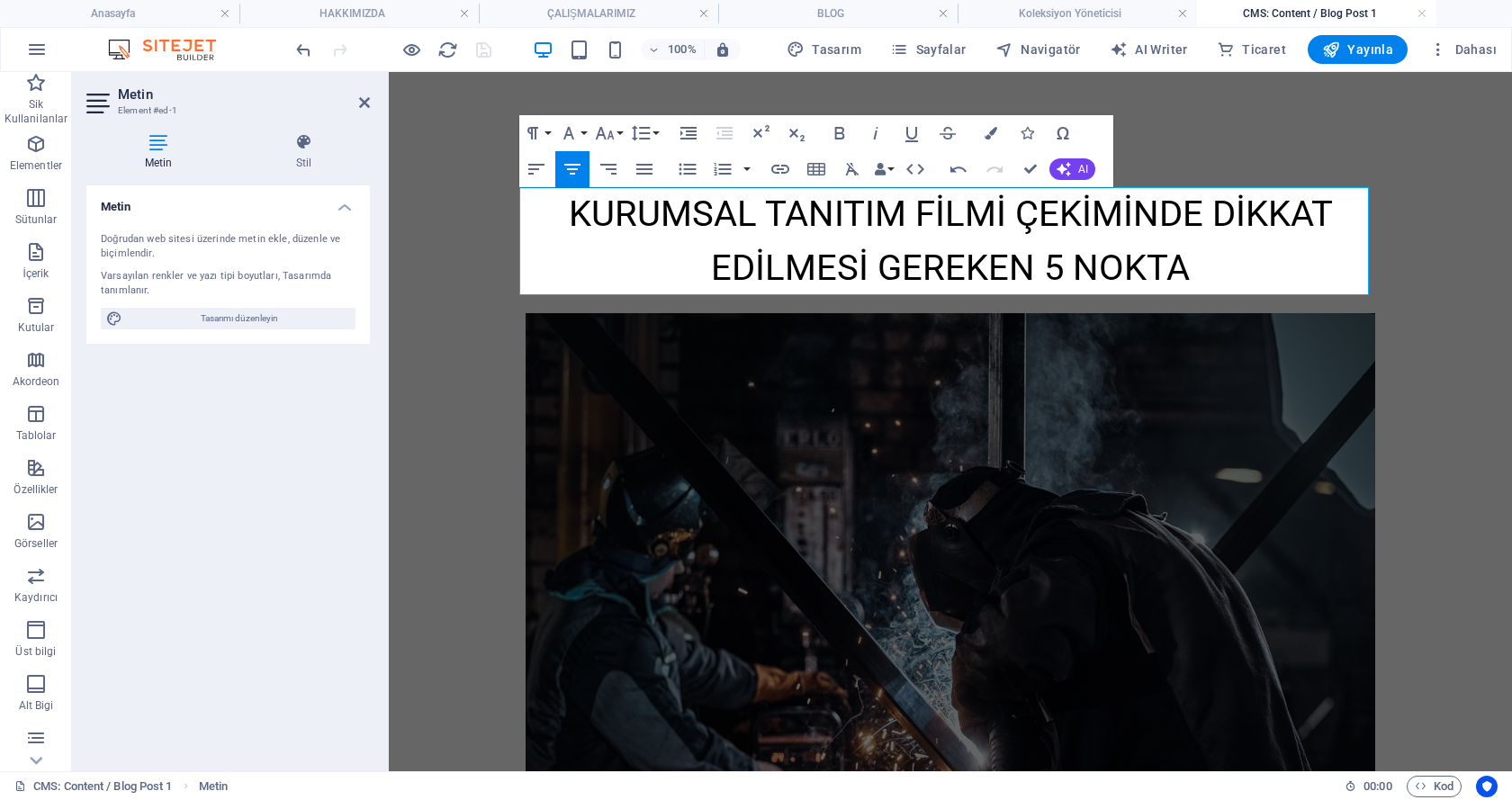
click at [613, 246] on h1 "Kurumsal Tanıtım Filmi Çekiminde Dikkat Edilmesi Gereken 5 Nokta" at bounding box center [950, 241] width 850 height 108
click at [371, 102] on aside "Metin Element #ed-1 Metin Stil Metin Doğrudan web sitesi üzerinde metin ekle, d…" at bounding box center [230, 422] width 317 height 699
click at [368, 102] on icon at bounding box center [364, 102] width 10 height 14
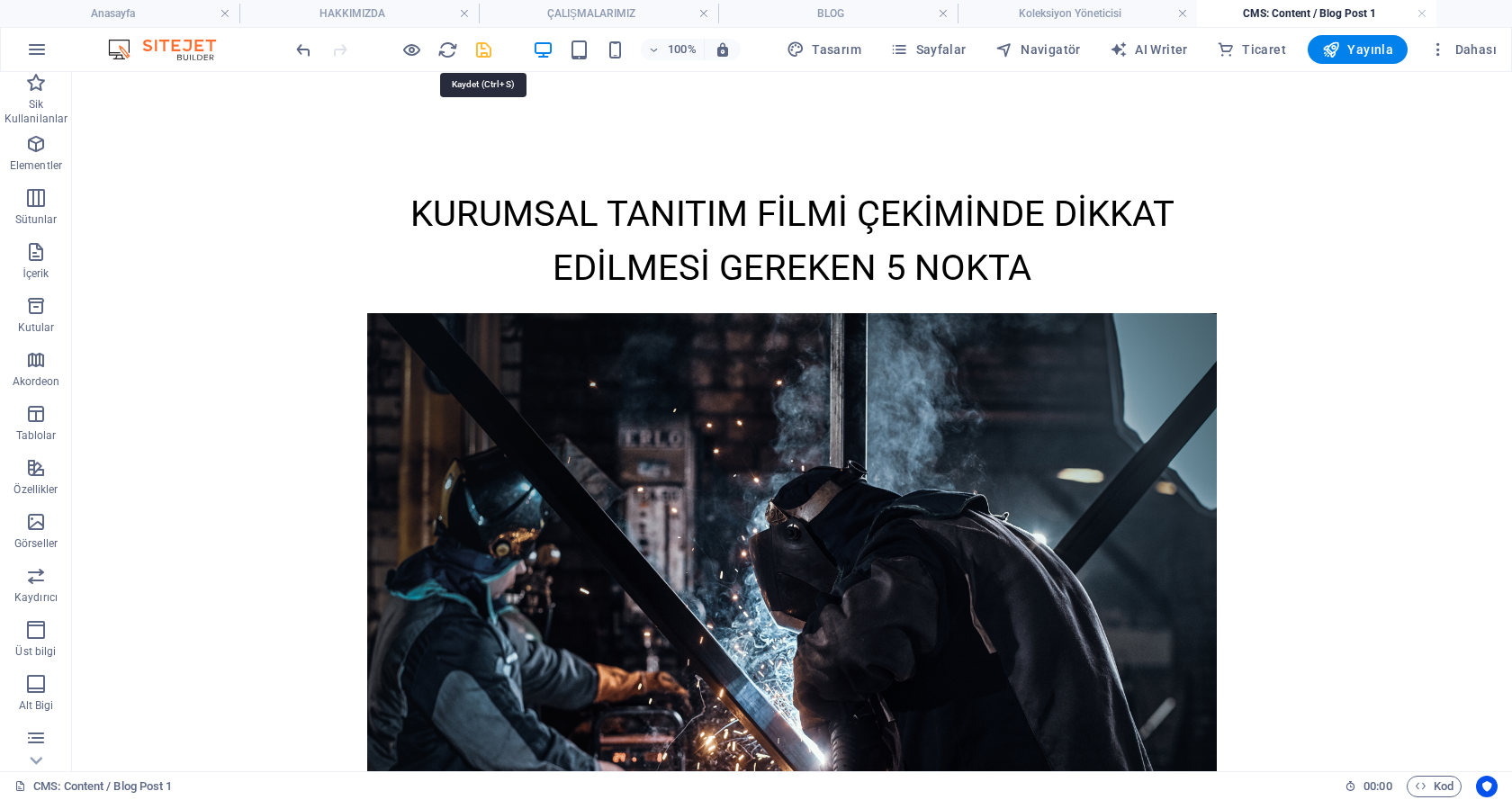
click at [484, 48] on icon "save" at bounding box center [484, 50] width 21 height 21
click at [1089, 10] on h4 "Koleksiyon Yöneticisi" at bounding box center [1077, 13] width 240 height 20
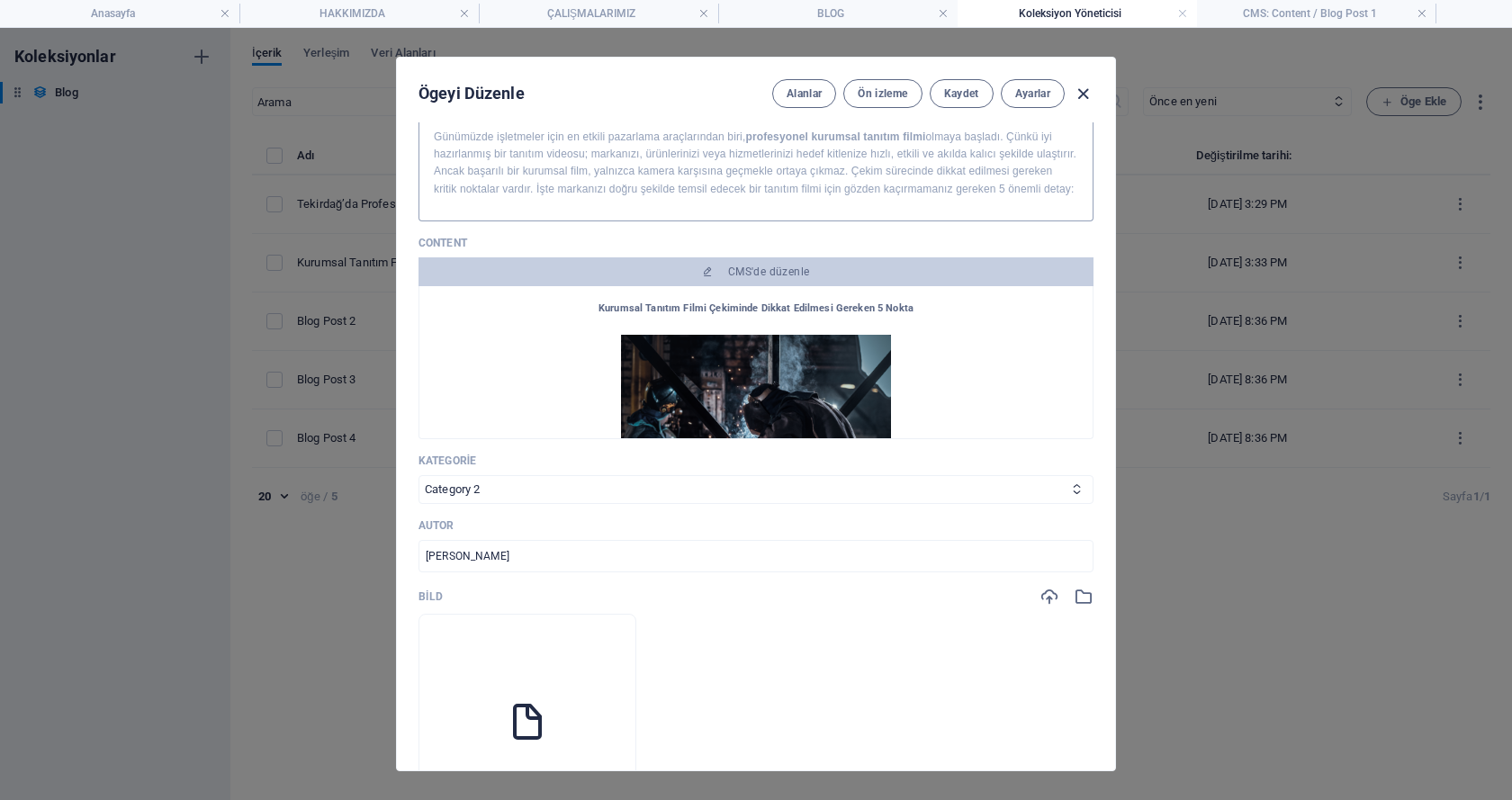
click at [1083, 87] on icon "button" at bounding box center [1083, 94] width 21 height 21
type input "[DATE]"
type input "kurumsal-tan-t-m-filmi-cekiminde-dikkat-edilmesi-gereken-5-nokta"
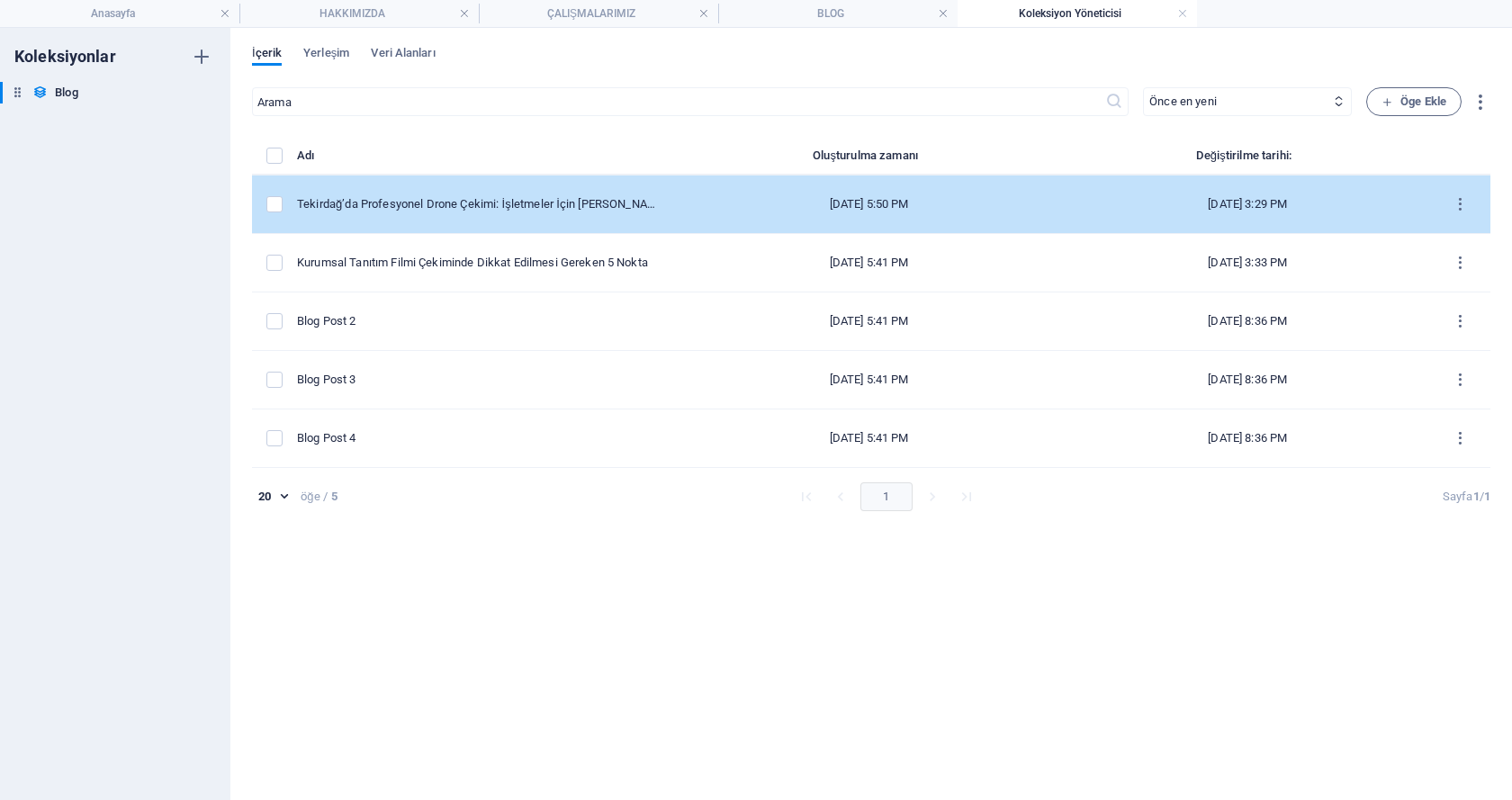
click at [508, 197] on div "Tekirdağ’da Profesyonel Drone Çekimi: İşletmeler İçin Neden Önemli?" at bounding box center [477, 204] width 361 height 16
select select "Category 1"
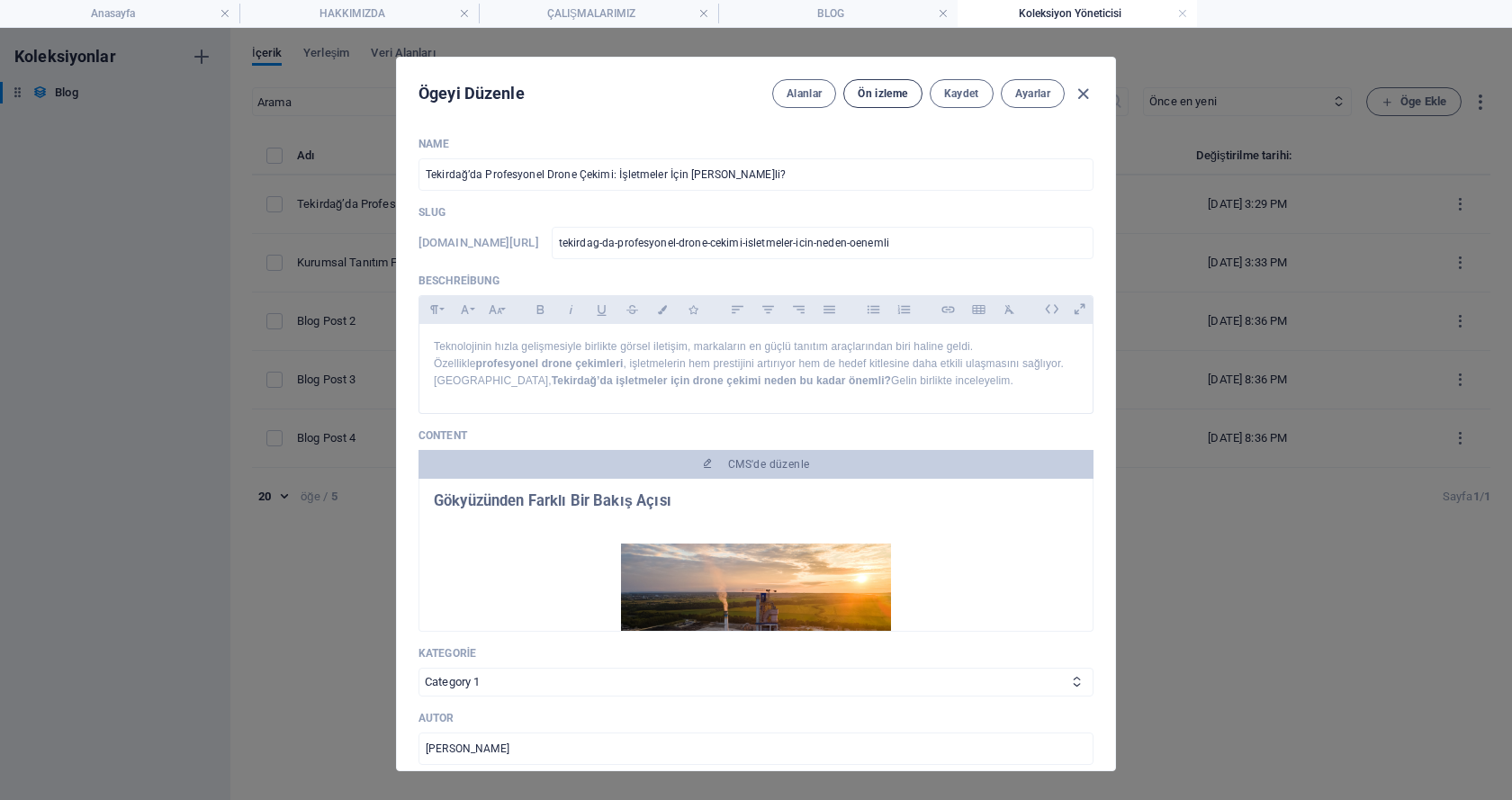
click at [870, 97] on span "Ön izleme" at bounding box center [882, 93] width 50 height 14
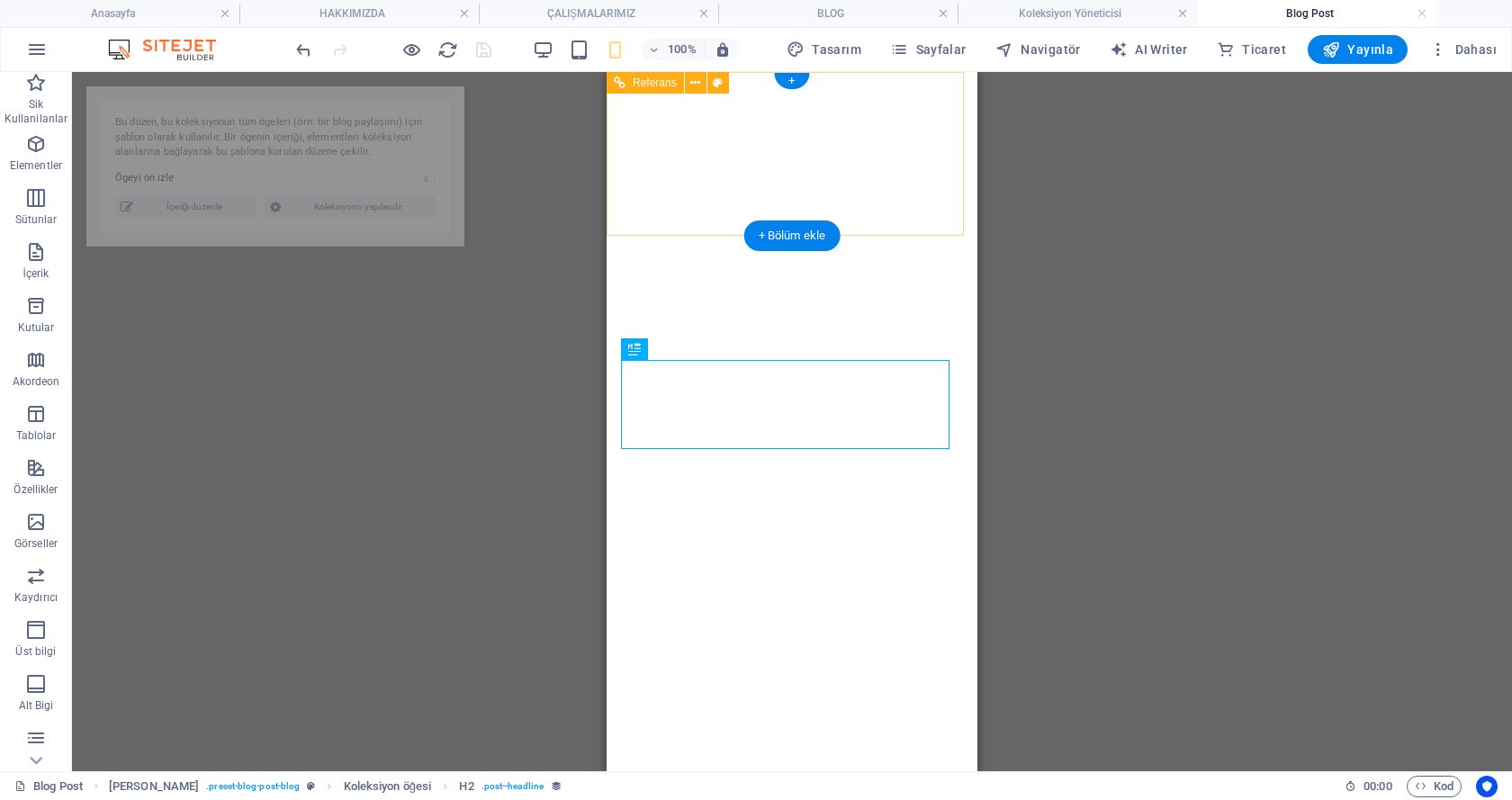
select select "68dc1536b12676176f03ce03"
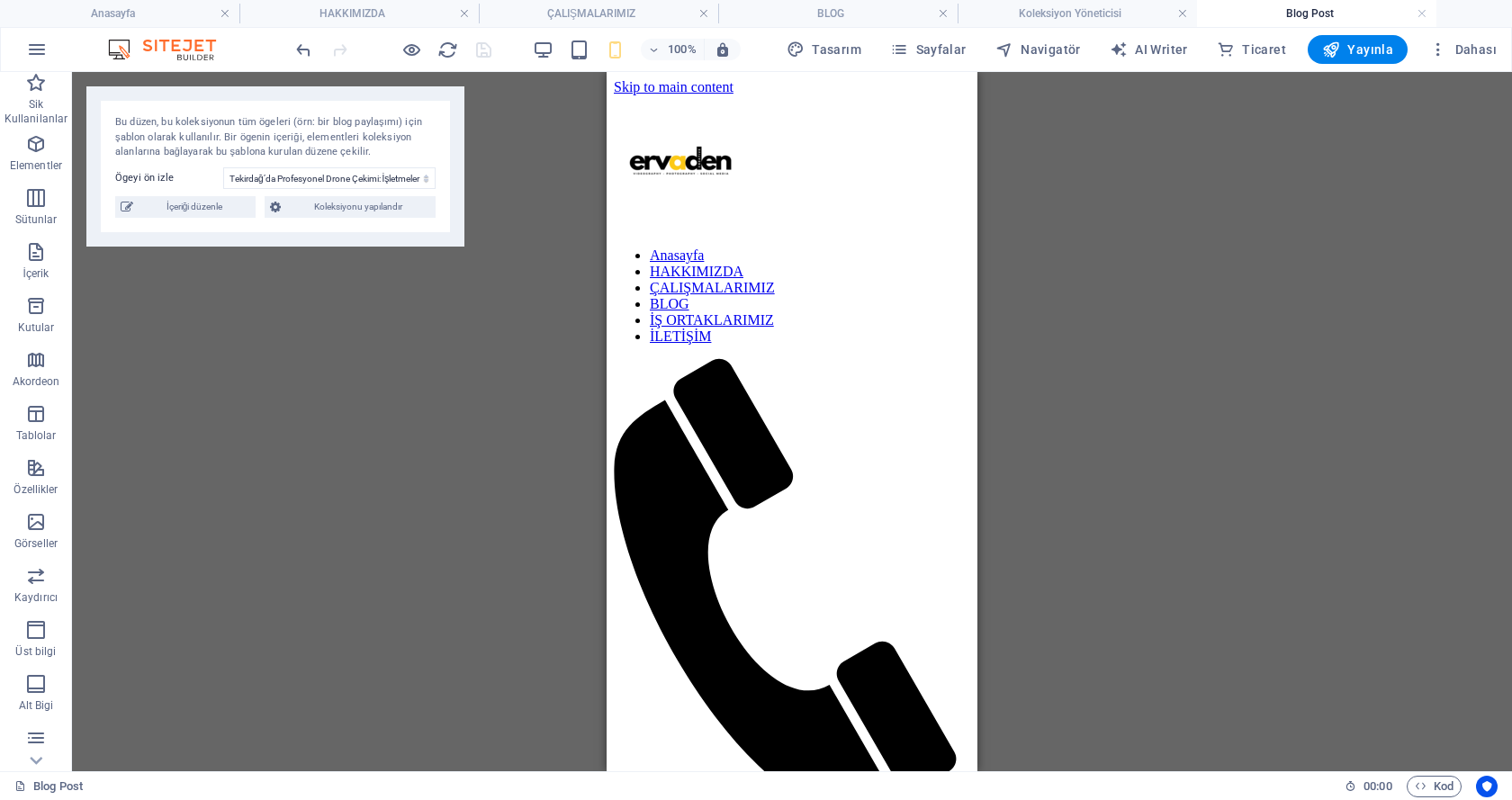
click at [464, 288] on div "Mevcut içeriği değiştirmek için buraya sürükleyin. Yeni bir element oluşturmak …" at bounding box center [792, 422] width 1440 height 699
click at [819, 10] on h4 "BLOG" at bounding box center [837, 13] width 240 height 20
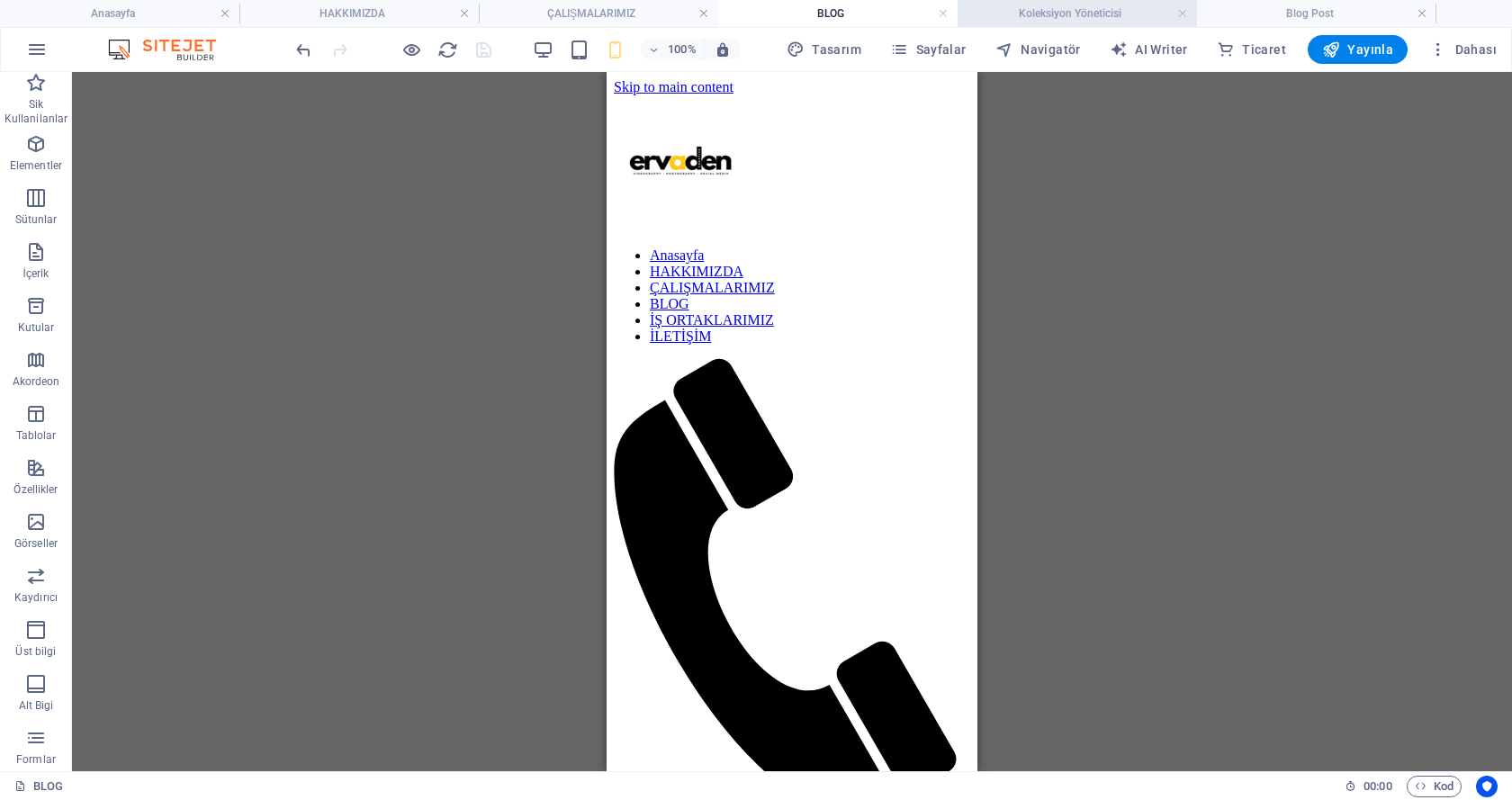
click at [1051, 9] on h4 "Koleksiyon Yöneticisi" at bounding box center [1077, 13] width 240 height 20
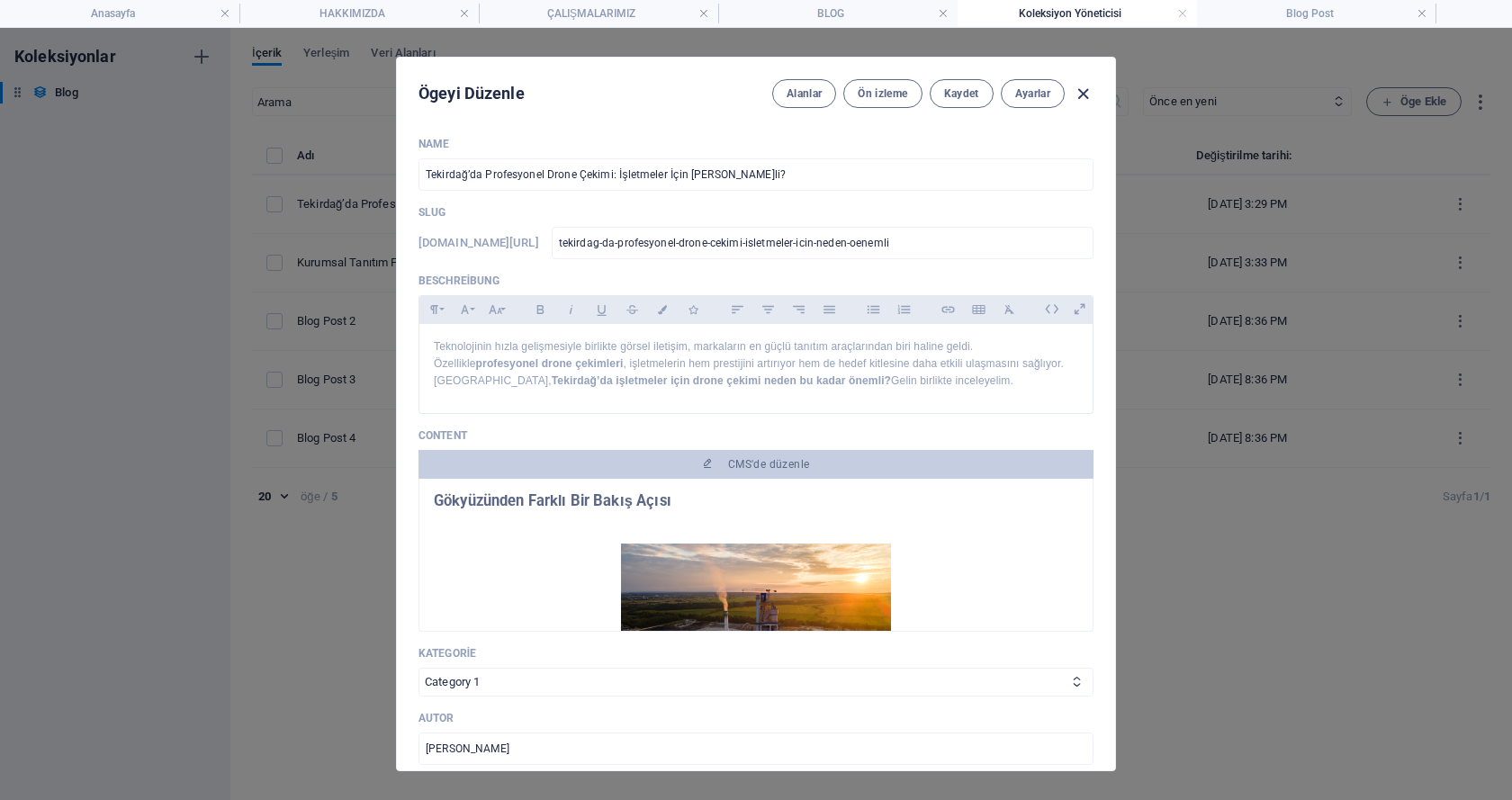
click at [1072, 92] on icon "button" at bounding box center [1083, 94] width 21 height 21
type input "[DATE]"
type input "tekirdag-da-profesyonel-drone-cekimi-isletmeler-icin-neden-oenemli"
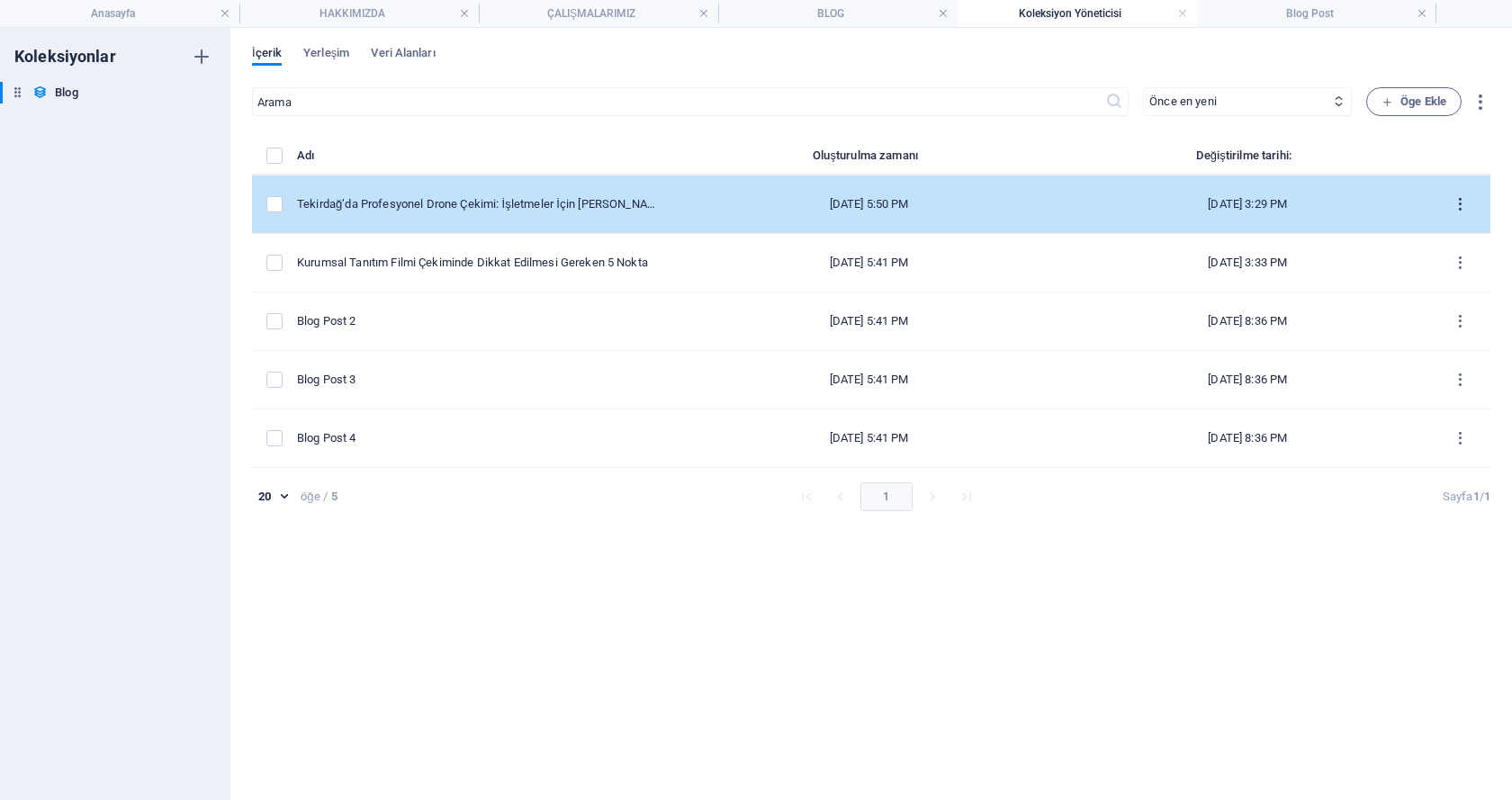
click at [1465, 203] on icon "items list" at bounding box center [1460, 205] width 17 height 17
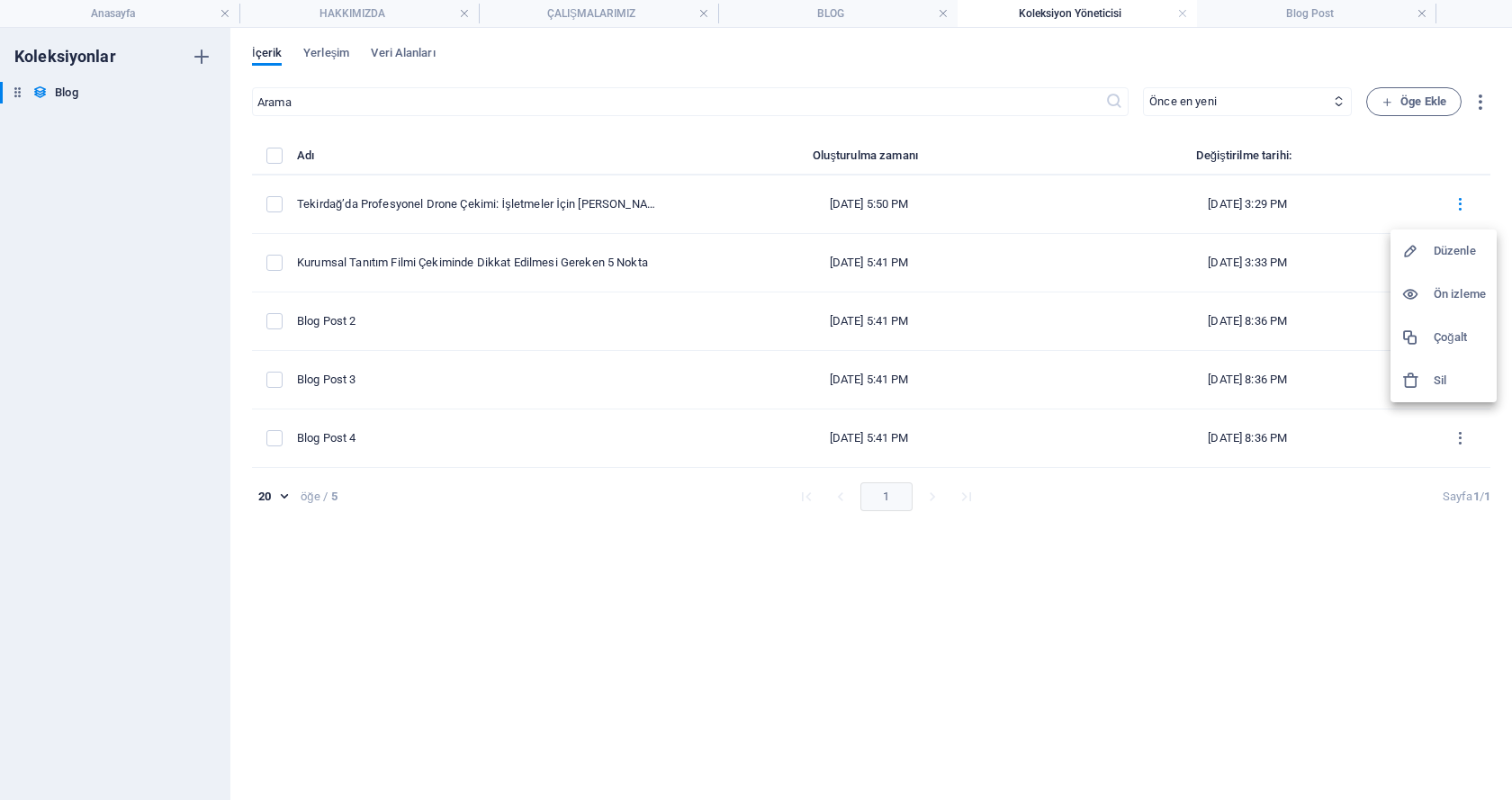
click at [1452, 243] on h6 "Düzenle" at bounding box center [1459, 251] width 53 height 22
select select "Category 1"
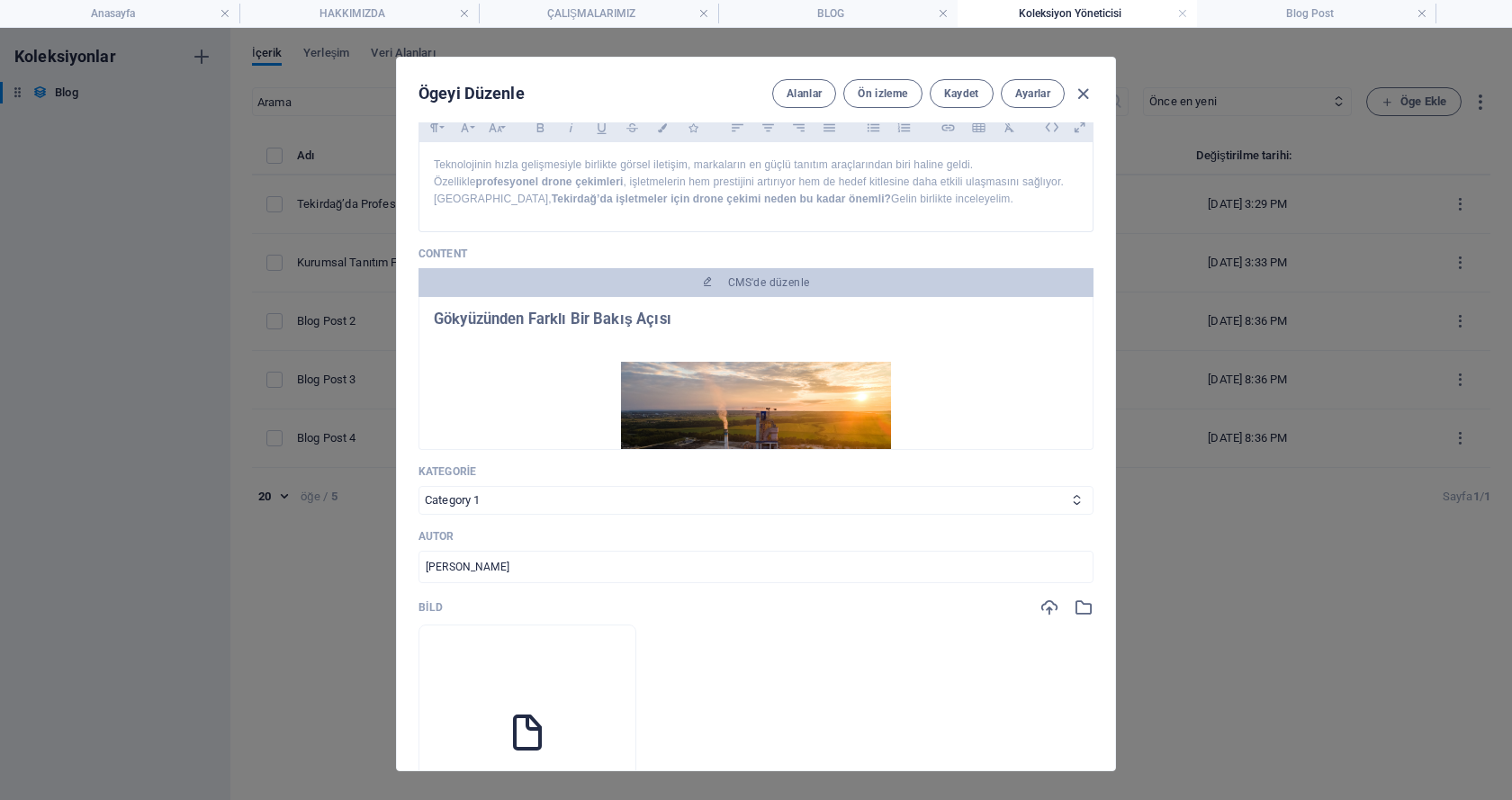
scroll to position [210, 0]
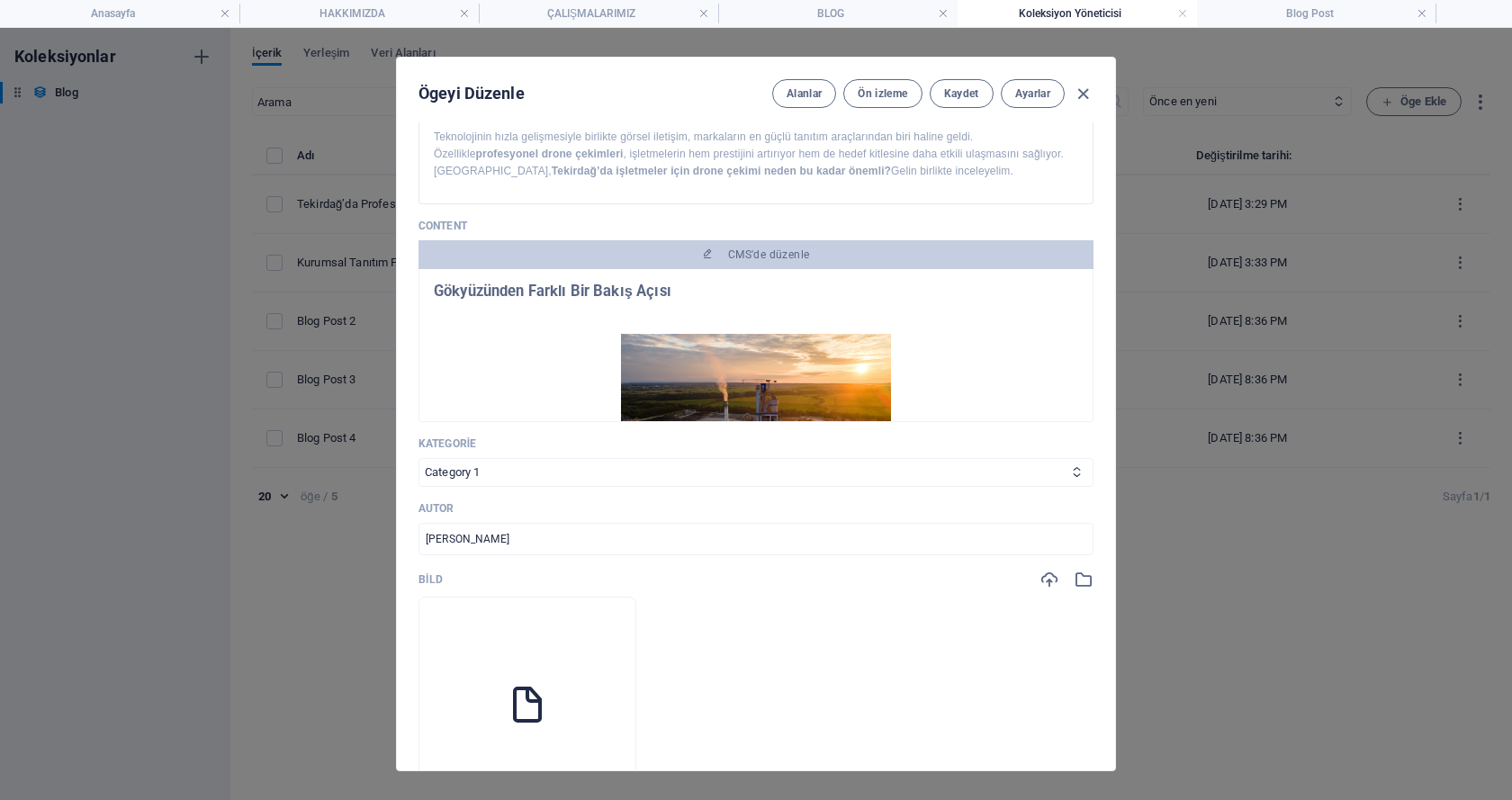
click at [638, 299] on h2 "Gökyüzünden Farklı Bir Bakış Açısı" at bounding box center [756, 291] width 645 height 16
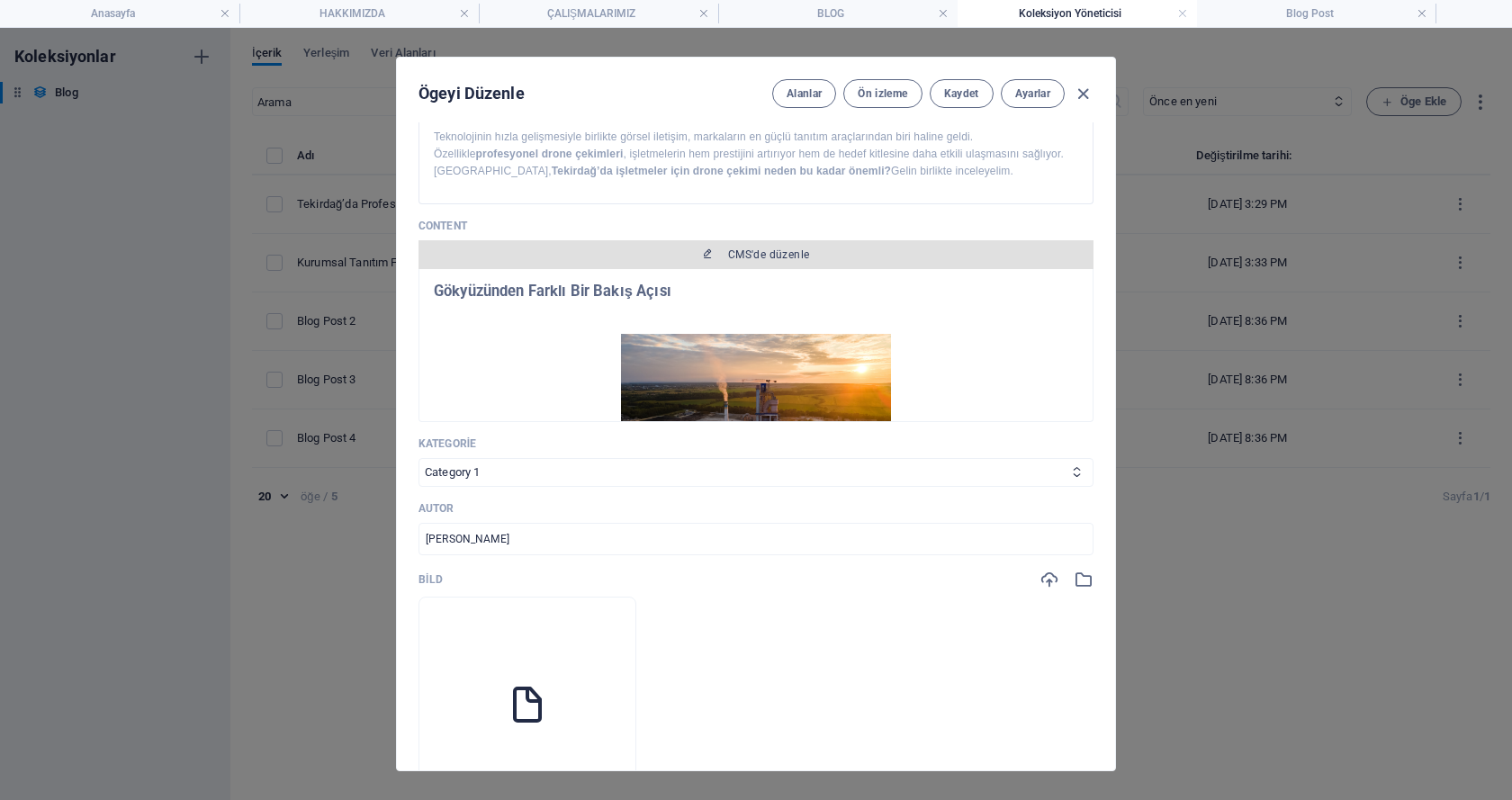
click at [725, 259] on span "CMS'de düzenle" at bounding box center [756, 254] width 661 height 14
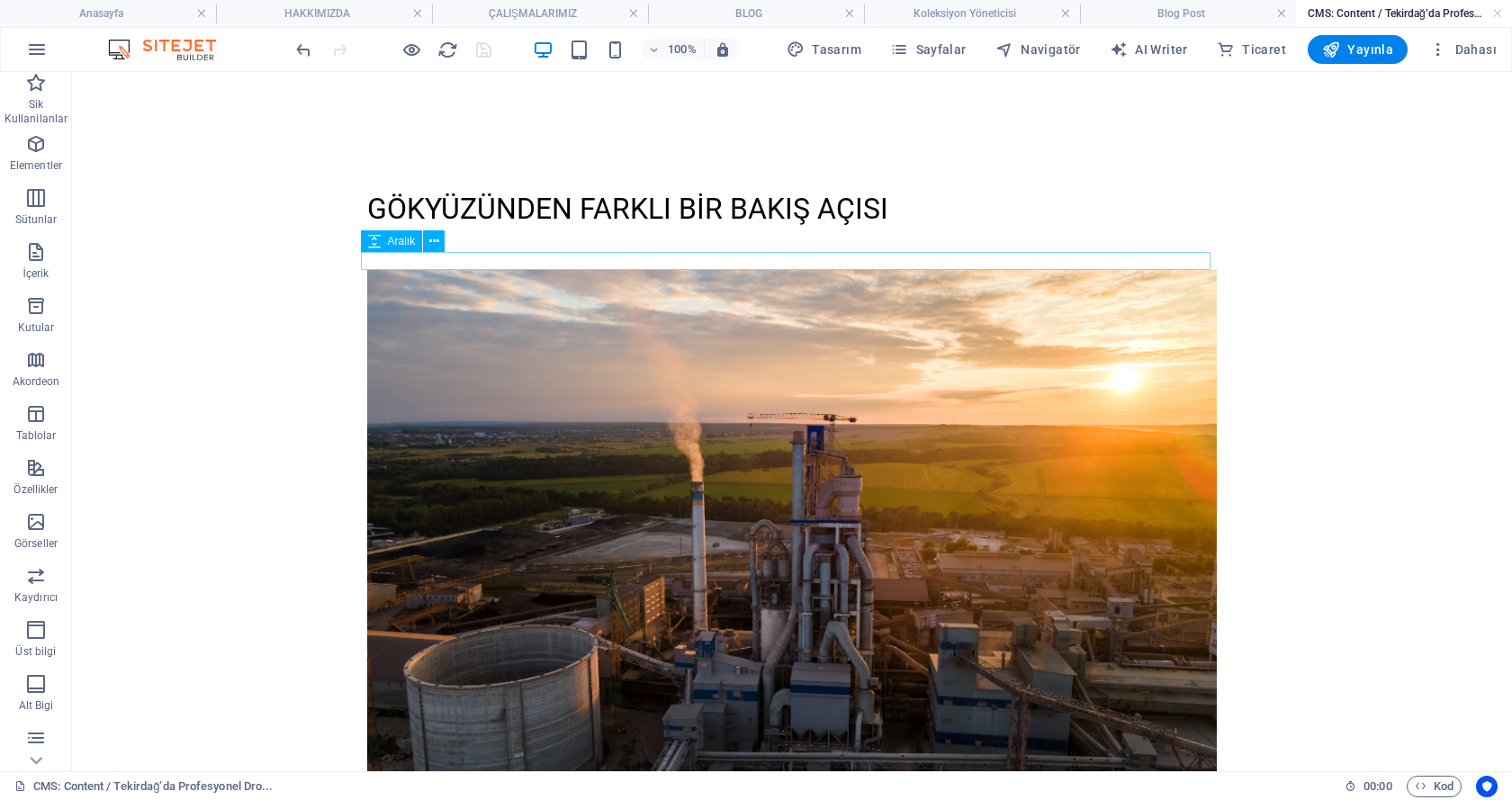
scroll to position [0, 0]
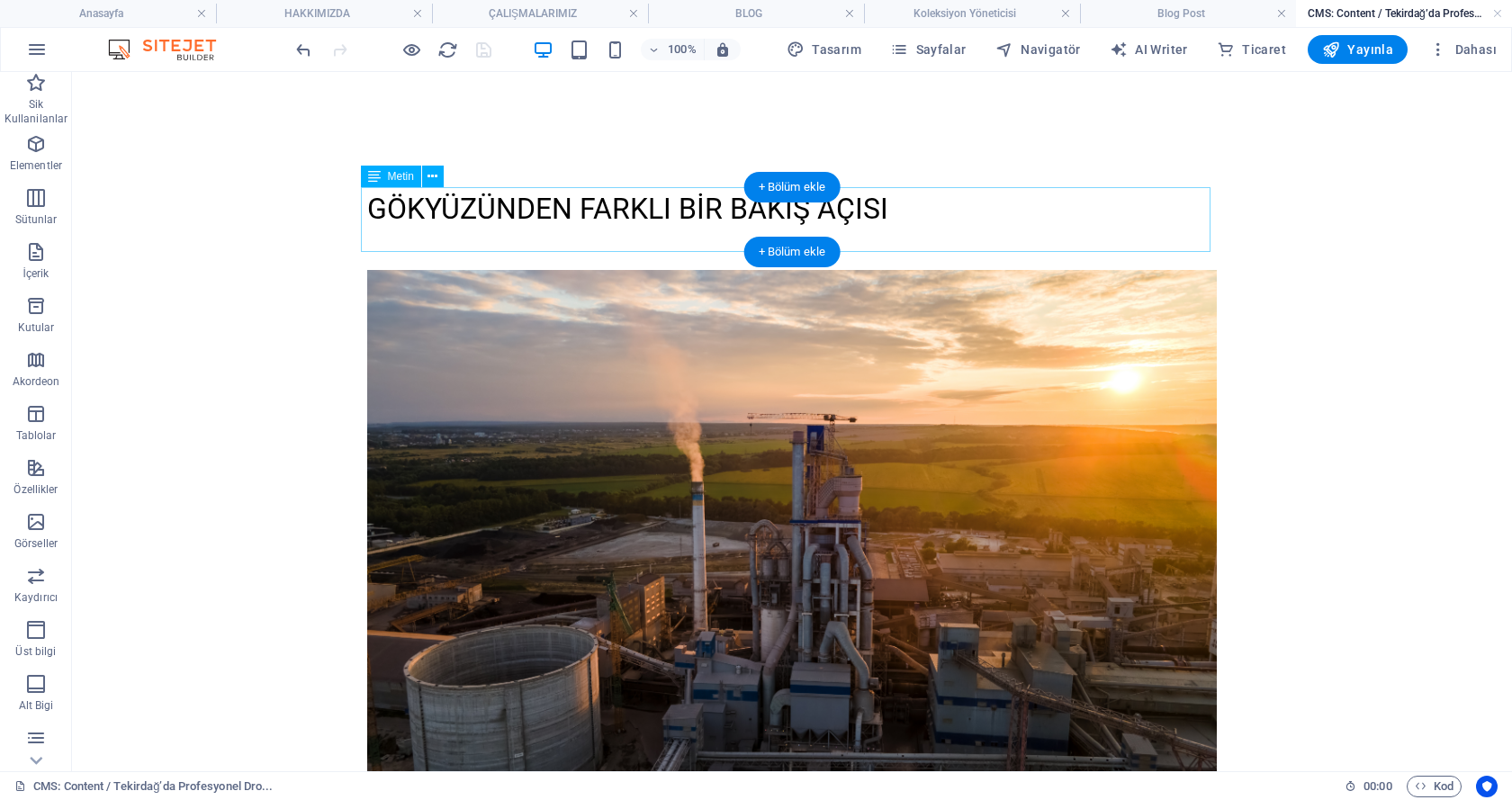
click at [724, 209] on div "Gökyüzünden Farklı Bir Bakış Açısı" at bounding box center [792, 219] width 850 height 65
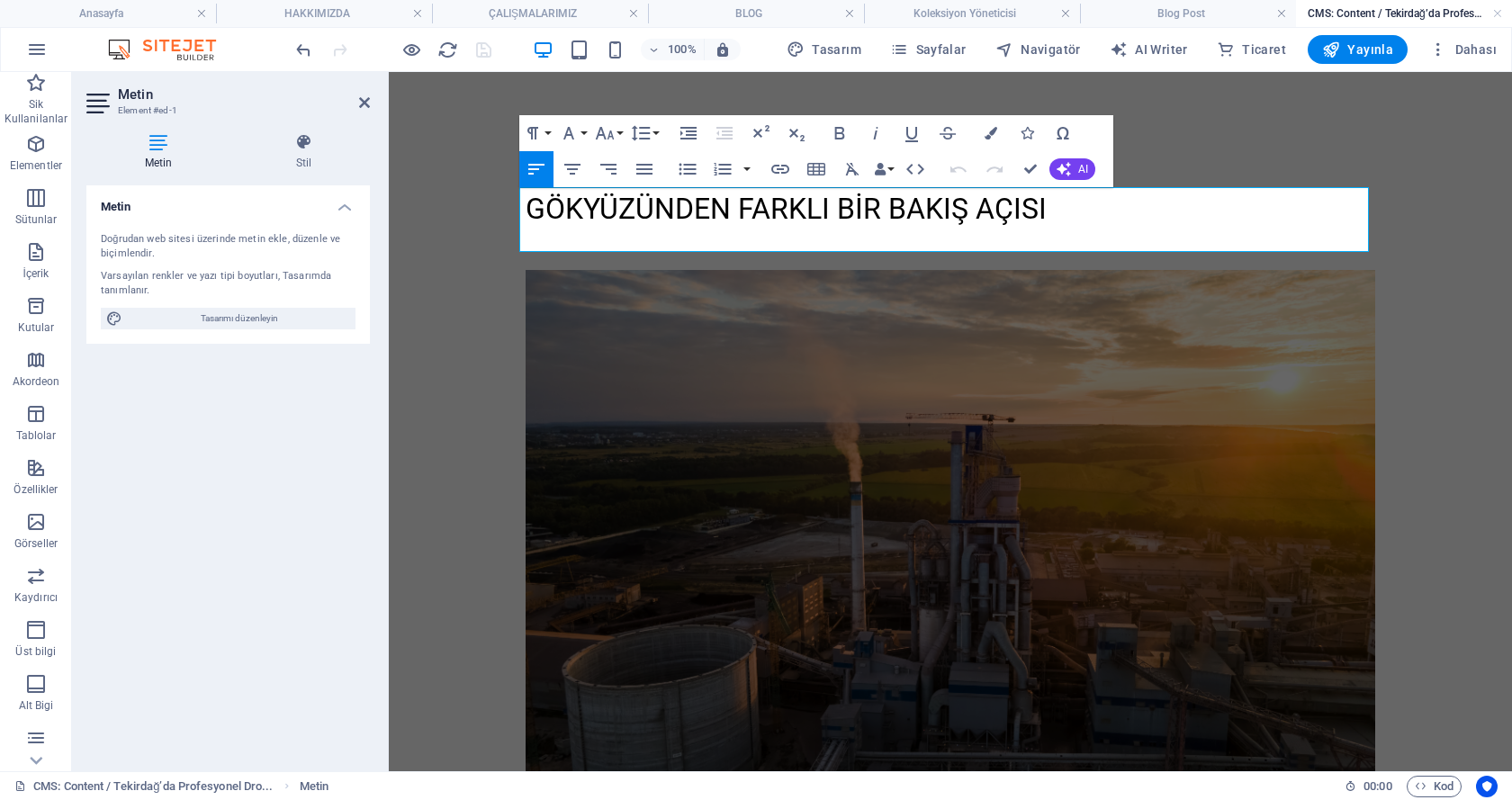
click at [724, 209] on h2 "Gökyüzünden Farklı Bir Bakış Açısı" at bounding box center [950, 209] width 850 height 43
click at [578, 166] on icon "button" at bounding box center [572, 169] width 22 height 22
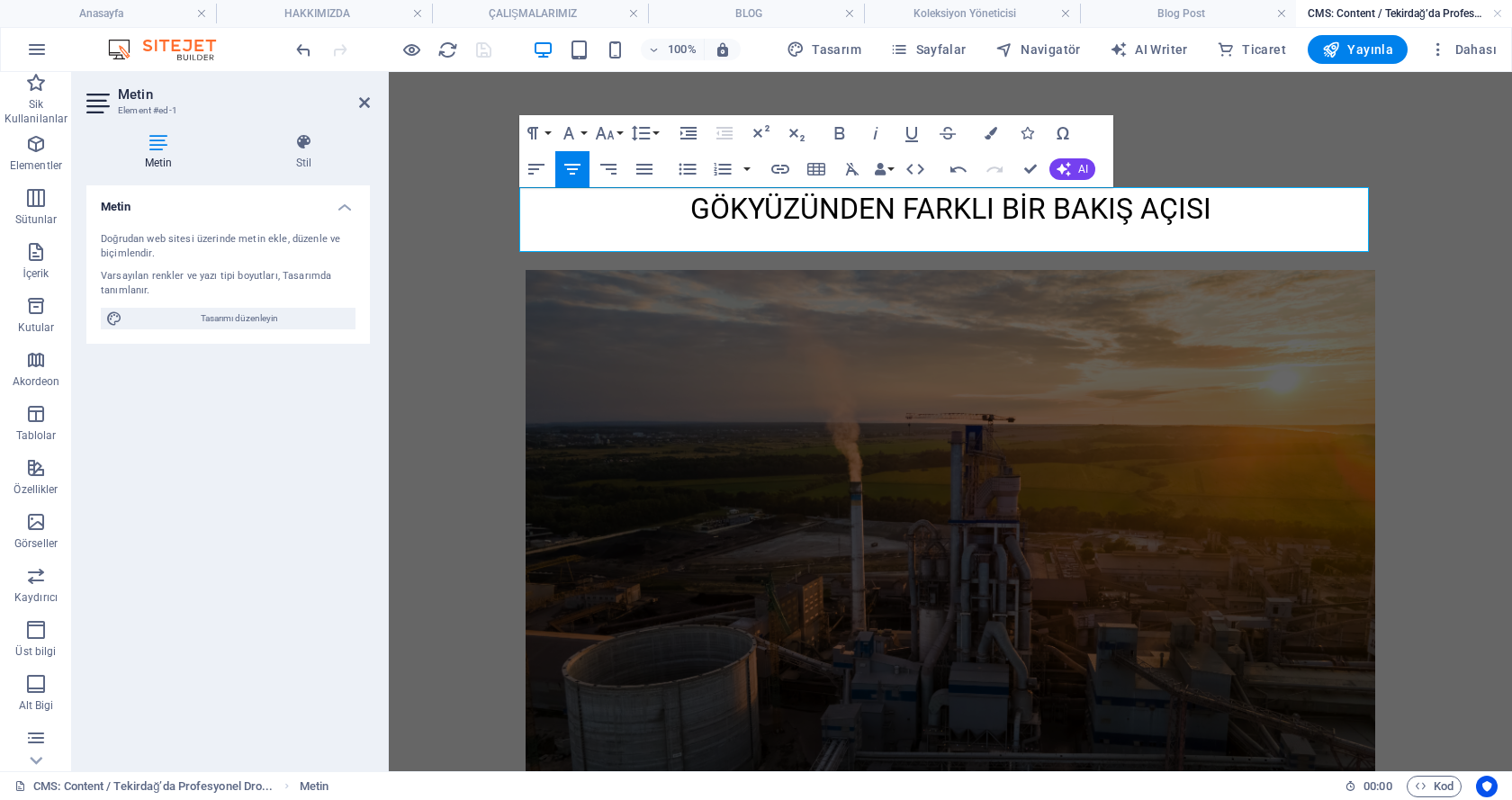
click at [371, 102] on aside "Metin Element #ed-1 Metin Stil Metin Doğrudan web sitesi üzerinde metin ekle, d…" at bounding box center [230, 422] width 317 height 699
click at [357, 103] on header "Metin Element #ed-1" at bounding box center [228, 96] width 284 height 47
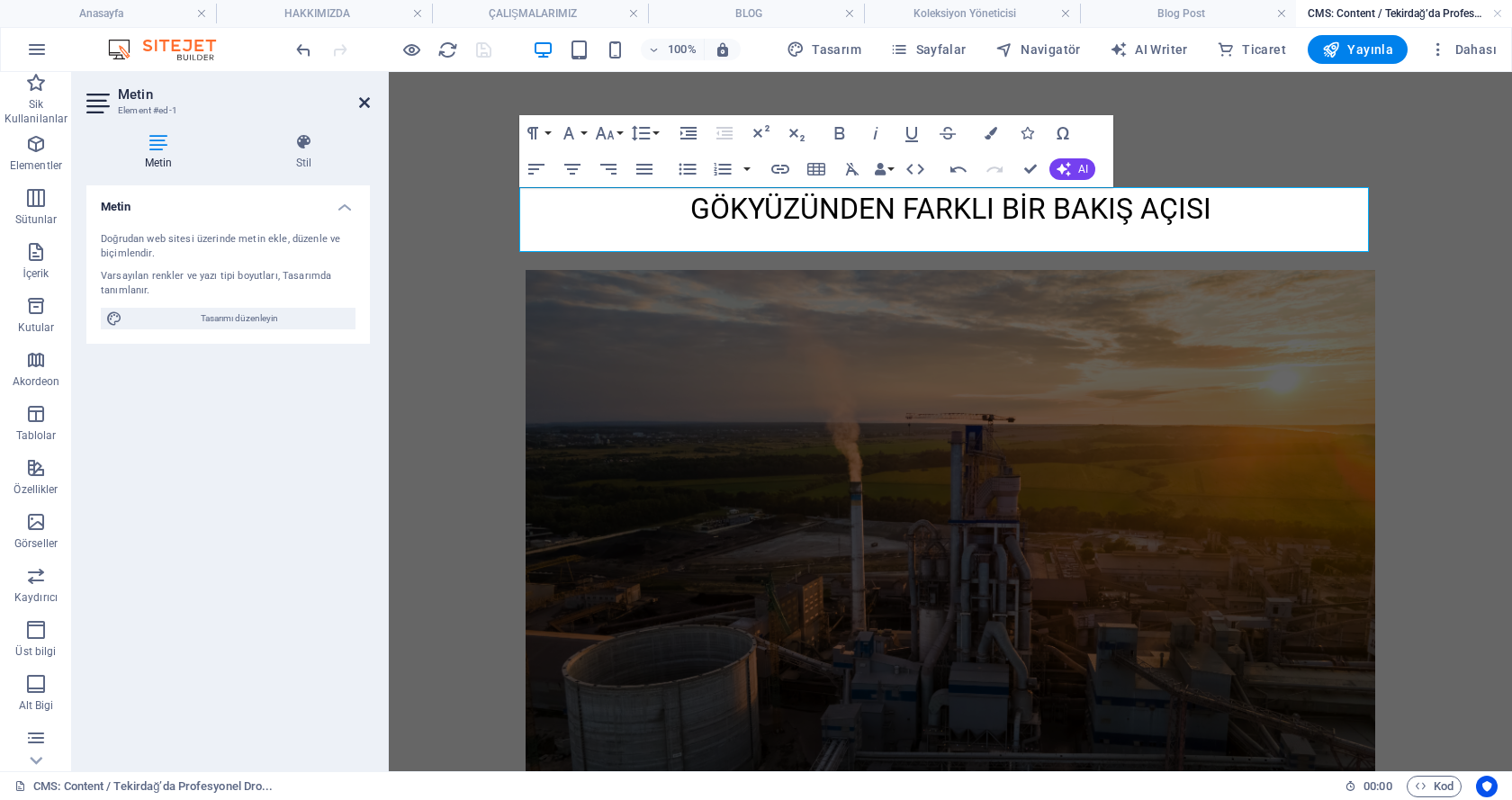
click at [362, 103] on icon at bounding box center [364, 102] width 10 height 14
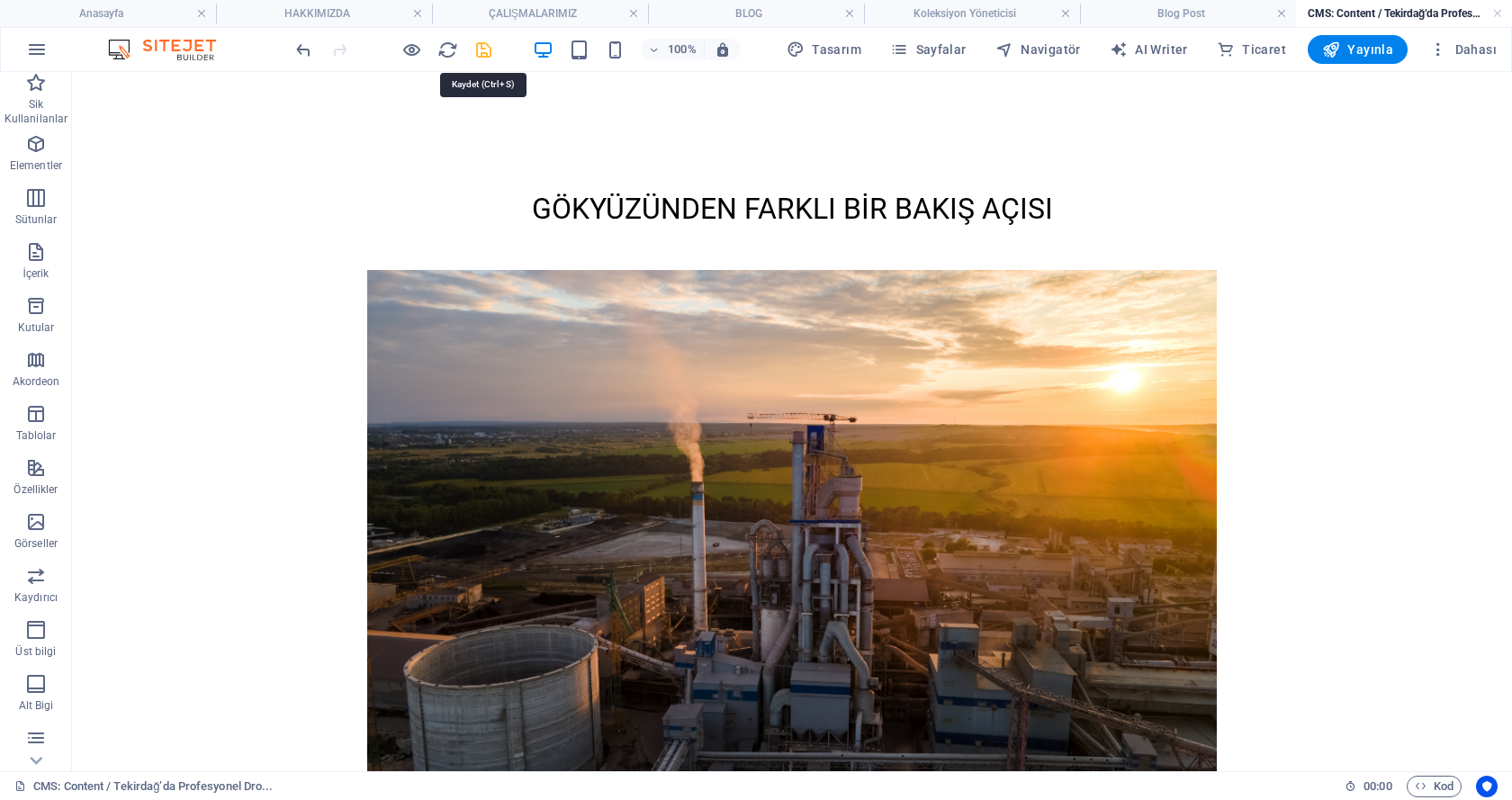
click at [481, 52] on icon "save" at bounding box center [484, 50] width 21 height 21
click at [1333, 50] on icon "button" at bounding box center [1331, 49] width 18 height 18
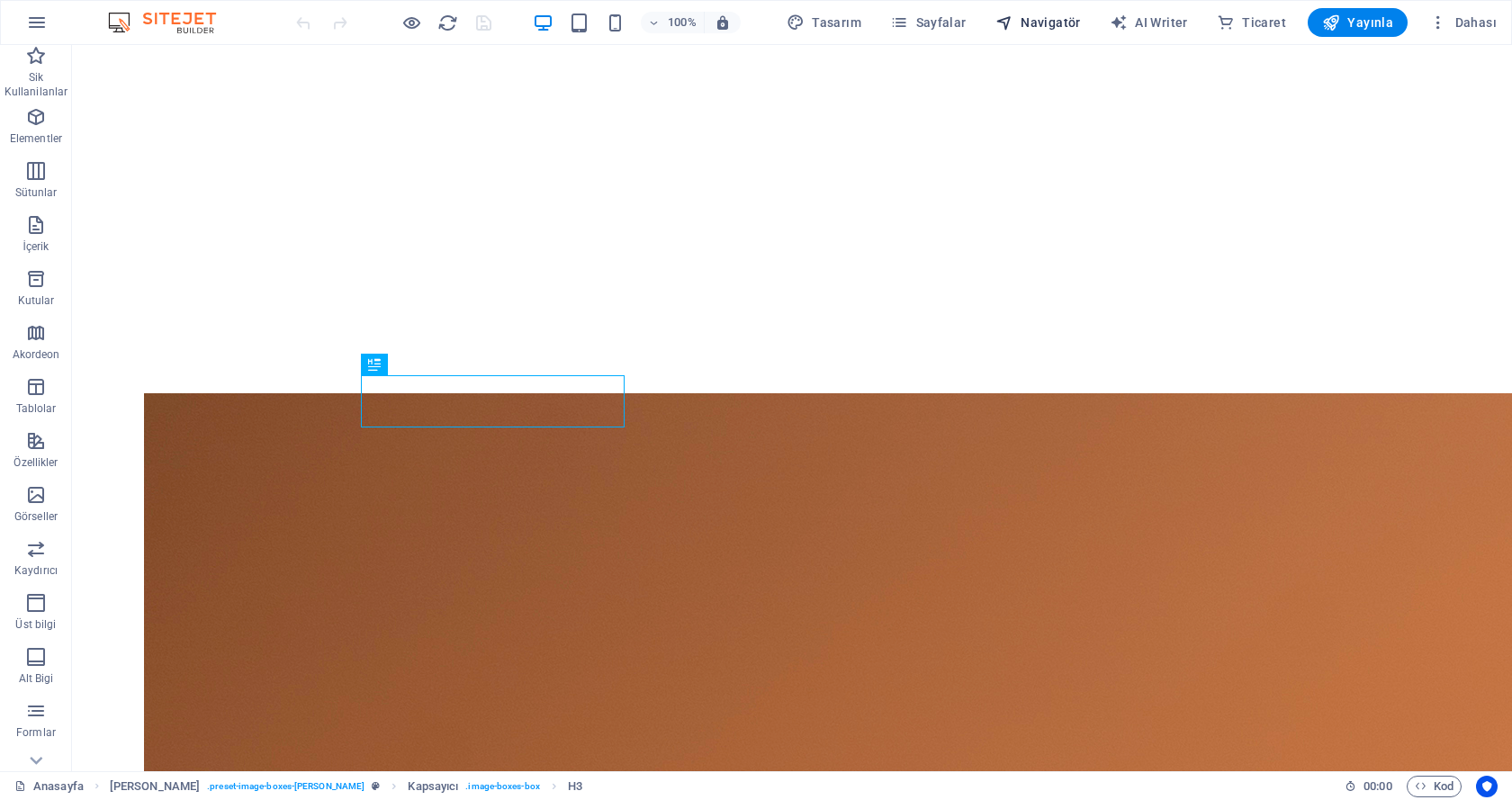
click at [1027, 21] on span "Navigatör" at bounding box center [1037, 22] width 86 height 18
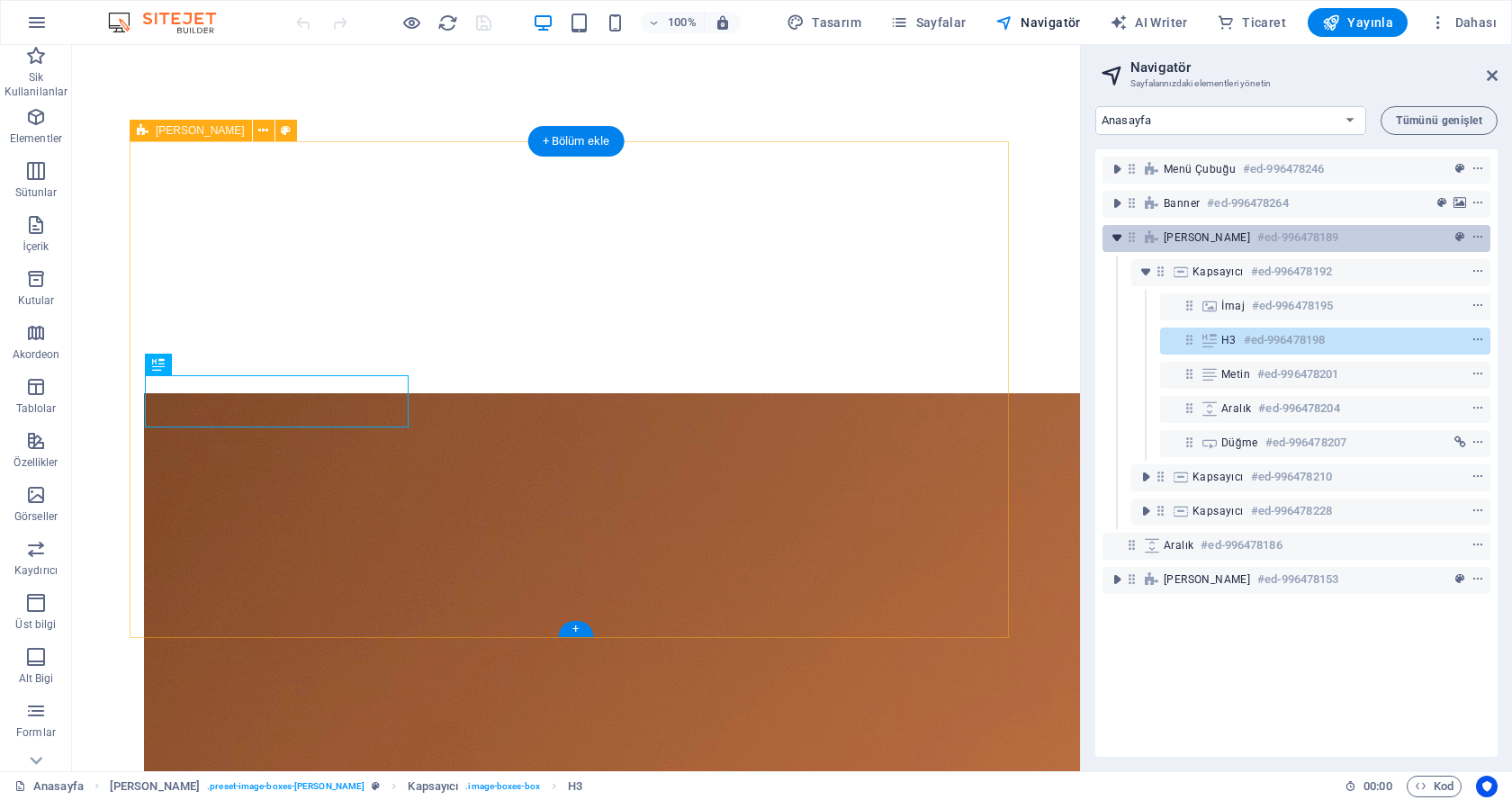
click at [1115, 236] on icon "toggle-expand" at bounding box center [1116, 237] width 18 height 18
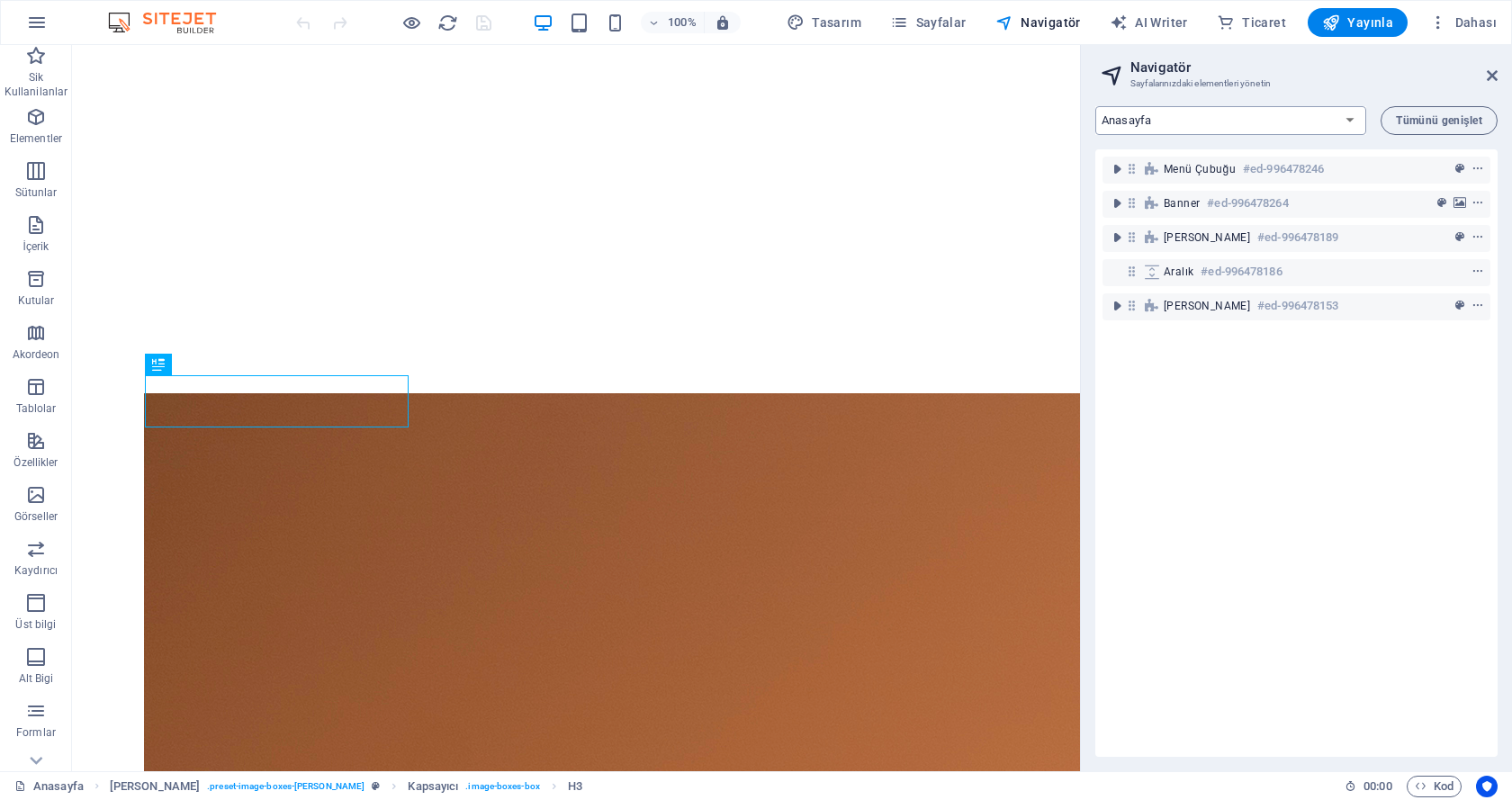
click at [1145, 111] on select "Anasayfa HAKKIMIZDA ÇALIŞMALARIMIZ BLOG İŞ ORTAKLARIMIZ İLETİŞİM Legal Notice P…" at bounding box center [1230, 120] width 271 height 29
click at [1095, 106] on select "Anasayfa HAKKIMIZDA ÇALIŞMALARIMIZ BLOG İŞ ORTAKLARIMIZ İLETİŞİM Legal Notice P…" at bounding box center [1230, 120] width 271 height 29
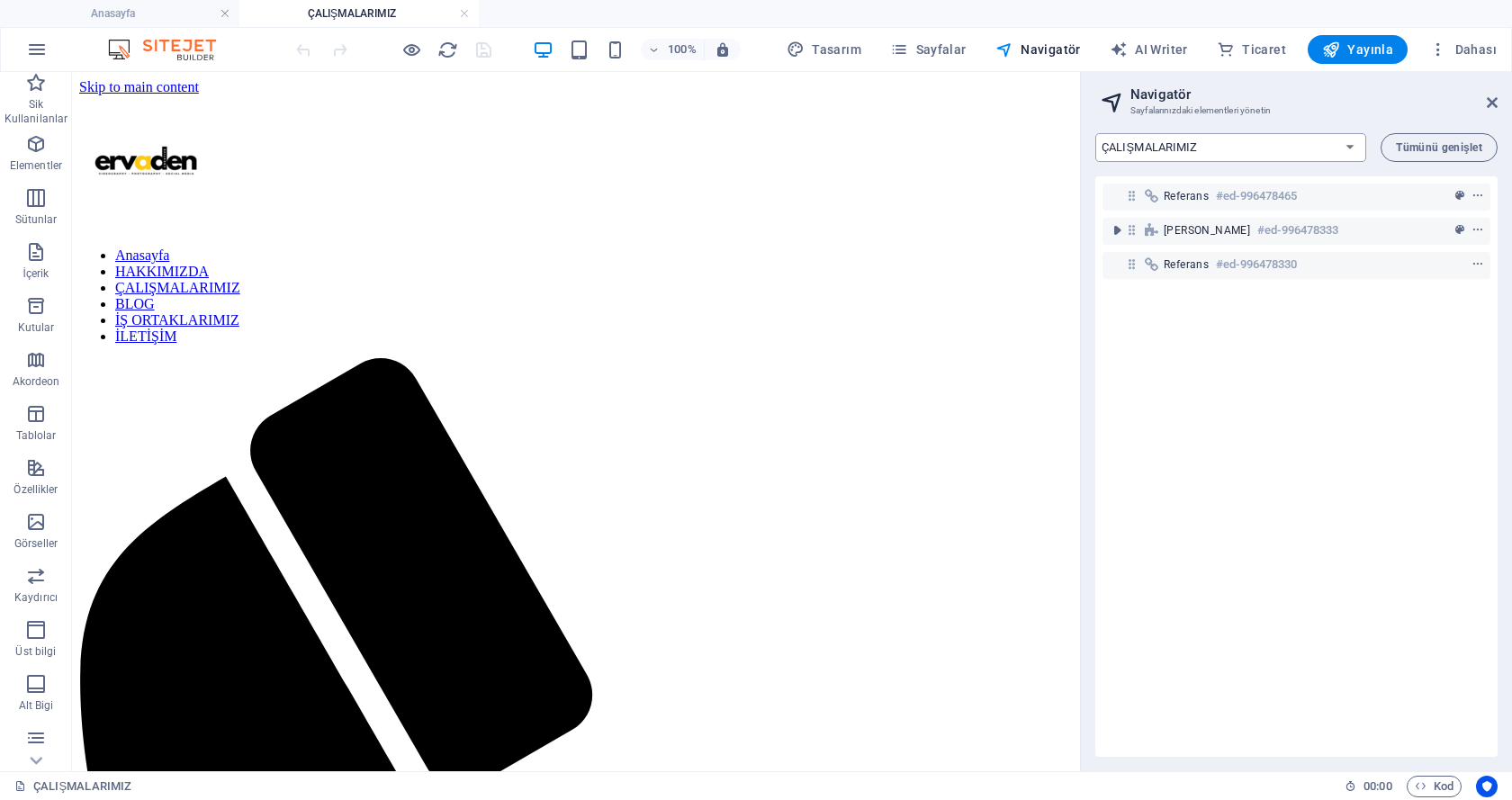
click at [1170, 151] on select "Anasayfa HAKKIMIZDA ÇALIŞMALARIMIZ BLOG İŞ ORTAKLARIMIZ İLETİŞİM Legal Notice P…" at bounding box center [1230, 148] width 271 height 29
select select "18033955-tr"
click at [1095, 133] on select "Anasayfa HAKKIMIZDA ÇALIŞMALARIMIZ BLOG İŞ ORTAKLARIMIZ İLETİŞİM Legal Notice P…" at bounding box center [1230, 148] width 271 height 29
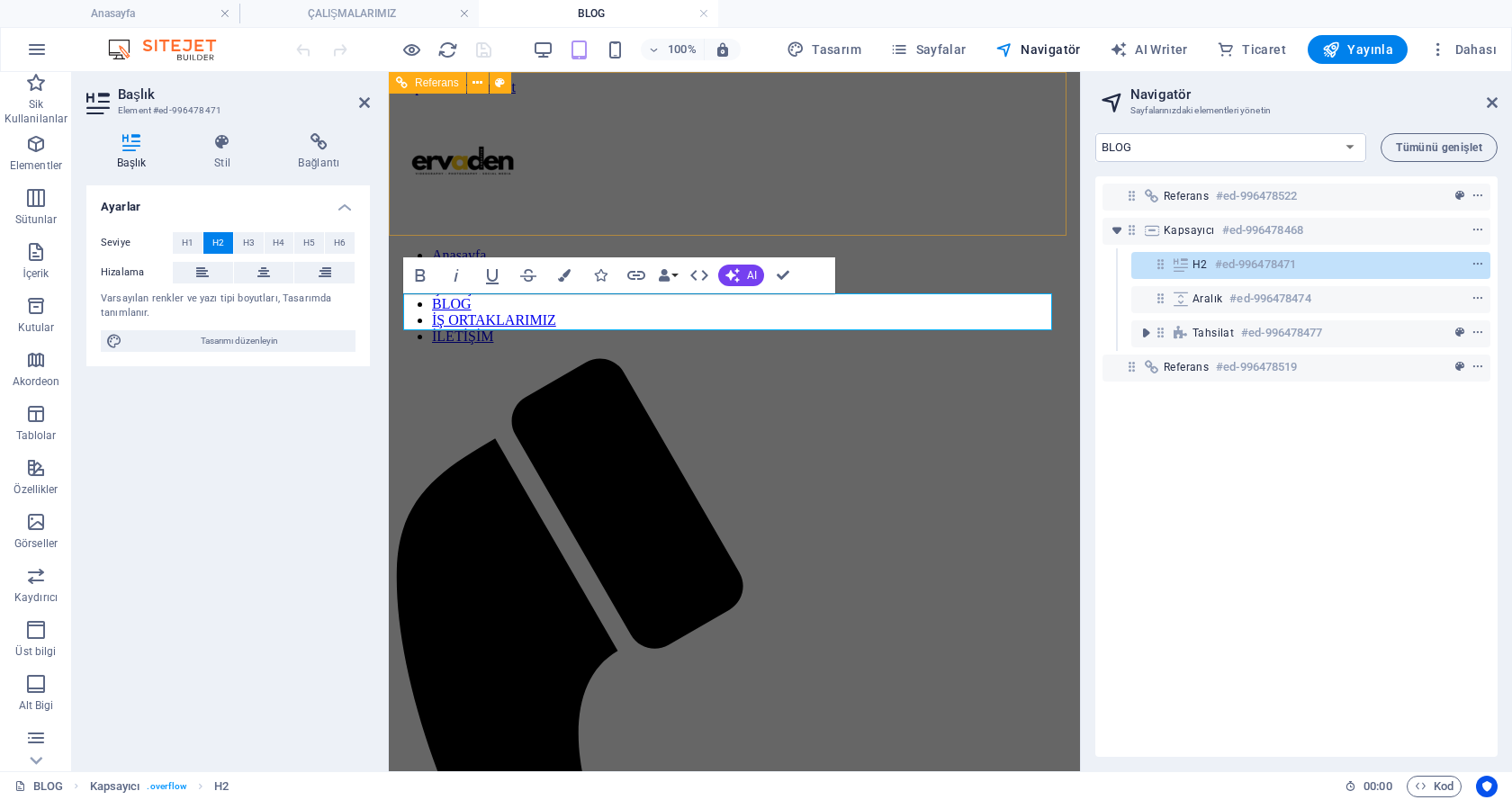
click at [769, 199] on div "Anasayfa HAKKIMIZDA ÇALIŞMALARIMIZ BLOG İŞ ORTAKLARIMIZ İLETİŞİM Menu" at bounding box center [734, 679] width 677 height 1167
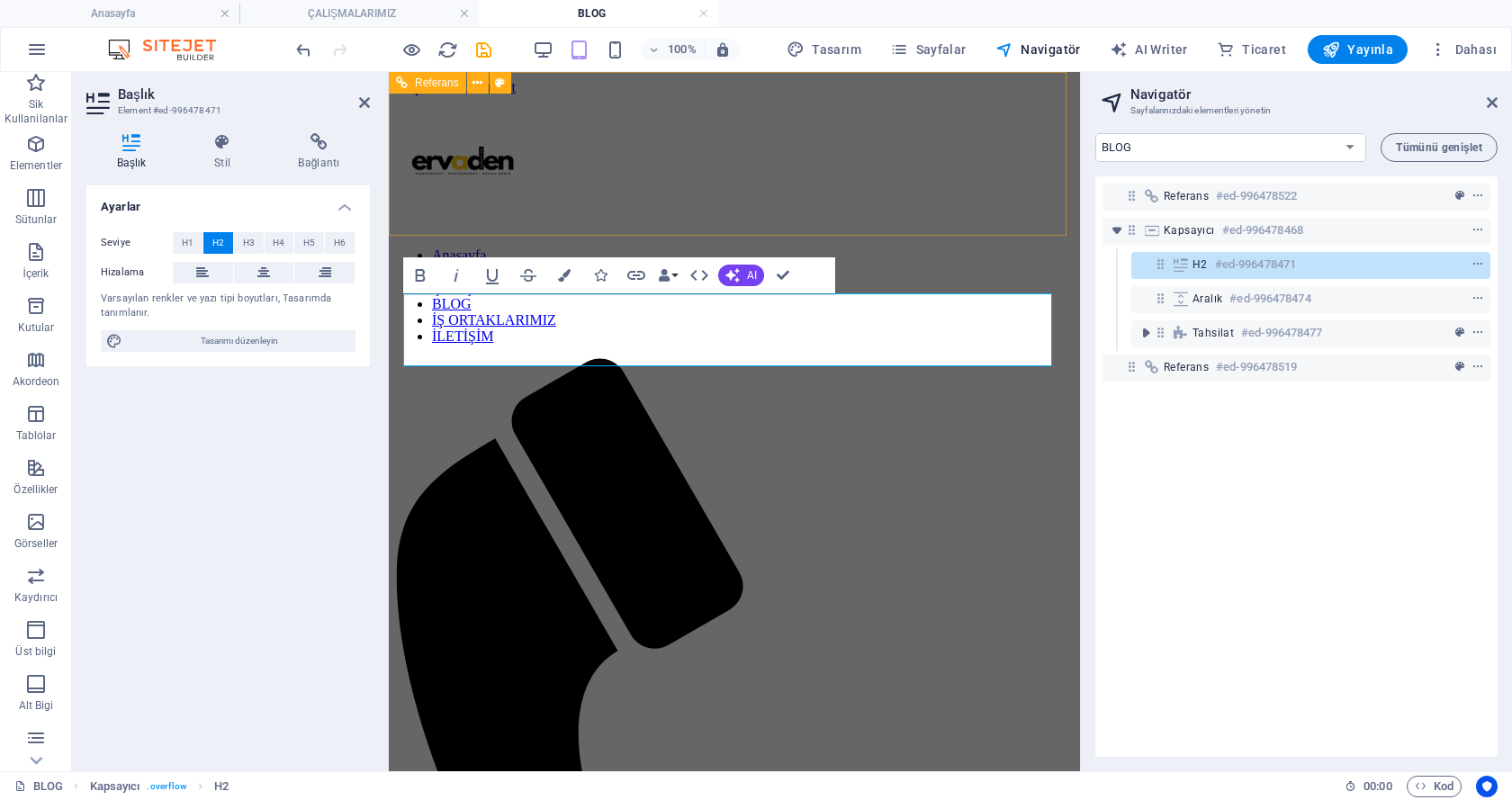
click at [934, 206] on div "Anasayfa HAKKIMIZDA ÇALIŞMALARIMIZ BLOG İŞ ORTAKLARIMIZ İLETİŞİM Menu" at bounding box center [734, 679] width 677 height 1167
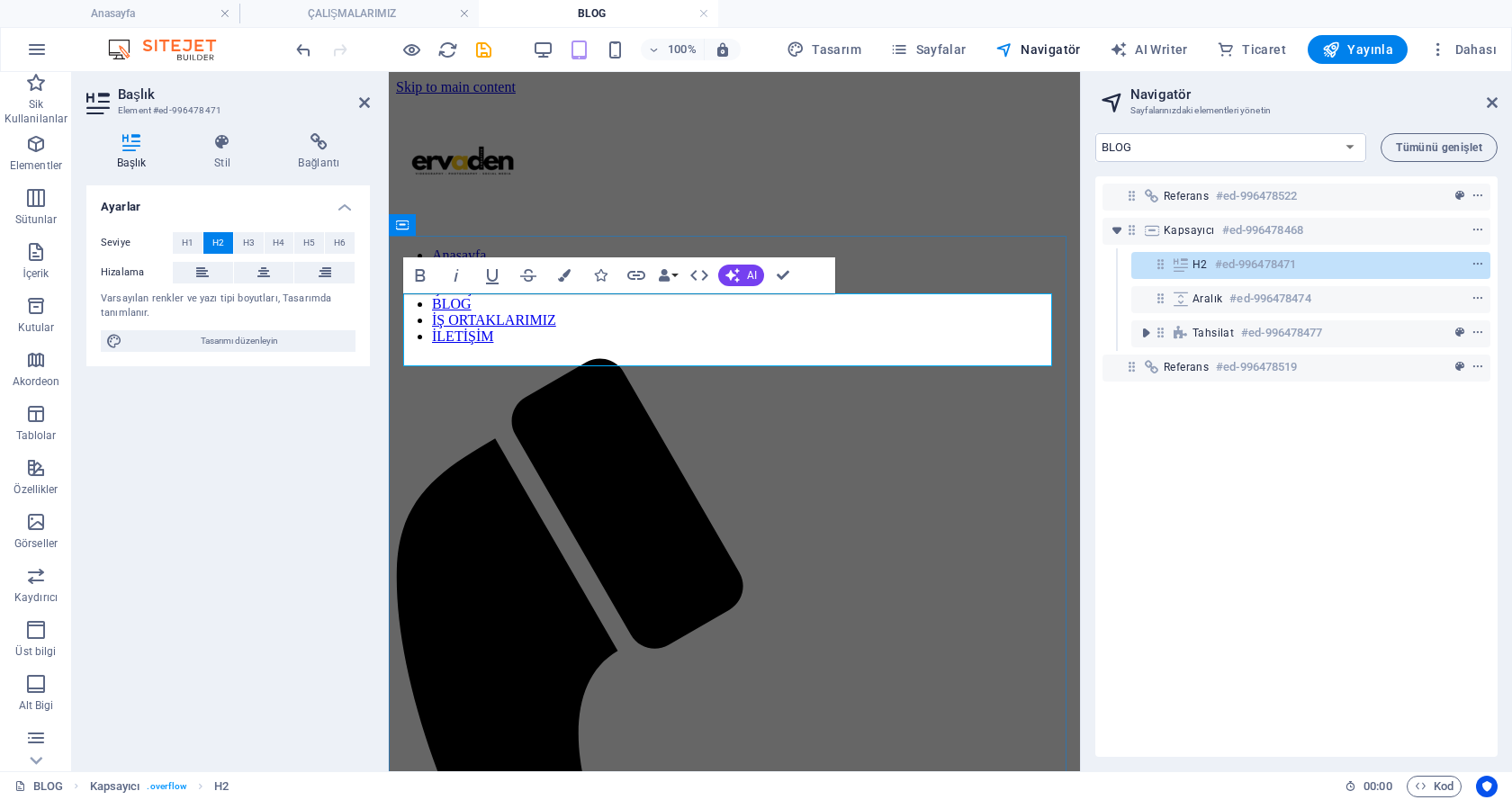
click at [811, 174] on div "Anasayfa HAKKIMIZDA ÇALIŞMALARIMIZ BLOG İŞ ORTAKLARIMIZ İLETİŞİM Menu" at bounding box center [734, 679] width 677 height 1167
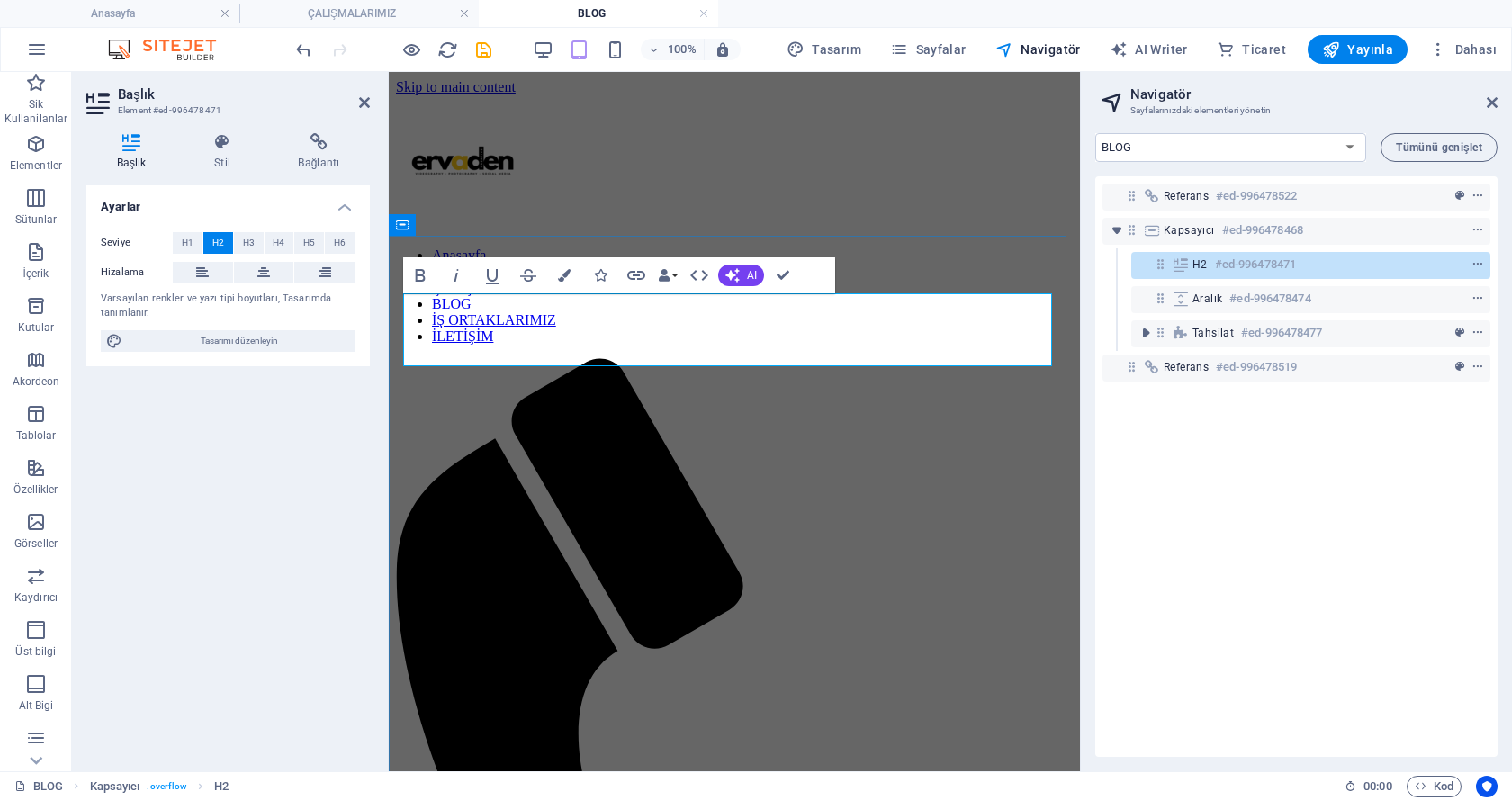
drag, startPoint x: 887, startPoint y: 348, endPoint x: 415, endPoint y: 311, distance: 473.4
click at [865, 205] on div "Anasayfa HAKKIMIZDA ÇALIŞMALARIMIZ BLOG İŞ ORTAKLARIMIZ İLETİŞİM Menu" at bounding box center [734, 679] width 677 height 1167
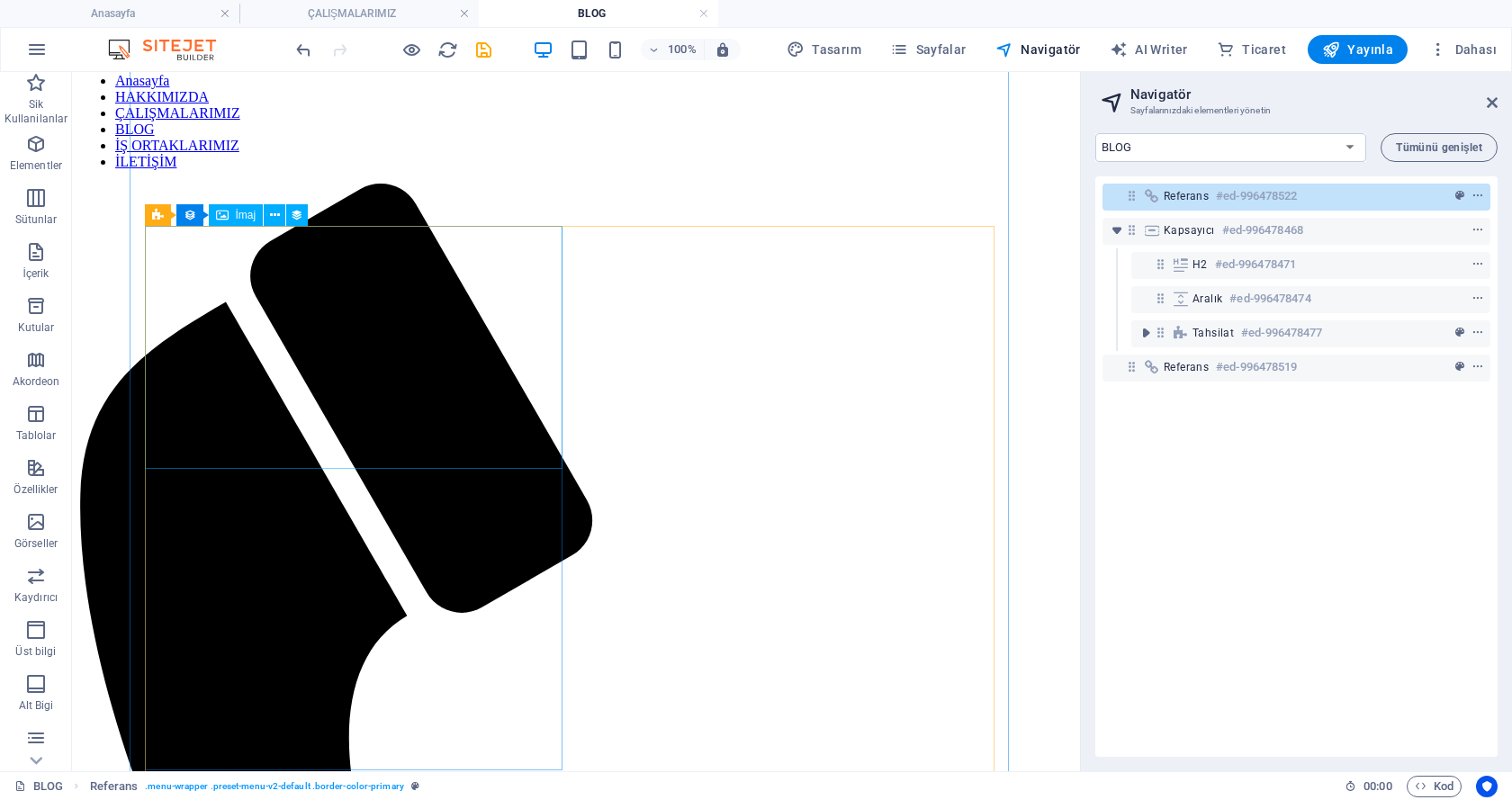
scroll to position [210, 0]
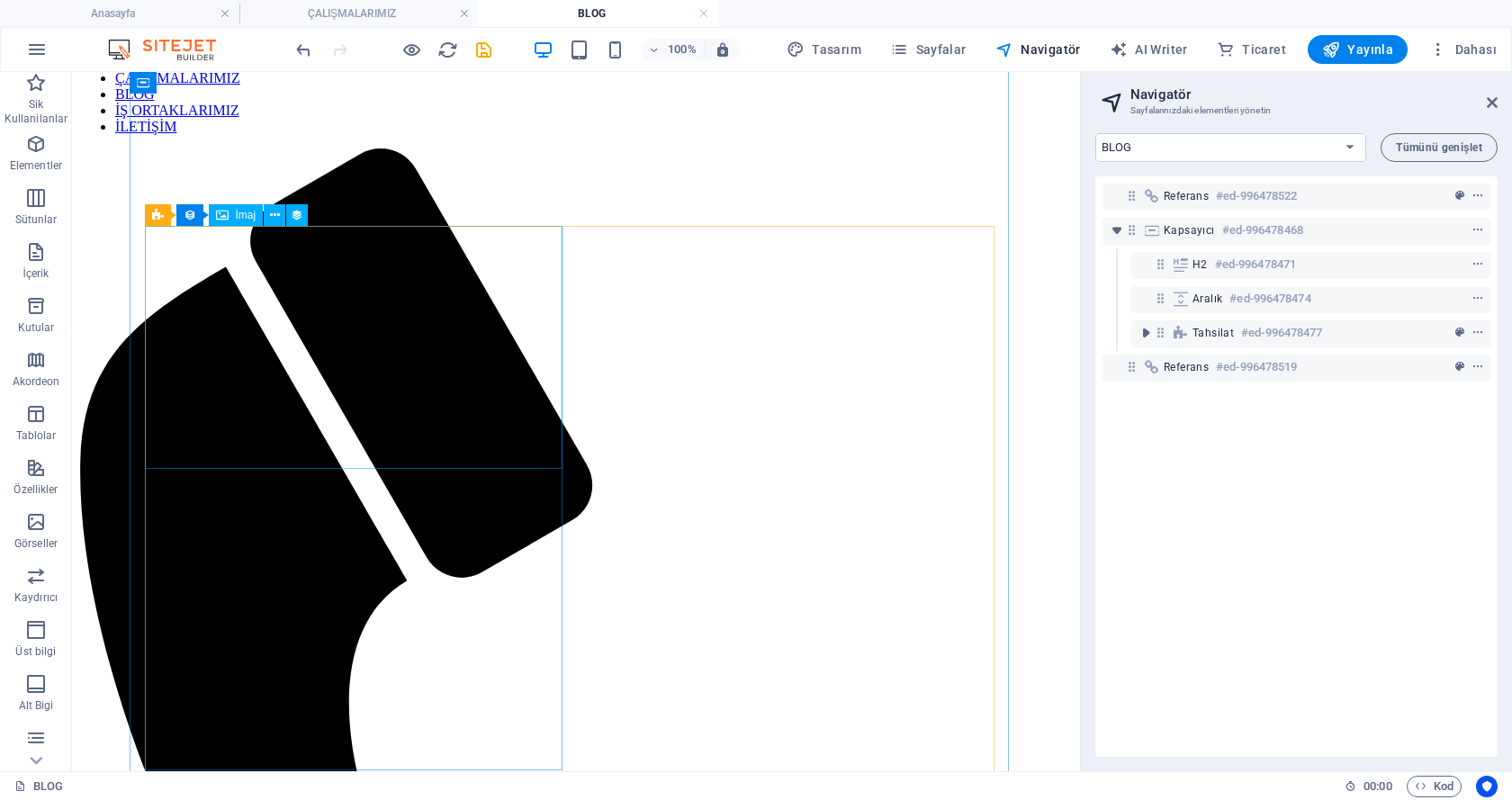
drag, startPoint x: 437, startPoint y: 389, endPoint x: 431, endPoint y: 380, distance: 10.8
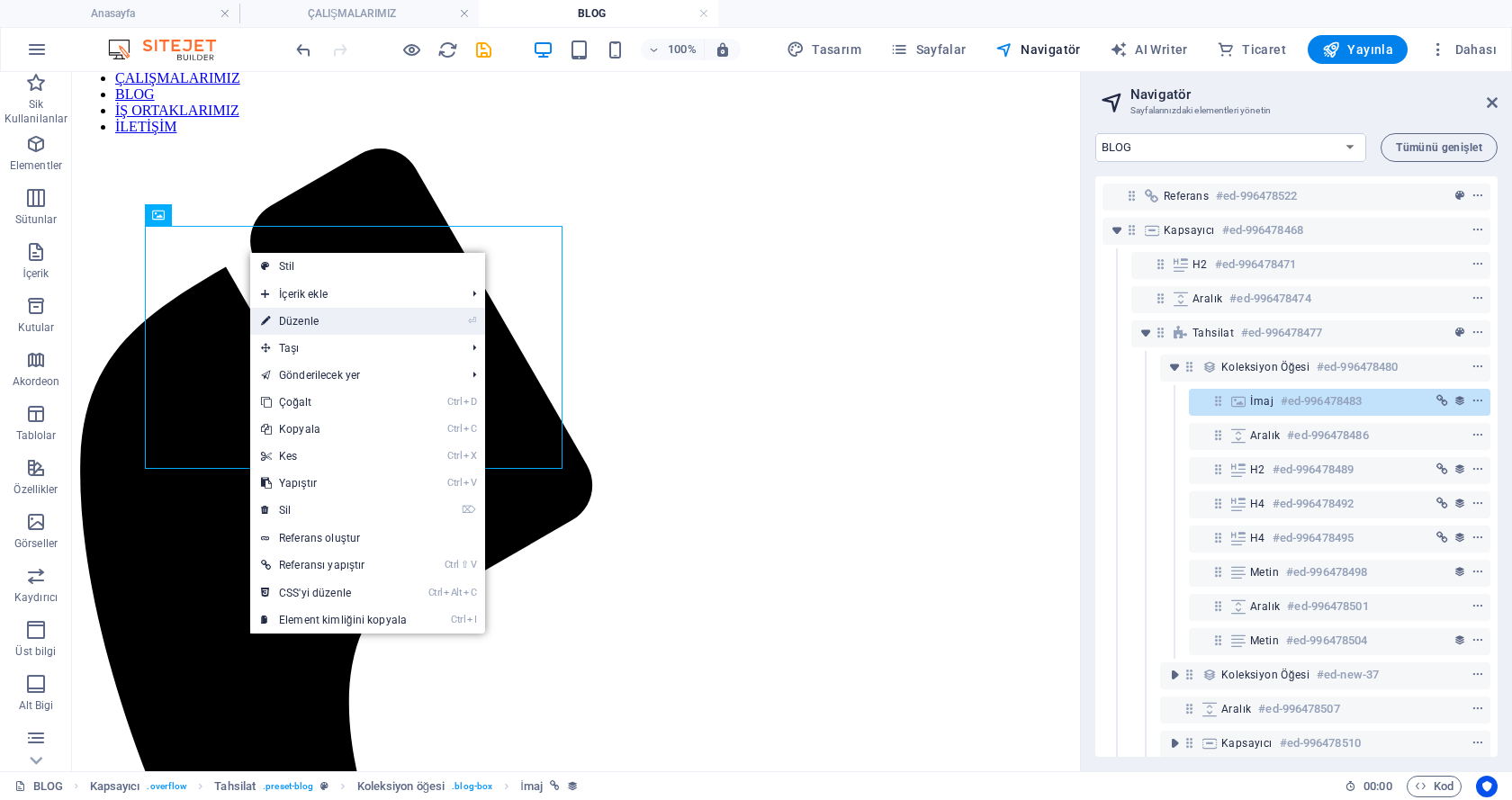
click at [281, 312] on link "⏎ Düzenle" at bounding box center [334, 321] width 167 height 27
select select "px"
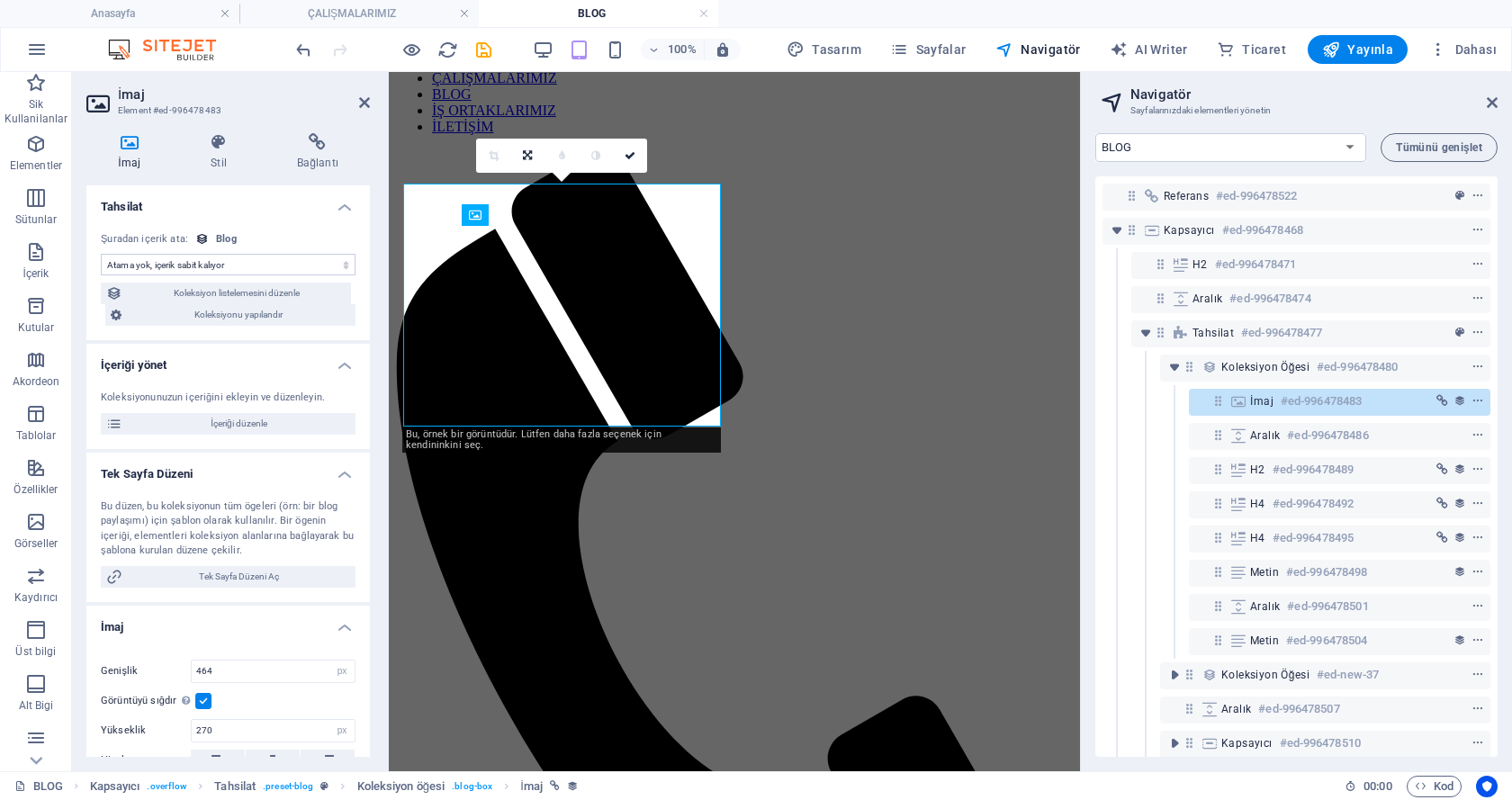
select select "image"
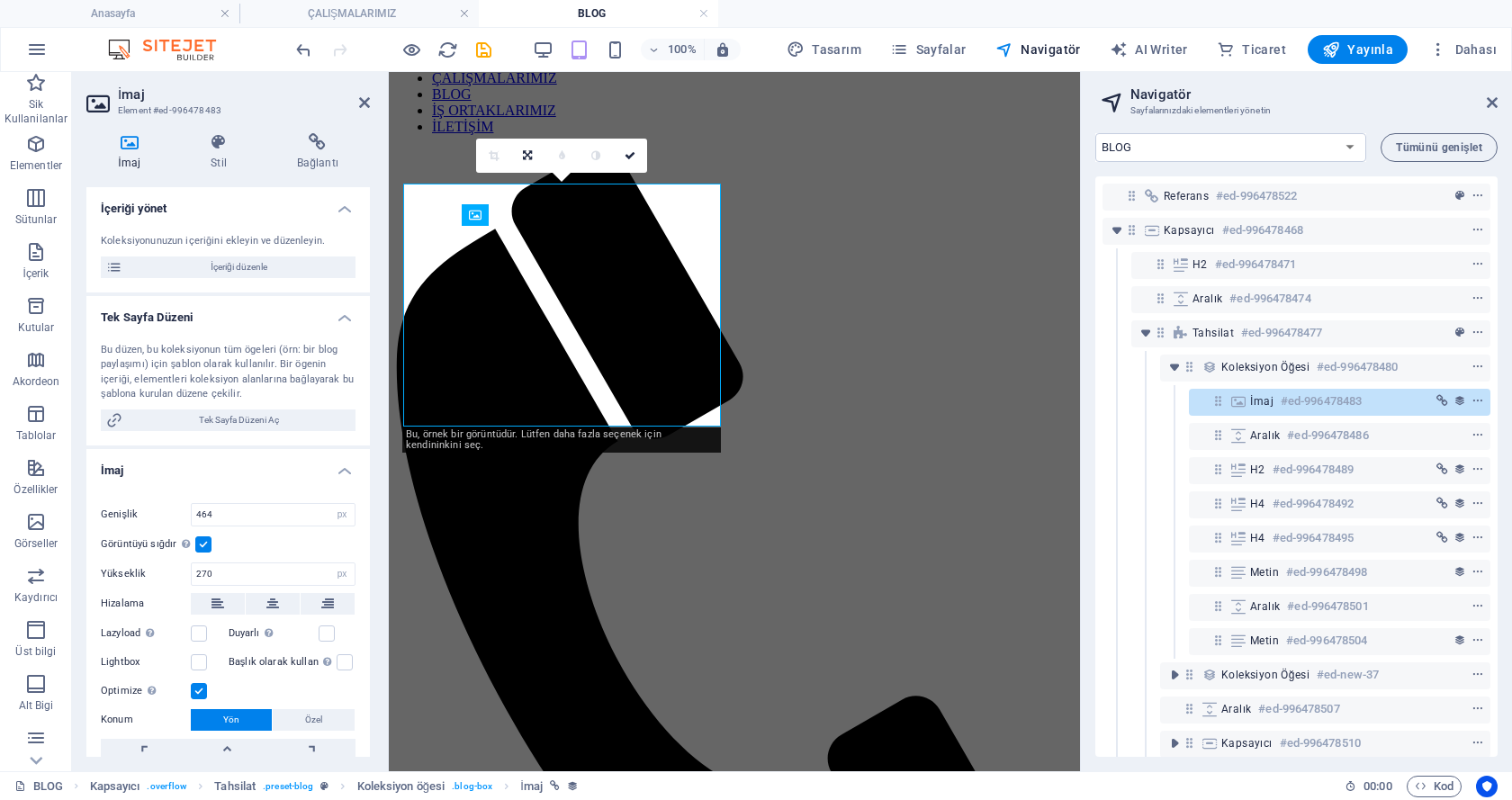
scroll to position [0, 0]
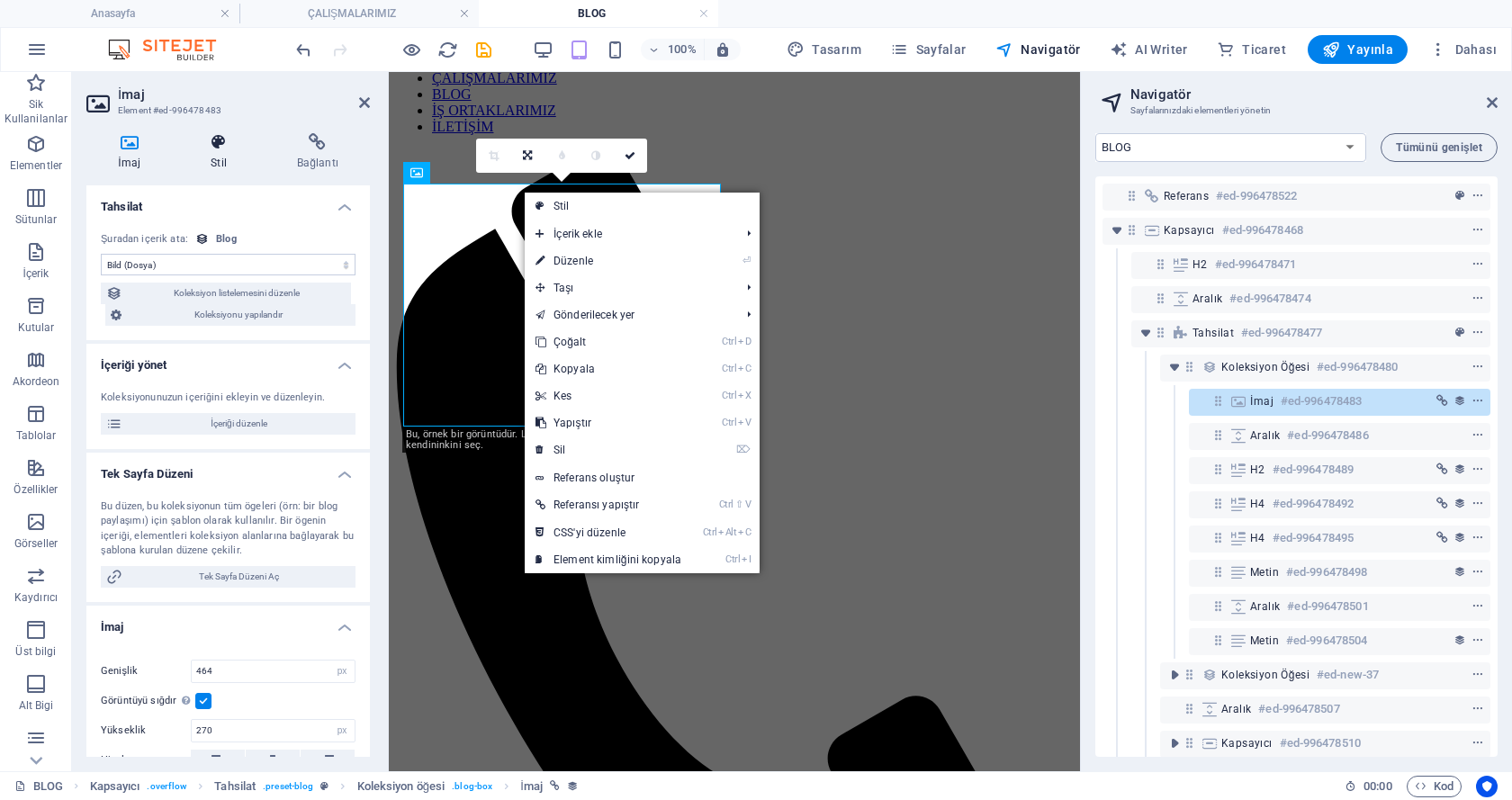
click at [210, 153] on h4 "Stil" at bounding box center [223, 152] width 86 height 38
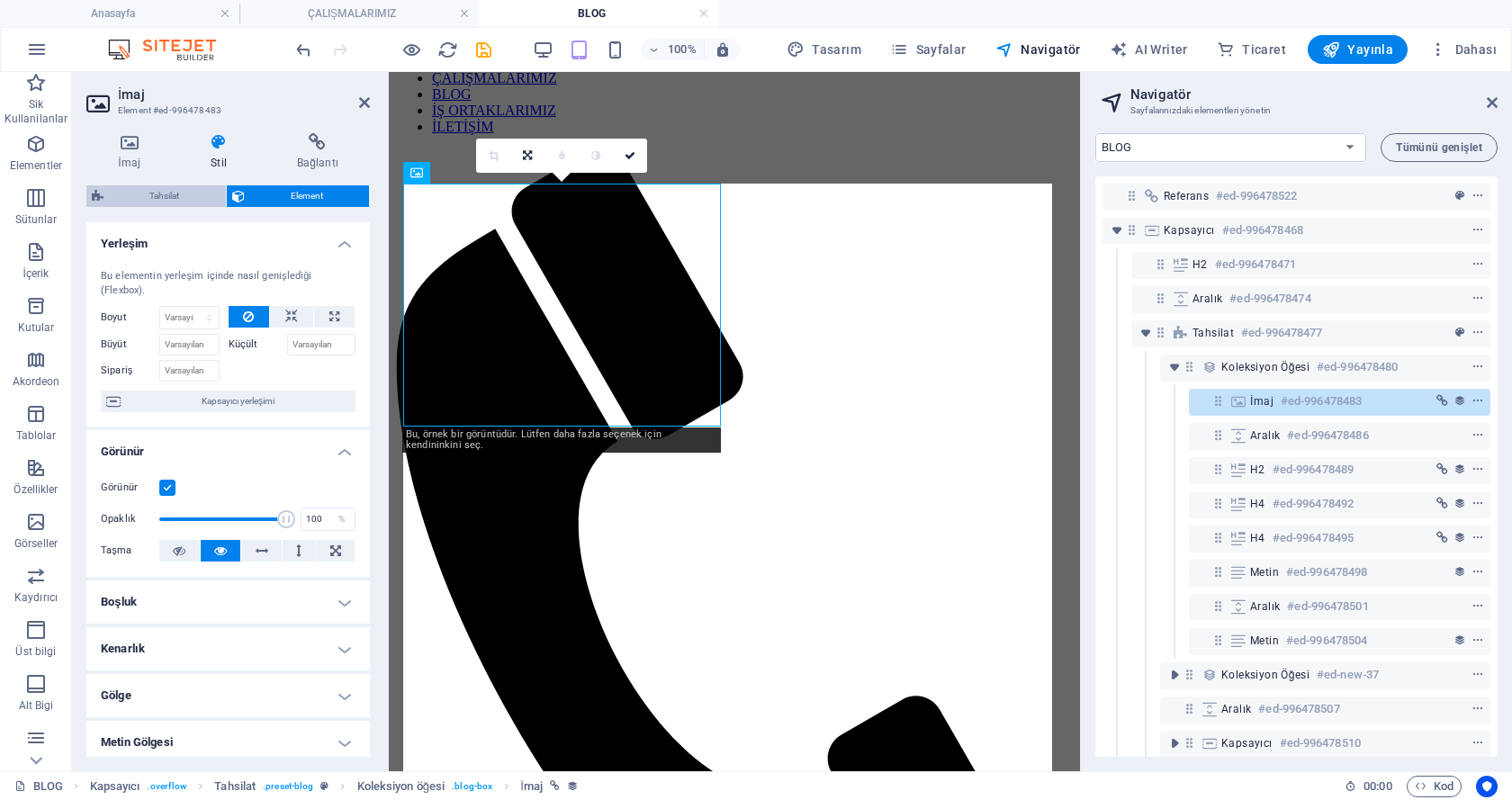
click at [182, 189] on span "Tahsilat" at bounding box center [164, 196] width 112 height 22
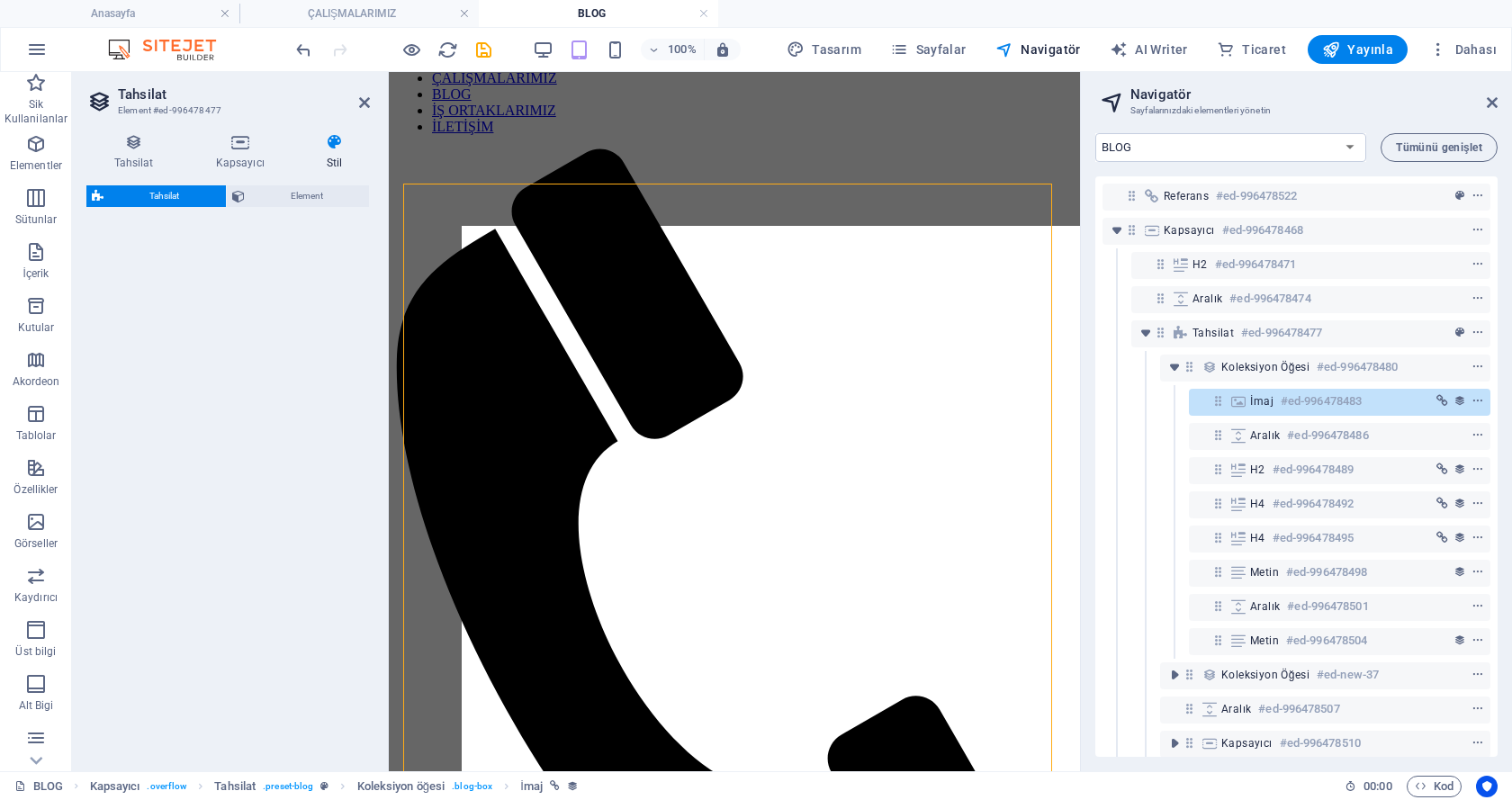
select select "rem"
select select
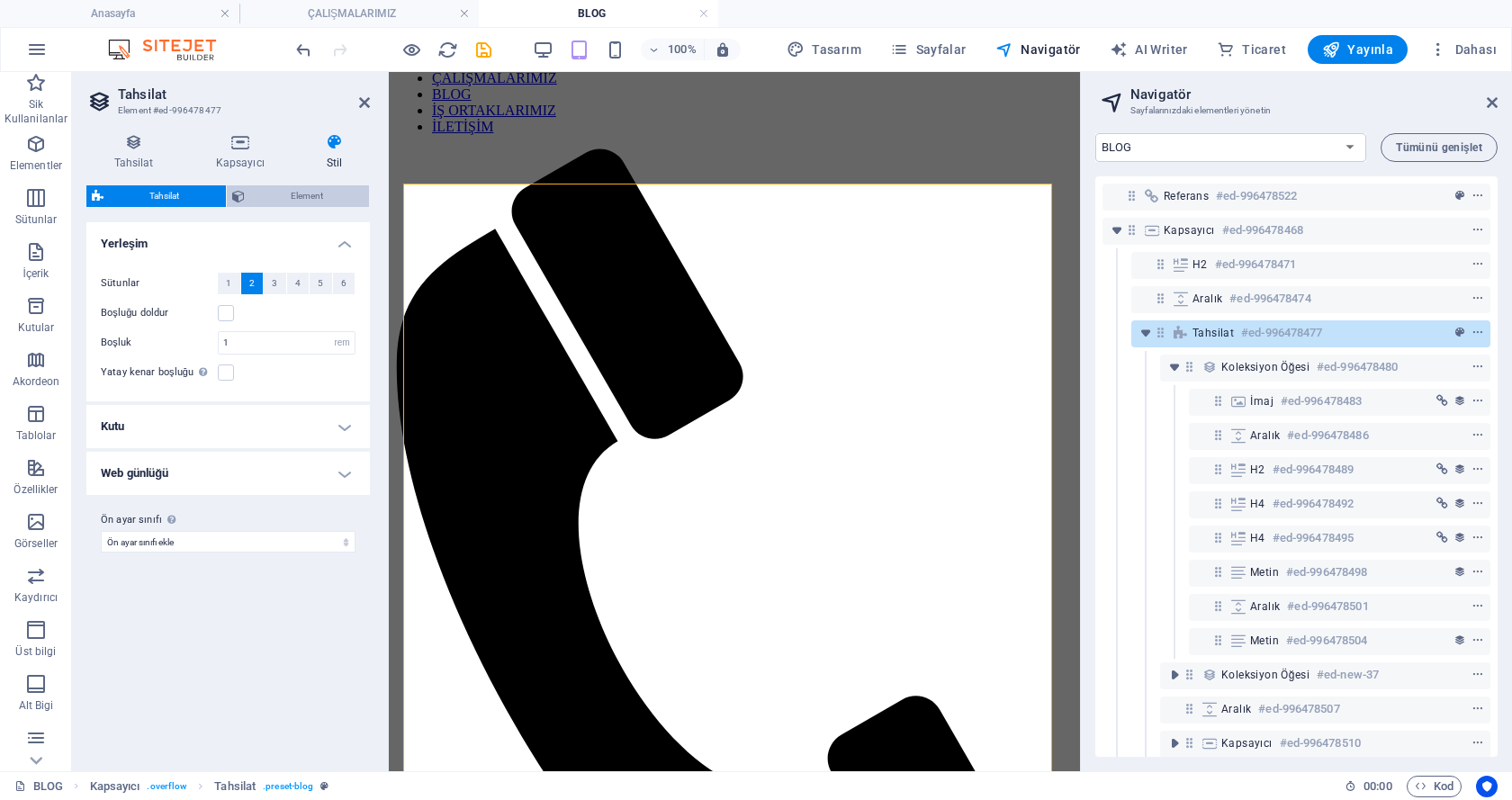
click at [250, 192] on span "Element" at bounding box center [307, 196] width 115 height 22
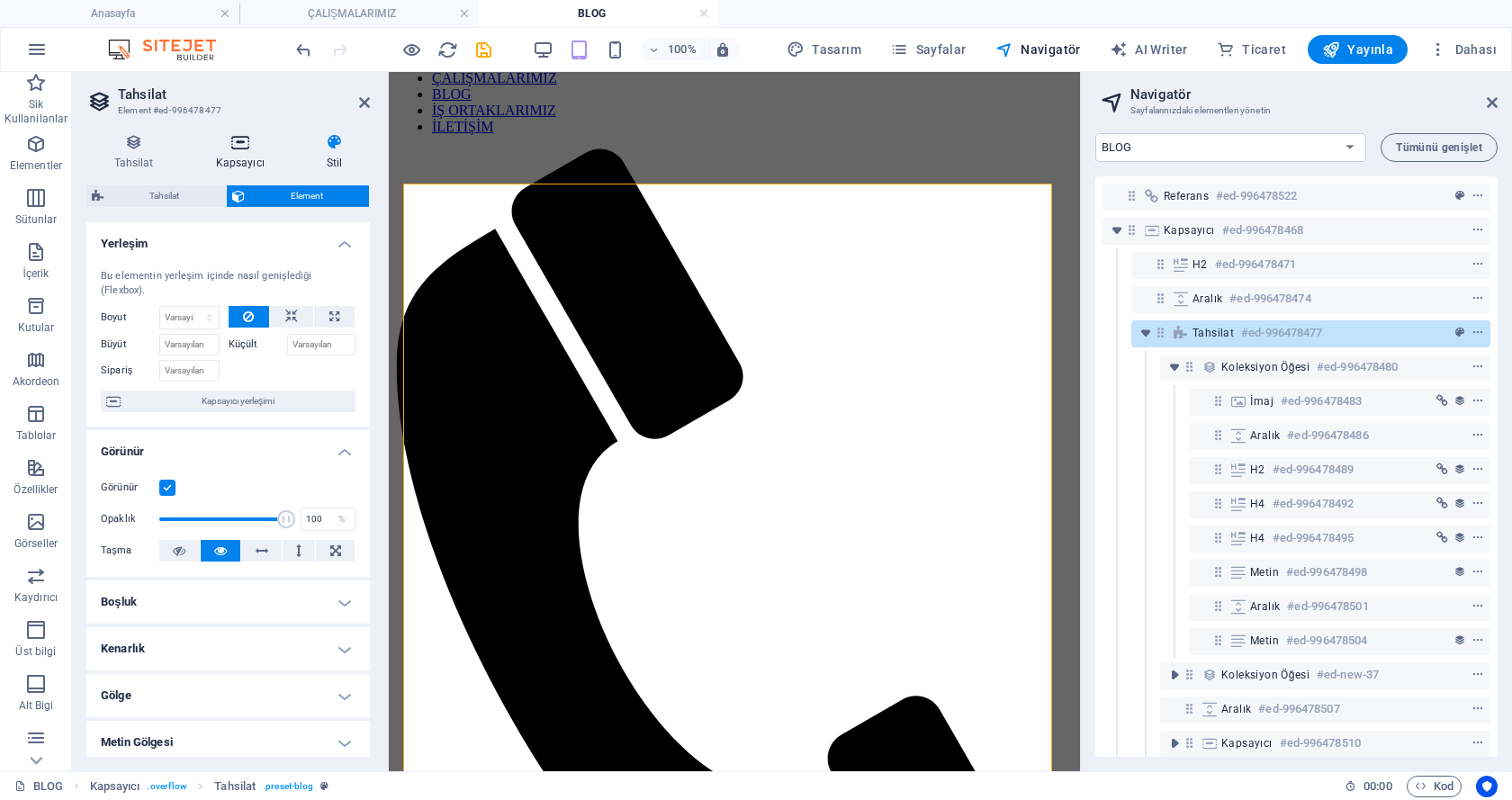
click at [234, 143] on icon at bounding box center [240, 142] width 103 height 18
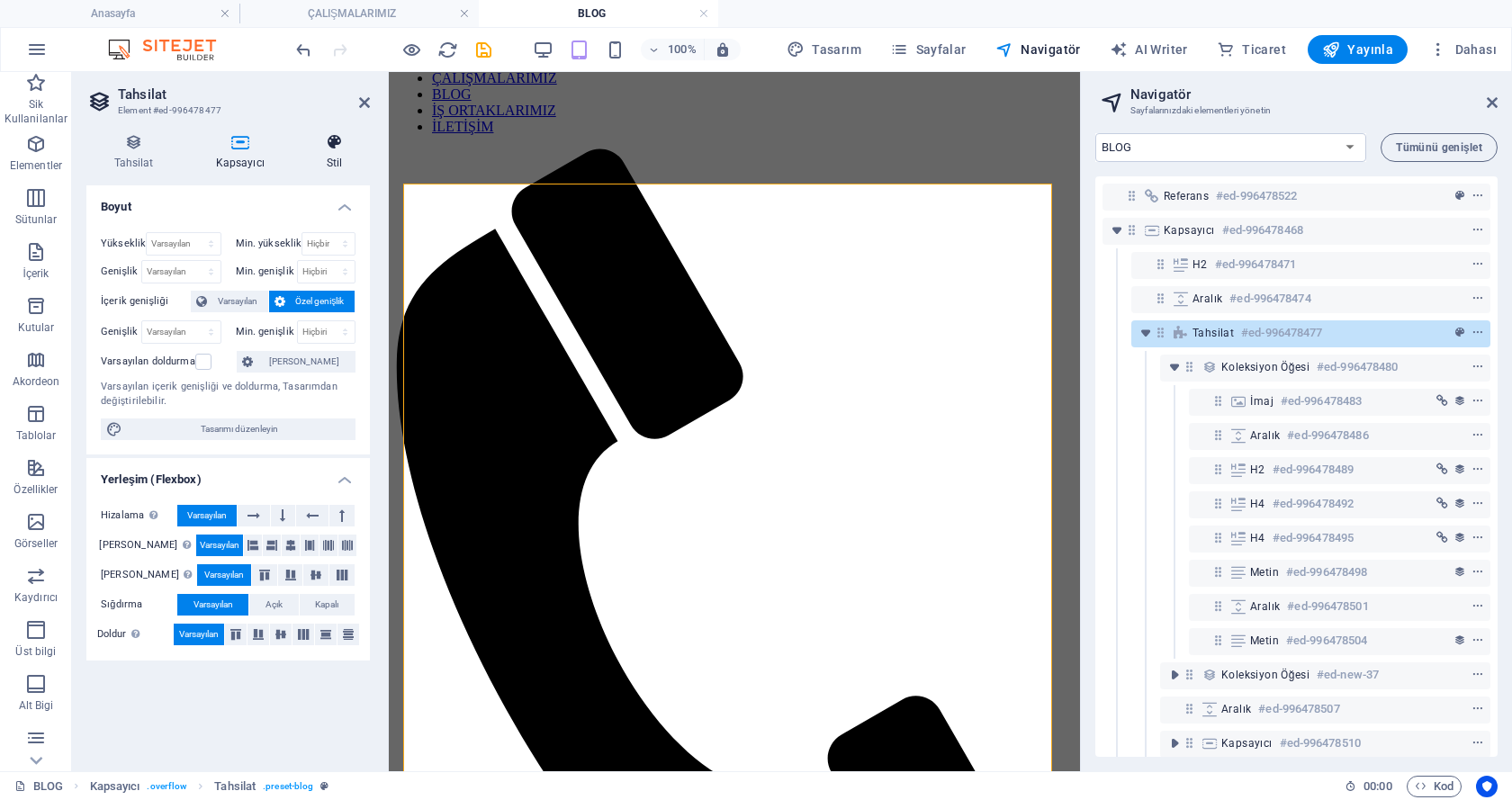
click at [341, 141] on icon at bounding box center [335, 142] width 71 height 18
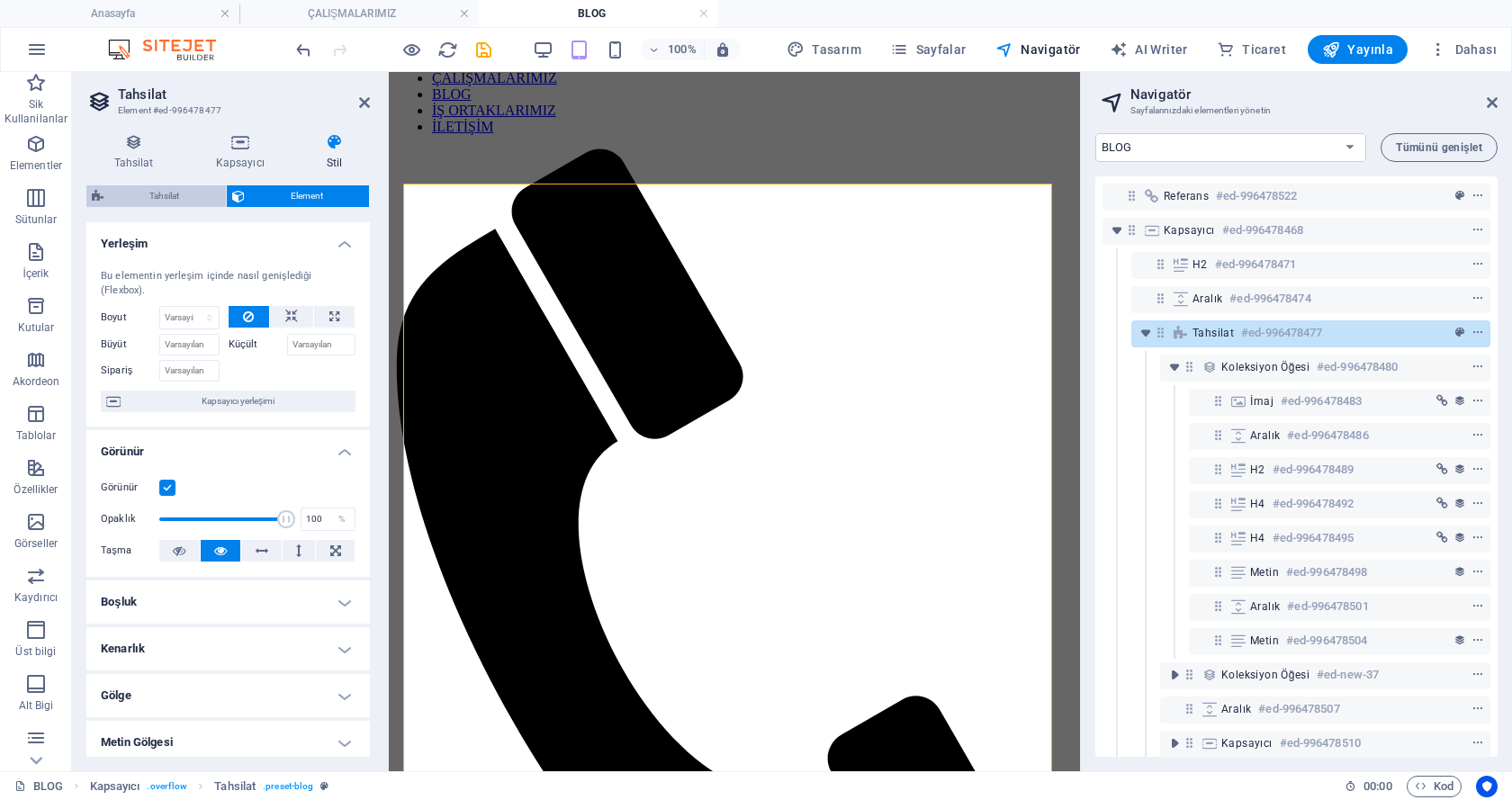
click at [207, 185] on span "Tahsilat" at bounding box center [164, 196] width 112 height 22
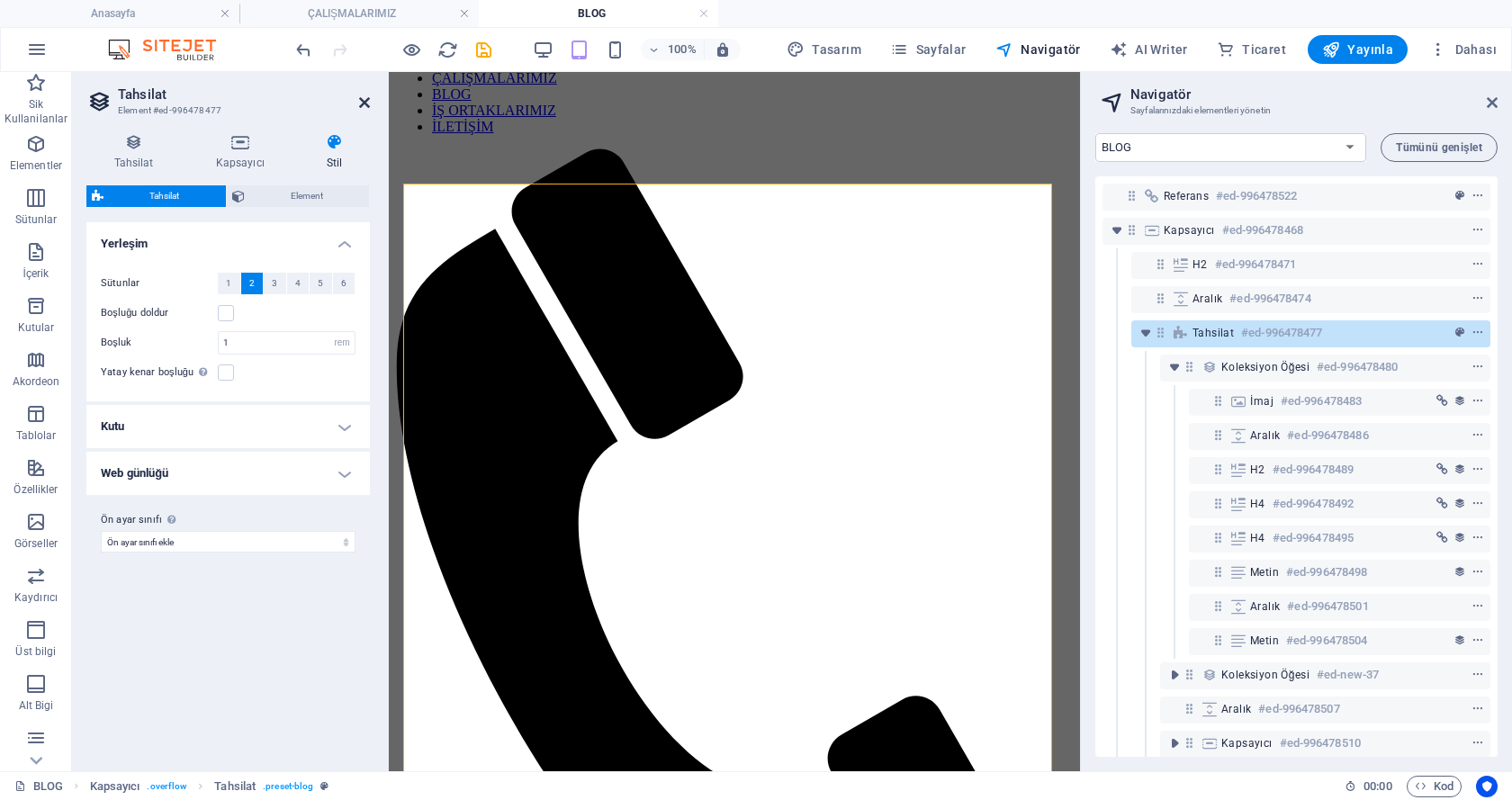
click at [365, 106] on icon at bounding box center [364, 102] width 10 height 14
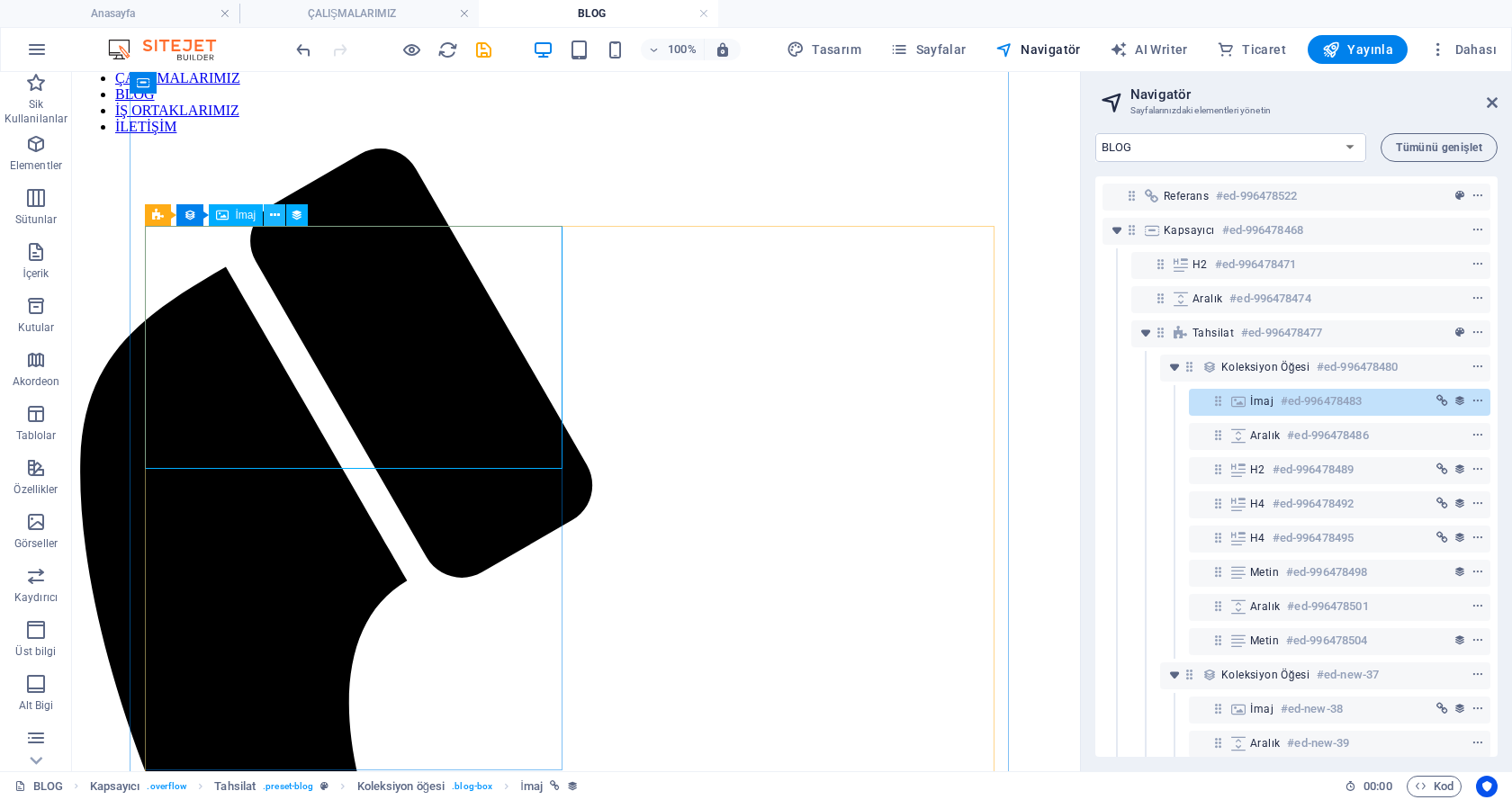
click at [278, 212] on icon at bounding box center [274, 215] width 10 height 19
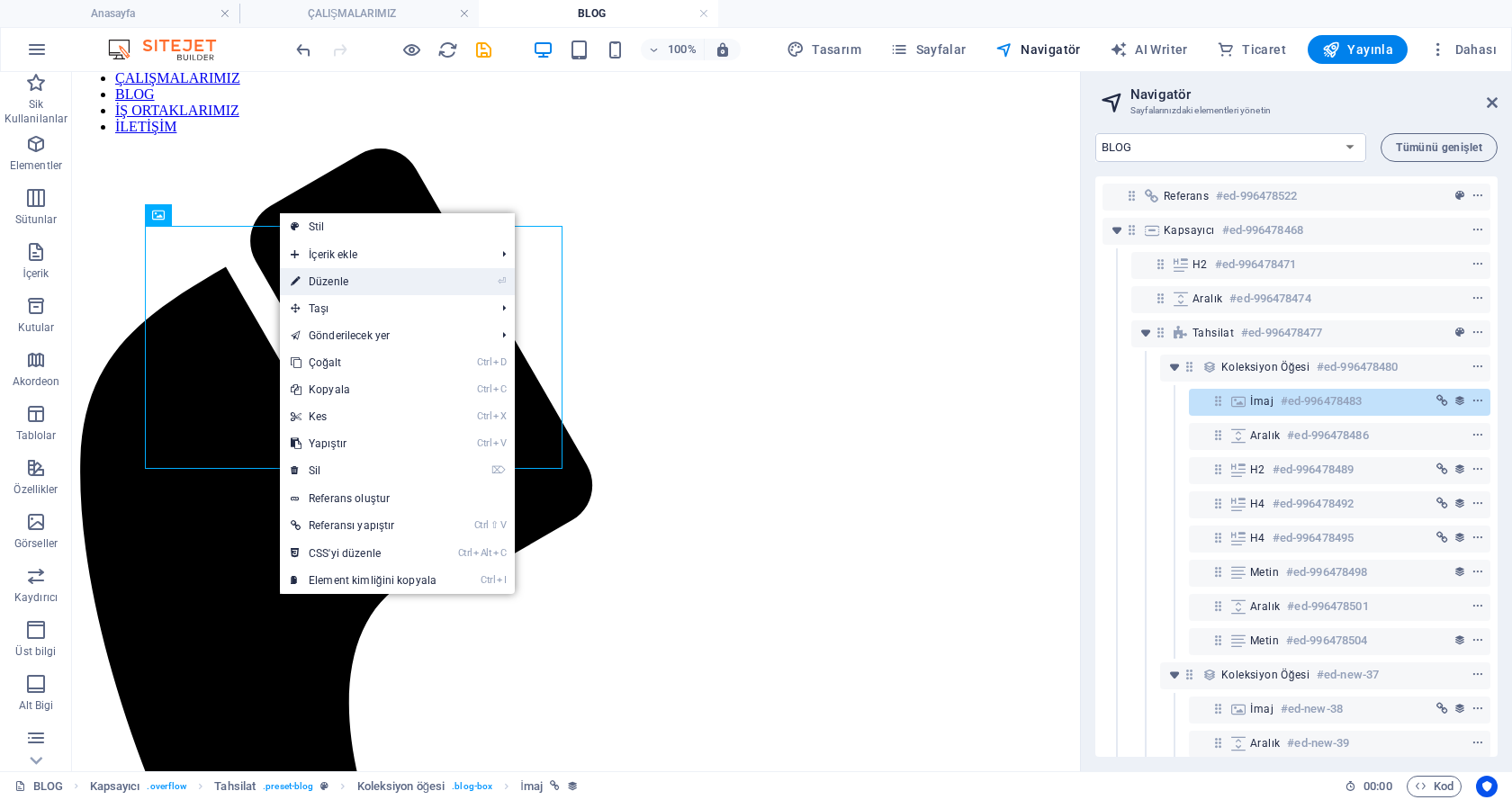
click at [352, 274] on link "⏎ Düzenle" at bounding box center [364, 281] width 167 height 27
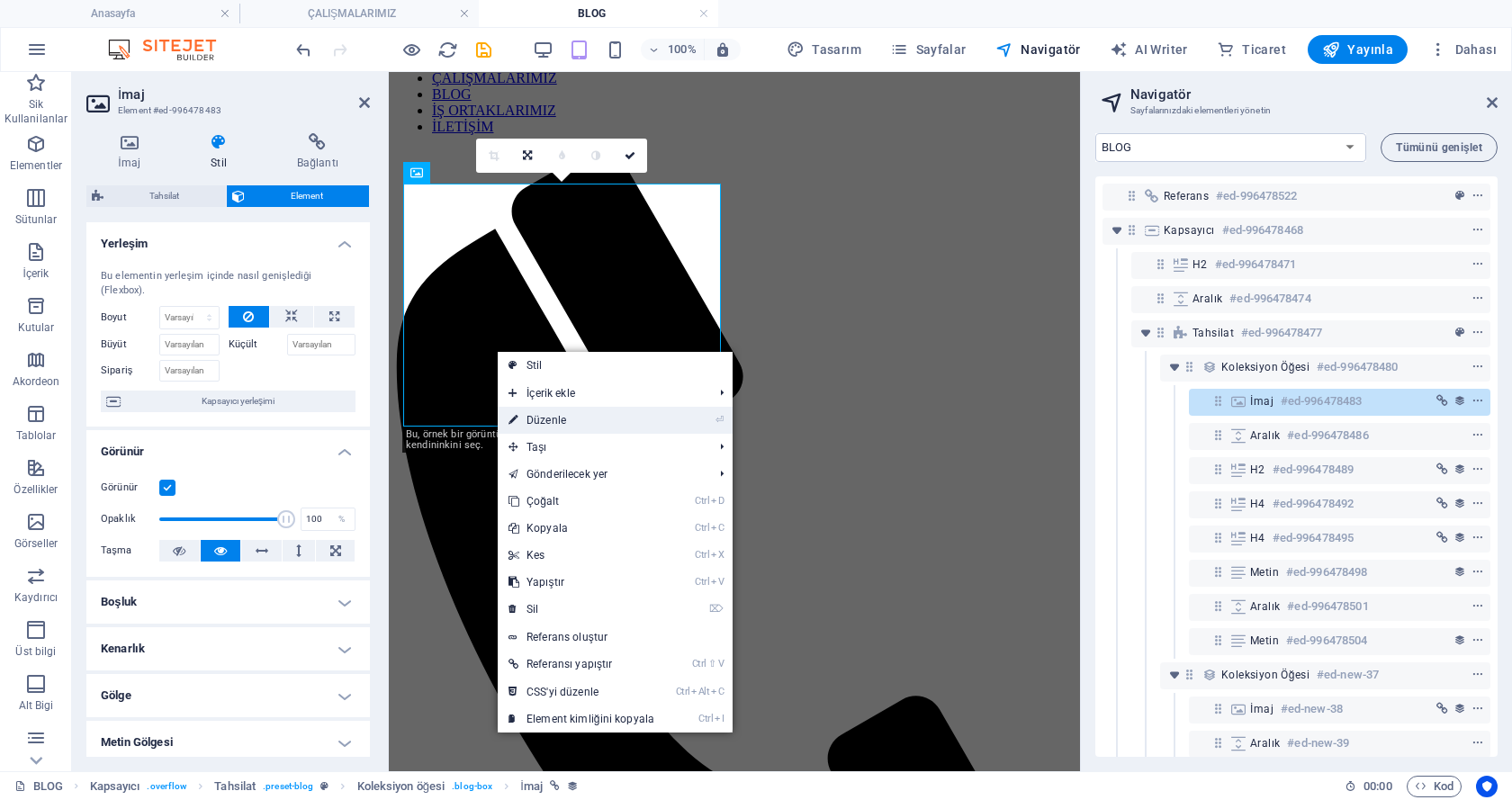
click at [599, 415] on link "⏎ Düzenle" at bounding box center [582, 420] width 167 height 27
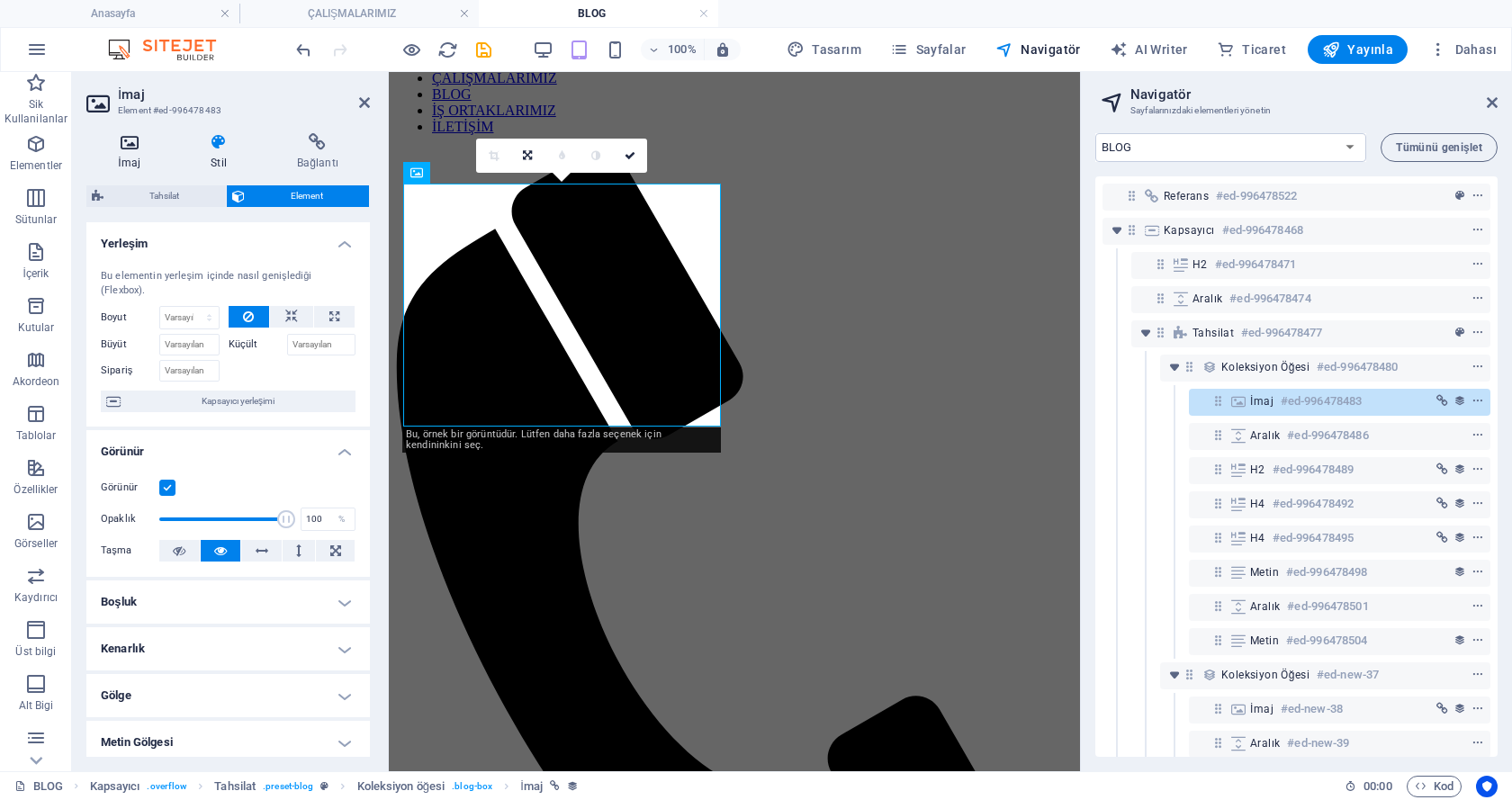
click at [144, 135] on icon at bounding box center [129, 142] width 86 height 18
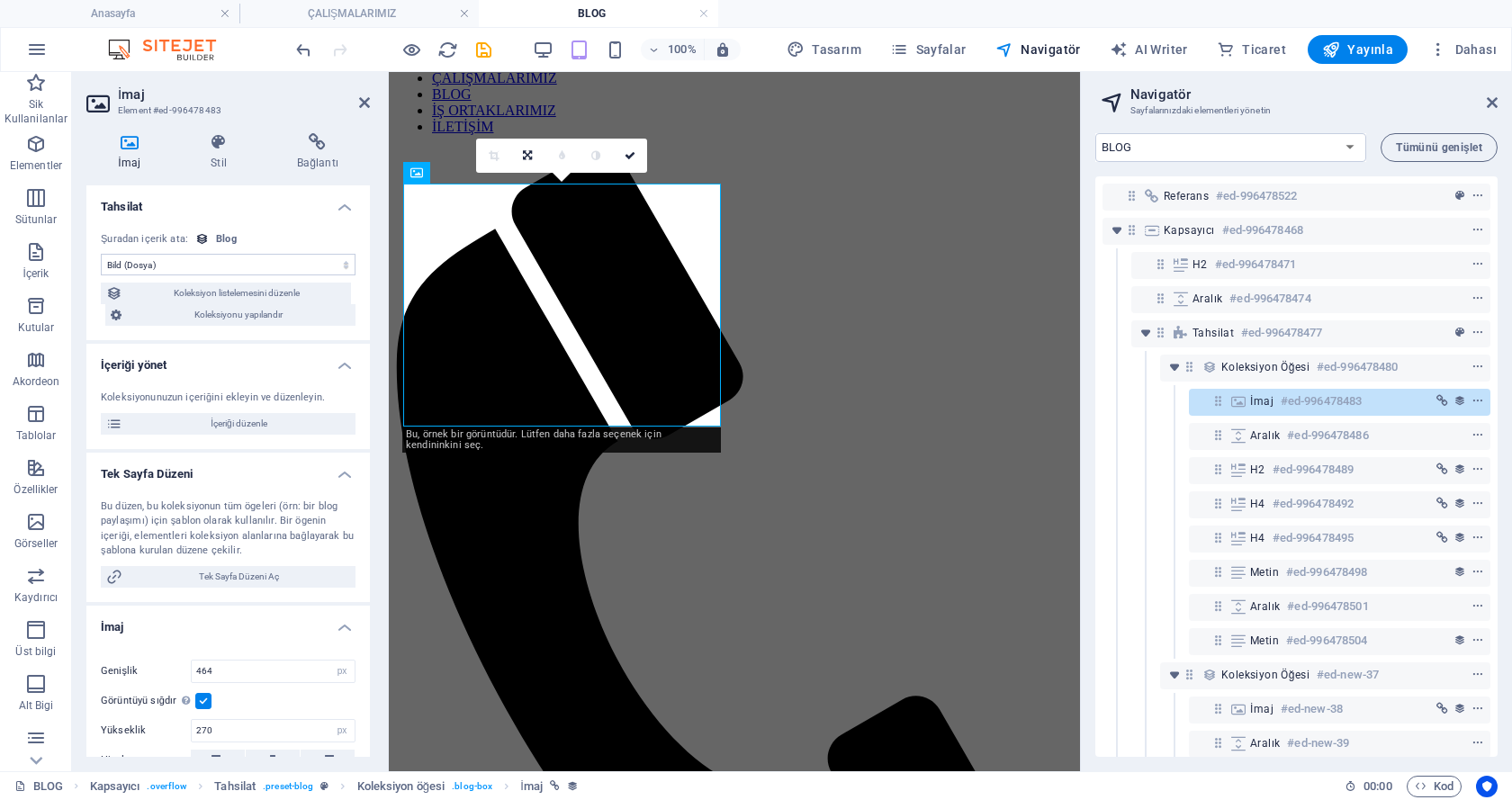
click at [160, 259] on select "Atama yok, içerik sabit kalıyor Oluşturulma zamanı (Tarih) Güncellenme zamanı (…" at bounding box center [227, 264] width 255 height 22
click at [167, 296] on span "Koleksiyon listelemesini düzenle" at bounding box center [237, 293] width 218 height 22
select select "columns.publishing_date_DESC"
select select "columns.status"
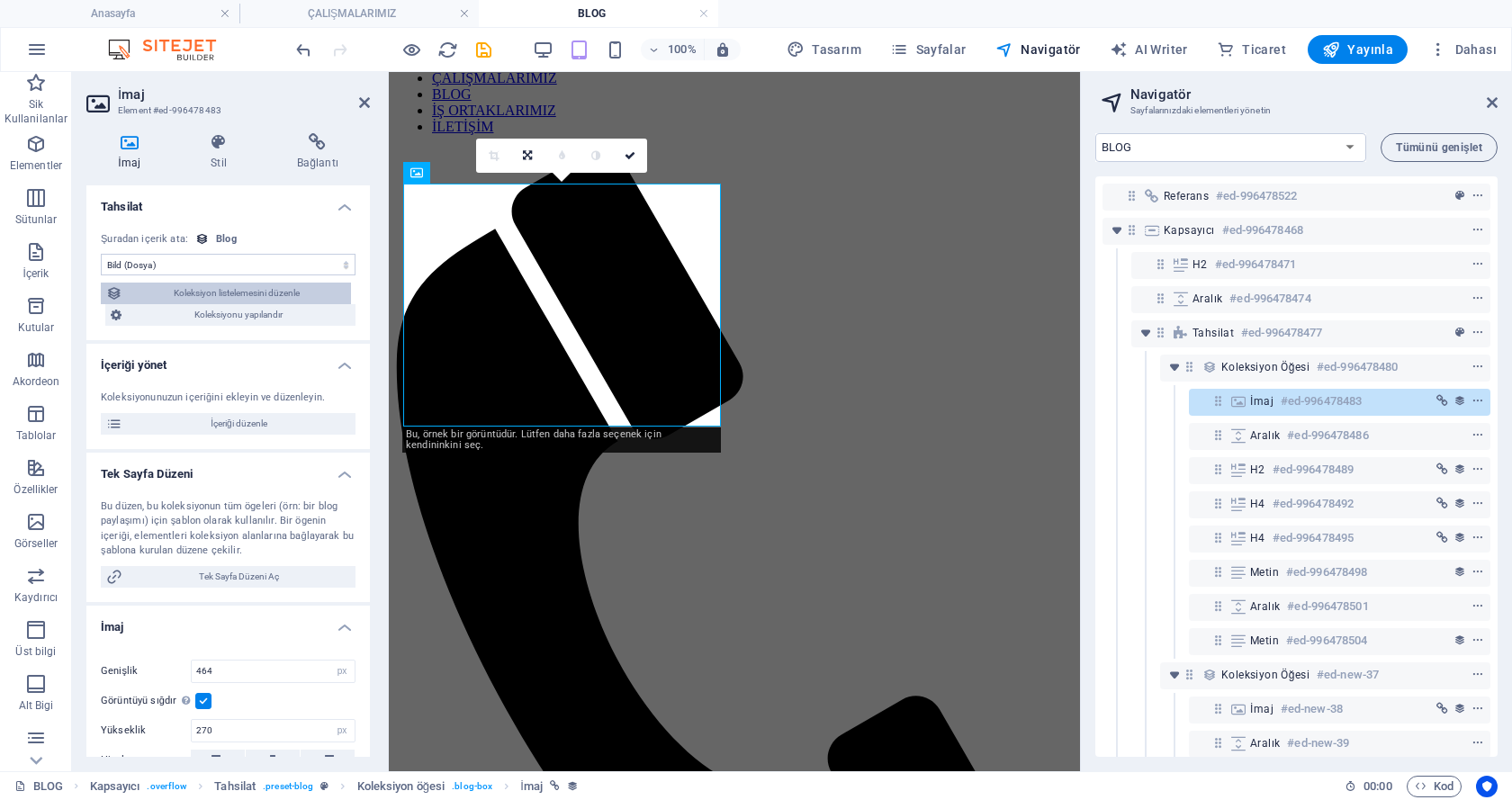
select select "columns.publishing_date"
select select "past"
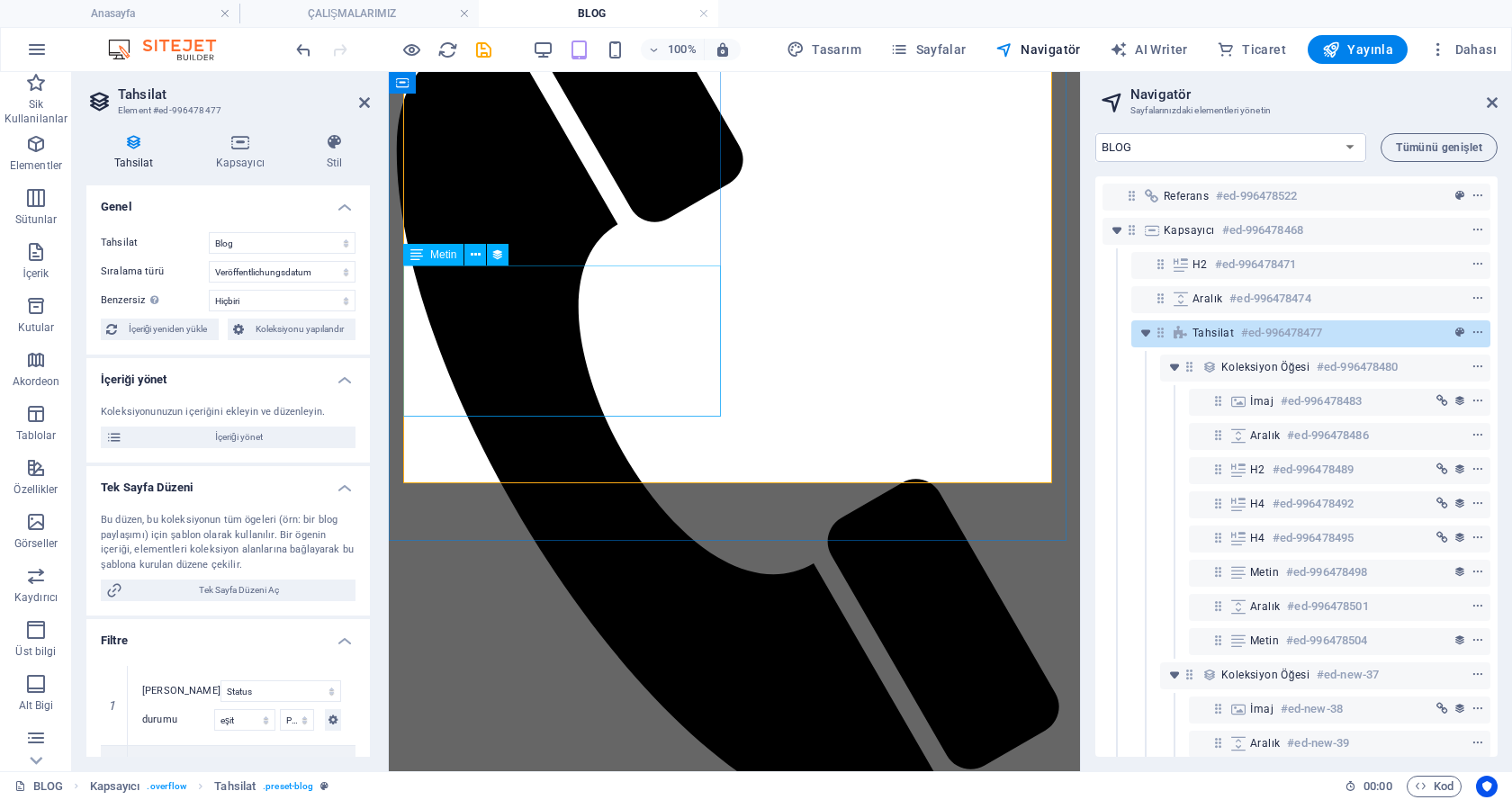
scroll to position [559, 0]
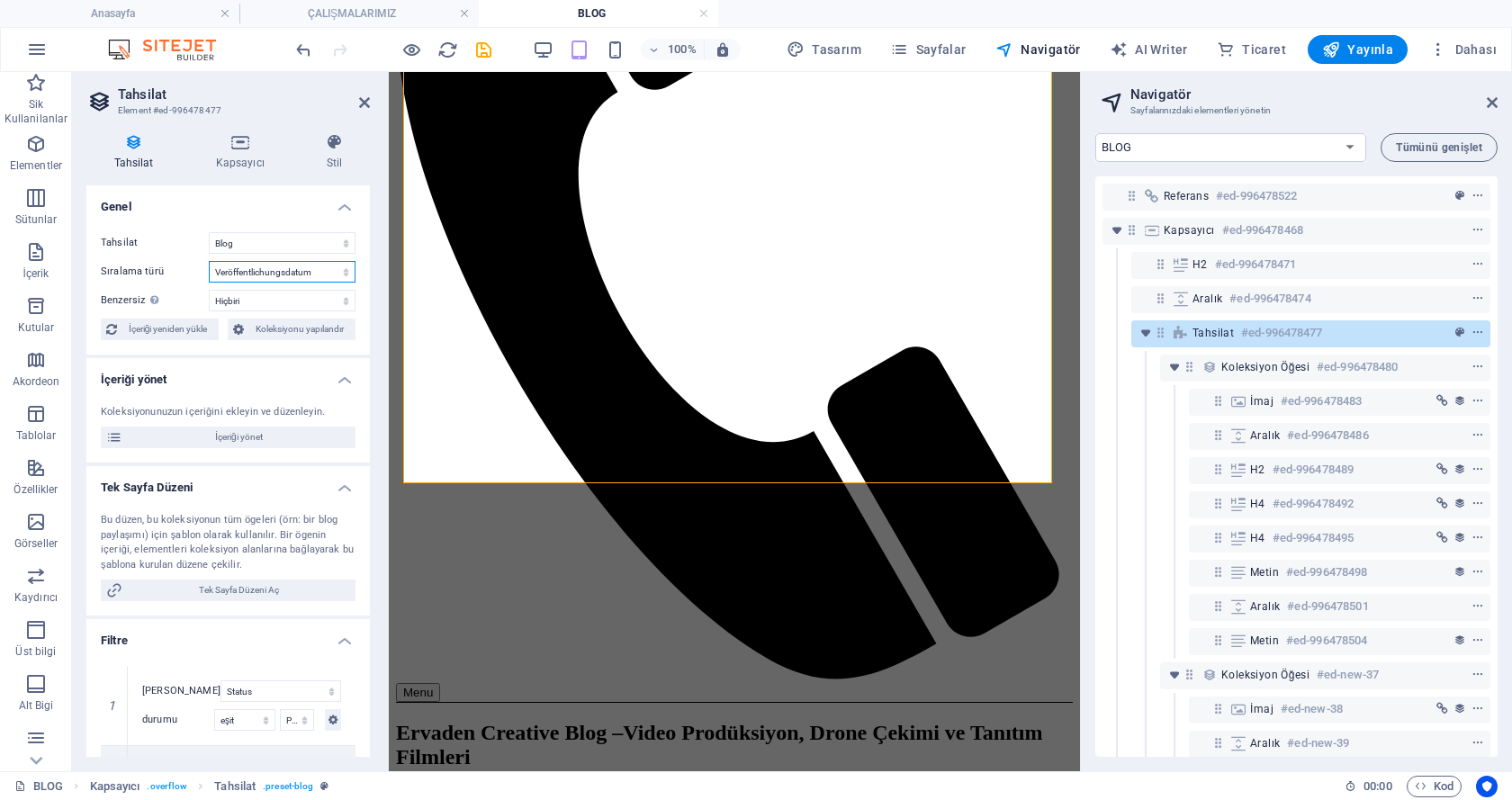
click at [258, 270] on select "Oluşturulma zamanı (artan) Oluşturulma zamanı (azalan) Güncellenme zamanı (arta…" at bounding box center [282, 272] width 147 height 22
select select "createdAt_ASC"
click at [209, 261] on select "Oluşturulma zamanı (artan) Oluşturulma zamanı (azalan) Güncellenme zamanı (arta…" at bounding box center [282, 272] width 147 height 22
select select "columns.status"
select select "columns.publishing_date"
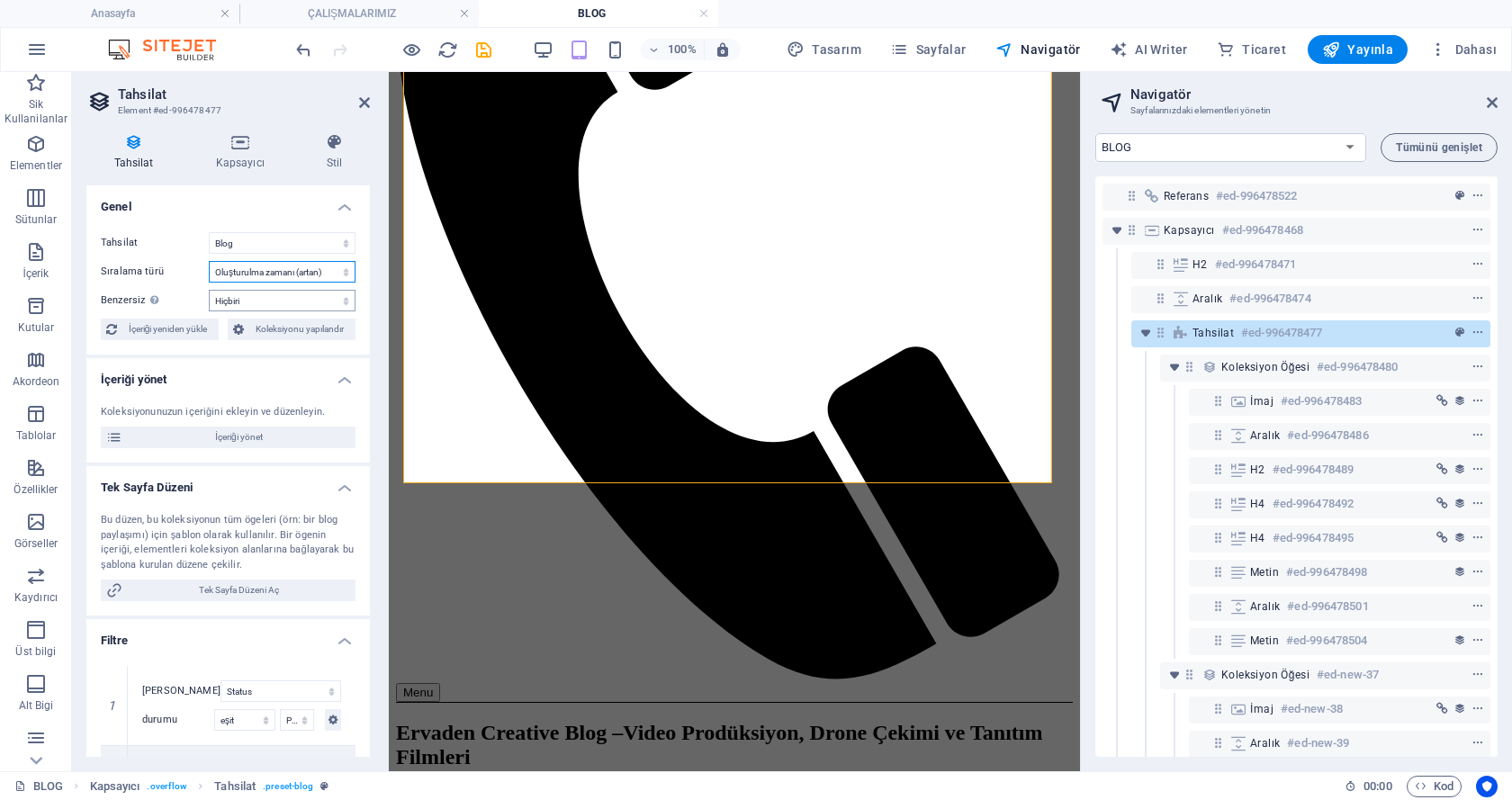
select select "past"
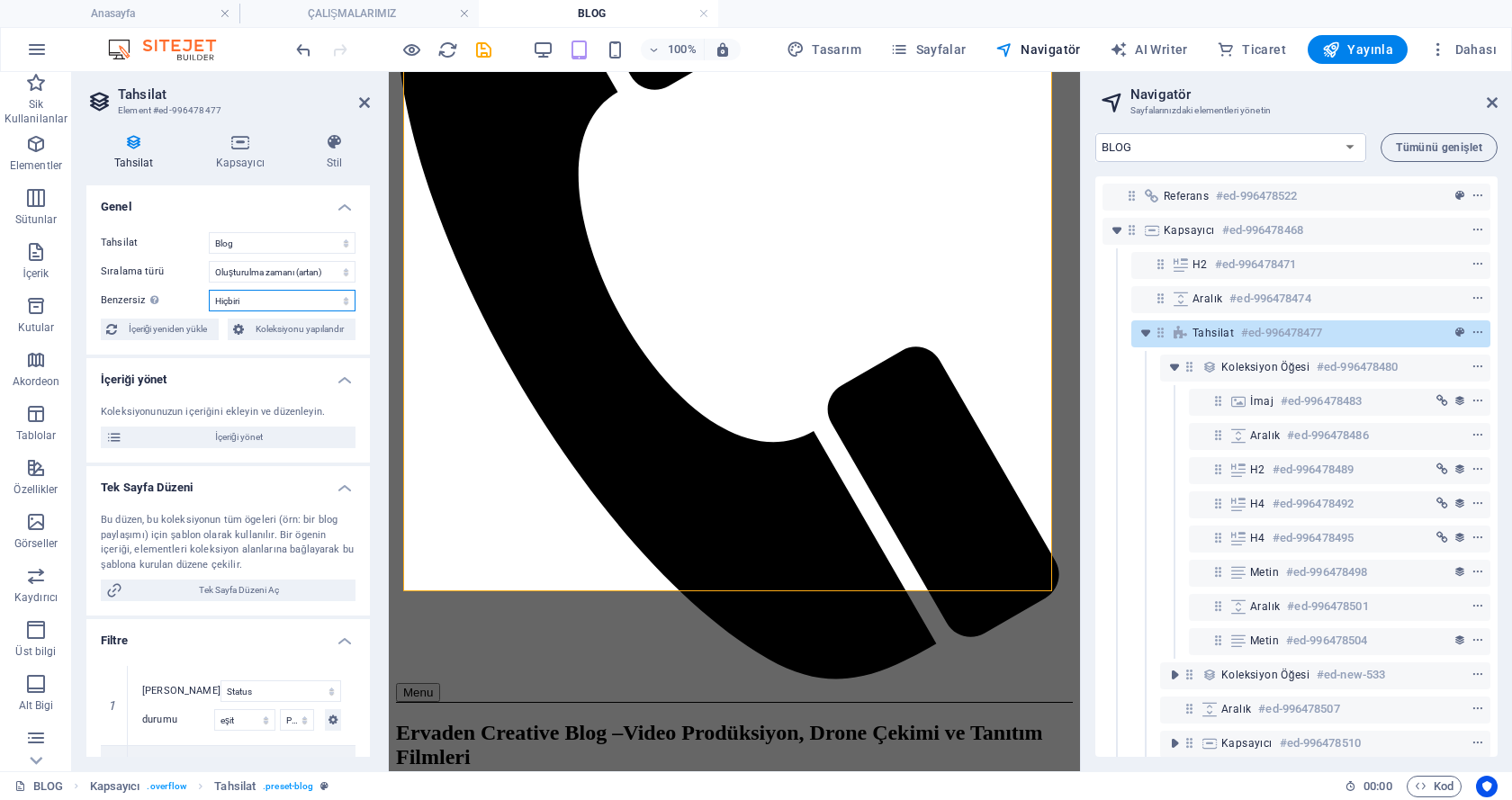
click at [249, 299] on select "Hiçbiri Name Slug Beschreibung Content Kategorie Autor Bild Veröffentlichungsda…" at bounding box center [282, 300] width 147 height 22
click at [189, 435] on span "İçeriği yönet" at bounding box center [239, 437] width 223 height 22
select select
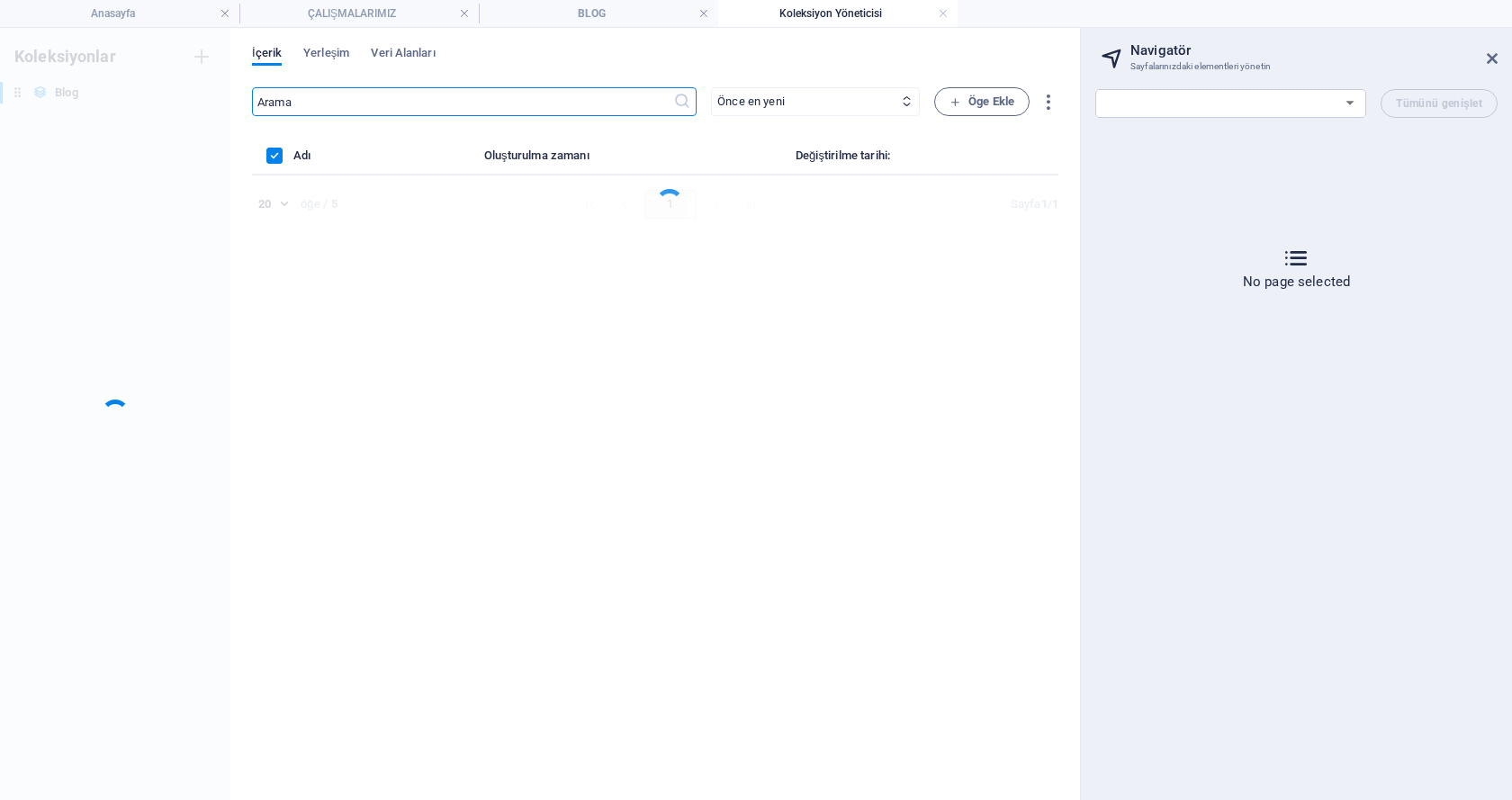
scroll to position [0, 0]
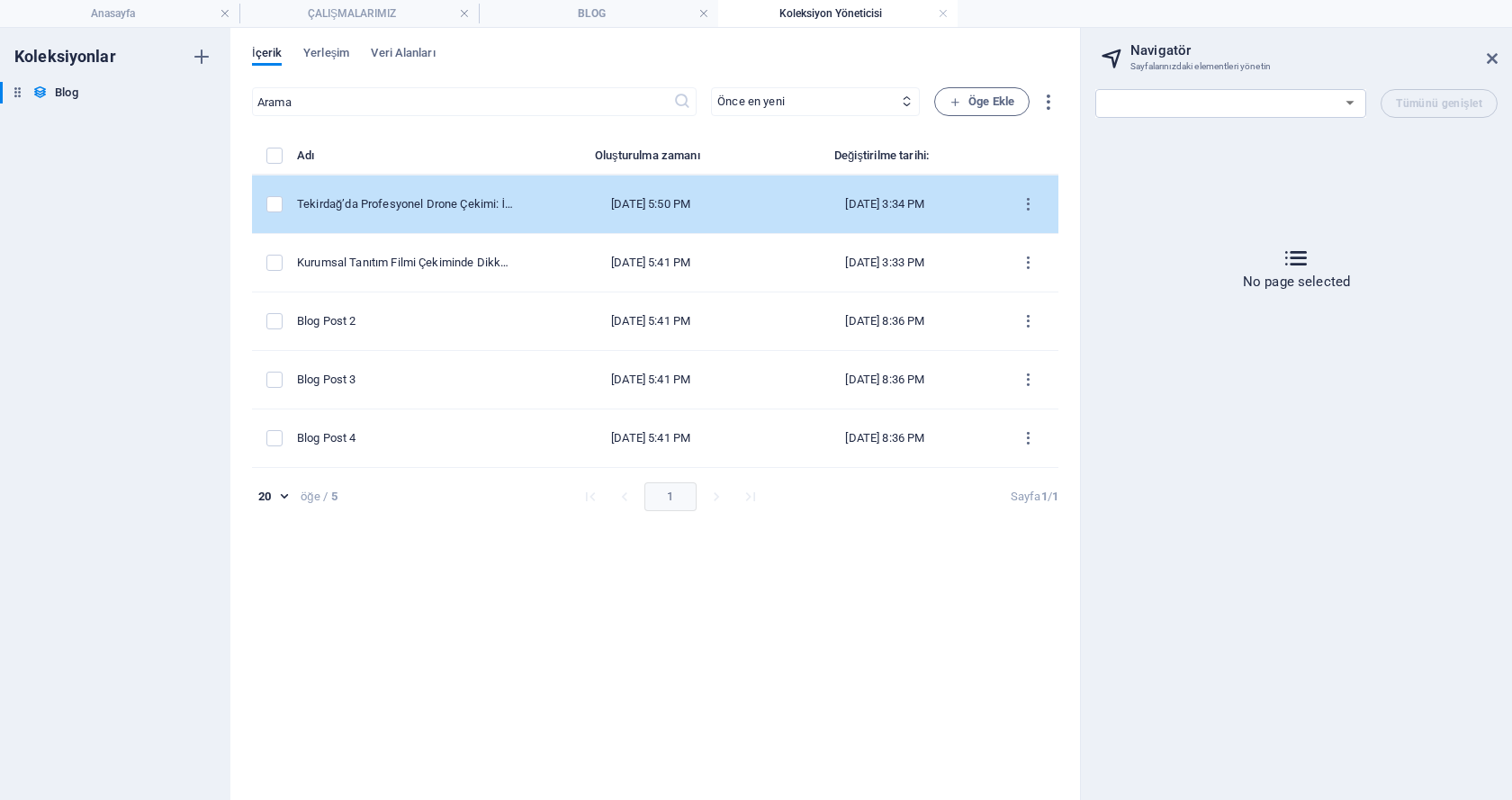
click at [982, 203] on div "[DATE] 3:34 PM" at bounding box center [884, 204] width 196 height 16
select select "Category 1"
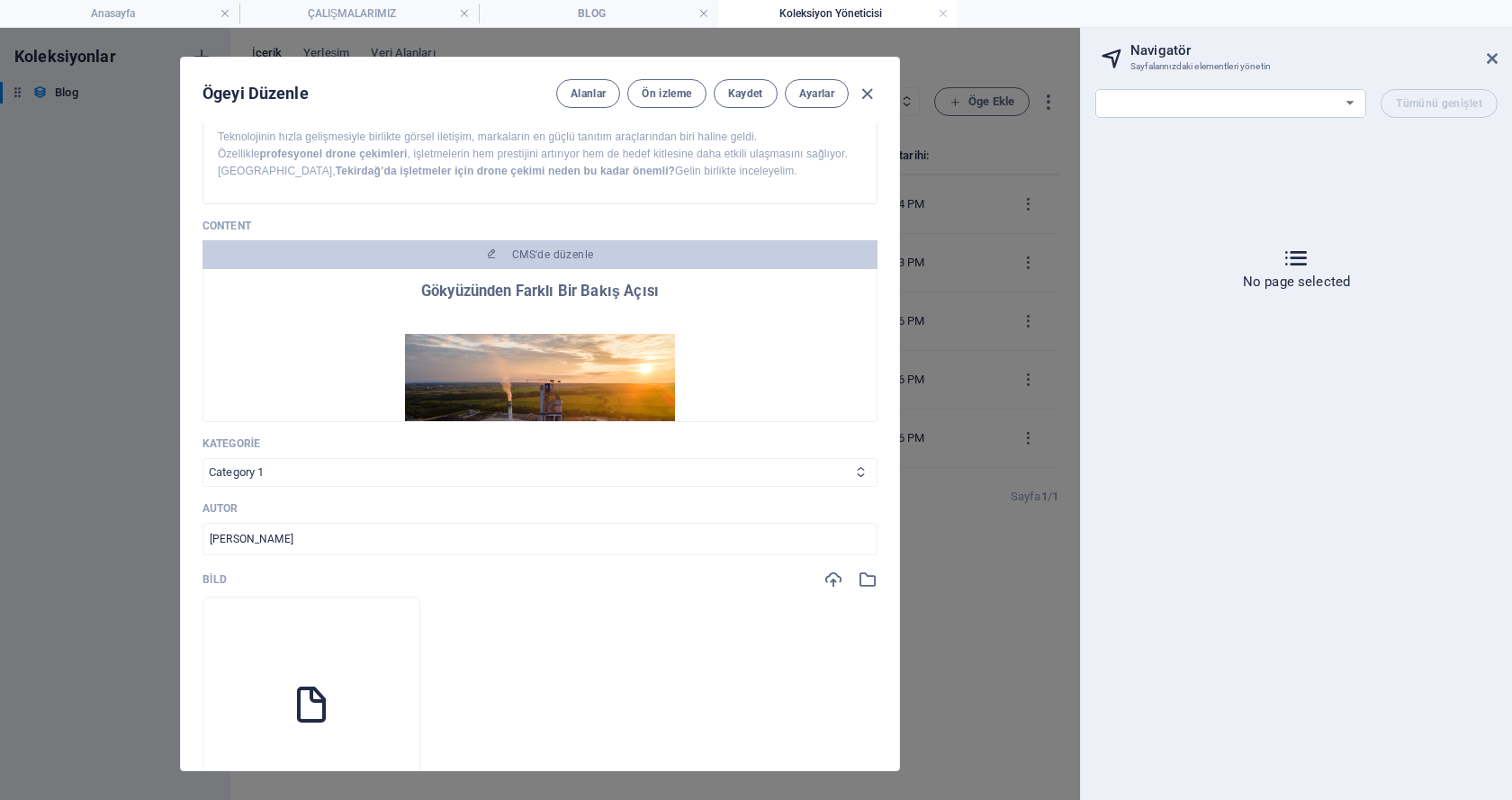
scroll to position [420, 0]
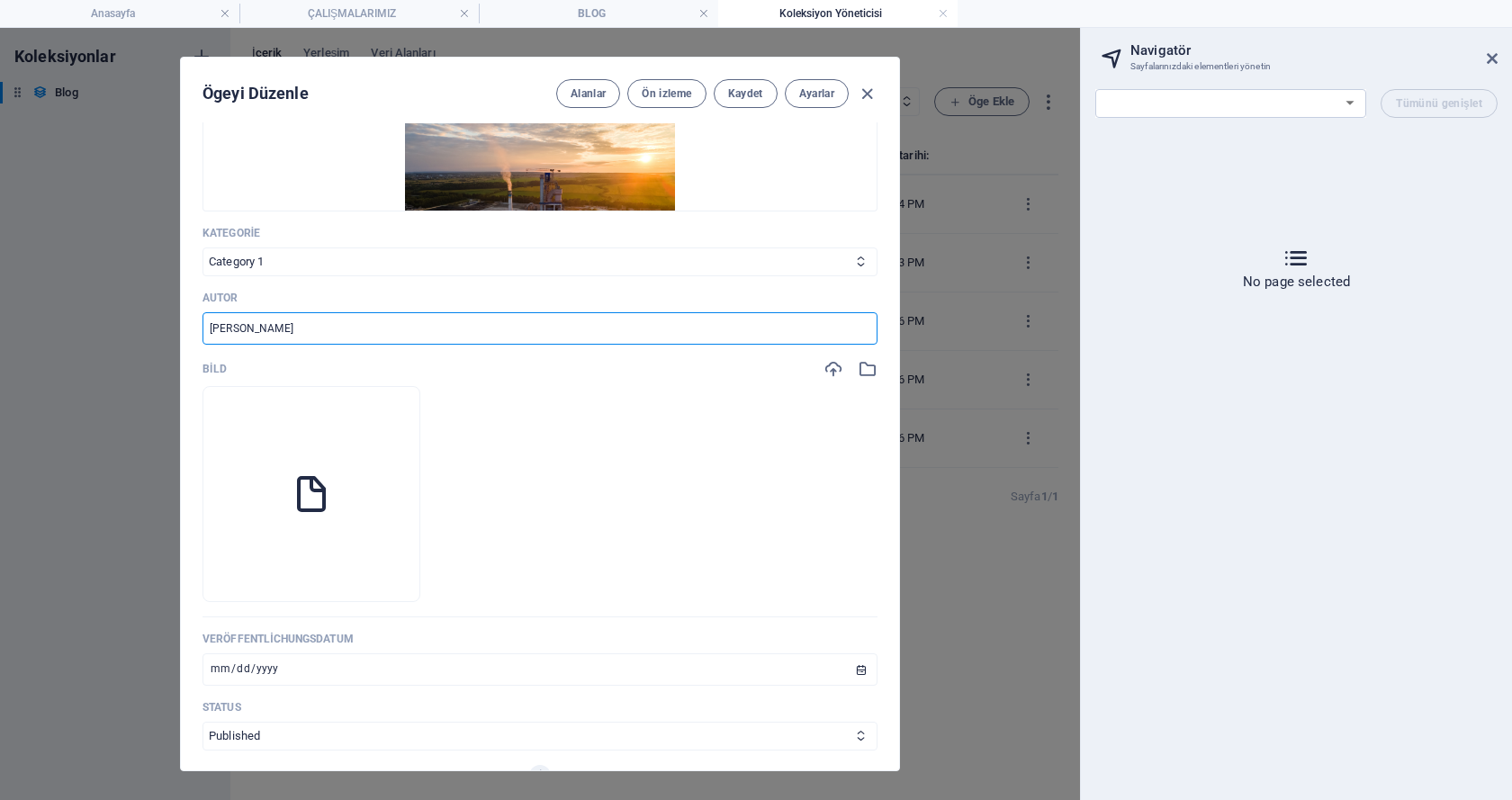
drag, startPoint x: 315, startPoint y: 327, endPoint x: 169, endPoint y: 312, distance: 146.8
click at [169, 312] on div "Ögeyi Düzenle Alanlar Ön izleme Kaydet Ayarlar Name Tekirdağ’da Profesyonel Dro…" at bounding box center [539, 415] width 1080 height 773
type input "o"
type input "[PERSON_NAME]"
drag, startPoint x: 224, startPoint y: 362, endPoint x: 199, endPoint y: 367, distance: 25.5
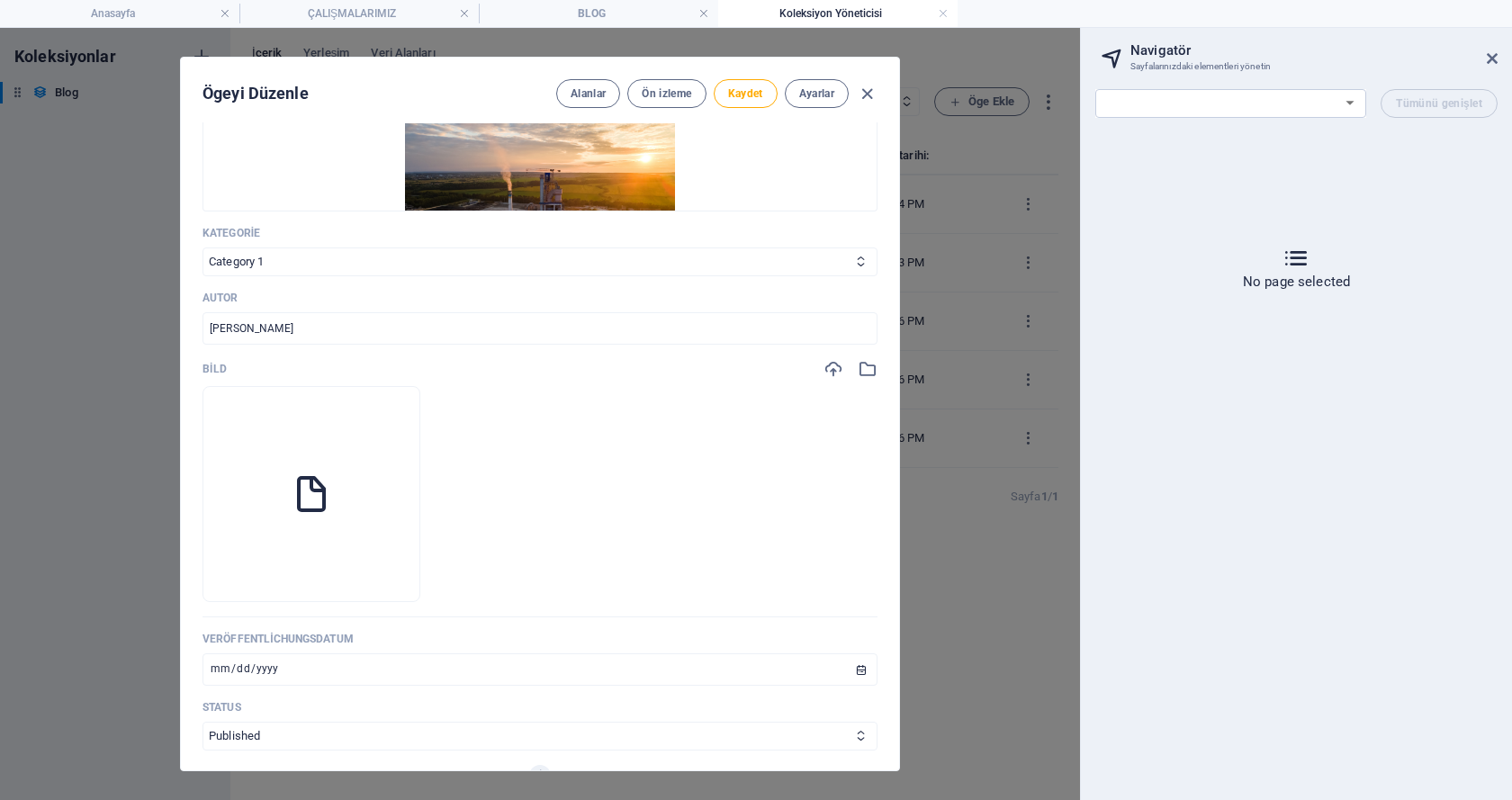
click at [199, 367] on div "Name Tekirdağ’da Profesyonel Drone Çekimi: İşletmeler İçin Neden Önemli? ​ Slug…" at bounding box center [539, 446] width 718 height 648
copy p "Bild"
click at [834, 369] on icon "button" at bounding box center [833, 369] width 20 height 20
drag, startPoint x: 371, startPoint y: 637, endPoint x: 195, endPoint y: 644, distance: 176.1
click at [195, 644] on div "Name Tekirdağ’da Profesyonel Drone Çekimi: İşletmeler İçin Neden Önemli? ​ Slug…" at bounding box center [539, 446] width 718 height 648
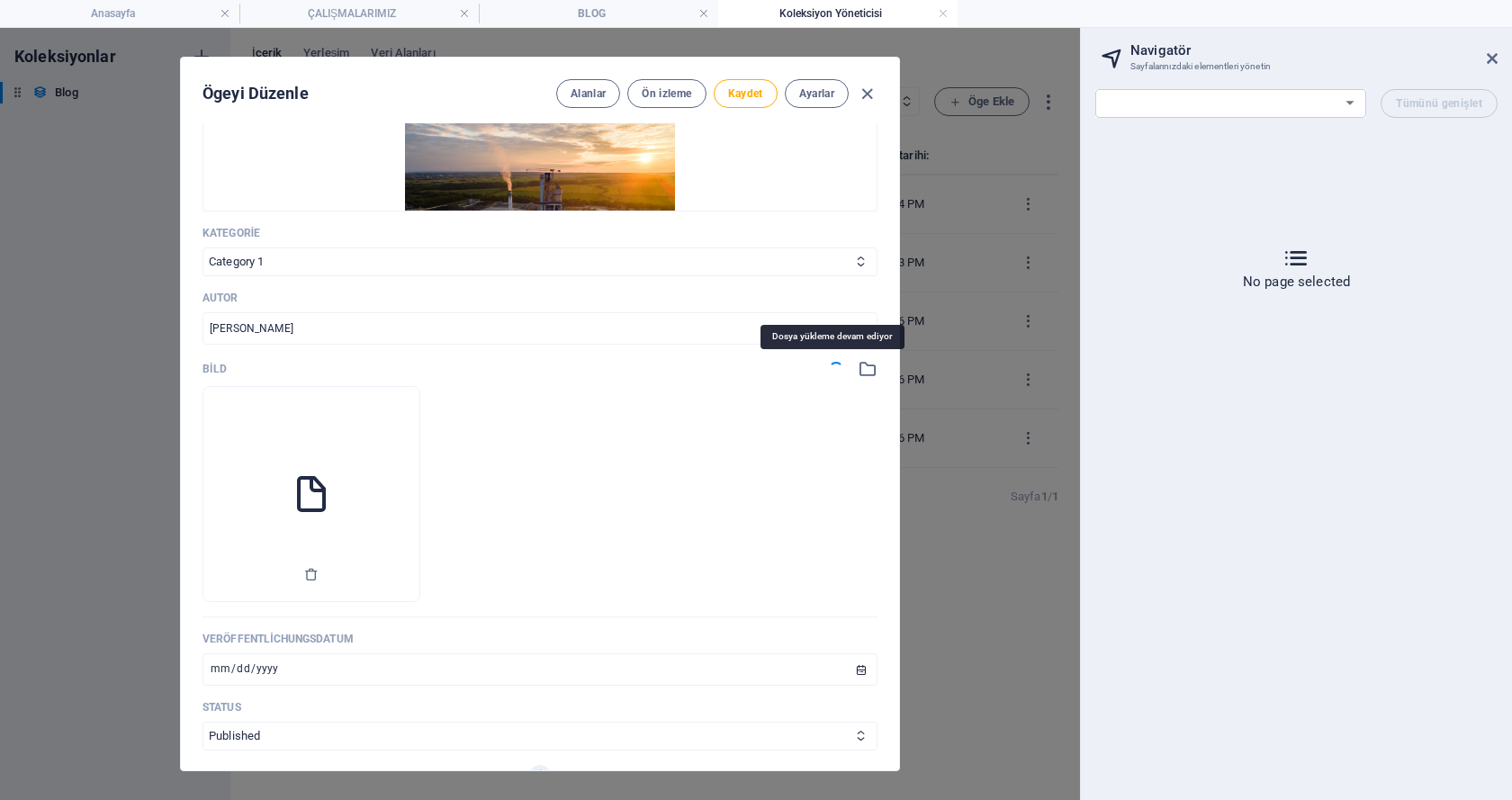
copy p "Veröffentlichungsdatum"
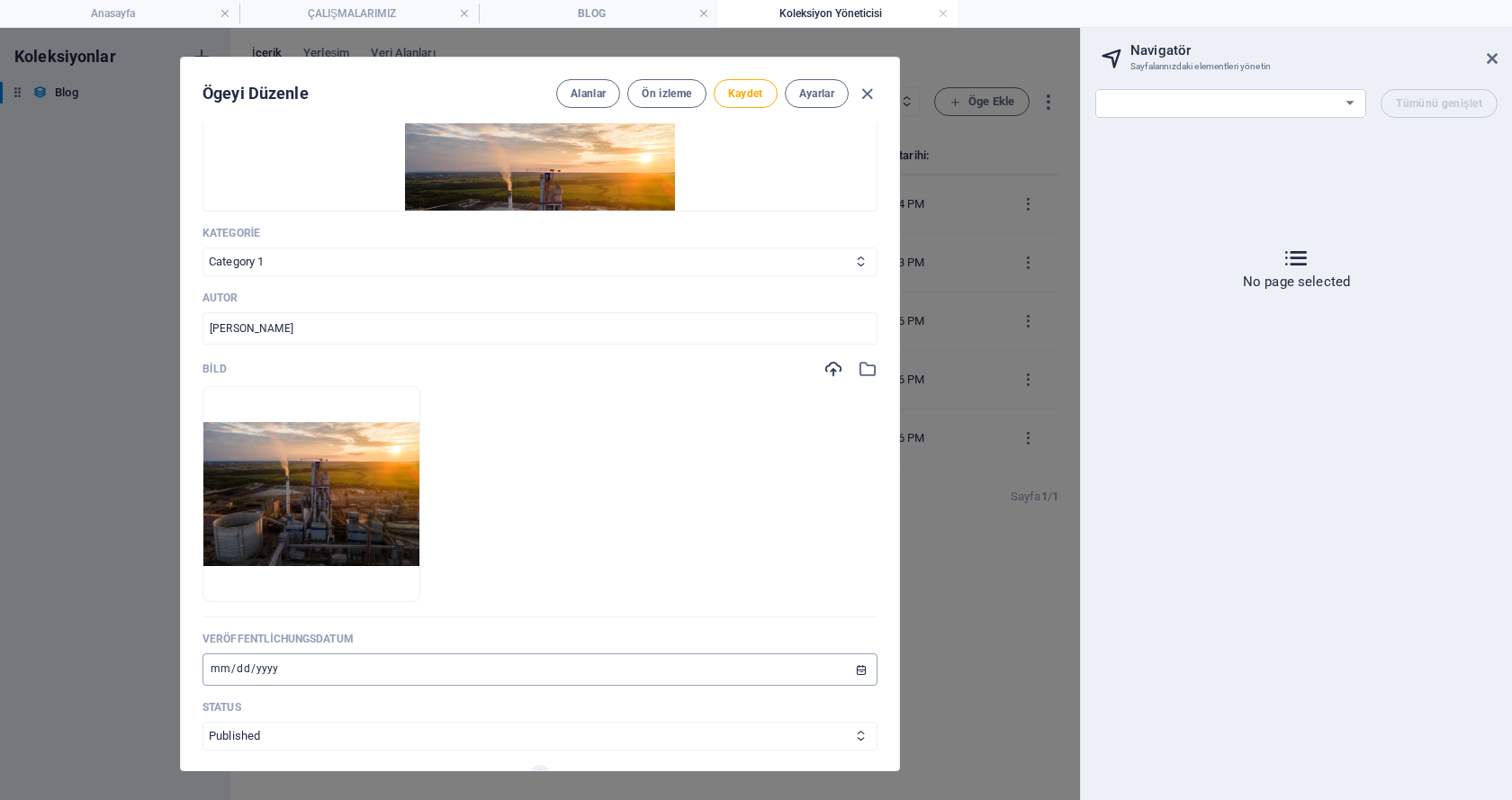
click at [853, 672] on input "2019-09-15" at bounding box center [539, 669] width 675 height 32
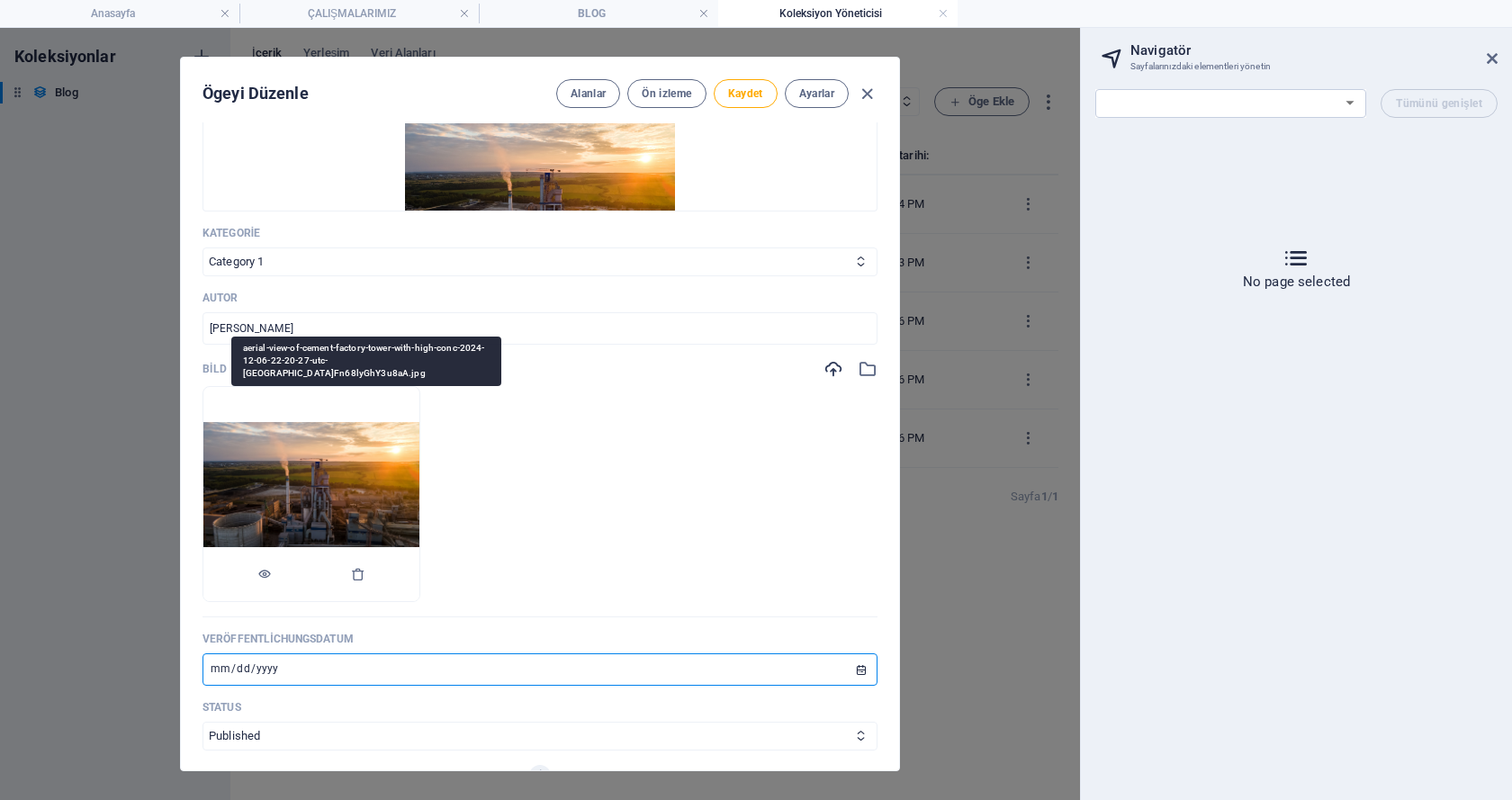
type input "[DATE]"
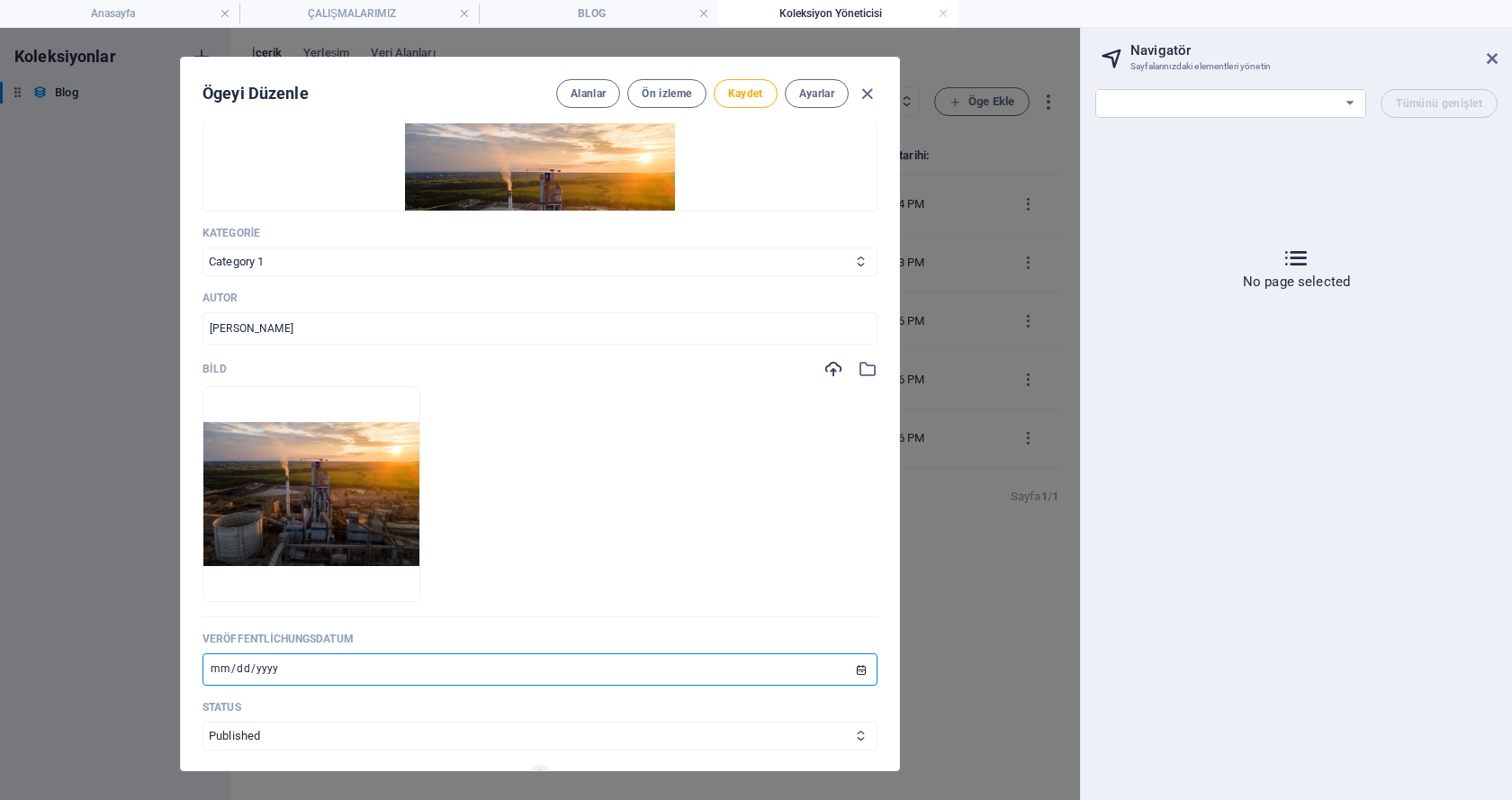
click at [452, 622] on div "Name Tekirdağ’da Profesyonel Drone Çekimi: İşletmeler İçin Neden Önemli? ​ Slug…" at bounding box center [539, 276] width 675 height 1121
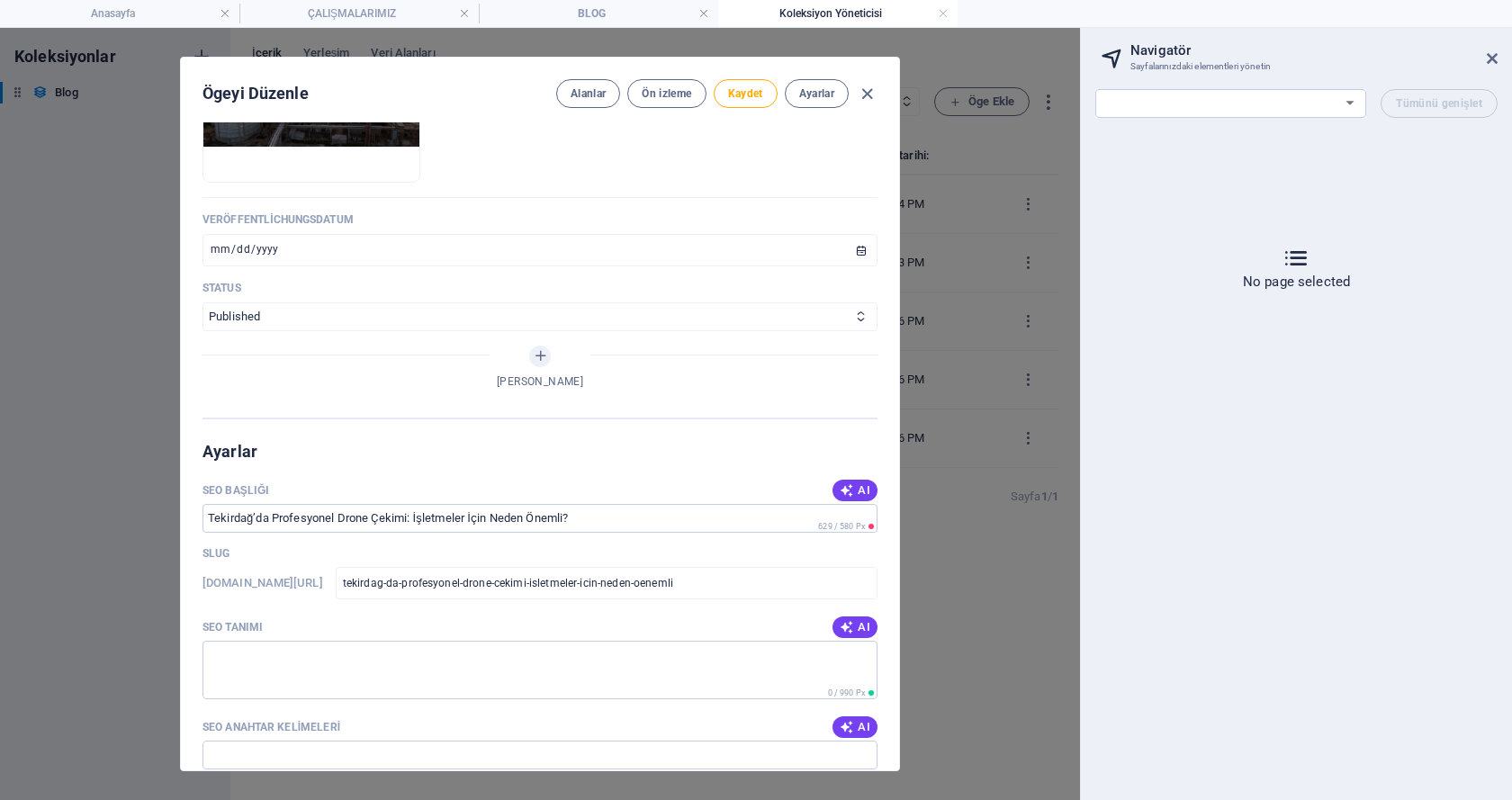
scroll to position [1050, 0]
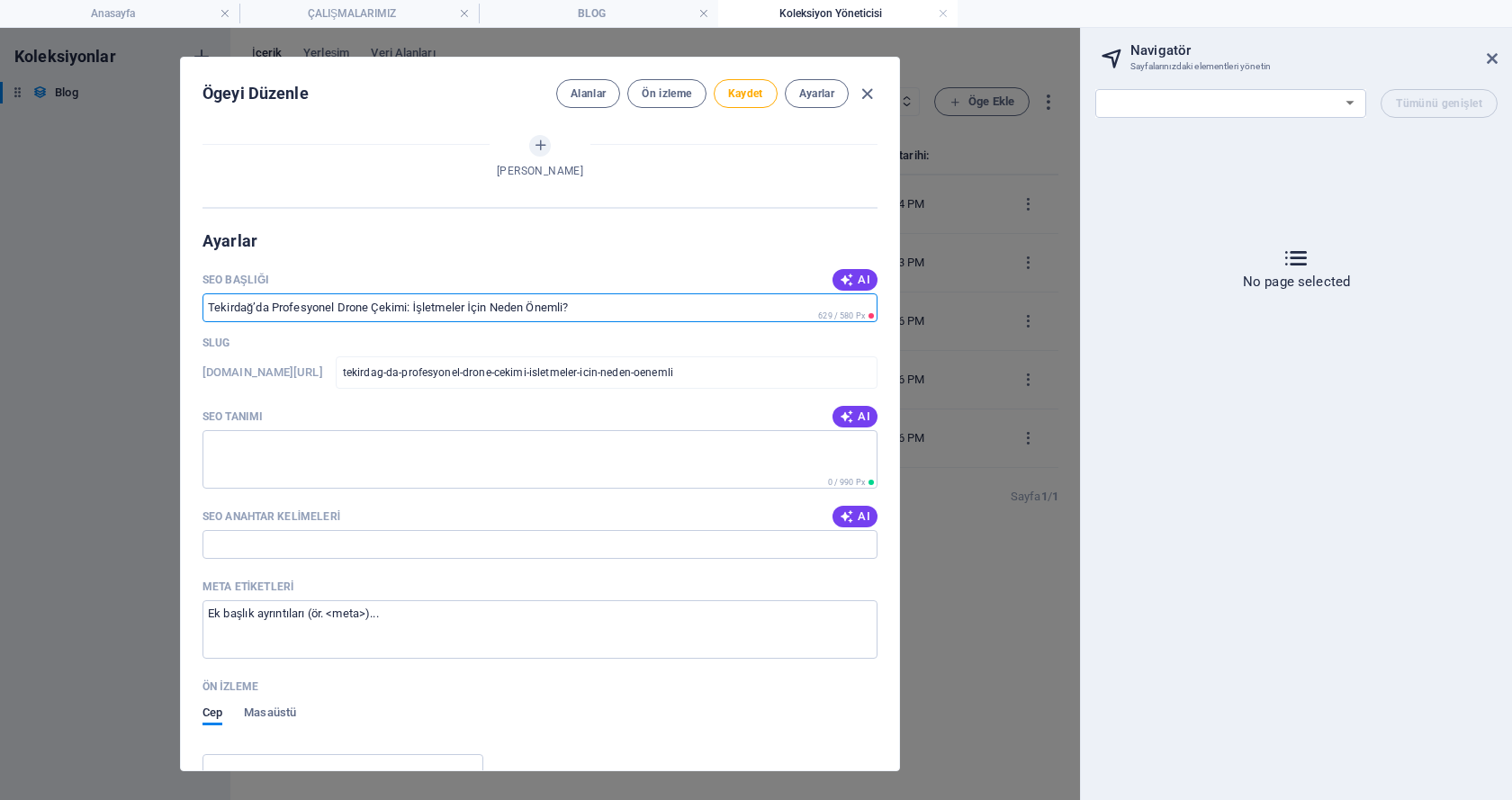
drag, startPoint x: 527, startPoint y: 308, endPoint x: 221, endPoint y: 313, distance: 306.0
click at [221, 313] on input "SEO Başlığı" at bounding box center [539, 307] width 675 height 29
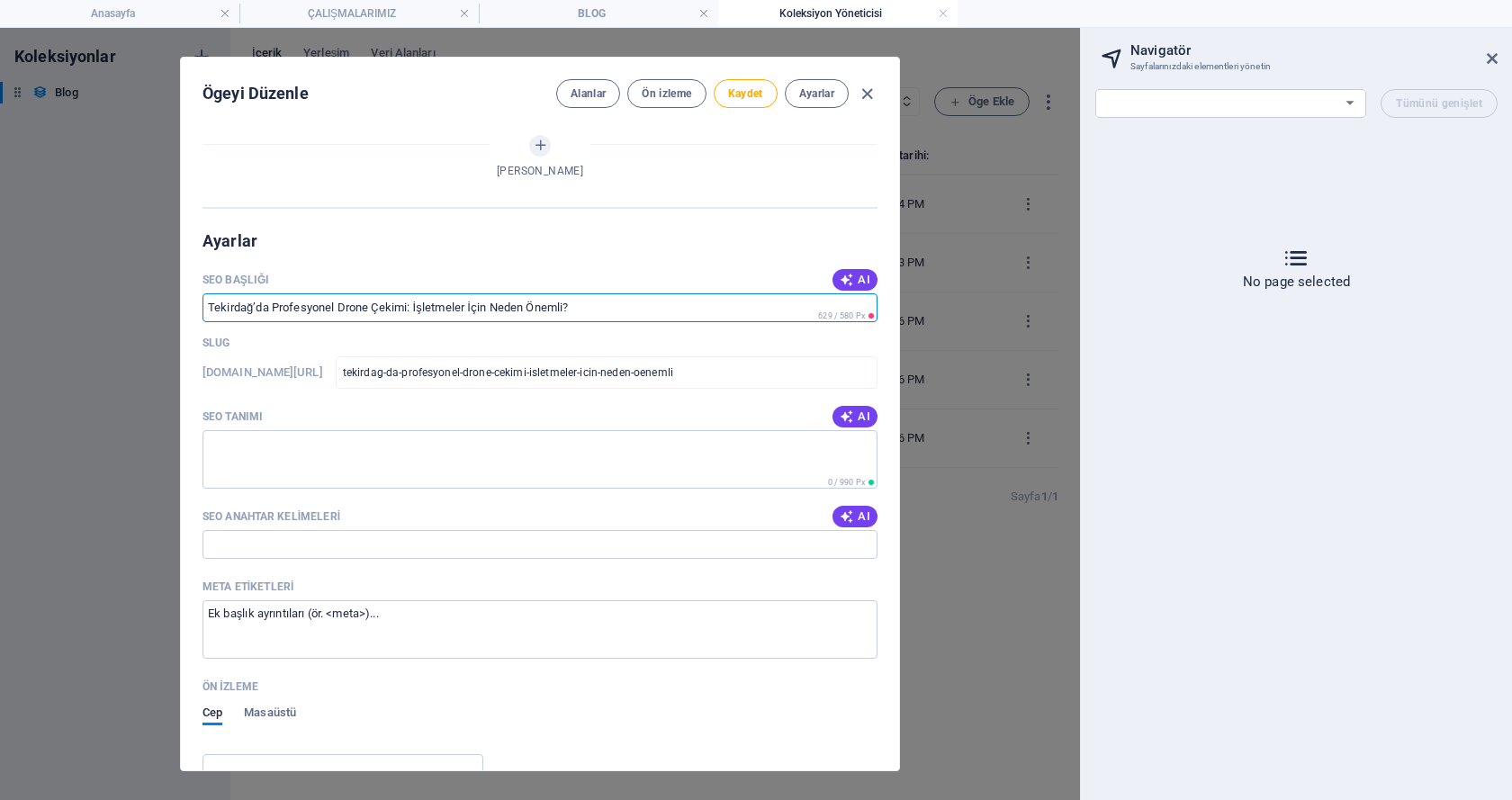
drag, startPoint x: 209, startPoint y: 303, endPoint x: 537, endPoint y: 297, distance: 328.1
click at [502, 297] on input "SEO Başlığı" at bounding box center [539, 307] width 675 height 29
click at [573, 305] on input "SEO Başlığı" at bounding box center [539, 307] width 675 height 29
drag, startPoint x: 594, startPoint y: 309, endPoint x: 336, endPoint y: 308, distance: 258.0
click at [336, 308] on input "SEO Başlığı" at bounding box center [539, 307] width 675 height 29
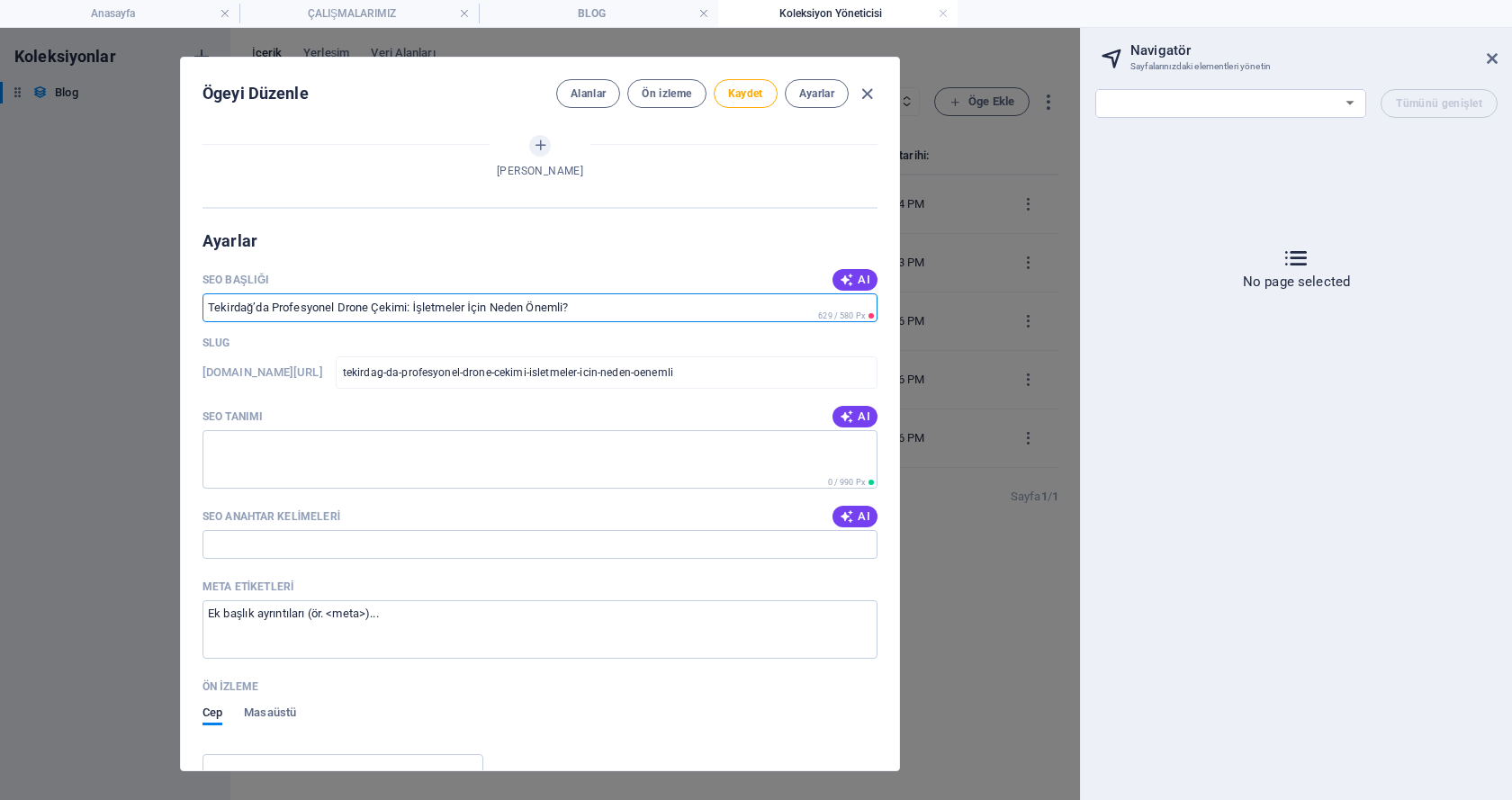
drag, startPoint x: 371, startPoint y: 307, endPoint x: 563, endPoint y: 314, distance: 192.1
click at [550, 314] on input "SEO Başlığı" at bounding box center [539, 307] width 675 height 29
click at [563, 314] on input "SEO Başlığı" at bounding box center [539, 307] width 675 height 29
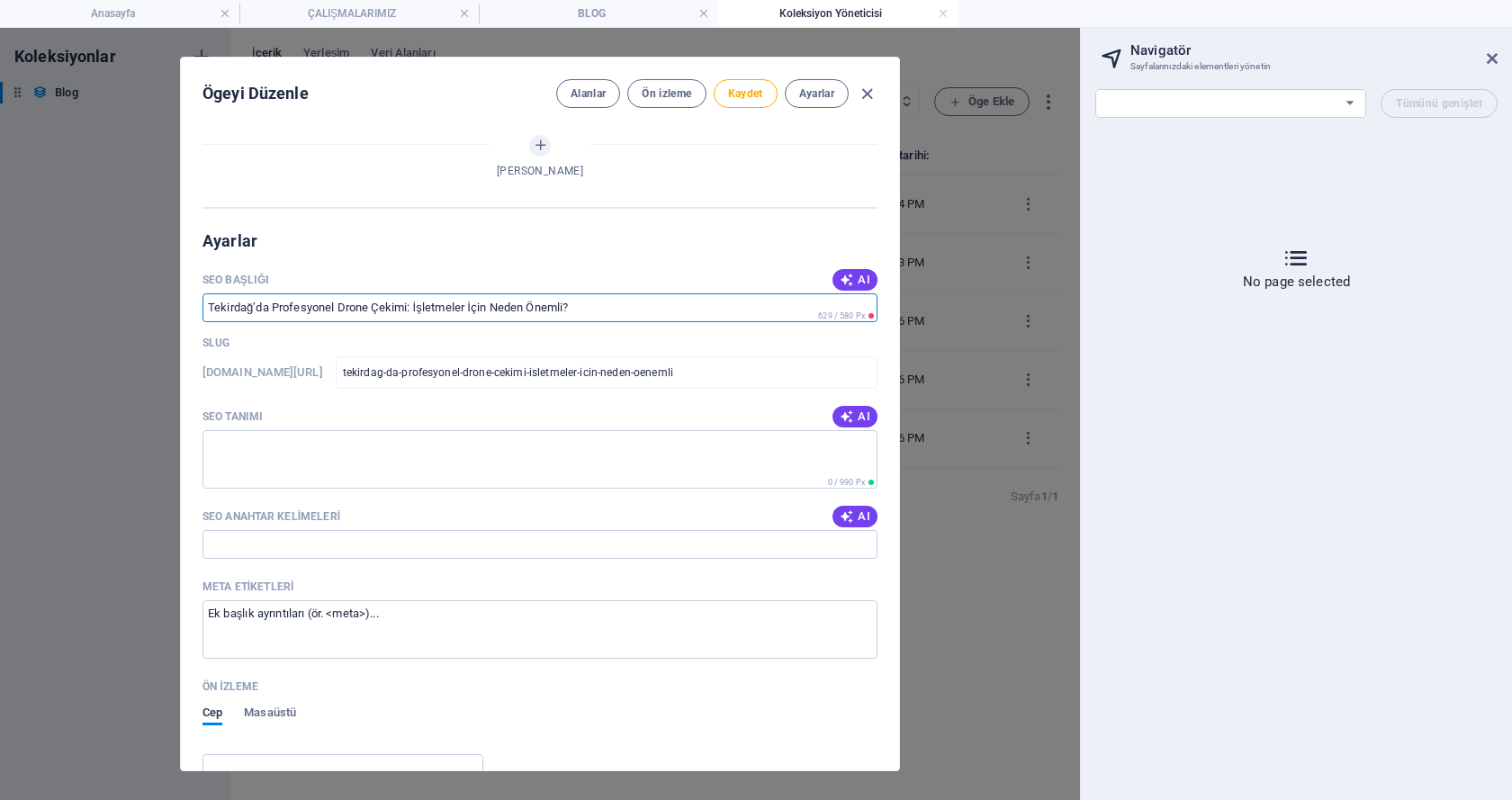
click at [563, 314] on input "SEO Başlığı" at bounding box center [539, 307] width 675 height 29
click at [436, 448] on textarea "SEO Tanımı" at bounding box center [539, 460] width 675 height 58
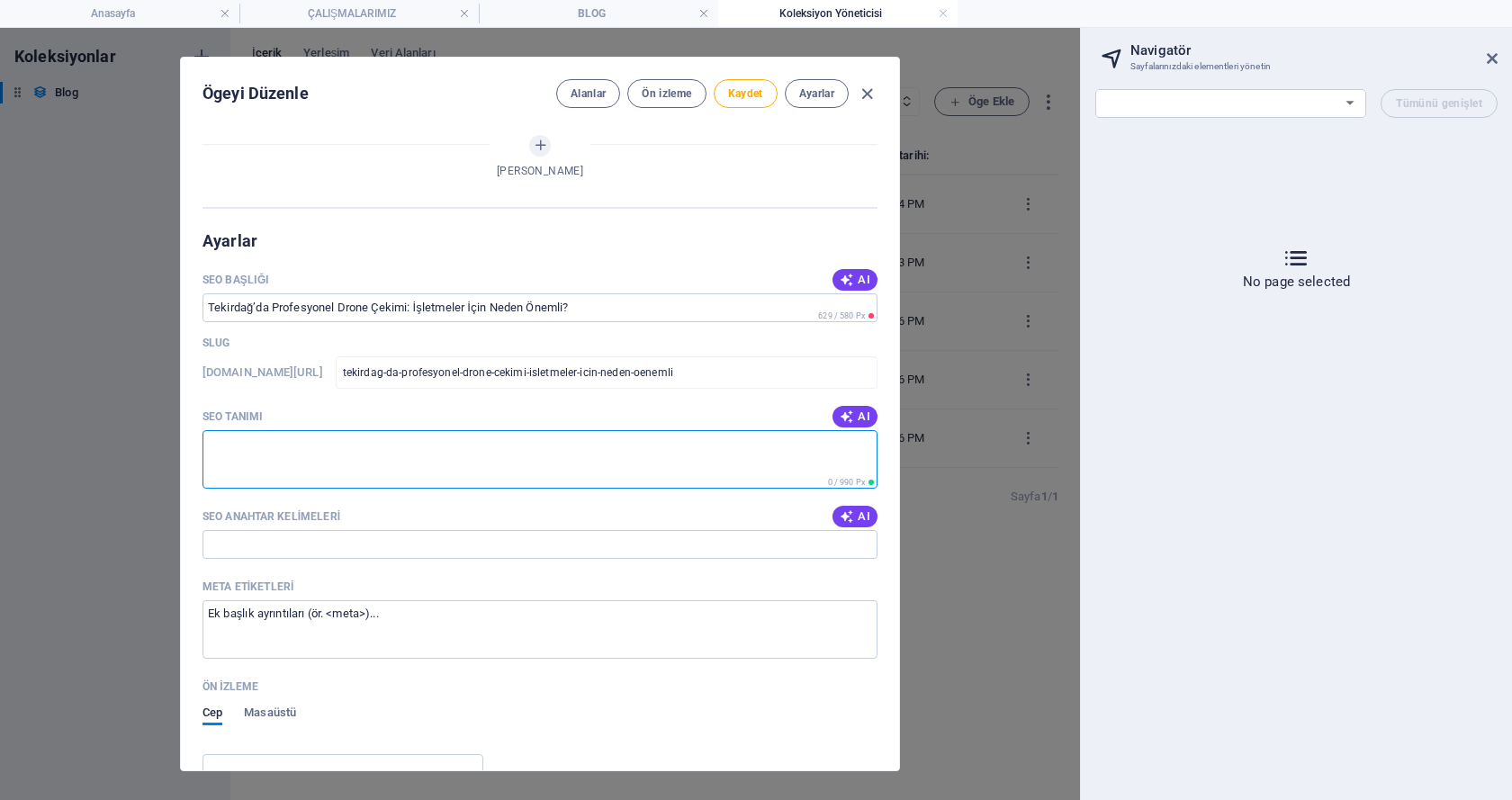
click at [340, 447] on textarea "SEO Tanımı" at bounding box center [539, 460] width 675 height 58
paste textarea "Tekirdağ drone çekimi hizmetiyle markanızı gökyüzünden tanıtın. Kurumsal tanıtı…"
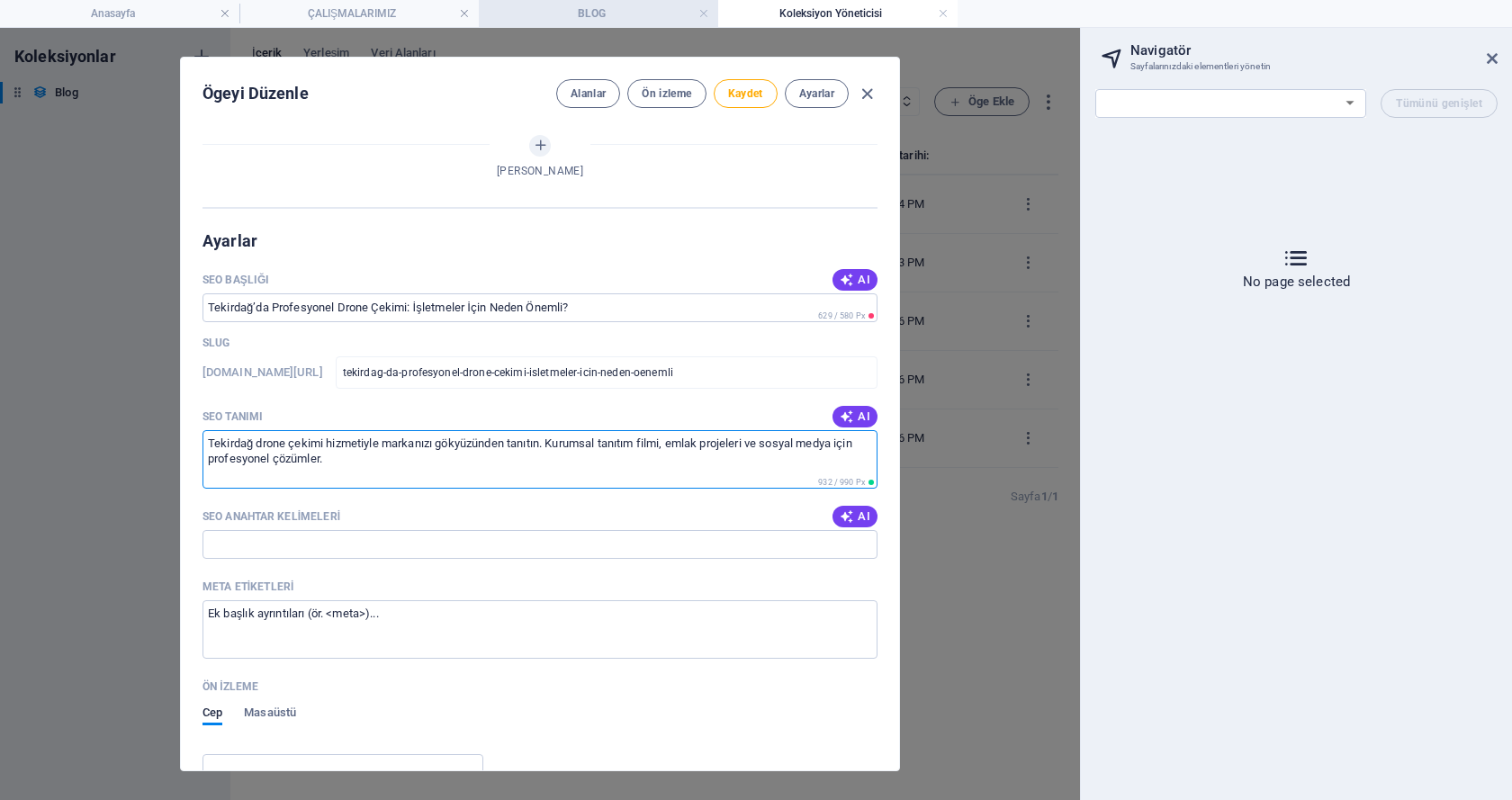
type textarea "Tekirdağ drone çekimi hizmetiyle markanızı gökyüzünden tanıtın. Kurumsal tanıtı…"
click at [317, 541] on input "SEO Anahtar Kelimeleri" at bounding box center [539, 544] width 675 height 29
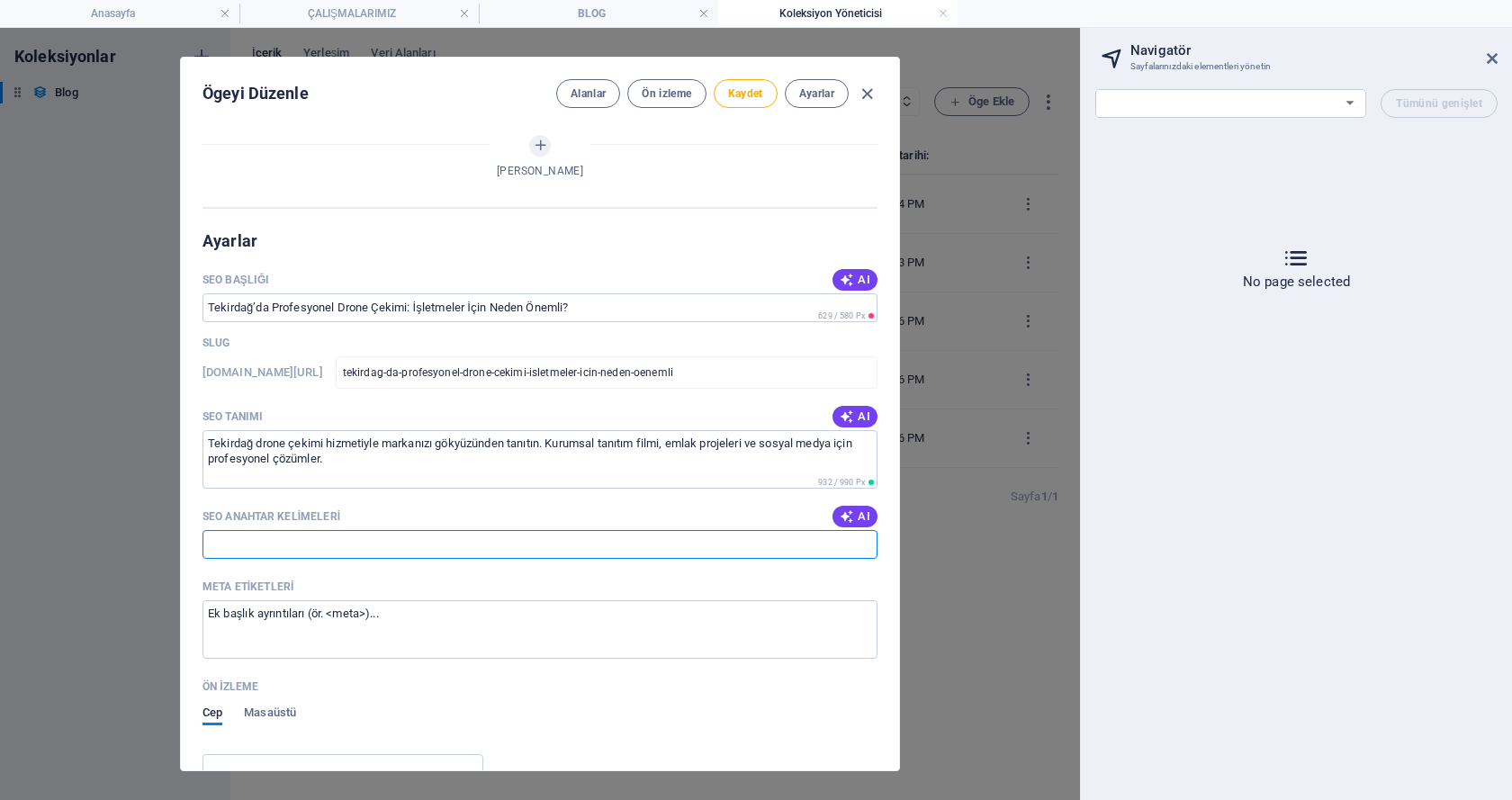
paste input "Tekirdağ drone çekimi, Tekirdağ profesyonel drone hizmeti, Tekirdağ drone video…"
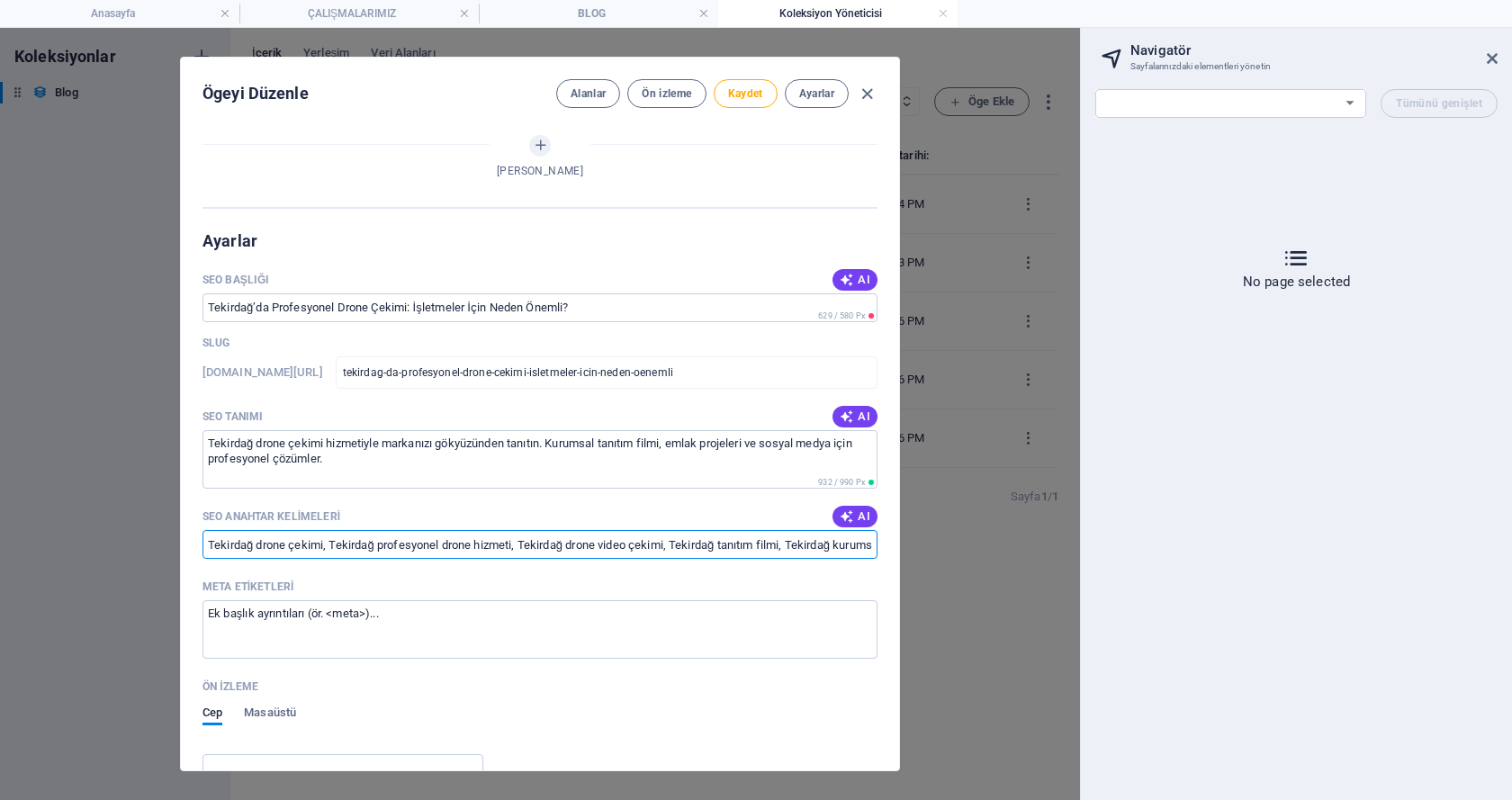
scroll to position [0, 1375]
type input "Tekirdağ drone çekimi, Tekirdağ profesyonel drone hizmeti, Tekirdağ drone video…"
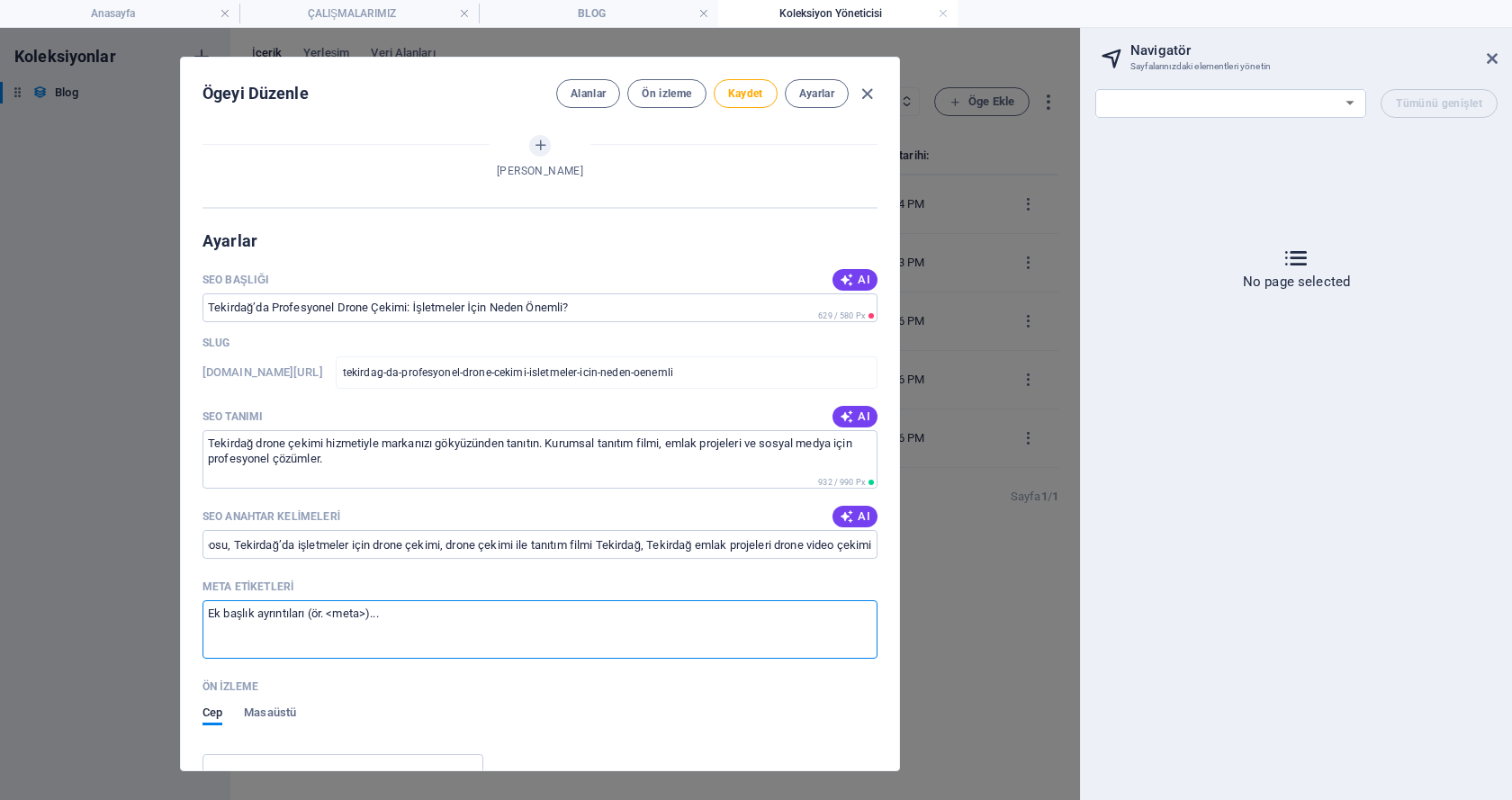
scroll to position [0, 0]
click at [282, 615] on textarea "Meta etiketleri ​" at bounding box center [539, 630] width 675 height 58
drag, startPoint x: 389, startPoint y: 620, endPoint x: 215, endPoint y: 606, distance: 174.6
click at [215, 606] on textarea "Meta etiketleri ​" at bounding box center [539, 630] width 675 height 58
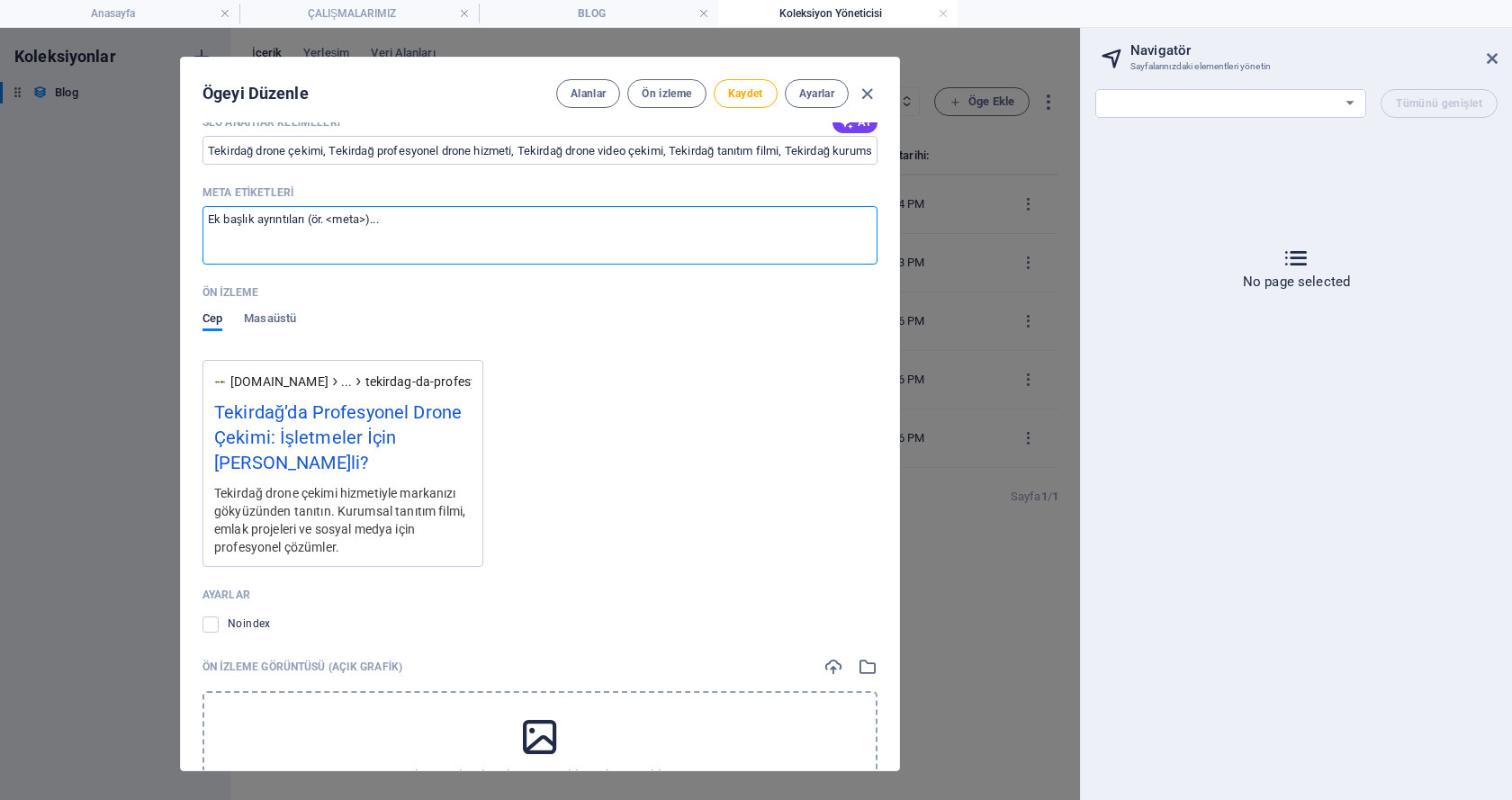
scroll to position [1413, 0]
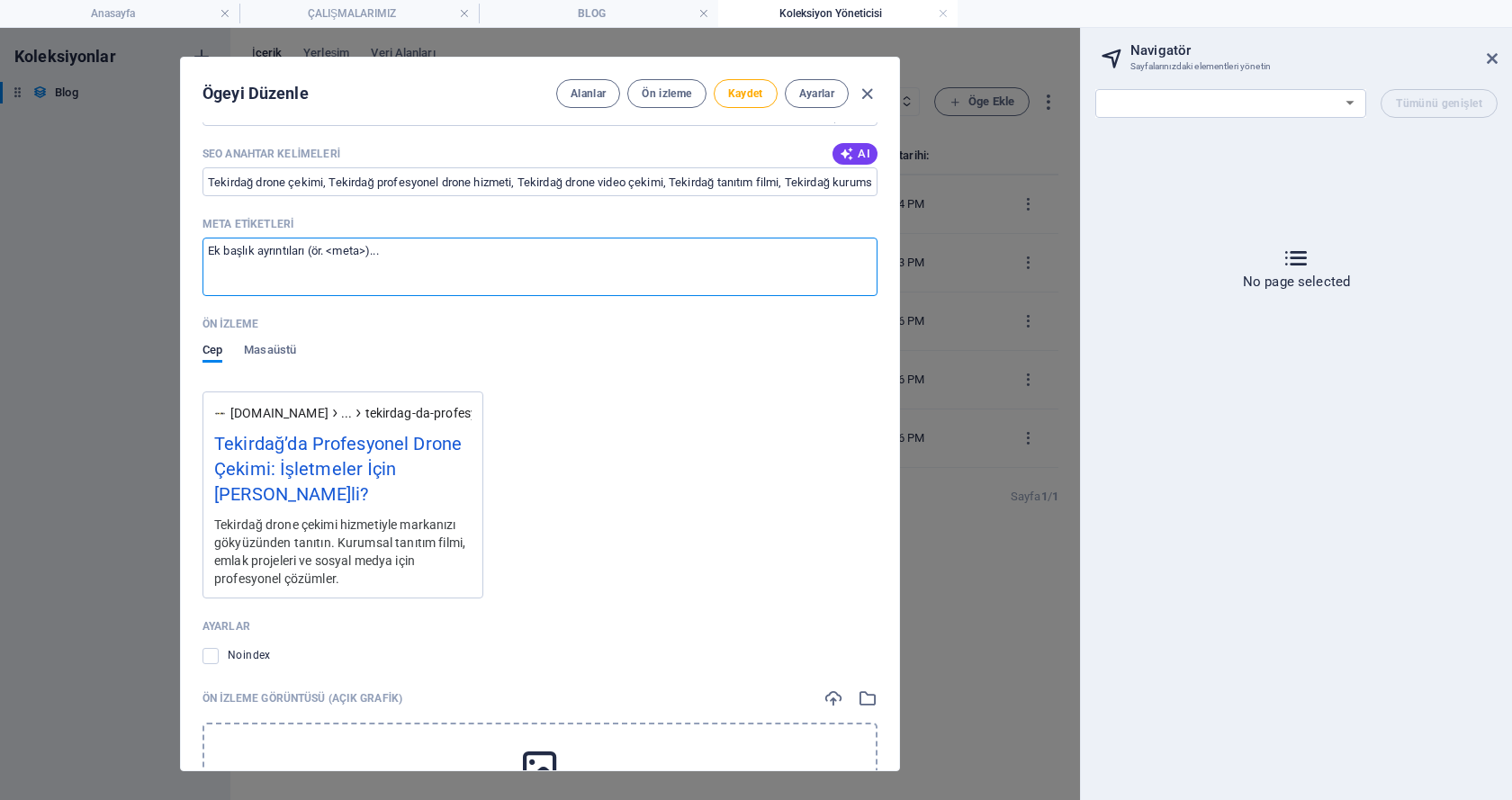
click at [329, 269] on textarea "Meta etiketleri ​" at bounding box center [539, 267] width 675 height 58
paste textarea "<!-- Meta Title --> <title>Tekirdağ’da Profesyonel Drone Çekimi | Ervaden Creat…"
type textarea "<!-- Meta Title --> <title>Tekirdağ’da Profesyonel Drone Çekimi | Ervaden Creat…"
click at [636, 395] on div "SEO Başlığı AI ​ 629 / 580 Px Slug www.example.com/blog-post/ tekirdag-da-profe…" at bounding box center [539, 431] width 675 height 1056
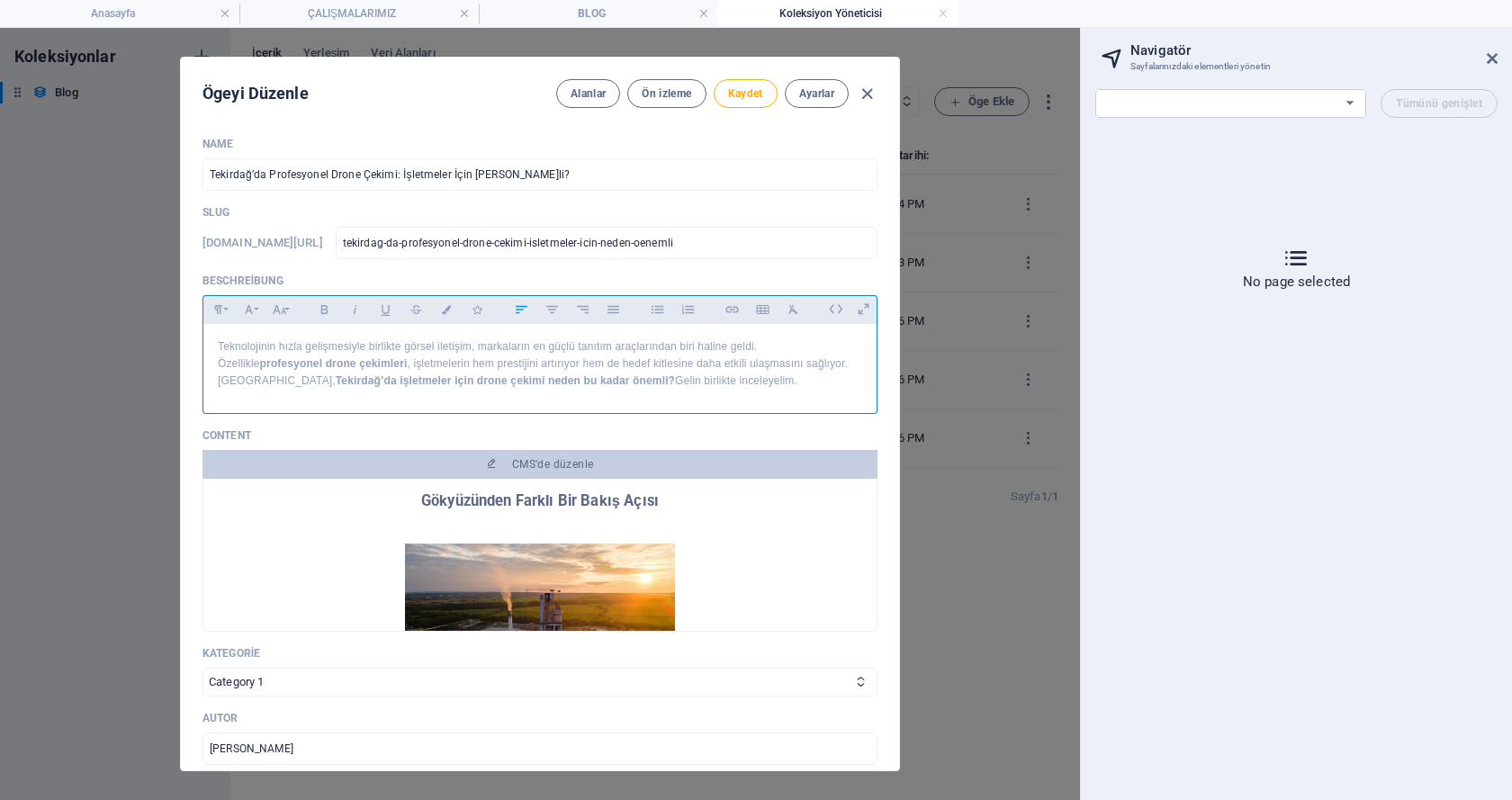
drag, startPoint x: 693, startPoint y: 361, endPoint x: 684, endPoint y: 446, distance: 85.5
click at [684, 446] on div "Name Tekirdağ’da Profesyonel Drone Çekimi: İşletmeler İçin Neden Önemli? ​ Slug…" at bounding box center [539, 698] width 675 height 1121
click at [689, 357] on p "Teknolojinin hızla gelişmesiyle birlikte görsel iletişim, markaların en güçlü t…" at bounding box center [540, 365] width 645 height 53
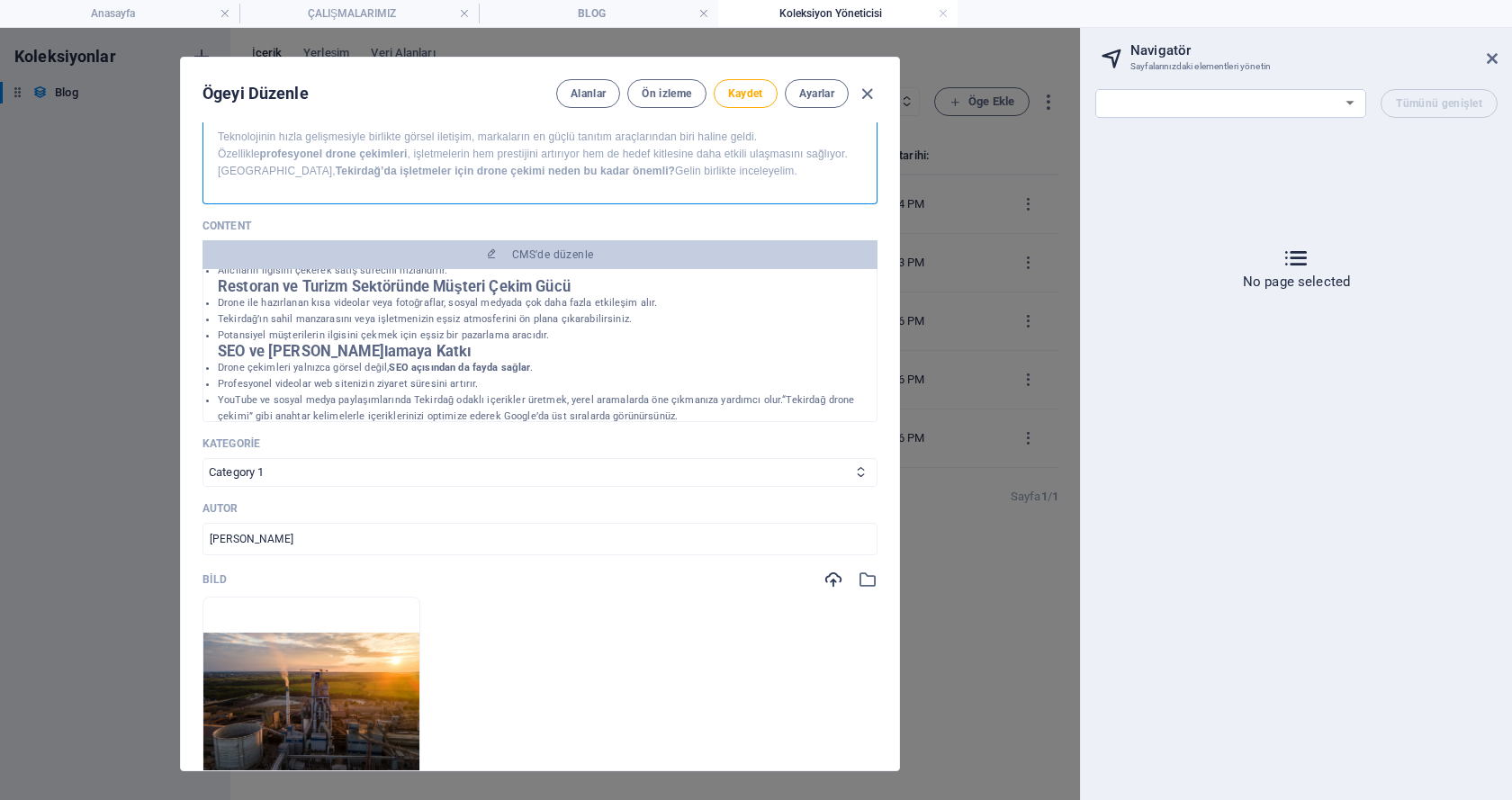
scroll to position [620, 0]
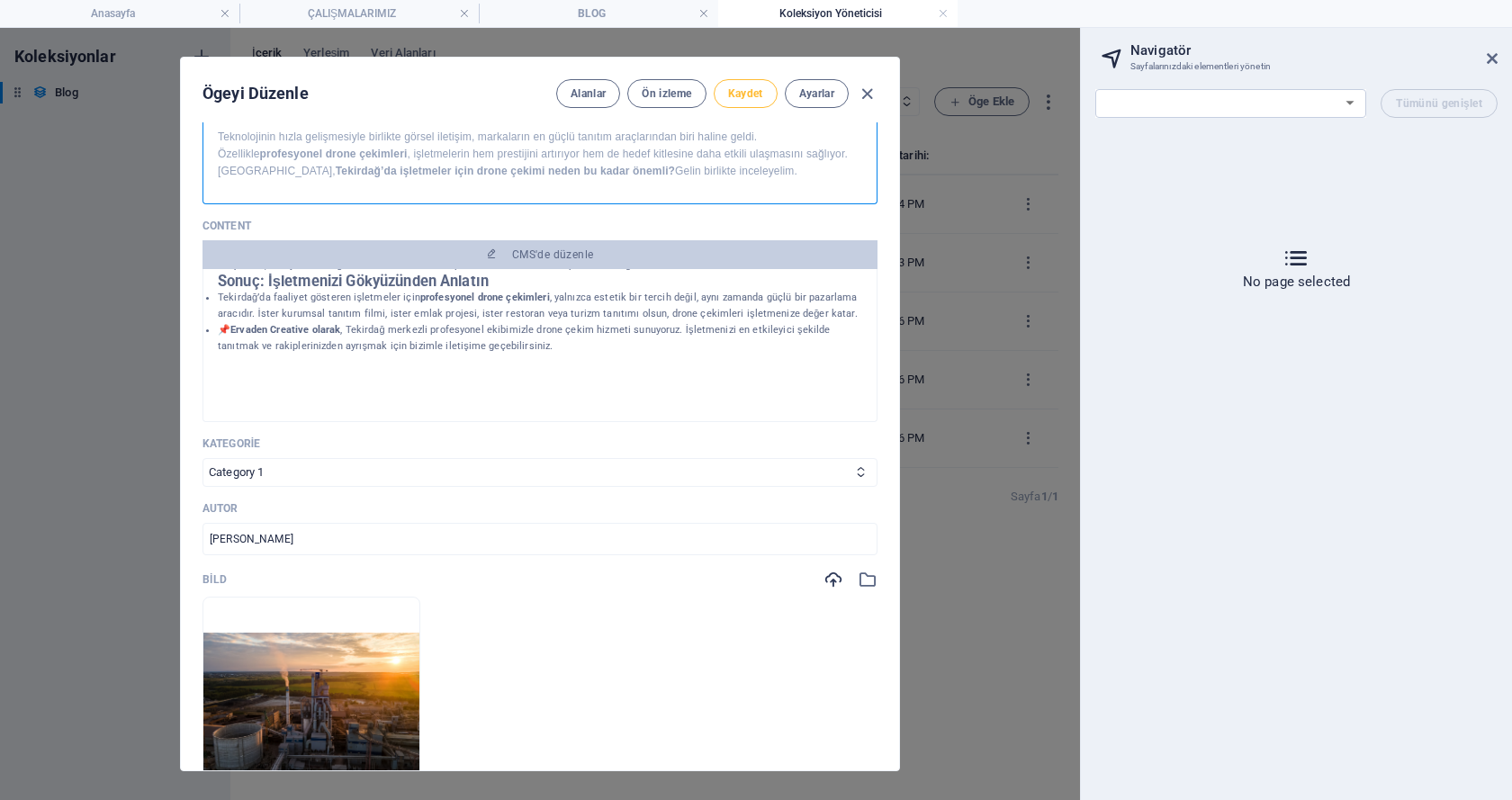
click at [754, 99] on span "Kaydet" at bounding box center [745, 93] width 35 height 14
click at [689, 96] on span "Ön izleme" at bounding box center [666, 93] width 50 height 14
select select "18033970-tr"
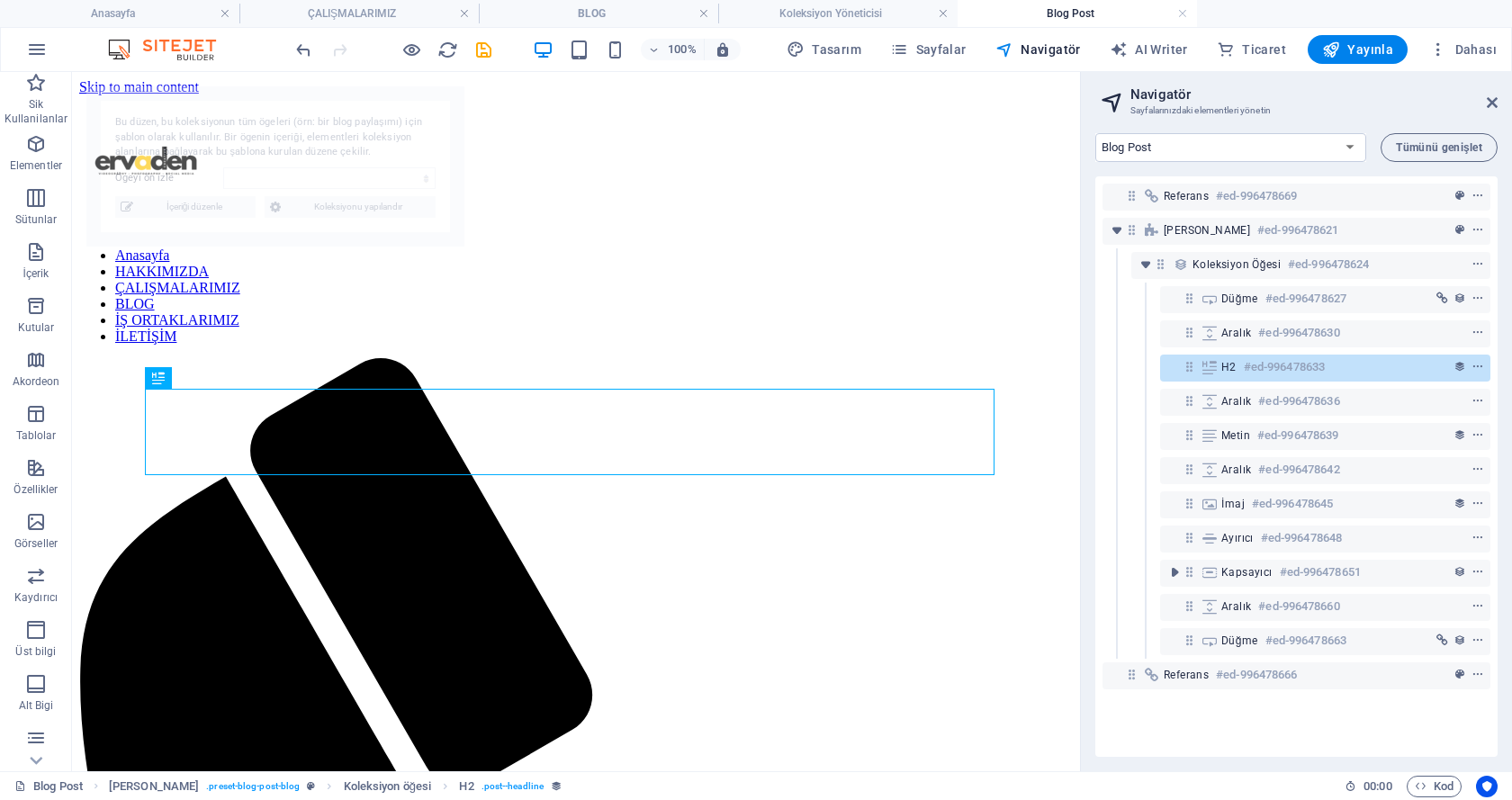
scroll to position [0, 0]
select select "68dc1536b12676176f03ce03"
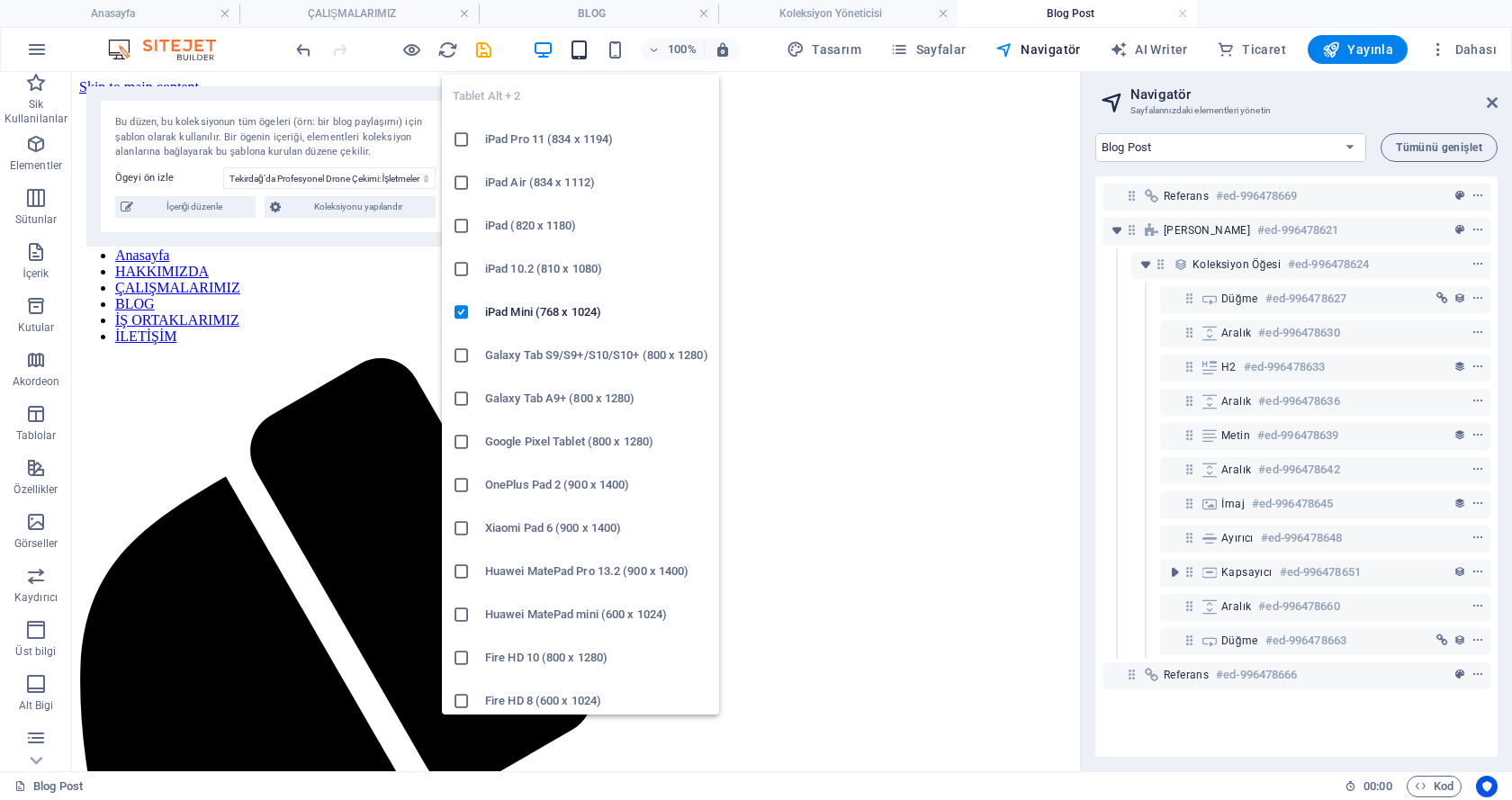
click at [583, 55] on icon "button" at bounding box center [579, 50] width 21 height 21
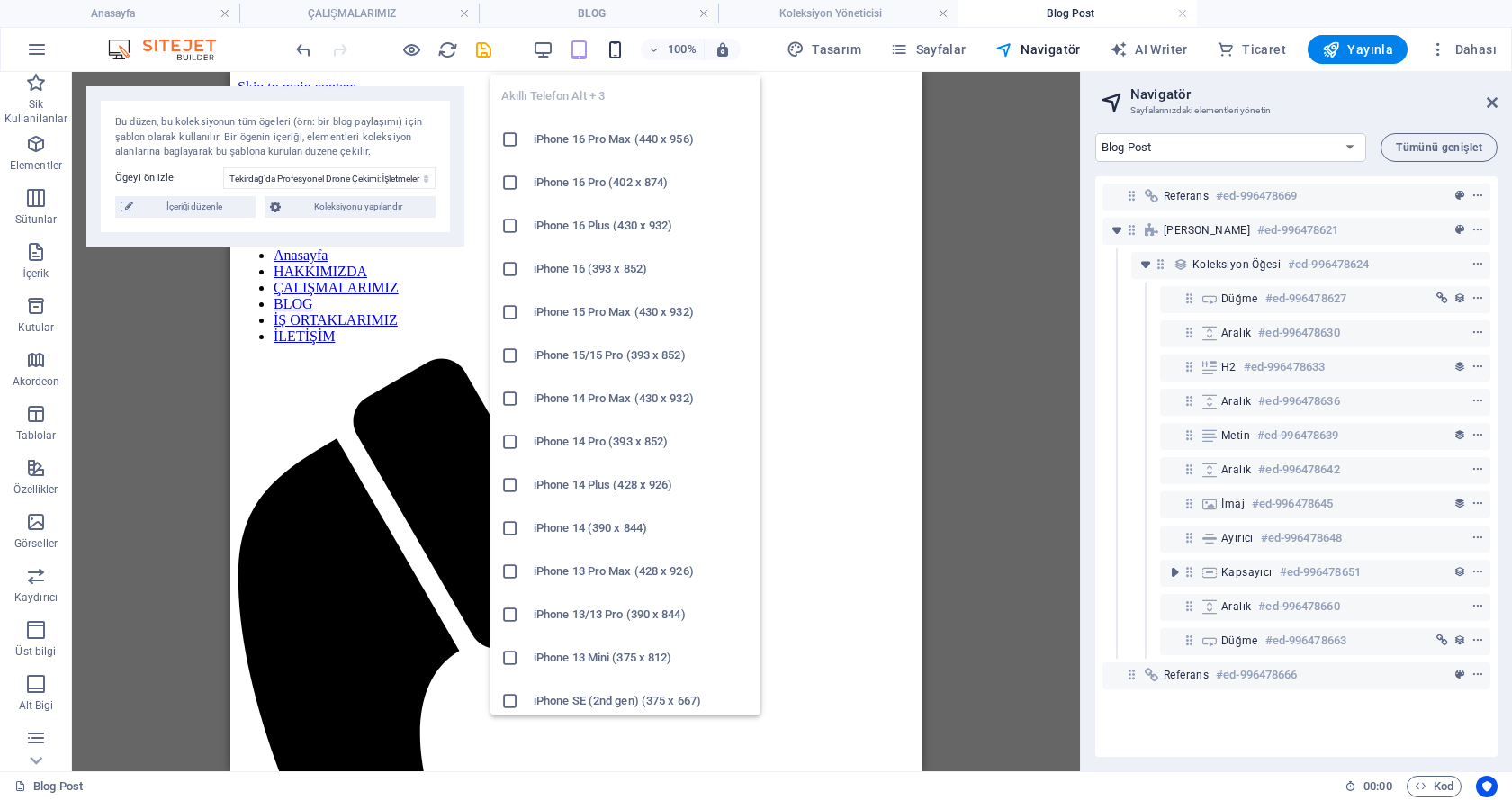
click at [625, 55] on icon "button" at bounding box center [615, 50] width 21 height 21
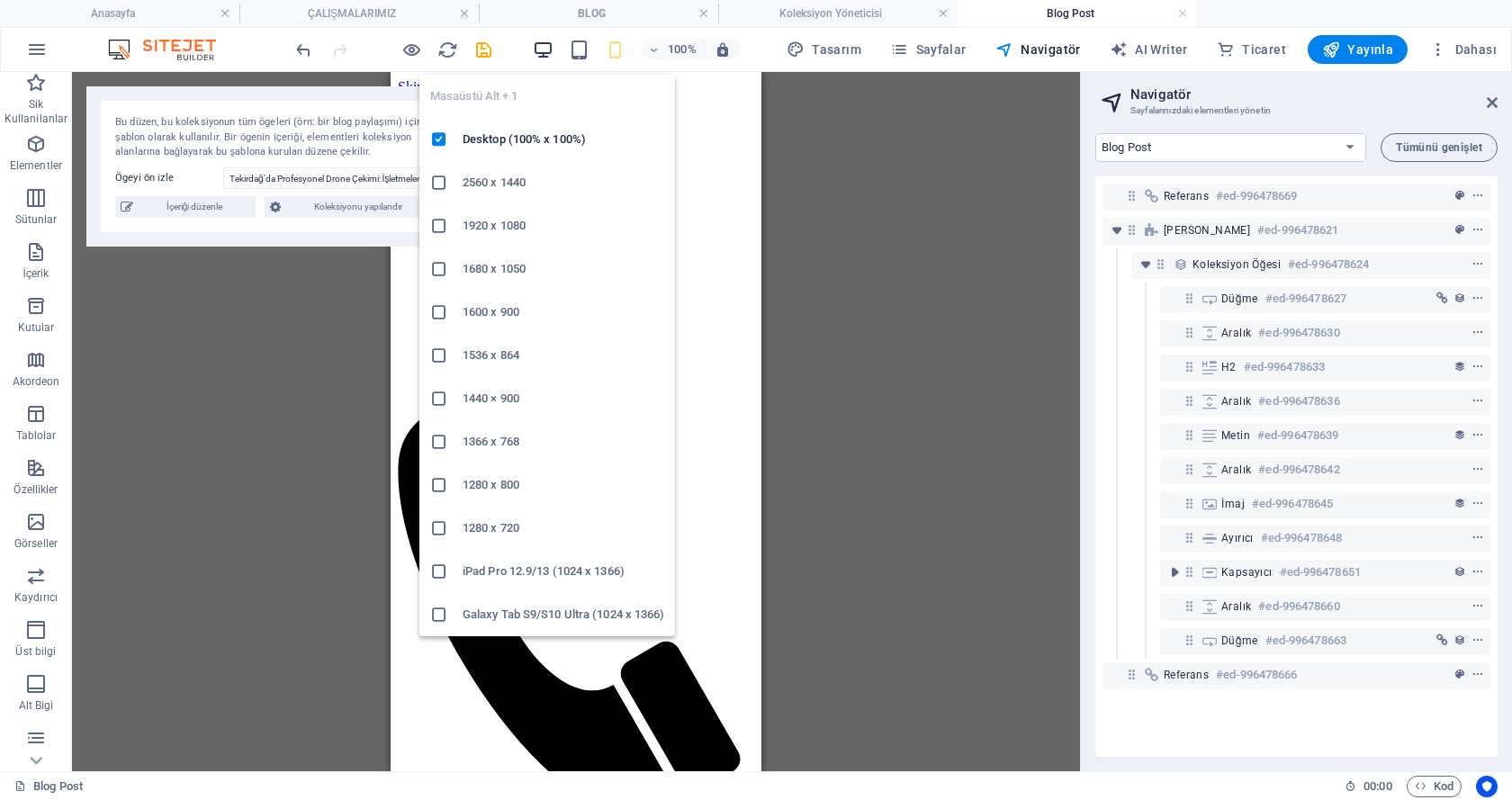
click at [541, 55] on icon "button" at bounding box center [543, 50] width 21 height 21
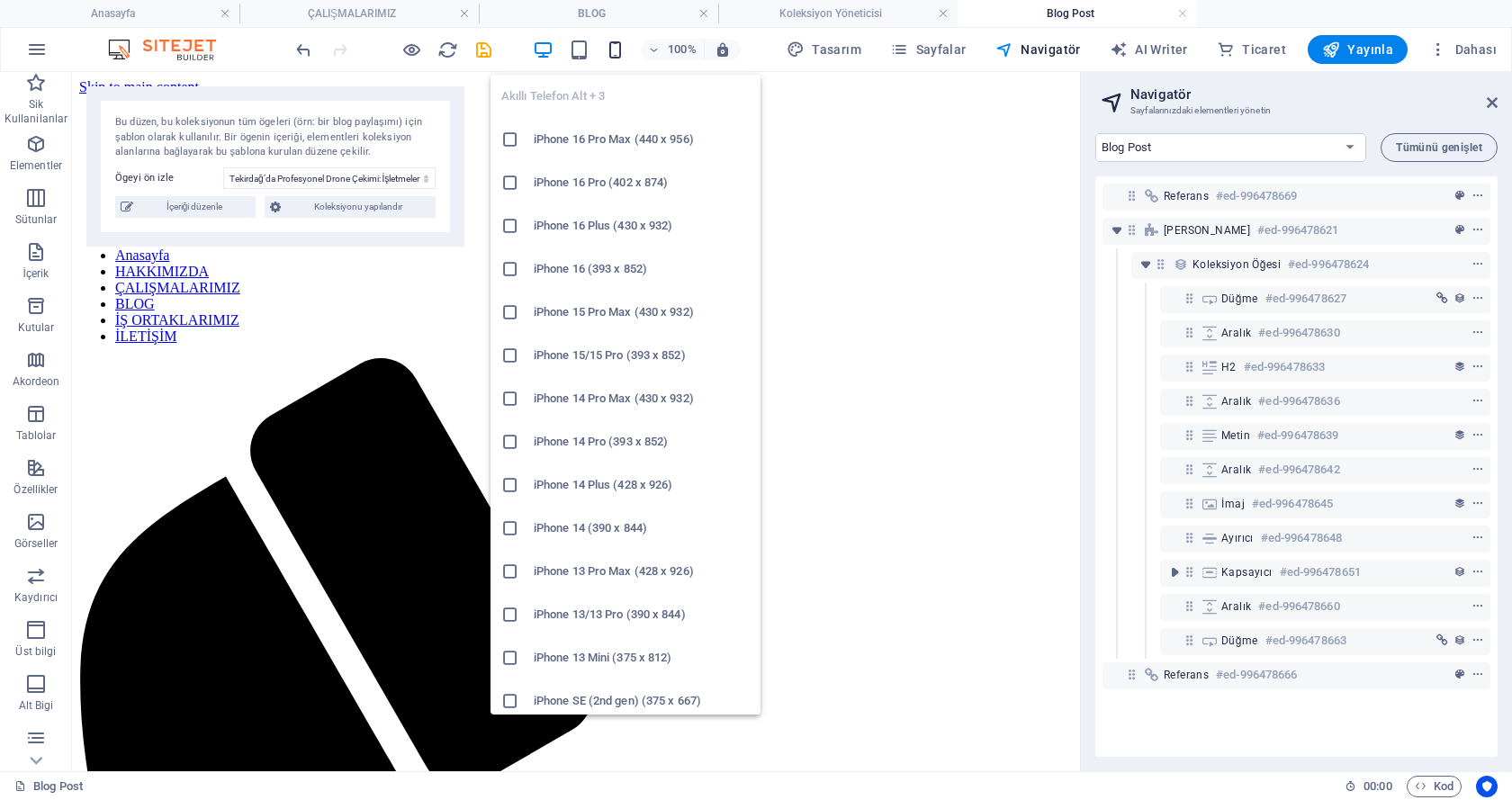
click at [625, 52] on icon "button" at bounding box center [615, 50] width 21 height 21
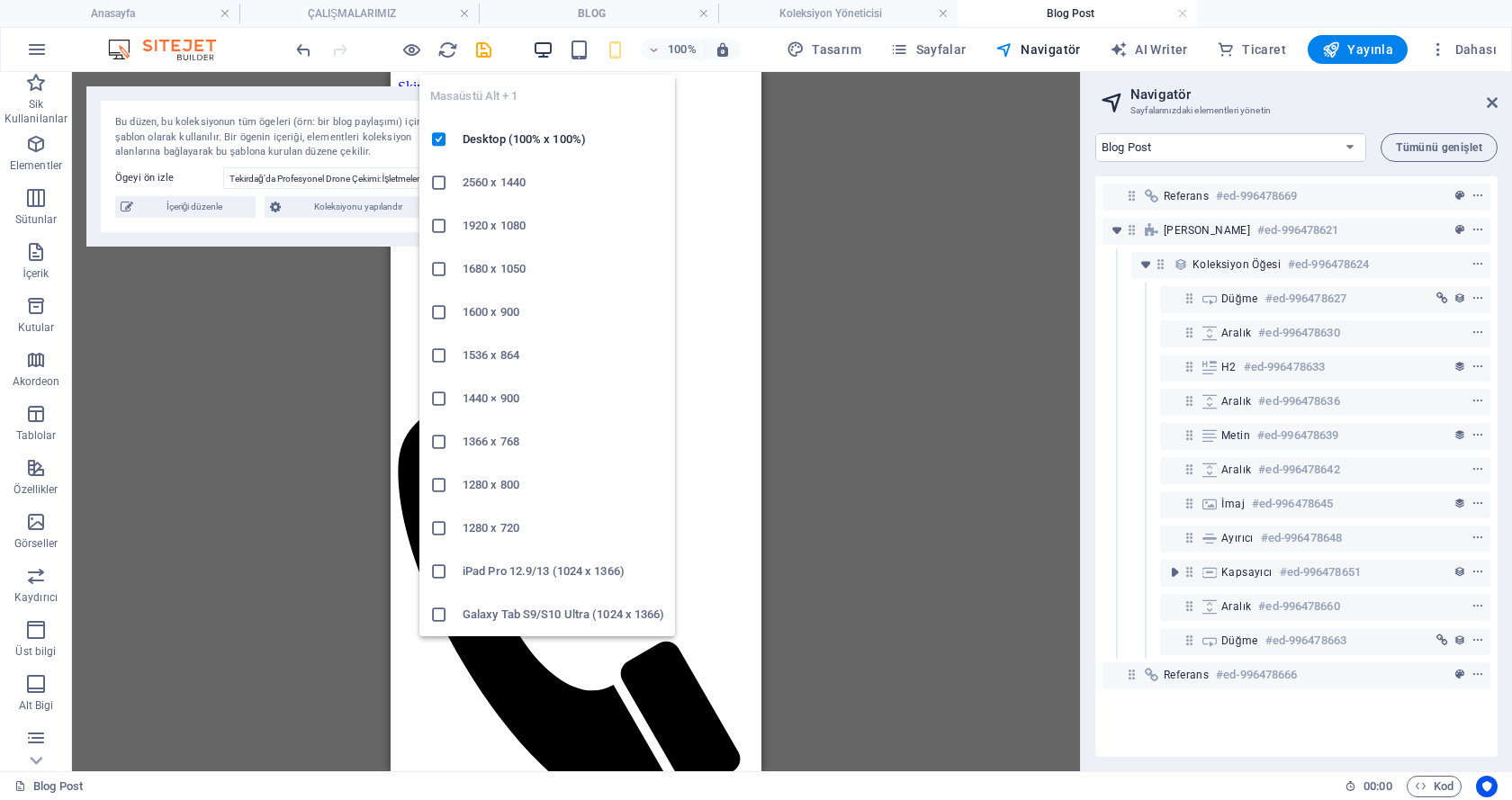
click at [553, 49] on icon "button" at bounding box center [543, 50] width 21 height 21
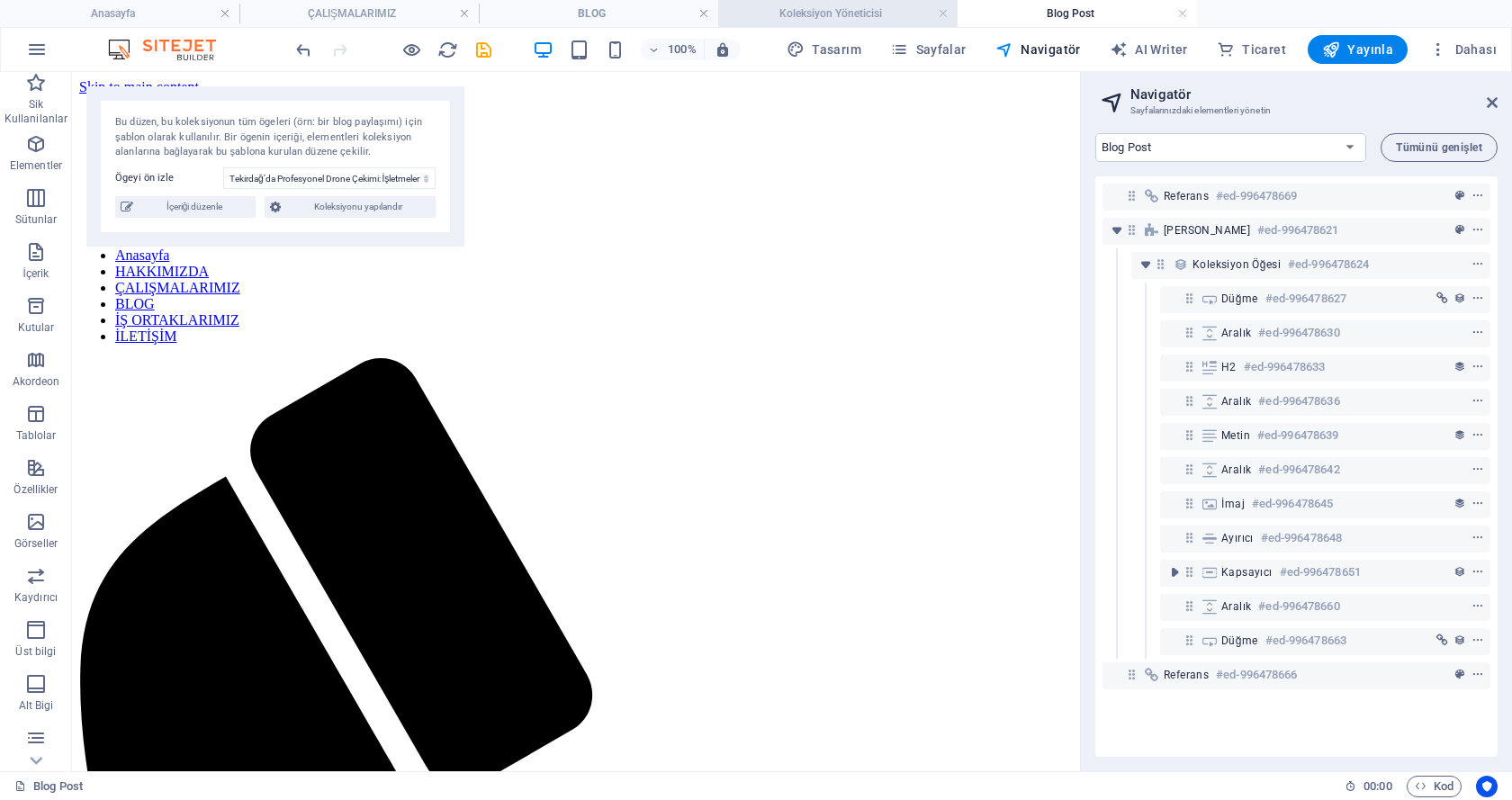
click at [874, 10] on h4 "Koleksiyon Yöneticisi" at bounding box center [837, 13] width 240 height 20
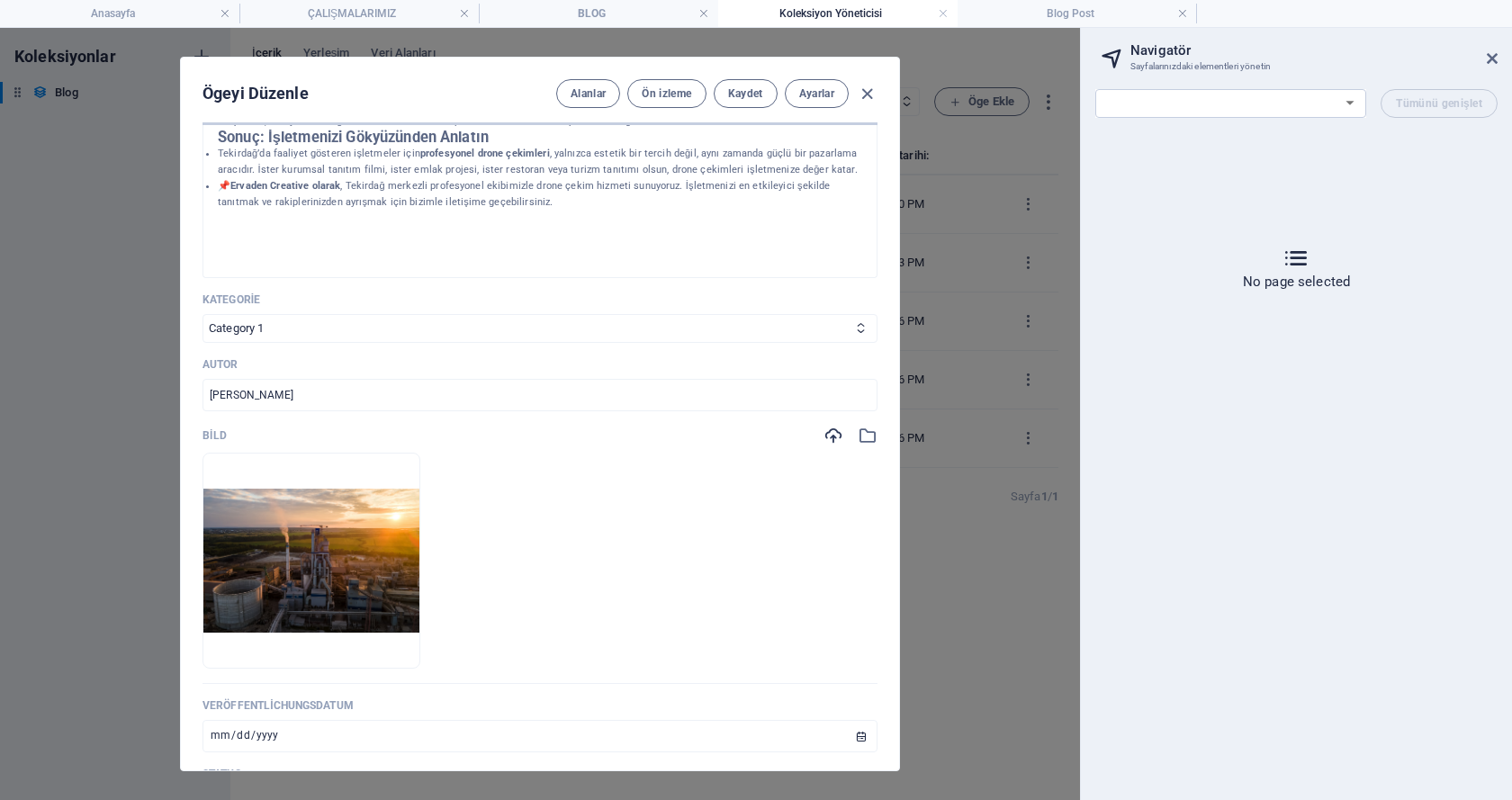
scroll to position [420, 0]
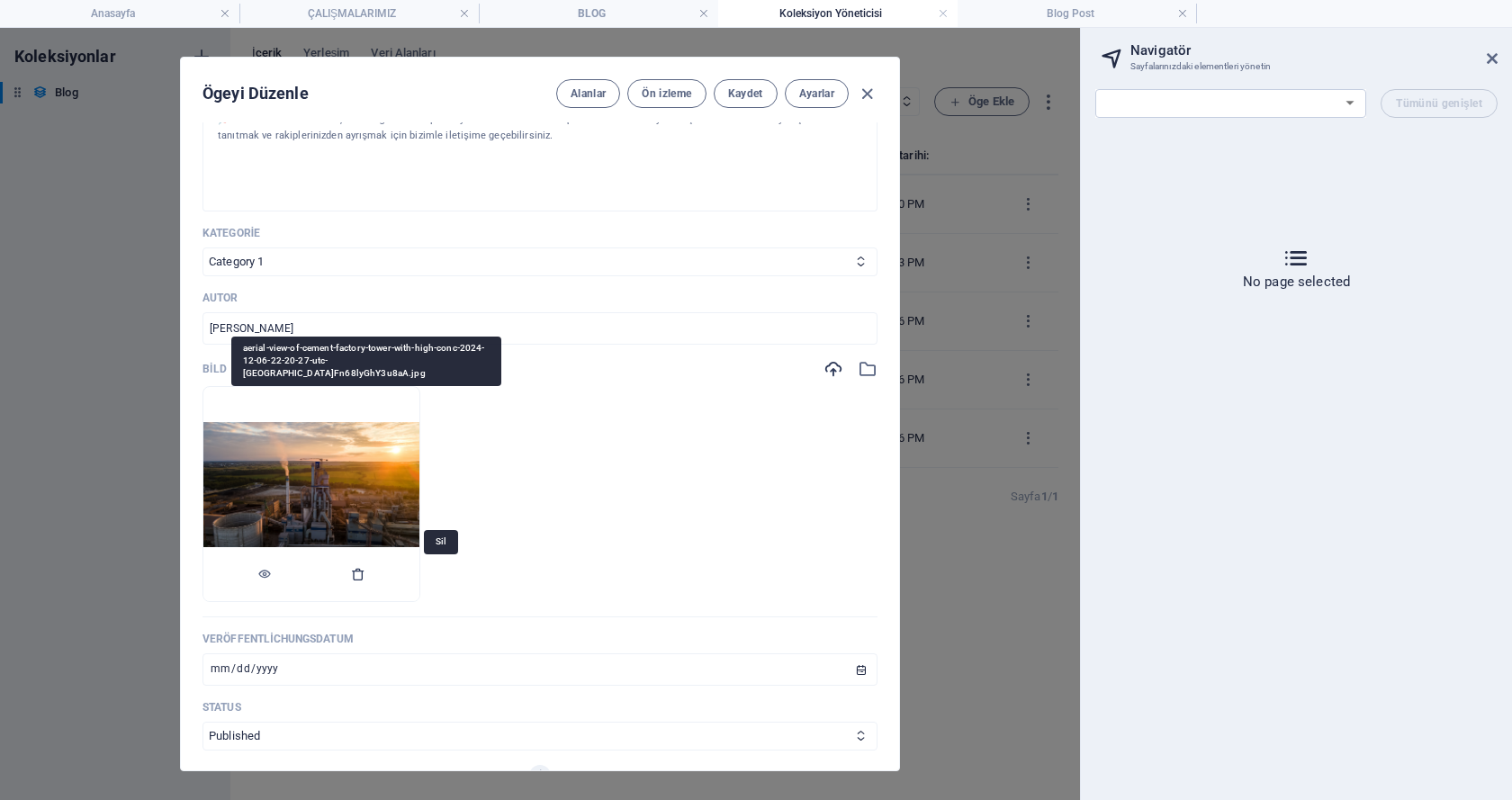
click at [366, 576] on icon "button" at bounding box center [357, 573] width 14 height 14
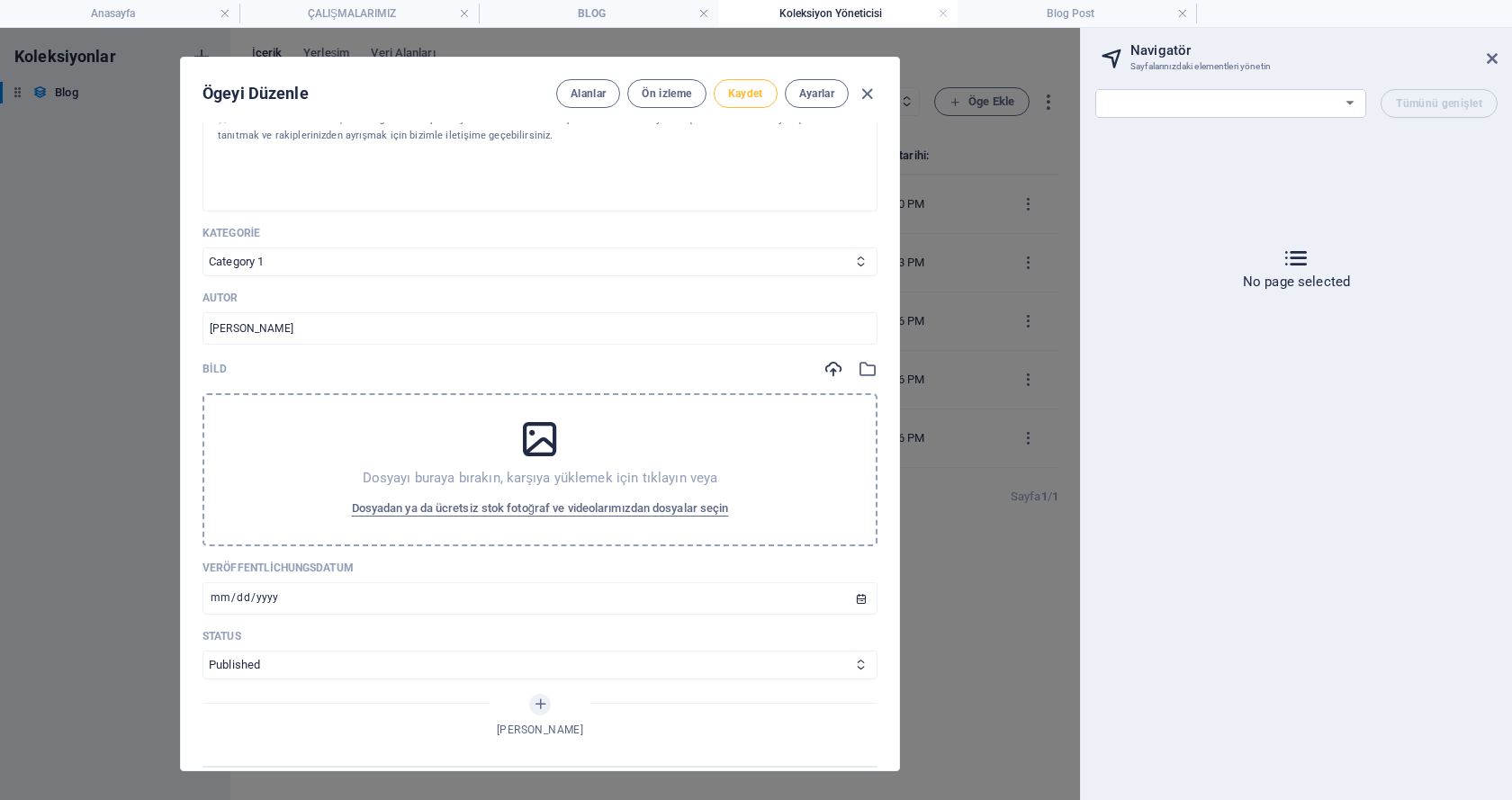
click at [742, 96] on span "Kaydet" at bounding box center [745, 93] width 35 height 14
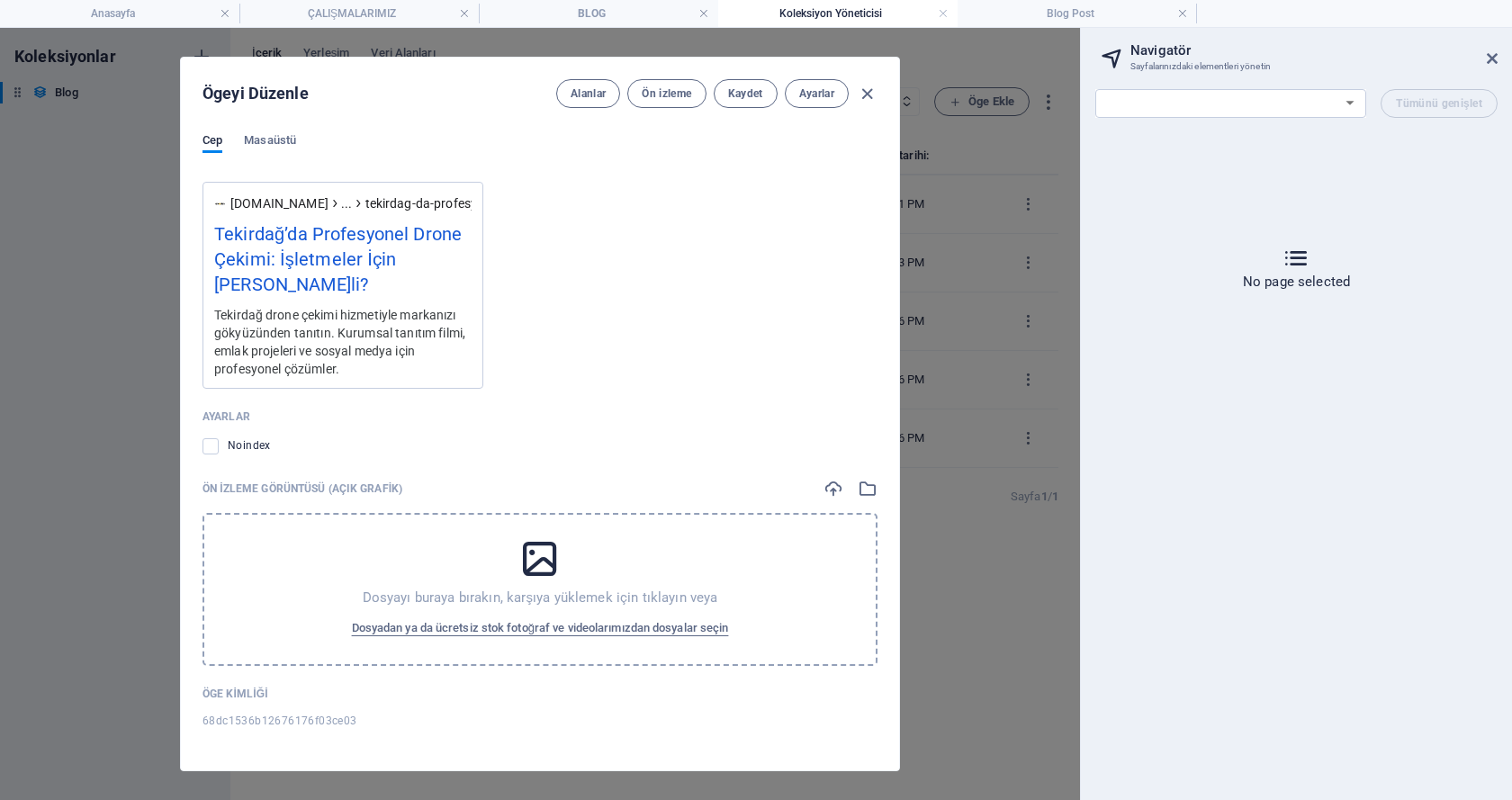
scroll to position [1342, 0]
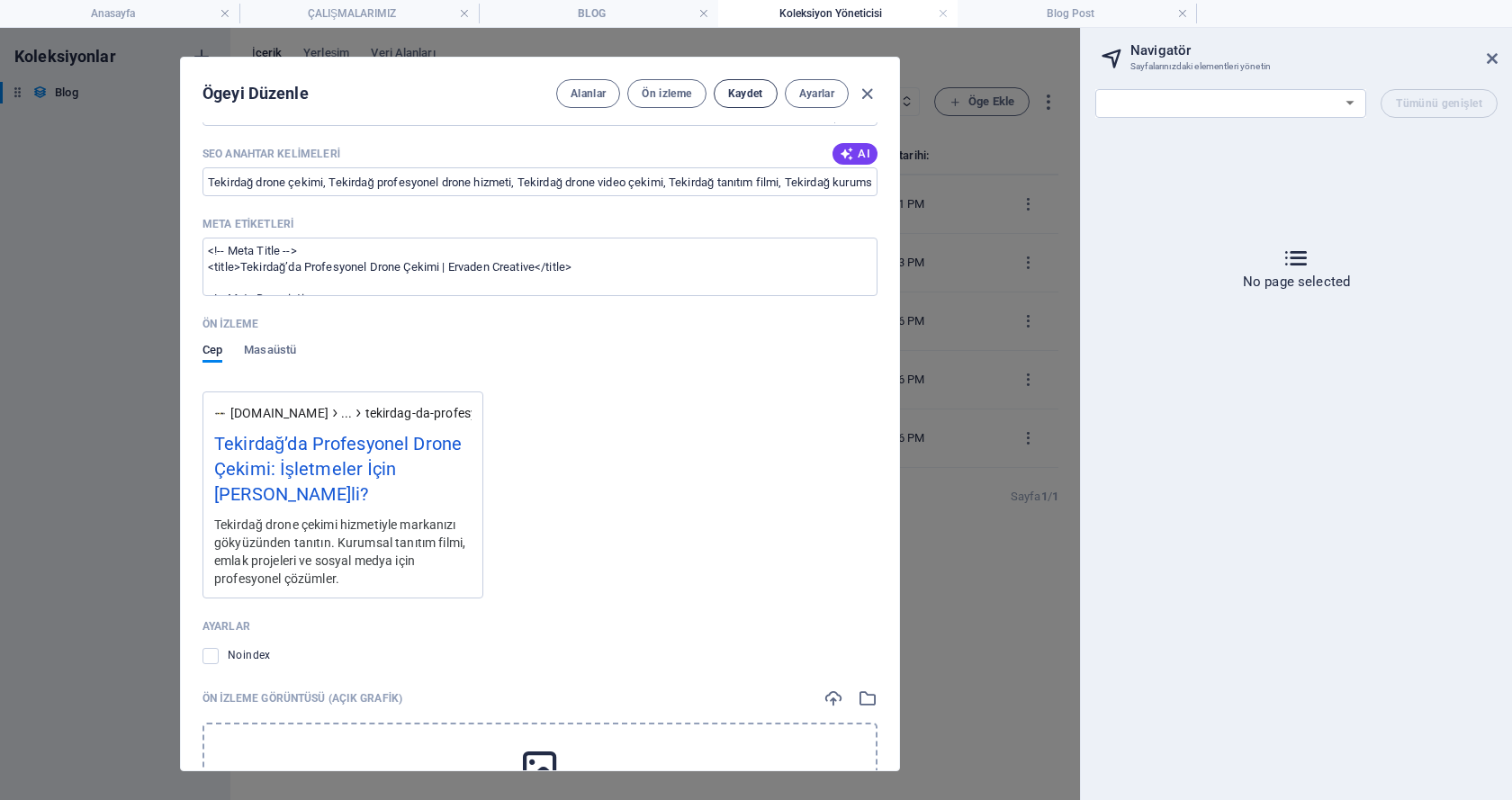
click at [747, 101] on button "Kaydet" at bounding box center [745, 93] width 64 height 29
click at [690, 88] on button "Ön izleme" at bounding box center [665, 93] width 78 height 29
select select "18033970-tr"
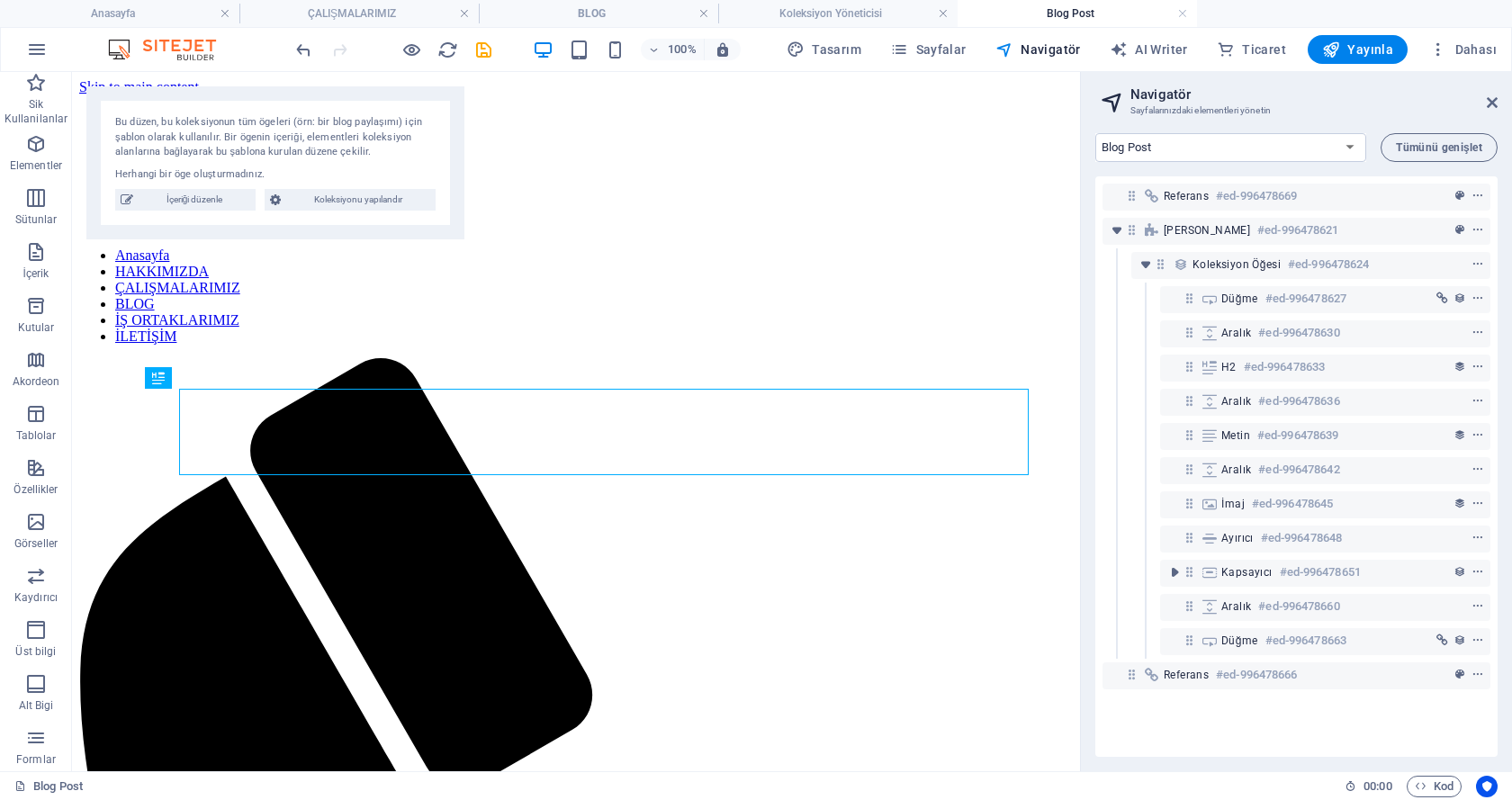
scroll to position [0, 0]
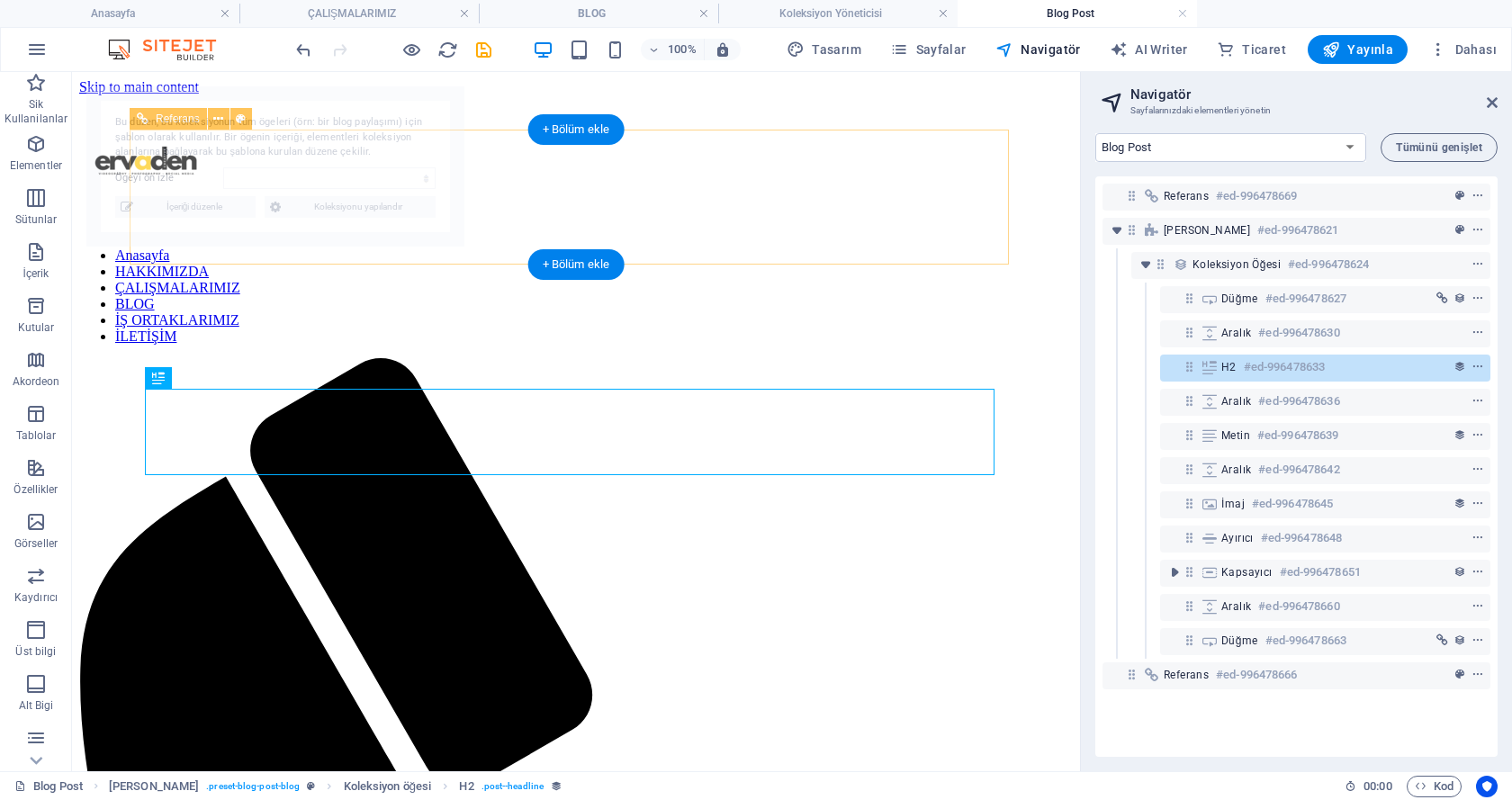
select select "68dc1536b12676176f03ce03"
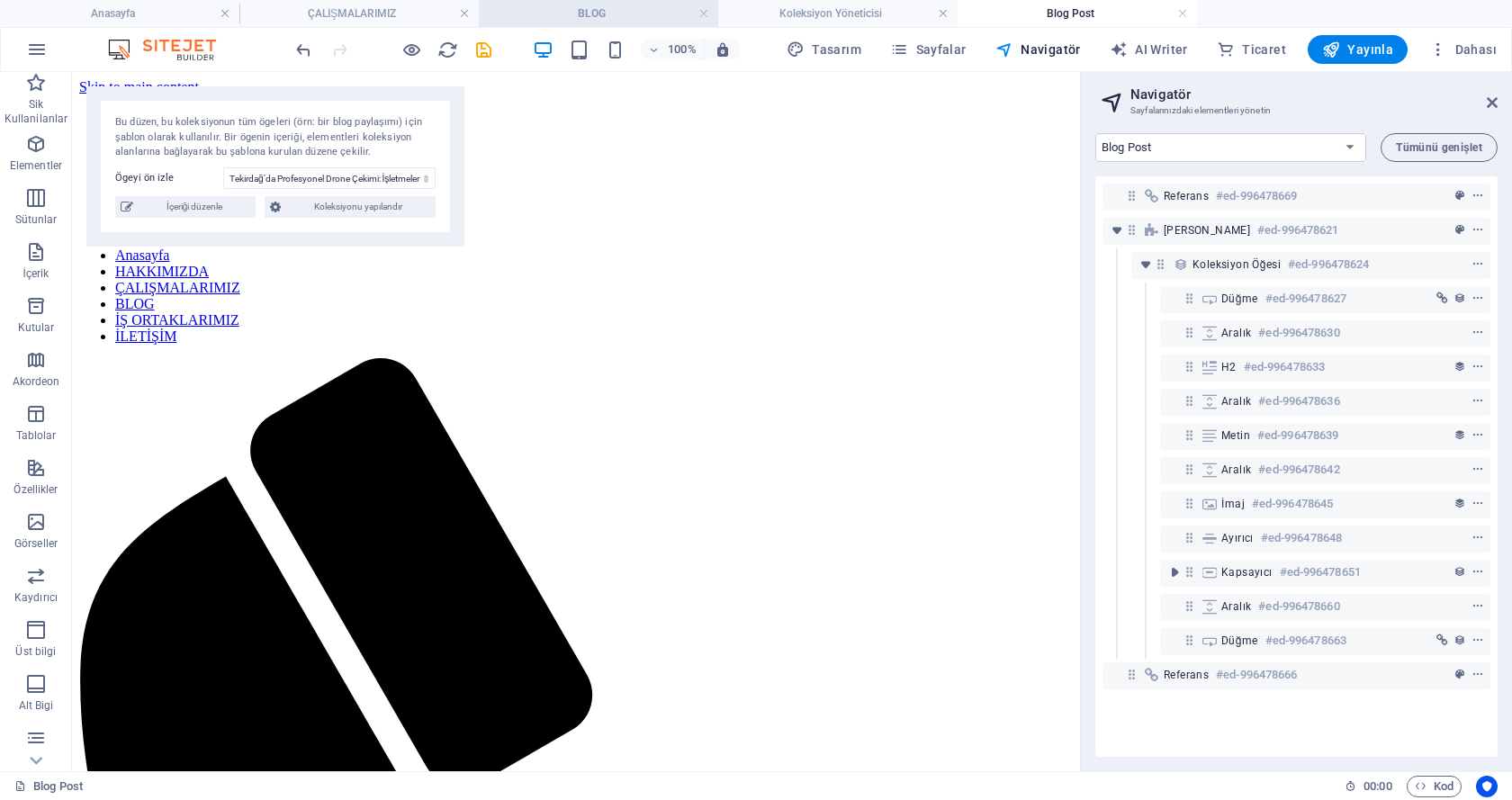
click at [600, 17] on h4 "BLOG" at bounding box center [598, 13] width 240 height 20
select select "18033955-tr"
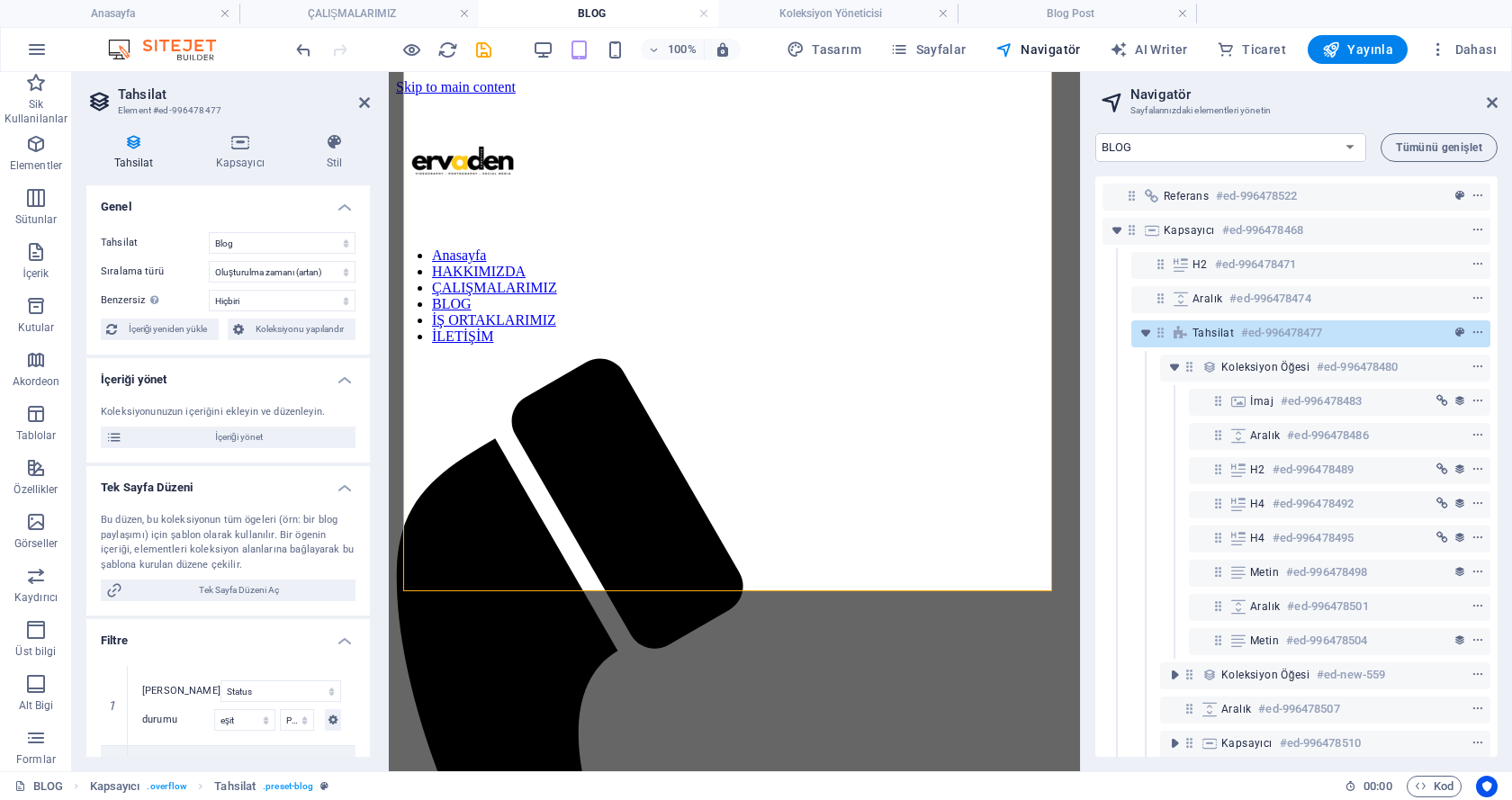
scroll to position [559, 0]
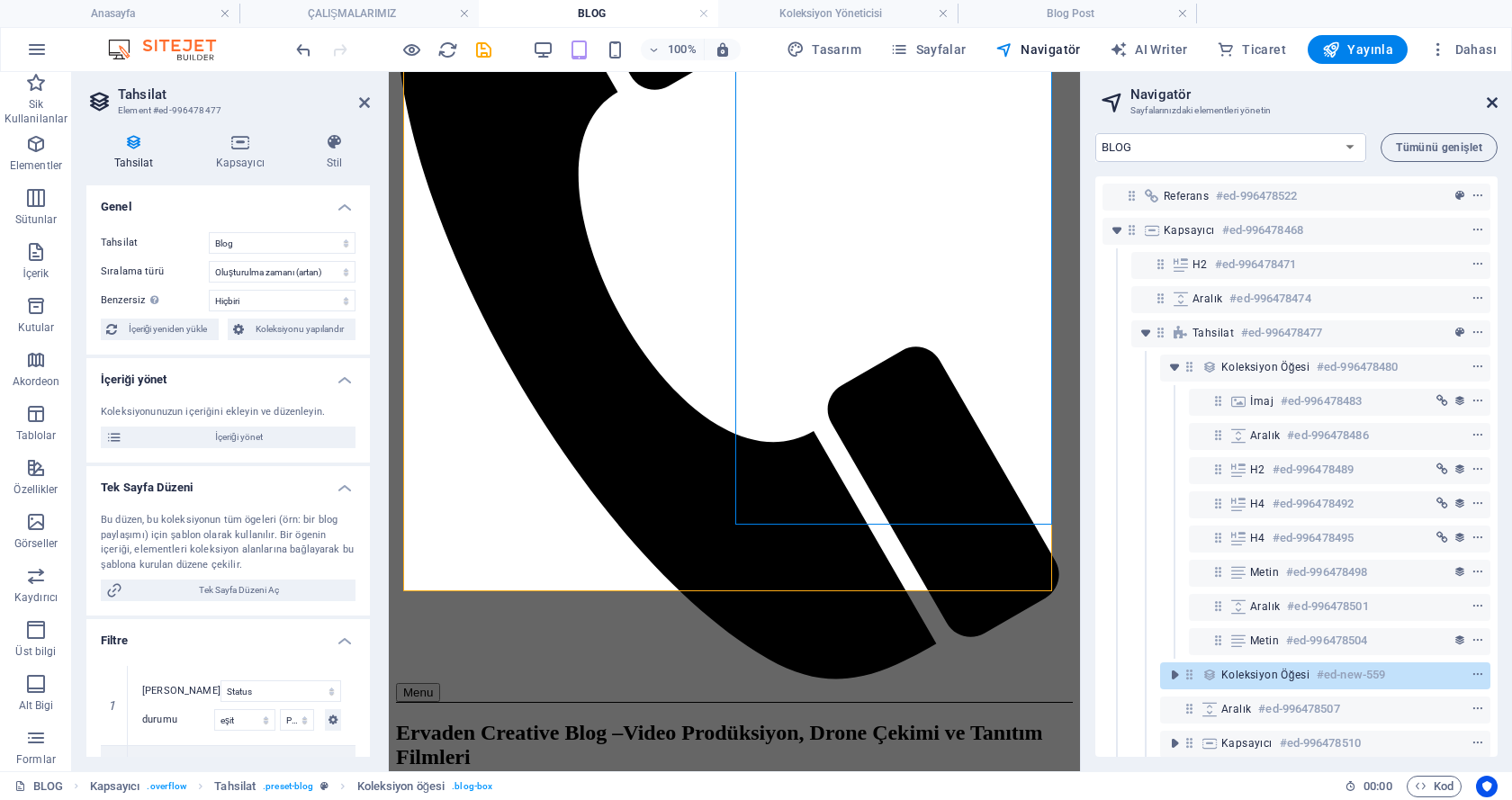
click at [1490, 104] on icon at bounding box center [1491, 102] width 10 height 14
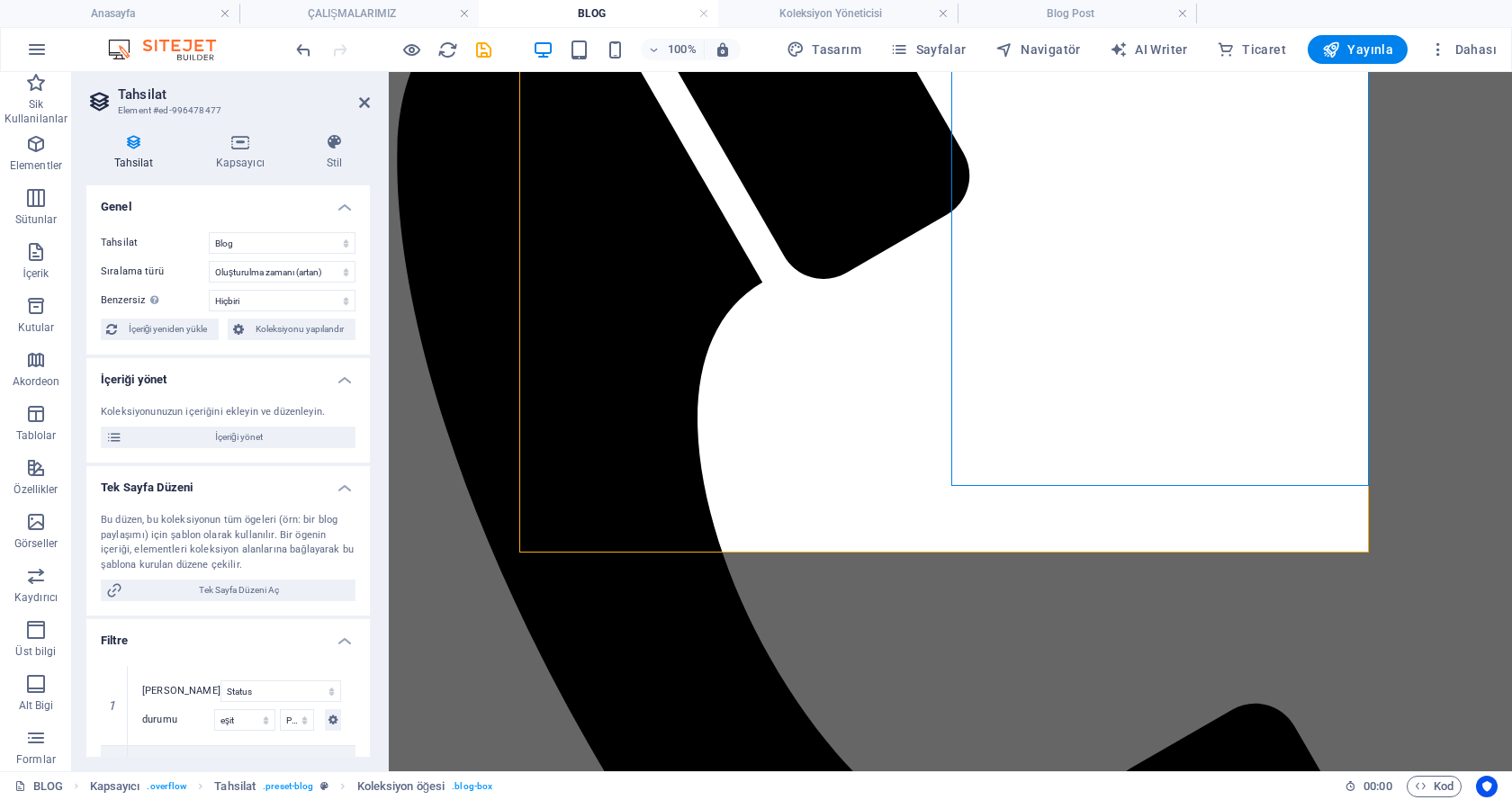
click at [368, 94] on h2 "Tahsilat" at bounding box center [243, 94] width 252 height 16
click at [363, 97] on icon at bounding box center [364, 102] width 10 height 14
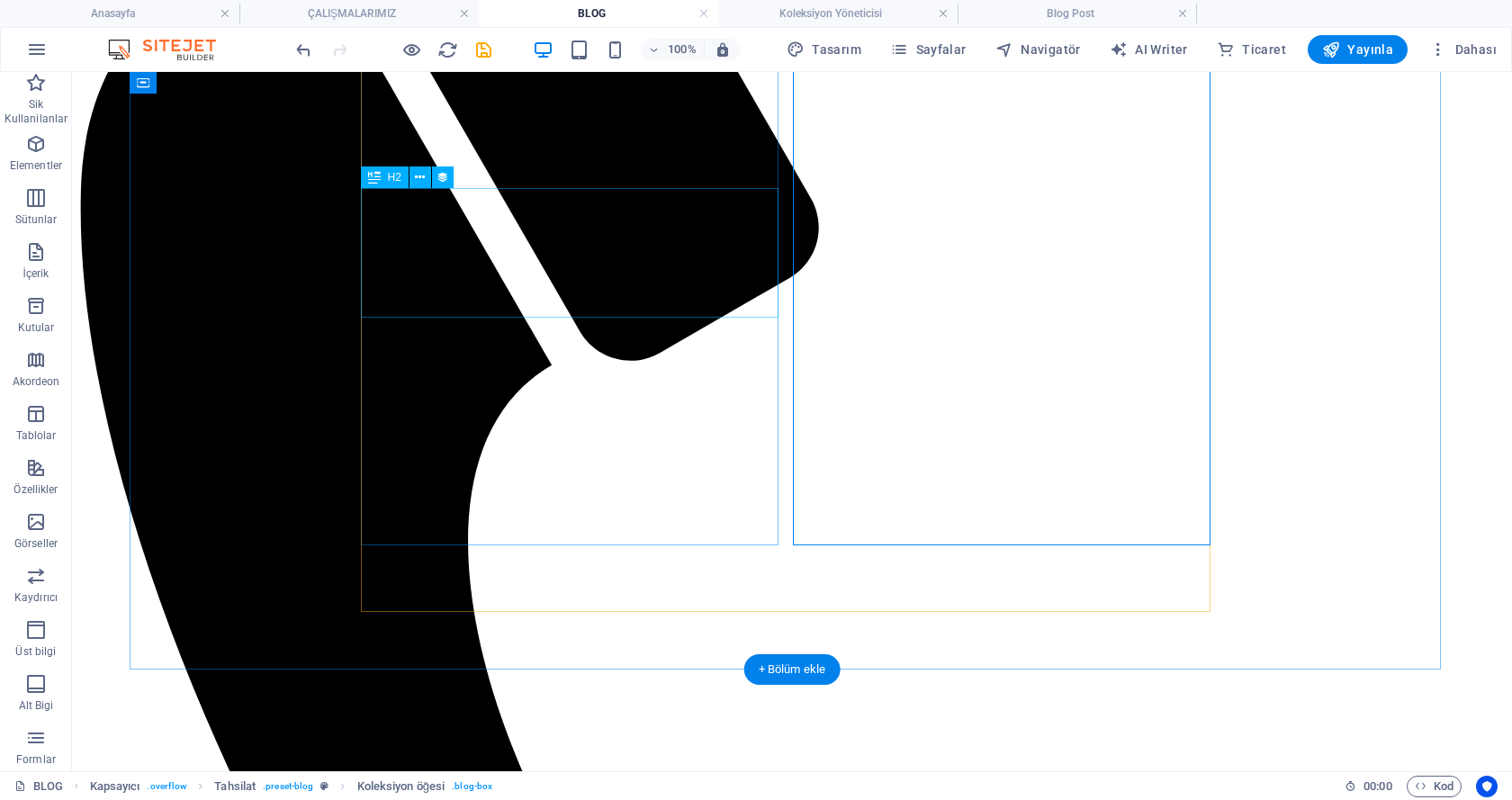
scroll to position [689, 0]
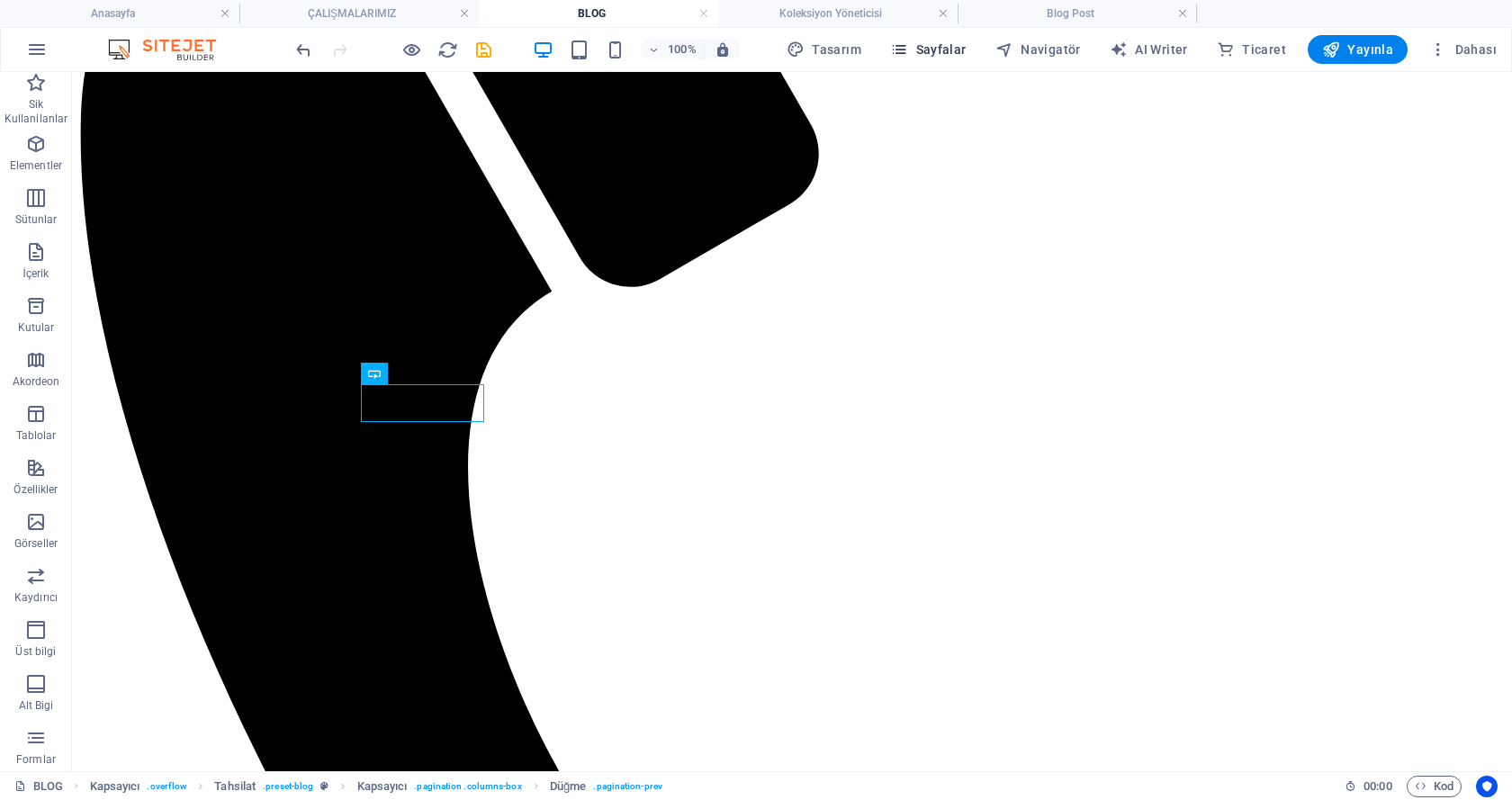
click at [949, 48] on span "Sayfalar" at bounding box center [927, 49] width 76 height 18
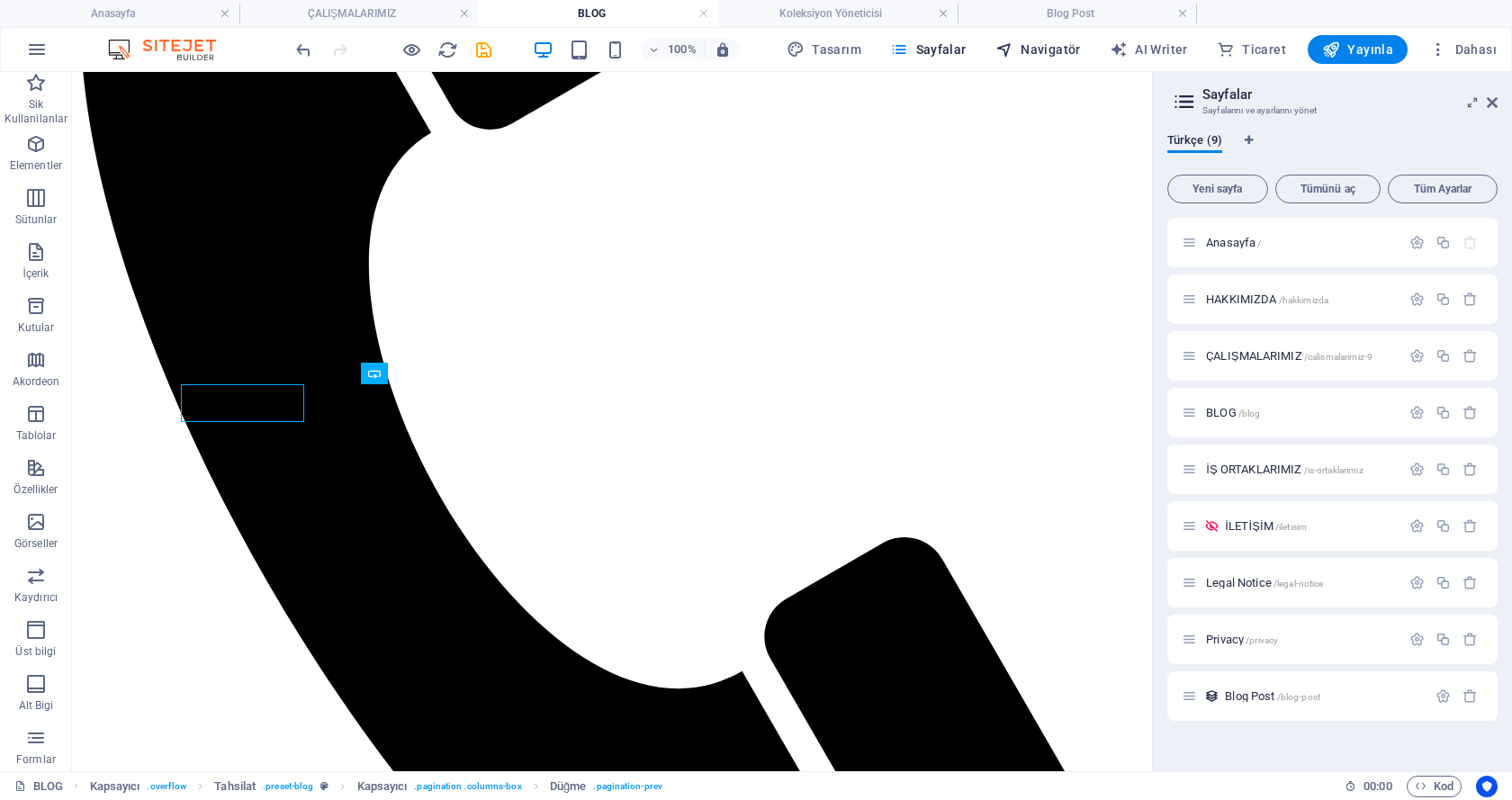
click at [1055, 48] on span "Navigatör" at bounding box center [1037, 49] width 86 height 18
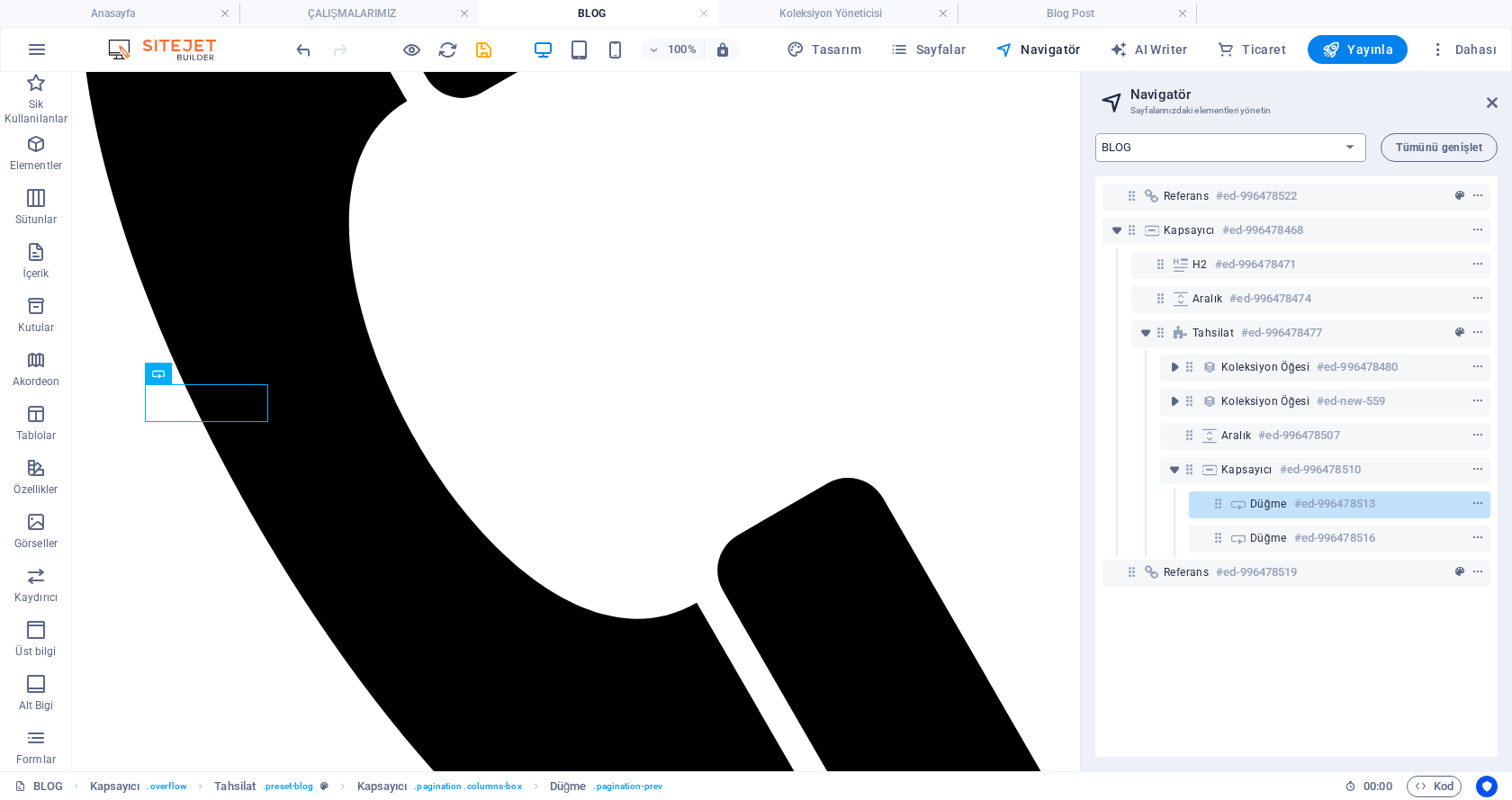
click at [1154, 151] on select "Anasayfa HAKKIMIZDA ÇALIŞMALARIMIZ BLOG İŞ ORTAKLARIMIZ İLETİŞİM Legal Notice P…" at bounding box center [1230, 148] width 271 height 29
click at [1307, 120] on div "Anasayfa HAKKIMIZDA ÇALIŞMALARIMIZ BLOG İŞ ORTAKLARIMIZ İLETİŞİM Legal Notice P…" at bounding box center [1296, 445] width 431 height 652
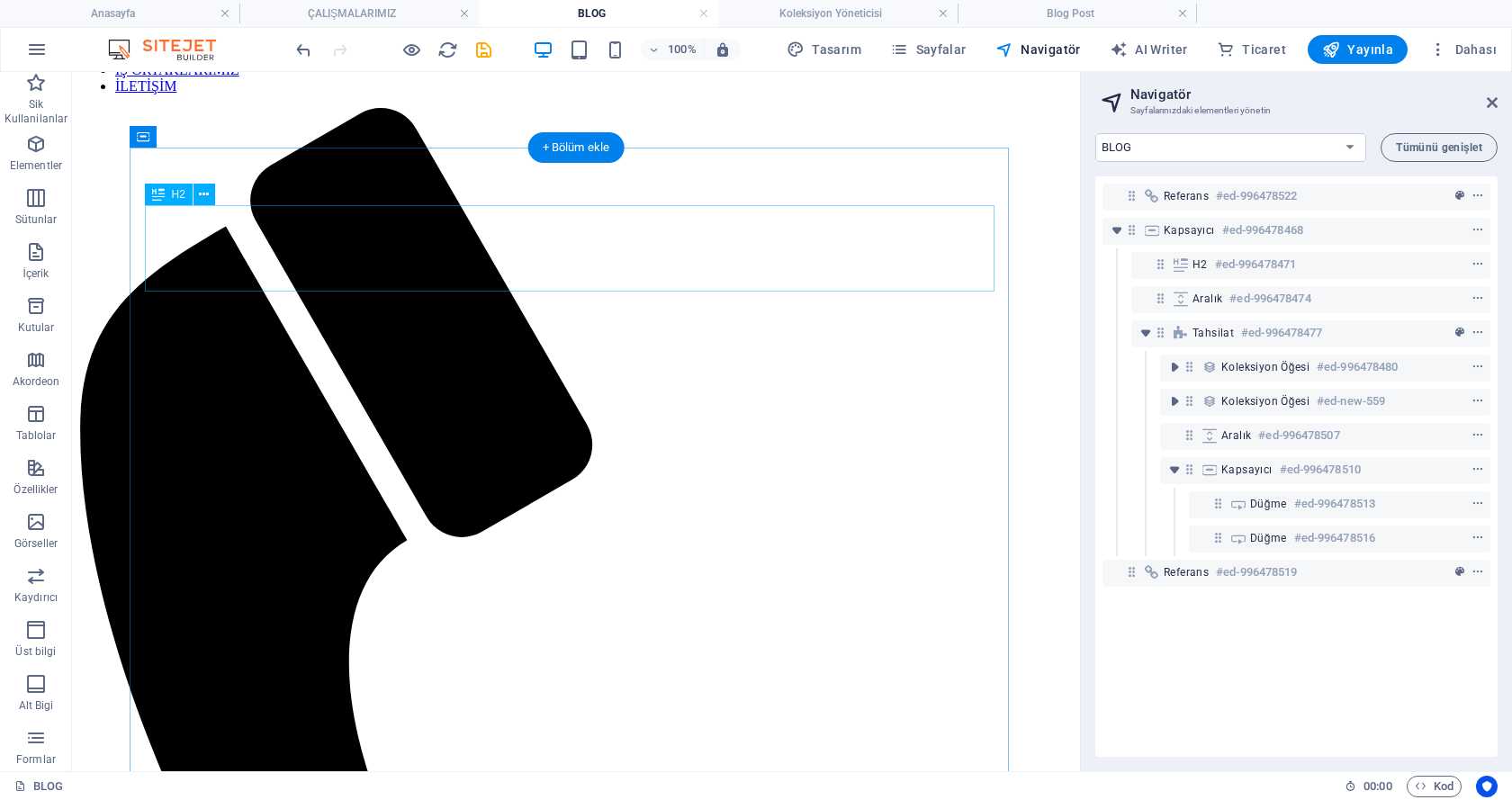
scroll to position [0, 0]
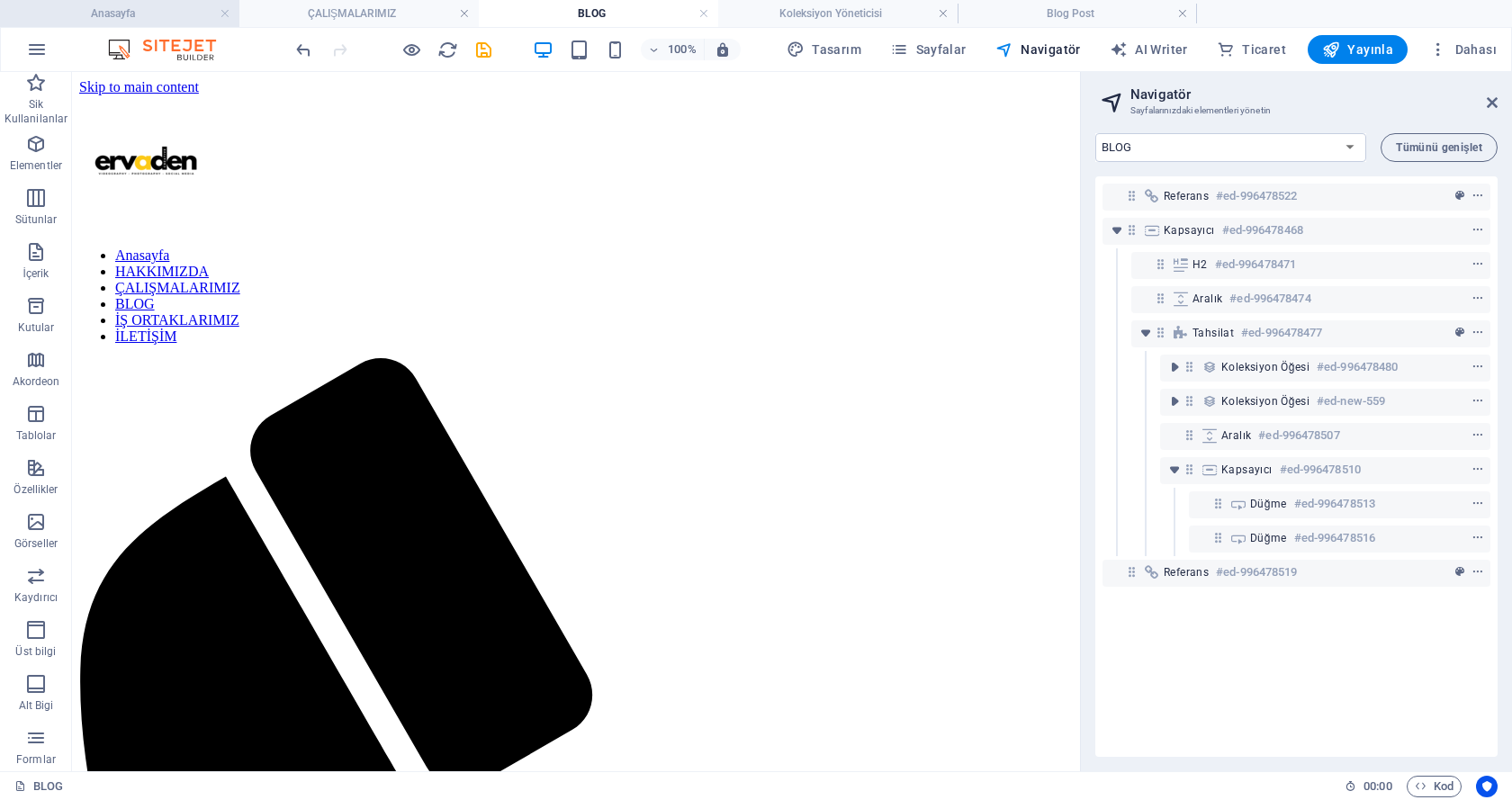
click at [197, 10] on h4 "Anasayfa" at bounding box center [119, 13] width 240 height 20
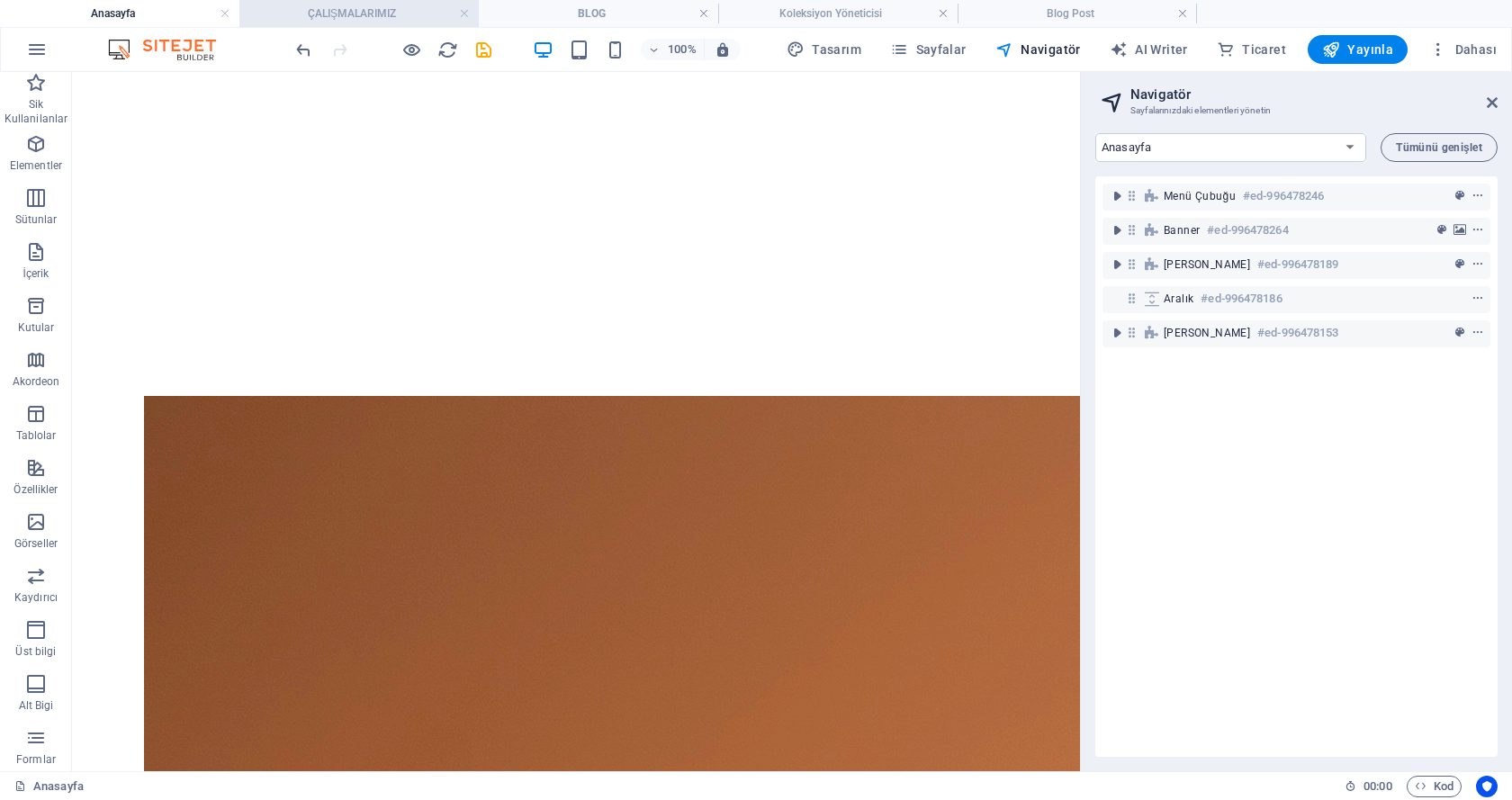
click at [304, 12] on h4 "ÇALIŞMALARIMIZ" at bounding box center [359, 13] width 240 height 20
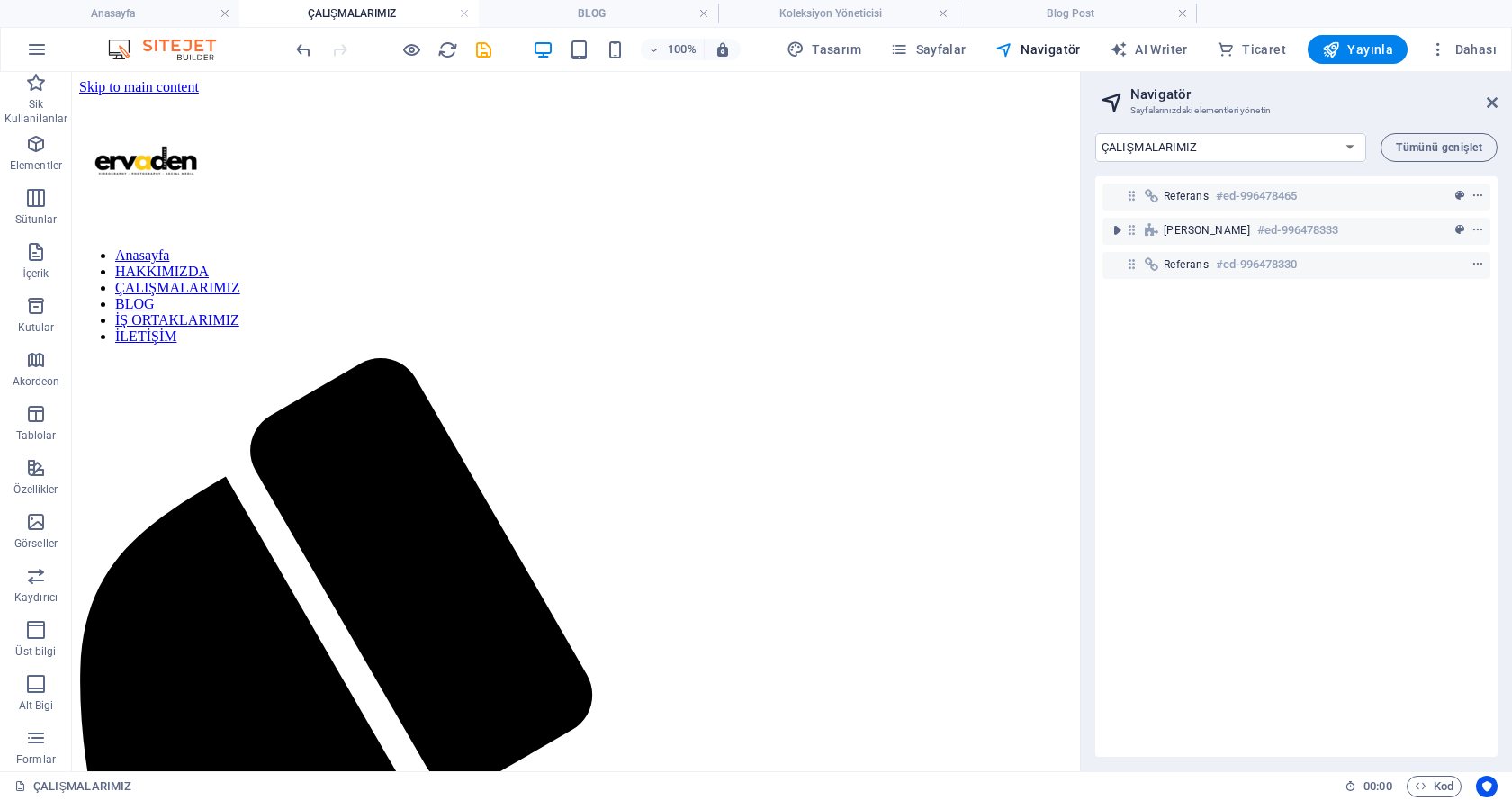
scroll to position [0, 0]
click at [540, 10] on h4 "BLOG" at bounding box center [598, 13] width 240 height 20
select select "18033955-tr"
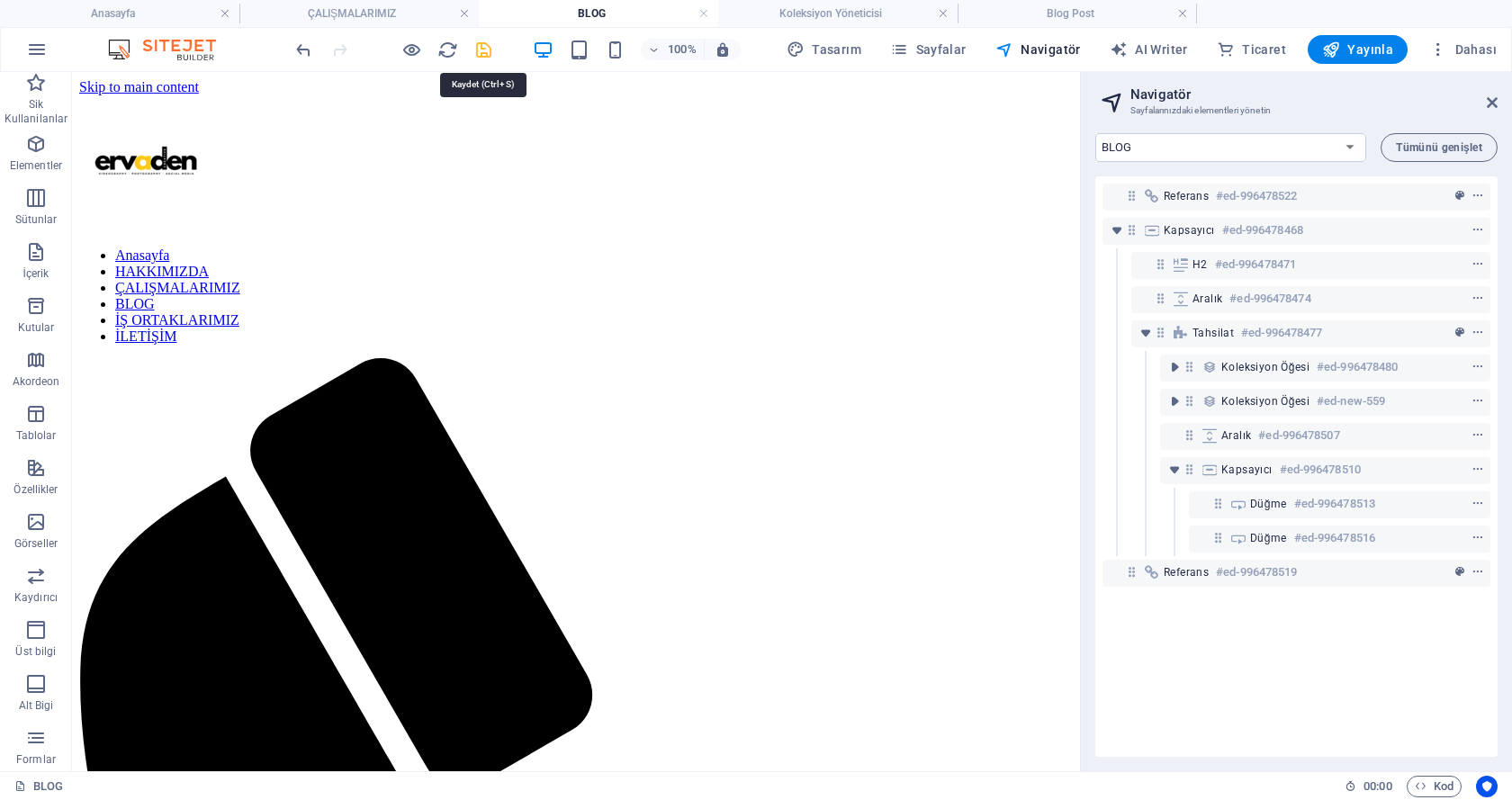
click at [482, 50] on icon "save" at bounding box center [484, 50] width 21 height 21
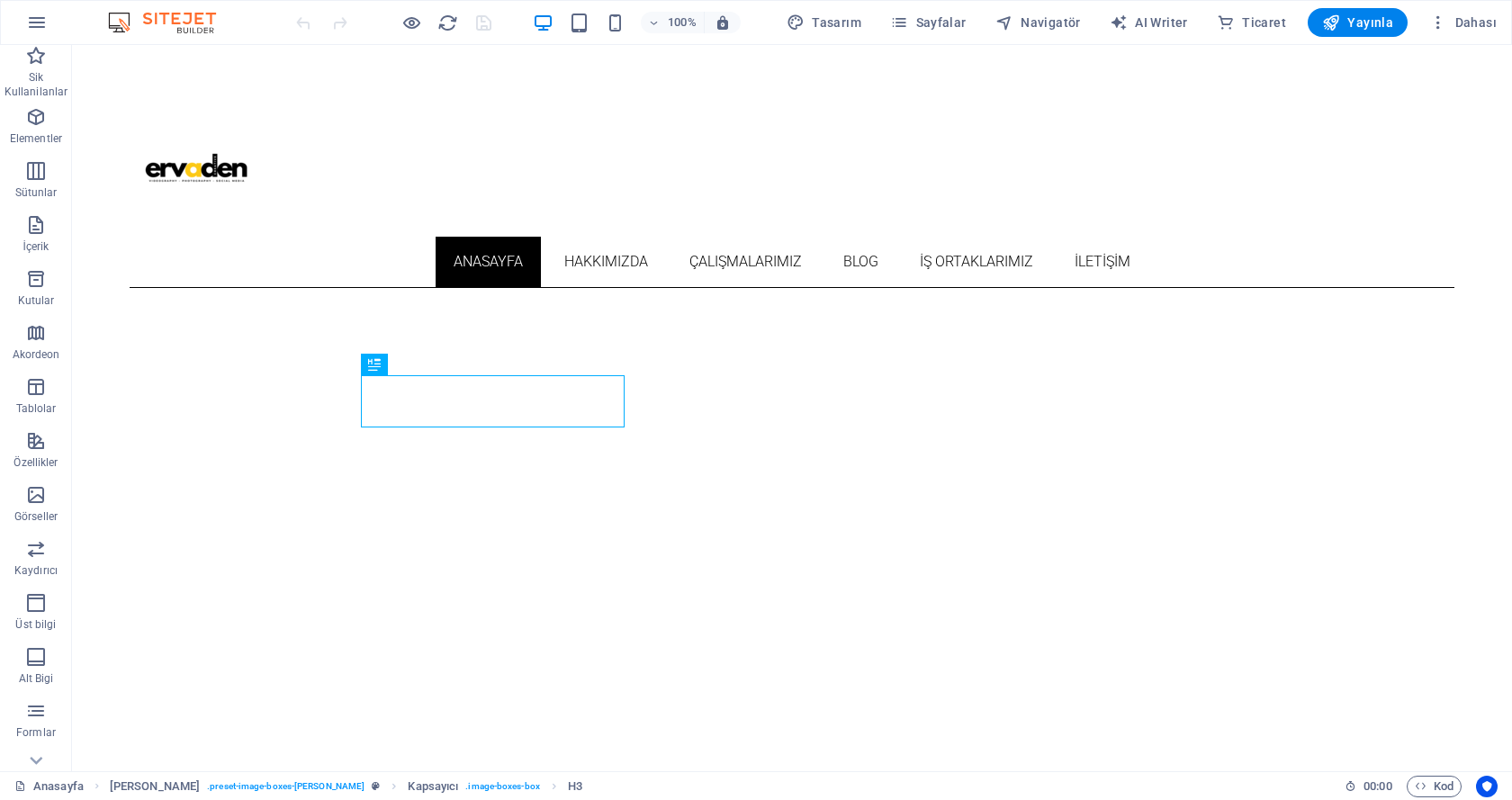
scroll to position [750, 0]
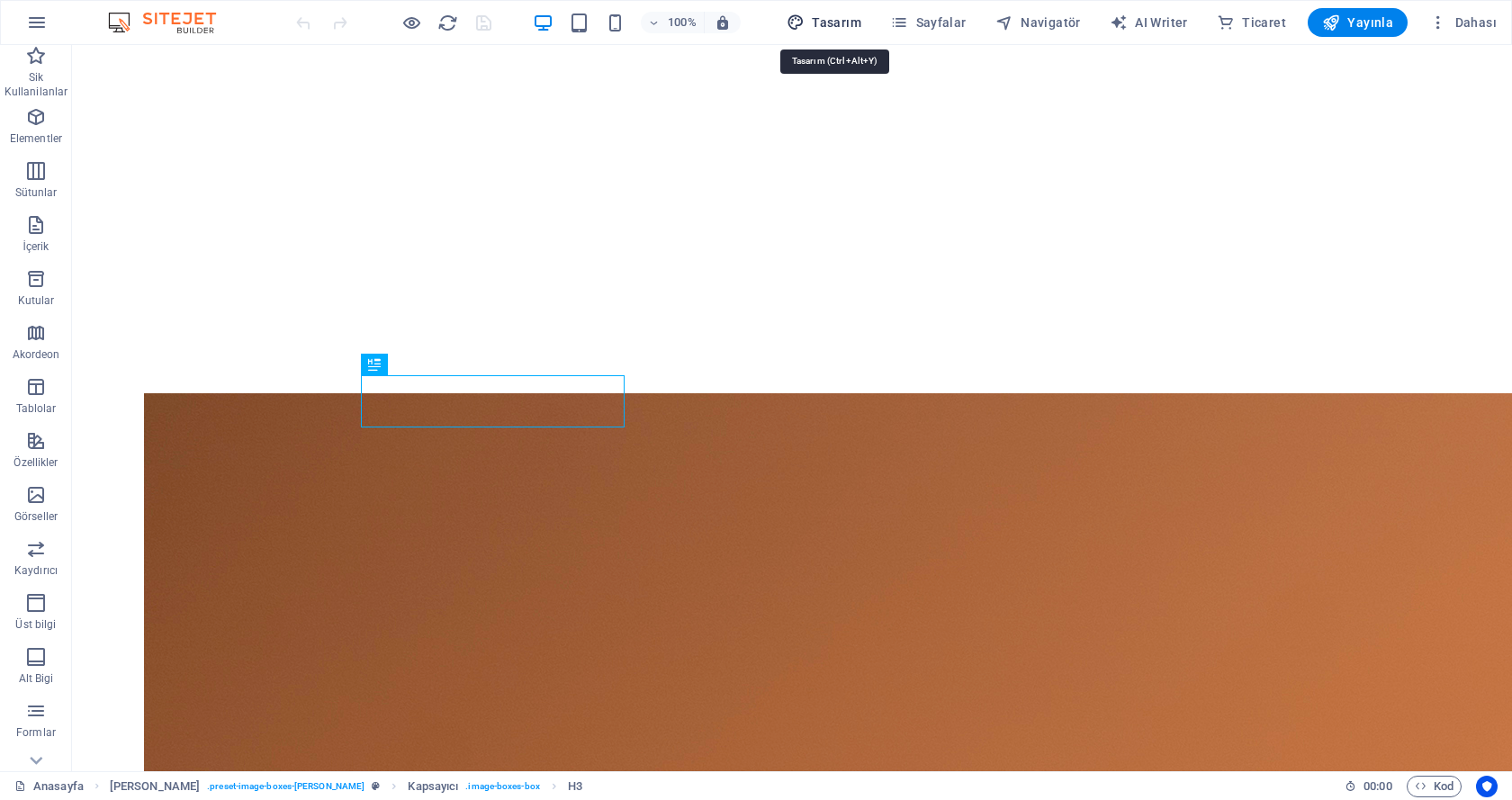
click at [834, 24] on span "Tasarım" at bounding box center [823, 22] width 74 height 18
select select "ease-in-out"
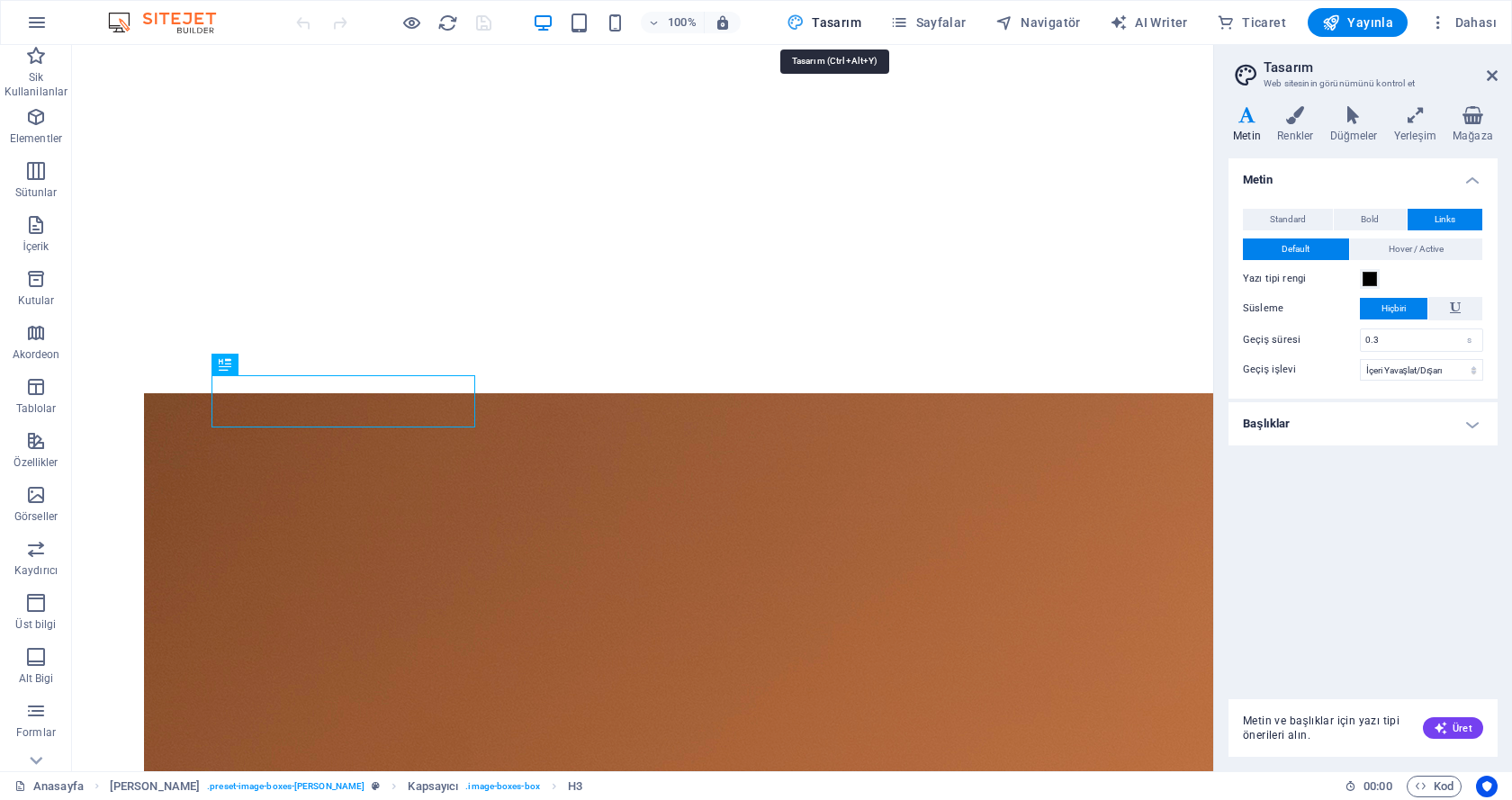
click at [834, 24] on span "Tasarım" at bounding box center [823, 22] width 74 height 18
click at [1492, 74] on icon at bounding box center [1491, 75] width 10 height 14
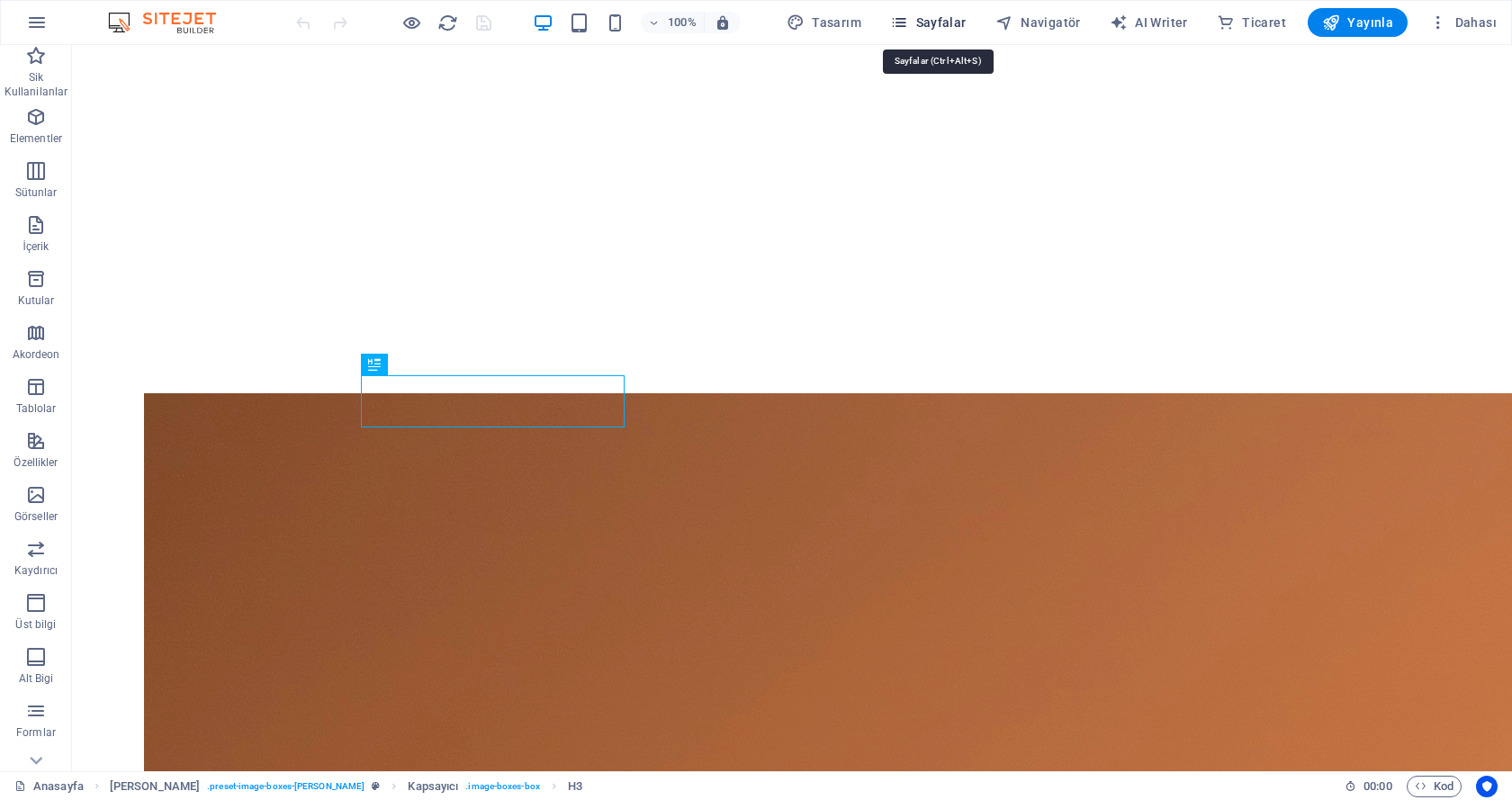
click at [943, 20] on span "Sayfalar" at bounding box center [927, 22] width 76 height 18
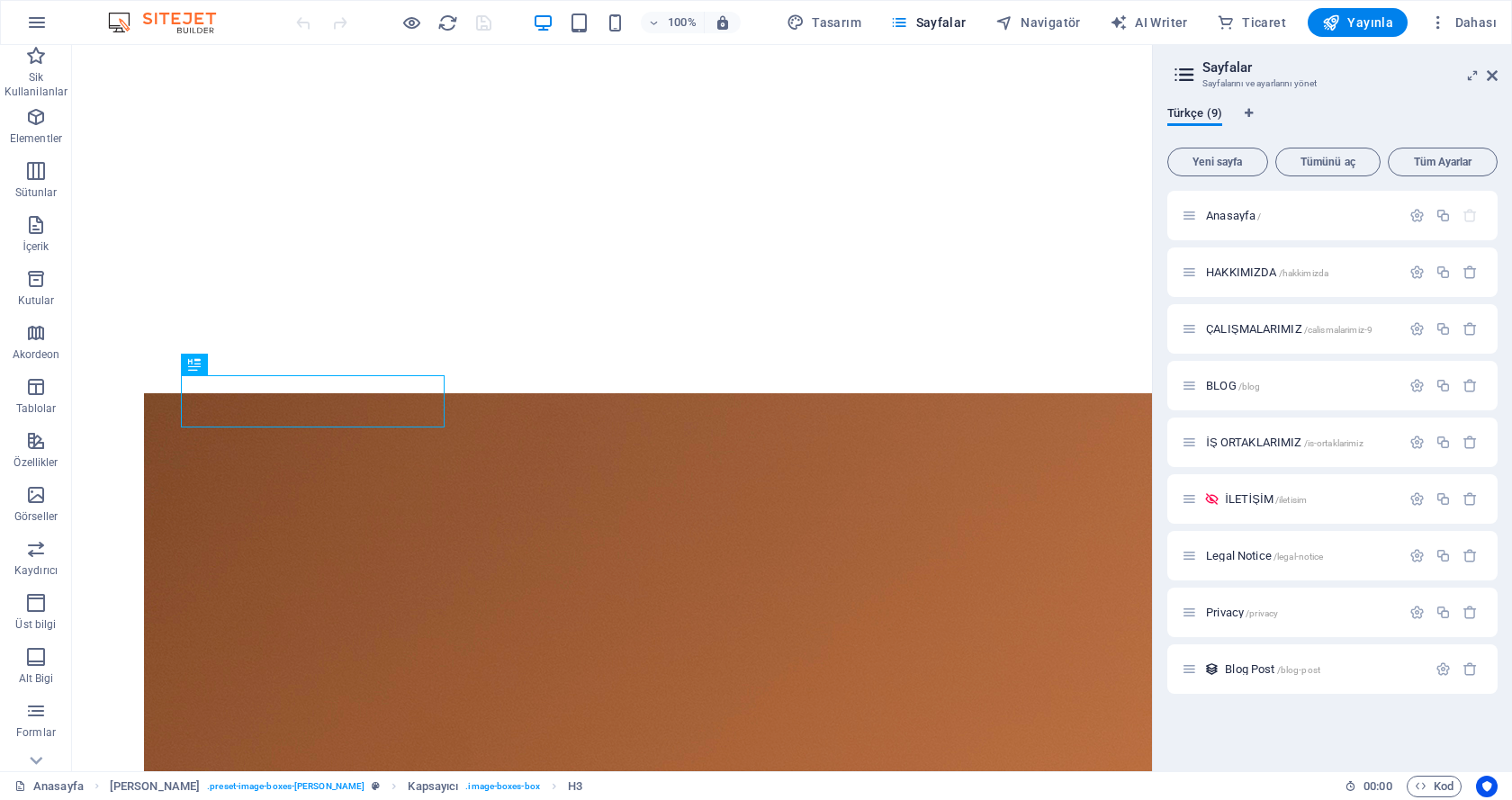
click at [1491, 68] on h2 "Sayfalar" at bounding box center [1349, 67] width 295 height 16
click at [1496, 77] on icon at bounding box center [1491, 75] width 10 height 14
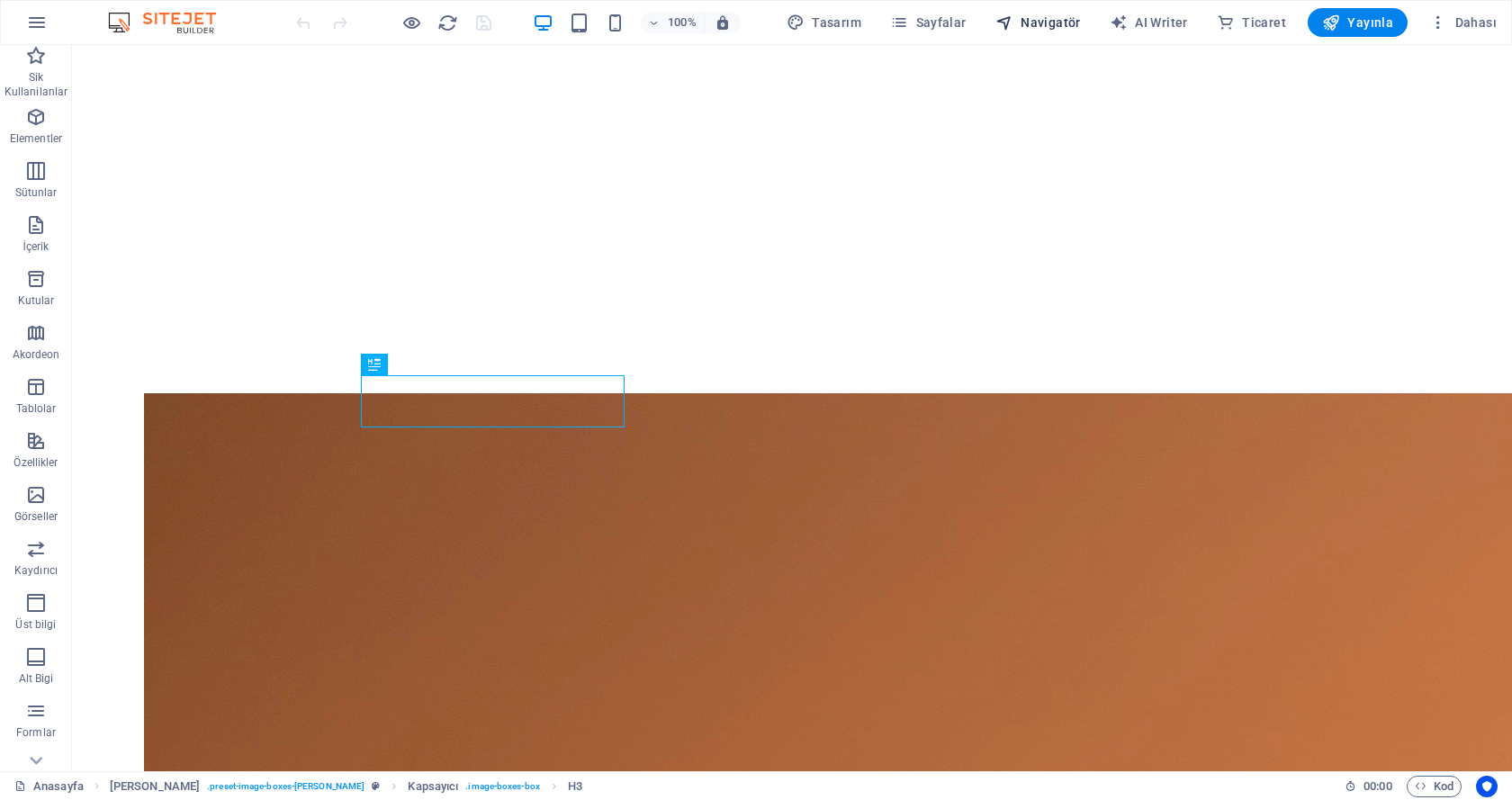
click at [1059, 19] on span "Navigatör" at bounding box center [1037, 22] width 86 height 18
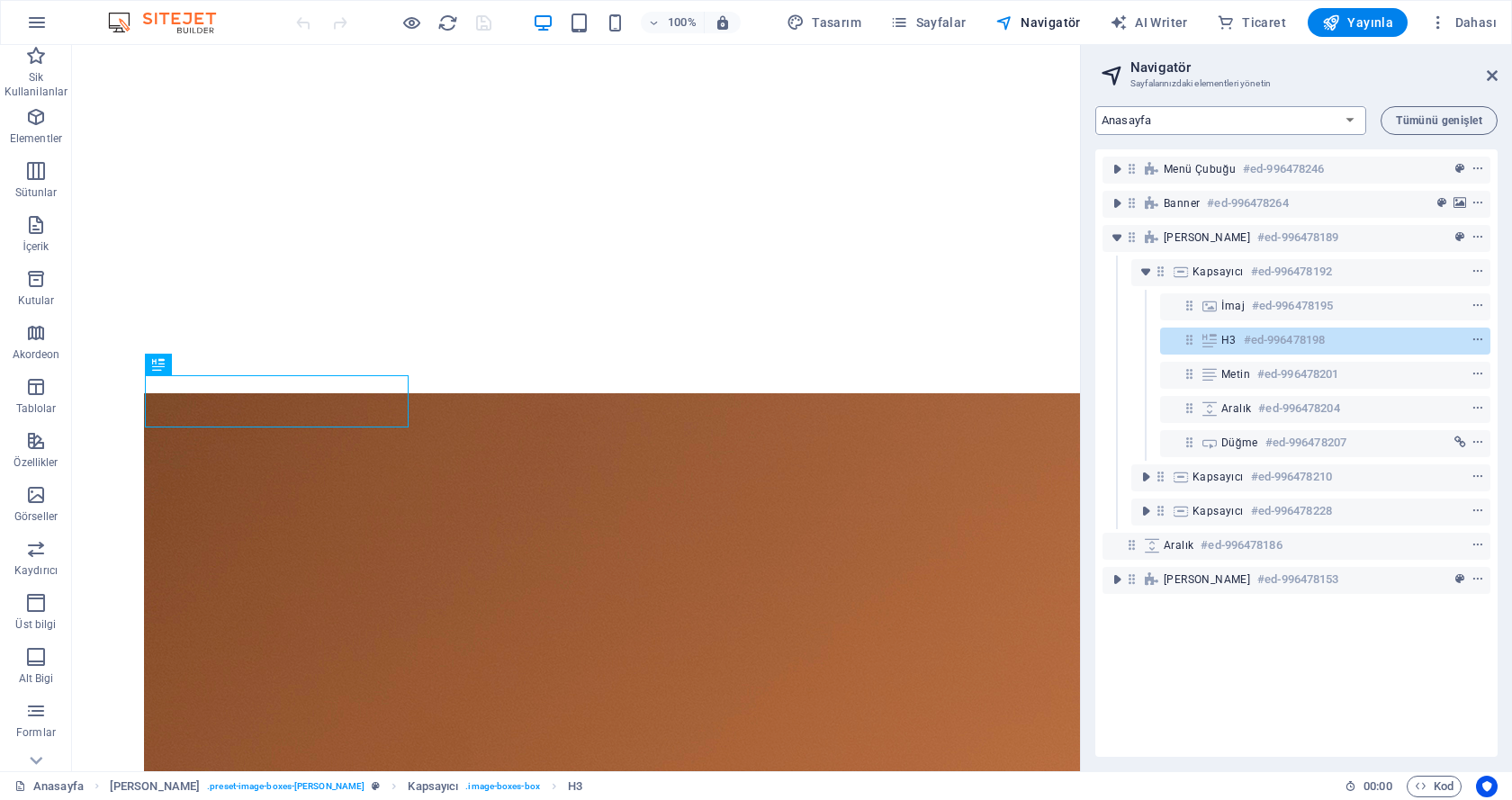
click at [1167, 120] on select "Anasayfa HAKKIMIZDA ÇALIŞMALARIMIZ BLOG İŞ ORTAKLARIMIZ İLETİŞİM Legal Notice P…" at bounding box center [1230, 120] width 271 height 29
select select "18033955-tr"
click at [1095, 106] on select "Anasayfa HAKKIMIZDA ÇALIŞMALARIMIZ BLOG İŞ ORTAKLARIMIZ İLETİŞİM Legal Notice P…" at bounding box center [1230, 120] width 271 height 29
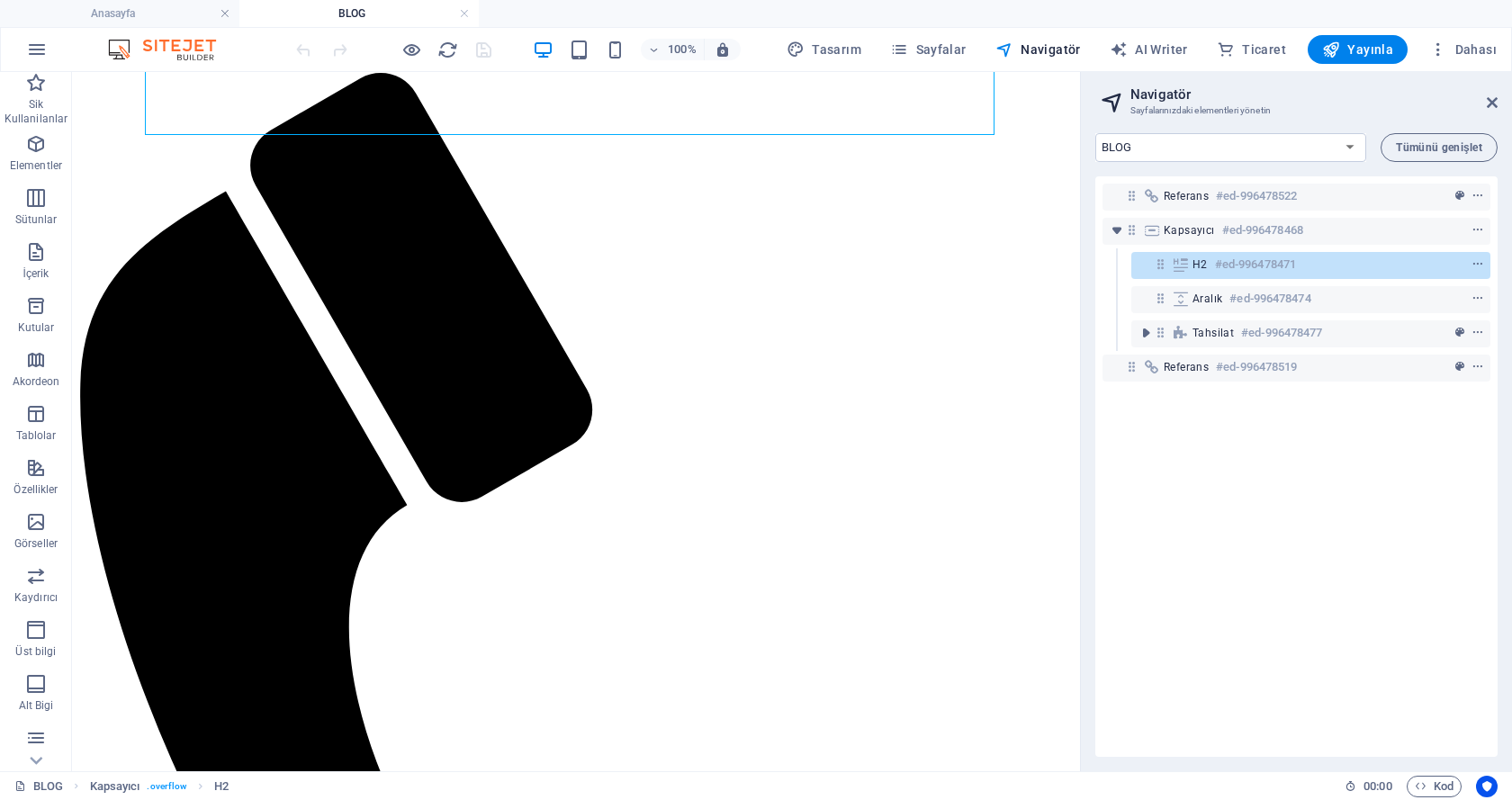
scroll to position [287, 0]
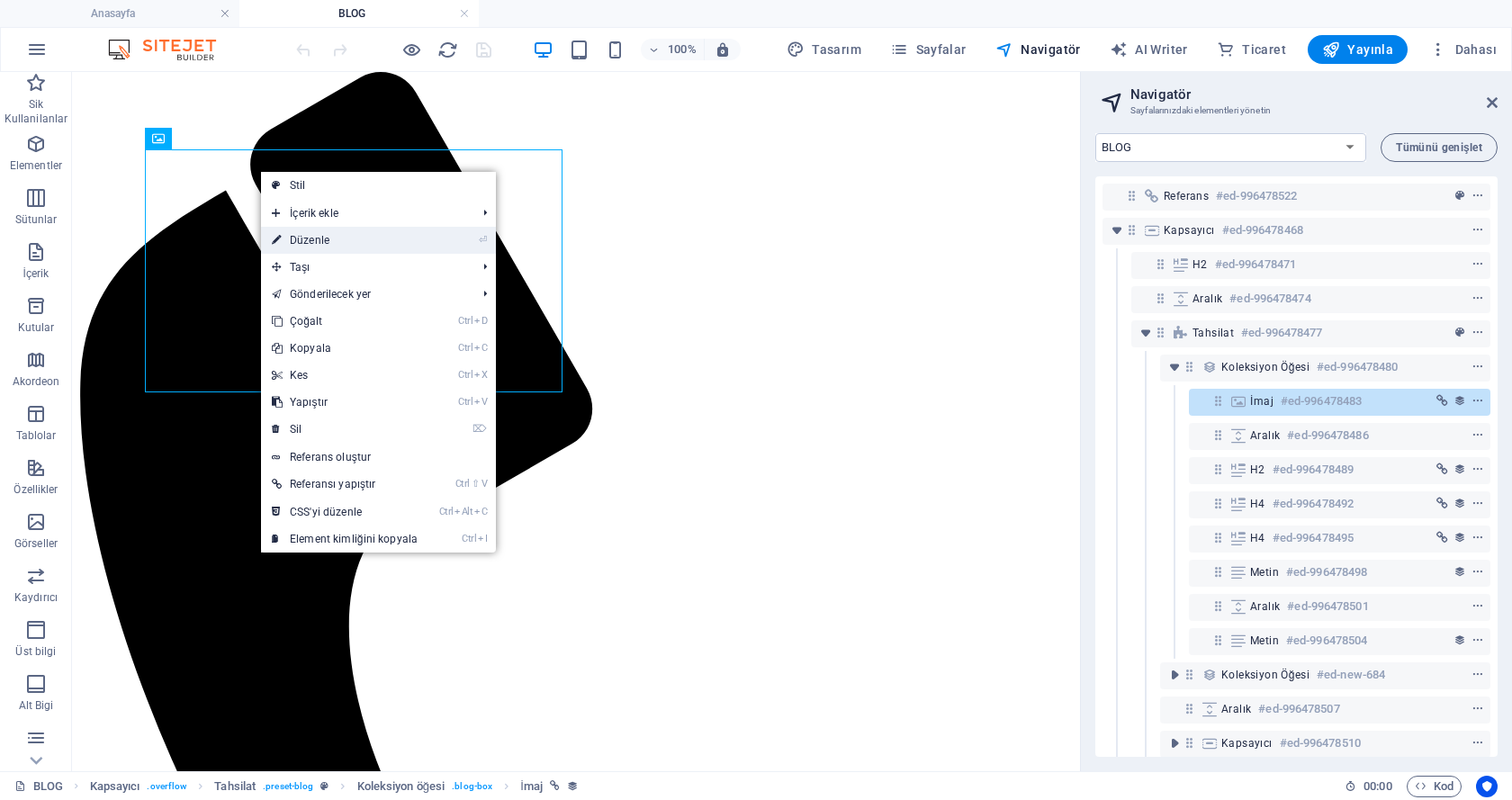
click at [321, 235] on link "⏎ Düzenle" at bounding box center [345, 240] width 167 height 27
select select "px"
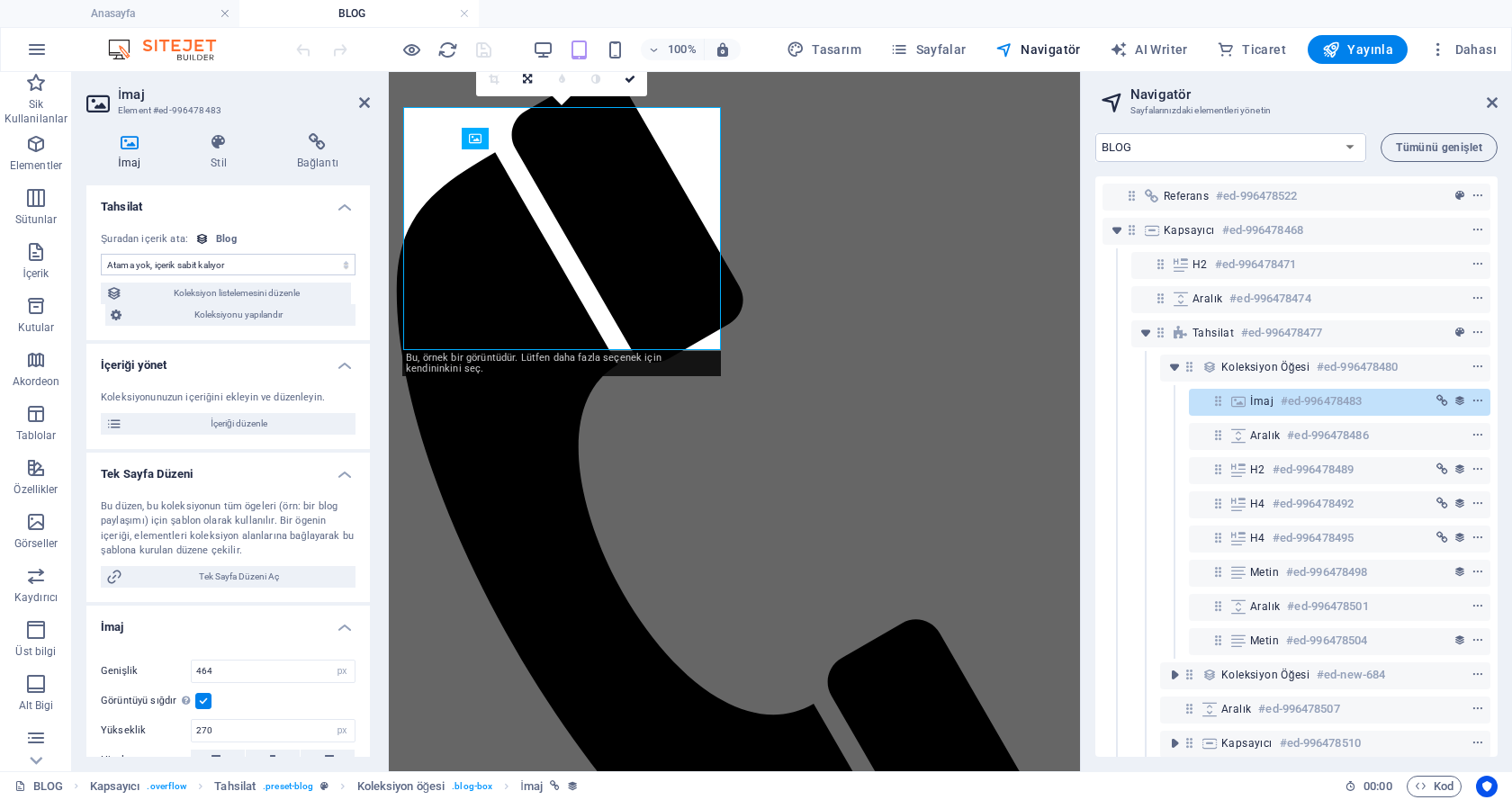
select select "image"
drag, startPoint x: 366, startPoint y: 218, endPoint x: 366, endPoint y: 306, distance: 88.0
click at [366, 306] on div "Tahsilat Atama yok, içerik sabit kalıyor Oluşturulma zamanı (Tarih) Güncellenme…" at bounding box center [228, 471] width 284 height 572
click at [259, 573] on span "Tek Sayfa Düzeni Aç" at bounding box center [239, 576] width 223 height 22
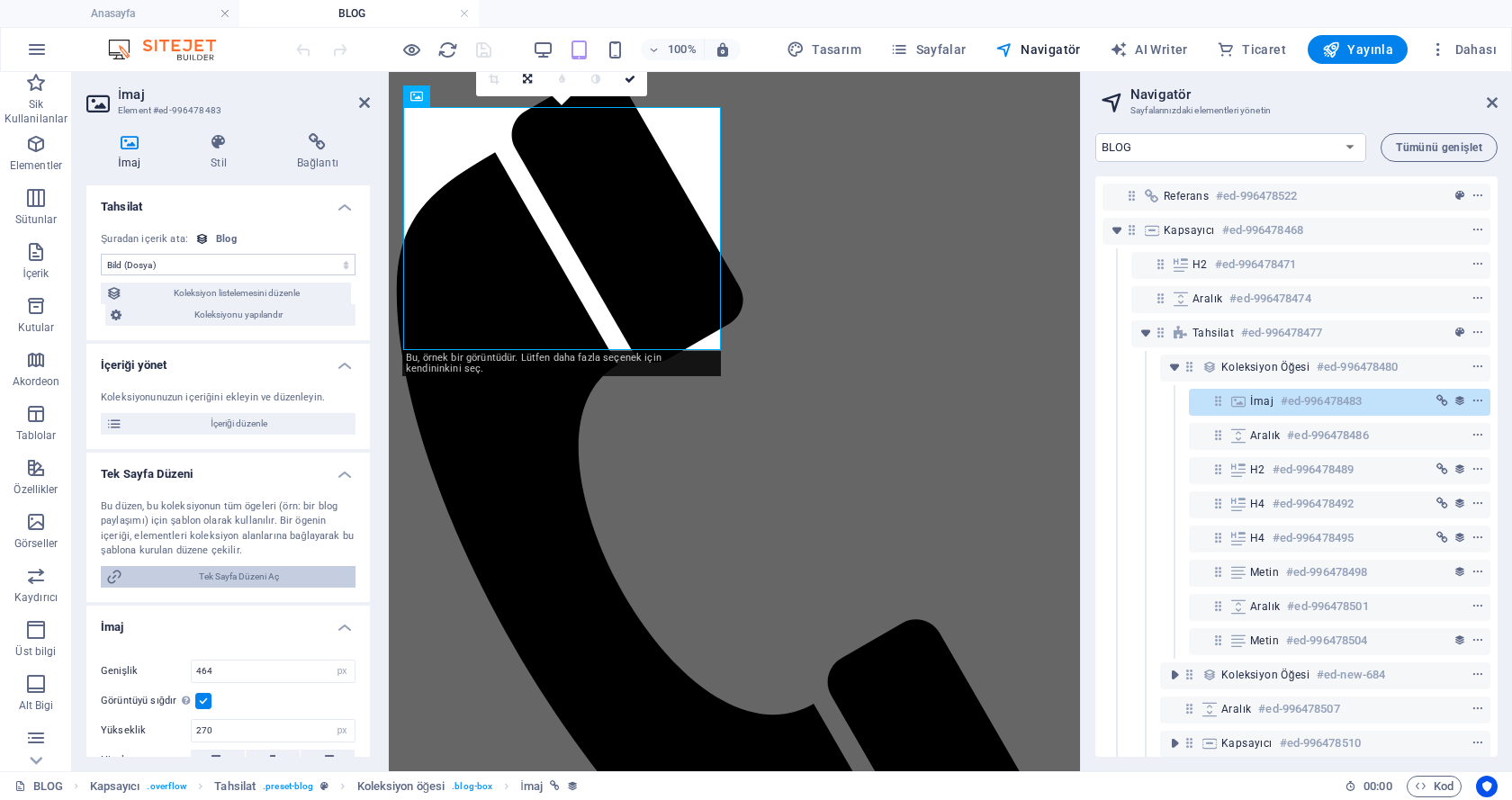
select select "18033970-tr"
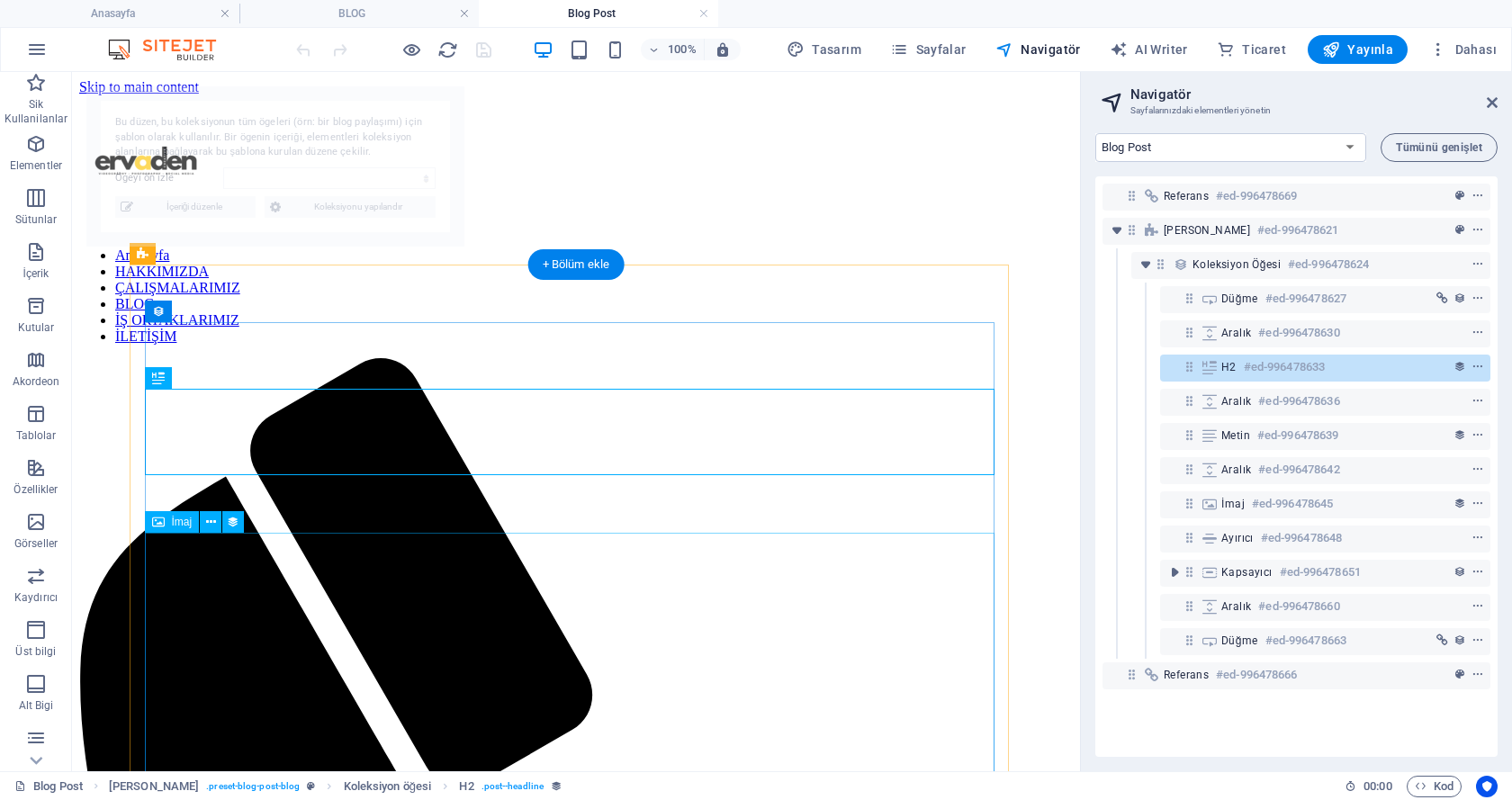
select select "68dc1536b12676176f03ce03"
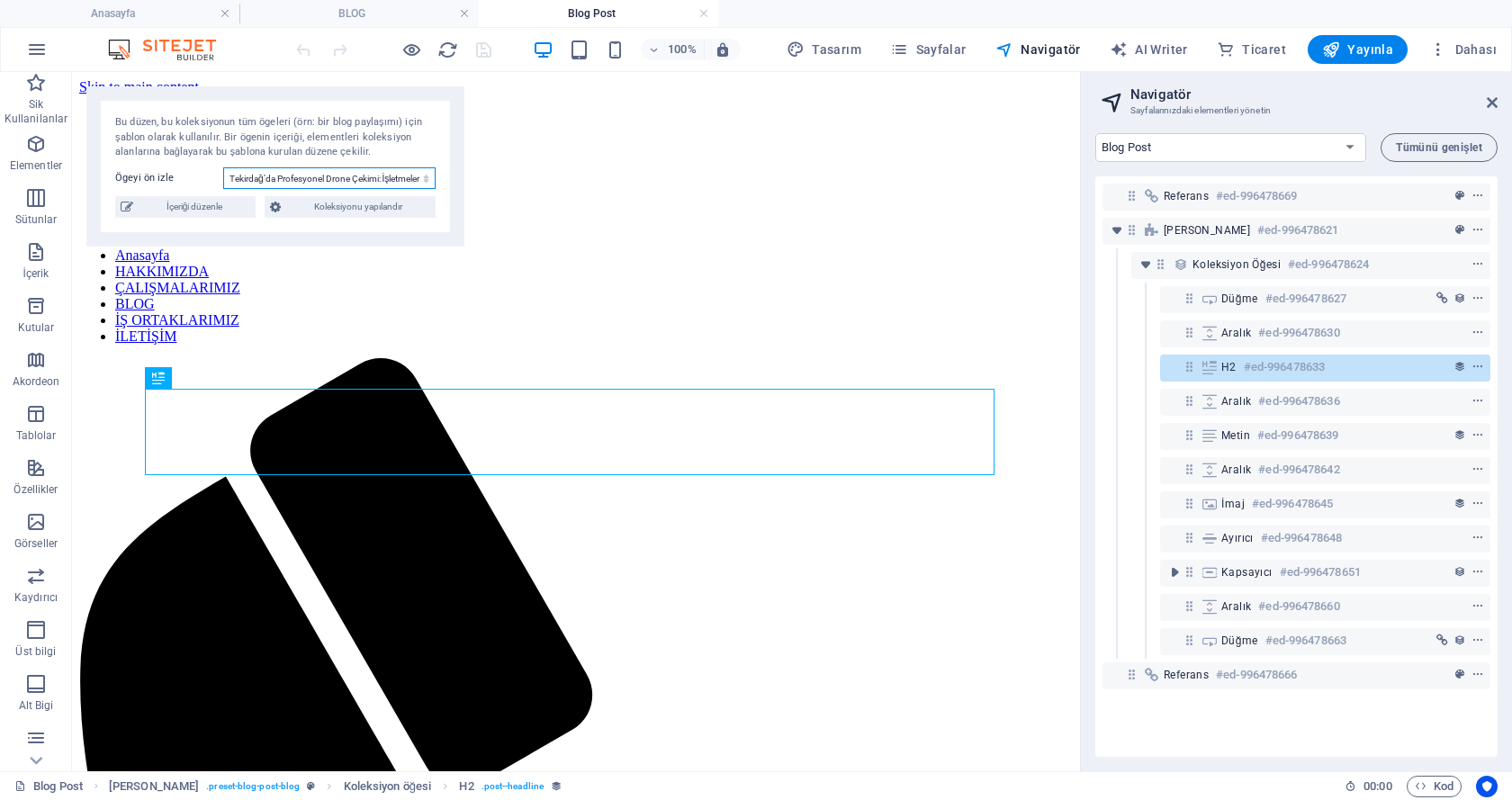
click at [286, 175] on select "Tekirdağ’da Profesyonel Drone Çekimi: İşletmeler İçin [PERSON_NAME]li? Kurumsal…" at bounding box center [329, 178] width 212 height 22
click at [286, 201] on button "Koleksiyonu yapılandır" at bounding box center [351, 207] width 171 height 22
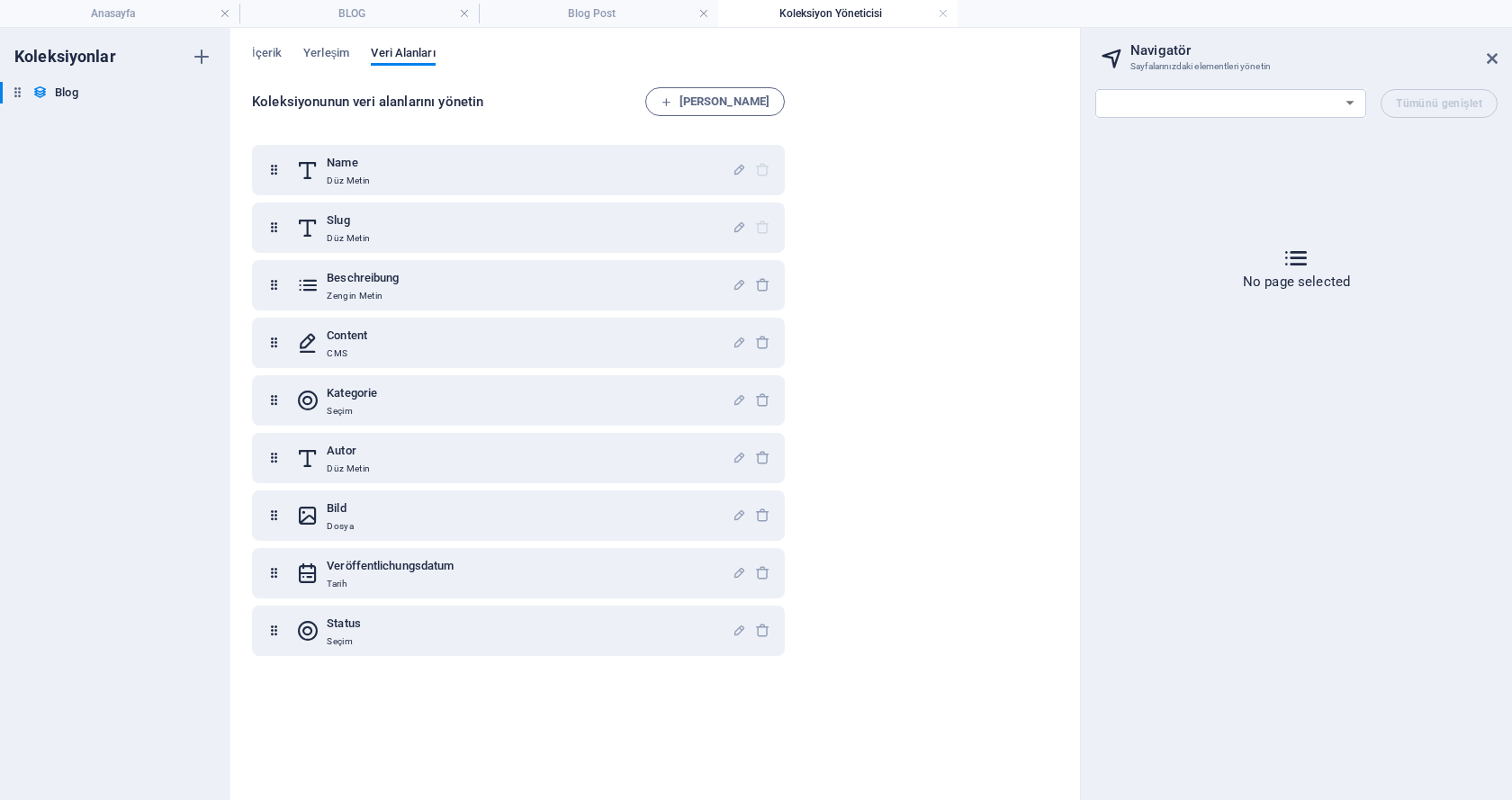
click at [851, 15] on h4 "Koleksiyon Yöneticisi" at bounding box center [837, 13] width 240 height 20
click at [943, 16] on link at bounding box center [943, 14] width 10 height 17
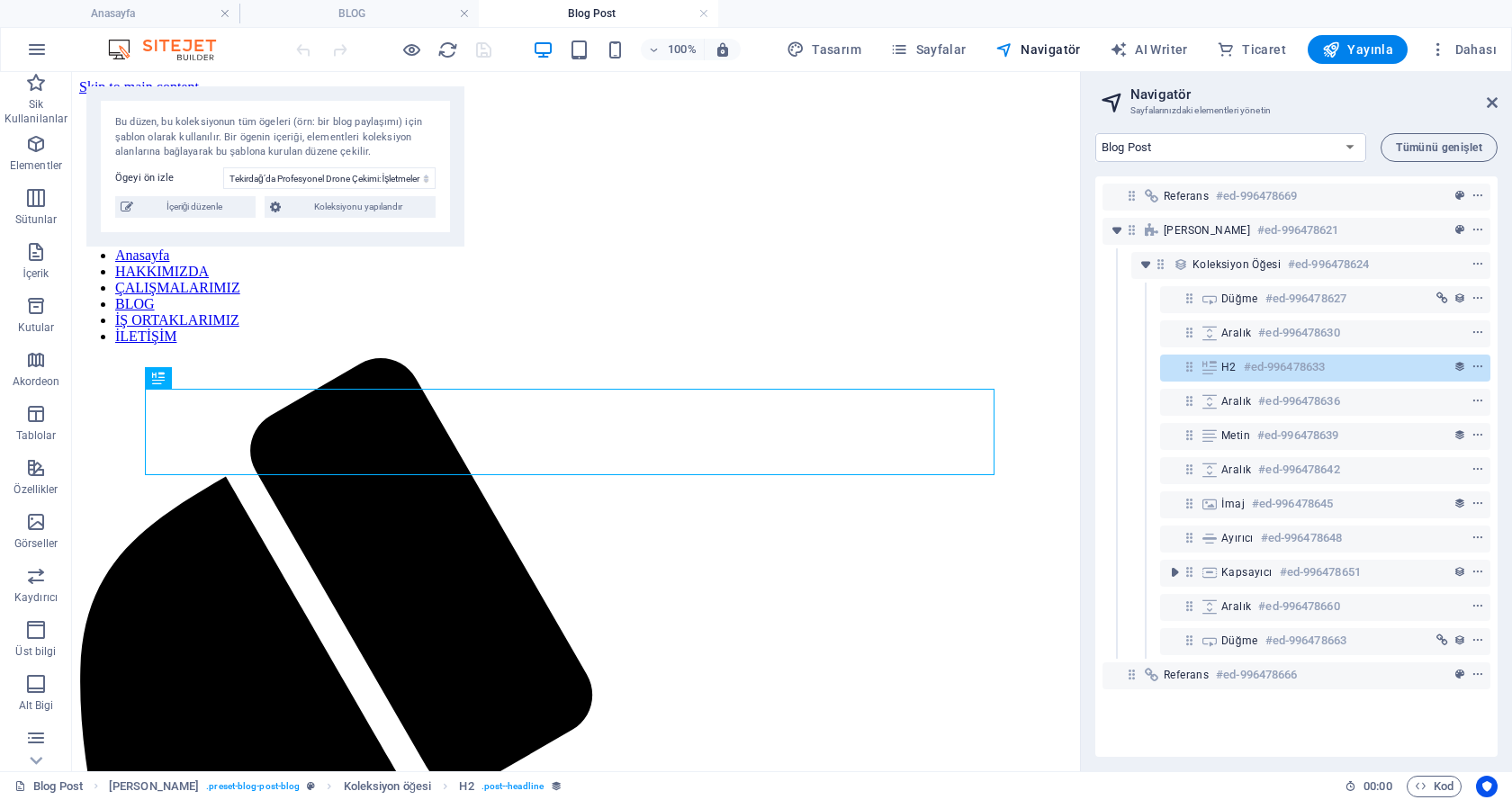
click at [616, 11] on h4 "Blog Post" at bounding box center [598, 13] width 240 height 20
click at [373, 6] on h4 "BLOG" at bounding box center [359, 13] width 240 height 20
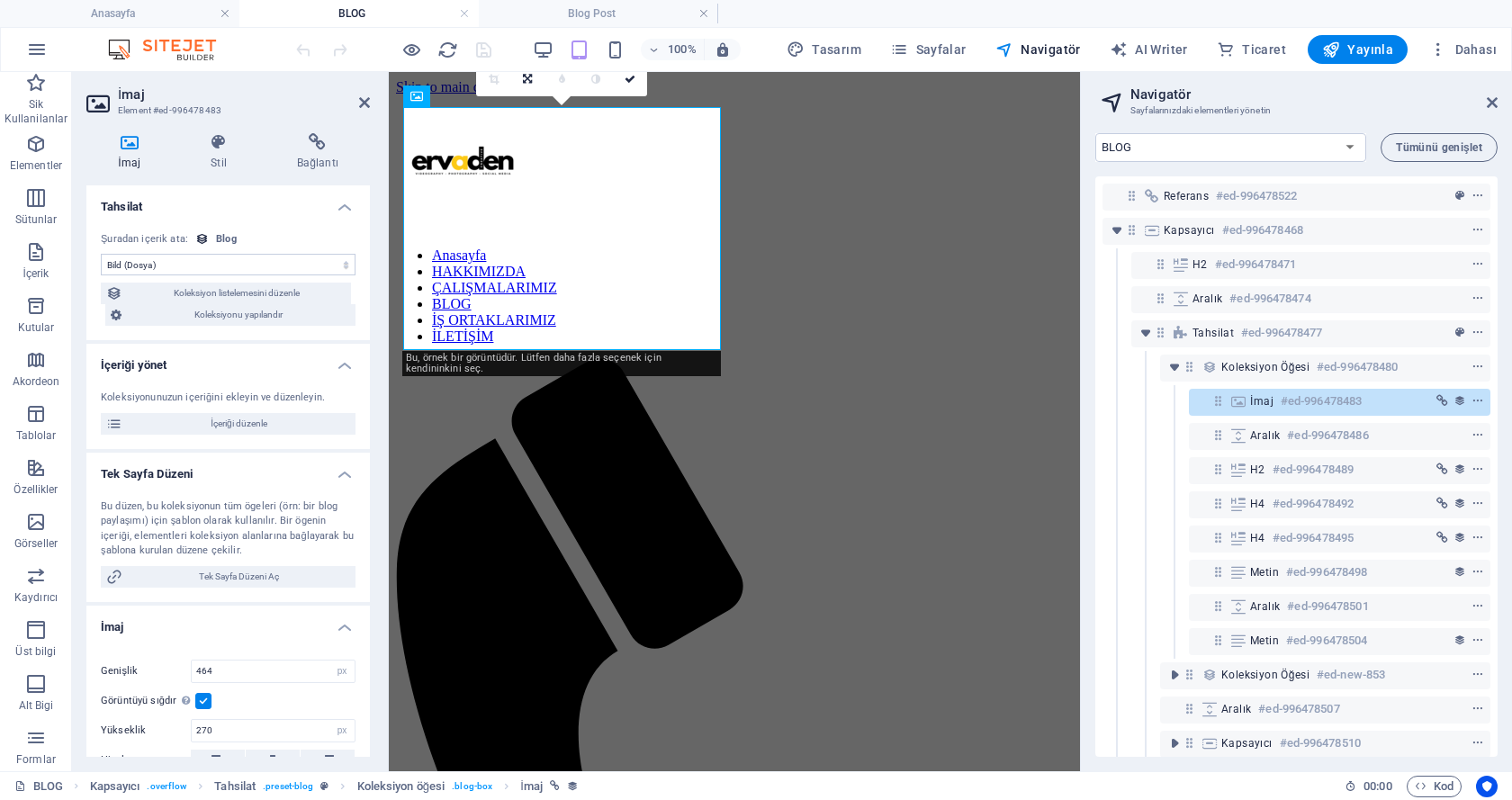
scroll to position [287, 0]
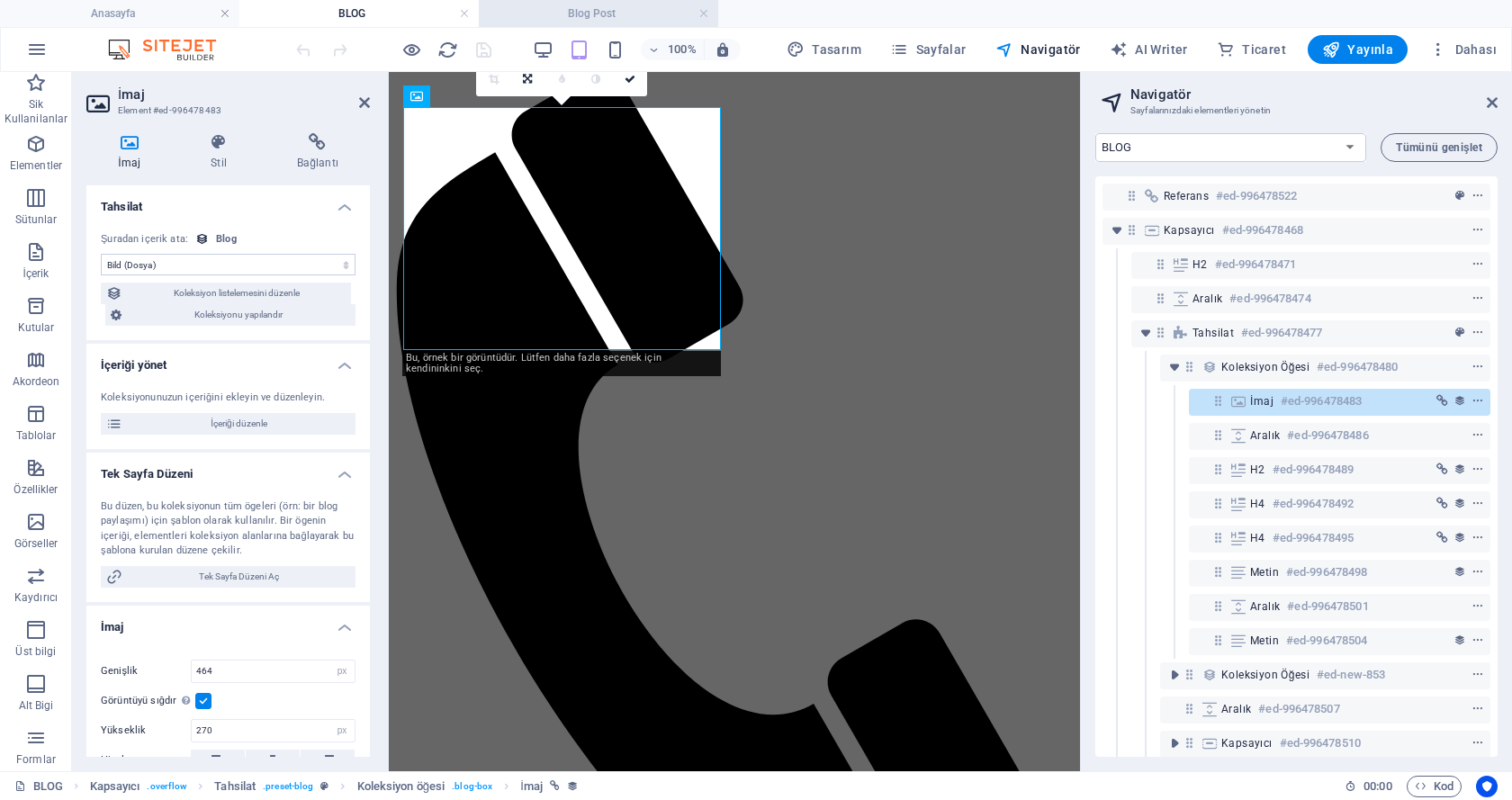
click at [561, 12] on h4 "Blog Post" at bounding box center [598, 13] width 240 height 20
select select "18033970-tr"
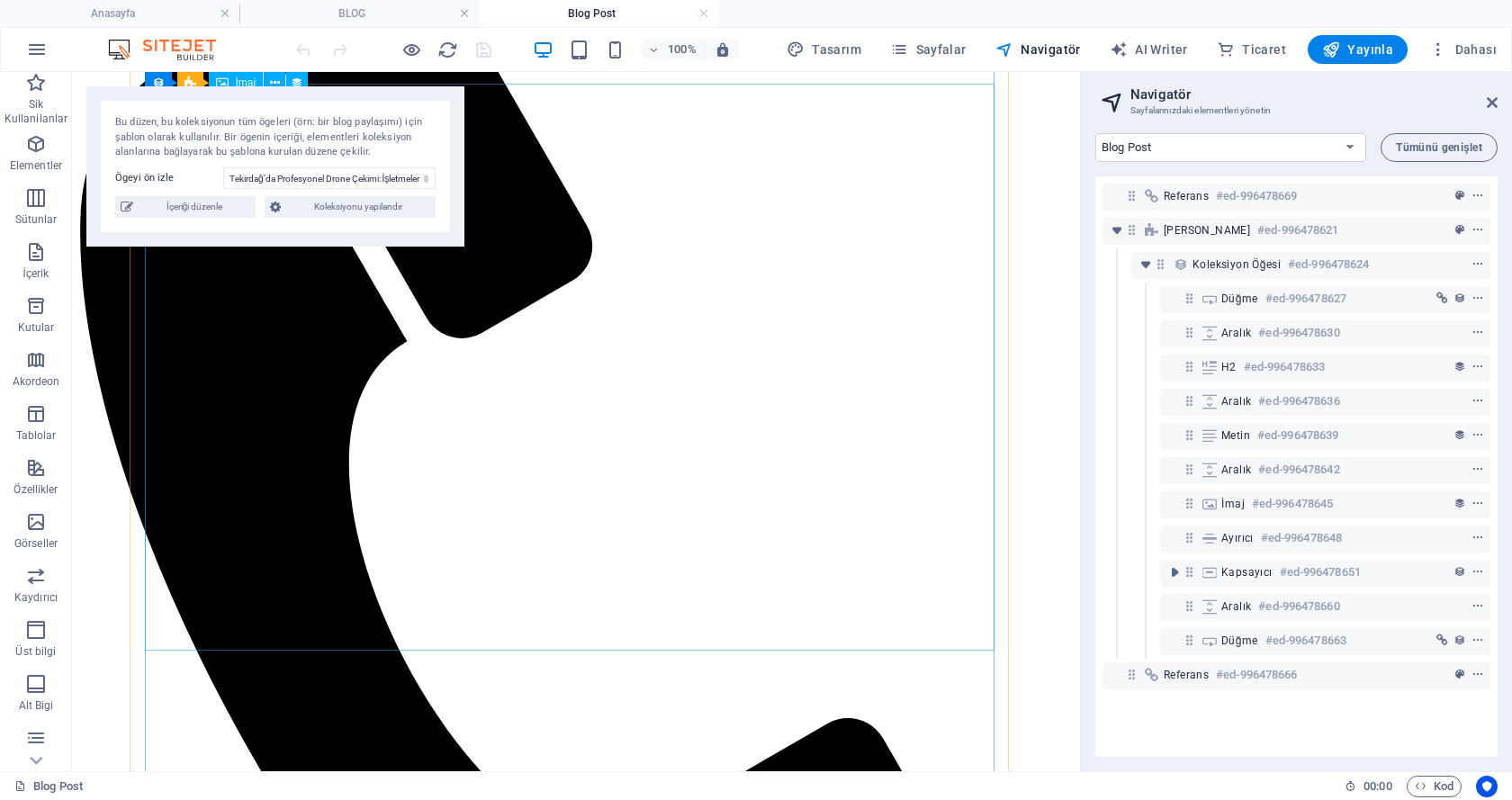
scroll to position [420, 0]
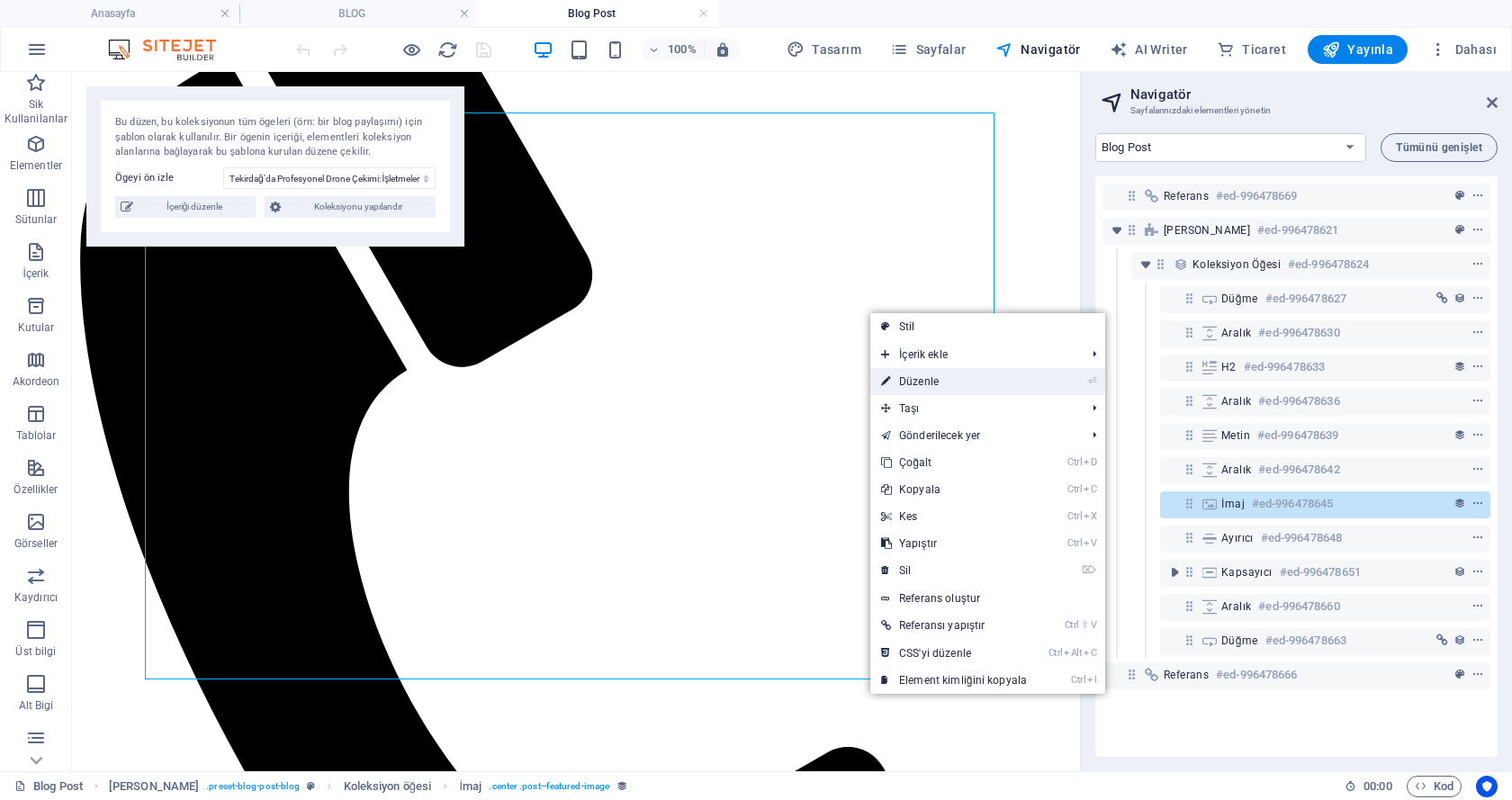
click at [922, 382] on link "⏎ Düzenle" at bounding box center [954, 382] width 167 height 27
select select "image"
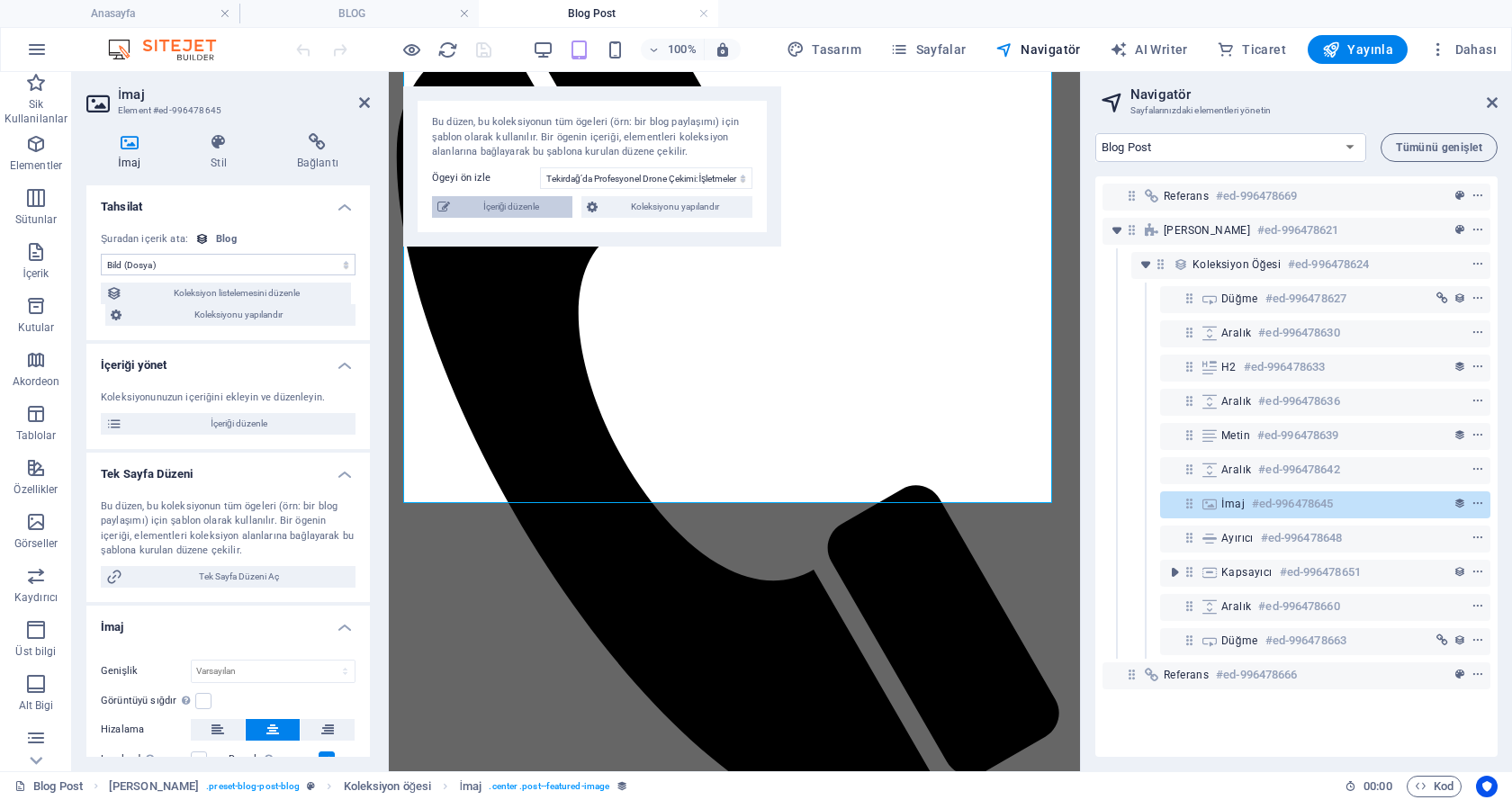
click at [563, 201] on span "İçeriği düzenle" at bounding box center [511, 207] width 112 height 22
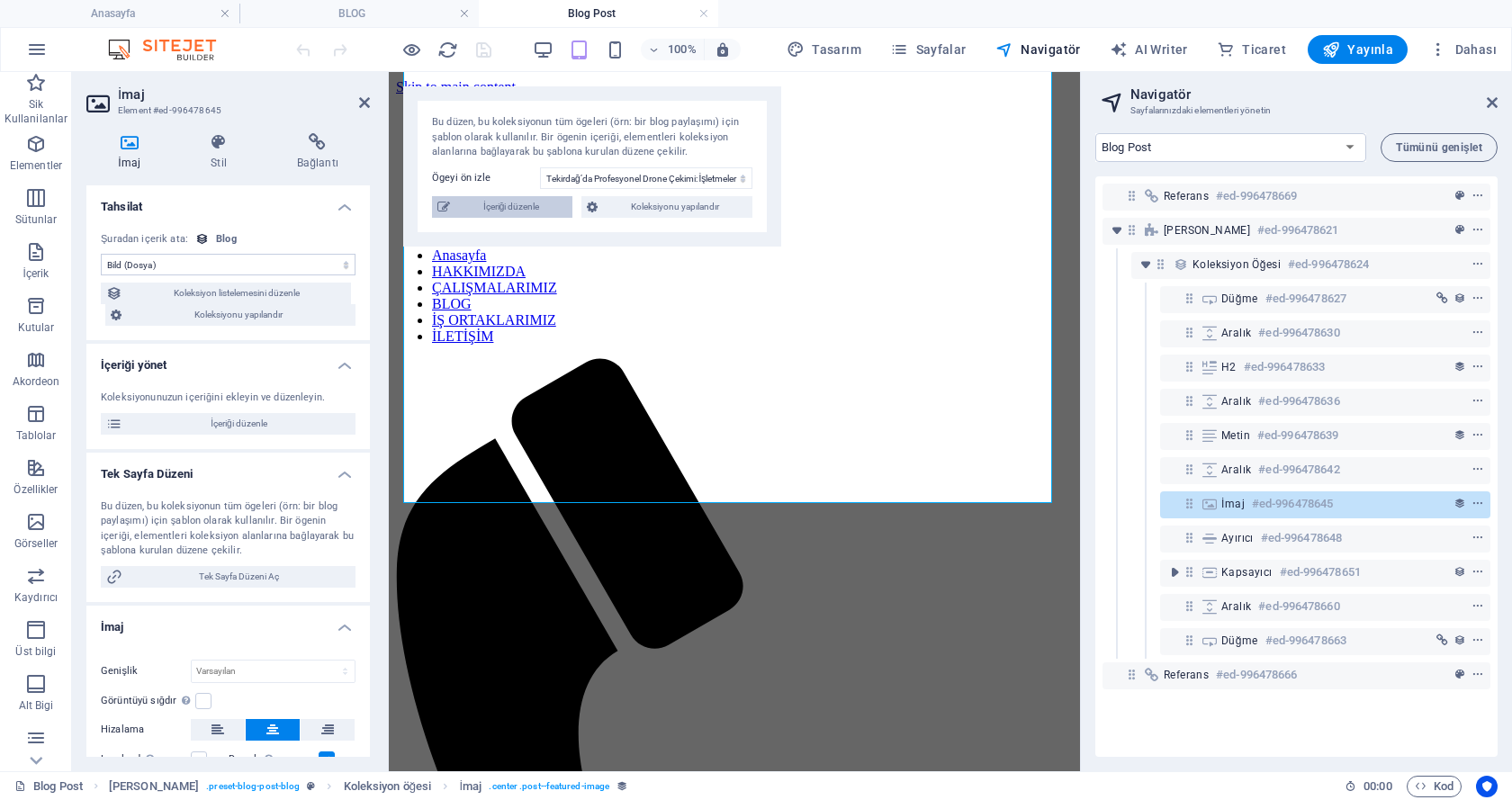
select select
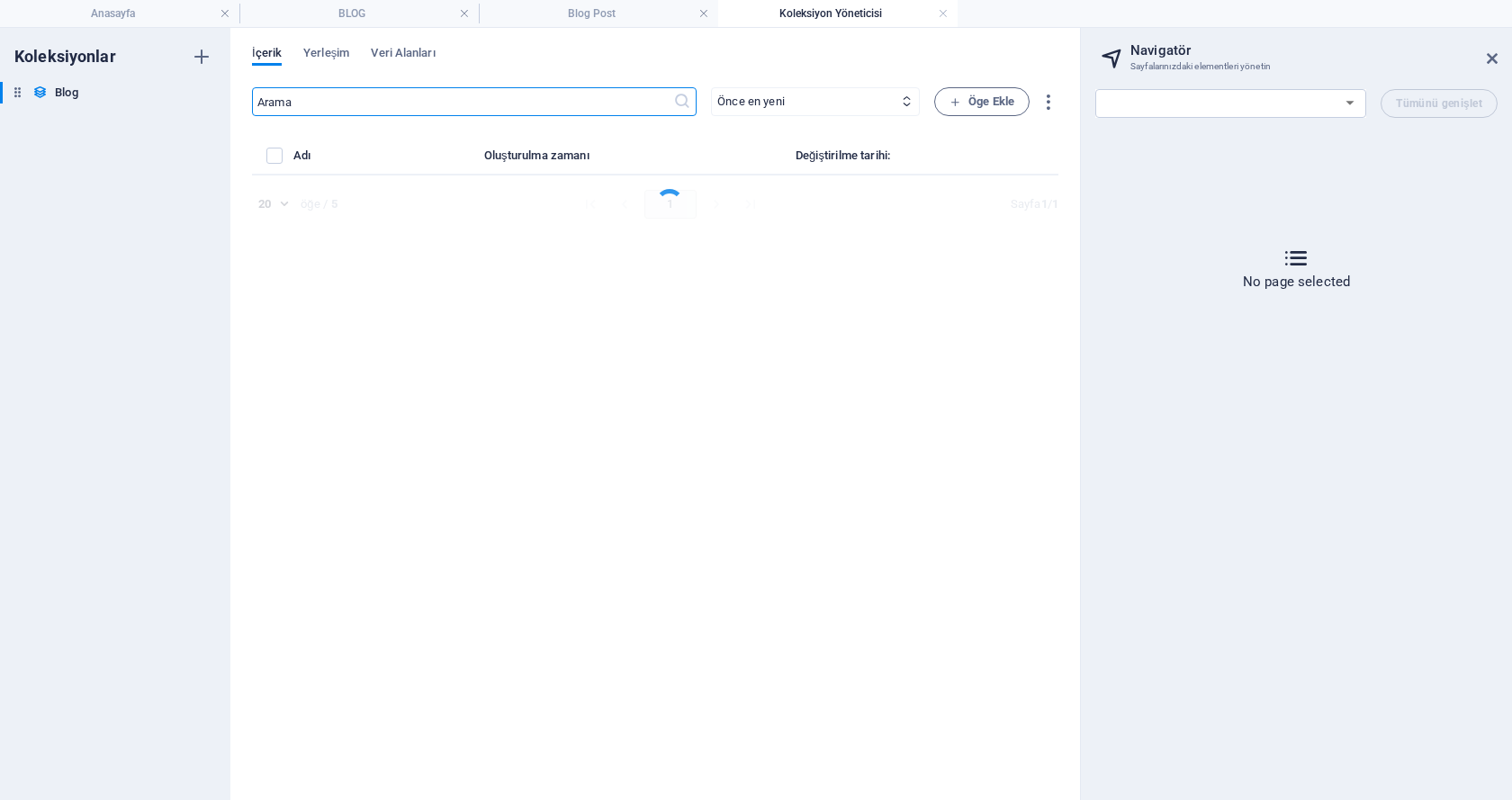
select select "Category 1"
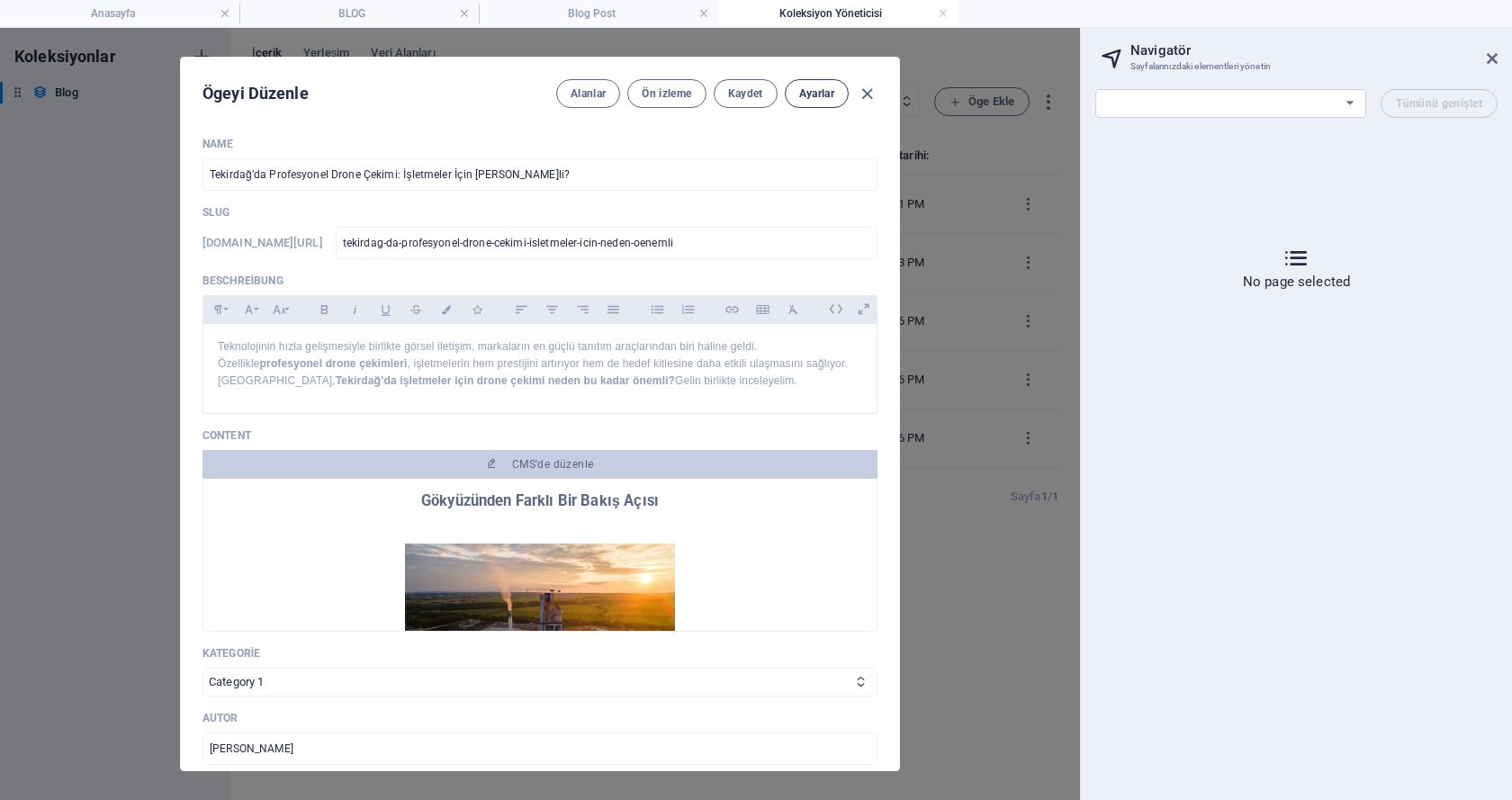
click at [802, 99] on span "Ayarlar" at bounding box center [816, 93] width 35 height 14
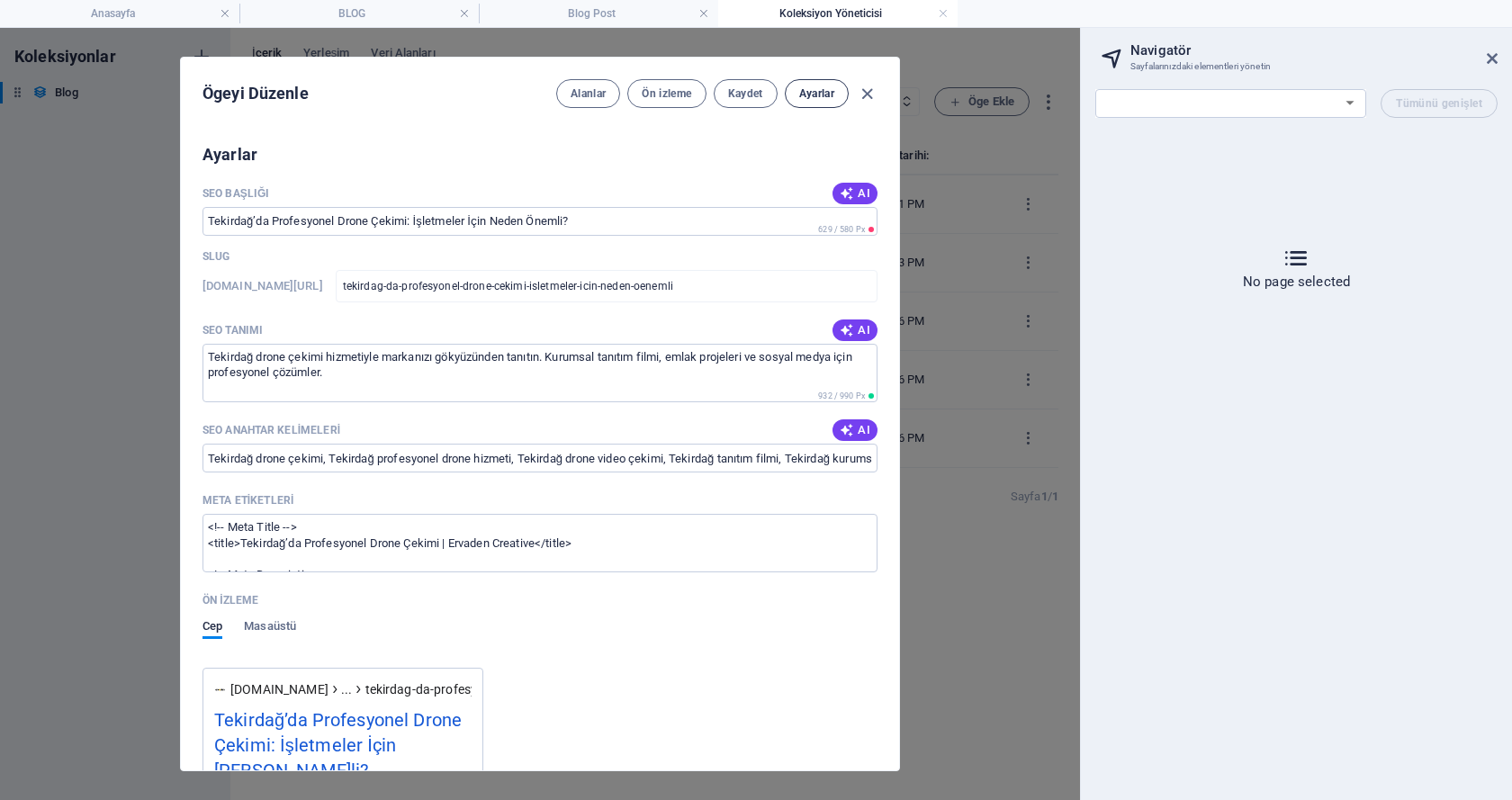
scroll to position [1088, 0]
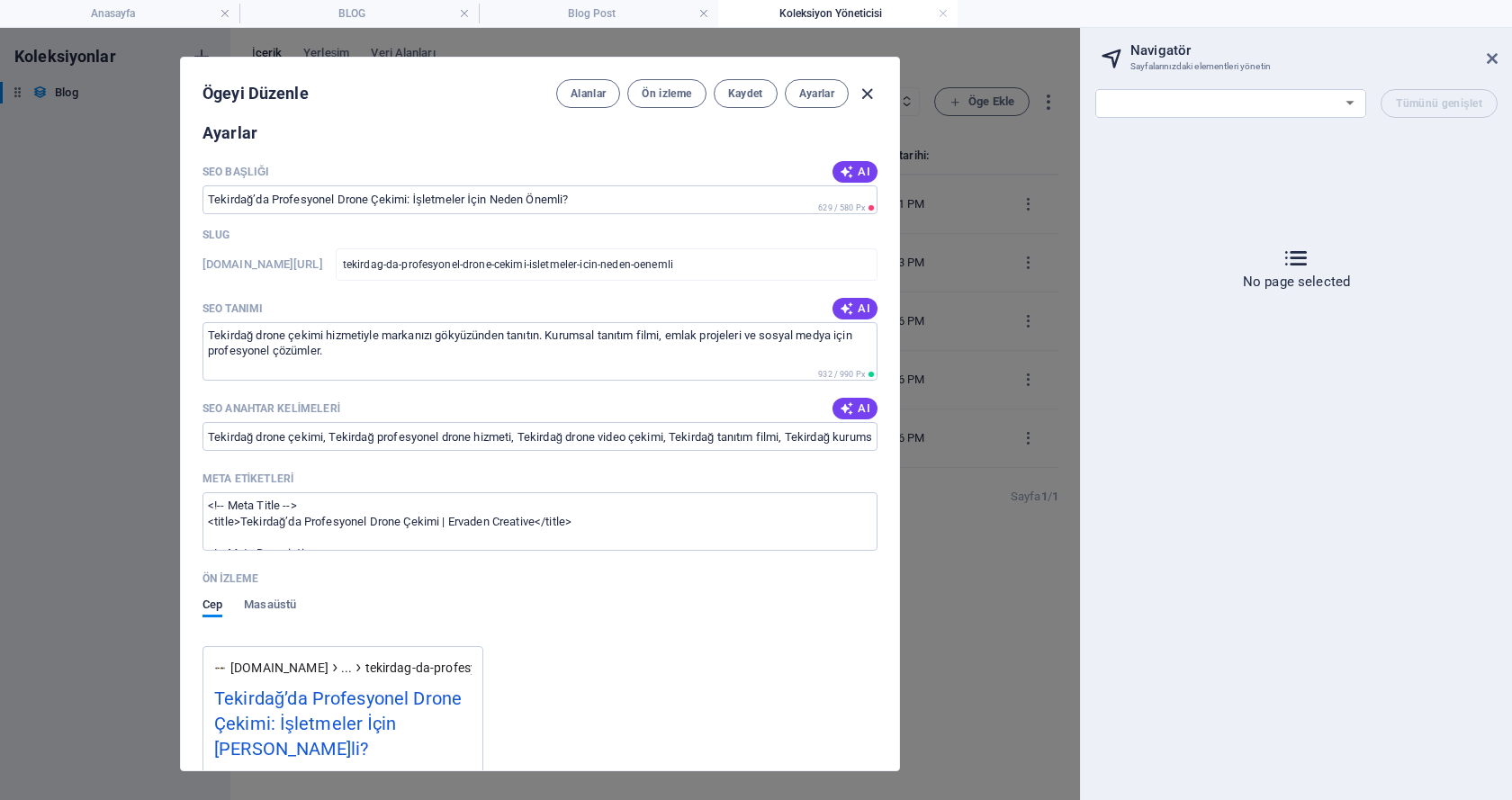
click at [865, 91] on icon "button" at bounding box center [867, 94] width 21 height 21
type input "tekirdag-da-profesyonel-drone-cekimi-isletmeler-icin-neden-oenemli"
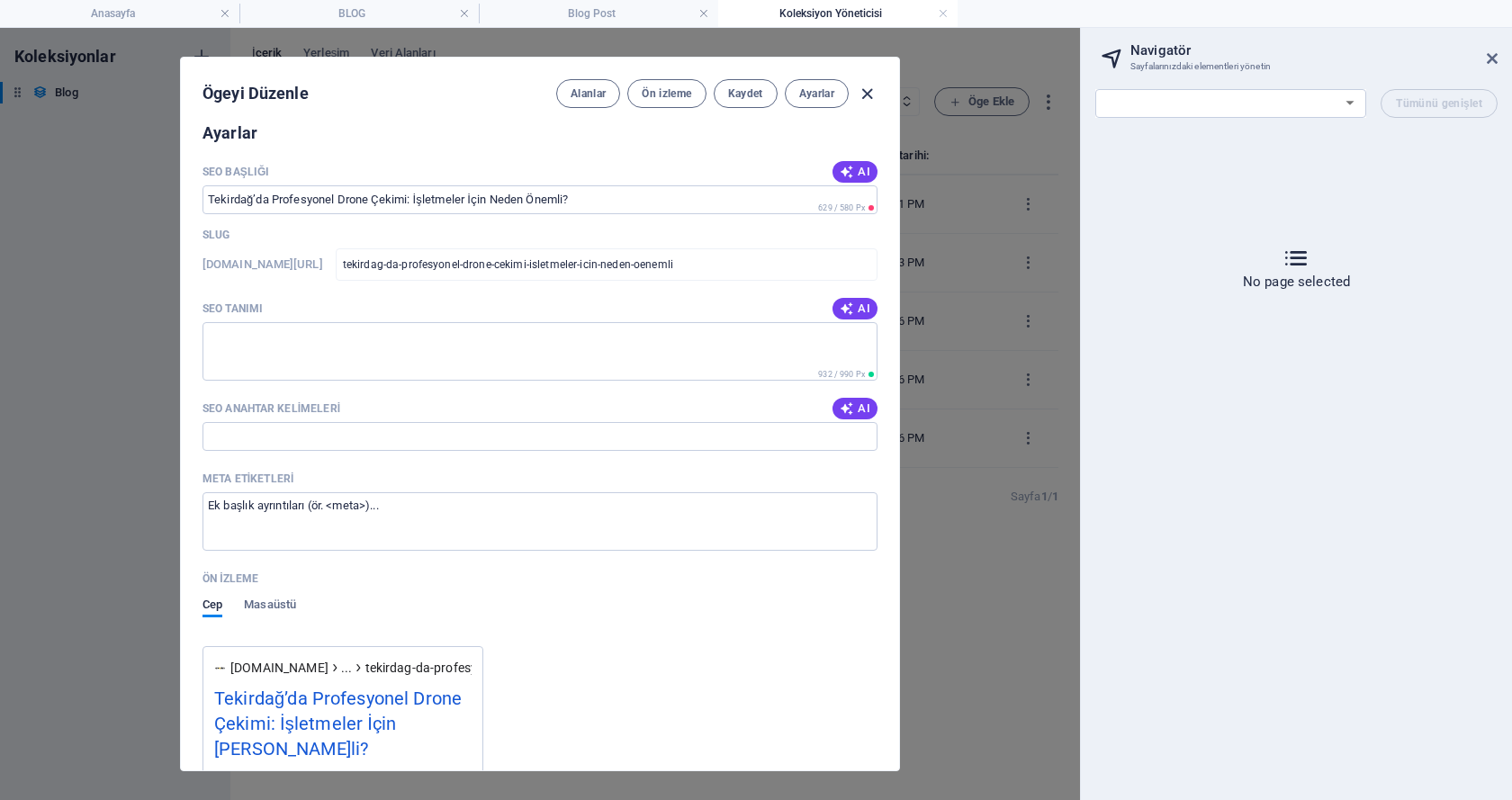
scroll to position [980, 0]
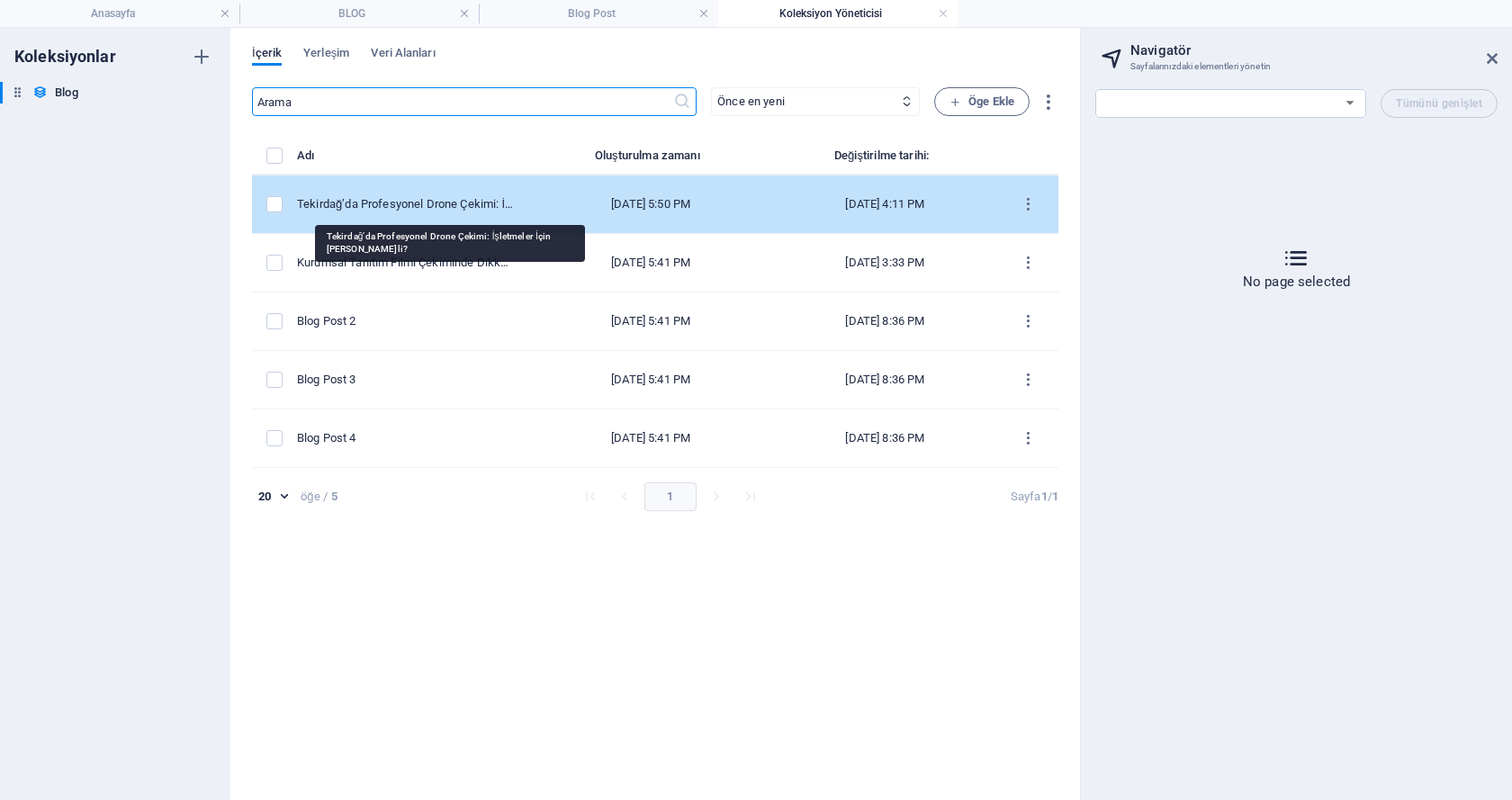
click at [452, 203] on div "Tekirdağ’da Profesyonel Drone Çekimi: İşletmeler İçin [PERSON_NAME]li?" at bounding box center [406, 204] width 218 height 16
select select "Category 1"
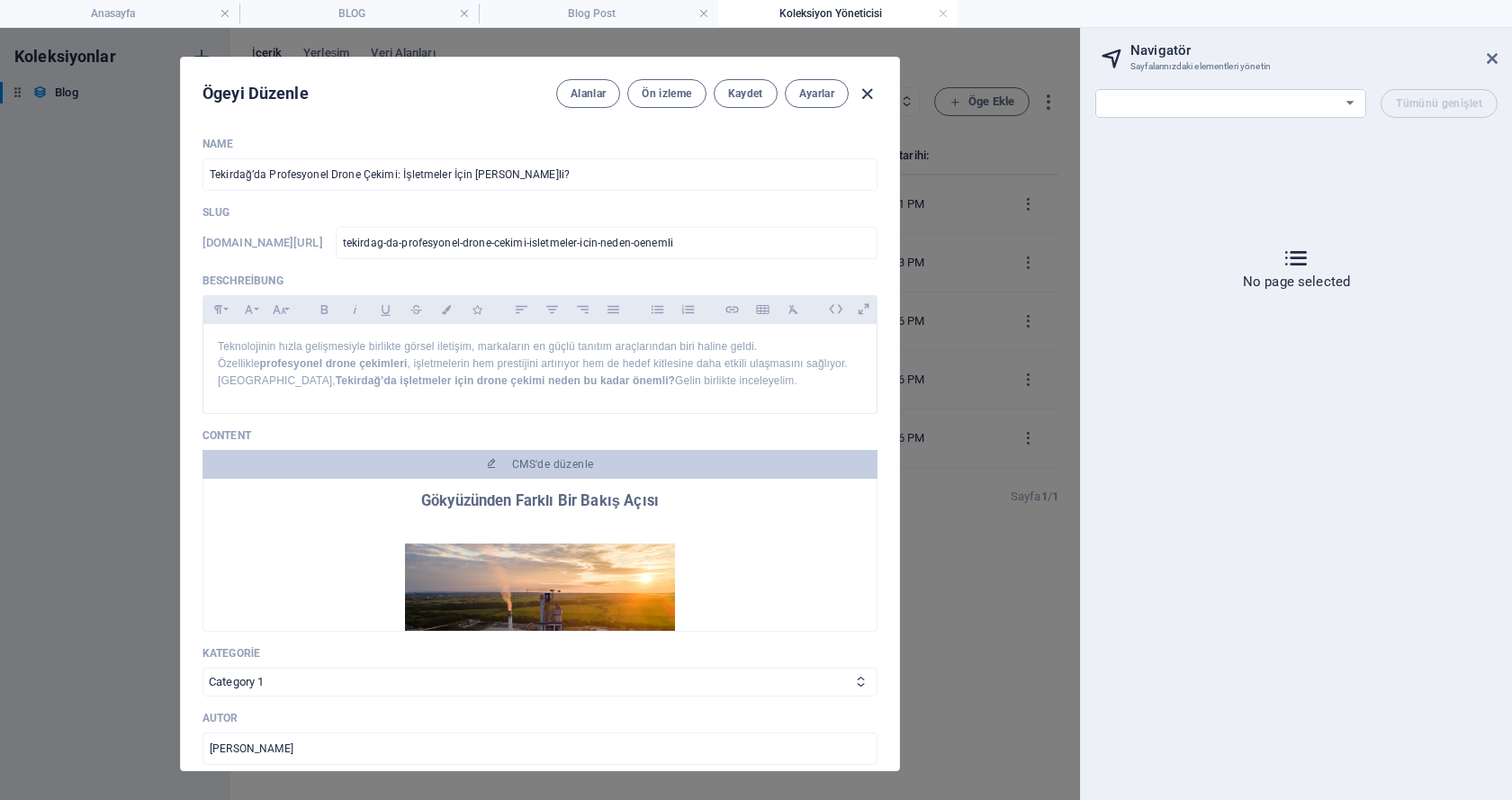
click at [865, 86] on icon "button" at bounding box center [867, 94] width 21 height 21
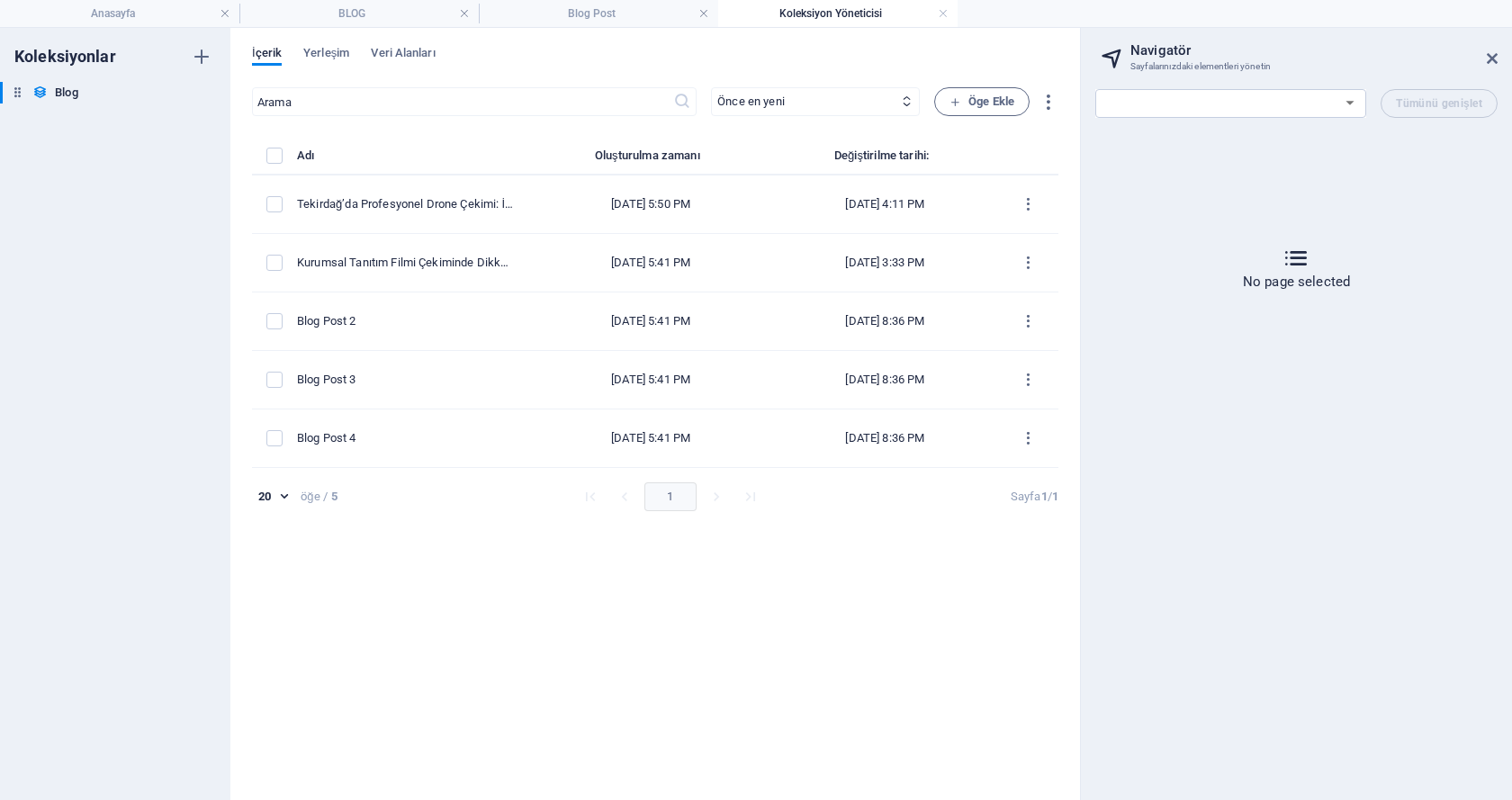
type input "tekirdag-da-profesyonel-drone-cekimi-isletmeler-icin-neden-oenemli"
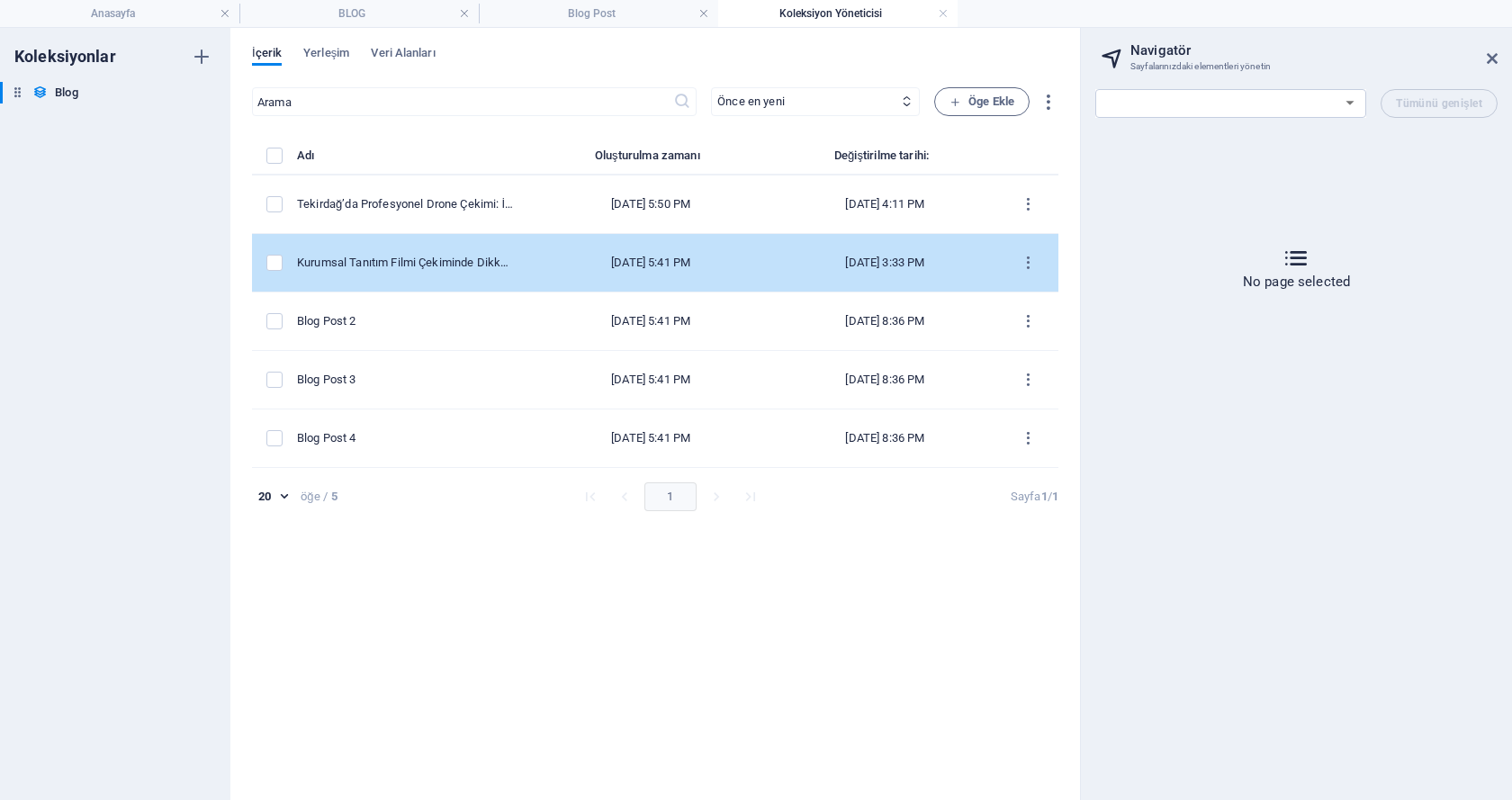
click at [499, 264] on div "Kurumsal Tanıtım Filmi Çekiminde Dikkat Edilmesi Gereken 5 Nokta" at bounding box center [406, 262] width 218 height 16
select select "Category 2"
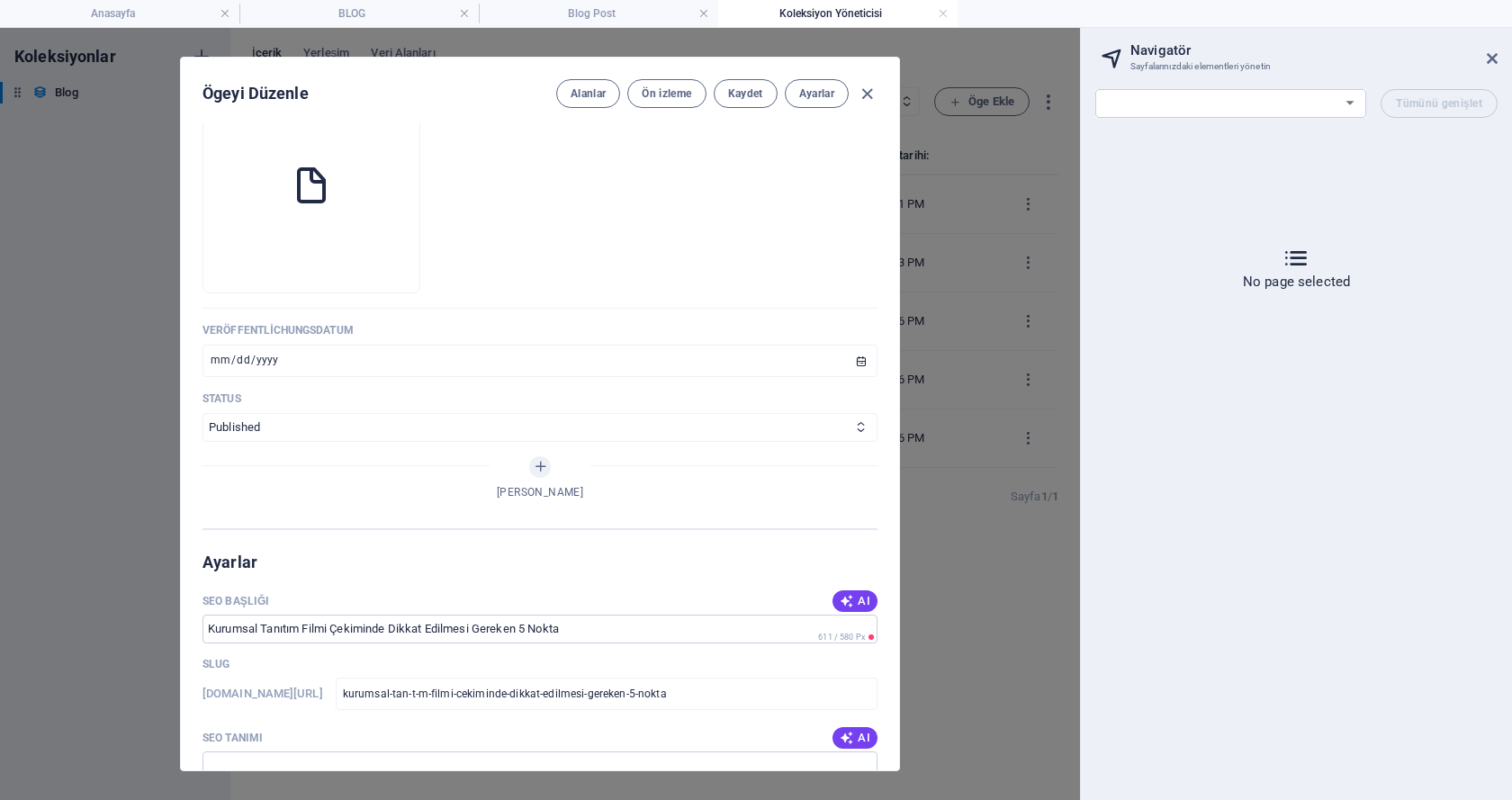
scroll to position [536, 0]
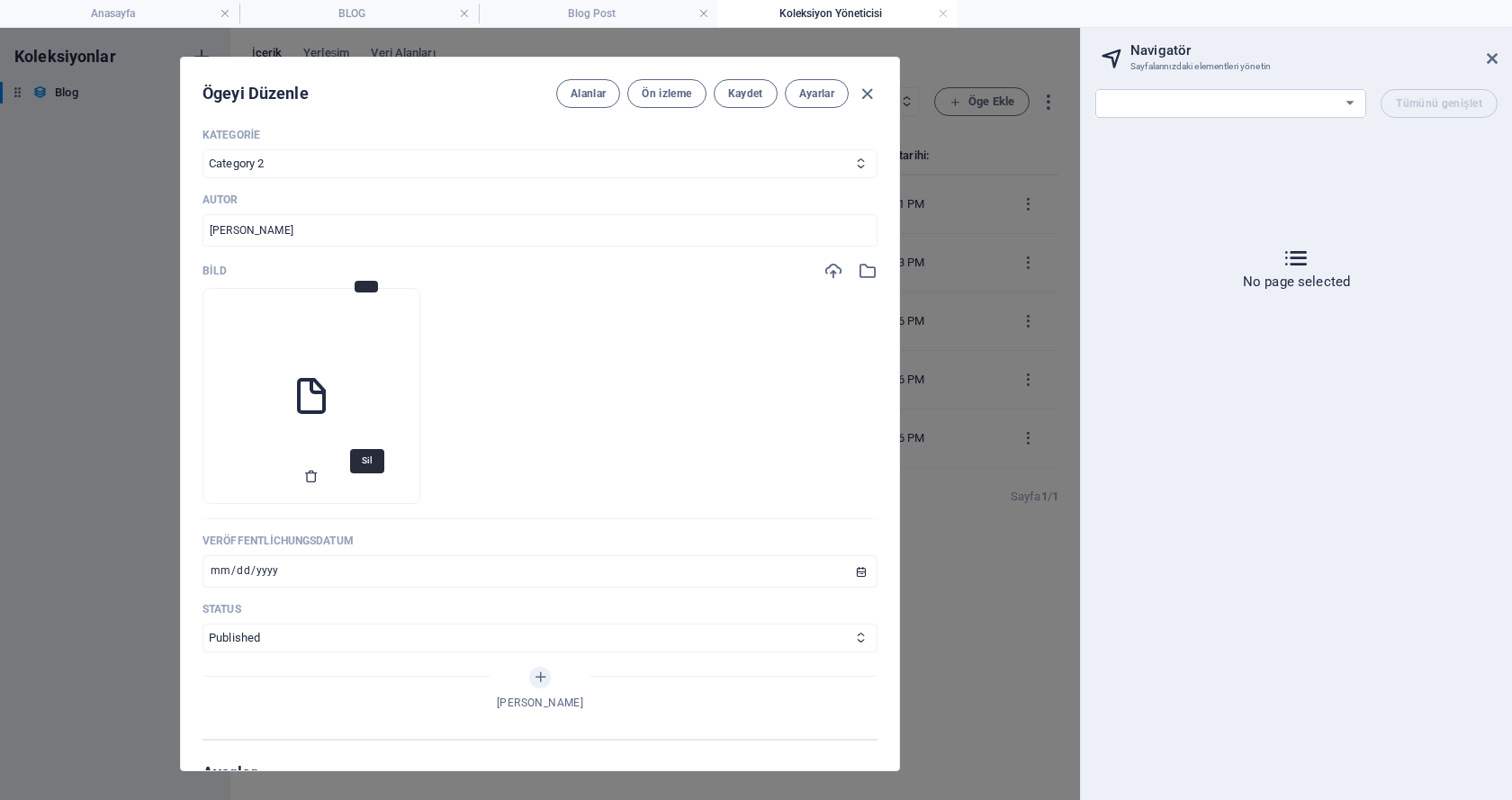
click at [319, 483] on icon "button" at bounding box center [311, 476] width 14 height 14
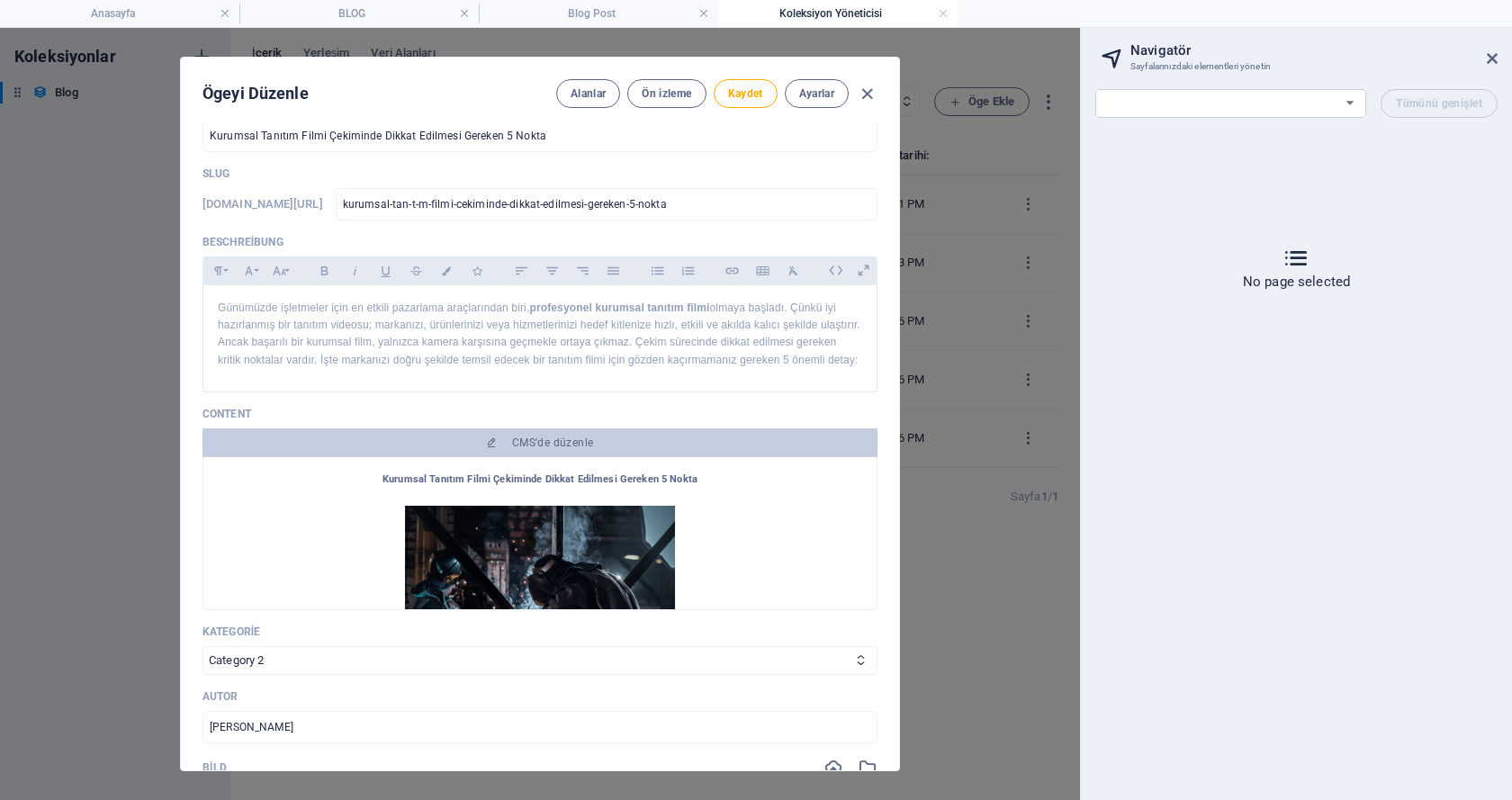
scroll to position [0, 0]
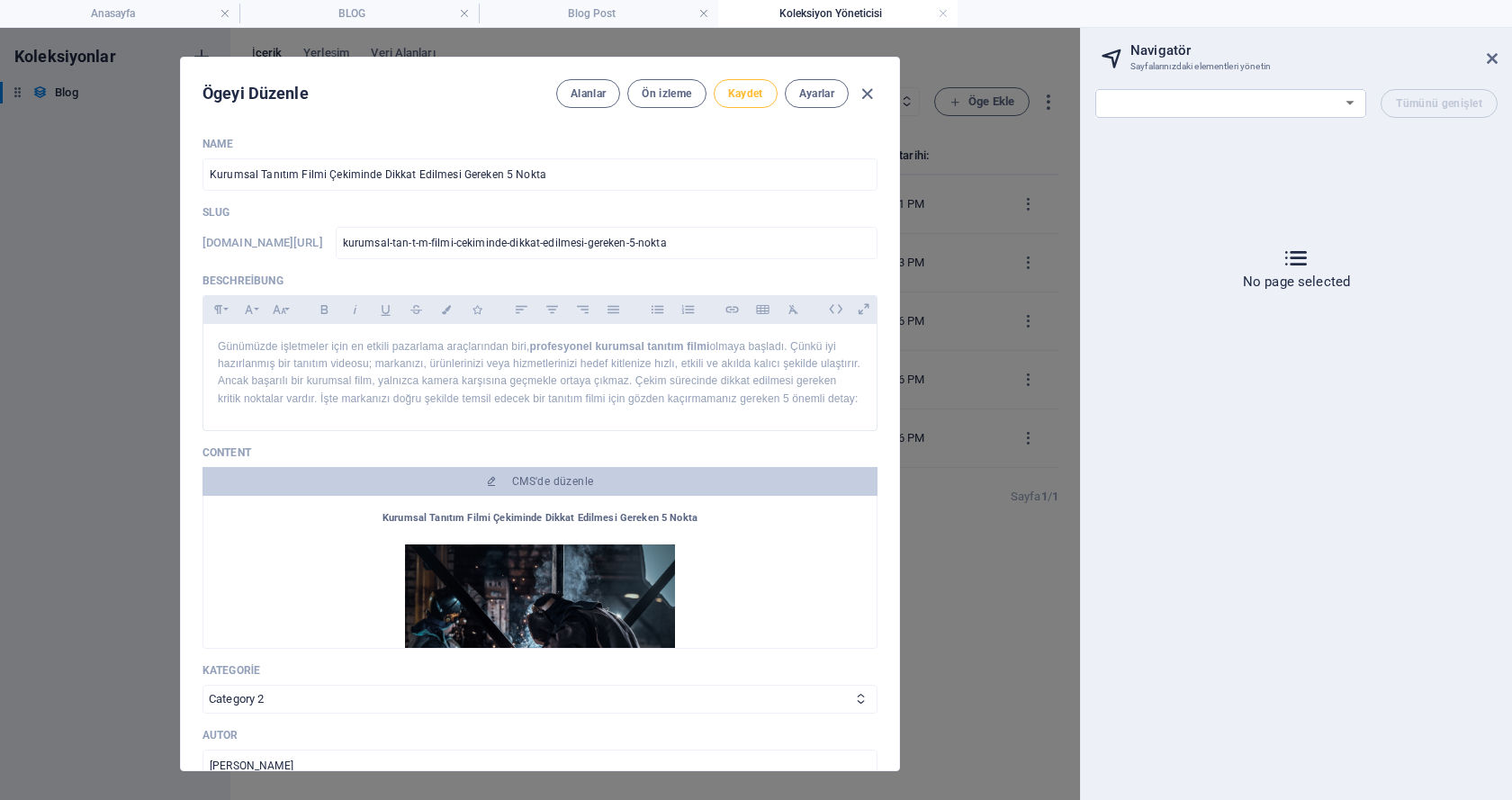
click at [754, 100] on span "Kaydet" at bounding box center [745, 93] width 35 height 14
click at [867, 88] on icon "button" at bounding box center [867, 94] width 21 height 21
type input "[DATE]"
type input "kurumsal-tan-t-m-filmi-cekiminde-dikkat-edilmesi-gereken-5-nokta"
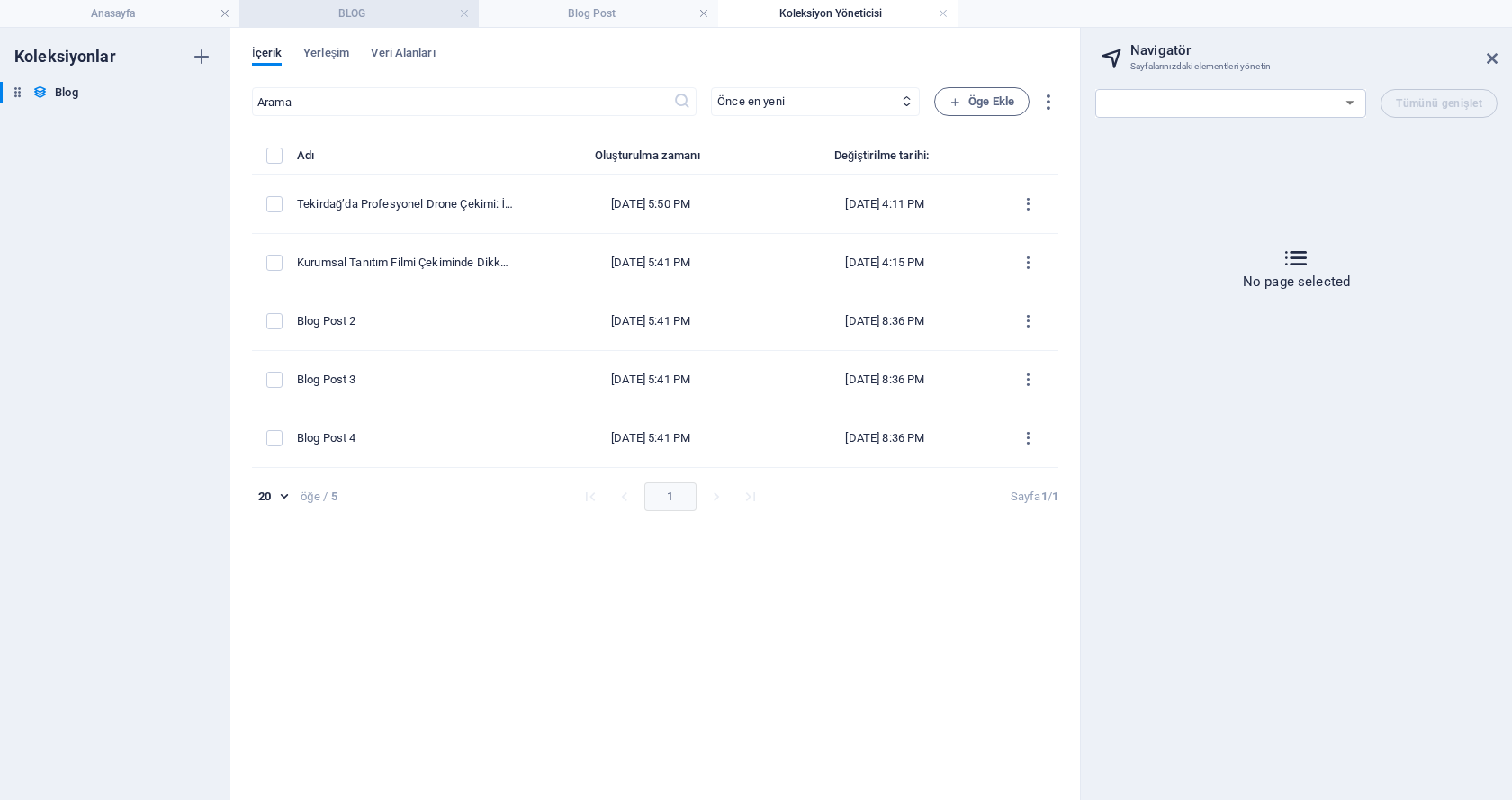
click at [414, 3] on li "BLOG" at bounding box center [359, 13] width 240 height 27
select select "18033955-tr"
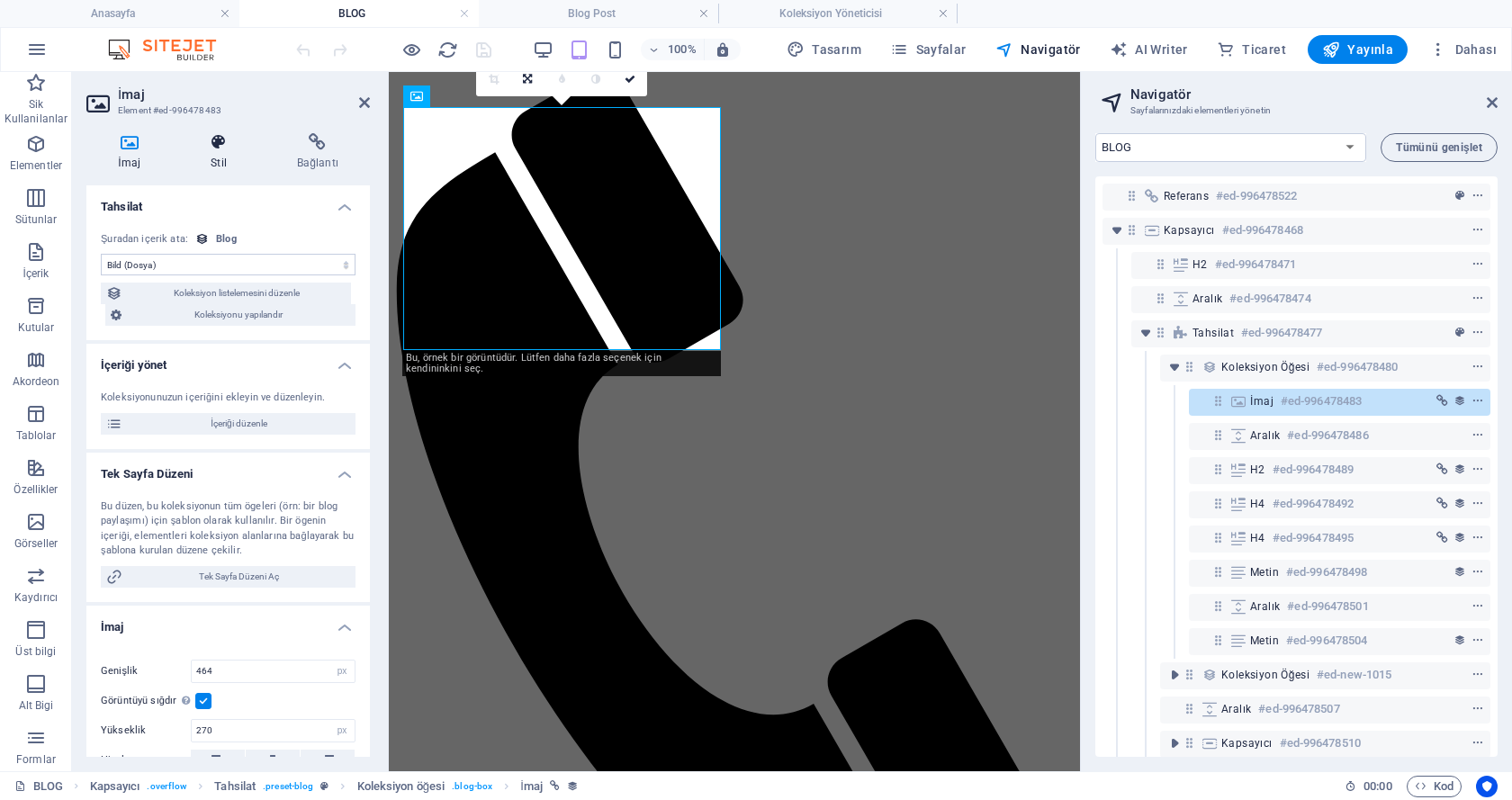
click at [226, 146] on icon at bounding box center [219, 142] width 79 height 18
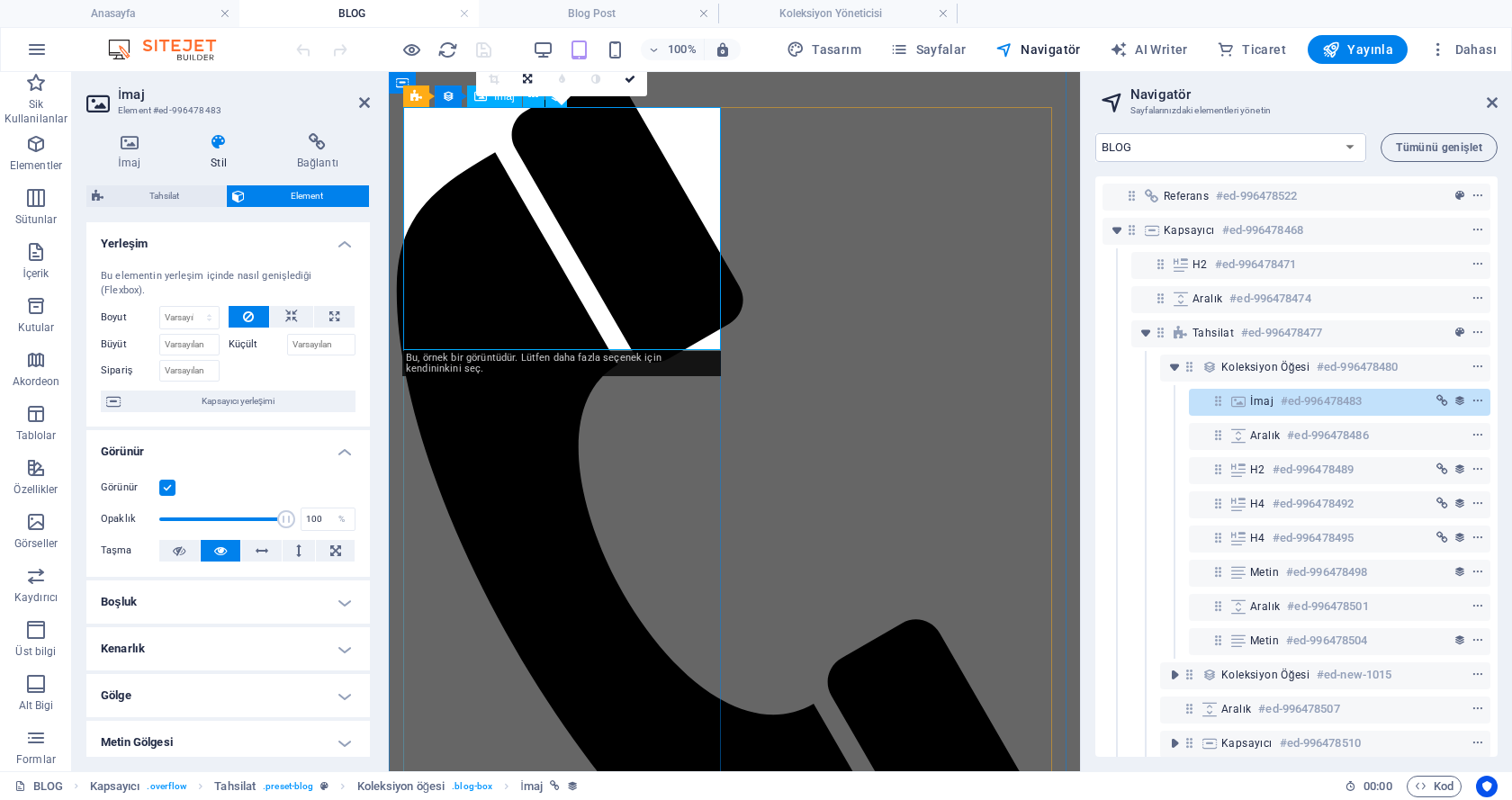
click at [450, 98] on icon at bounding box center [447, 96] width 12 height 22
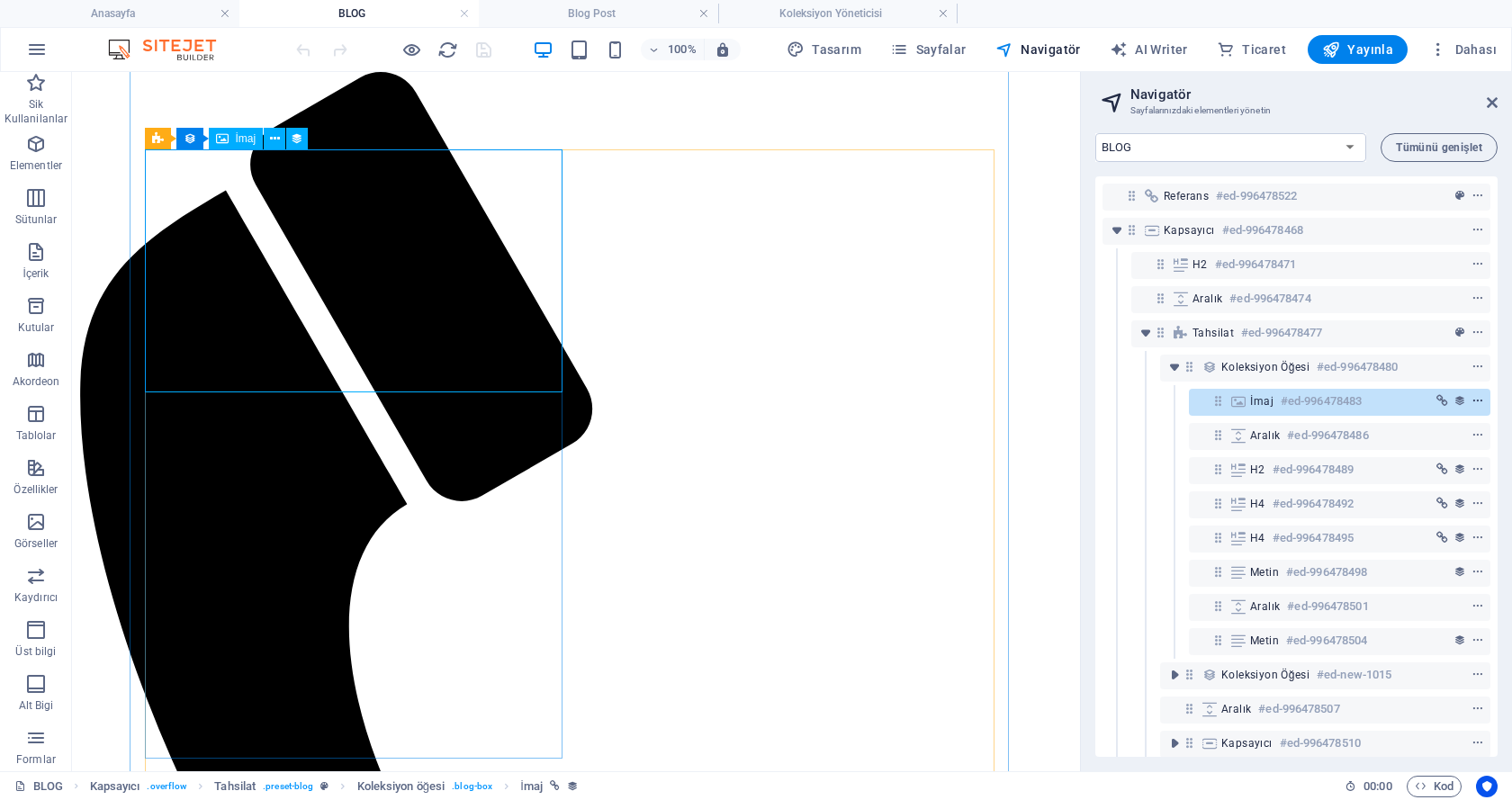
click at [1474, 400] on icon "context-menu" at bounding box center [1477, 400] width 12 height 12
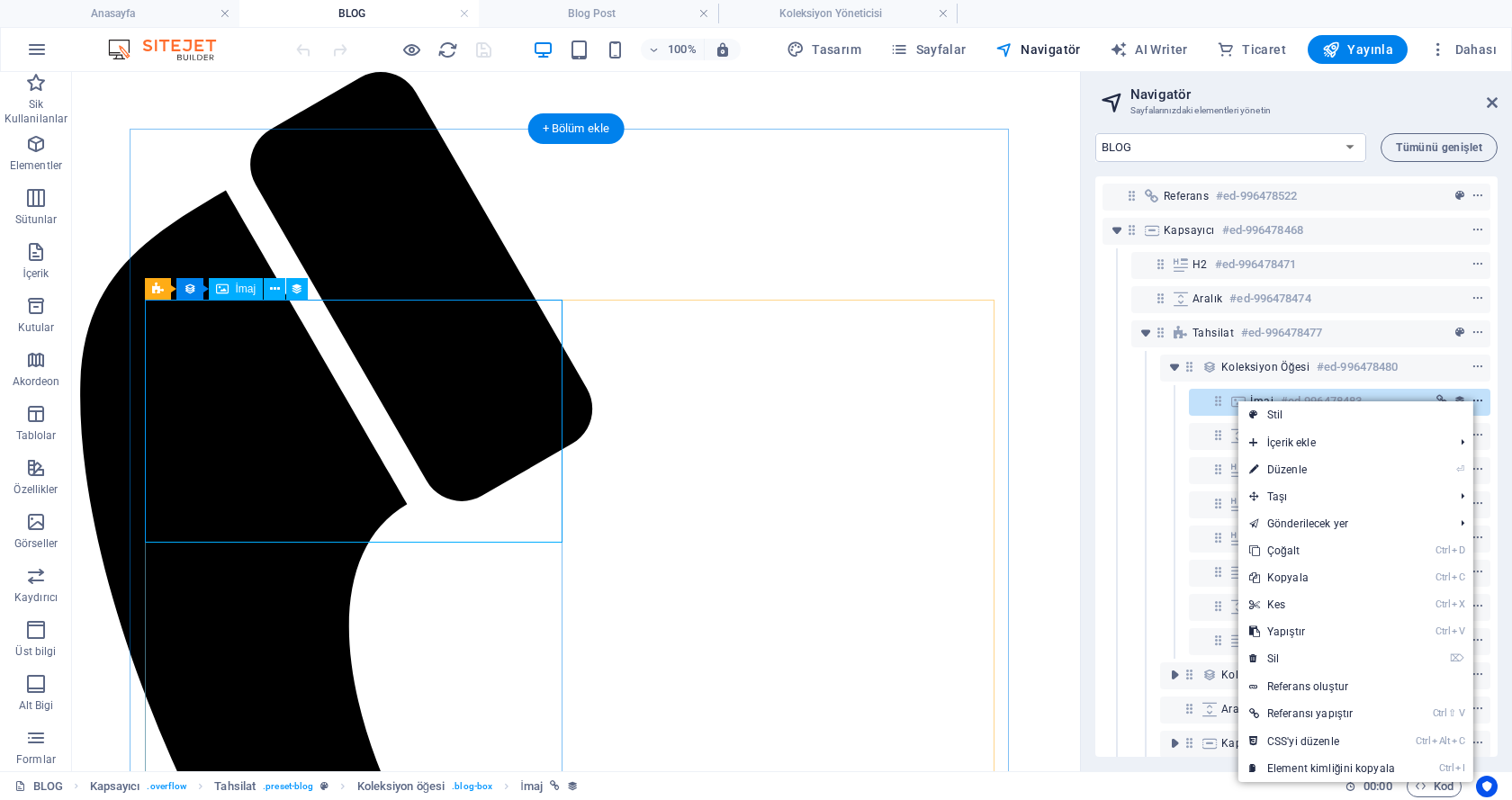
scroll to position [136, 0]
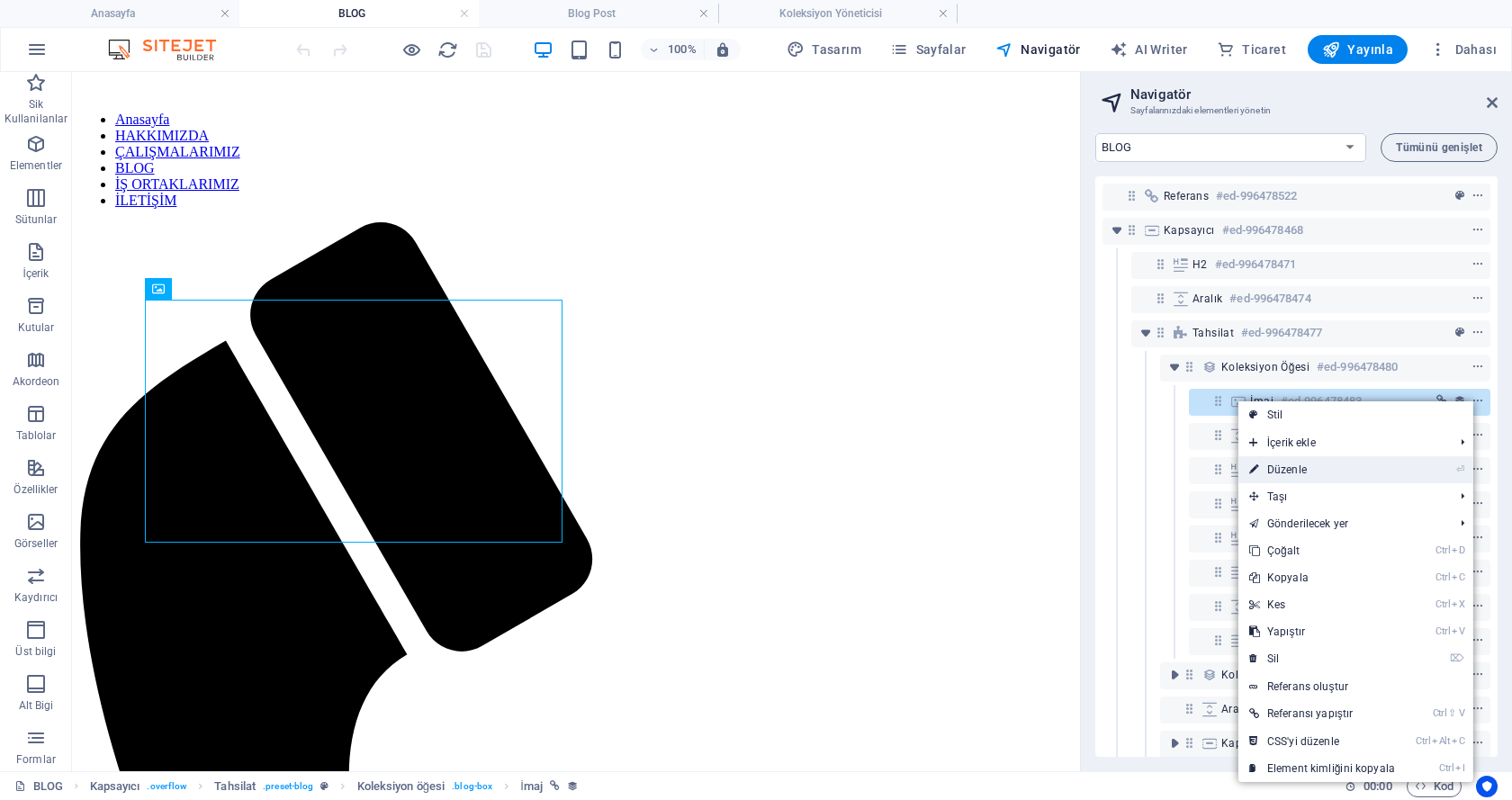
click at [1407, 462] on li "⏎ Düzenle" at bounding box center [1356, 469] width 235 height 27
click at [1300, 467] on link "⏎ Düzenle" at bounding box center [1322, 469] width 167 height 27
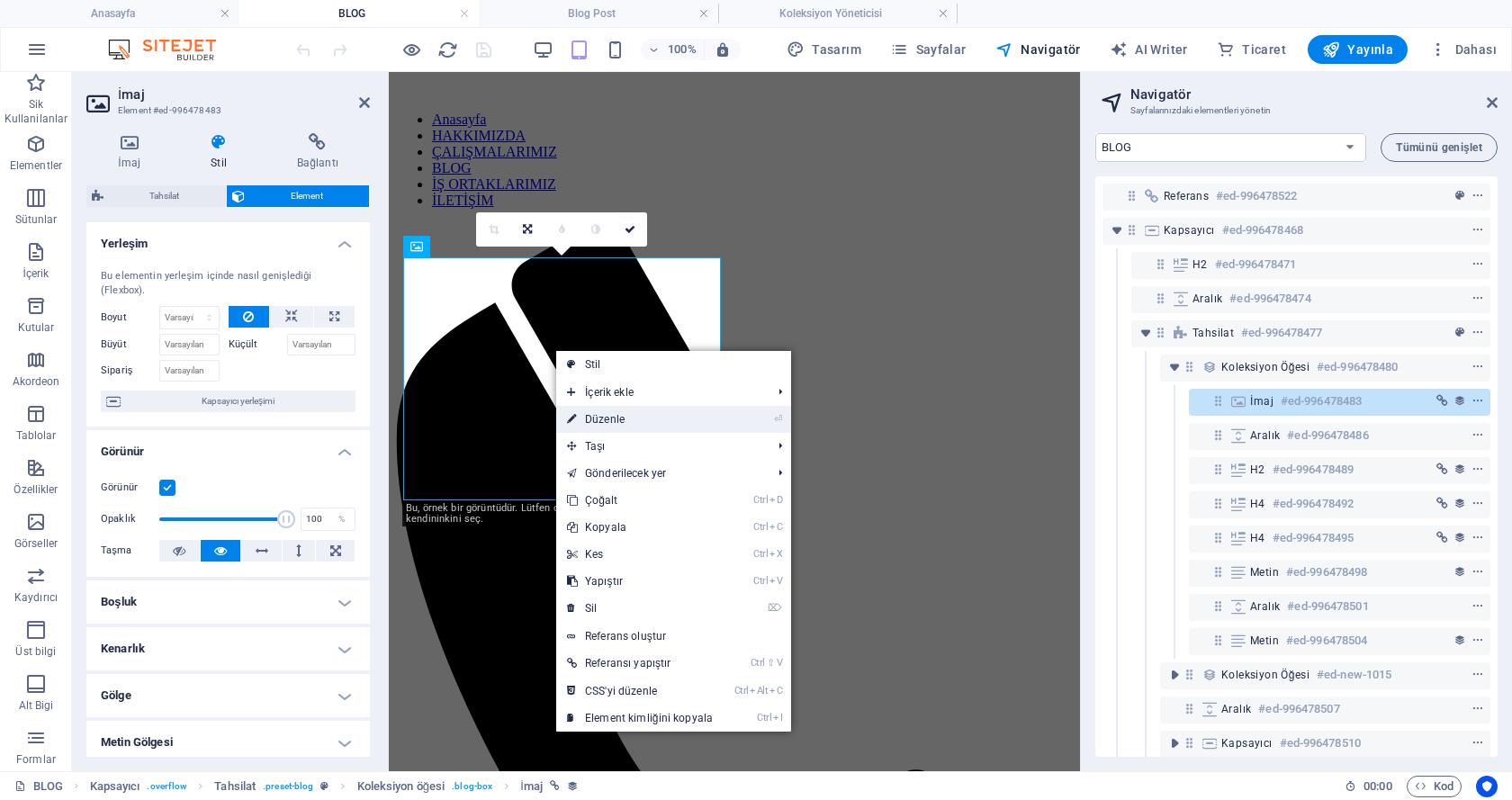
click at [616, 415] on link "⏎ Düzenle" at bounding box center [640, 419] width 167 height 27
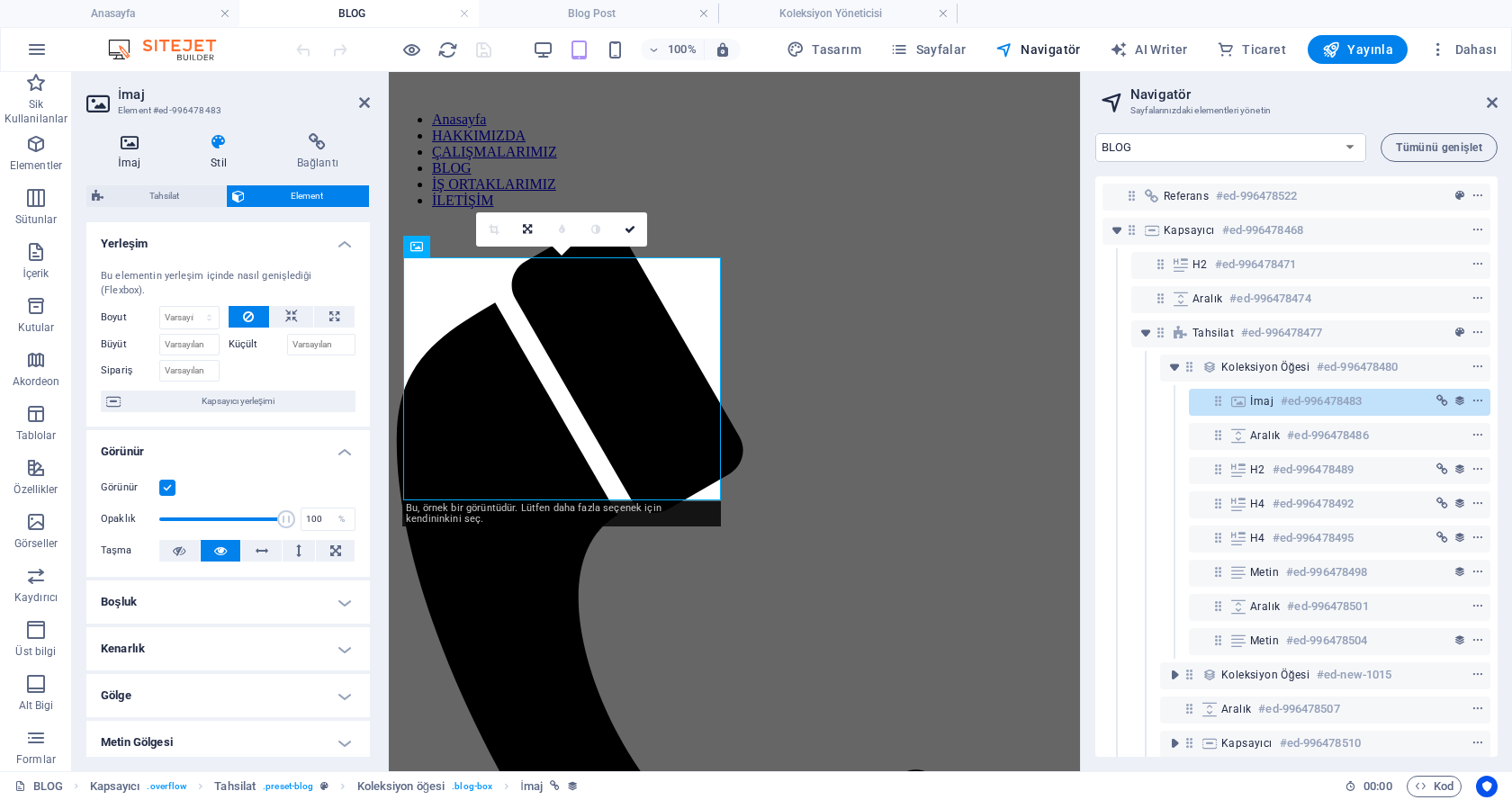
click at [132, 153] on h4 "İmaj" at bounding box center [132, 152] width 93 height 38
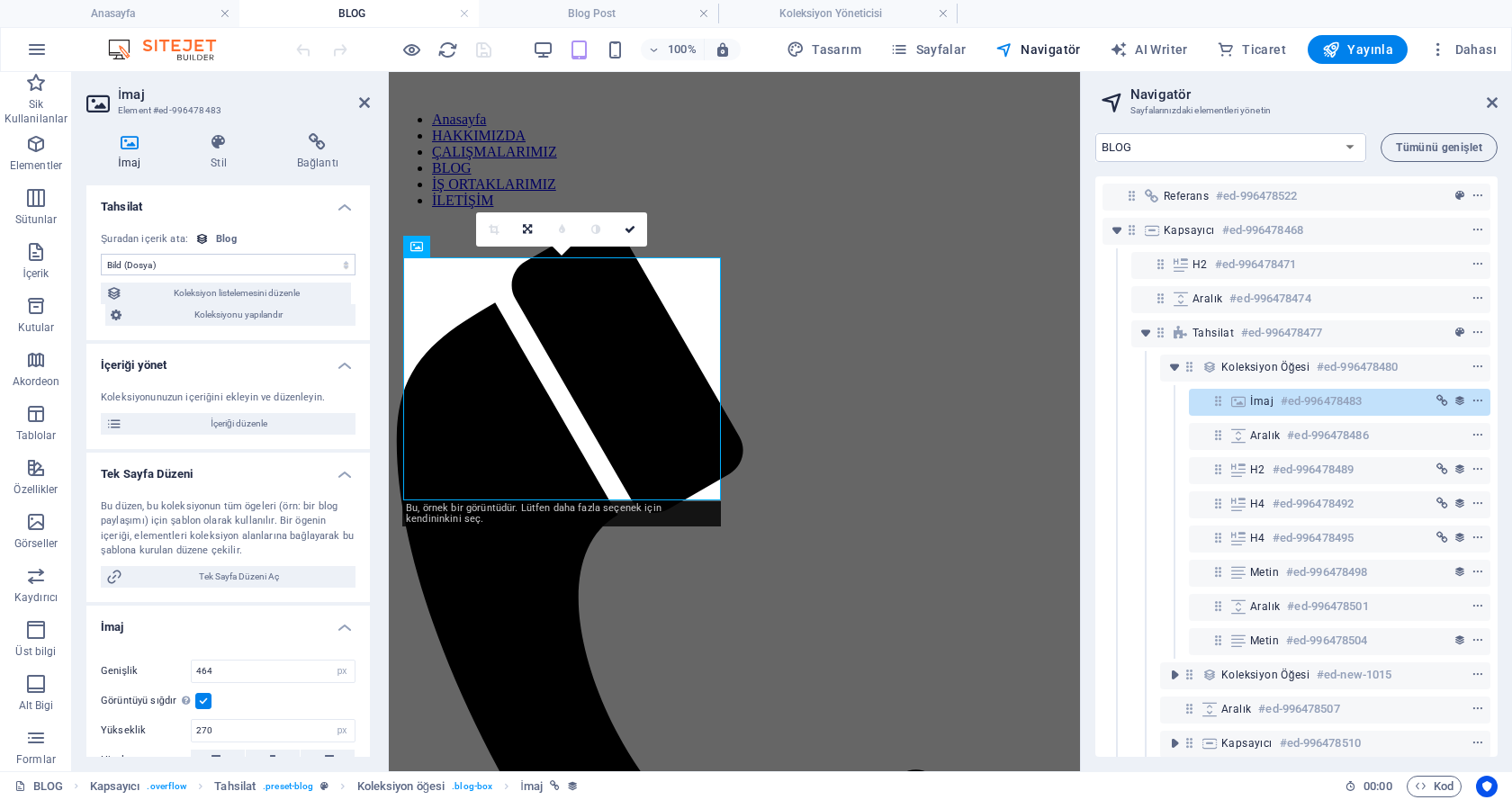
click at [151, 265] on select "Atama yok, içerik sabit kalıyor Oluşturulma zamanı (Tarih) Güncellenme zamanı (…" at bounding box center [227, 264] width 255 height 22
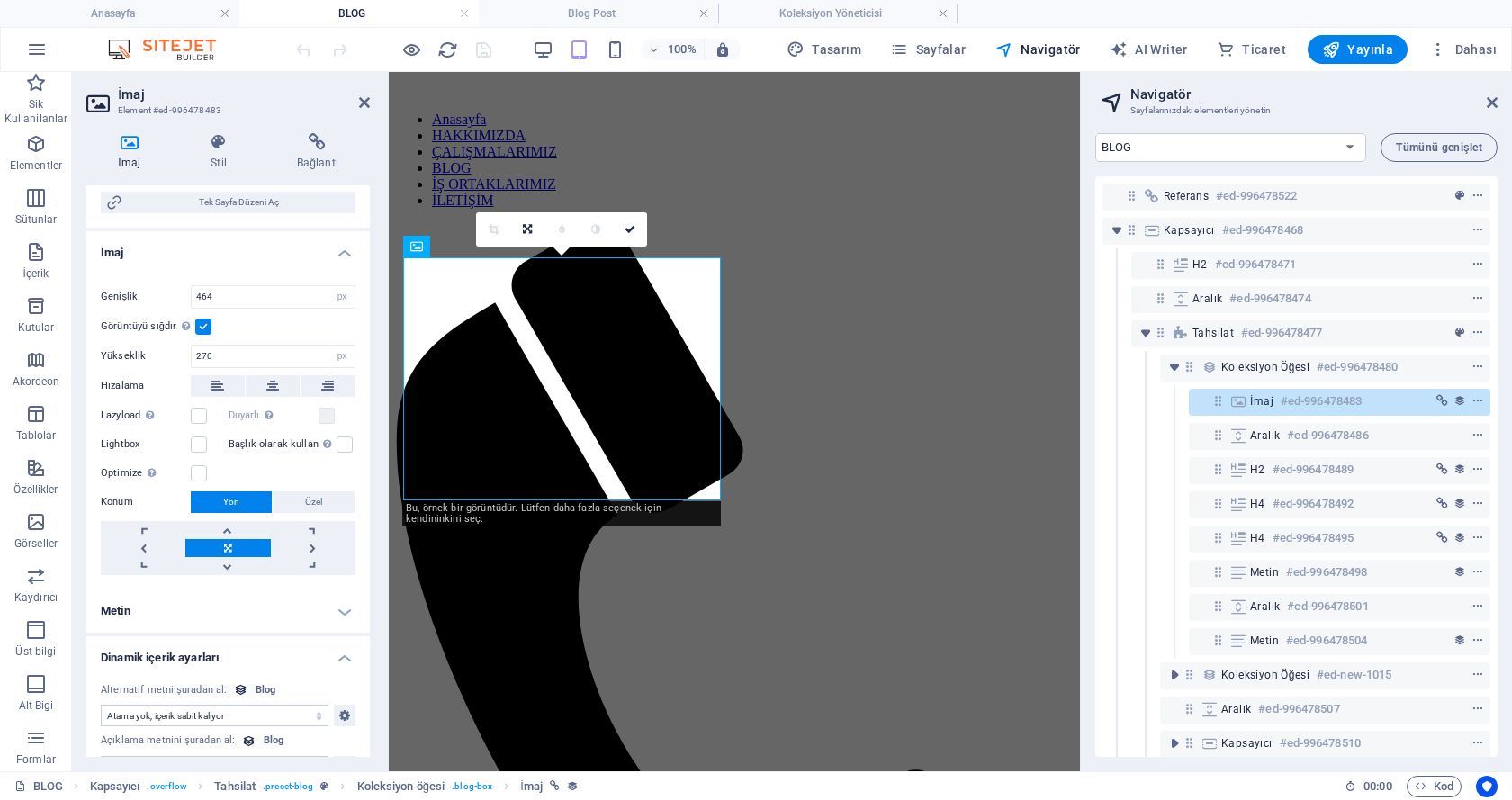
scroll to position [410, 0]
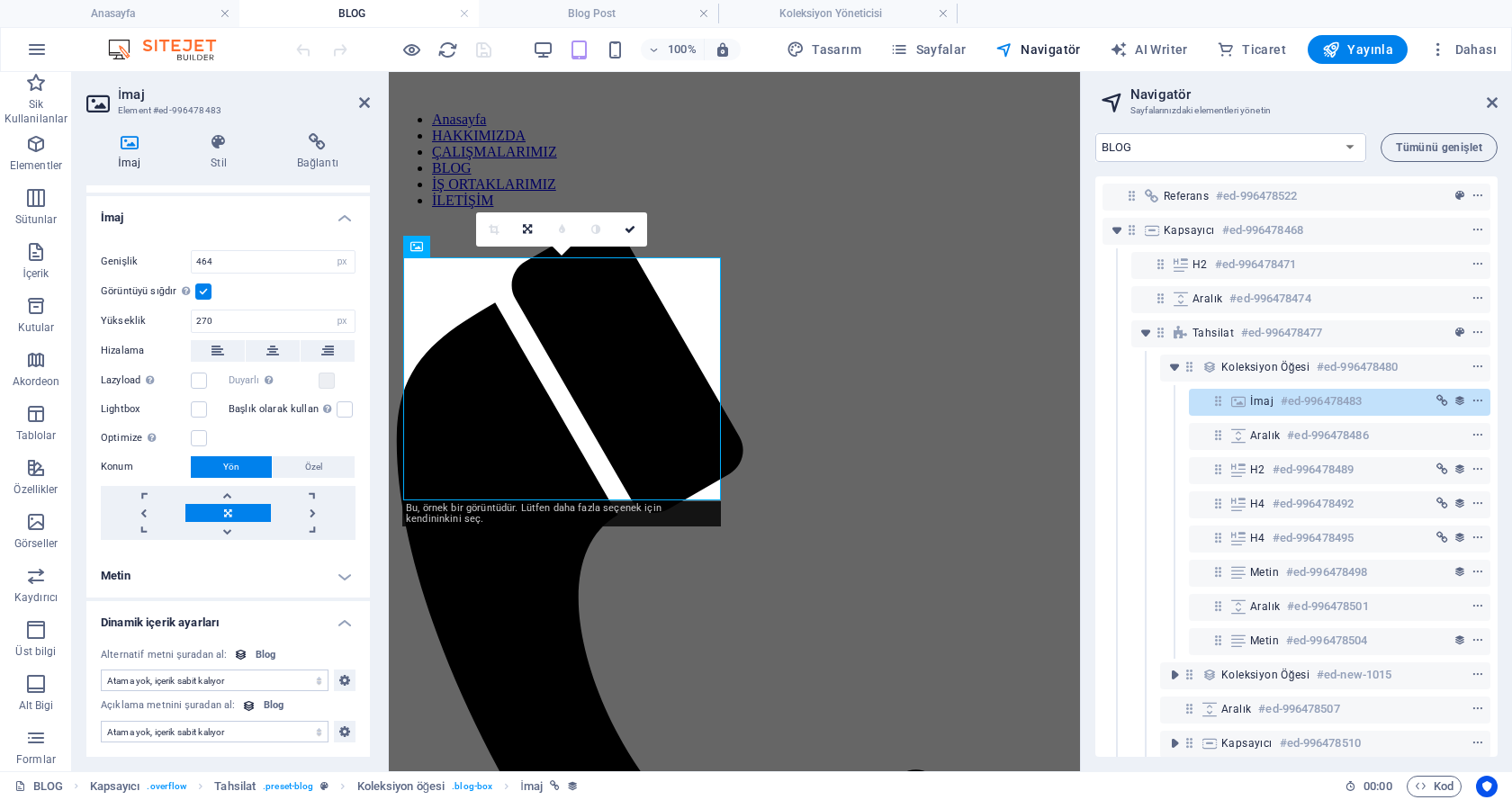
click at [125, 220] on h4 "İmaj" at bounding box center [228, 212] width 284 height 32
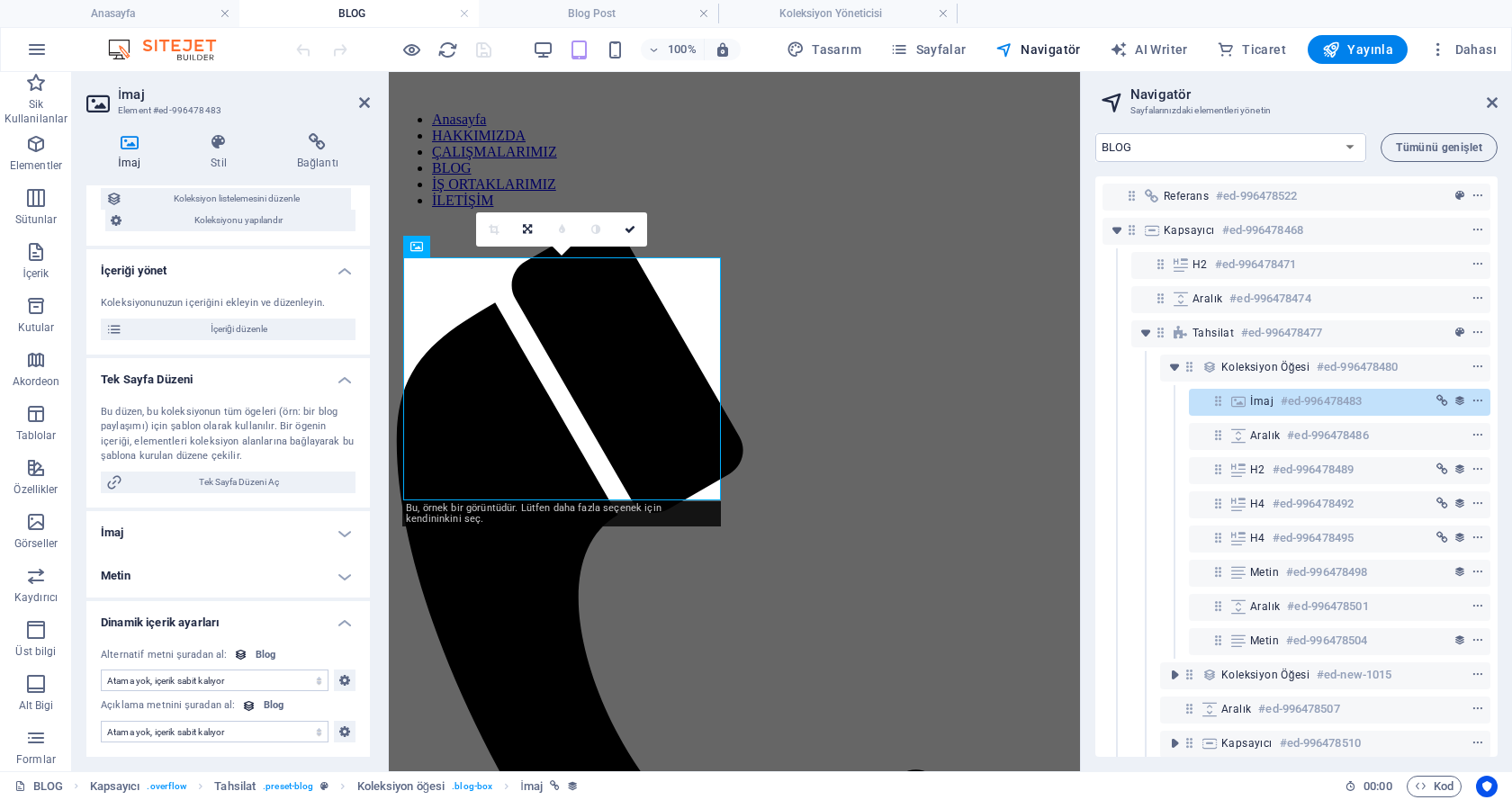
click at [145, 524] on h4 "İmaj" at bounding box center [228, 533] width 284 height 43
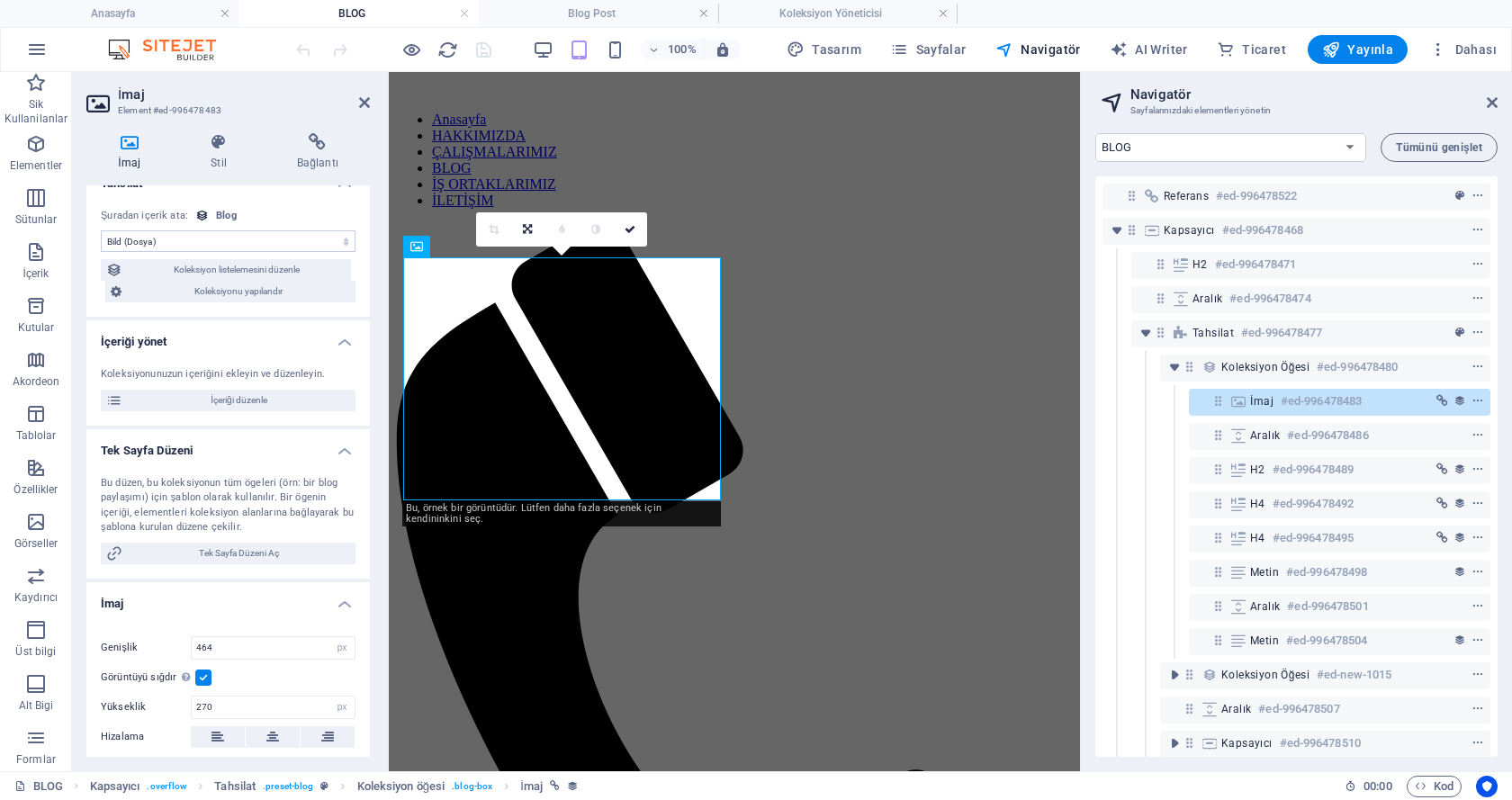
scroll to position [0, 0]
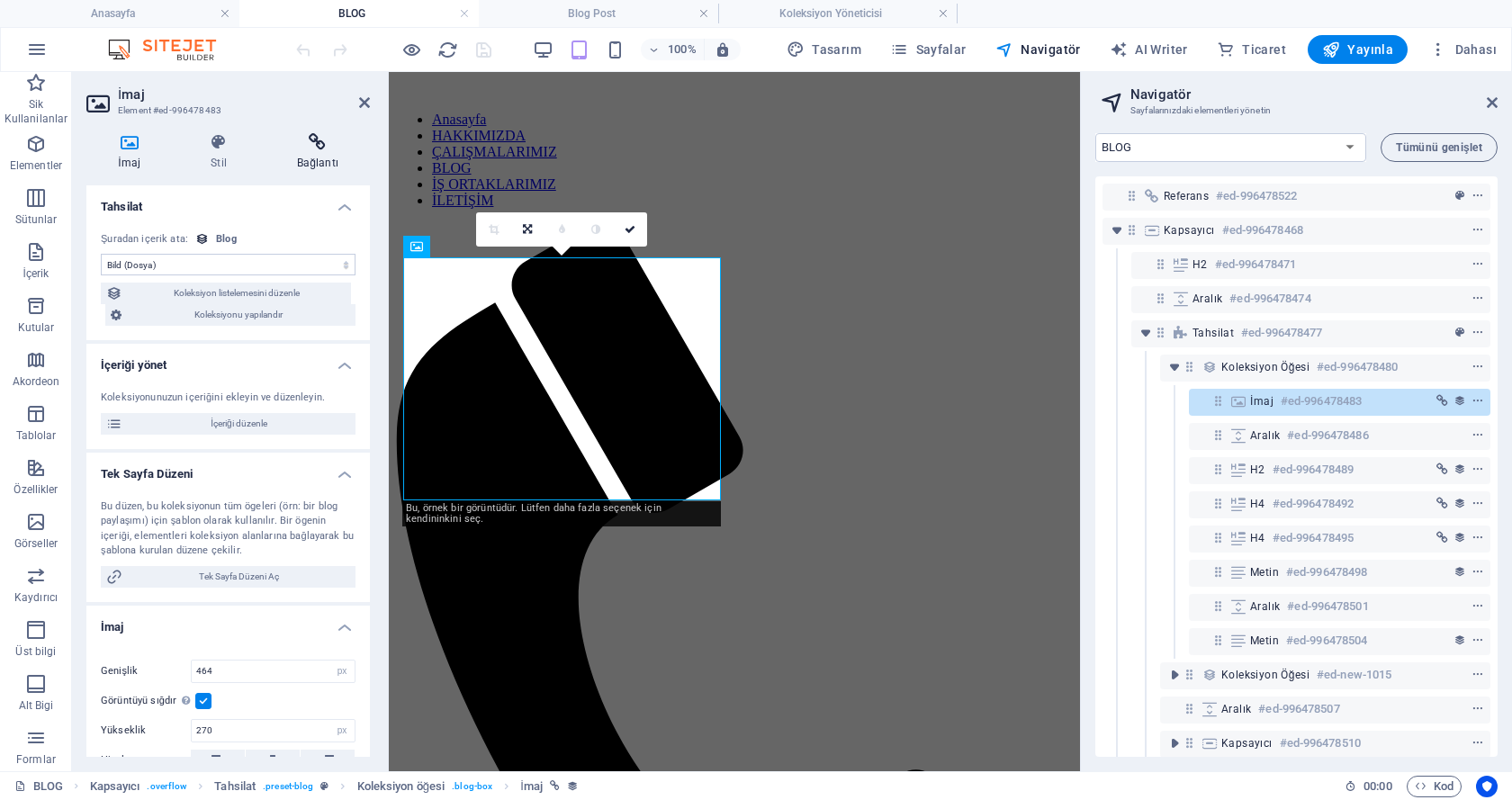
click at [317, 150] on icon at bounding box center [317, 142] width 104 height 18
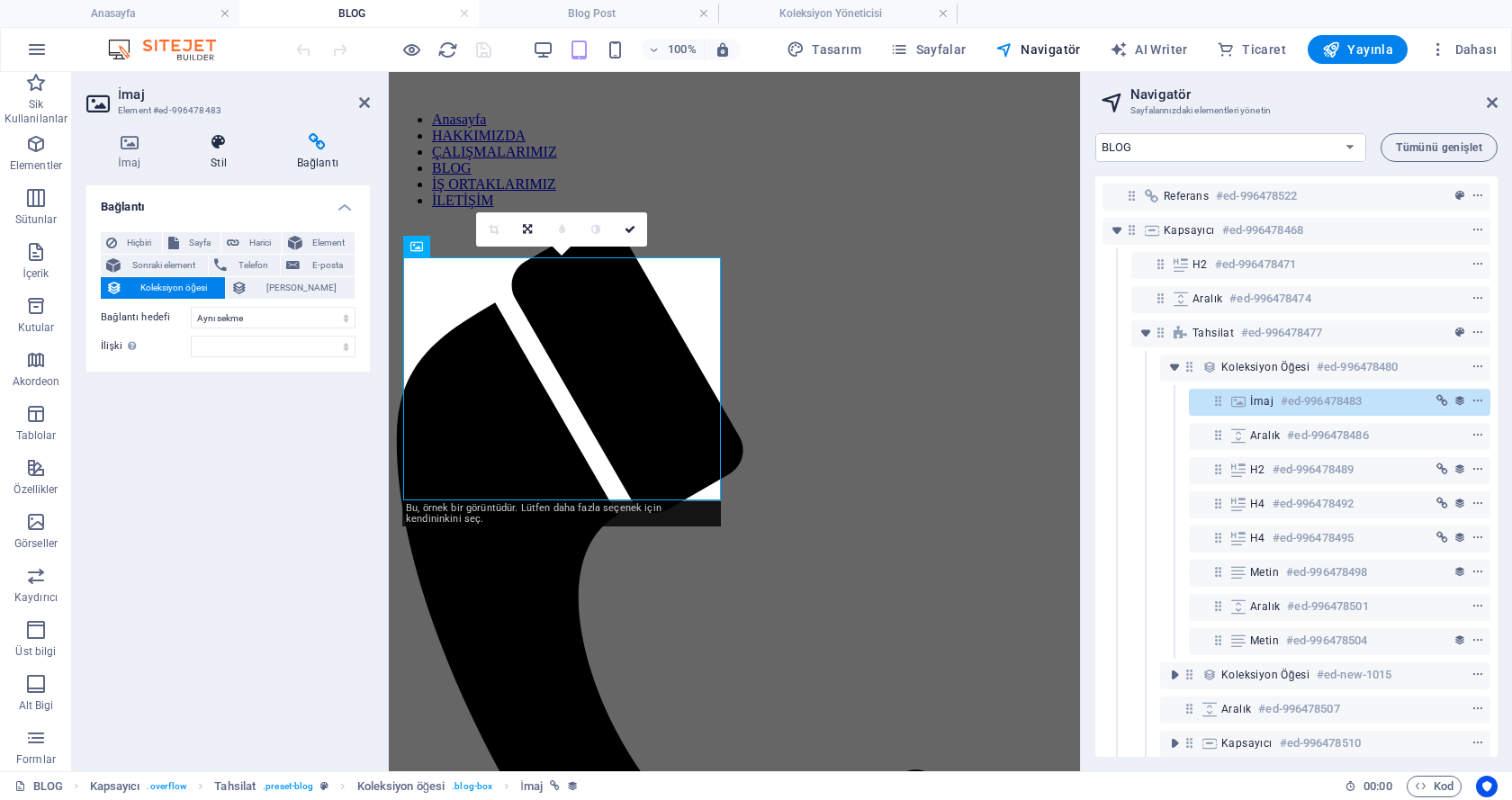
click at [228, 137] on icon at bounding box center [219, 142] width 79 height 18
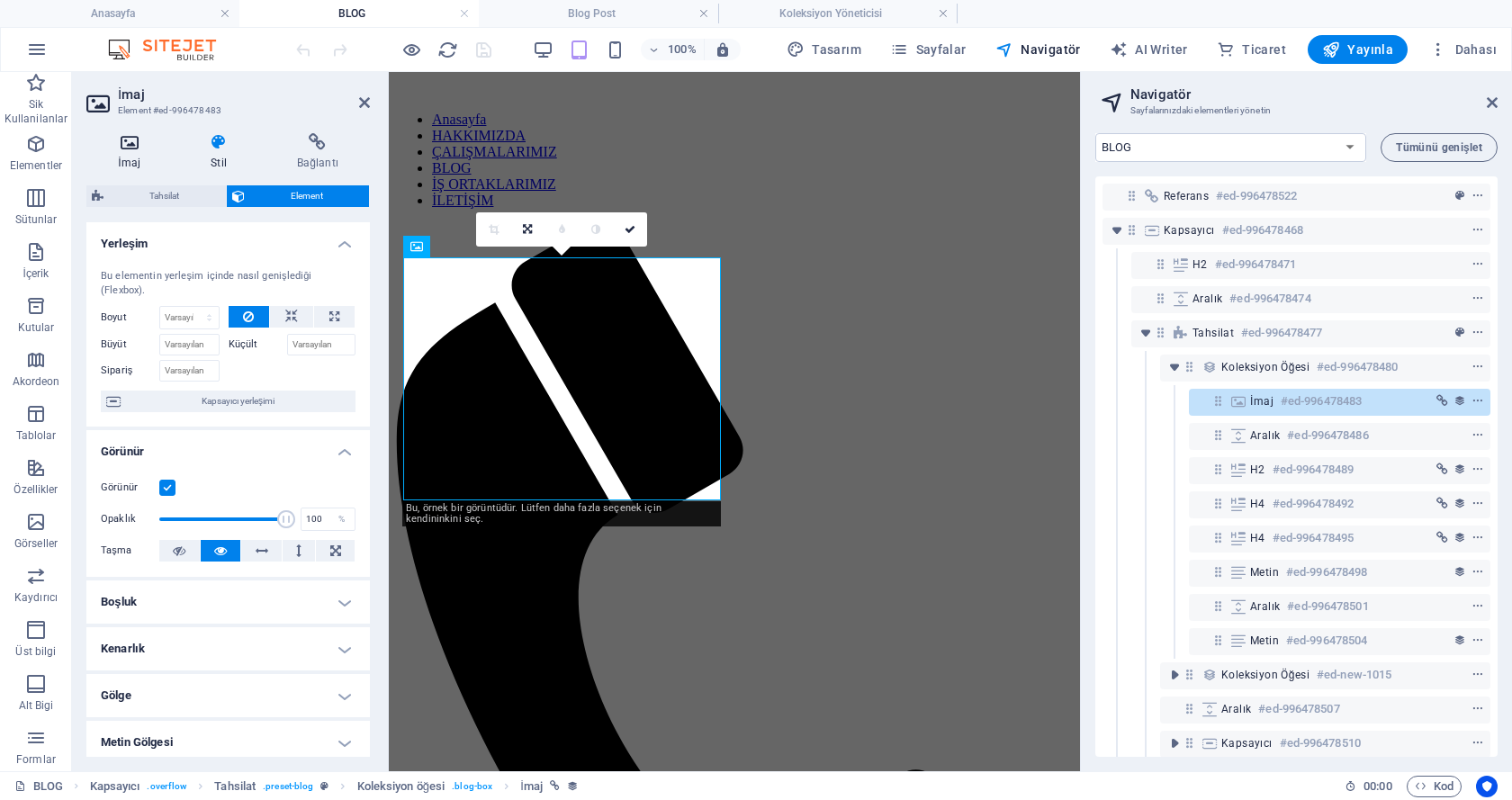
click at [136, 149] on icon at bounding box center [129, 142] width 86 height 18
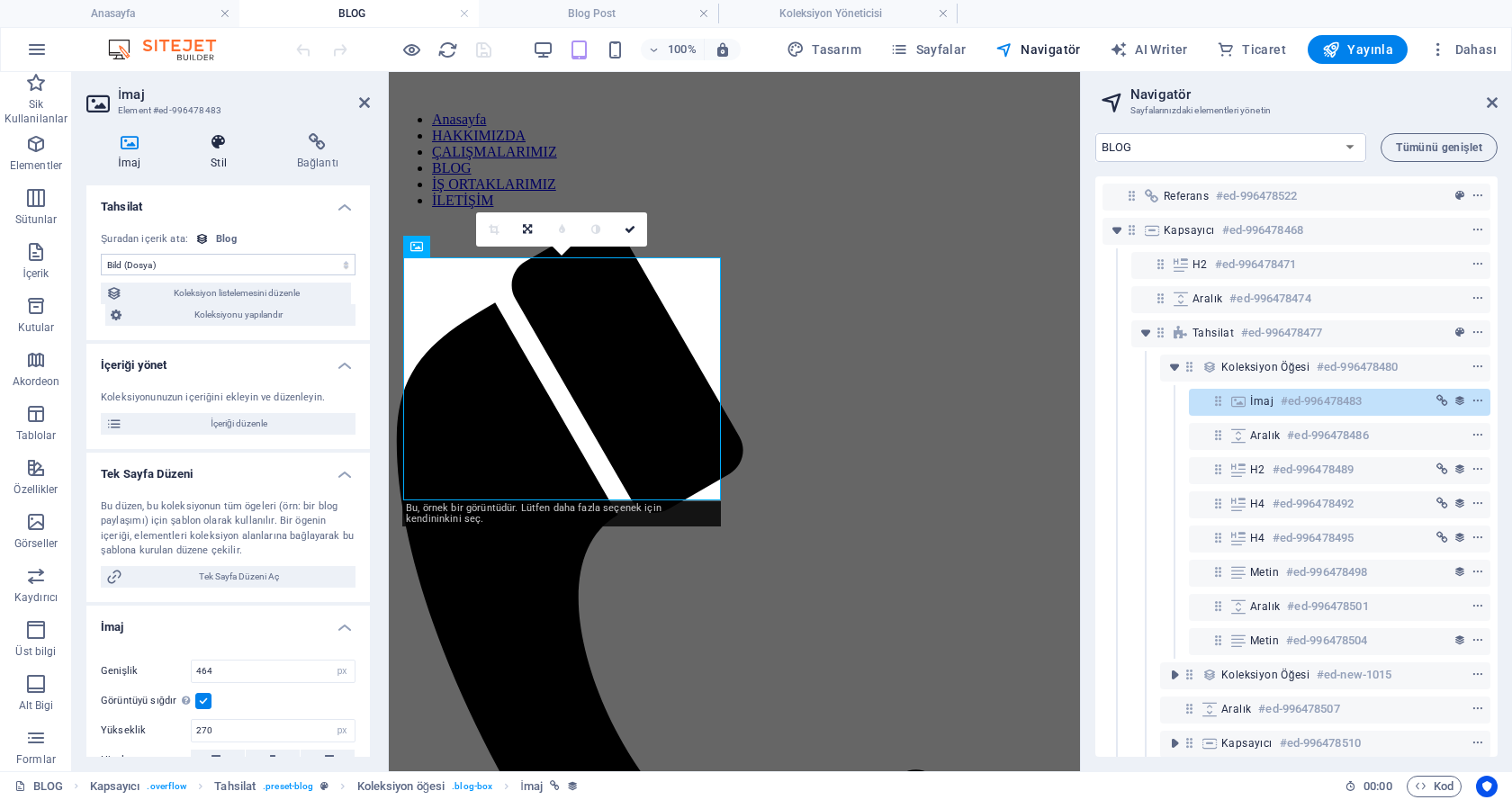
click at [210, 140] on icon at bounding box center [219, 142] width 79 height 18
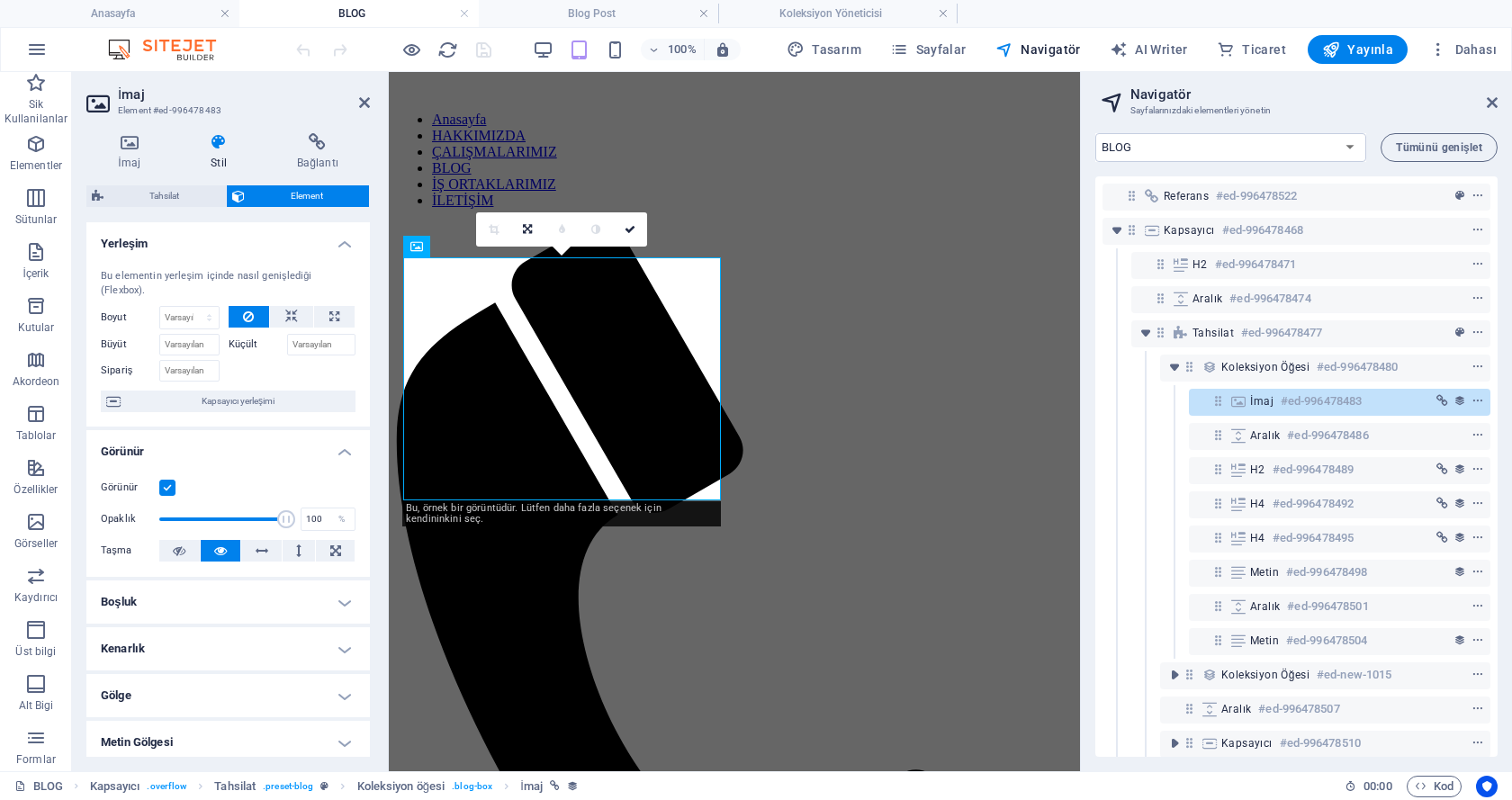
click at [260, 196] on span "Element" at bounding box center [307, 196] width 115 height 22
click at [634, 228] on icon at bounding box center [630, 228] width 10 height 10
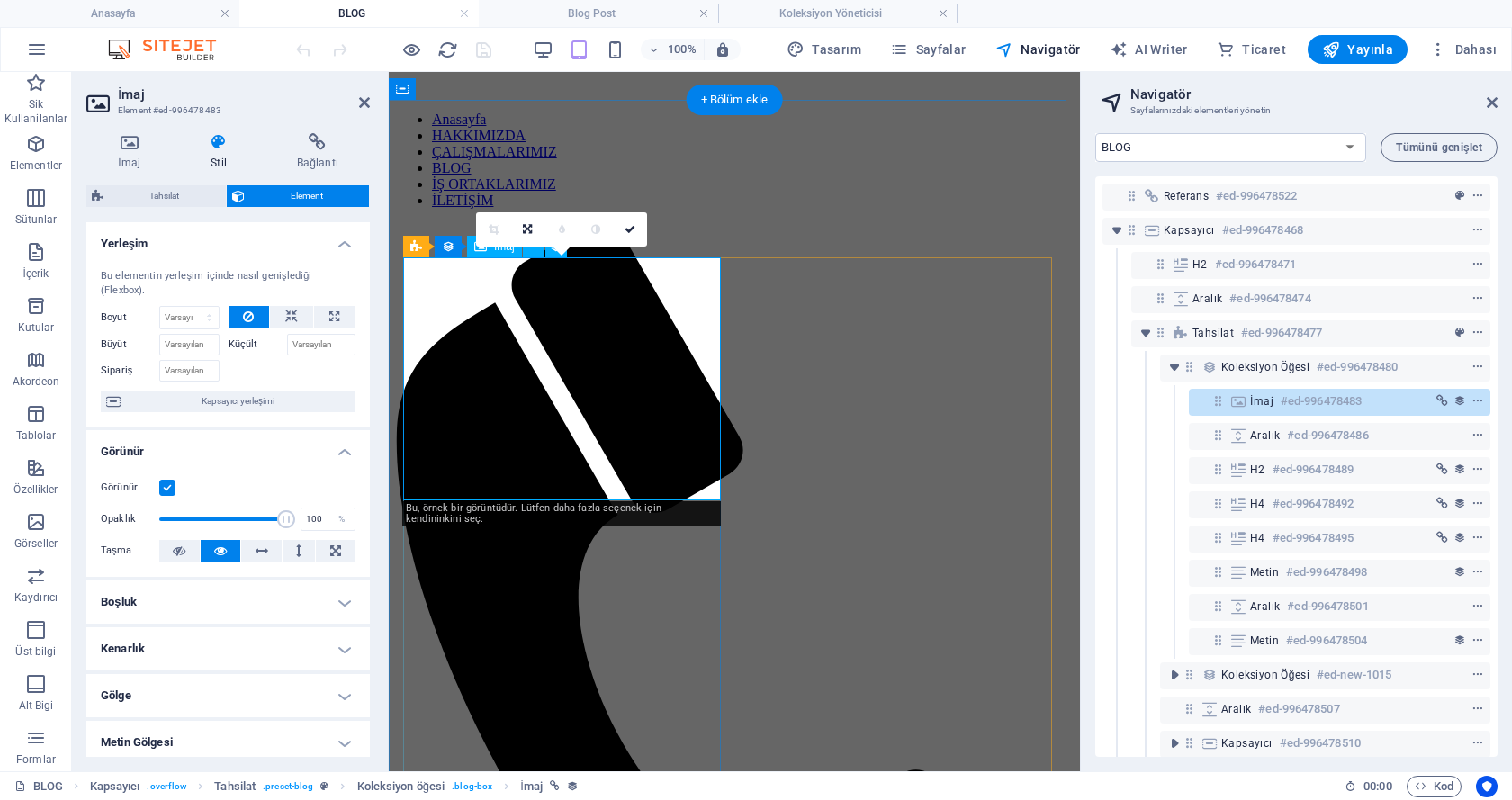
click at [194, 107] on h3 "Element #ed-996478483" at bounding box center [226, 110] width 216 height 16
click at [109, 86] on header "İmaj Element #ed-996478483" at bounding box center [228, 96] width 284 height 47
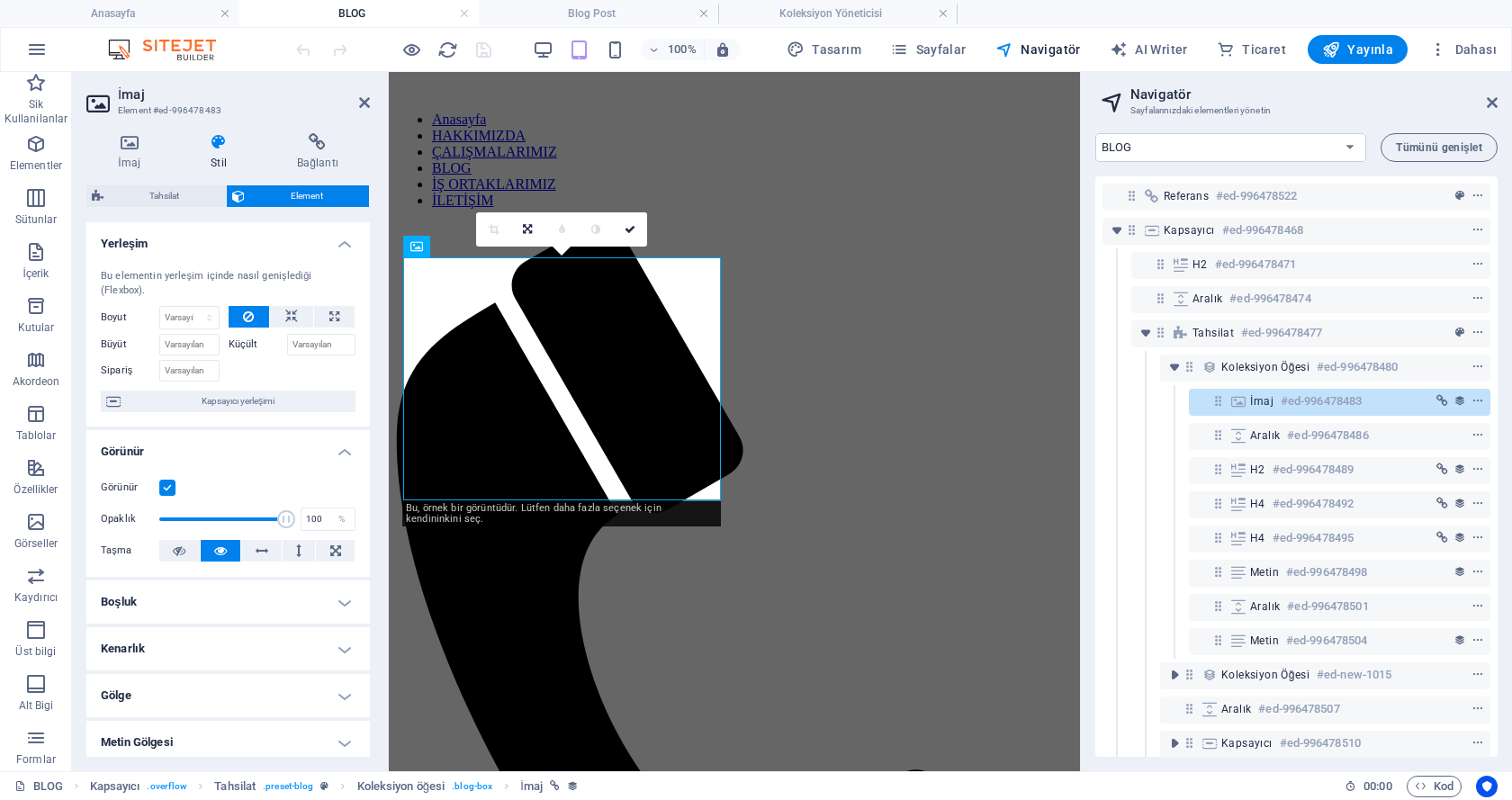
click at [94, 103] on icon at bounding box center [100, 103] width 27 height 29
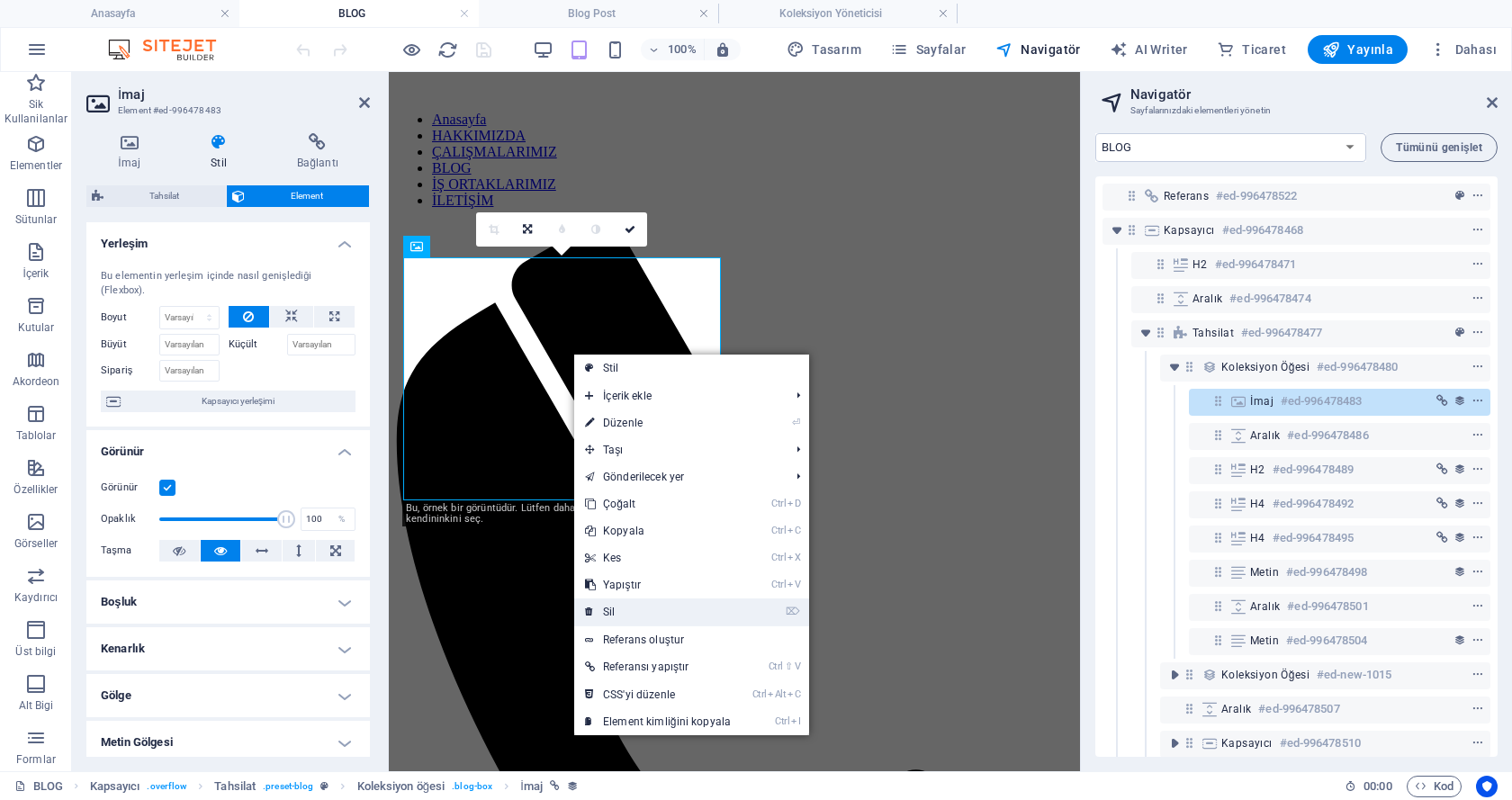
click at [628, 604] on link "⌦ Sil" at bounding box center [658, 612] width 167 height 27
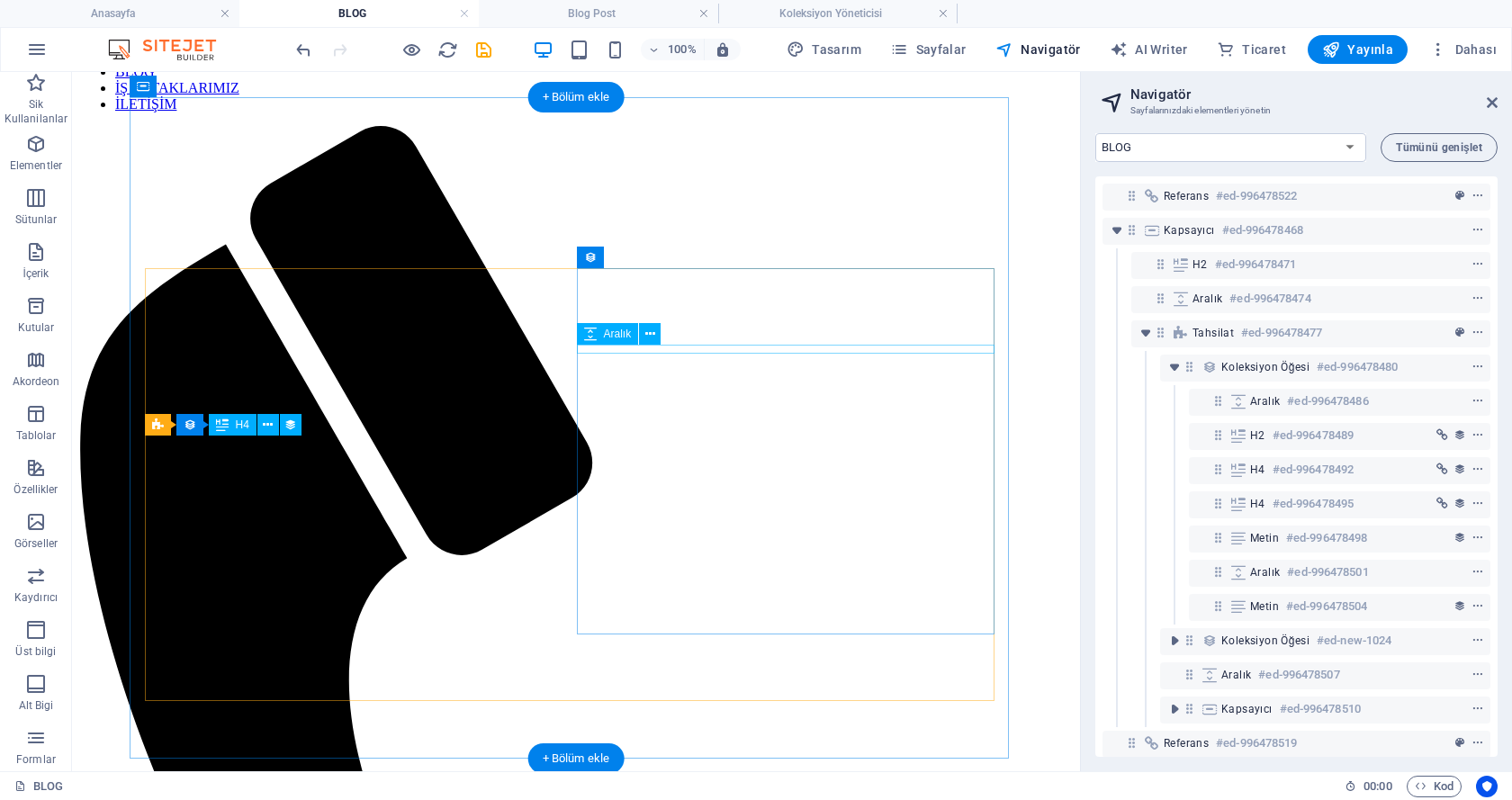
scroll to position [26, 0]
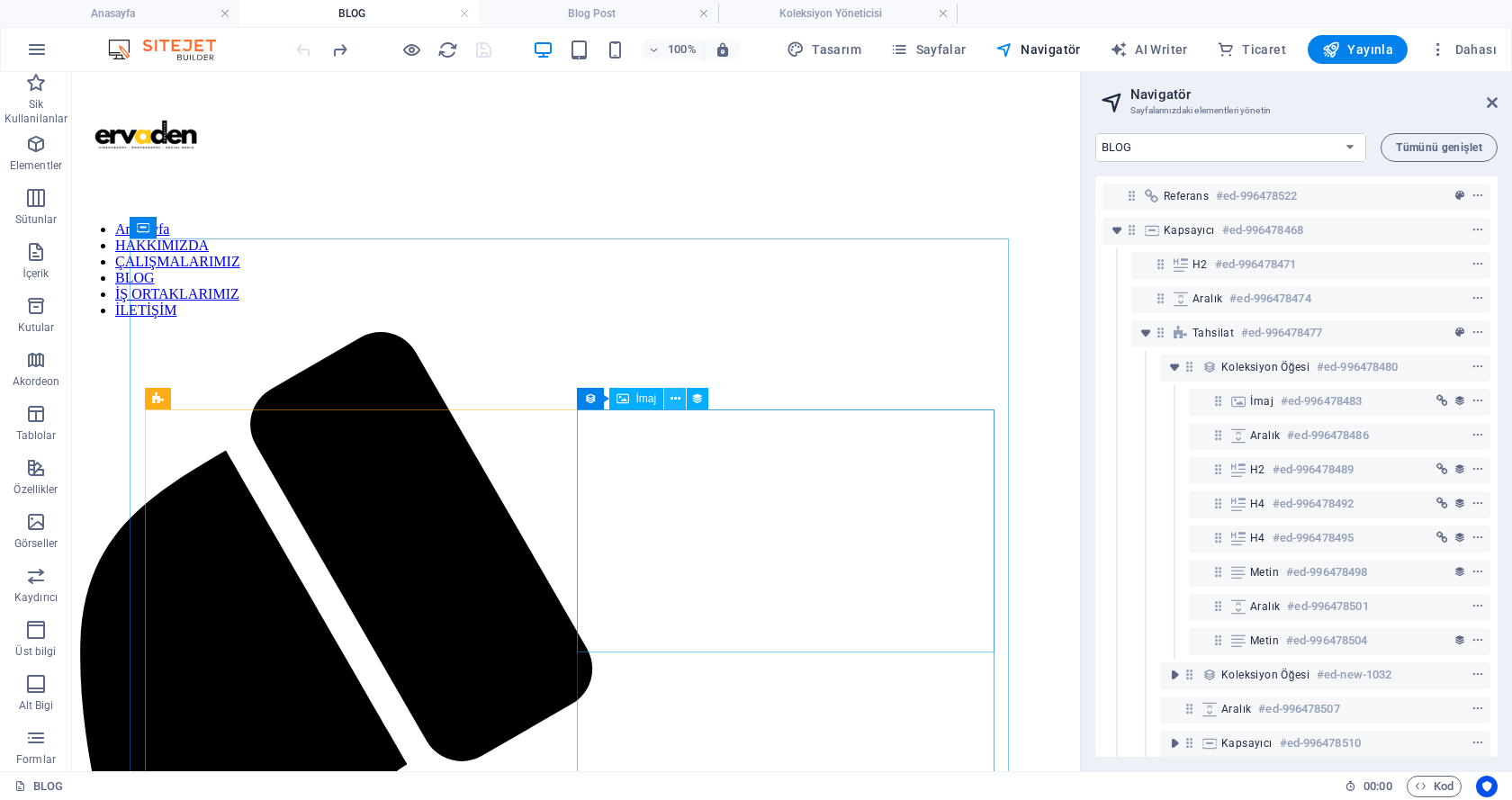
click at [670, 397] on icon at bounding box center [675, 400] width 10 height 19
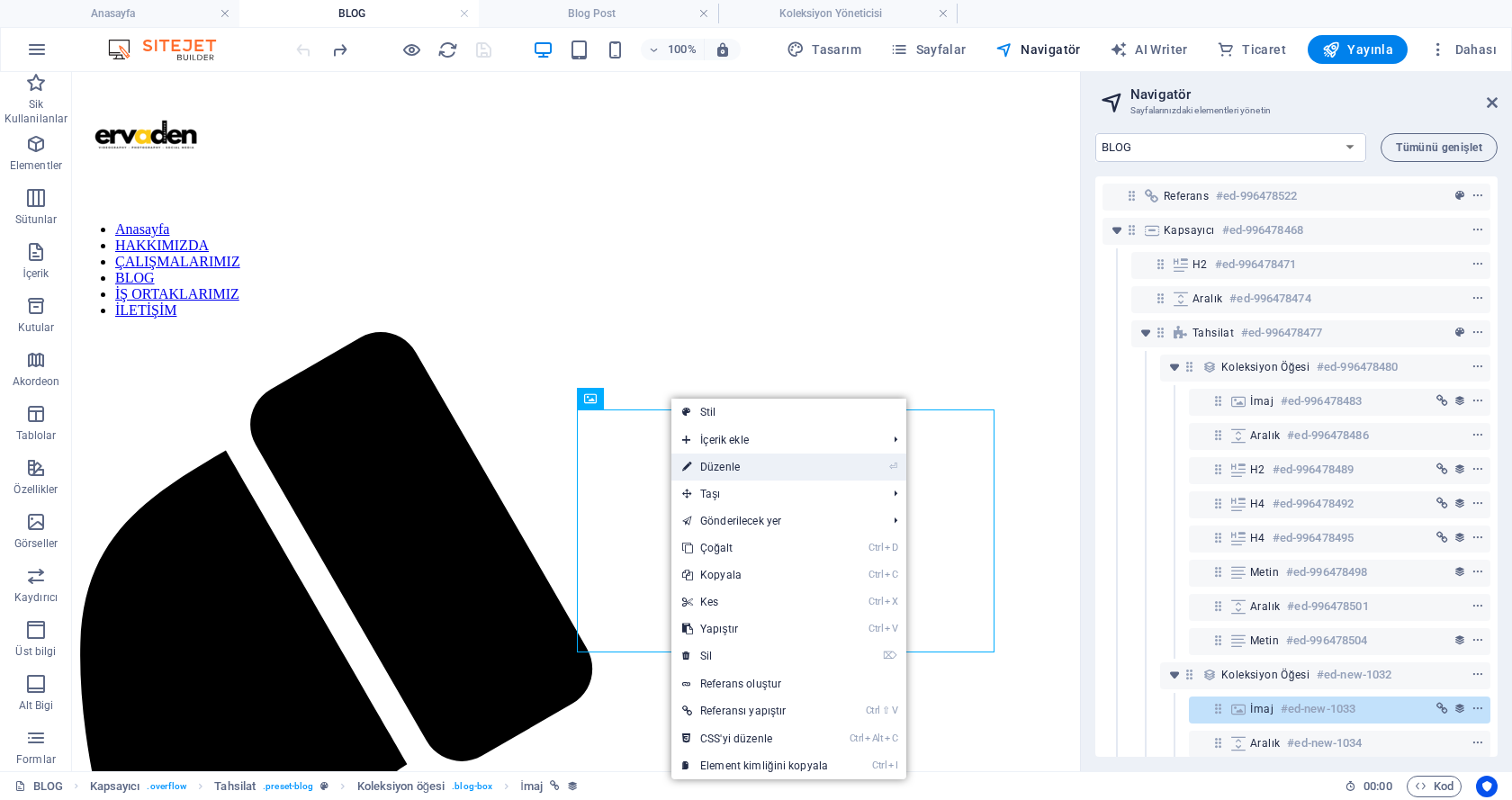
click at [716, 461] on link "⏎ Düzenle" at bounding box center [755, 467] width 167 height 27
select select "image"
select select "px"
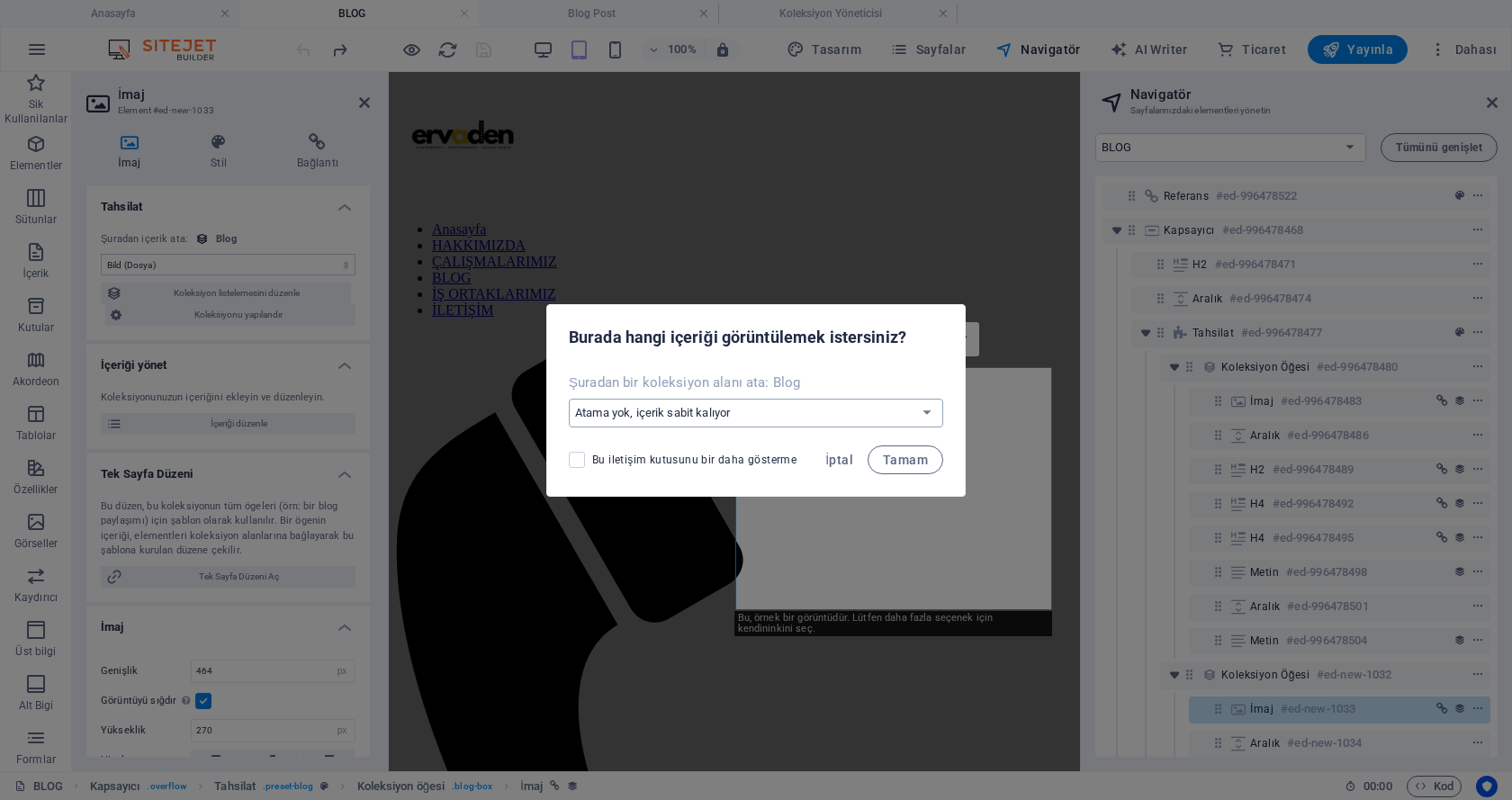
click at [710, 416] on select "Atama yok, içerik sabit kalıyor Yeni bir alan oluştur Oluşturulma zamanı (Tarih…" at bounding box center [756, 413] width 374 height 29
click at [888, 458] on span "Tamam" at bounding box center [905, 460] width 45 height 14
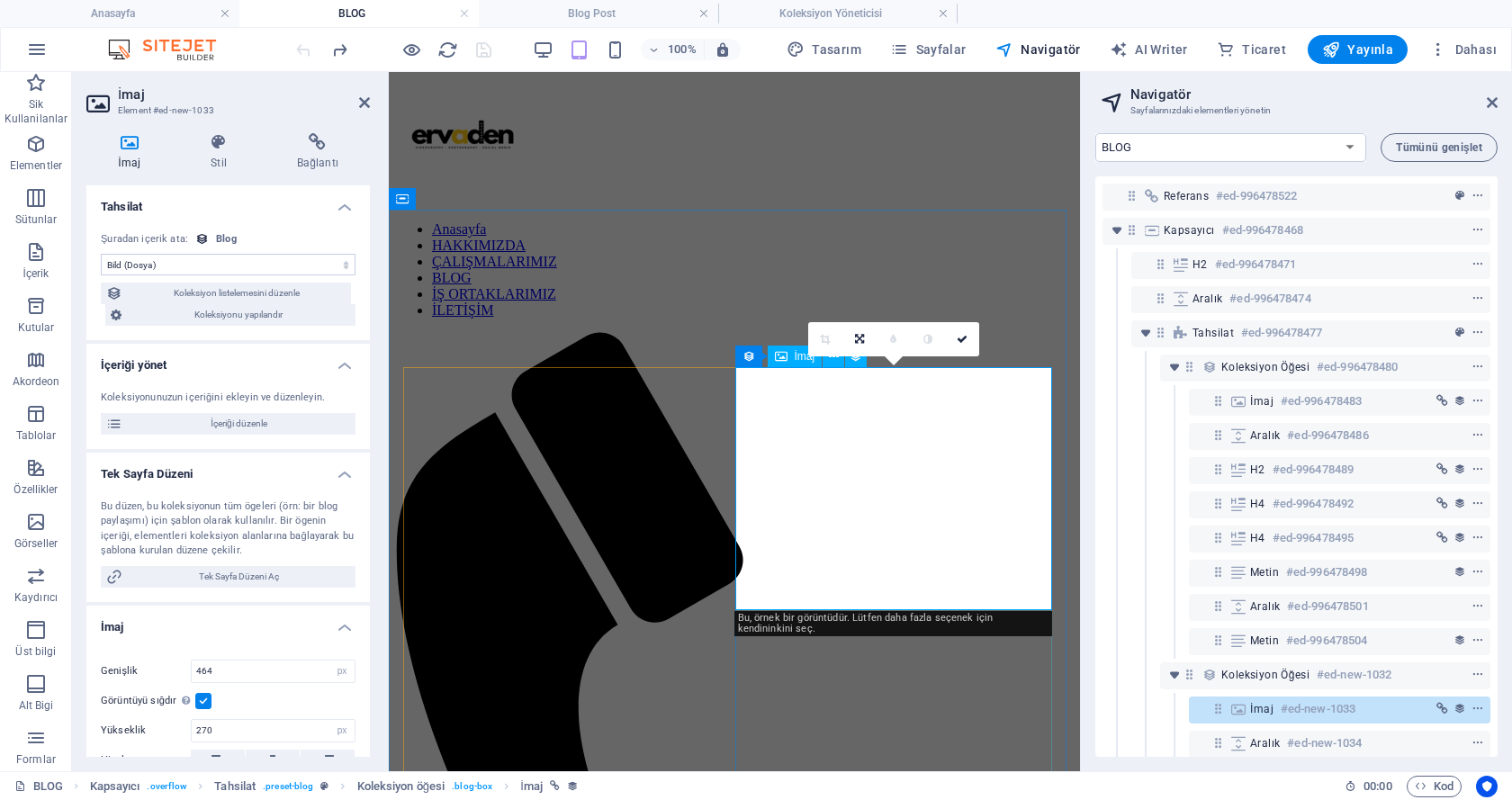
click at [515, 208] on div "Anasayfa HAKKIMIZDA ÇALIŞMALARIMIZ BLOG İŞ ORTAKLARIMIZ İLETİŞİM Menu" at bounding box center [734, 652] width 677 height 1167
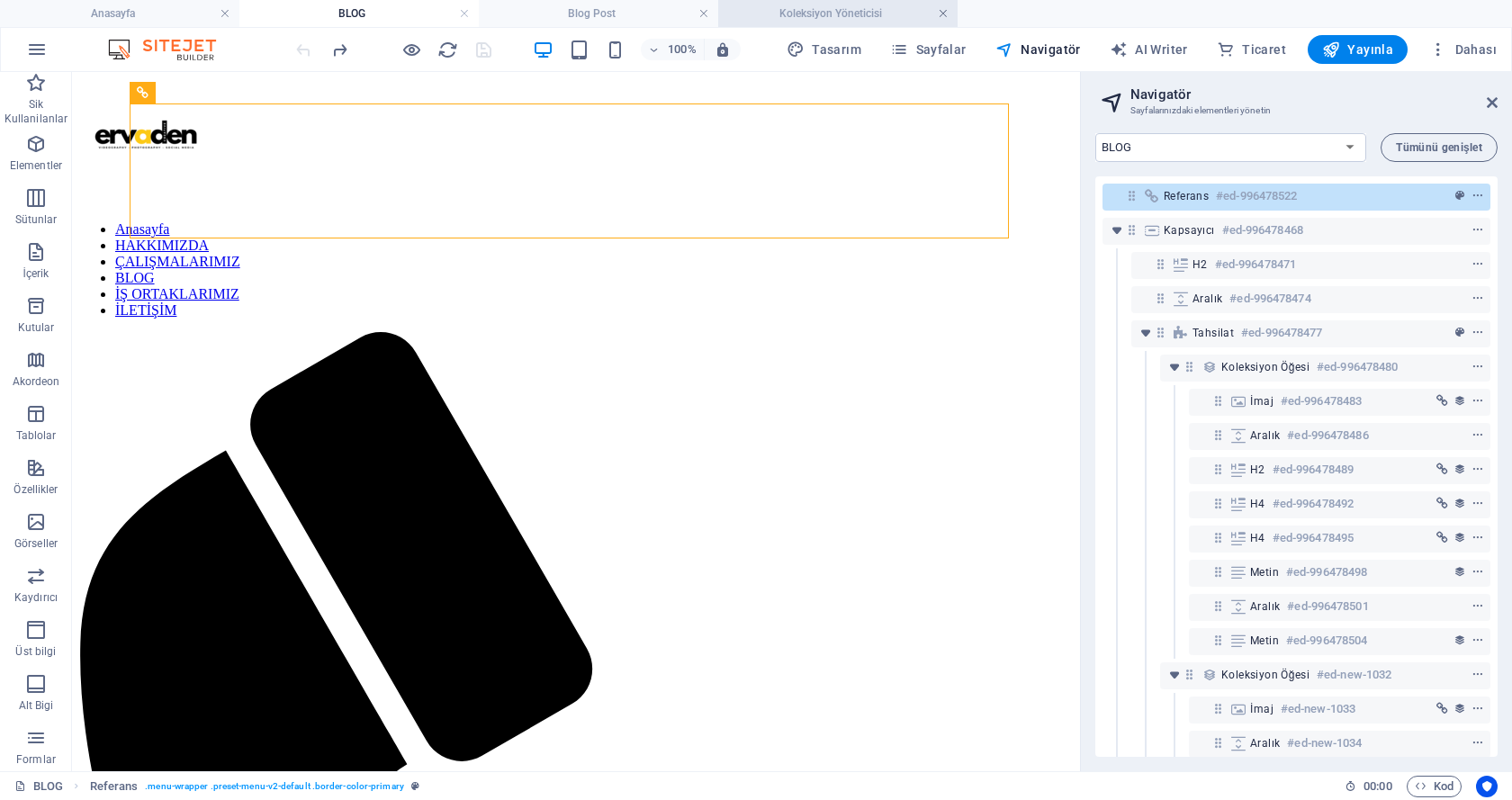
click at [943, 17] on link at bounding box center [943, 14] width 10 height 17
click at [702, 11] on link at bounding box center [703, 14] width 10 height 17
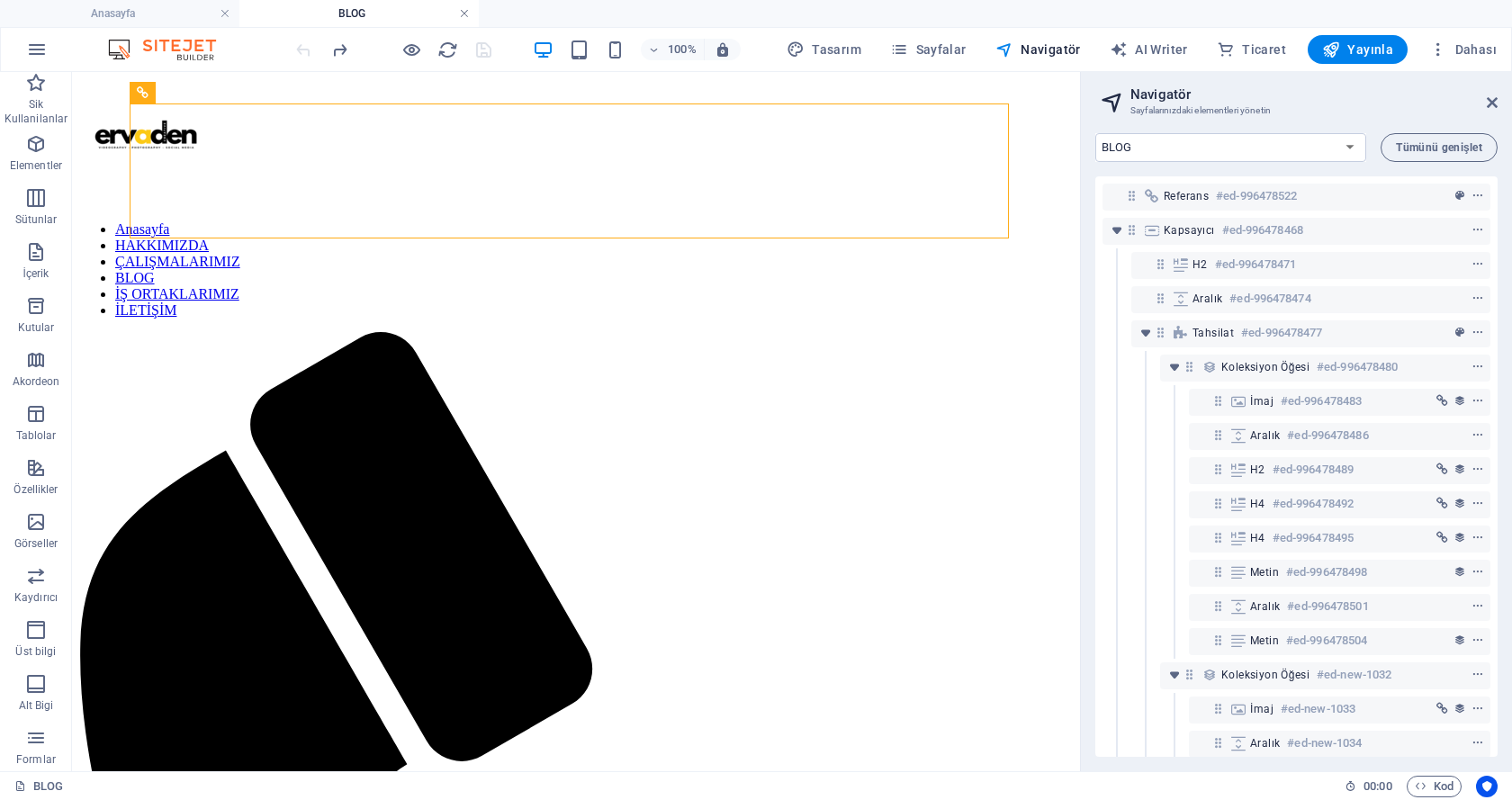
click at [463, 8] on link at bounding box center [463, 14] width 10 height 17
select select "18033943-tr"
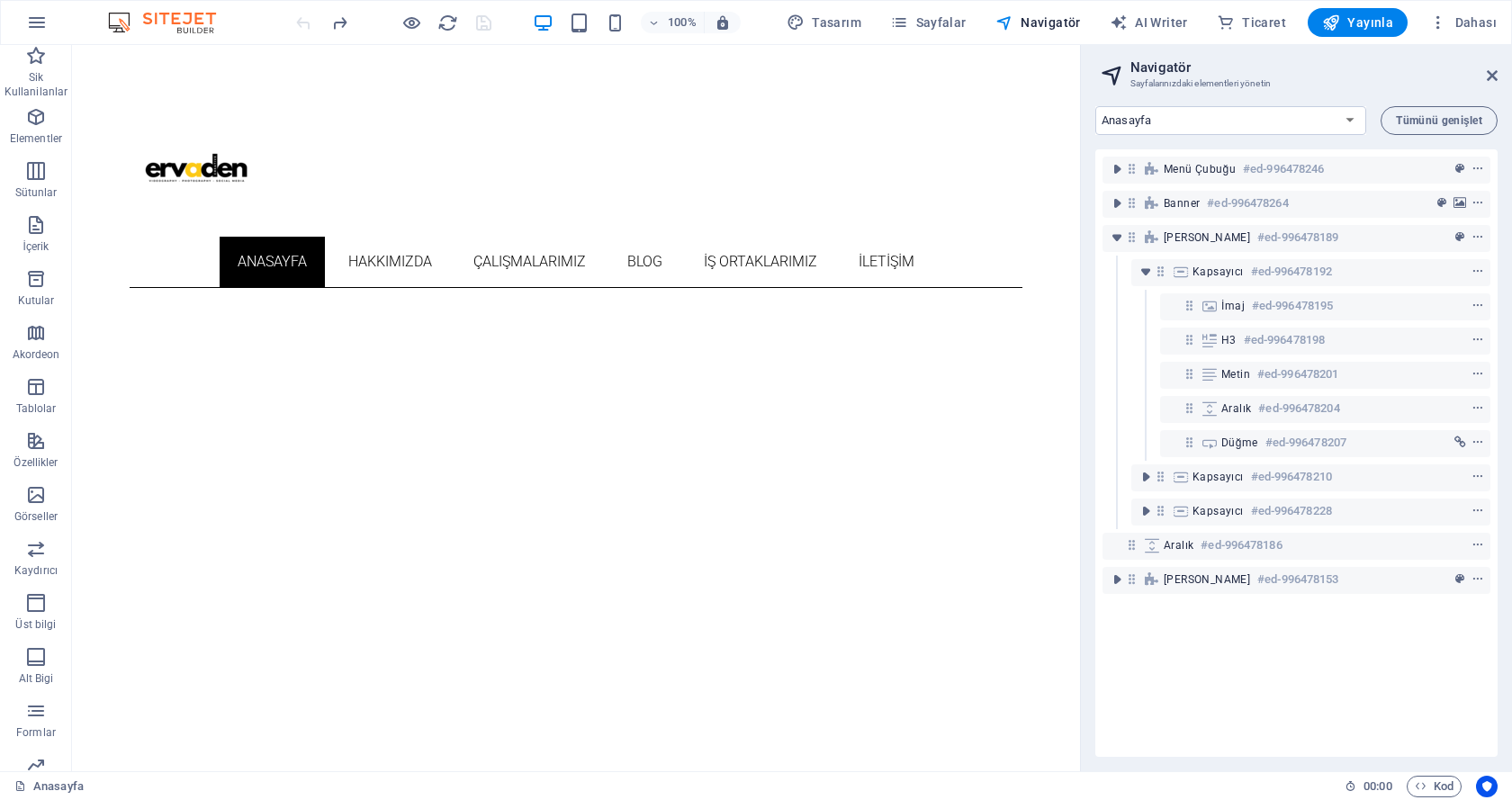
scroll to position [750, 0]
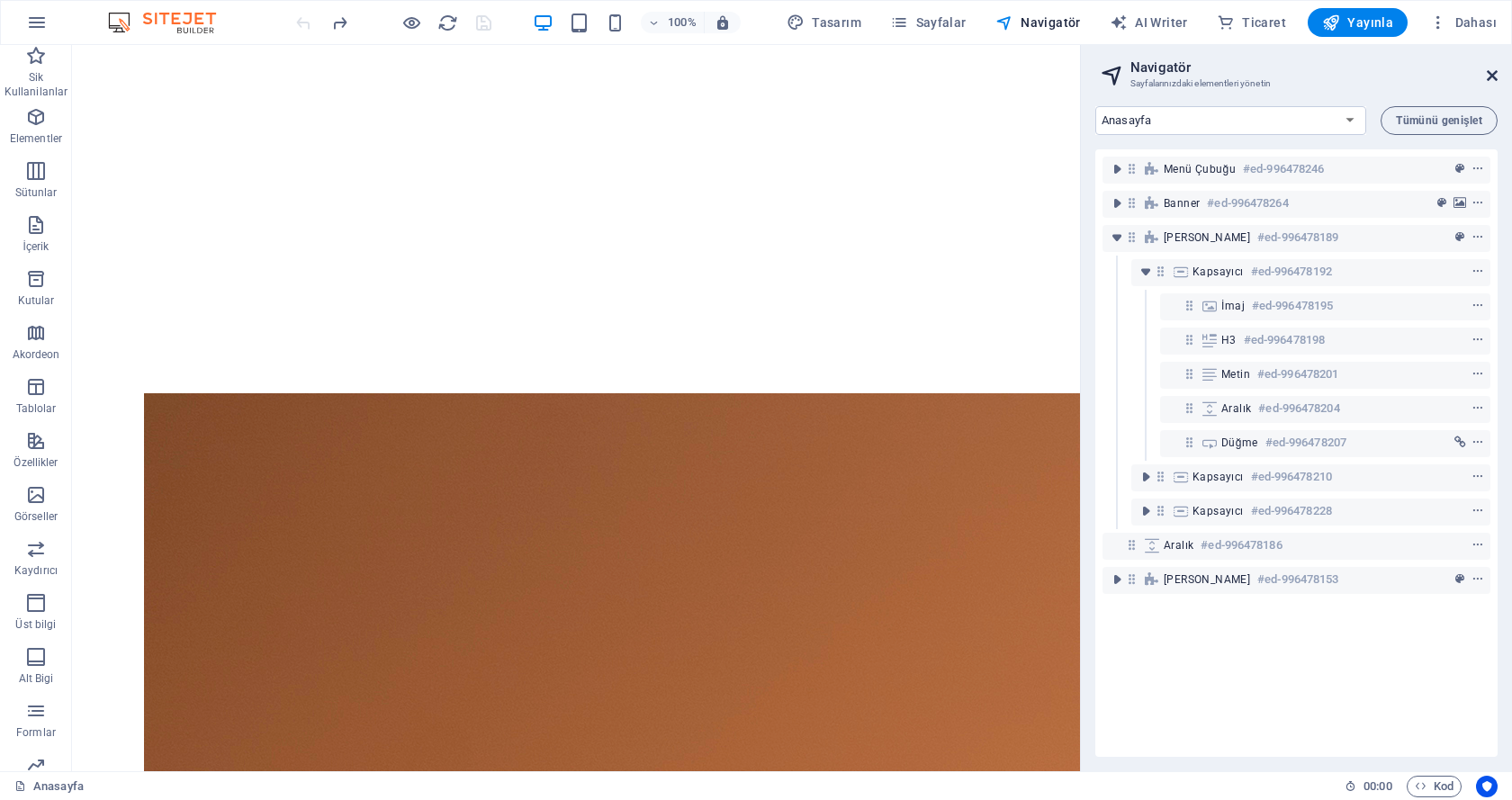
drag, startPoint x: 1489, startPoint y: 73, endPoint x: 1382, endPoint y: 31, distance: 114.9
click at [1489, 73] on icon at bounding box center [1491, 75] width 10 height 14
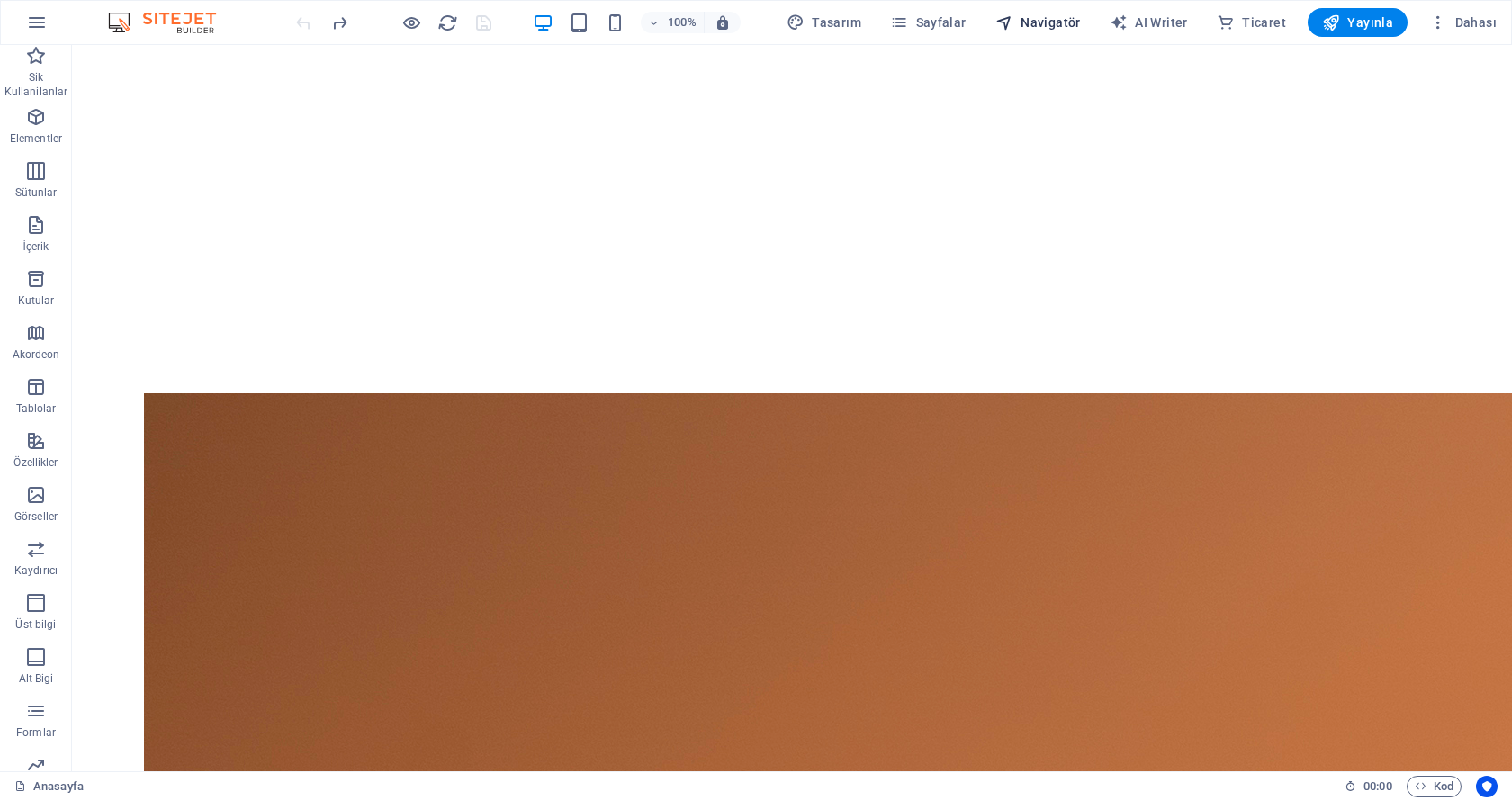
click at [1031, 24] on span "Navigatör" at bounding box center [1037, 22] width 86 height 18
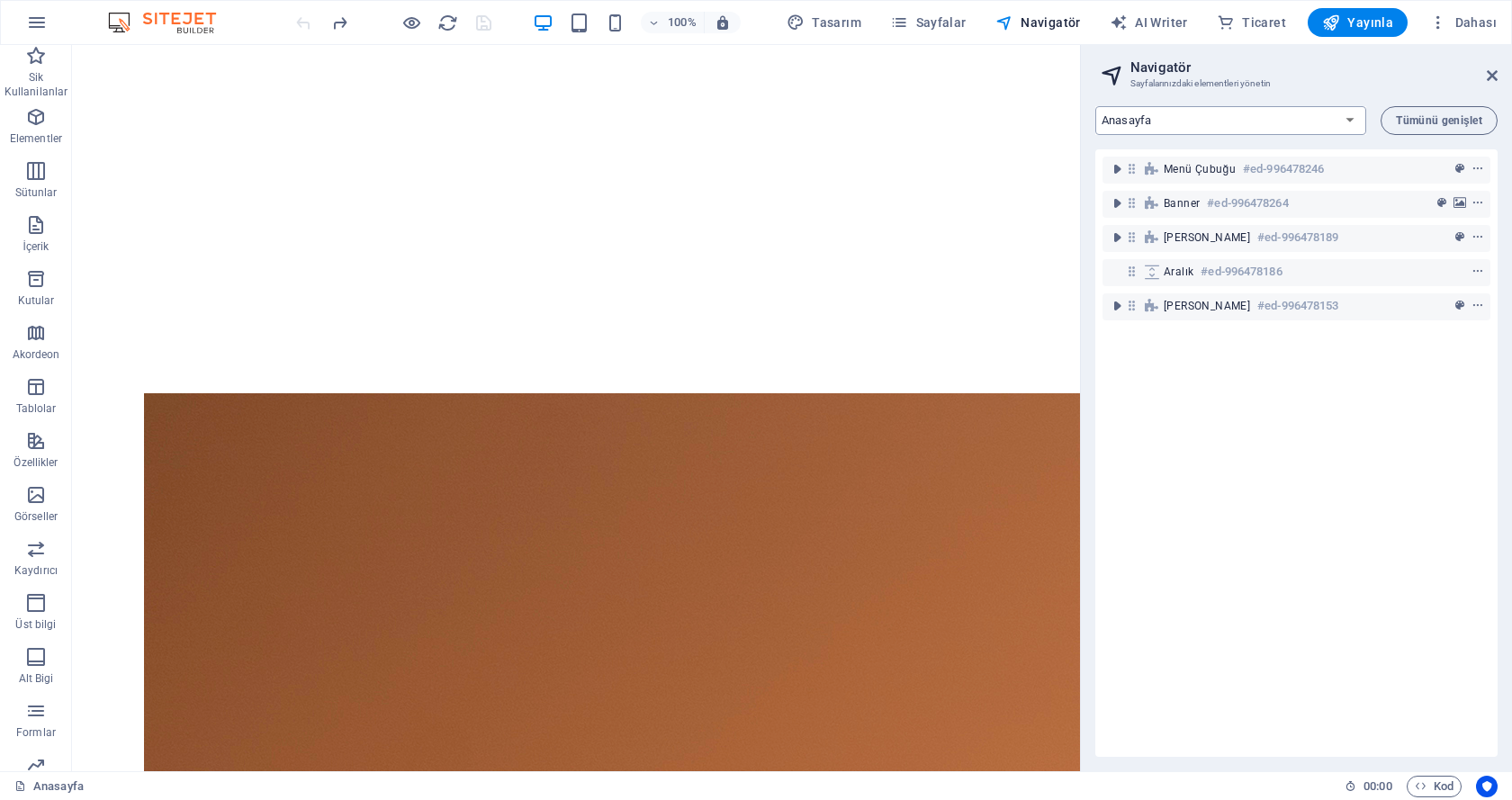
click at [1162, 121] on select "Anasayfa HAKKIMIZDA ÇALIŞMALARIMIZ BLOG İŞ ORTAKLARIMIZ İLETİŞİM Legal Notice P…" at bounding box center [1230, 120] width 271 height 29
select select "18033955-tr"
click at [1095, 106] on select "Anasayfa HAKKIMIZDA ÇALIŞMALARIMIZ BLOG İŞ ORTAKLARIMIZ İLETİŞİM Legal Notice P…" at bounding box center [1230, 120] width 271 height 29
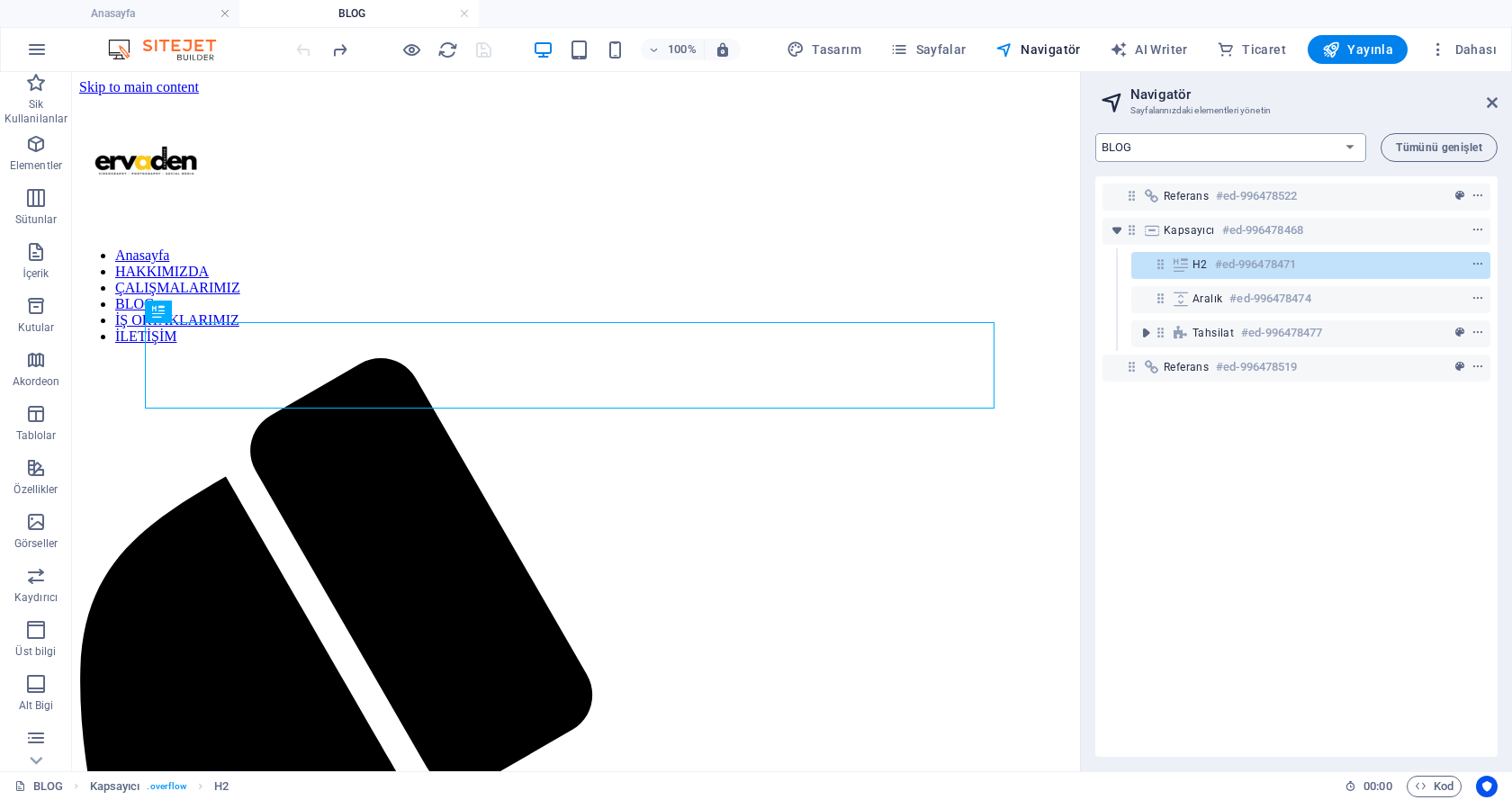
scroll to position [0, 0]
click at [1494, 102] on icon at bounding box center [1491, 102] width 10 height 14
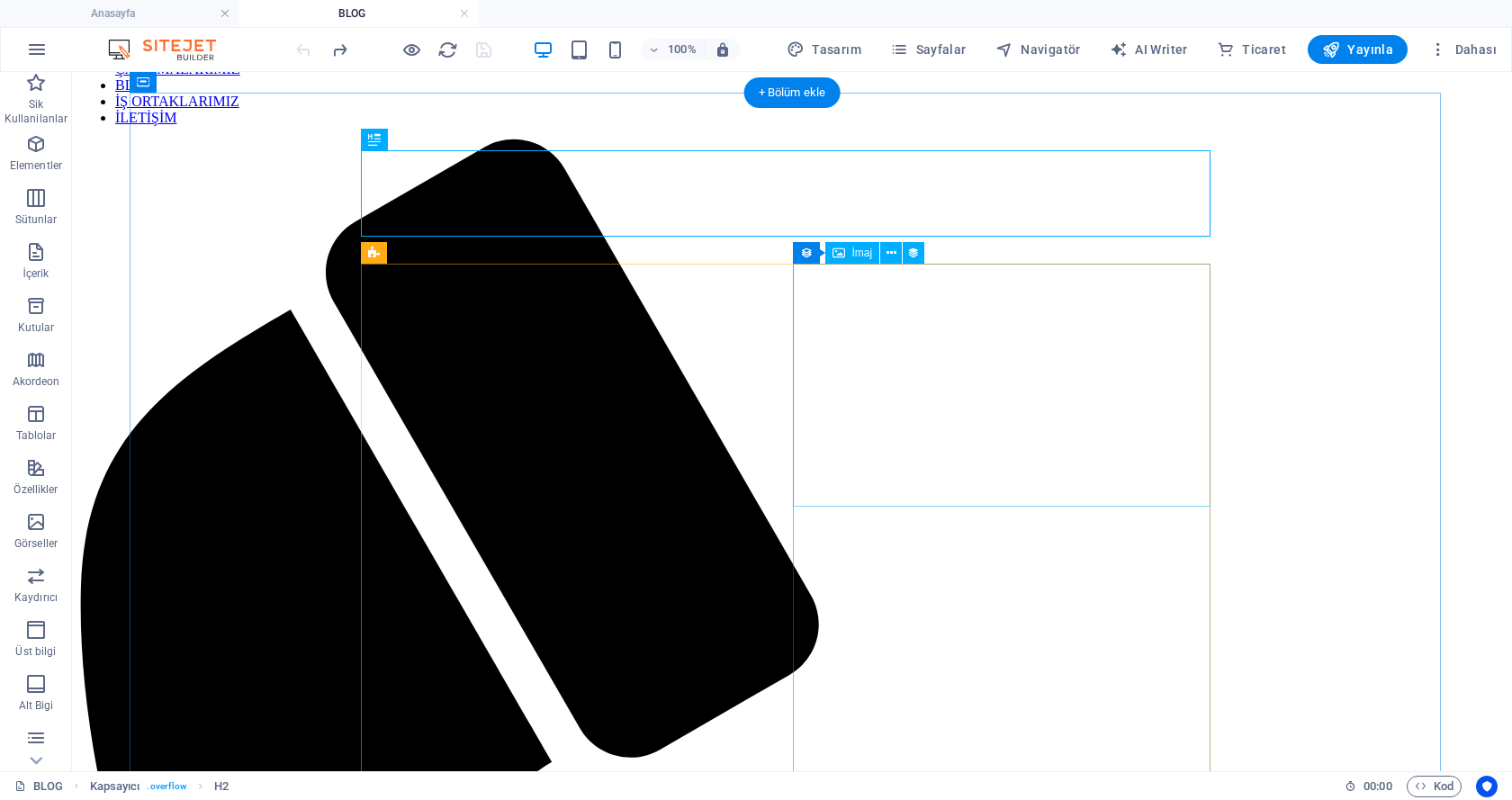
scroll to position [420, 0]
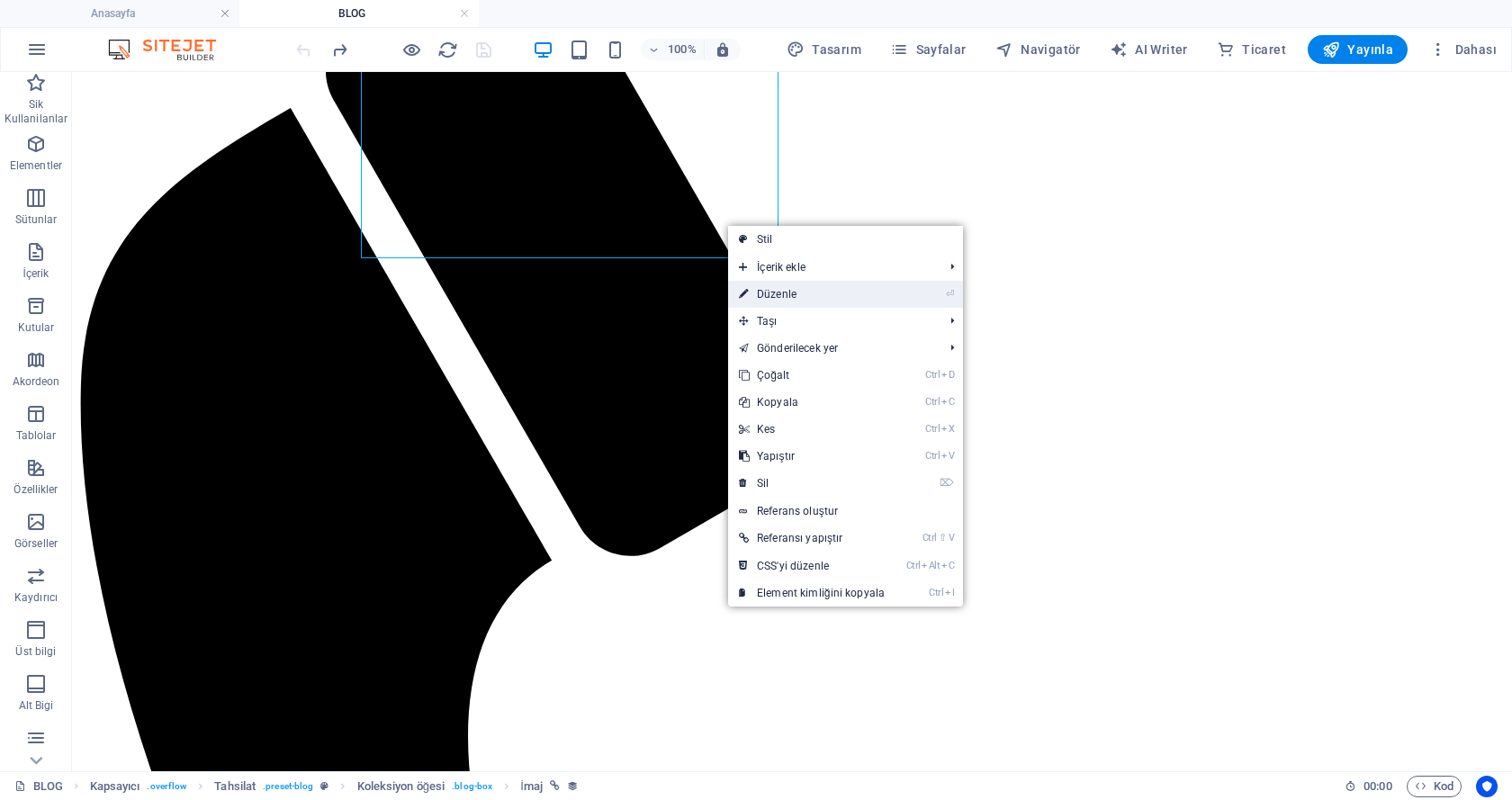
click at [767, 287] on link "⏎ Düzenle" at bounding box center [812, 294] width 167 height 27
select select "image"
select select "px"
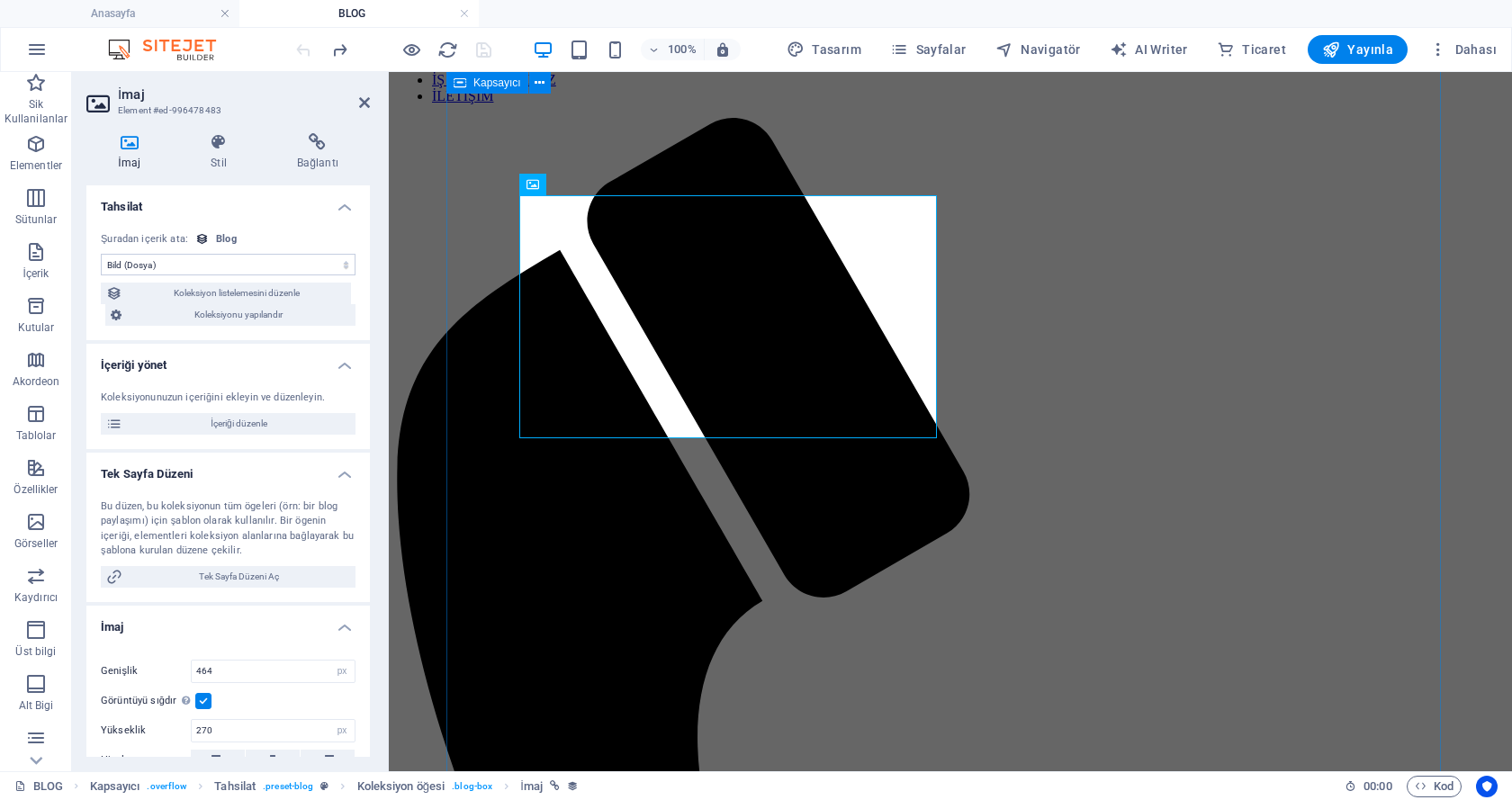
scroll to position [210, 0]
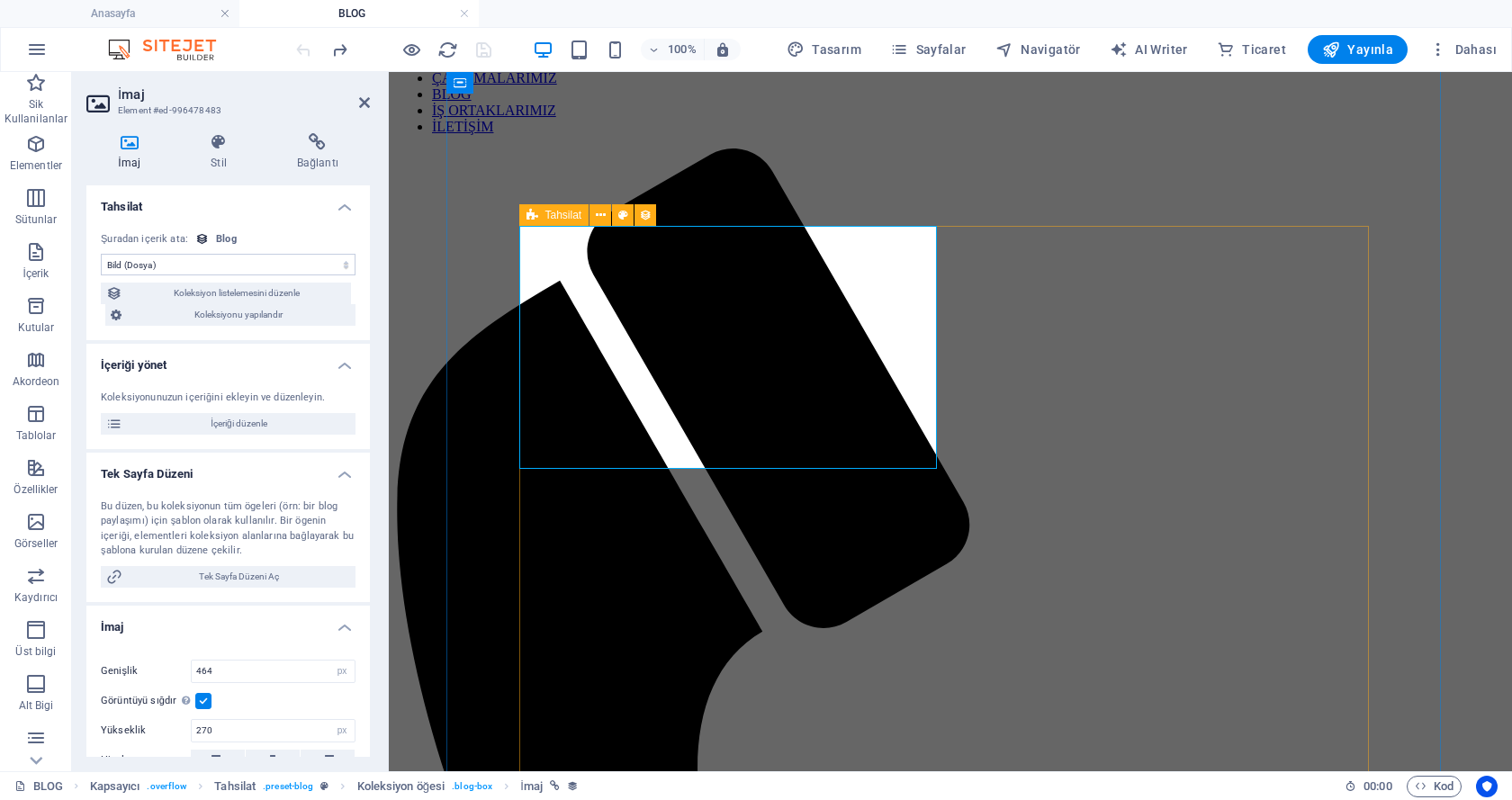
click at [547, 215] on span "Tahsilat" at bounding box center [563, 214] width 37 height 10
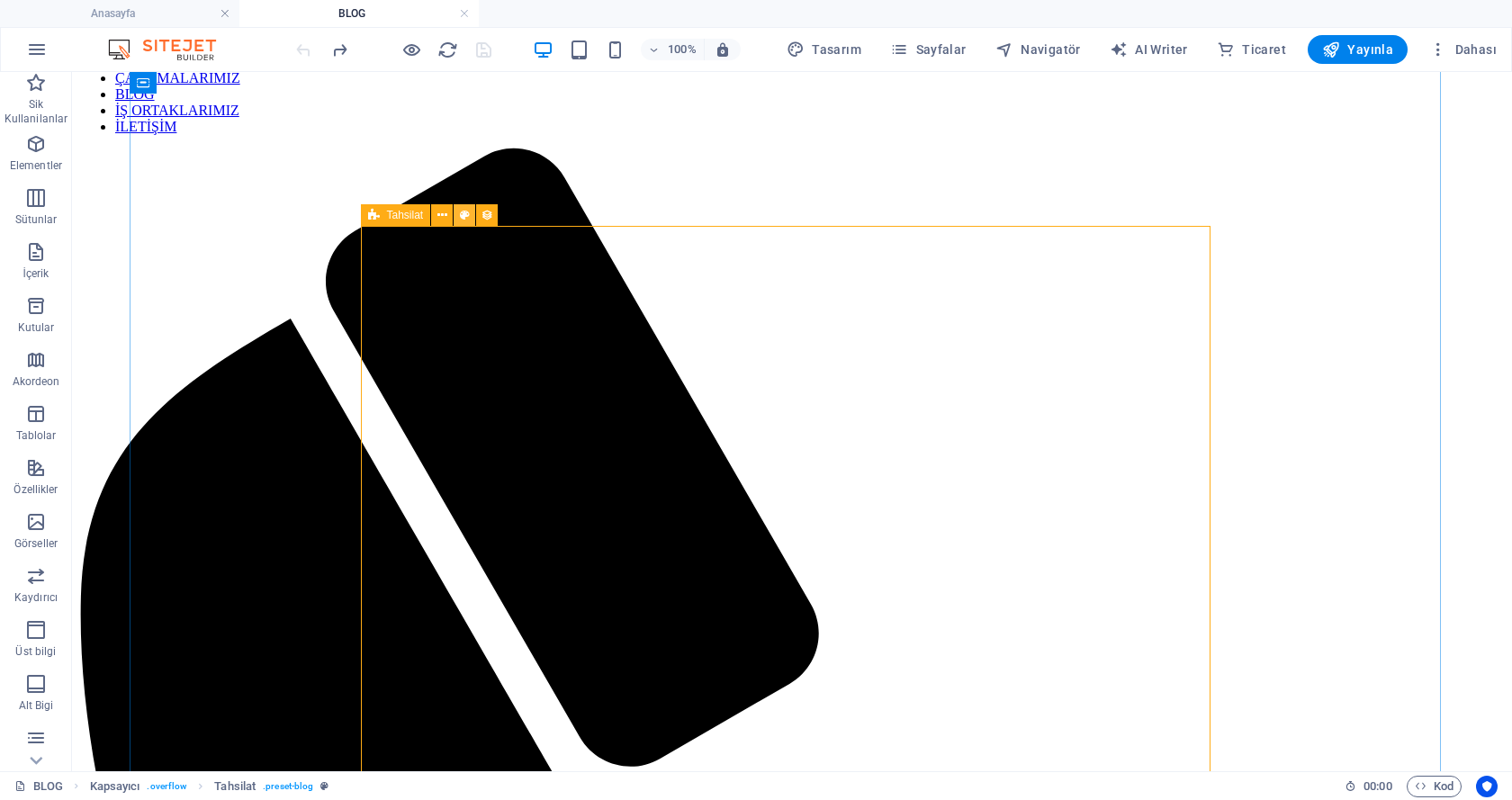
click at [461, 218] on icon at bounding box center [464, 215] width 10 height 19
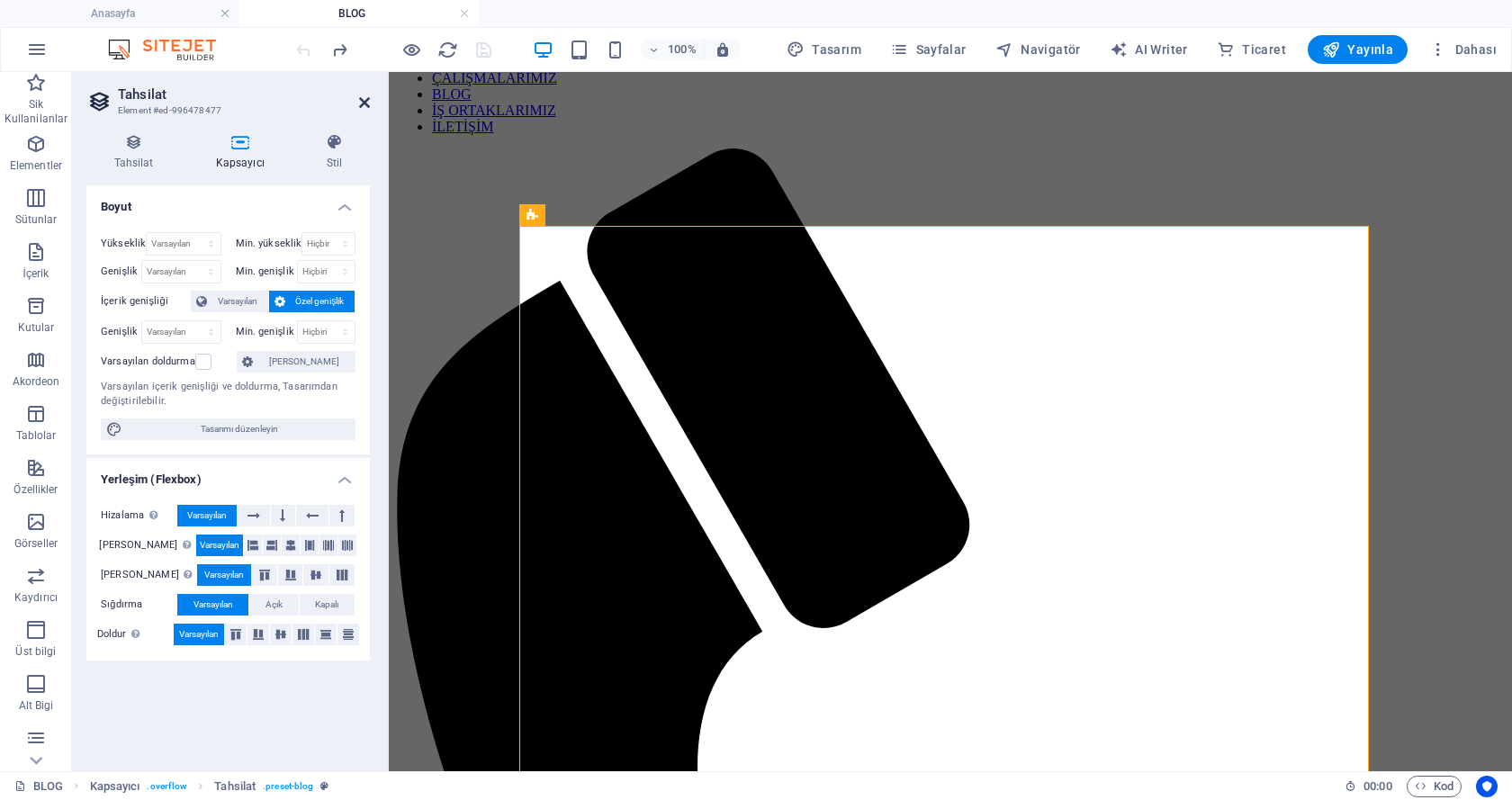
drag, startPoint x: 362, startPoint y: 102, endPoint x: 318, endPoint y: 69, distance: 55.0
click at [362, 102] on icon at bounding box center [364, 102] width 10 height 14
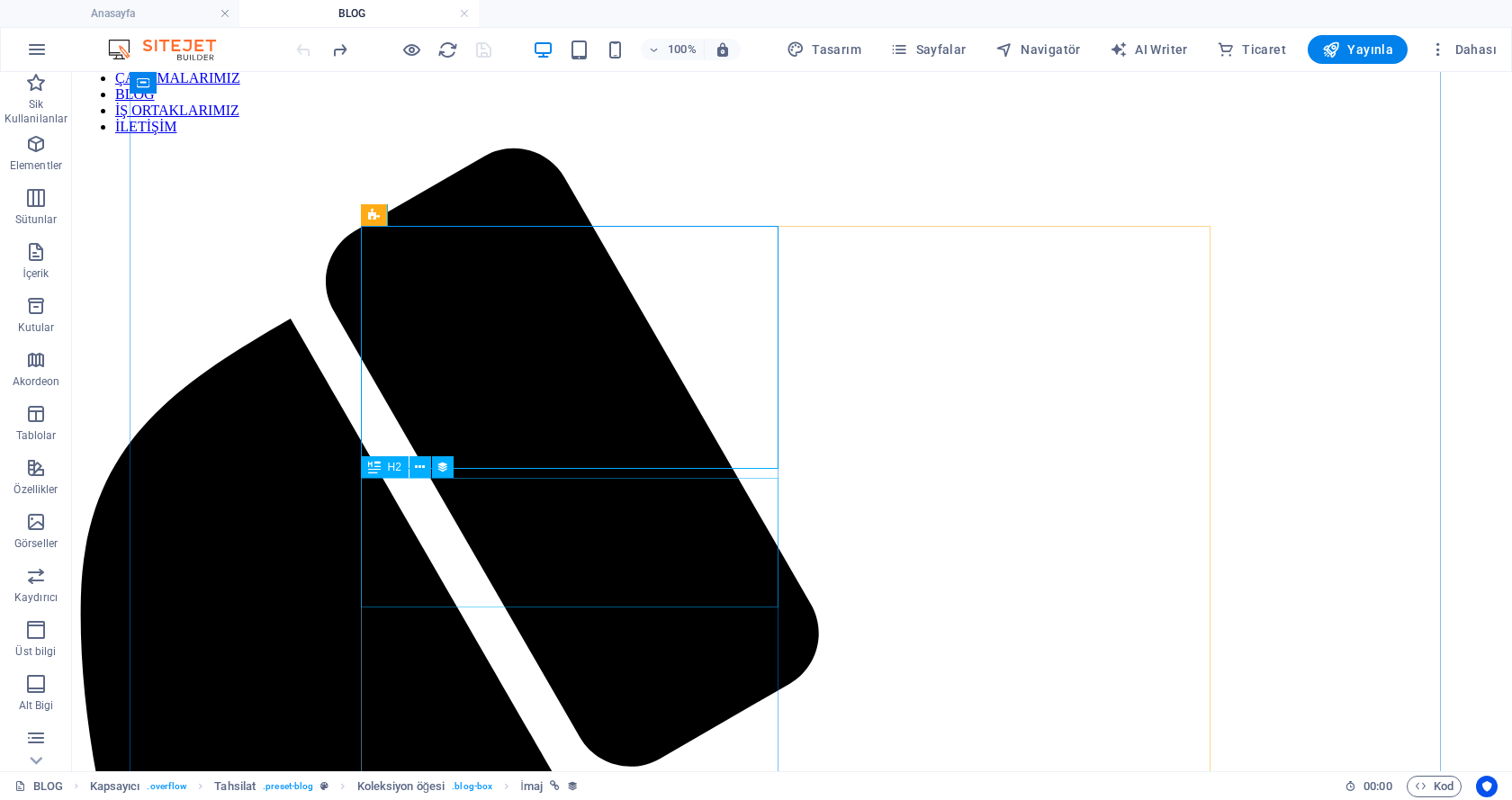
click at [418, 466] on icon at bounding box center [419, 467] width 10 height 19
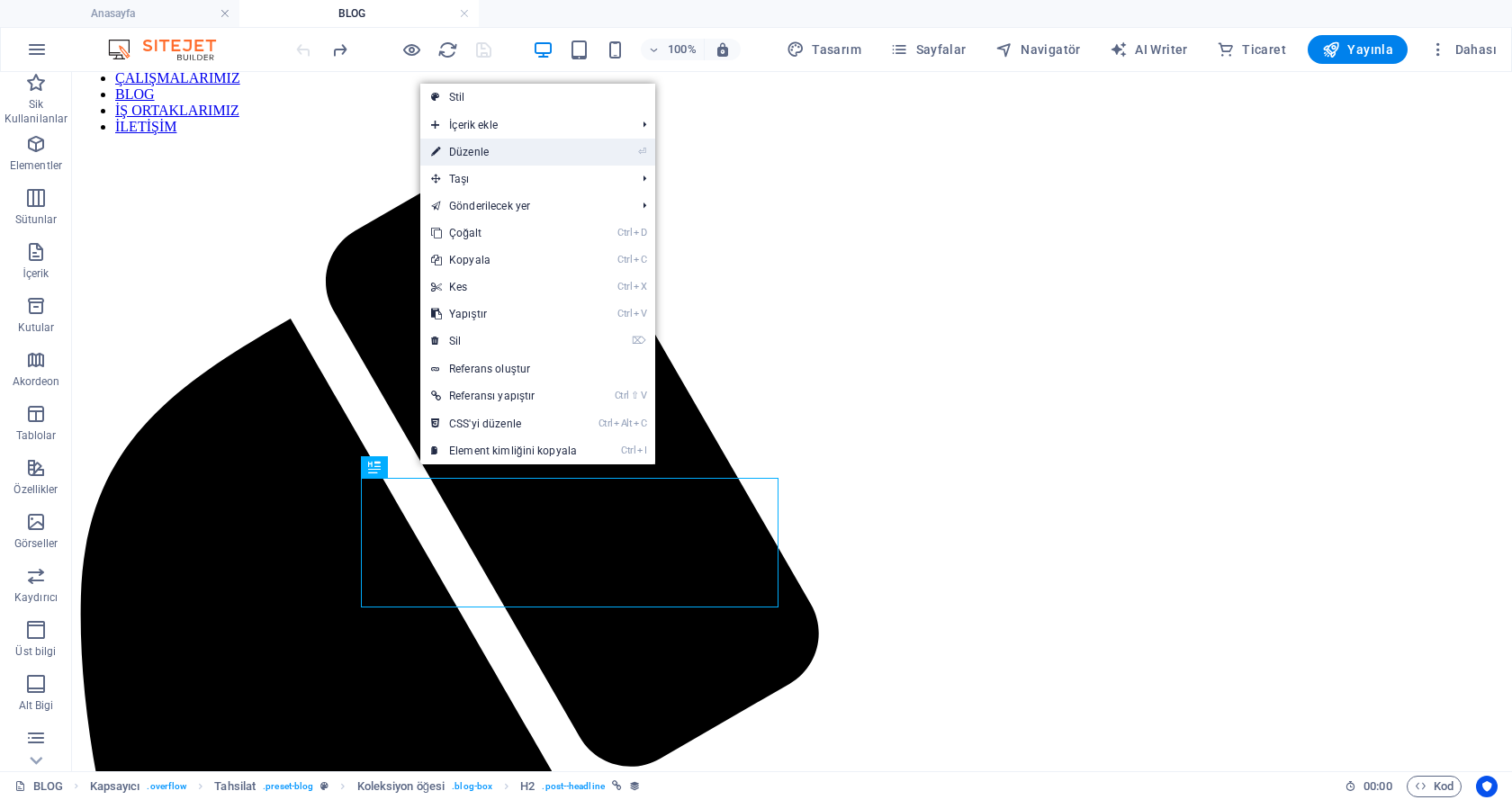
click at [491, 161] on link "⏎ Düzenle" at bounding box center [504, 151] width 167 height 27
select select "name"
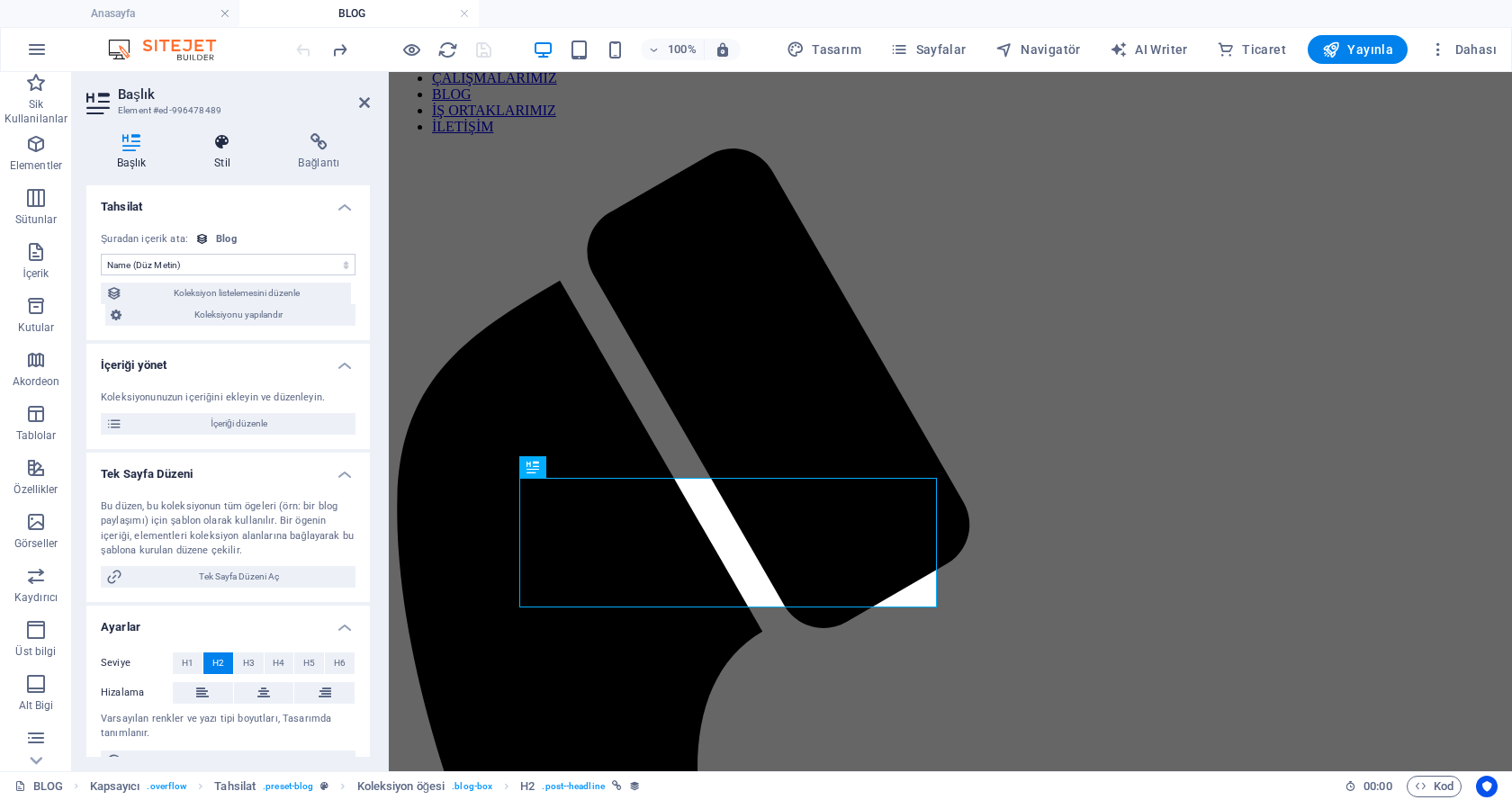
click at [215, 149] on icon at bounding box center [221, 142] width 76 height 18
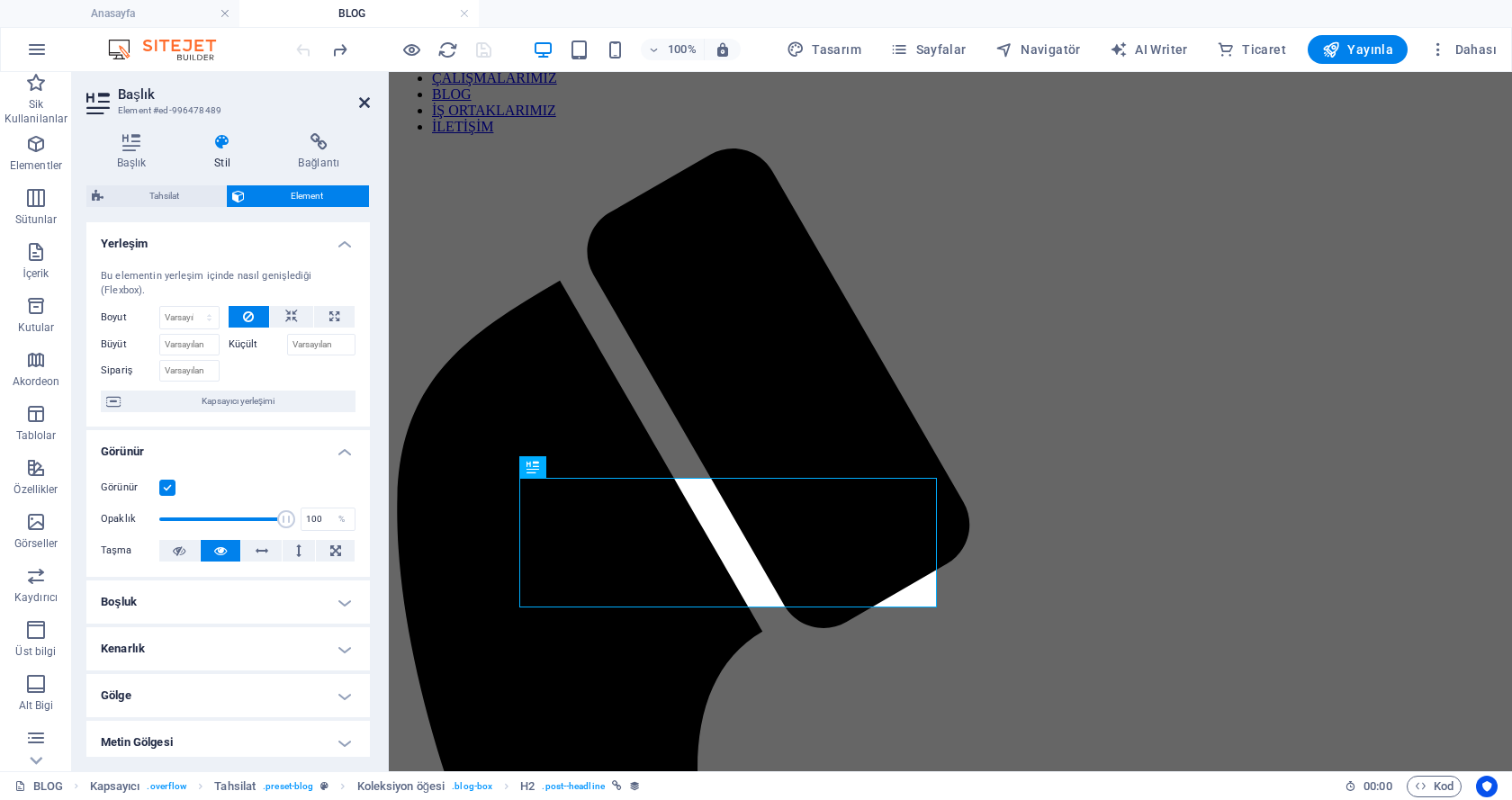
click at [367, 102] on icon at bounding box center [364, 102] width 10 height 14
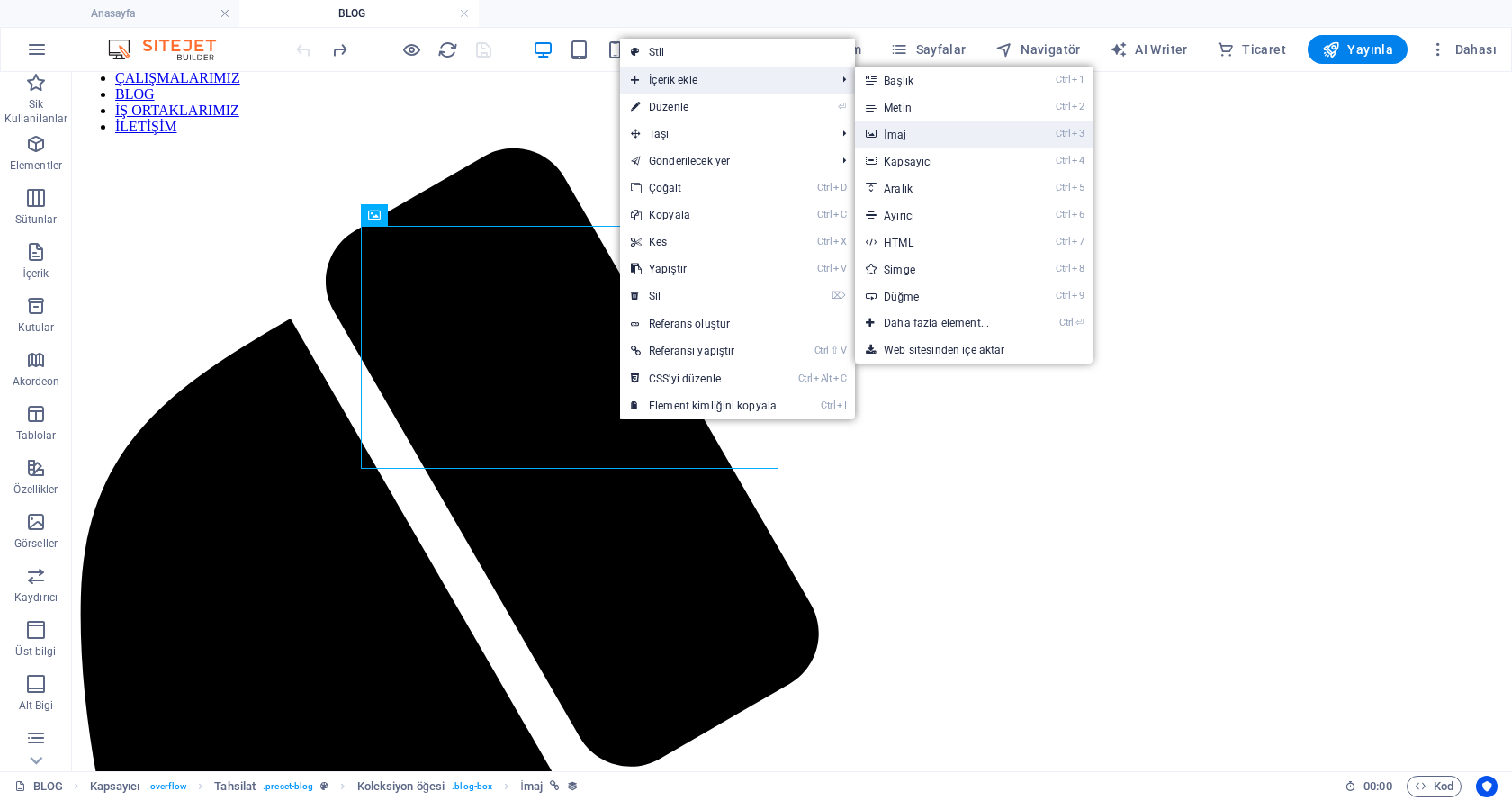
click at [898, 129] on link "Ctrl 3 İmaj" at bounding box center [940, 133] width 170 height 27
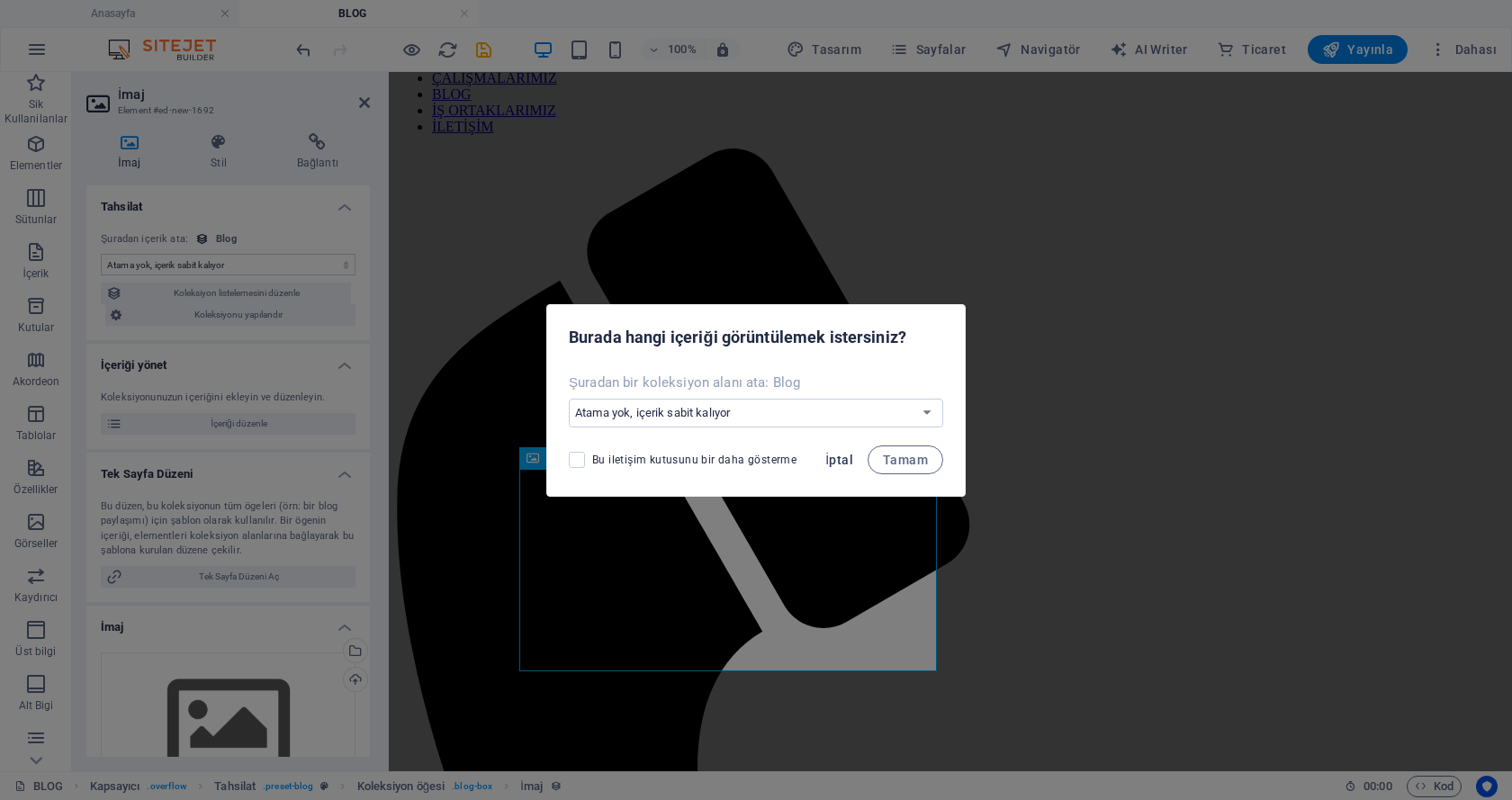
click at [830, 458] on span "İptal" at bounding box center [839, 460] width 28 height 14
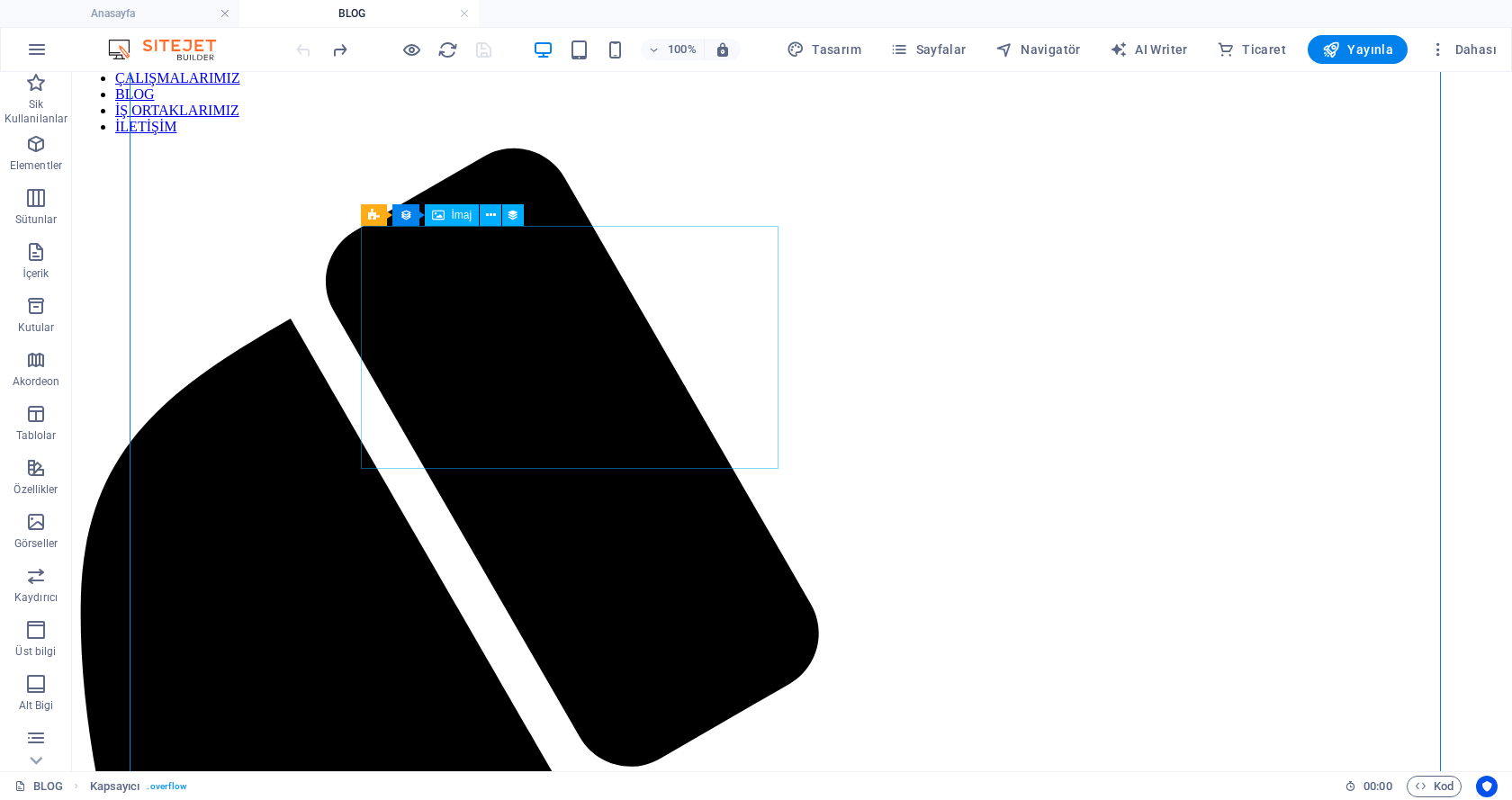
click at [457, 216] on span "İmaj" at bounding box center [462, 214] width 21 height 10
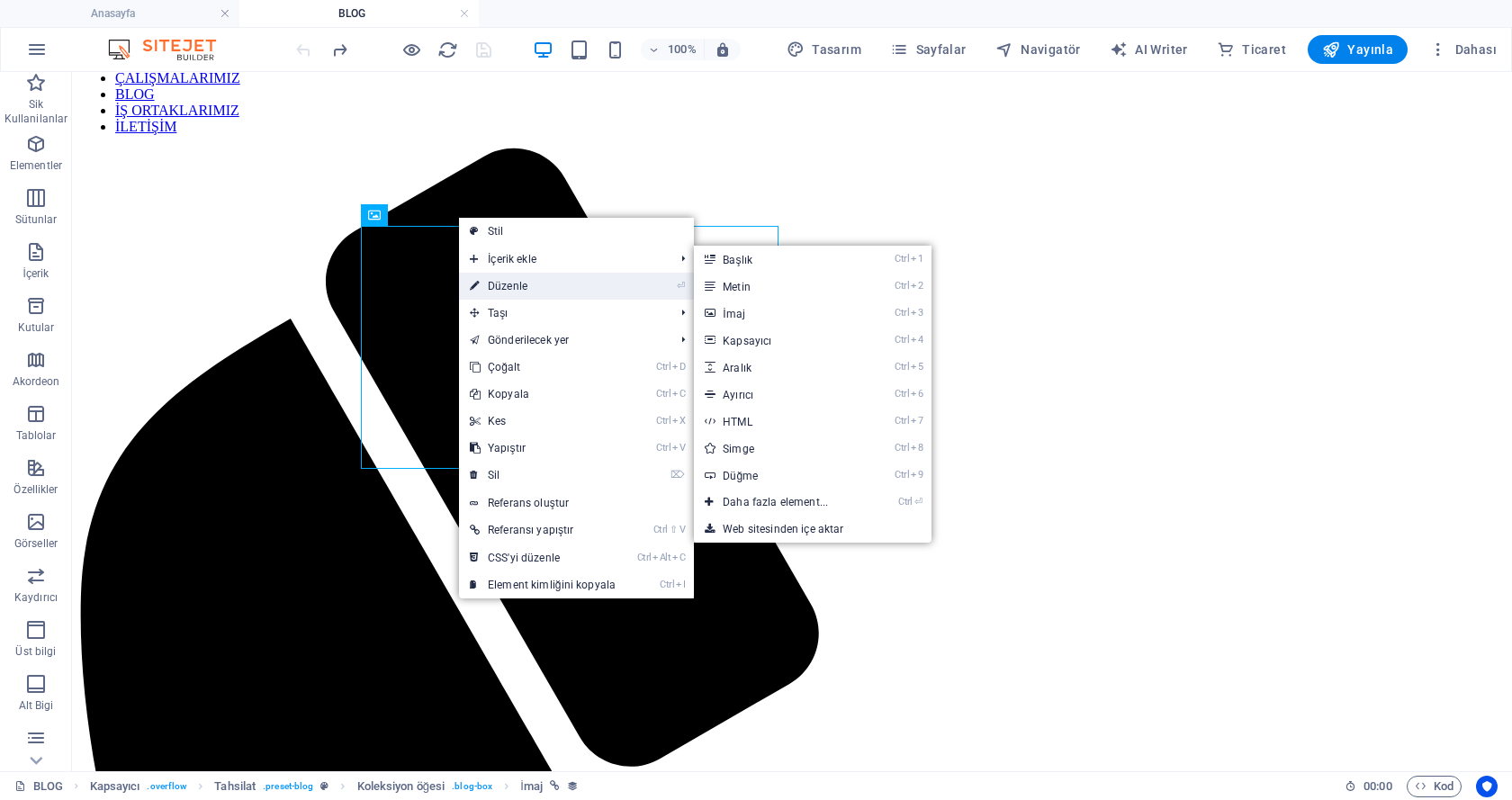
click at [496, 281] on link "⏎ Düzenle" at bounding box center [542, 286] width 167 height 27
select select "image"
select select "px"
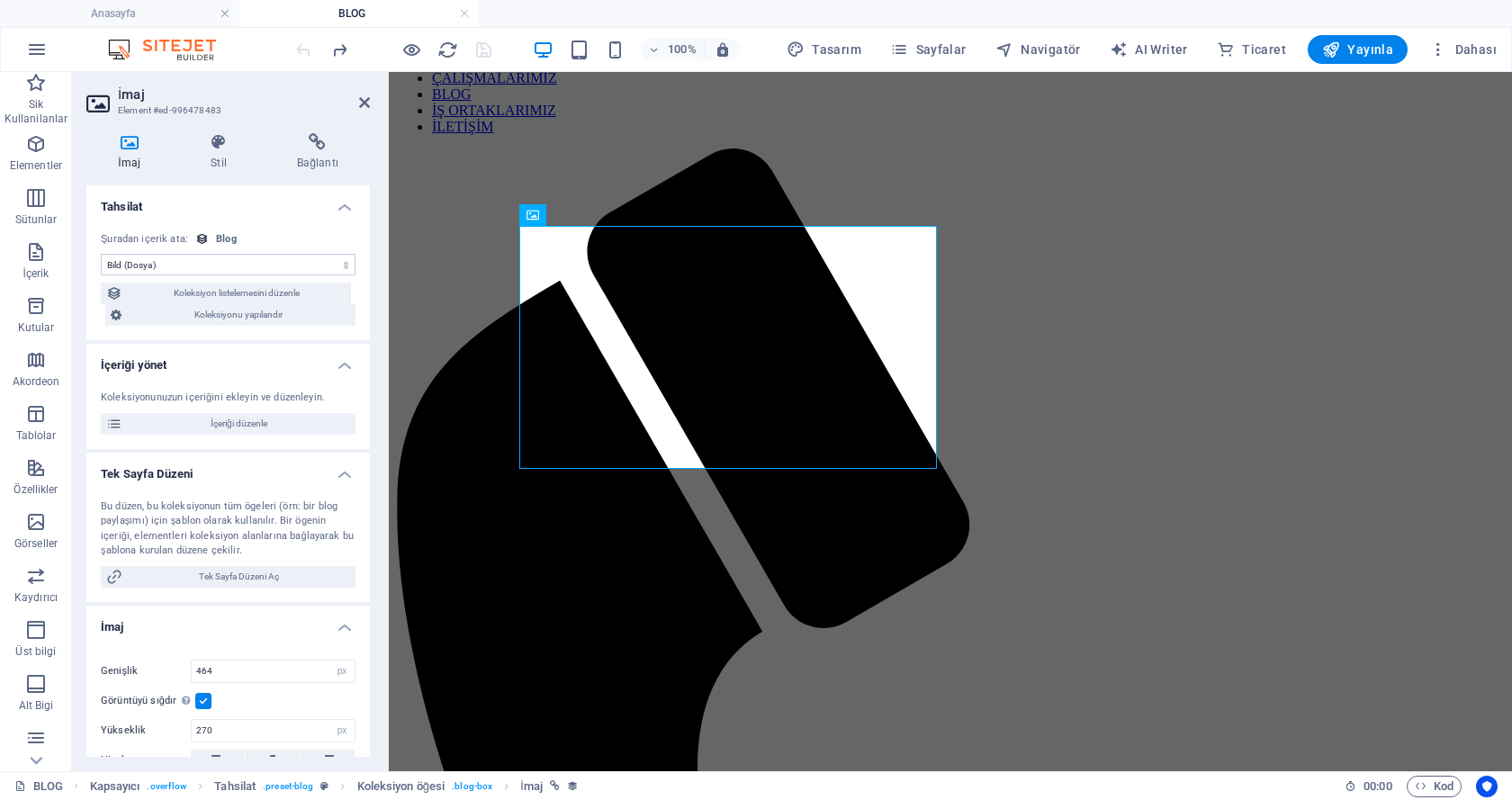
click at [132, 145] on icon at bounding box center [129, 142] width 86 height 18
click at [221, 238] on div "Blog" at bounding box center [226, 240] width 21 height 15
click at [219, 238] on div "Blog" at bounding box center [226, 240] width 21 height 15
click at [203, 254] on select "Atama yok, içerik sabit kalıyor Oluşturulma zamanı (Tarih) Güncellenme zamanı (…" at bounding box center [227, 264] width 255 height 22
click at [101, 254] on select "Atama yok, içerik sabit kalıyor Oluşturulma zamanı (Tarih) Güncellenme zamanı (…" at bounding box center [227, 264] width 255 height 22
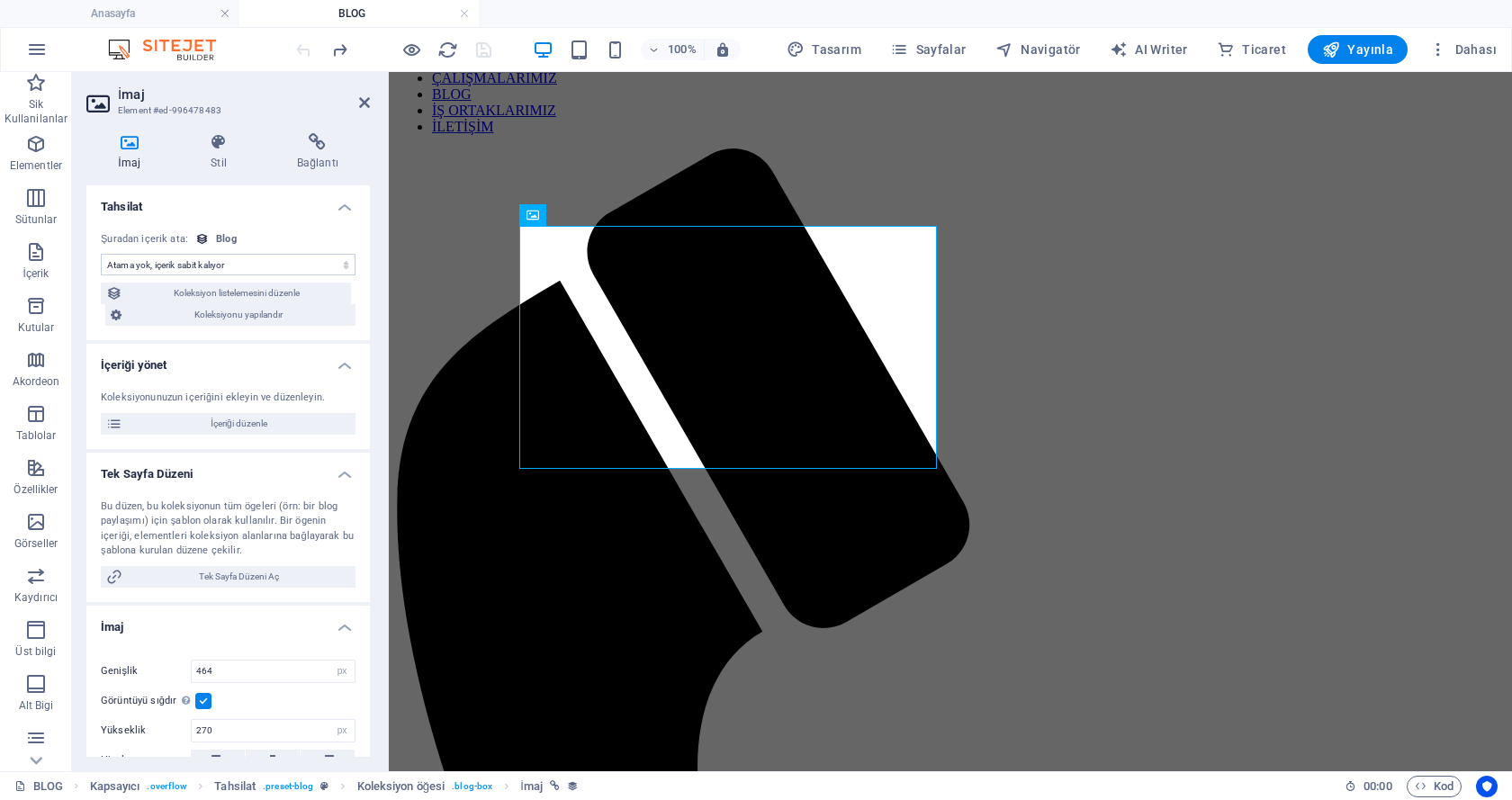
click at [212, 259] on select "Atama yok, içerik sabit kalıyor Oluşturulma zamanı (Tarih) Güncellenme zamanı (…" at bounding box center [227, 264] width 255 height 22
click at [101, 254] on select "Atama yok, içerik sabit kalıyor Oluşturulma zamanı (Tarih) Güncellenme zamanı (…" at bounding box center [227, 264] width 255 height 22
click at [226, 268] on select "Atama yok, içerik sabit kalıyor Oluşturulma zamanı (Tarih) Güncellenme zamanı (…" at bounding box center [227, 264] width 255 height 22
click at [281, 230] on div "Atama yok, içerik sabit kalıyor Oluşturulma zamanı (Tarih) Güncellenme zamanı (…" at bounding box center [228, 279] width 284 height 123
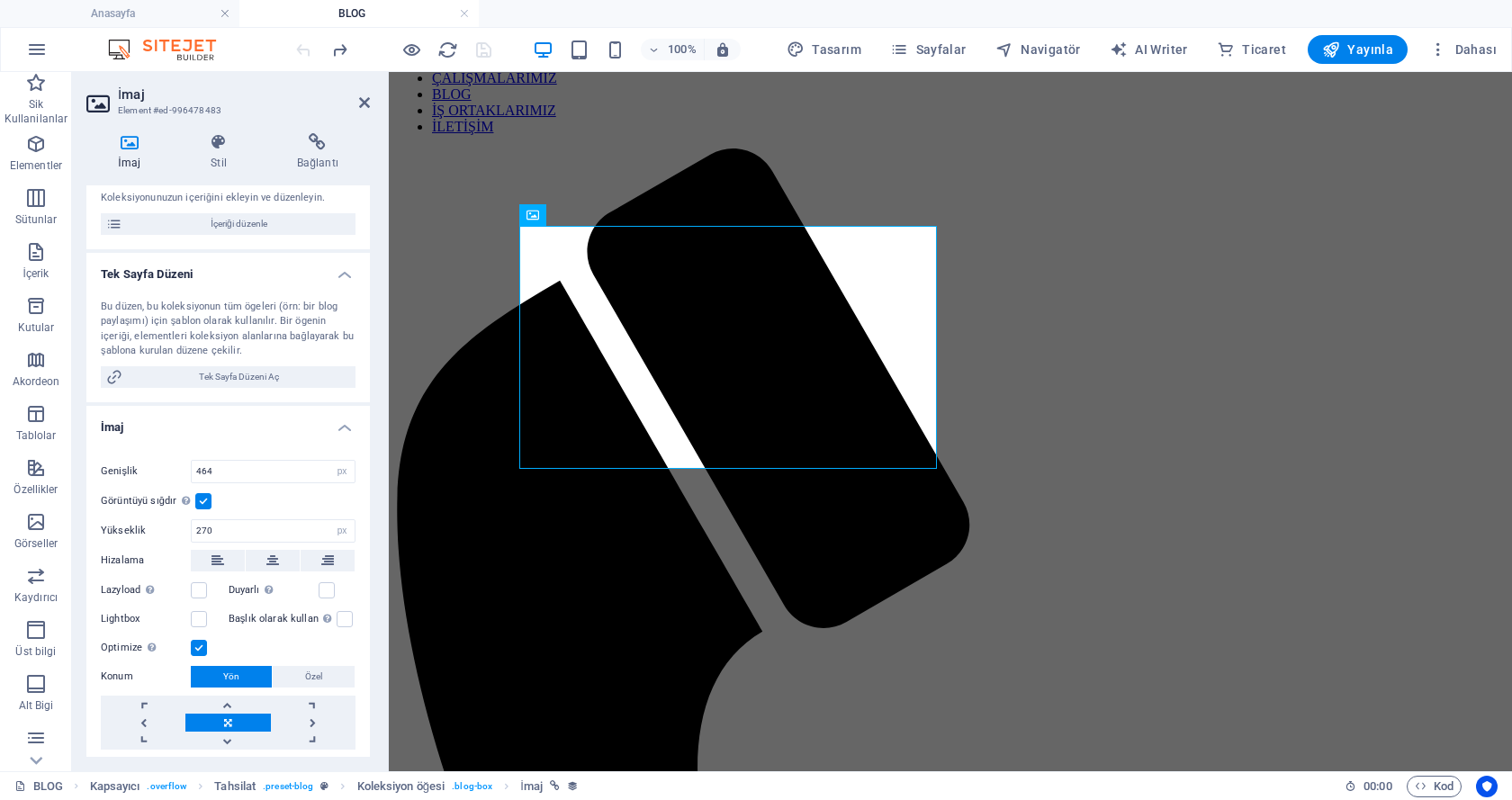
scroll to position [0, 0]
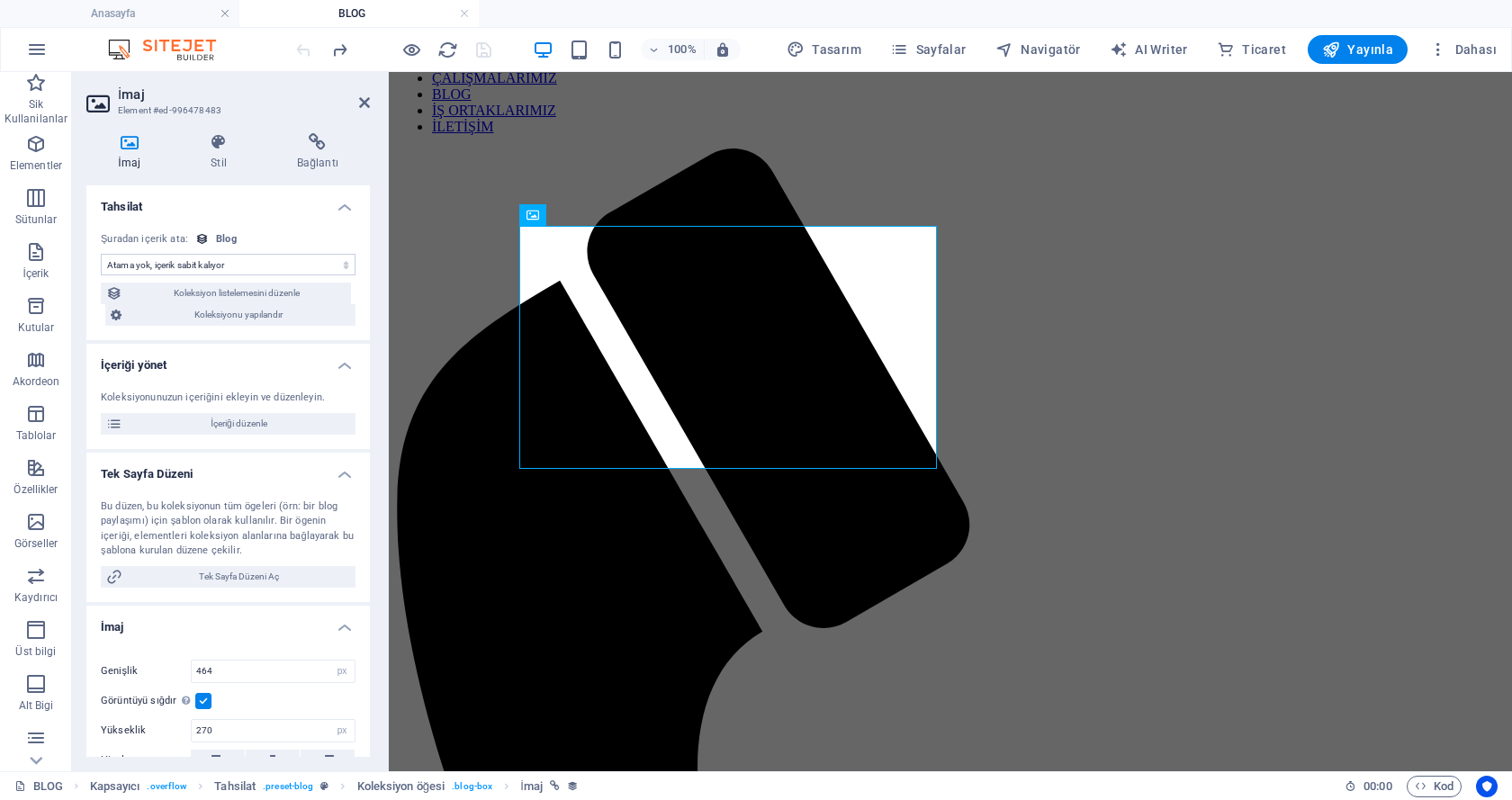
click at [290, 224] on div "Atama yok, içerik sabit kalıyor Oluşturulma zamanı (Tarih) Güncellenme zamanı (…" at bounding box center [228, 279] width 284 height 123
click at [276, 268] on select "Atama yok, içerik sabit kalıyor Oluşturulma zamanı (Tarih) Güncellenme zamanı (…" at bounding box center [227, 264] width 255 height 22
click at [101, 254] on select "Atama yok, içerik sabit kalıyor Oluşturulma zamanı (Tarih) Güncellenme zamanı (…" at bounding box center [227, 264] width 255 height 22
click at [319, 223] on div "Atama yok, içerik sabit kalıyor Oluşturulma zamanı (Tarih) Güncellenme zamanı (…" at bounding box center [228, 279] width 284 height 123
click at [233, 265] on select "Atama yok, içerik sabit kalıyor Oluşturulma zamanı (Tarih) Güncellenme zamanı (…" at bounding box center [227, 264] width 255 height 22
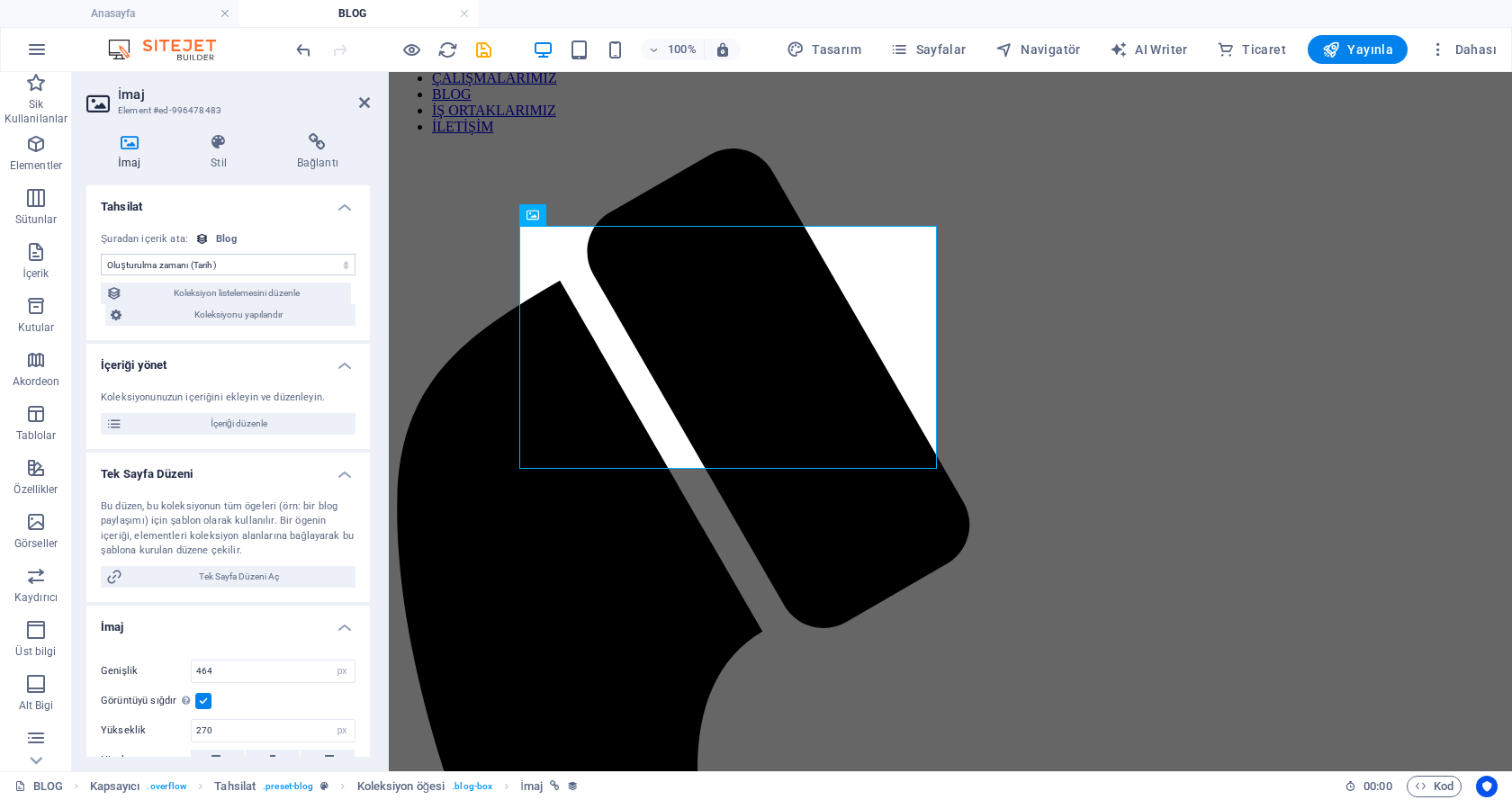
click at [101, 254] on select "Atama yok, içerik sabit kalıyor Oluşturulma zamanı (Tarih) Güncellenme zamanı (…" at bounding box center [227, 264] width 255 height 22
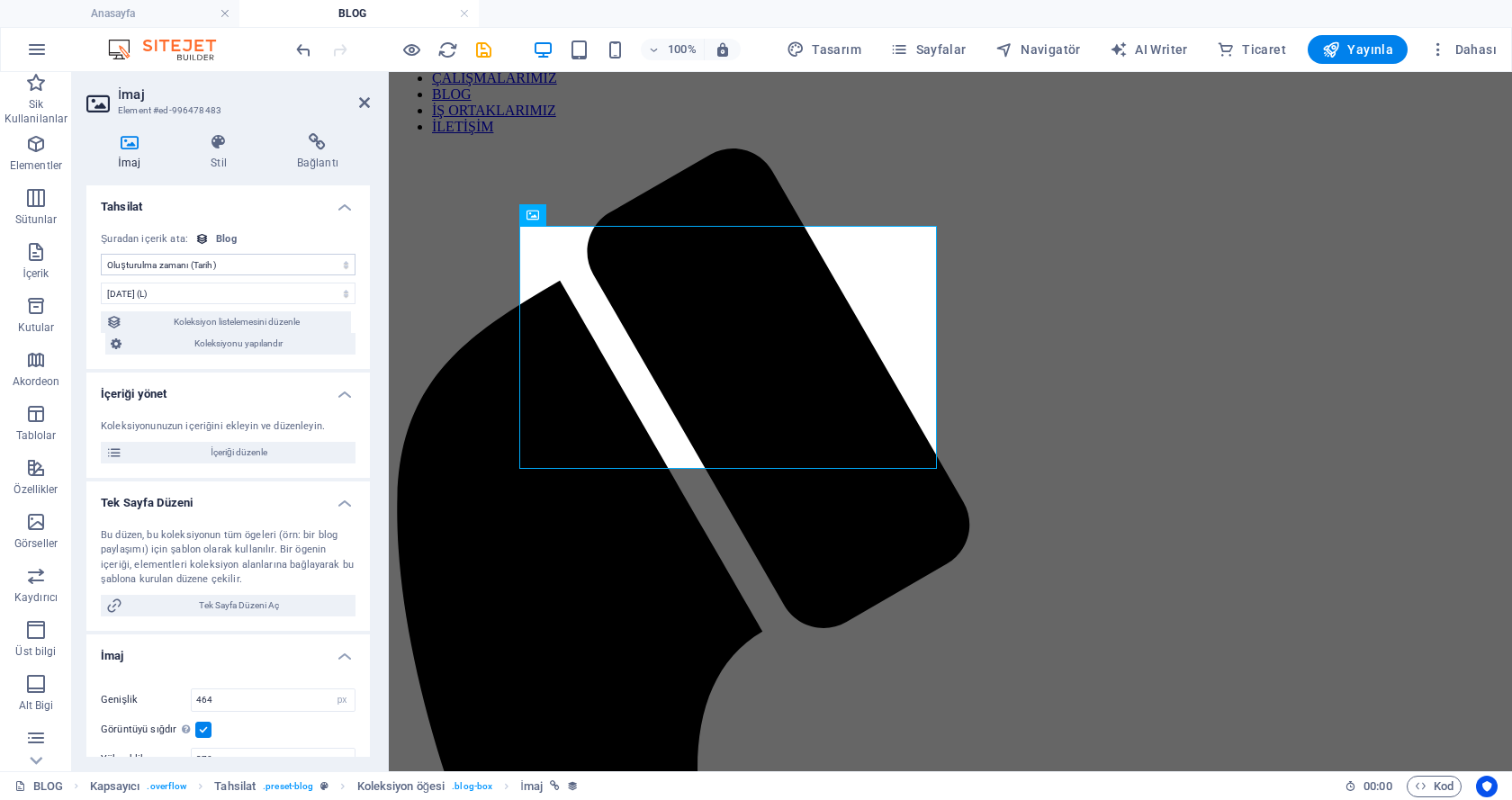
click at [236, 266] on select "Atama yok, içerik sabit kalıyor Oluşturulma zamanı (Tarih) Güncellenme zamanı (…" at bounding box center [227, 264] width 255 height 22
click at [101, 254] on select "Atama yok, içerik sabit kalıyor Oluşturulma zamanı (Tarih) Güncellenme zamanı (…" at bounding box center [227, 264] width 255 height 22
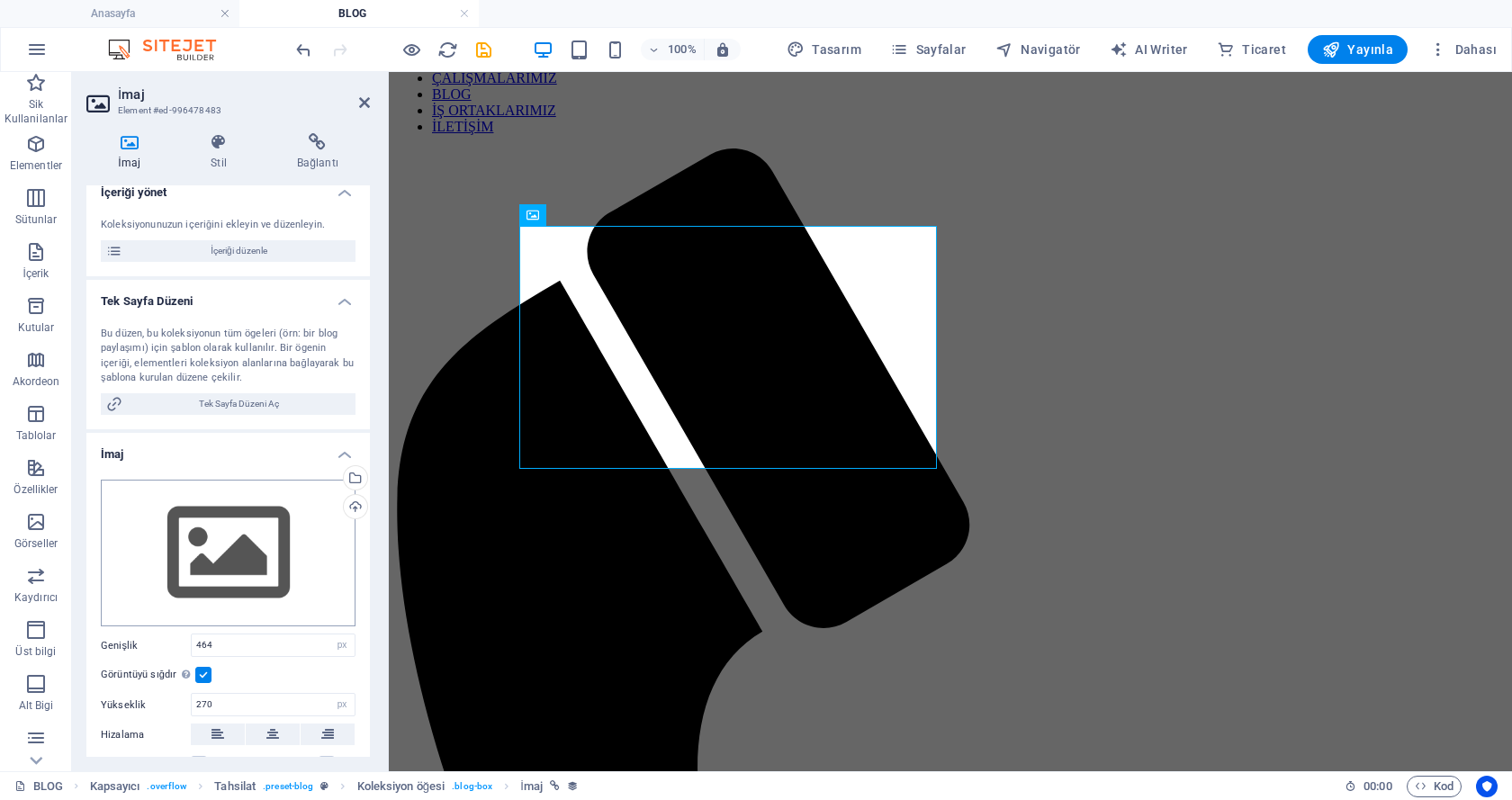
scroll to position [210, 0]
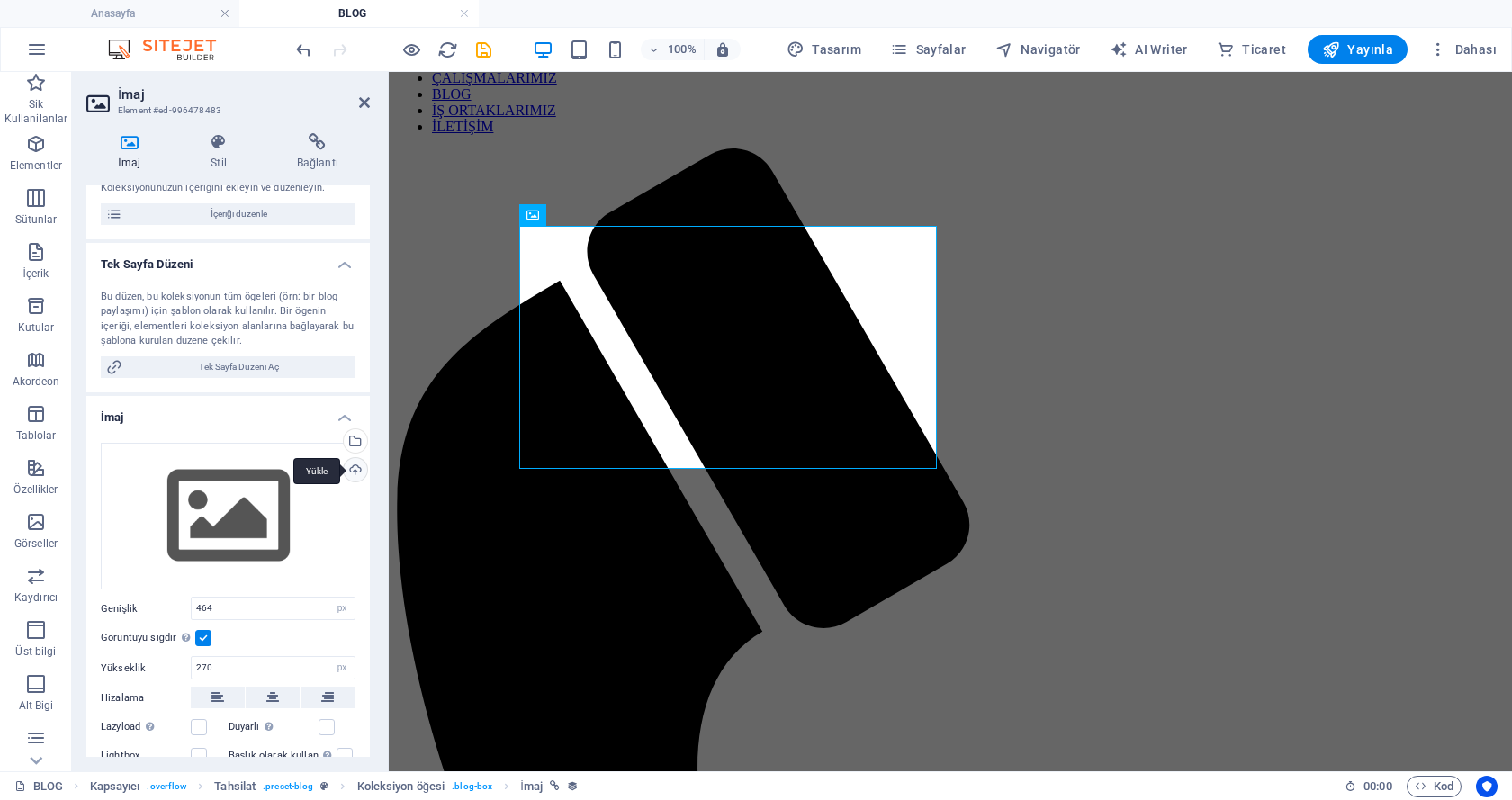
click at [349, 470] on div "Yükle" at bounding box center [353, 471] width 27 height 27
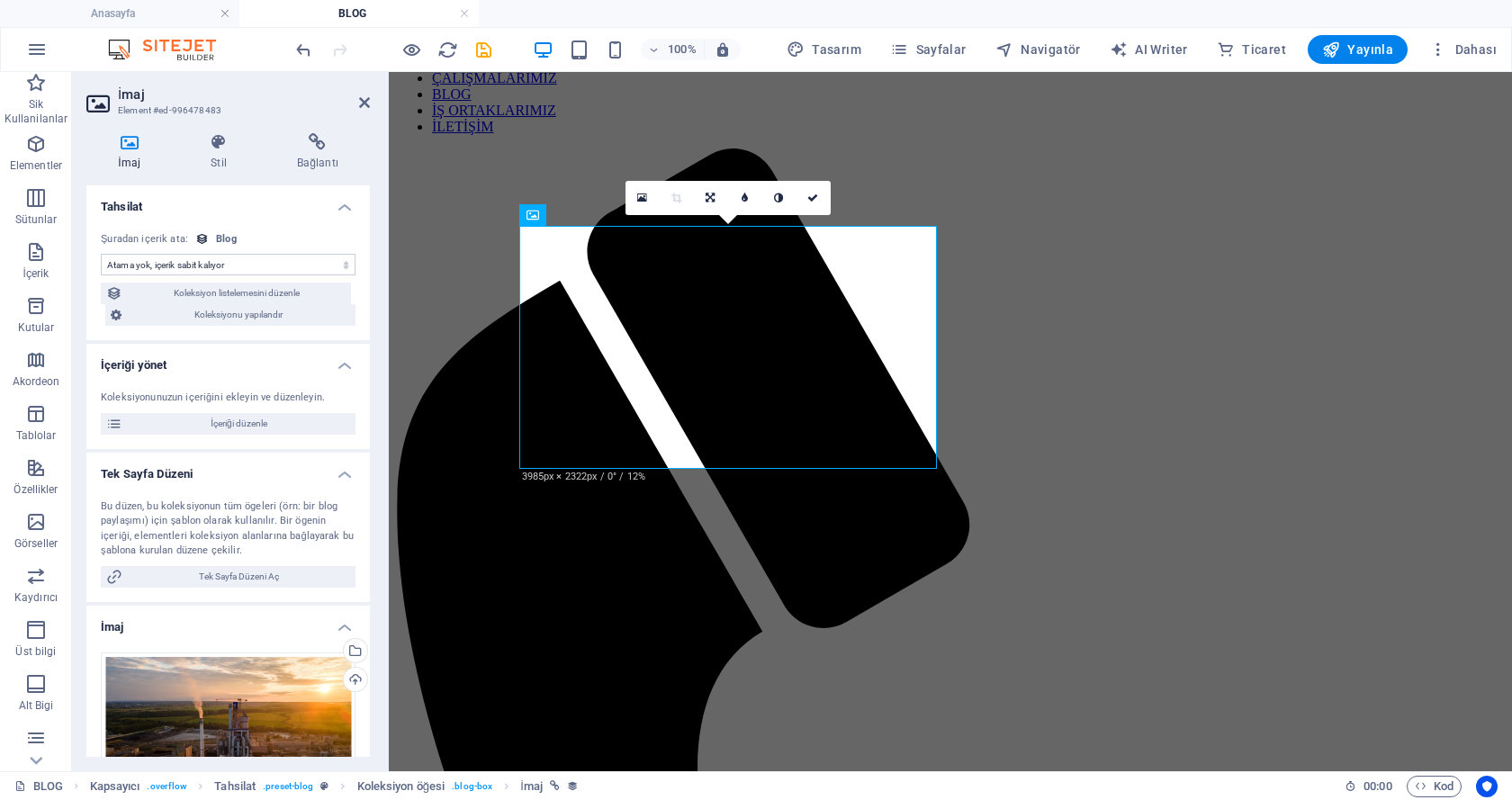
click at [246, 274] on select "Atama yok, içerik sabit kalıyor Oluşturulma zamanı (Tarih) Güncellenme zamanı (…" at bounding box center [227, 264] width 255 height 22
click at [101, 254] on select "Atama yok, içerik sabit kalıyor Oluşturulma zamanı (Tarih) Güncellenme zamanı (…" at bounding box center [227, 264] width 255 height 22
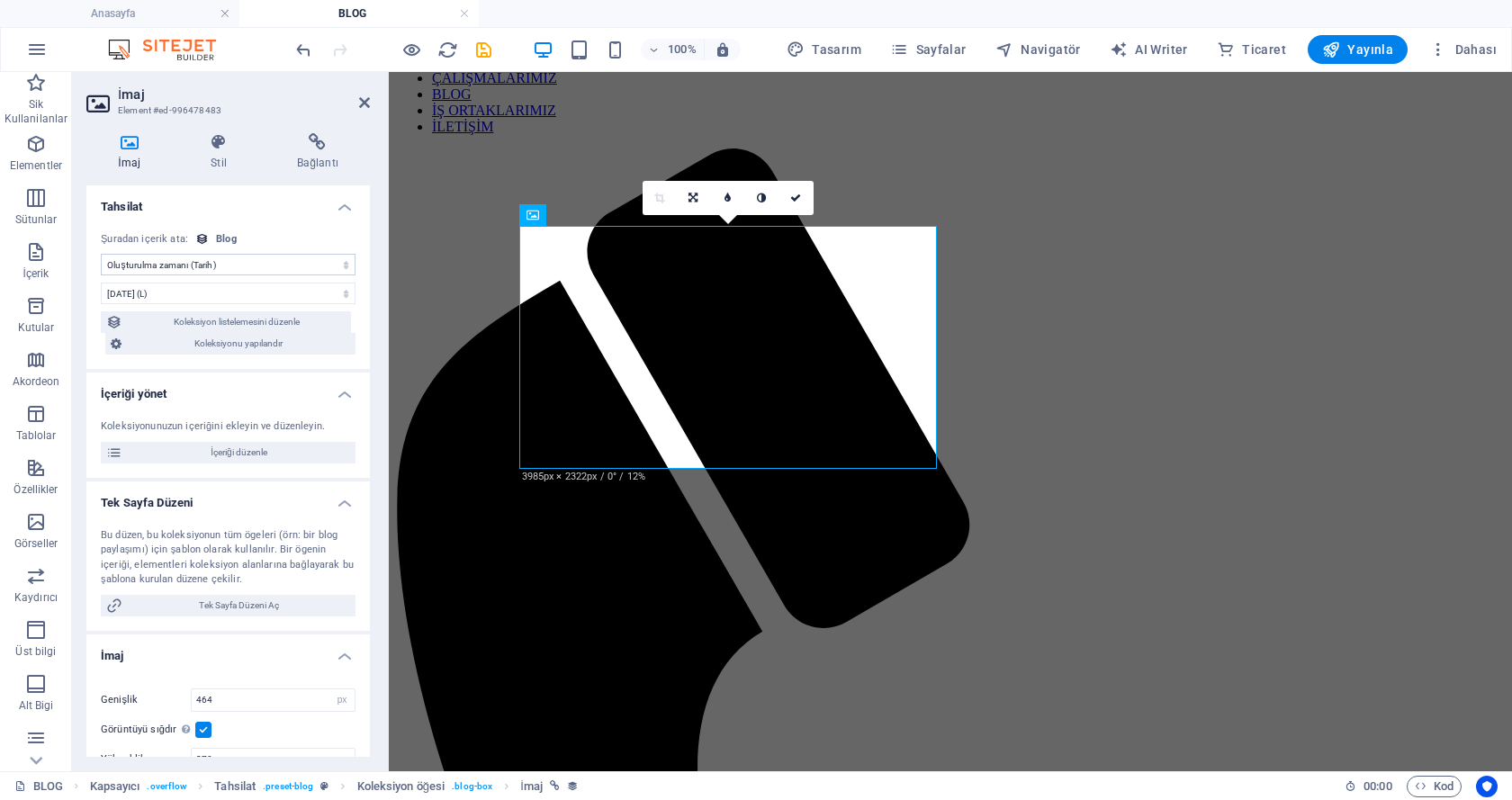
click at [303, 259] on select "Atama yok, içerik sabit kalıyor Oluşturulma zamanı (Tarih) Güncellenme zamanı (…" at bounding box center [227, 264] width 255 height 22
click at [101, 254] on select "Atama yok, içerik sabit kalıyor Oluşturulma zamanı (Tarih) Güncellenme zamanı (…" at bounding box center [227, 264] width 255 height 22
drag, startPoint x: 292, startPoint y: 261, endPoint x: 289, endPoint y: 271, distance: 10.4
click at [292, 261] on select "Atama yok, içerik sabit kalıyor Oluşturulma zamanı (Tarih) Güncellenme zamanı (…" at bounding box center [227, 264] width 255 height 22
select select "image"
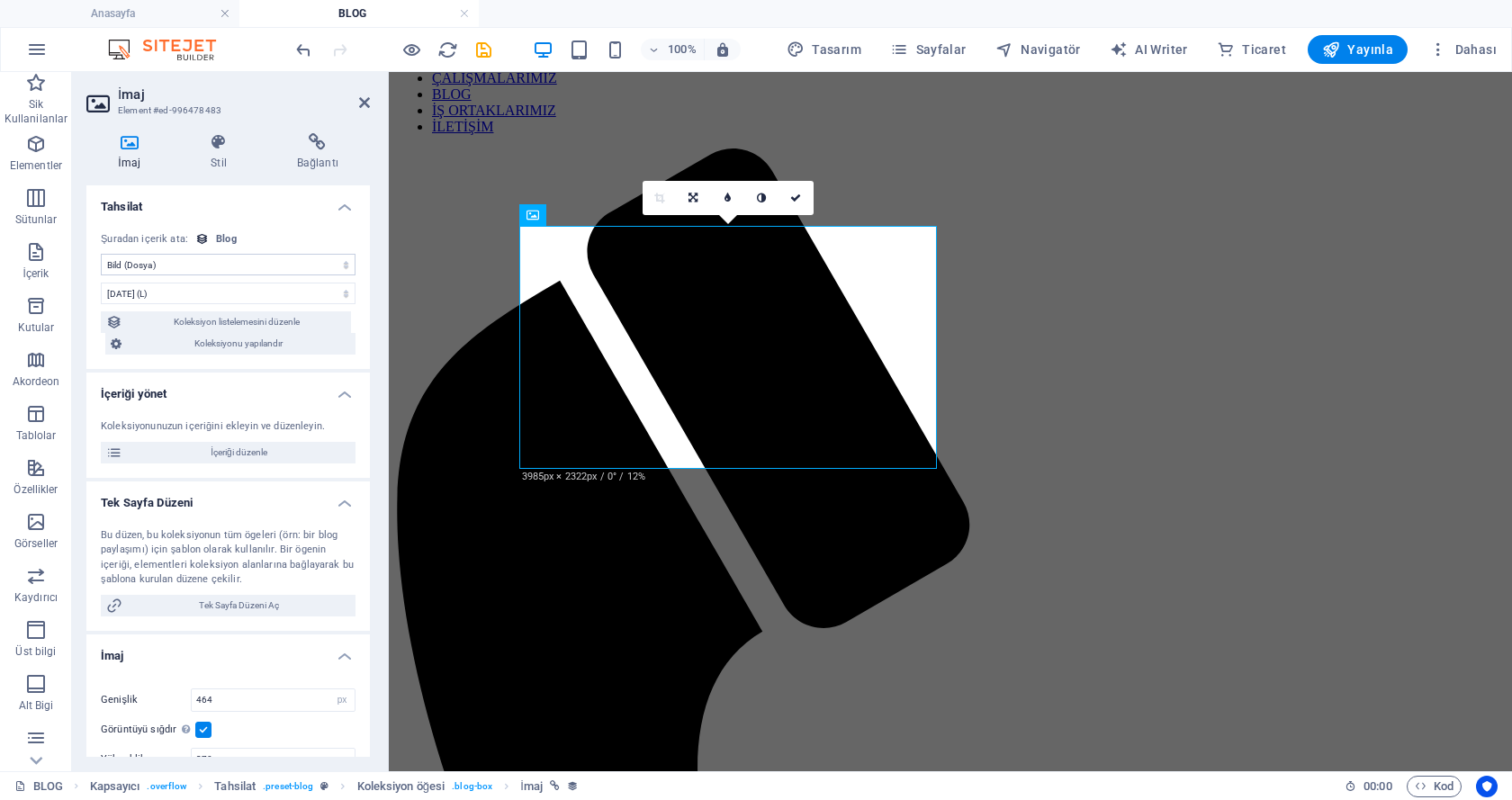
click at [101, 254] on select "Atama yok, içerik sabit kalıyor Oluşturulma zamanı (Tarih) Güncellenme zamanı (…" at bounding box center [227, 264] width 255 height 22
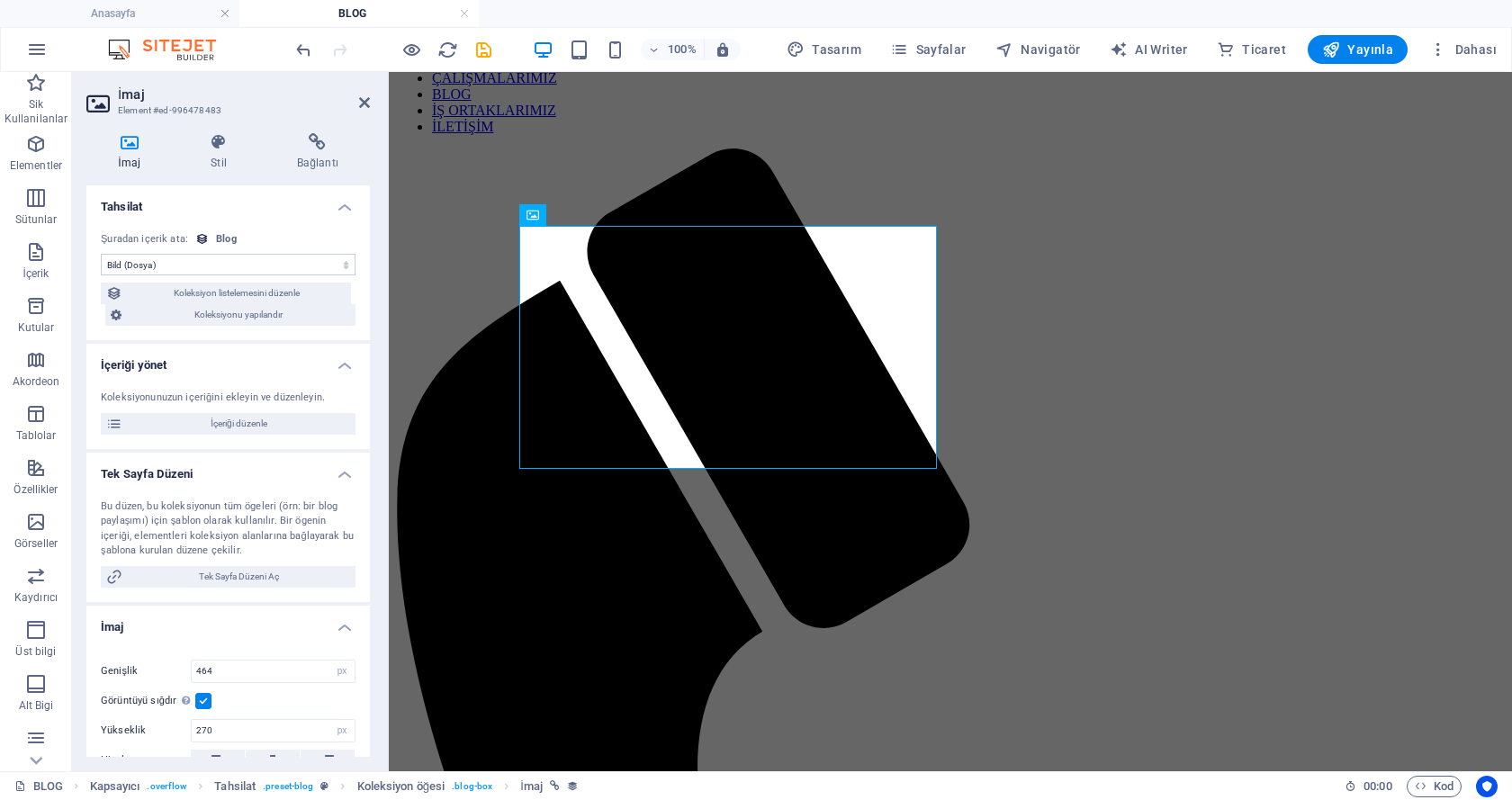
click at [325, 240] on div "Şuradan içerik ata: Blog" at bounding box center [227, 240] width 255 height 15
click at [365, 102] on icon at bounding box center [364, 102] width 10 height 14
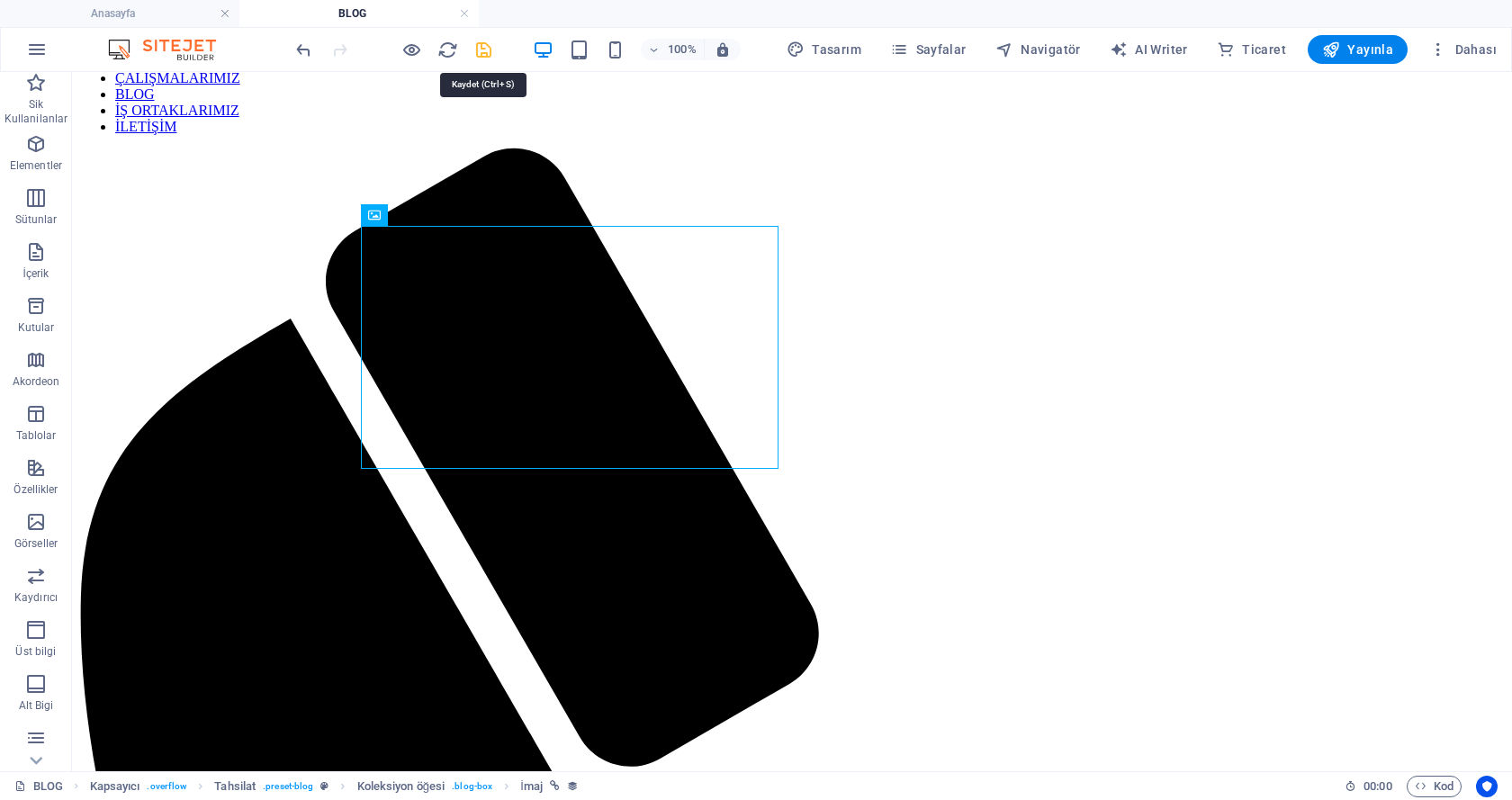
click at [482, 53] on icon "save" at bounding box center [484, 50] width 21 height 21
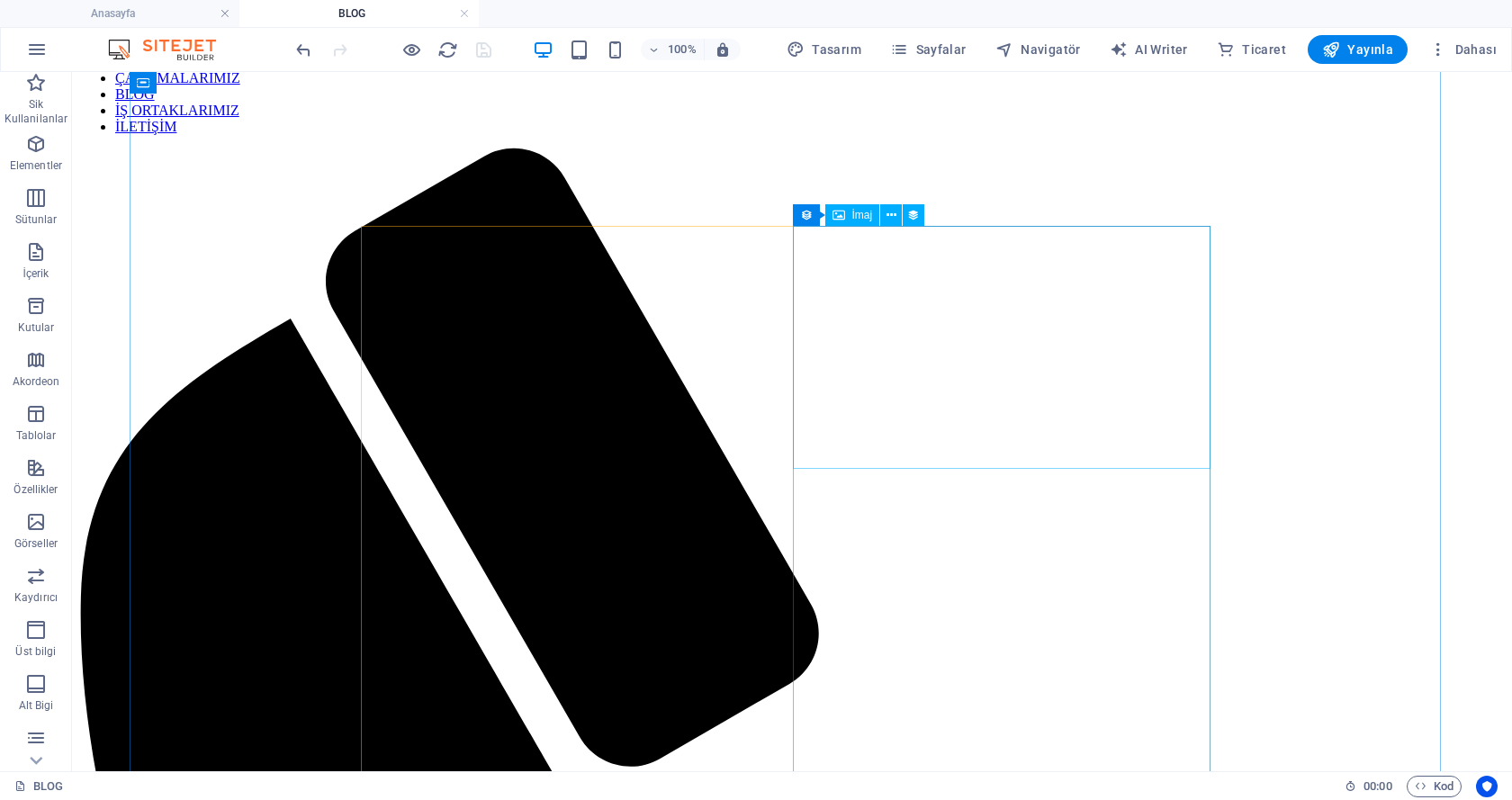
click at [860, 216] on span "İmaj" at bounding box center [863, 214] width 21 height 10
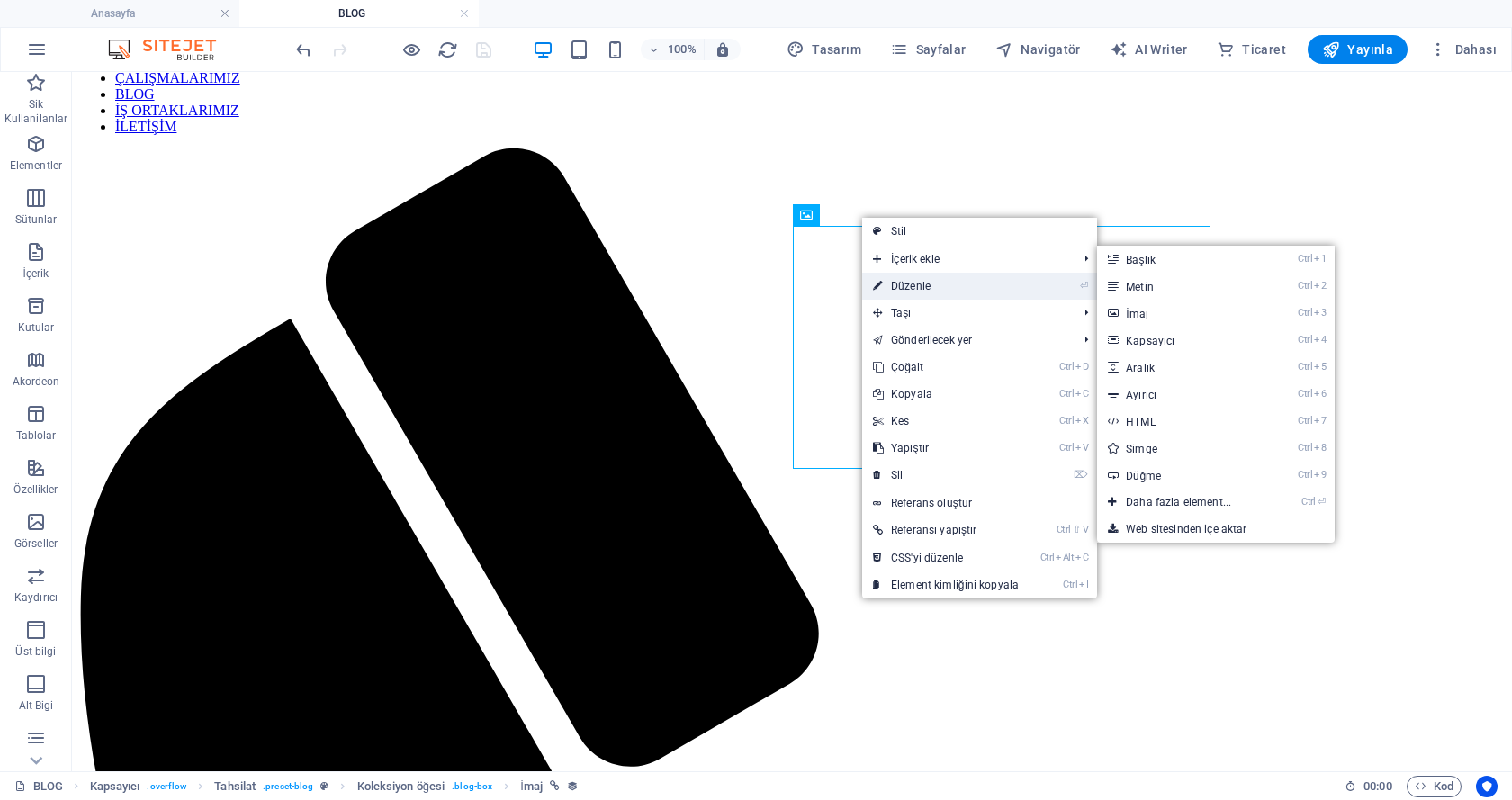
click at [891, 278] on link "⏎ Düzenle" at bounding box center [945, 286] width 167 height 27
select select "image"
select select "px"
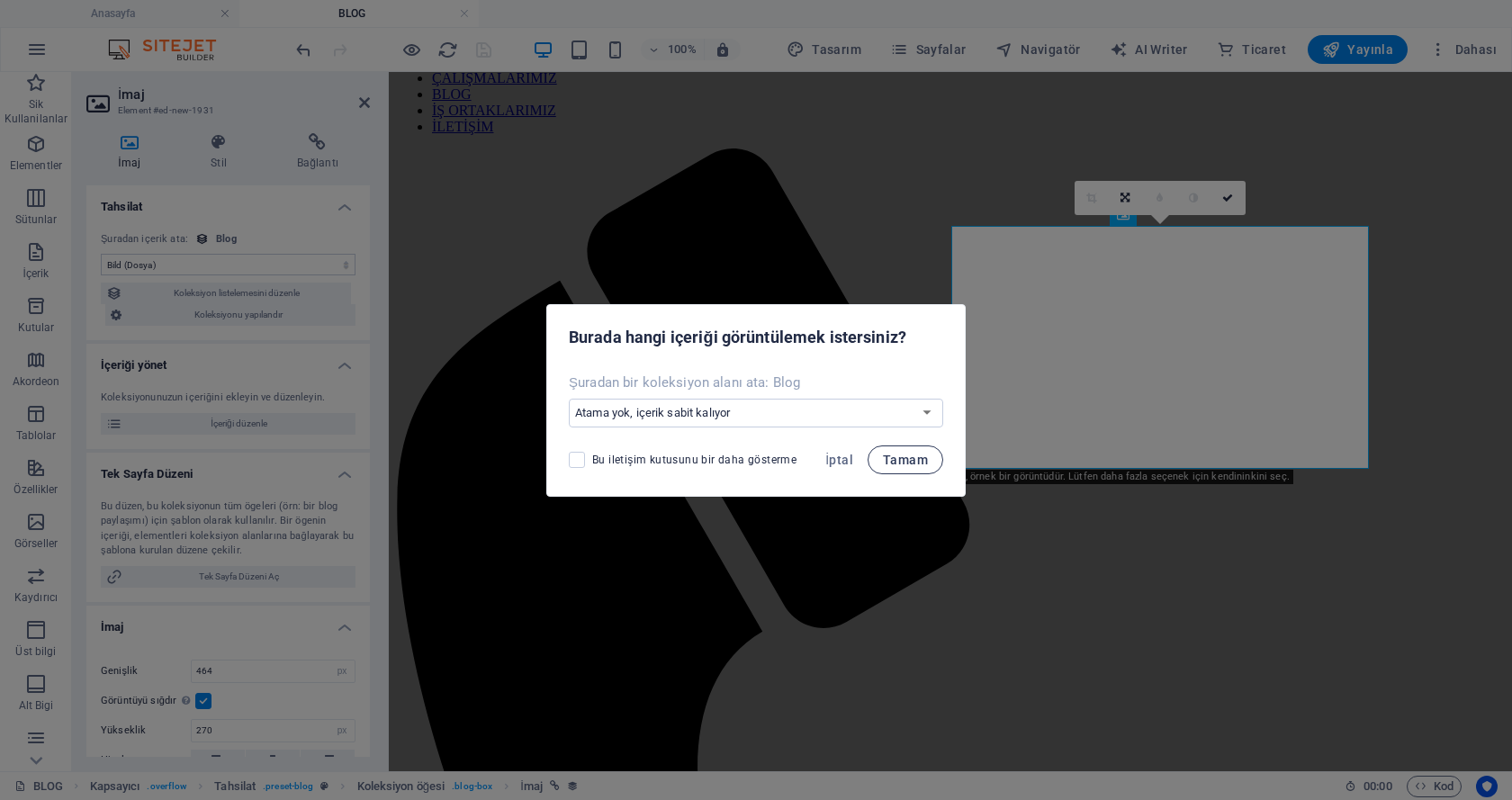
click at [871, 459] on button "Tamam" at bounding box center [905, 460] width 75 height 29
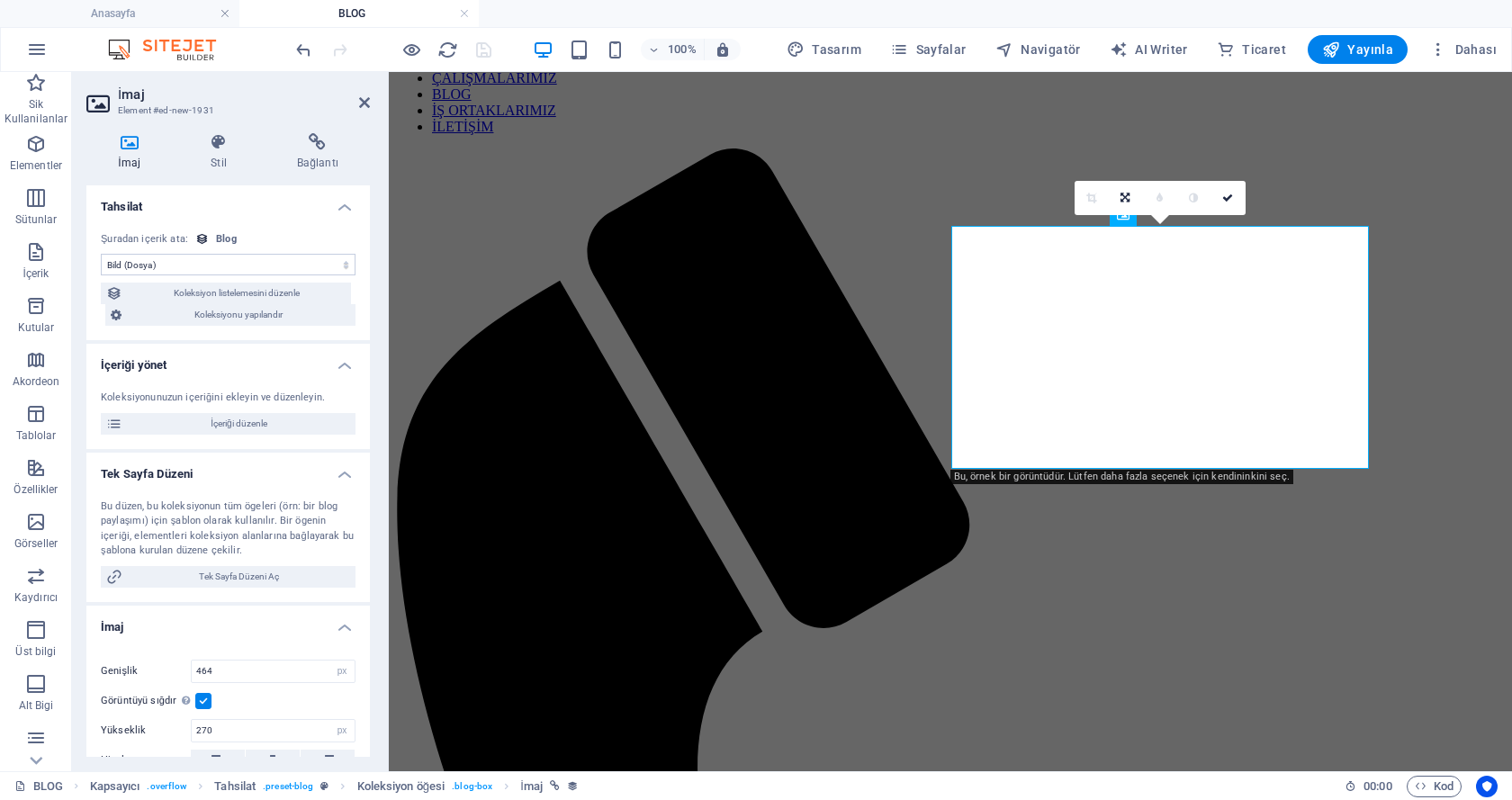
click at [293, 259] on select "Atama yok, içerik sabit kalıyor Oluşturulma zamanı (Tarih) Güncellenme zamanı (…" at bounding box center [227, 264] width 255 height 22
click at [101, 254] on select "Atama yok, içerik sabit kalıyor Oluşturulma zamanı (Tarih) Güncellenme zamanı (…" at bounding box center [227, 264] width 255 height 22
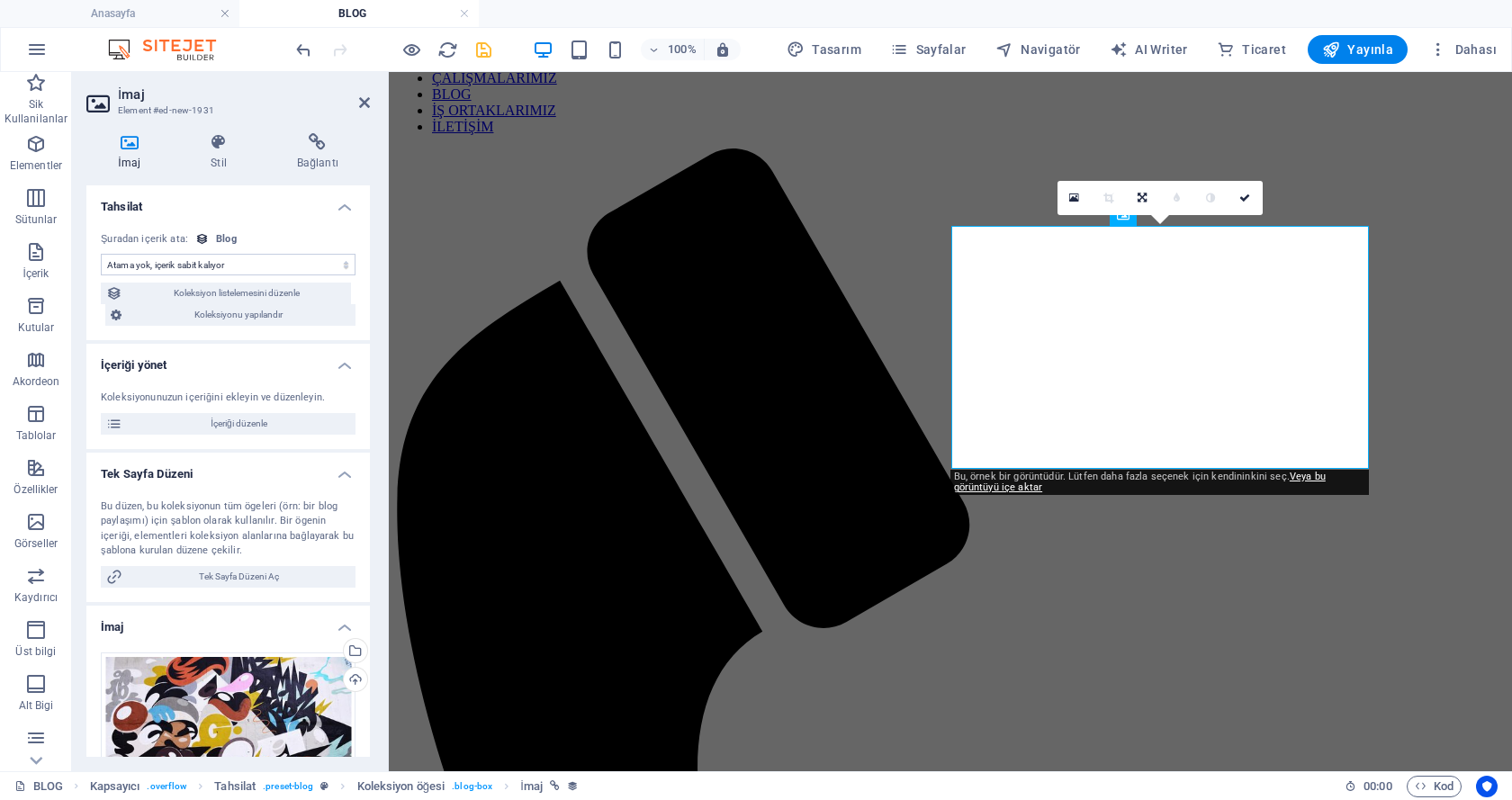
click at [304, 264] on select "Atama yok, içerik sabit kalıyor Oluşturulma zamanı (Tarih) Güncellenme zamanı (…" at bounding box center [227, 264] width 255 height 22
click at [101, 254] on select "Atama yok, içerik sabit kalıyor Oluşturulma zamanı (Tarih) Güncellenme zamanı (…" at bounding box center [227, 264] width 255 height 22
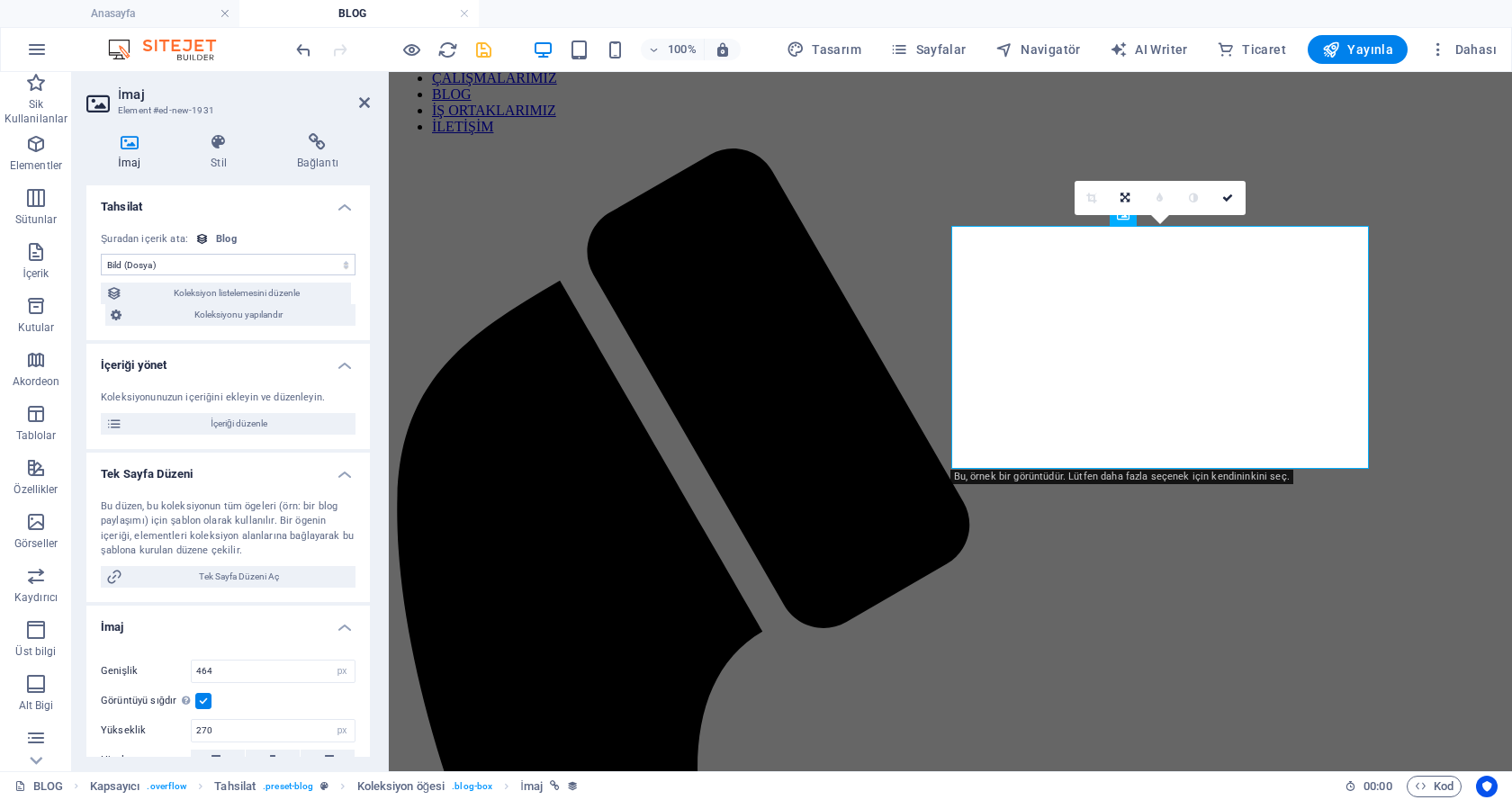
click at [264, 258] on select "Atama yok, içerik sabit kalıyor Oluşturulma zamanı (Tarih) Güncellenme zamanı (…" at bounding box center [227, 264] width 255 height 22
click at [101, 254] on select "Atama yok, içerik sabit kalıyor Oluşturulma zamanı (Tarih) Güncellenme zamanı (…" at bounding box center [227, 264] width 255 height 22
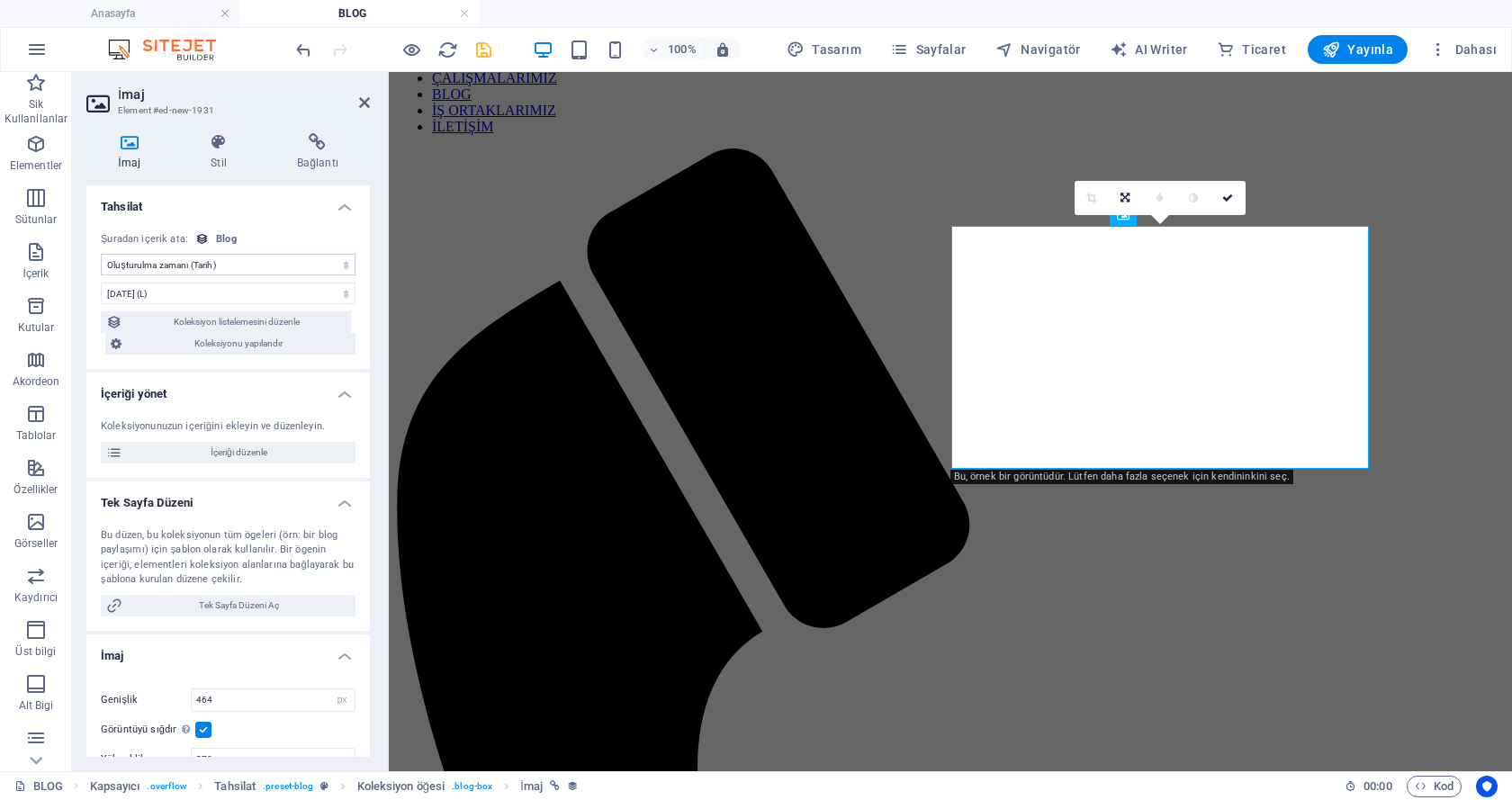
click at [240, 264] on select "Atama yok, içerik sabit kalıyor Oluşturulma zamanı (Tarih) Güncellenme zamanı (…" at bounding box center [227, 264] width 255 height 22
select select "remainStatic"
click at [101, 254] on select "Atama yok, içerik sabit kalıyor Oluşturulma zamanı (Tarih) Güncellenme zamanı (…" at bounding box center [227, 264] width 255 height 22
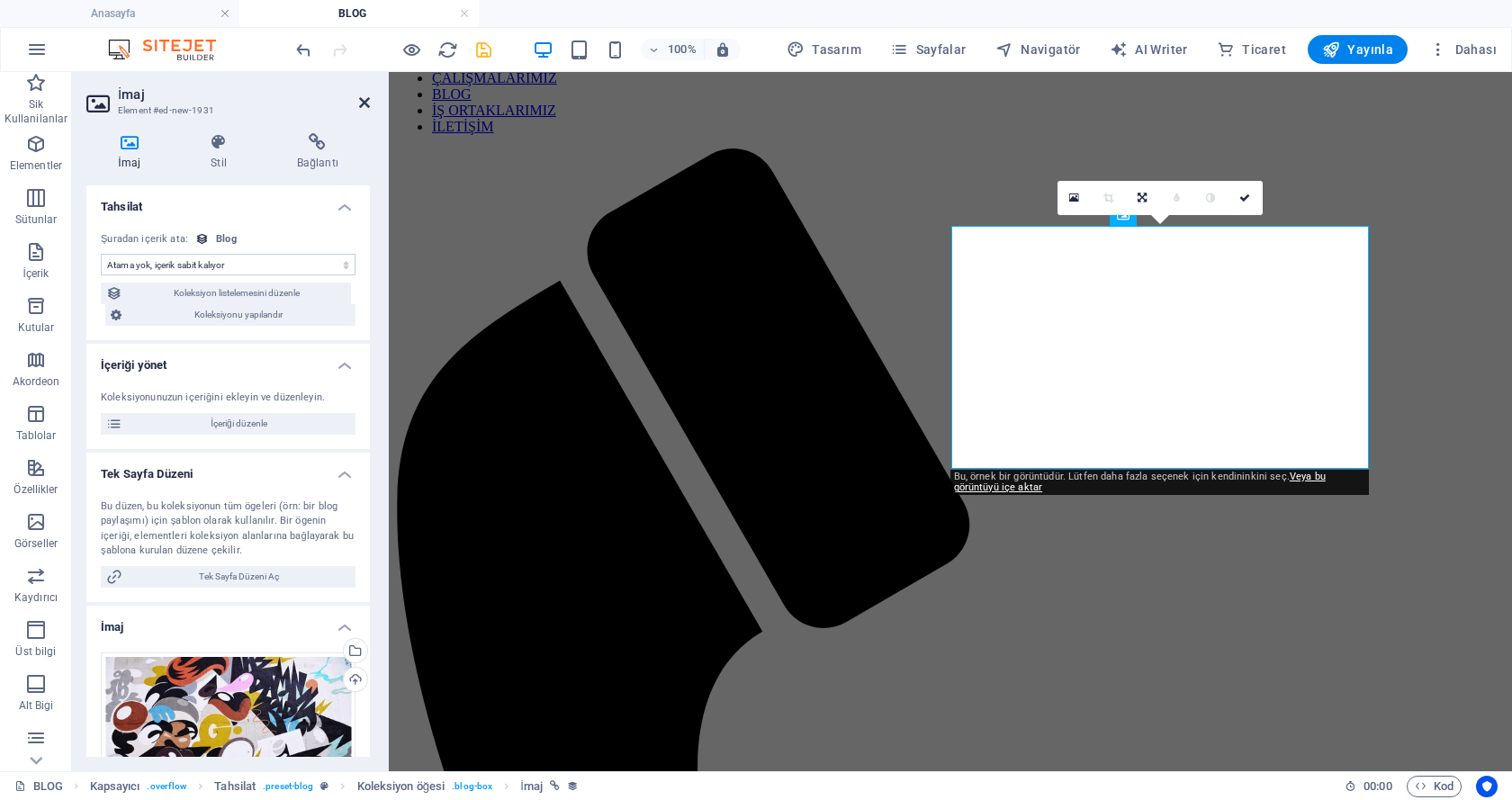
click at [363, 106] on icon at bounding box center [364, 102] width 10 height 14
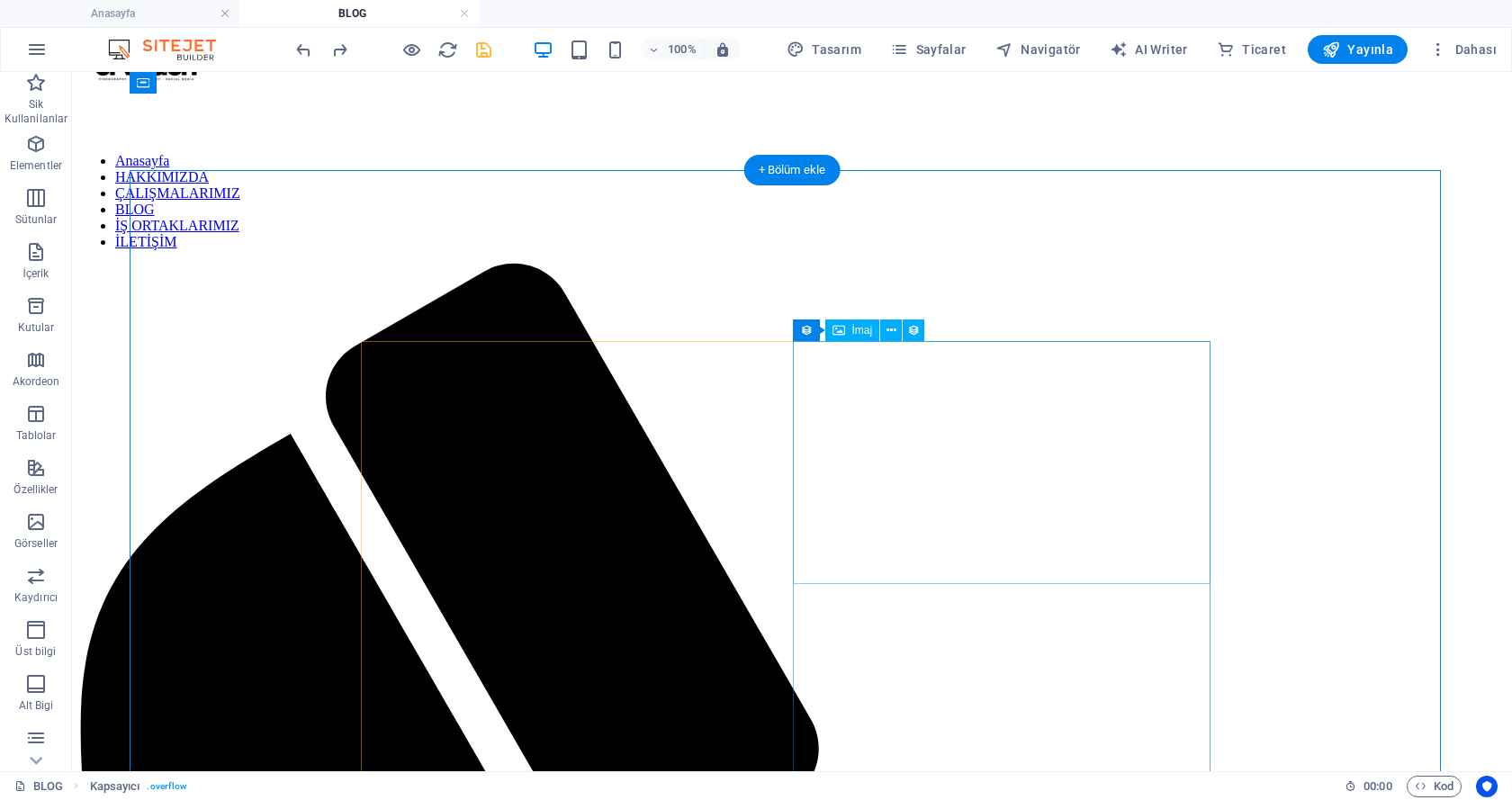
scroll to position [59, 0]
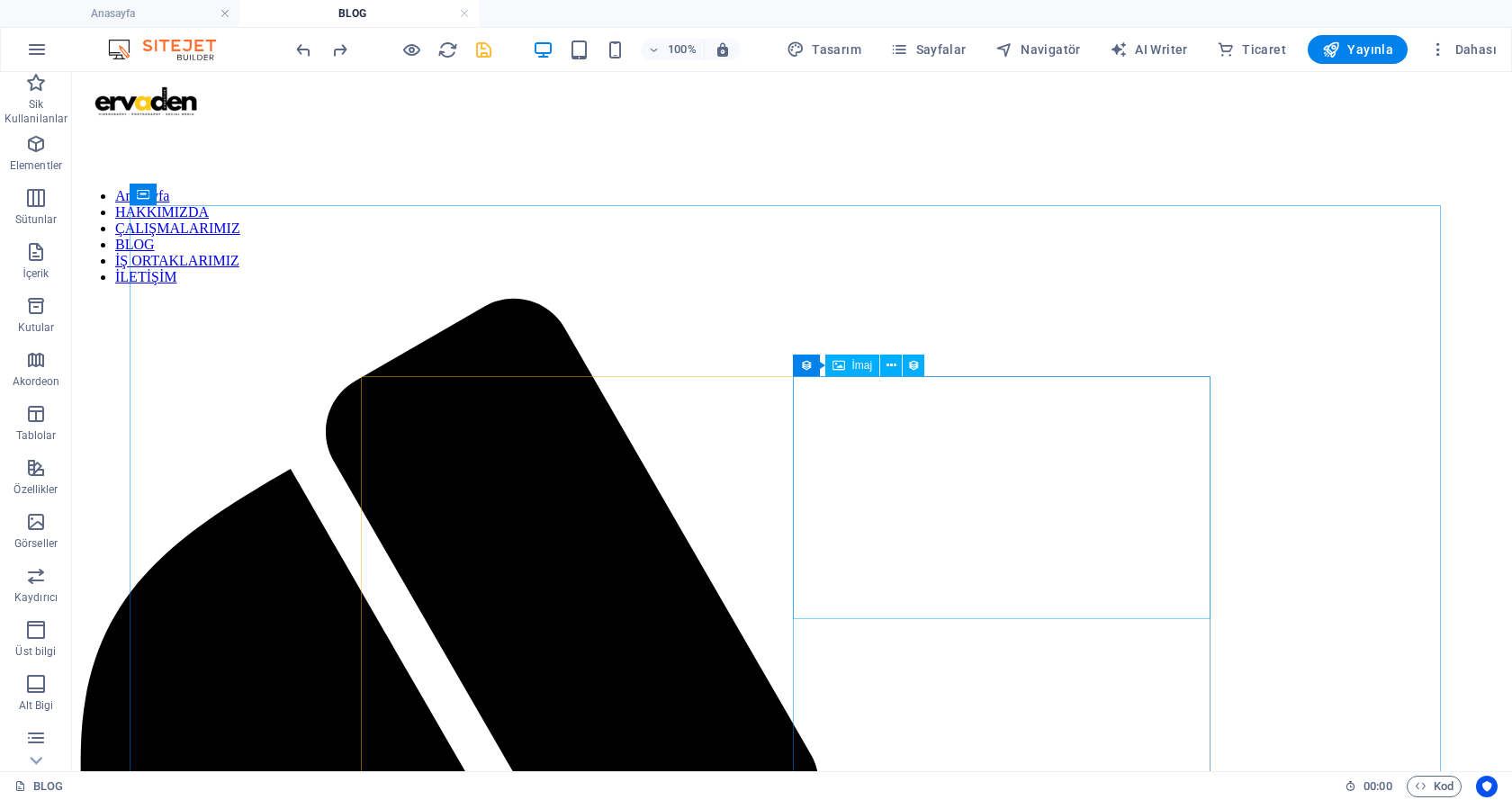
click at [933, 376] on div "Koleksiyon öğesi İmaj" at bounding box center [865, 366] width 144 height 23
click at [861, 364] on span "İmaj" at bounding box center [863, 365] width 21 height 10
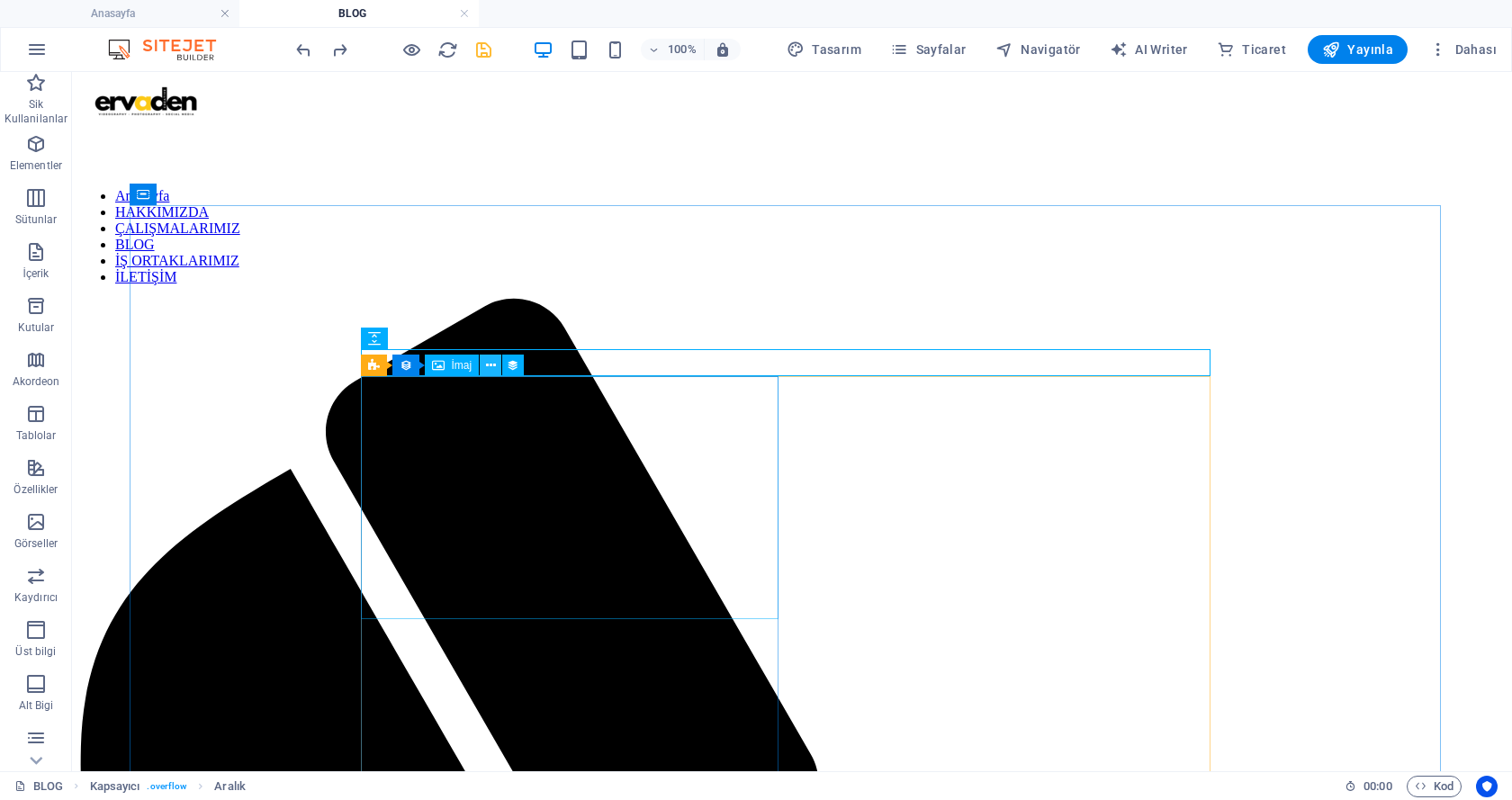
click at [493, 367] on icon at bounding box center [491, 366] width 10 height 19
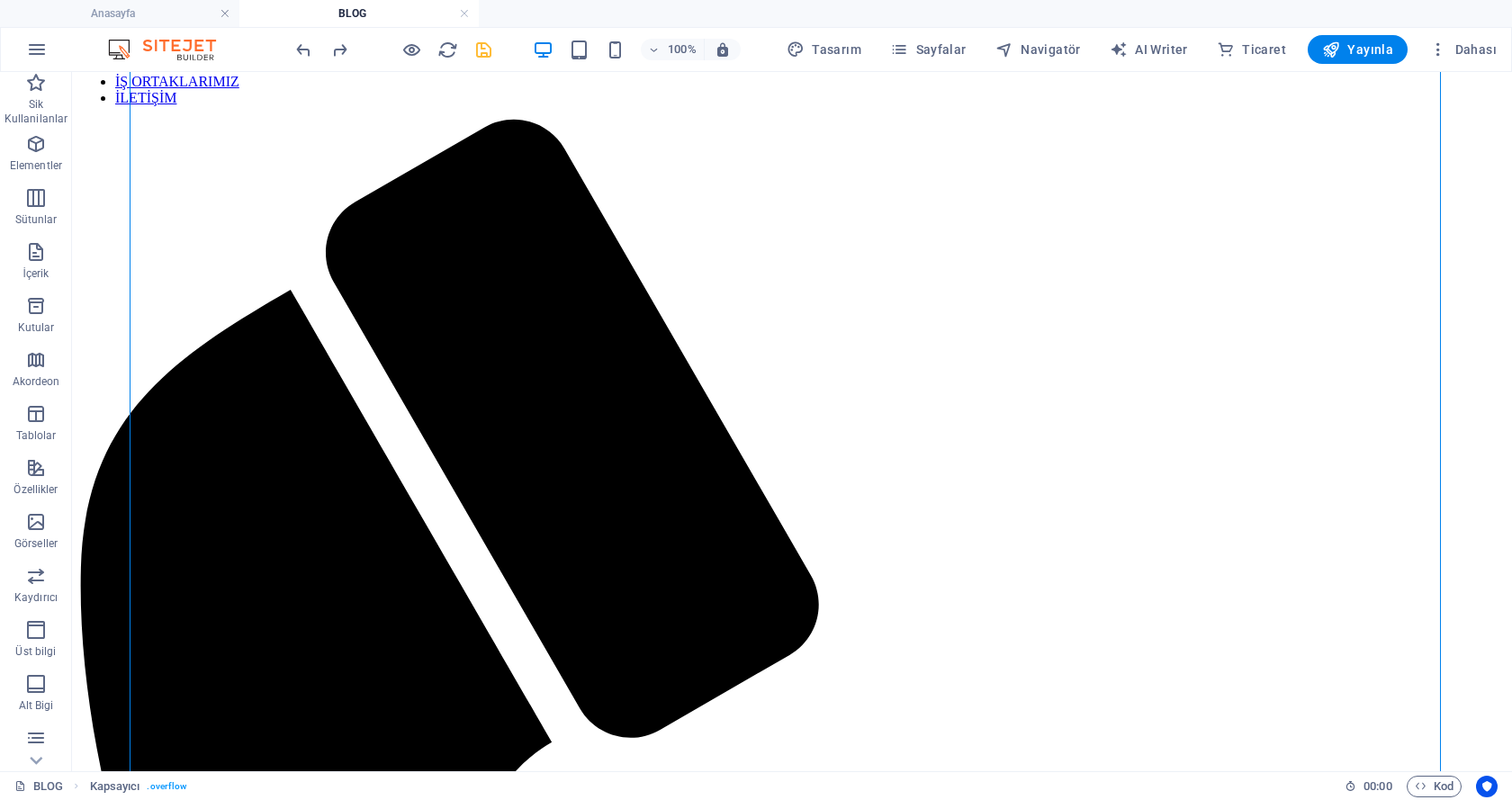
scroll to position [269, 0]
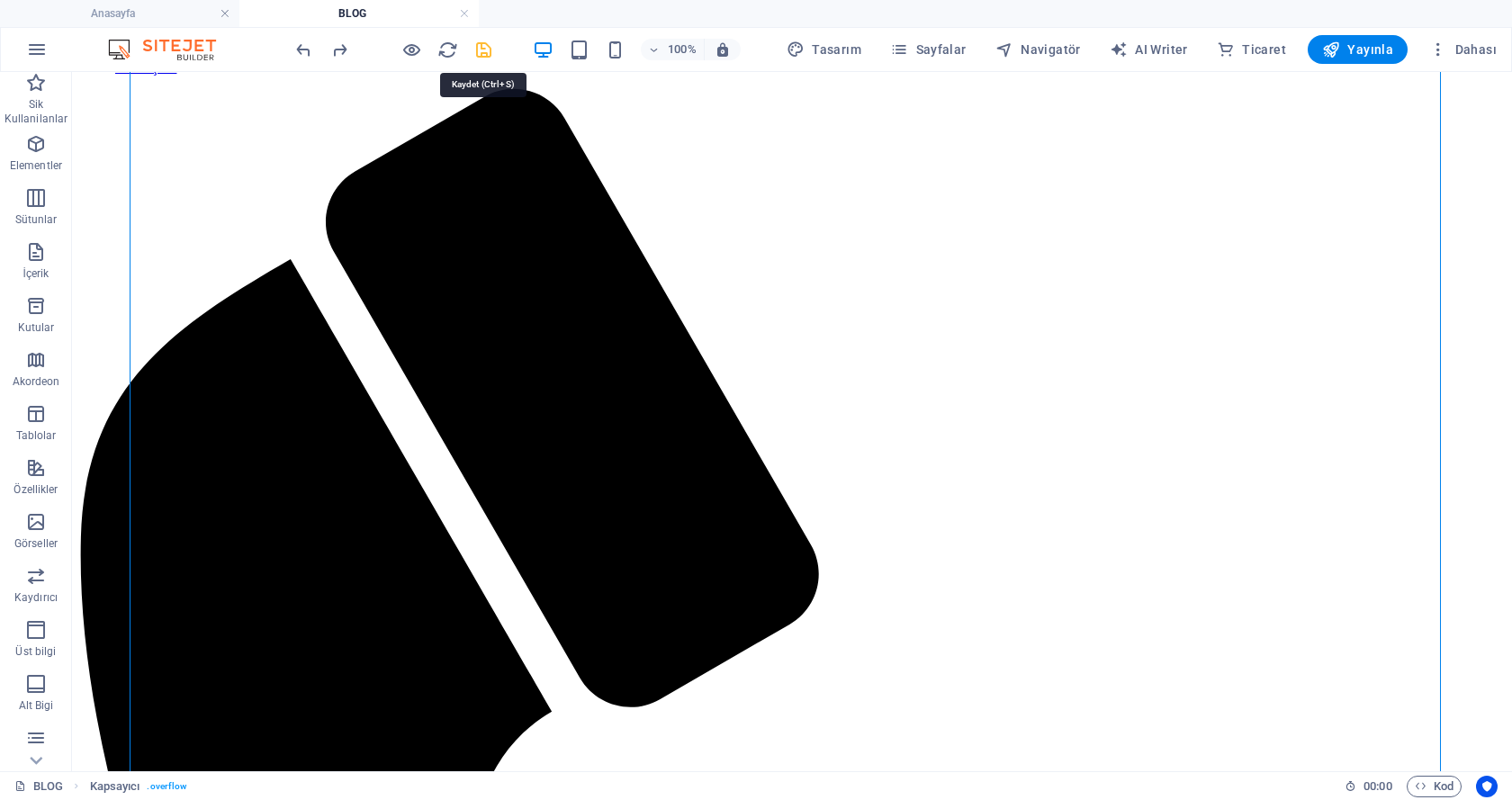
click at [483, 53] on icon "save" at bounding box center [484, 50] width 21 height 21
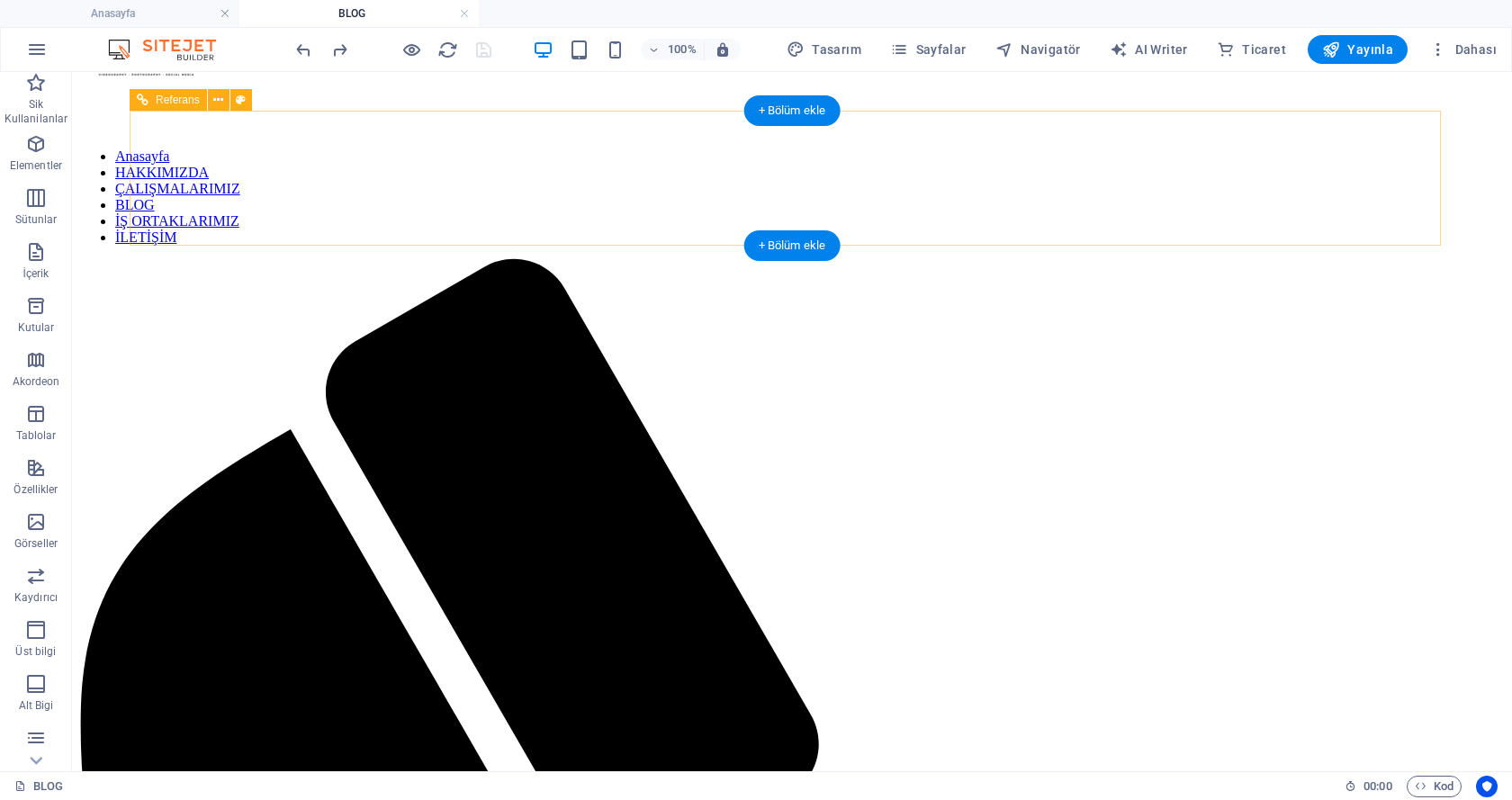
scroll to position [0, 0]
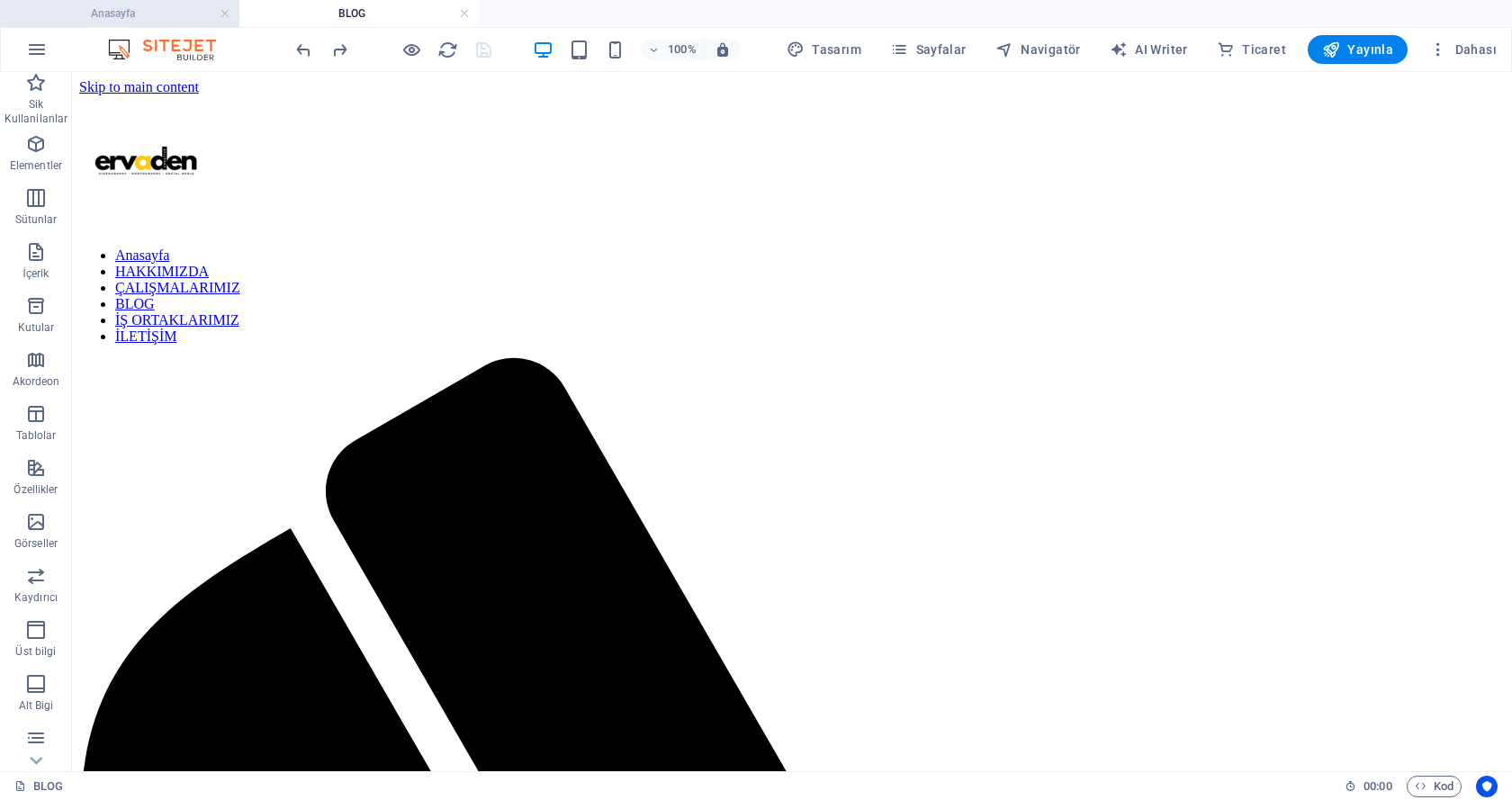
click at [138, 10] on h4 "Anasayfa" at bounding box center [119, 13] width 240 height 20
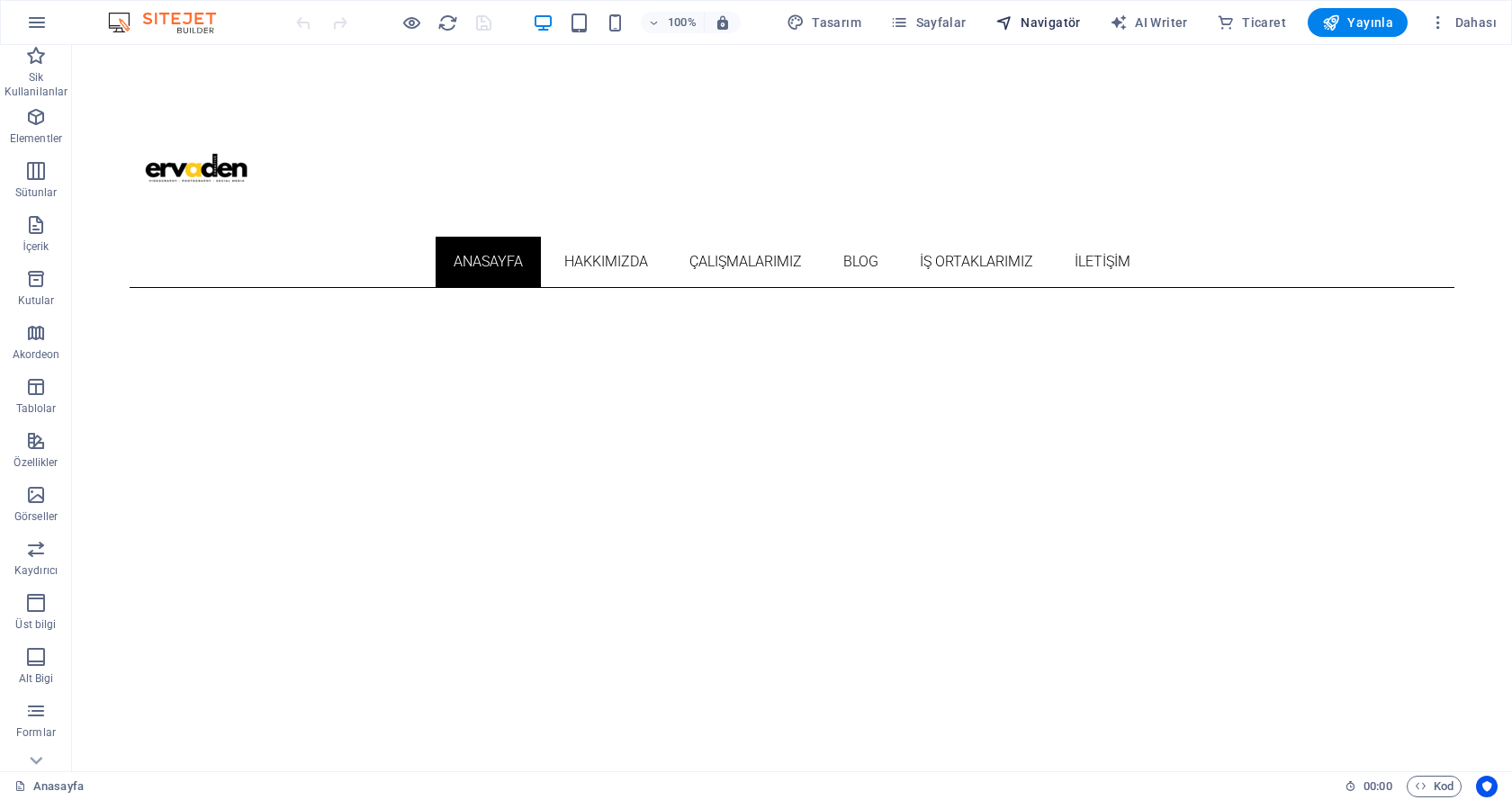
click at [1053, 16] on span "Navigatör" at bounding box center [1037, 22] width 86 height 18
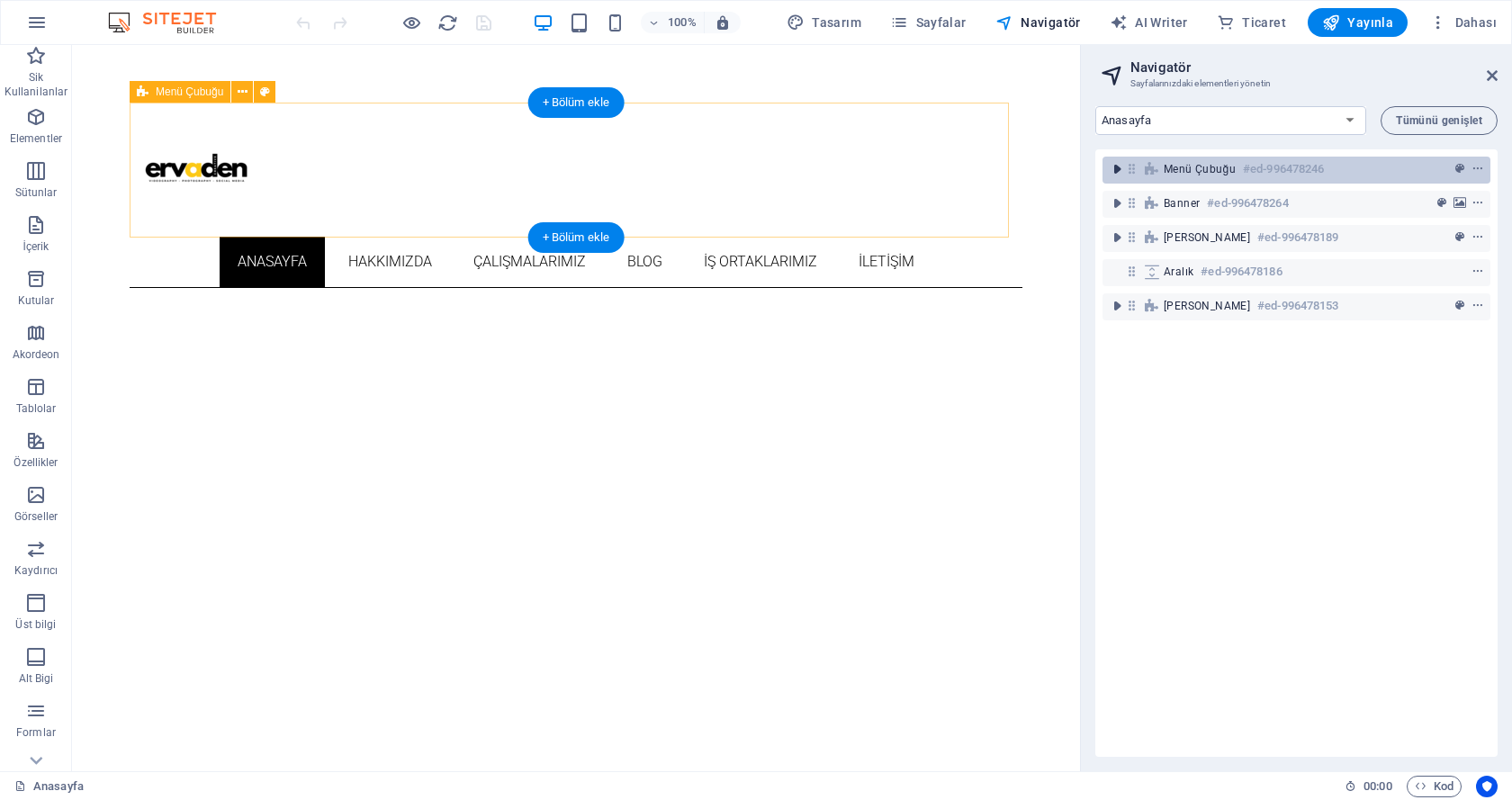
click at [1118, 172] on icon "toggle-expand" at bounding box center [1116, 168] width 18 height 18
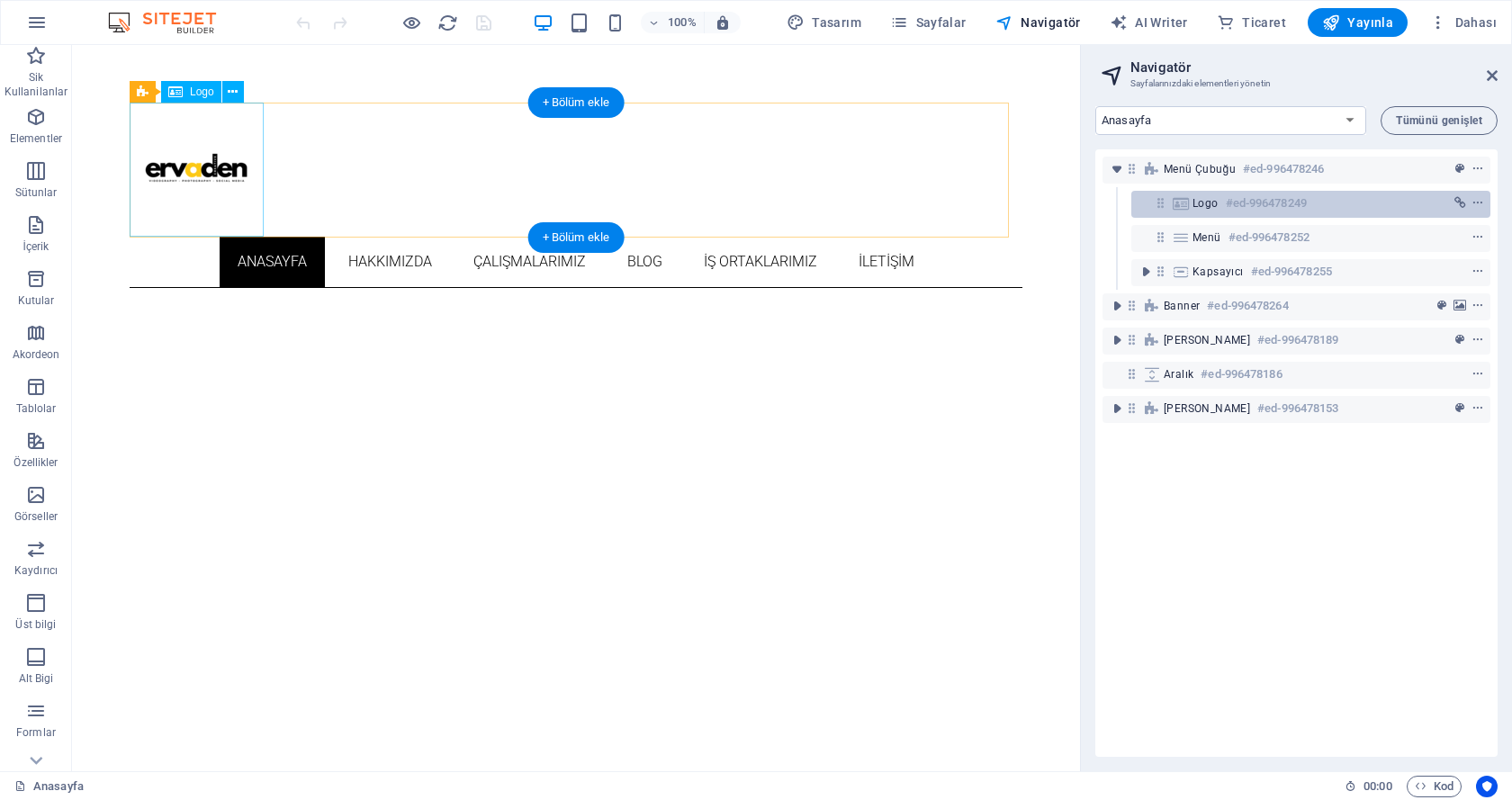
click at [1208, 204] on span "Logo" at bounding box center [1206, 203] width 26 height 14
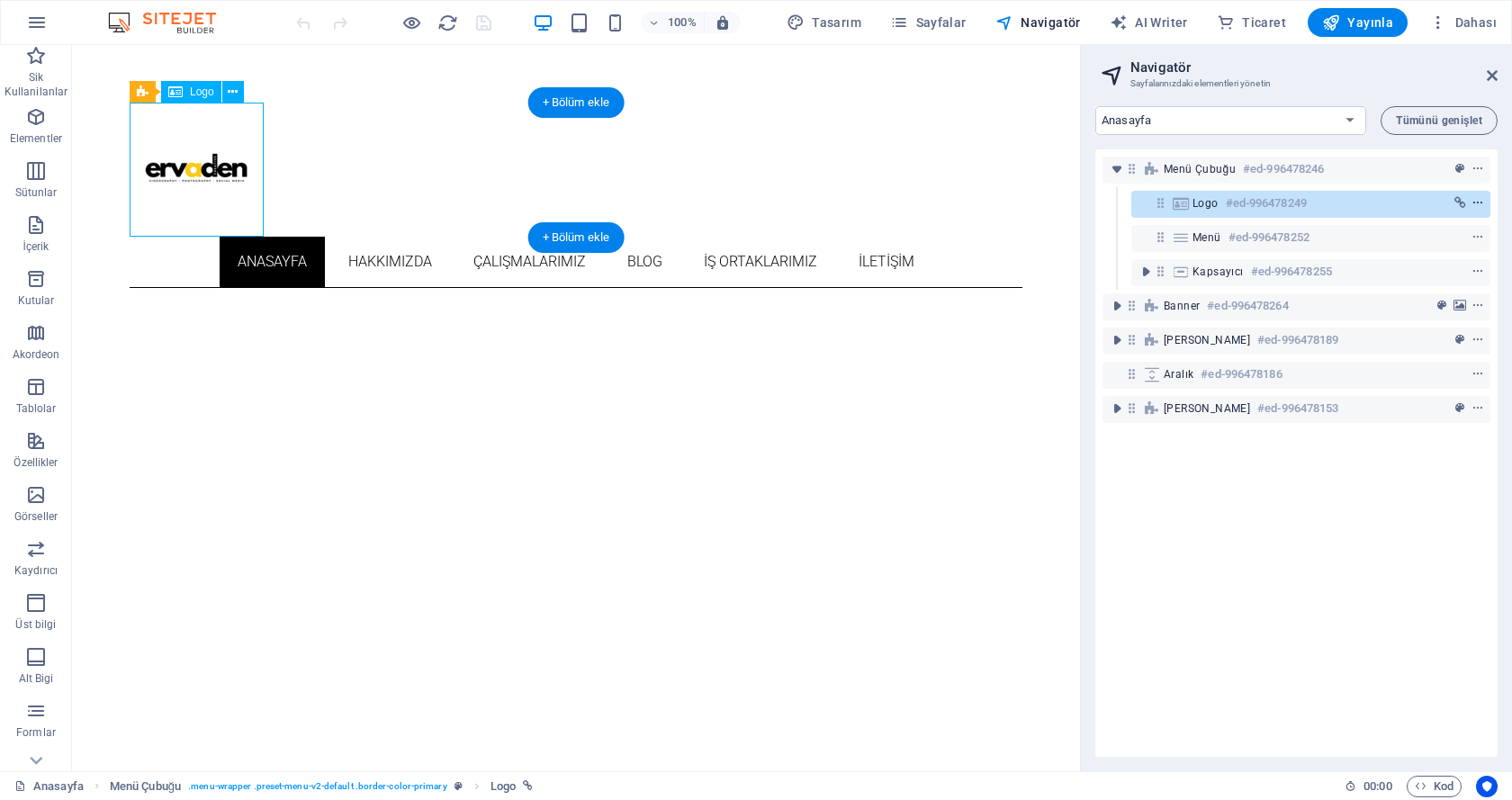
click at [1473, 200] on icon "context-menu" at bounding box center [1477, 203] width 12 height 12
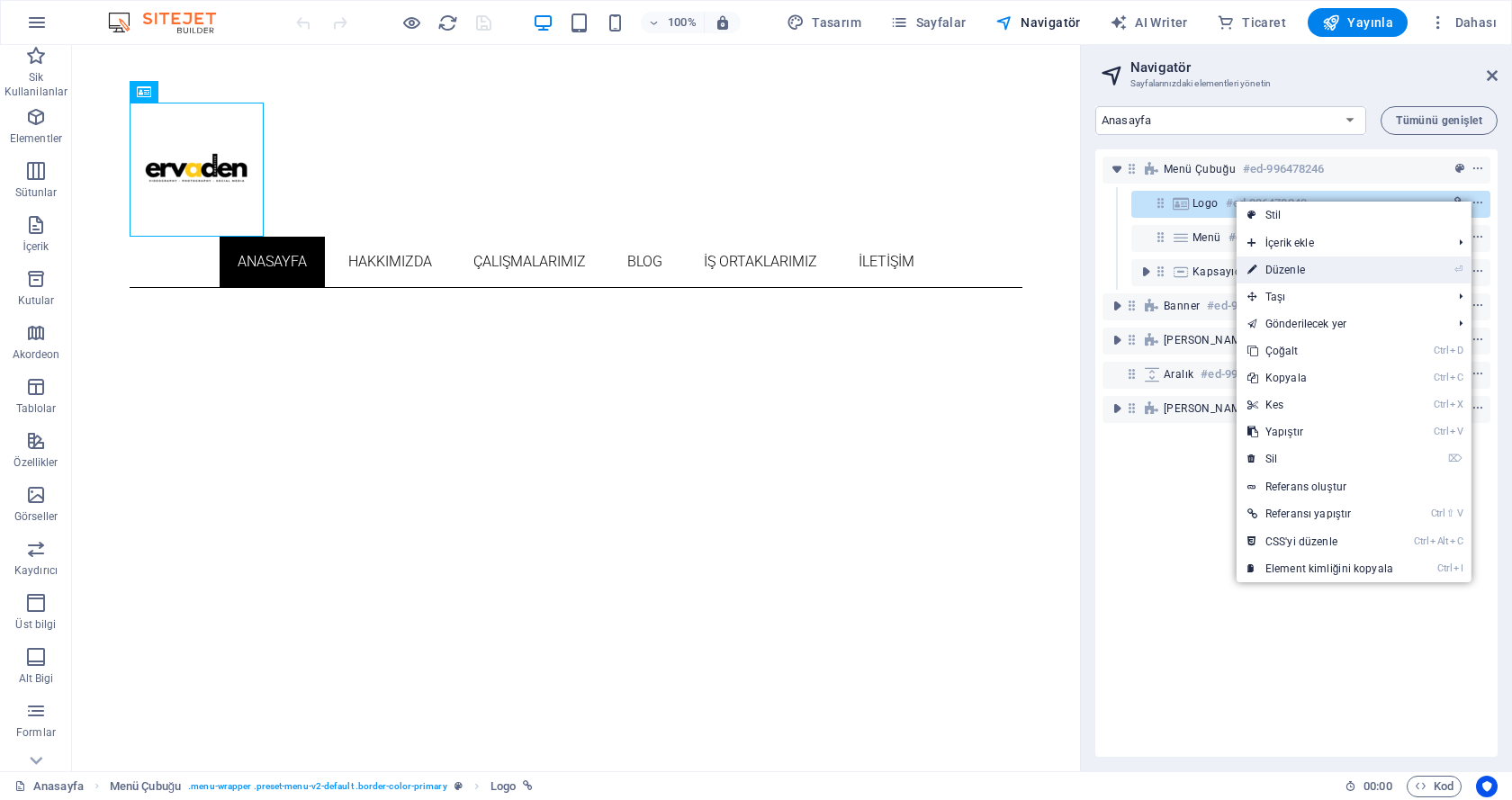
click at [1313, 279] on link "⏎ Düzenle" at bounding box center [1320, 270] width 167 height 27
select select "px"
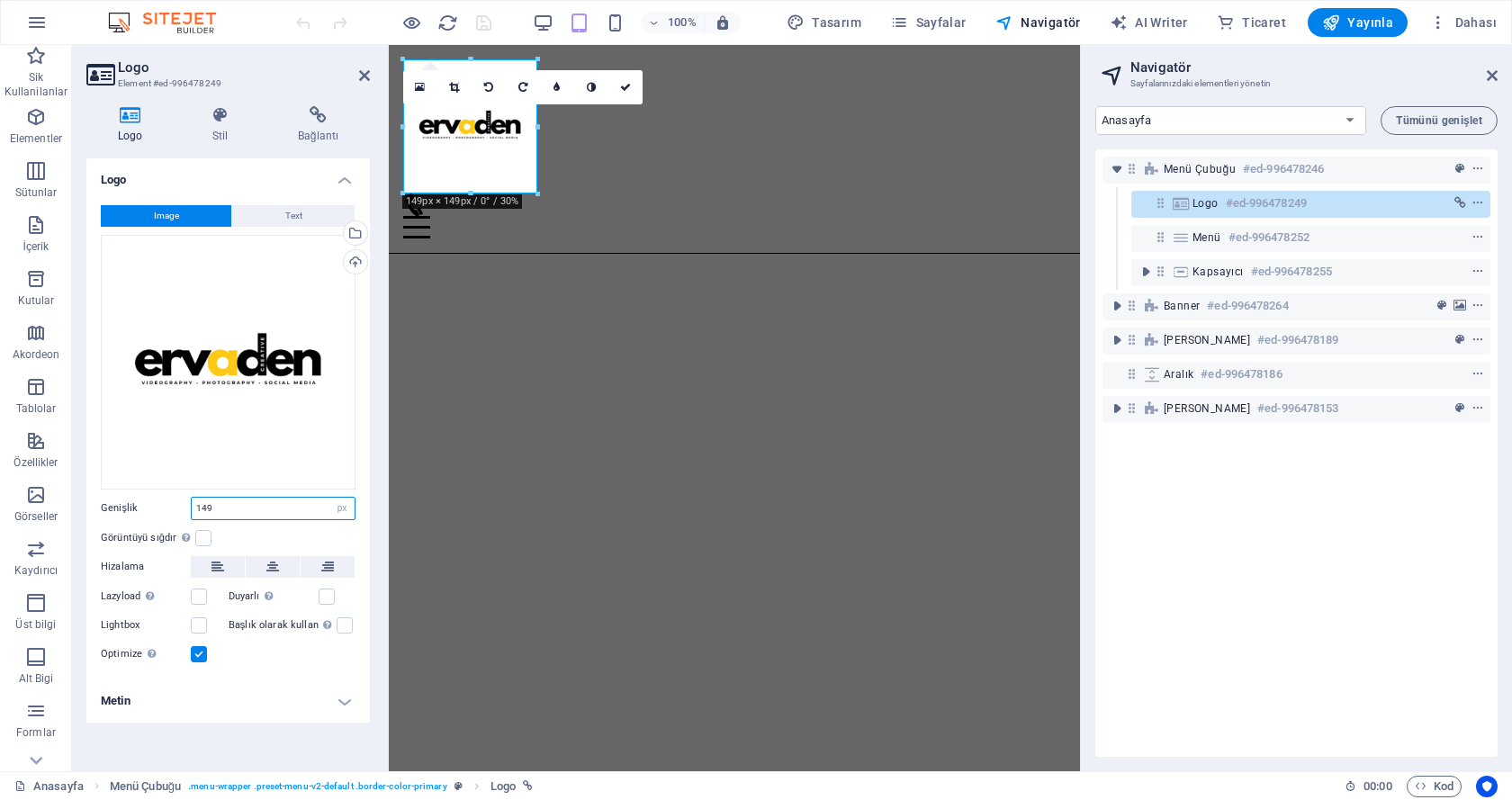
drag, startPoint x: 231, startPoint y: 508, endPoint x: 179, endPoint y: 508, distance: 52.0
click at [179, 508] on div "Genişlik 149 Varsayılan otomatik px rem % em vh vw" at bounding box center [227, 509] width 255 height 24
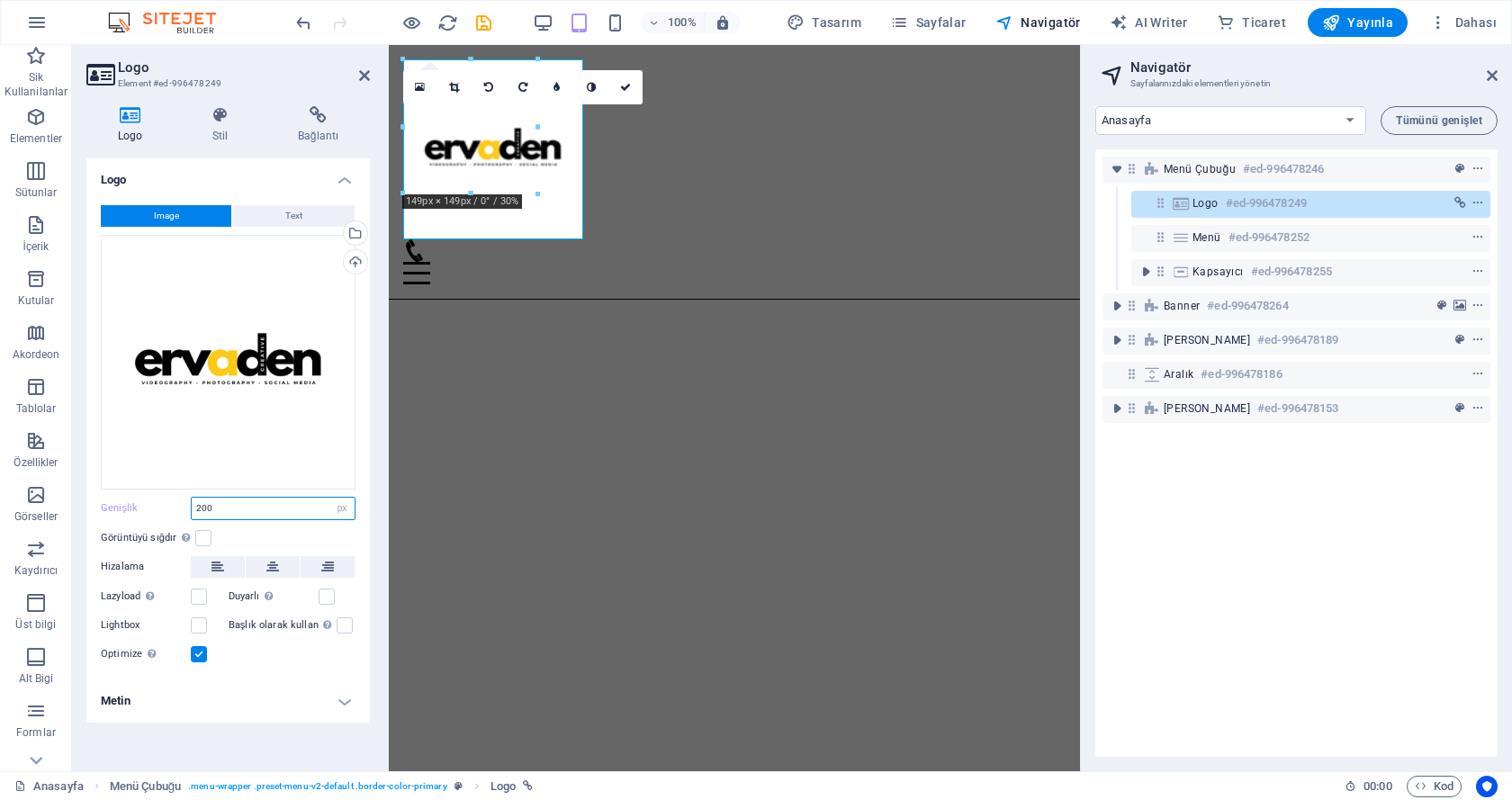
type input "200"
click at [148, 514] on div "Genişlik 200 Varsayılan otomatik px rem % em vh vw" at bounding box center [227, 509] width 255 height 24
click at [198, 541] on label at bounding box center [203, 538] width 16 height 16
click at [0, 0] on input "Görüntüyü sığdır Görüntüyü otomatik olarak sabit bir genişliğe ve yüksekliğe sı…" at bounding box center [0, 0] width 0 height 0
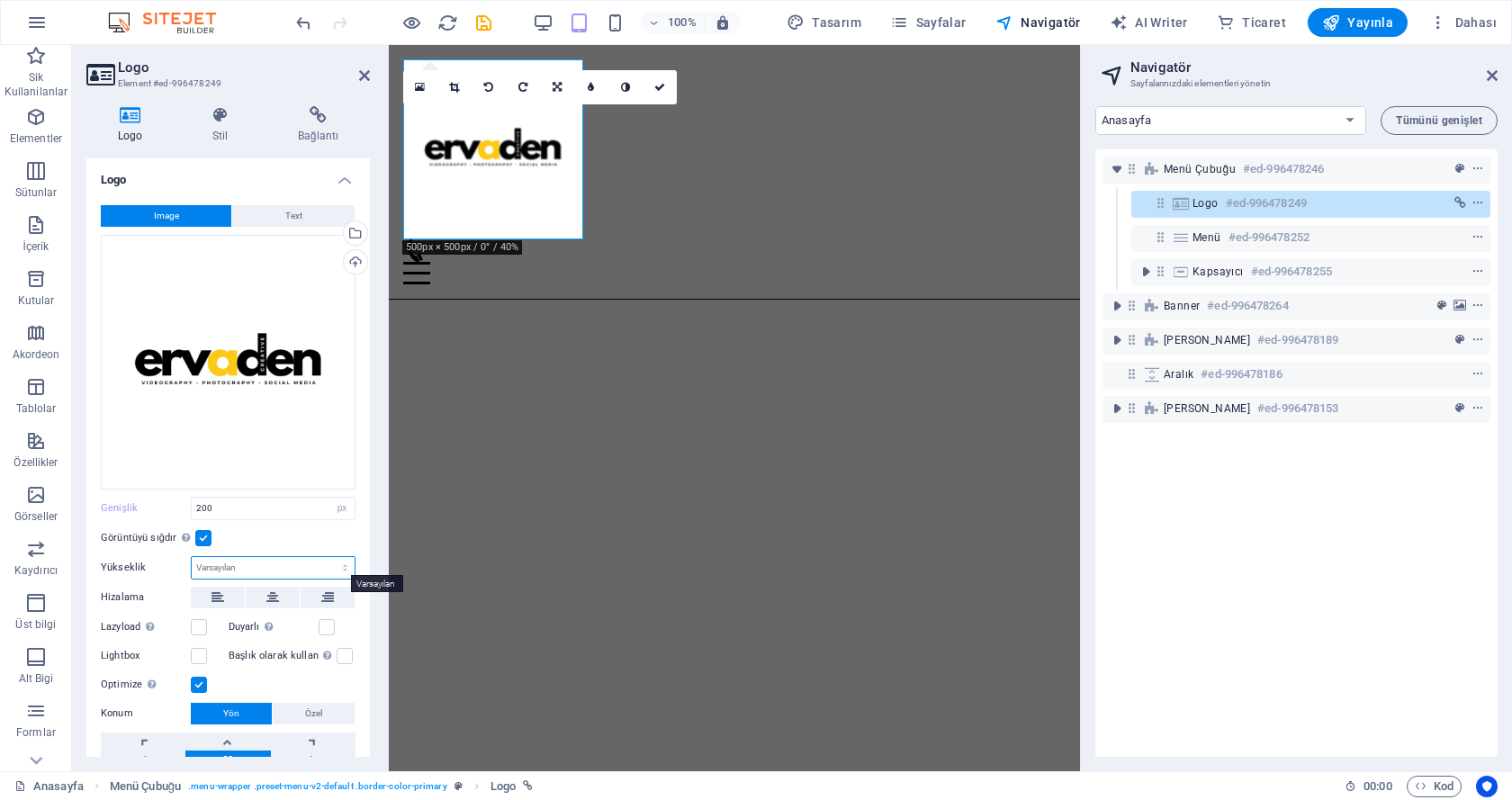
click at [205, 565] on select "Varsayılan otomatik px" at bounding box center [273, 568] width 163 height 22
click at [192, 557] on select "Varsayılan otomatik px" at bounding box center [273, 568] width 163 height 22
select select "DISABLED_OPTION_VALUE"
click at [273, 603] on icon at bounding box center [272, 597] width 12 height 22
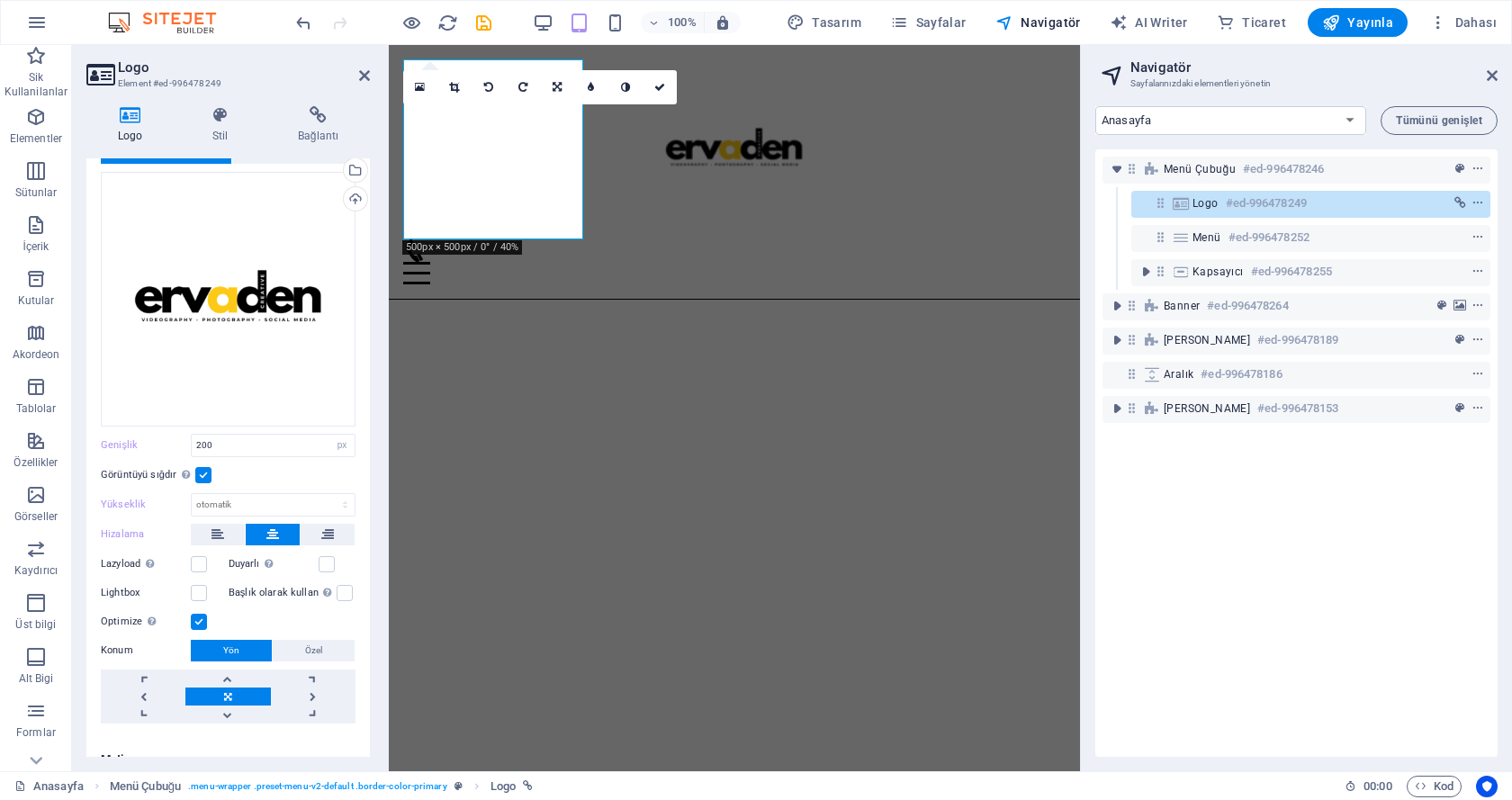
scroll to position [84, 0]
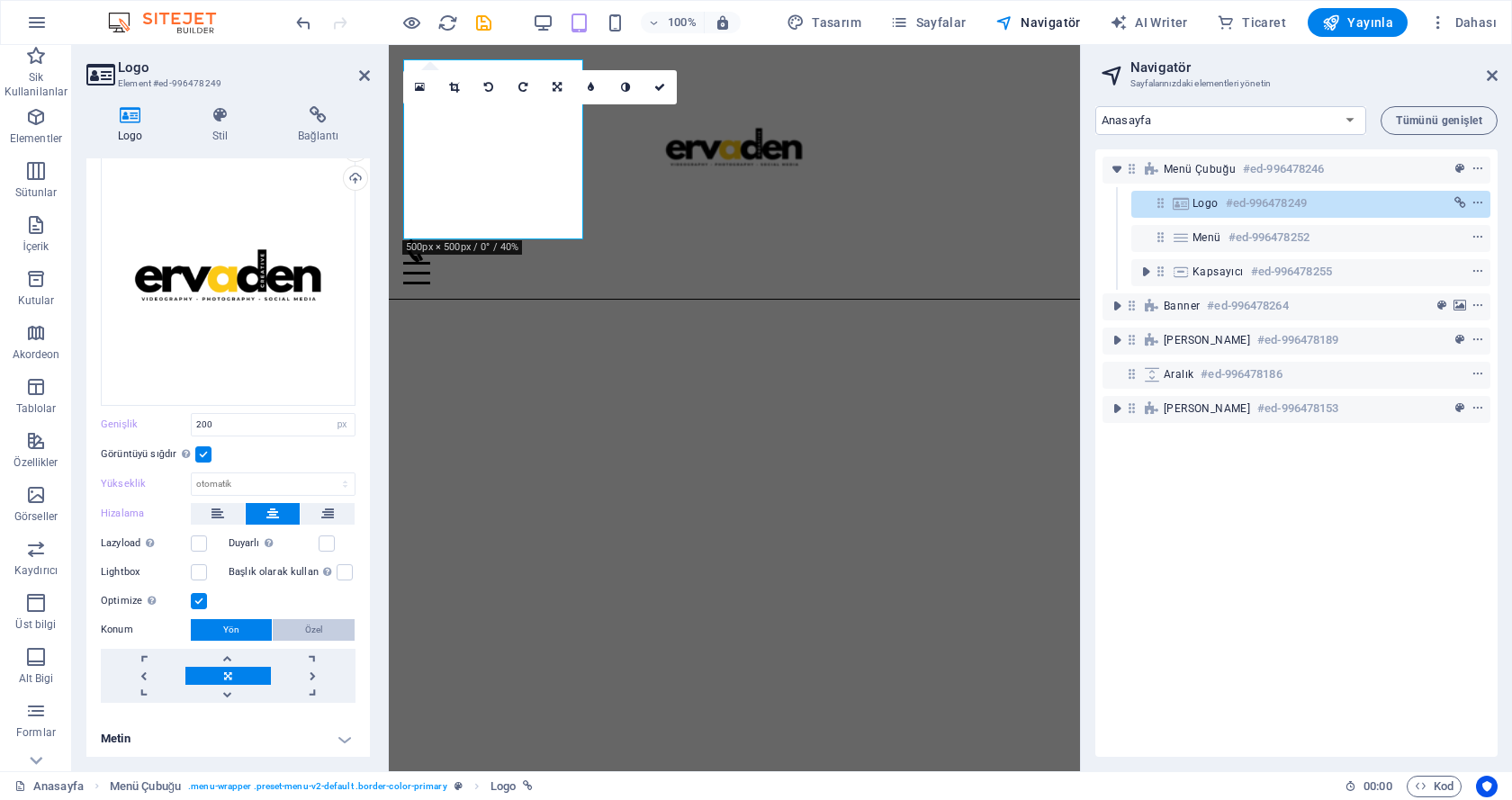
click at [292, 621] on button "Özel" at bounding box center [313, 630] width 82 height 22
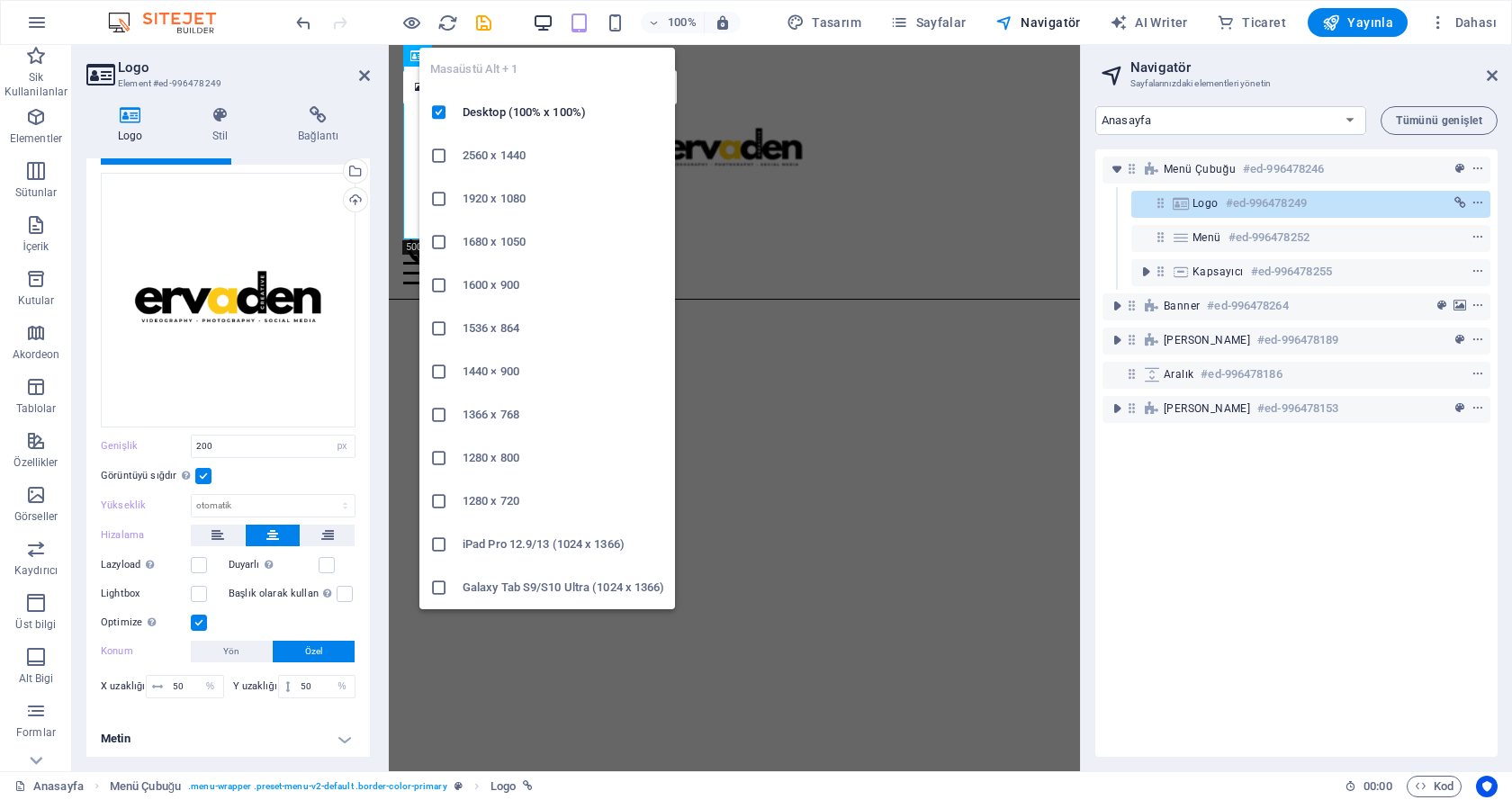
click at [553, 25] on icon "button" at bounding box center [543, 23] width 21 height 21
click at [548, 24] on icon "button" at bounding box center [543, 23] width 21 height 21
click at [552, 17] on icon "button" at bounding box center [543, 23] width 21 height 21
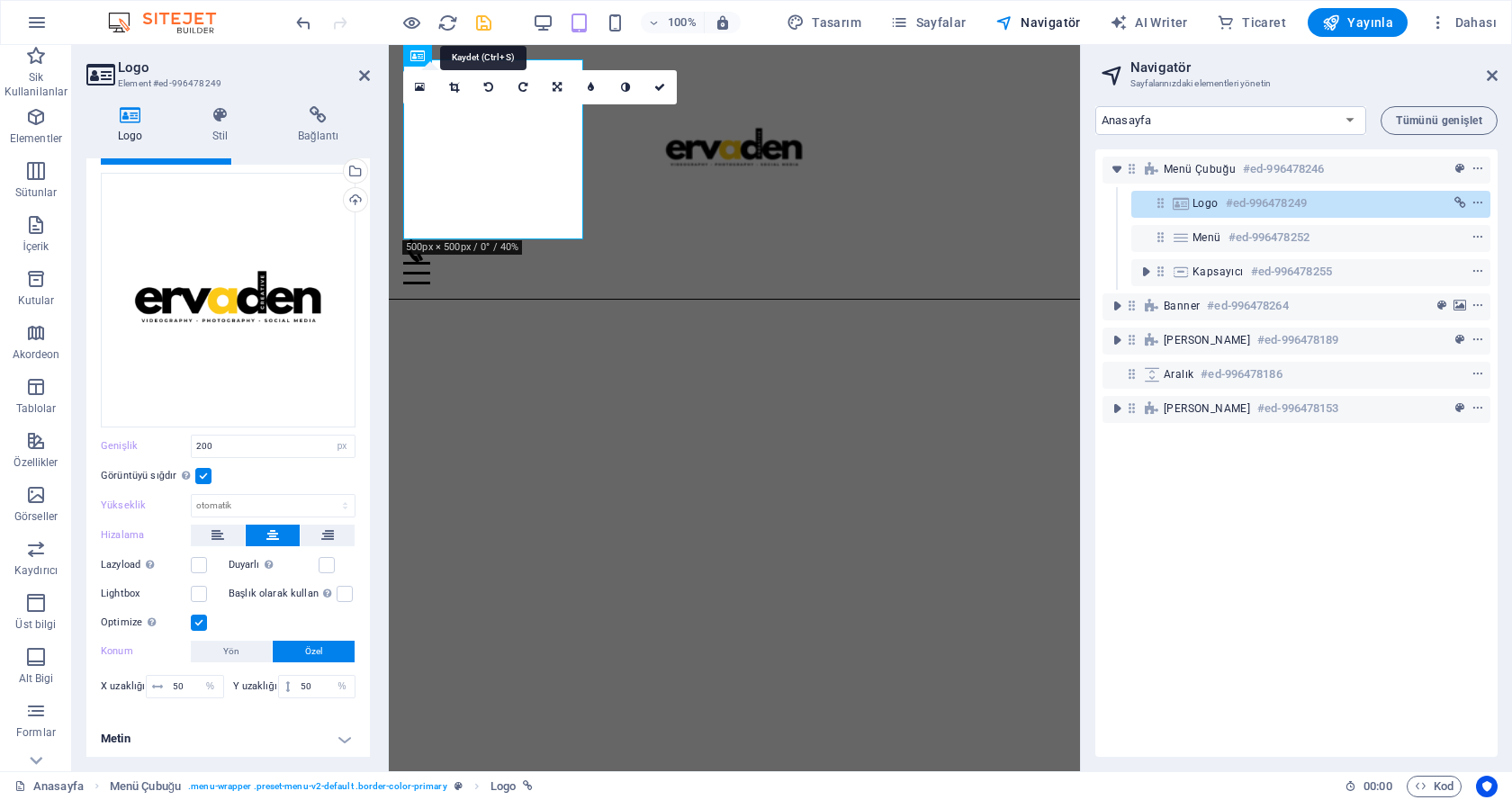
click at [484, 24] on icon "save" at bounding box center [484, 23] width 21 height 21
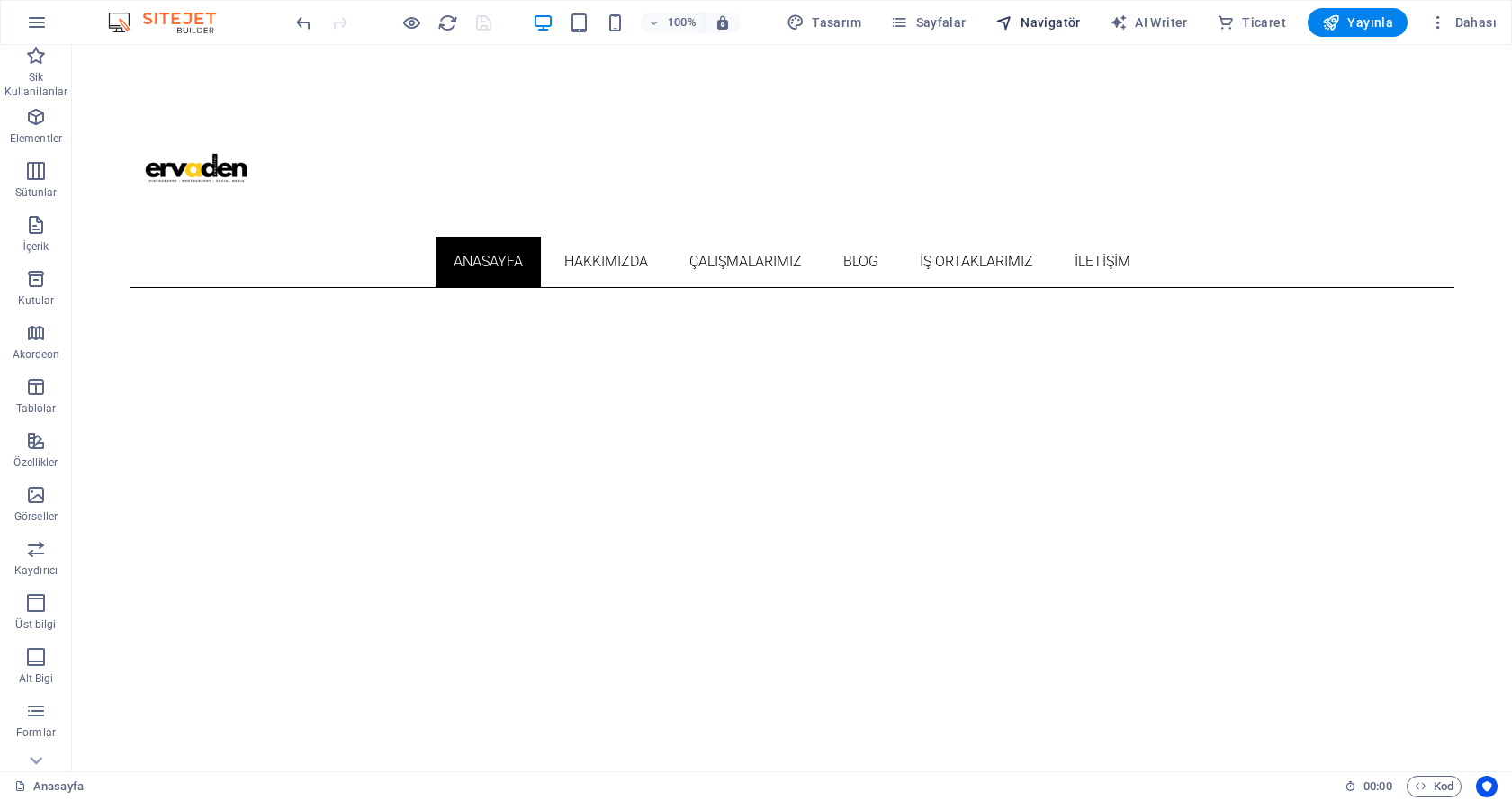
click at [1050, 23] on span "Navigatör" at bounding box center [1037, 22] width 86 height 18
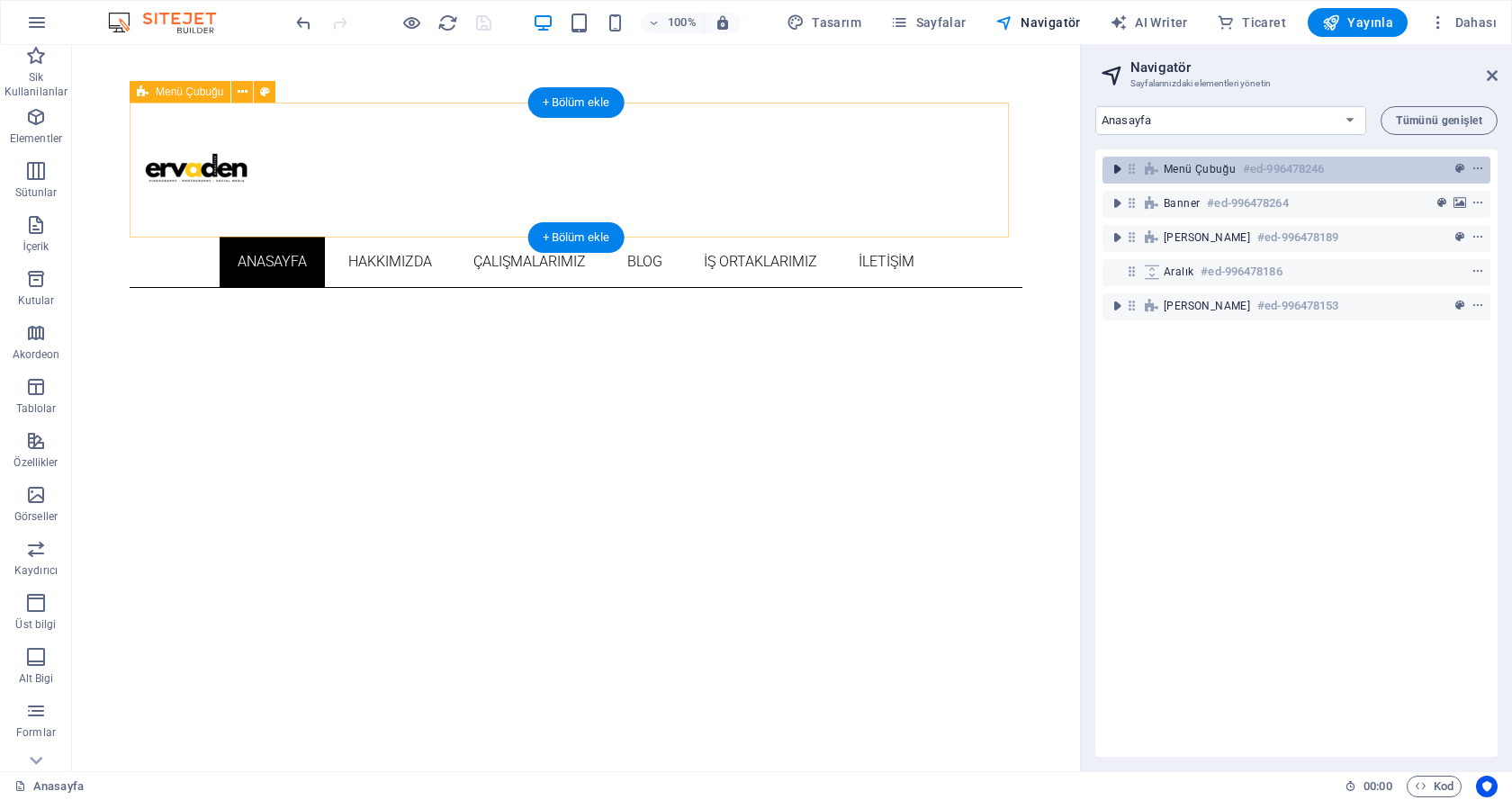
click at [1122, 172] on icon "toggle-expand" at bounding box center [1116, 168] width 18 height 18
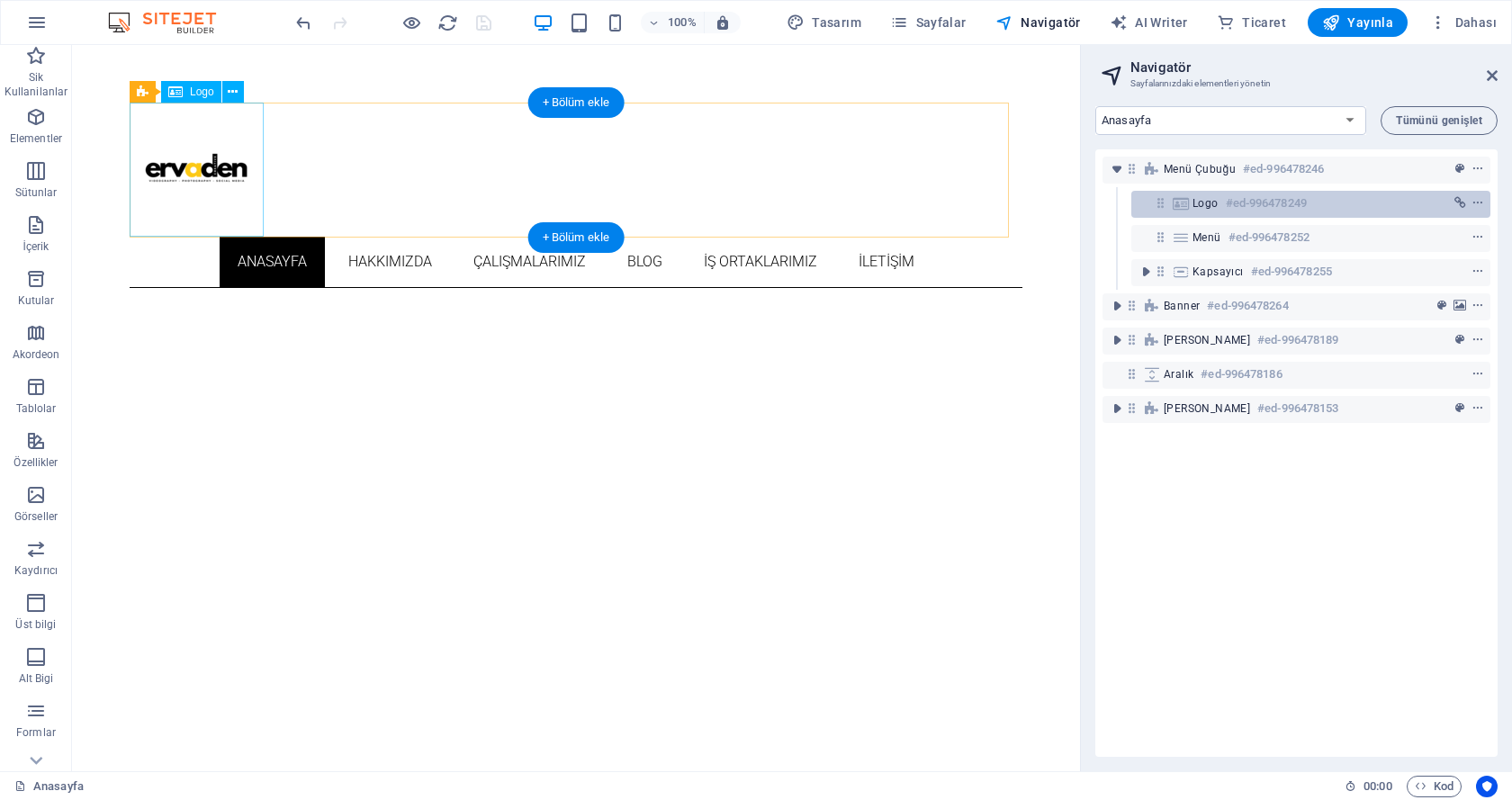
click at [1192, 199] on span "Logo" at bounding box center [1206, 203] width 26 height 14
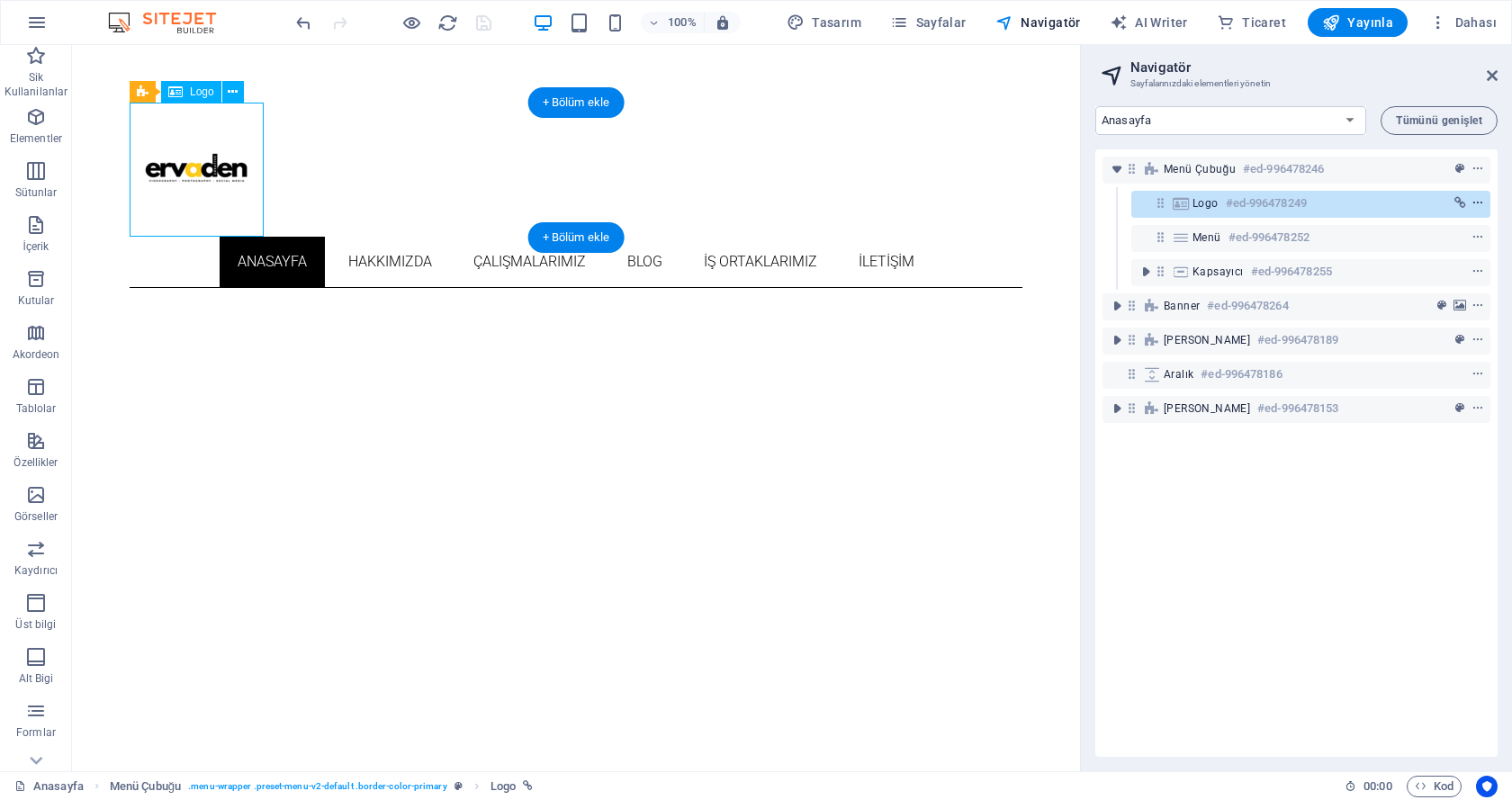
click at [1473, 202] on icon "context-menu" at bounding box center [1477, 203] width 12 height 12
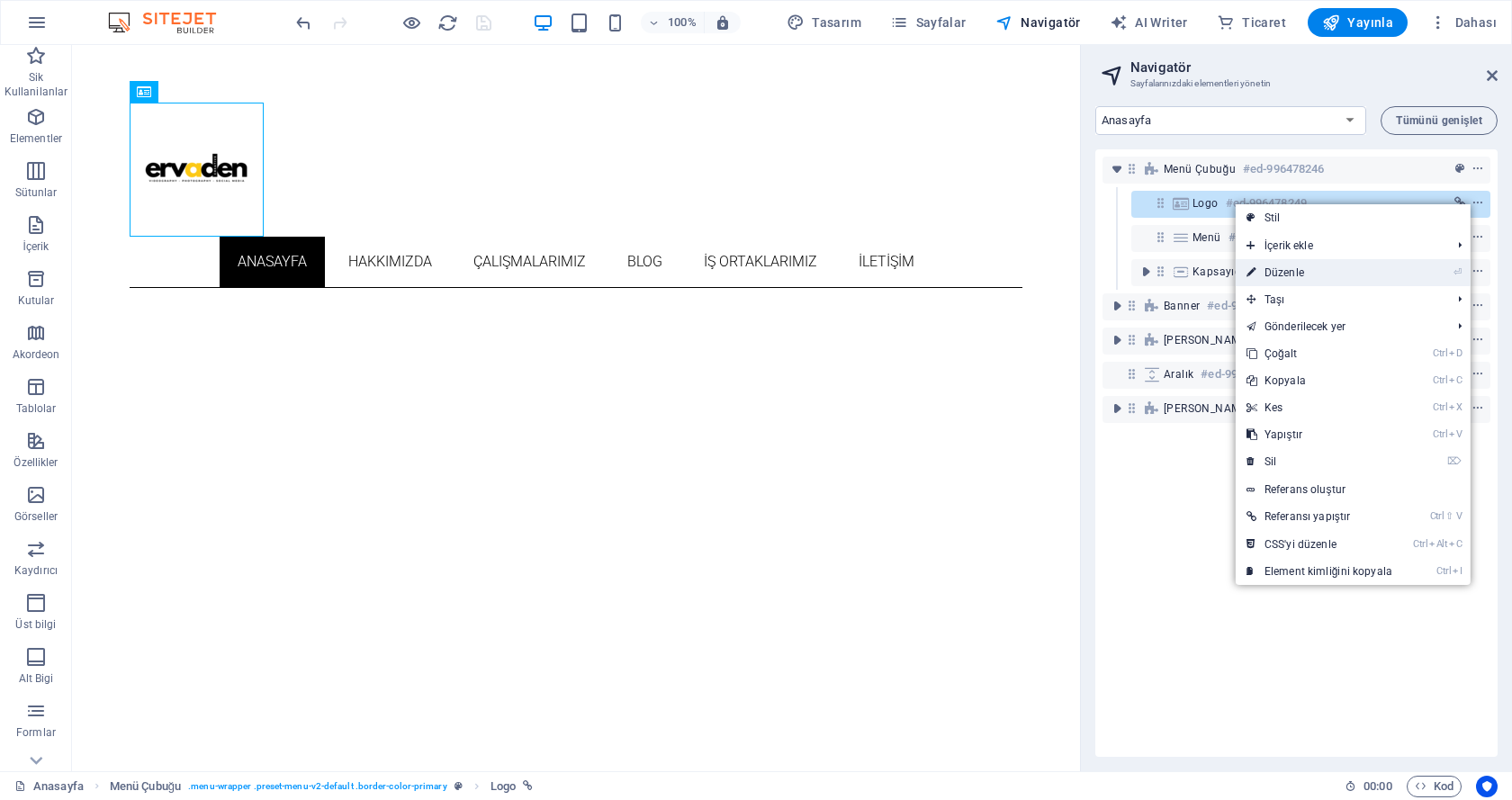
click at [1330, 265] on link "⏎ Düzenle" at bounding box center [1319, 273] width 167 height 27
select select "px"
select select "%"
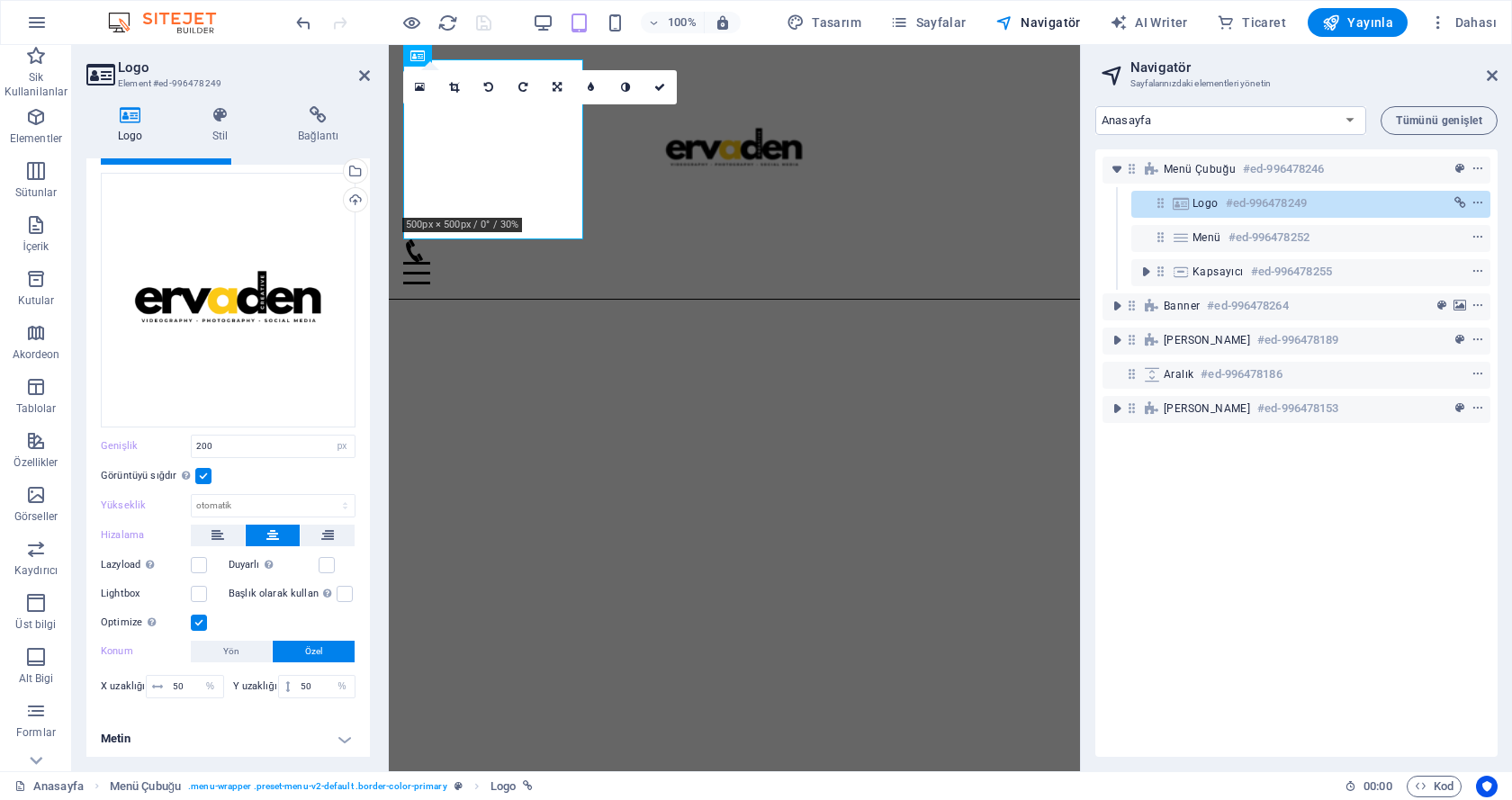
click at [197, 737] on h4 "Metin" at bounding box center [228, 739] width 284 height 43
click at [199, 733] on h4 "Metin" at bounding box center [228, 733] width 284 height 32
click at [225, 127] on h4 "Stil" at bounding box center [223, 125] width 86 height 38
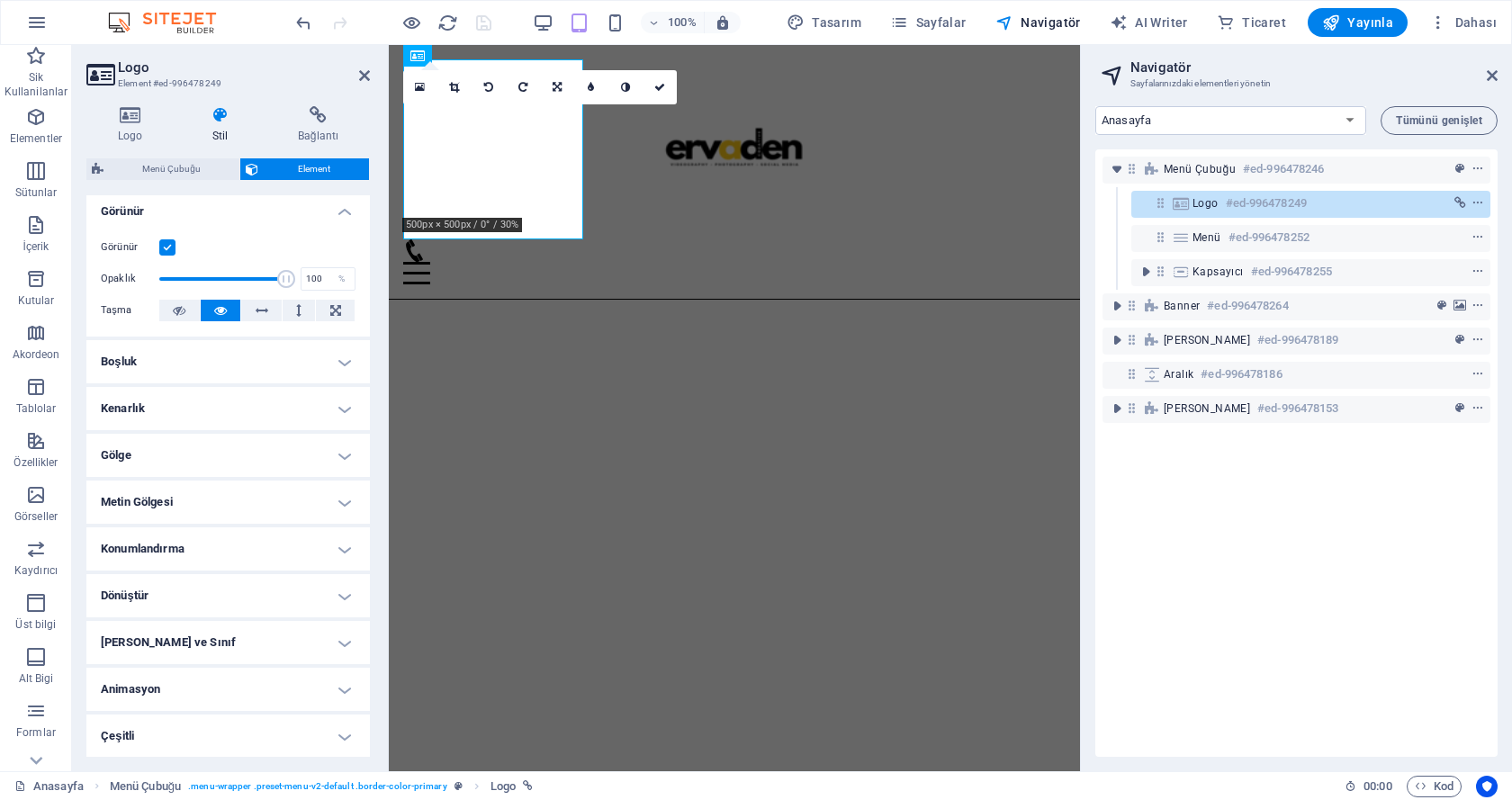
scroll to position [214, 0]
click at [322, 534] on h4 "Konumlandırma" at bounding box center [228, 548] width 284 height 43
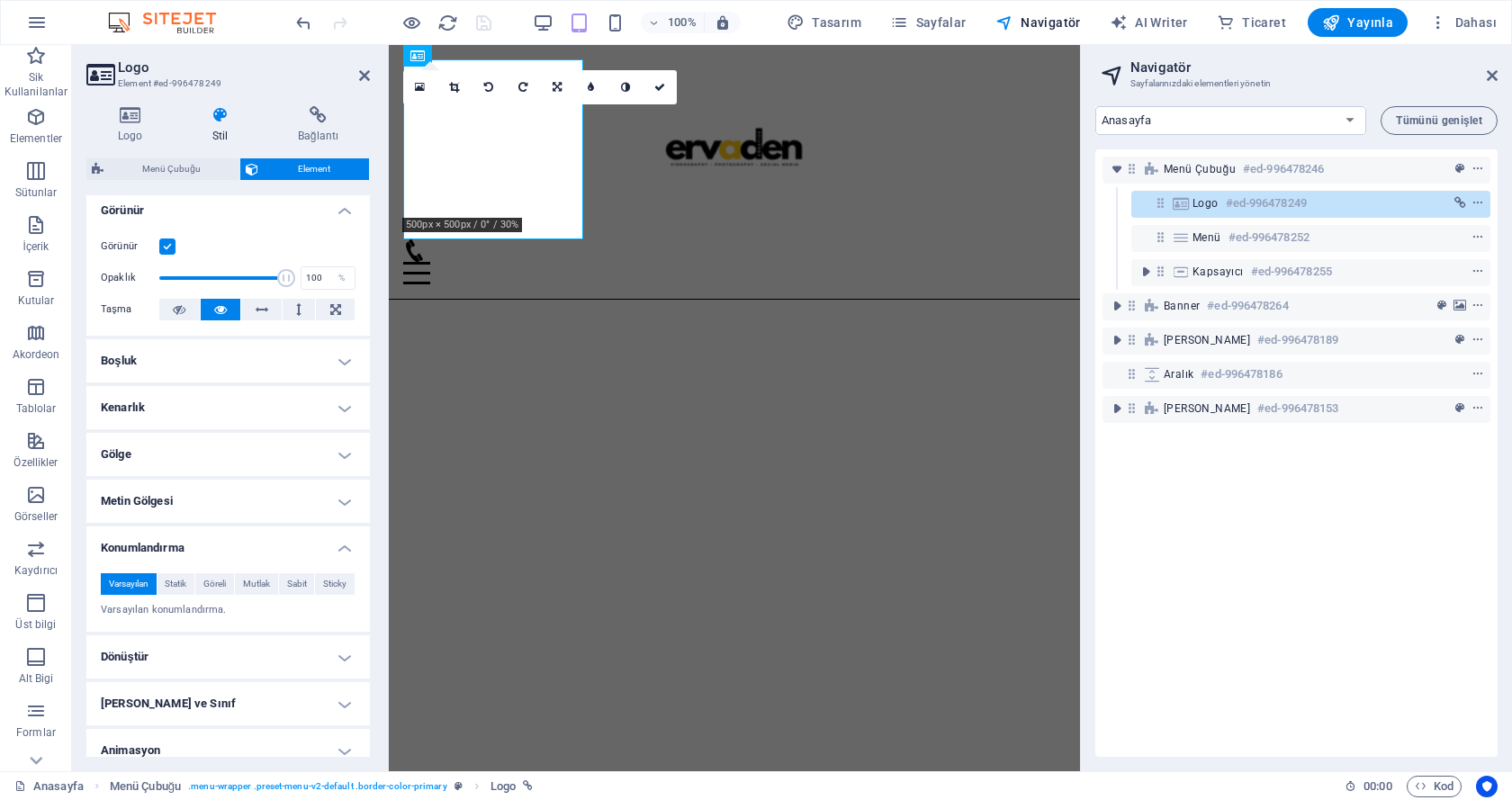
click at [323, 537] on h4 "Konumlandırma" at bounding box center [228, 542] width 284 height 32
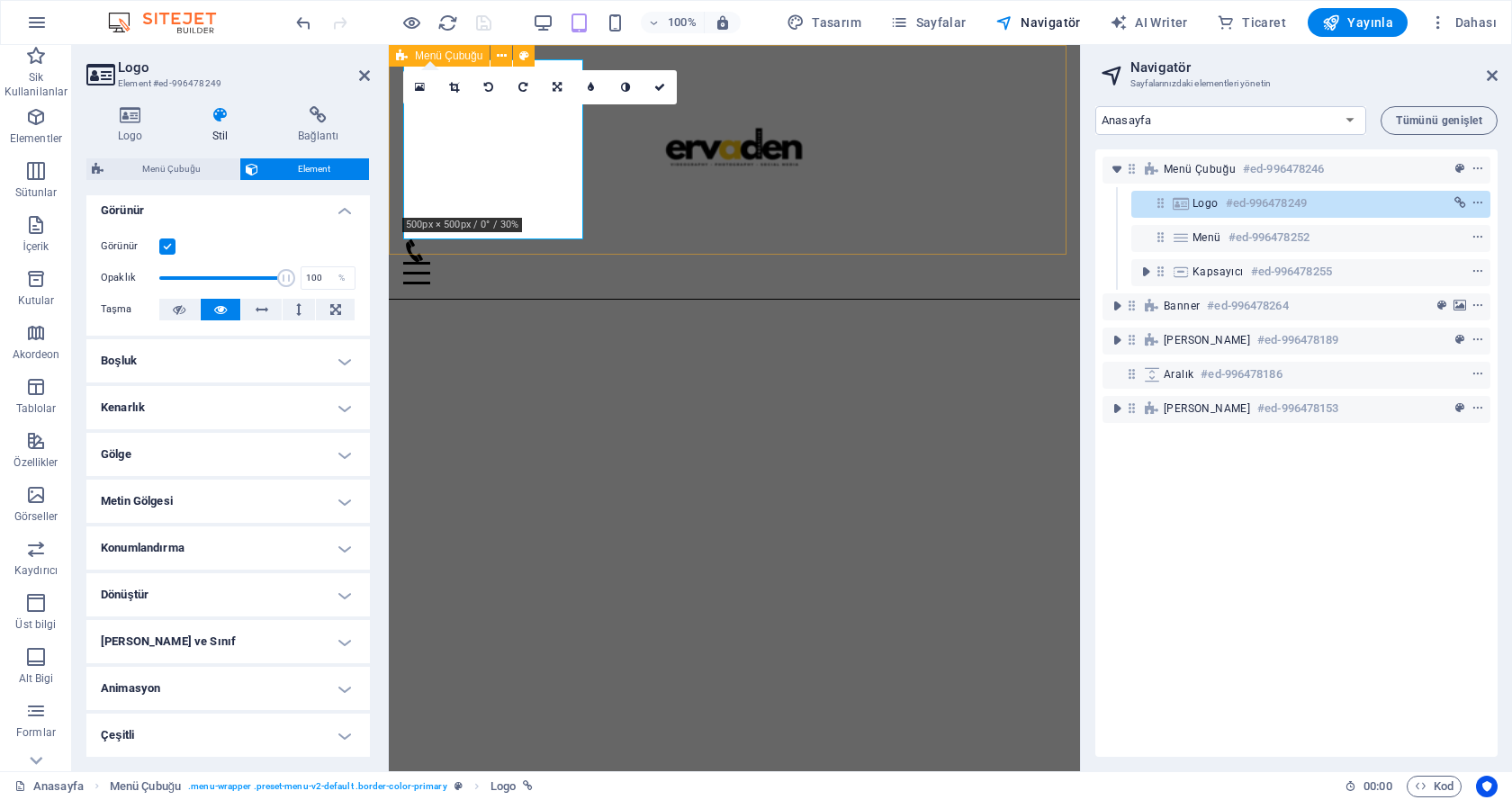
click at [871, 180] on div "Anasayfa HAKKIMIZDA ÇALIŞMALARIMIZ BLOG İŞ ORTAKLARIMIZ İLETİŞİM Menu" at bounding box center [734, 172] width 691 height 255
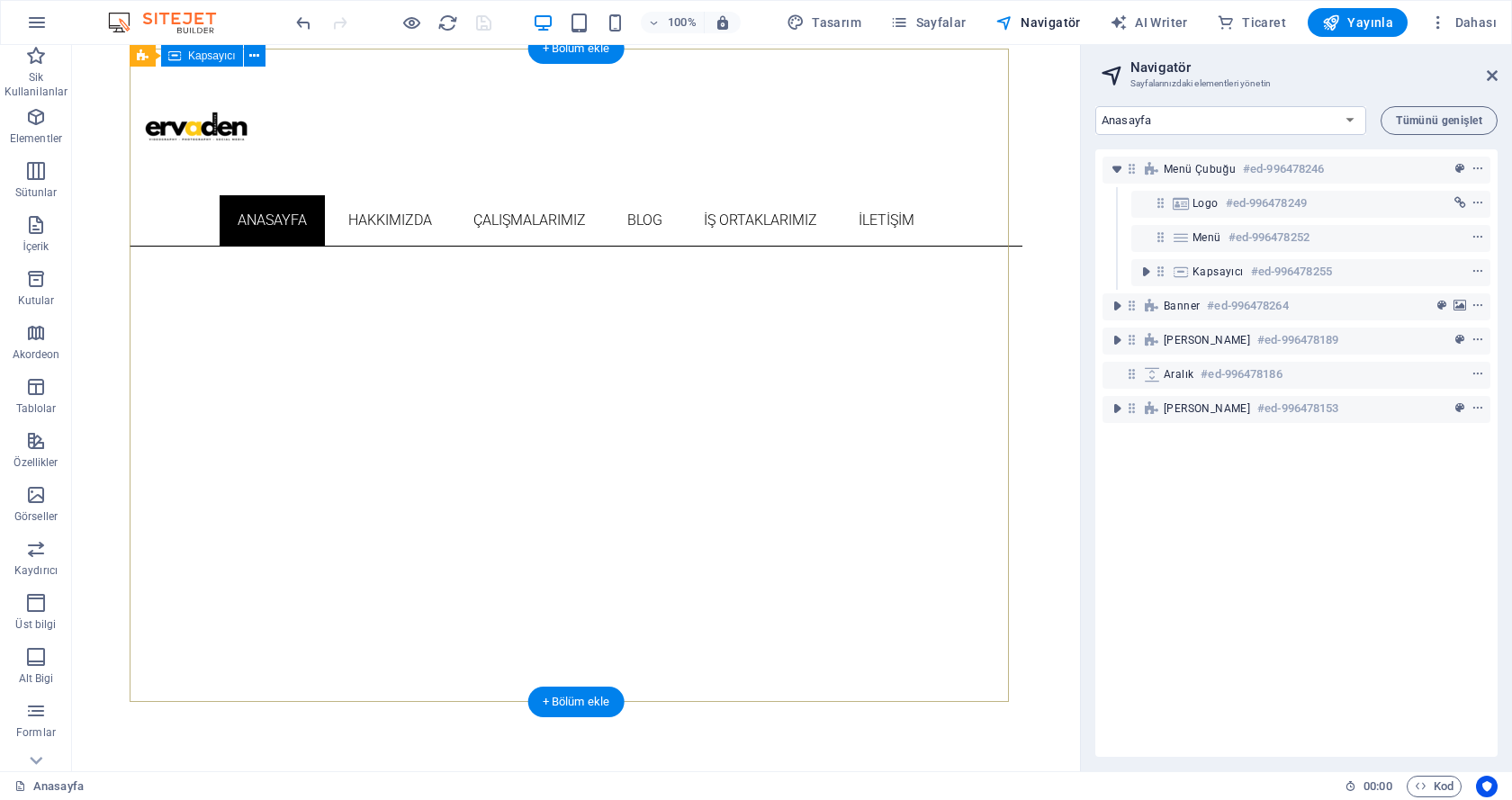
scroll to position [0, 0]
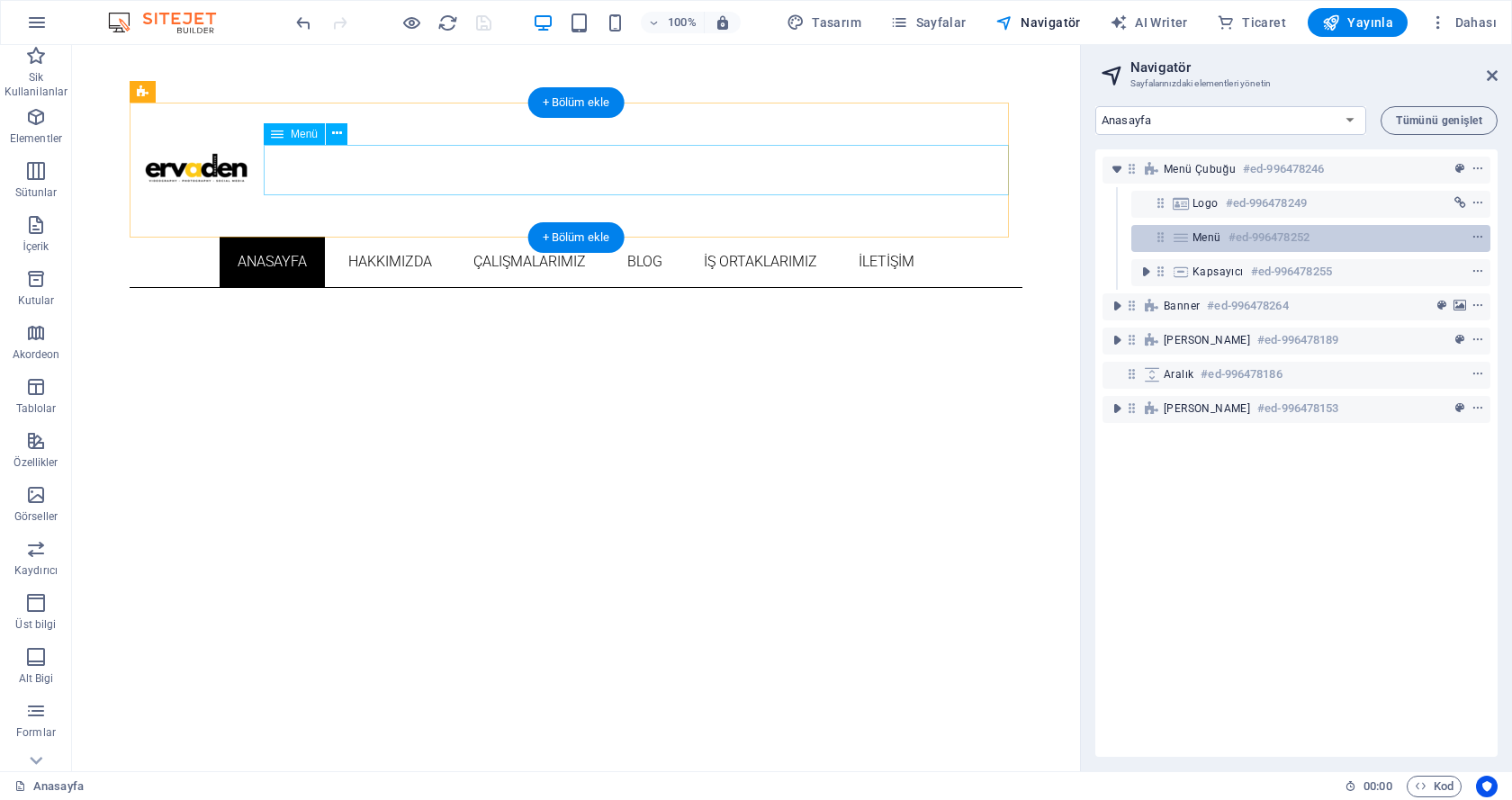
click at [1196, 241] on span "Menü" at bounding box center [1207, 237] width 29 height 14
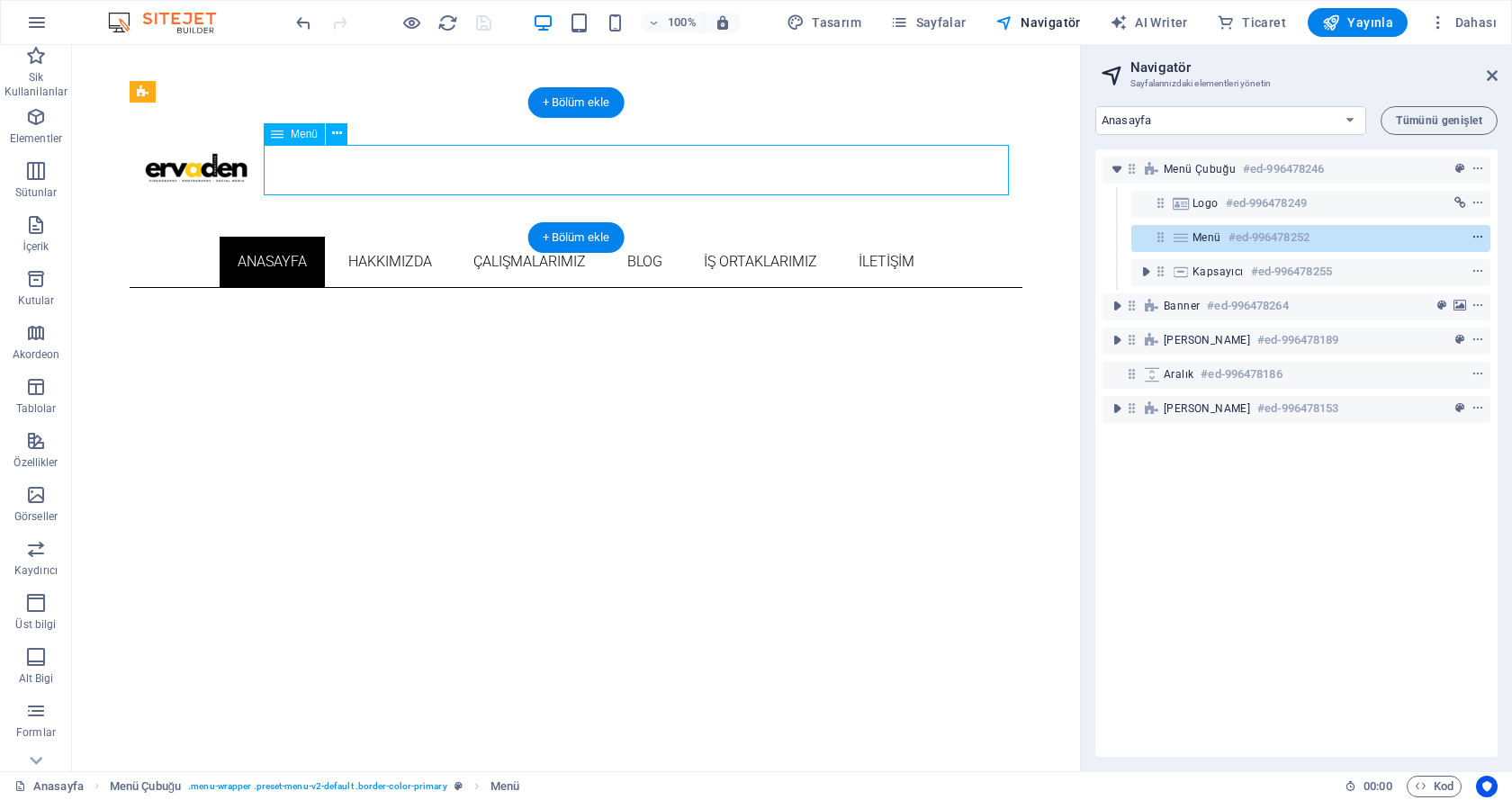
click at [1473, 239] on icon "context-menu" at bounding box center [1477, 237] width 12 height 12
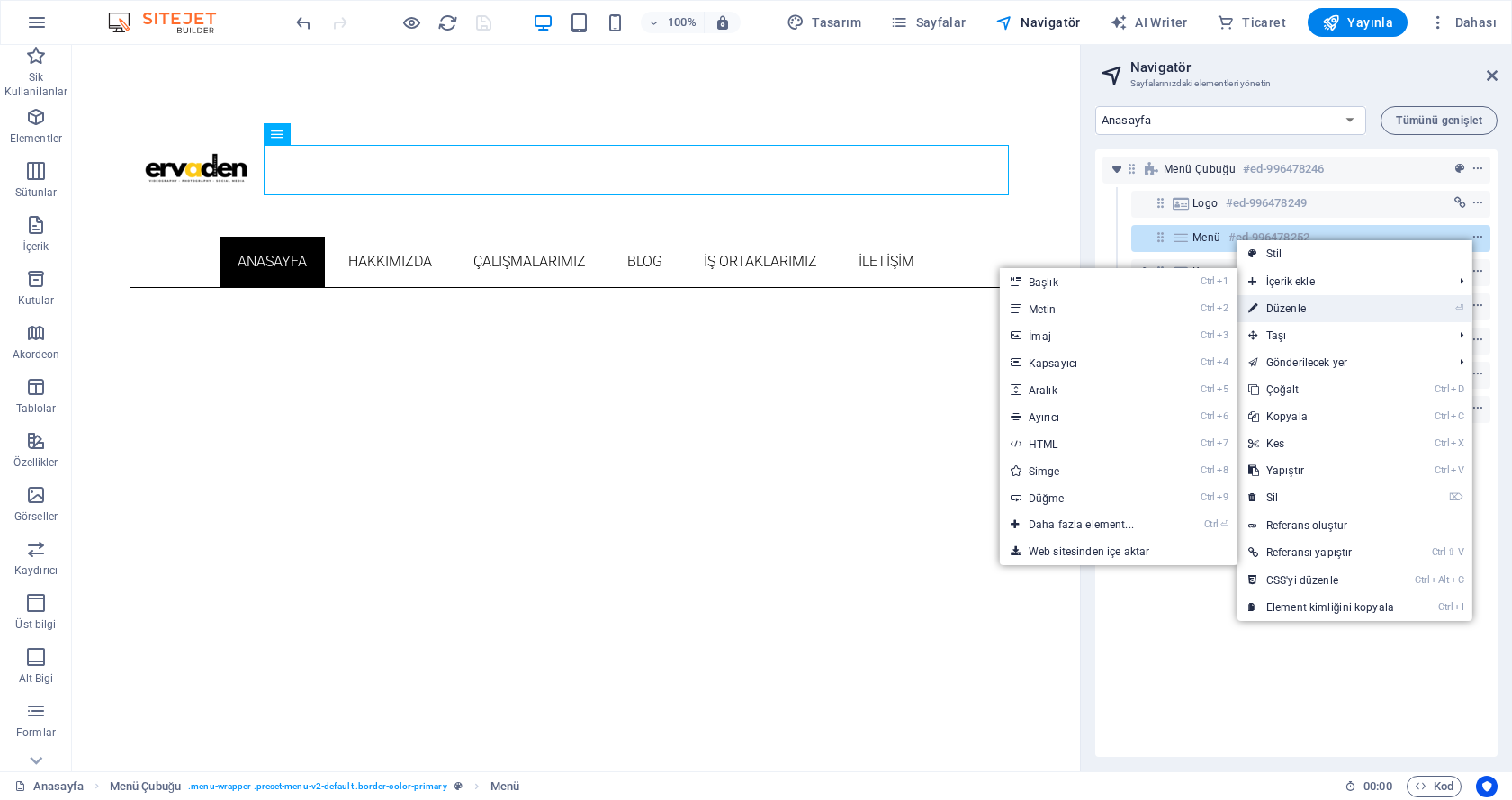
click at [1329, 301] on link "⏎ Düzenle" at bounding box center [1321, 308] width 167 height 27
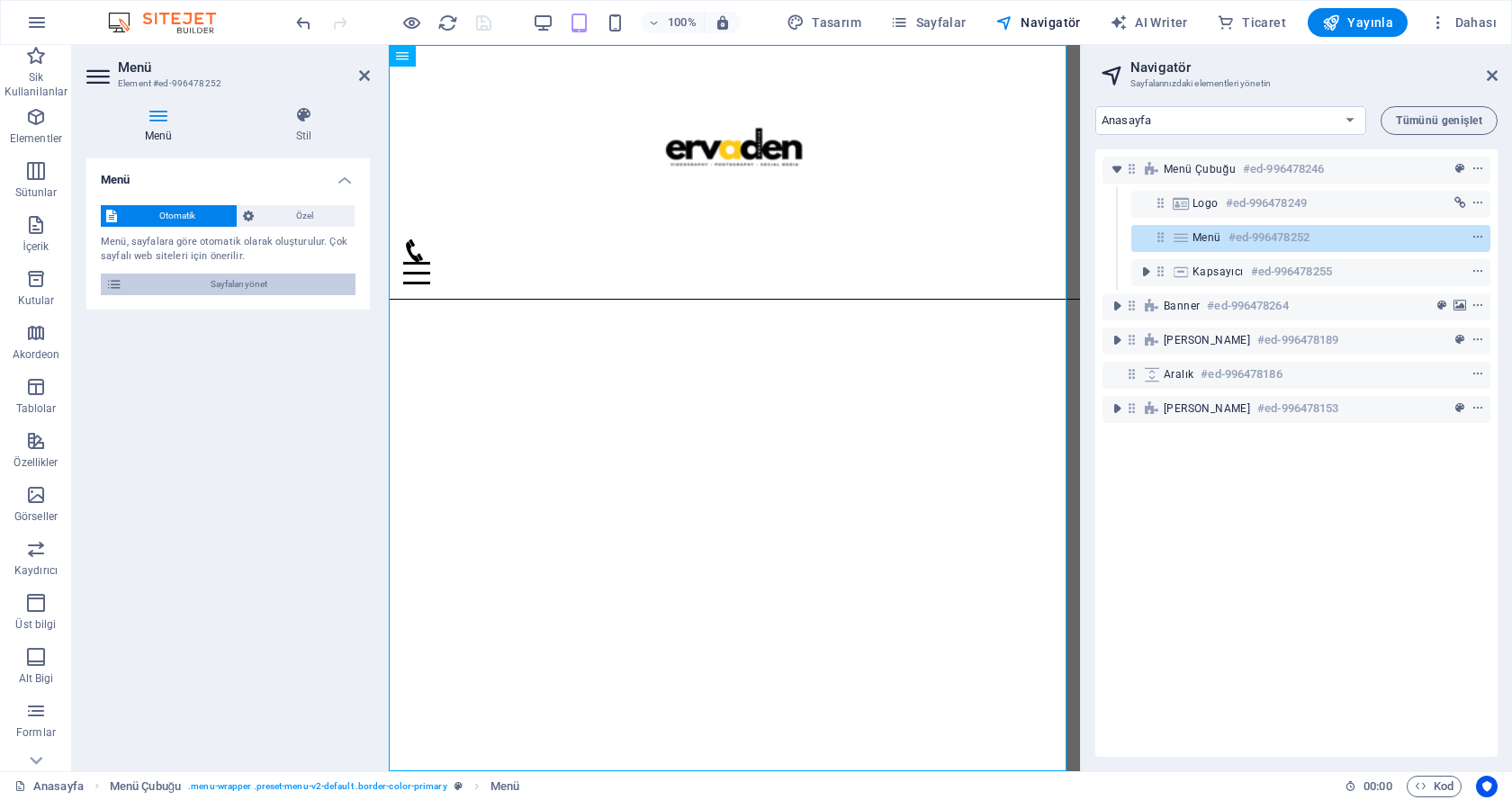
click at [117, 283] on icon at bounding box center [114, 284] width 16 height 22
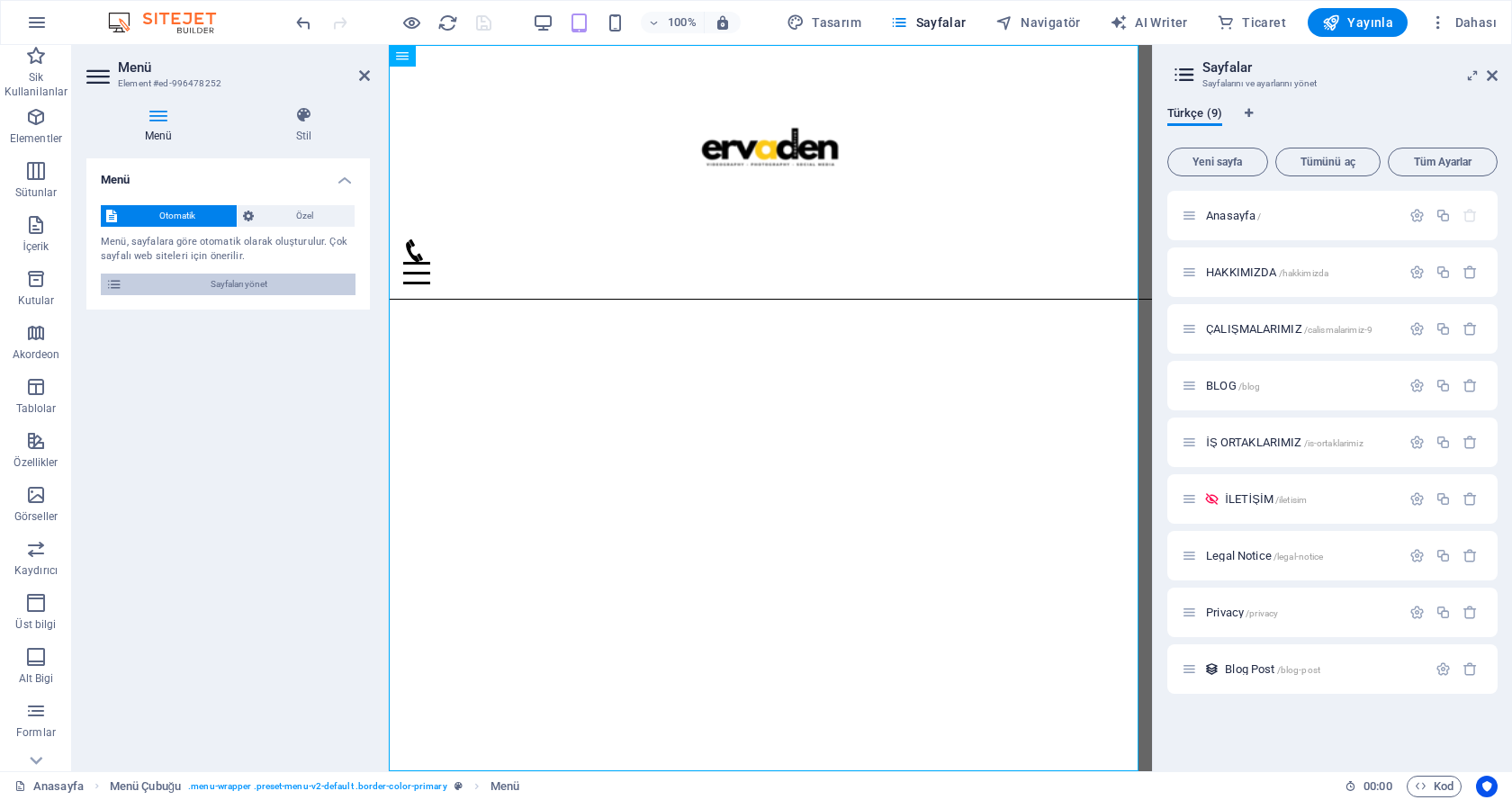
click at [117, 283] on icon at bounding box center [114, 284] width 16 height 22
click at [288, 217] on span "Özel" at bounding box center [304, 215] width 90 height 22
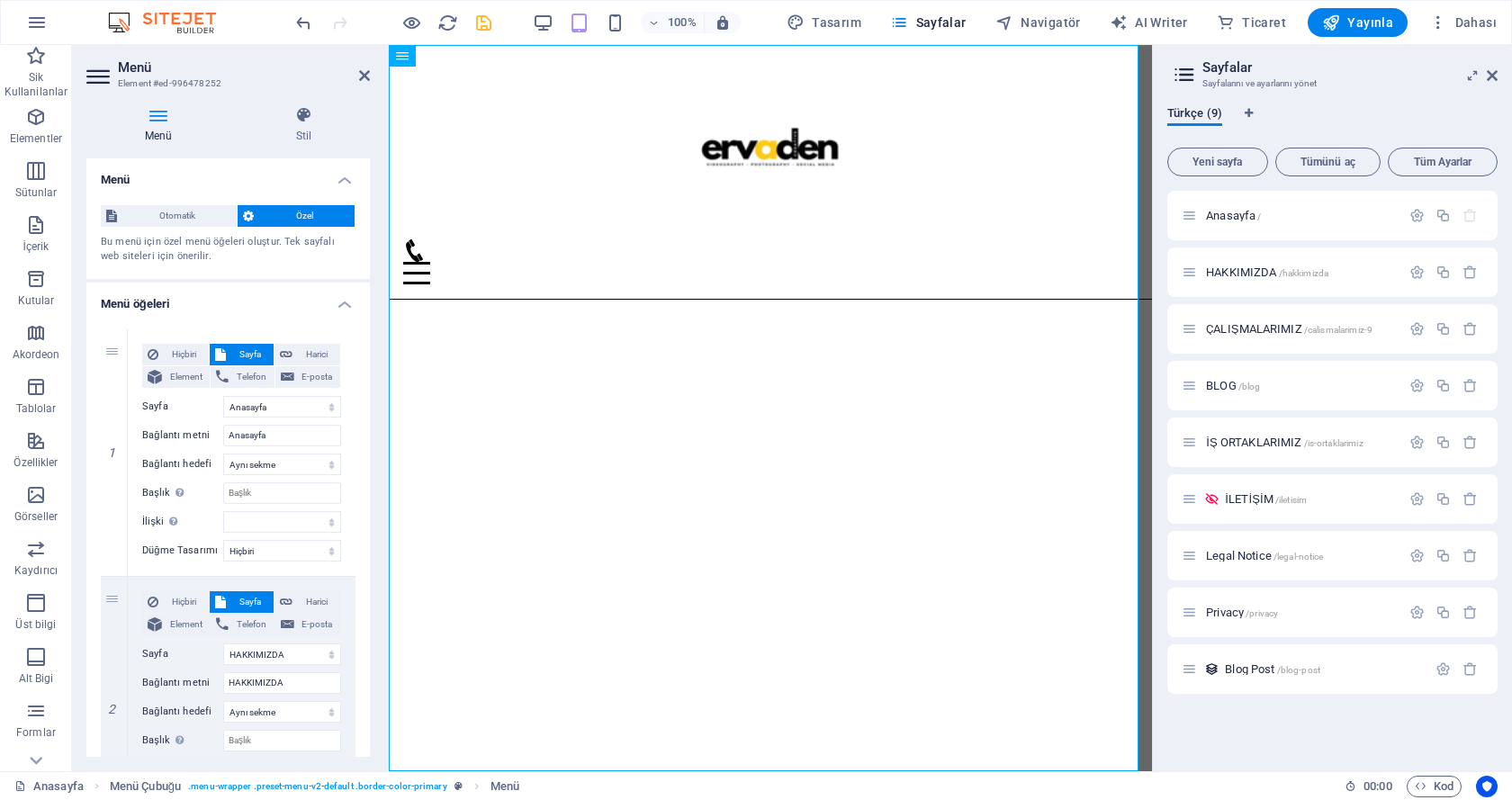
click at [281, 216] on span "Özel" at bounding box center [304, 215] width 90 height 22
click at [217, 217] on span "Otomatik" at bounding box center [177, 215] width 109 height 22
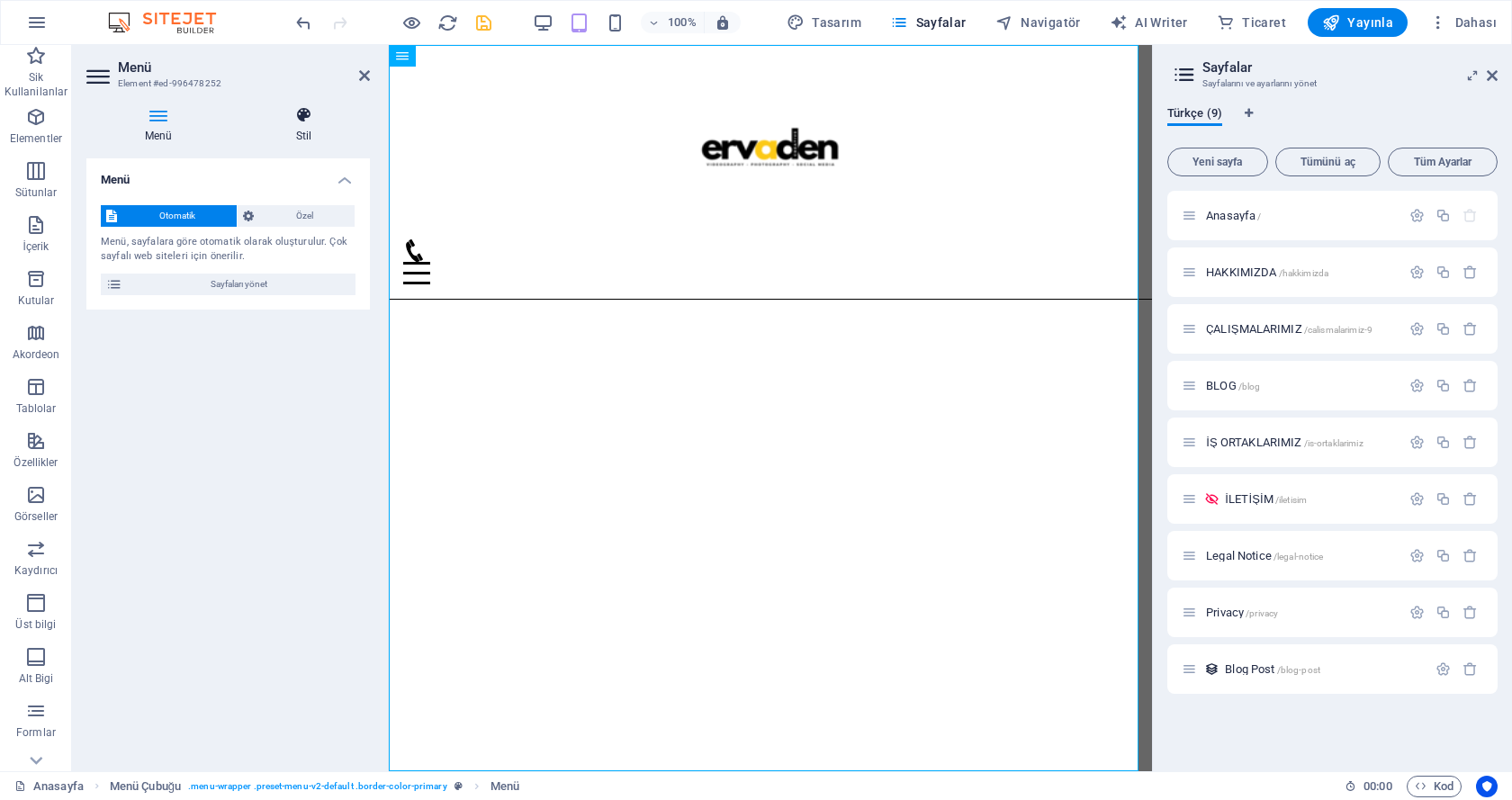
click at [300, 117] on icon at bounding box center [304, 115] width 132 height 18
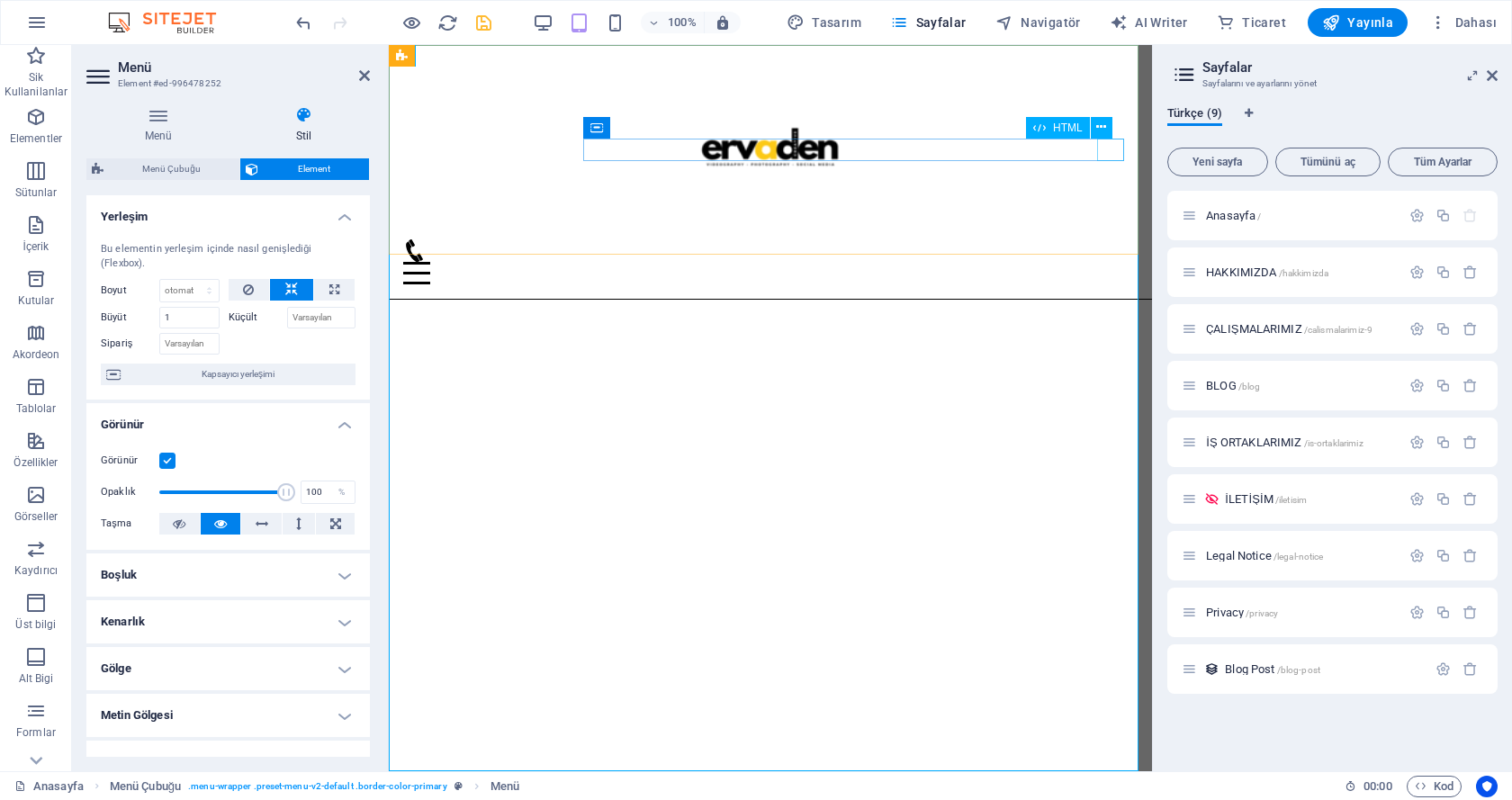
click at [1106, 262] on div "Menu" at bounding box center [770, 274] width 734 height 23
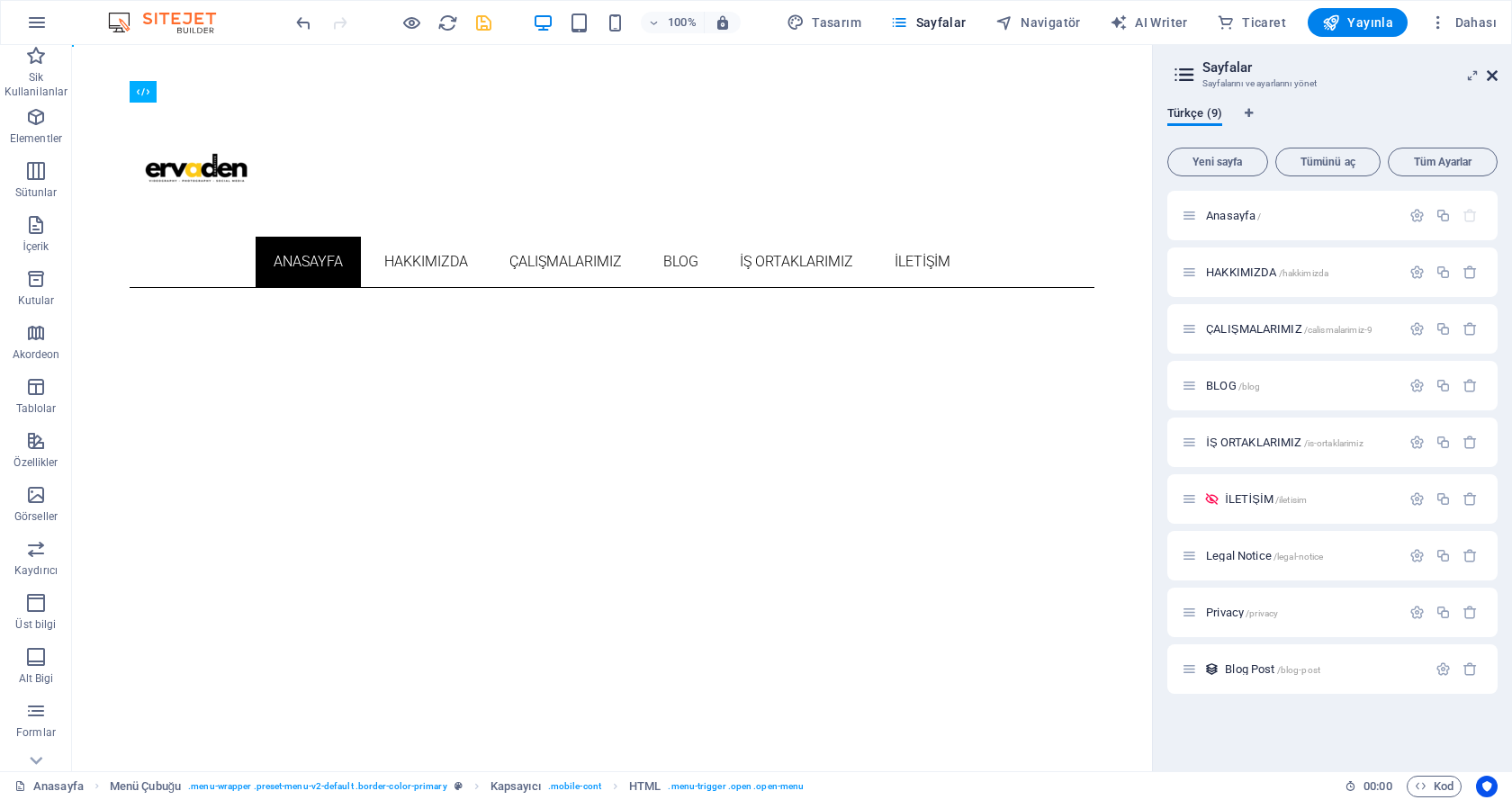
click at [1494, 75] on icon at bounding box center [1491, 75] width 10 height 14
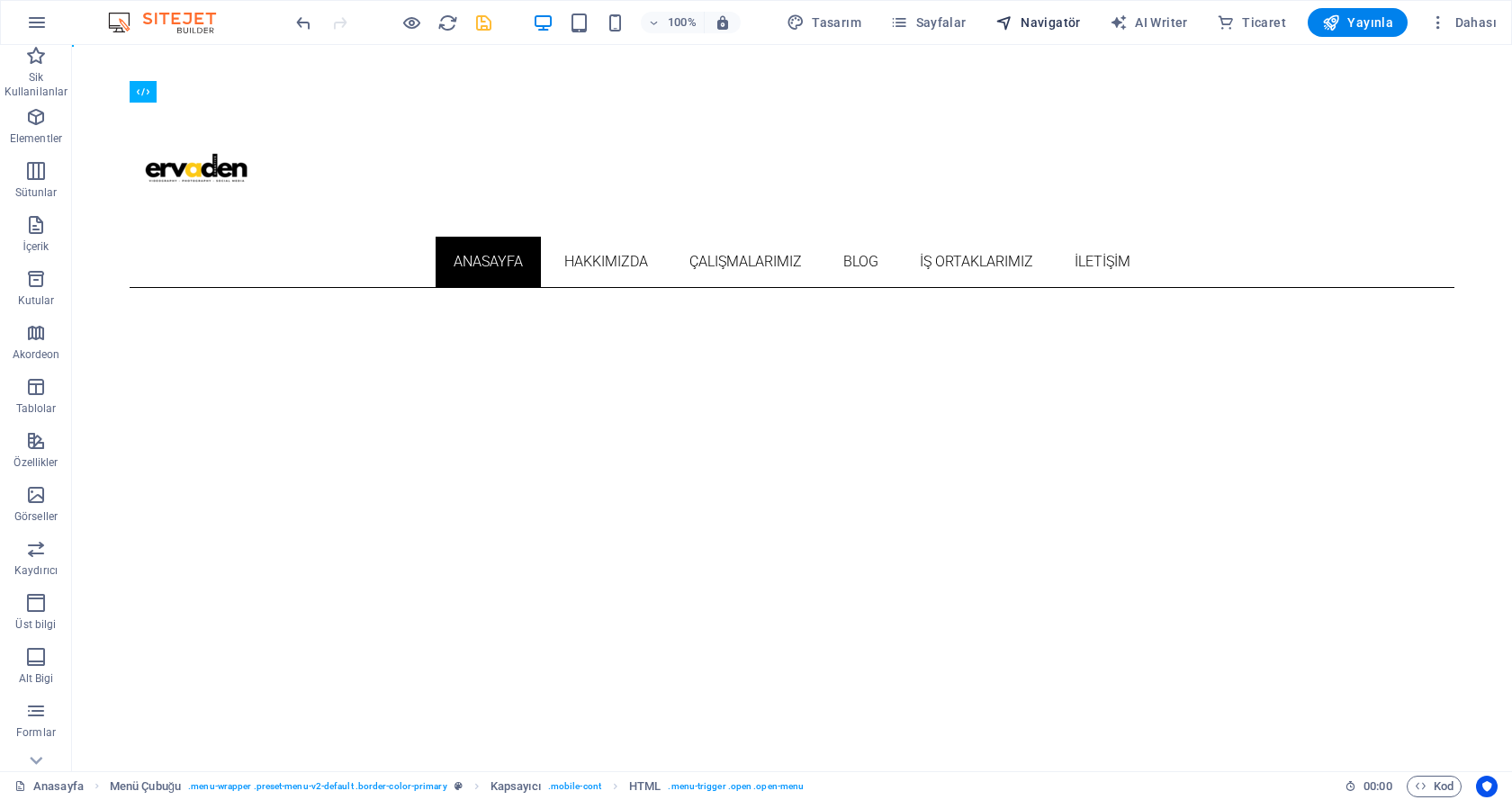
click at [1043, 24] on span "Navigatör" at bounding box center [1037, 22] width 86 height 18
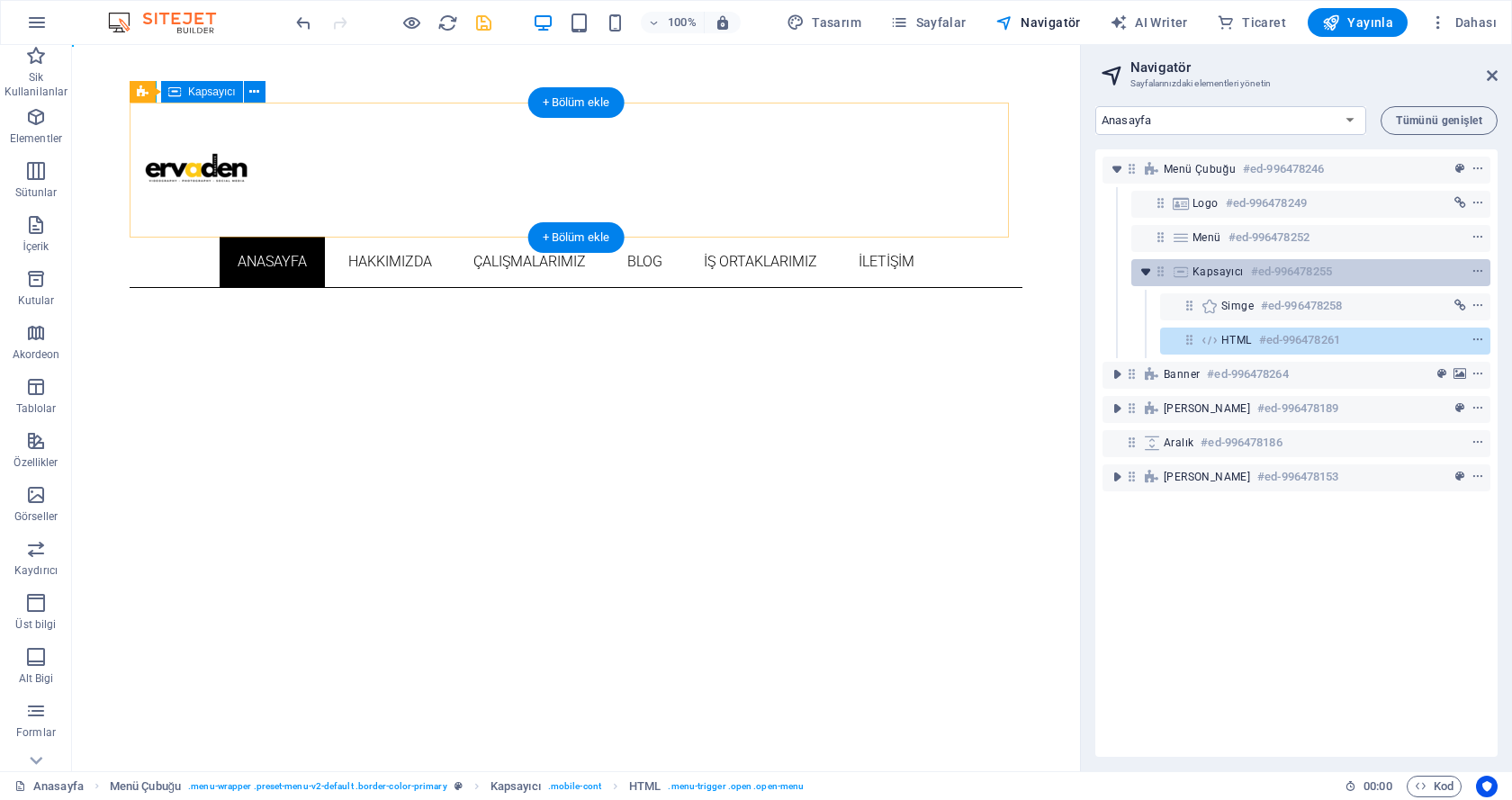
click at [1143, 273] on icon "toggle-expand" at bounding box center [1145, 272] width 18 height 18
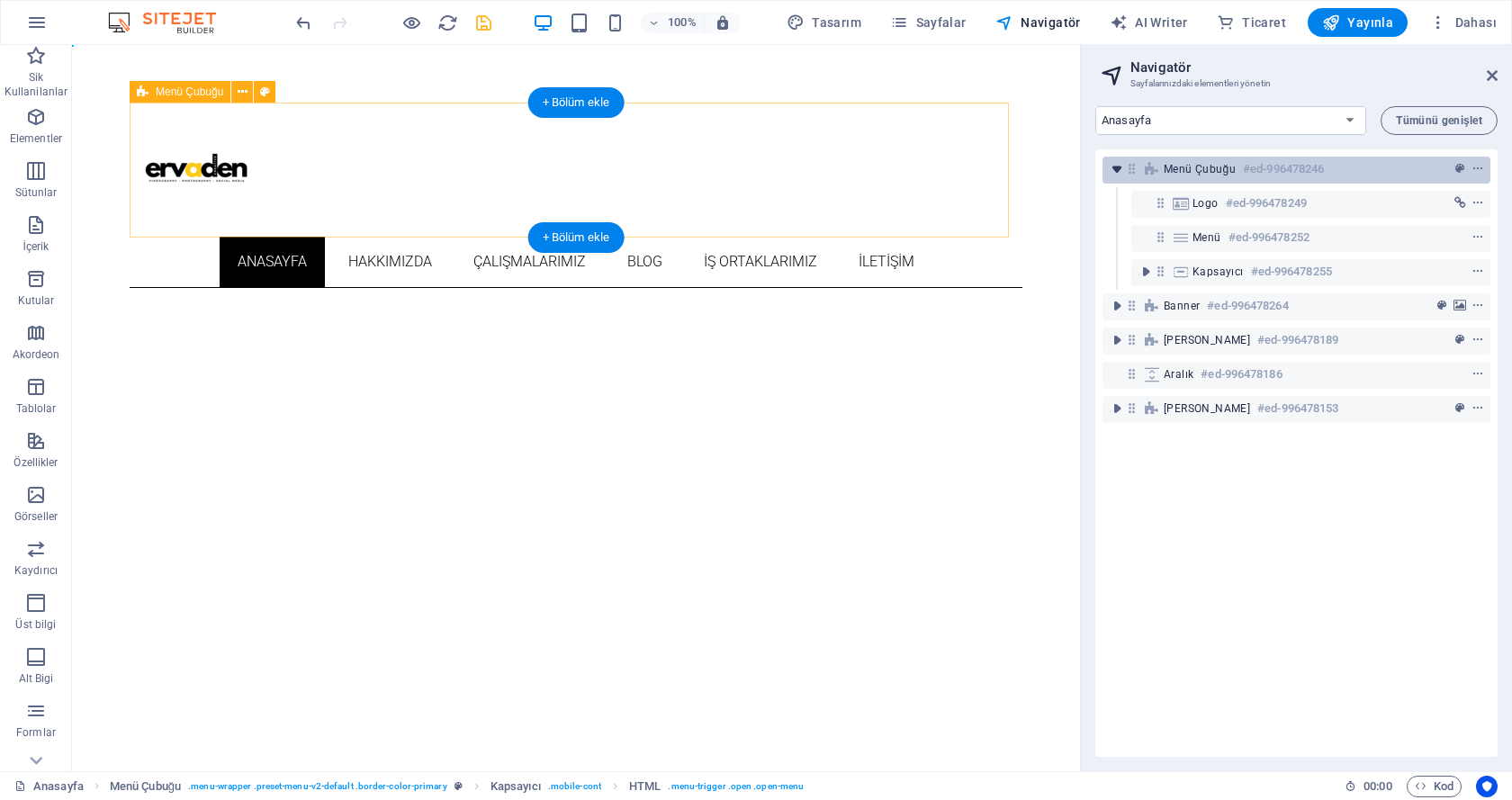
click at [1113, 166] on icon "toggle-expand" at bounding box center [1116, 168] width 18 height 18
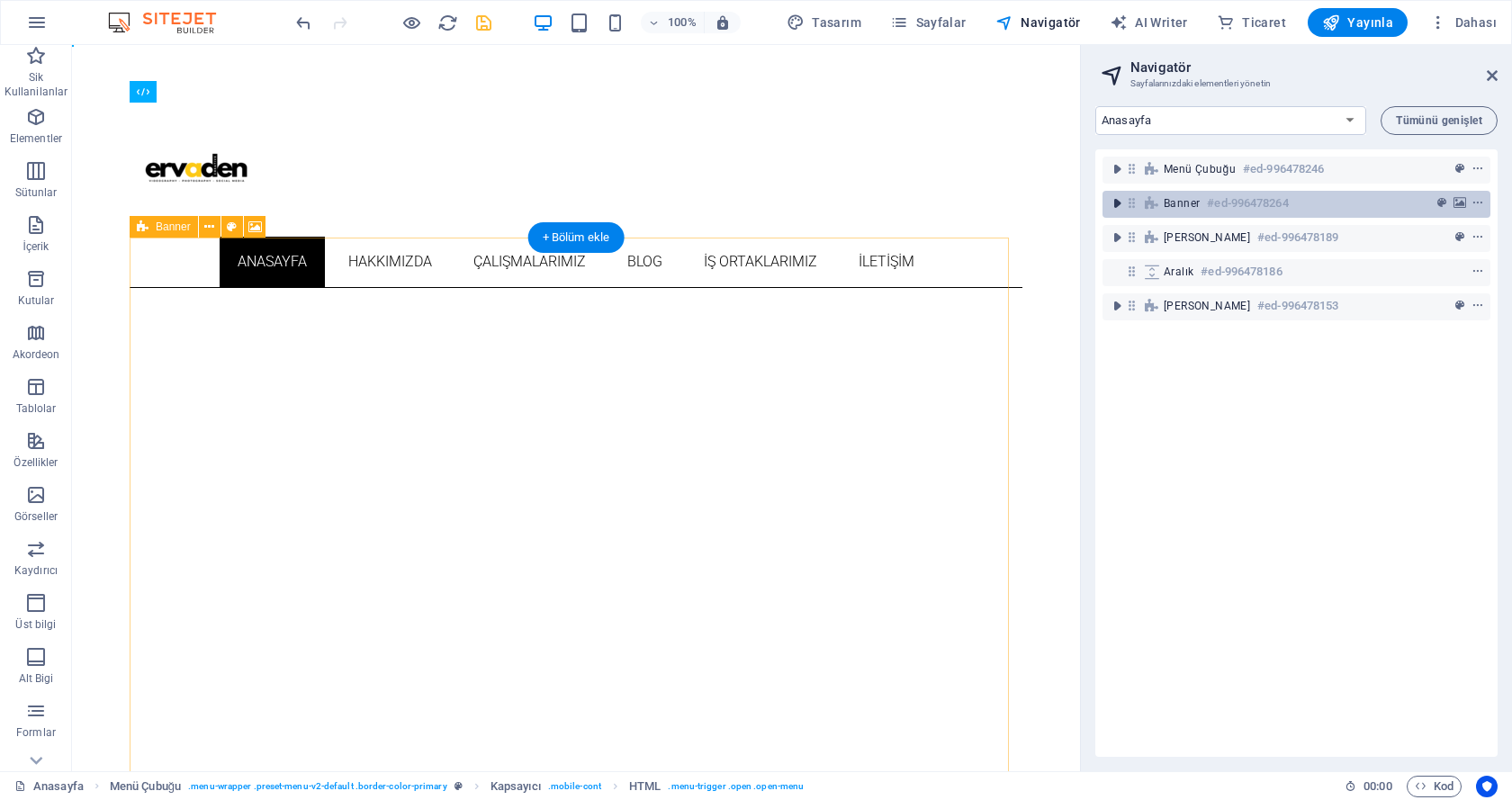
click at [1117, 206] on icon "toggle-expand" at bounding box center [1116, 203] width 18 height 18
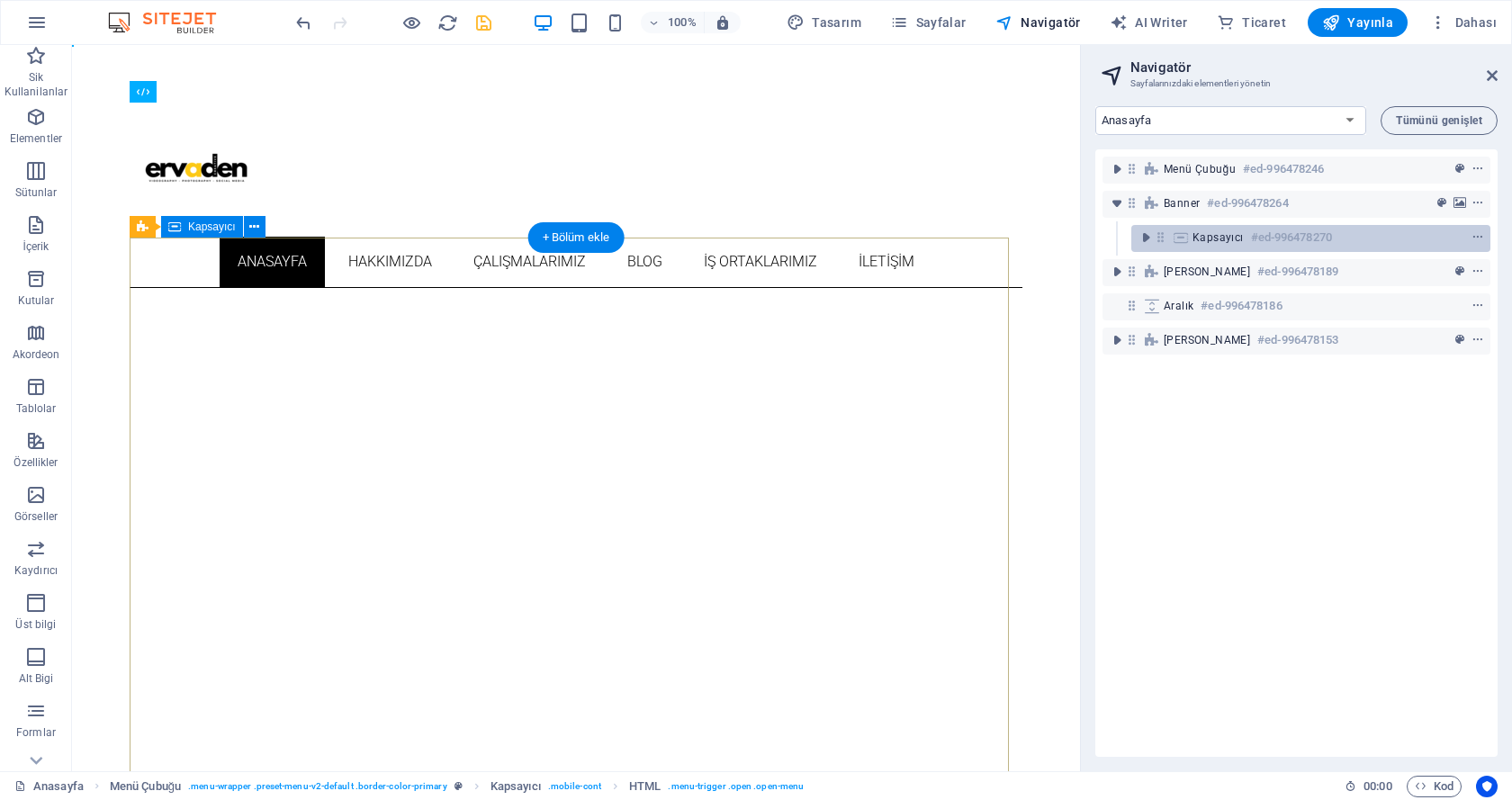
click at [1206, 237] on span "Kapsayıcı" at bounding box center [1218, 237] width 52 height 14
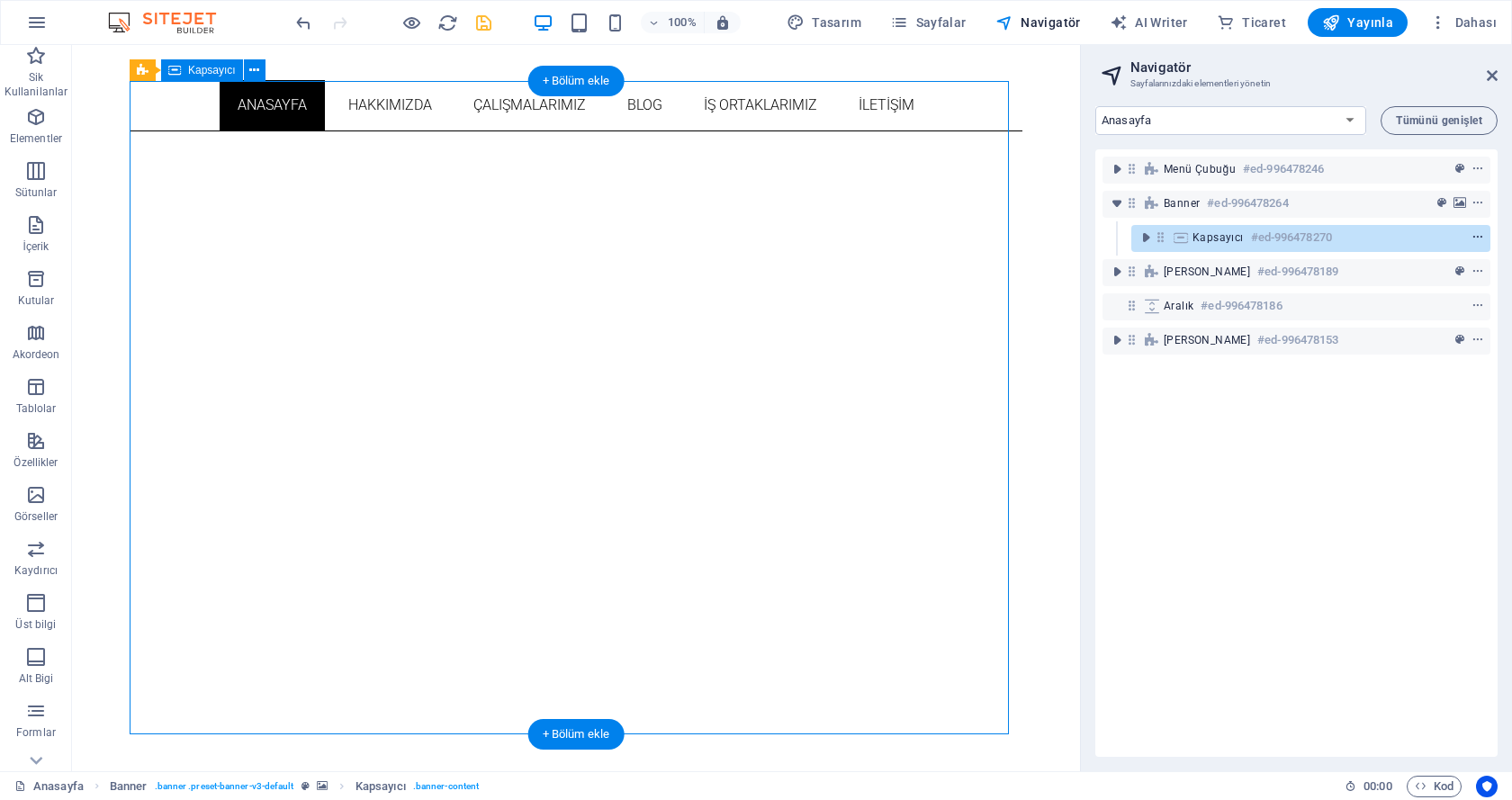
click at [1473, 235] on icon "context-menu" at bounding box center [1477, 237] width 12 height 12
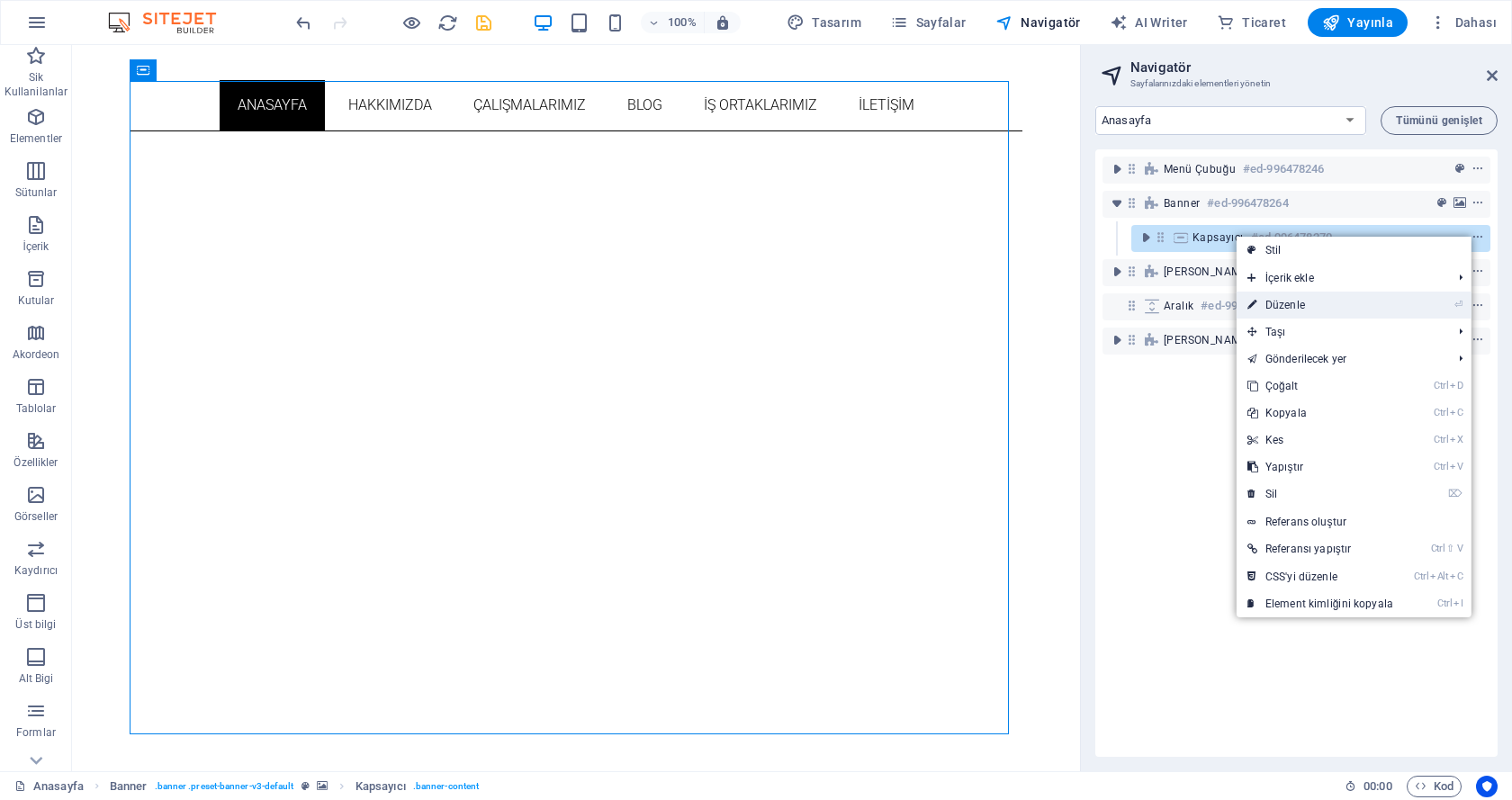
click at [1374, 296] on link "⏎ Düzenle" at bounding box center [1320, 305] width 167 height 27
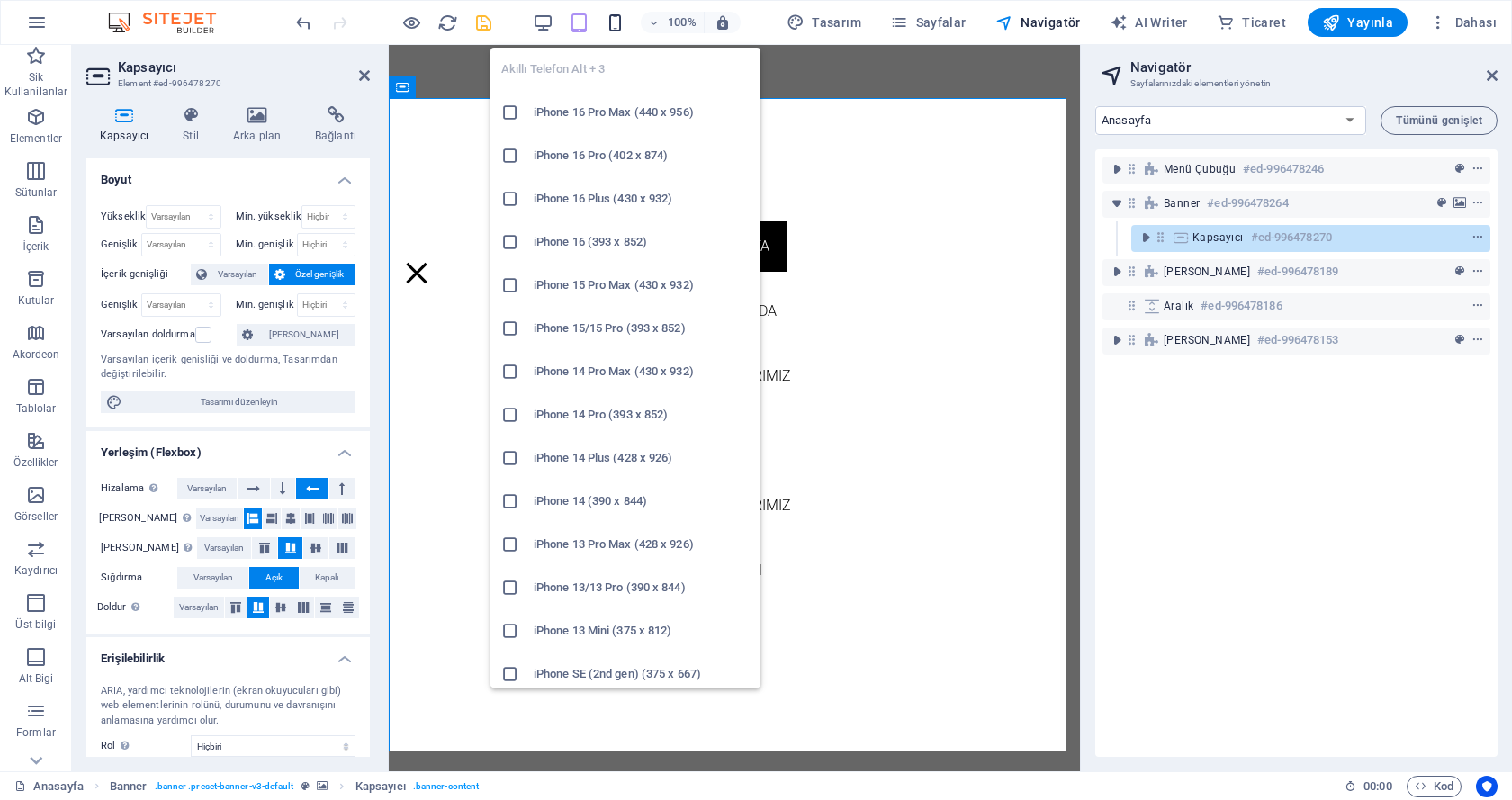
click at [619, 23] on icon "button" at bounding box center [615, 23] width 21 height 21
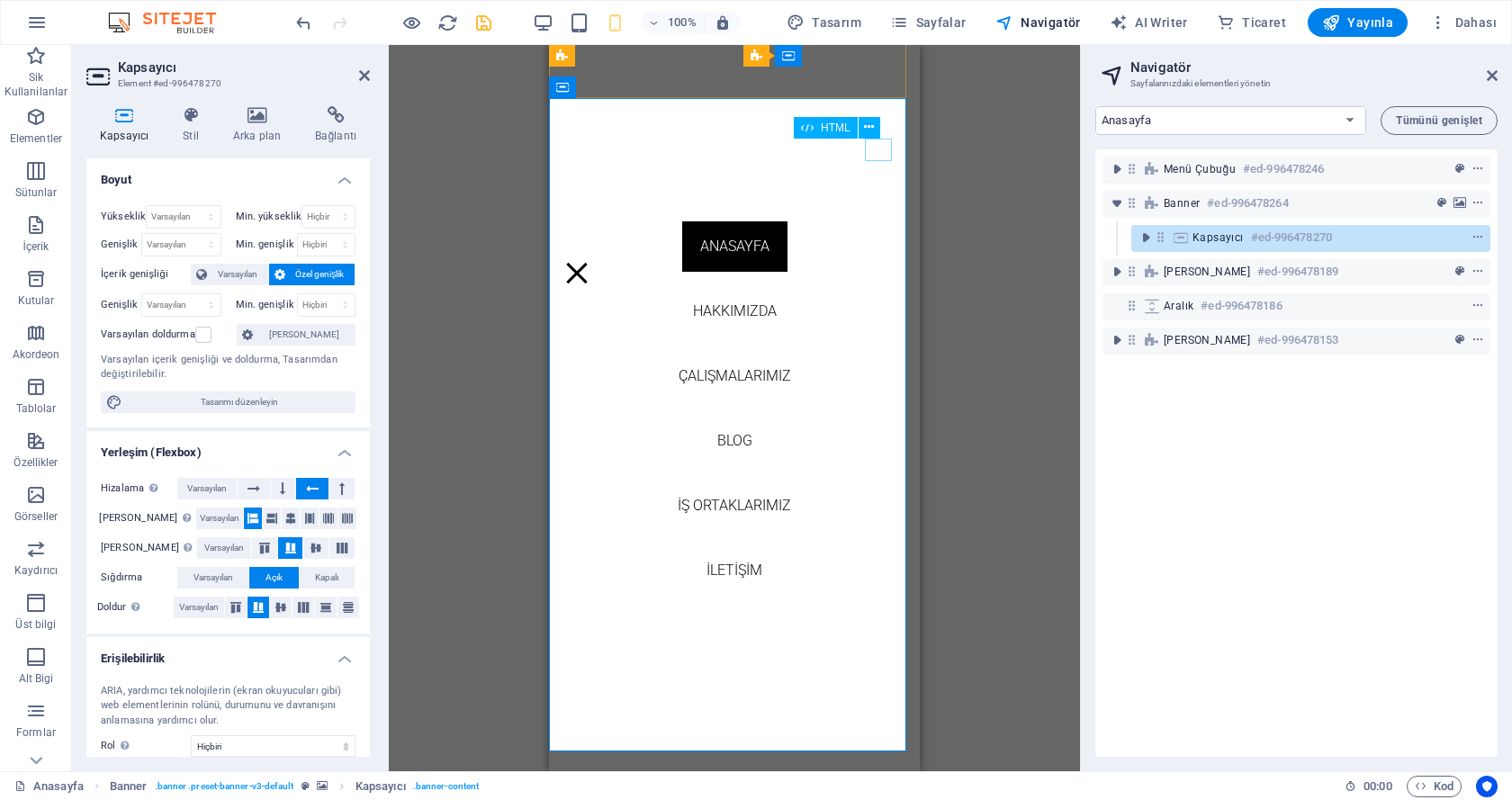
click at [590, 262] on div "Menu" at bounding box center [576, 274] width 27 height 23
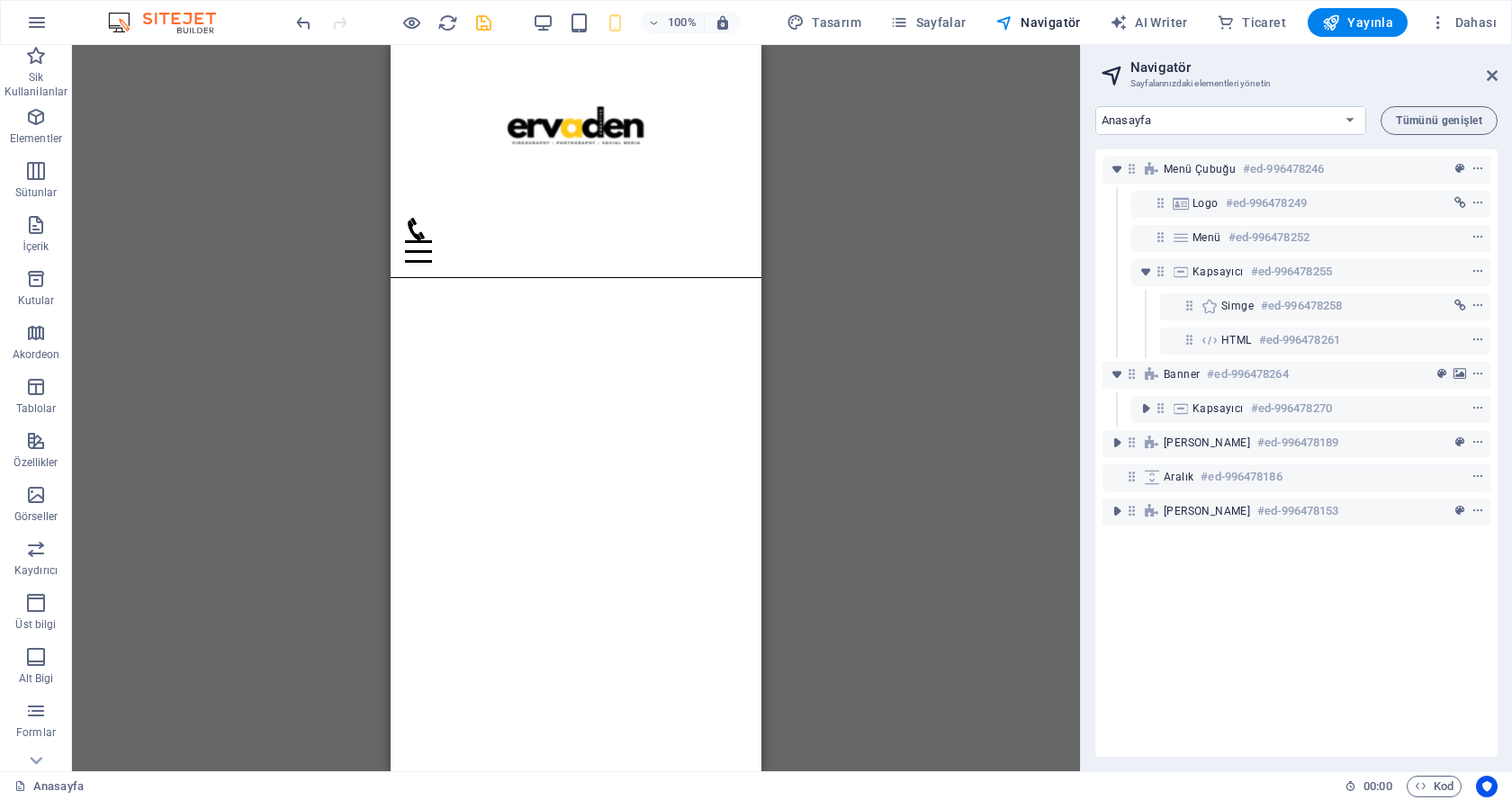
scroll to position [0, 0]
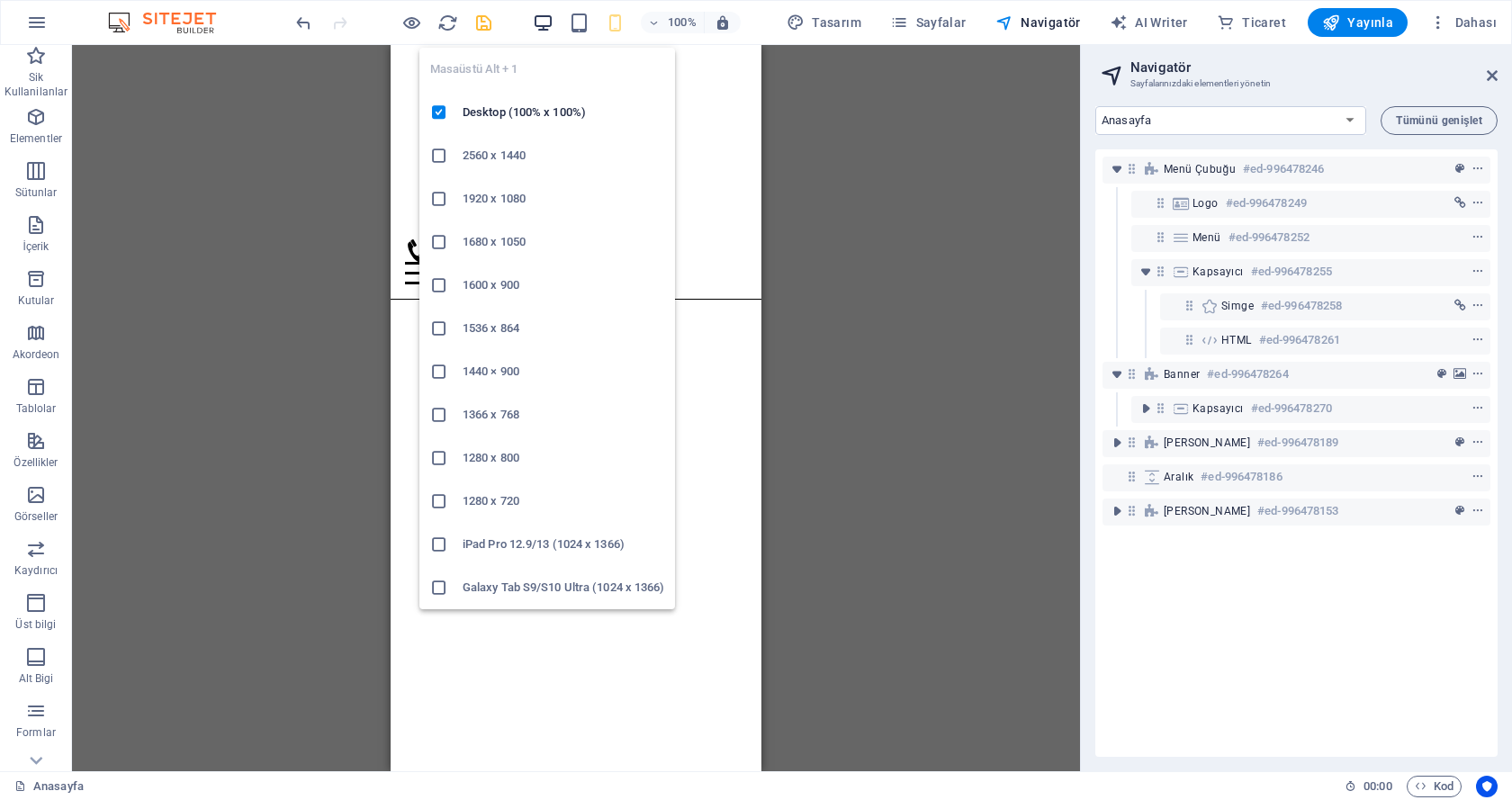
click at [553, 21] on icon "button" at bounding box center [543, 23] width 21 height 21
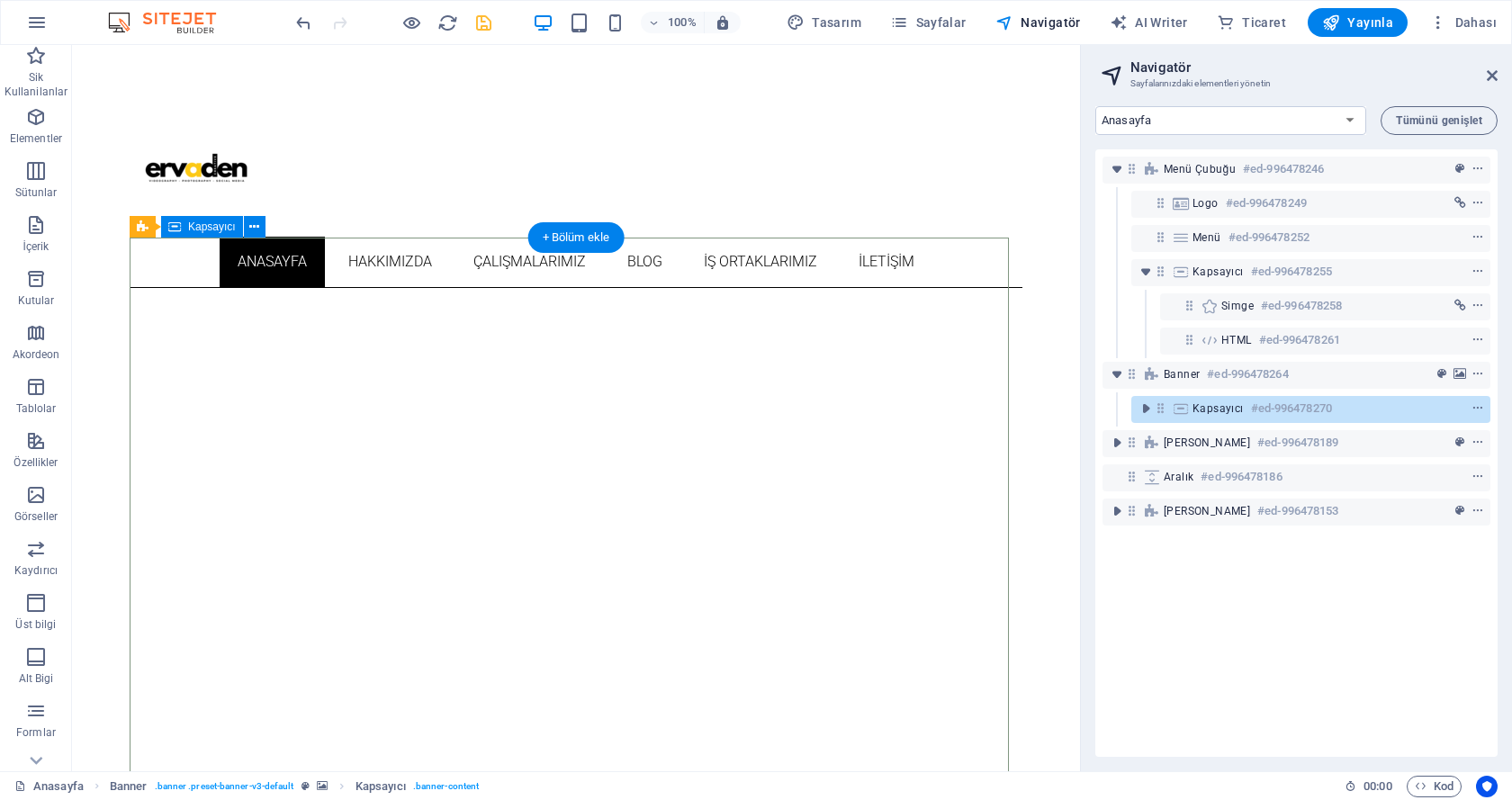
click at [1211, 405] on span "Kapsayıcı" at bounding box center [1218, 408] width 52 height 14
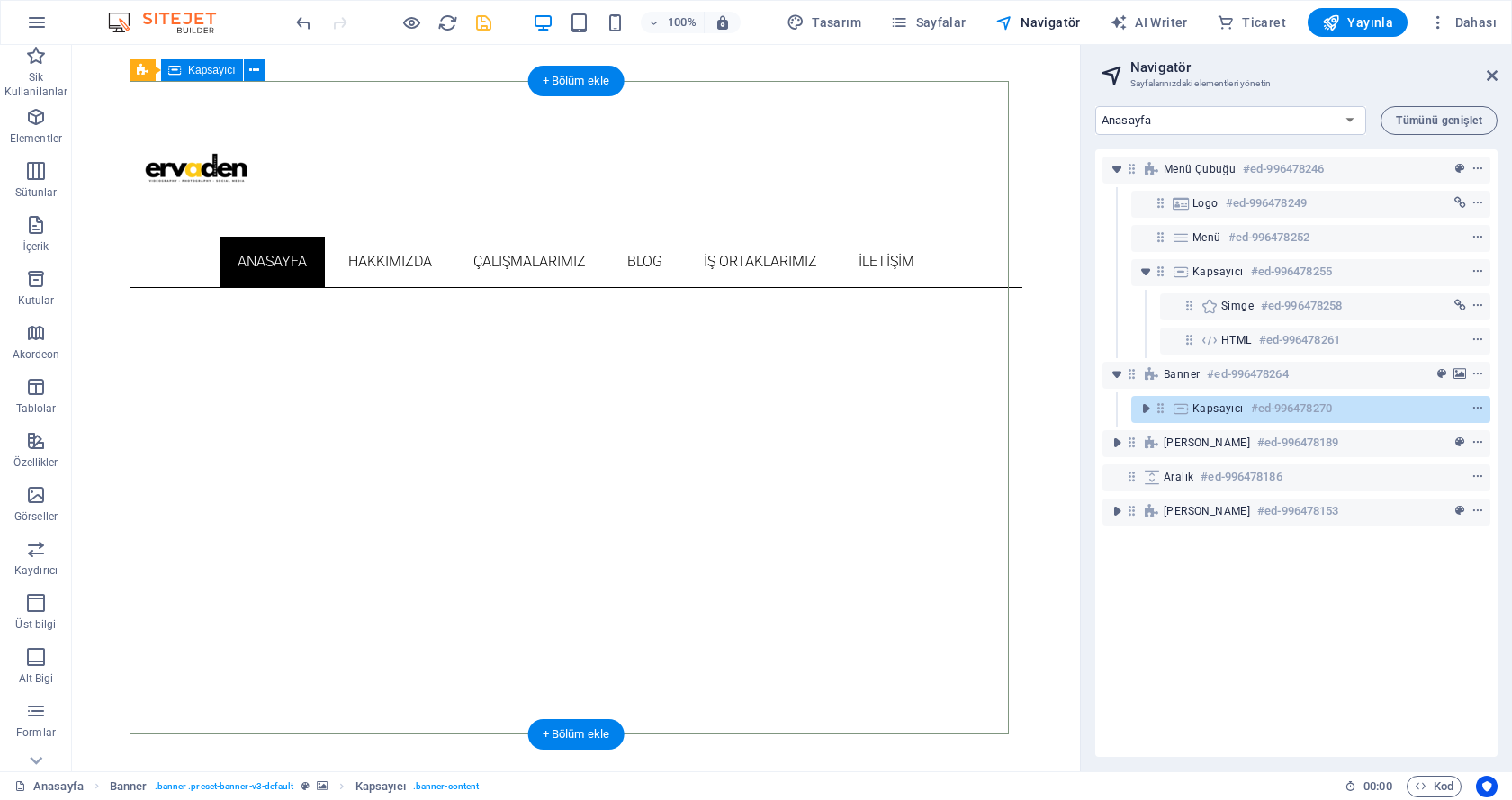
scroll to position [157, 0]
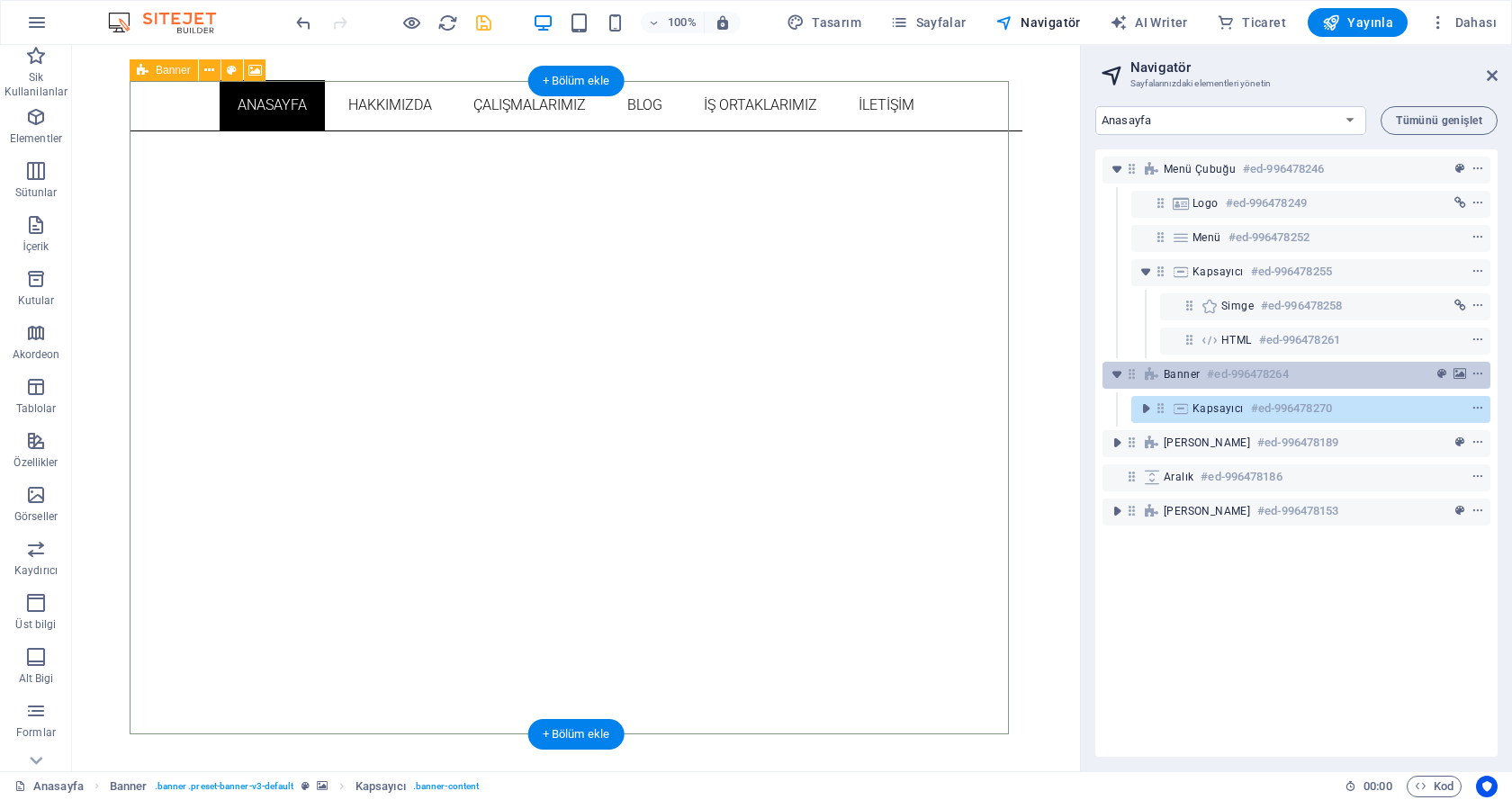
click at [1187, 378] on span "Banner" at bounding box center [1181, 374] width 36 height 14
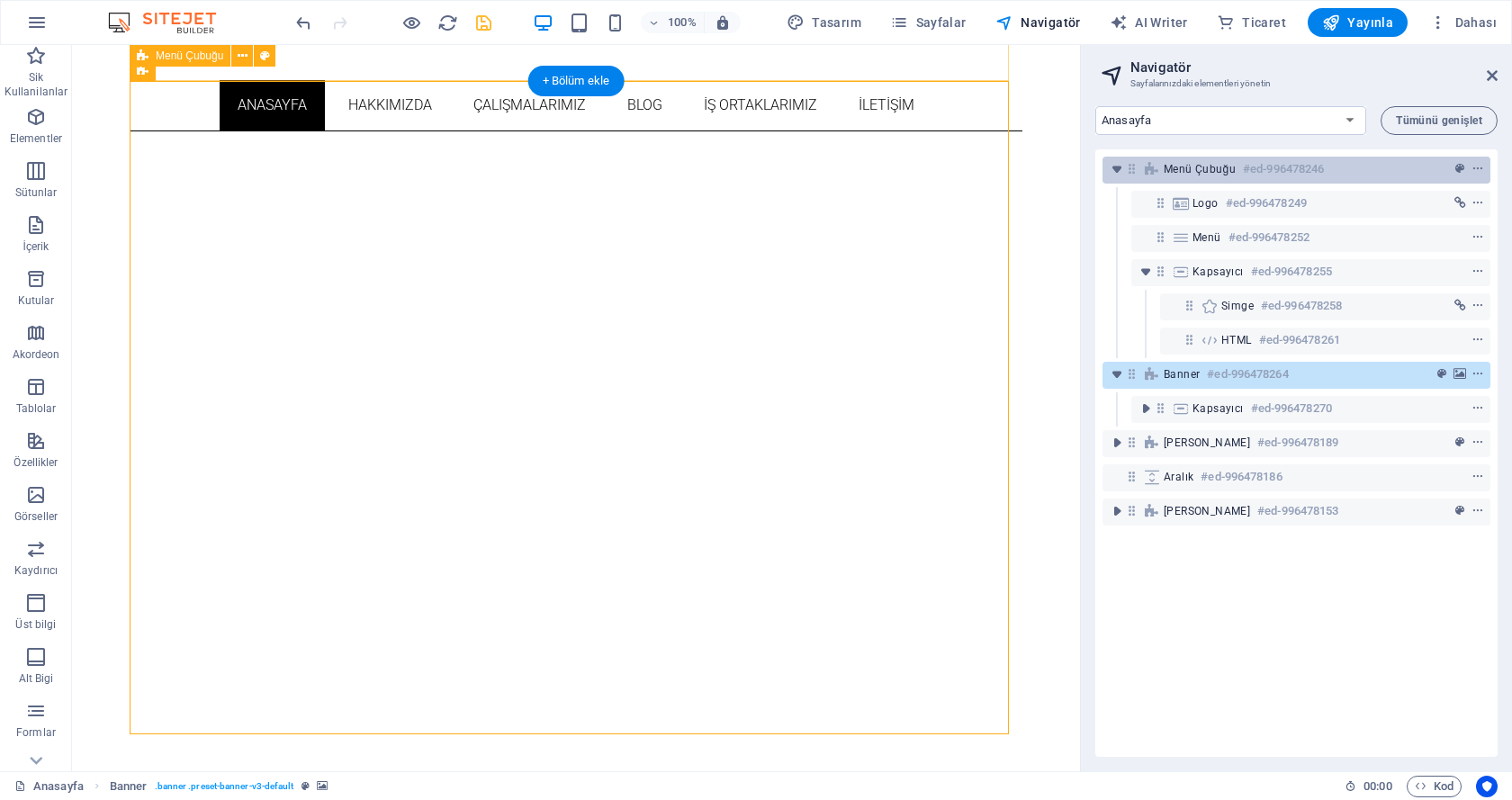
click at [1203, 177] on div "Menü Çubuğu #ed-996478246" at bounding box center [1282, 169] width 237 height 22
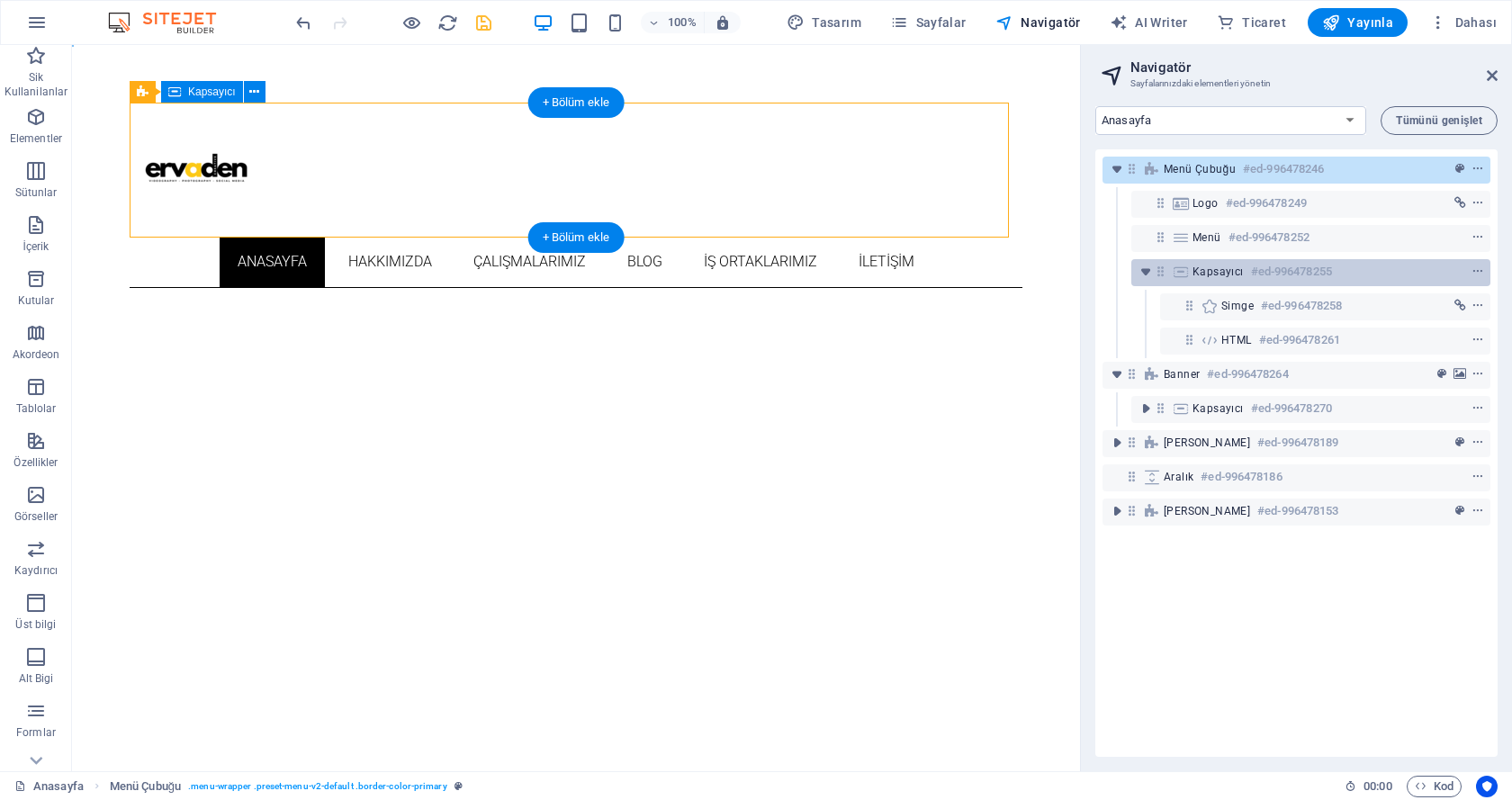
click at [1201, 265] on span "Kapsayıcı" at bounding box center [1218, 272] width 52 height 14
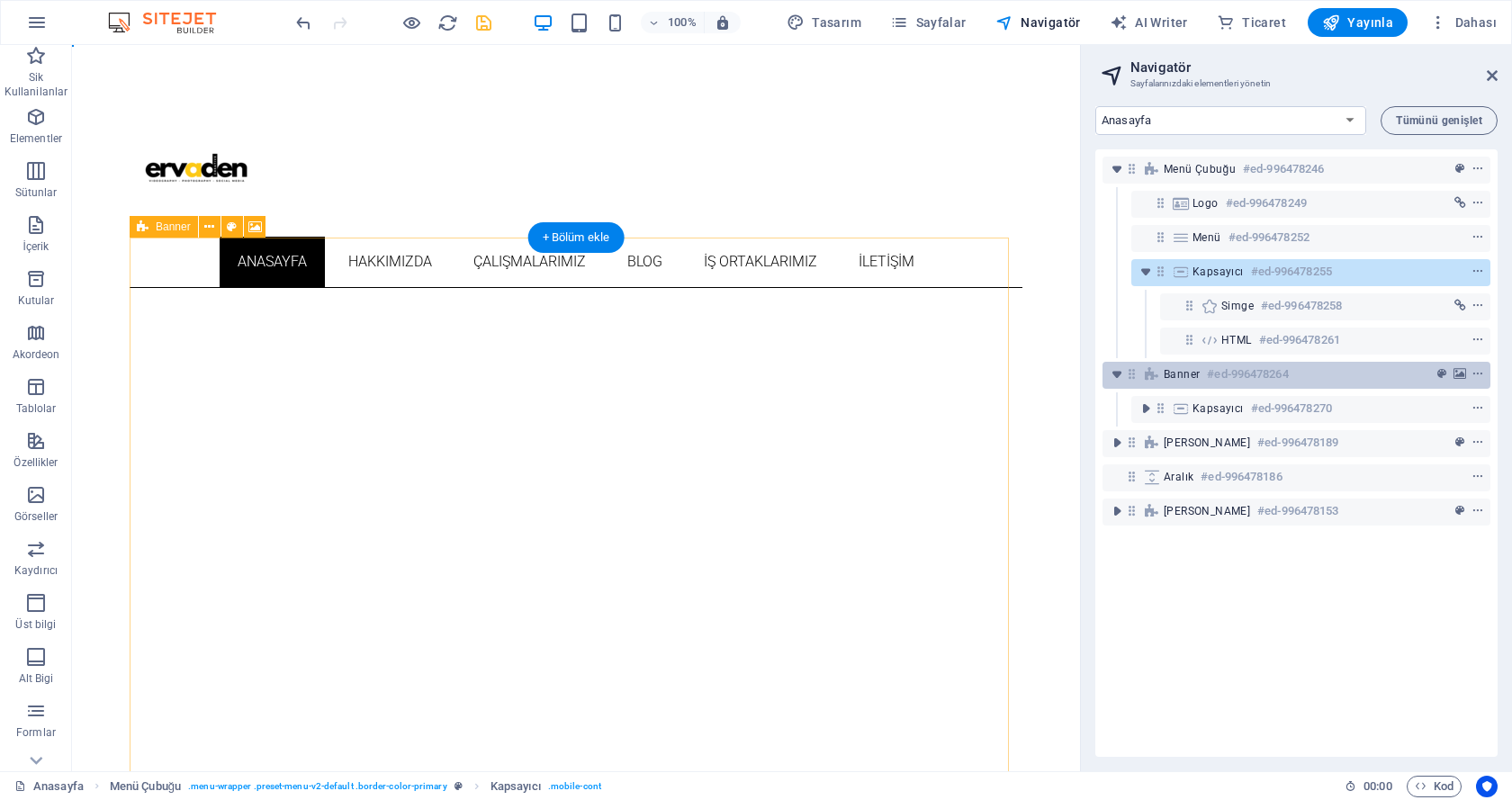
click at [1207, 371] on h6 "#ed-996478264" at bounding box center [1247, 374] width 81 height 22
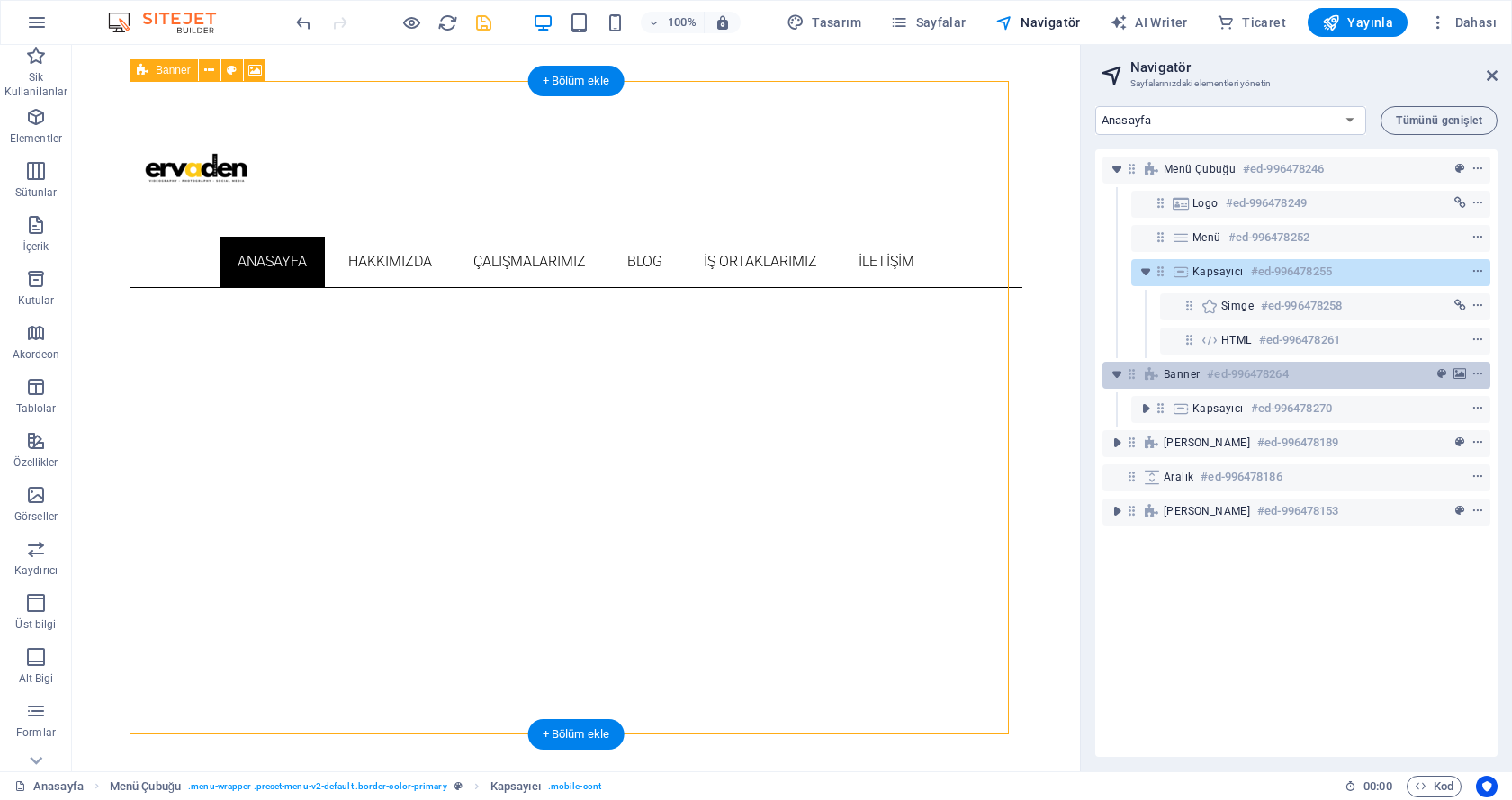
scroll to position [157, 0]
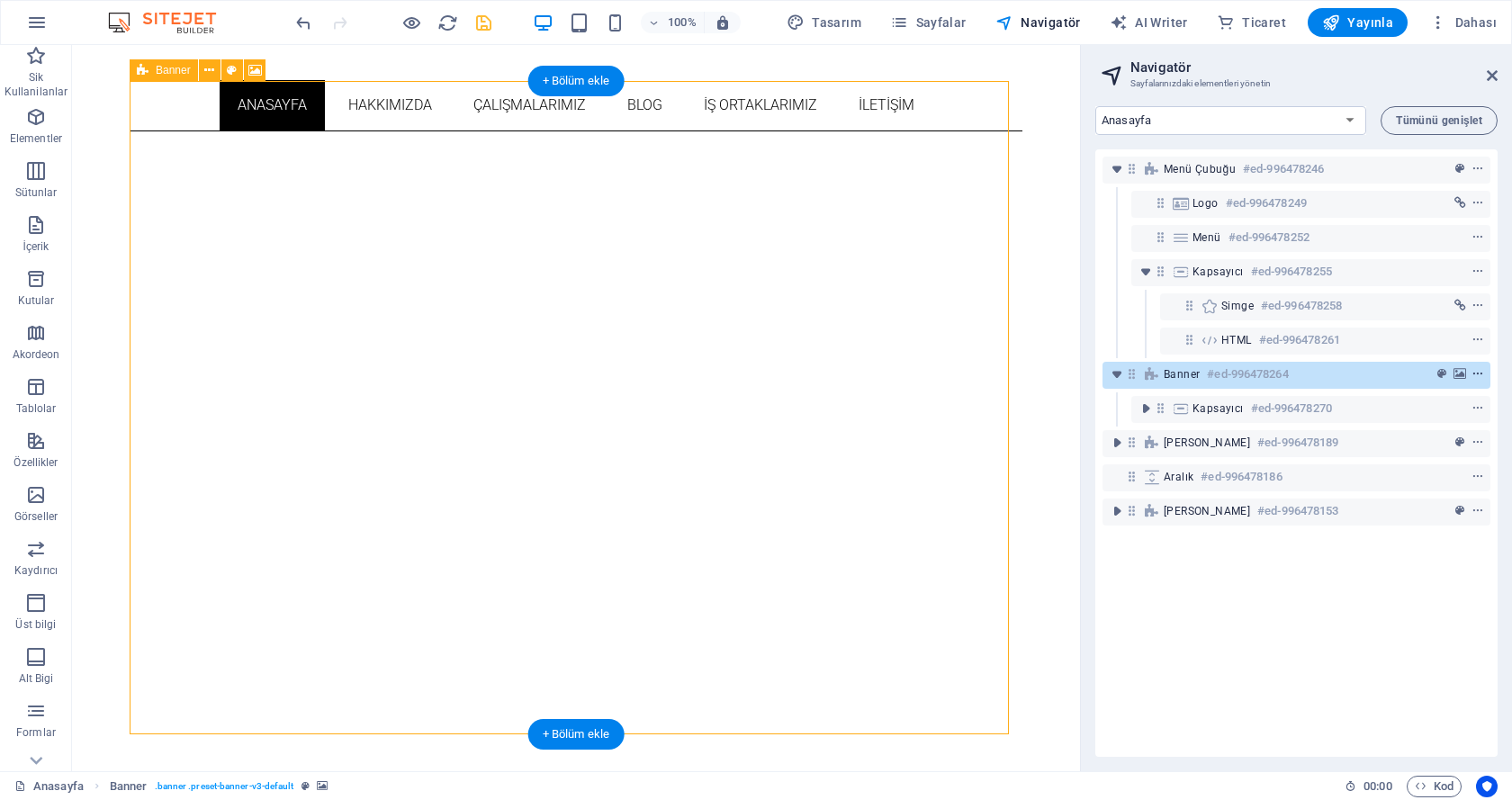
click at [1472, 372] on icon "context-menu" at bounding box center [1477, 374] width 12 height 12
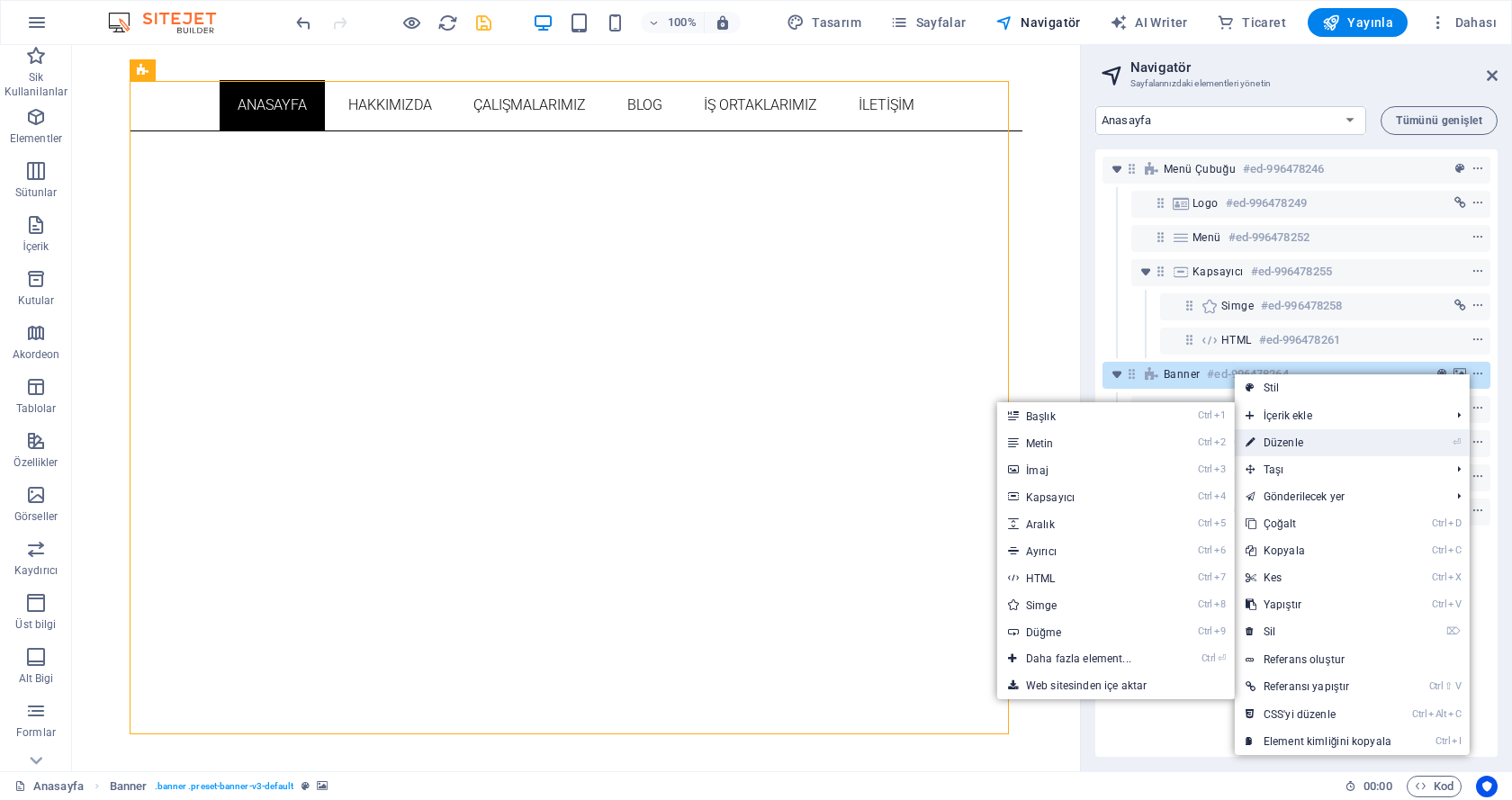
click at [1334, 443] on link "⏎ Düzenle" at bounding box center [1318, 443] width 167 height 27
select select "vh"
select select "banner"
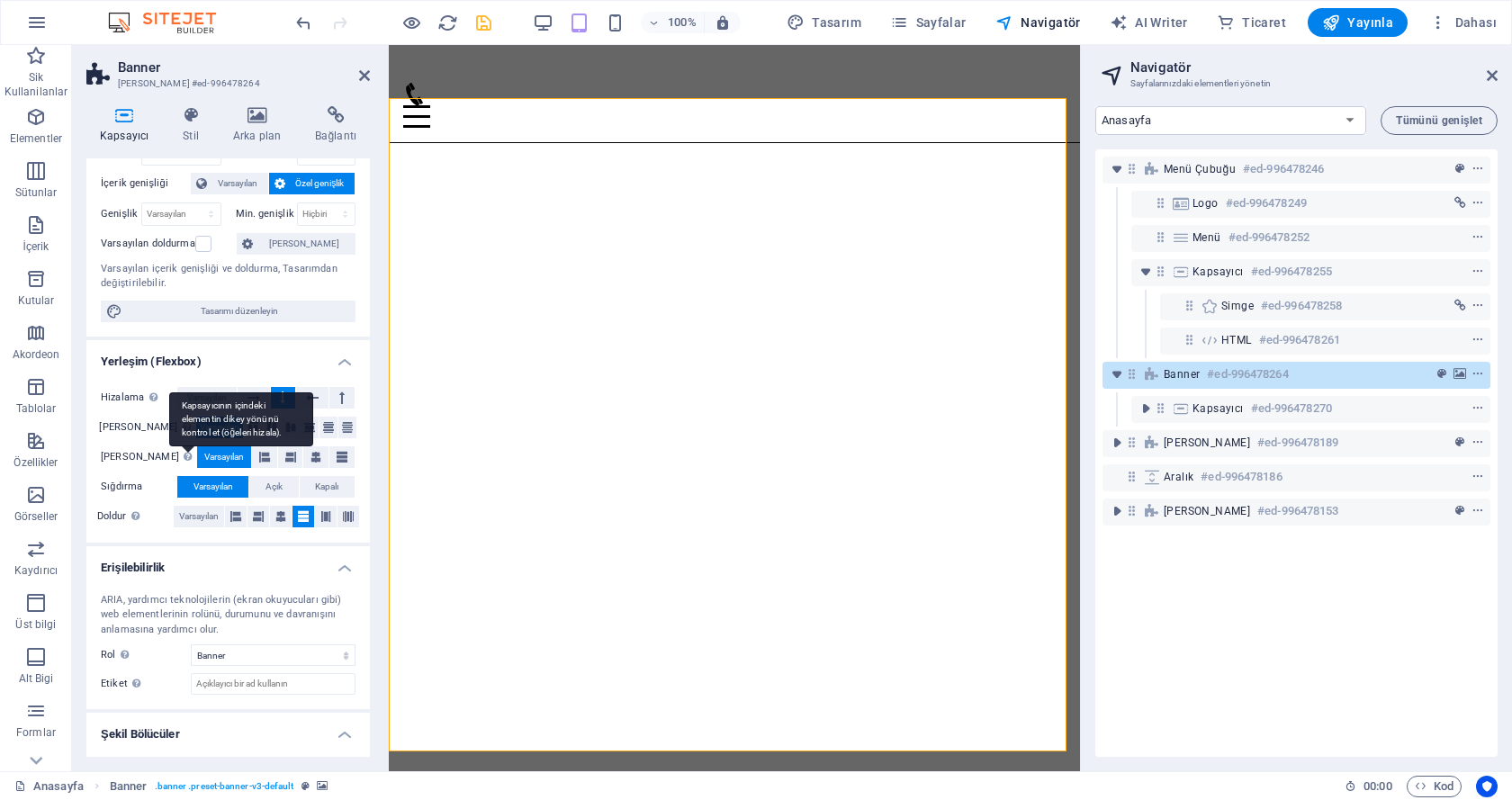
scroll to position [130, 0]
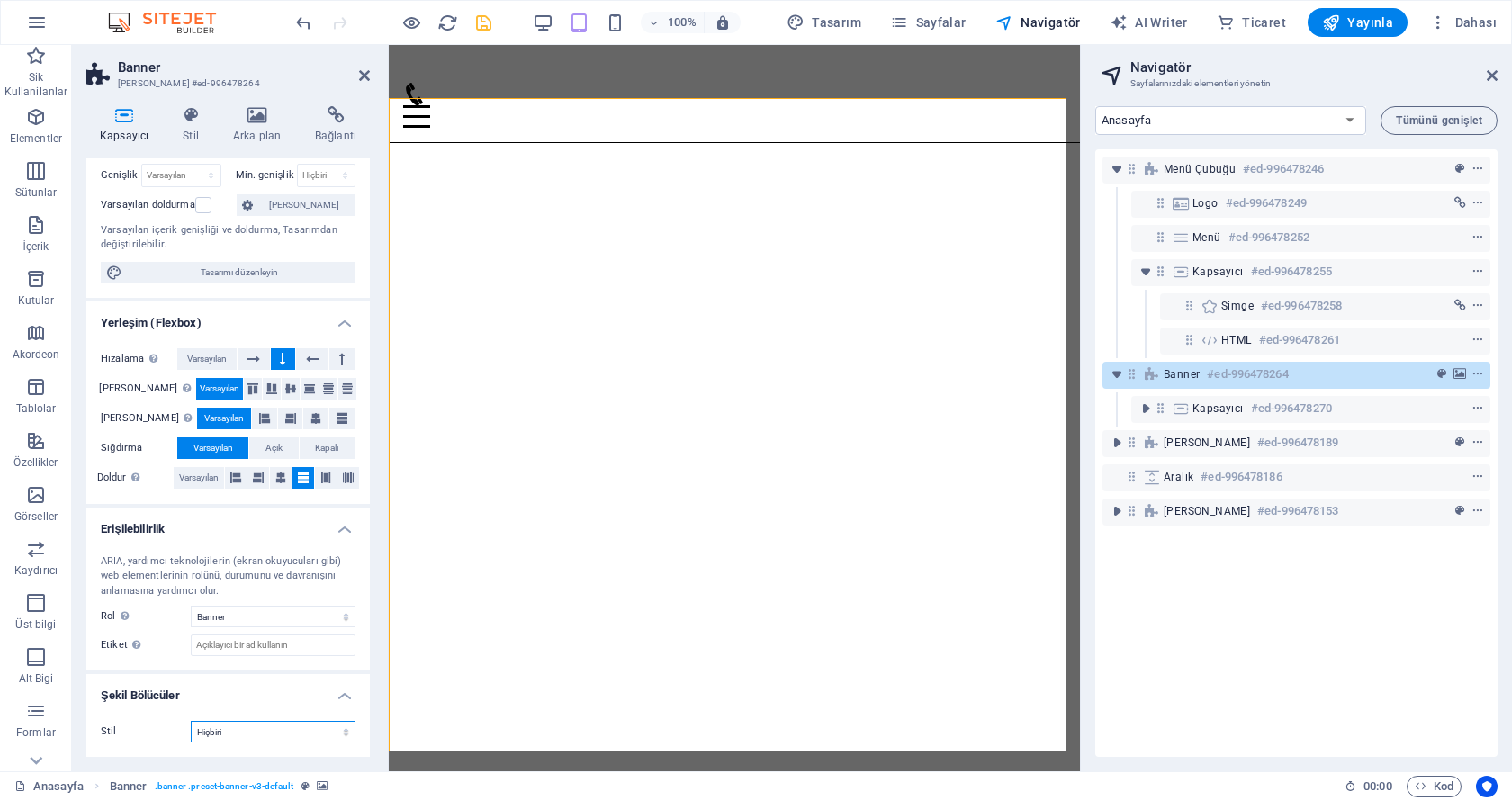
click at [219, 725] on select "Hiçbiri Üçgen Kare Çapraz Çokgen 1 Çokgen 2 Zikzak Çoklu Zikzaklar Dalgalar Çok…" at bounding box center [273, 731] width 164 height 22
click at [170, 564] on div "ARIA, yardımcı teknolojilerin (ekran okuyucuları gibi) web elementlerinin rolün…" at bounding box center [227, 577] width 255 height 45
click at [208, 478] on span "Varsayılan" at bounding box center [199, 478] width 39 height 22
click at [208, 477] on span "Varsayılan" at bounding box center [199, 478] width 39 height 22
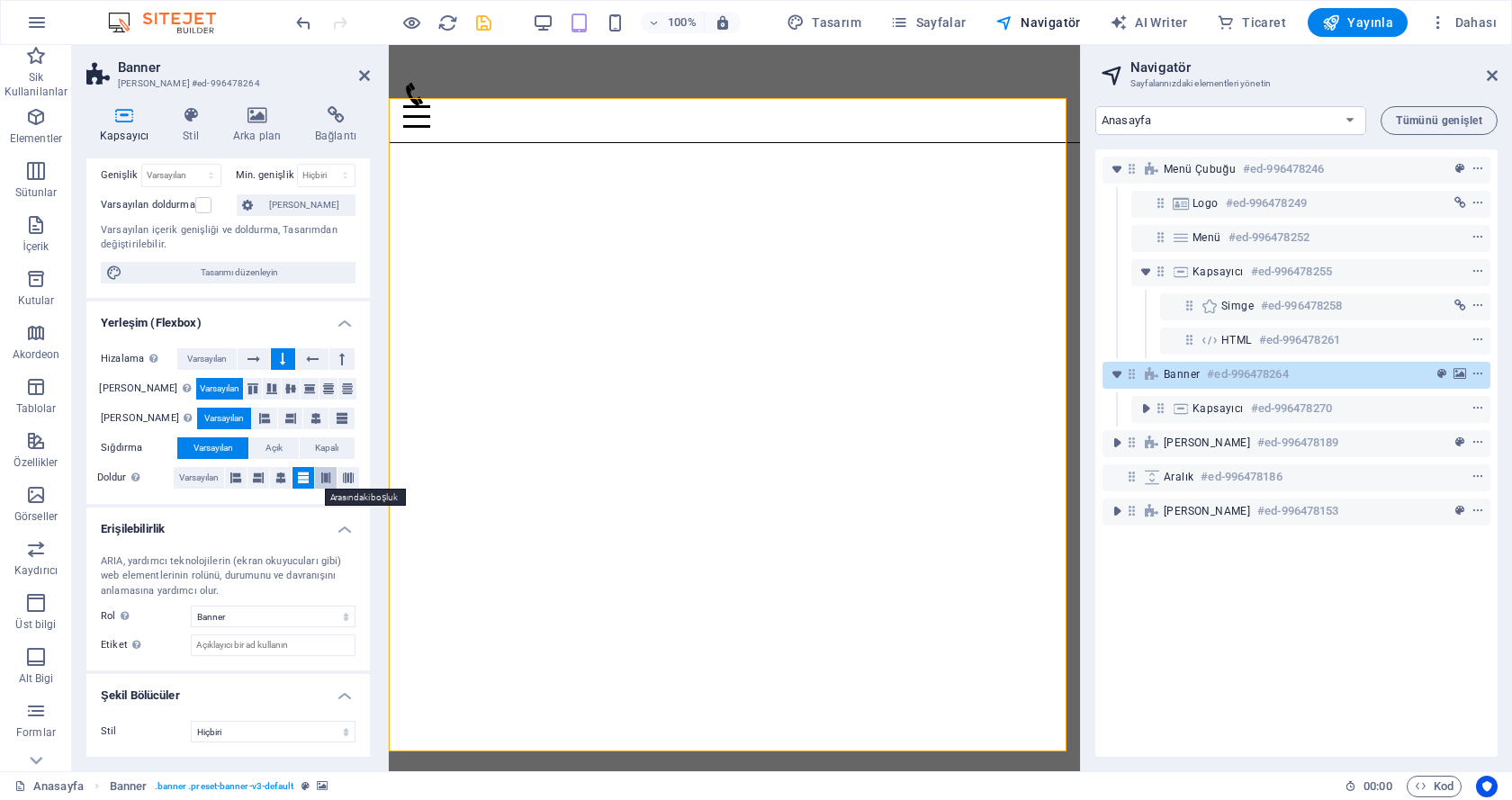
click at [321, 473] on icon at bounding box center [325, 478] width 10 height 22
click at [350, 476] on icon at bounding box center [348, 478] width 10 height 22
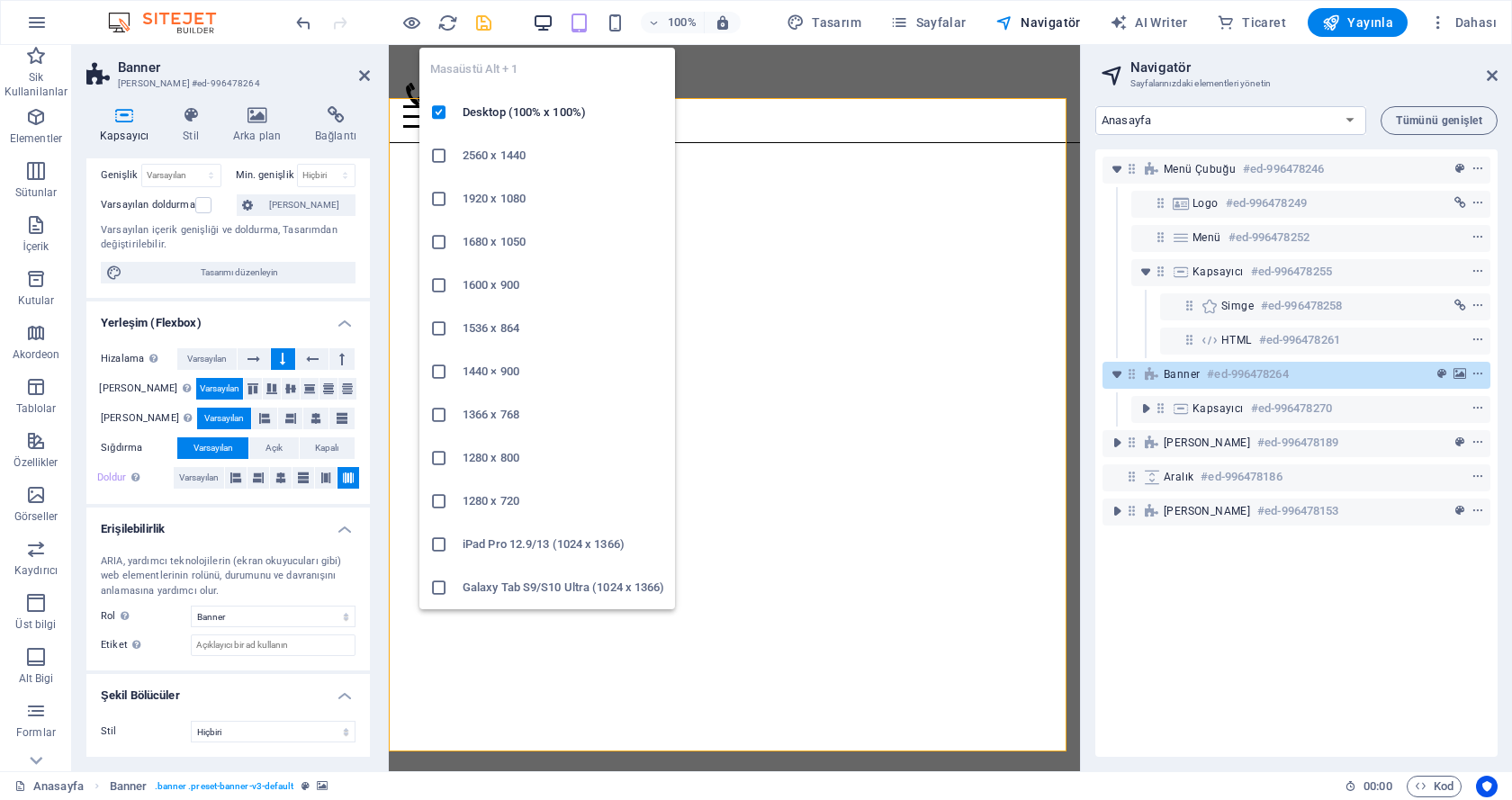
click at [546, 16] on icon "button" at bounding box center [543, 23] width 21 height 21
click at [490, 106] on h6 "Desktop (100% x 100%)" at bounding box center [563, 112] width 201 height 22
click at [542, 23] on icon "button" at bounding box center [543, 23] width 21 height 21
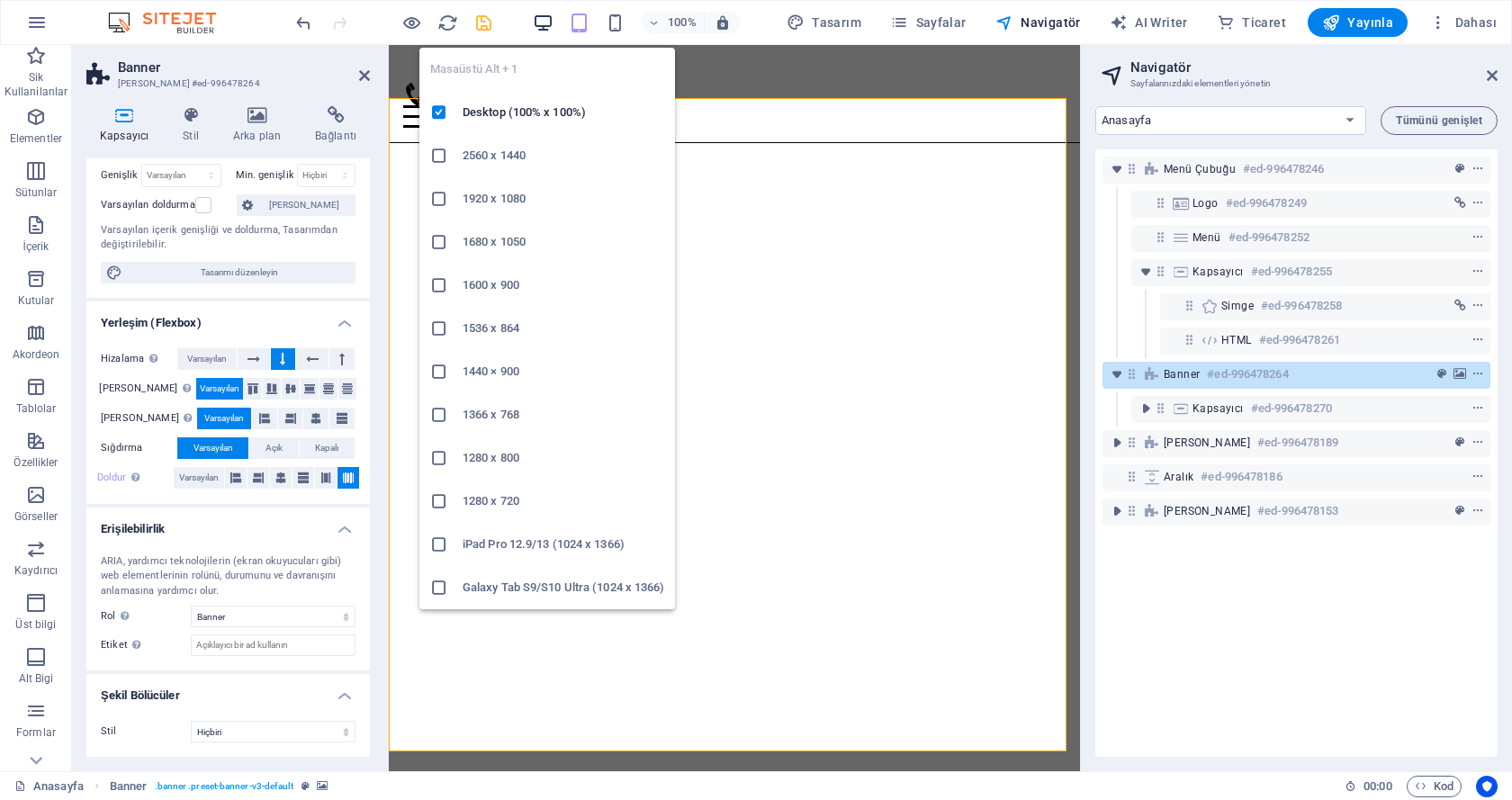
click at [542, 23] on icon "button" at bounding box center [543, 23] width 21 height 21
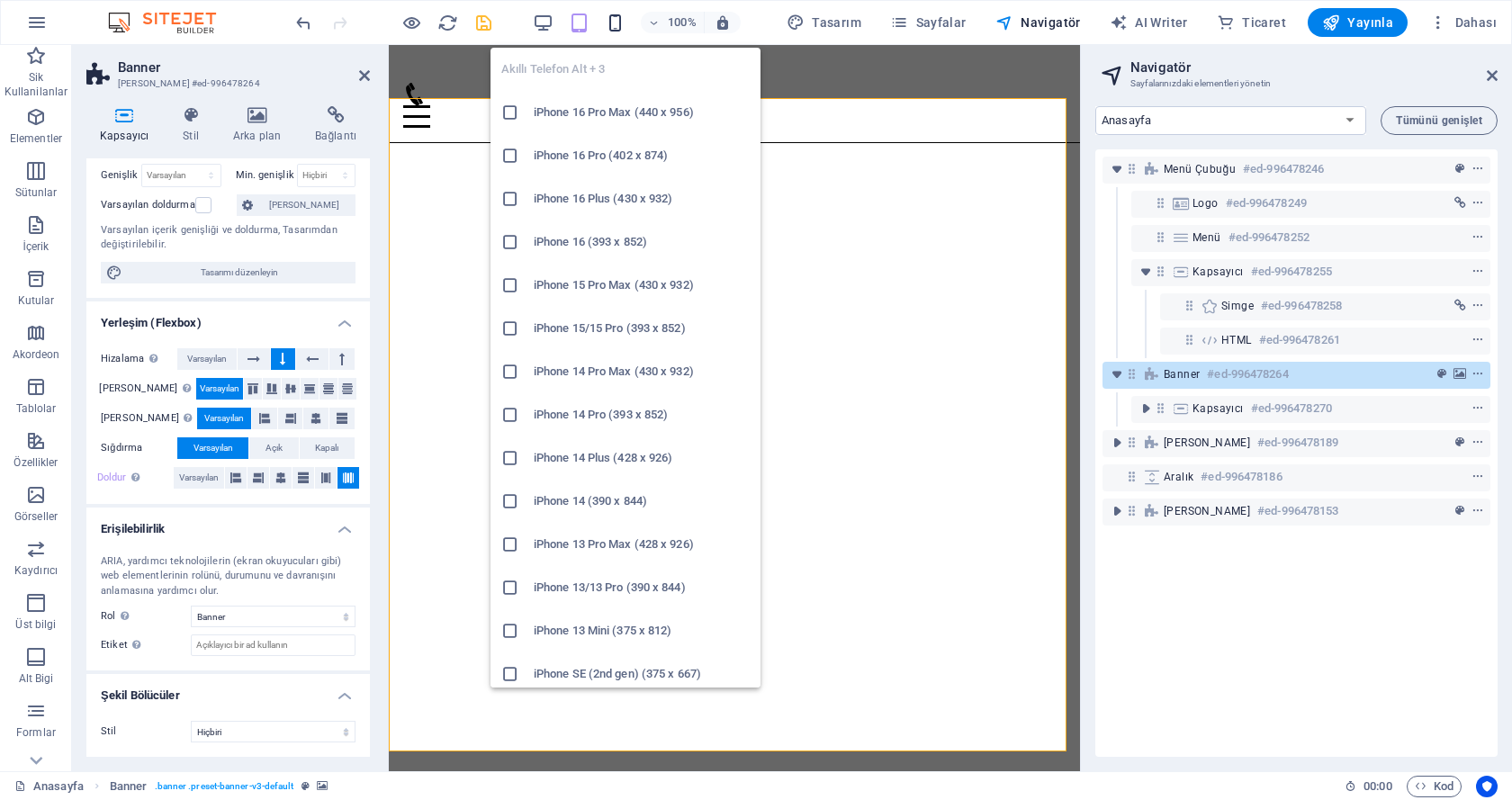
click at [616, 24] on icon "button" at bounding box center [615, 23] width 21 height 21
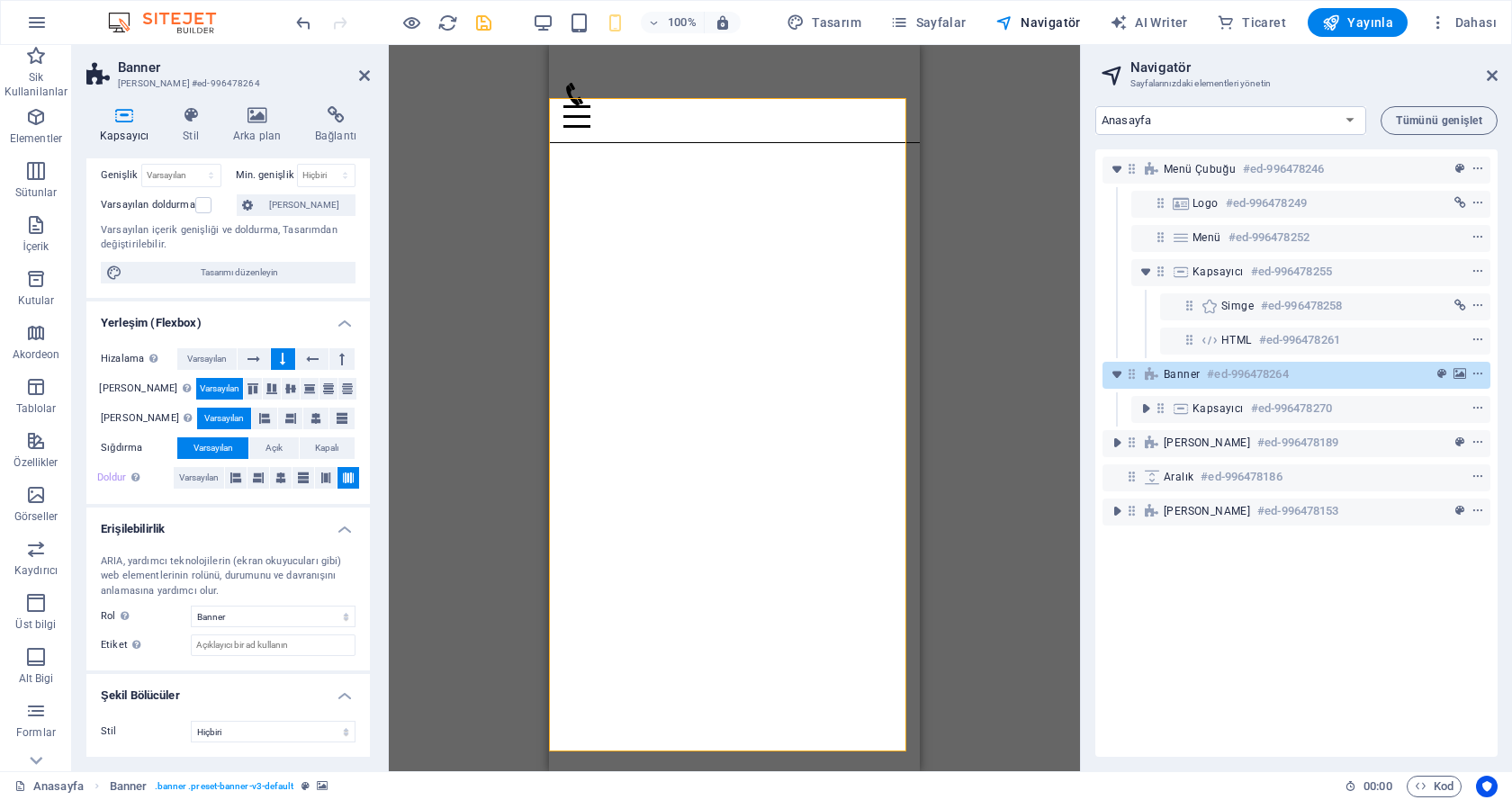
scroll to position [0, 0]
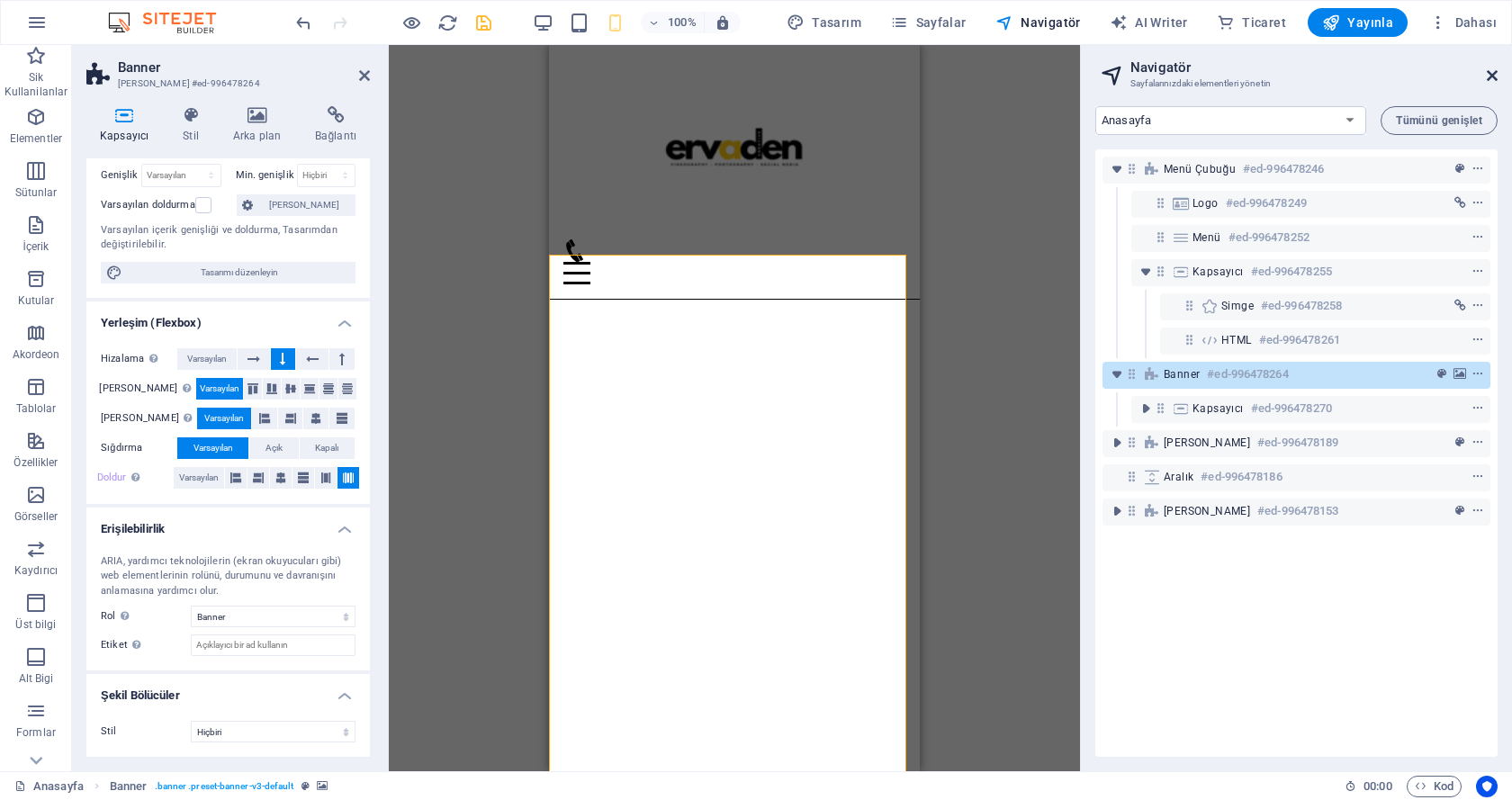
click at [1495, 74] on icon at bounding box center [1491, 75] width 10 height 14
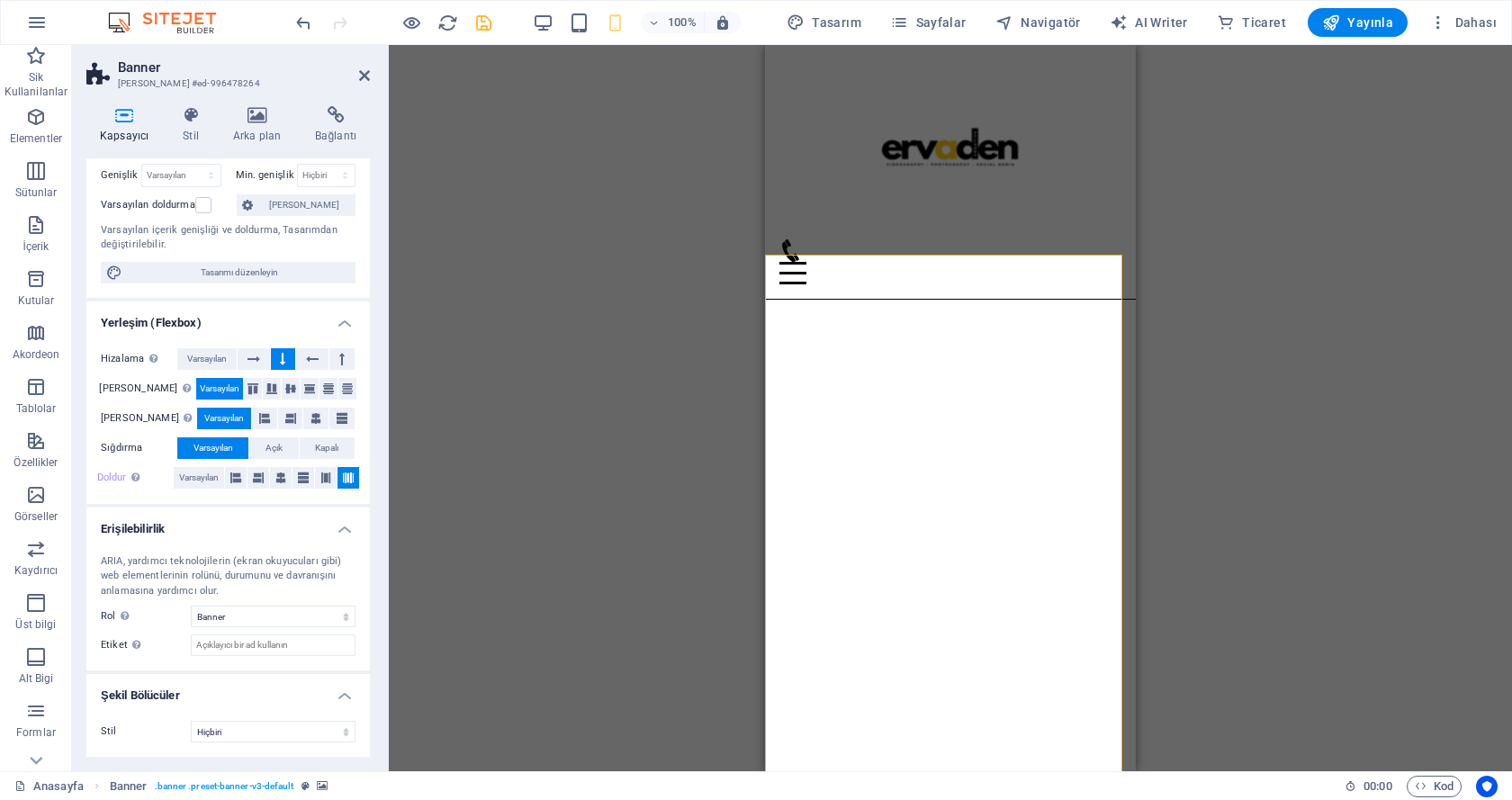
click at [374, 74] on aside "Banner Ön [PERSON_NAME] #ed-996478264 Kapsayıcı Stil Arka plan Bağlantı Boyut Y…" at bounding box center [230, 408] width 317 height 727
click at [369, 74] on icon at bounding box center [364, 75] width 10 height 14
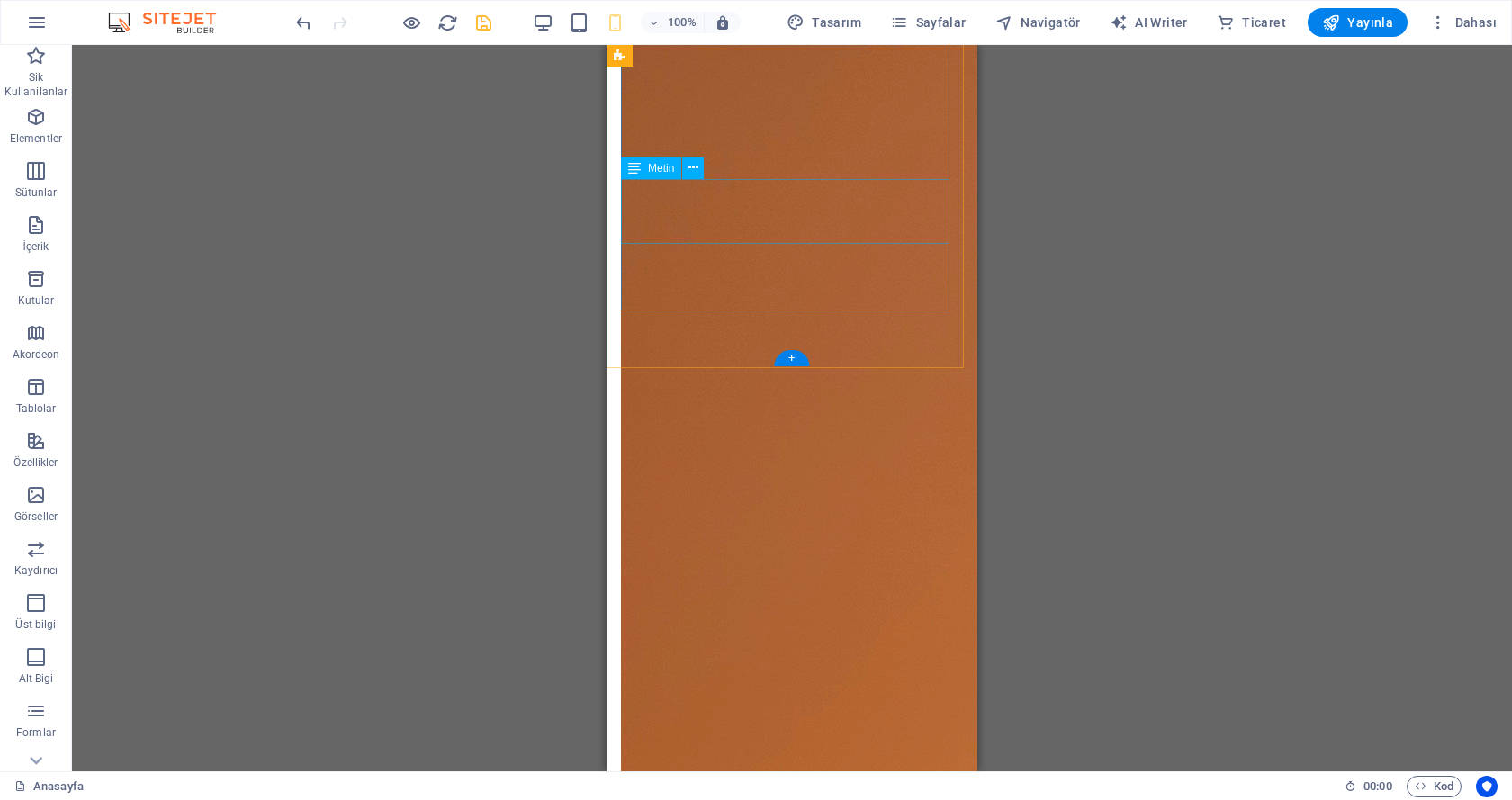
scroll to position [1705, 0]
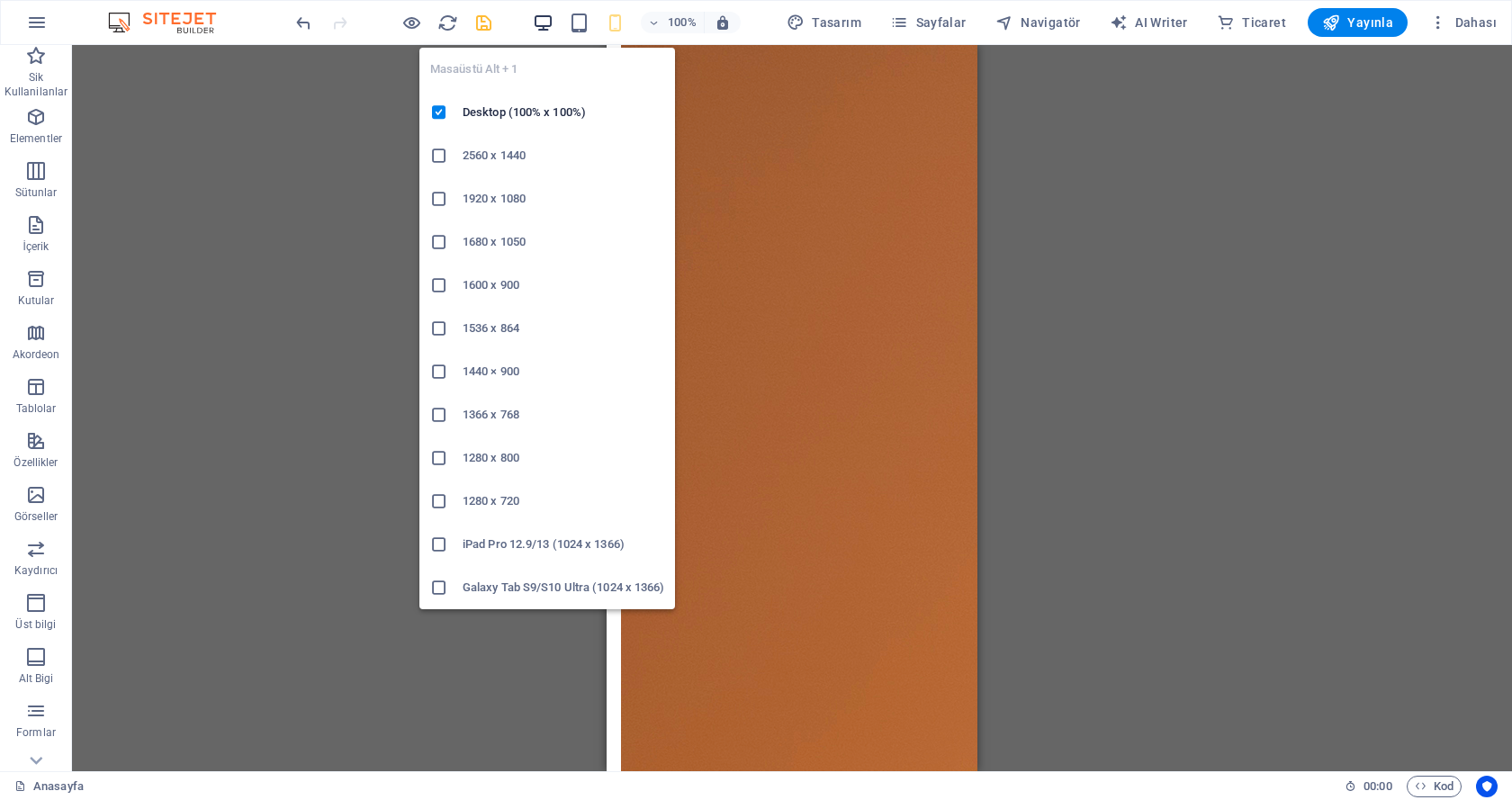
click at [551, 18] on icon "button" at bounding box center [543, 23] width 21 height 21
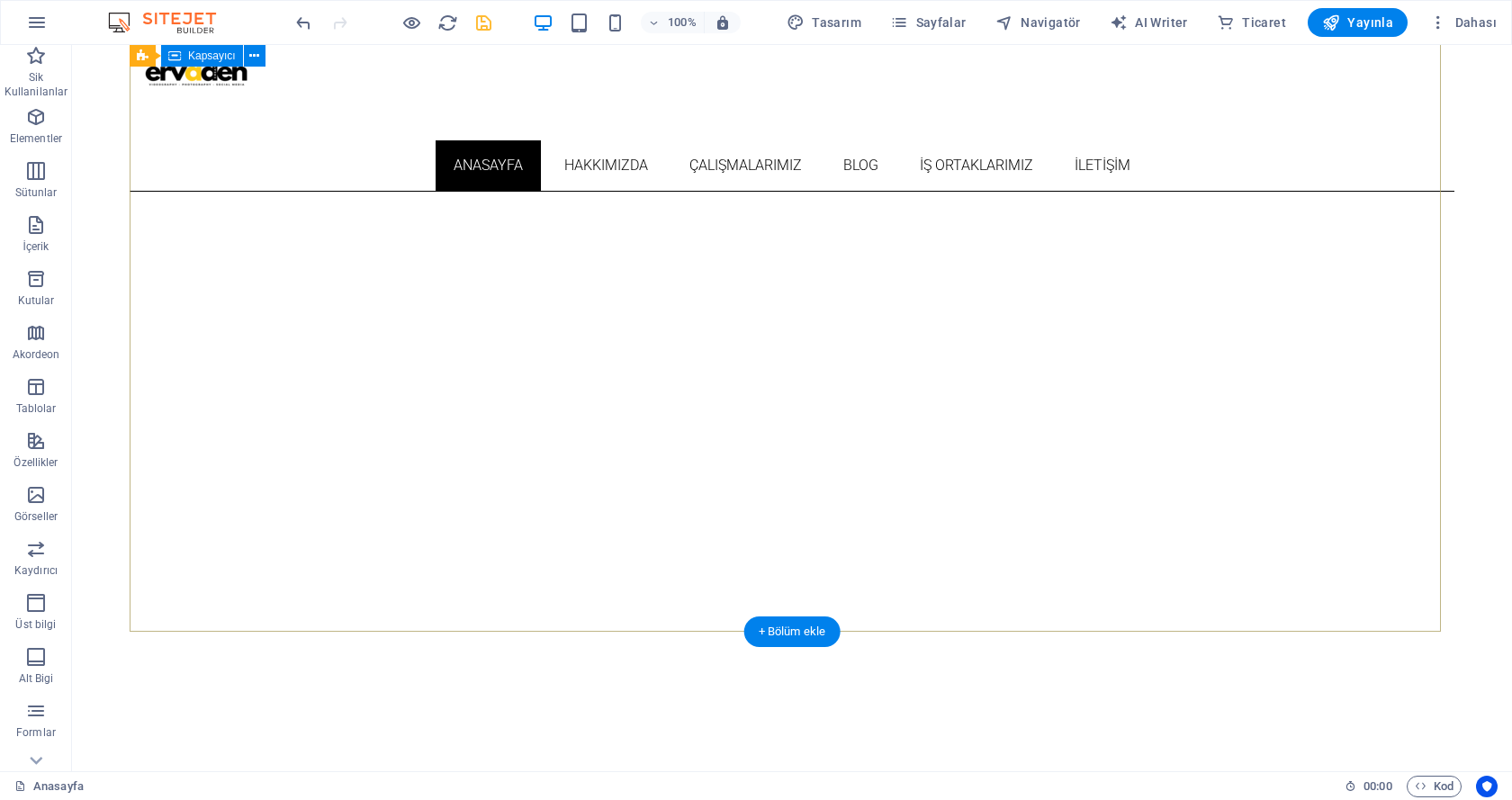
scroll to position [0, 0]
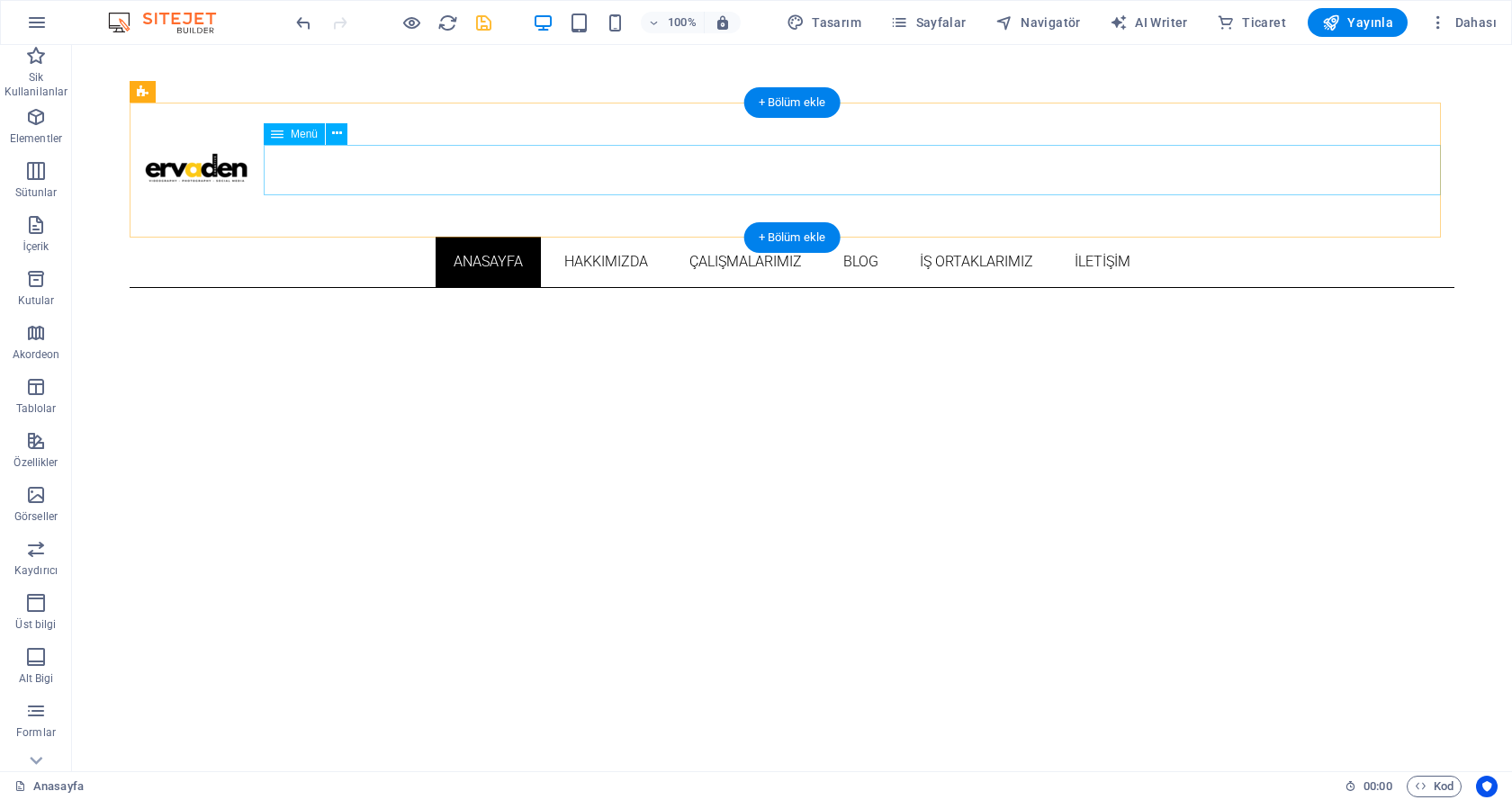
click at [927, 237] on nav "Anasayfa HAKKIMIZDA ÇALIŞMALARIMIZ BLOG İŞ ORTAKLARIMIZ İLETİŞİM" at bounding box center [792, 262] width 1325 height 51
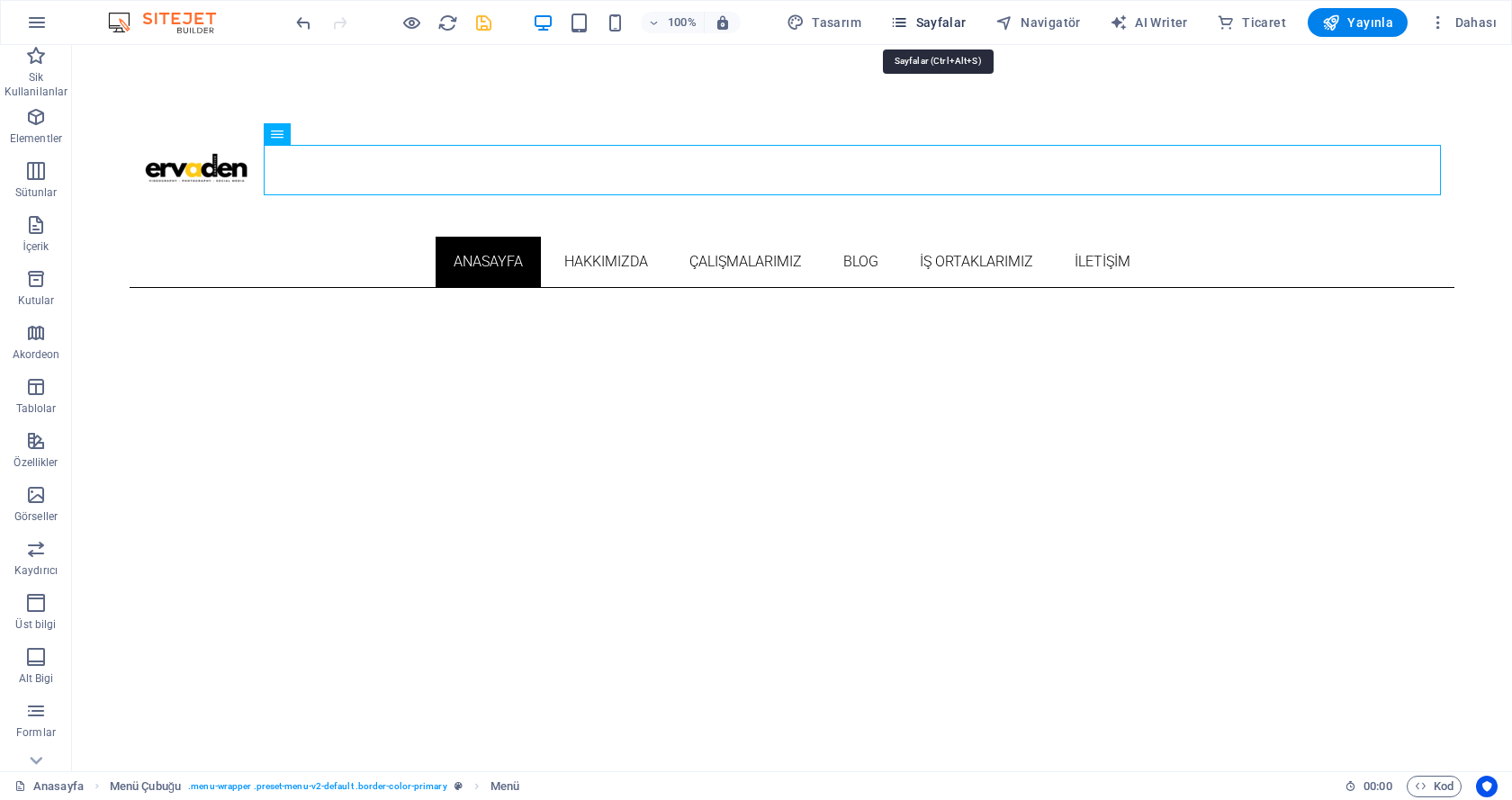
click at [941, 20] on span "Sayfalar" at bounding box center [927, 22] width 76 height 18
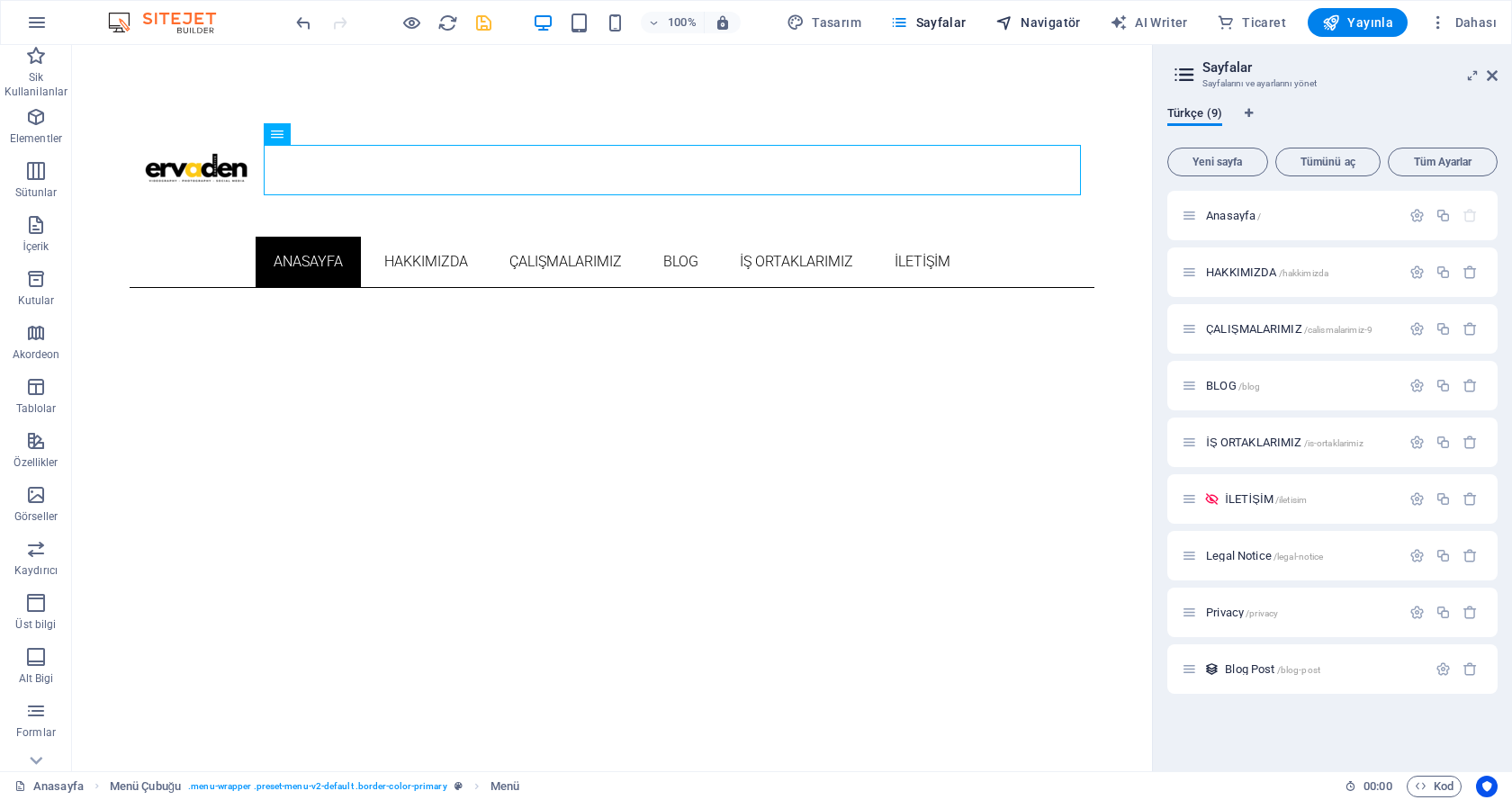
click at [1047, 21] on span "Navigatör" at bounding box center [1037, 22] width 86 height 18
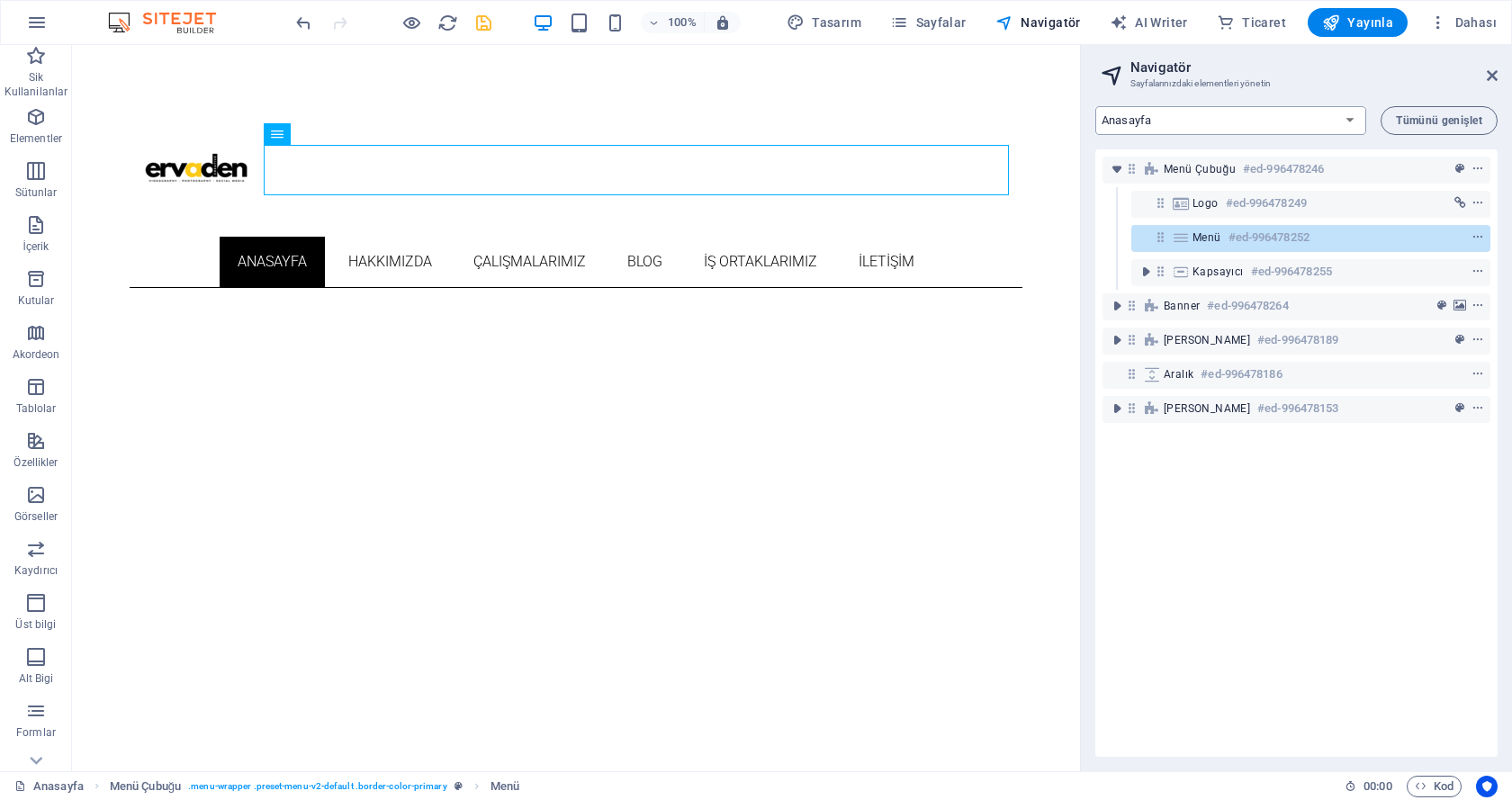
click at [1154, 120] on select "Anasayfa HAKKIMIZDA ÇALIŞMALARIMIZ BLOG İŞ ORTAKLARIMIZ İLETİŞİM Legal Notice P…" at bounding box center [1230, 120] width 271 height 29
select select "18033955-tr"
click at [1095, 106] on select "Anasayfa HAKKIMIZDA ÇALIŞMALARIMIZ BLOG İŞ ORTAKLARIMIZ İLETİŞİM Legal Notice P…" at bounding box center [1230, 120] width 271 height 29
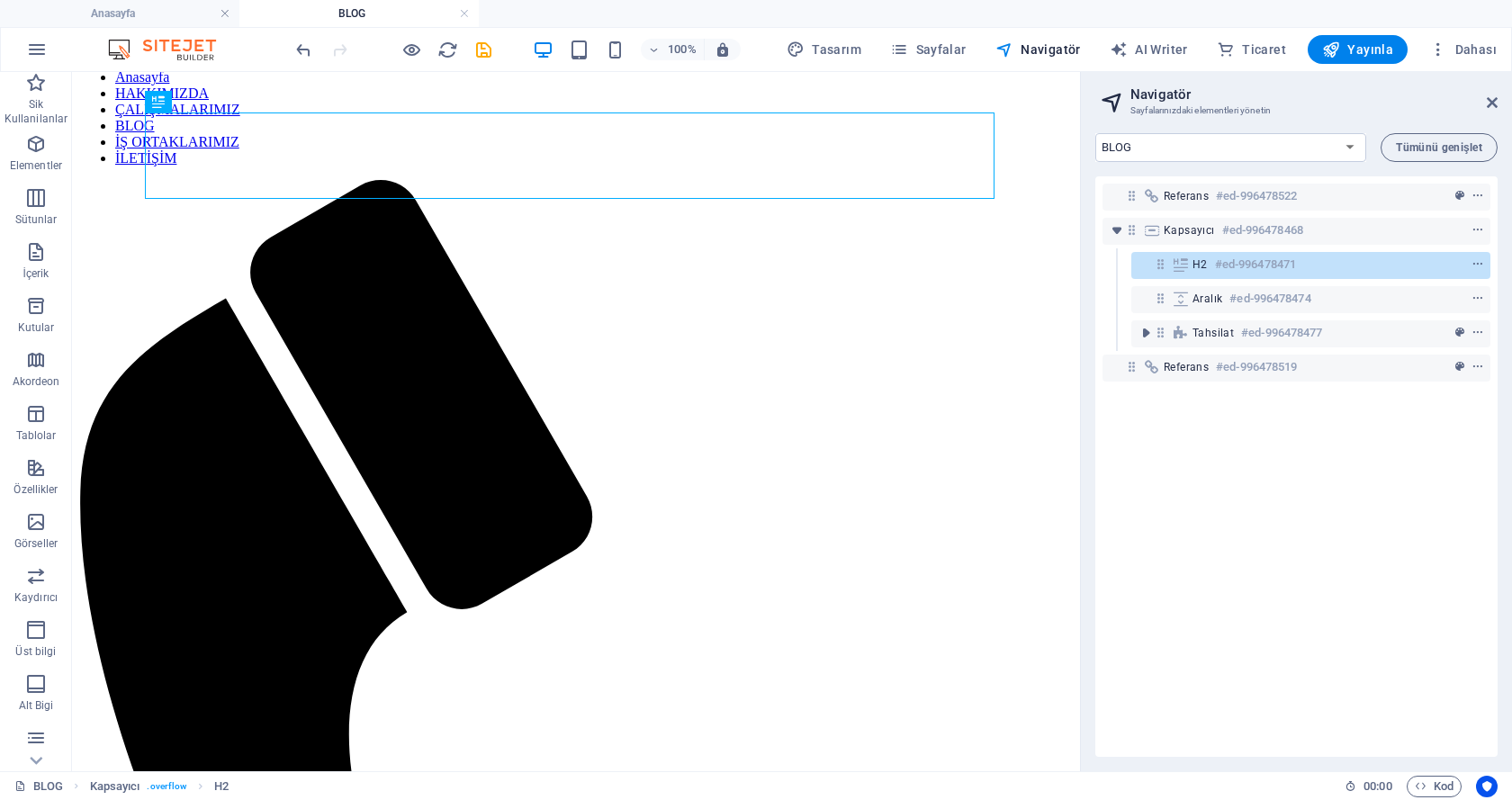
scroll to position [210, 0]
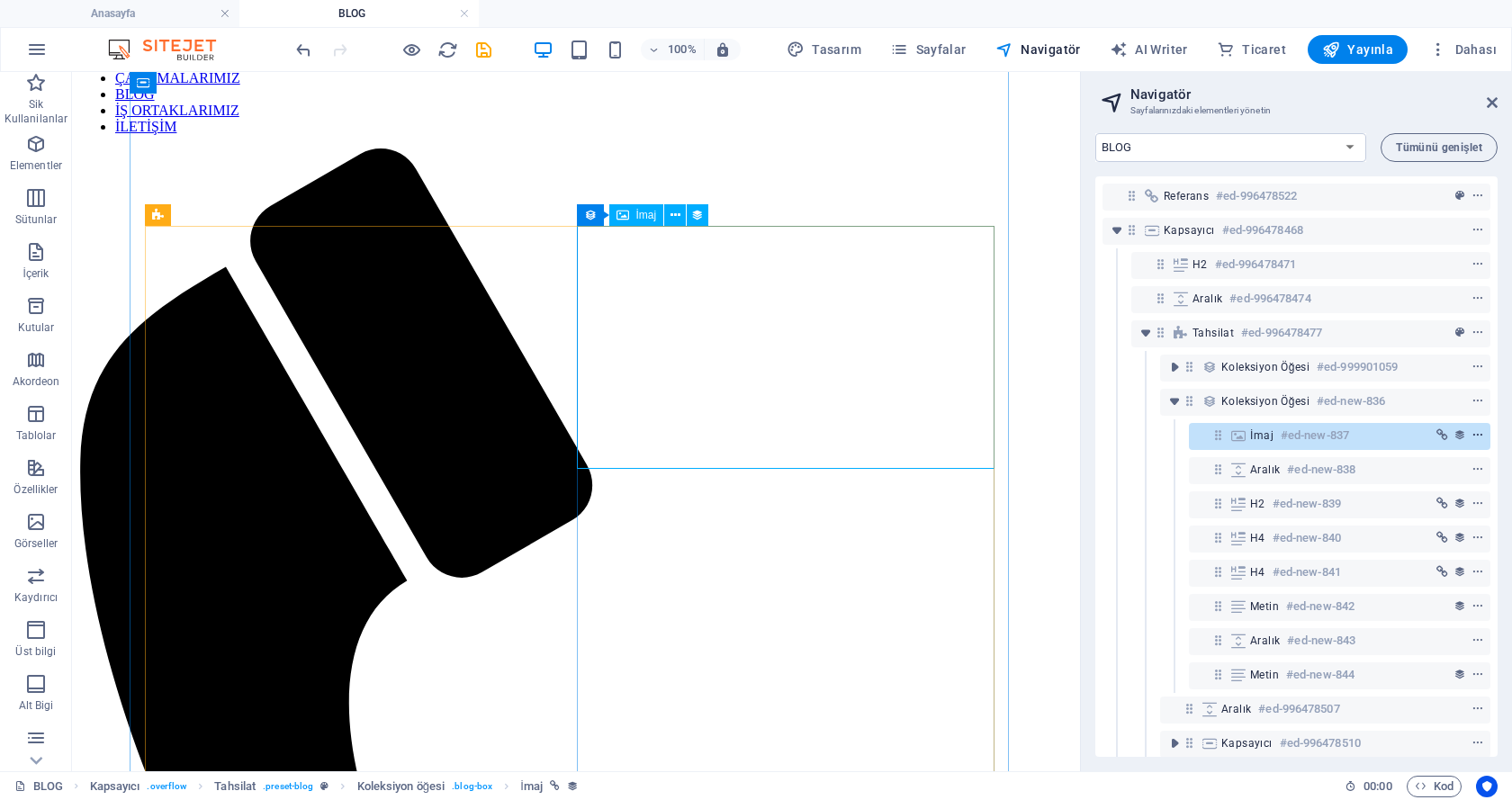
click at [1479, 434] on icon "context-menu" at bounding box center [1477, 435] width 12 height 12
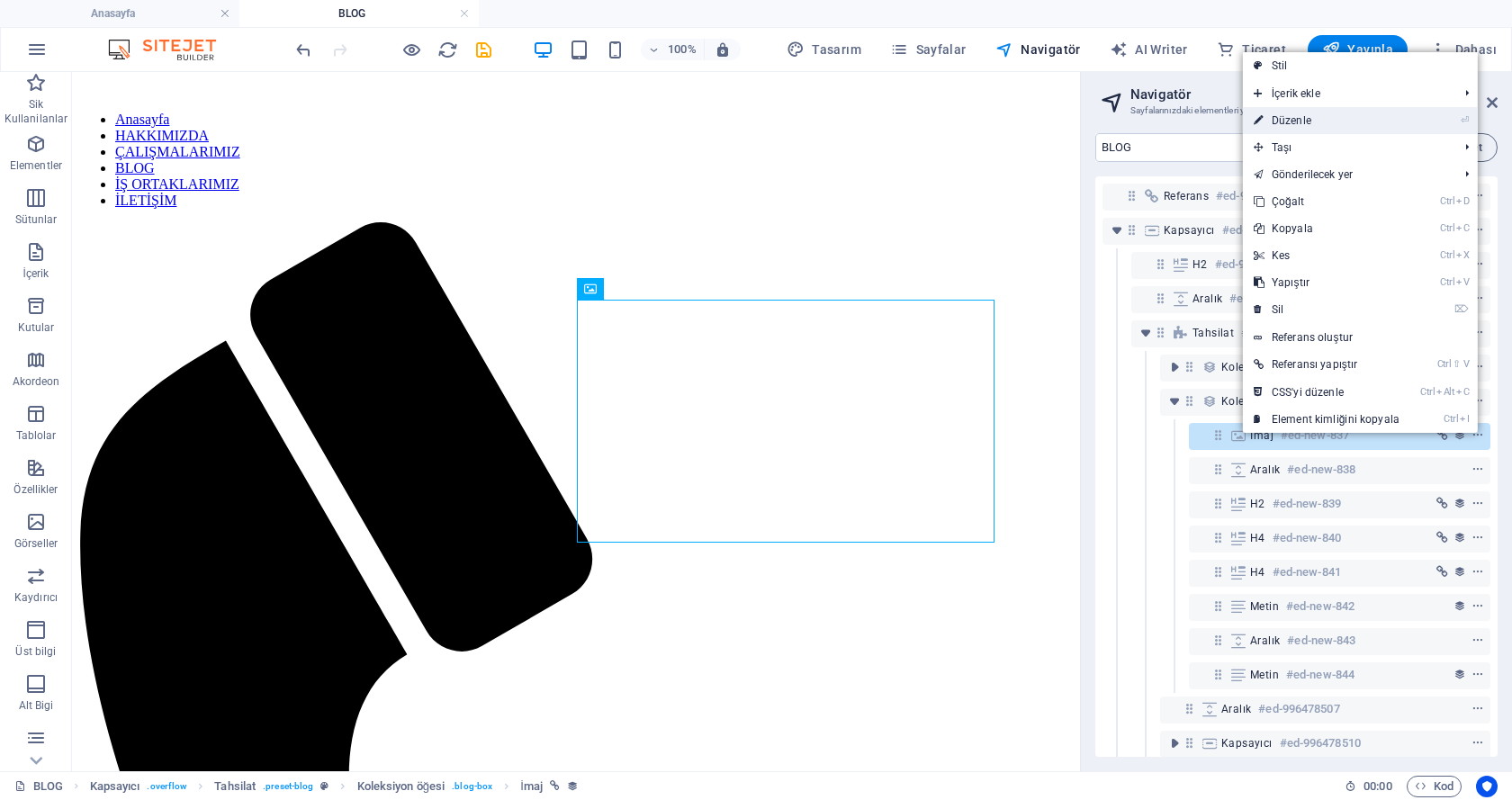
click at [1318, 121] on link "⏎ Düzenle" at bounding box center [1326, 120] width 167 height 27
select select "px"
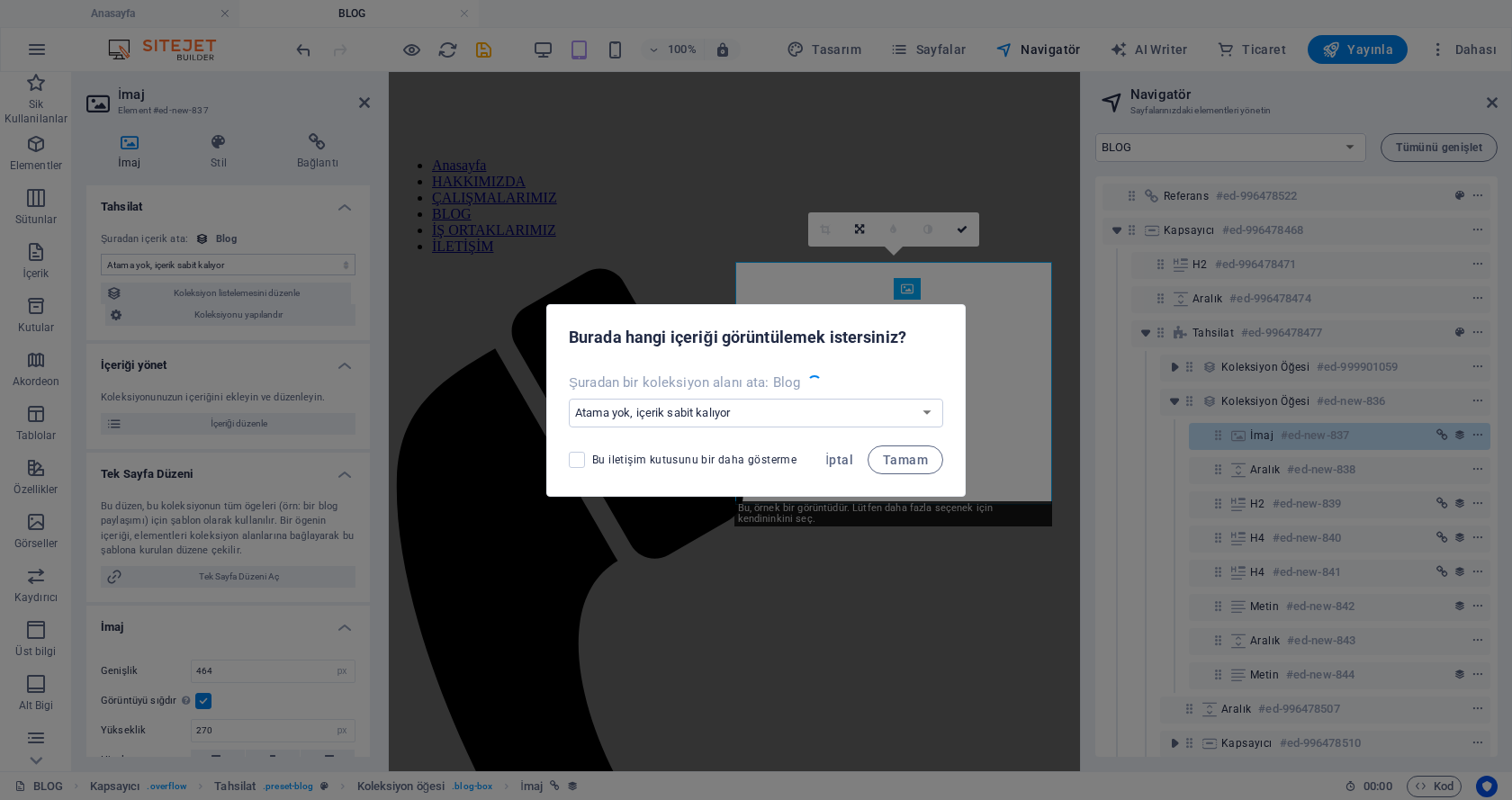
select select "image"
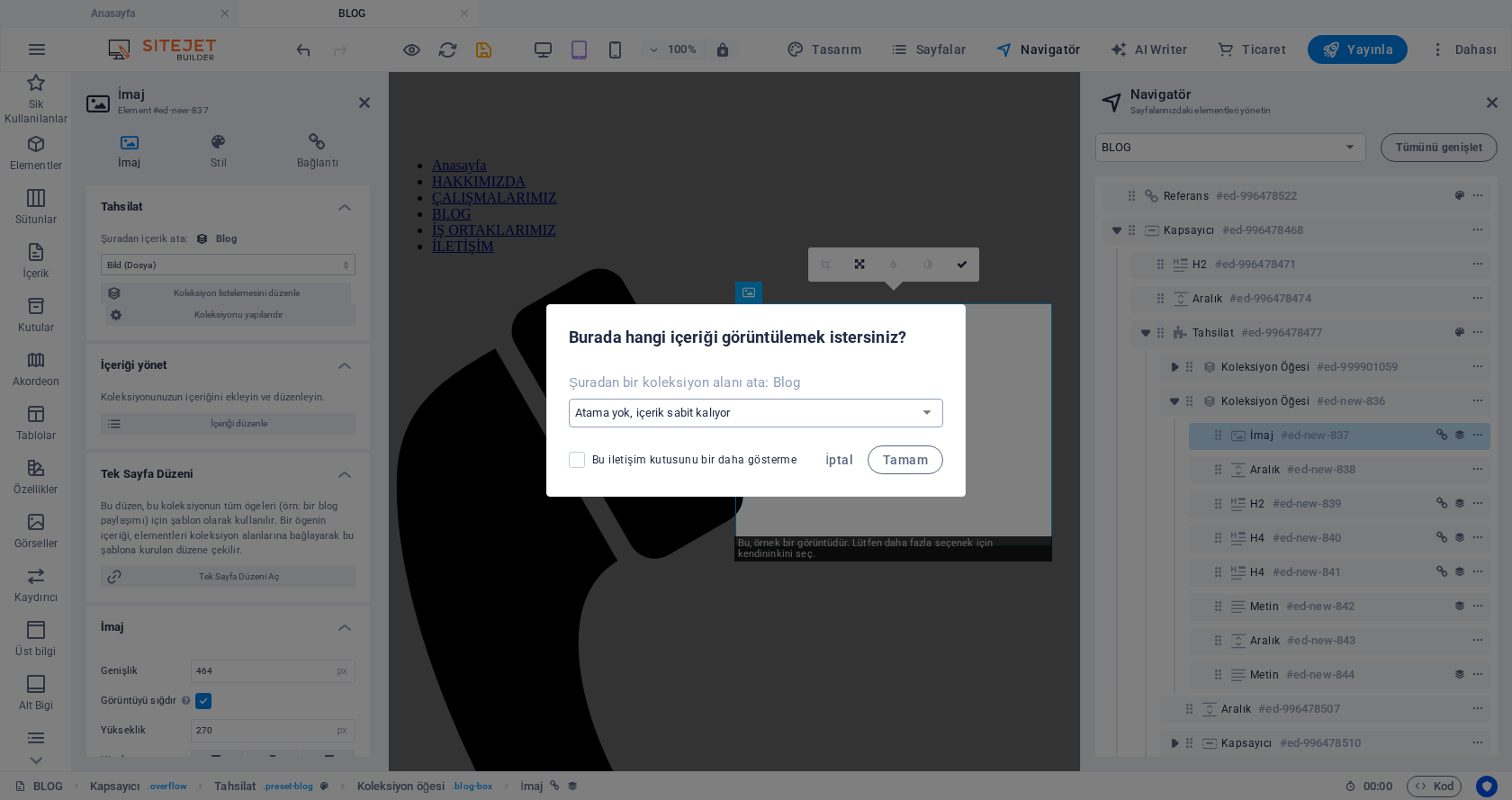
click at [787, 408] on select "Atama yok, içerik sabit kalıyor Yeni bir alan oluştur Oluşturulma zamanı (Tarih…" at bounding box center [756, 413] width 374 height 29
select select "createNew"
click at [570, 399] on select "Atama yok, içerik sabit kalıyor Yeni bir alan oluştur Oluşturulma zamanı (Tarih…" at bounding box center [756, 413] width 374 height 29
click at [903, 454] on span "Tamam" at bounding box center [905, 460] width 45 height 14
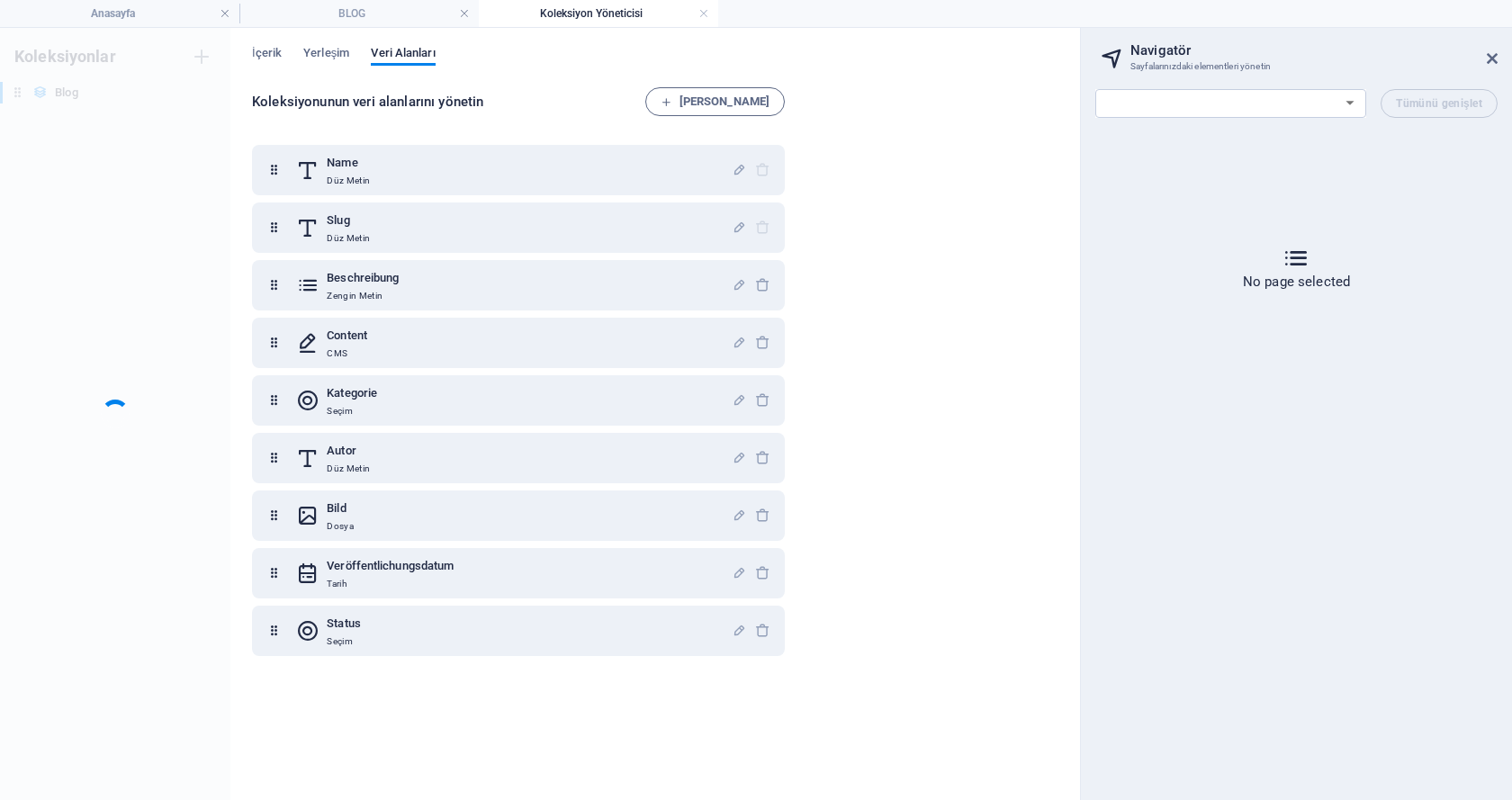
scroll to position [0, 0]
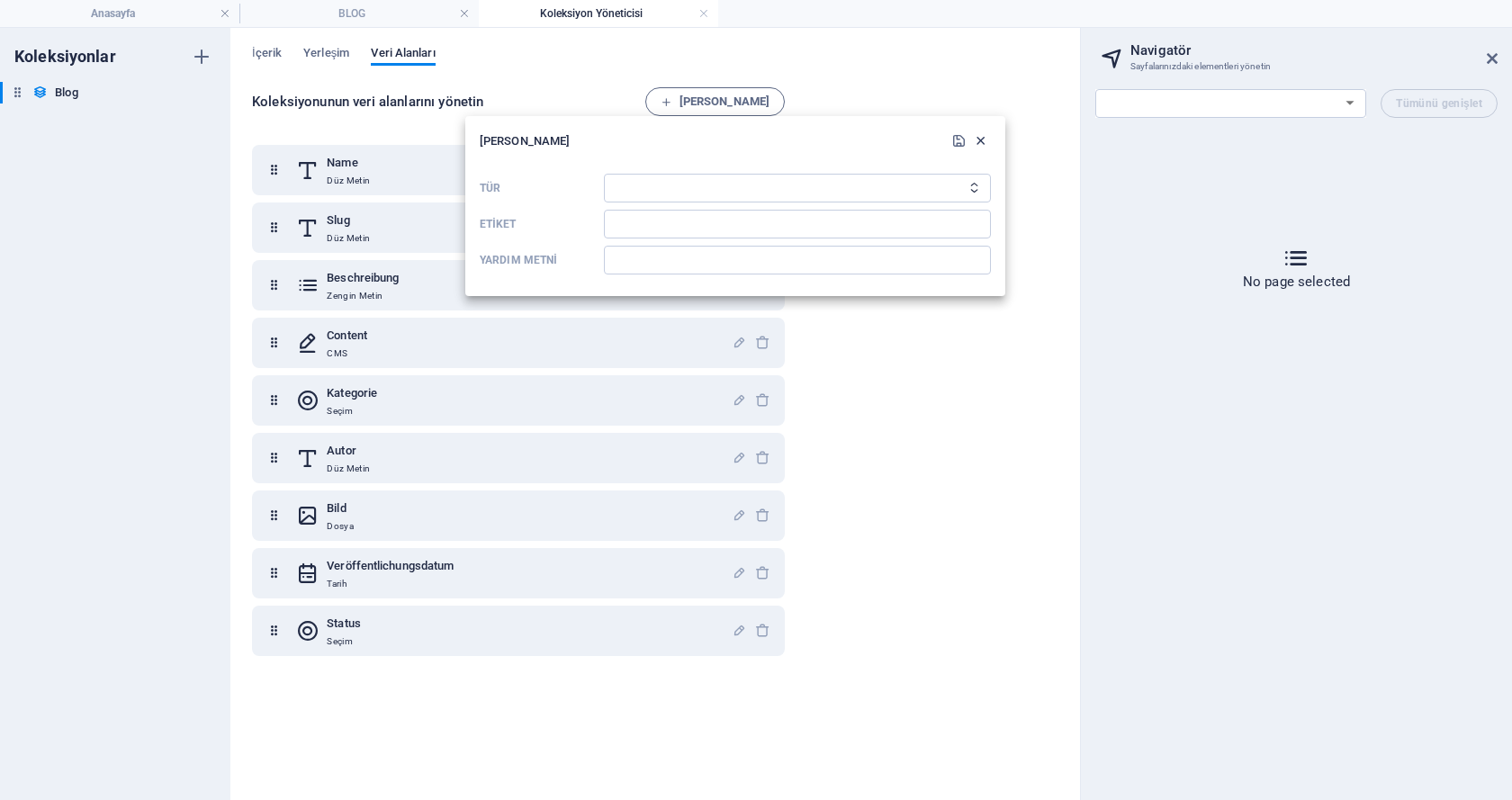
click at [983, 138] on icon "button" at bounding box center [980, 141] width 15 height 15
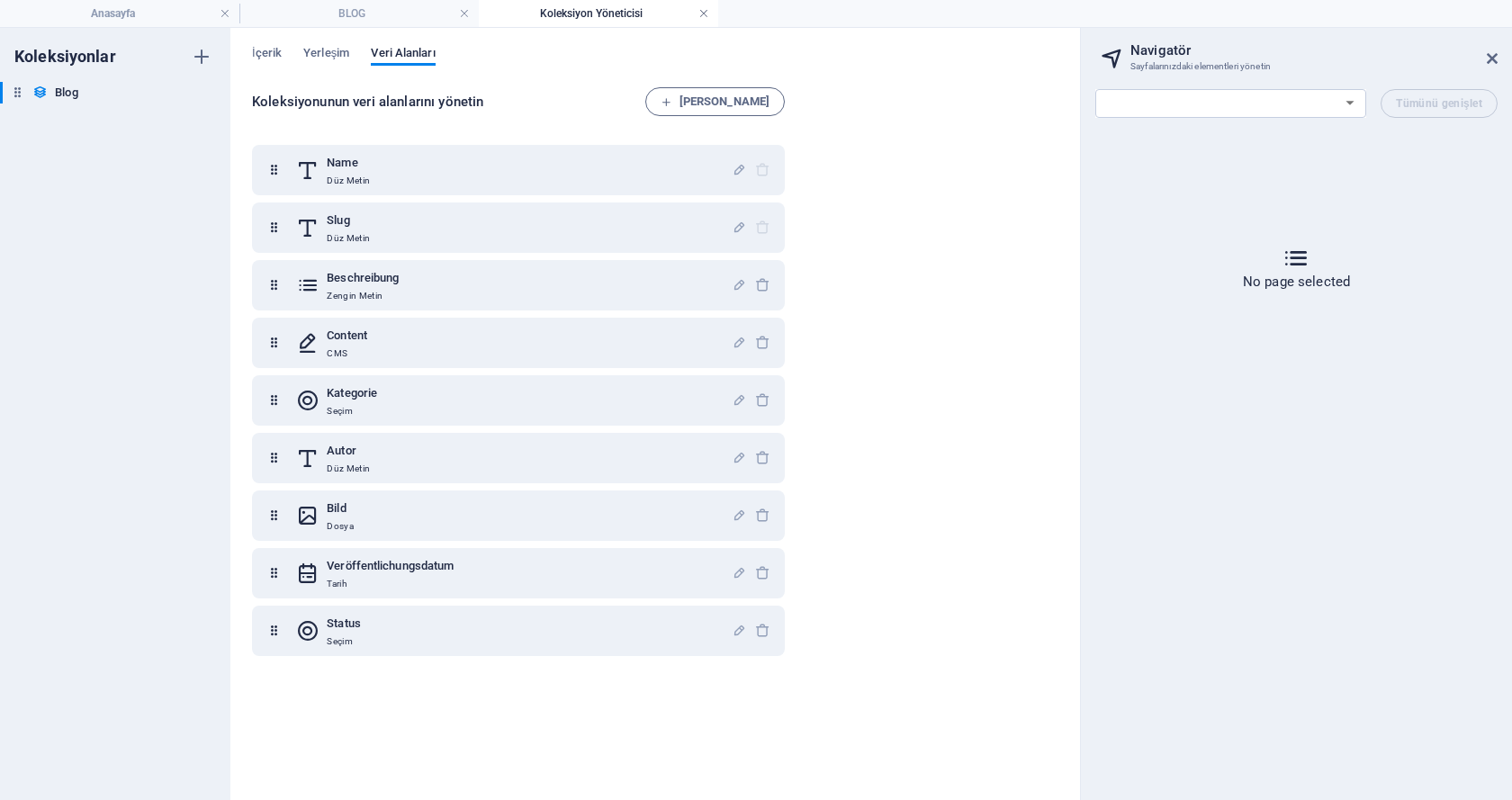
click at [704, 12] on link at bounding box center [703, 14] width 10 height 17
select select "18033955-tr"
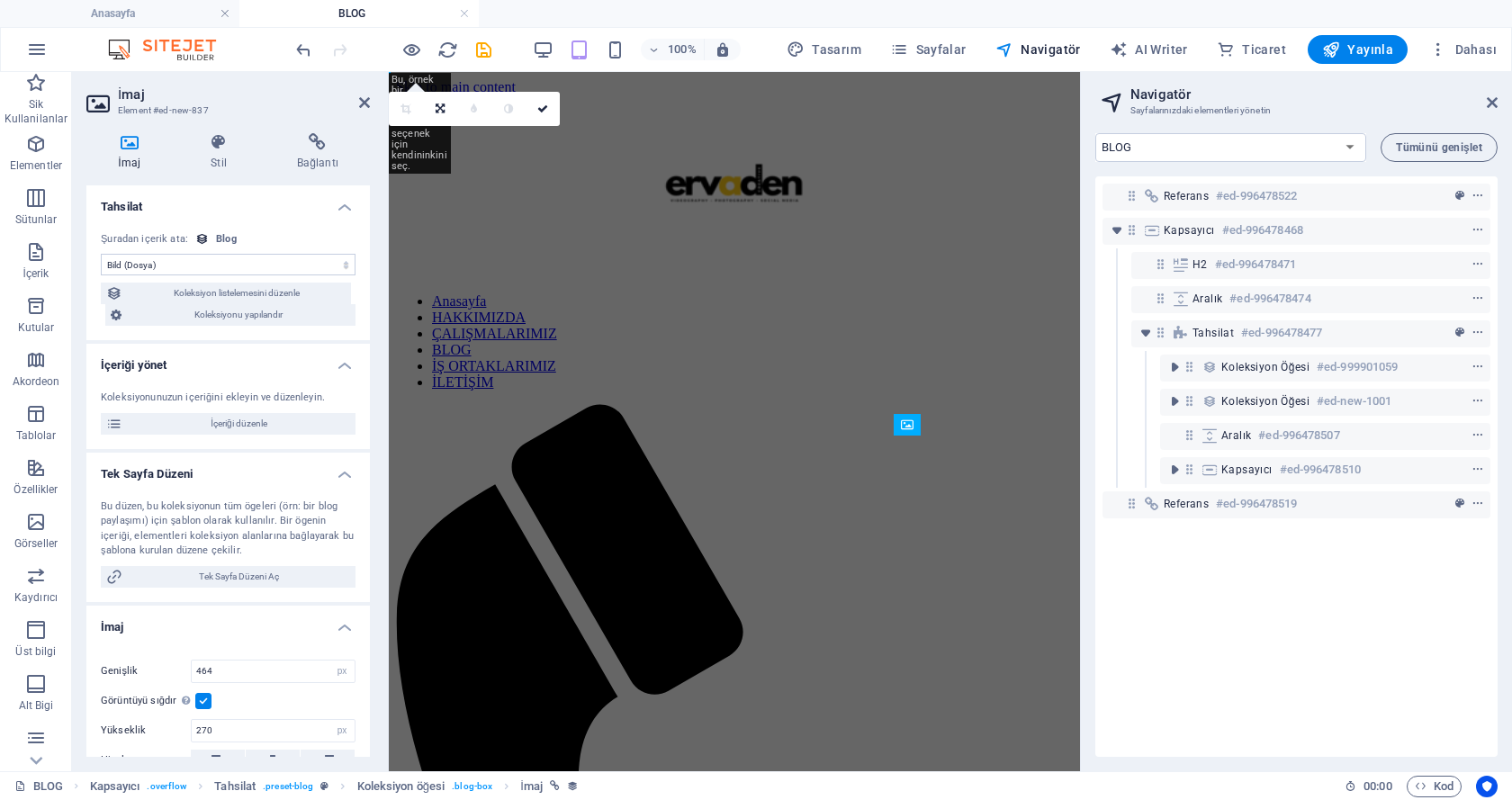
scroll to position [136, 0]
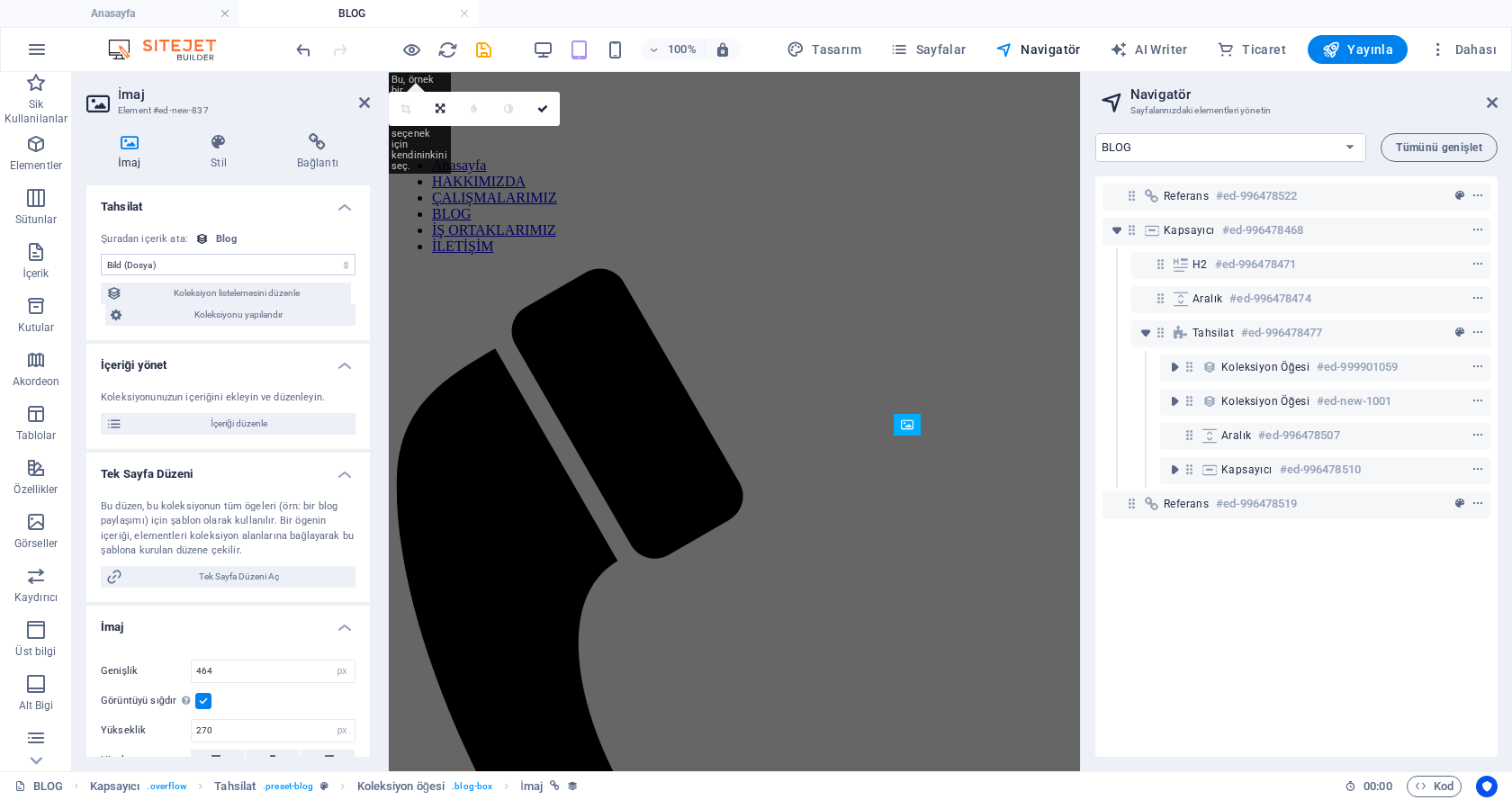
select select "DISABLED_OPTION_VALUE"
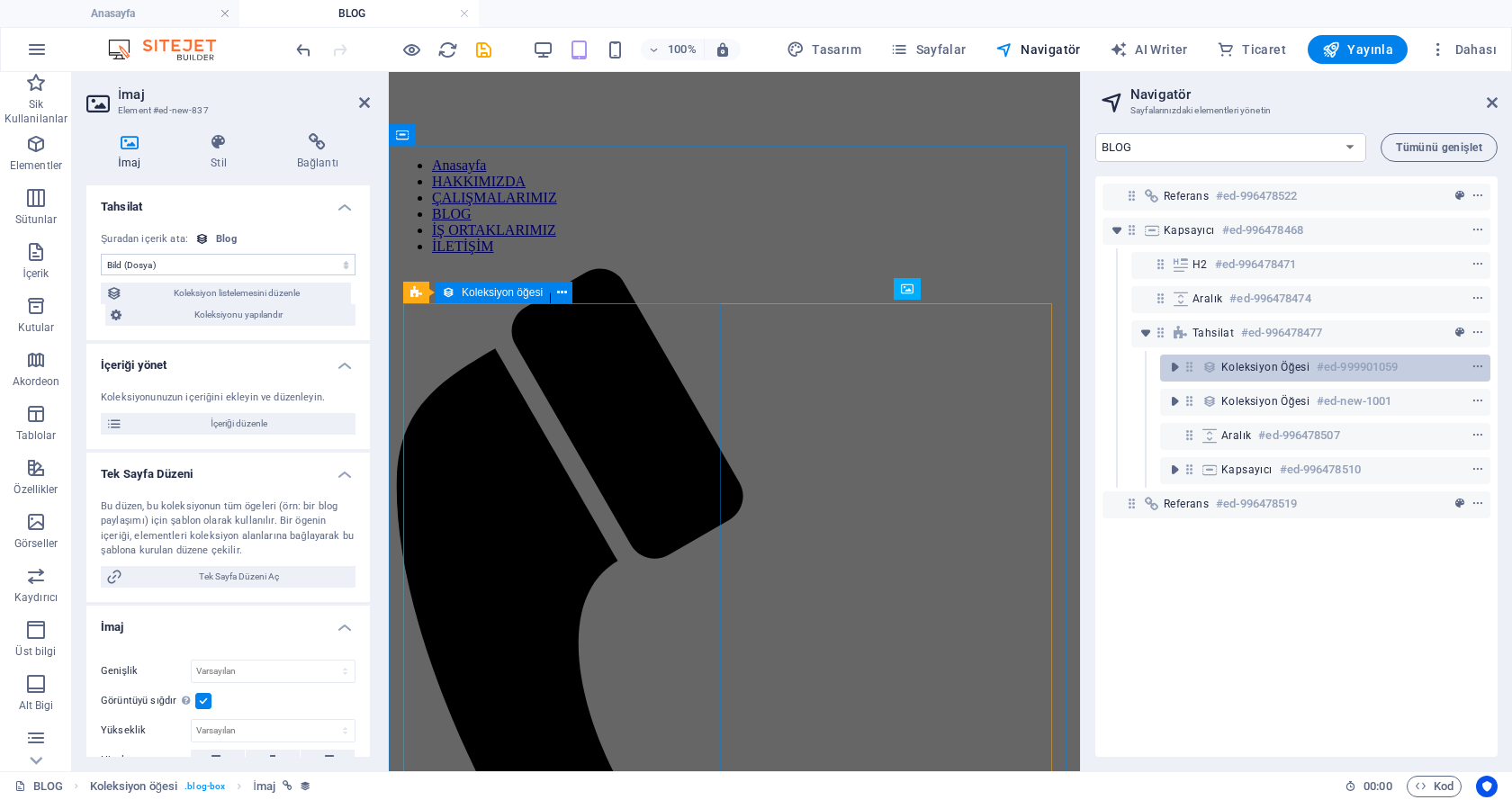
click at [1229, 366] on span "Koleksiyon öğesi" at bounding box center [1265, 367] width 88 height 14
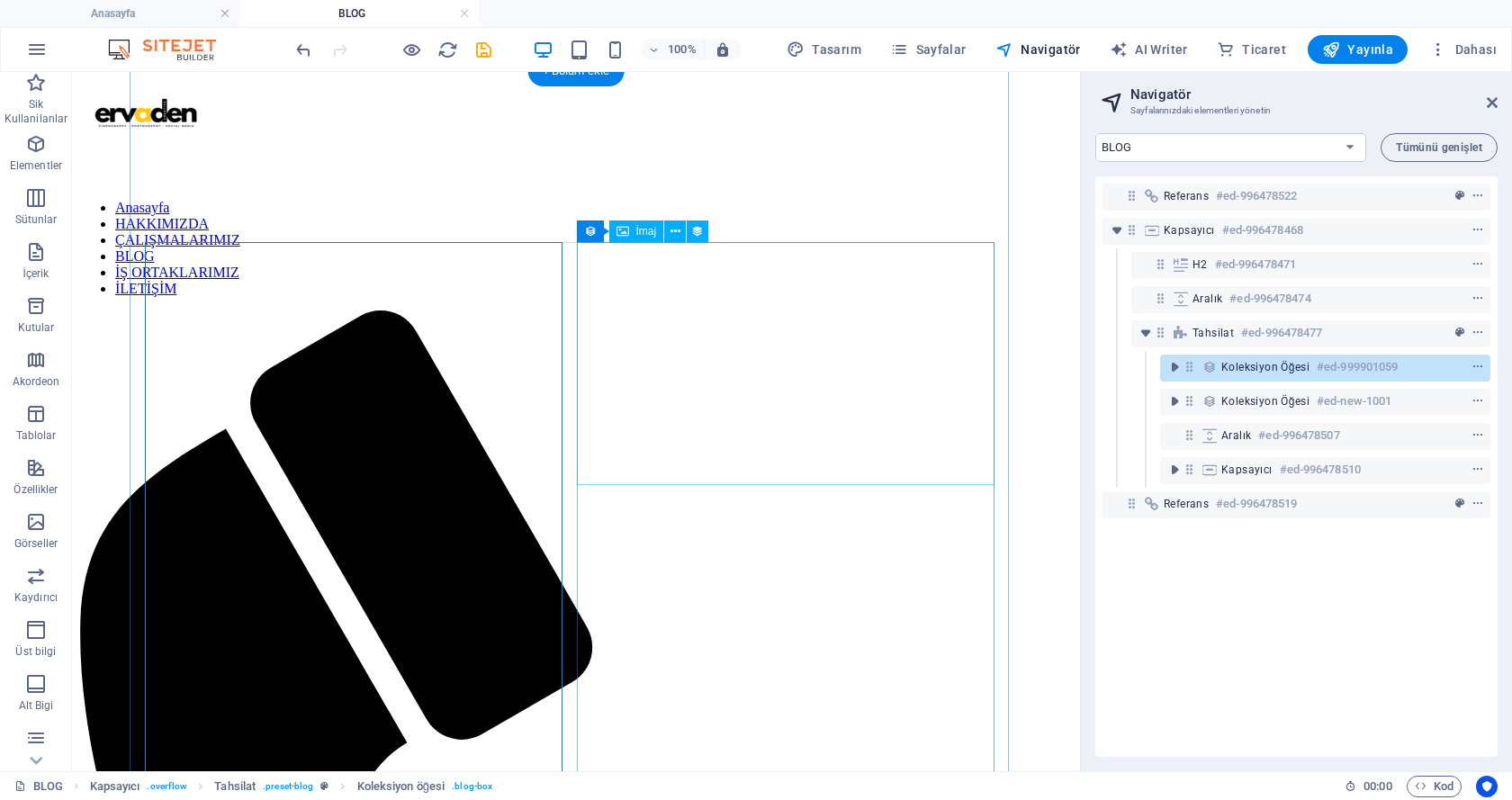
scroll to position [258, 0]
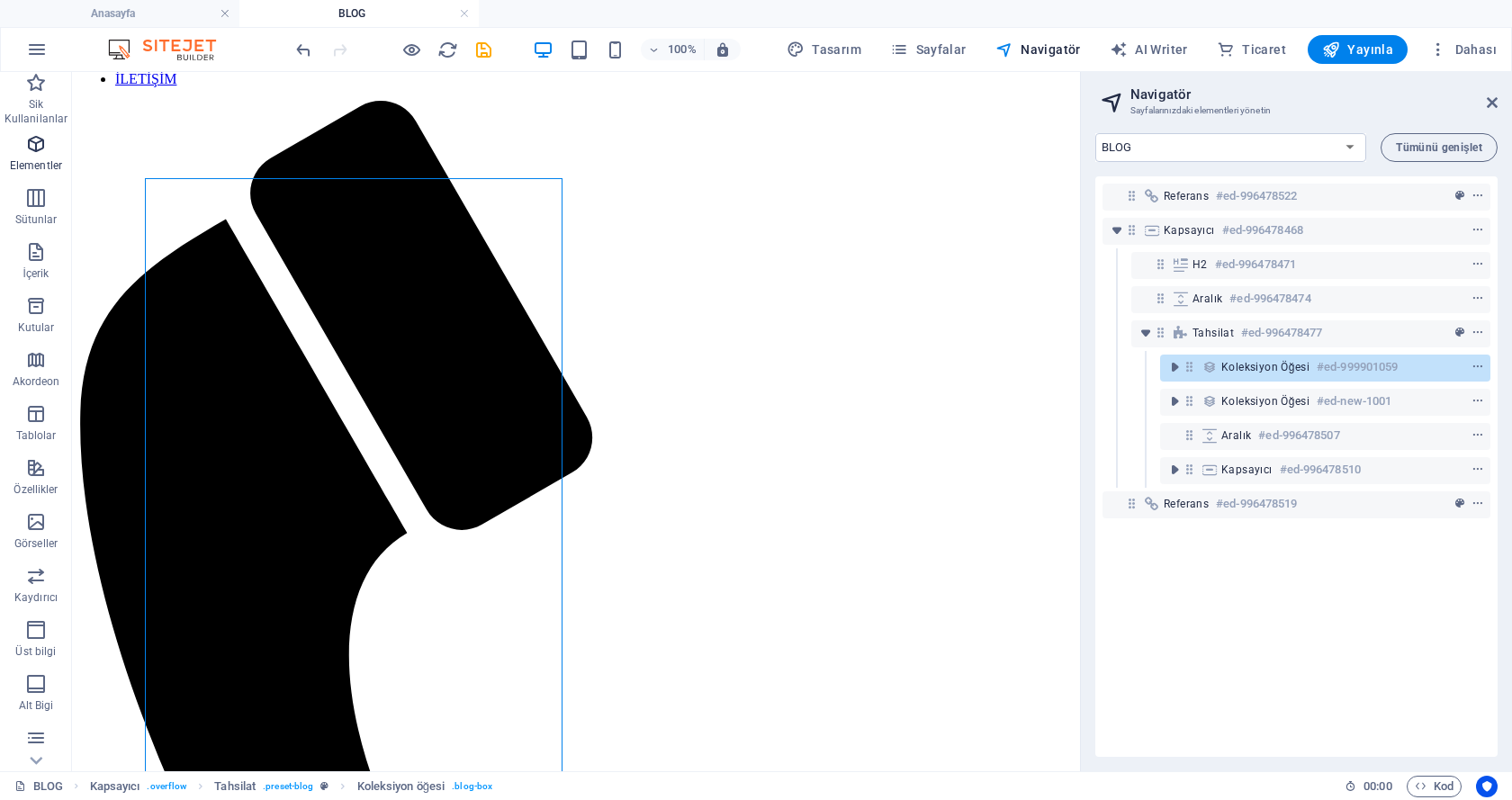
click at [34, 158] on span "Elementler" at bounding box center [36, 155] width 72 height 43
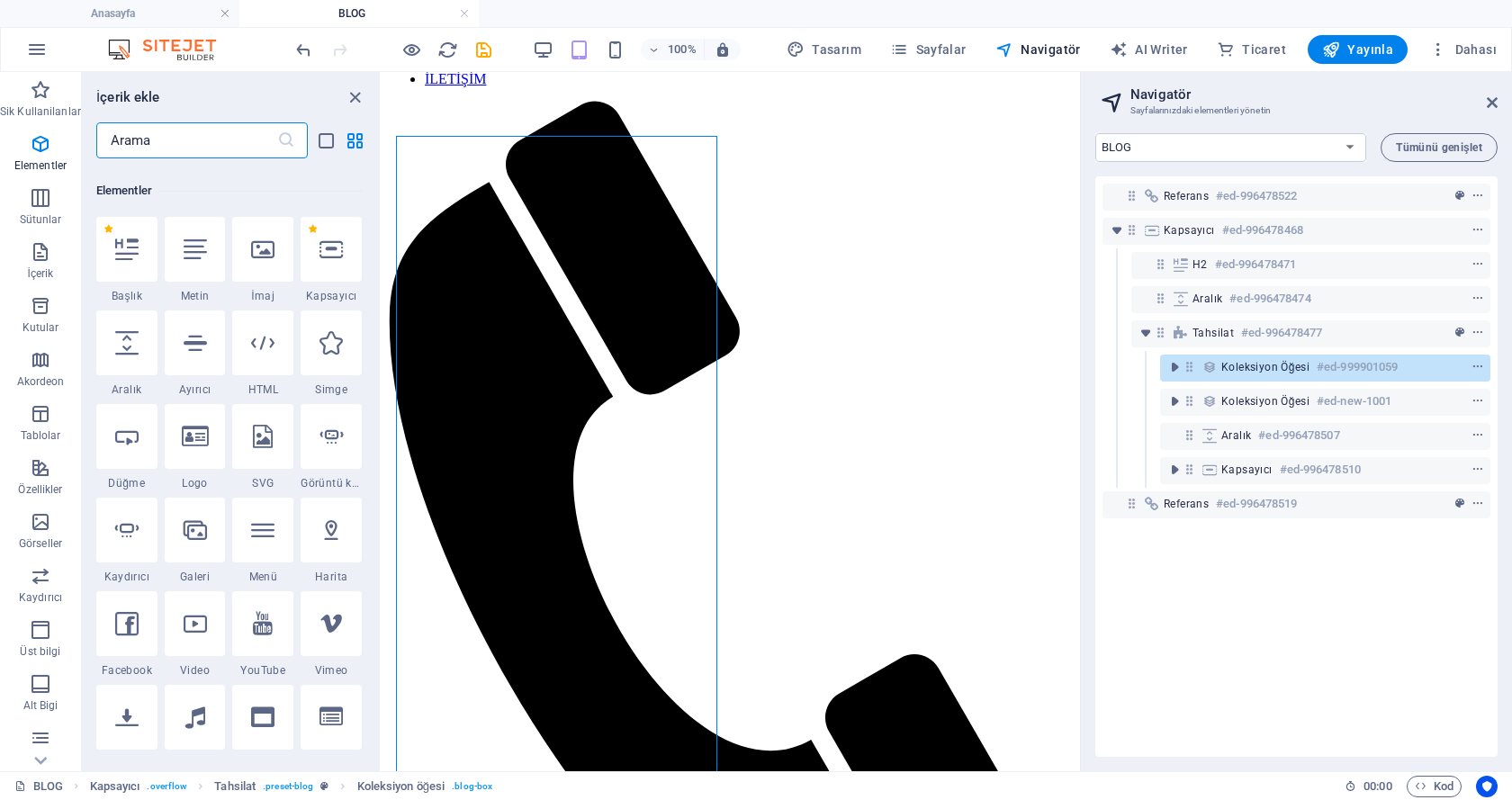
scroll to position [192, 0]
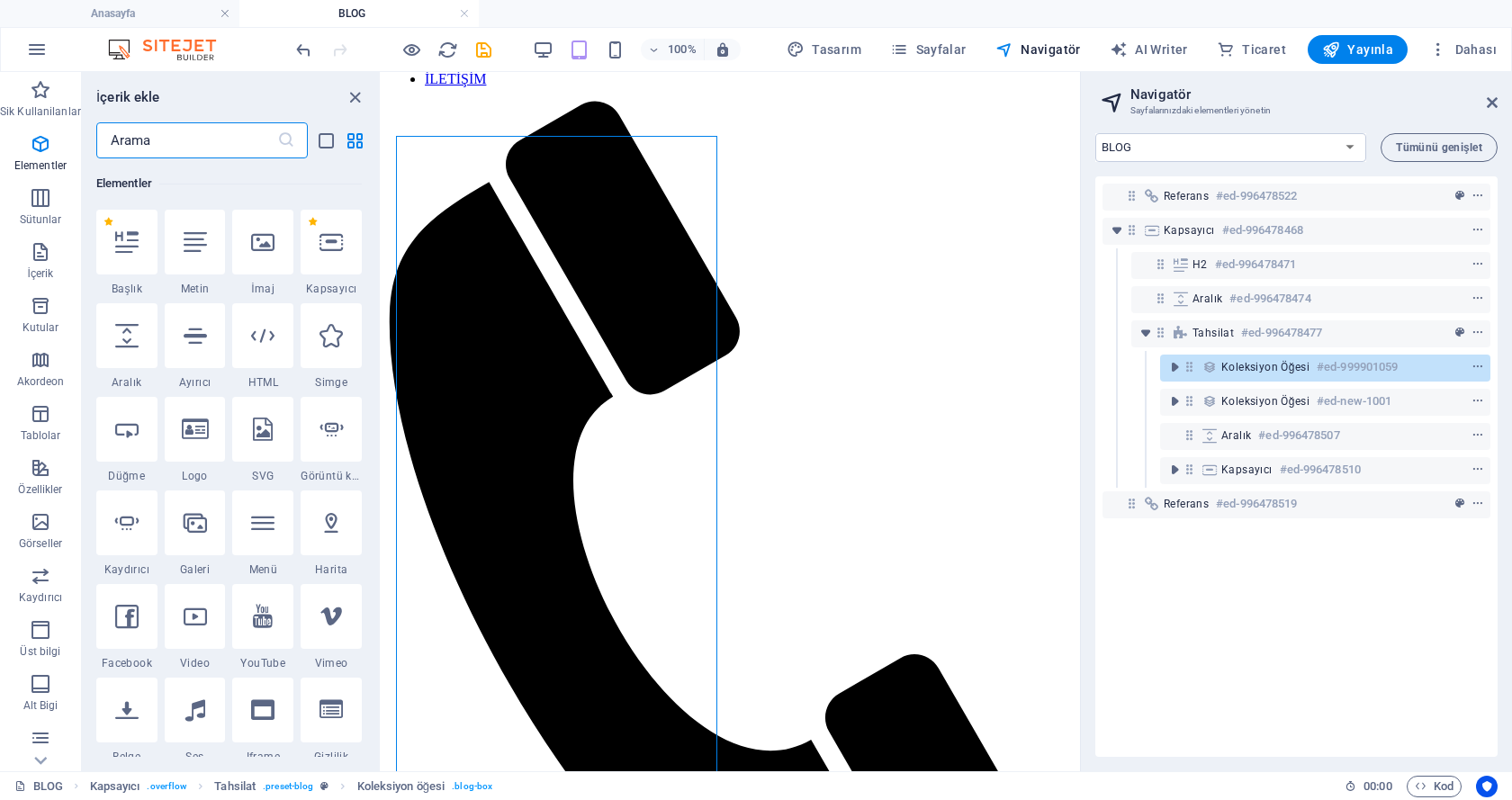
click at [139, 140] on input "text" at bounding box center [186, 140] width 180 height 36
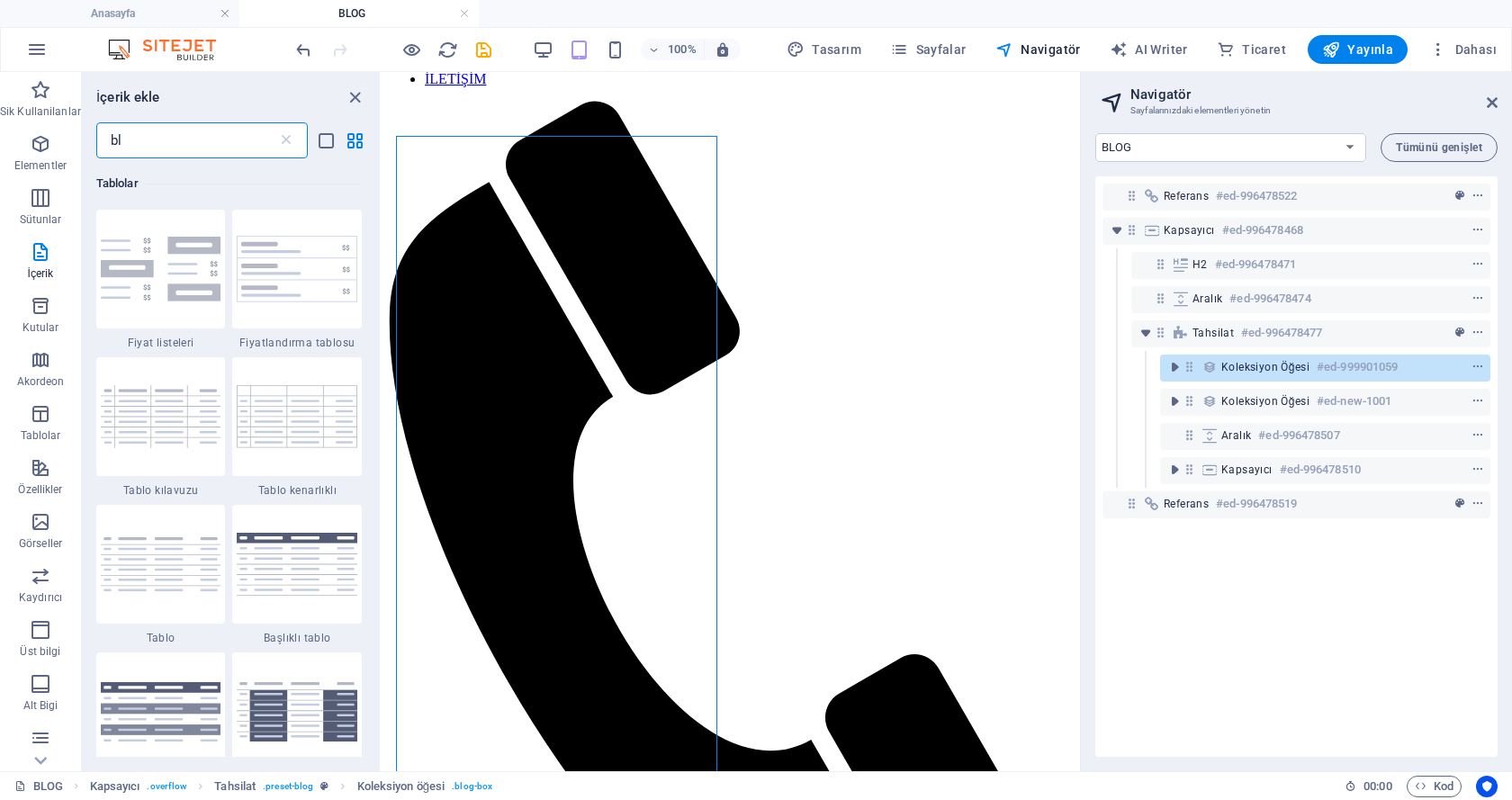
scroll to position [0, 0]
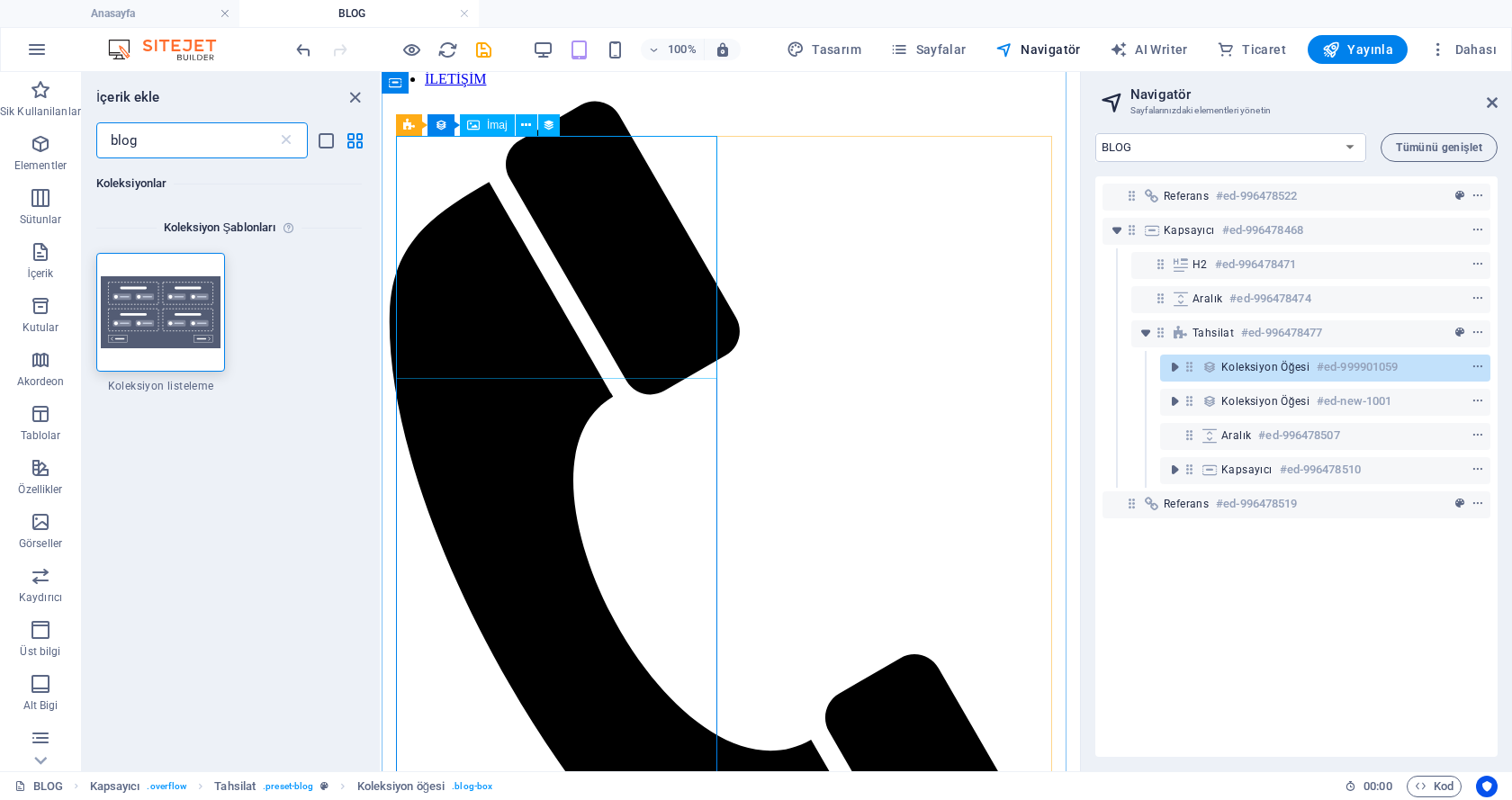
type input "blog"
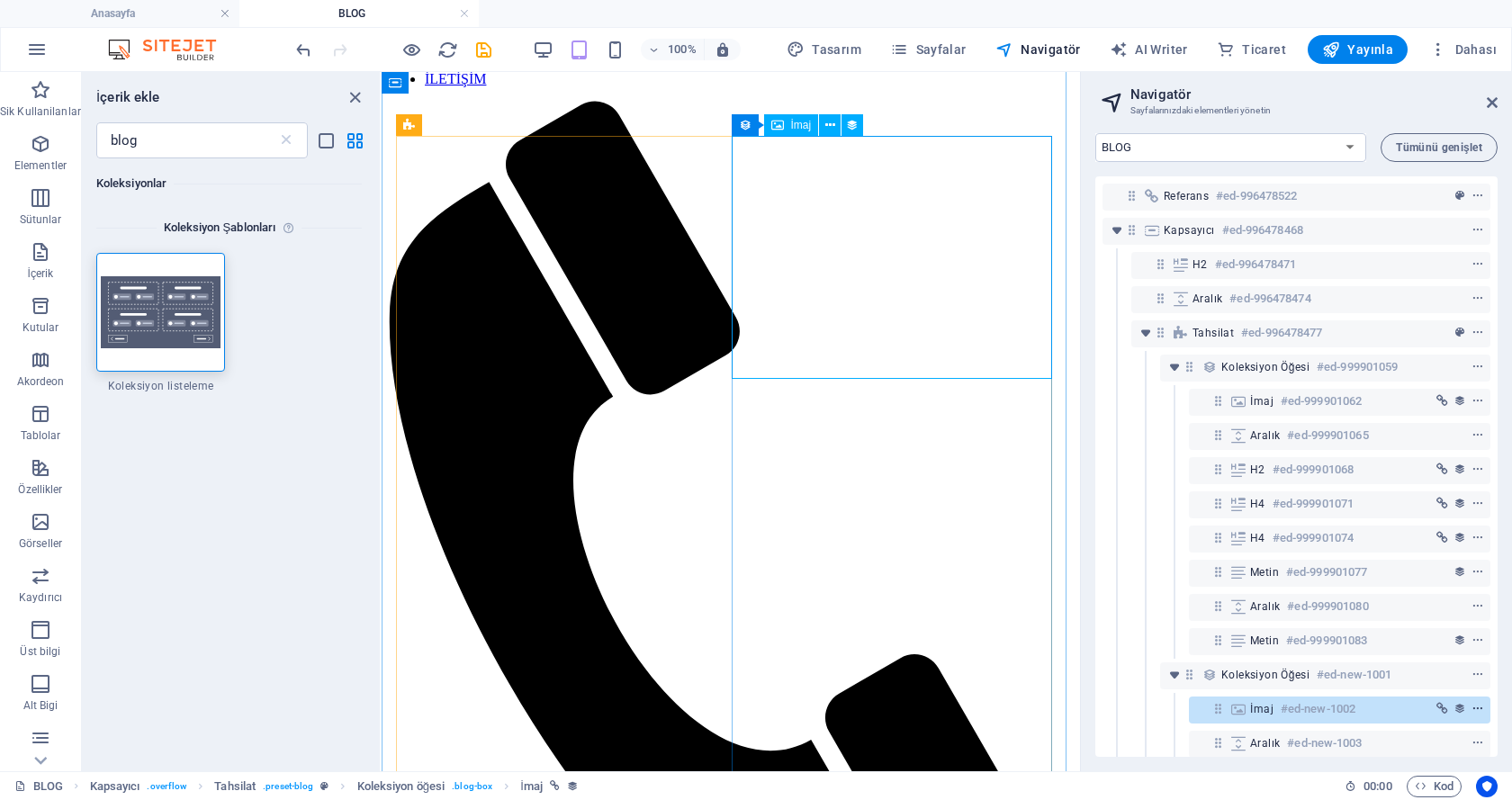
click at [1473, 710] on icon "context-menu" at bounding box center [1477, 709] width 12 height 12
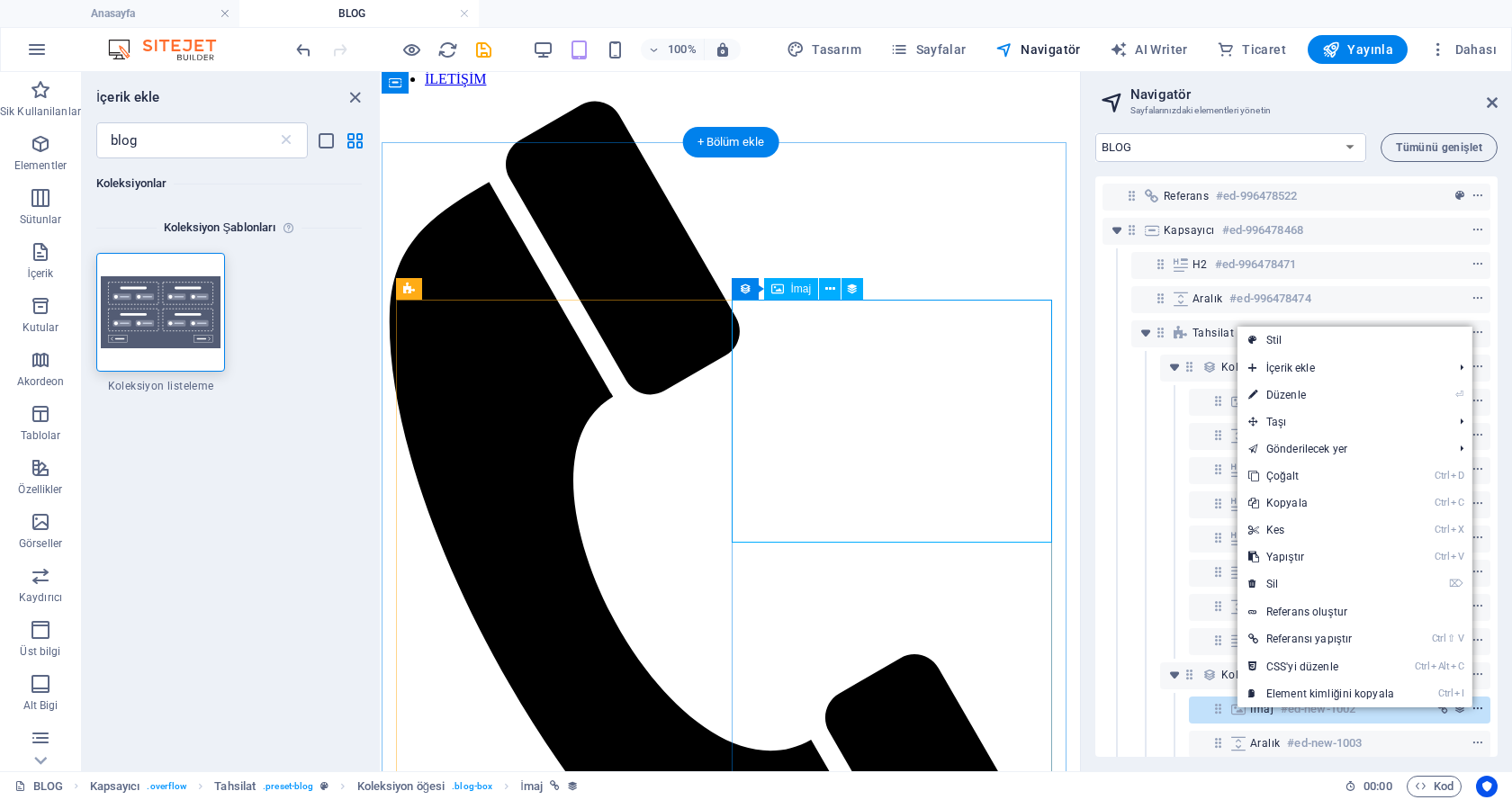
scroll to position [139, 0]
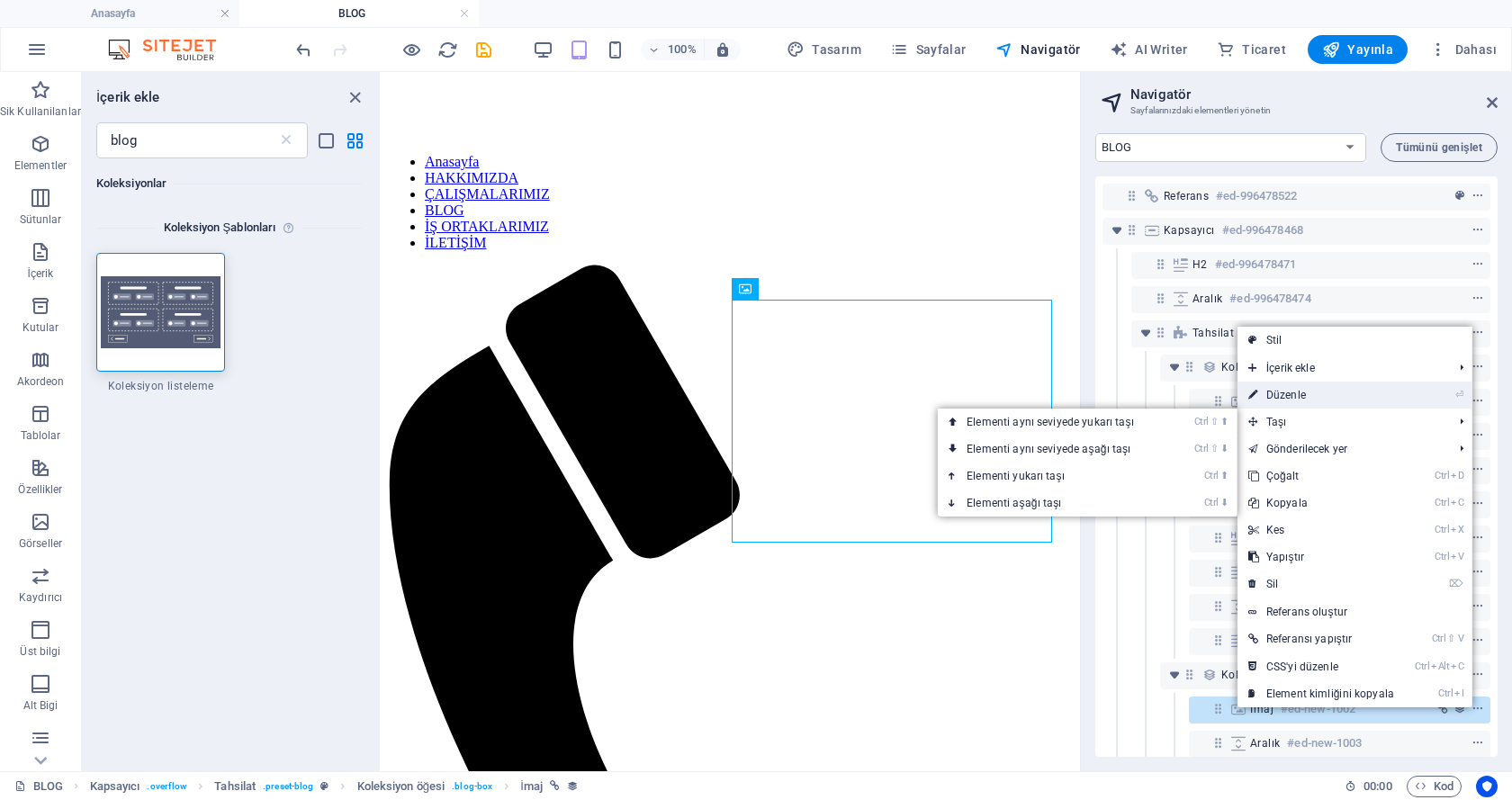
click at [1285, 393] on link "⏎ Düzenle" at bounding box center [1321, 395] width 167 height 27
select select "image"
select select "px"
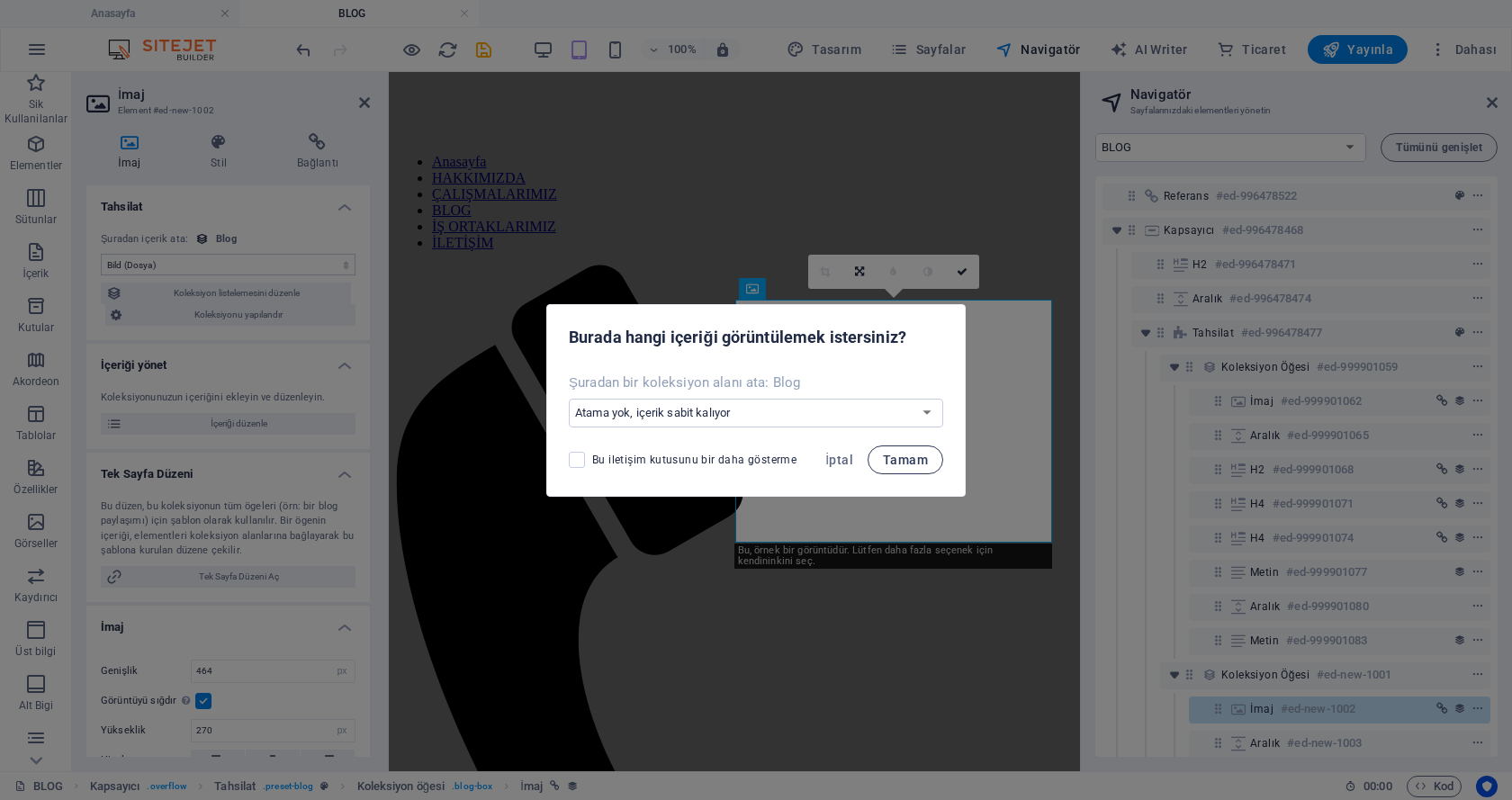
click at [908, 454] on span "Tamam" at bounding box center [905, 460] width 45 height 14
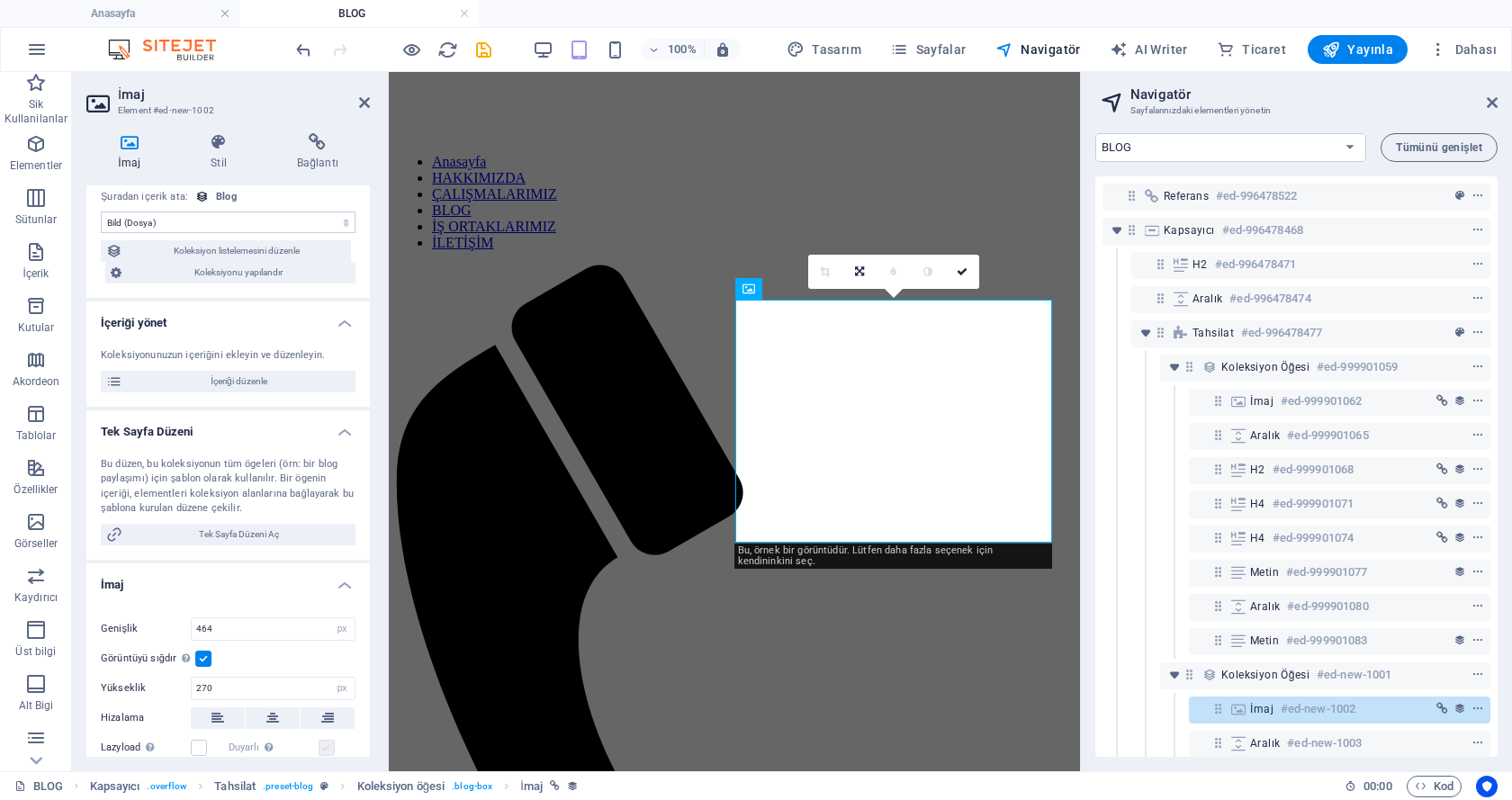
scroll to position [0, 0]
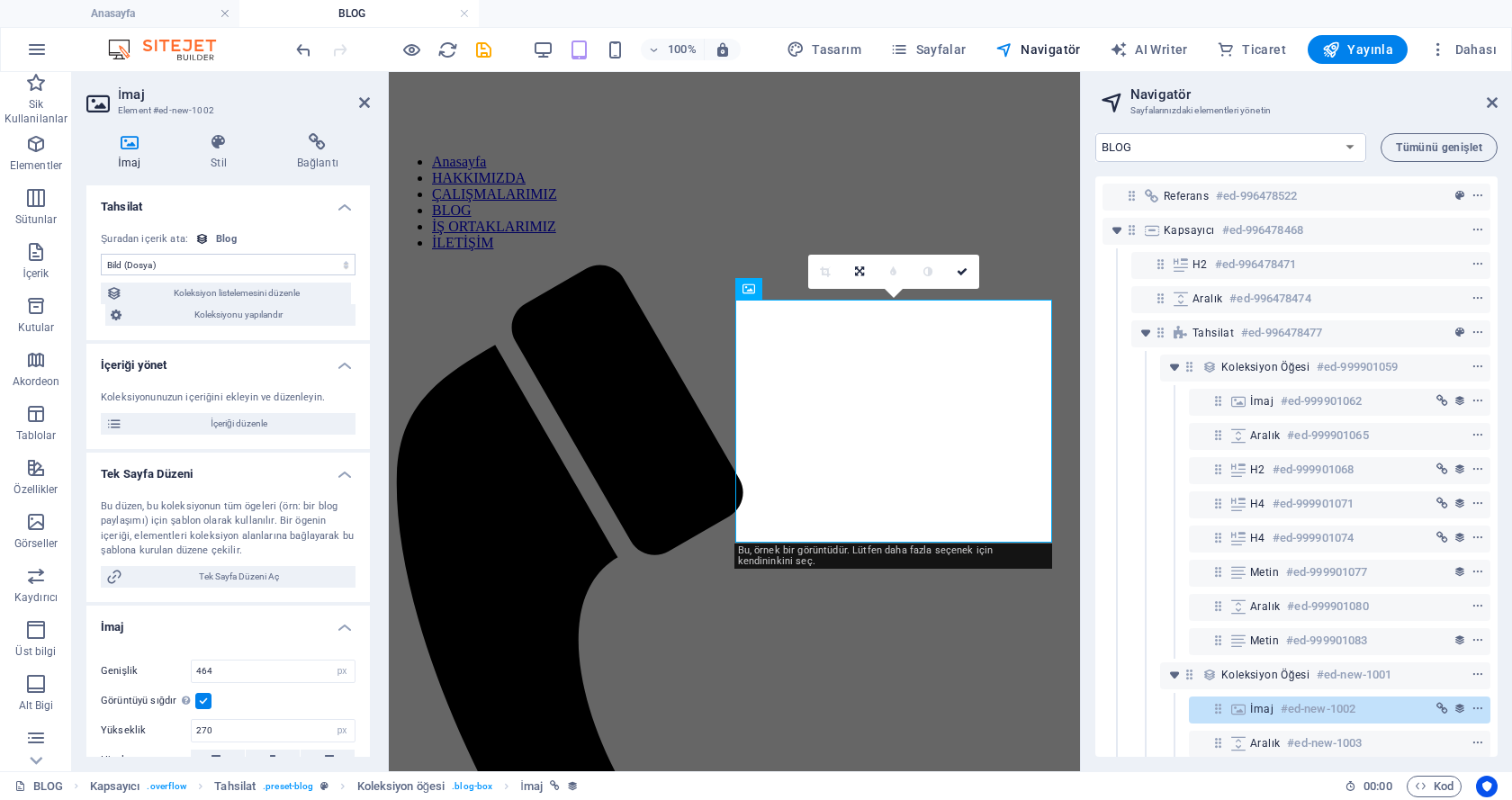
click at [231, 266] on select "Atama yok, içerik sabit kalıyor Oluşturulma zamanı (Tarih) Güncellenme zamanı (…" at bounding box center [227, 264] width 255 height 22
select select "remainStatic"
click at [101, 254] on select "Atama yok, içerik sabit kalıyor Oluşturulma zamanı (Tarih) Güncellenme zamanı (…" at bounding box center [227, 264] width 255 height 22
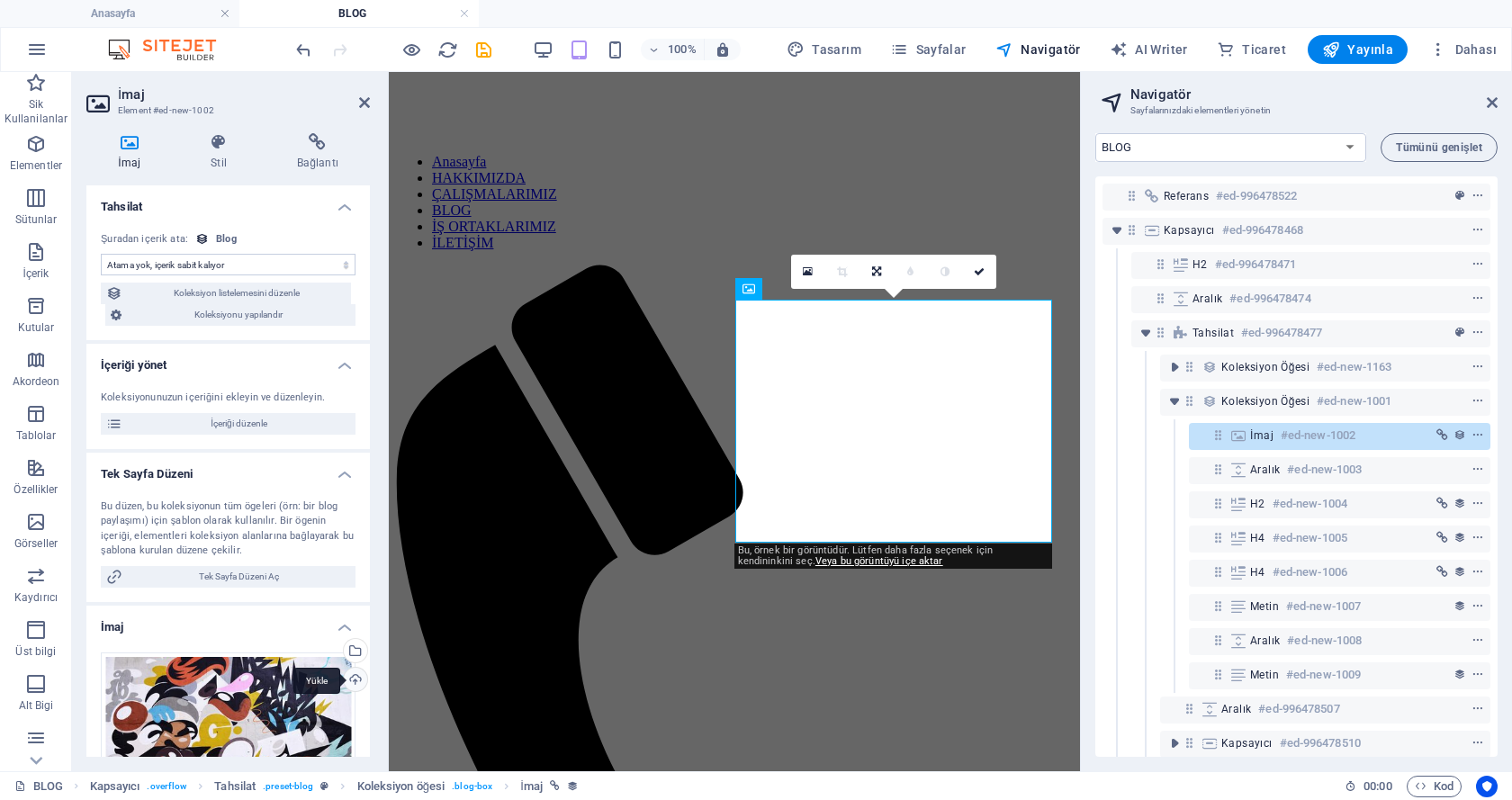
click at [350, 675] on div "Yükle" at bounding box center [353, 682] width 27 height 27
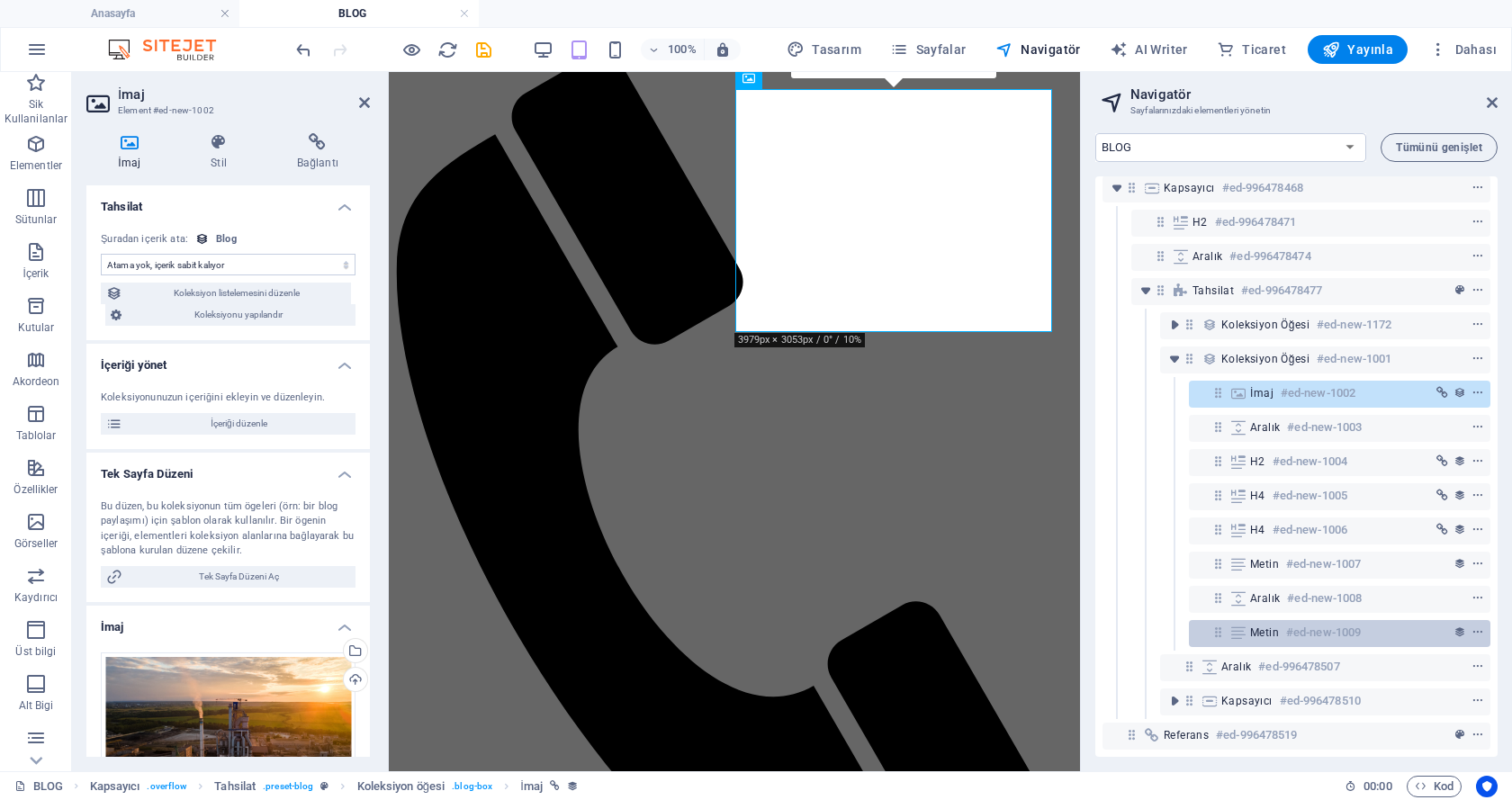
scroll to position [55, 0]
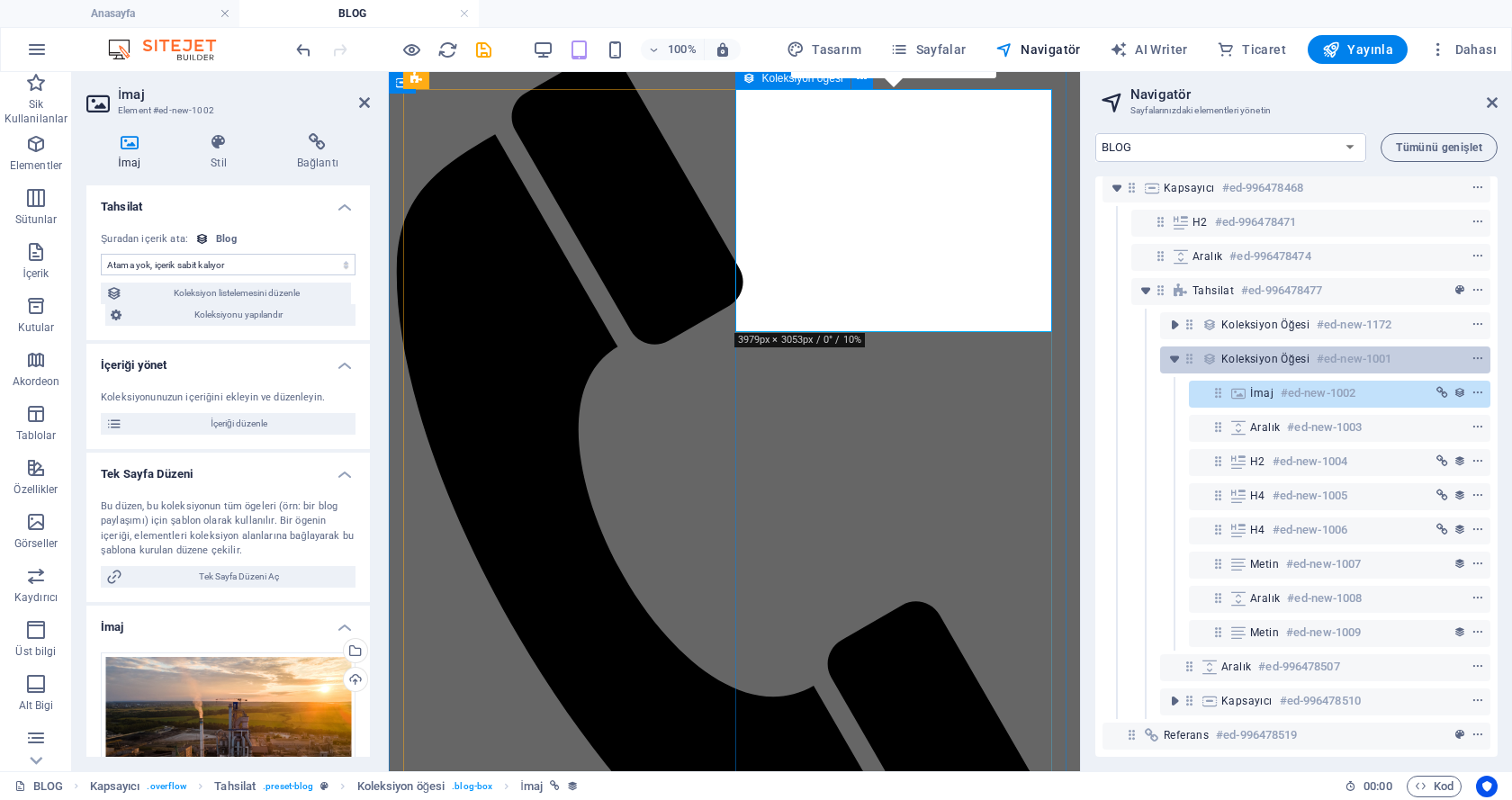
click at [1258, 353] on div "Koleksiyon öğesi #ed-new-1001" at bounding box center [1310, 359] width 179 height 22
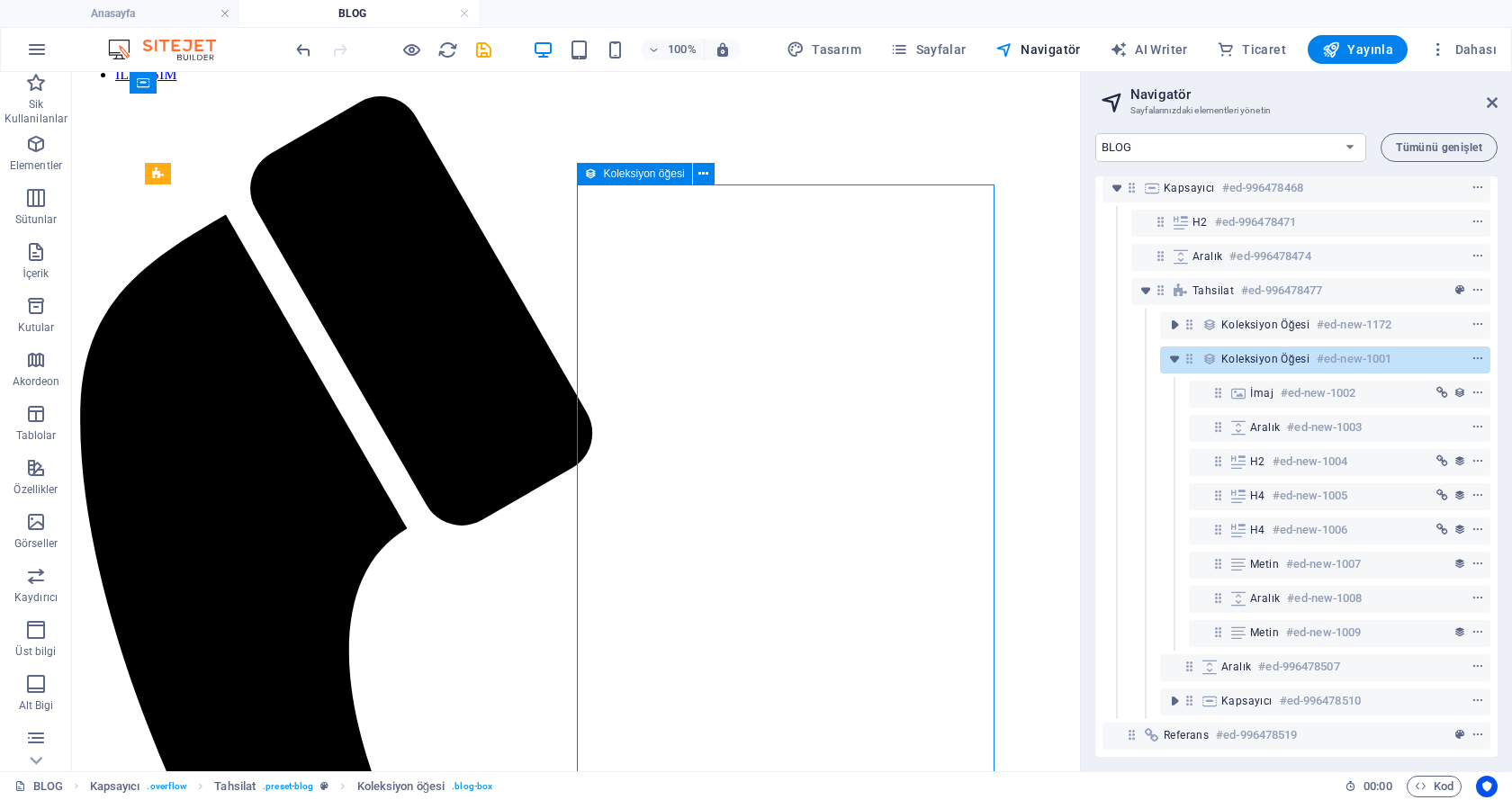
scroll to position [258, 0]
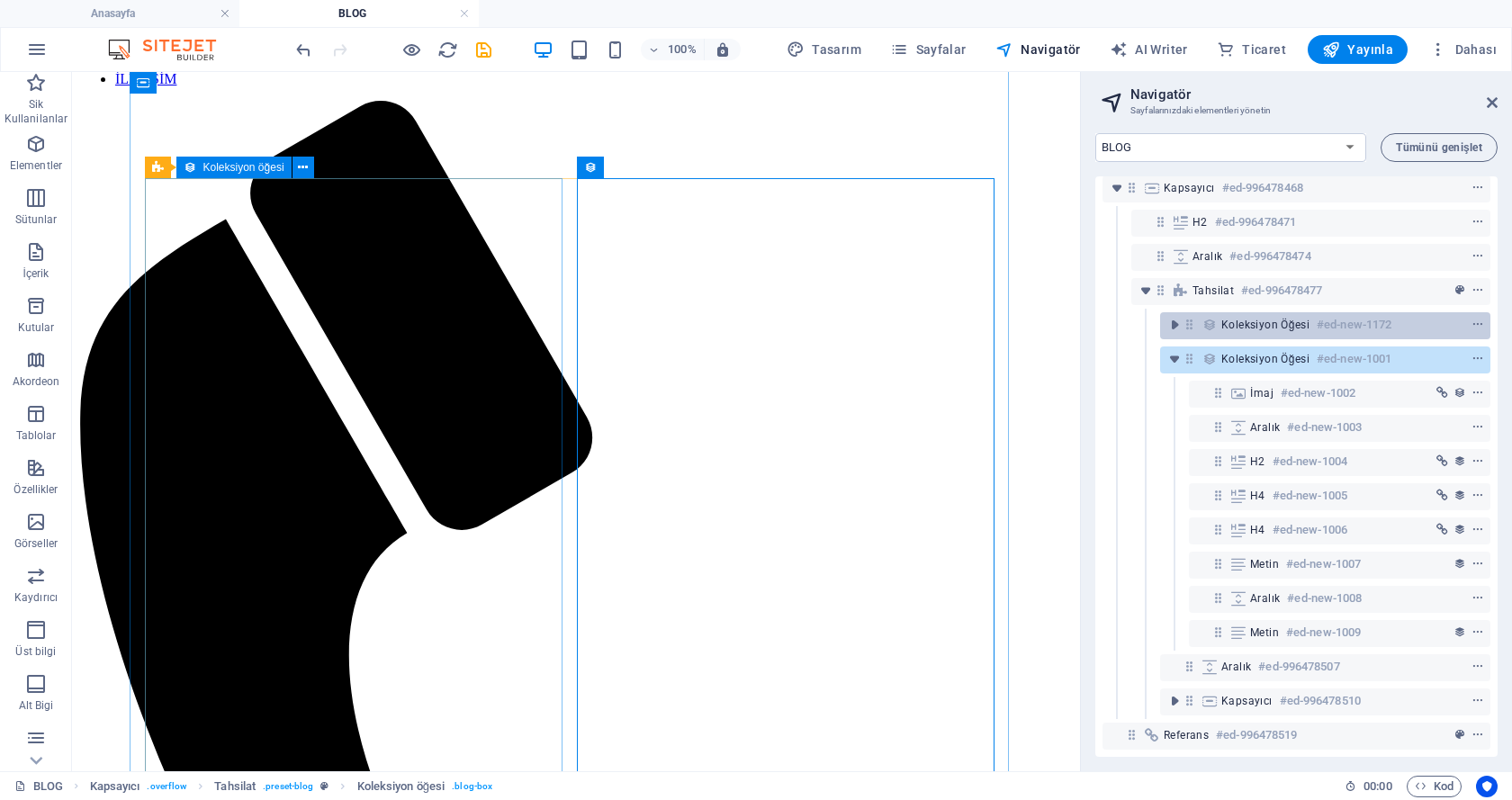
click at [1244, 319] on div "Koleksiyon öğesi #ed-new-1172" at bounding box center [1310, 324] width 179 height 22
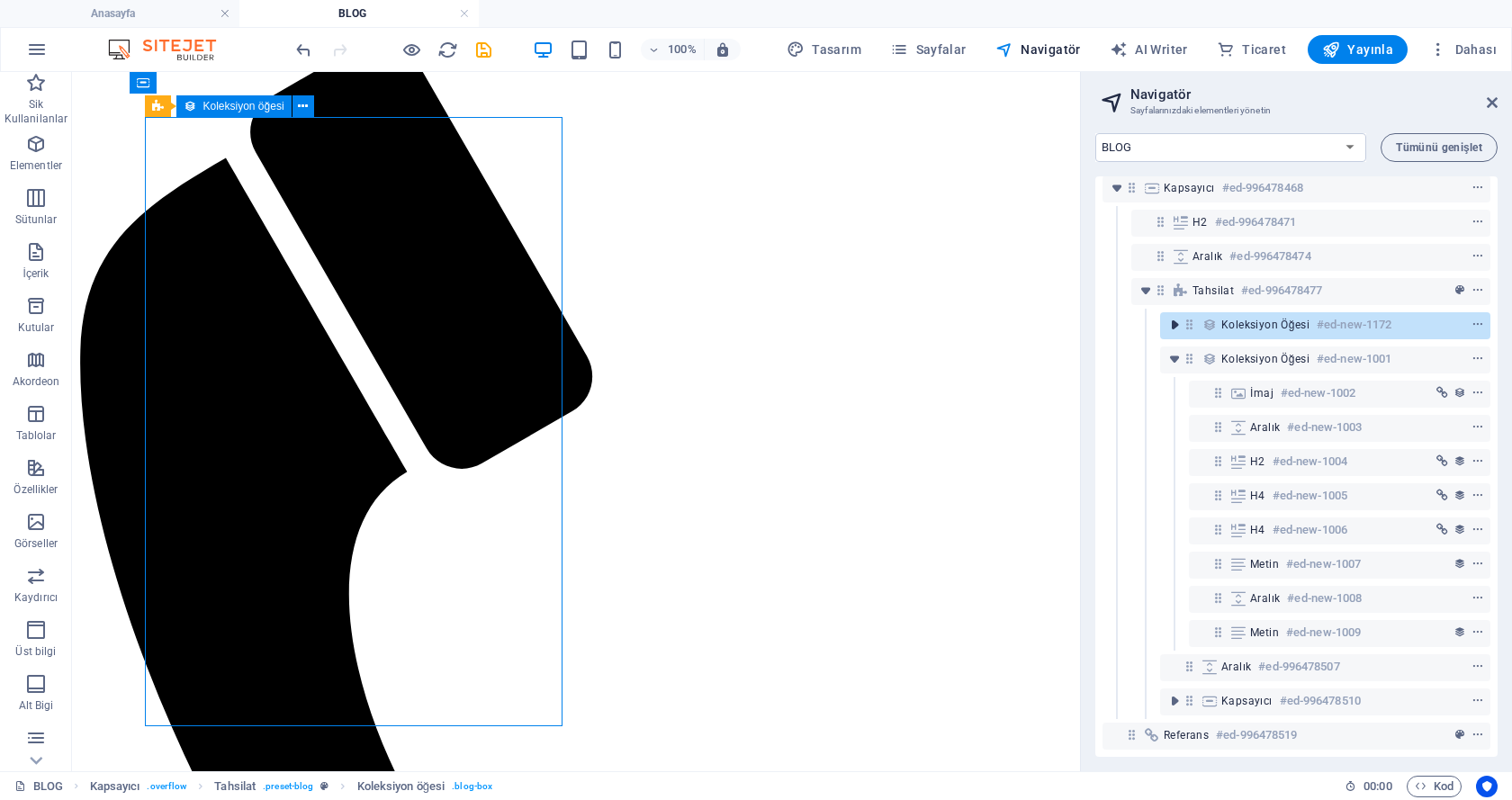
click at [1169, 320] on icon "toggle-expand" at bounding box center [1174, 324] width 18 height 18
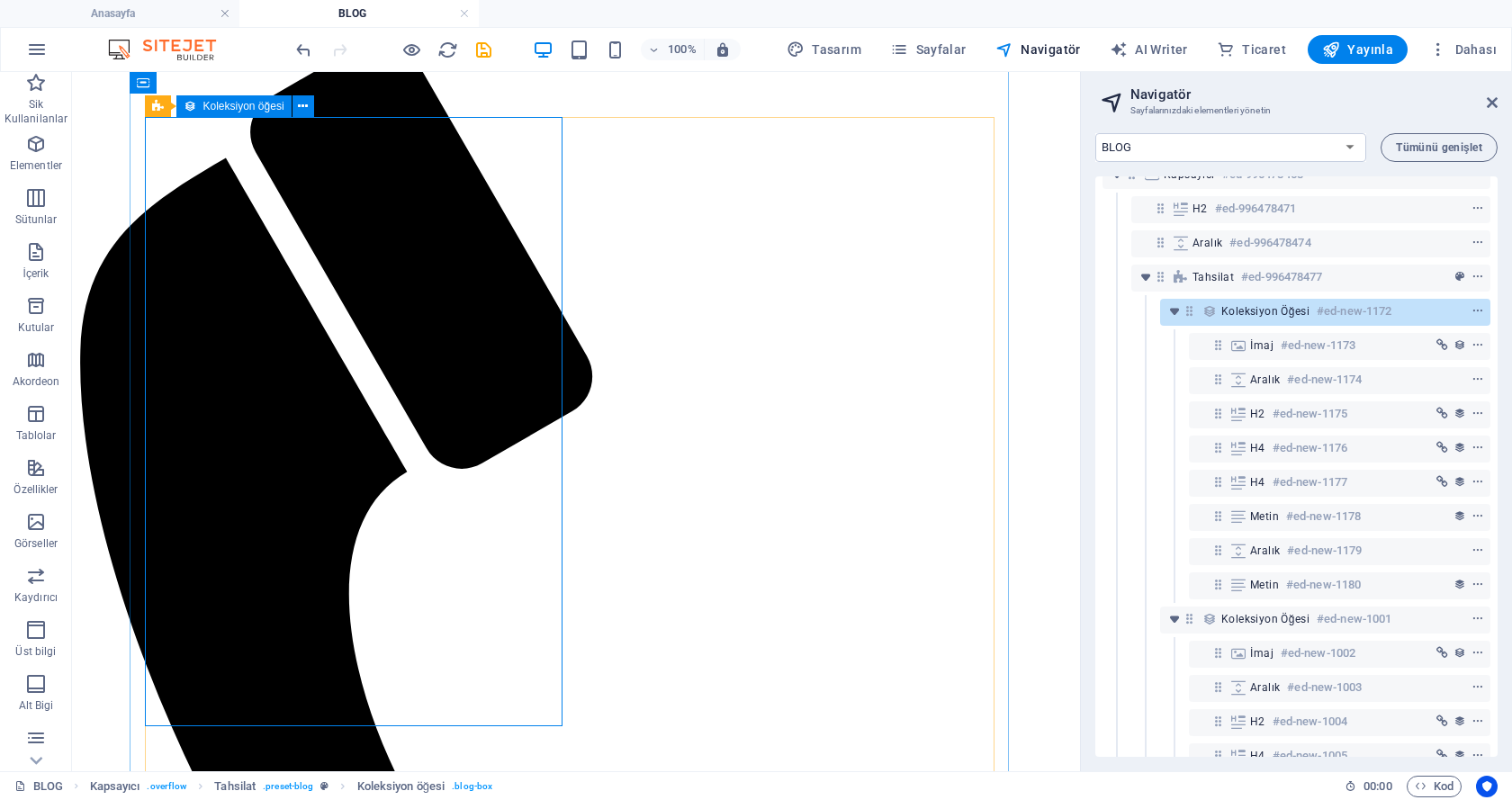
click at [1240, 314] on span "Koleksiyon öğesi" at bounding box center [1265, 311] width 88 height 14
click at [1283, 344] on h6 "#ed-new-1173" at bounding box center [1317, 345] width 74 height 22
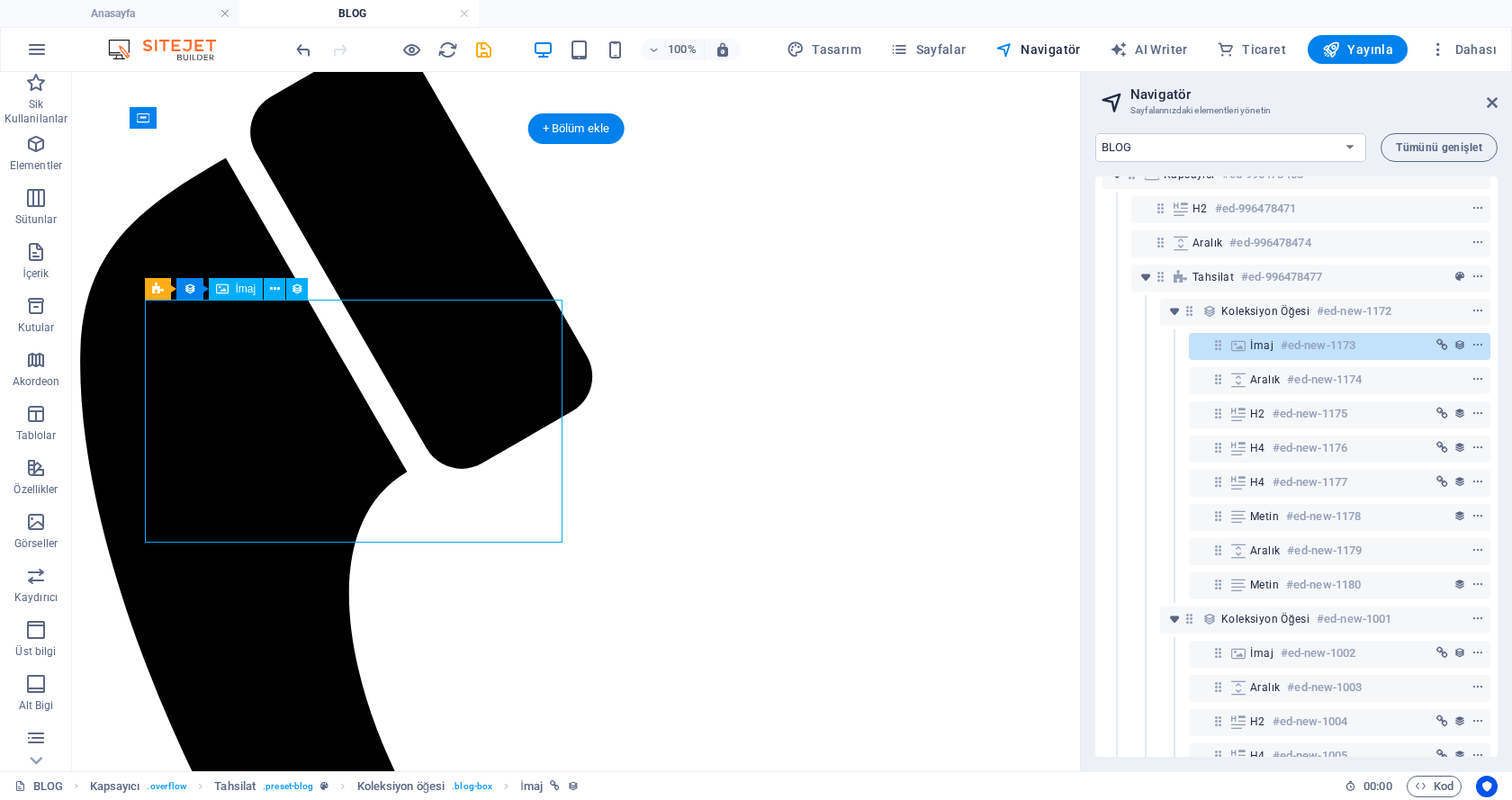
scroll to position [136, 0]
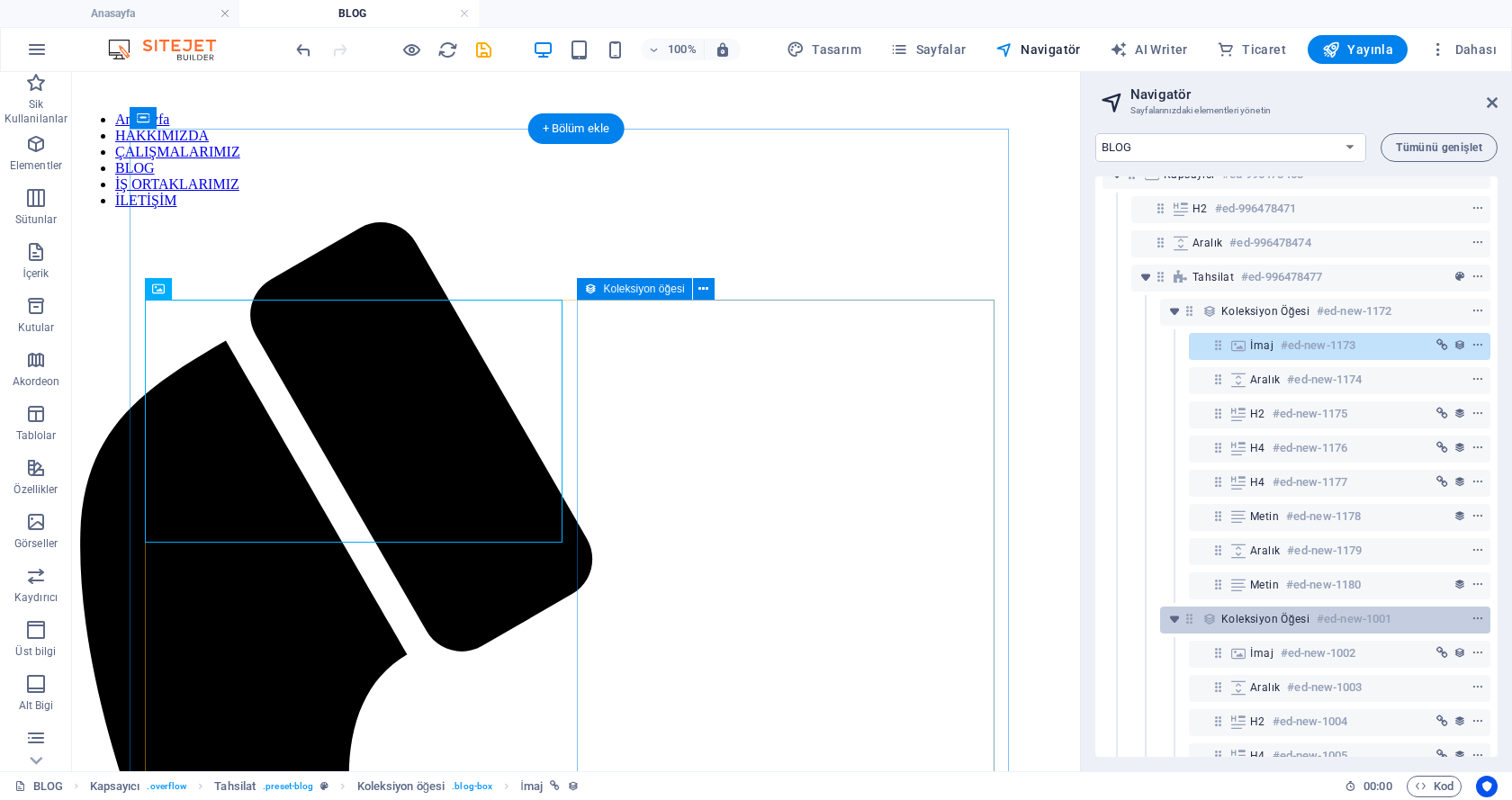
click at [1265, 628] on div "Koleksiyon öğesi #ed-new-1001" at bounding box center [1310, 619] width 179 height 22
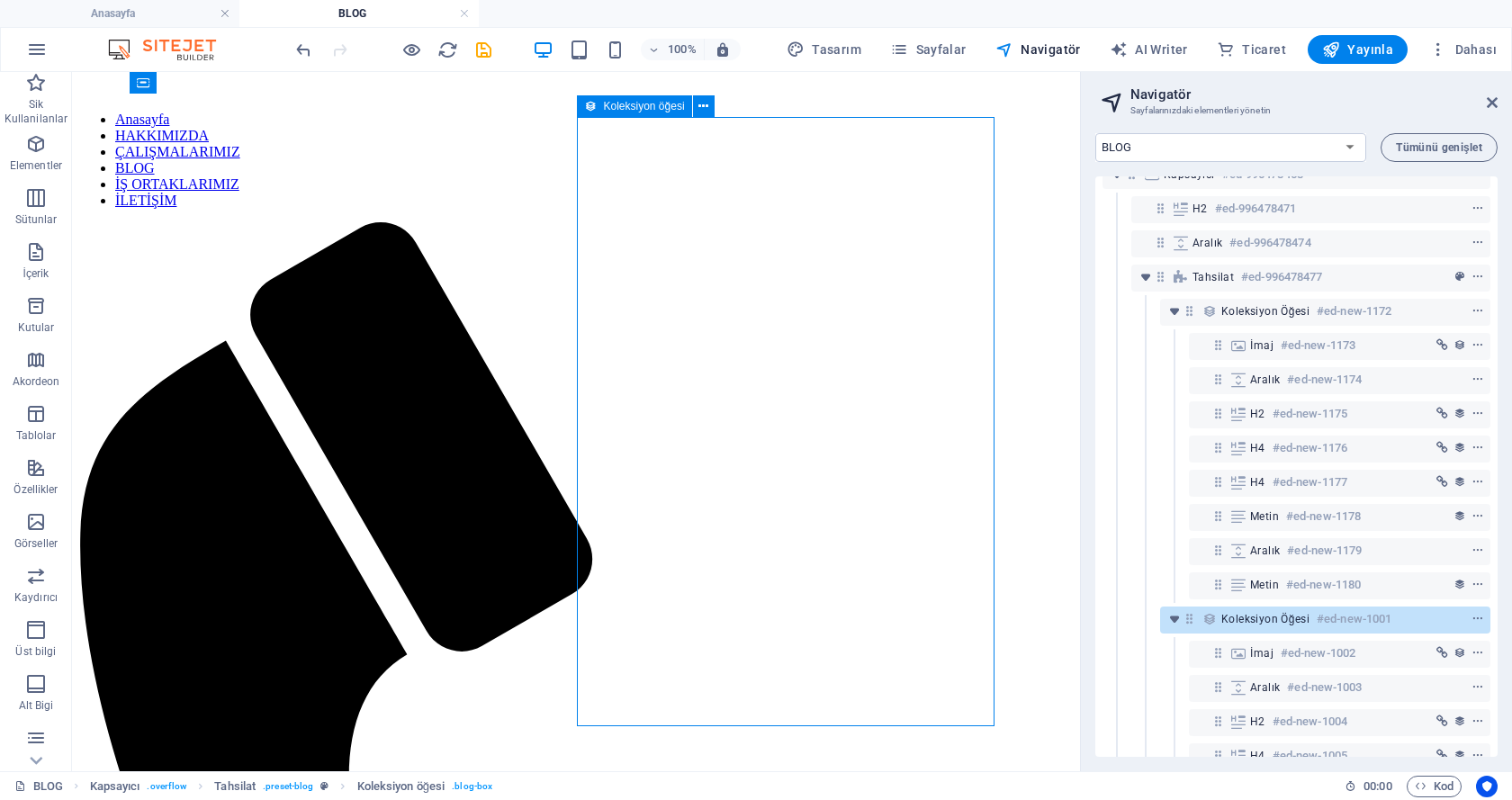
scroll to position [319, 0]
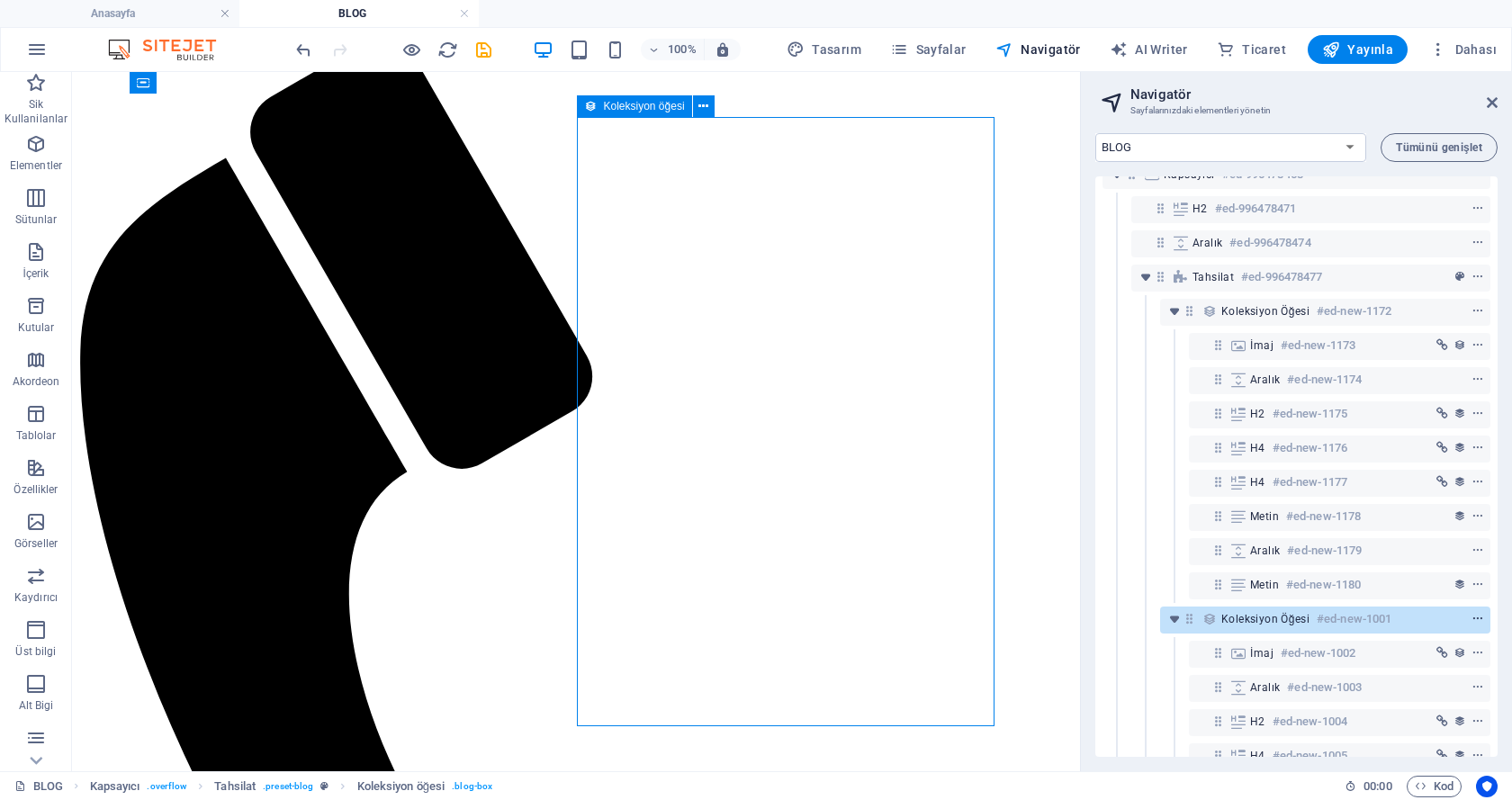
click at [1475, 618] on icon "context-menu" at bounding box center [1477, 619] width 12 height 12
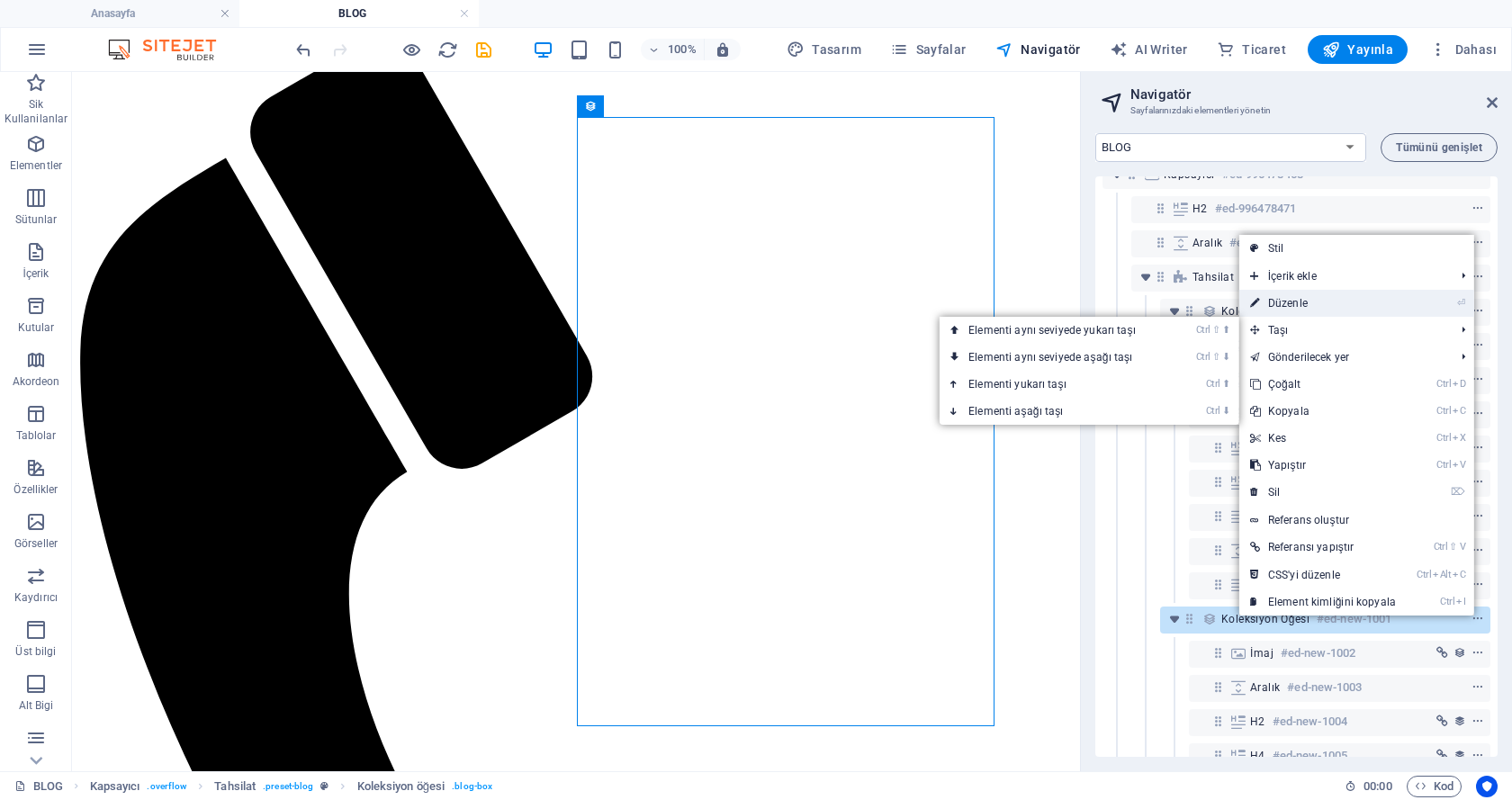
click at [1317, 306] on link "⏎ Düzenle" at bounding box center [1323, 303] width 167 height 27
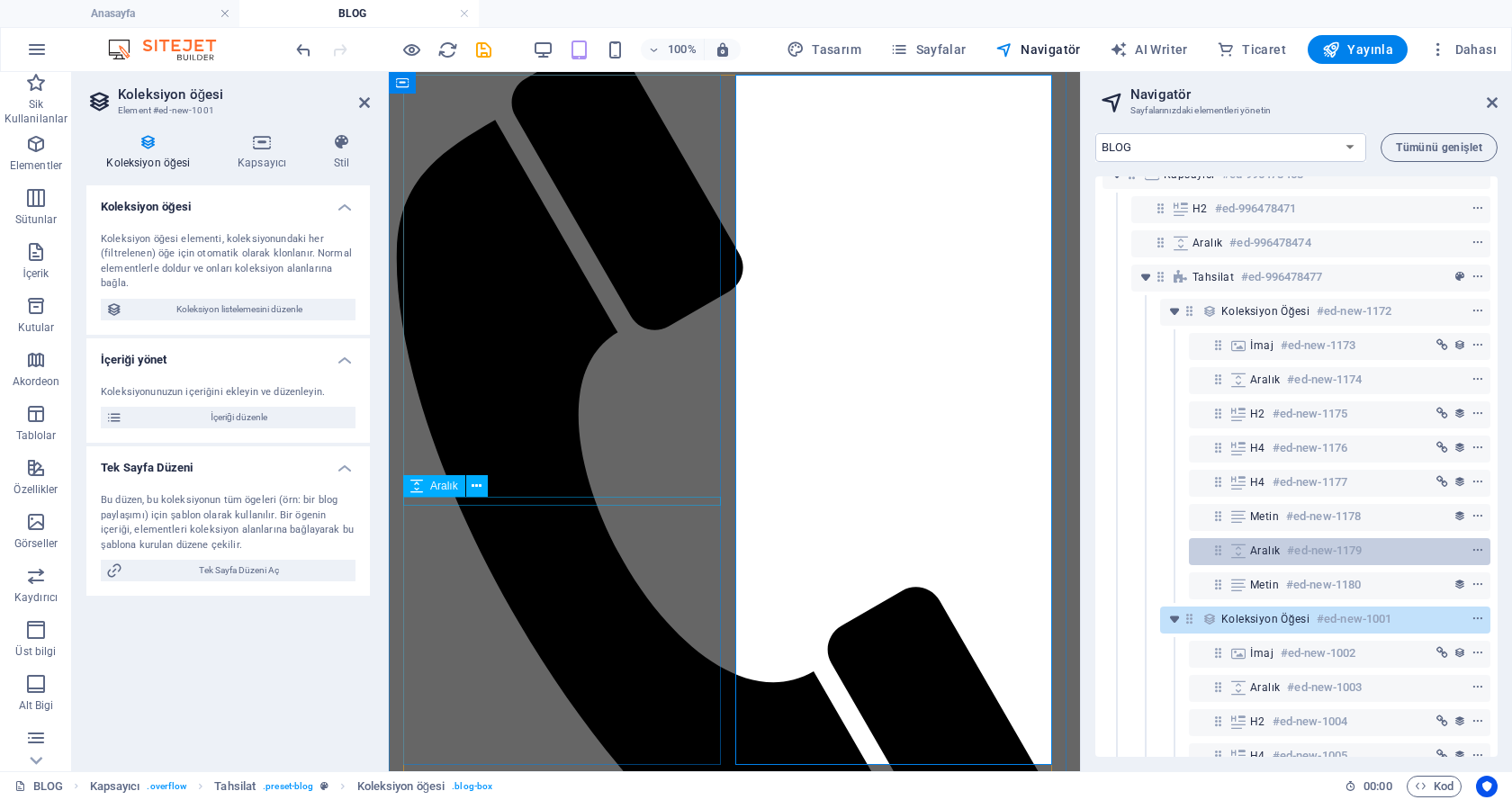
scroll to position [265, 0]
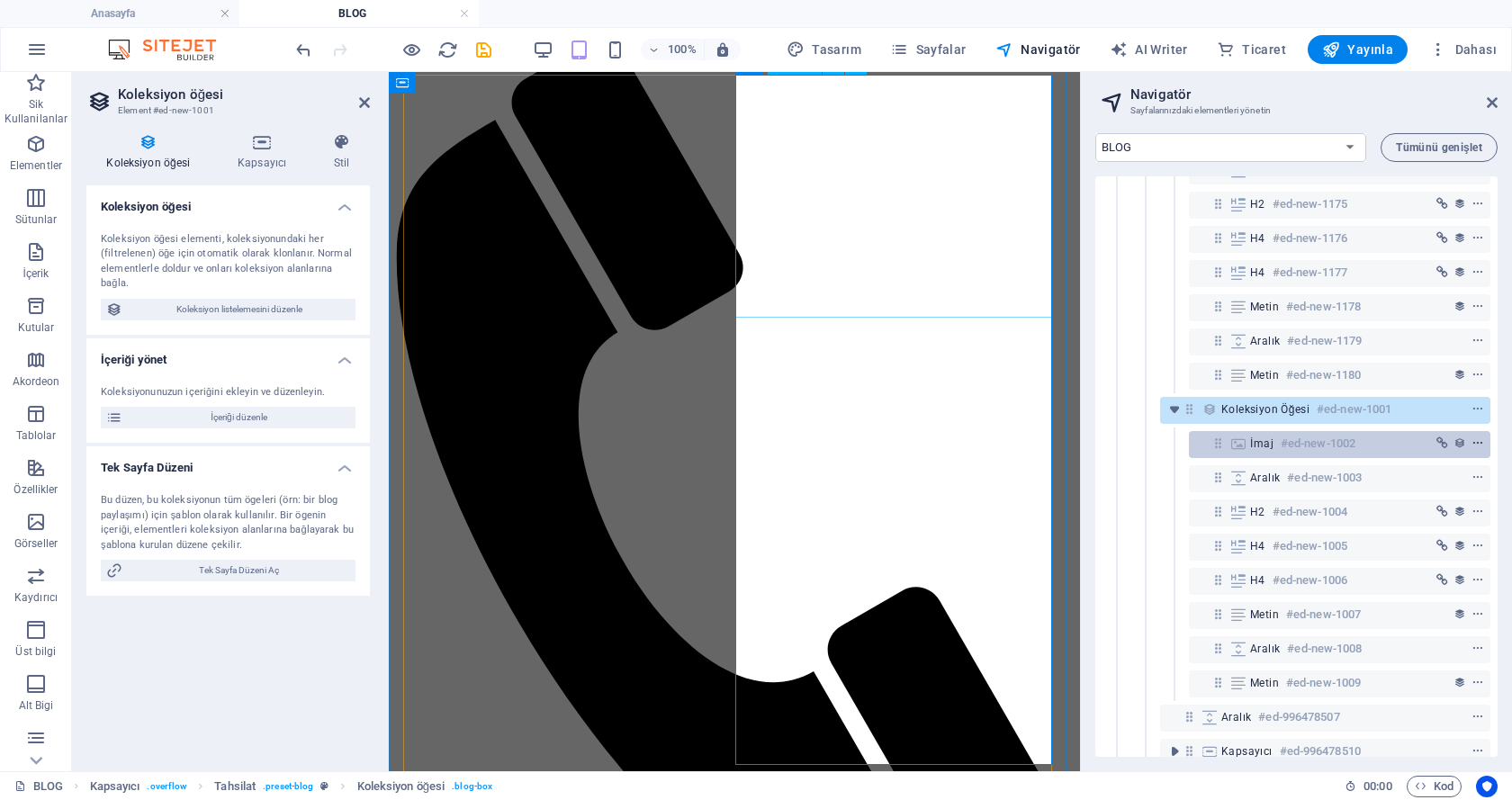
click at [1476, 444] on icon "context-menu" at bounding box center [1477, 443] width 12 height 12
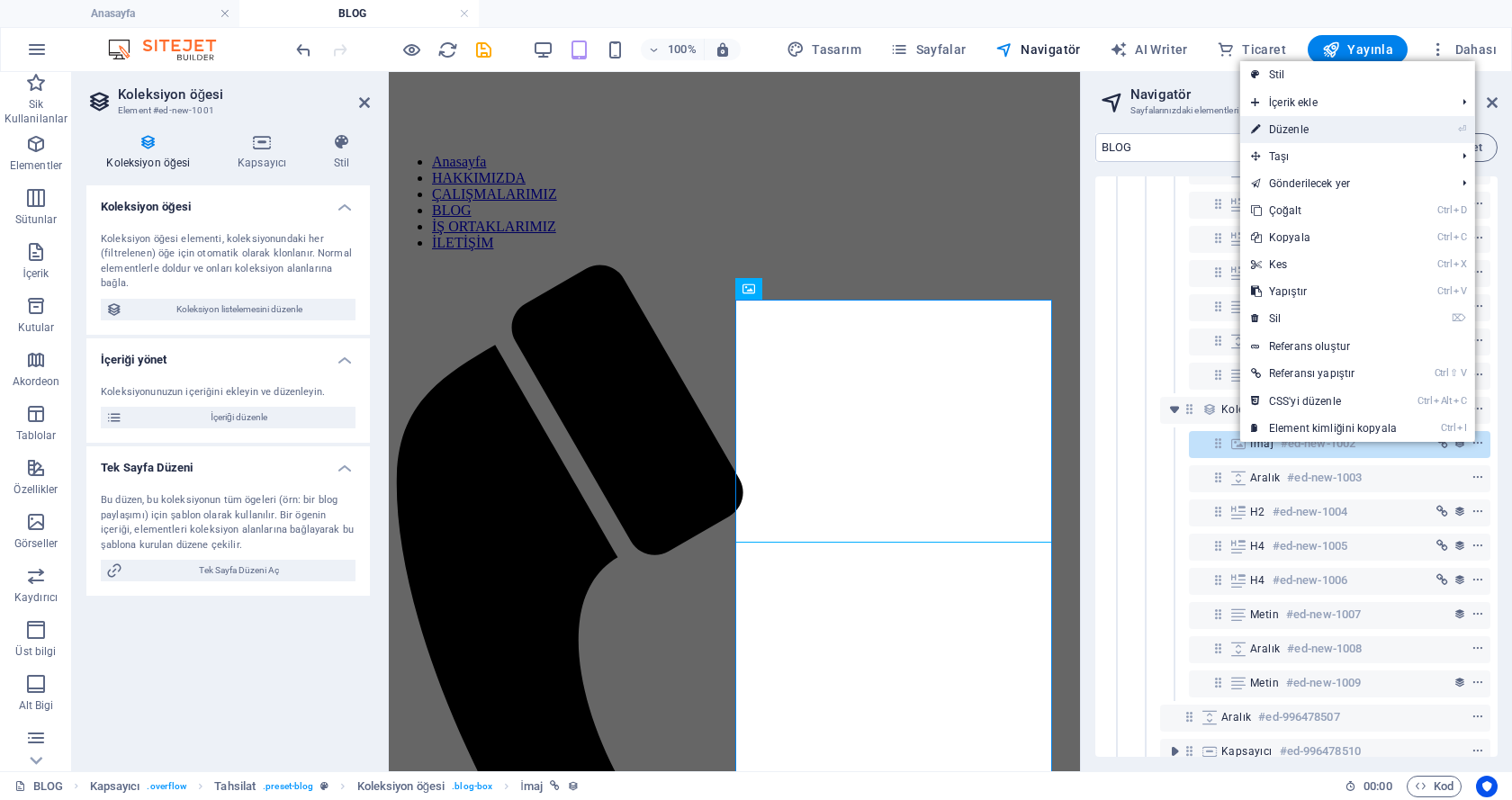
click at [1352, 123] on link "⏎ Düzenle" at bounding box center [1324, 130] width 167 height 27
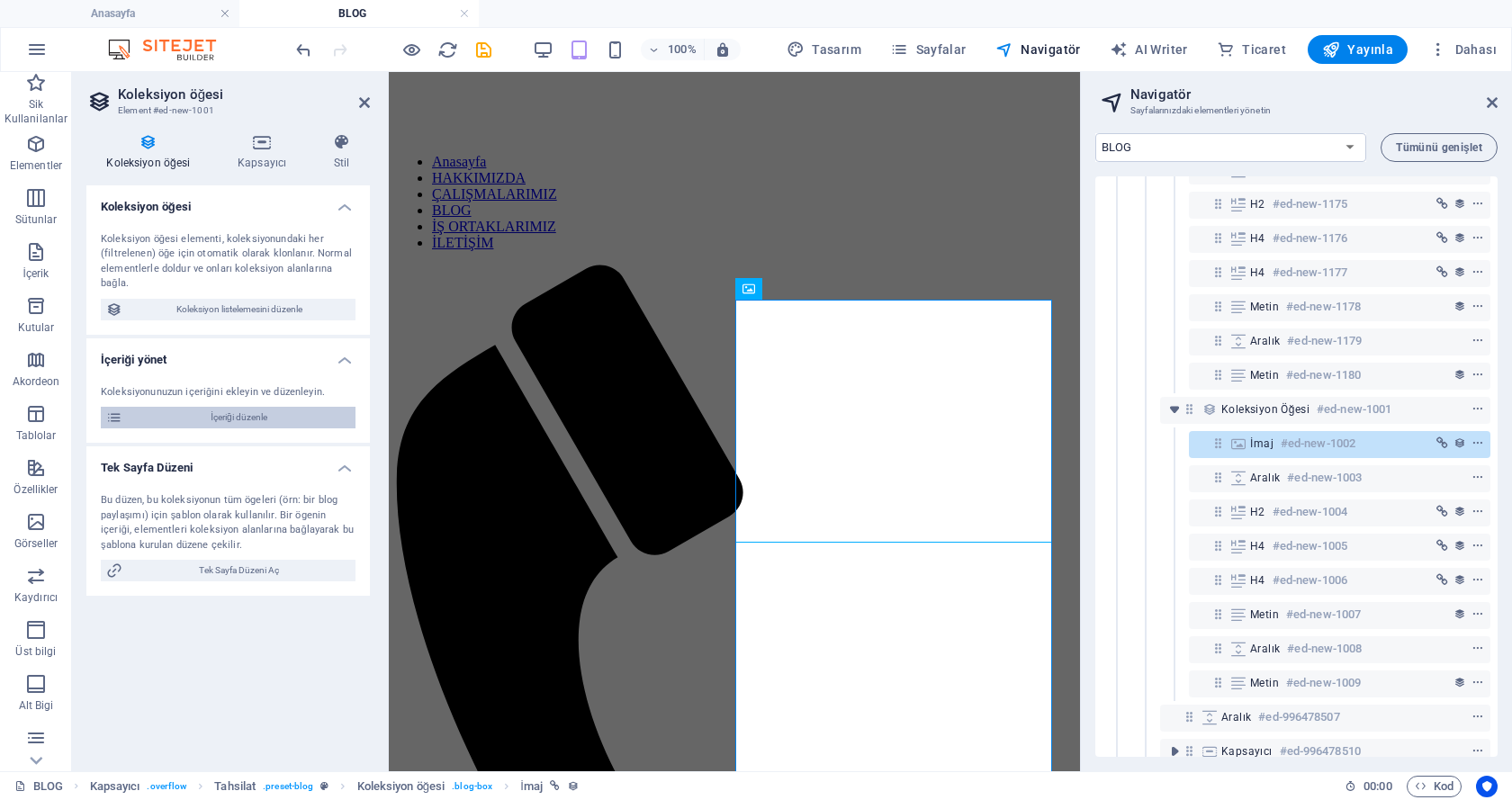
click at [161, 415] on span "İçeriği düzenle" at bounding box center [239, 417] width 223 height 22
select select
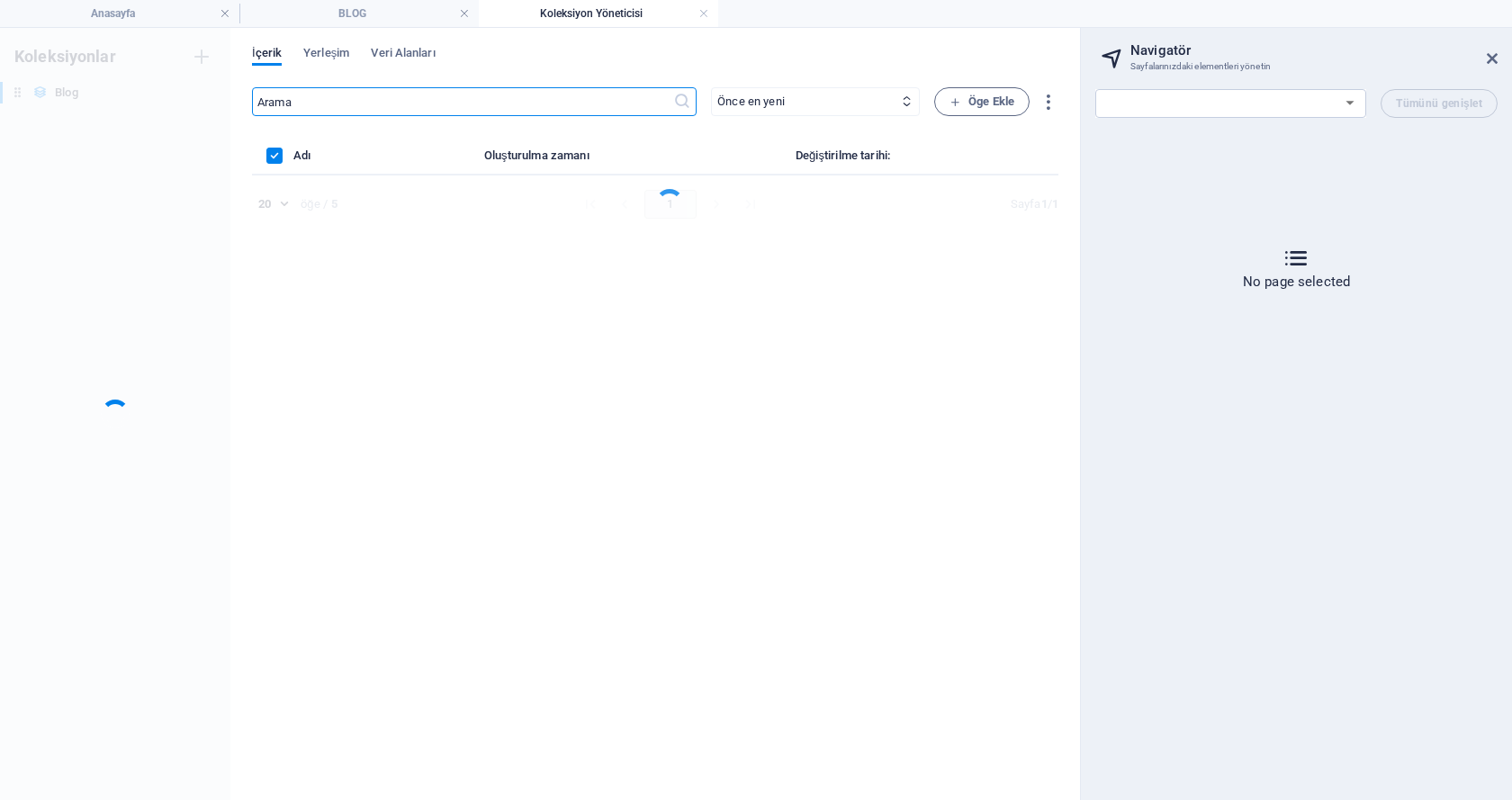
scroll to position [0, 0]
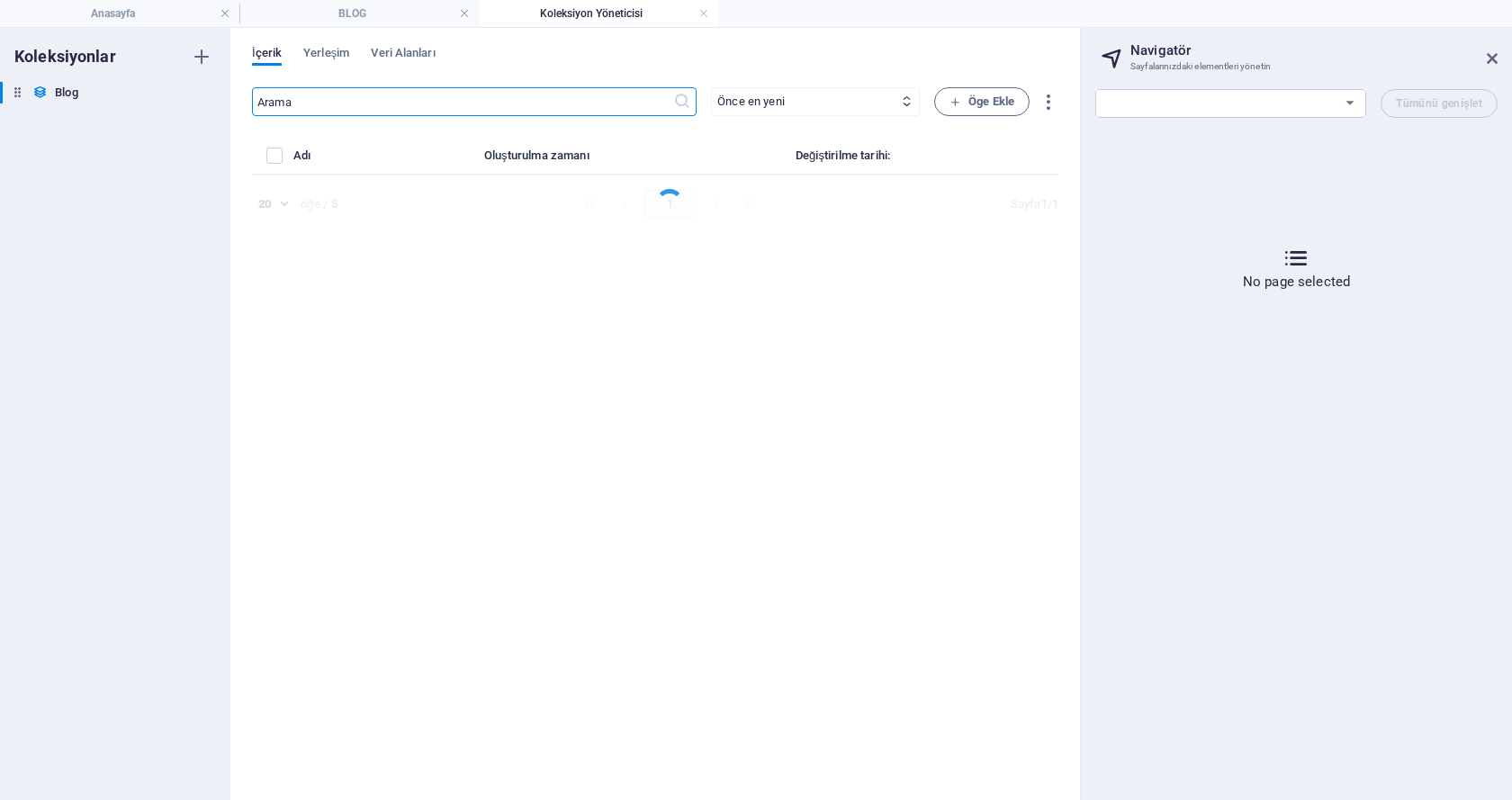
select select "Category 2"
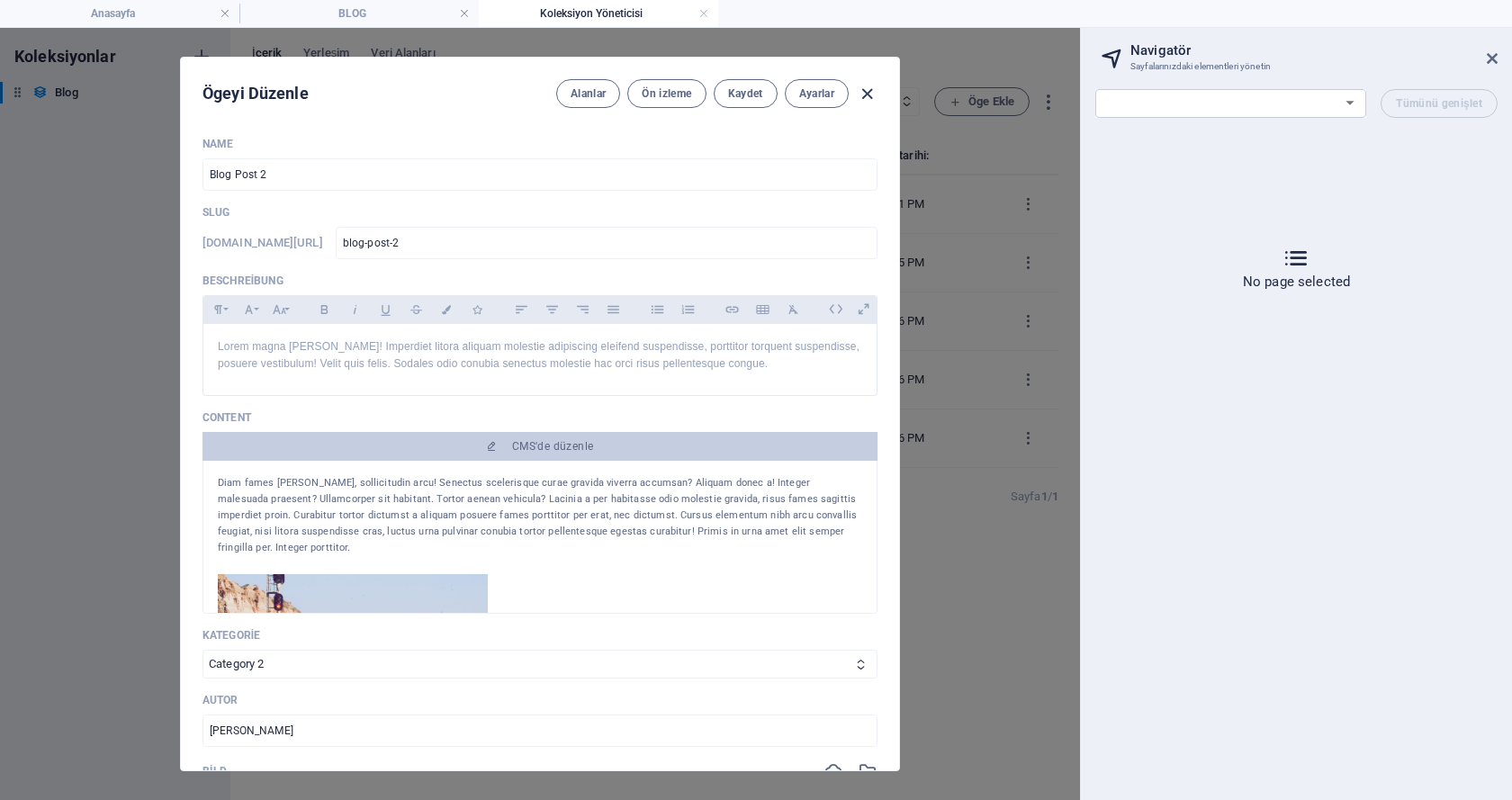
click at [862, 92] on icon "button" at bounding box center [867, 94] width 21 height 21
type input "[DATE]"
type input "blog-post-2"
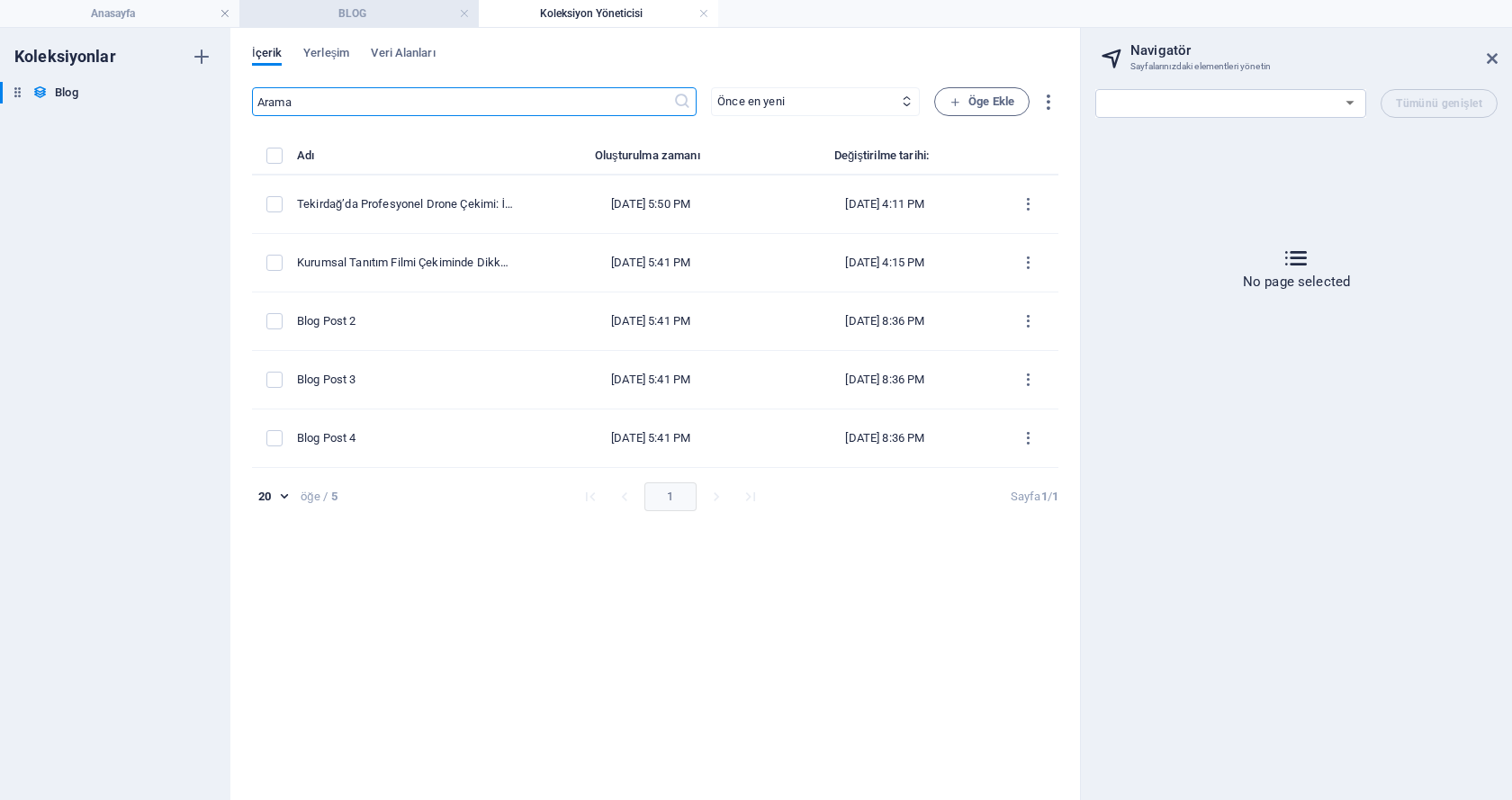
click at [373, 8] on h4 "BLOG" at bounding box center [359, 13] width 240 height 20
select select "18033955-tr"
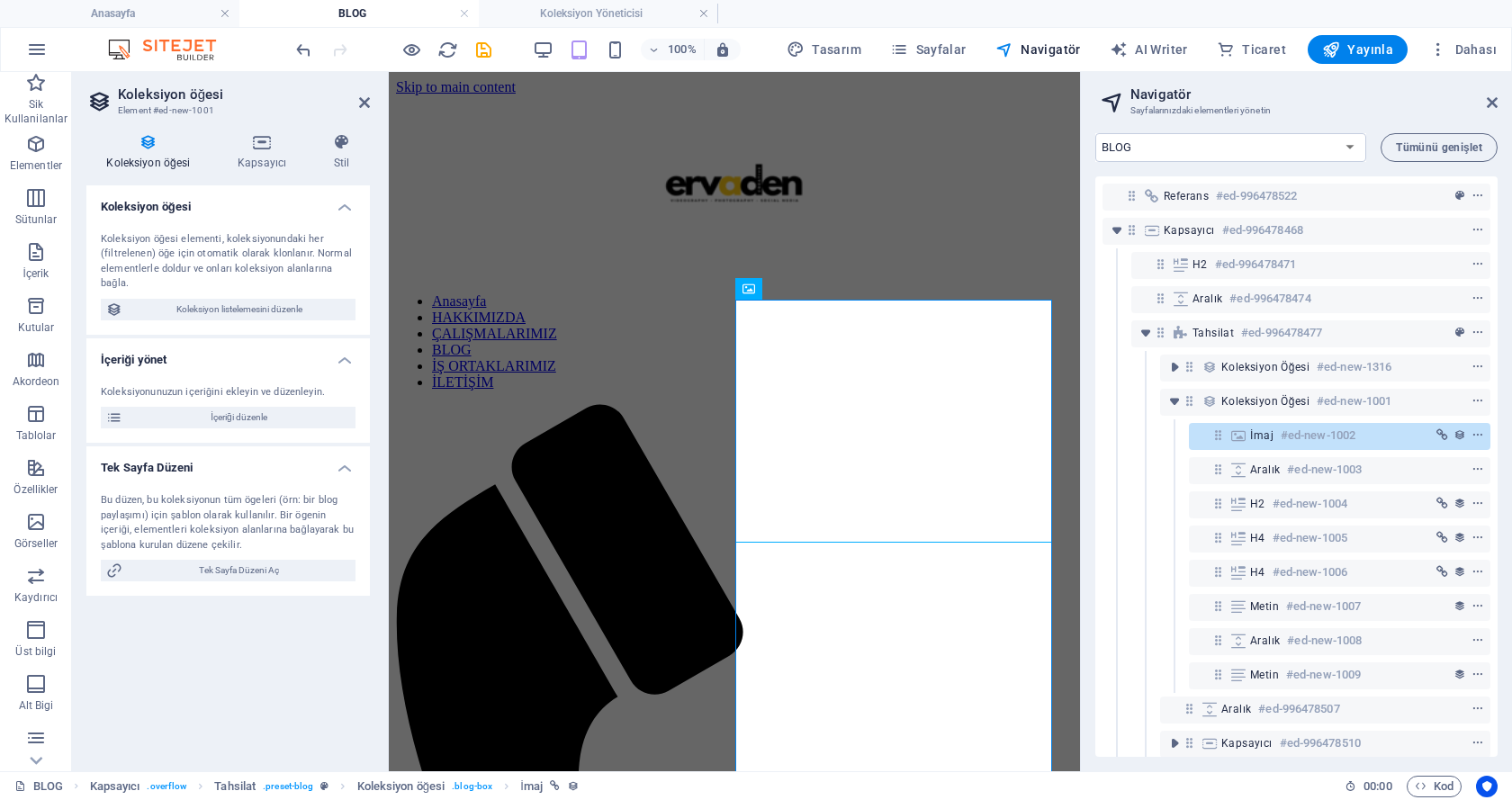
scroll to position [139, 0]
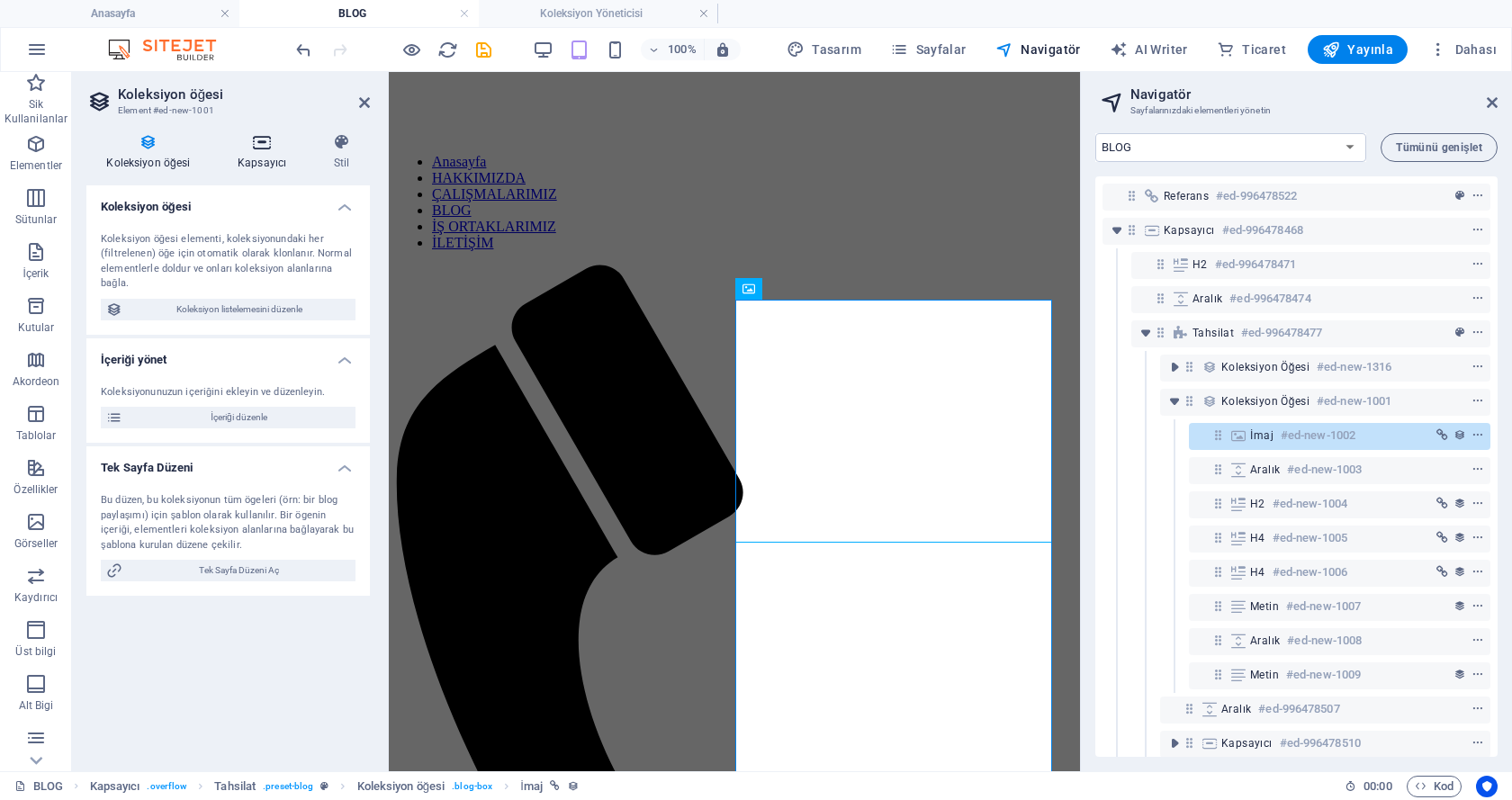
click at [257, 147] on icon at bounding box center [262, 142] width 89 height 18
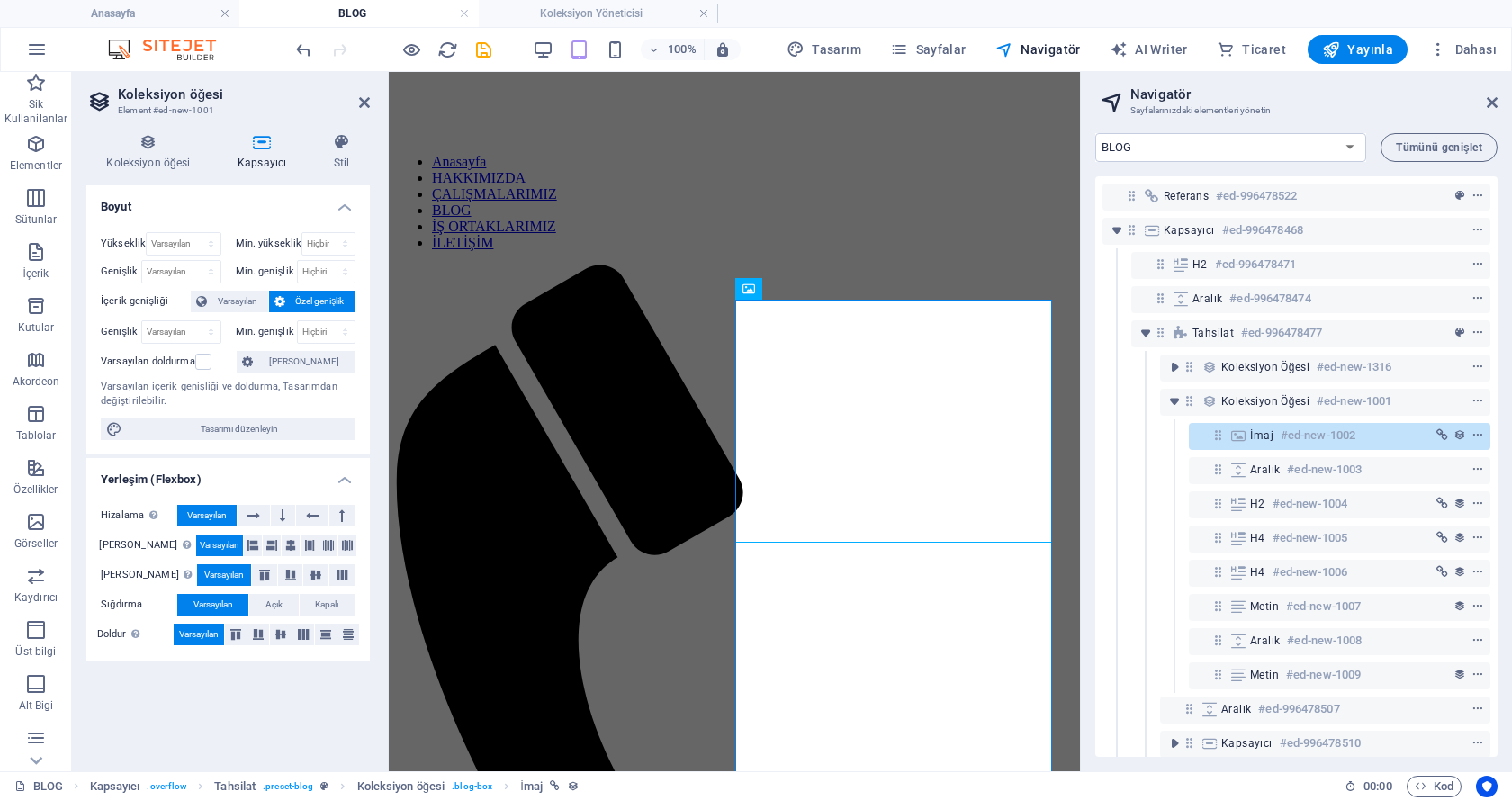
drag, startPoint x: 257, startPoint y: 147, endPoint x: 311, endPoint y: 107, distance: 67.2
click at [311, 107] on h3 "Element #ed-new-1001" at bounding box center [226, 110] width 216 height 16
click at [340, 150] on icon at bounding box center [341, 142] width 55 height 18
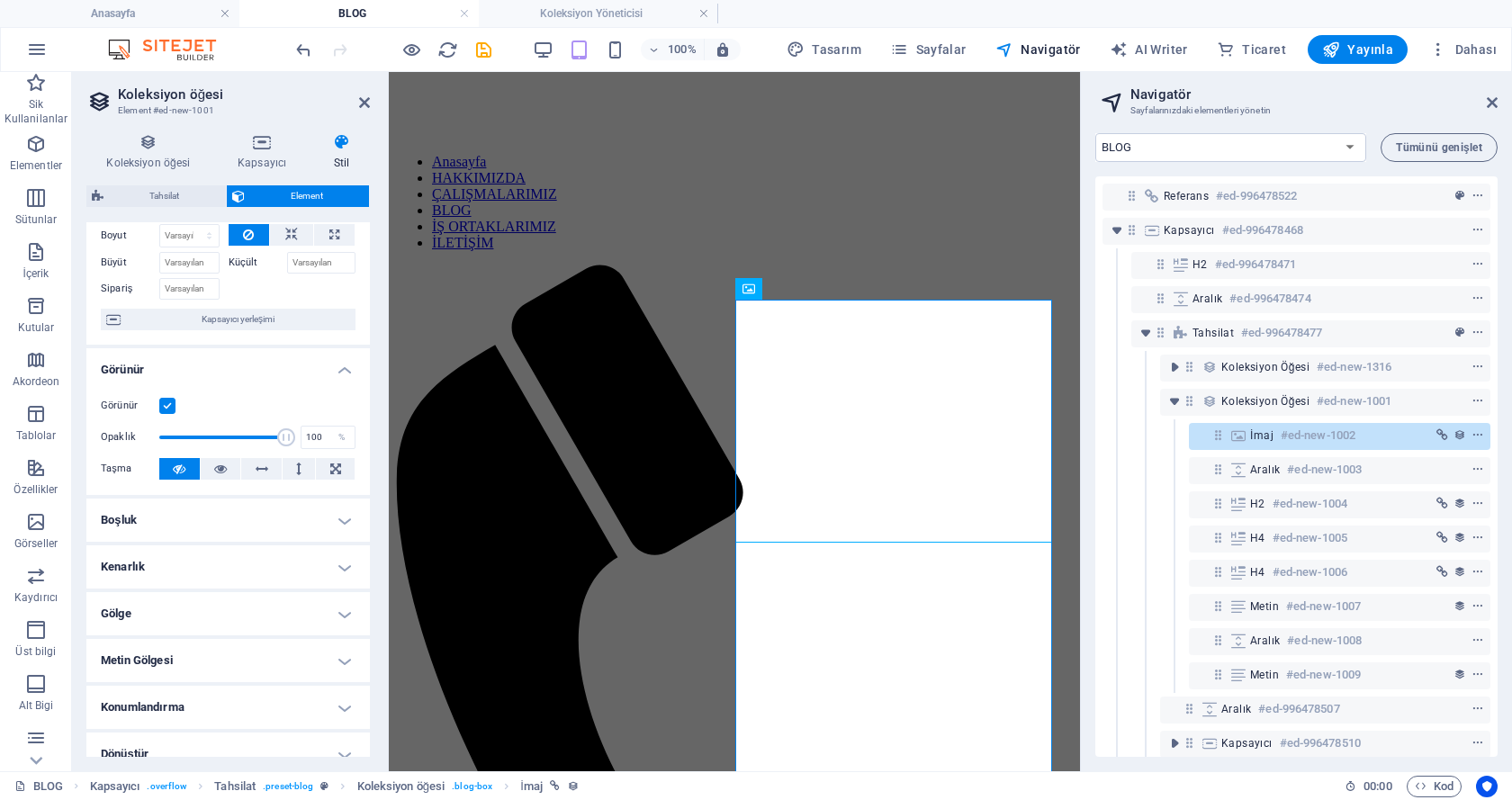
scroll to position [0, 0]
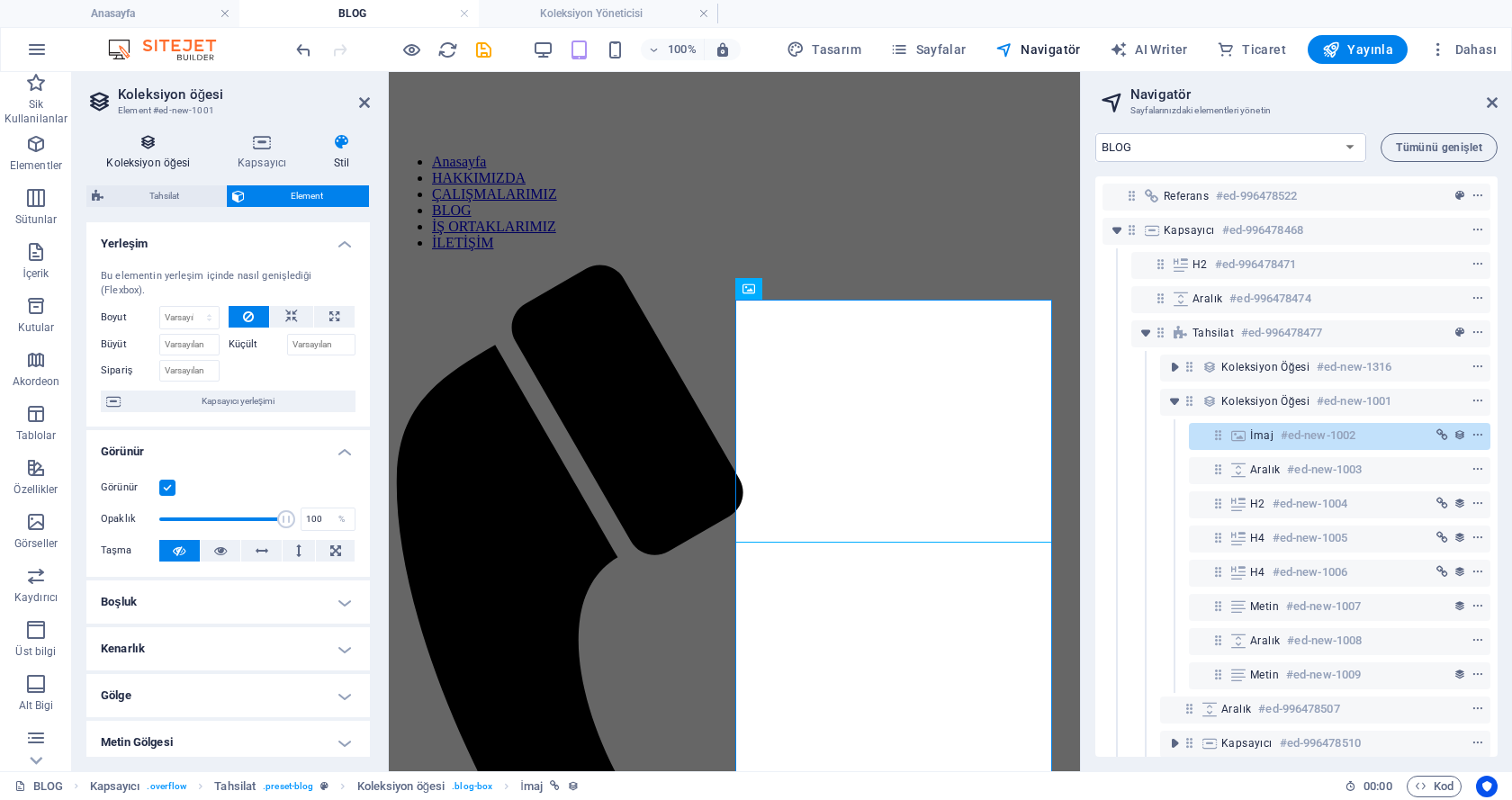
click at [148, 152] on h4 "Koleksiyon öğesi" at bounding box center [152, 152] width 132 height 38
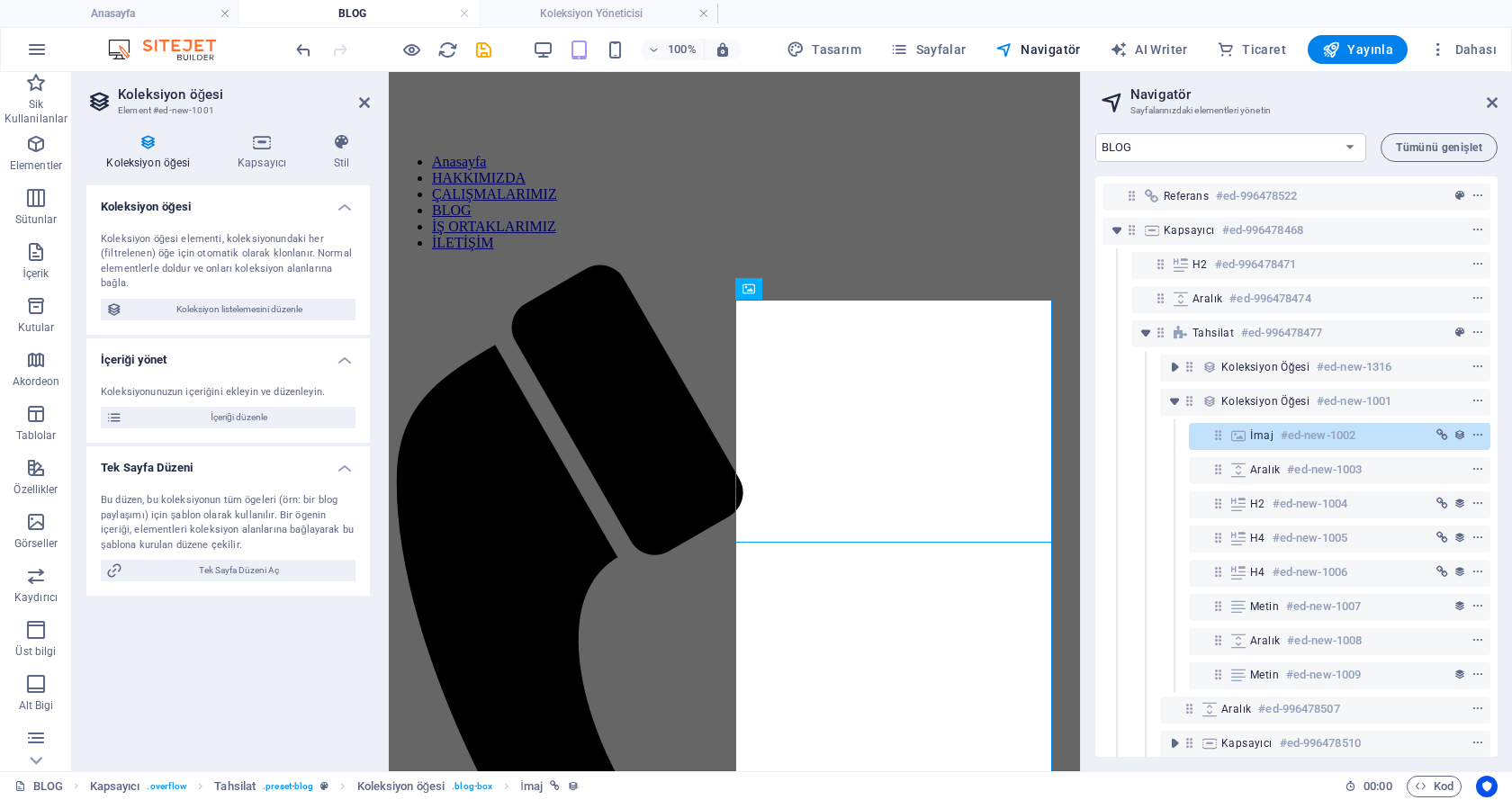
click at [131, 262] on div "Koleksiyon öğesi elementi, koleksiyonundaki her (filtrelenen) öğe için otomatik…" at bounding box center [227, 261] width 255 height 59
click at [1436, 436] on icon "link" at bounding box center [1442, 435] width 11 height 12
select select
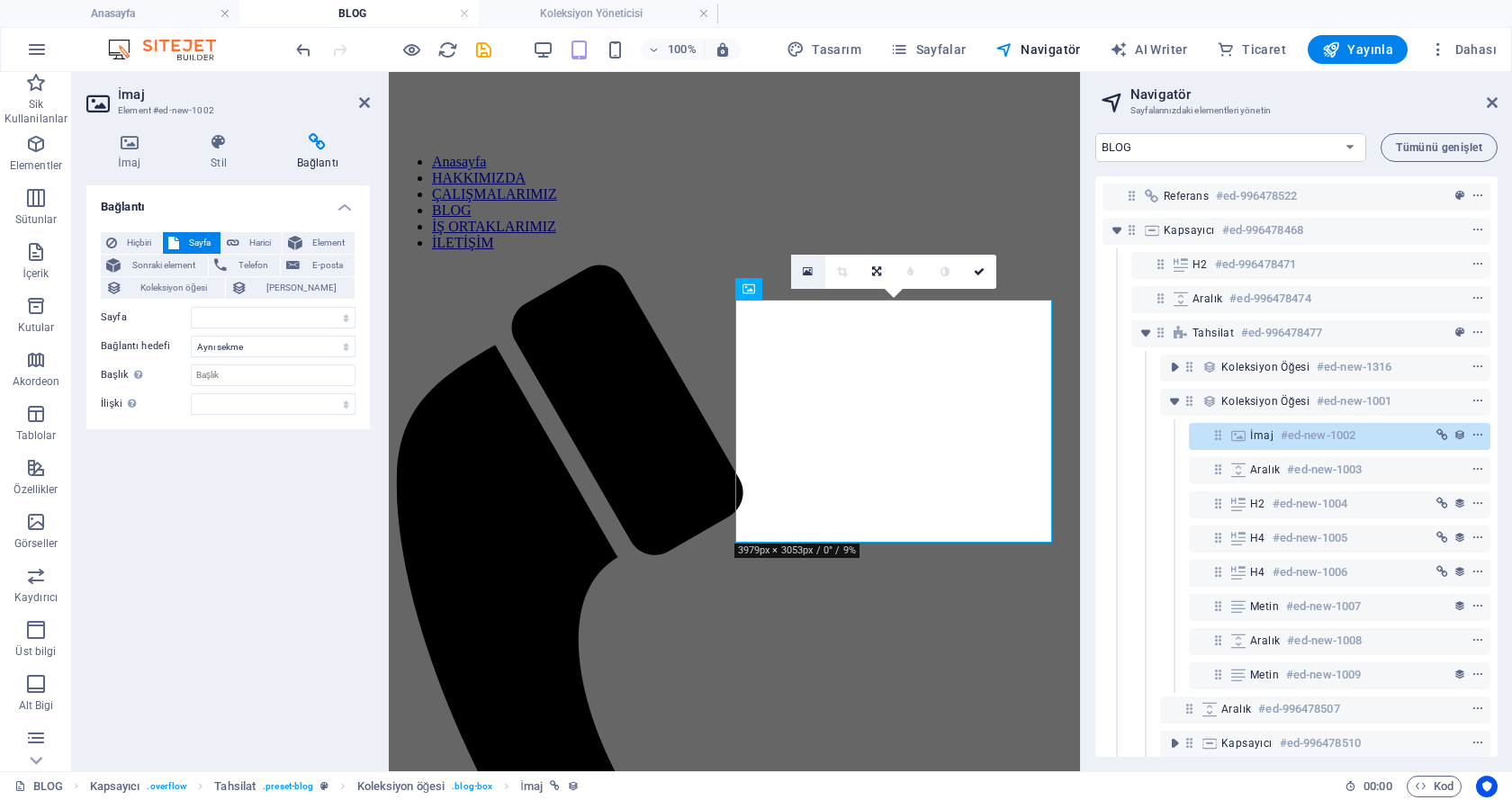
click at [805, 274] on icon at bounding box center [807, 271] width 10 height 12
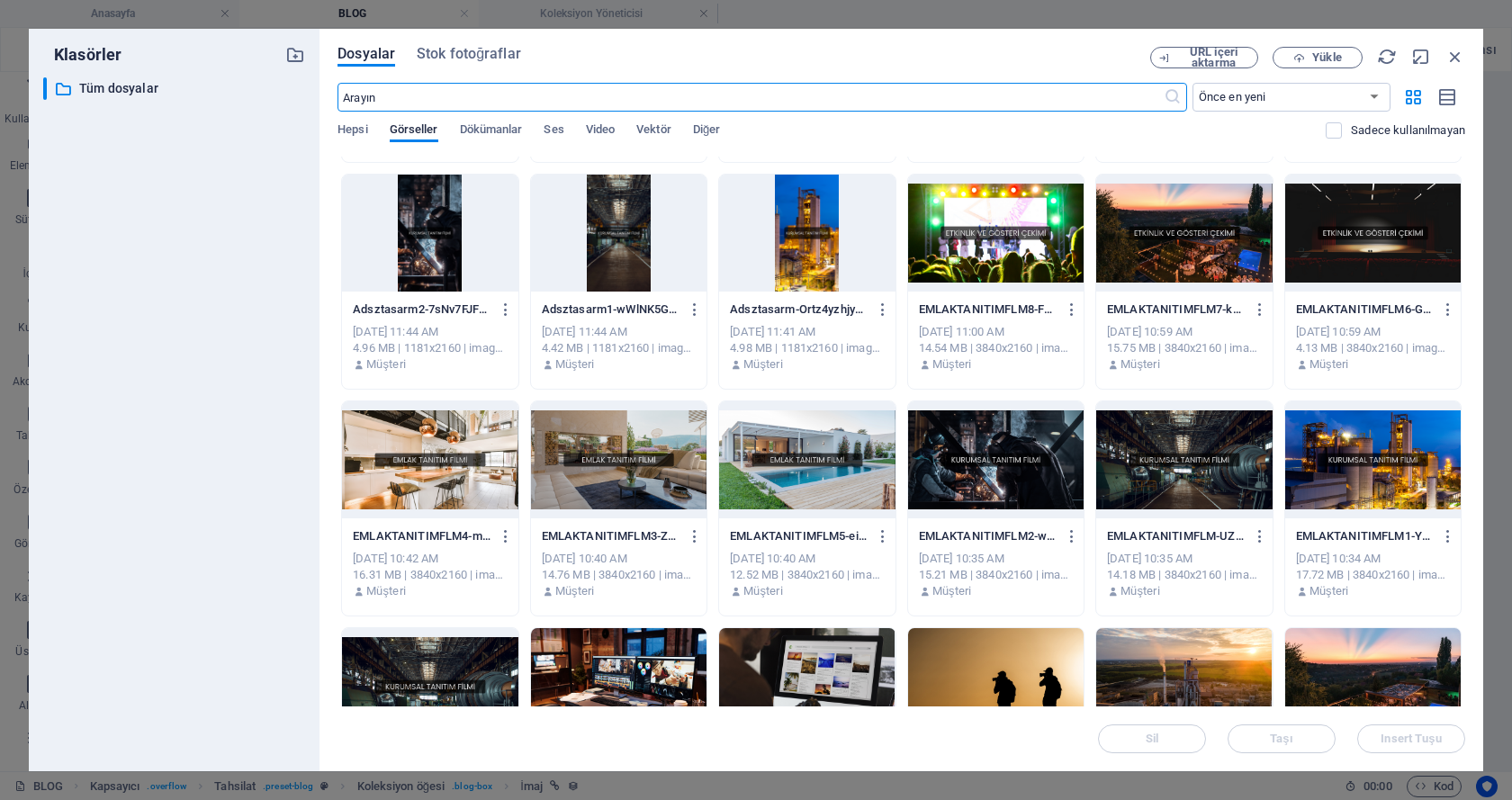
scroll to position [420, 0]
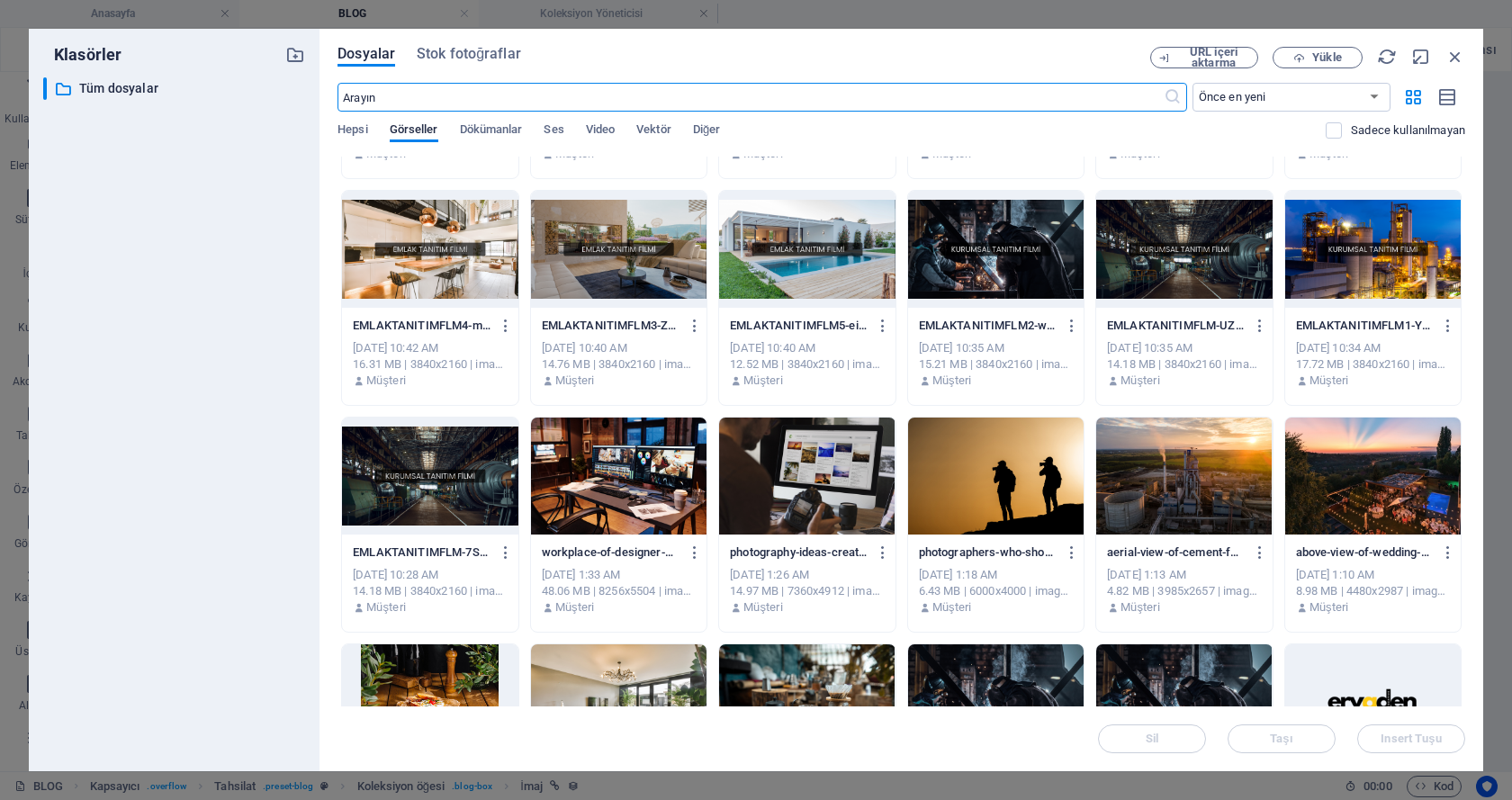
click at [679, 470] on div at bounding box center [618, 476] width 176 height 117
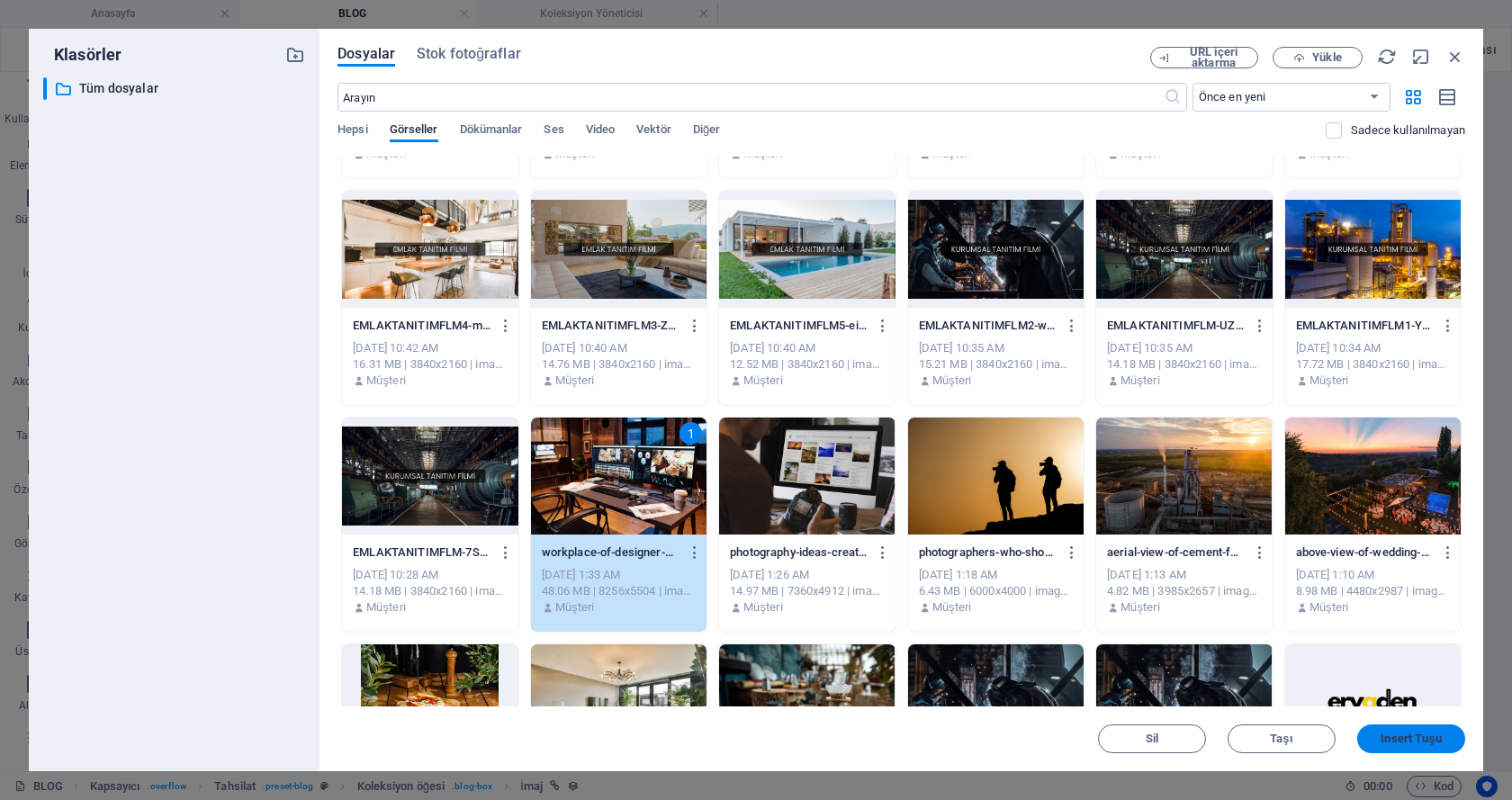
click at [1401, 736] on span "Insert Tuşu" at bounding box center [1411, 738] width 60 height 10
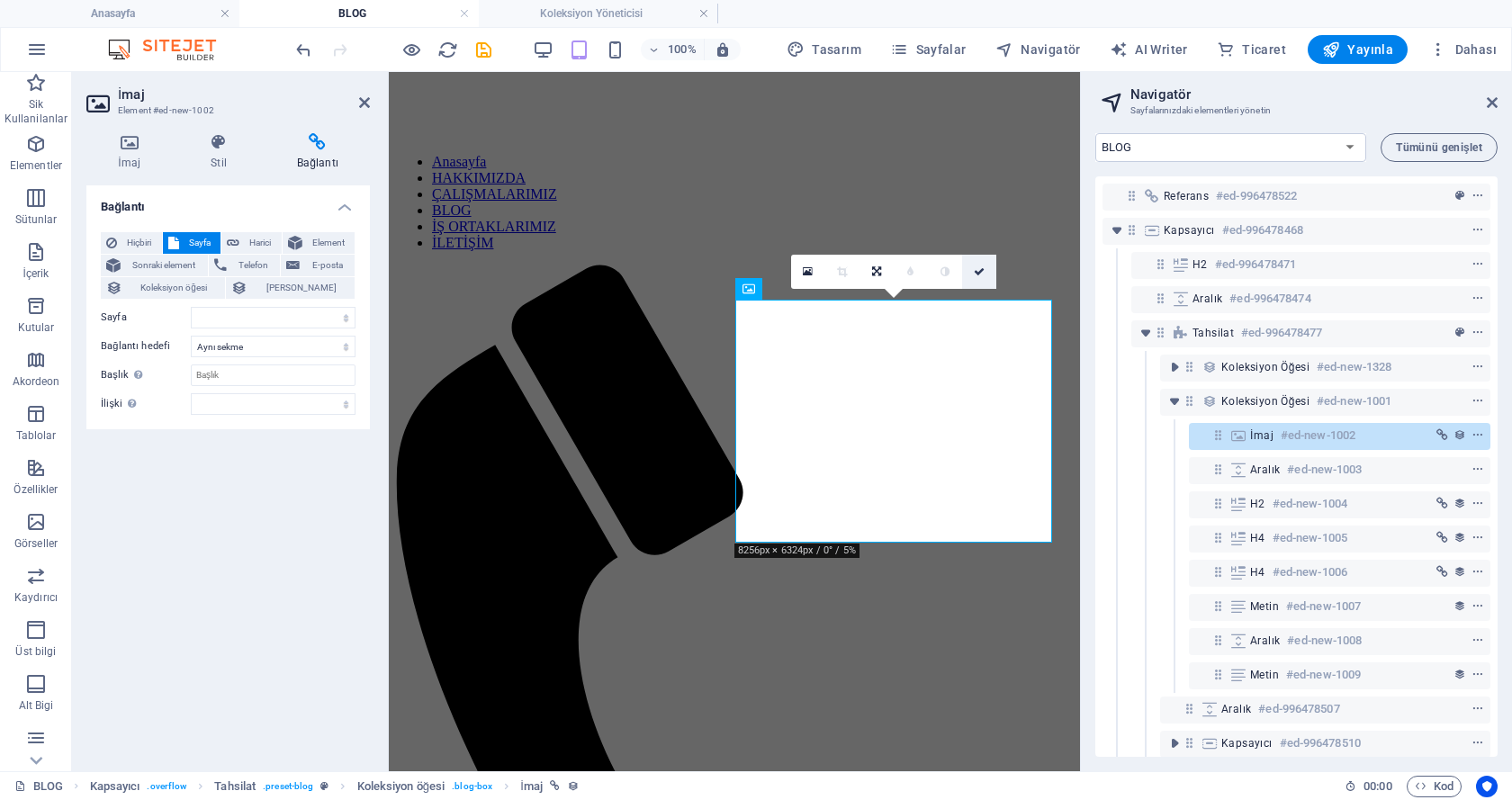
click at [986, 267] on link at bounding box center [979, 272] width 34 height 34
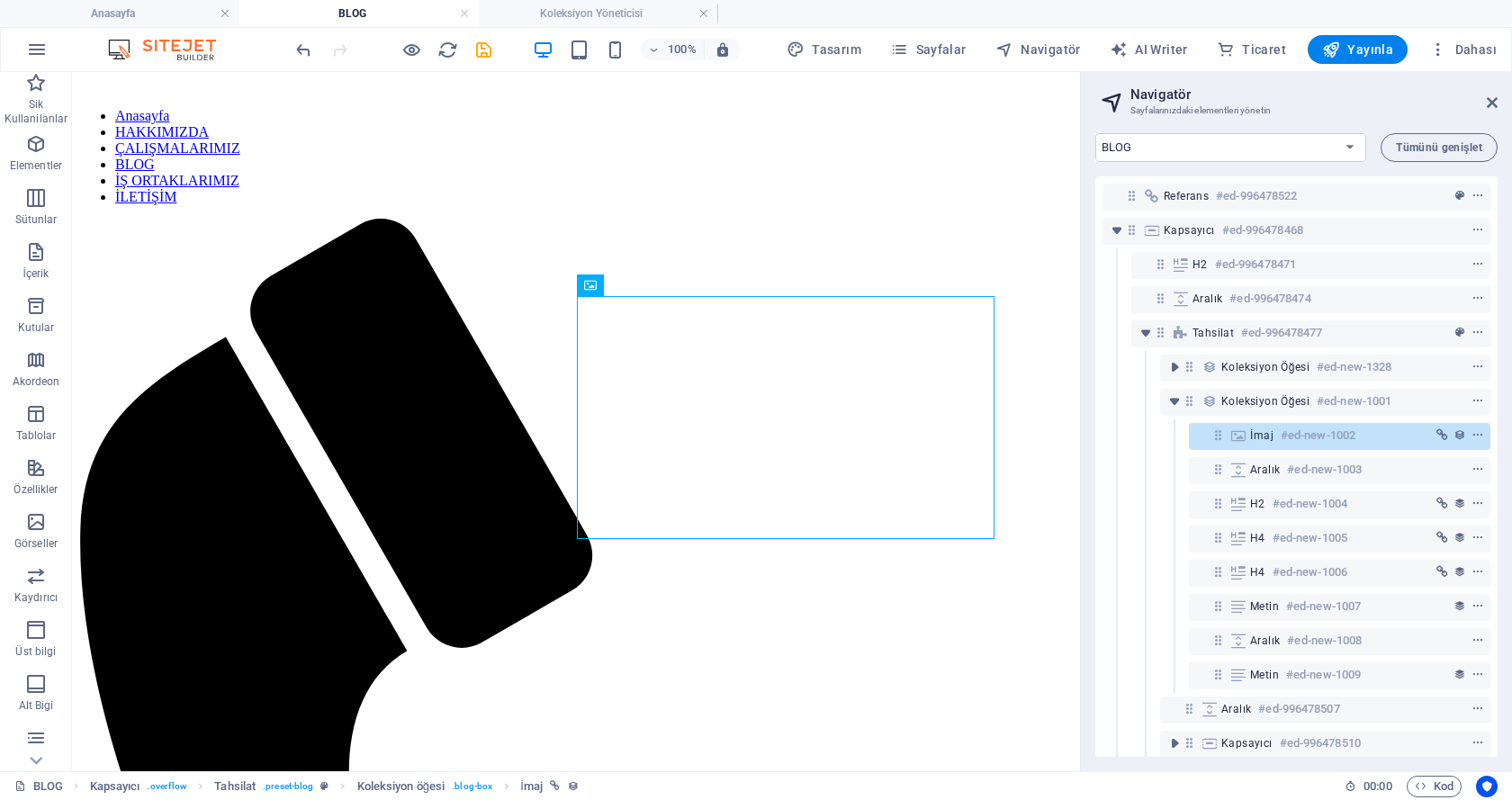
click at [1474, 434] on icon "context-menu" at bounding box center [1477, 435] width 12 height 12
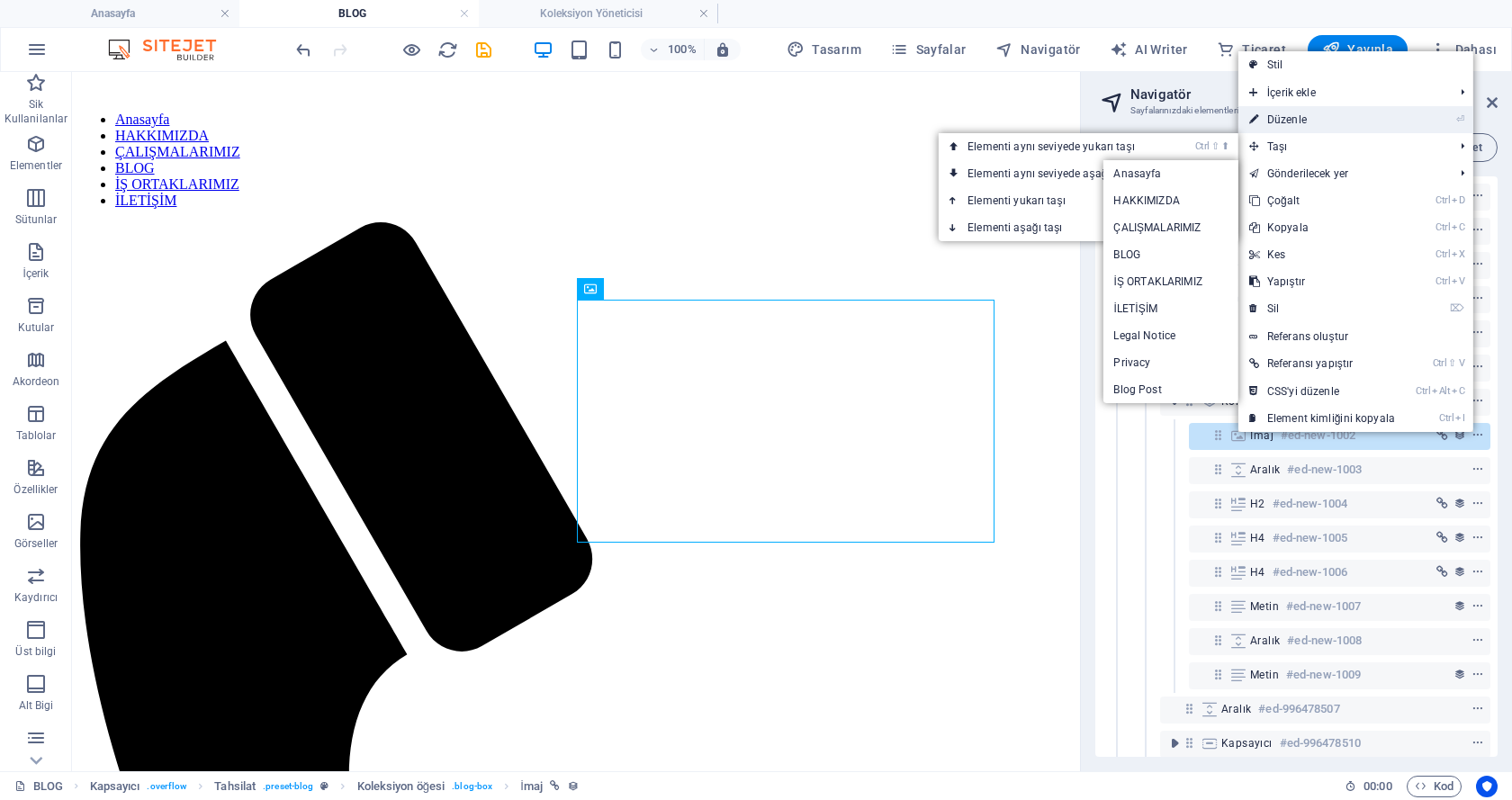
click at [1318, 116] on link "⏎ Düzenle" at bounding box center [1322, 119] width 167 height 27
select select
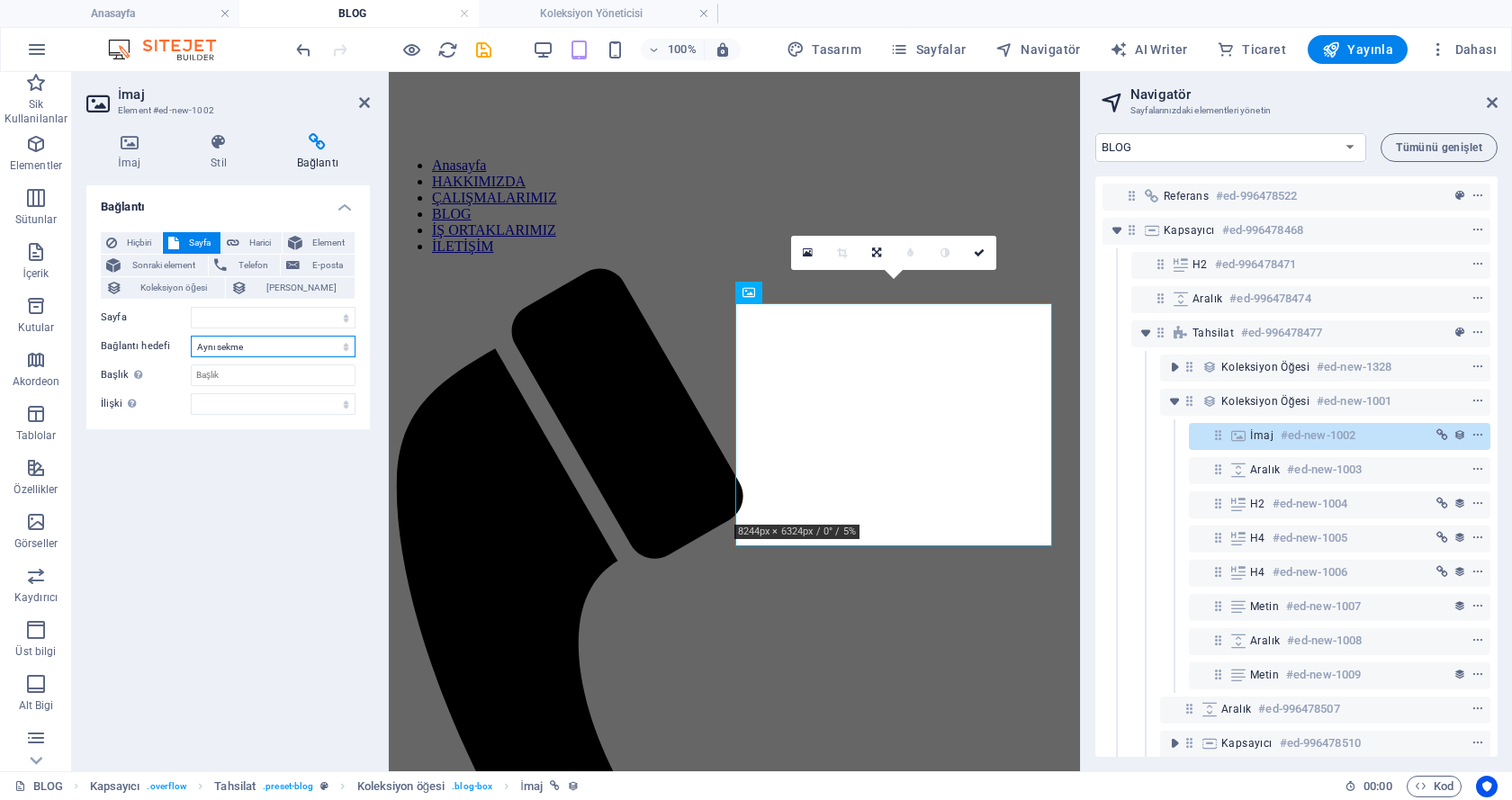
click at [250, 341] on select "Yeni sekme Aynı sekme Kaplama" at bounding box center [273, 346] width 164 height 22
click at [238, 351] on select "Yeni sekme Aynı sekme Kaplama" at bounding box center [273, 346] width 164 height 22
click at [147, 237] on span "Hiçbiri" at bounding box center [139, 243] width 34 height 22
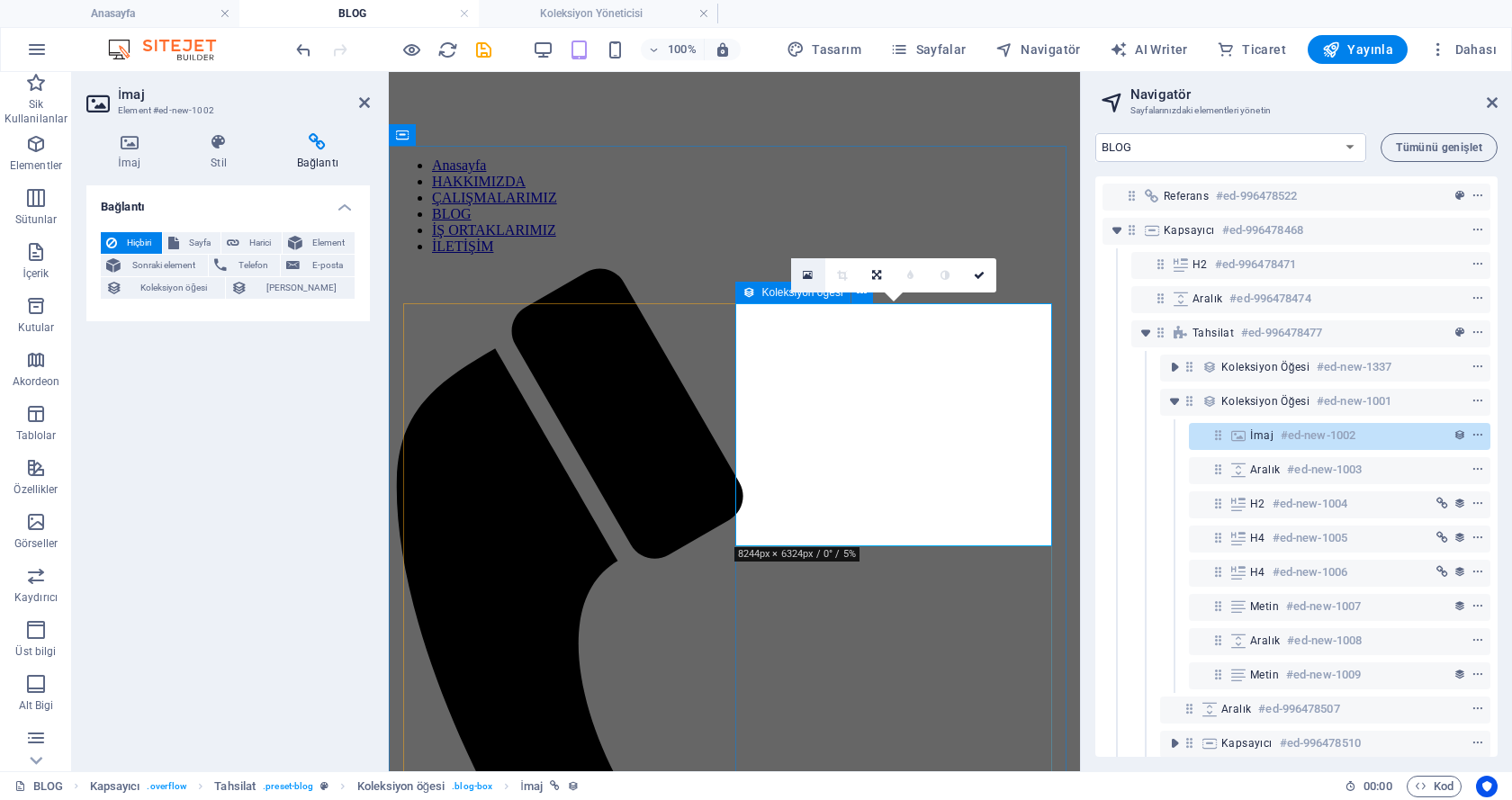
click at [807, 269] on icon at bounding box center [807, 275] width 10 height 12
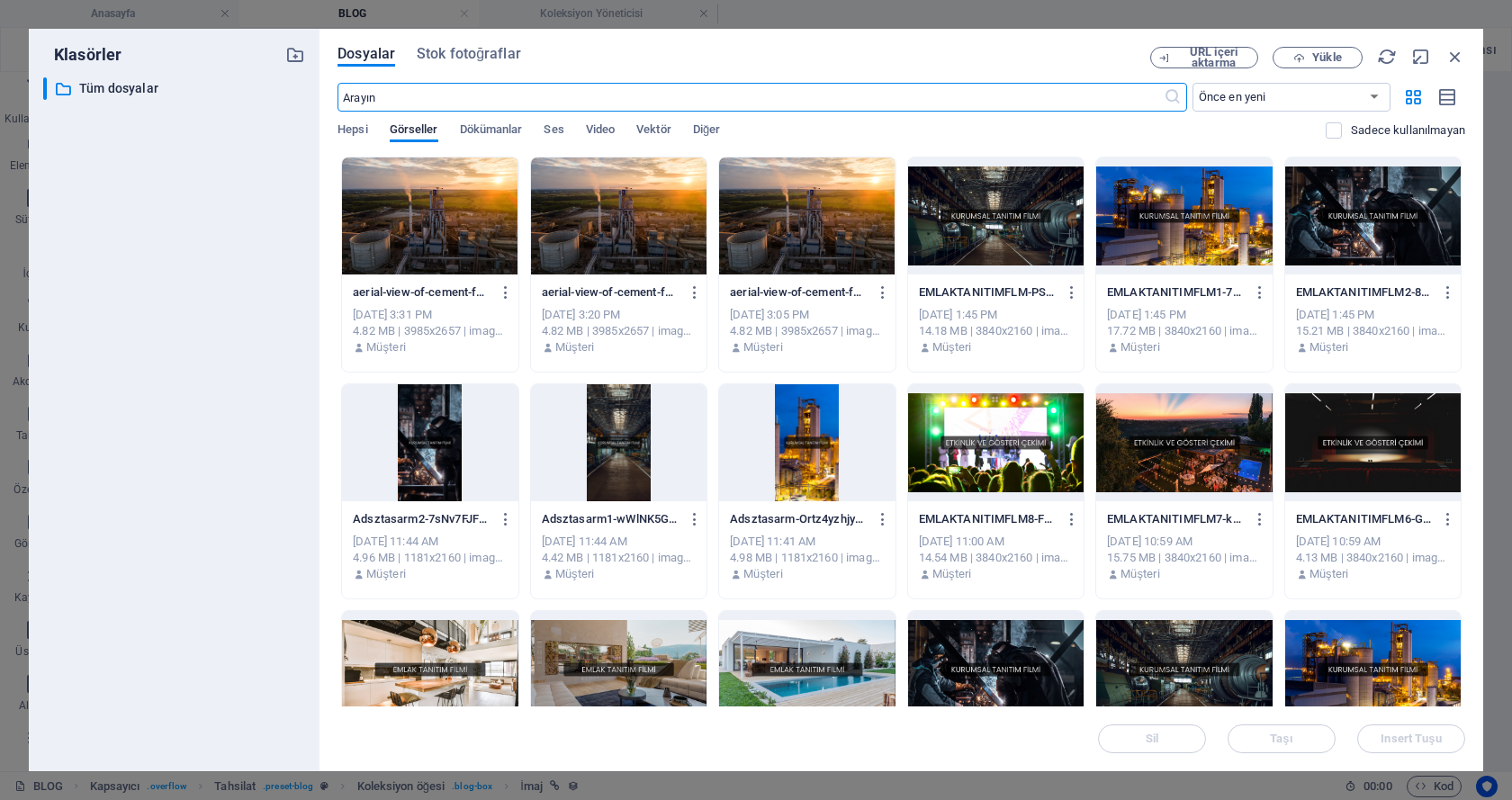
scroll to position [1091, 0]
click at [809, 248] on div at bounding box center [806, 216] width 176 height 117
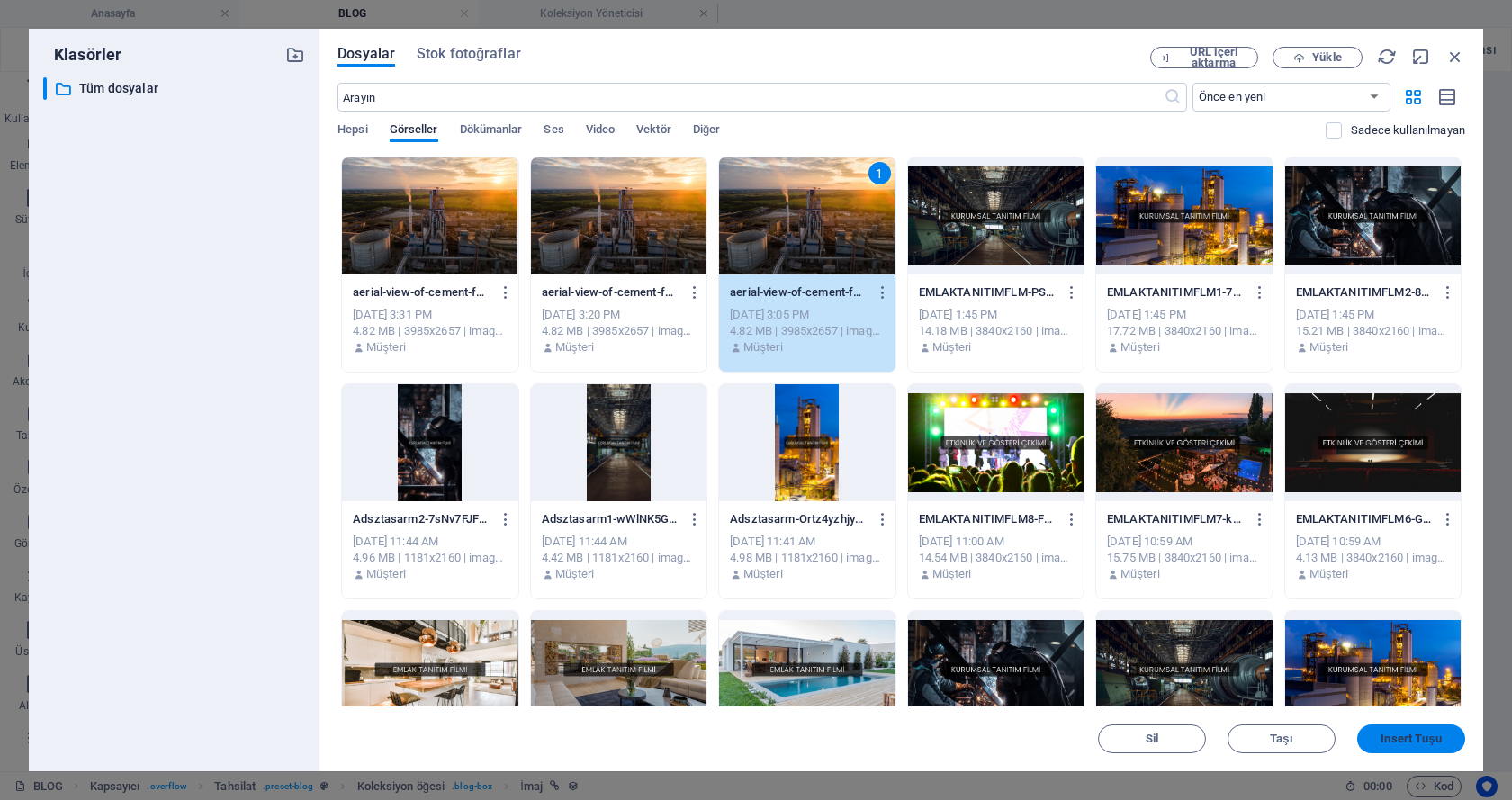
click at [1402, 742] on span "Insert Tuşu" at bounding box center [1411, 738] width 60 height 10
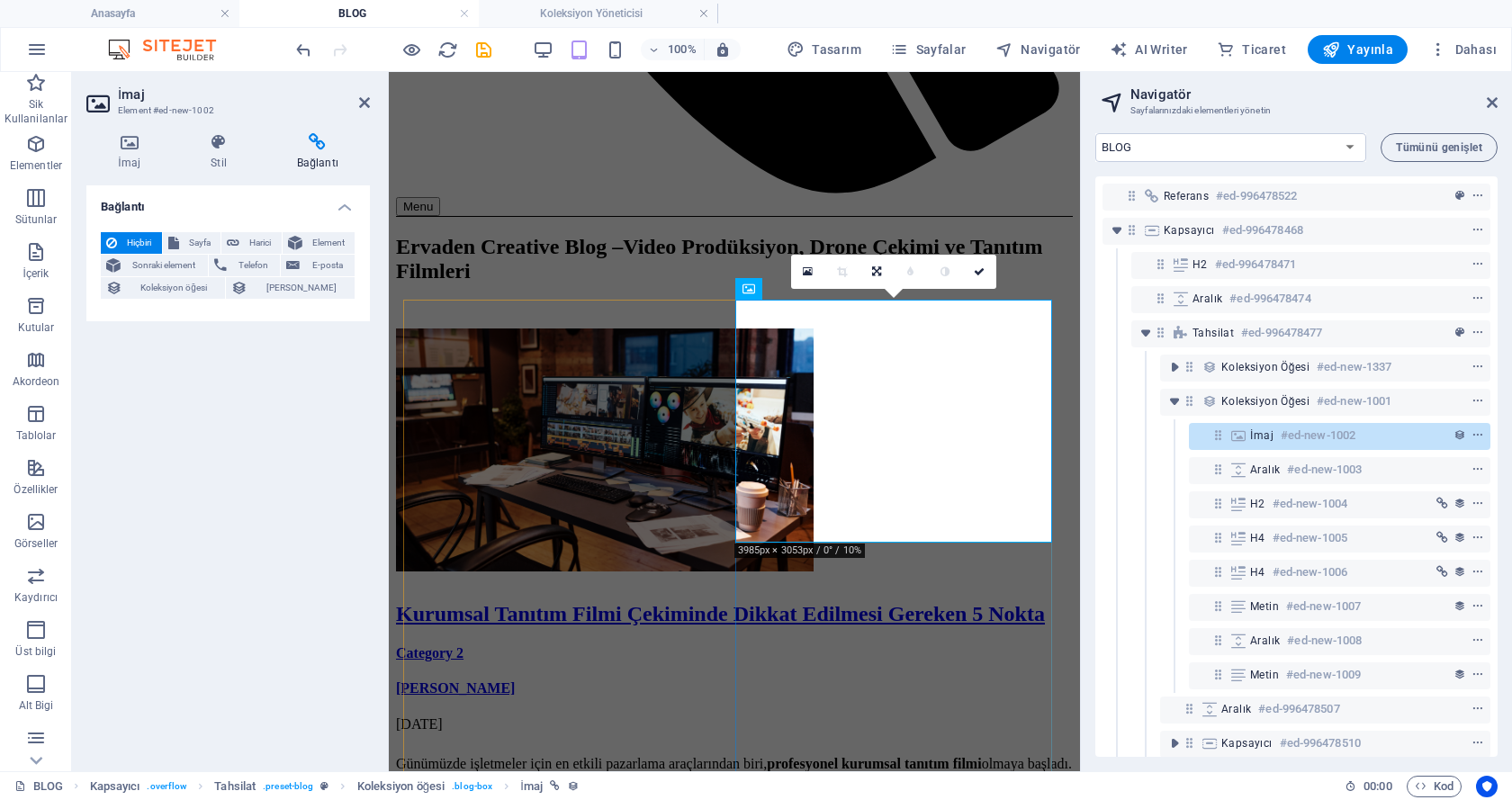
scroll to position [139, 0]
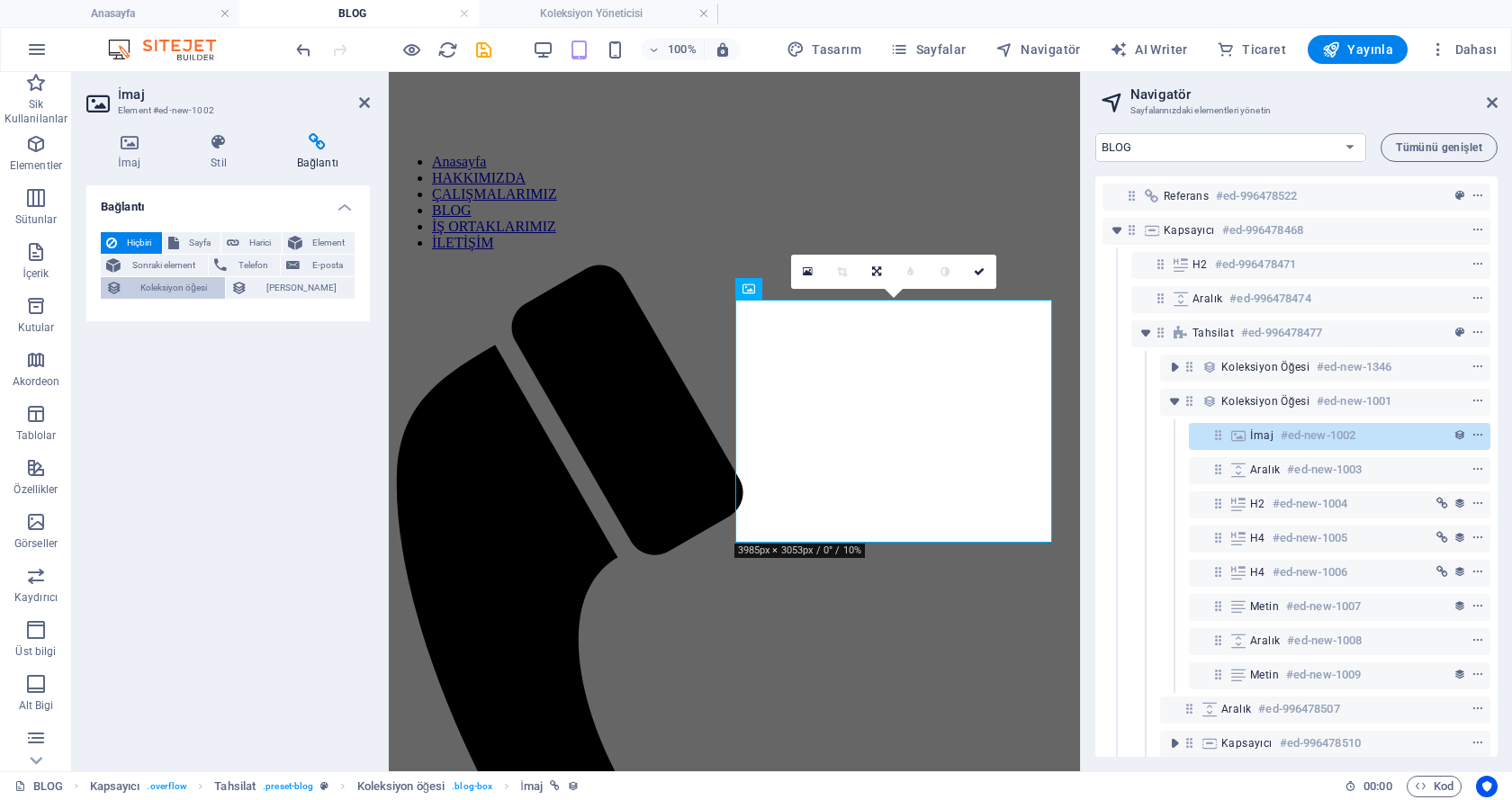
click at [220, 286] on span "Koleksiyon öğesi" at bounding box center [174, 288] width 92 height 22
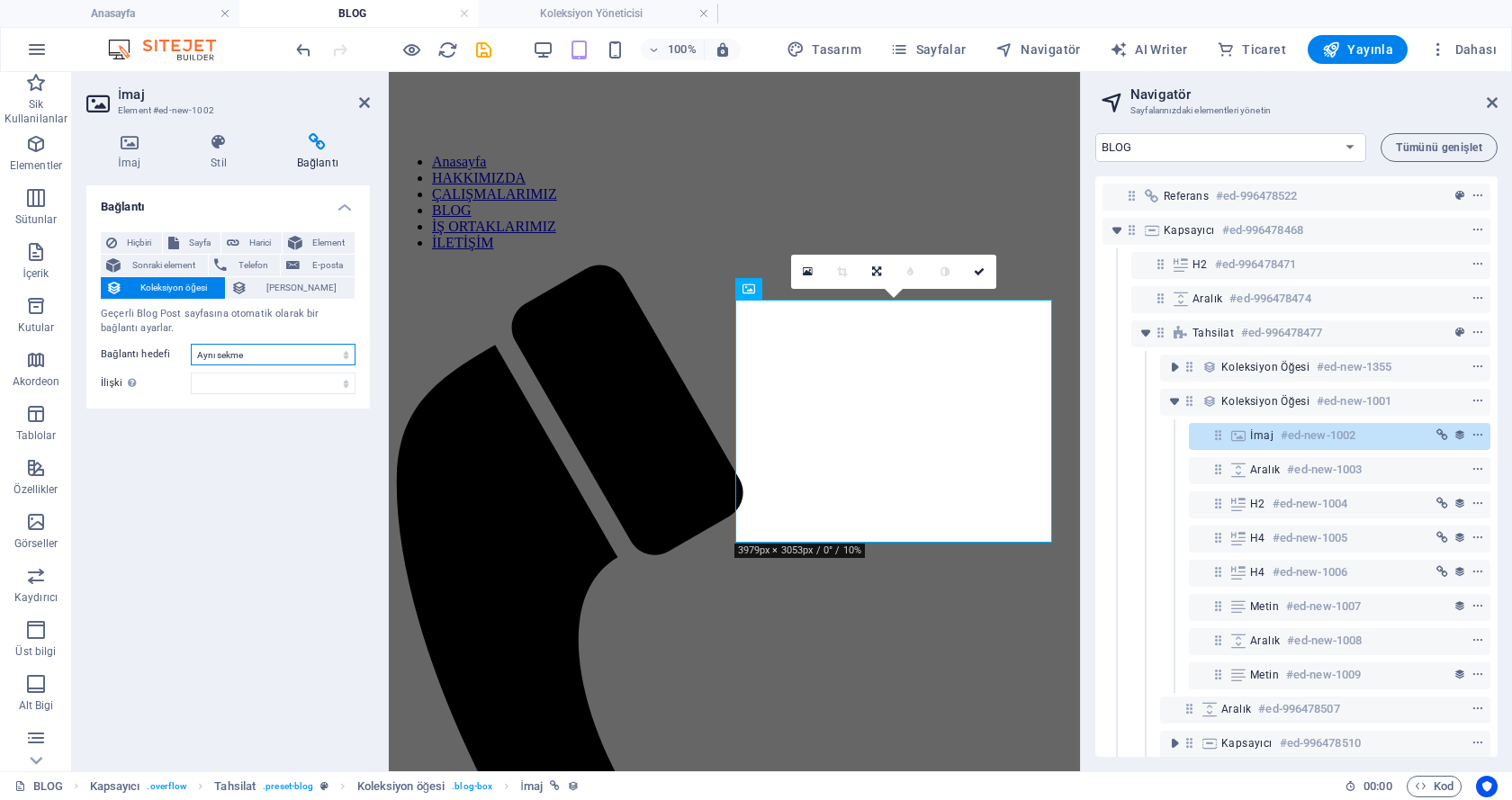
click at [232, 360] on select "Yeni sekme Aynı sekme Kaplama" at bounding box center [273, 354] width 164 height 22
click at [228, 350] on select "Yeni sekme Aynı sekme Kaplama" at bounding box center [273, 354] width 164 height 22
click at [126, 243] on span "Hiçbiri" at bounding box center [139, 243] width 34 height 22
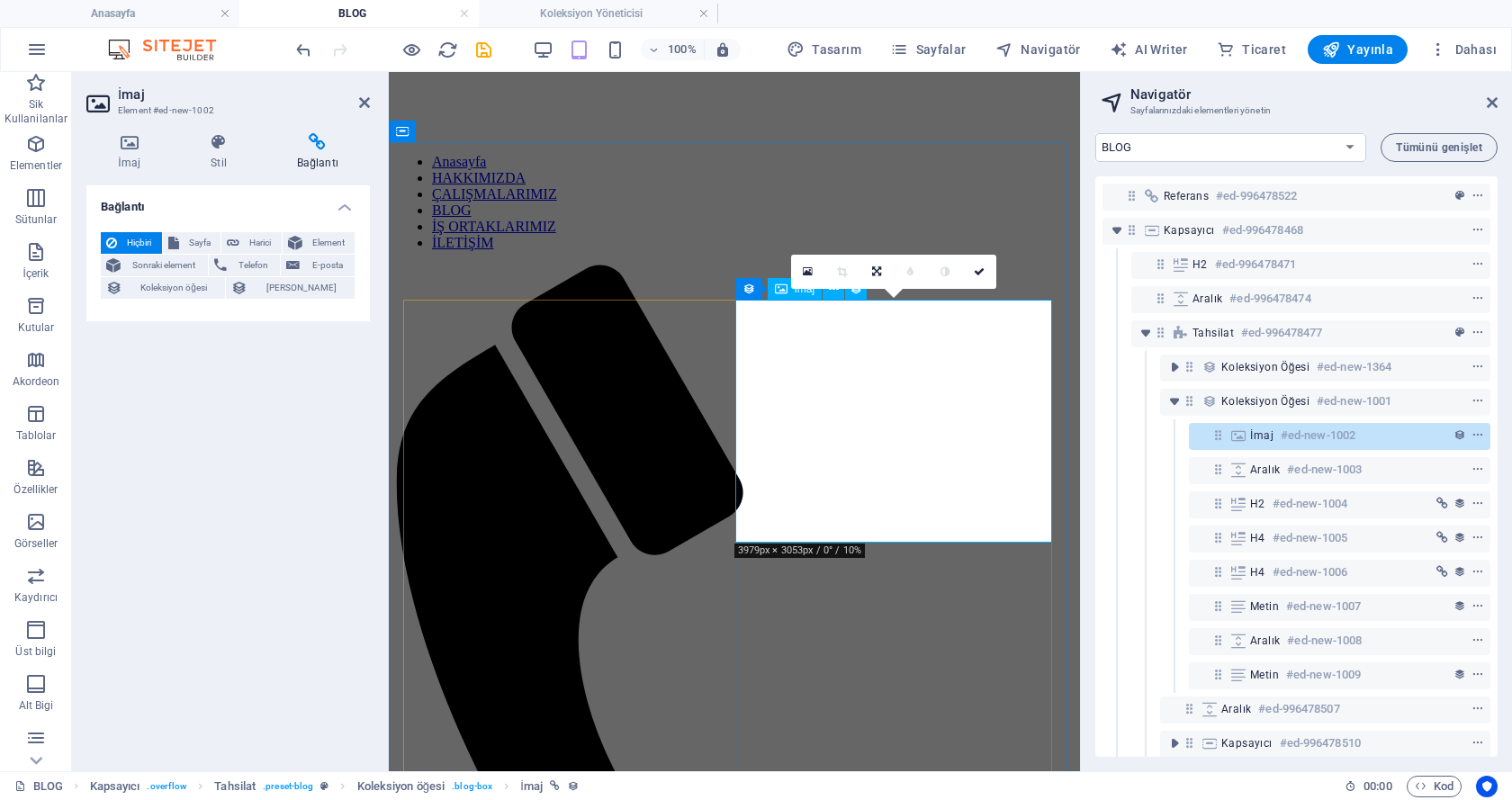
click at [178, 285] on span "Koleksiyon öğesi" at bounding box center [174, 288] width 92 height 22
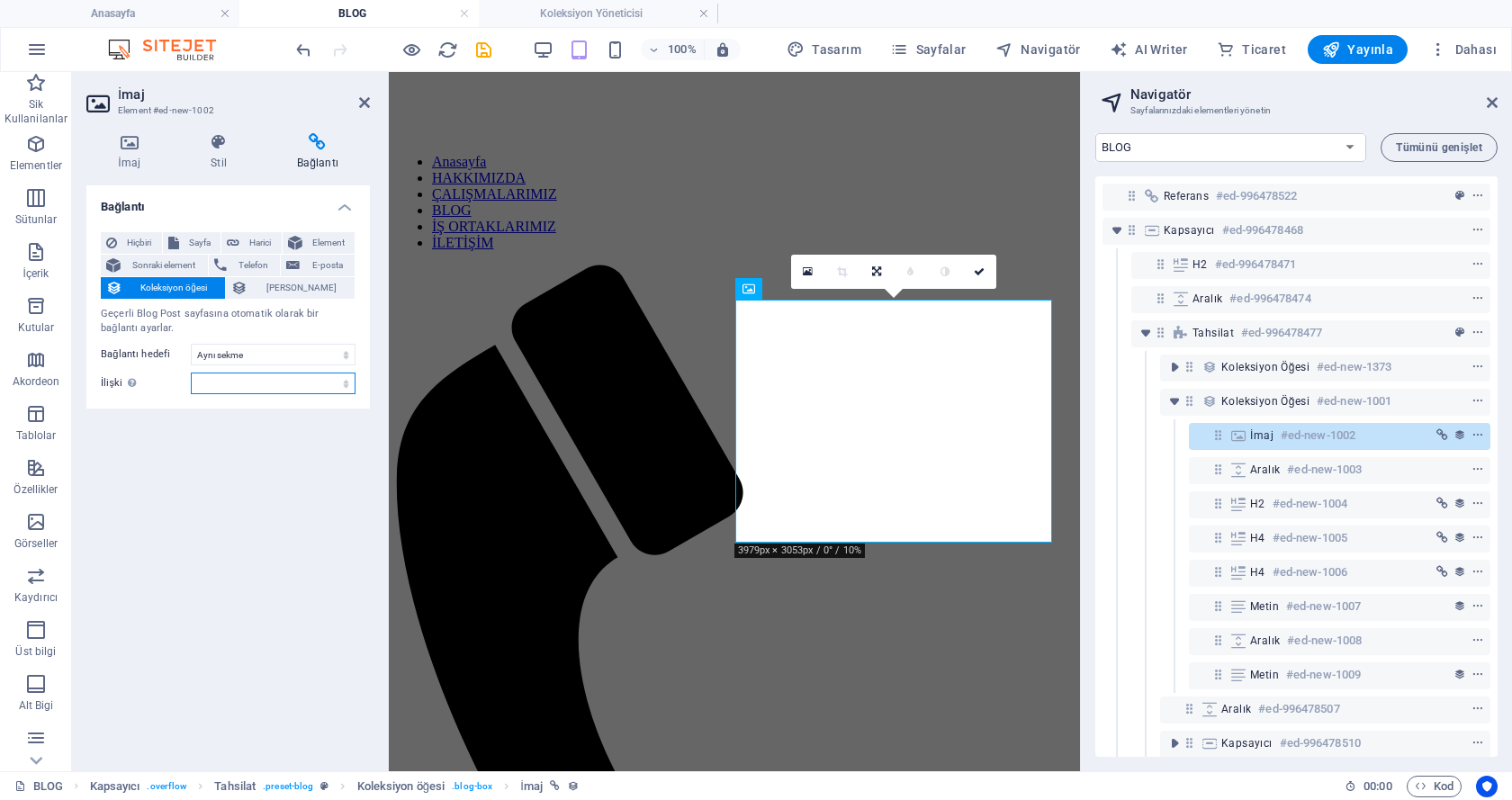
click at [214, 383] on select "alternate oluşturan bookmark harici yardım lisans ileri nofollow noreferrer noo…" at bounding box center [273, 383] width 164 height 22
click at [218, 356] on select "Yeni sekme Aynı sekme Kaplama" at bounding box center [273, 354] width 164 height 22
click at [258, 426] on div "Bağlantı Hiçbiri Sayfa Harici Element Sonraki element Telefon E-posta Koleksiyo…" at bounding box center [228, 471] width 284 height 572
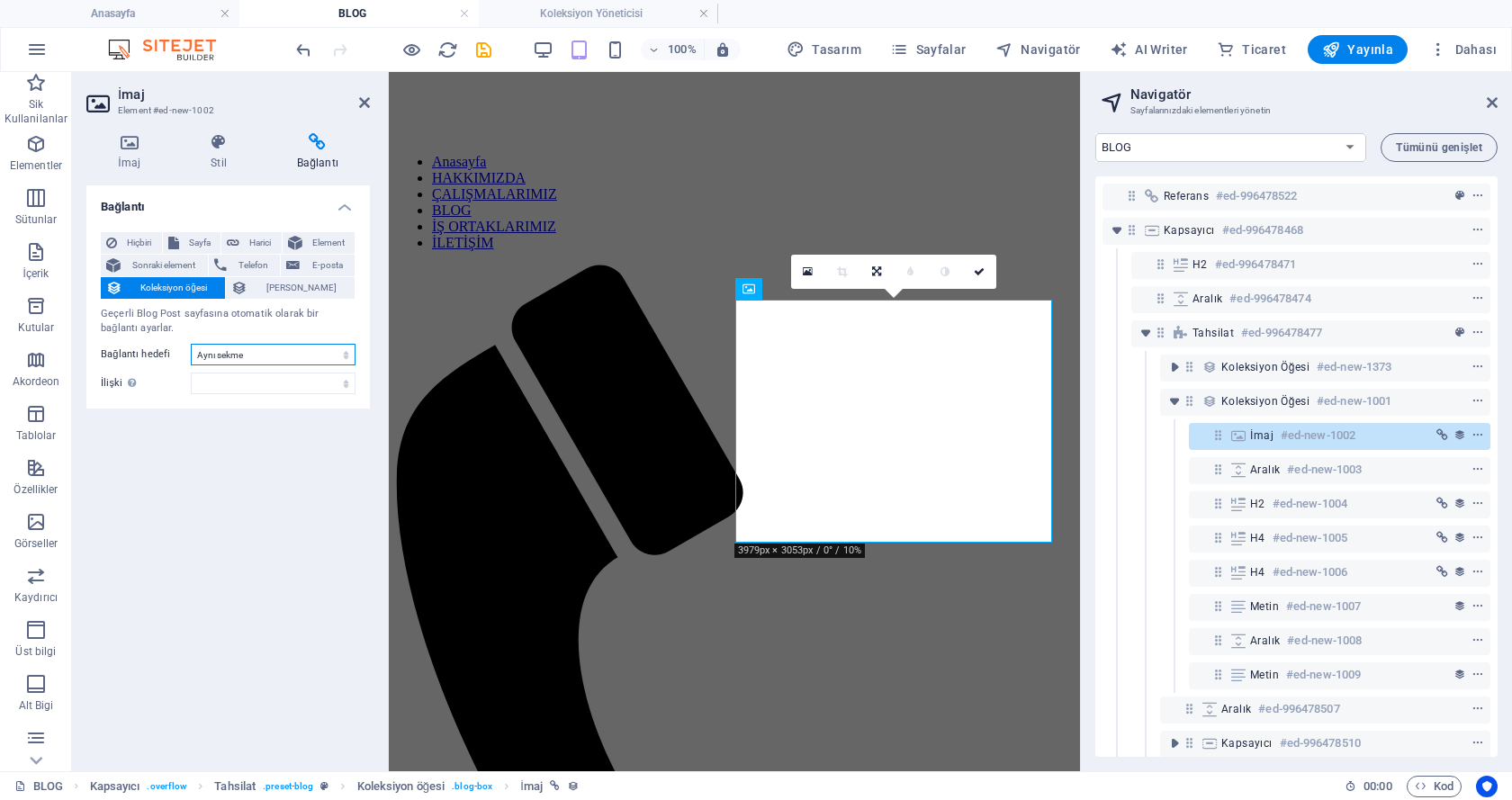
click at [273, 353] on select "Yeni sekme Aynı sekme Kaplama" at bounding box center [273, 354] width 164 height 22
select select "blank"
click at [191, 344] on select "Yeni sekme Aynı sekme Kaplama" at bounding box center [273, 354] width 164 height 22
click at [270, 412] on div "Bağlantı Hiçbiri Sayfa Harici Element Sonraki element Telefon E-posta Koleksiyo…" at bounding box center [228, 471] width 284 height 572
click at [486, 45] on icon "save" at bounding box center [484, 50] width 21 height 21
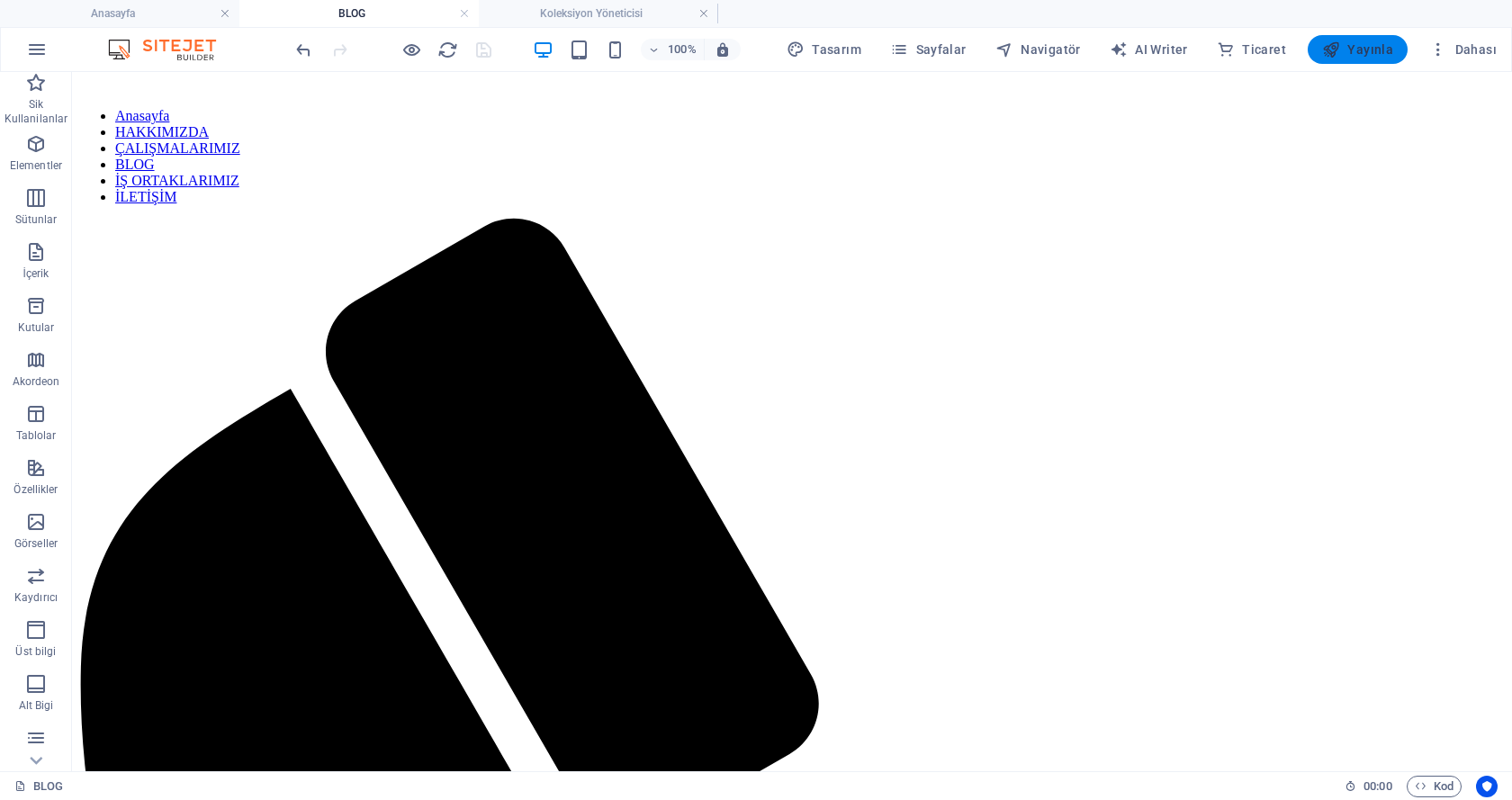
click at [1333, 53] on icon "button" at bounding box center [1331, 49] width 18 height 18
